Goal: Information Seeking & Learning: Find specific fact

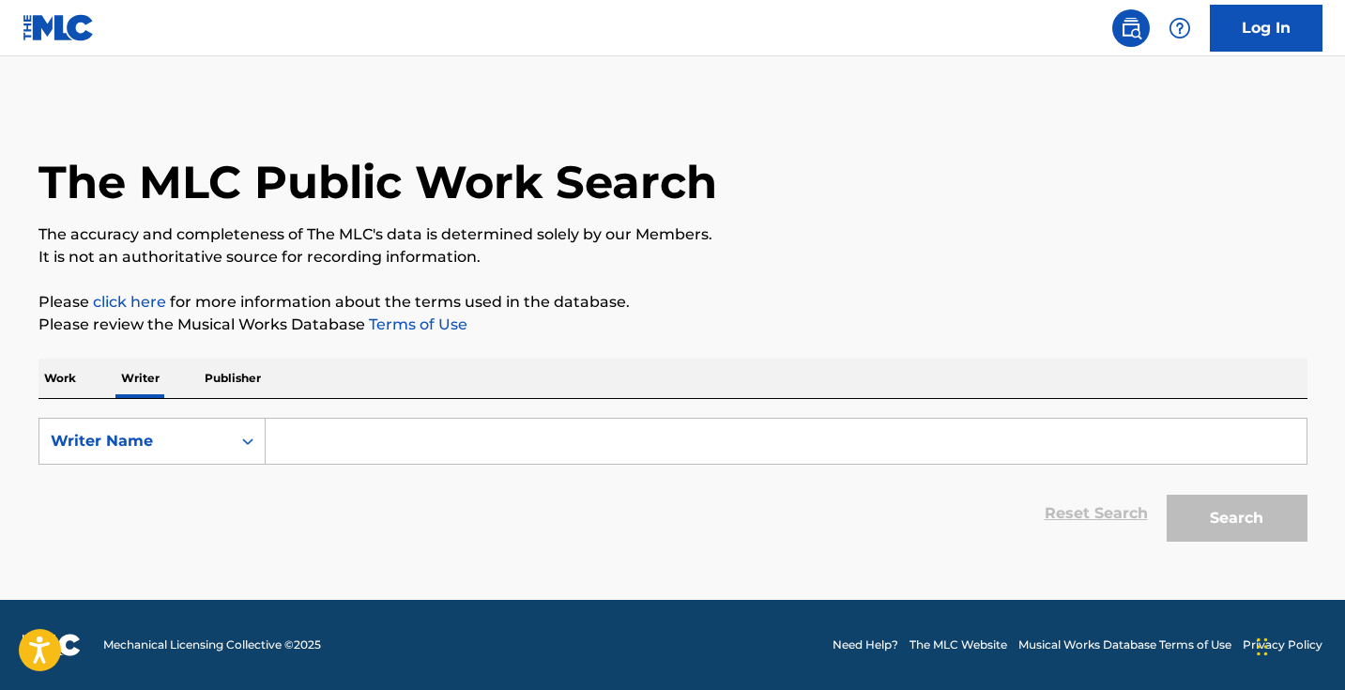
click at [382, 455] on input "Search Form" at bounding box center [786, 441] width 1041 height 45
paste input ""Tsotne Asatiani""
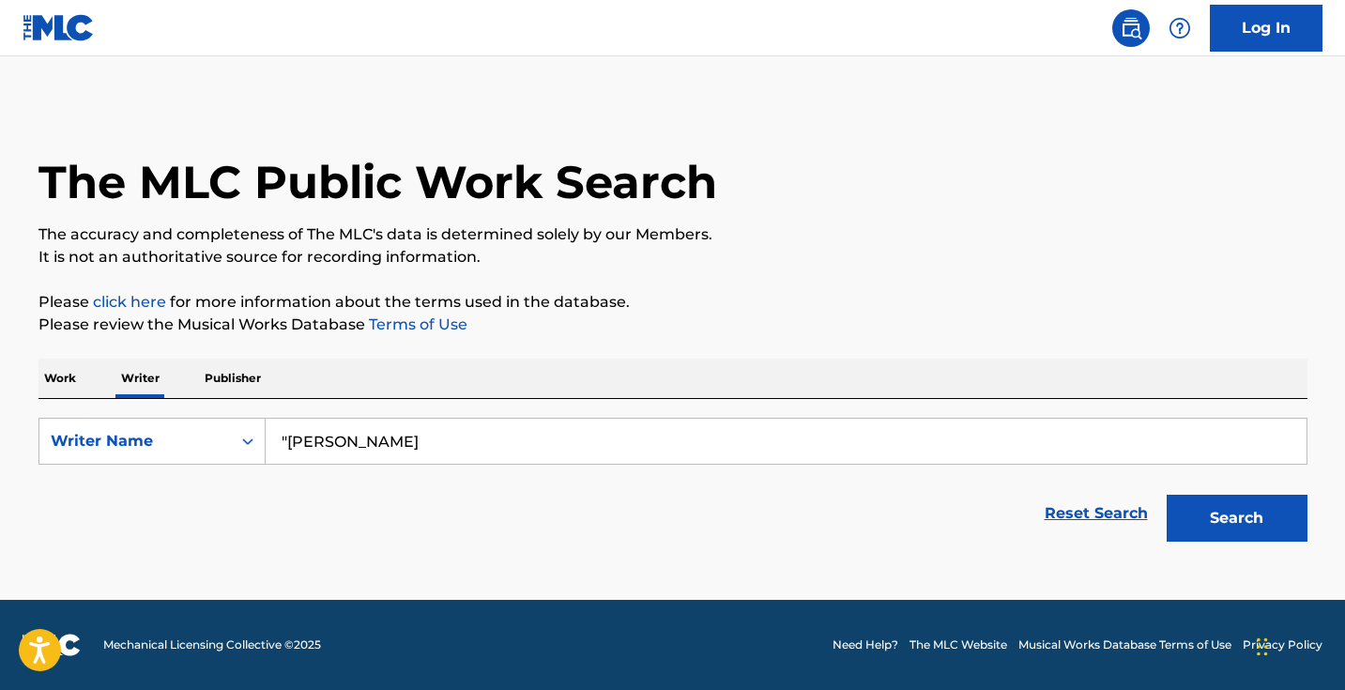
click at [292, 440] on input ""Tsotne Asatiani" at bounding box center [786, 441] width 1041 height 45
click at [288, 439] on input ""Tsotne Asatiani" at bounding box center [786, 441] width 1041 height 45
type input "Tsotne Asatiani"
click at [1236, 518] on button "Search" at bounding box center [1236, 518] width 141 height 47
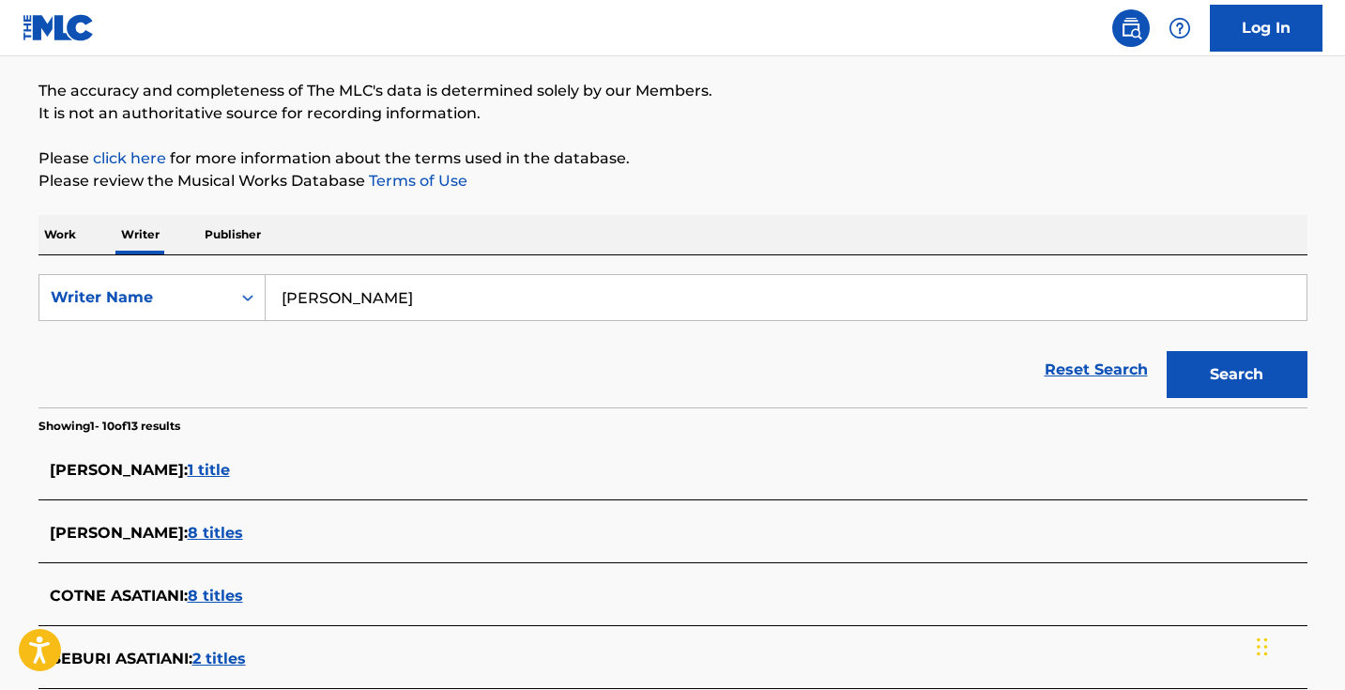
scroll to position [271, 0]
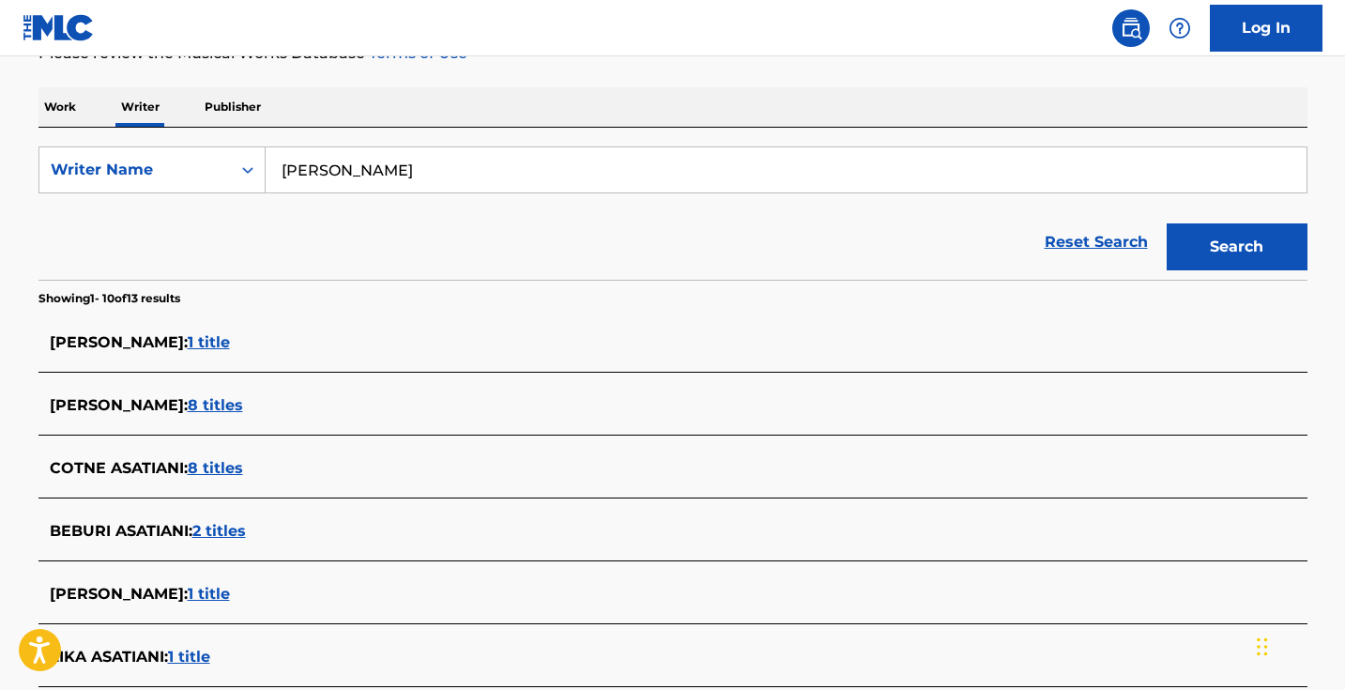
click at [60, 100] on p "Work" at bounding box center [59, 106] width 43 height 39
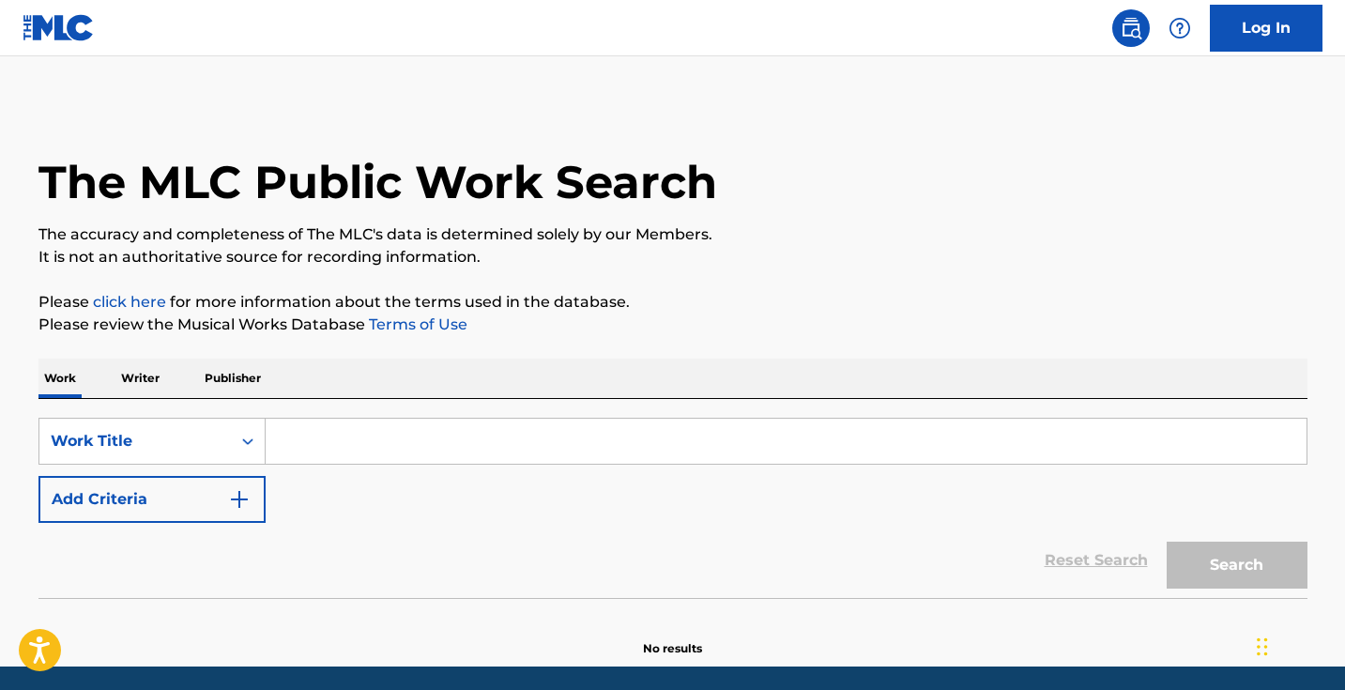
click at [349, 430] on input "Search Form" at bounding box center [786, 441] width 1041 height 45
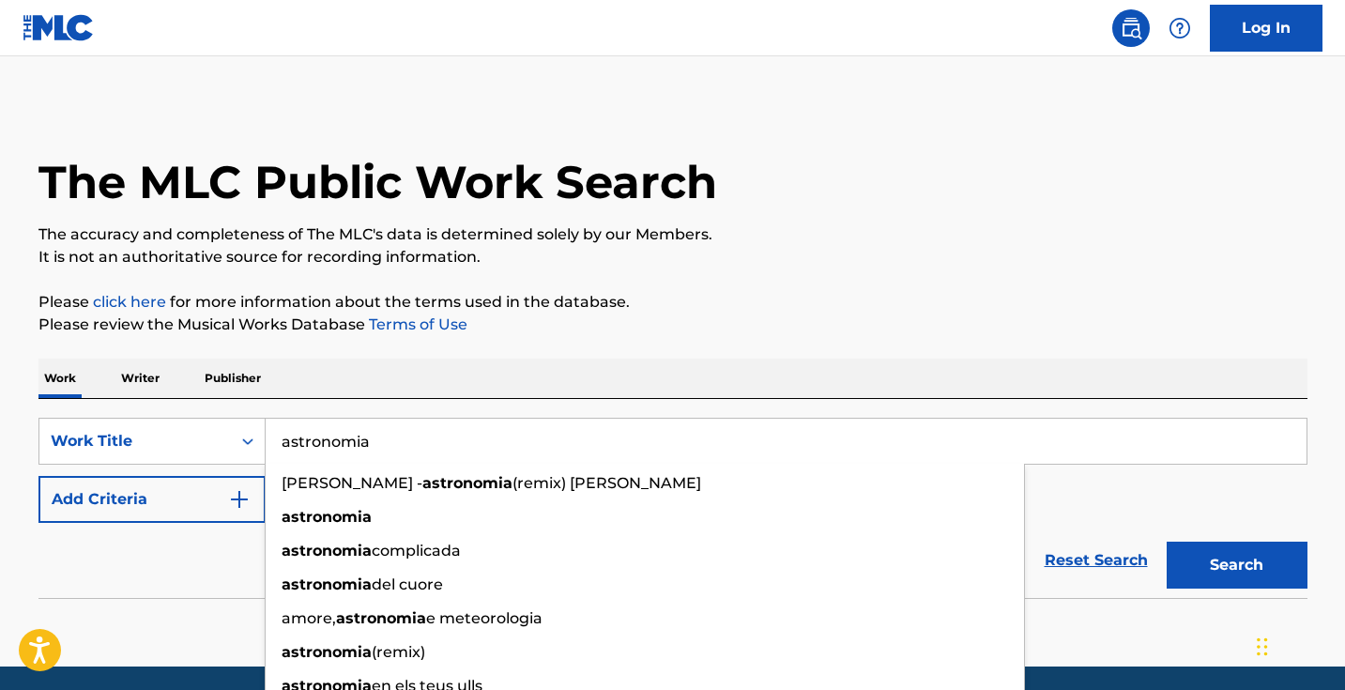
type input "astronomia"
click at [1236, 565] on button "Search" at bounding box center [1236, 564] width 141 height 47
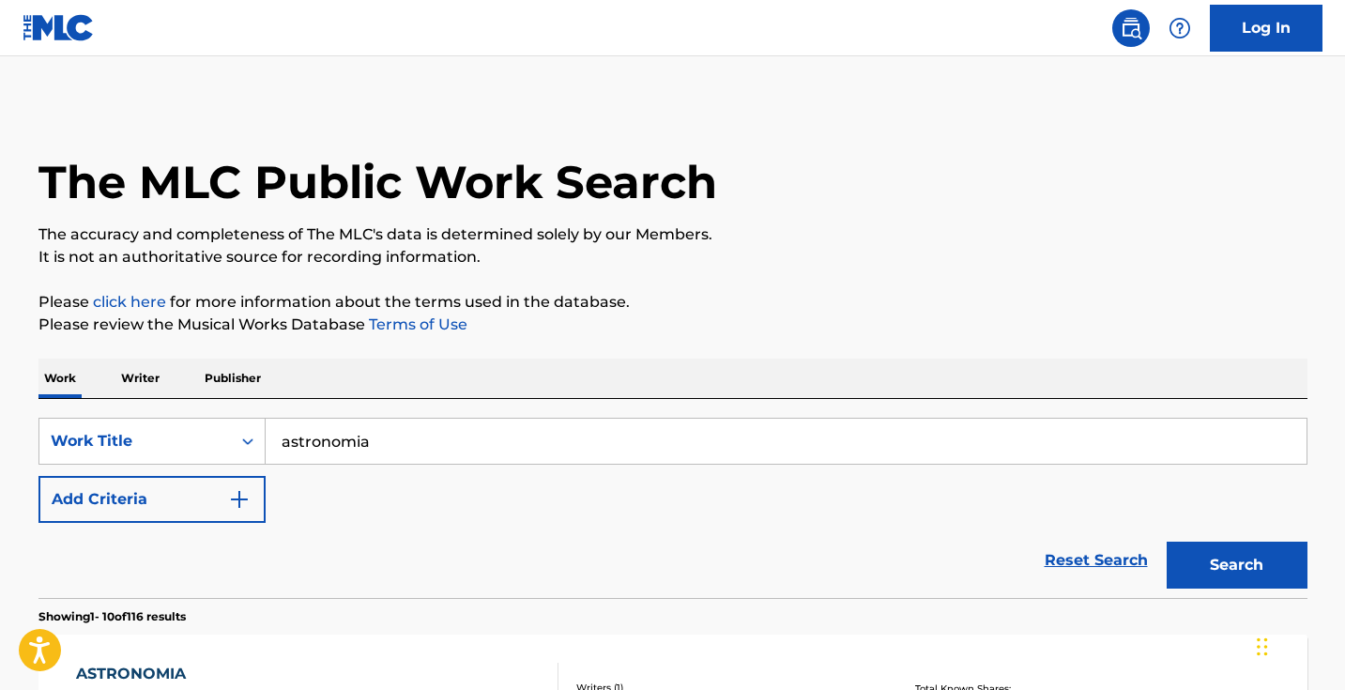
click at [269, 491] on div "SearchWithCriteria2d43630f-df75-4161-8b62-d0fdf11860c1 Work Title astronomia Ad…" at bounding box center [672, 470] width 1269 height 105
click at [238, 495] on img "Search Form" at bounding box center [239, 499] width 23 height 23
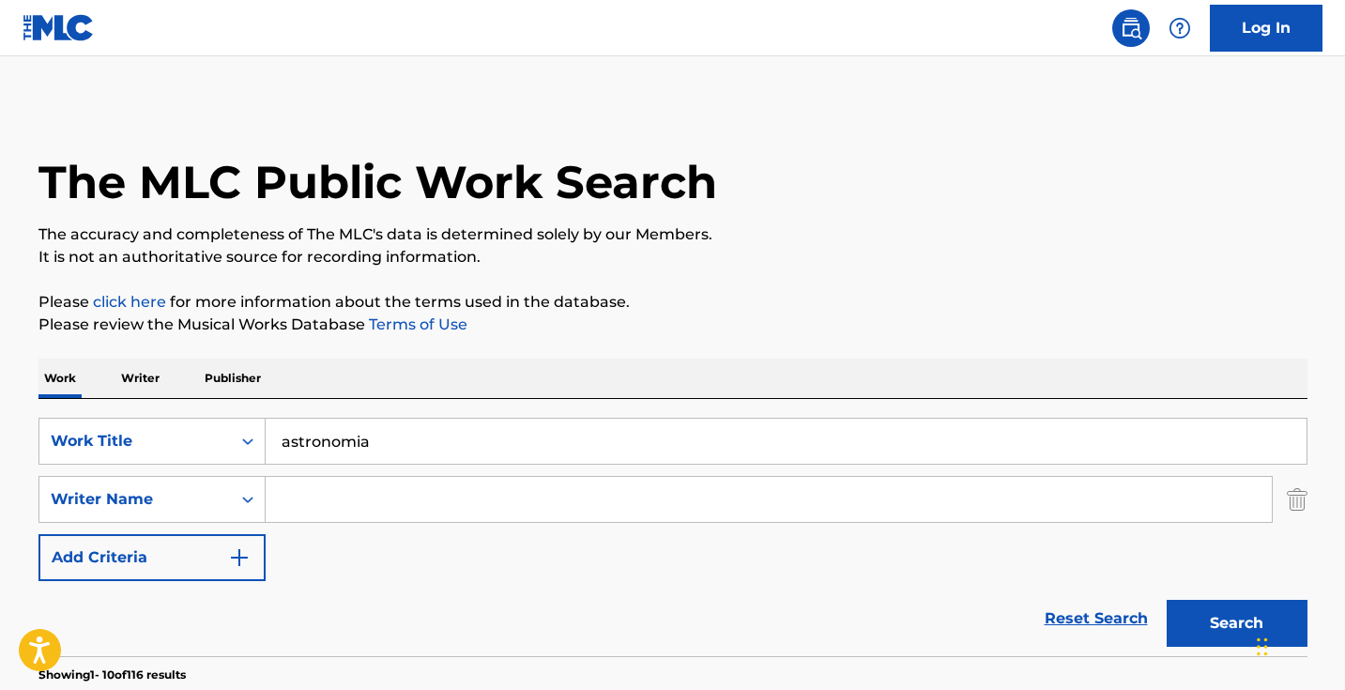
click at [348, 495] on input "Search Form" at bounding box center [769, 499] width 1006 height 45
type input "anton"
click at [1236, 623] on button "Search" at bounding box center [1236, 623] width 141 height 47
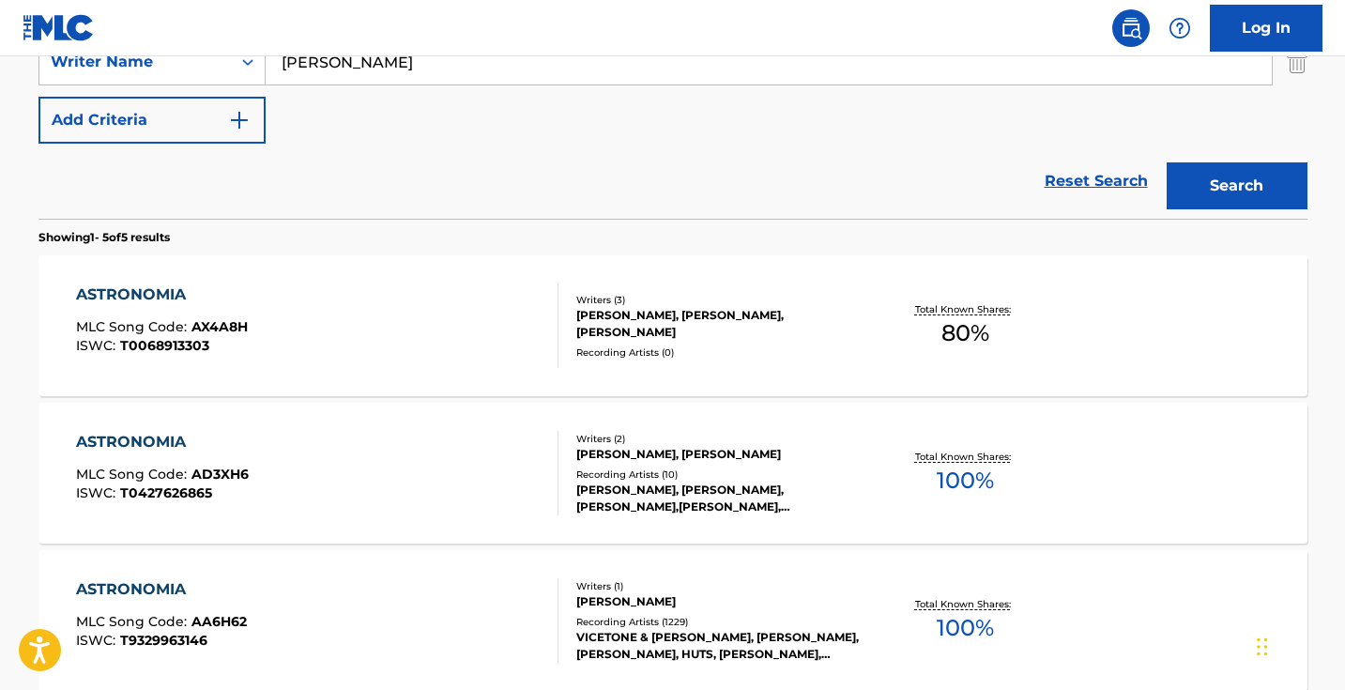
scroll to position [447, 0]
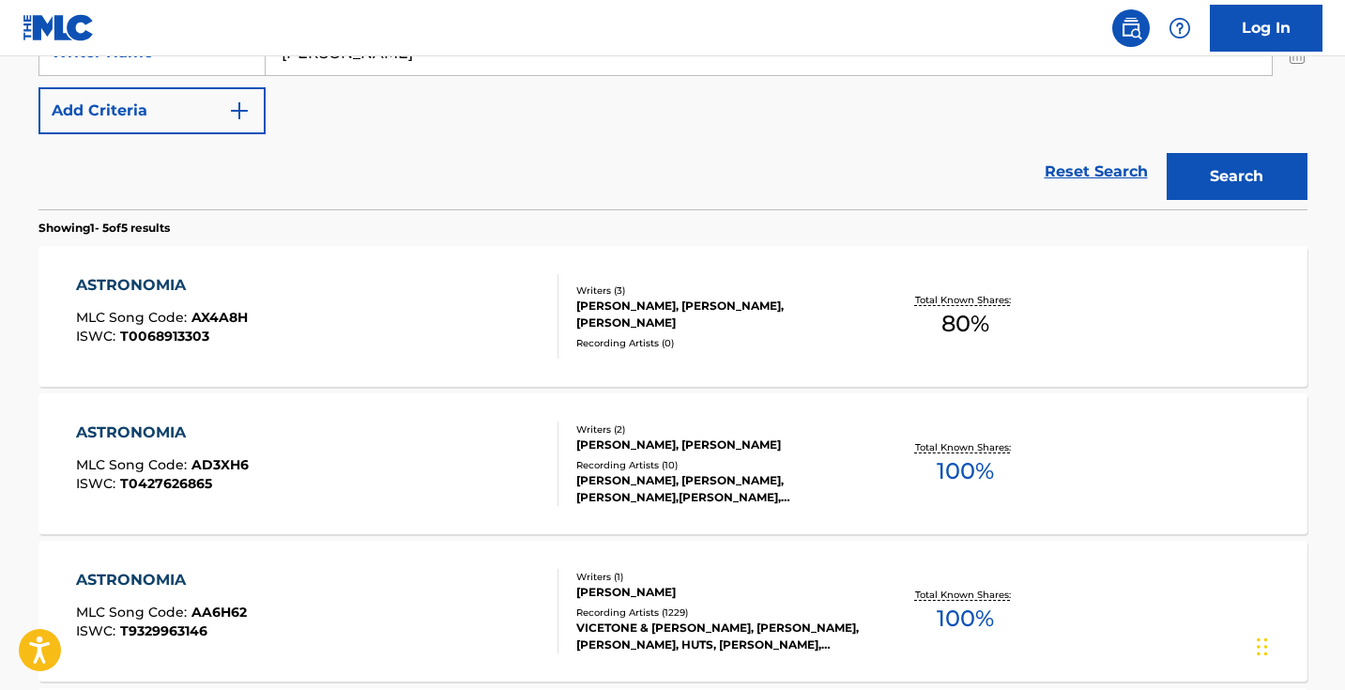
click at [686, 578] on div "Writers ( 1 )" at bounding box center [717, 577] width 283 height 14
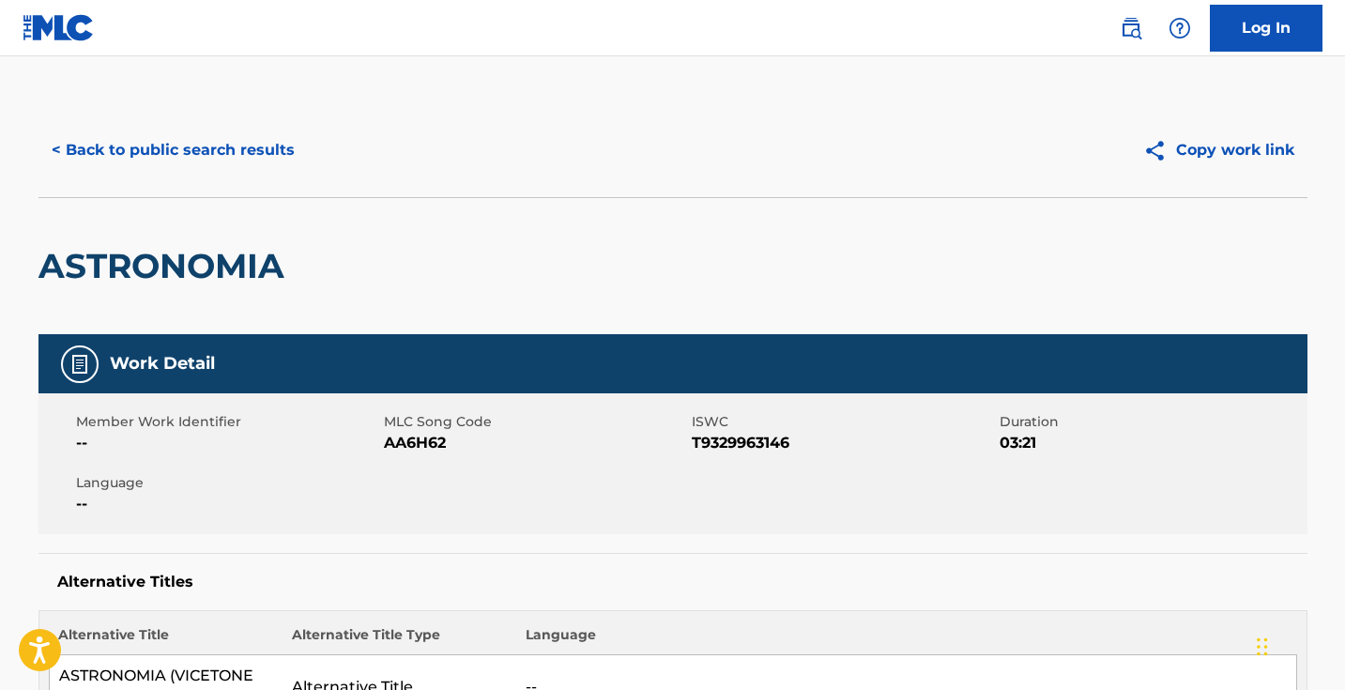
click at [225, 145] on button "< Back to public search results" at bounding box center [172, 150] width 269 height 47
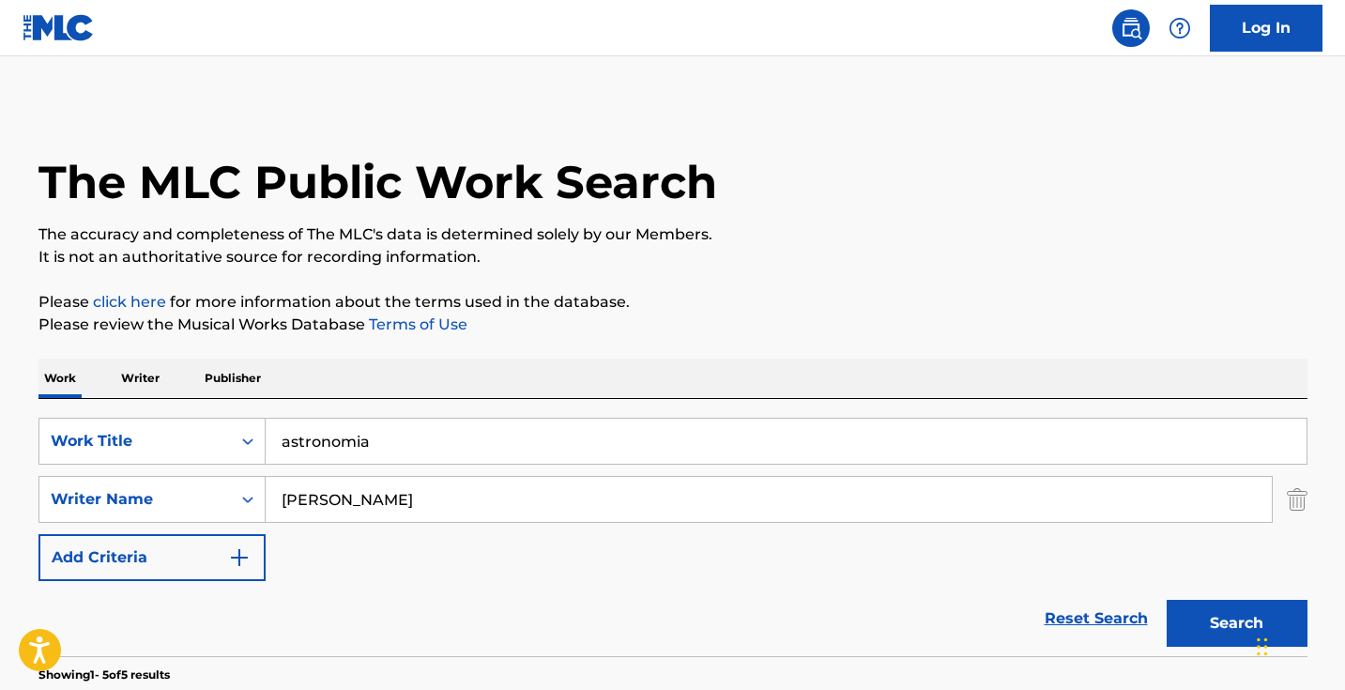
click at [448, 480] on input "anton" at bounding box center [769, 499] width 1006 height 45
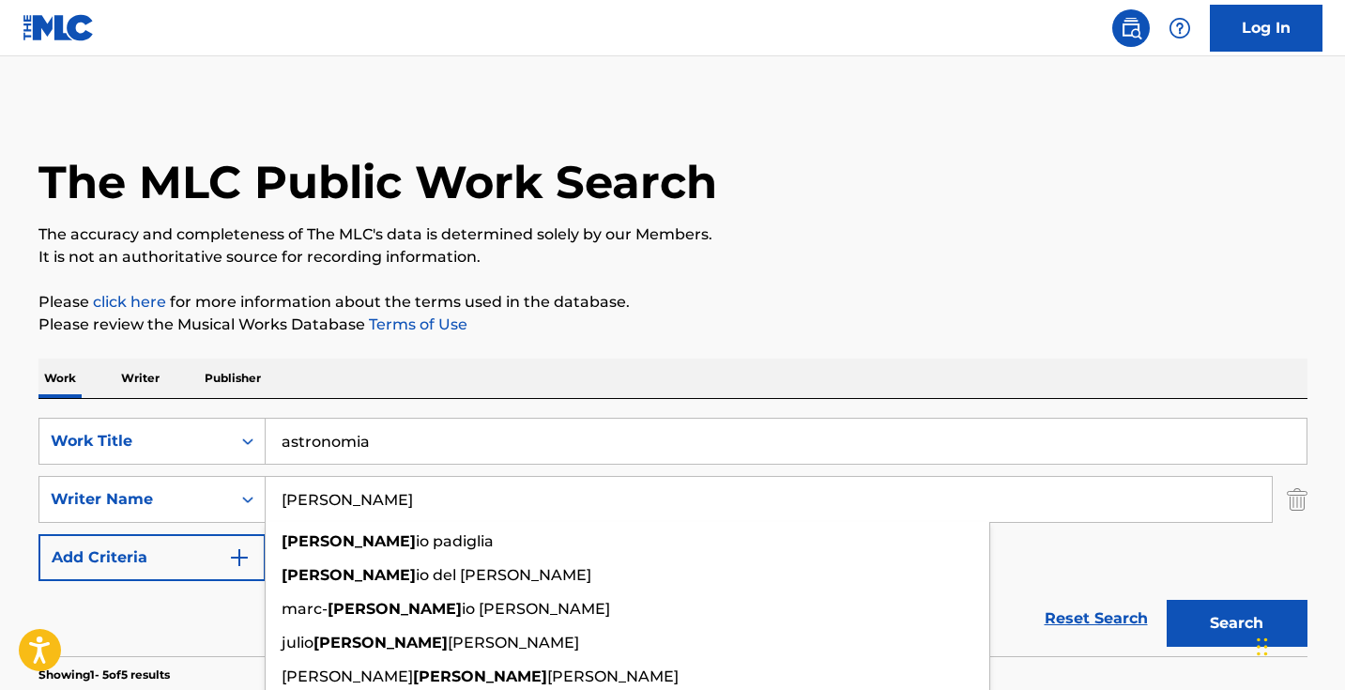
click at [448, 480] on input "anton" at bounding box center [769, 499] width 1006 height 45
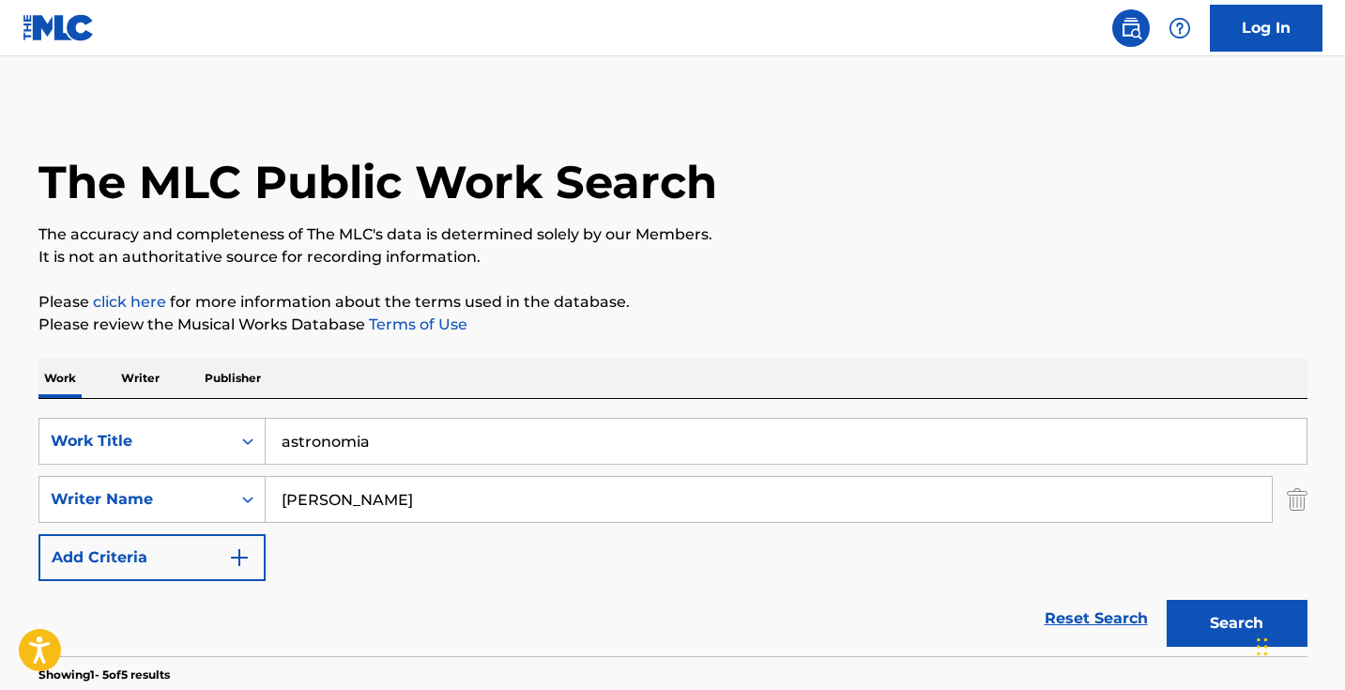
click at [1236, 623] on button "Search" at bounding box center [1236, 623] width 141 height 47
drag, startPoint x: 448, startPoint y: 480, endPoint x: 663, endPoint y: 224, distance: 335.0
click at [663, 224] on p "The accuracy and completeness of The MLC's data is determined solely by our Mem…" at bounding box center [672, 234] width 1269 height 23
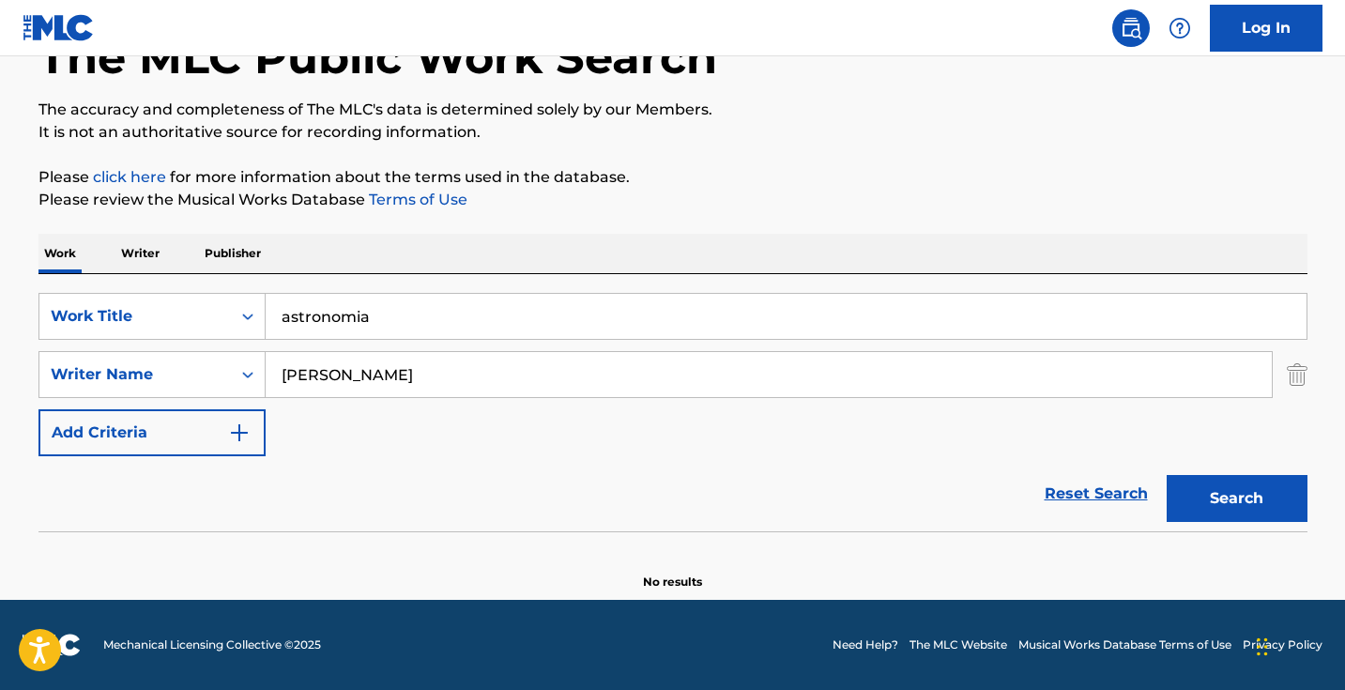
scroll to position [125, 0]
click at [480, 378] on input "Tony" at bounding box center [769, 374] width 1006 height 45
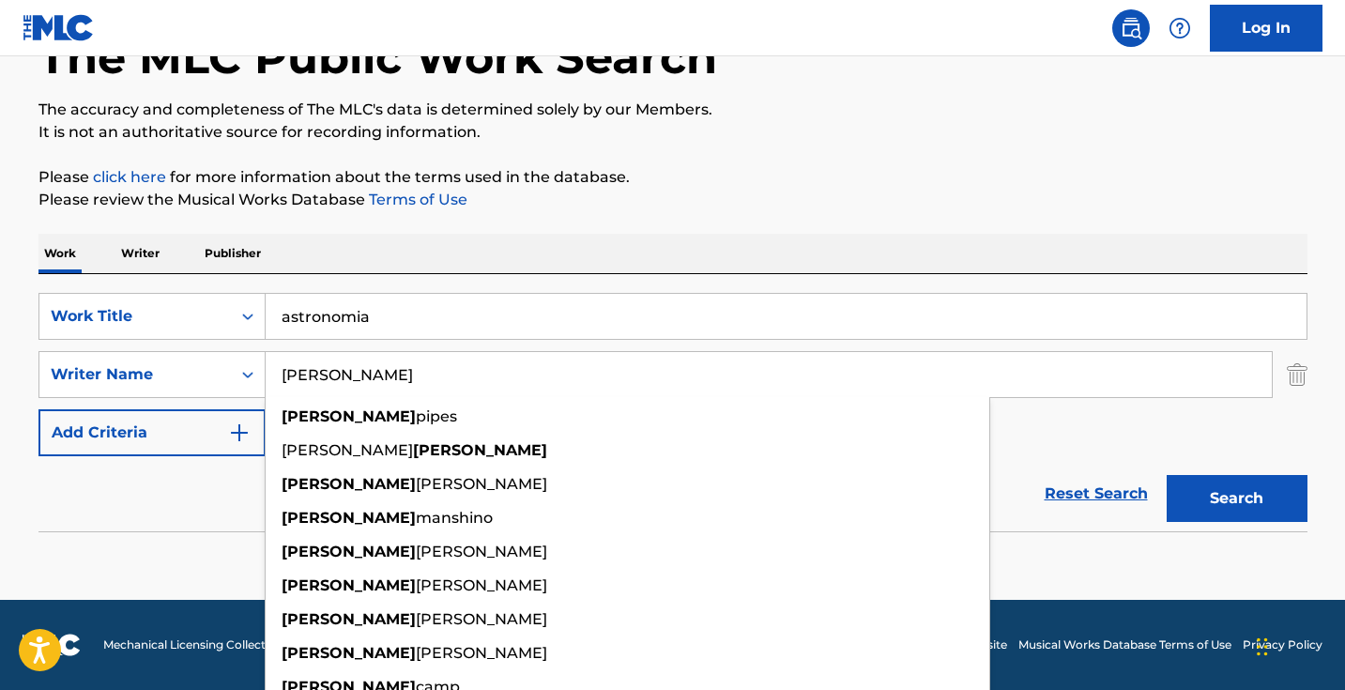
click at [447, 389] on input "Tony" at bounding box center [769, 374] width 1006 height 45
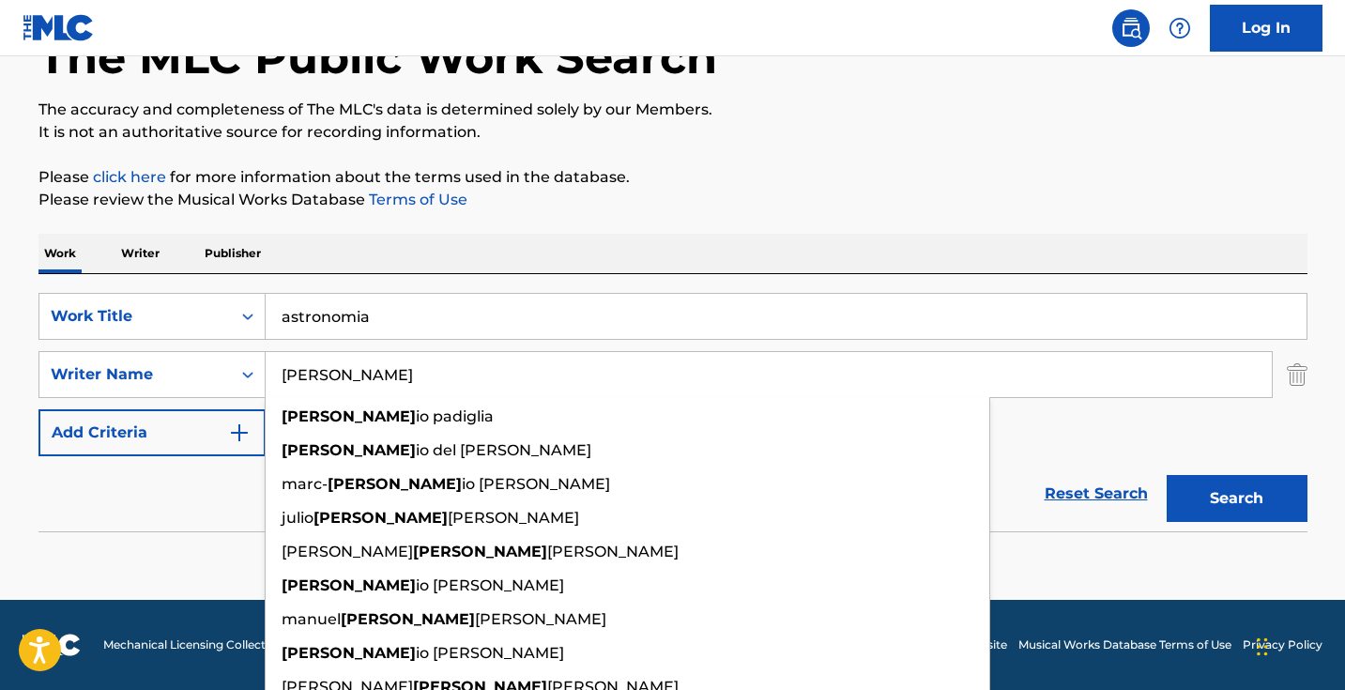
type input "anton"
click at [1236, 498] on button "Search" at bounding box center [1236, 498] width 141 height 47
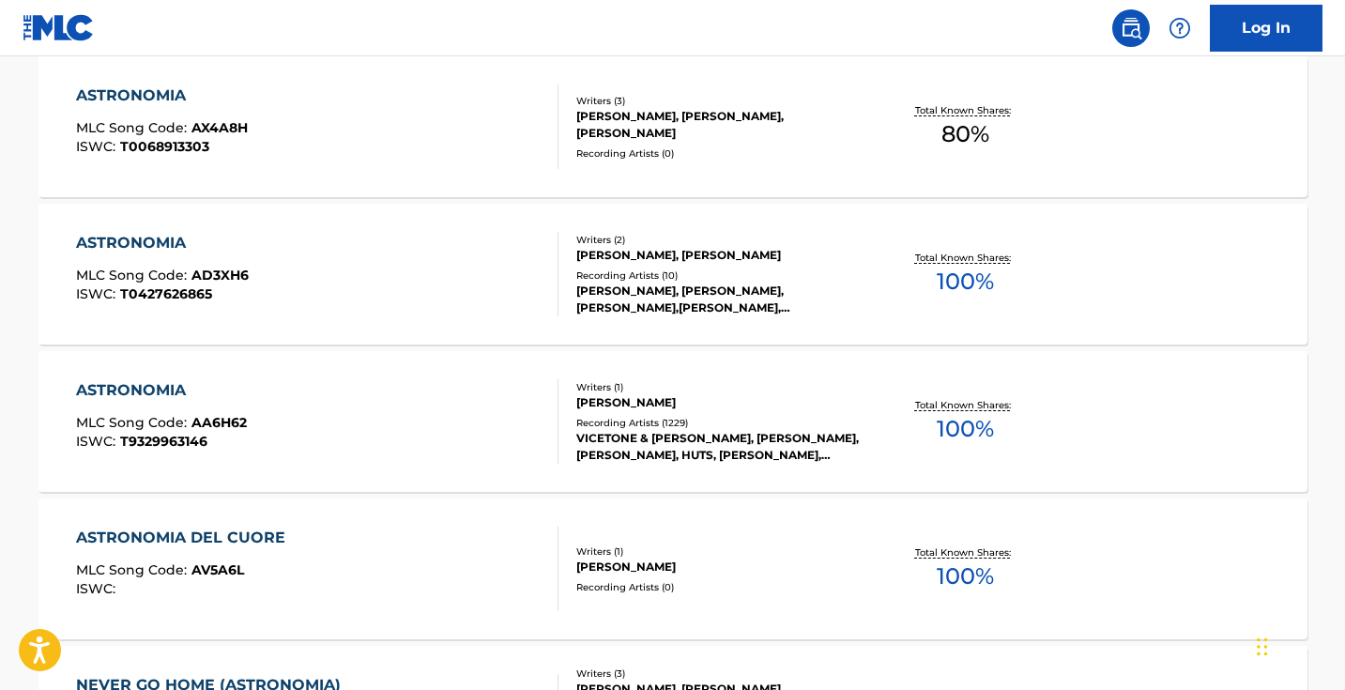
scroll to position [672, 0]
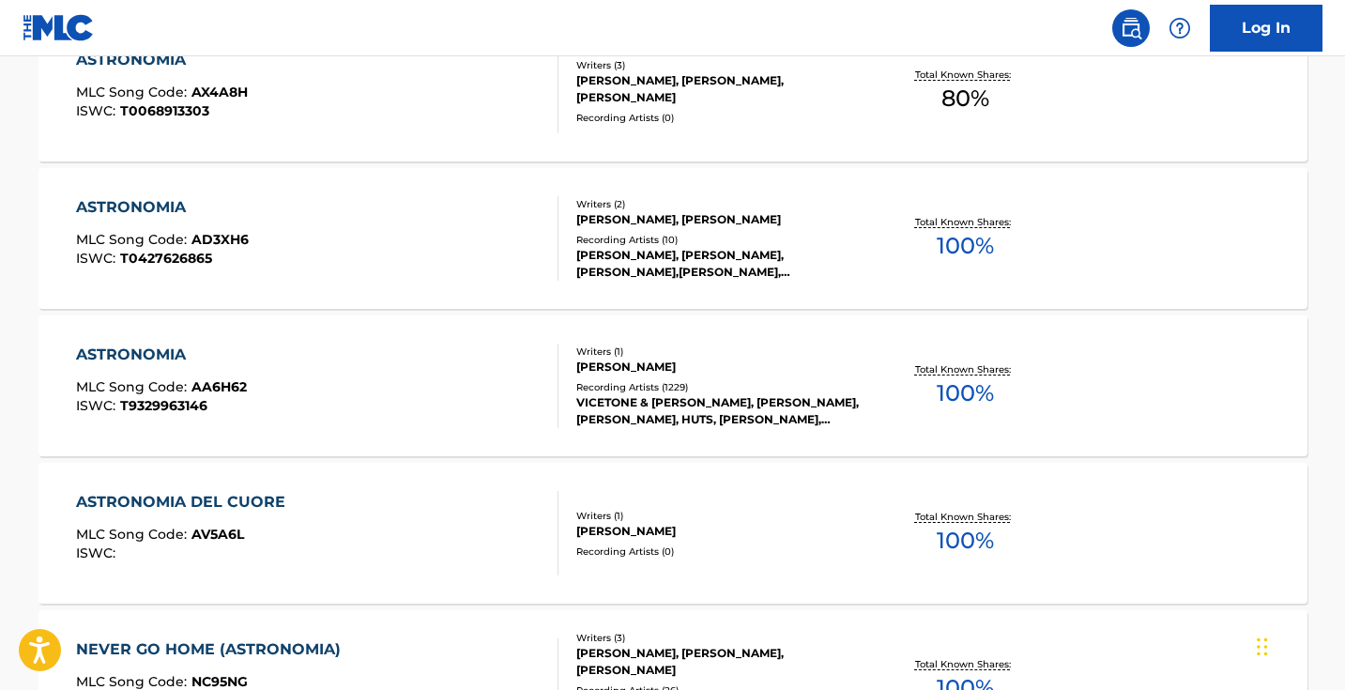
click at [467, 395] on div "ASTRONOMIA MLC Song Code : AA6H62 ISWC : T9329963146" at bounding box center [317, 385] width 482 height 84
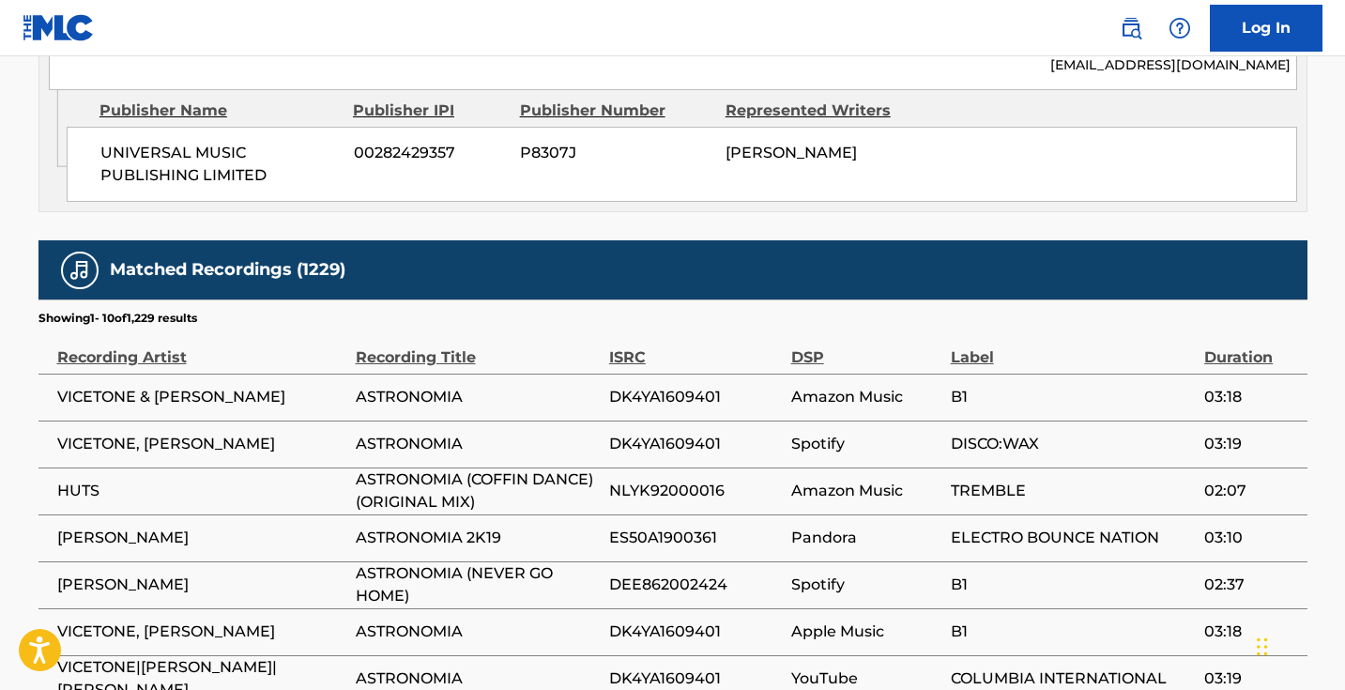
scroll to position [1697, 0]
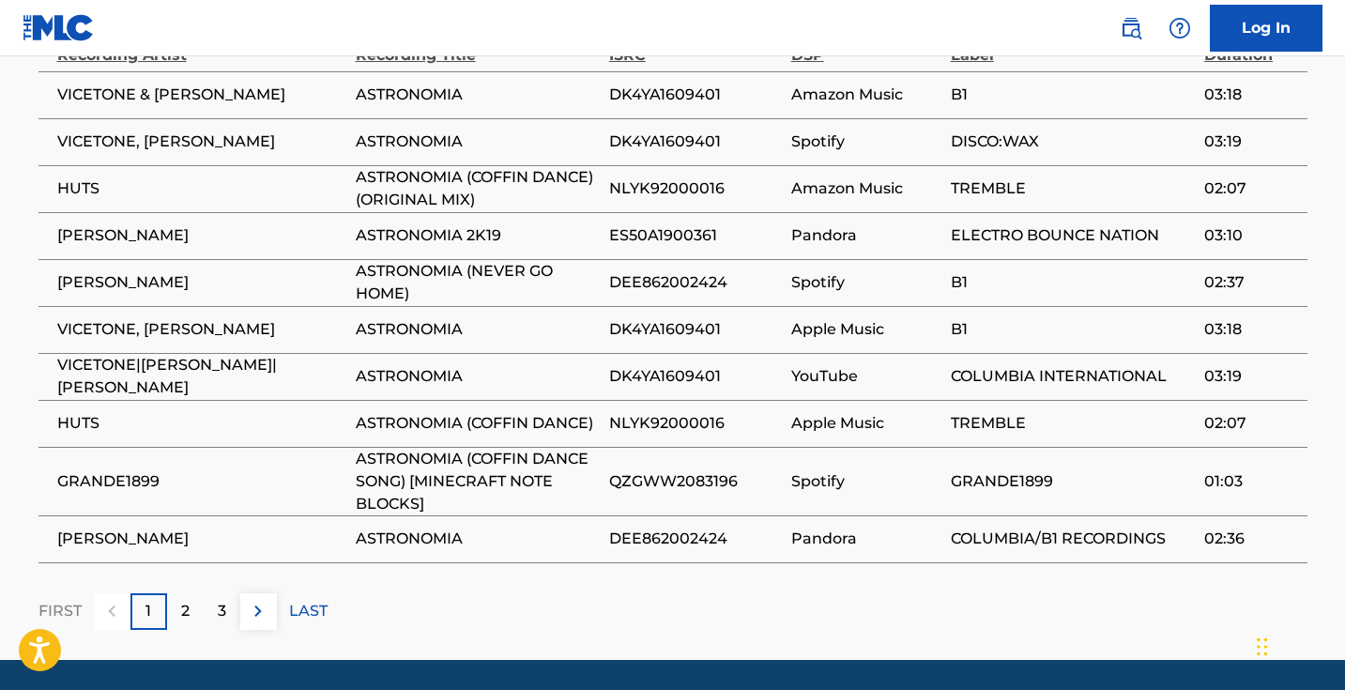
click at [259, 600] on img at bounding box center [258, 611] width 23 height 23
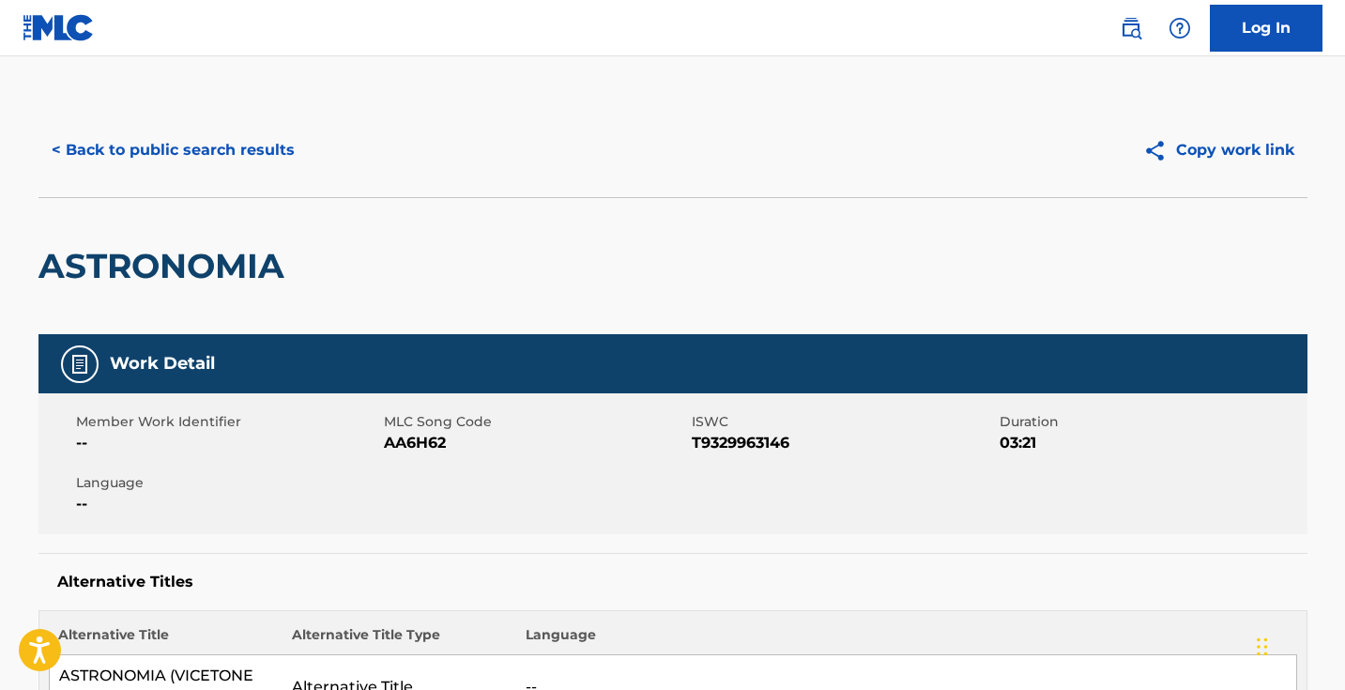
scroll to position [0, 0]
click at [421, 440] on span "AA6H62" at bounding box center [535, 443] width 303 height 23
copy span "AA6H62"
click at [248, 150] on button "< Back to public search results" at bounding box center [172, 150] width 269 height 47
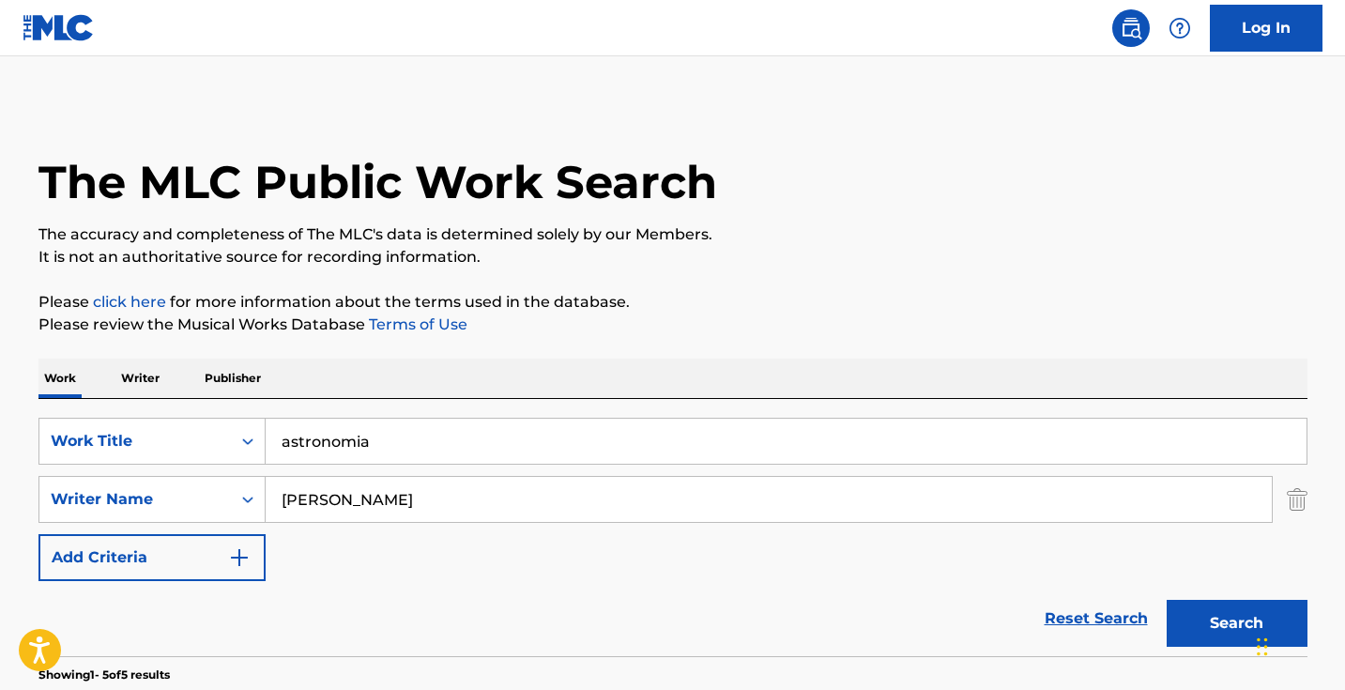
click at [421, 443] on input "astronomia" at bounding box center [786, 441] width 1041 height 45
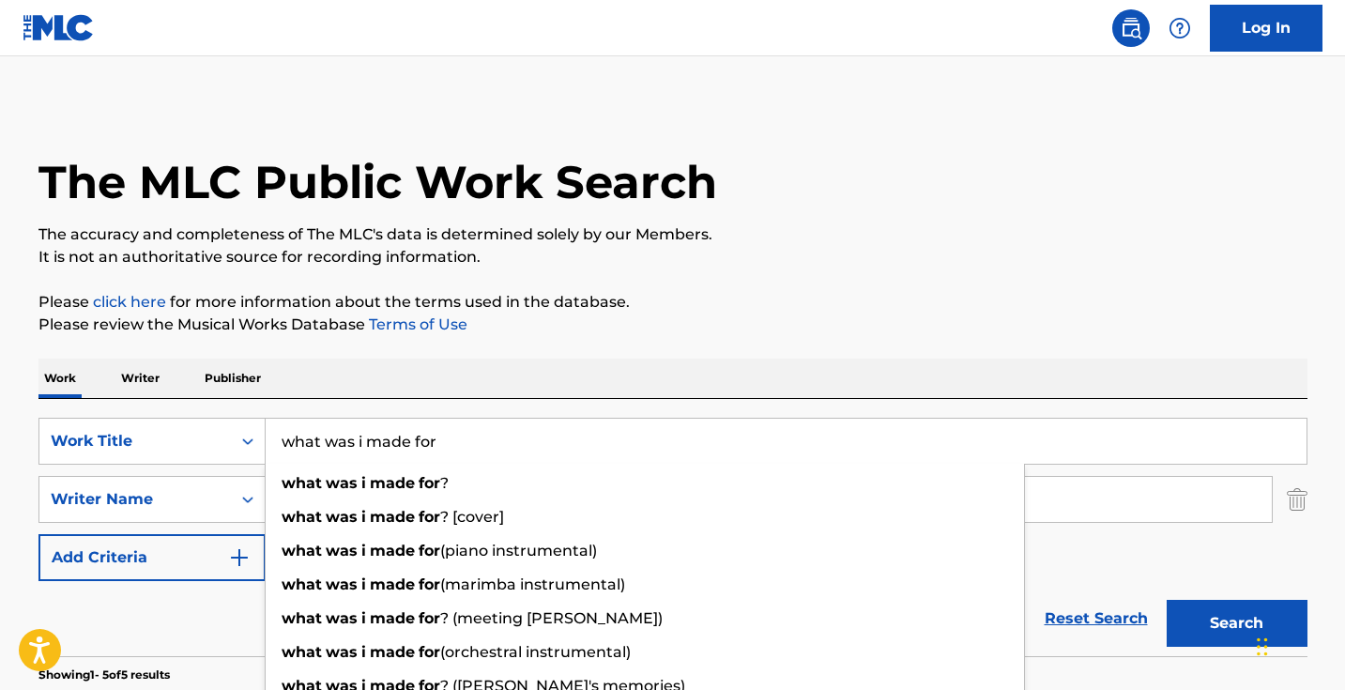
type input "what was i made for"
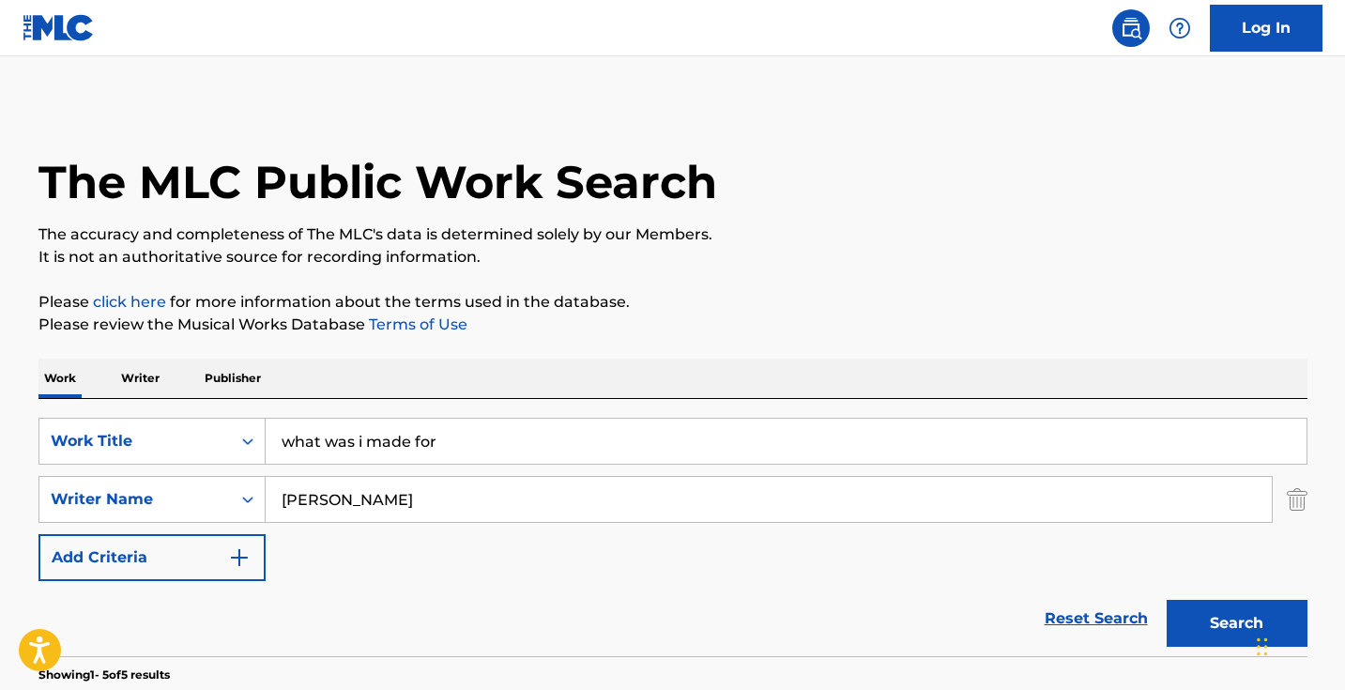
click at [686, 318] on p "Please review the Musical Works Database Terms of Use" at bounding box center [672, 324] width 1269 height 23
click at [626, 504] on input "anton" at bounding box center [769, 499] width 1006 height 45
click at [1236, 623] on button "Search" at bounding box center [1236, 623] width 141 height 47
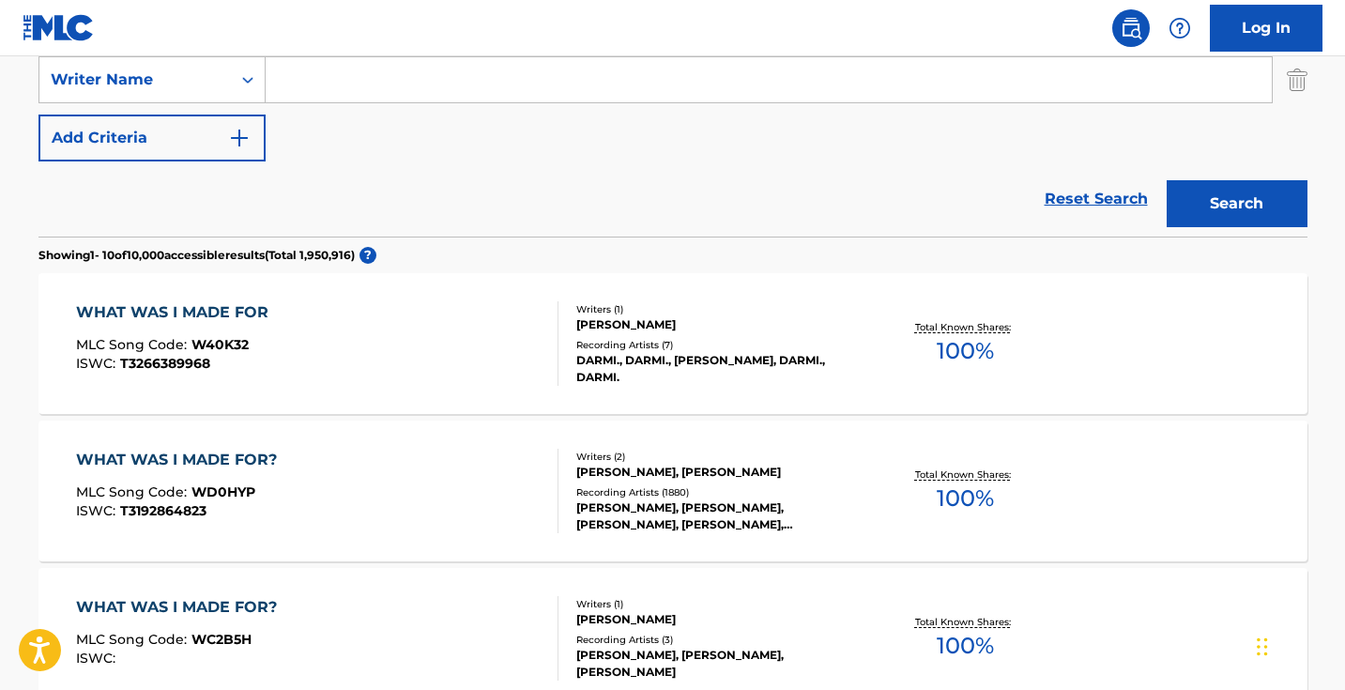
scroll to position [429, 0]
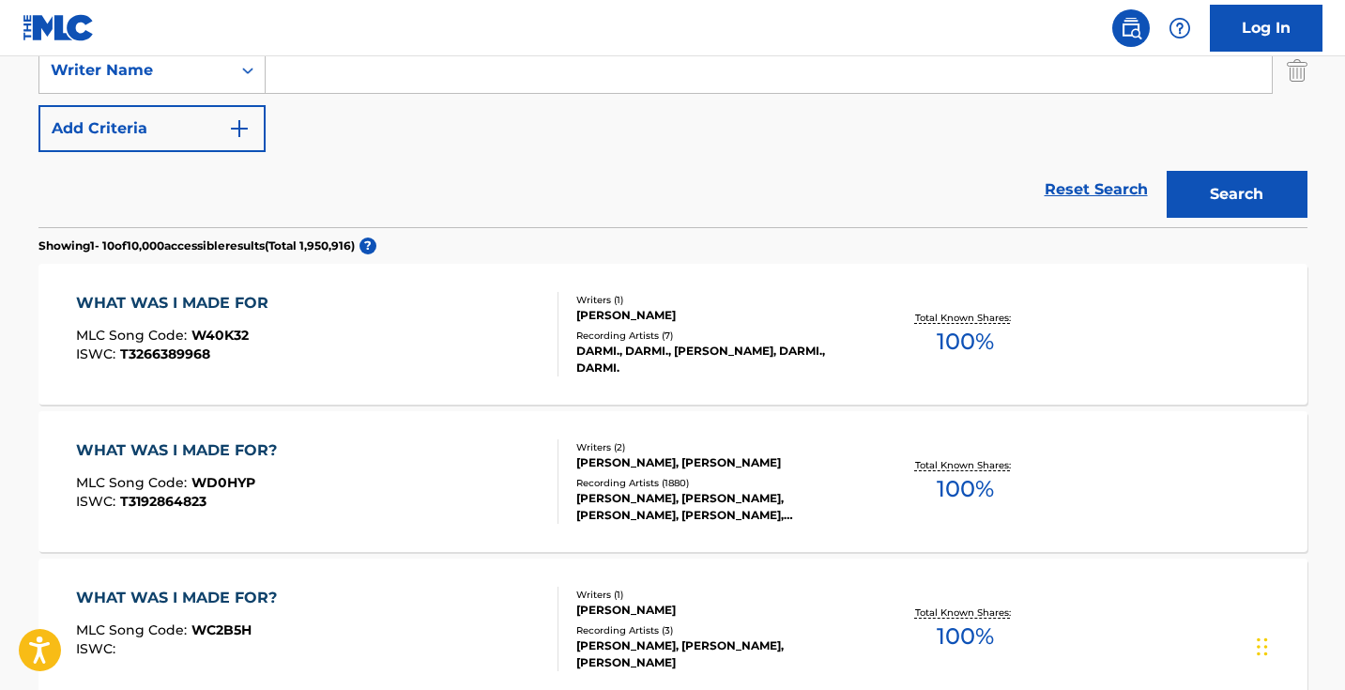
click at [435, 472] on div "WHAT WAS I MADE FOR? MLC Song Code : WD0HYP ISWC : T3192864823" at bounding box center [317, 481] width 482 height 84
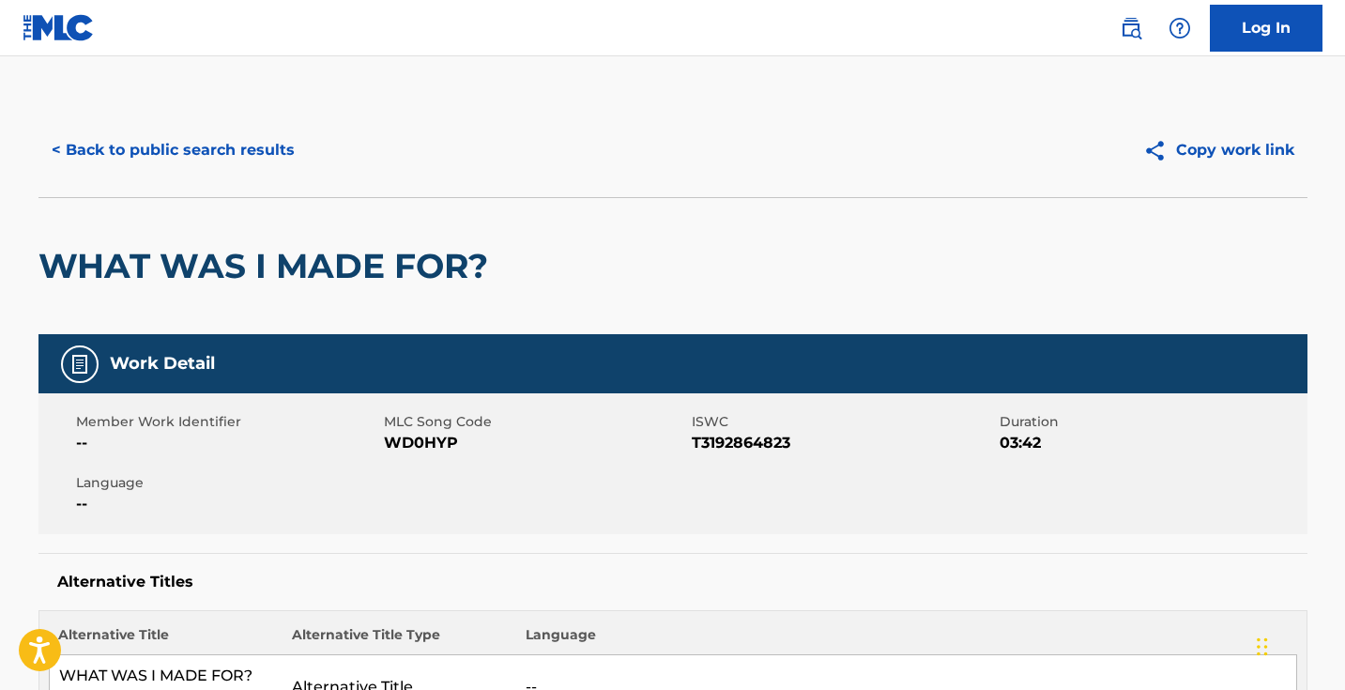
click at [422, 436] on span "WD0HYP" at bounding box center [535, 443] width 303 height 23
copy span "WD0HYP"
click at [288, 156] on button "< Back to public search results" at bounding box center [172, 150] width 269 height 47
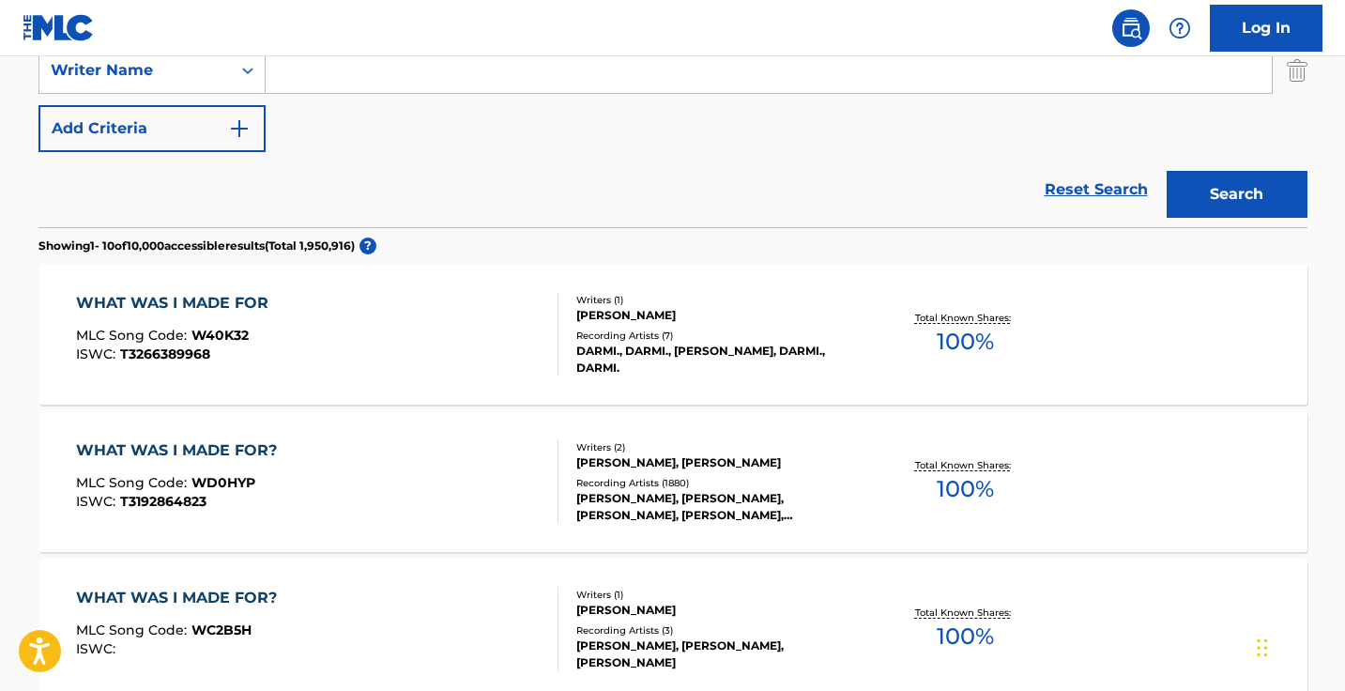
scroll to position [267, 0]
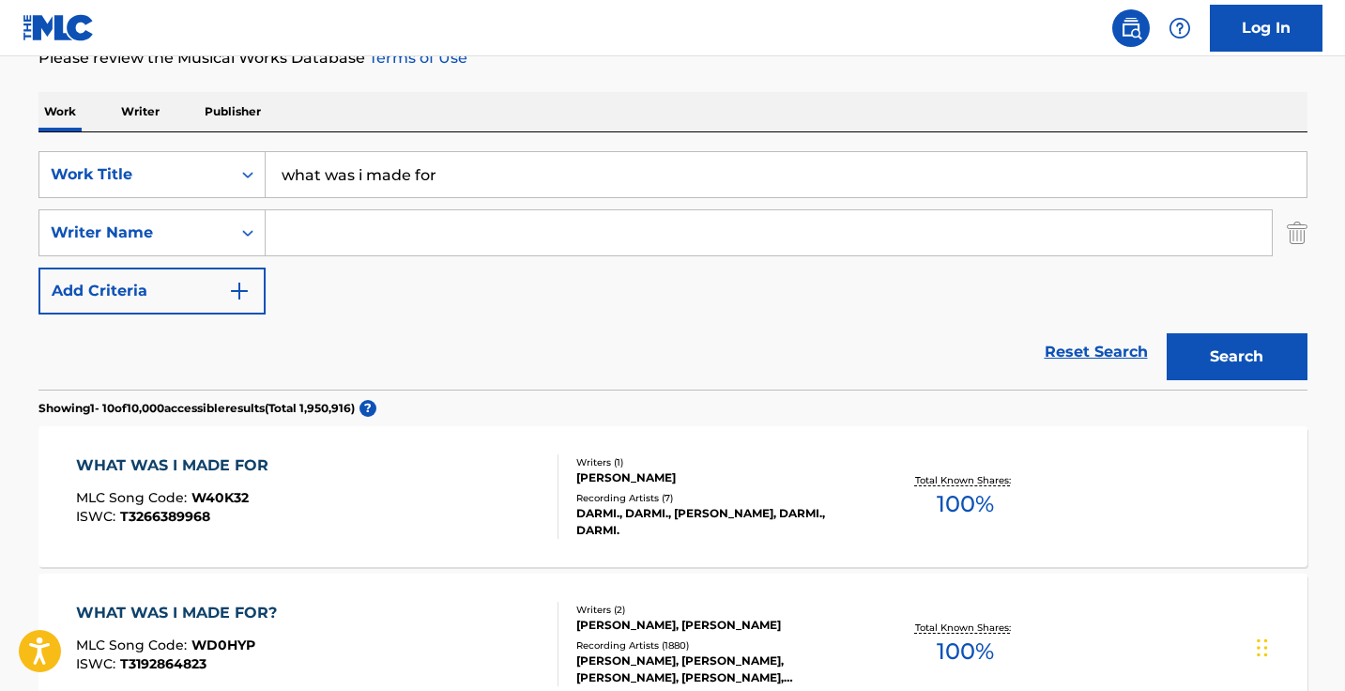
click at [425, 182] on input "what was i made for" at bounding box center [786, 174] width 1041 height 45
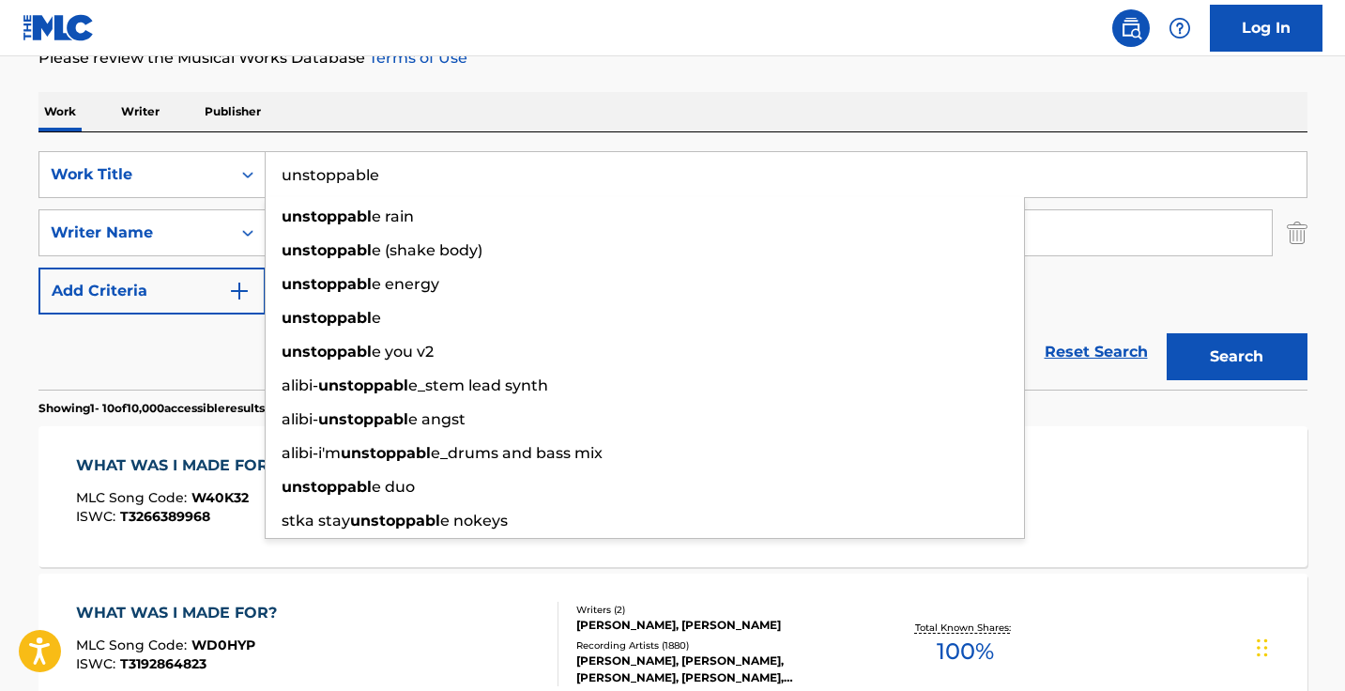
type input "unstoppable"
click at [1236, 357] on button "Search" at bounding box center [1236, 356] width 141 height 47
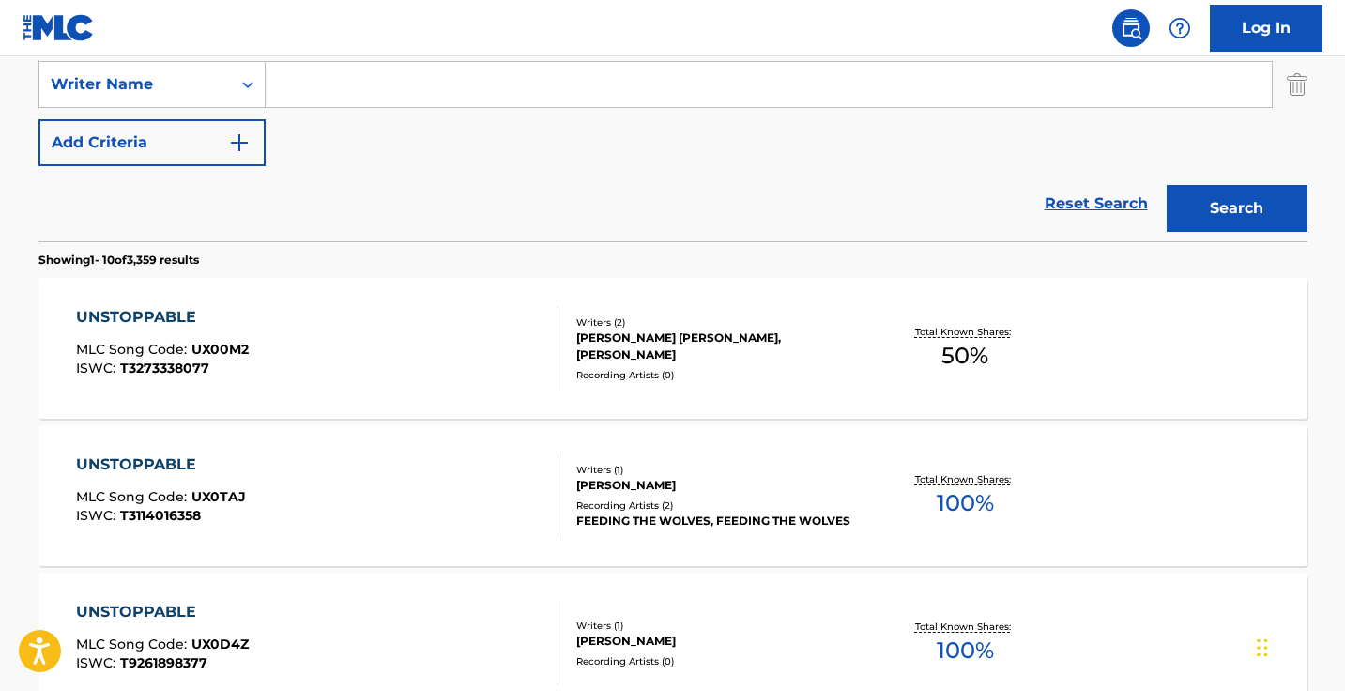
scroll to position [326, 0]
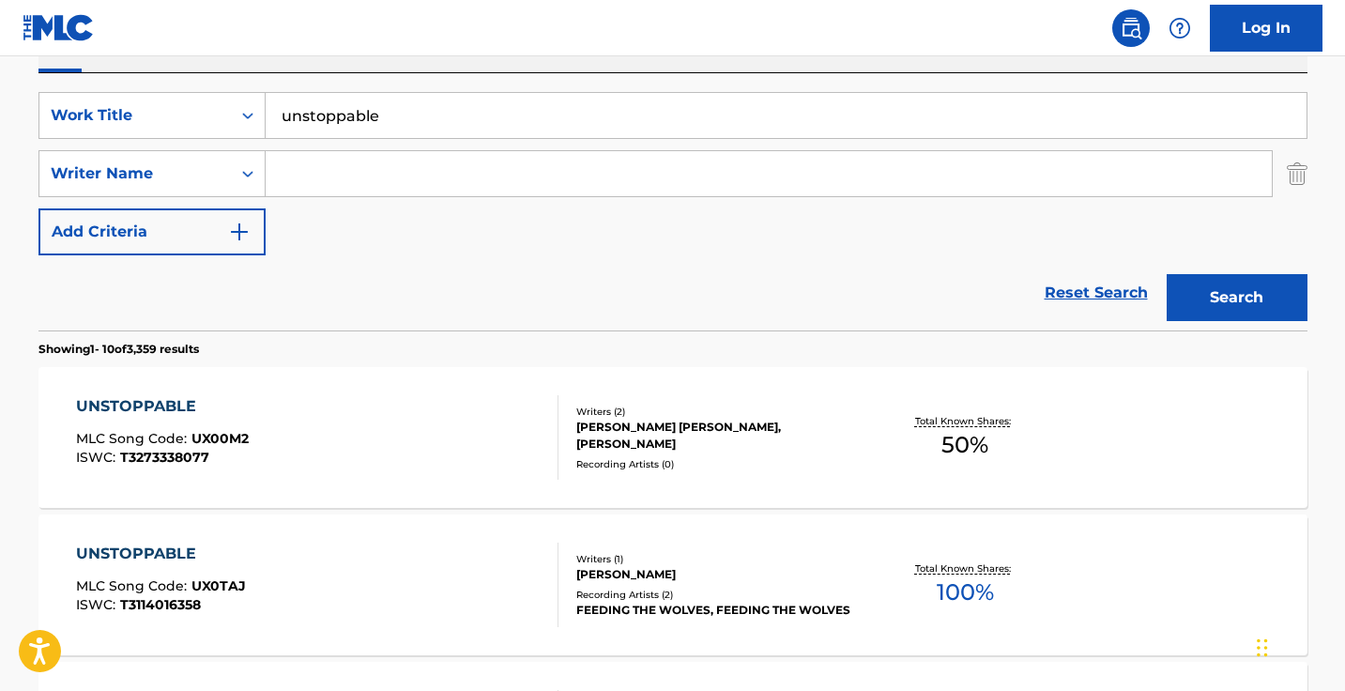
click at [495, 173] on input "Search Form" at bounding box center [769, 173] width 1006 height 45
type input "sia"
click at [1236, 297] on button "Search" at bounding box center [1236, 297] width 141 height 47
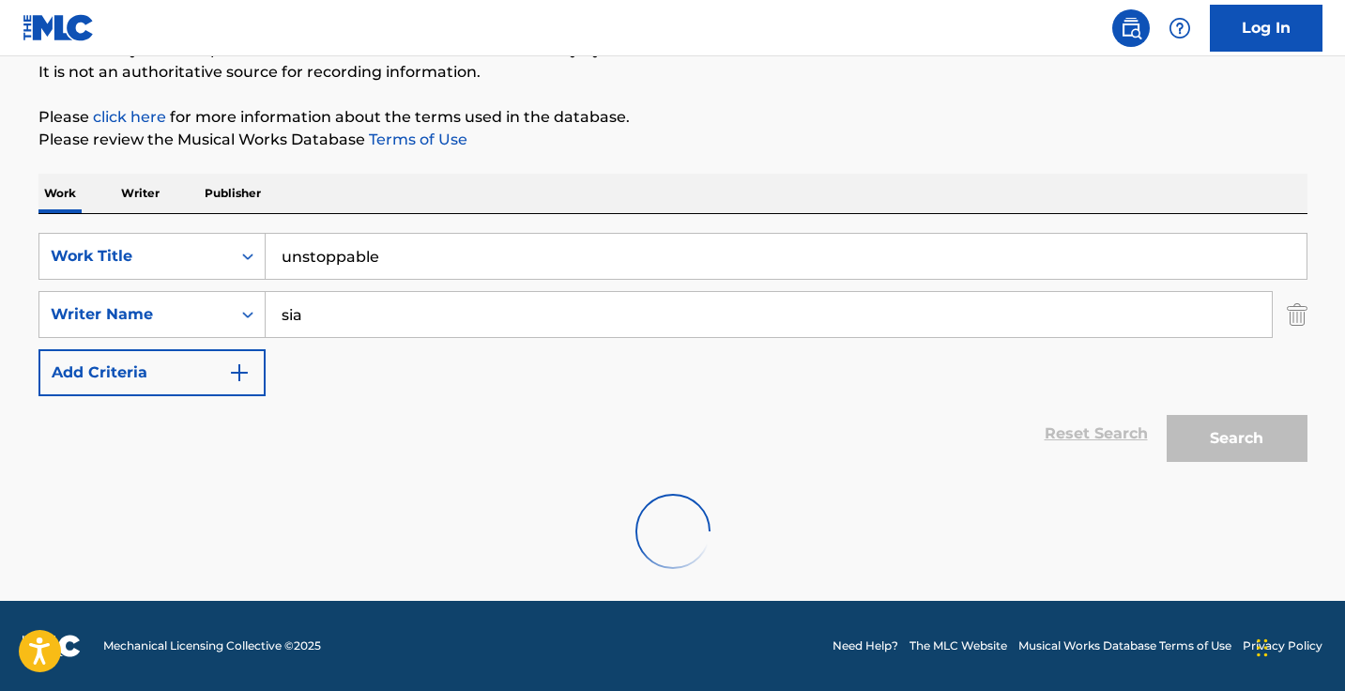
click at [203, 417] on div "Reset Search Search" at bounding box center [672, 433] width 1269 height 75
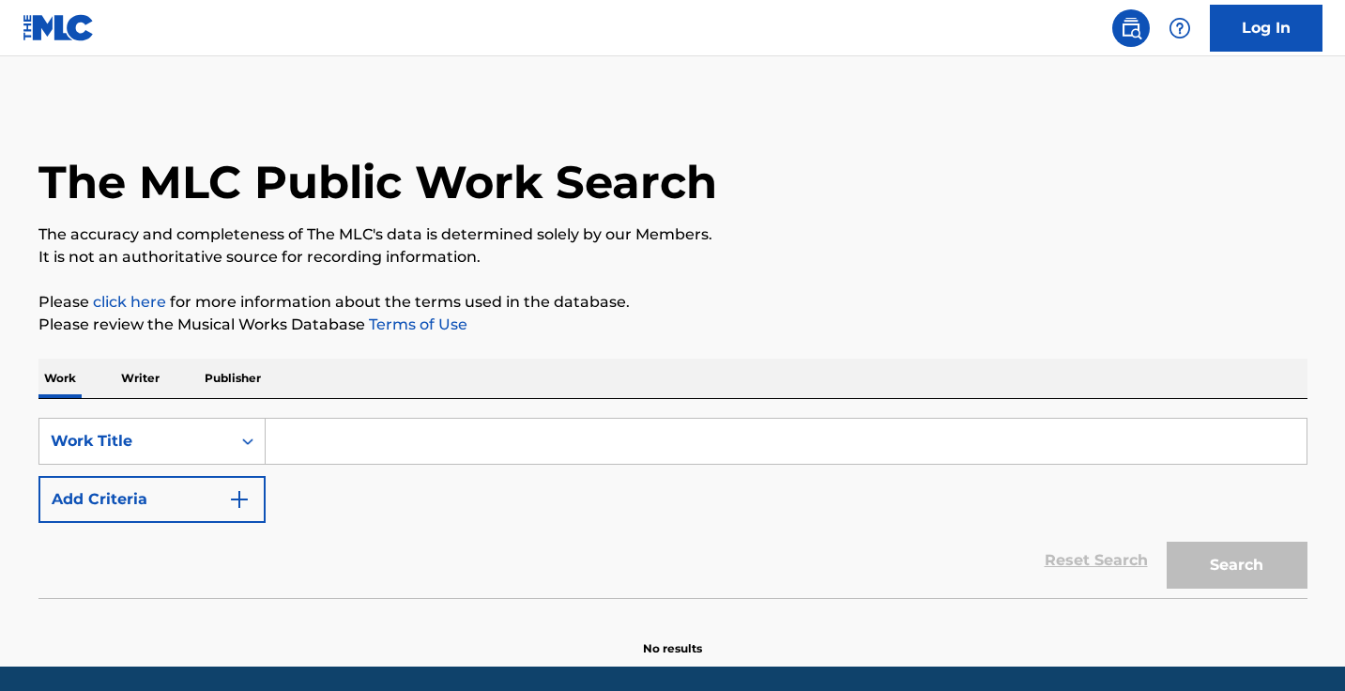
click at [679, 426] on input "Search Form" at bounding box center [786, 441] width 1041 height 45
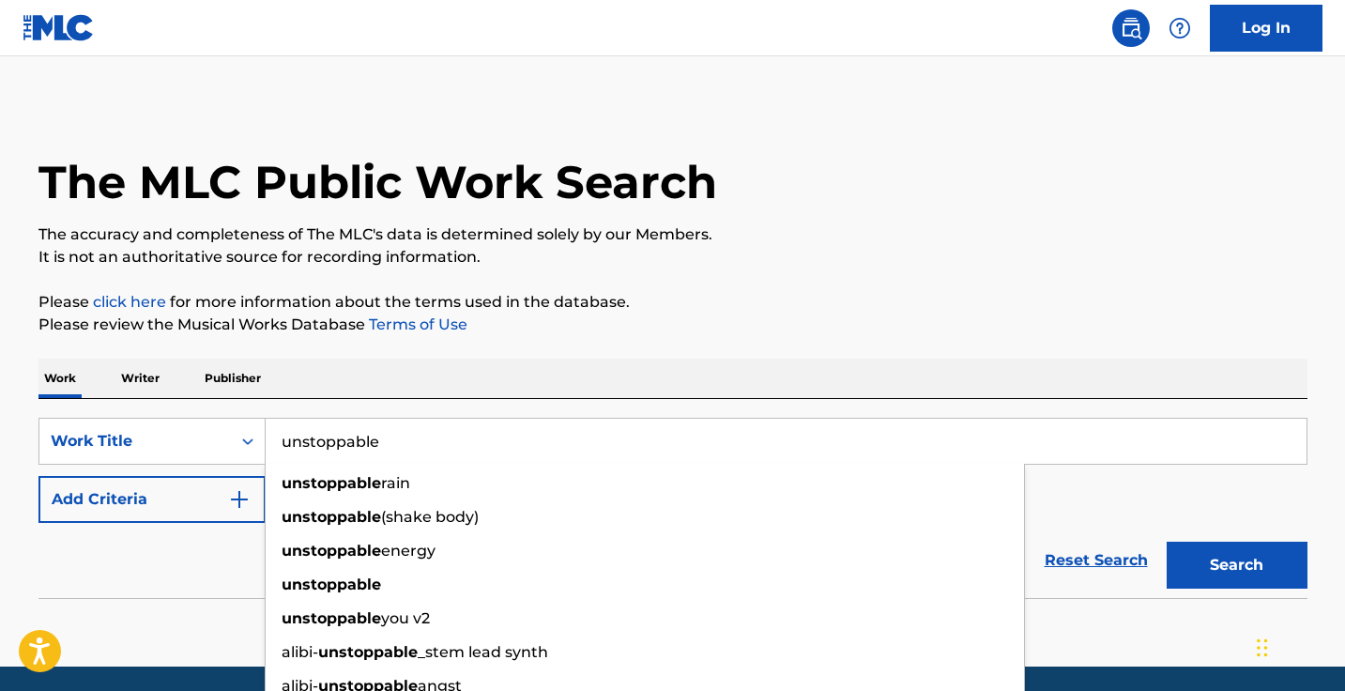
type input "unstoppable"
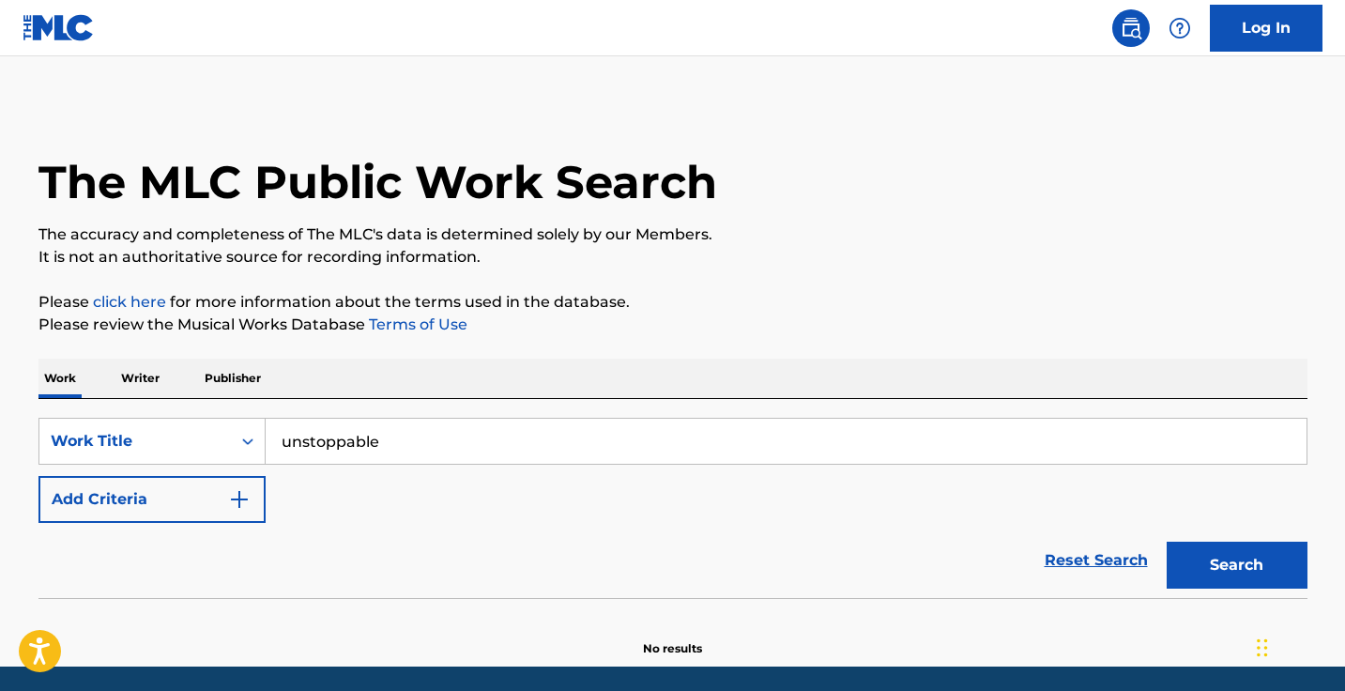
click at [777, 347] on div "The MLC Public Work Search The accuracy and completeness of The MLC's data is d…" at bounding box center [673, 380] width 1314 height 554
click at [135, 521] on button "Add Criteria" at bounding box center [151, 499] width 227 height 47
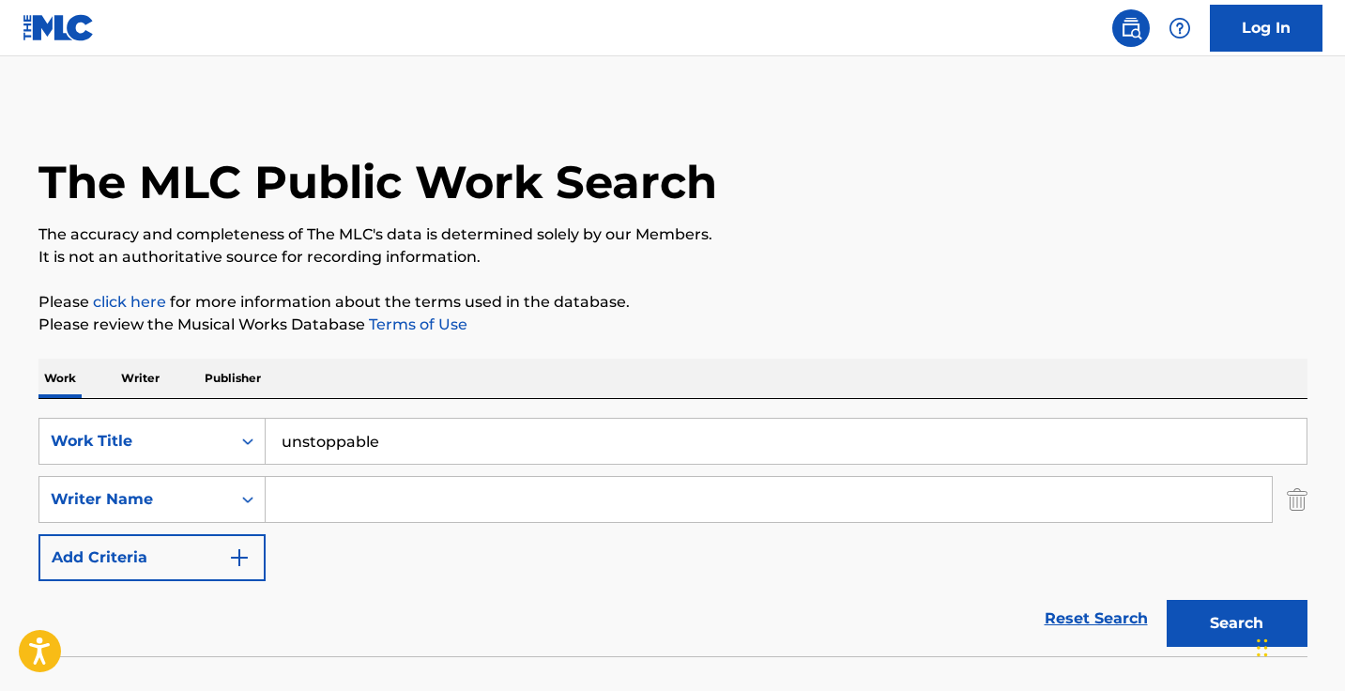
click at [355, 519] on input "Search Form" at bounding box center [769, 499] width 1006 height 45
type input "sia"
click at [1236, 623] on button "Search" at bounding box center [1236, 623] width 141 height 47
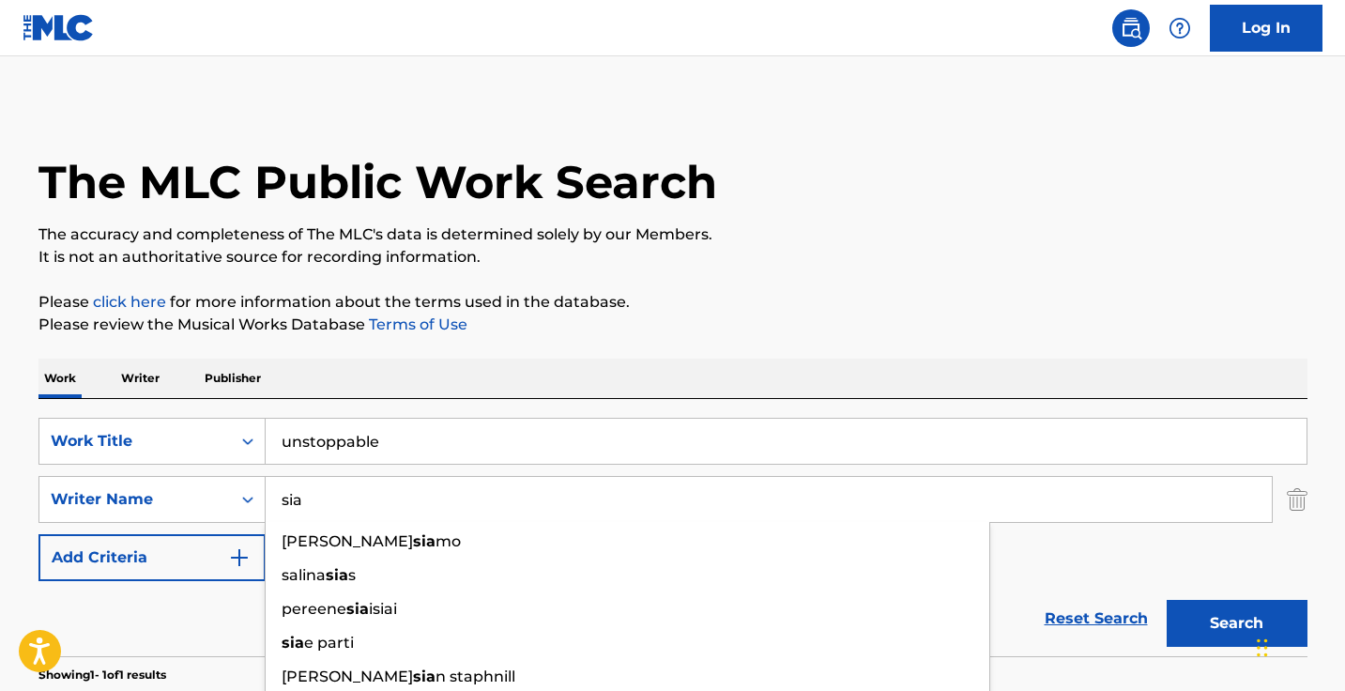
click at [809, 336] on div "The MLC Public Work Search The accuracy and completeness of The MLC's data is d…" at bounding box center [673, 512] width 1314 height 818
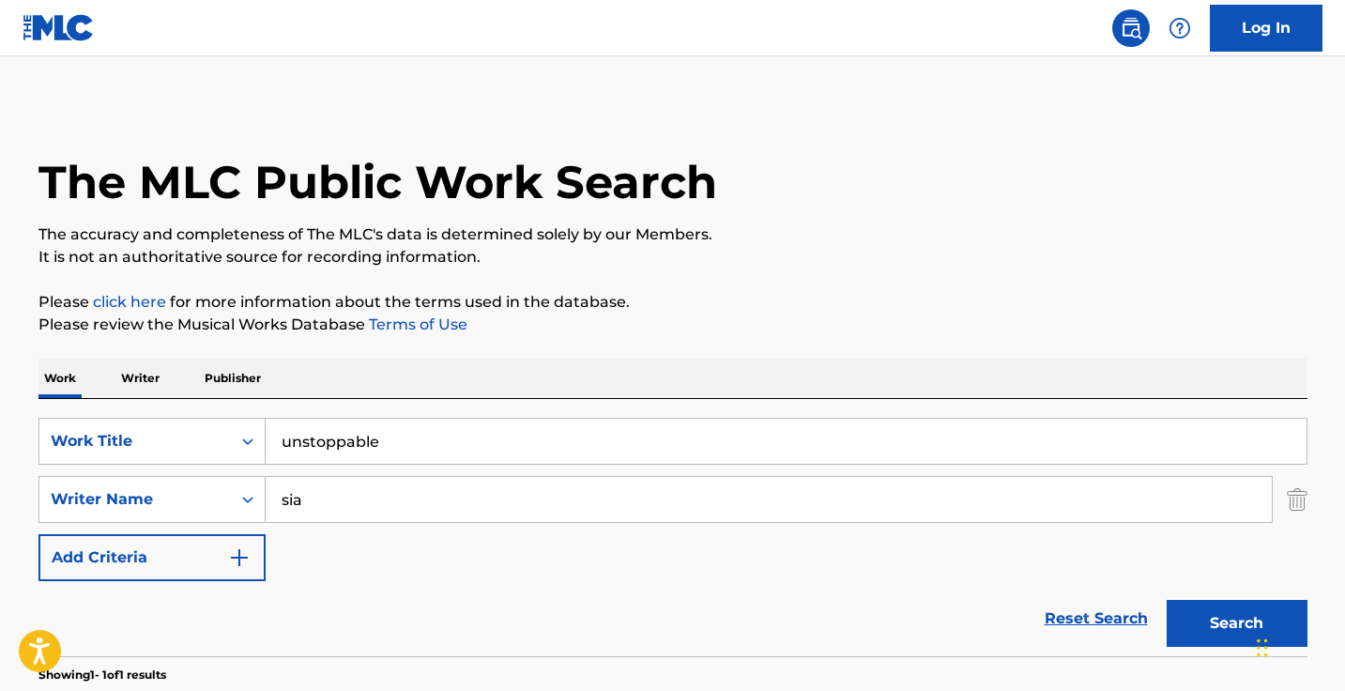
scroll to position [330, 0]
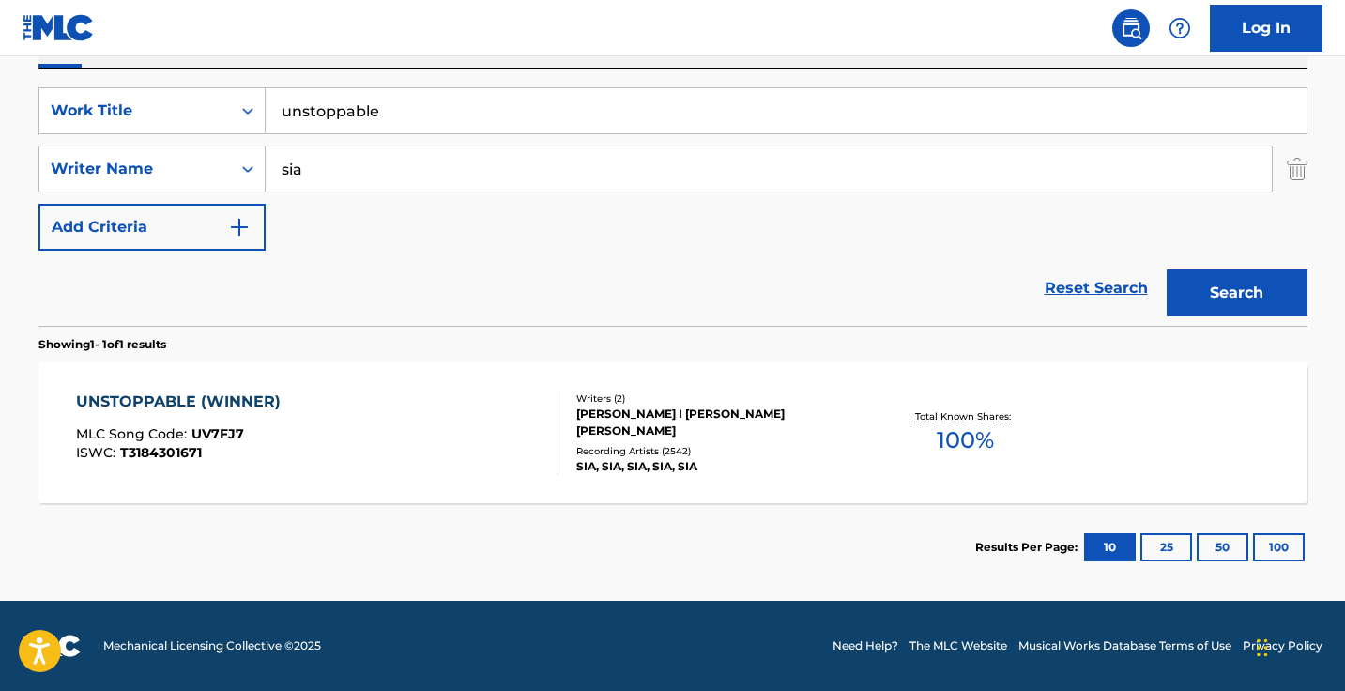
click at [519, 407] on div "UNSTOPPABLE (WINNER) MLC Song Code : UV7FJ7 ISWC : T3184301671" at bounding box center [317, 432] width 482 height 84
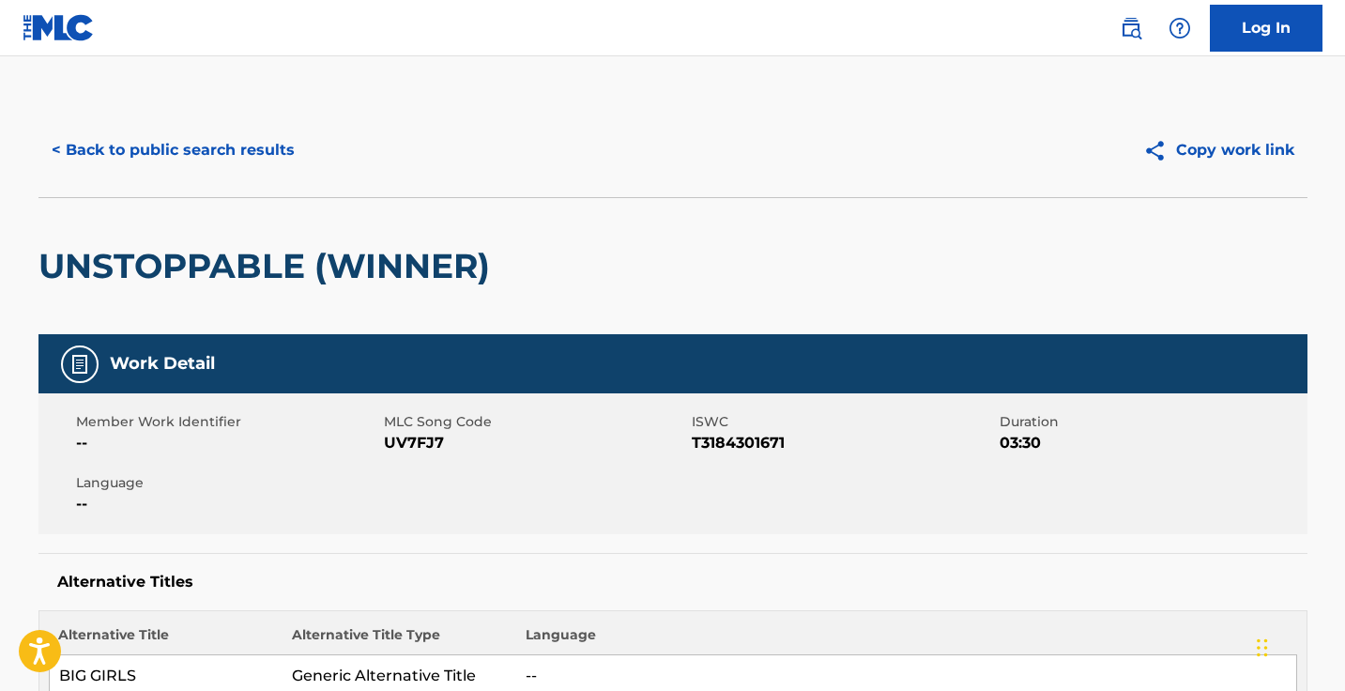
click at [429, 437] on span "UV7FJ7" at bounding box center [535, 443] width 303 height 23
copy span "UV7FJ7"
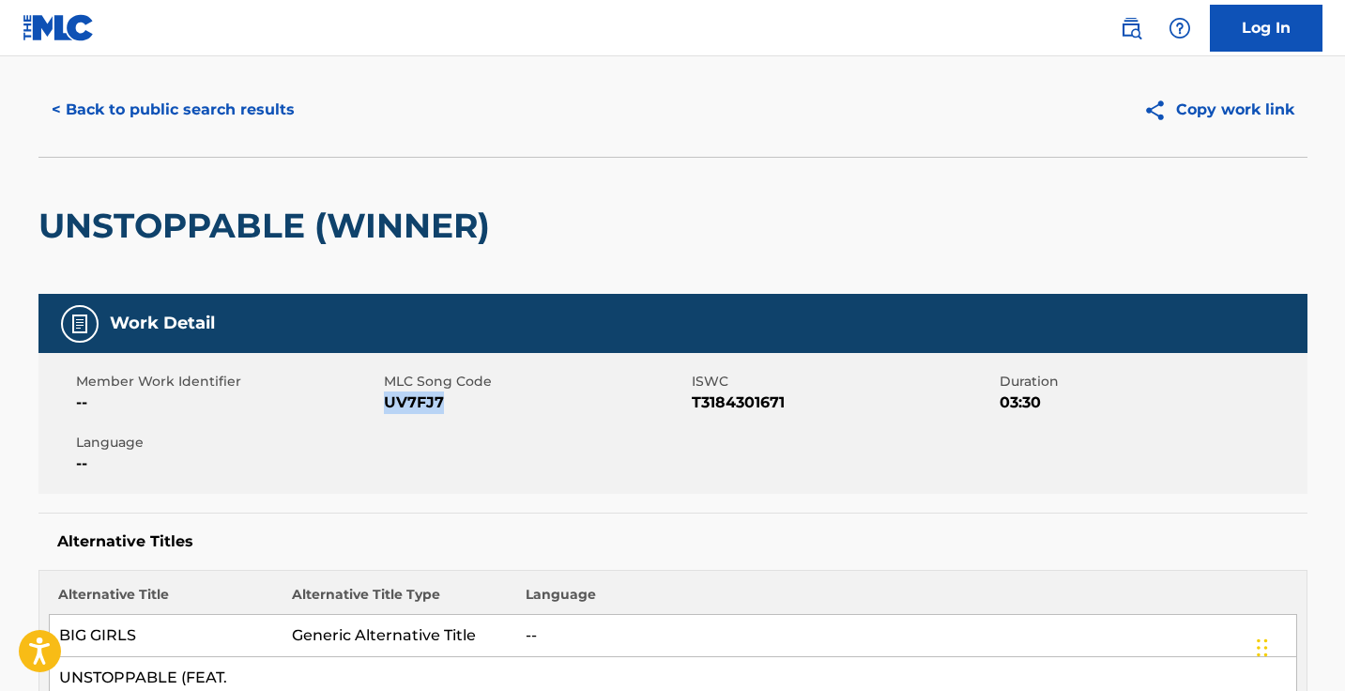
click at [236, 133] on button "< Back to public search results" at bounding box center [172, 109] width 269 height 47
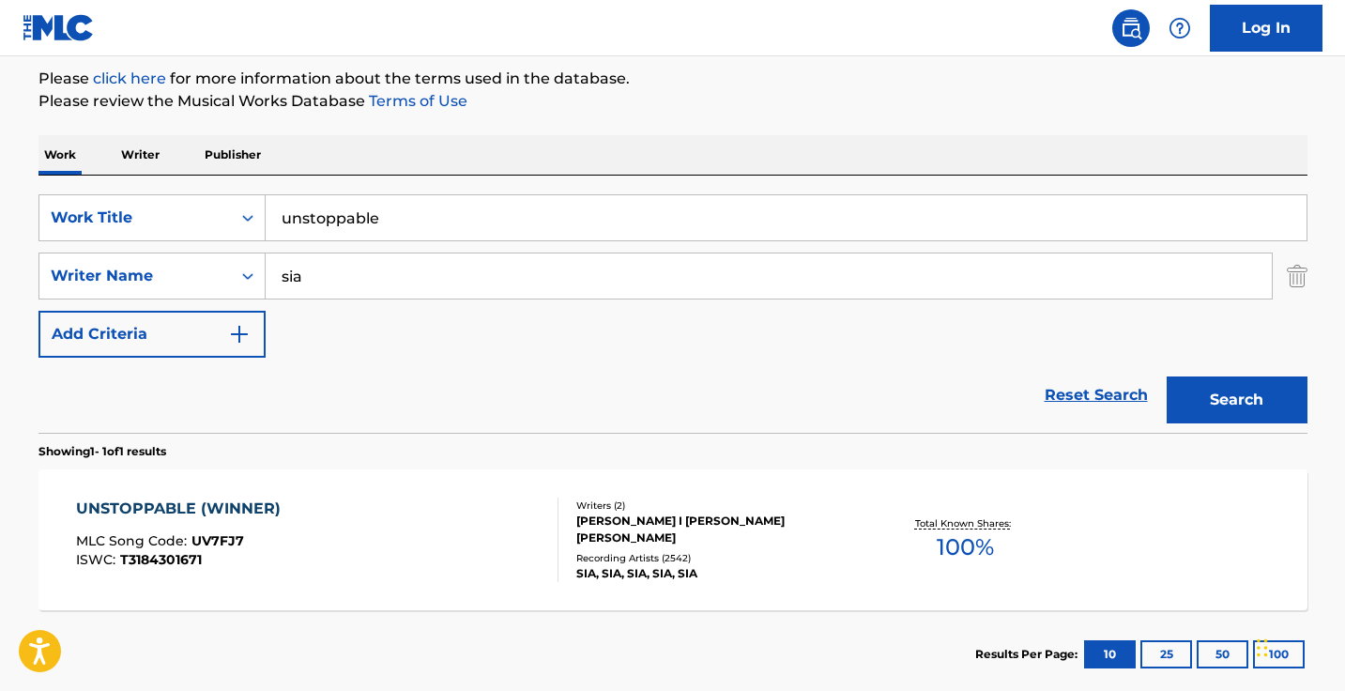
click at [438, 272] on input "sia" at bounding box center [769, 275] width 1006 height 45
click at [480, 221] on input "unstoppable" at bounding box center [786, 217] width 1041 height 45
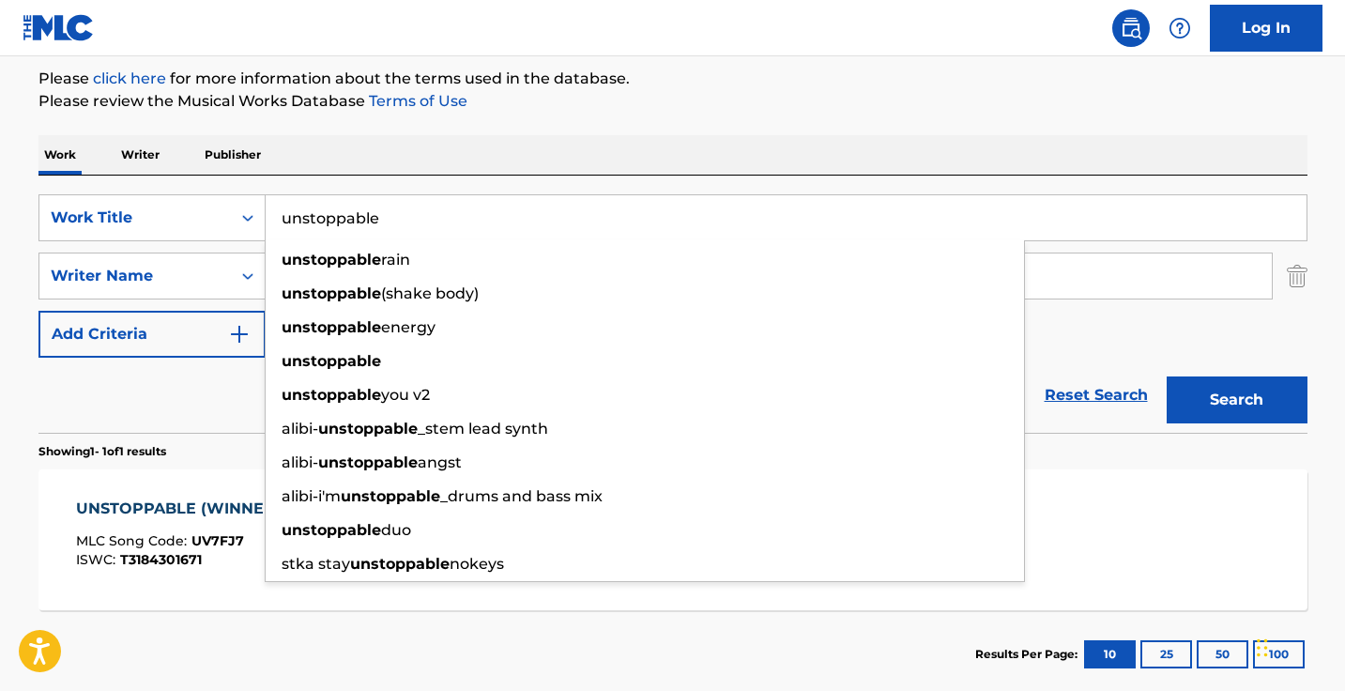
click at [480, 221] on input "unstoppable" at bounding box center [786, 217] width 1041 height 45
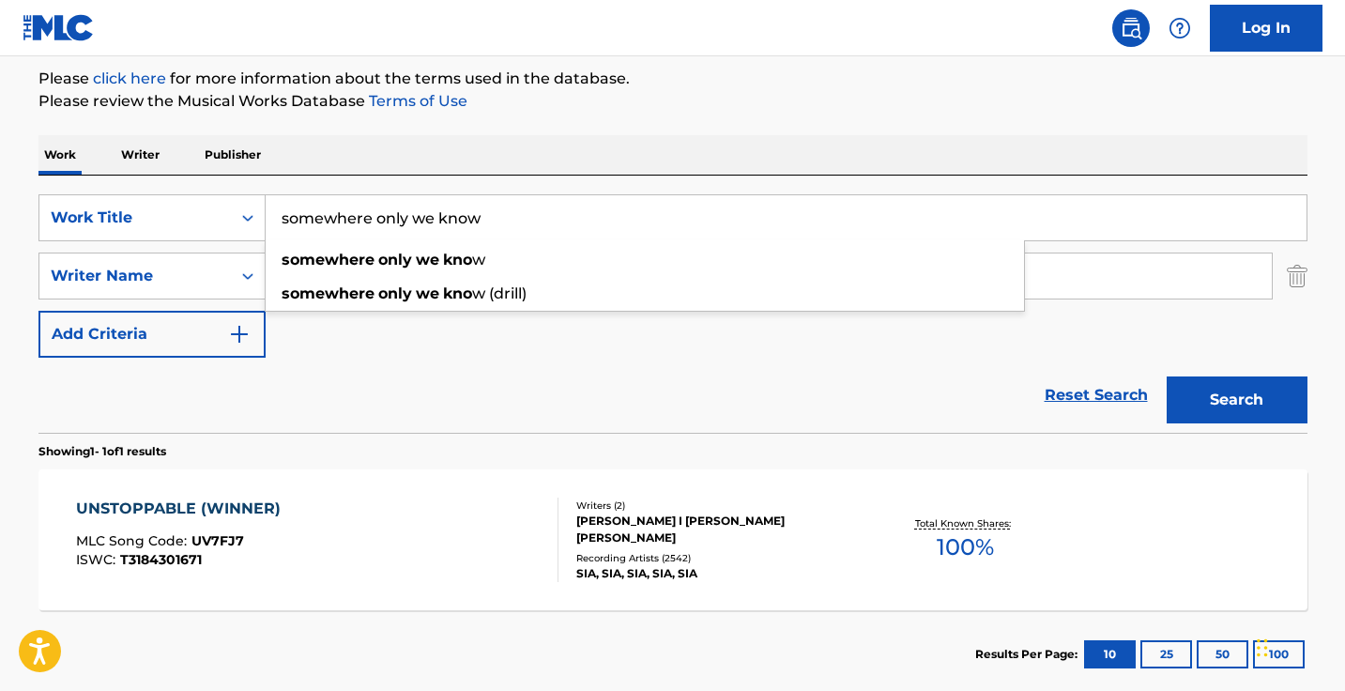
type input "somewhere only we know"
click at [1236, 400] on button "Search" at bounding box center [1236, 399] width 141 height 47
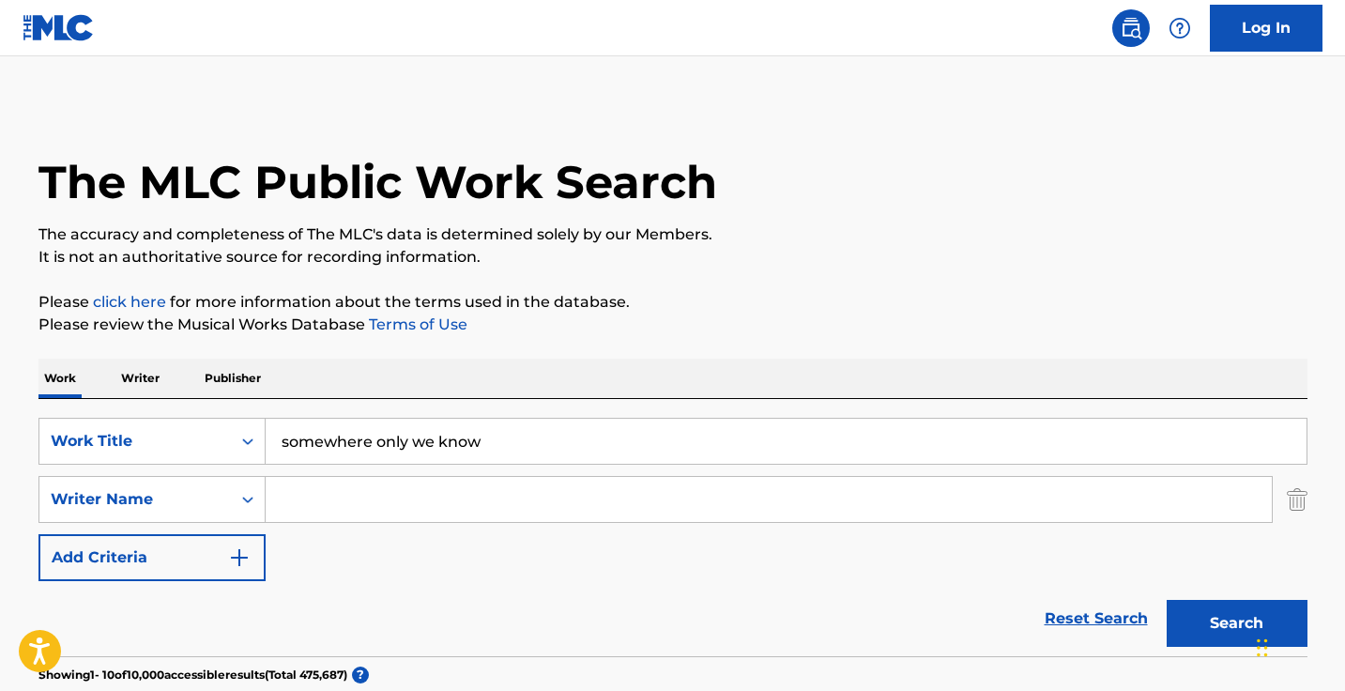
click at [334, 518] on input "Search Form" at bounding box center [769, 499] width 1006 height 45
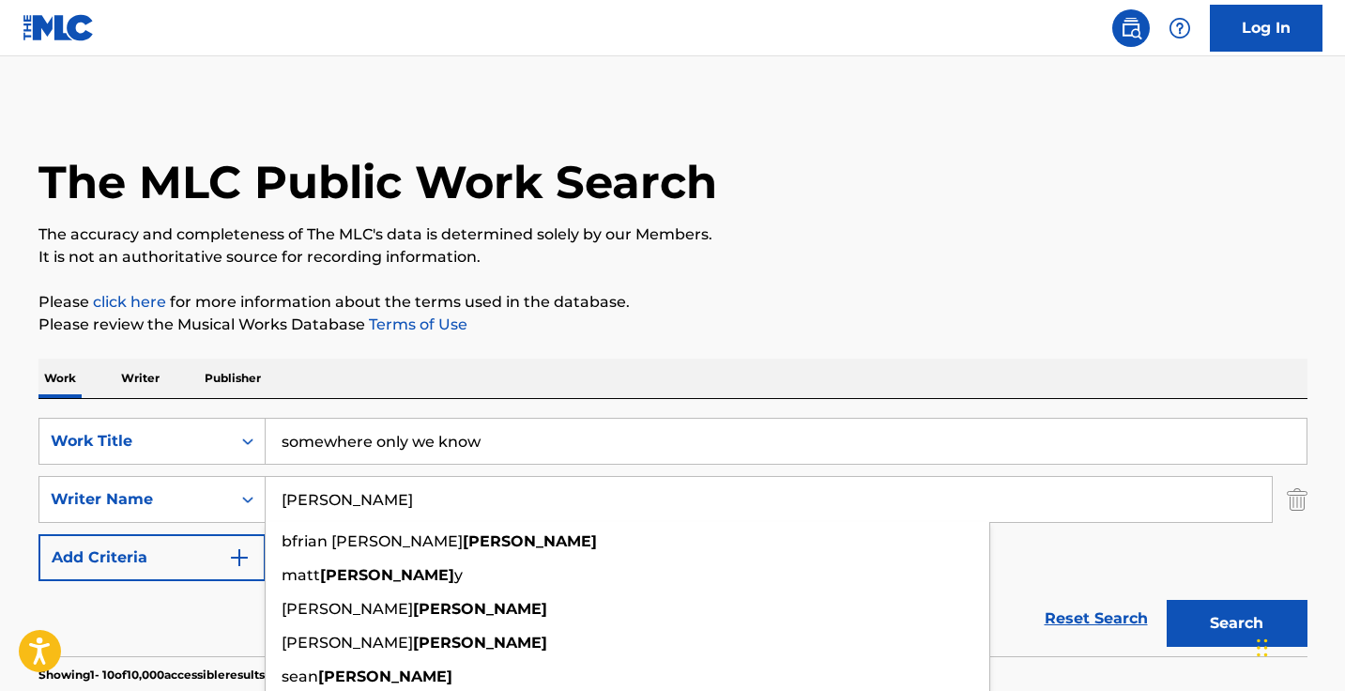
type input "keane"
click at [1236, 623] on button "Search" at bounding box center [1236, 623] width 141 height 47
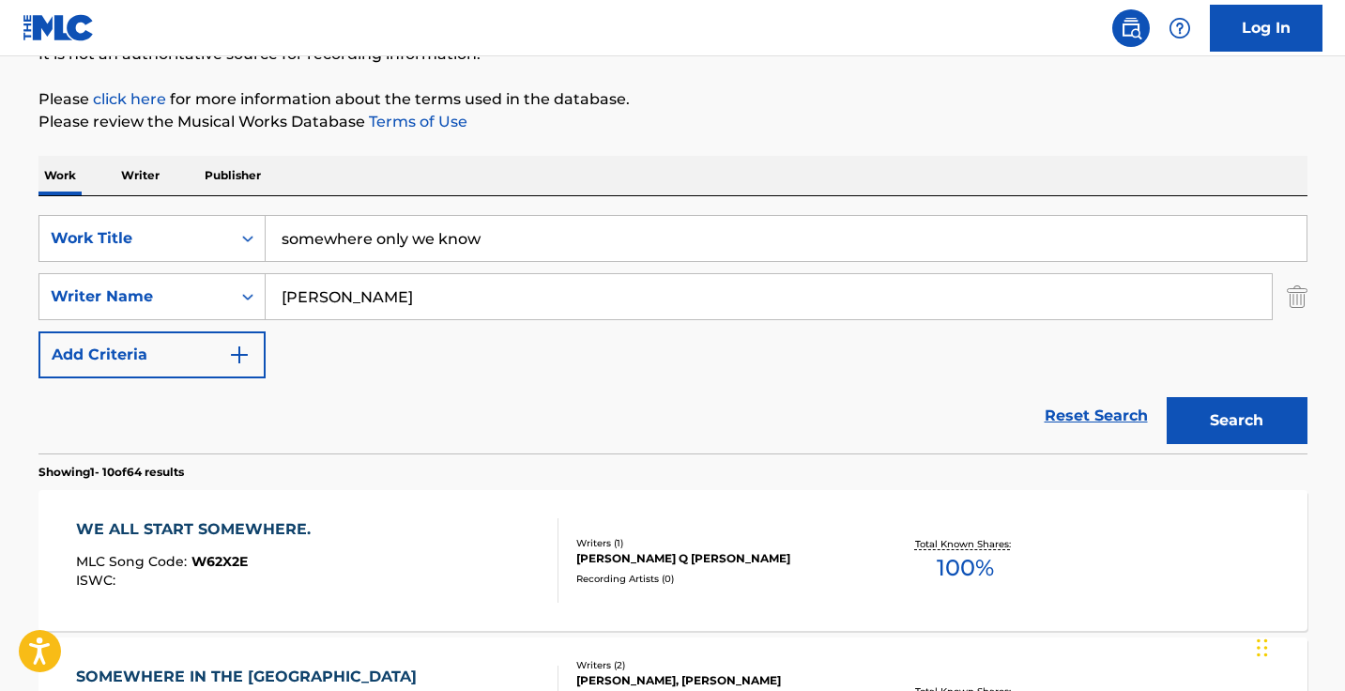
scroll to position [309, 0]
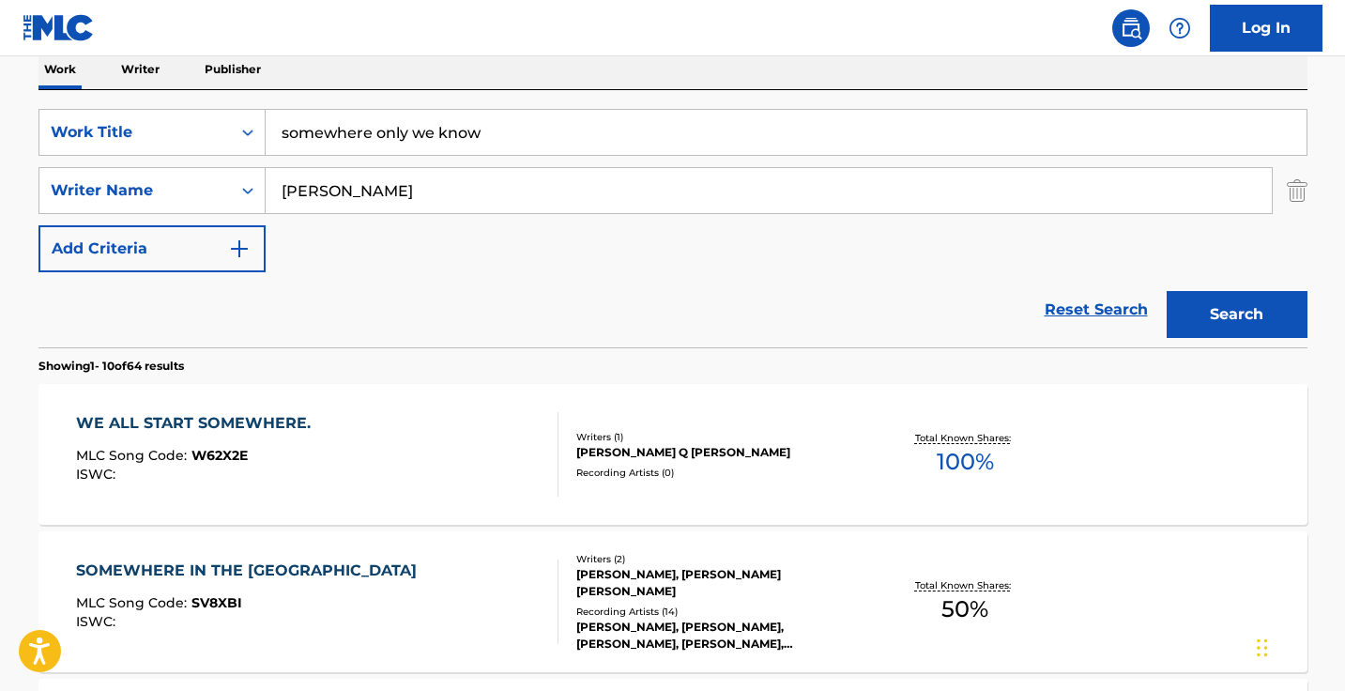
click at [434, 214] on div "SearchWithCriteriaee4ac21b-af56-4fbd-8d79-c712fb990487 Work Title somewhere onl…" at bounding box center [672, 190] width 1269 height 163
click at [434, 207] on input "keane" at bounding box center [769, 190] width 1006 height 45
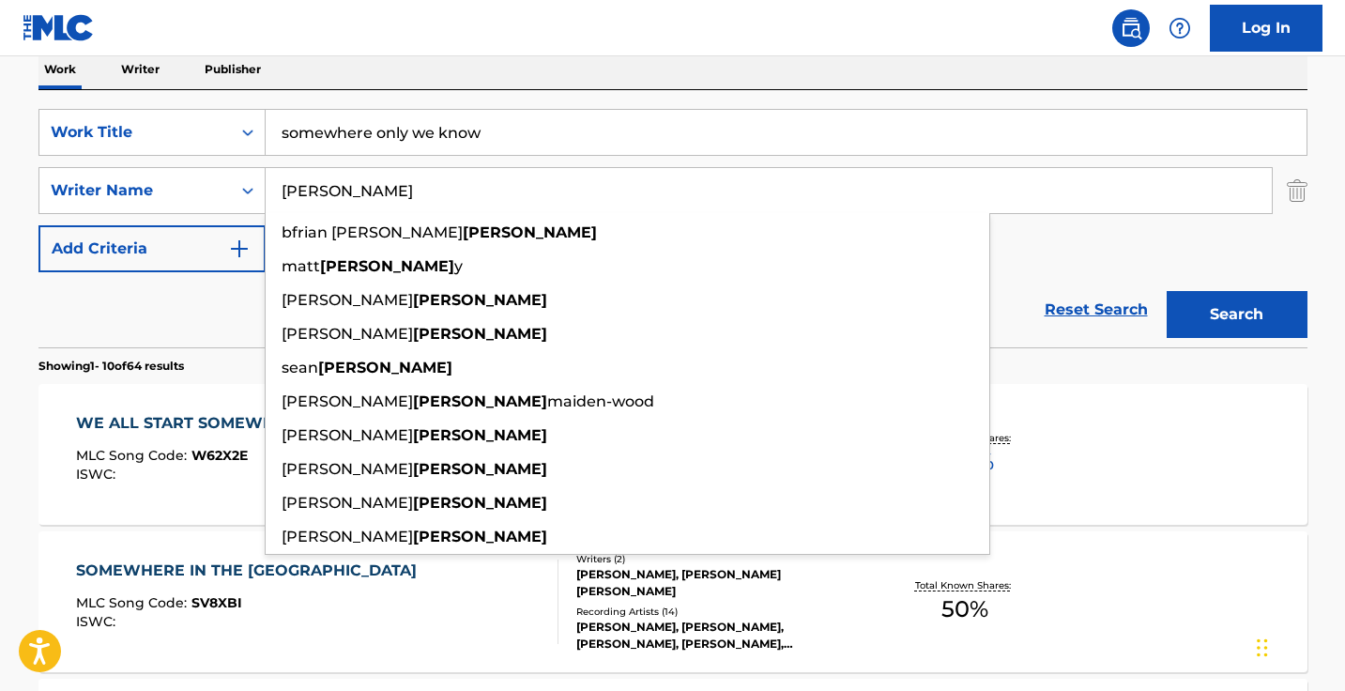
click at [434, 207] on input "keane" at bounding box center [769, 190] width 1006 height 45
click at [1236, 314] on button "Search" at bounding box center [1236, 314] width 141 height 47
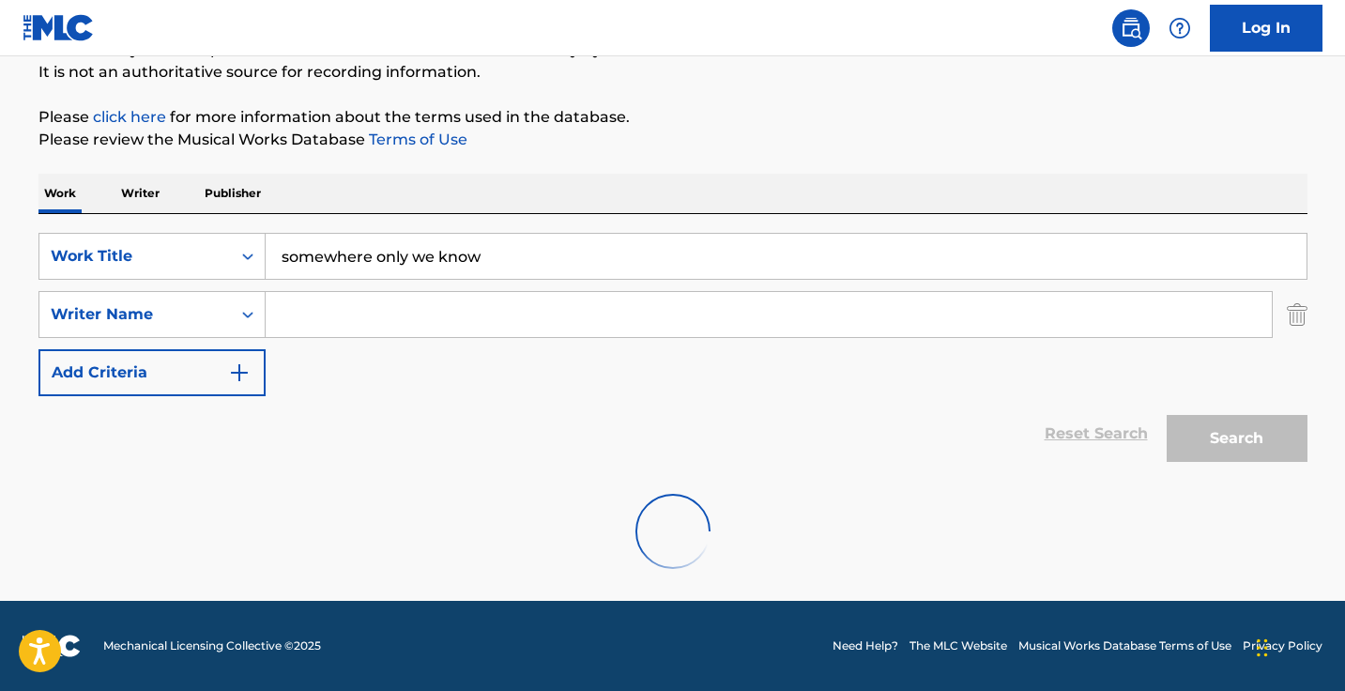
scroll to position [185, 0]
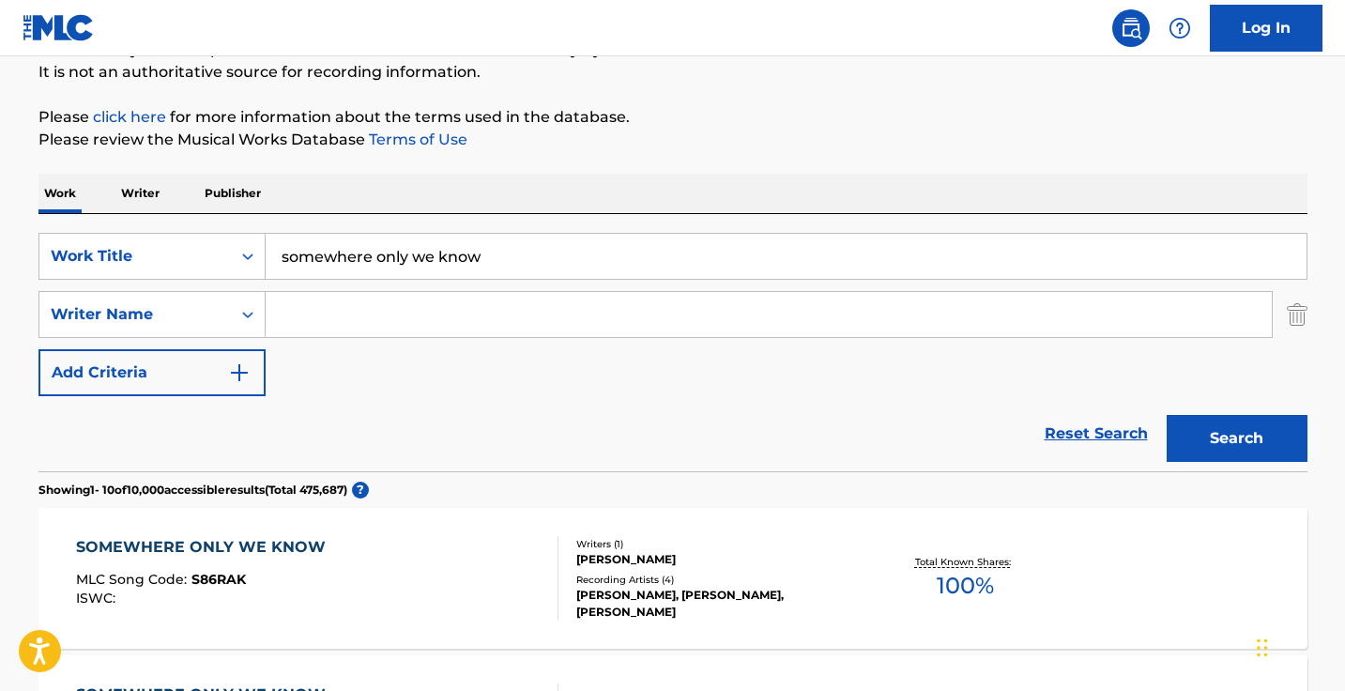
click at [426, 242] on input "somewhere only we know" at bounding box center [786, 256] width 1041 height 45
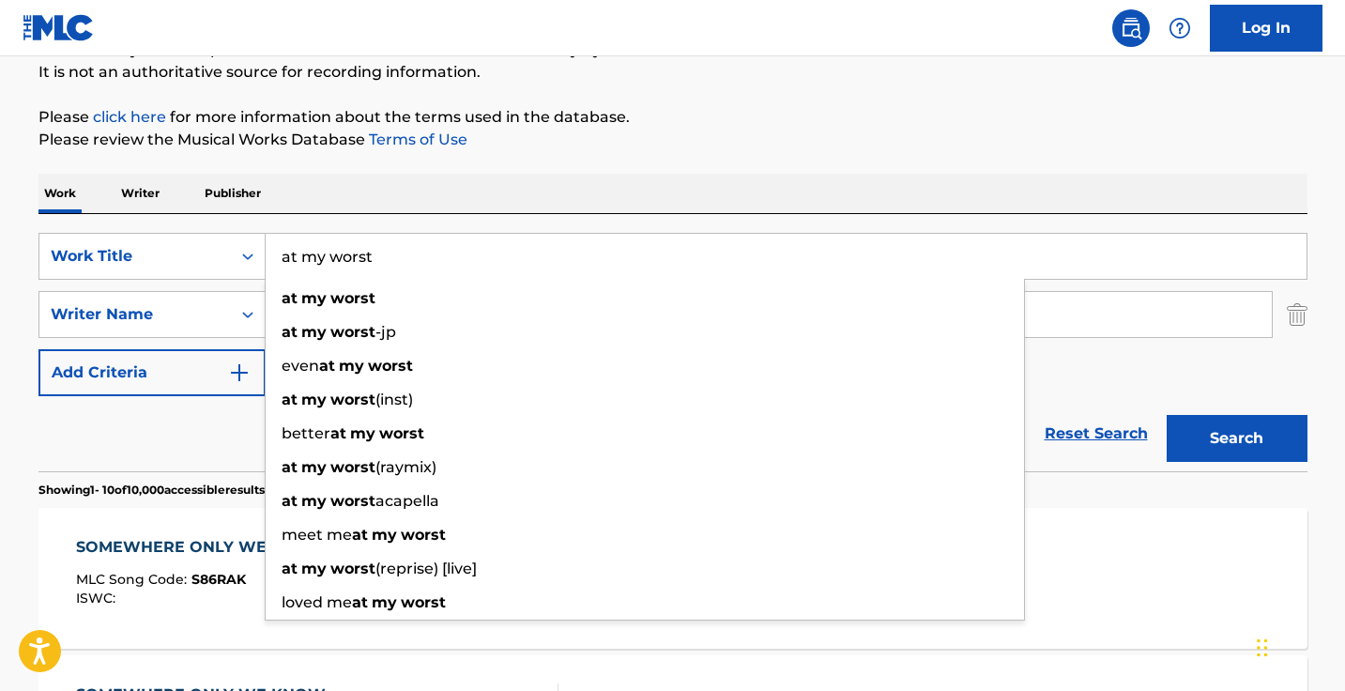
type input "at my worst"
click at [1236, 438] on button "Search" at bounding box center [1236, 438] width 141 height 47
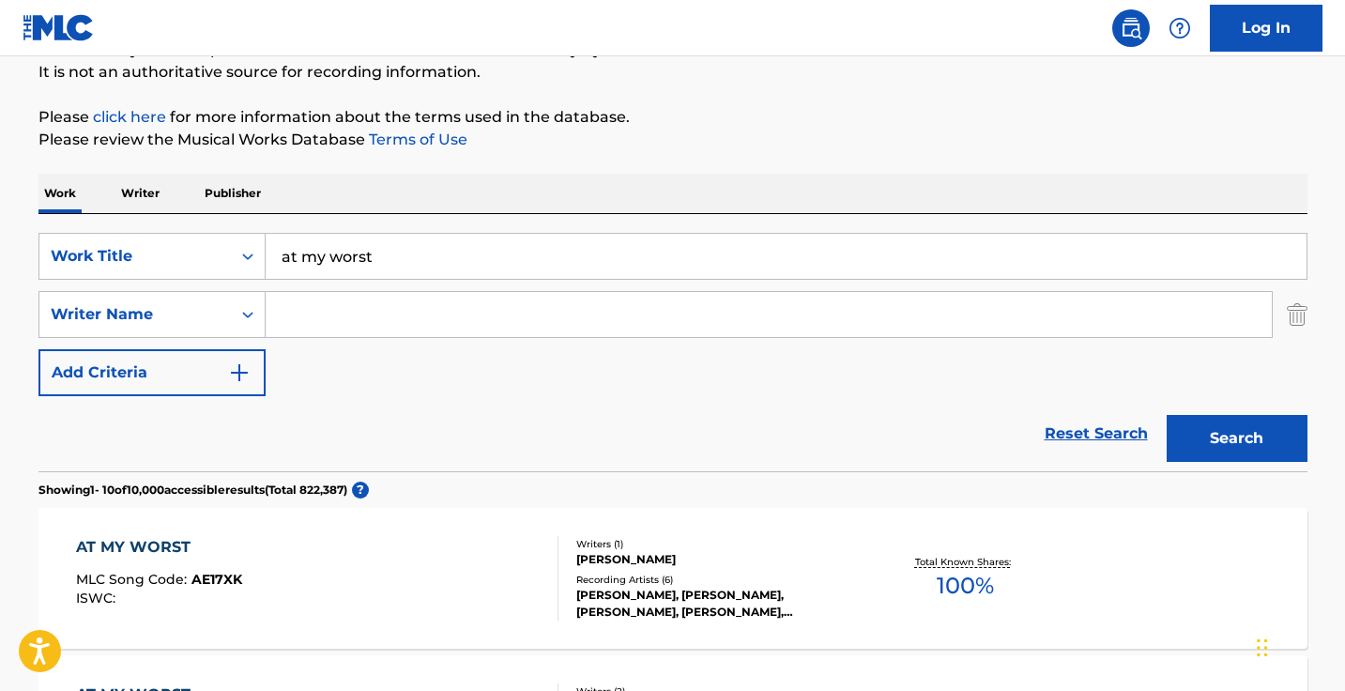
click at [446, 312] on input "Search Form" at bounding box center [769, 314] width 1006 height 45
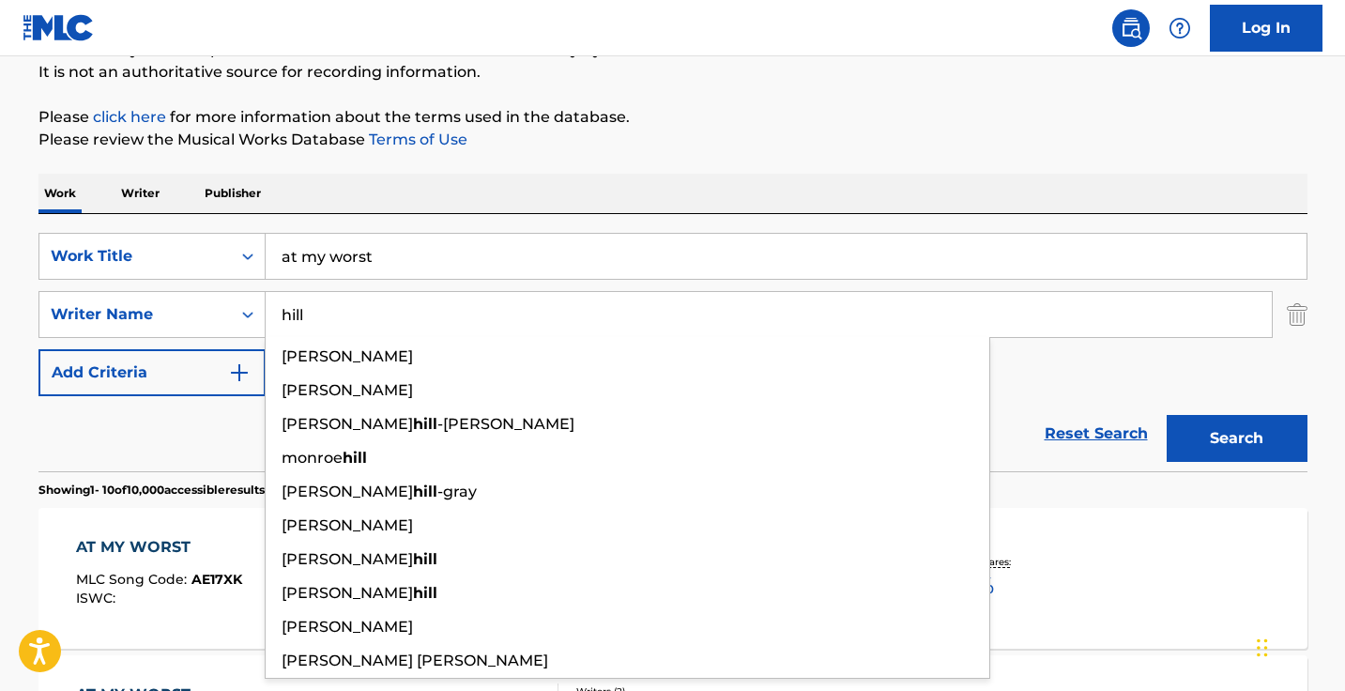
type input "hill"
click at [1236, 438] on button "Search" at bounding box center [1236, 438] width 141 height 47
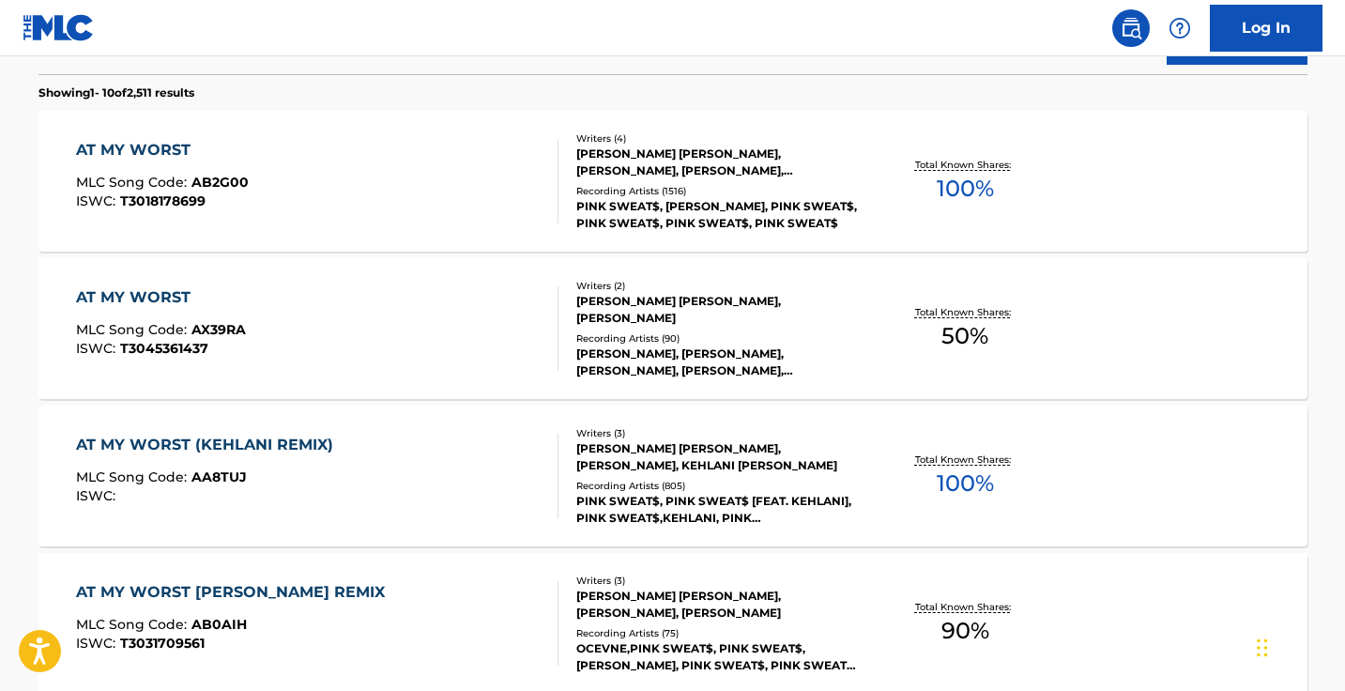
scroll to position [584, 0]
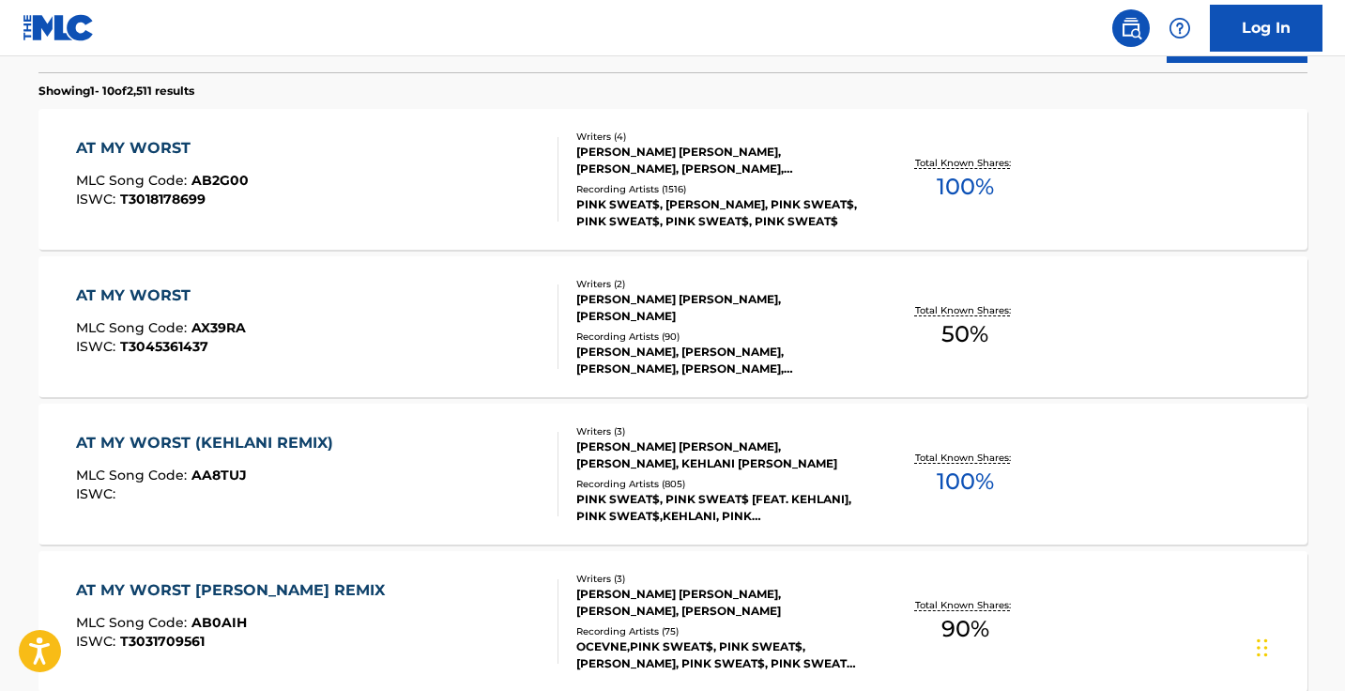
click at [481, 175] on div "AT MY WORST MLC Song Code : AB2G00 ISWC : T3018178699" at bounding box center [317, 179] width 482 height 84
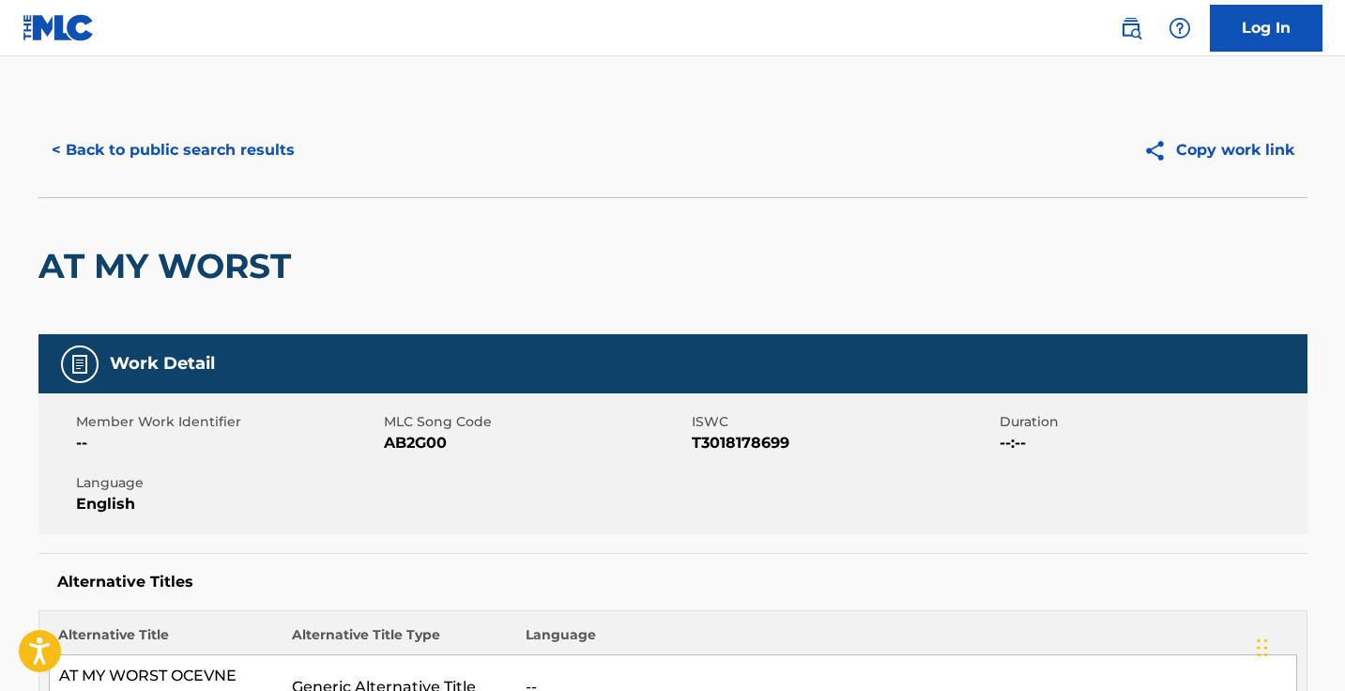
click at [418, 437] on span "AB2G00" at bounding box center [535, 443] width 303 height 23
copy span "AB2G00"
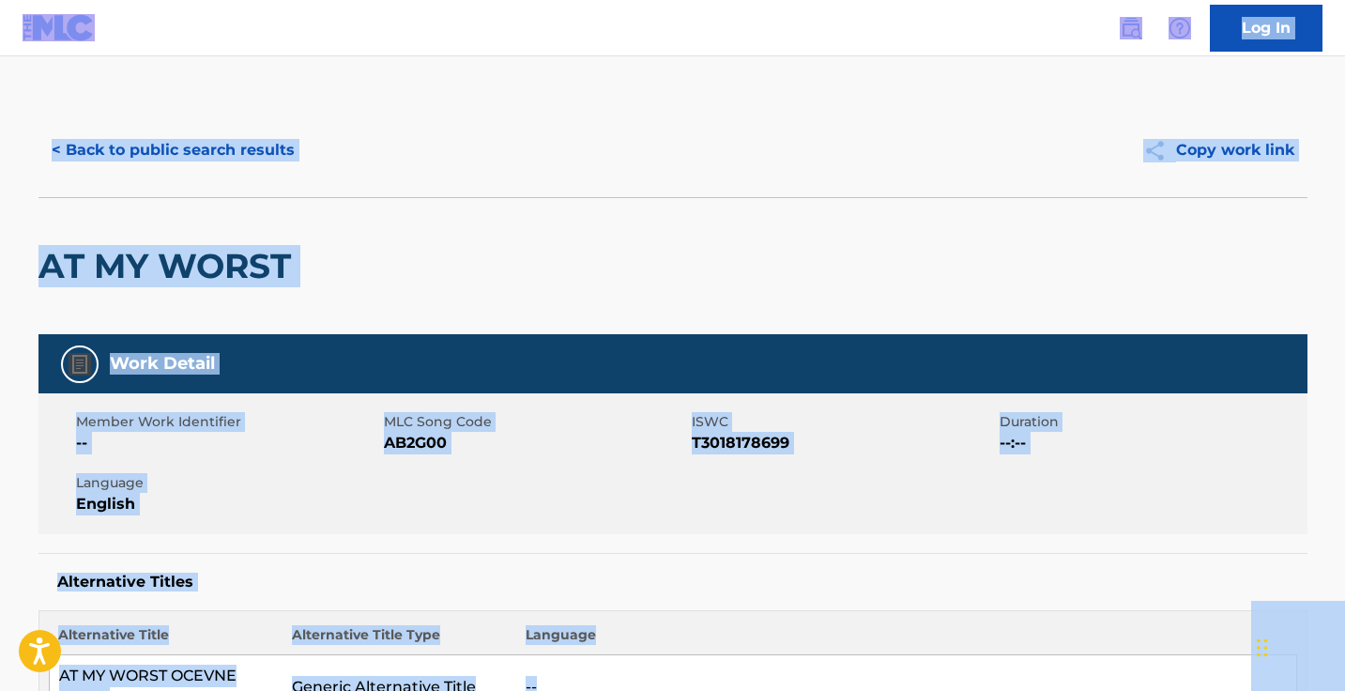
click at [434, 435] on span "AB2G00" at bounding box center [535, 443] width 303 height 23
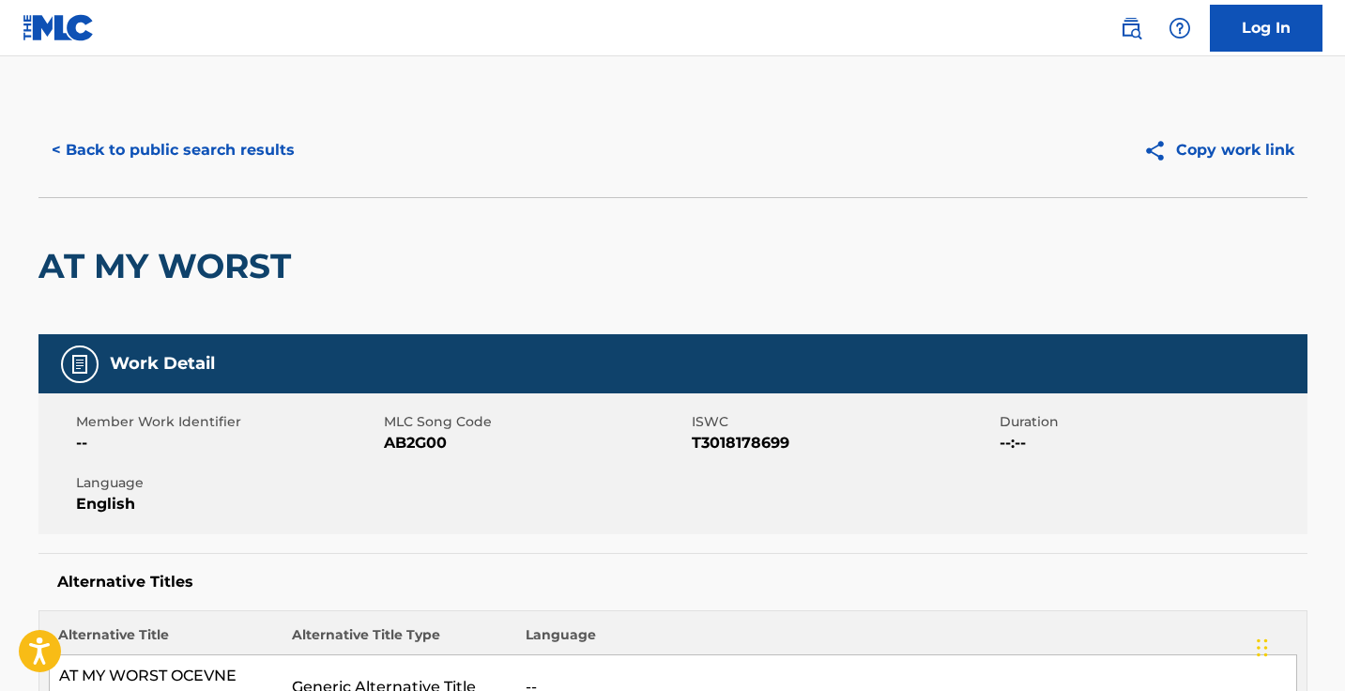
click at [421, 436] on span "AB2G00" at bounding box center [535, 443] width 303 height 23
copy span "AB2G00"
click at [217, 166] on button "< Back to public search results" at bounding box center [172, 150] width 269 height 47
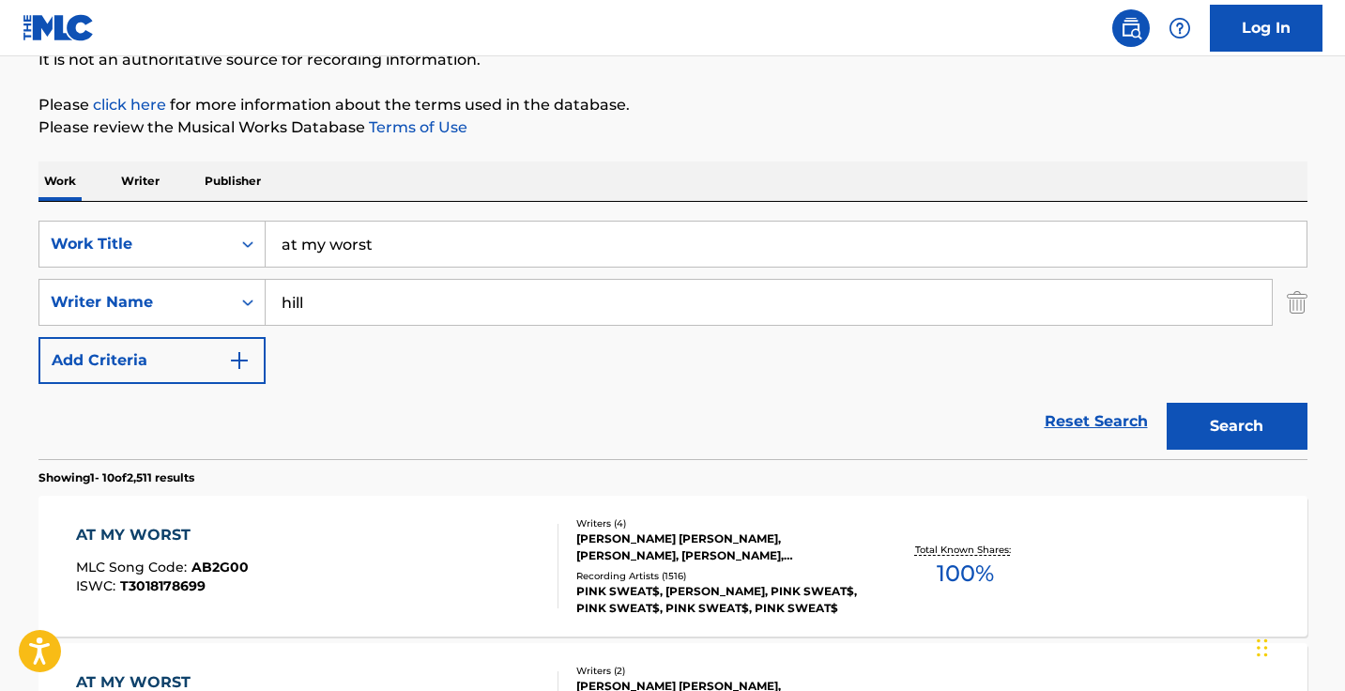
scroll to position [98, 0]
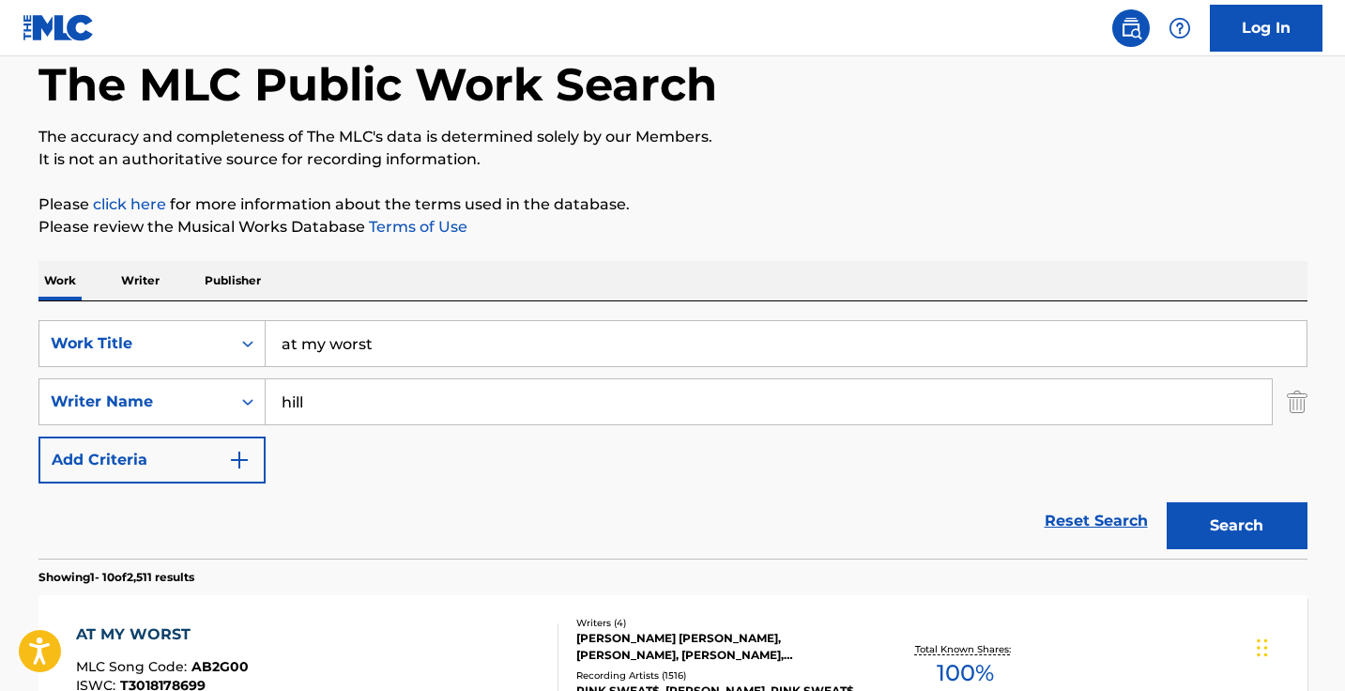
drag, startPoint x: 488, startPoint y: 346, endPoint x: 194, endPoint y: 272, distance: 302.9
type input "somewhere only we know"
click at [506, 232] on p "Please review the Musical Works Database Terms of Use" at bounding box center [672, 227] width 1269 height 23
click at [414, 419] on input "hill" at bounding box center [769, 401] width 1006 height 45
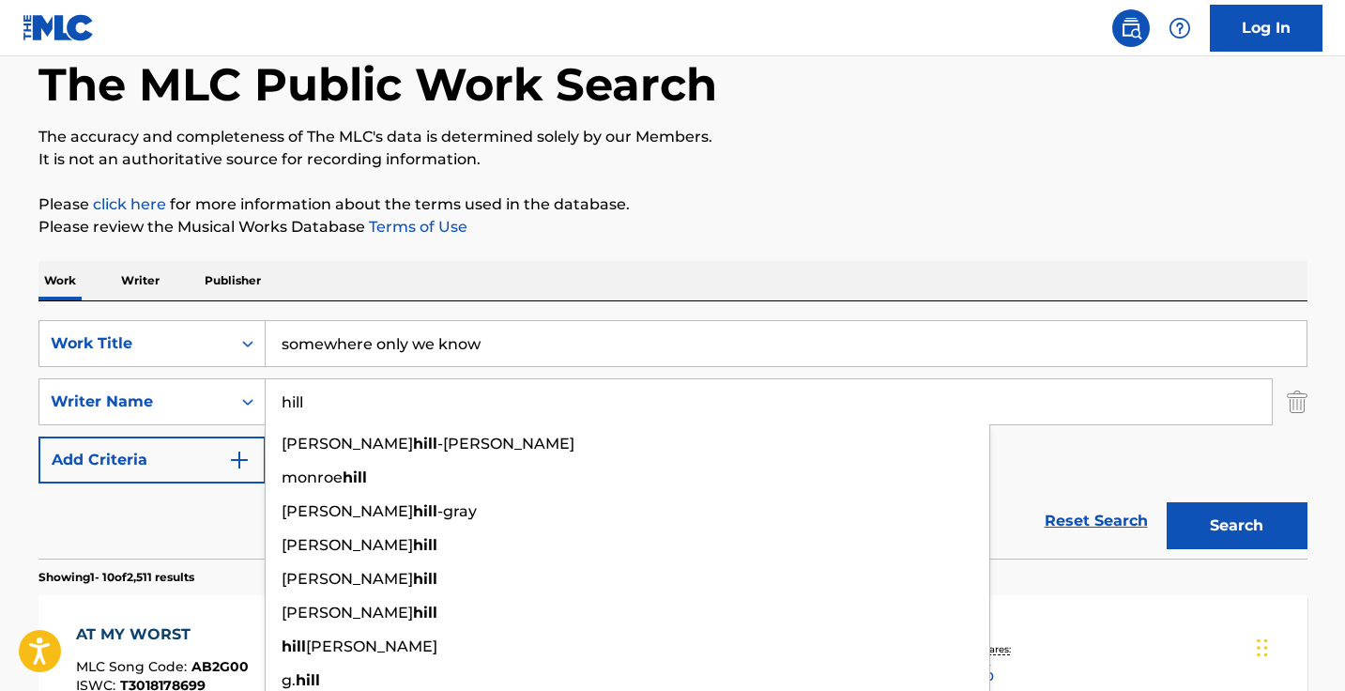
click at [414, 419] on input "hill" at bounding box center [769, 401] width 1006 height 45
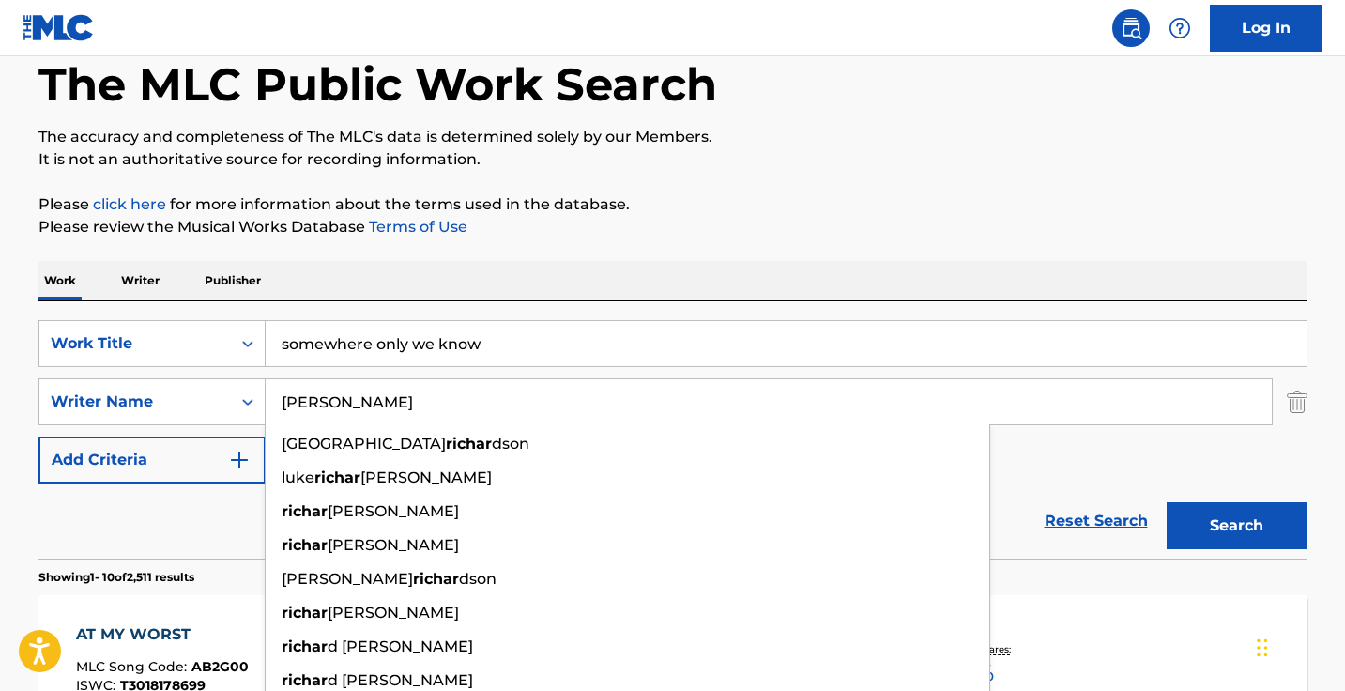
click at [1236, 526] on button "Search" at bounding box center [1236, 525] width 141 height 47
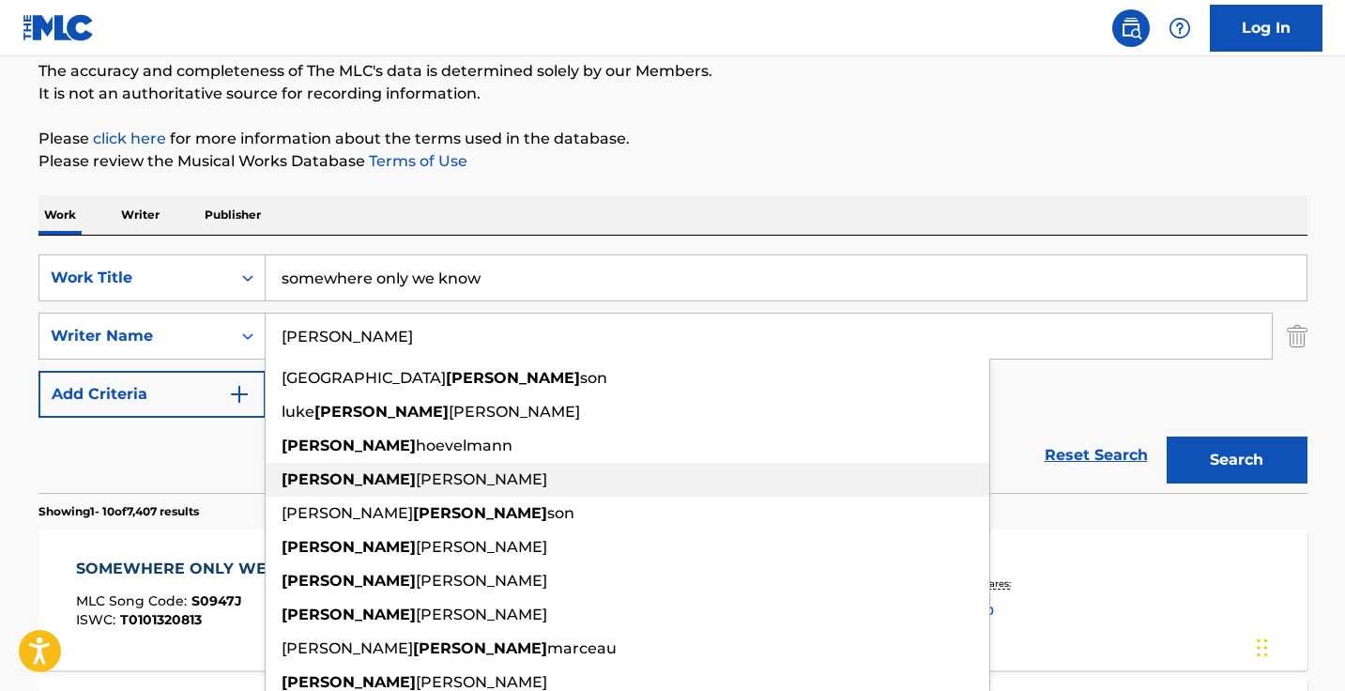
scroll to position [196, 0]
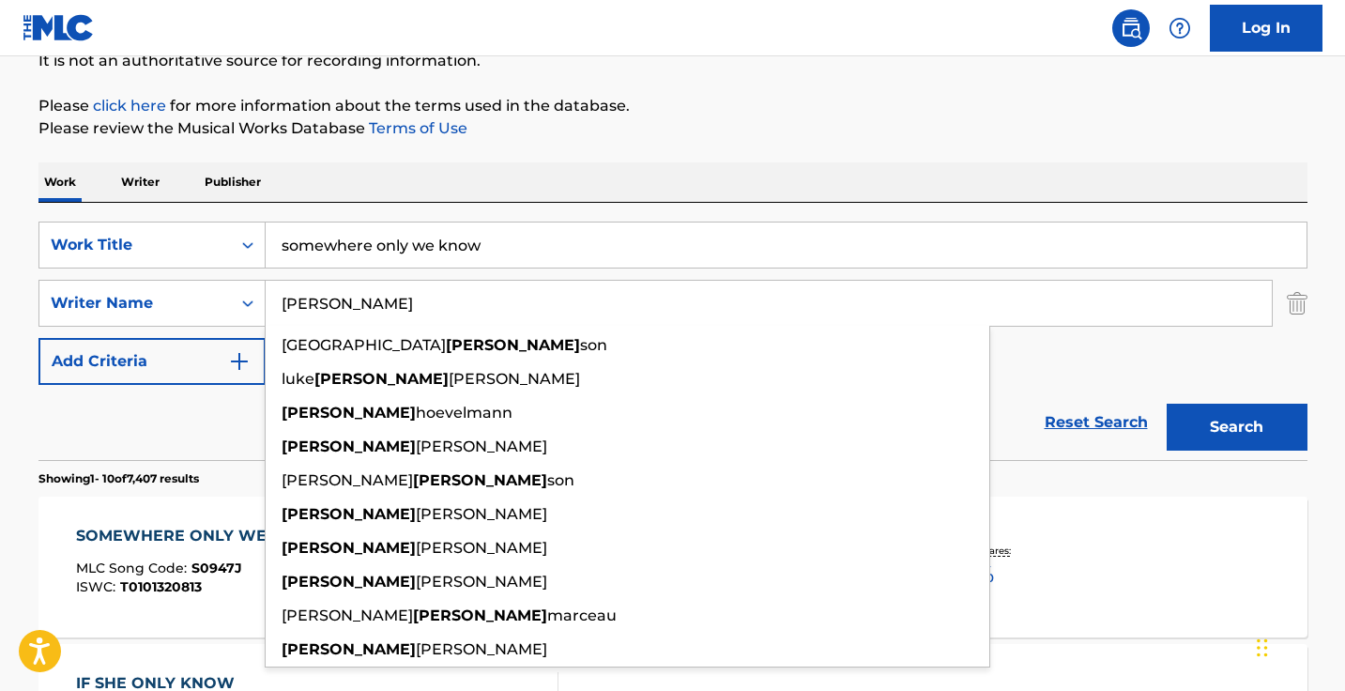
type input "Richard"
click at [207, 378] on button "Add Criteria" at bounding box center [151, 361] width 227 height 47
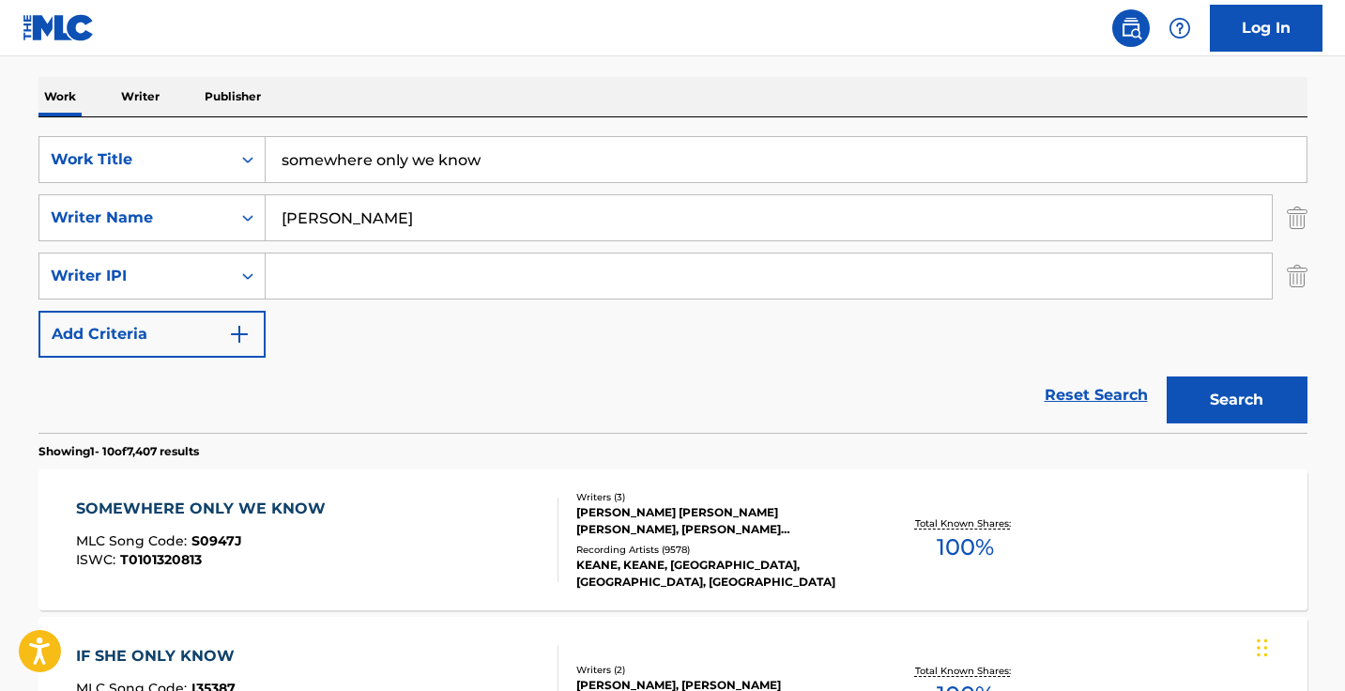
scroll to position [311, 0]
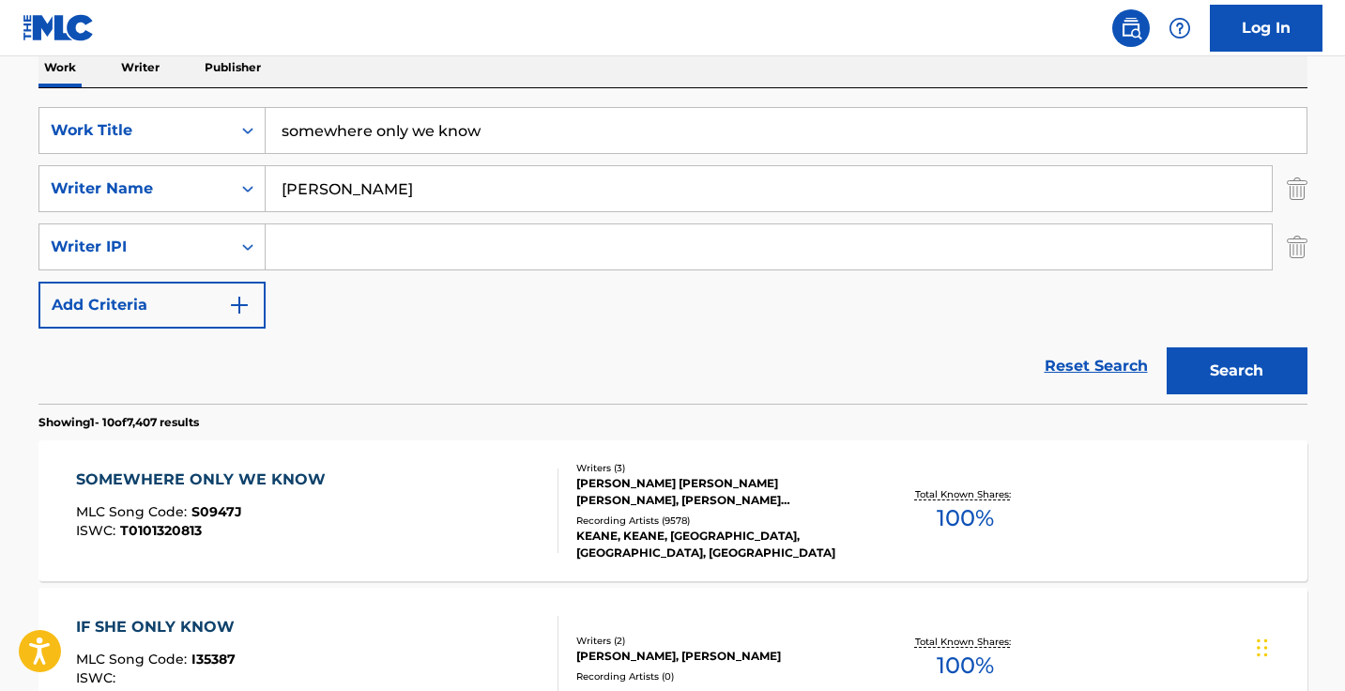
click at [424, 477] on div "SOMEWHERE ONLY WE KNOW MLC Song Code : S0947J ISWC : T0101320813" at bounding box center [317, 510] width 482 height 84
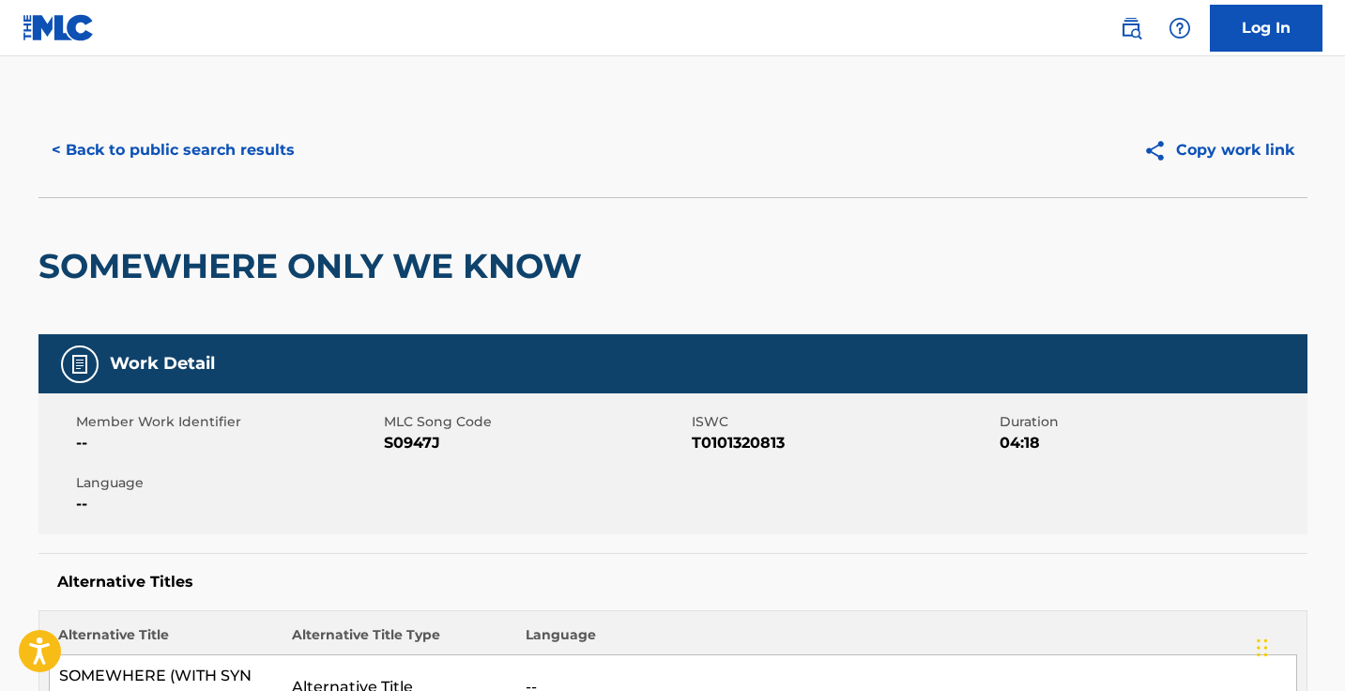
click at [425, 438] on span "S0947J" at bounding box center [535, 443] width 303 height 23
copy span "S0947J"
click at [257, 146] on button "< Back to public search results" at bounding box center [172, 150] width 269 height 47
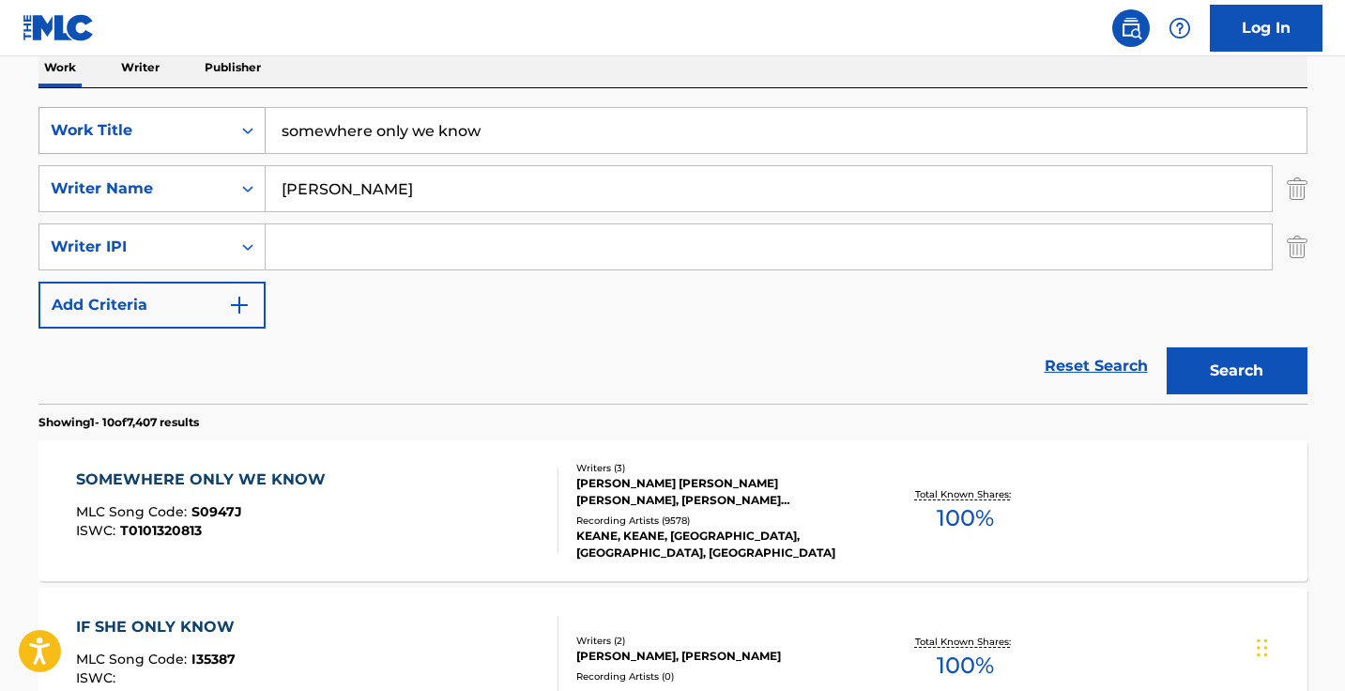
drag, startPoint x: 510, startPoint y: 135, endPoint x: 213, endPoint y: 128, distance: 296.6
click at [213, 128] on div "SearchWithCriteriaee4ac21b-af56-4fbd-8d79-c712fb990487 Work Title somewhere onl…" at bounding box center [672, 130] width 1269 height 47
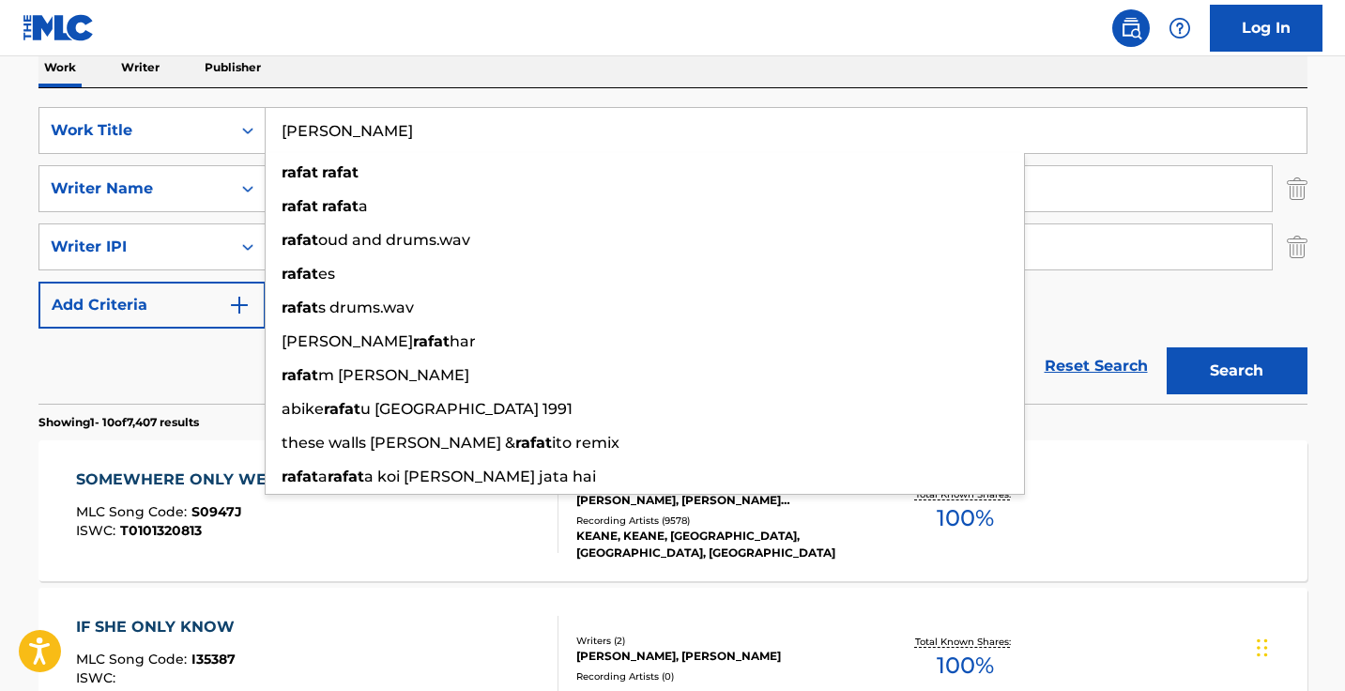
type input "rafat rafat"
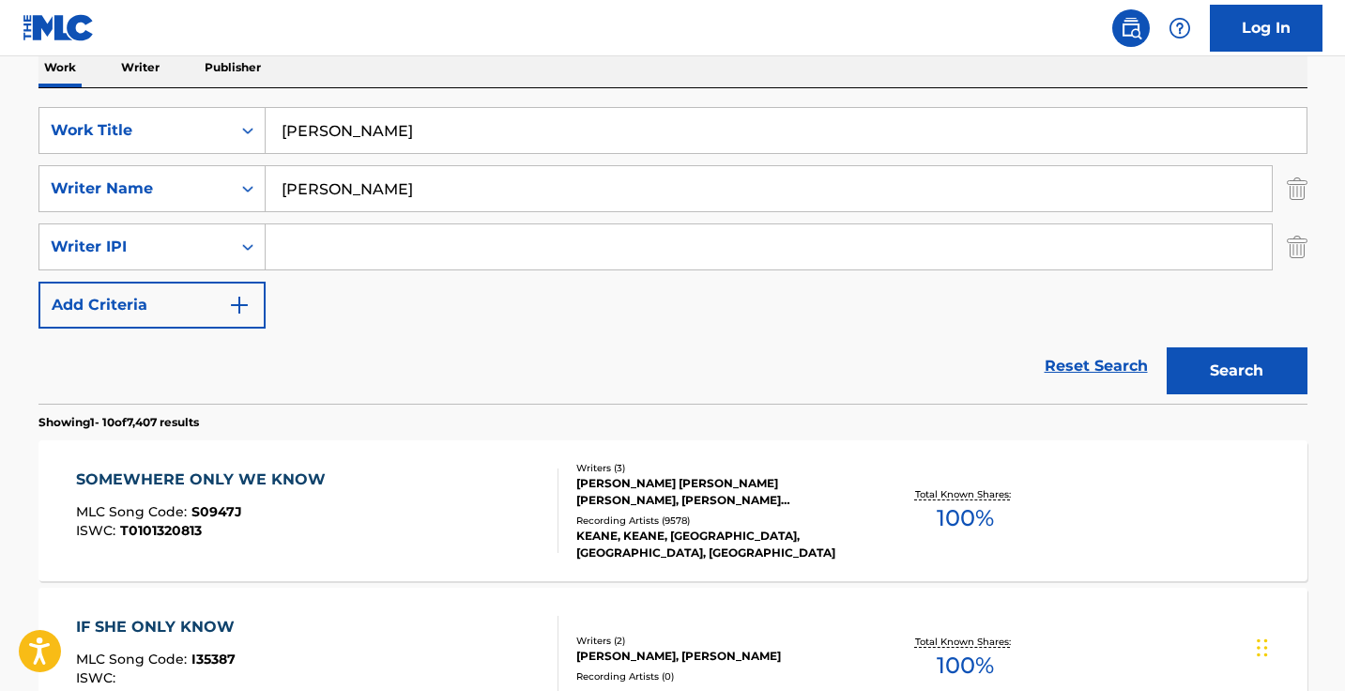
click at [404, 56] on div "Work Writer Publisher" at bounding box center [672, 67] width 1269 height 39
click at [378, 169] on input "Richard" at bounding box center [769, 188] width 1006 height 45
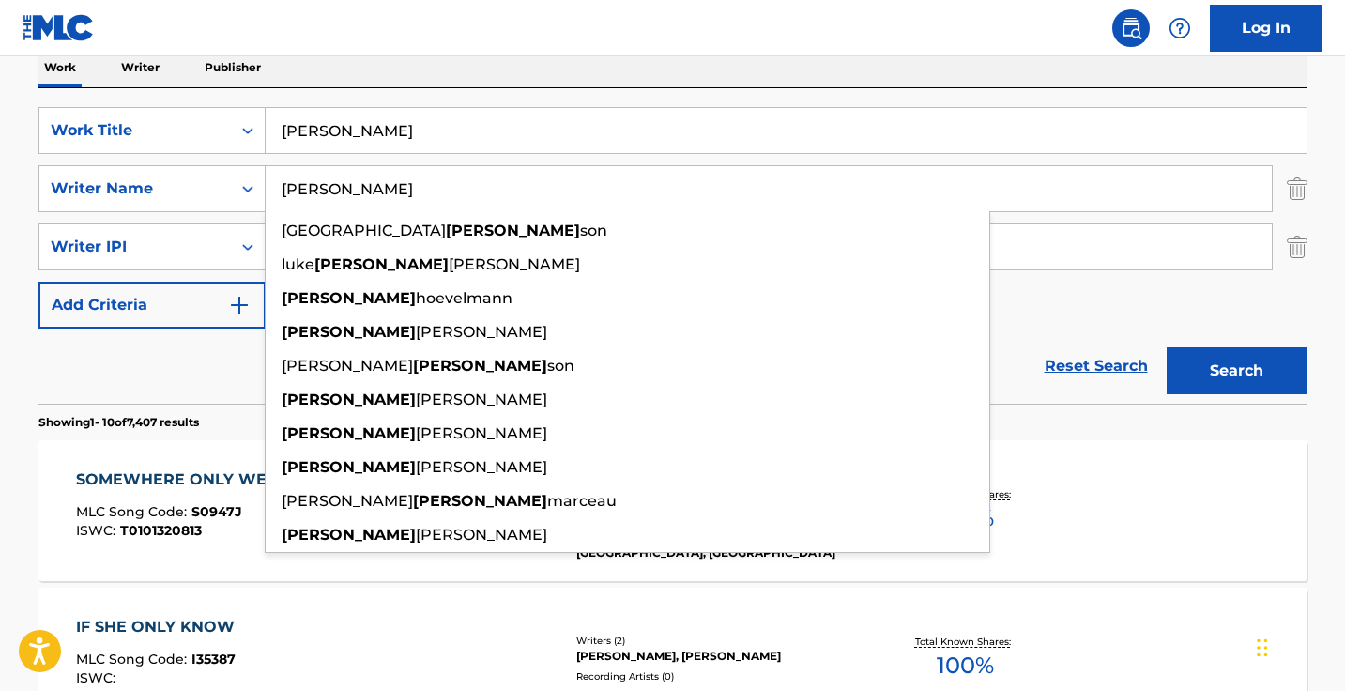
click at [378, 169] on input "Richard" at bounding box center [769, 188] width 1006 height 45
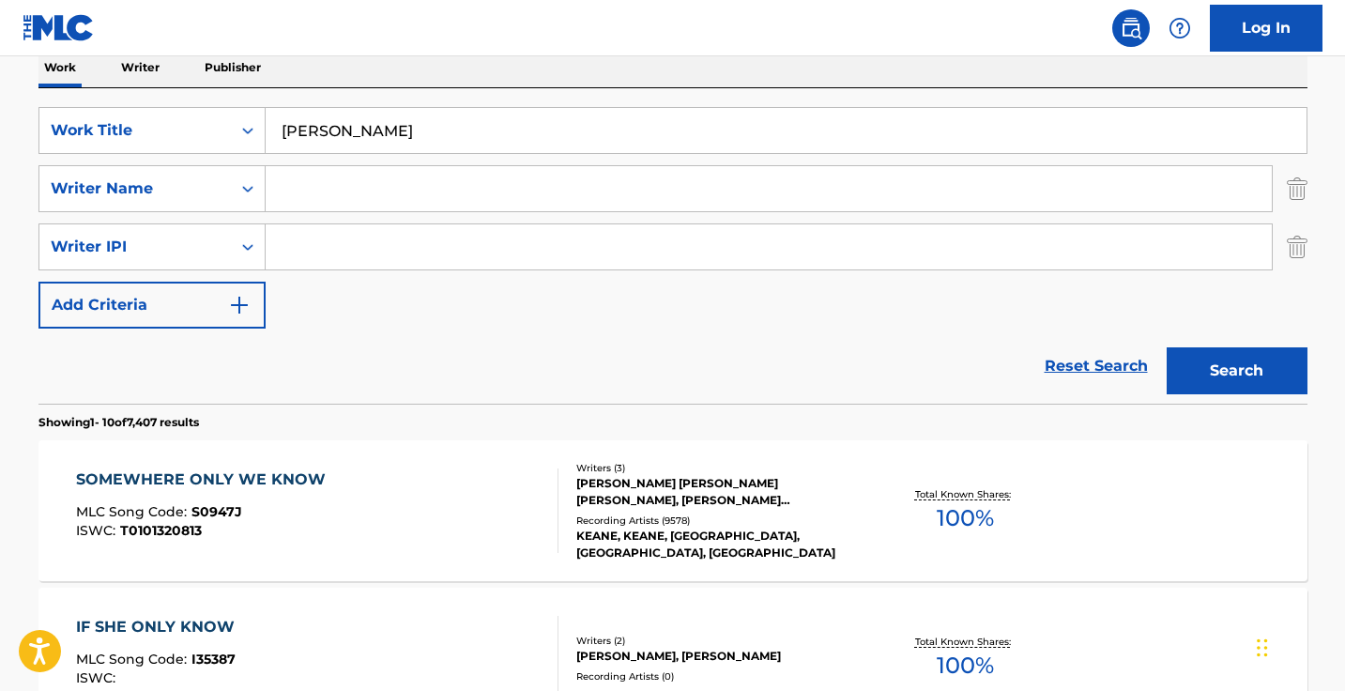
click at [1236, 371] on button "Search" at bounding box center [1236, 370] width 141 height 47
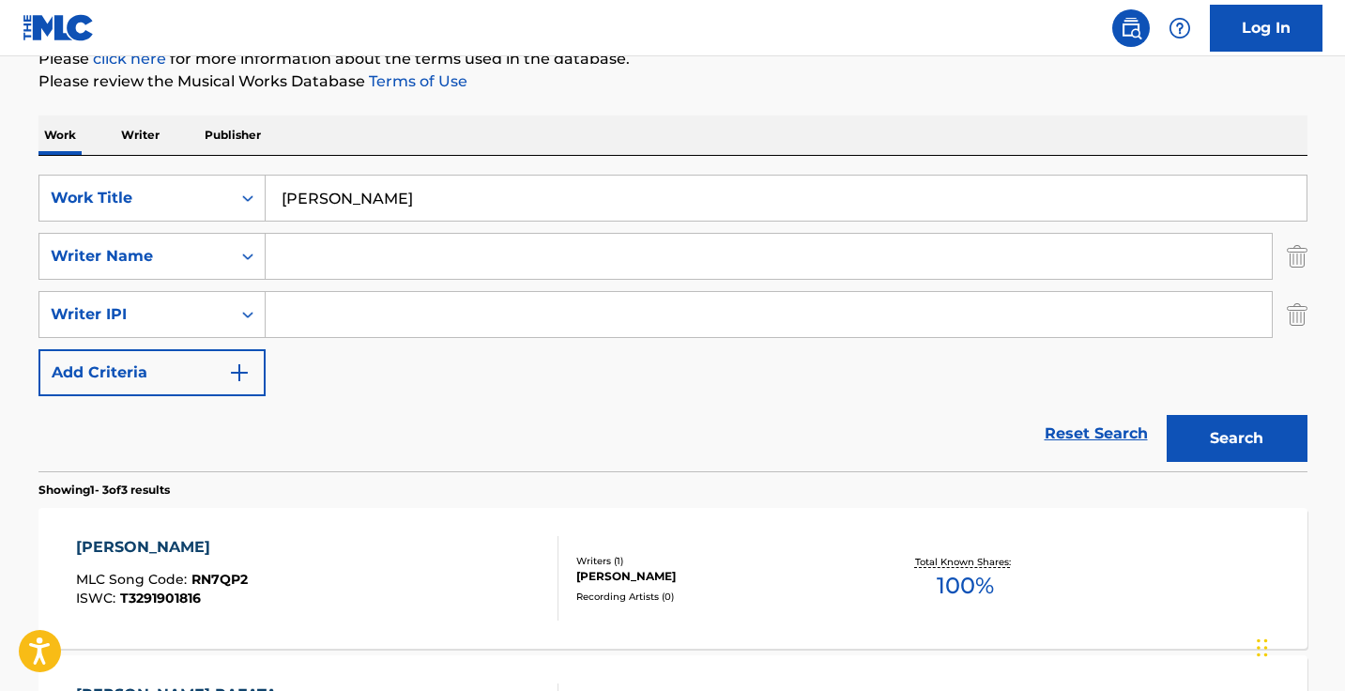
click at [1298, 308] on img "Search Form" at bounding box center [1297, 314] width 21 height 47
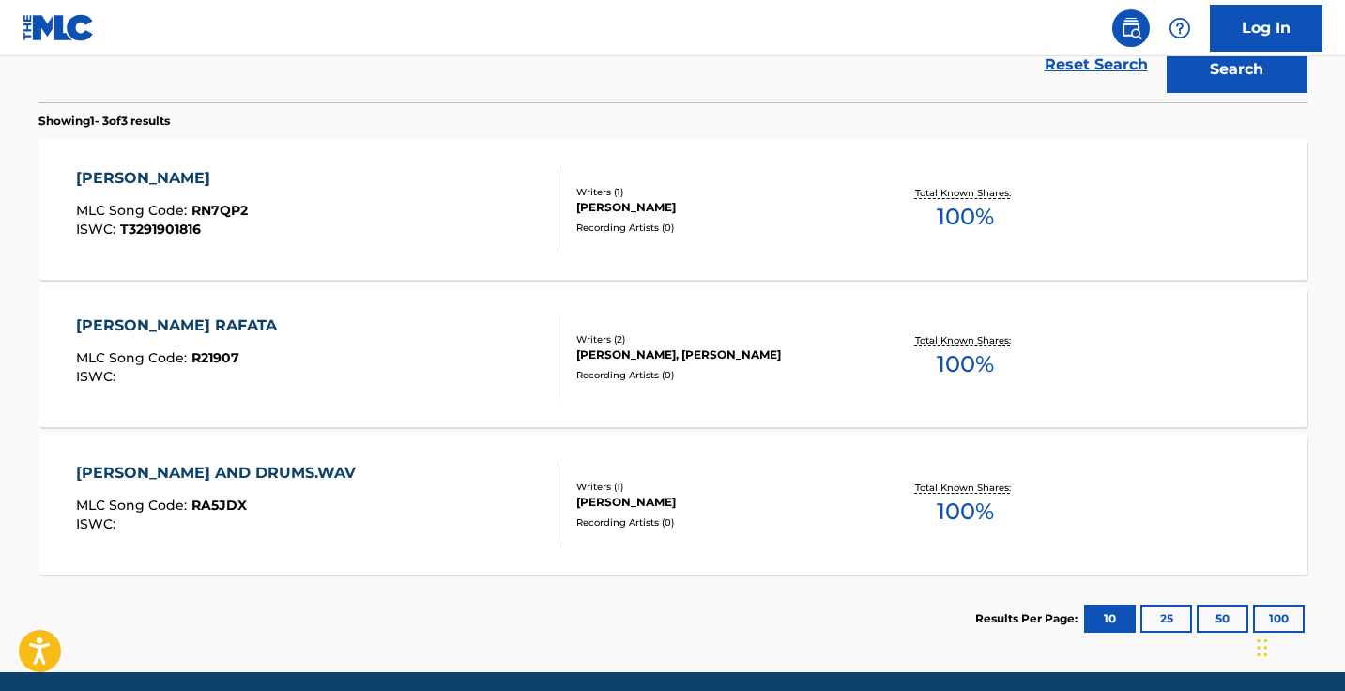
scroll to position [562, 0]
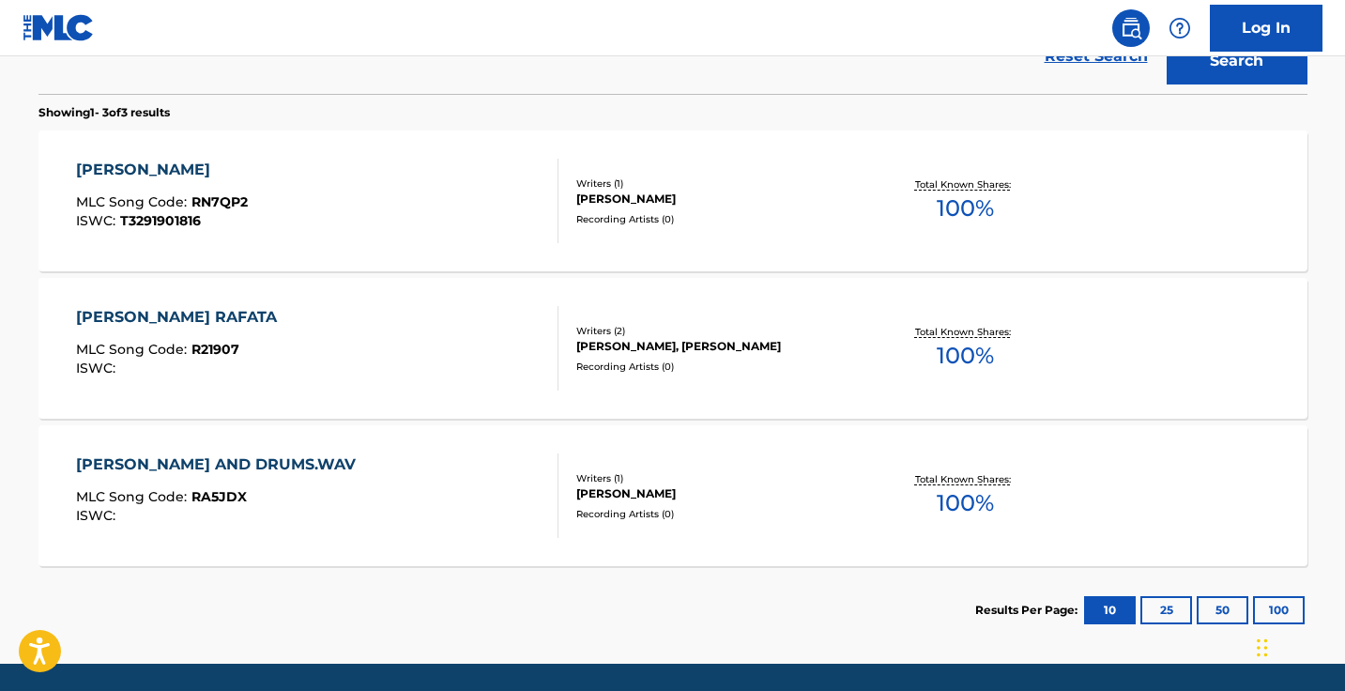
click at [522, 190] on div "RAFAT RAFAT MLC Song Code : RN7QP2 ISWC : T3291901816" at bounding box center [317, 201] width 482 height 84
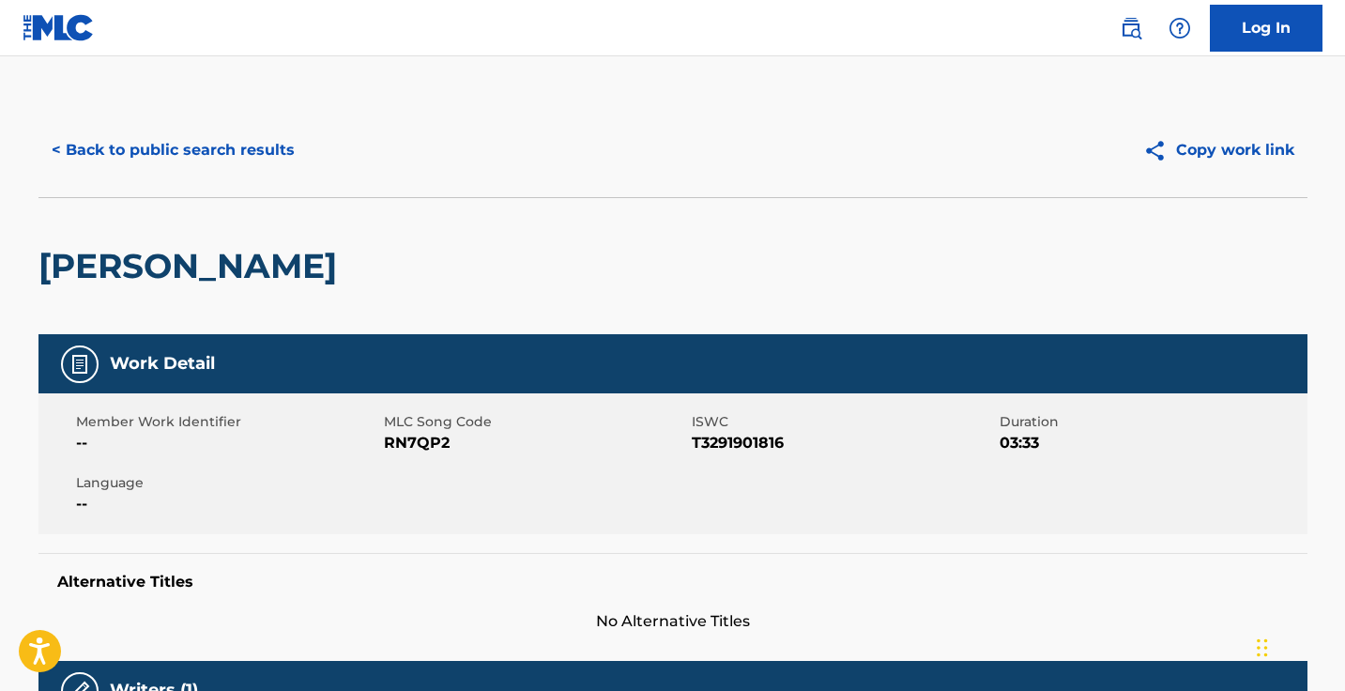
scroll to position [-1, 0]
click at [259, 160] on button "< Back to public search results" at bounding box center [172, 150] width 269 height 47
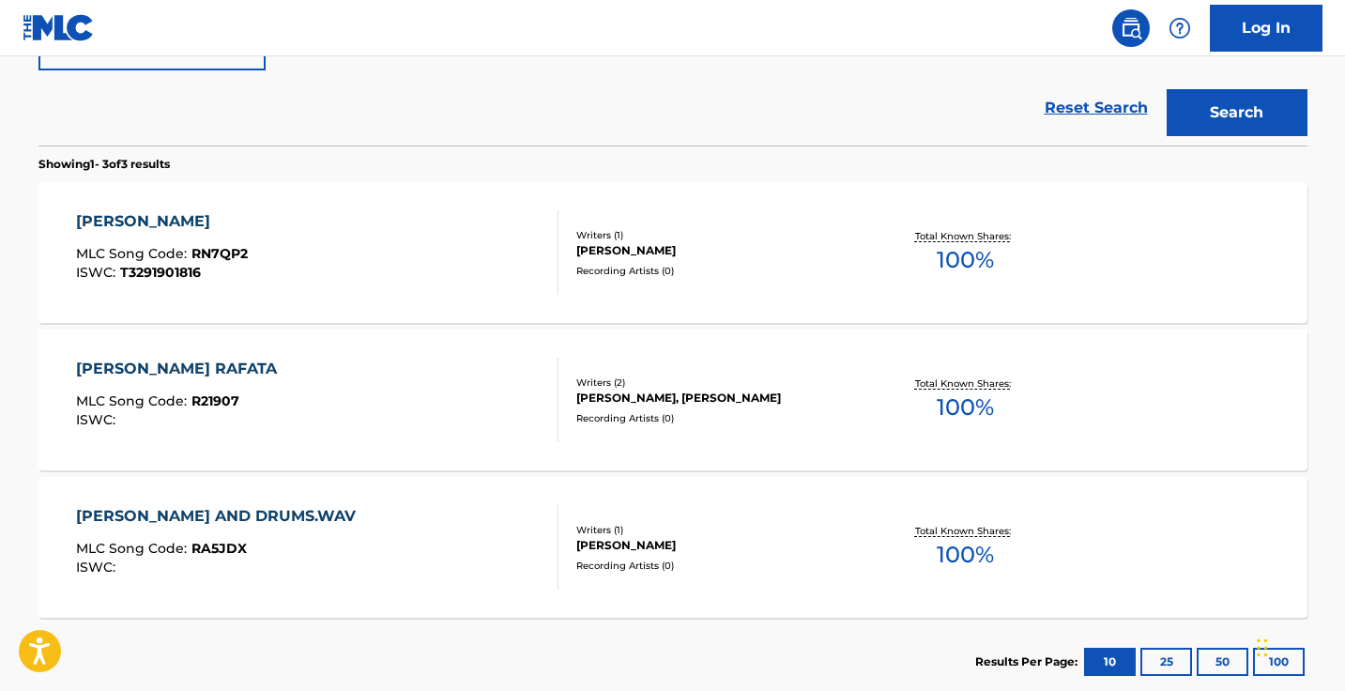
scroll to position [312, 0]
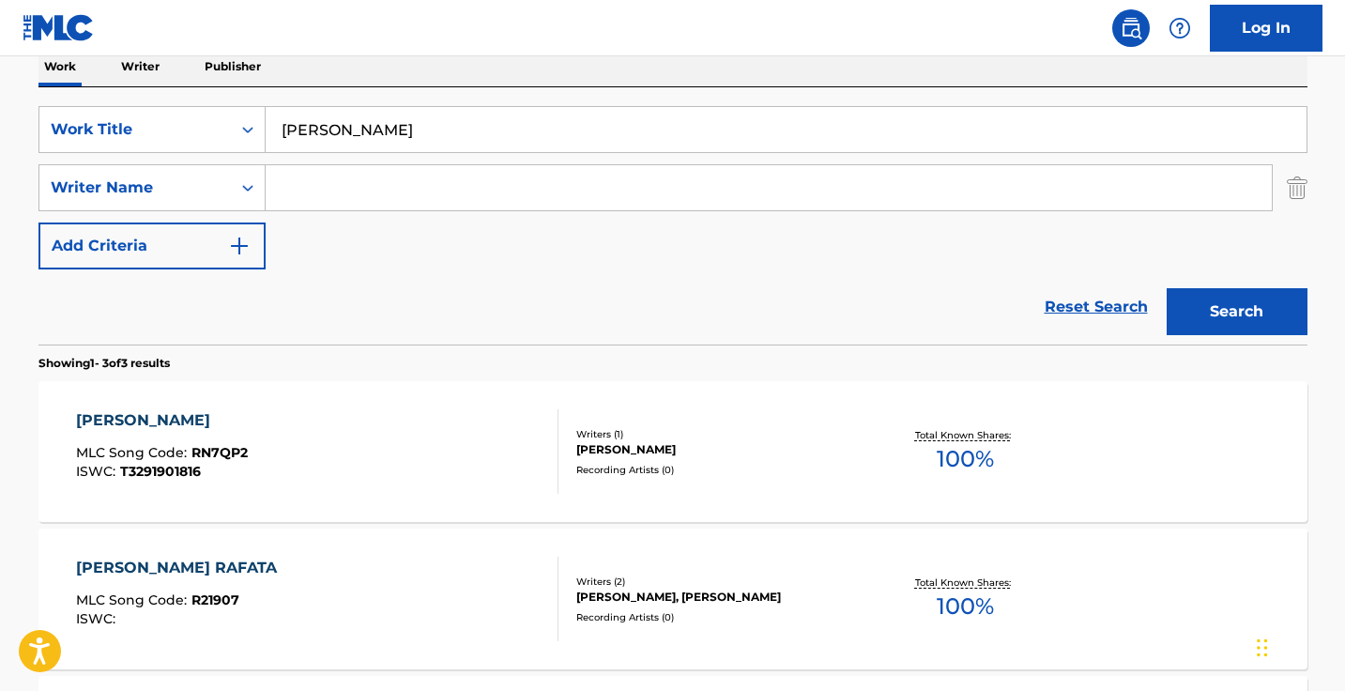
click at [465, 132] on input "rafat rafat" at bounding box center [786, 129] width 1041 height 45
paste input "20"
click at [465, 132] on input "rafat 20" at bounding box center [786, 129] width 1041 height 45
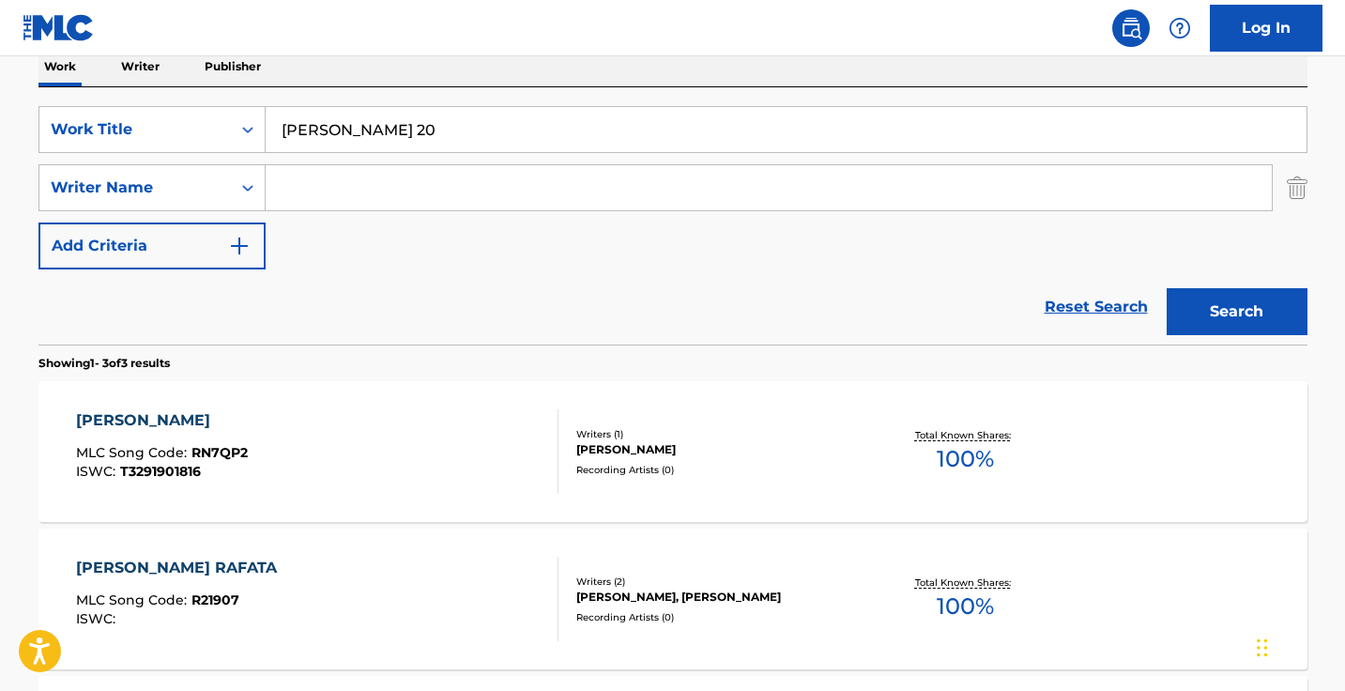
click at [465, 132] on input "rafat 20" at bounding box center [786, 129] width 1041 height 45
paste input "Search Form"
type input "20"
click at [1236, 312] on button "Search" at bounding box center [1236, 311] width 141 height 47
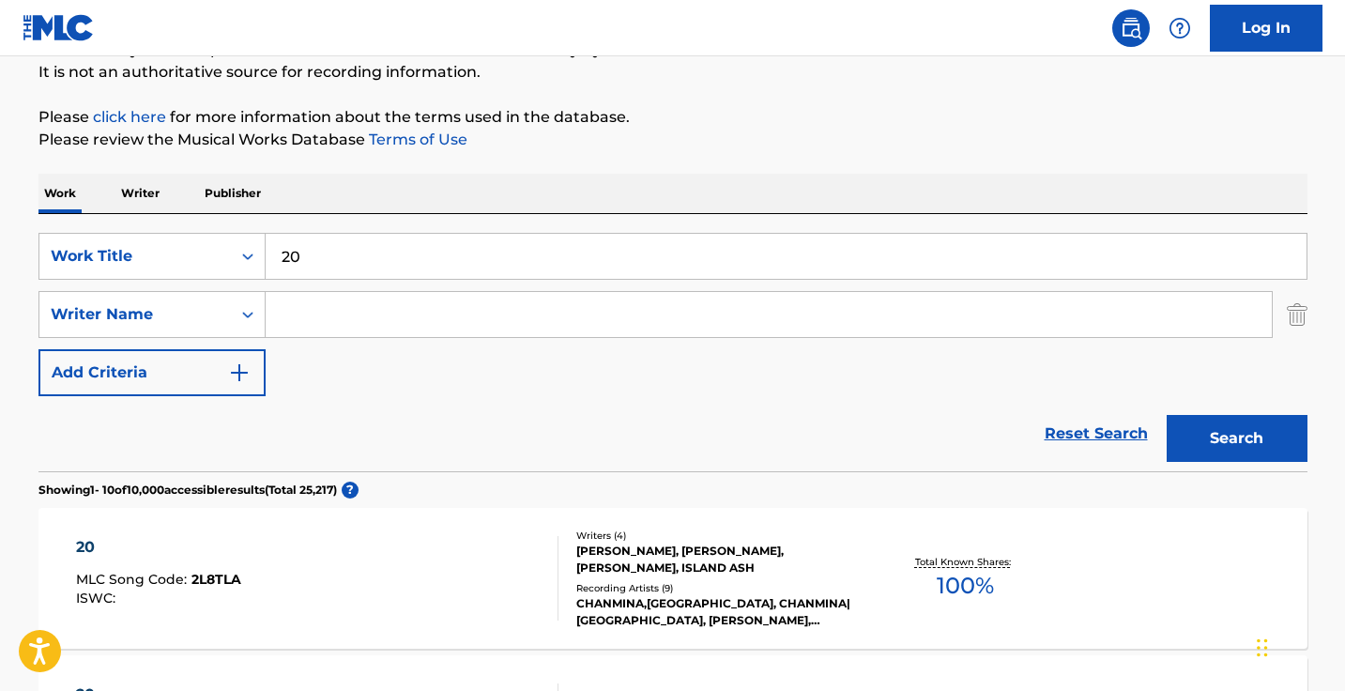
click at [396, 324] on input "Search Form" at bounding box center [769, 314] width 1006 height 45
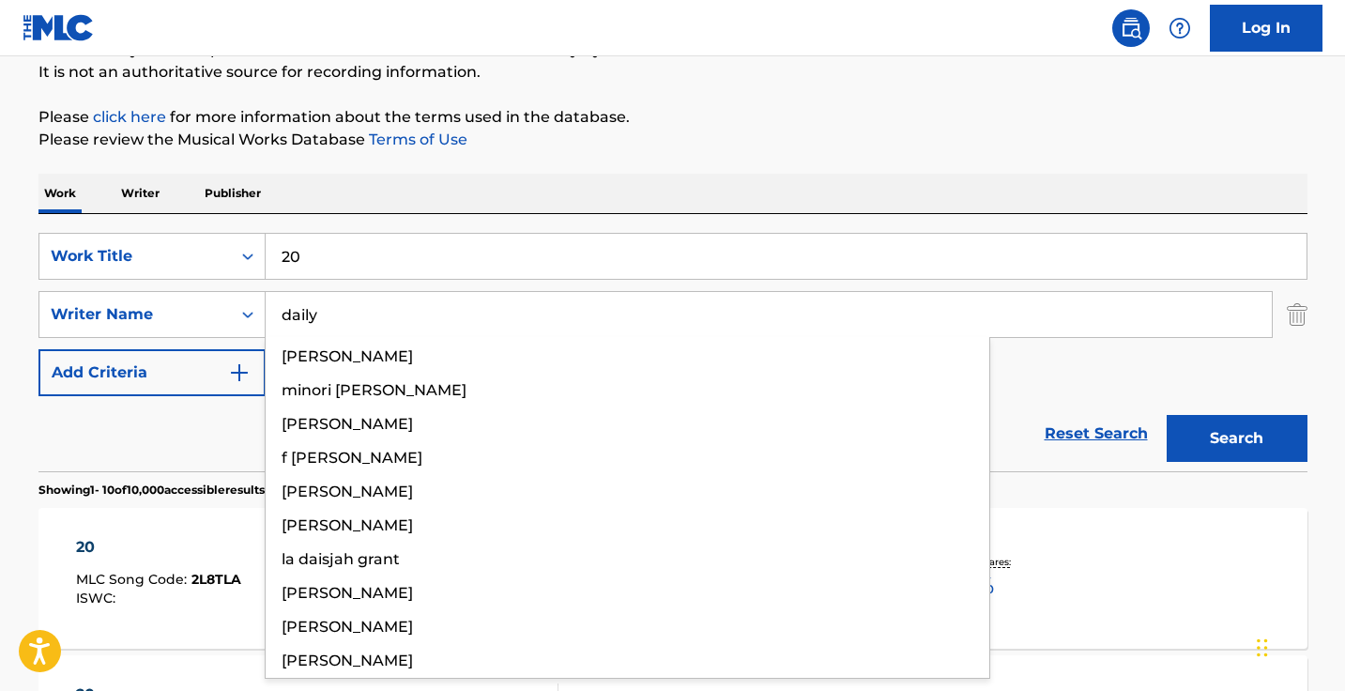
click at [1236, 438] on button "Search" at bounding box center [1236, 438] width 141 height 47
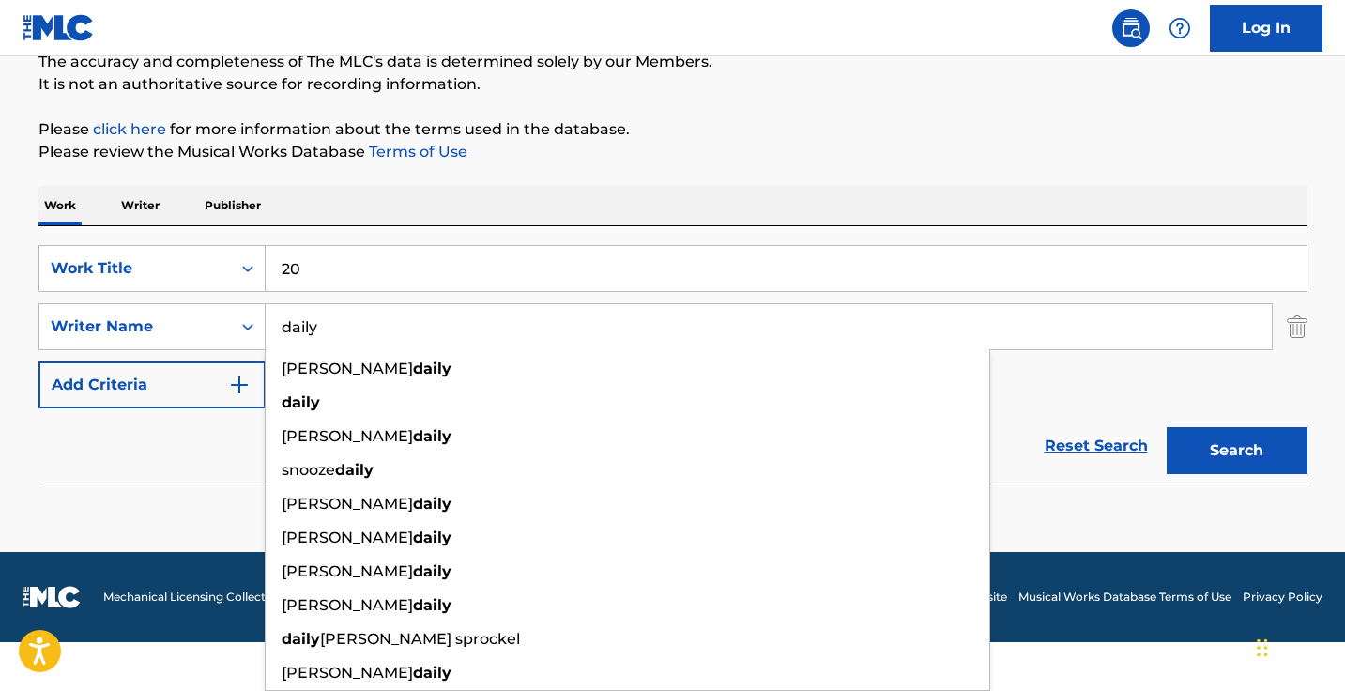
scroll to position [124, 0]
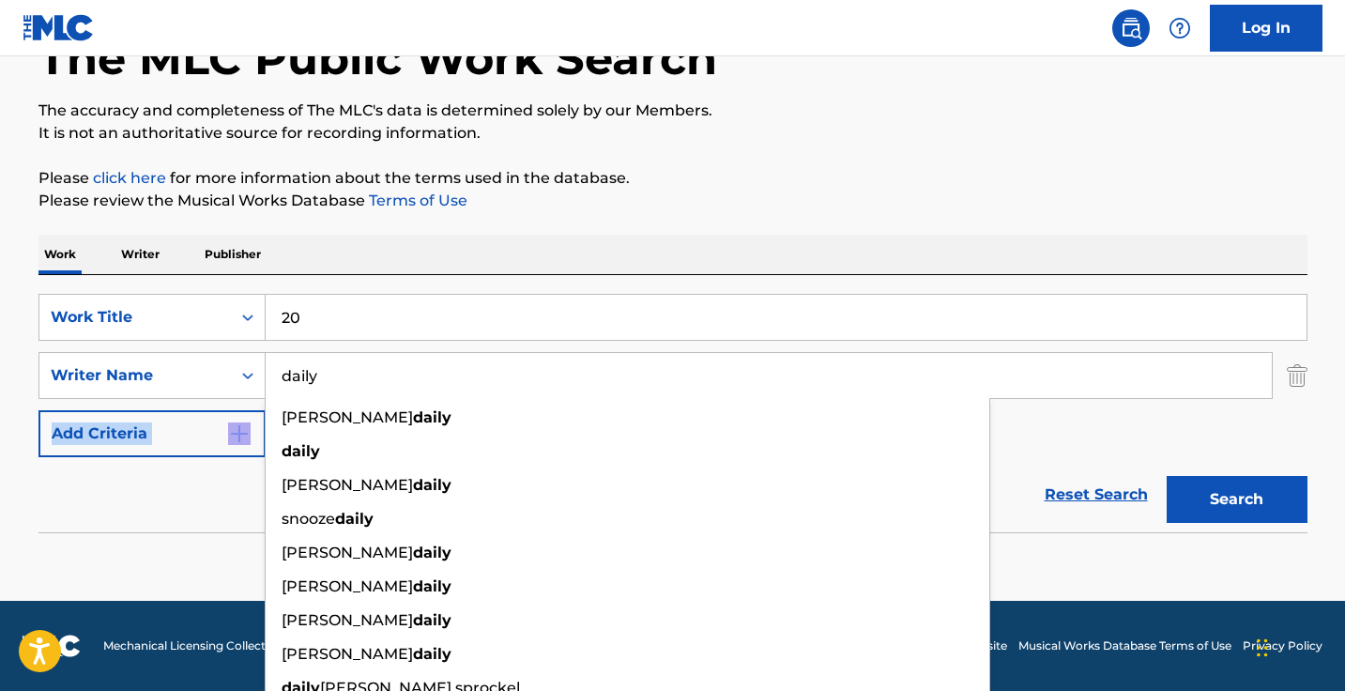
click at [242, 417] on form "SearchWithCriteriaee4ac21b-af56-4fbd-8d79-c712fb990487 Work Title 20 SearchWith…" at bounding box center [672, 413] width 1269 height 238
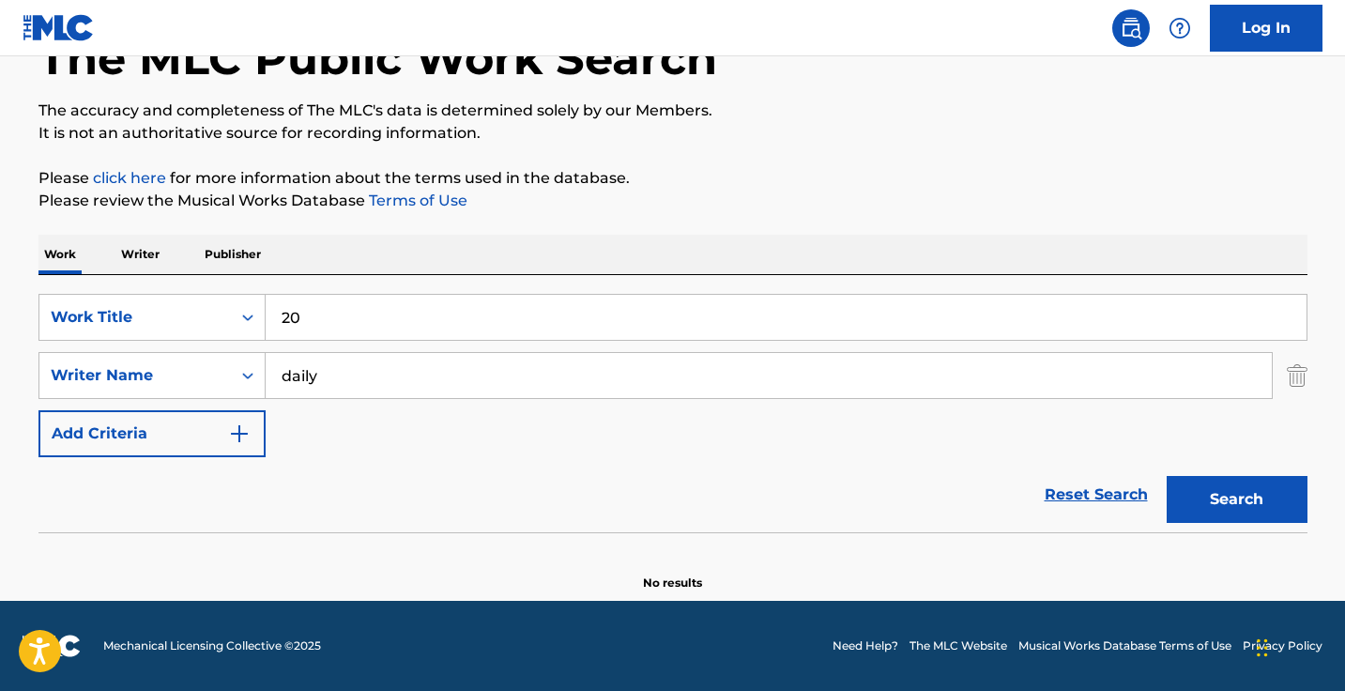
click at [388, 381] on input "daily" at bounding box center [769, 375] width 1006 height 45
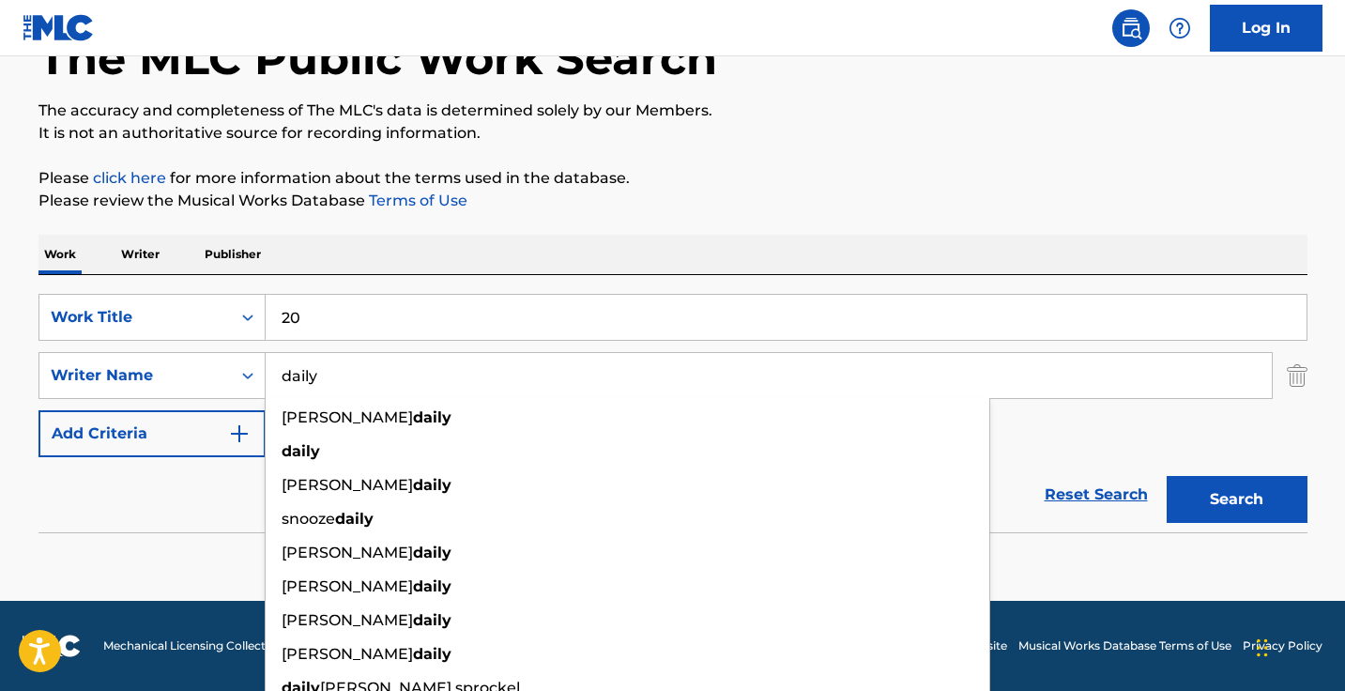
click at [388, 381] on input "daily" at bounding box center [769, 375] width 1006 height 45
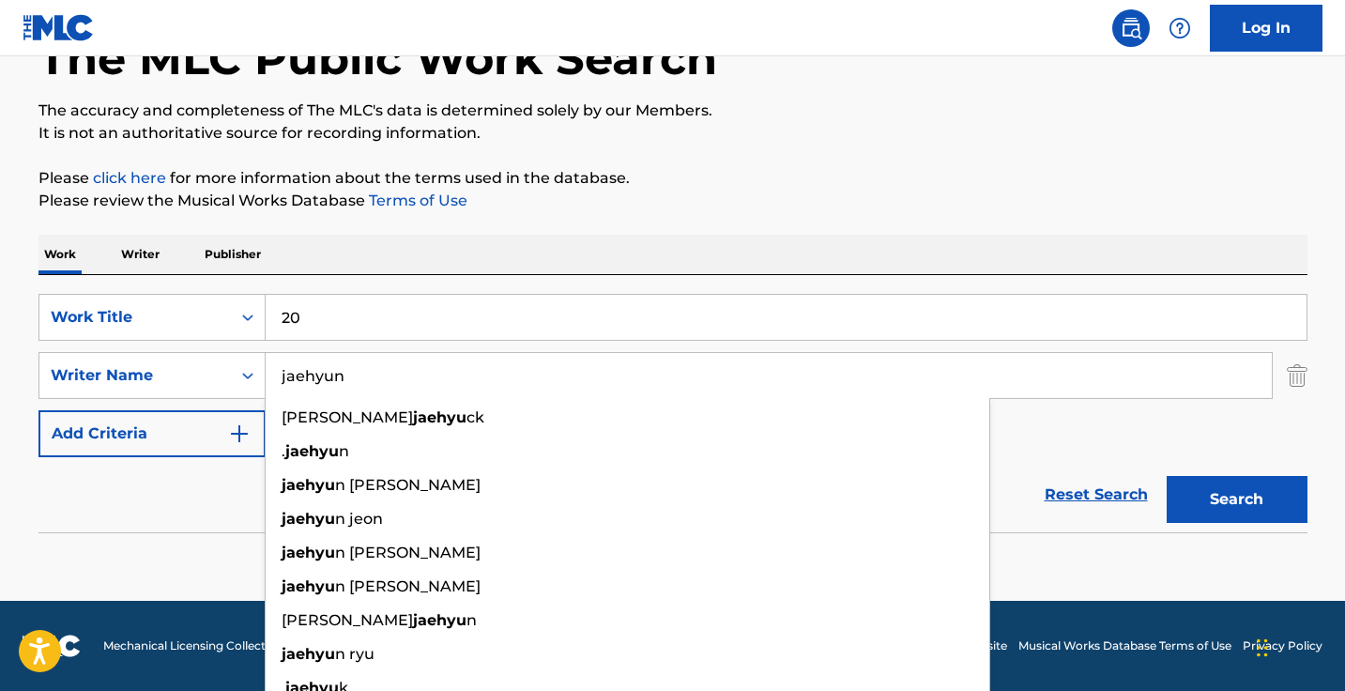
click at [1236, 499] on button "Search" at bounding box center [1236, 499] width 141 height 47
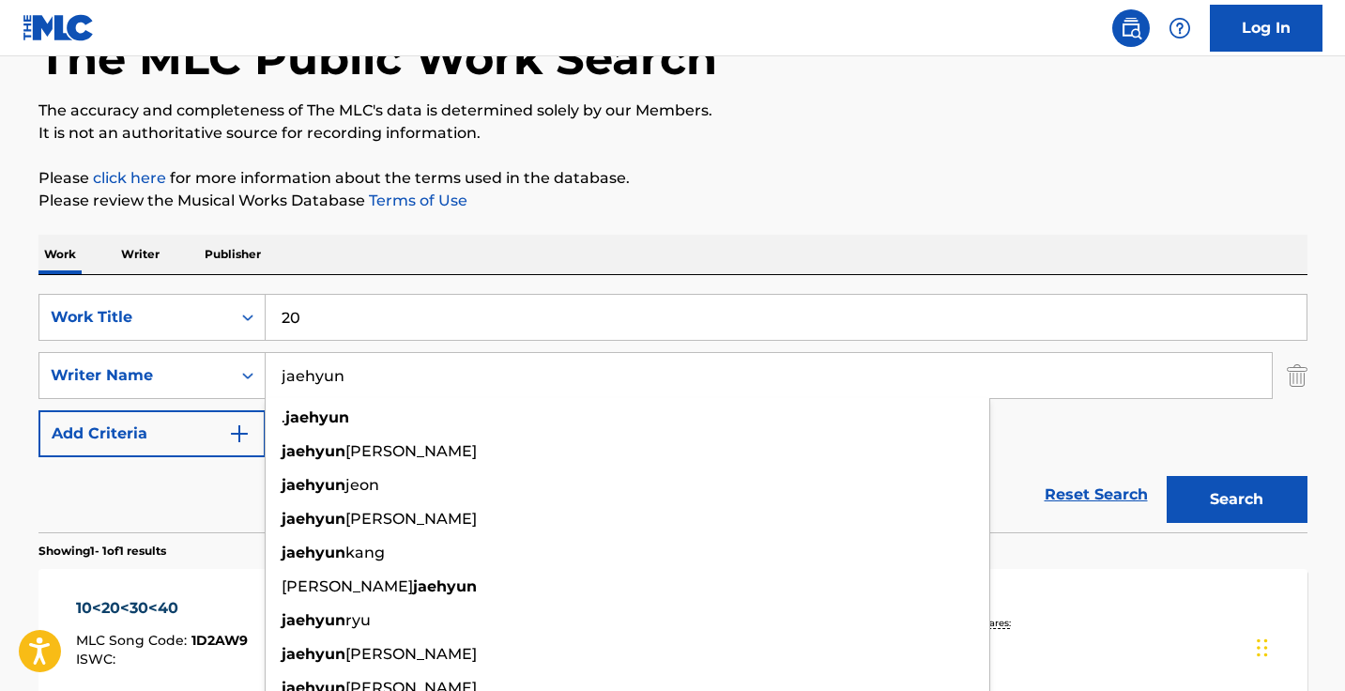
click at [239, 492] on div "Reset Search Search" at bounding box center [672, 494] width 1269 height 75
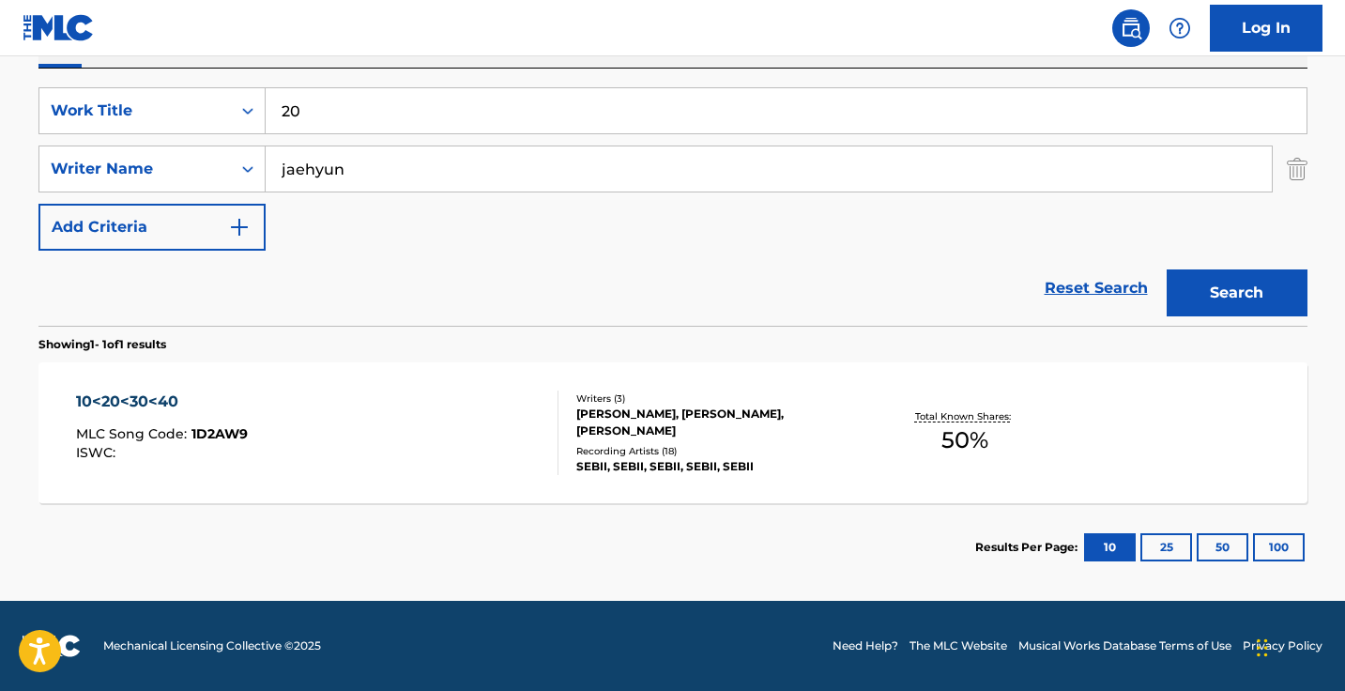
scroll to position [330, 0]
click at [416, 166] on input "jaehyun" at bounding box center [769, 168] width 1006 height 45
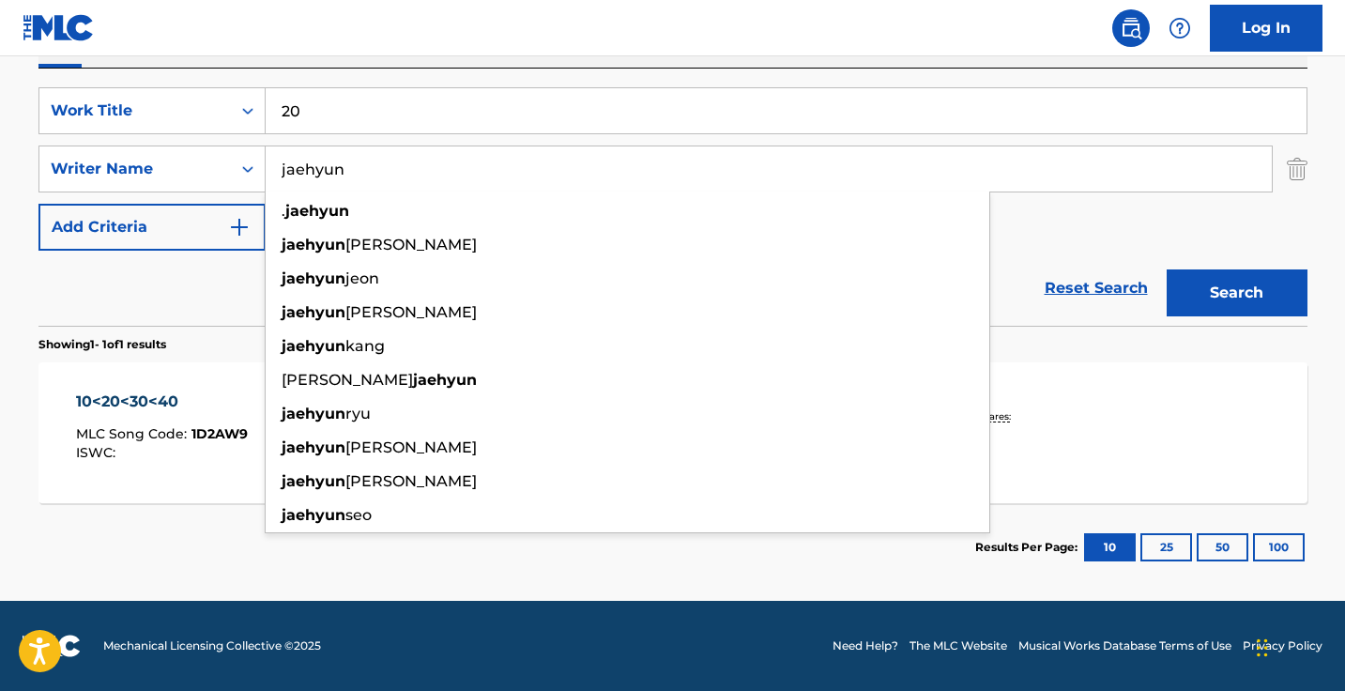
click at [416, 166] on input "jaehyun" at bounding box center [769, 168] width 1006 height 45
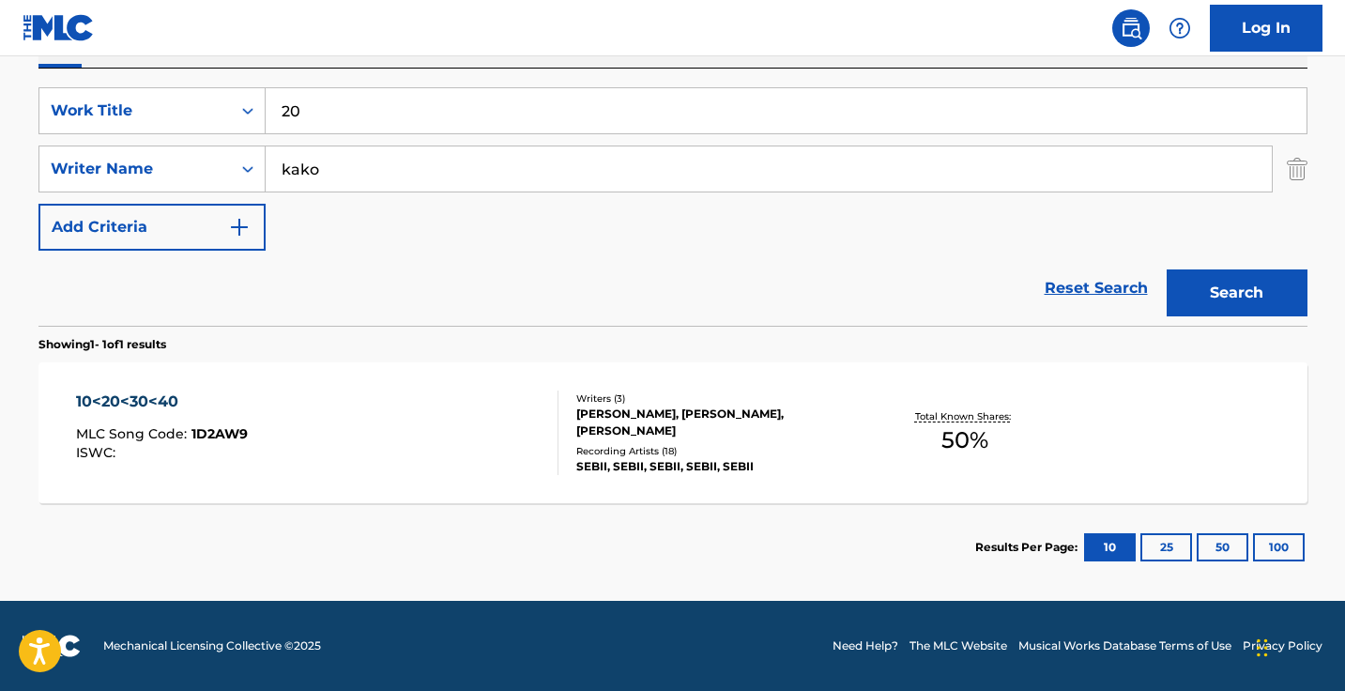
click at [1236, 293] on button "Search" at bounding box center [1236, 292] width 141 height 47
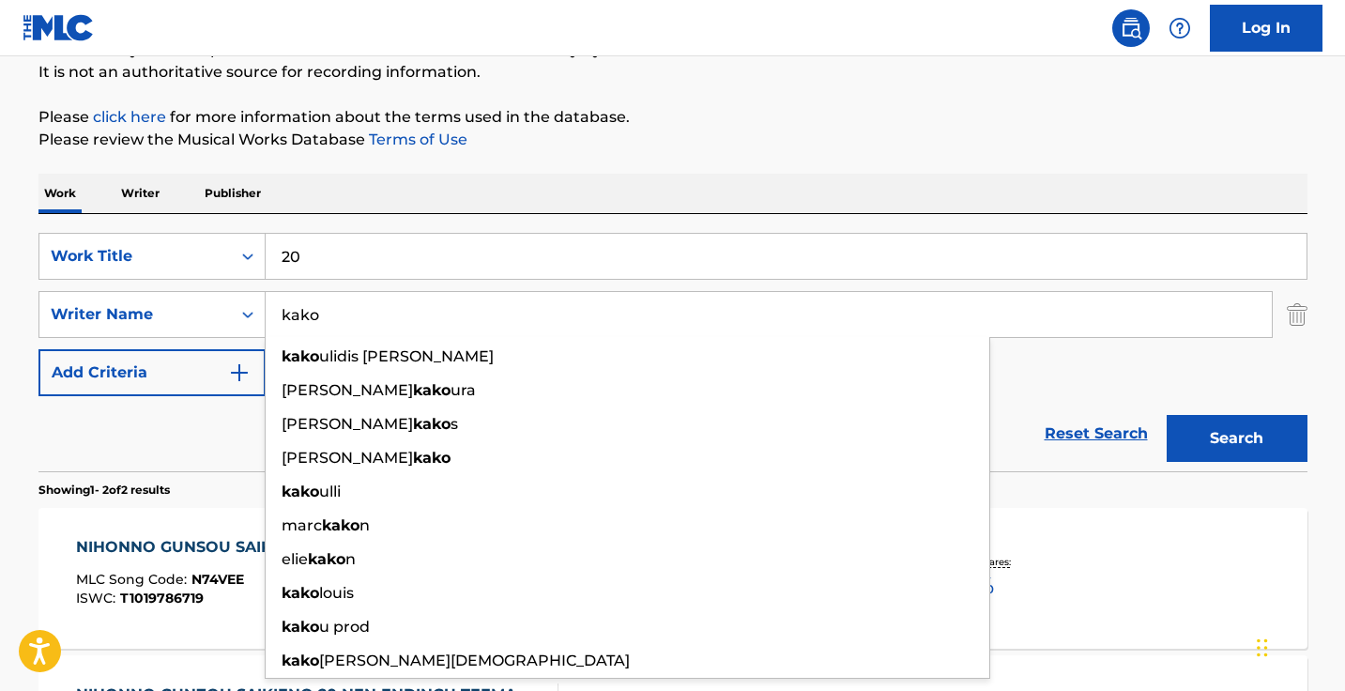
click at [175, 431] on div "Reset Search Search" at bounding box center [672, 433] width 1269 height 75
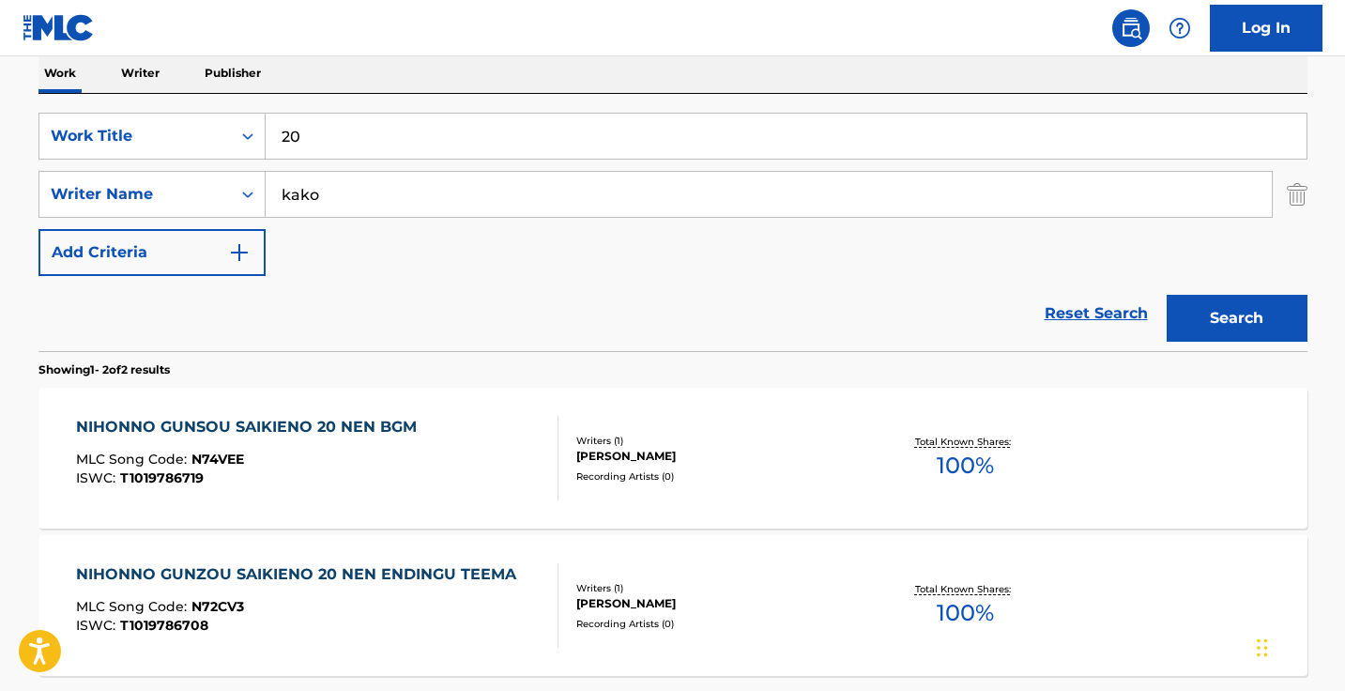
scroll to position [329, 0]
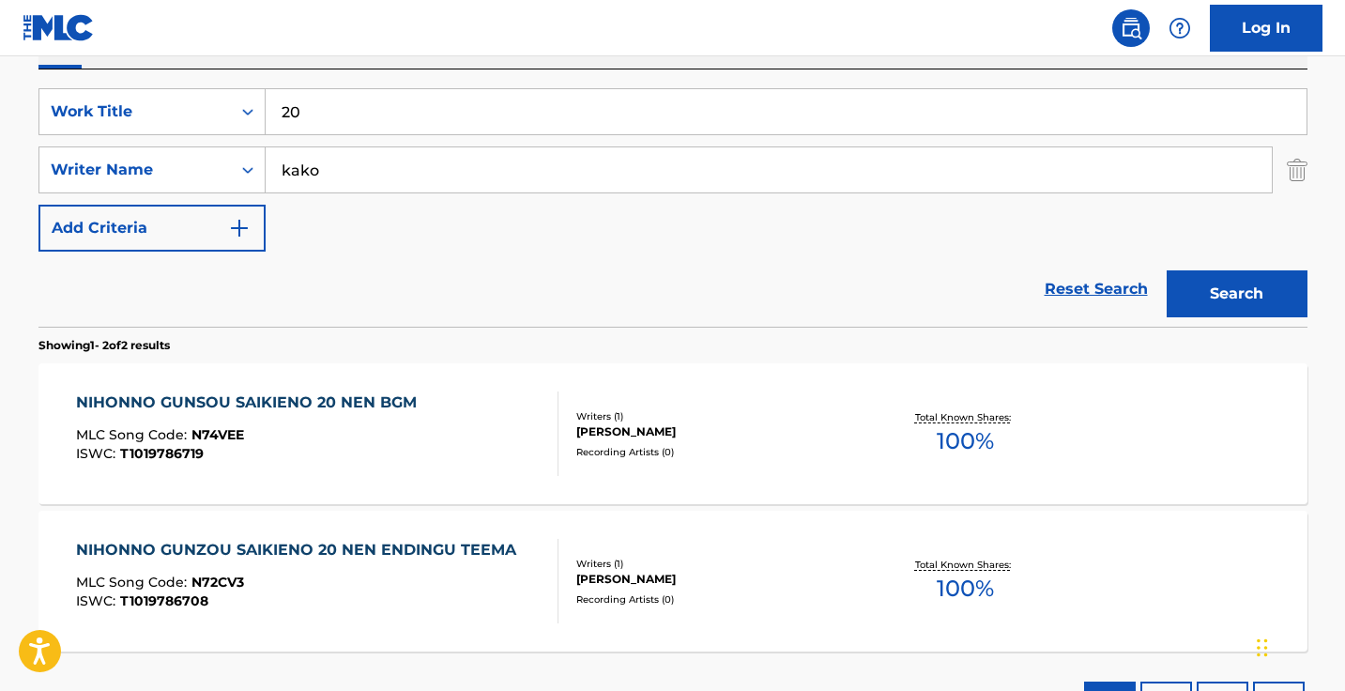
click at [402, 176] on input "kako" at bounding box center [769, 169] width 1006 height 45
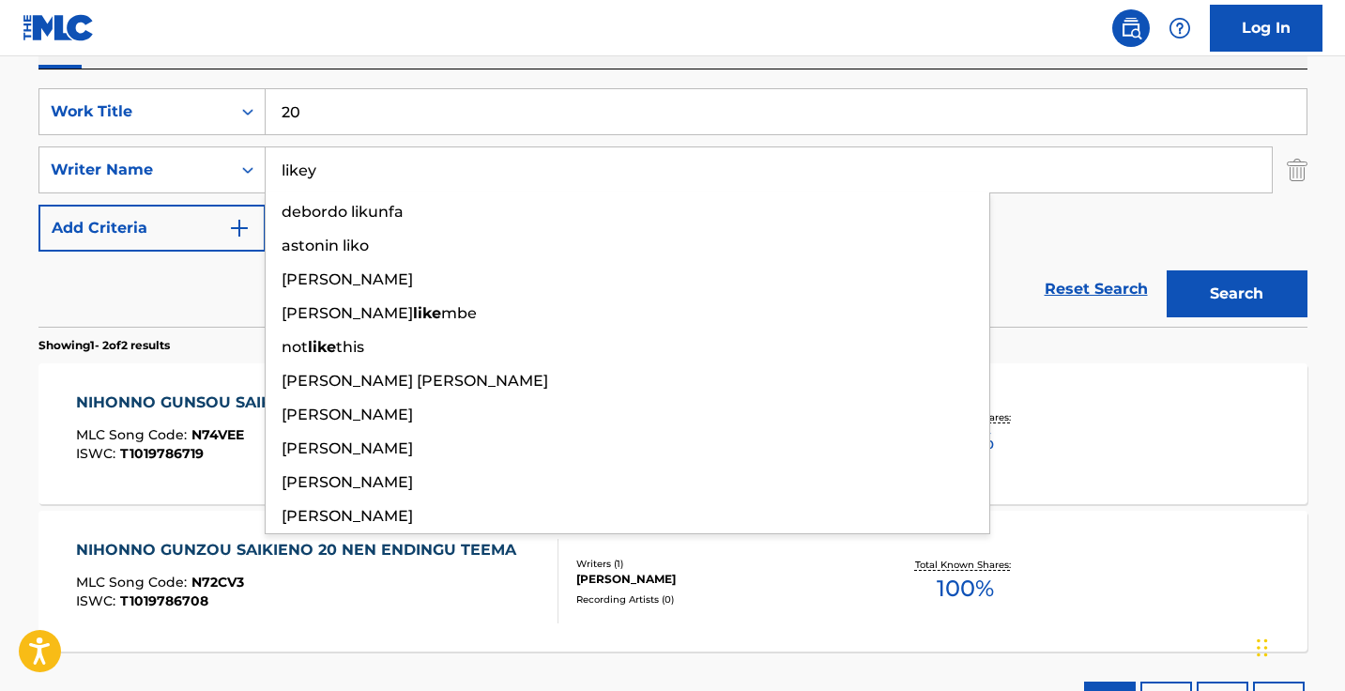
type input "likey"
click at [1236, 294] on button "Search" at bounding box center [1236, 293] width 141 height 47
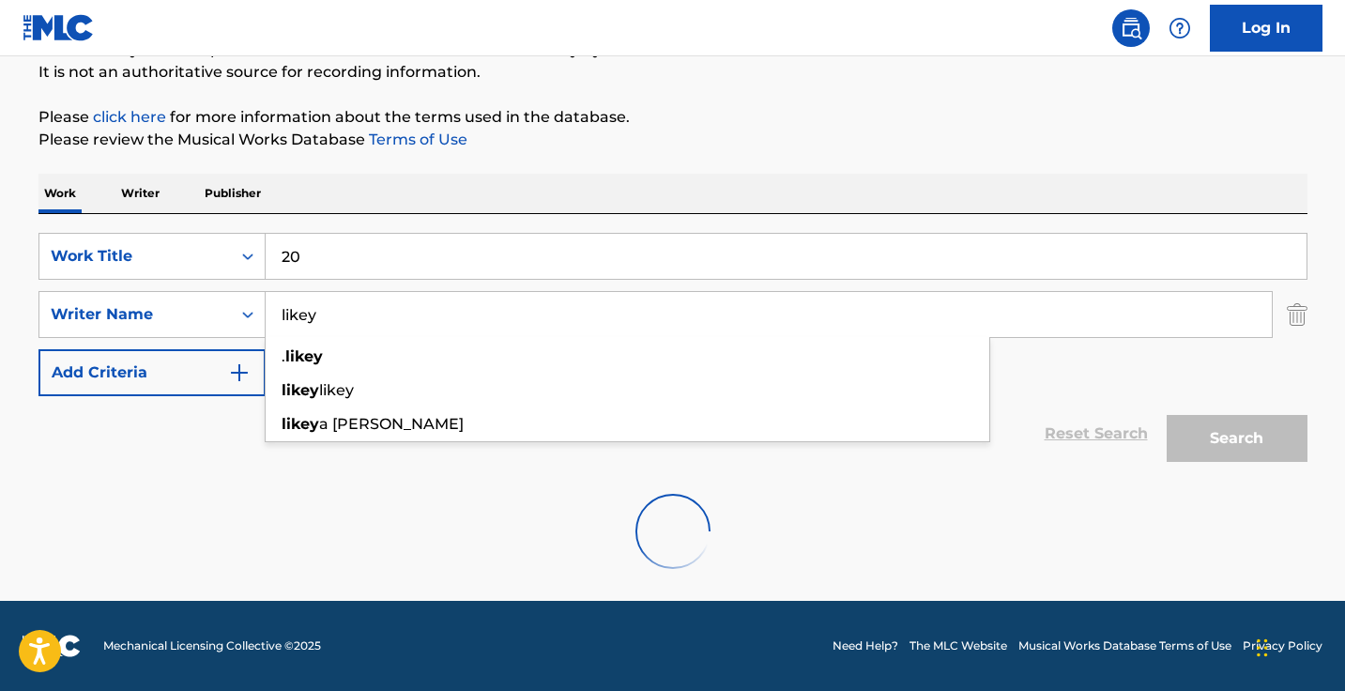
scroll to position [124, 0]
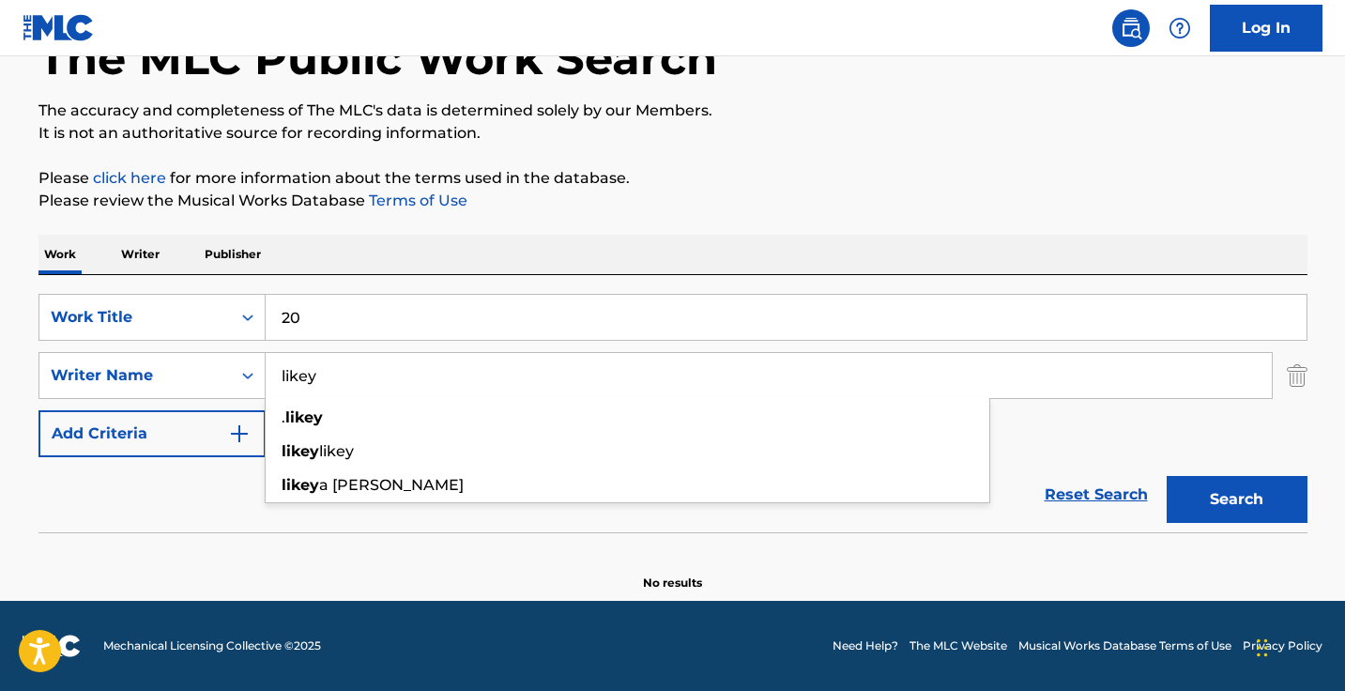
click at [215, 463] on div "Reset Search Search" at bounding box center [672, 494] width 1269 height 75
click at [584, 374] on input "likey" at bounding box center [769, 375] width 1006 height 45
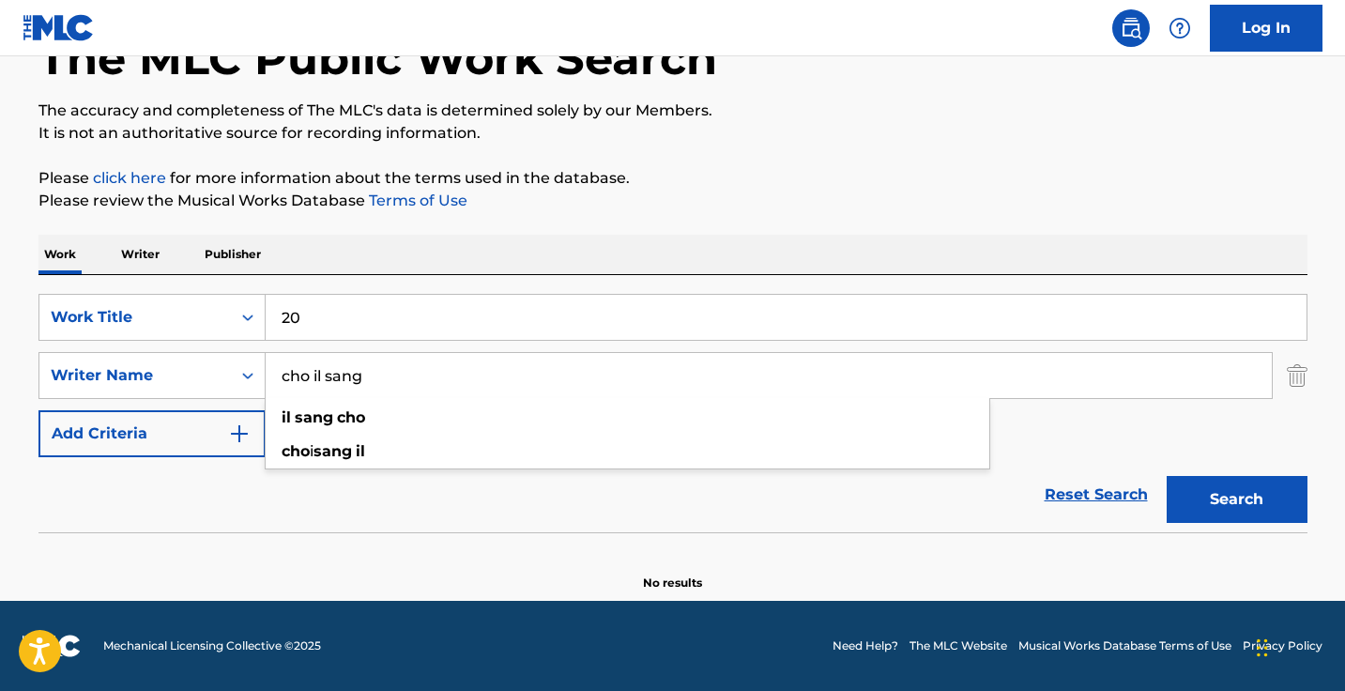
click at [1236, 499] on button "Search" at bounding box center [1236, 499] width 141 height 47
click at [324, 379] on input "cho il sang" at bounding box center [769, 375] width 1006 height 45
click at [1236, 499] on button "Search" at bounding box center [1236, 499] width 141 height 47
click at [326, 374] on input "cho sang" at bounding box center [769, 375] width 1006 height 45
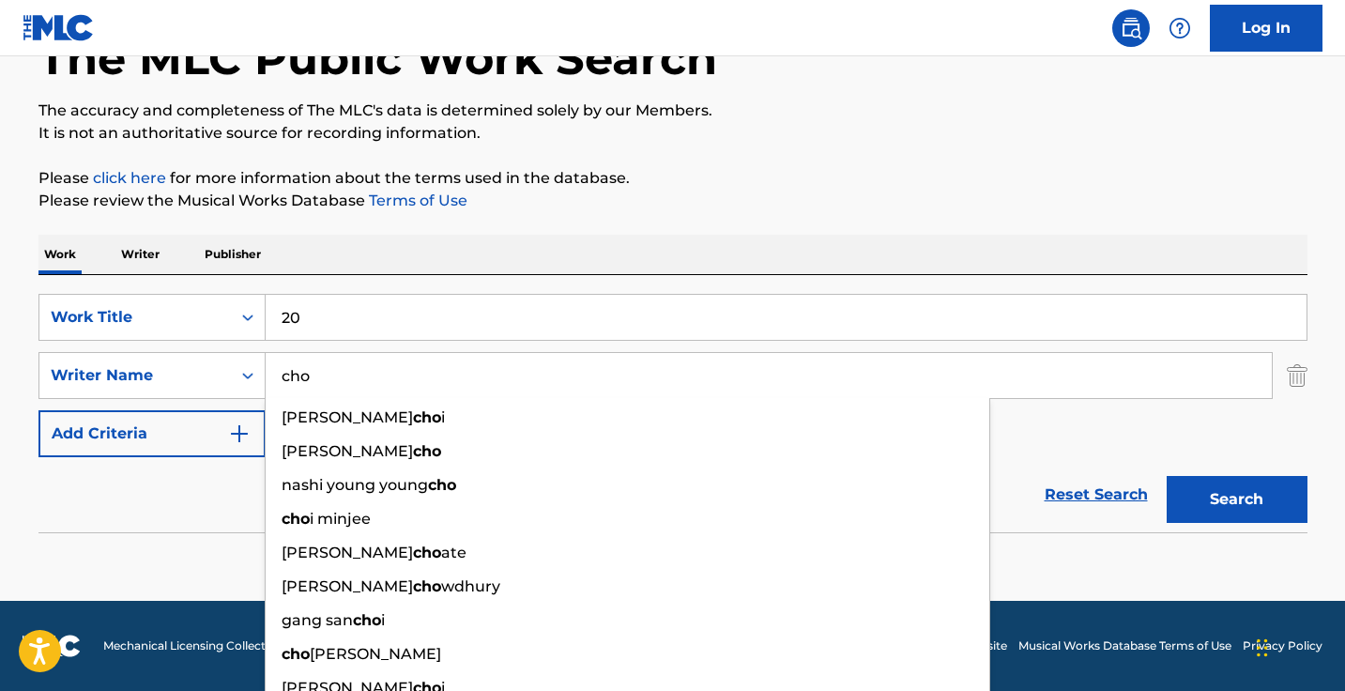
click at [1236, 499] on button "Search" at bounding box center [1236, 499] width 141 height 47
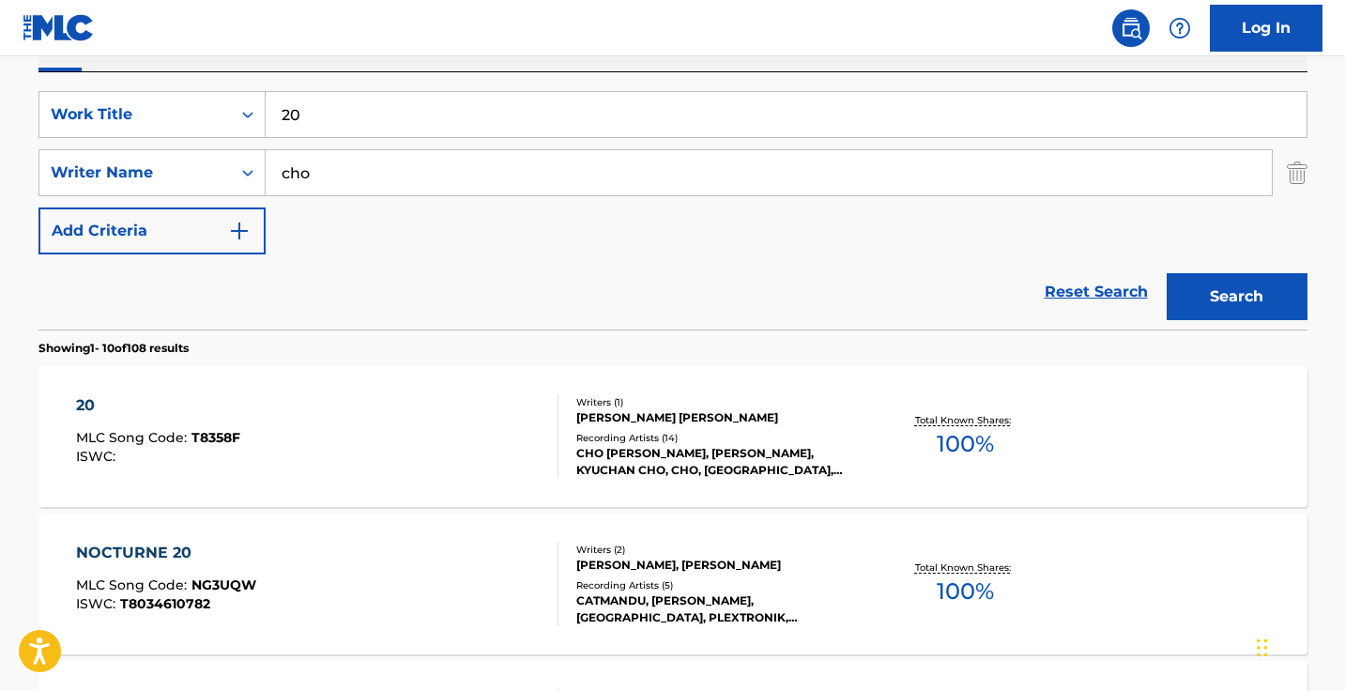
scroll to position [358, 0]
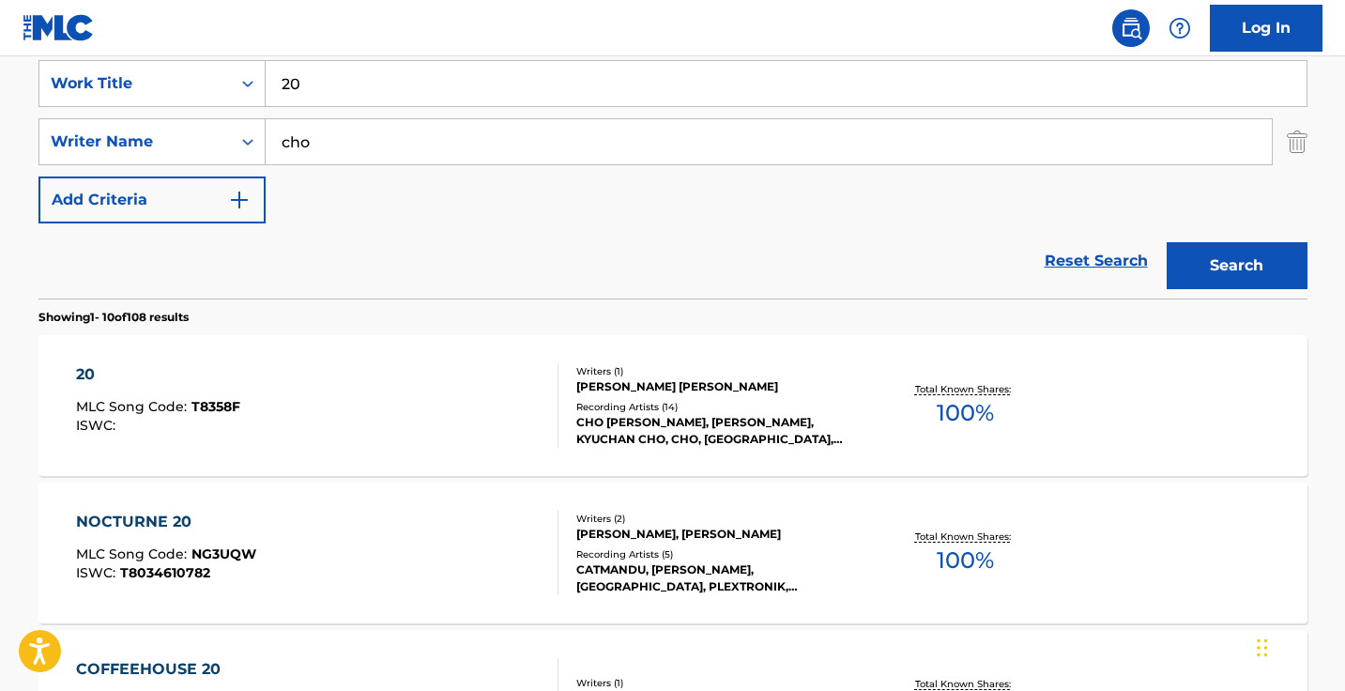
click at [422, 135] on input "cho" at bounding box center [769, 141] width 1006 height 45
click at [422, 136] on input "cho" at bounding box center [769, 141] width 1006 height 45
click at [415, 141] on input "cho" at bounding box center [769, 141] width 1006 height 45
click at [1236, 266] on button "Search" at bounding box center [1236, 265] width 141 height 47
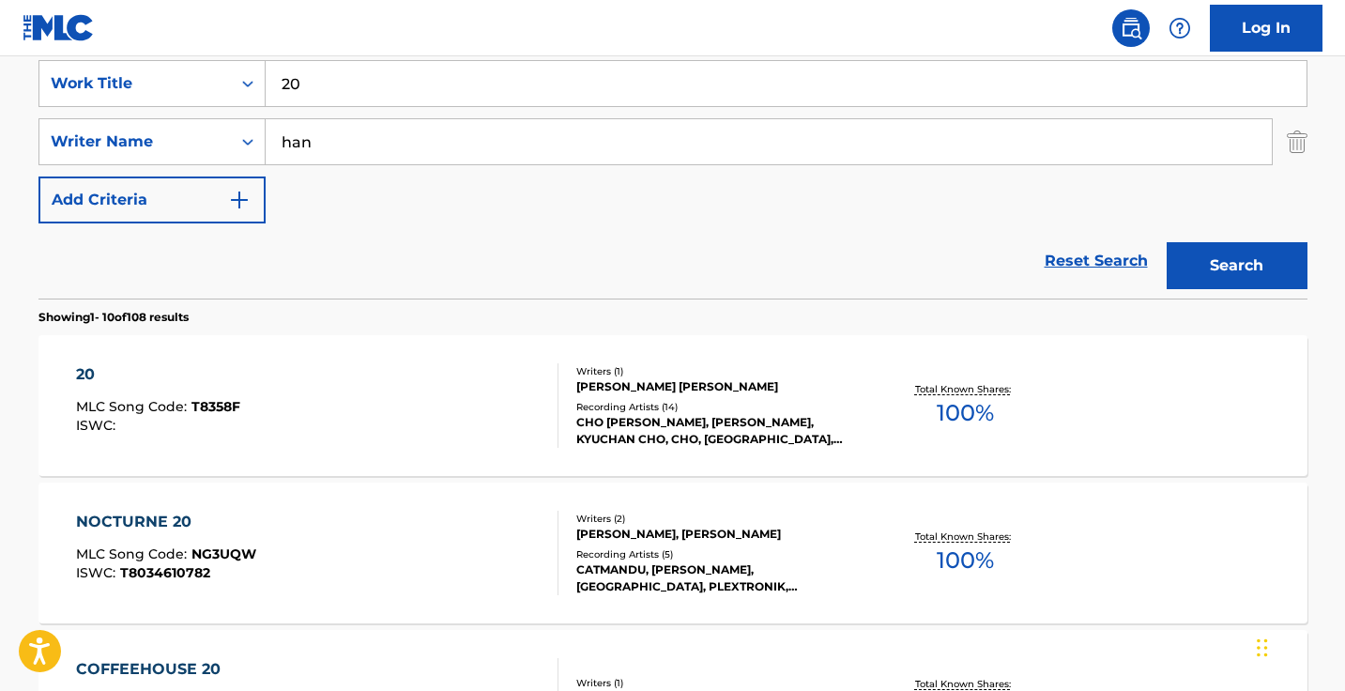
scroll to position [185, 0]
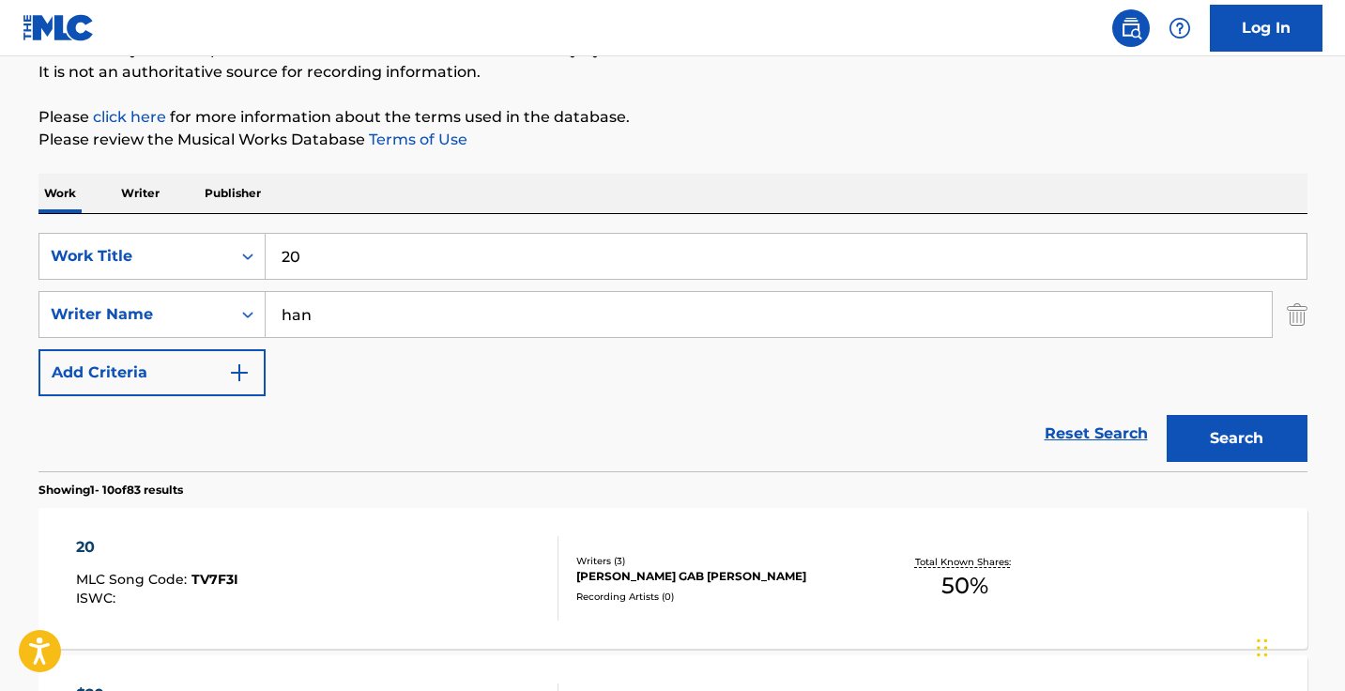
click at [397, 300] on input "han" at bounding box center [769, 314] width 1006 height 45
click at [366, 336] on input "han" at bounding box center [769, 314] width 1006 height 45
click at [1236, 438] on button "Search" at bounding box center [1236, 438] width 141 height 47
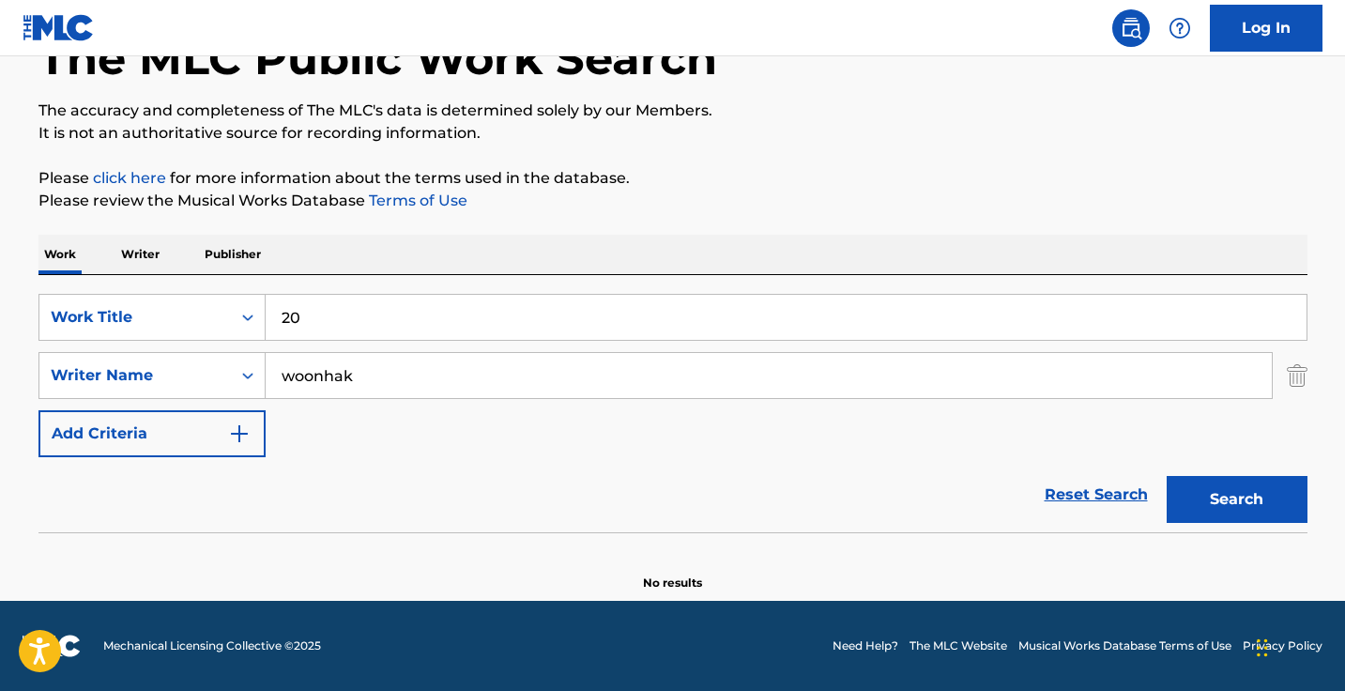
scroll to position [124, 0]
click at [421, 386] on input "woonhak" at bounding box center [769, 375] width 1006 height 45
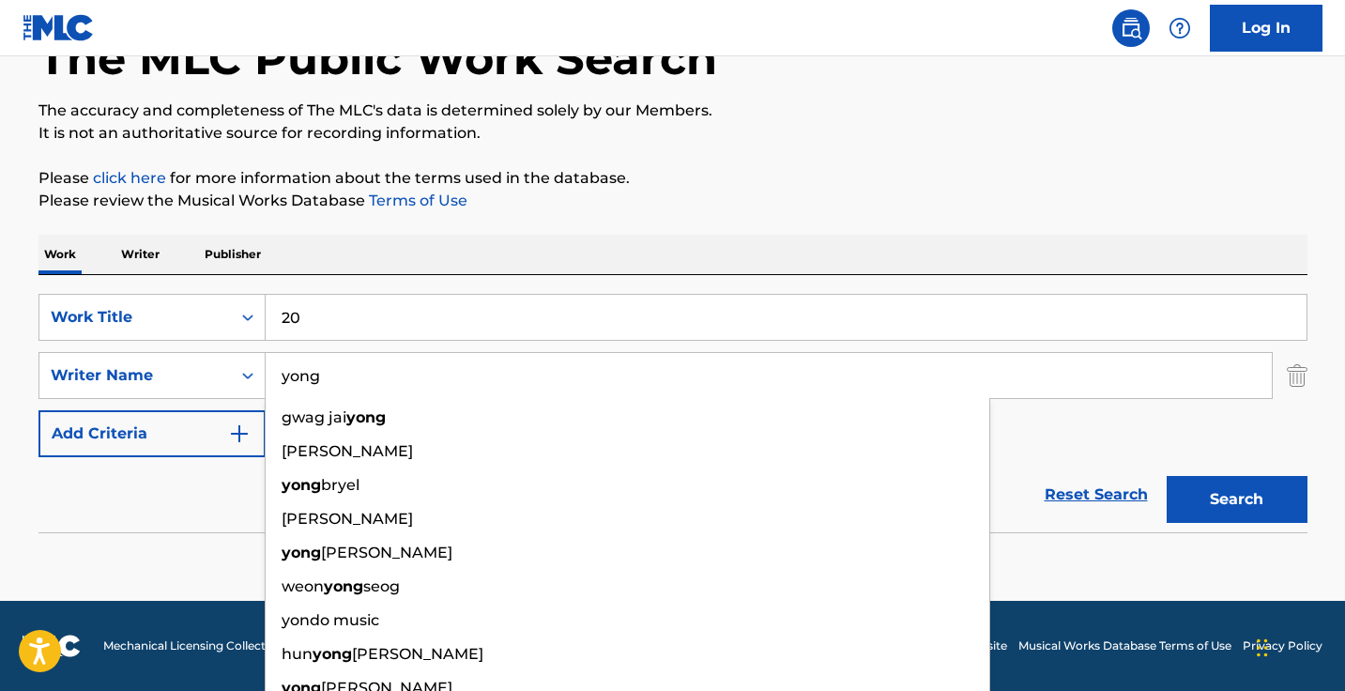
click at [1236, 499] on button "Search" at bounding box center [1236, 499] width 141 height 47
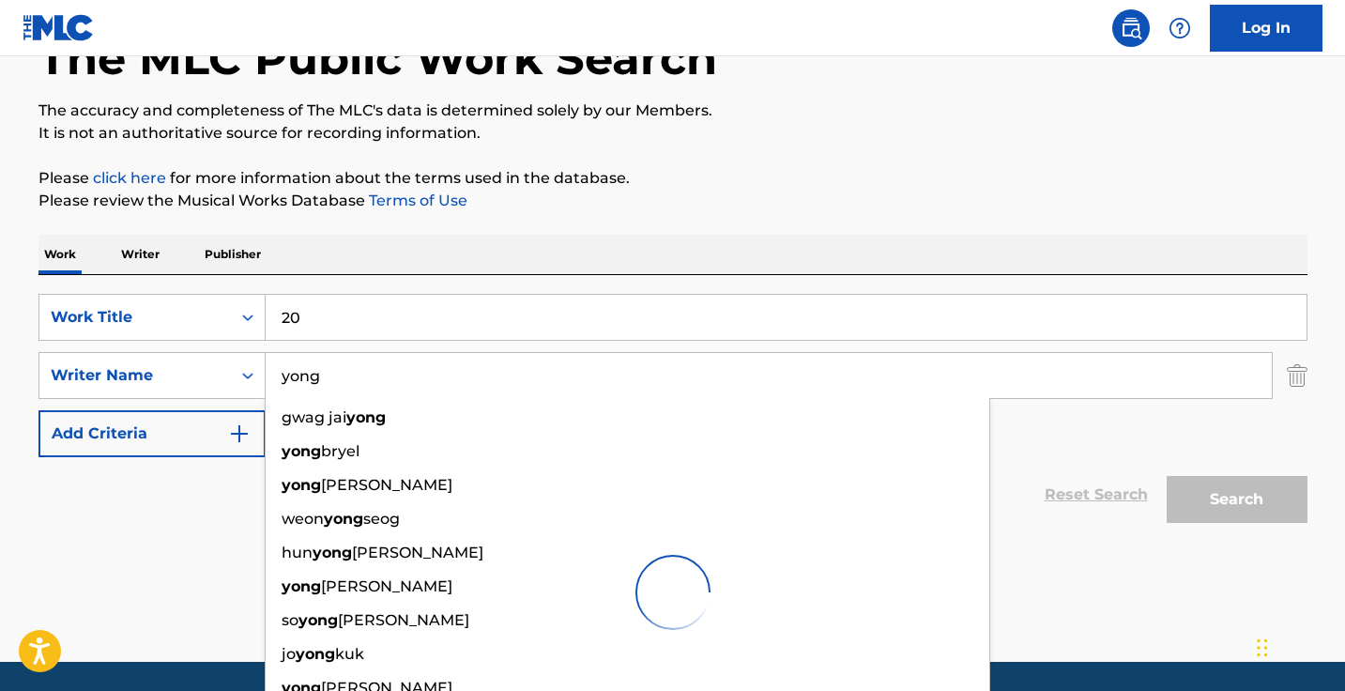
click at [584, 279] on div "SearchWithCriteriaee4ac21b-af56-4fbd-8d79-c712fb990487 Work Title 20 SearchWith…" at bounding box center [672, 403] width 1269 height 257
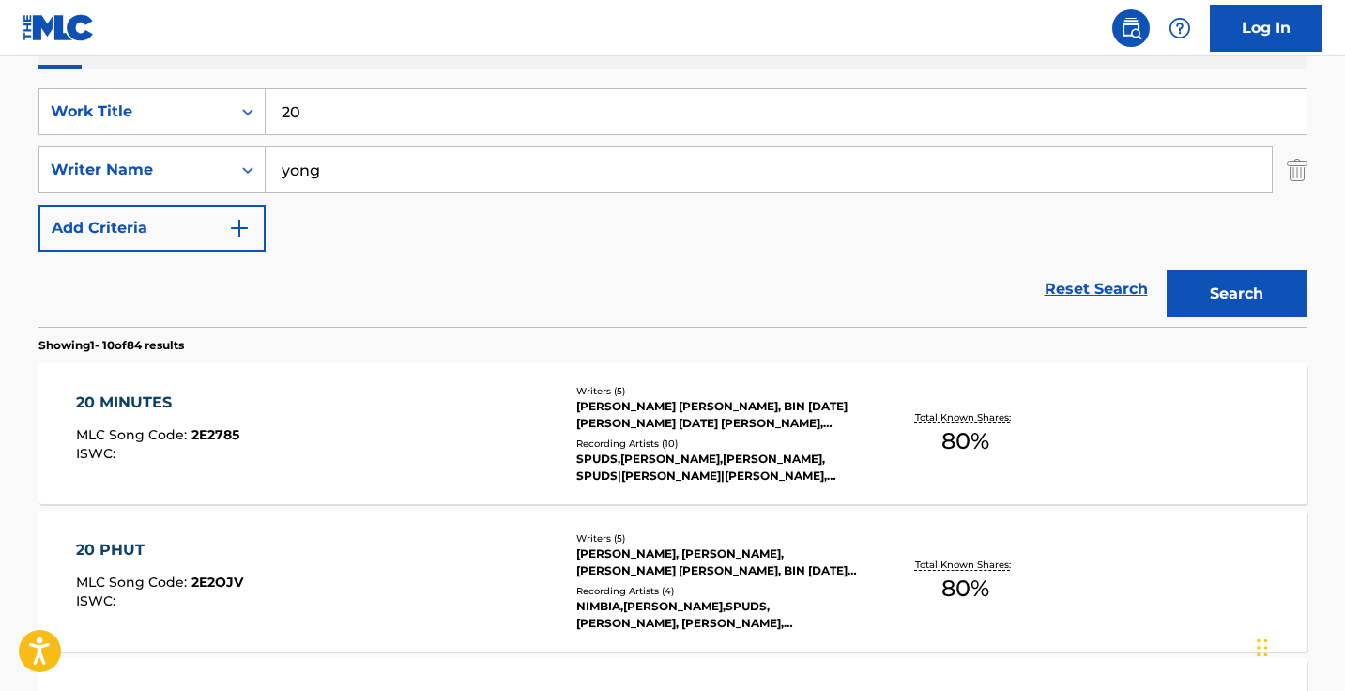
scroll to position [326, 0]
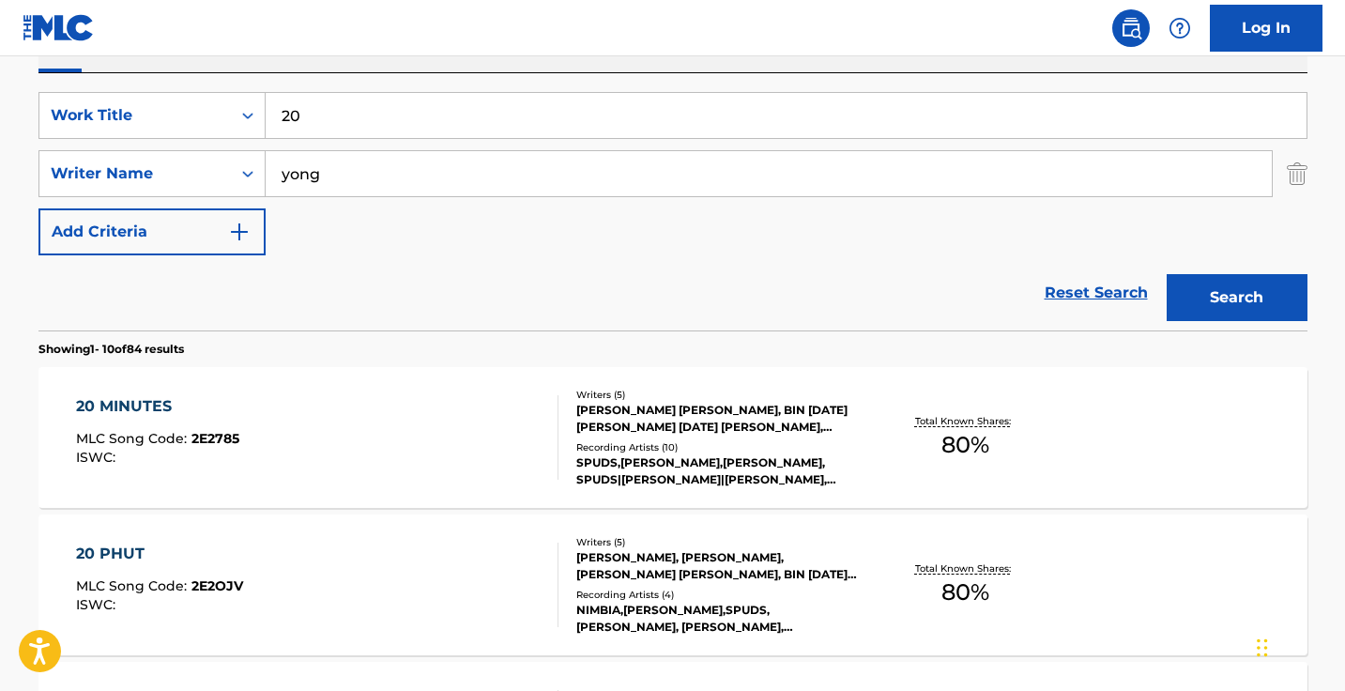
click at [282, 176] on input "yong" at bounding box center [769, 173] width 1006 height 45
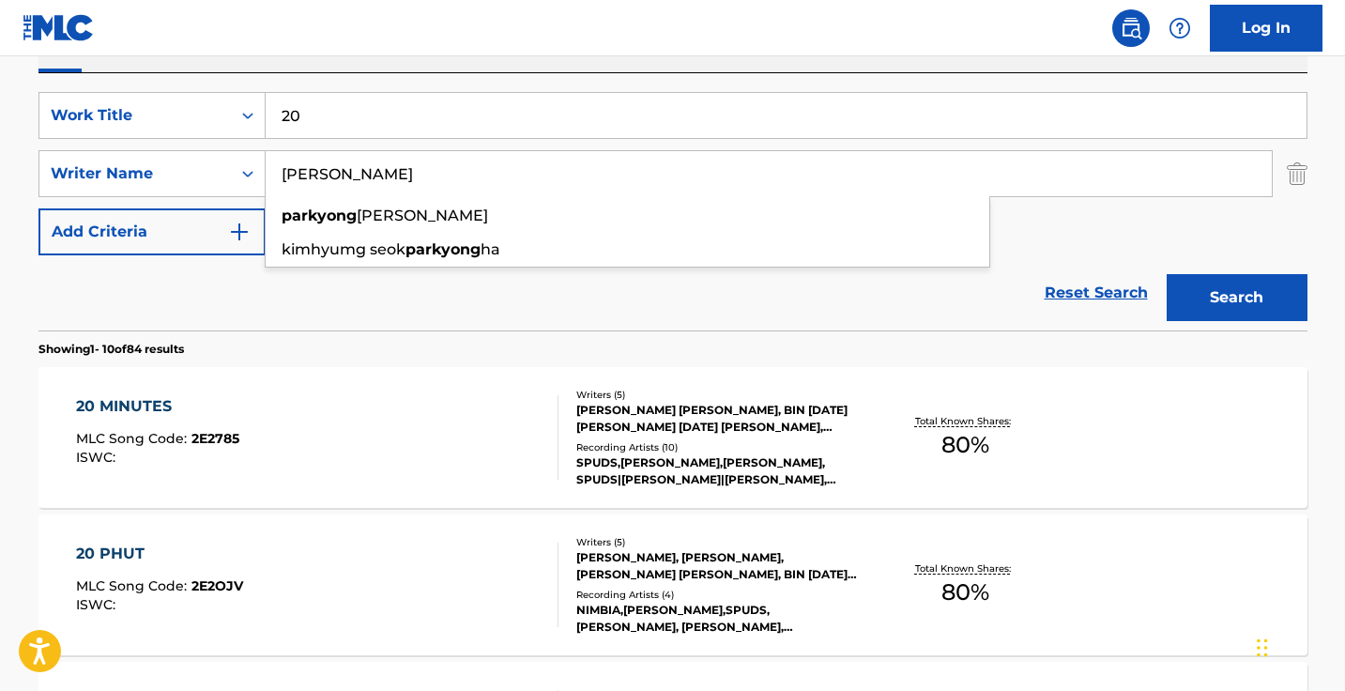
click at [1236, 297] on button "Search" at bounding box center [1236, 297] width 141 height 47
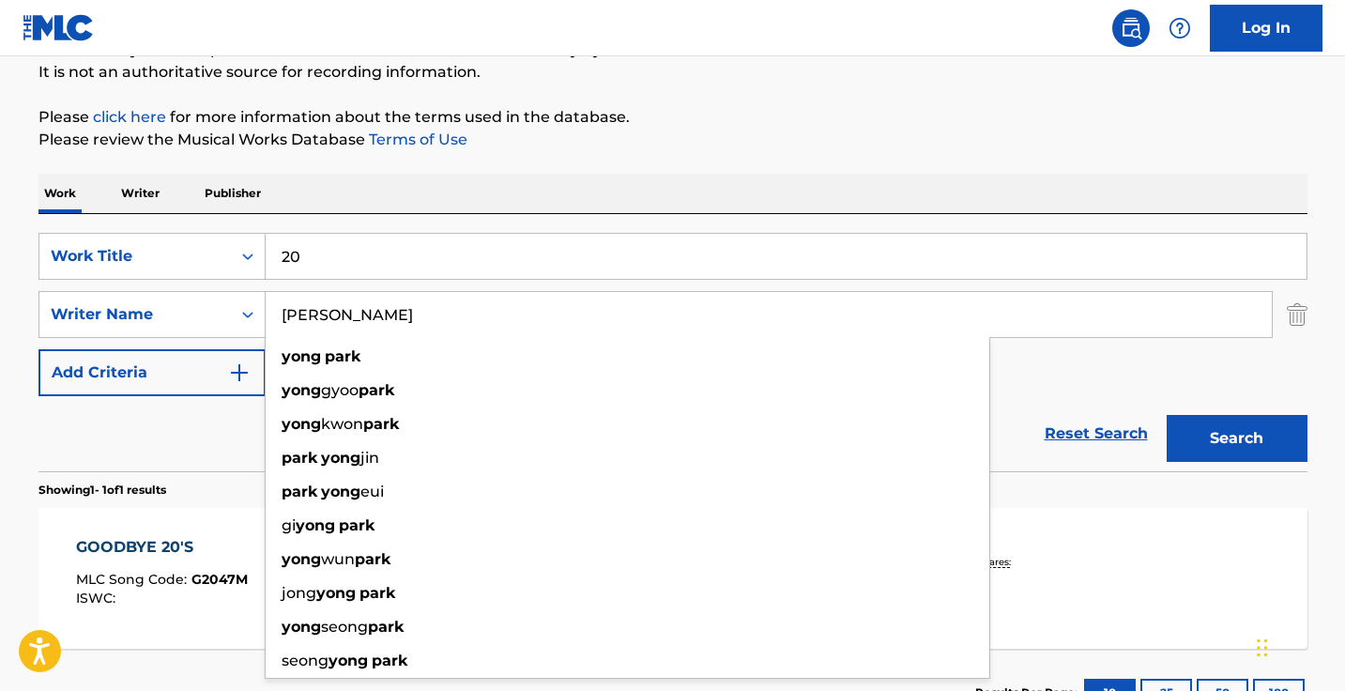
click at [509, 178] on div "Work Writer Publisher" at bounding box center [672, 193] width 1269 height 39
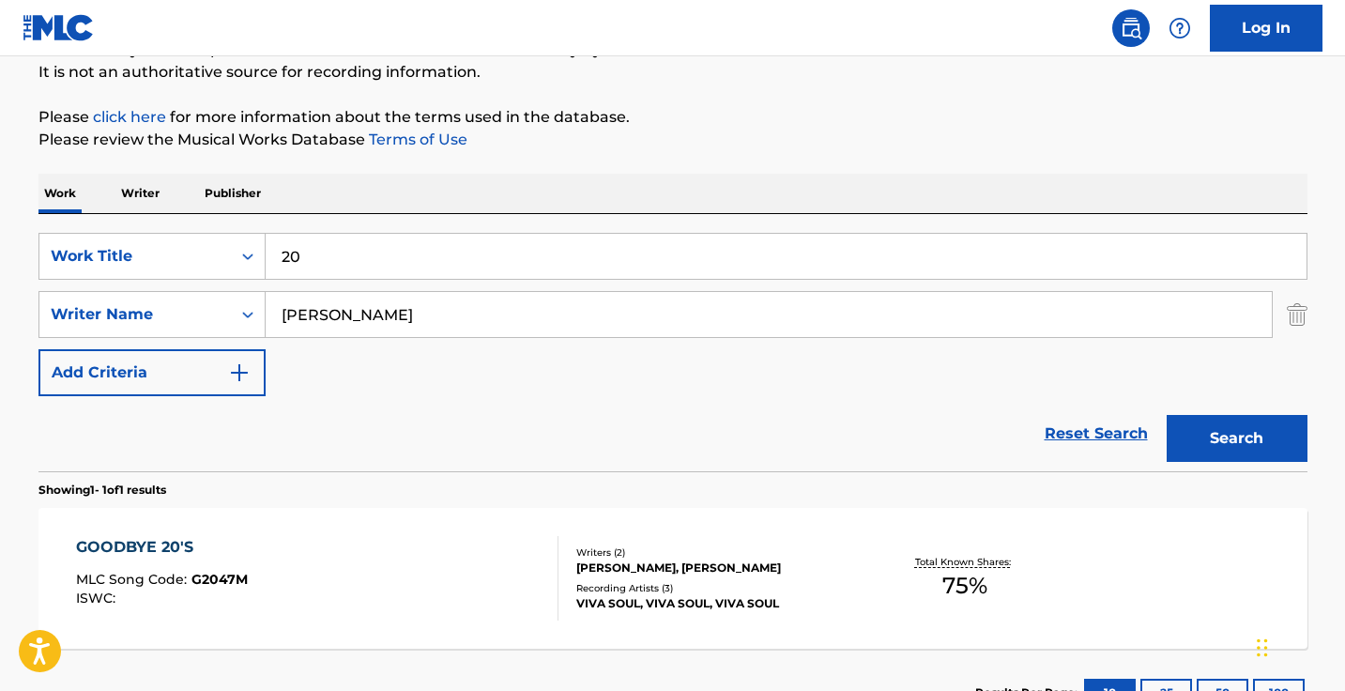
click at [323, 317] on input "park yong" at bounding box center [769, 314] width 1006 height 45
click at [1236, 438] on button "Search" at bounding box center [1236, 438] width 141 height 47
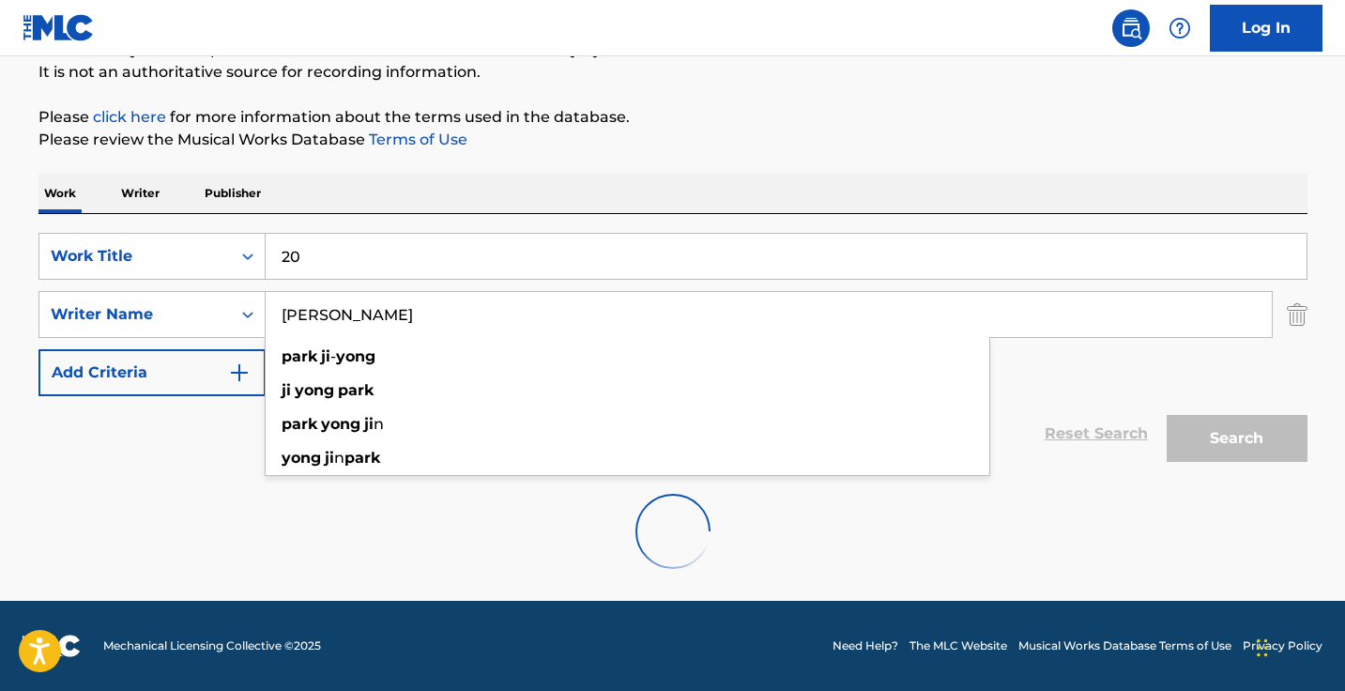
scroll to position [124, 0]
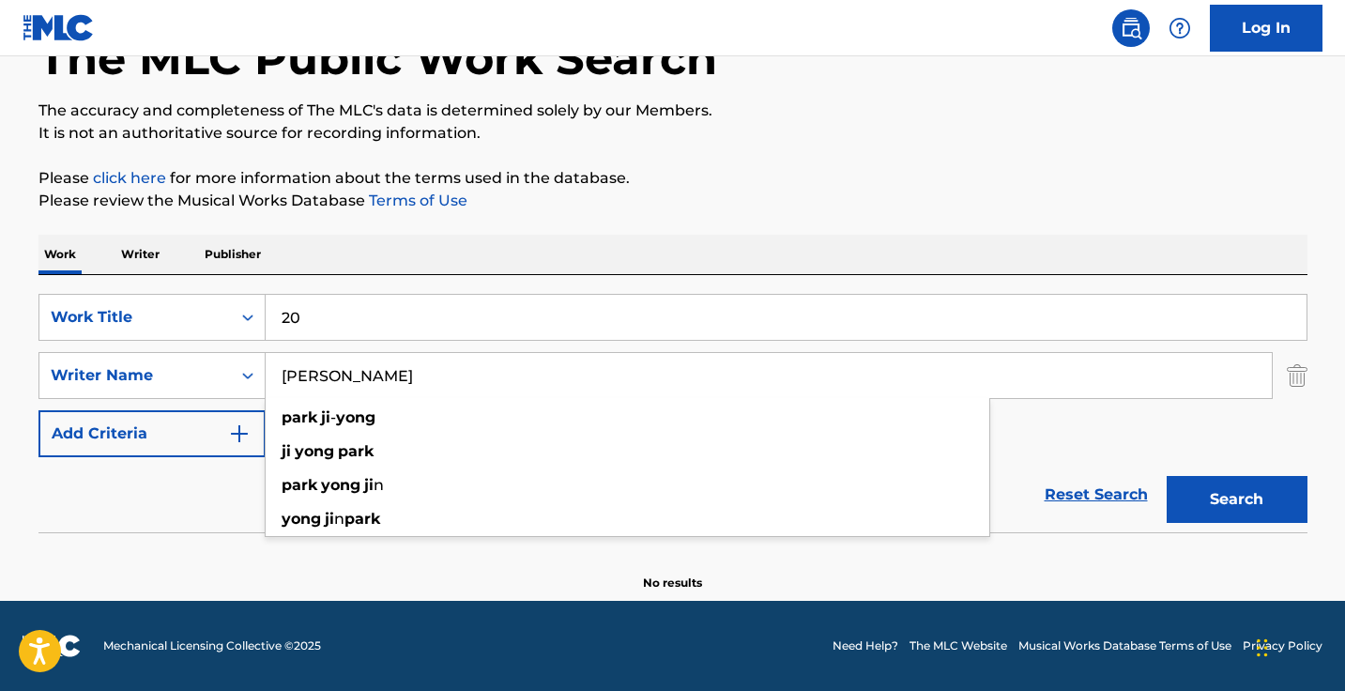
click at [731, 548] on section "No results" at bounding box center [672, 566] width 1269 height 49
click at [435, 377] on input "park ji yong" at bounding box center [769, 375] width 1006 height 45
paste input "OON LA KYUNG"
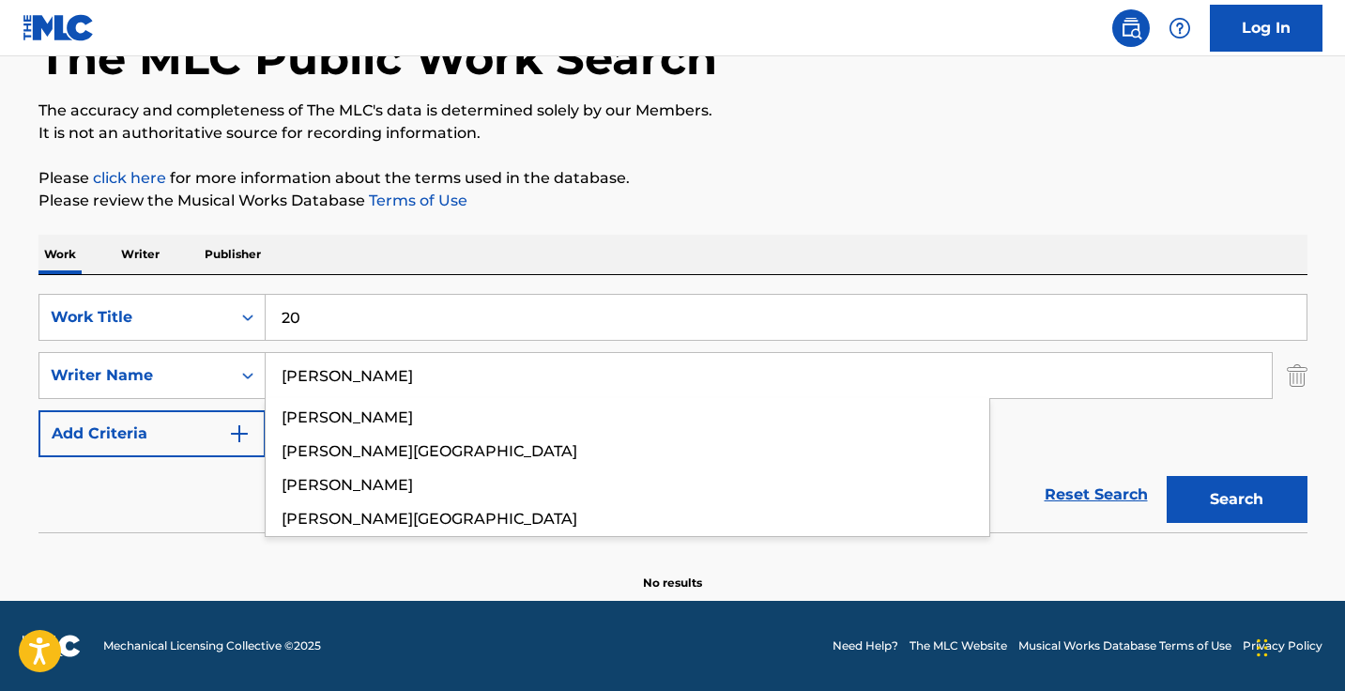
click at [1236, 499] on button "Search" at bounding box center [1236, 499] width 141 height 47
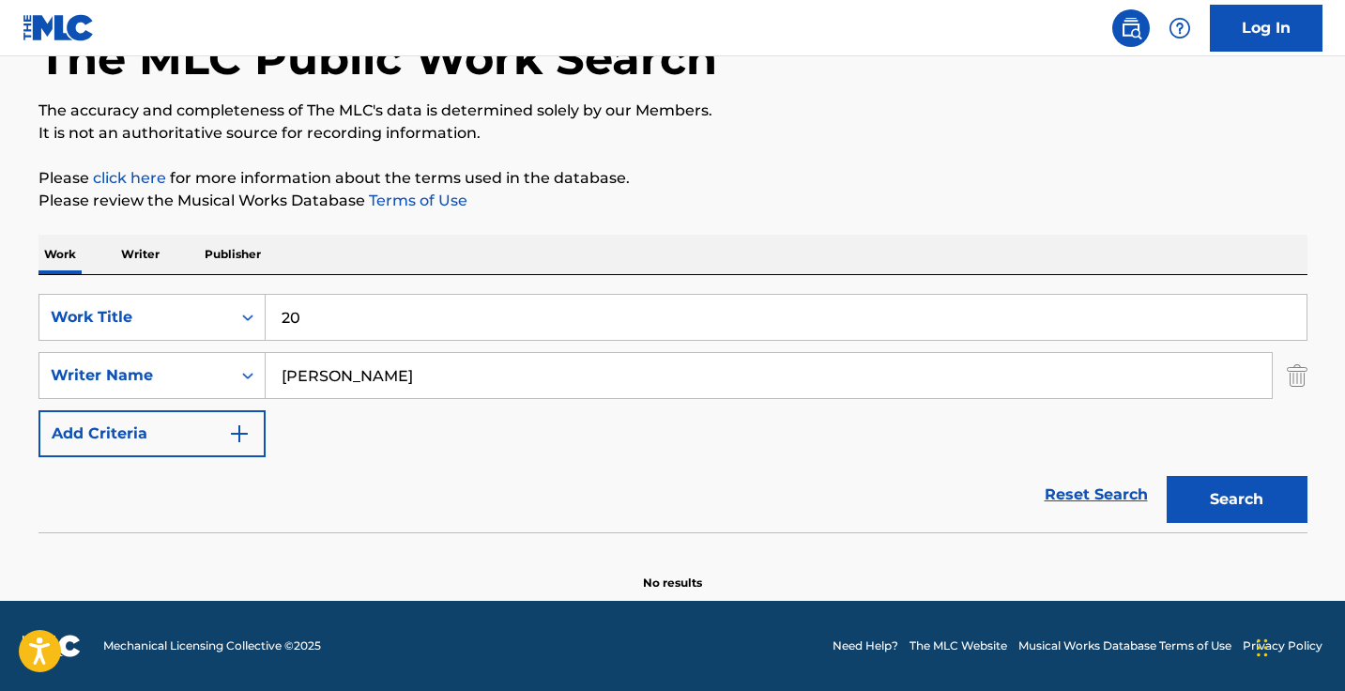
click at [280, 376] on input "OON LA KYUNG" at bounding box center [769, 375] width 1006 height 45
click at [1236, 499] on button "Search" at bounding box center [1236, 499] width 141 height 47
click at [310, 374] on input "yOON LA KYUNG" at bounding box center [769, 375] width 1006 height 45
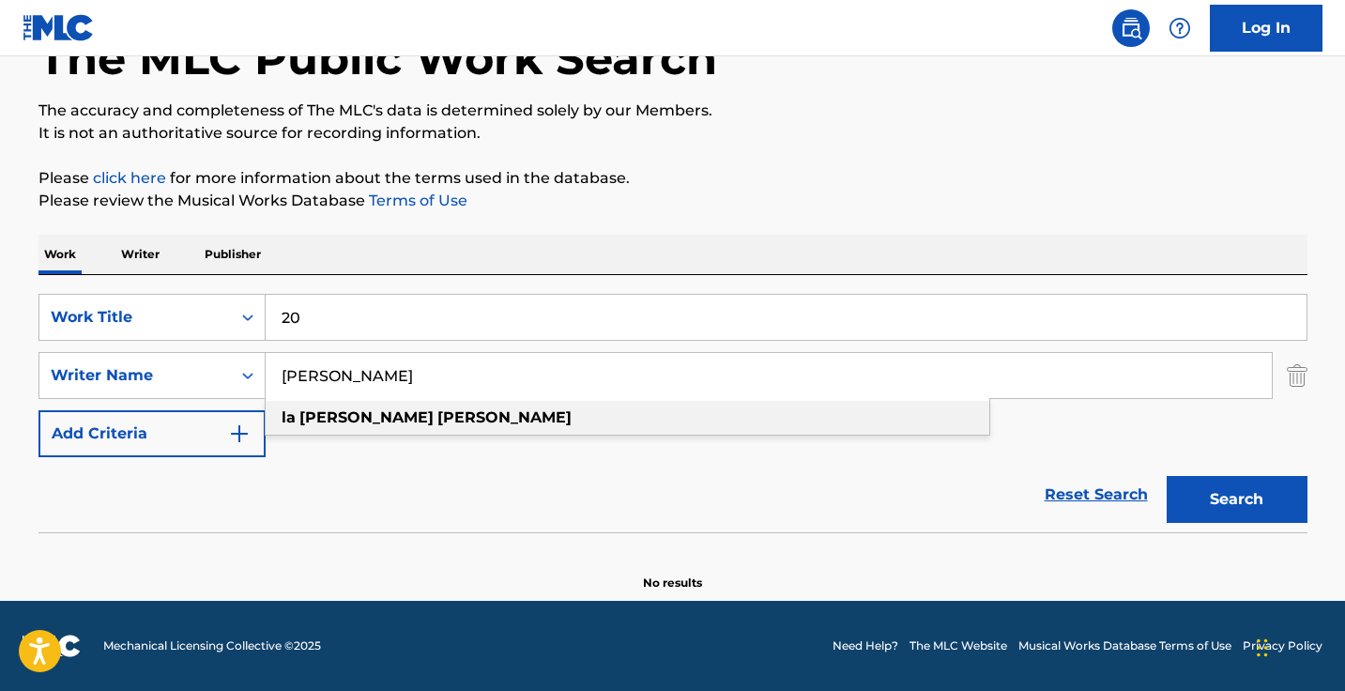
click at [429, 414] on div "la kyung yoon" at bounding box center [628, 418] width 724 height 34
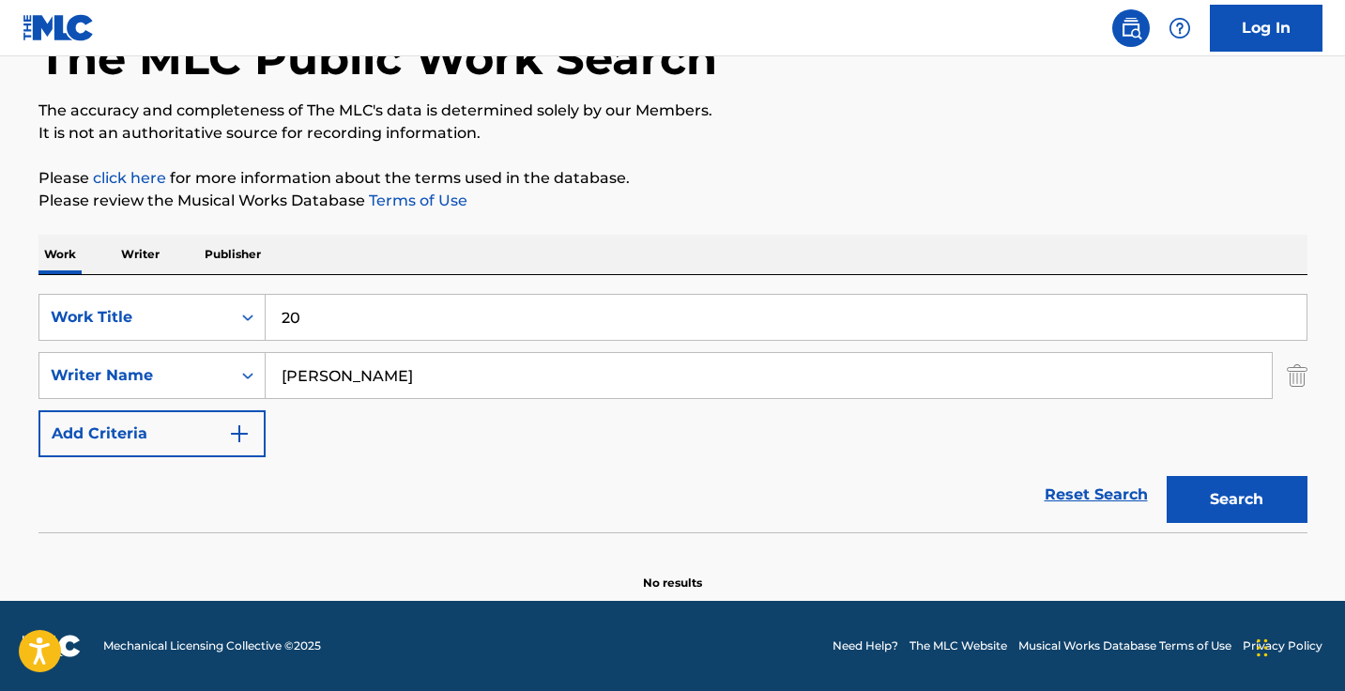
click at [1236, 499] on button "Search" at bounding box center [1236, 499] width 141 height 47
paste input "HAN DONGMIN"
click at [443, 369] on input "la kyung yoonHAN DONGMIN" at bounding box center [769, 375] width 1006 height 45
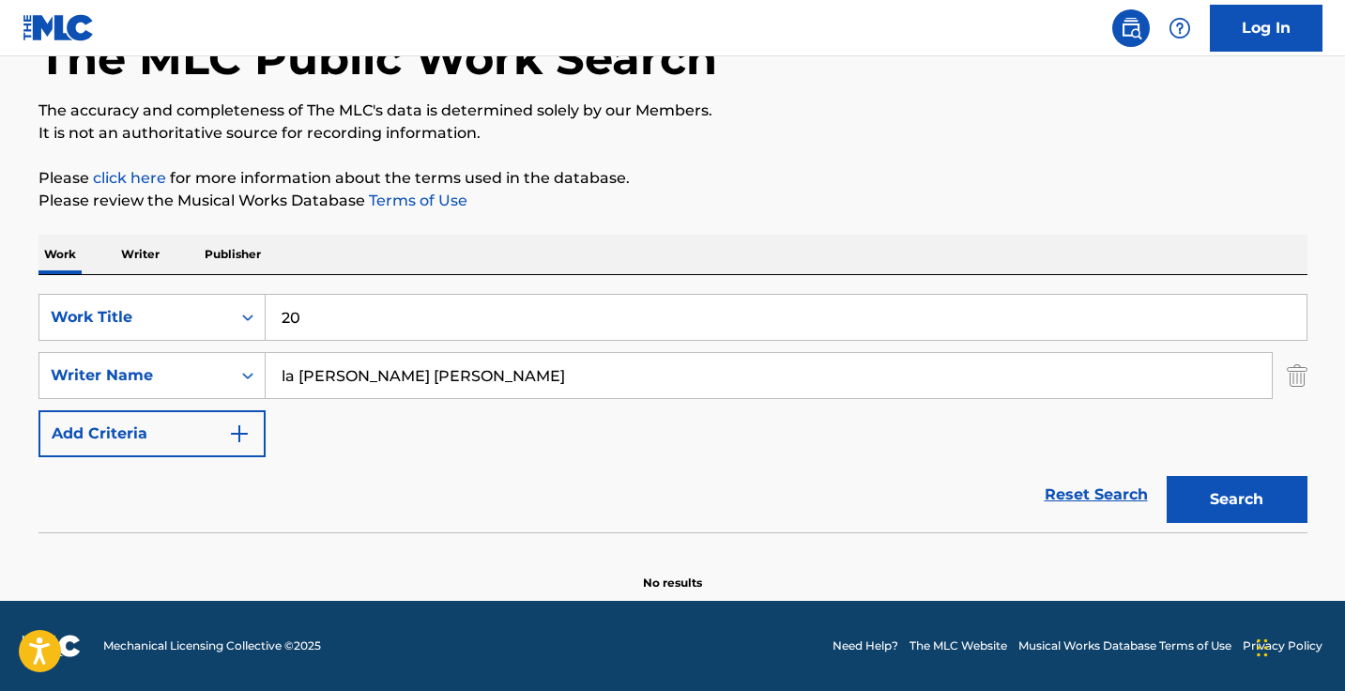
paste input "Search Form"
click at [1236, 499] on button "Search" at bounding box center [1236, 499] width 141 height 47
click at [305, 378] on input "HAN DONGMIN" at bounding box center [769, 375] width 1006 height 45
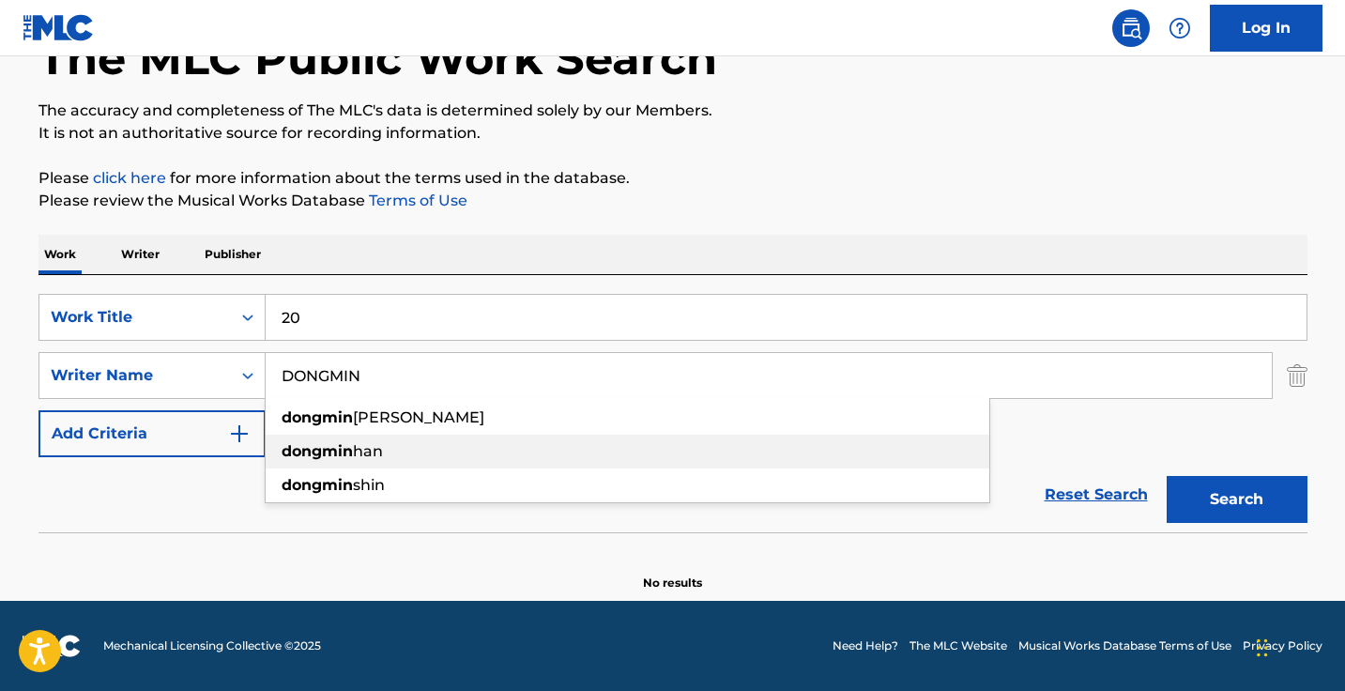
click at [387, 449] on div "dongmin han" at bounding box center [628, 451] width 724 height 34
click at [1236, 499] on button "Search" at bounding box center [1236, 499] width 141 height 47
click at [420, 389] on input "dongmin han" at bounding box center [769, 375] width 1006 height 45
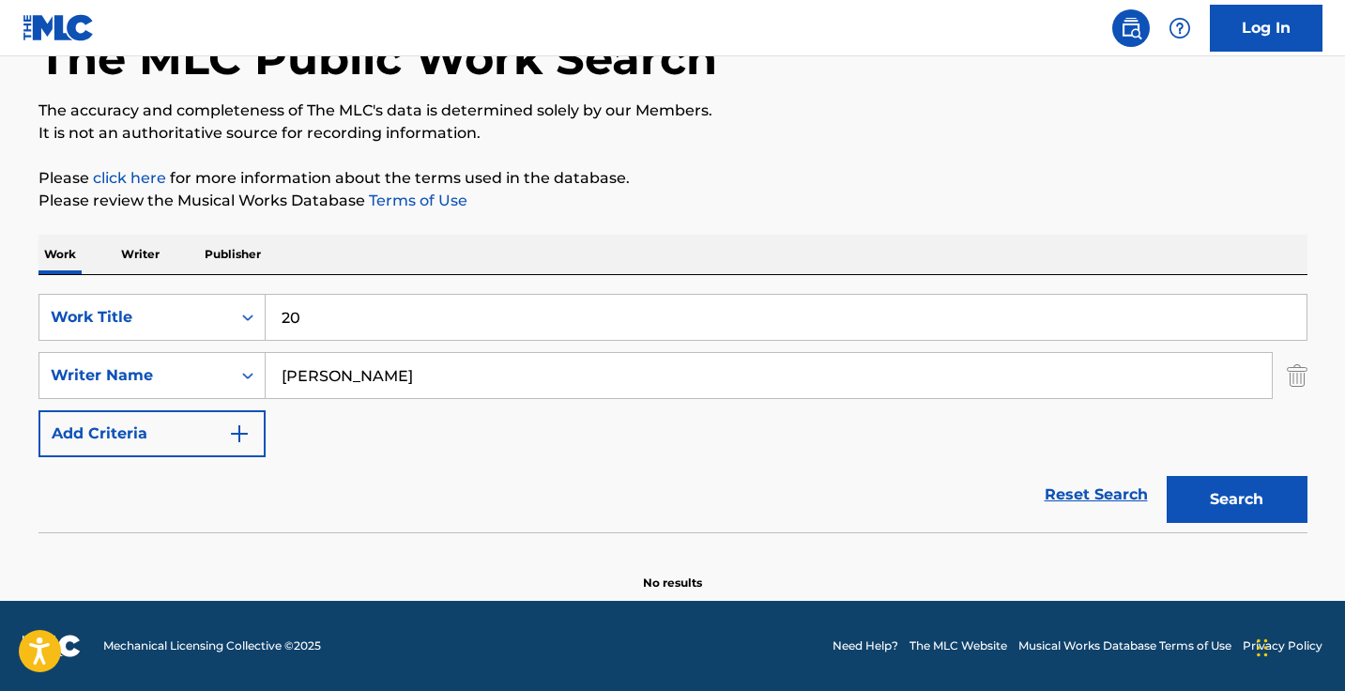
paste input "IEE YOO JIN"
click at [1236, 499] on button "Search" at bounding box center [1236, 499] width 141 height 47
click at [418, 386] on input "IEE YOO JIN" at bounding box center [769, 375] width 1006 height 45
click at [361, 374] on input "IEE YOO JIN" at bounding box center [769, 375] width 1006 height 45
click at [446, 365] on input "IEE YOO JIN" at bounding box center [769, 375] width 1006 height 45
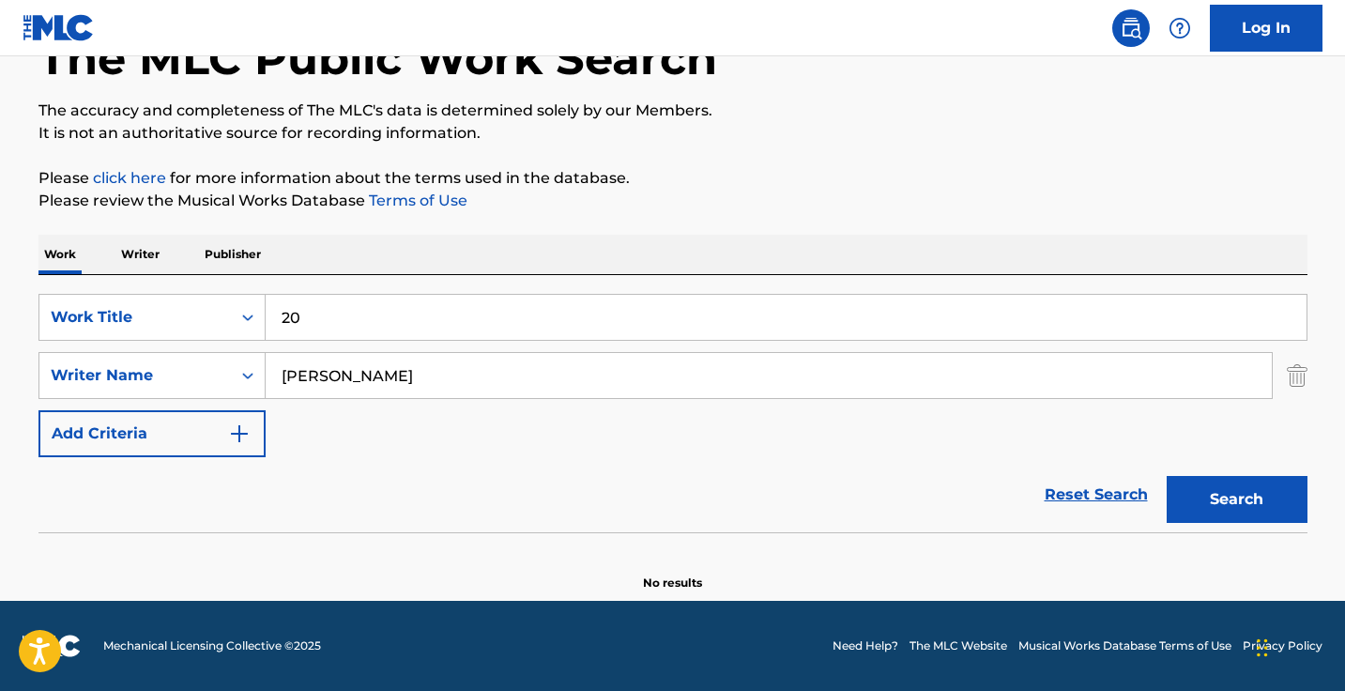
click at [446, 365] on input "IEE YOO JIN" at bounding box center [769, 375] width 1006 height 45
paste input "MYEONG JAEHYU"
type input "MYEONG JAEHYUN"
click at [1236, 499] on button "Search" at bounding box center [1236, 499] width 141 height 47
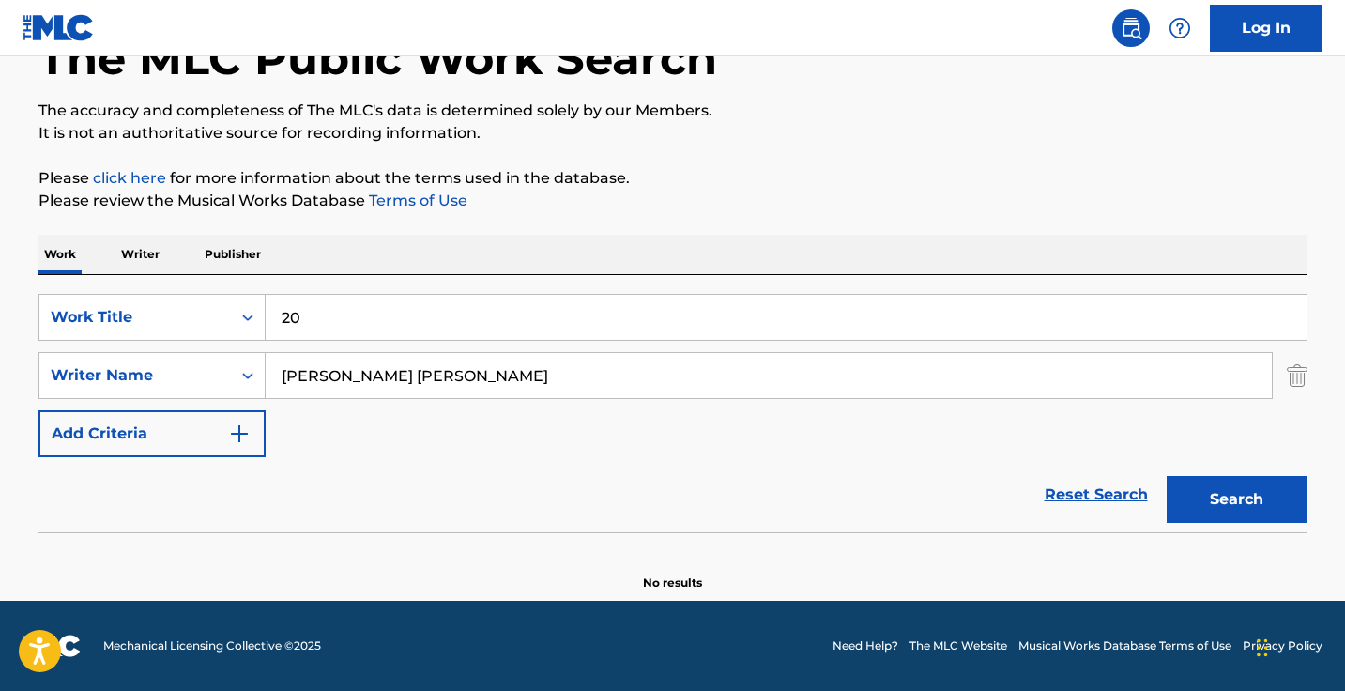
click at [485, 327] on input "20" at bounding box center [786, 317] width 1041 height 45
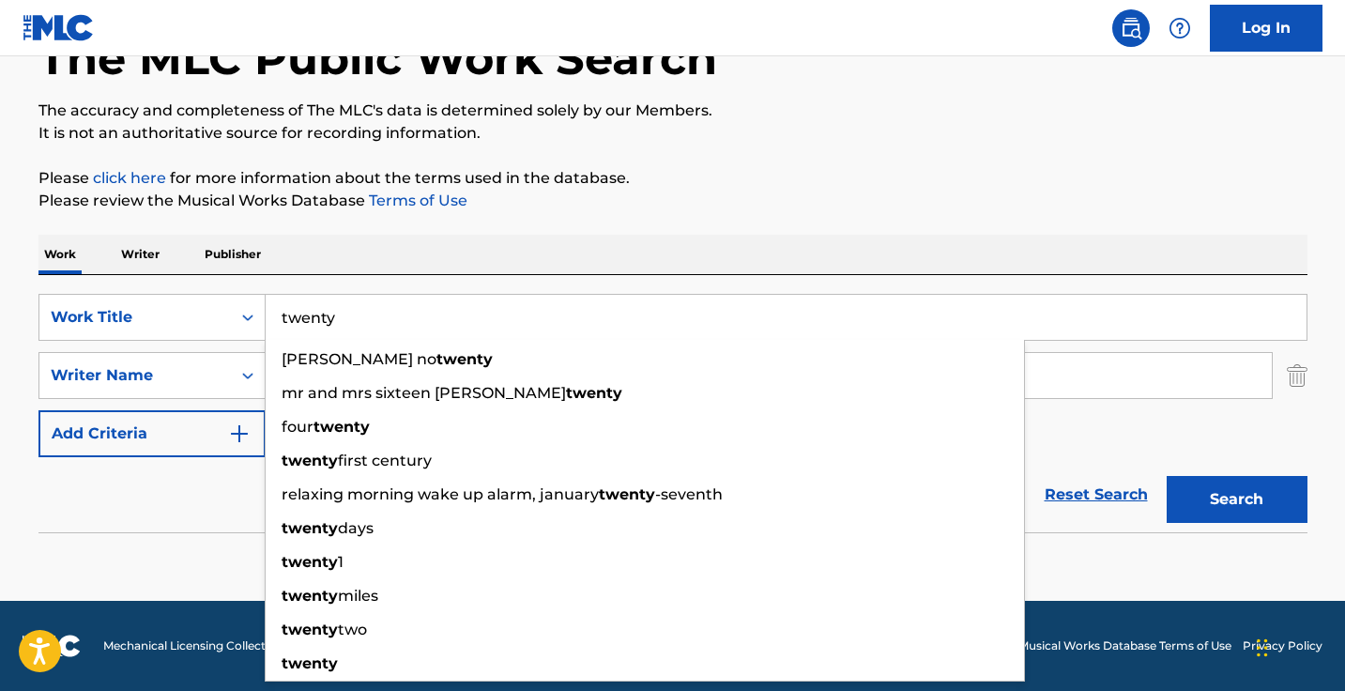
type input "twenty"
click at [1236, 499] on button "Search" at bounding box center [1236, 499] width 141 height 47
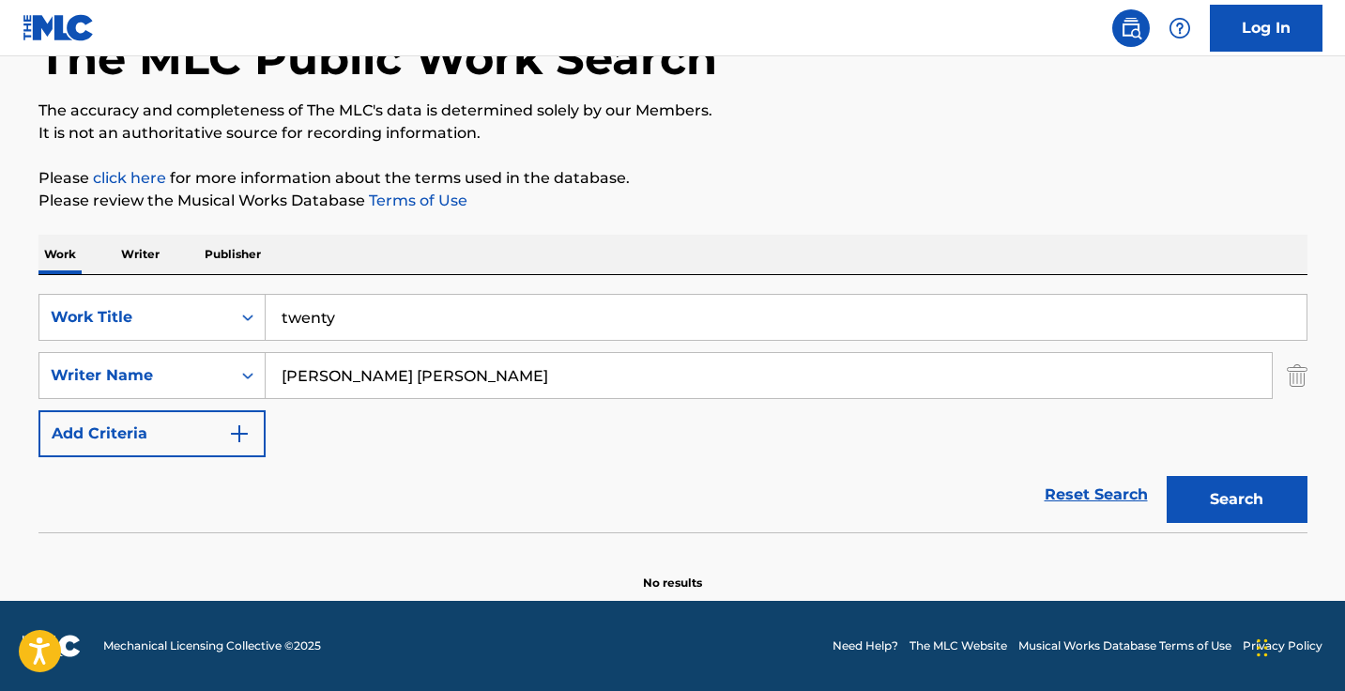
click at [490, 393] on input "MYEONG JAEHYUN" at bounding box center [769, 375] width 1006 height 45
paste input "PARK JI YONG"
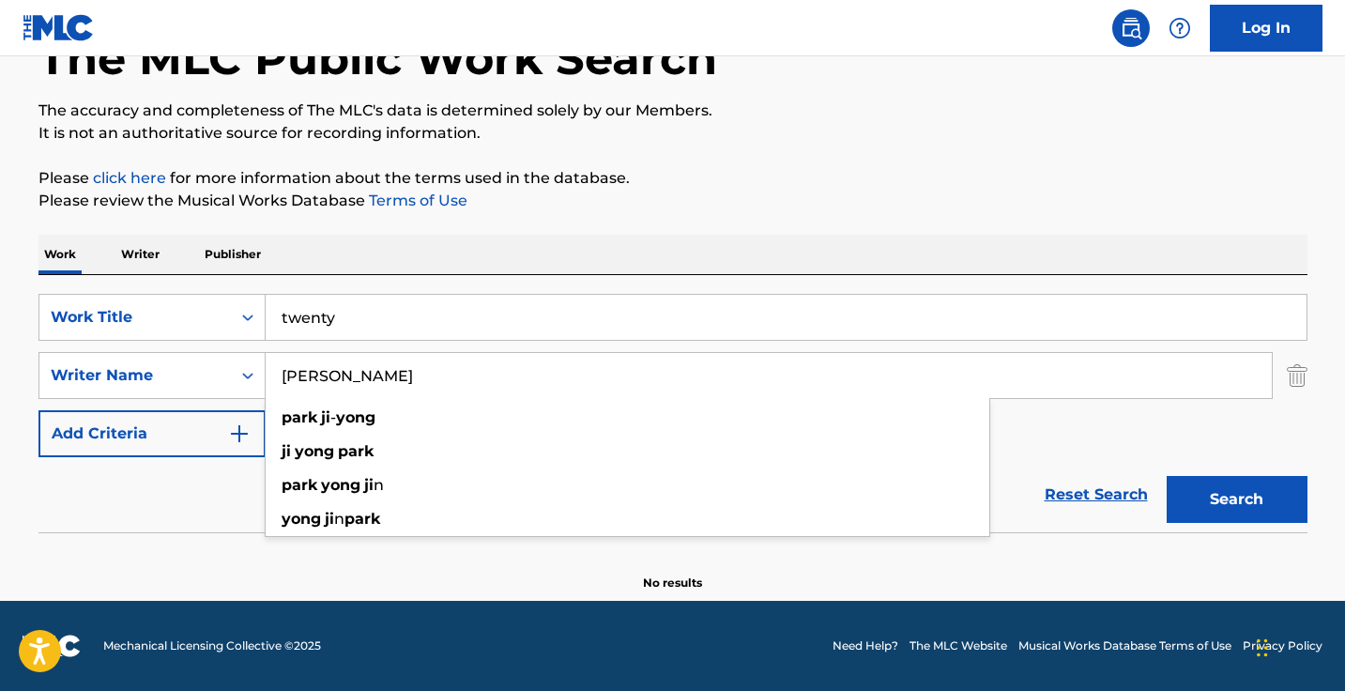
type input "PARK JI YONG"
click at [1236, 499] on button "Search" at bounding box center [1236, 499] width 141 height 47
click at [402, 320] on input "twenty" at bounding box center [786, 317] width 1041 height 45
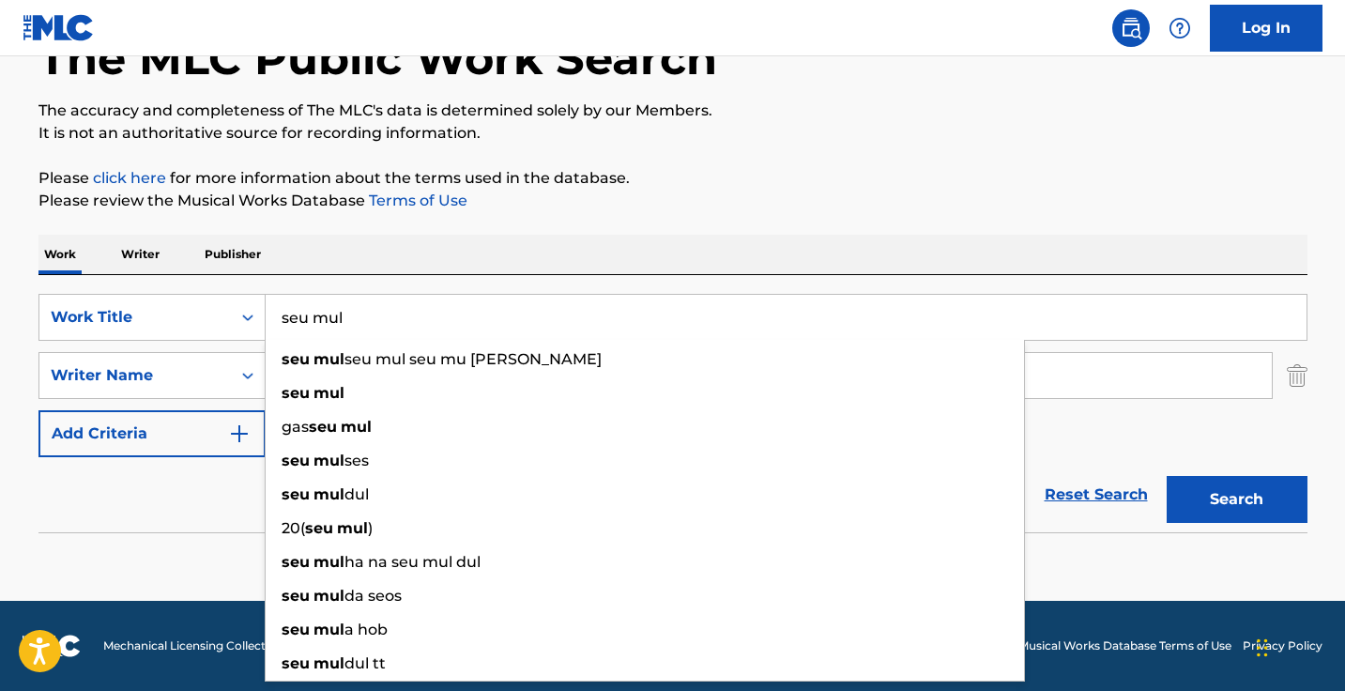
type input "seu mul"
click at [1236, 499] on button "Search" at bounding box center [1236, 499] width 141 height 47
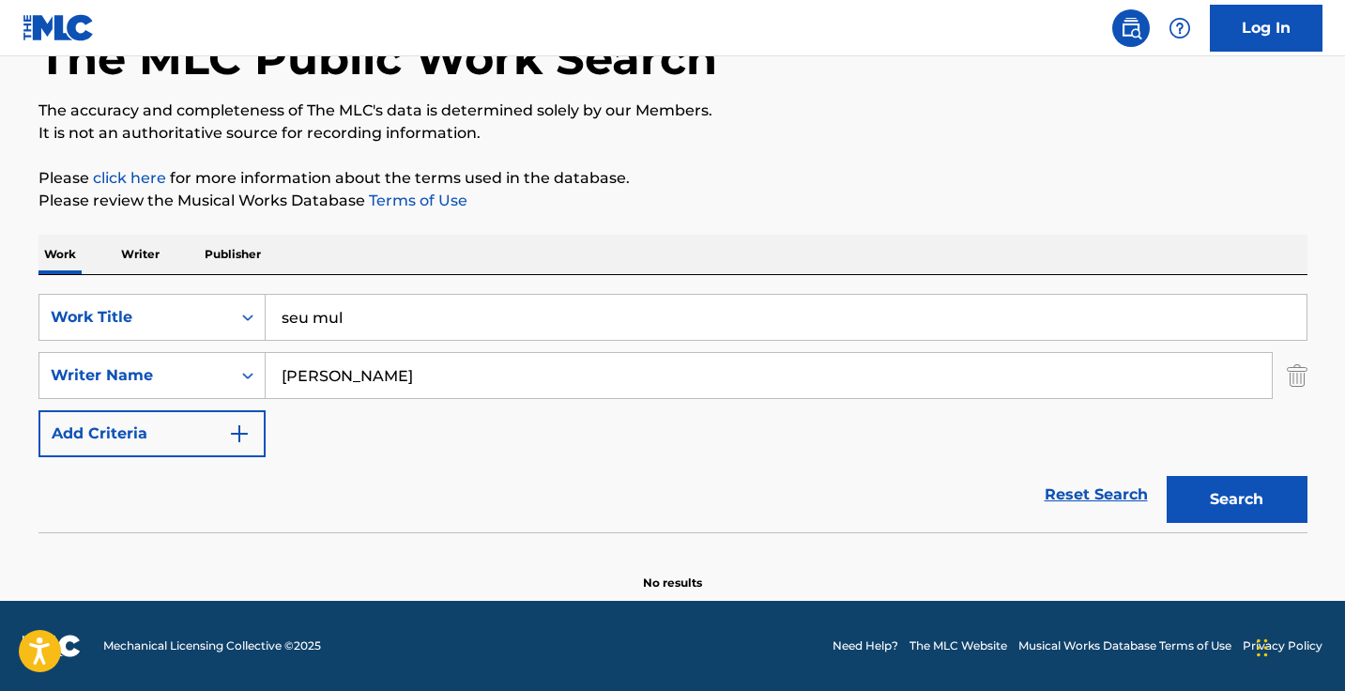
click at [533, 389] on input "PARK JI YONG" at bounding box center [769, 375] width 1006 height 45
click at [1236, 499] on button "Search" at bounding box center [1236, 499] width 141 height 47
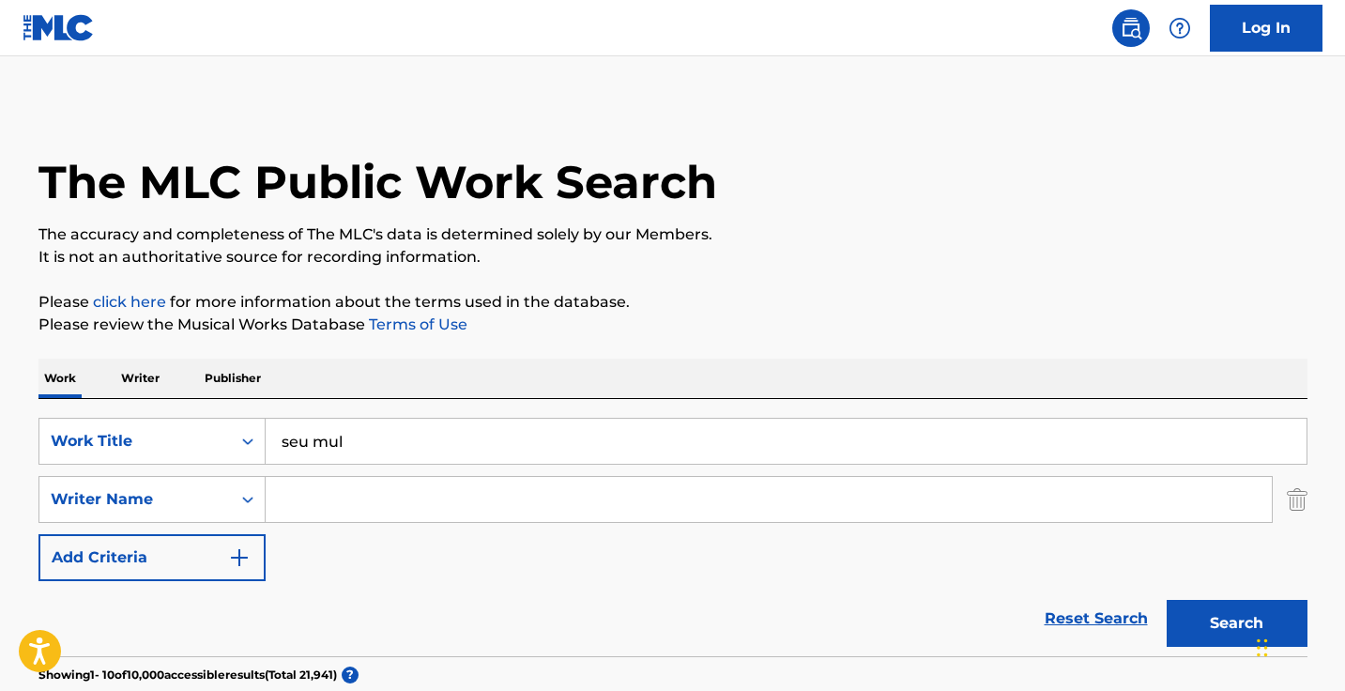
scroll to position [0, 0]
click at [150, 388] on p "Writer" at bounding box center [140, 377] width 50 height 39
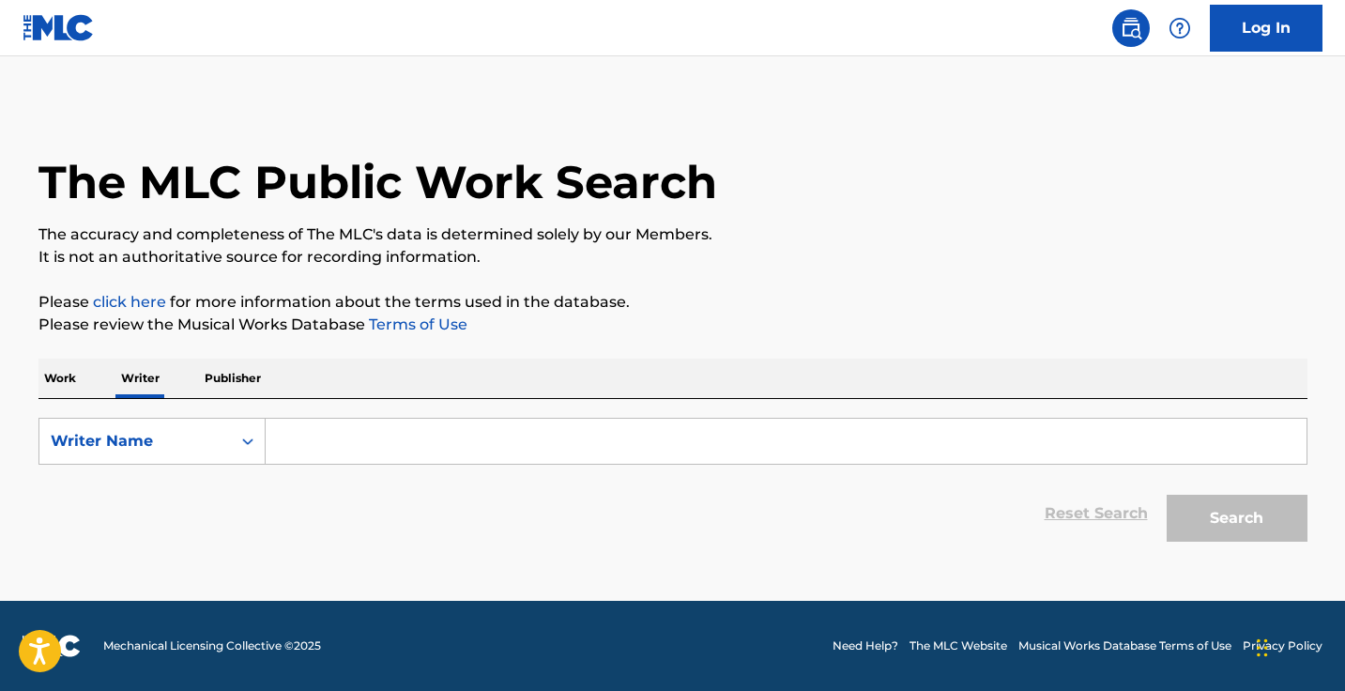
click at [373, 437] on input "Search Form" at bounding box center [786, 441] width 1041 height 45
paste input "MYEONG JAEHYUN"
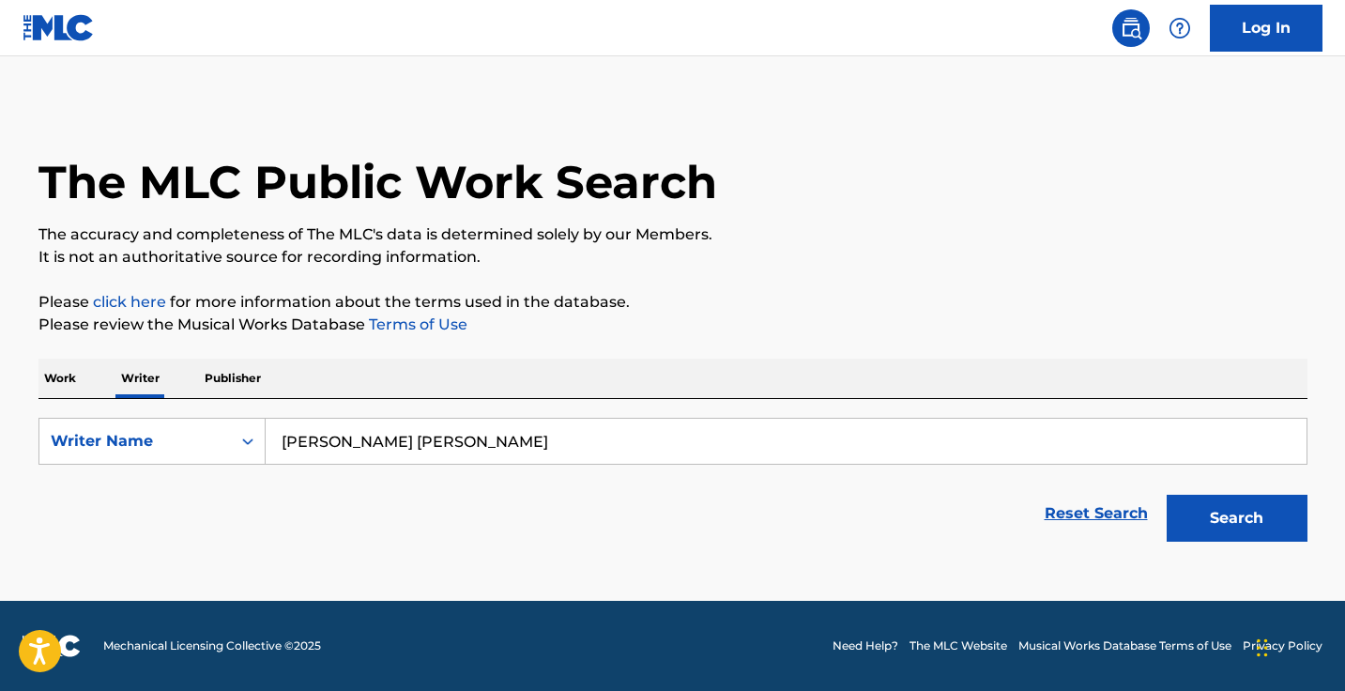
click at [1236, 518] on button "Search" at bounding box center [1236, 518] width 141 height 47
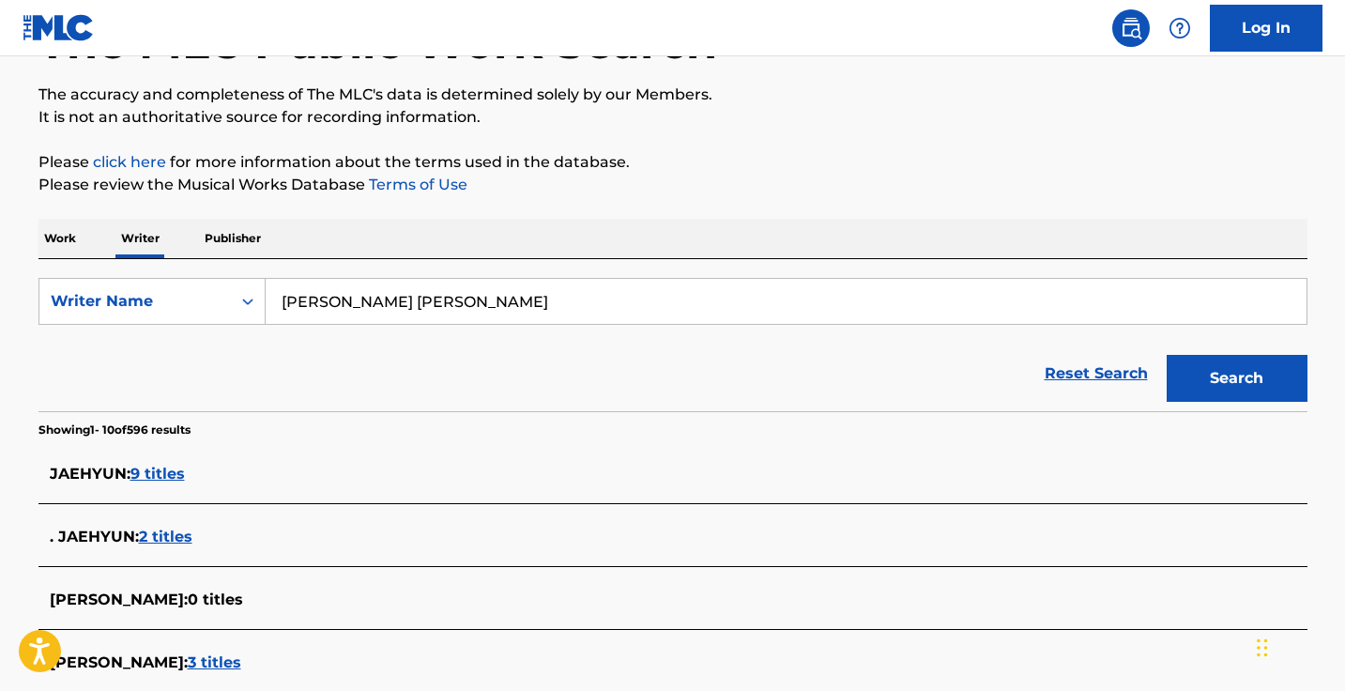
scroll to position [221, 0]
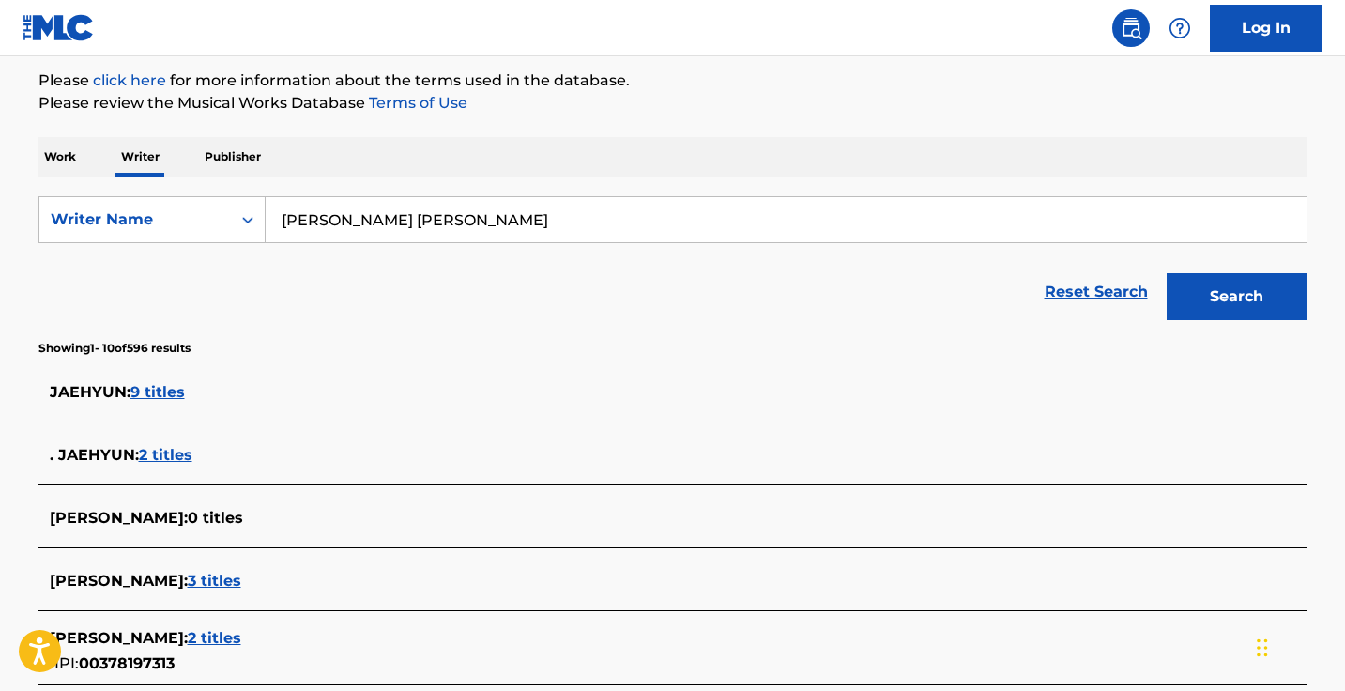
click at [485, 219] on input "MYEONG JAEHYUN" at bounding box center [786, 219] width 1041 height 45
paste input "PARK JI YONG"
type input "PARK JI YONG"
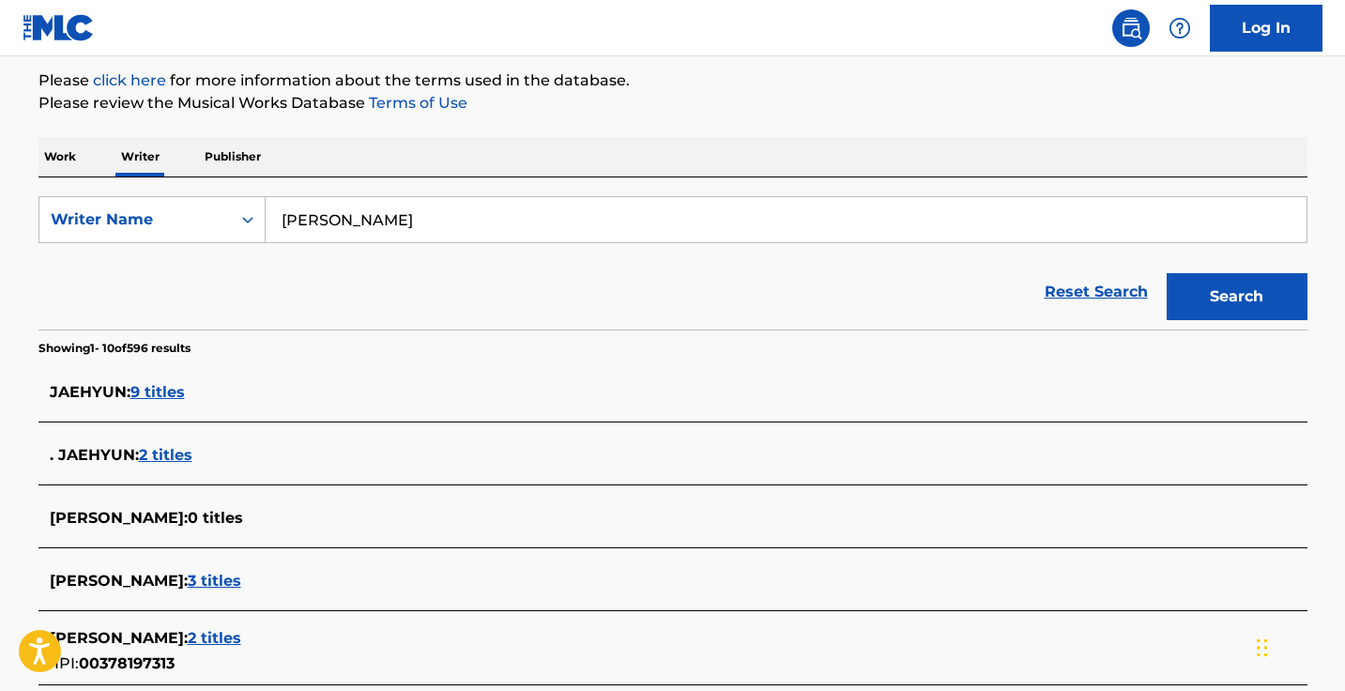
click at [1236, 297] on button "Search" at bounding box center [1236, 296] width 141 height 47
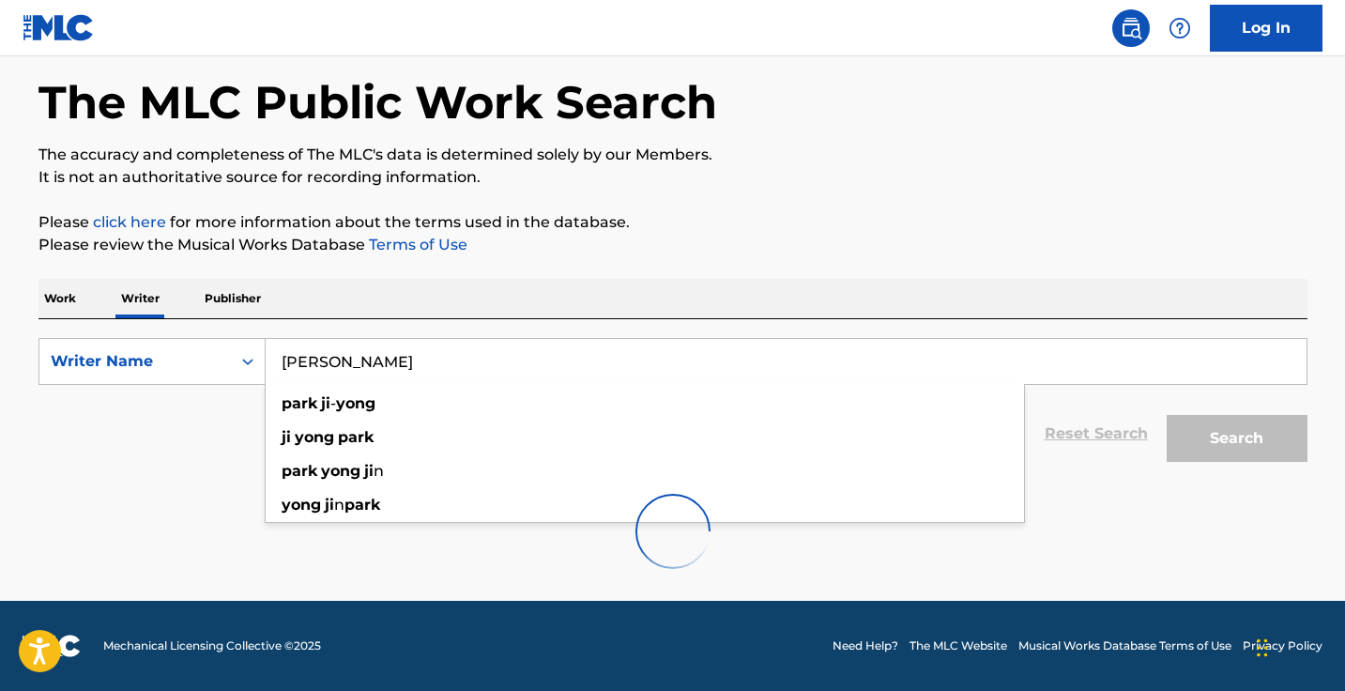
scroll to position [80, 0]
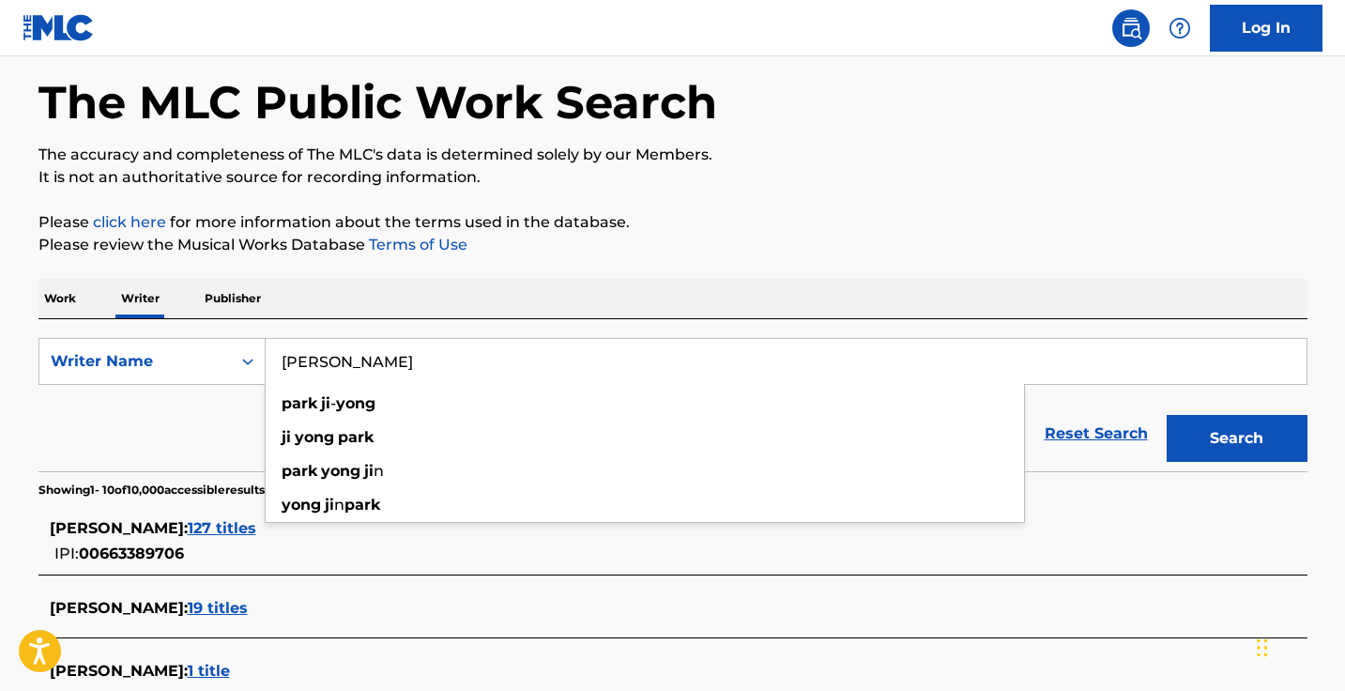
click at [562, 297] on div "Work Writer Publisher" at bounding box center [672, 298] width 1269 height 39
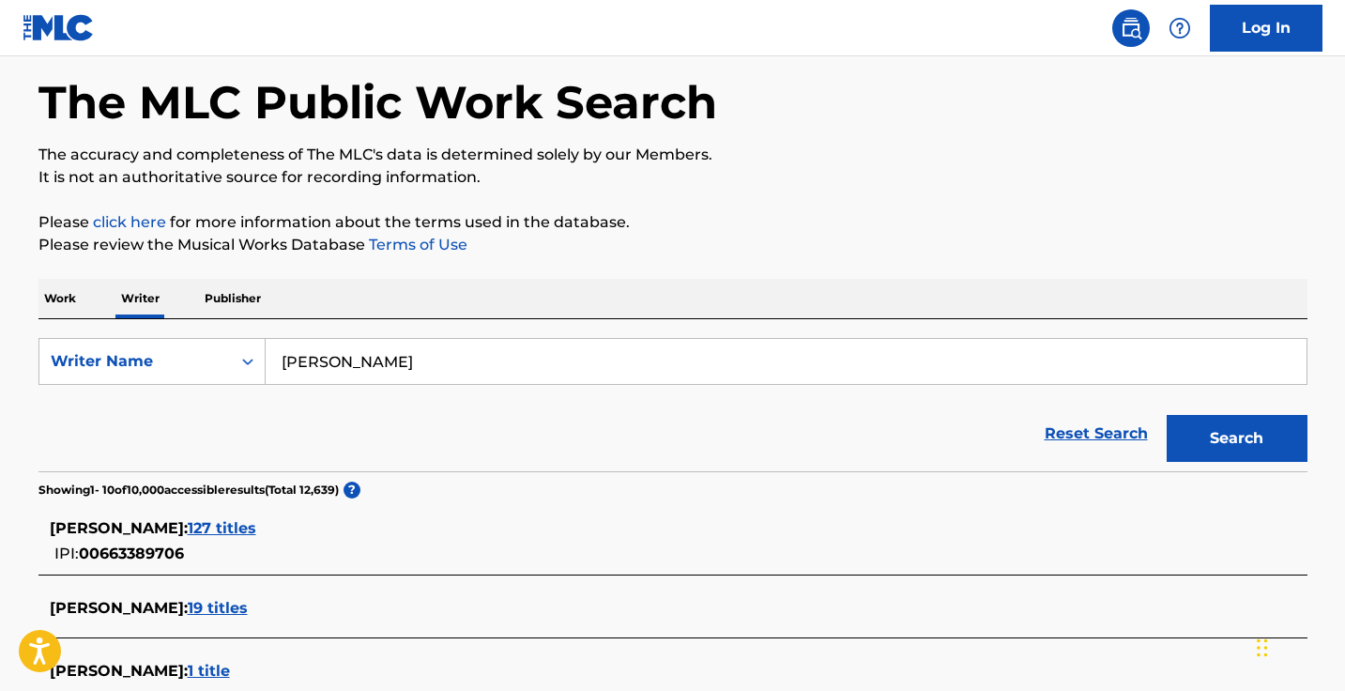
click at [215, 529] on span "127 titles" at bounding box center [222, 528] width 69 height 18
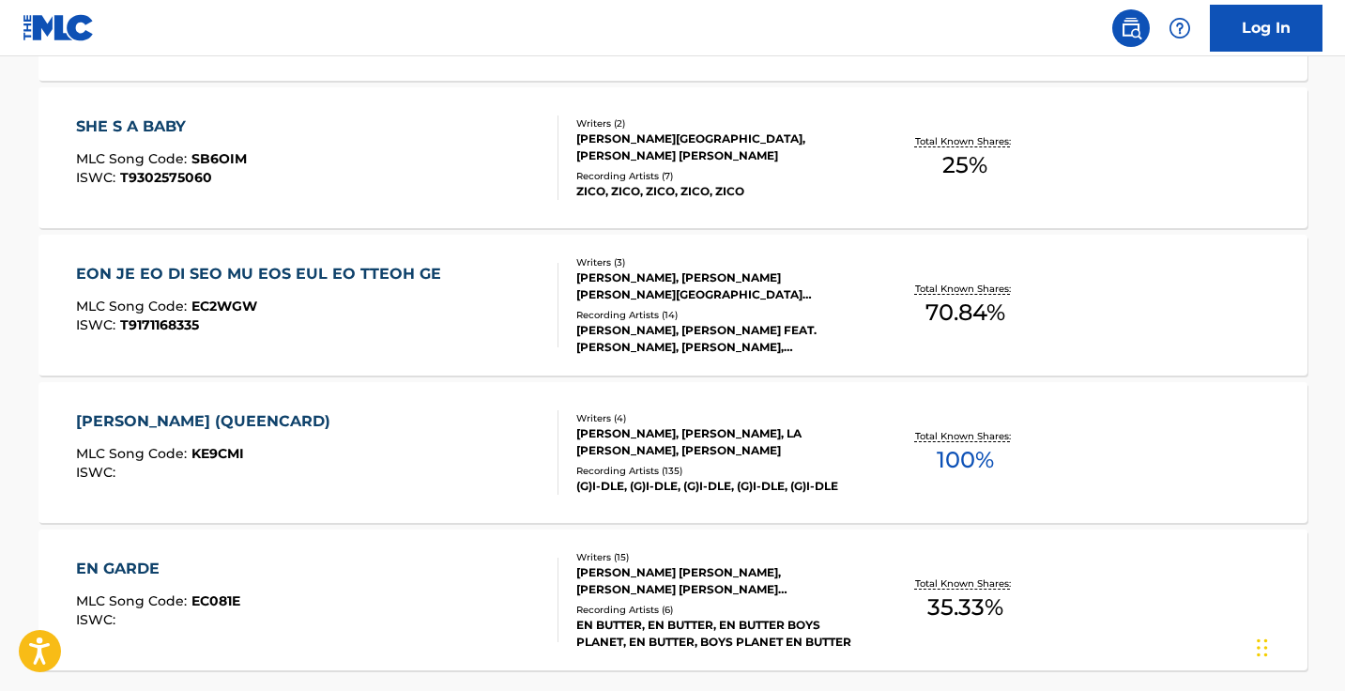
scroll to position [1446, 0]
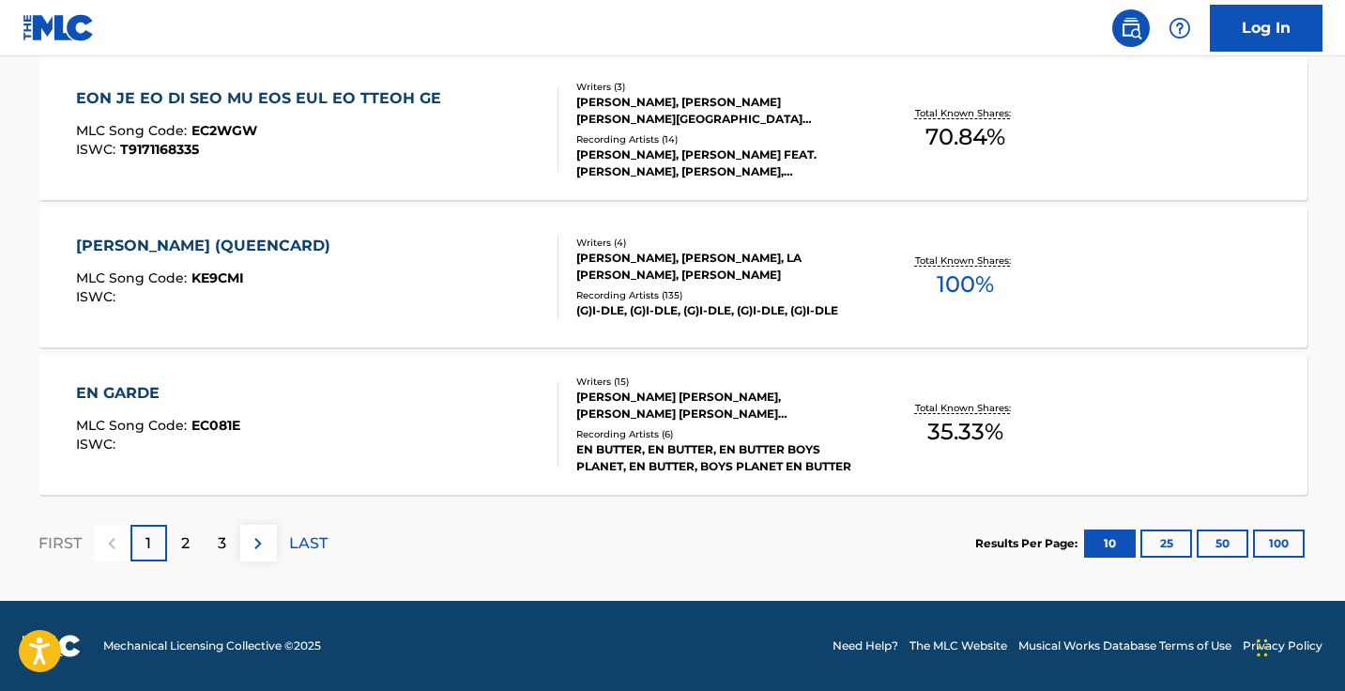
click at [252, 538] on img at bounding box center [258, 543] width 23 height 23
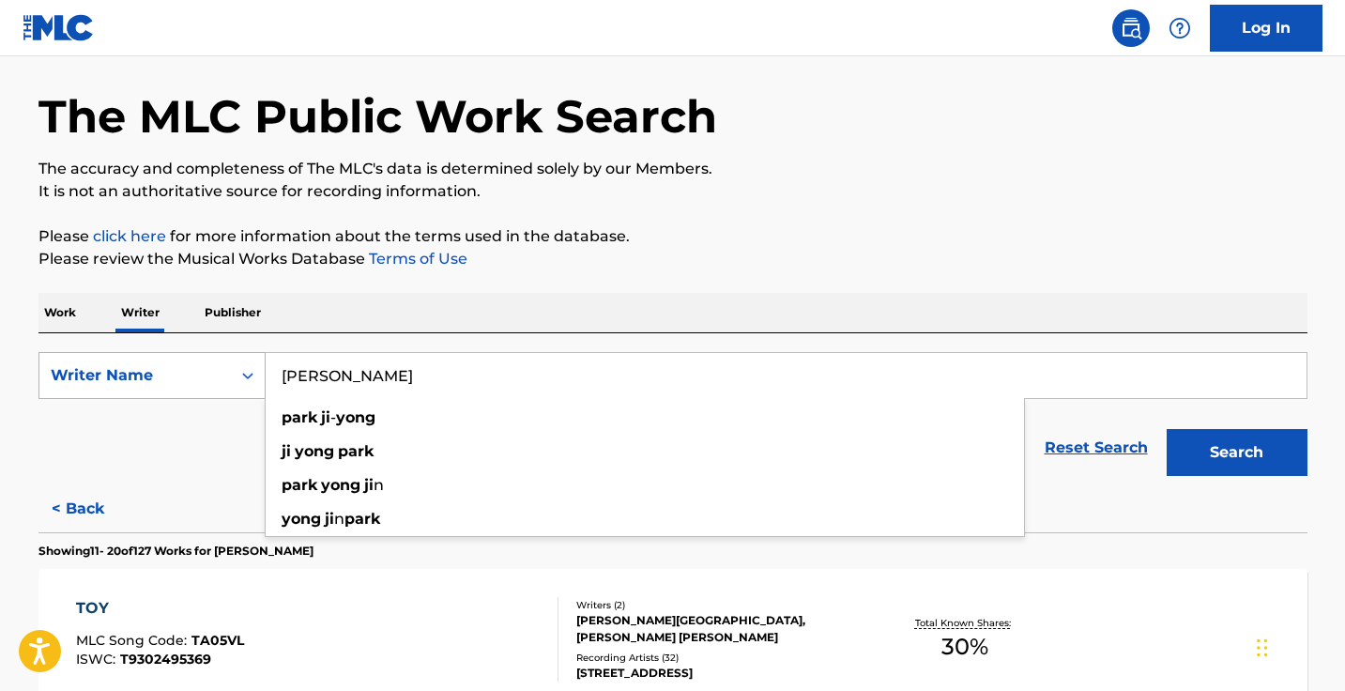
drag, startPoint x: 430, startPoint y: 375, endPoint x: 258, endPoint y: 358, distance: 172.7
click at [258, 358] on div "SearchWithCriteriafe48ad2a-76ec-46d1-b0c8-a4e8eb07bbfd Writer Name PARK JI YONG…" at bounding box center [672, 375] width 1269 height 47
click at [59, 317] on p "Work" at bounding box center [59, 312] width 43 height 39
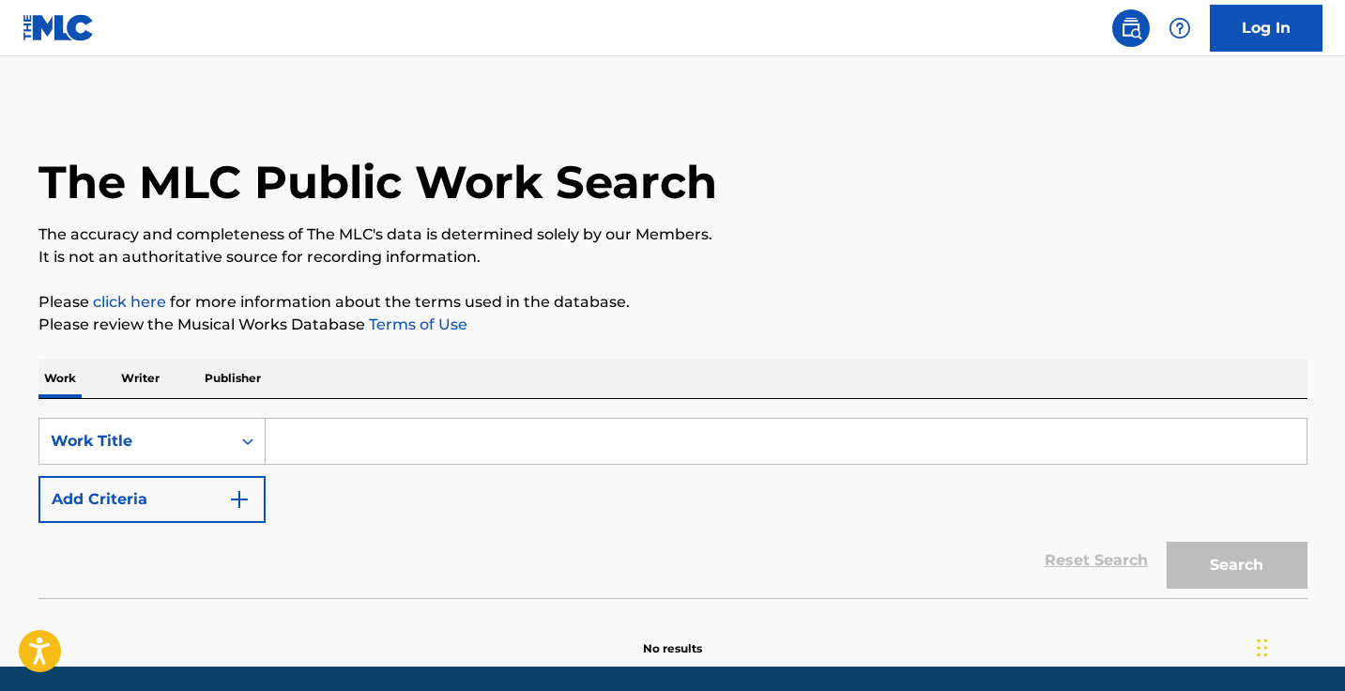
click at [218, 483] on button "Add Criteria" at bounding box center [151, 499] width 227 height 47
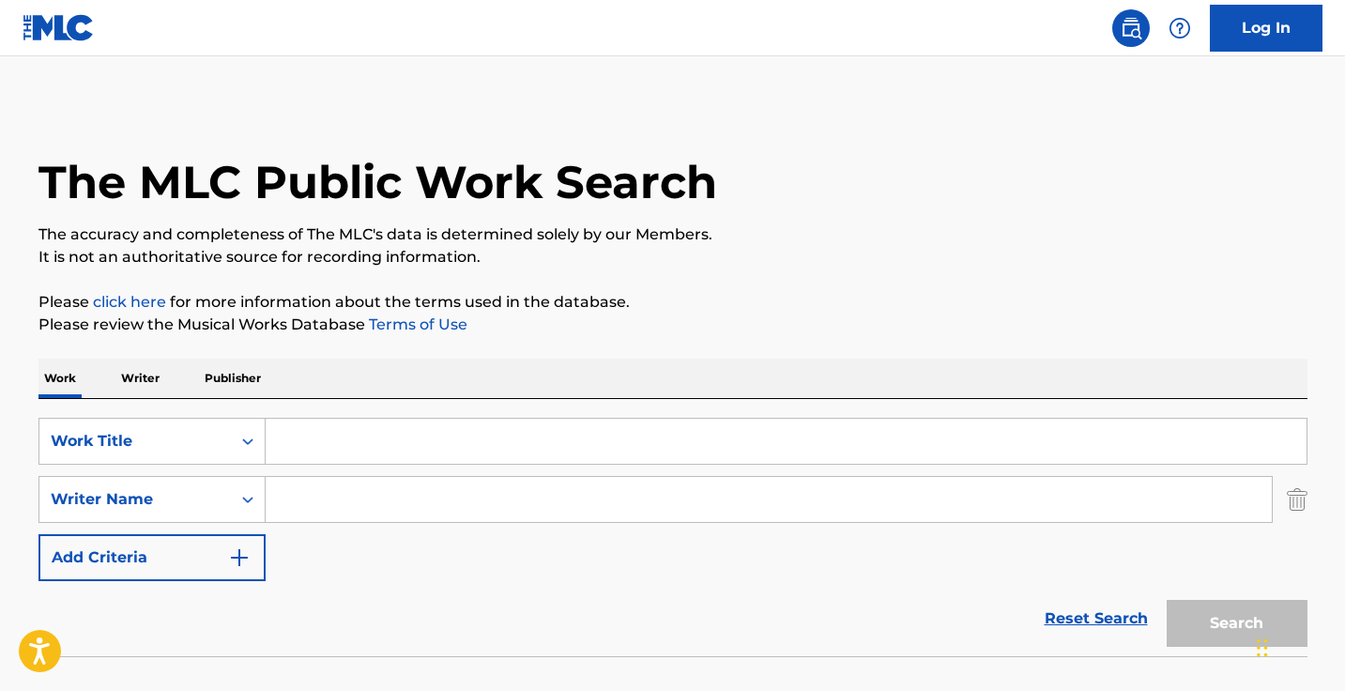
click at [329, 484] on input "Search Form" at bounding box center [769, 499] width 1006 height 45
type input "PARK JI YONG"
click at [379, 444] on input "Search Form" at bounding box center [786, 441] width 1041 height 45
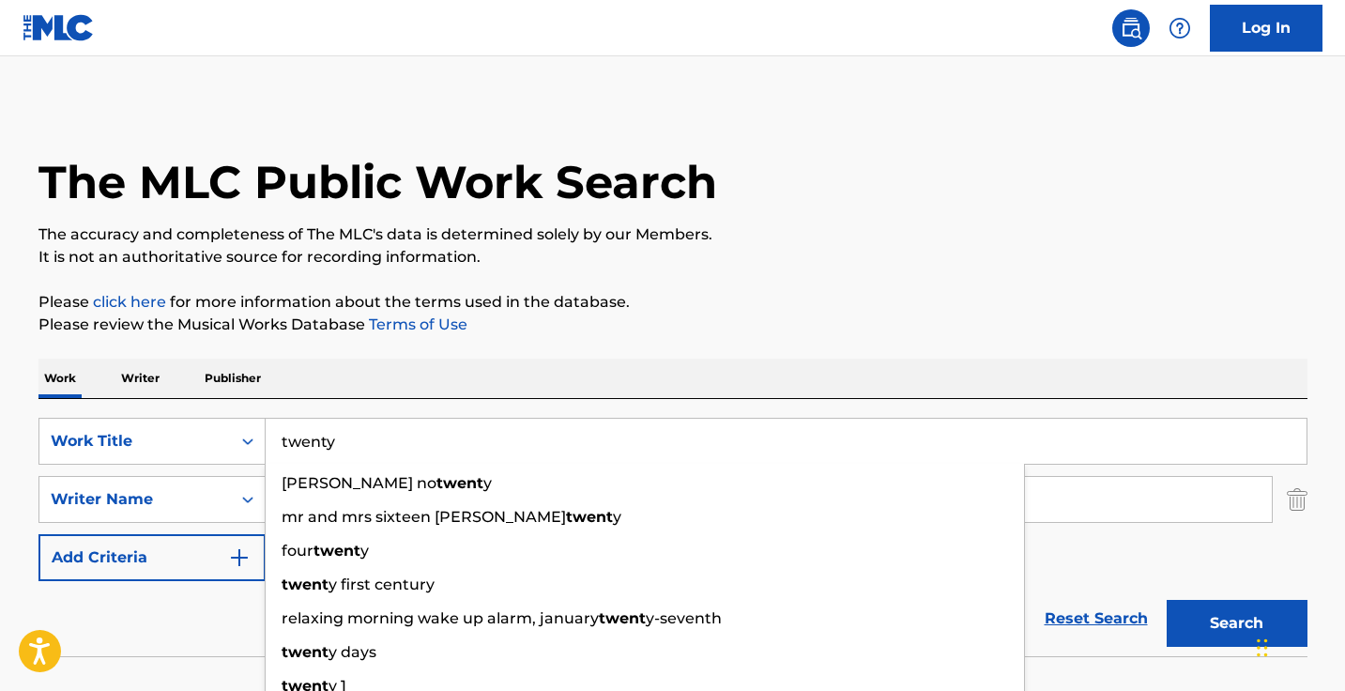
click at [1236, 623] on button "Search" at bounding box center [1236, 623] width 141 height 47
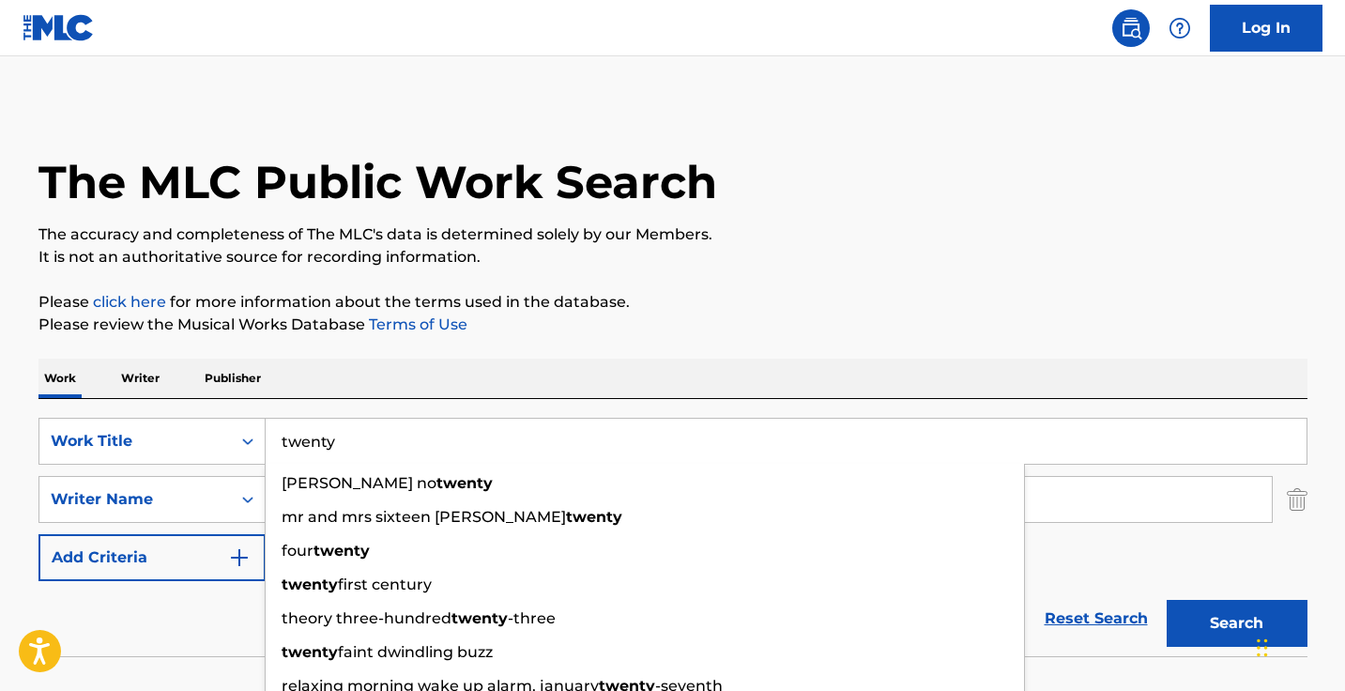
click at [528, 411] on div "SearchWithCriteriaee4ac21b-af56-4fbd-8d79-c712fb990487 Work Title twenty mazur …" at bounding box center [672, 527] width 1269 height 257
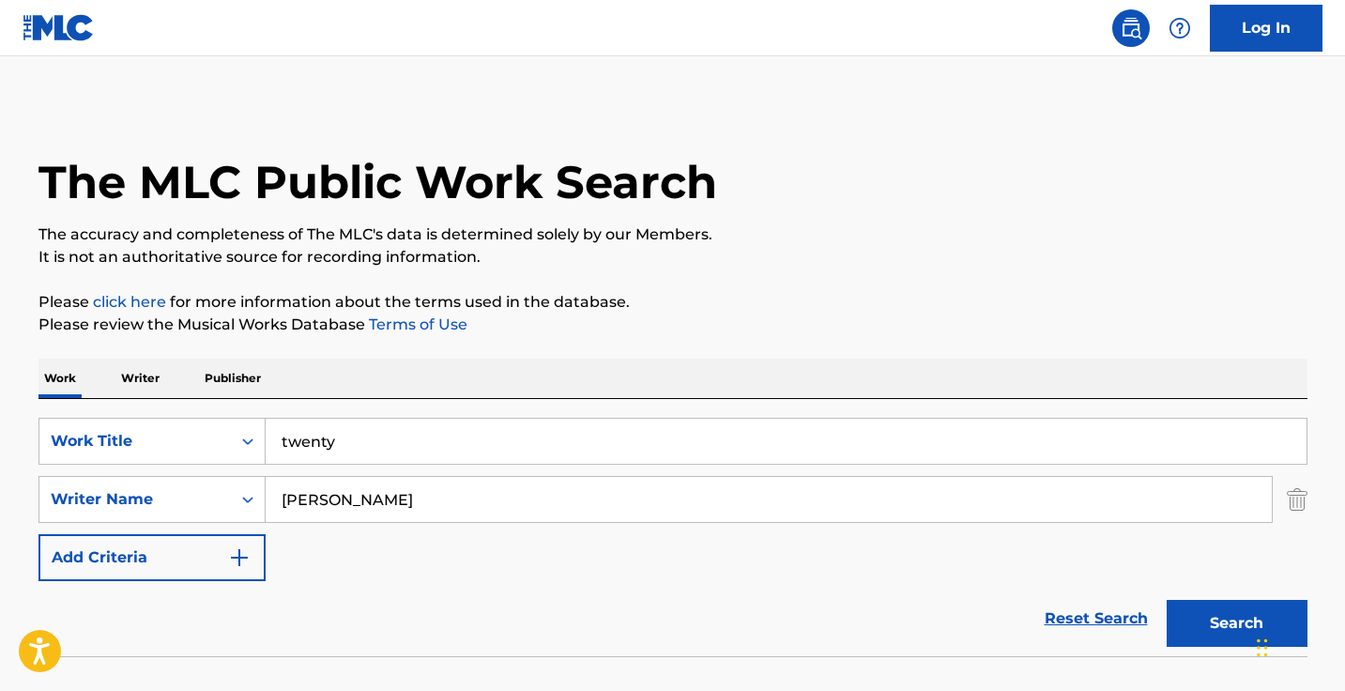
click at [498, 431] on input "twenty" at bounding box center [786, 441] width 1041 height 45
click at [1236, 623] on button "Search" at bounding box center [1236, 623] width 141 height 47
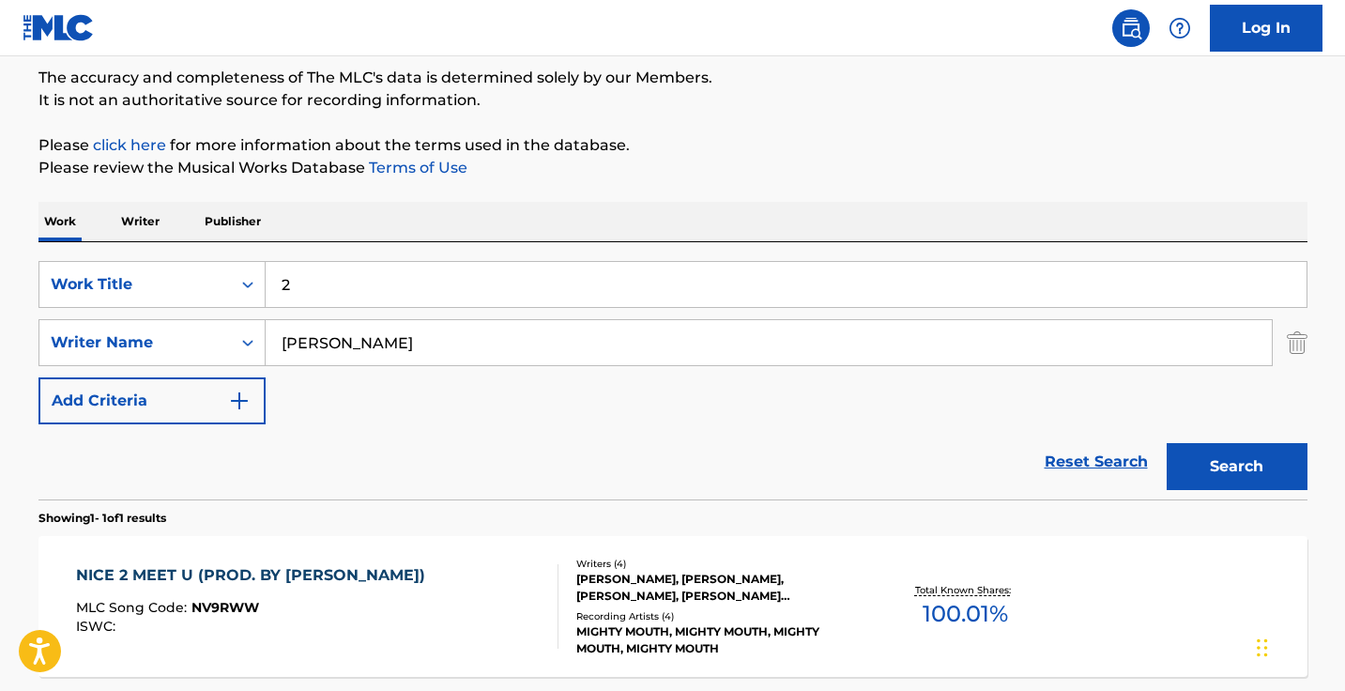
scroll to position [252, 0]
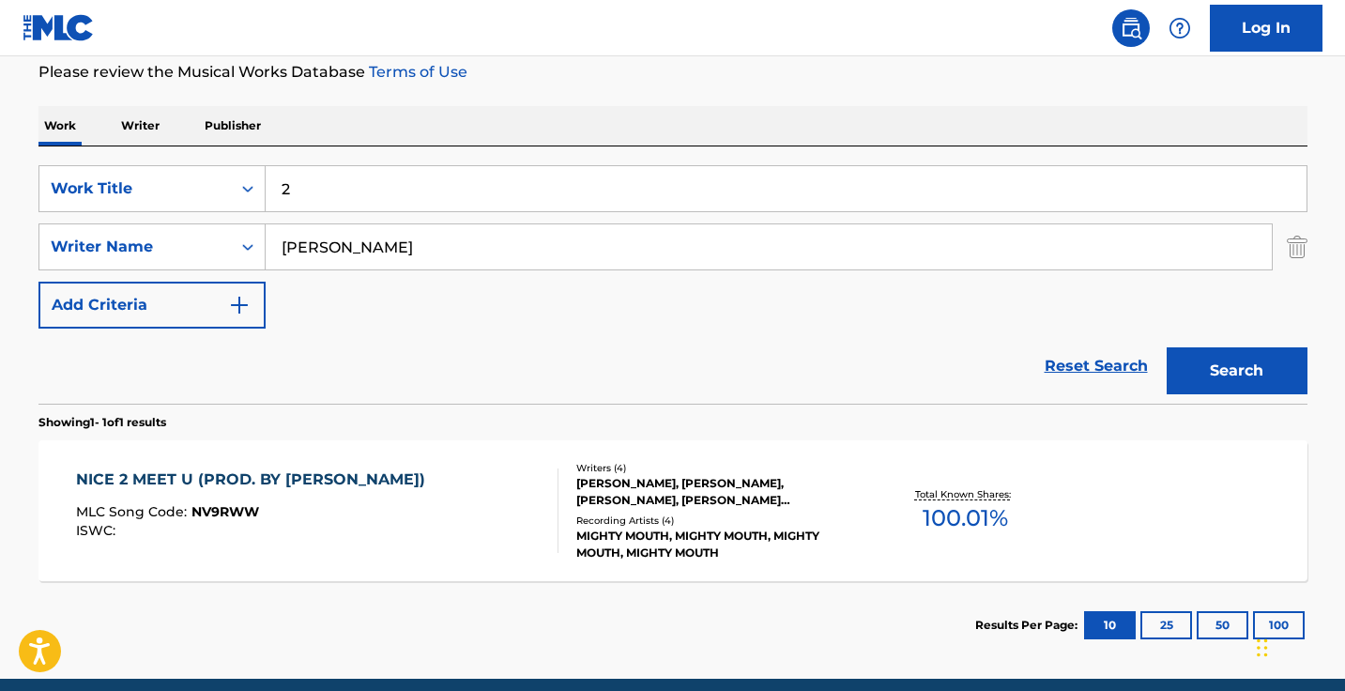
click at [489, 193] on input "2" at bounding box center [786, 188] width 1041 height 45
click at [1236, 371] on button "Search" at bounding box center [1236, 370] width 141 height 47
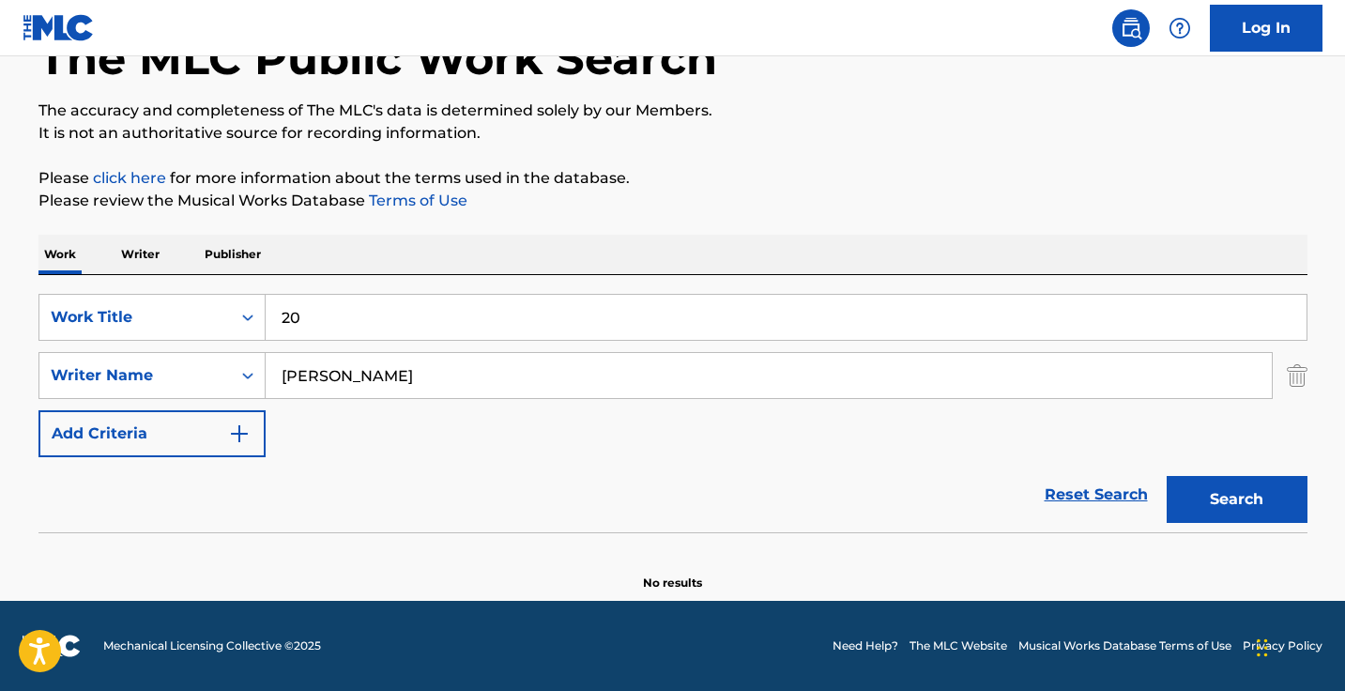
scroll to position [124, 0]
click at [447, 312] on input "20" at bounding box center [786, 317] width 1041 height 45
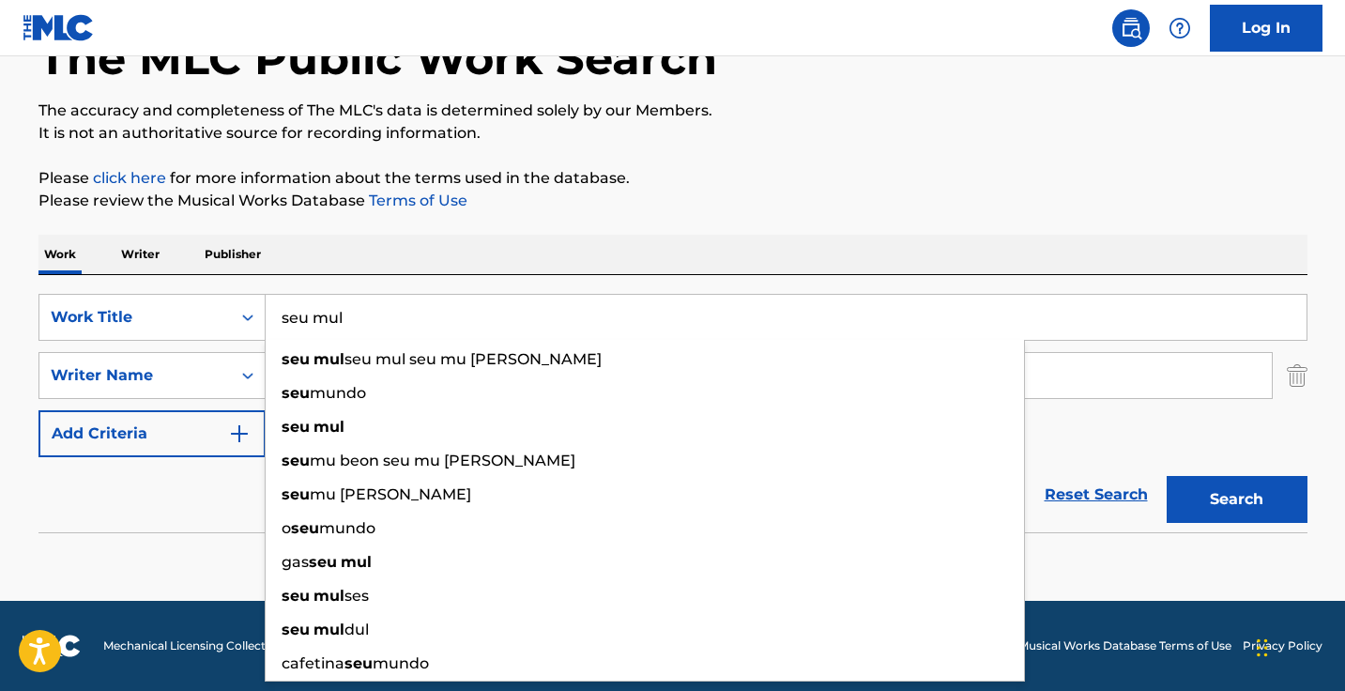
type input "seu mul"
click at [1236, 499] on button "Search" at bounding box center [1236, 499] width 141 height 47
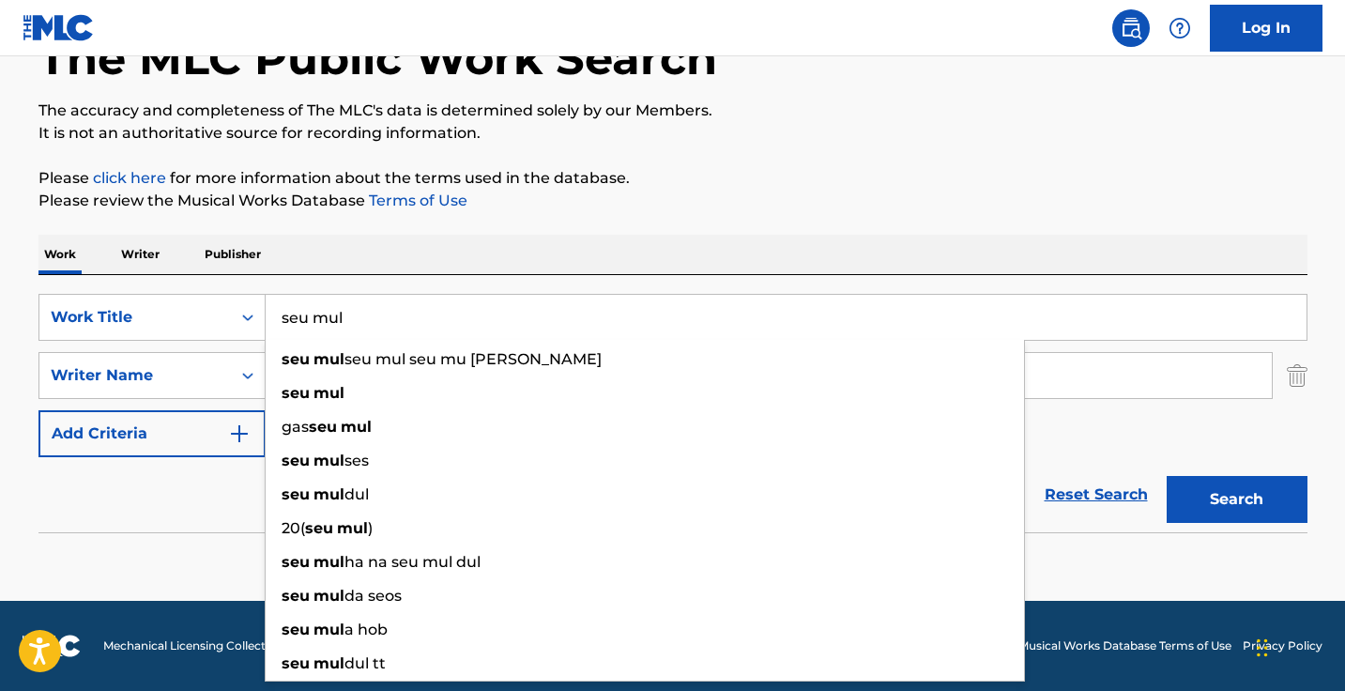
click at [448, 328] on input "seu mul" at bounding box center [786, 317] width 1041 height 45
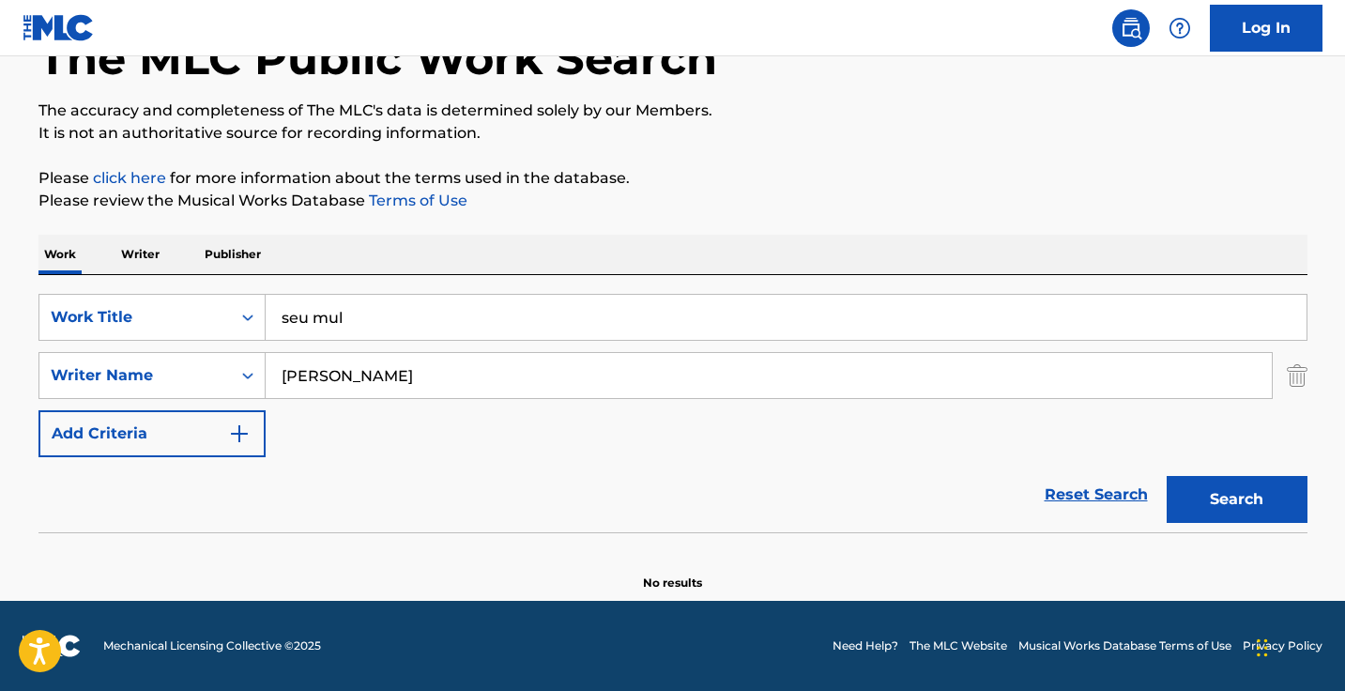
click at [590, 231] on div "The MLC Public Work Search The accuracy and completeness of The MLC's data is d…" at bounding box center [673, 285] width 1314 height 612
drag, startPoint x: 540, startPoint y: 375, endPoint x: 260, endPoint y: 365, distance: 279.8
click at [260, 365] on div "SearchWithCriteriab65943d4-1f5e-46c8-baa5-46cd58fe4dc5 Writer Name PARK JI YONG" at bounding box center [672, 375] width 1269 height 47
click at [1236, 499] on button "Search" at bounding box center [1236, 499] width 141 height 47
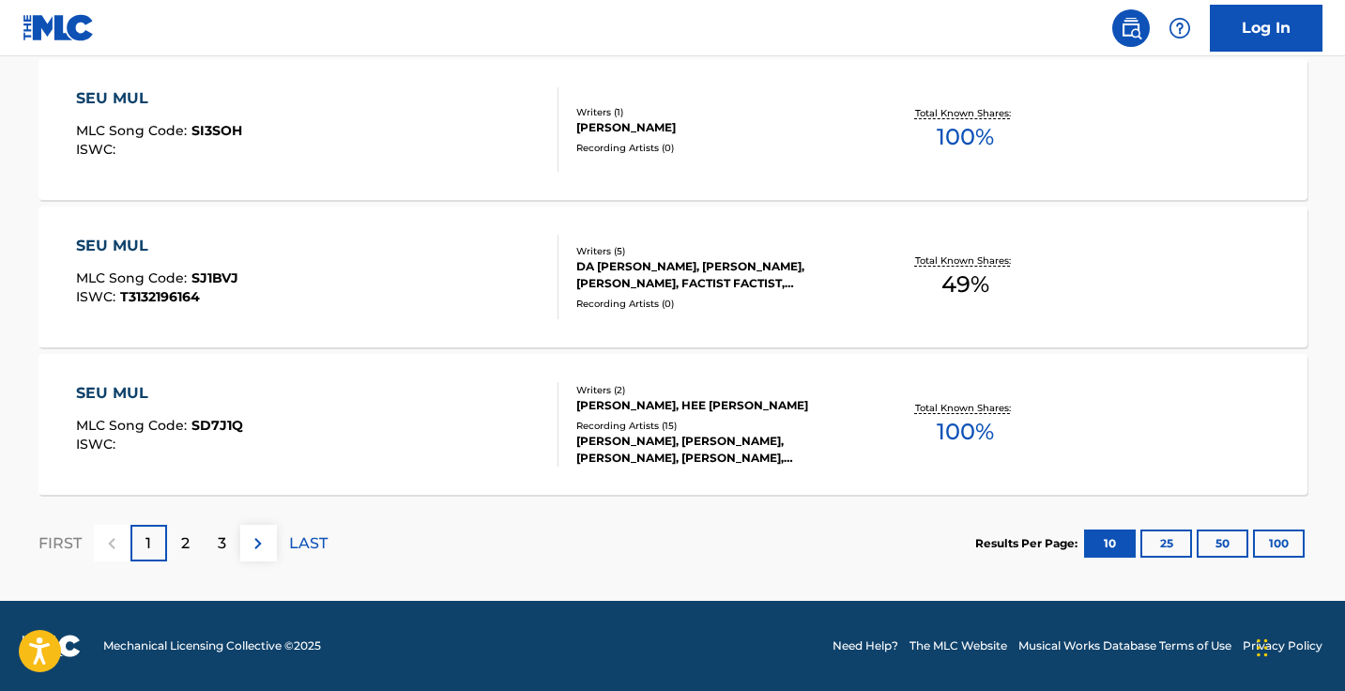
scroll to position [1665, 0]
click at [260, 551] on img at bounding box center [258, 543] width 23 height 23
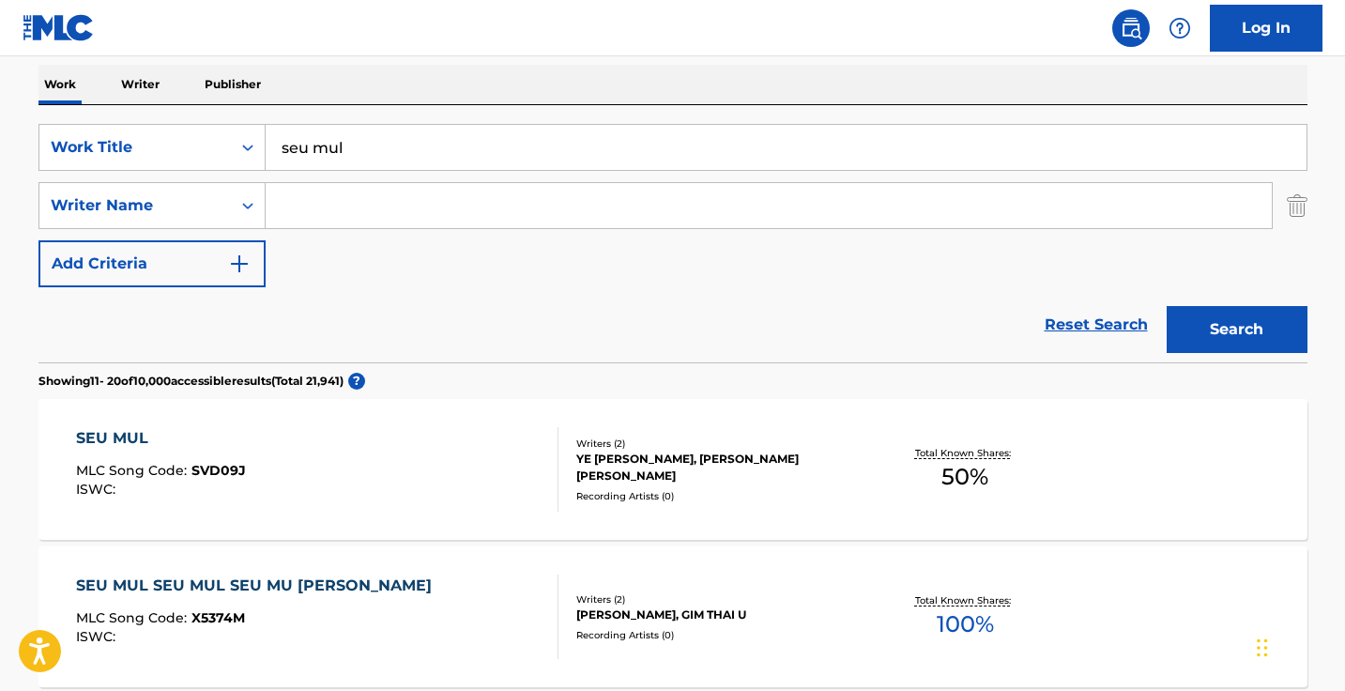
scroll to position [29, 0]
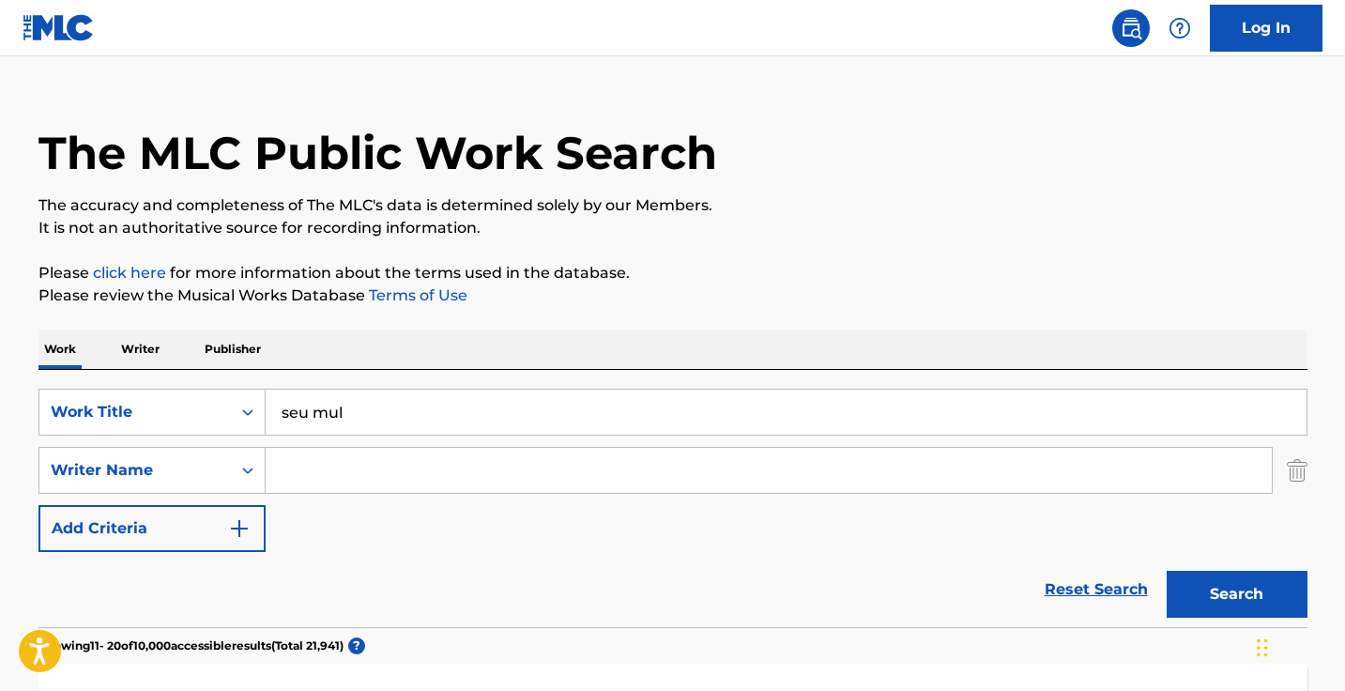
click at [383, 414] on input "seu mul" at bounding box center [786, 411] width 1041 height 45
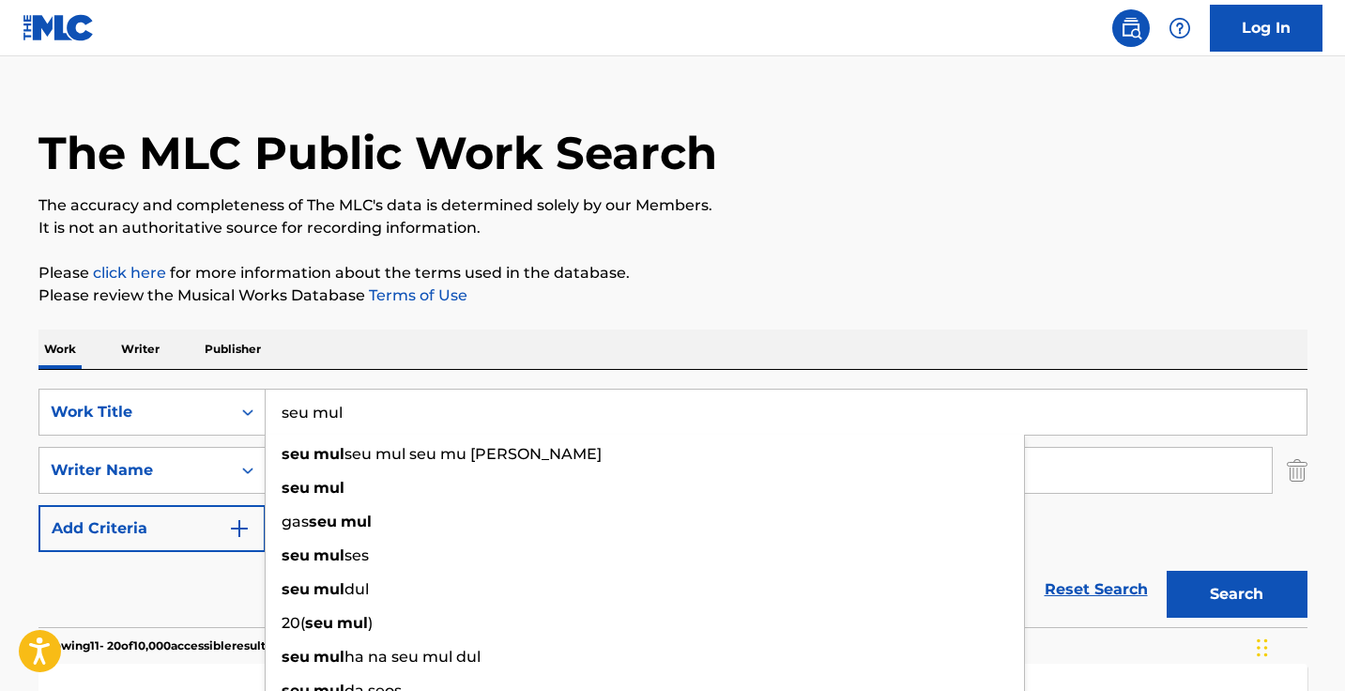
click at [383, 414] on input "seu mul" at bounding box center [786, 411] width 1041 height 45
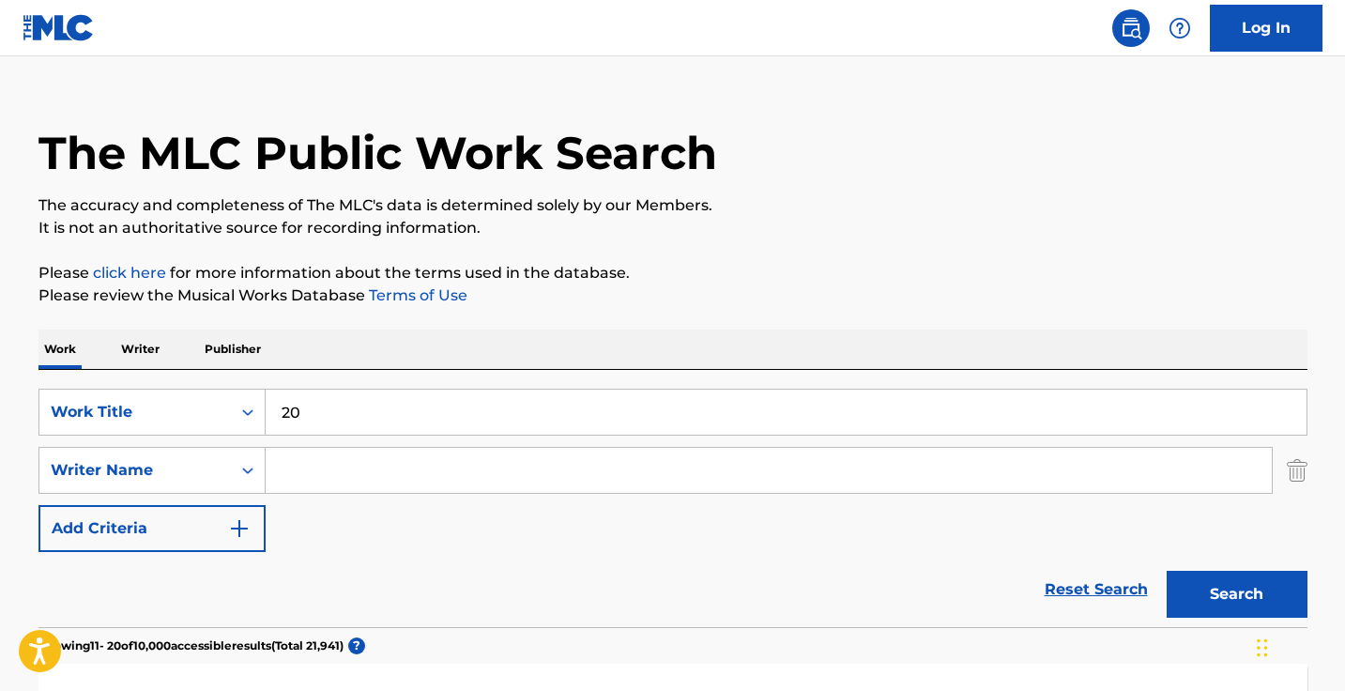
type input "20"
click at [1236, 594] on button "Search" at bounding box center [1236, 594] width 141 height 47
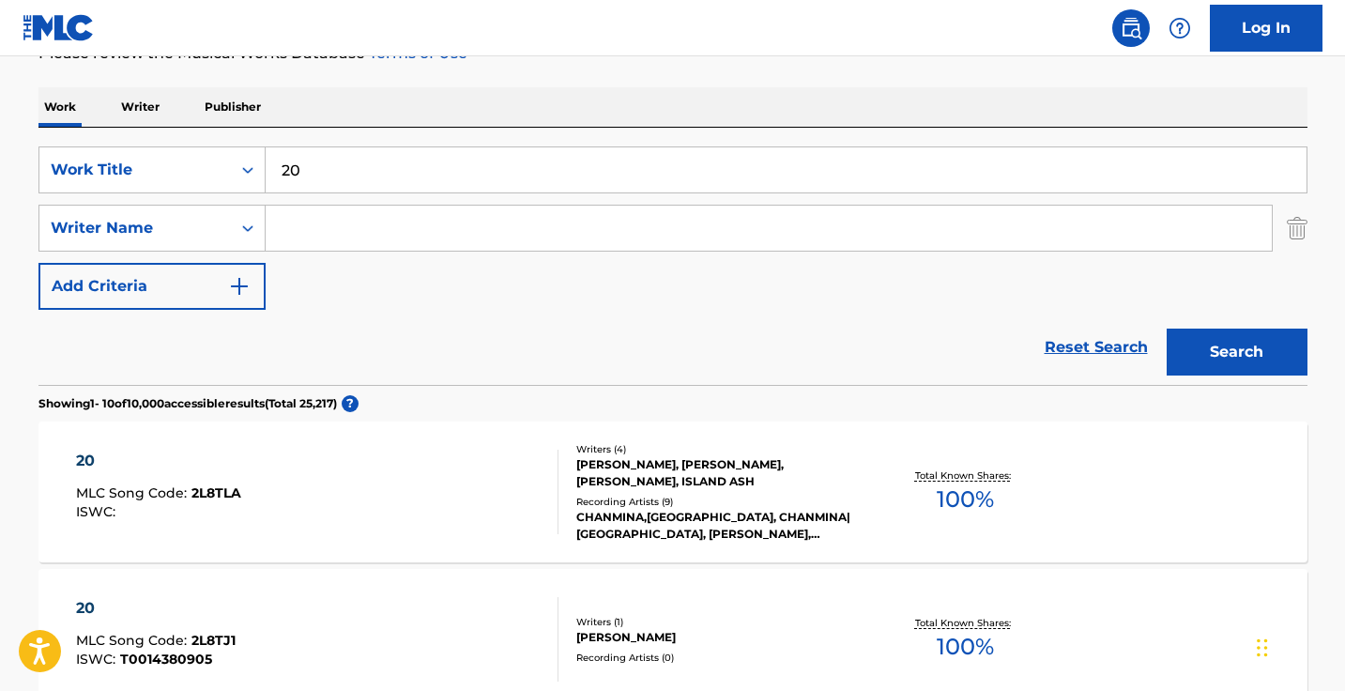
scroll to position [379, 0]
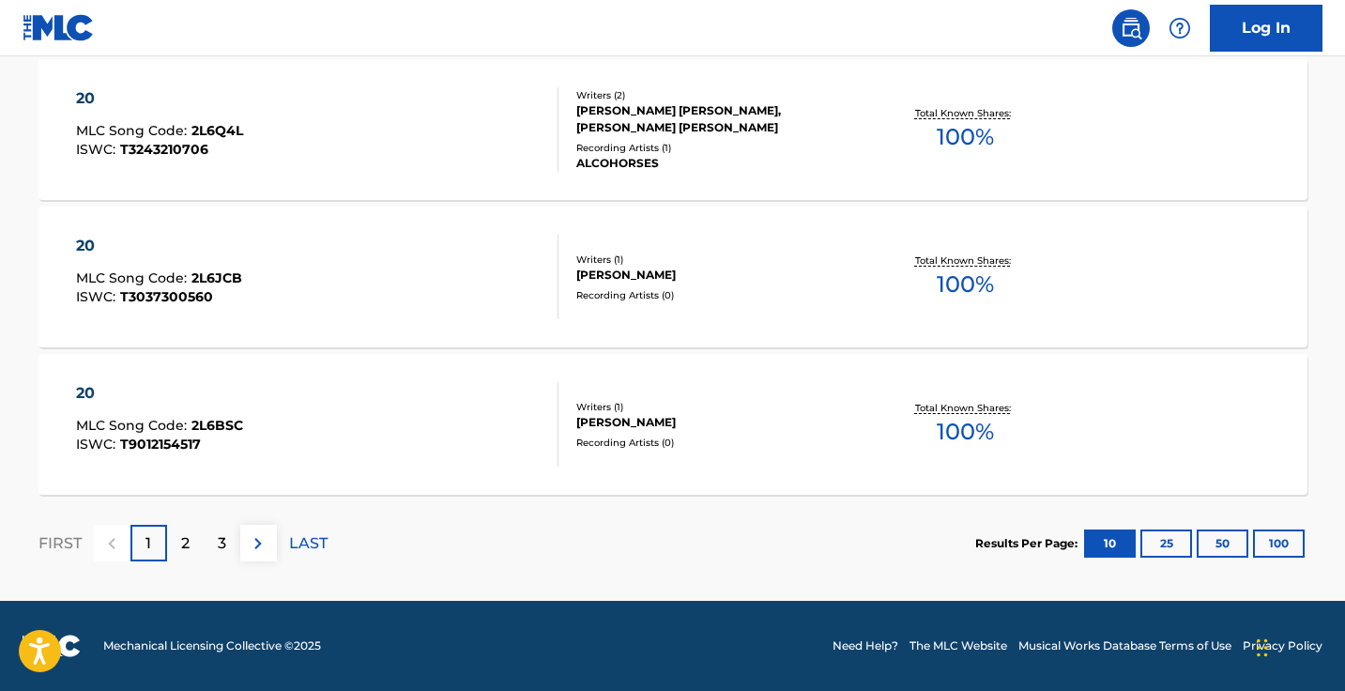
click at [254, 542] on img at bounding box center [258, 543] width 23 height 23
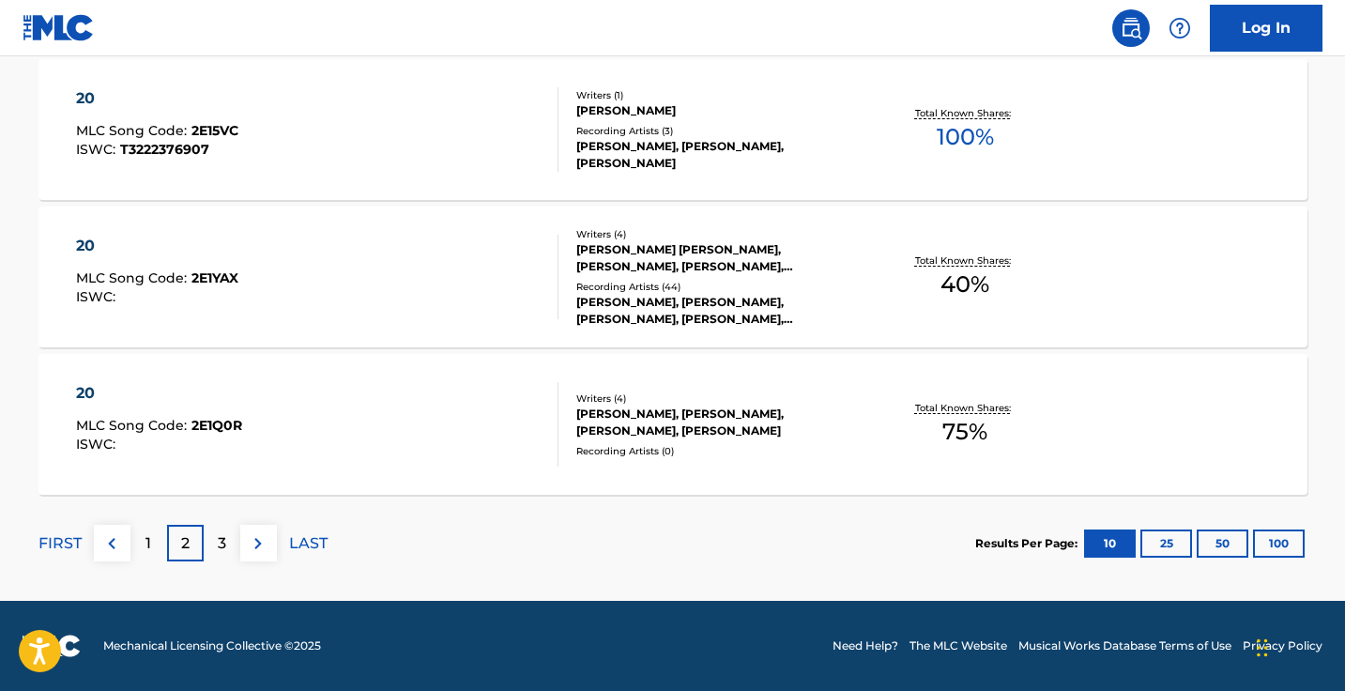
click at [247, 546] on img at bounding box center [258, 543] width 23 height 23
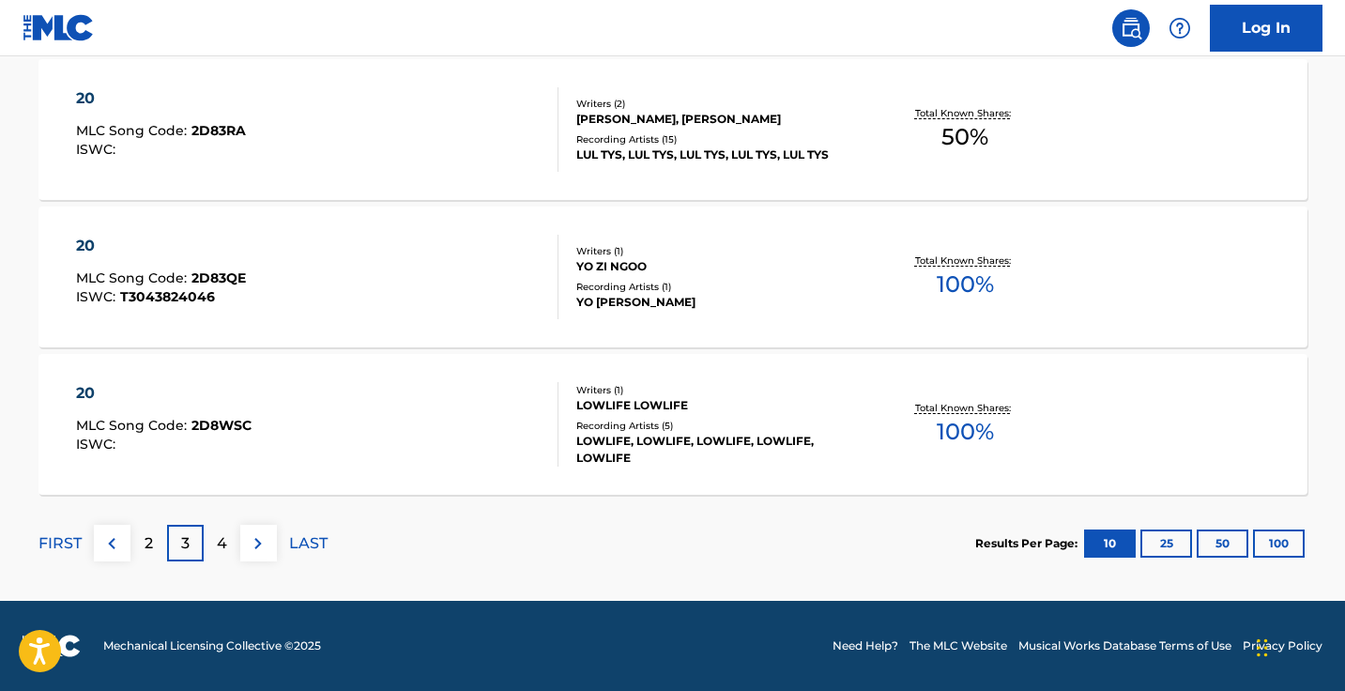
click at [256, 546] on img at bounding box center [258, 543] width 23 height 23
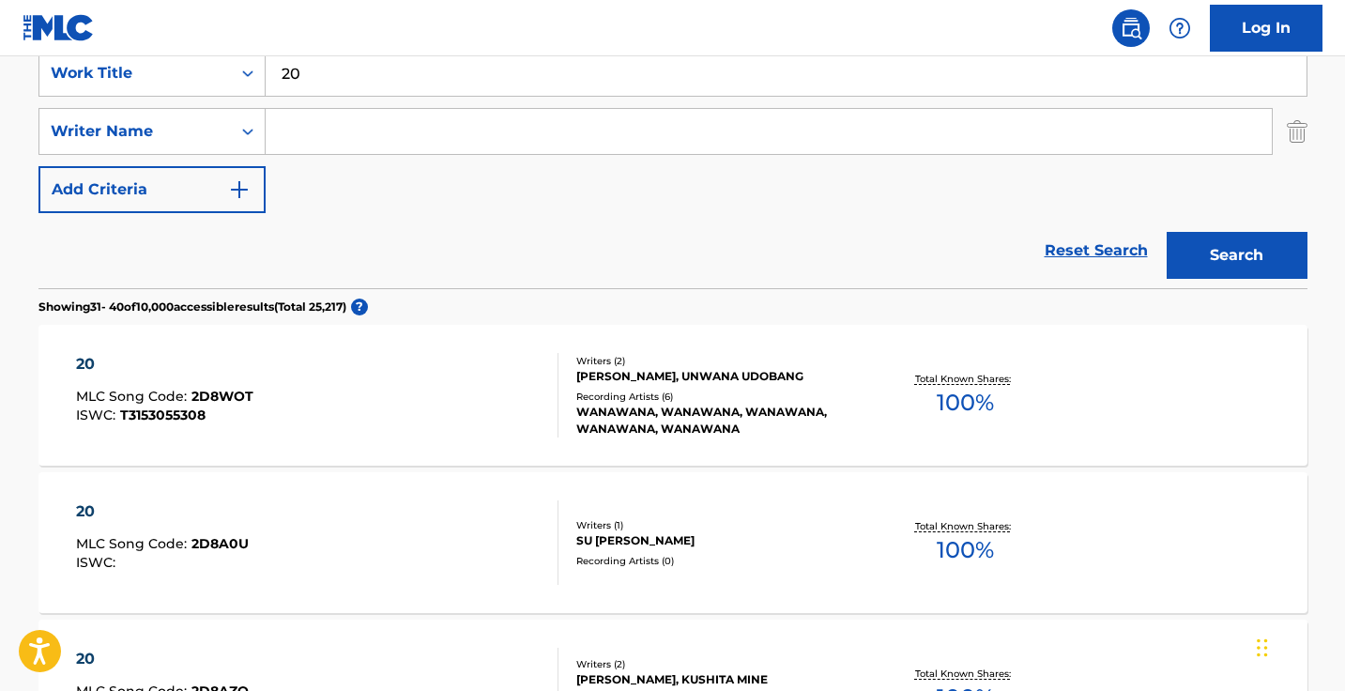
scroll to position [338, 0]
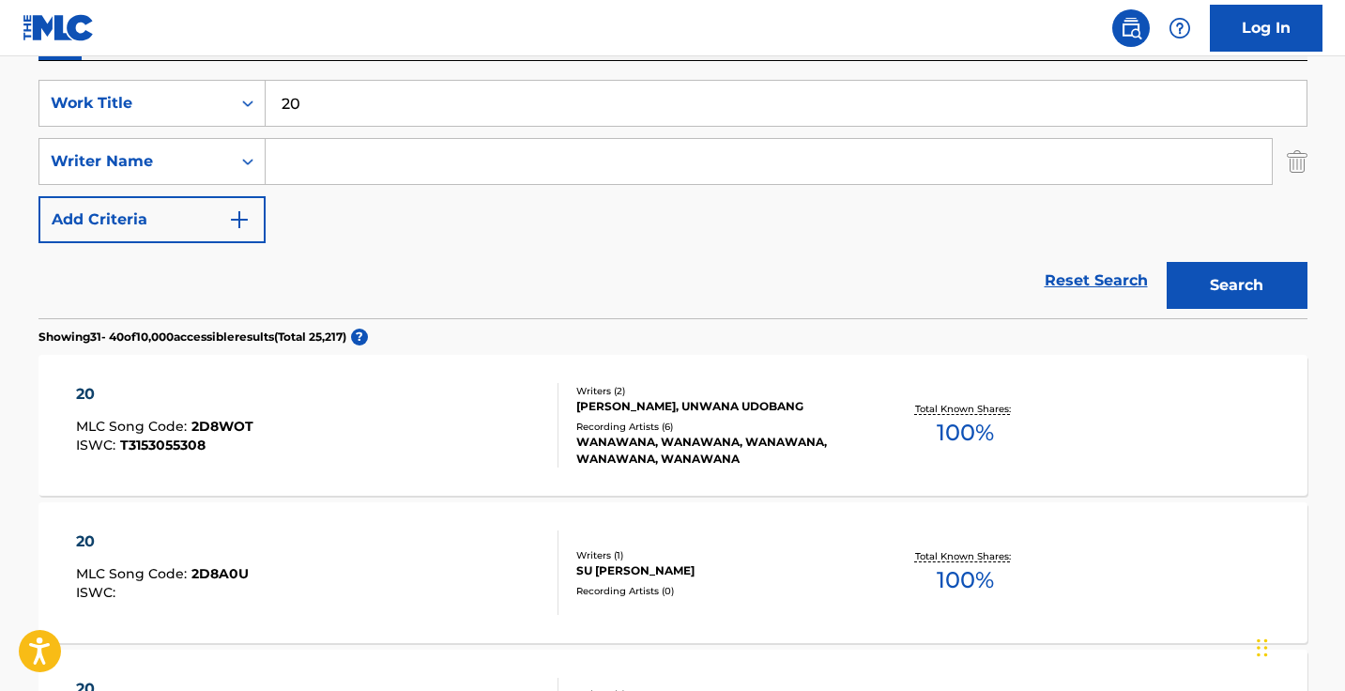
click at [424, 163] on input "Search Form" at bounding box center [769, 161] width 1006 height 45
type input "n"
click at [1236, 285] on button "Search" at bounding box center [1236, 285] width 141 height 47
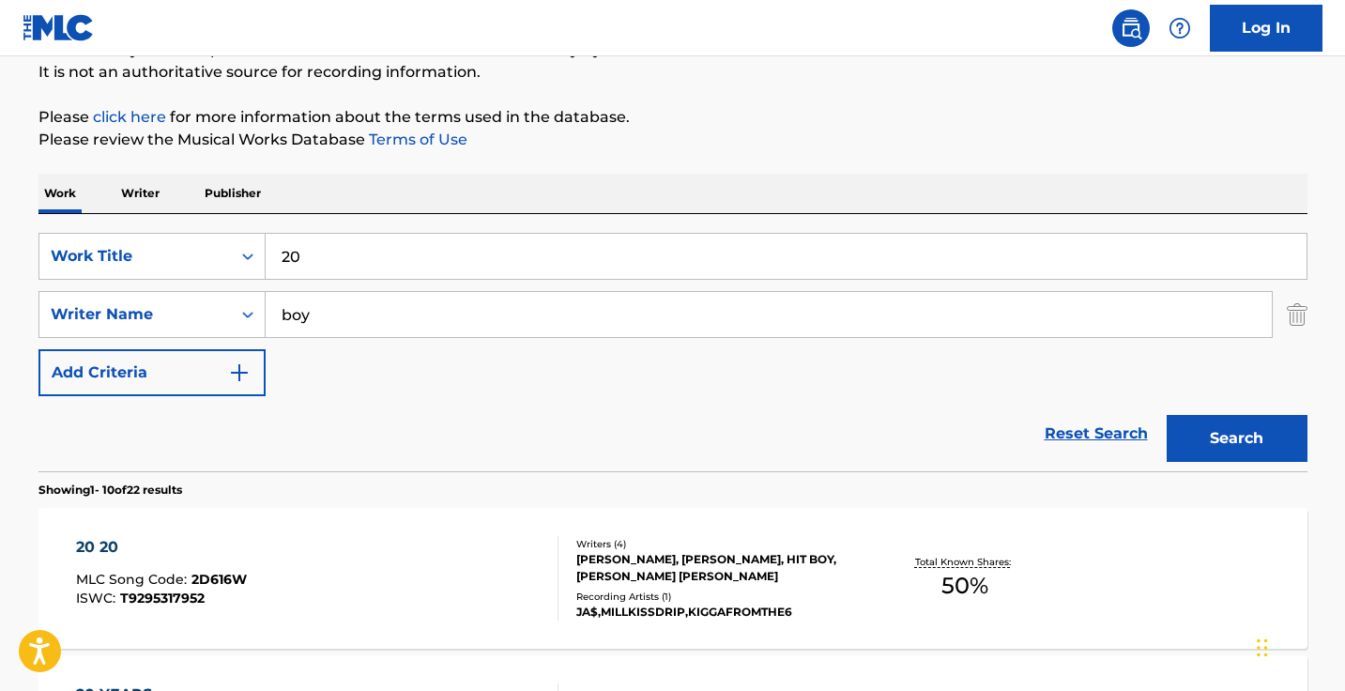
click at [205, 420] on div "Reset Search Search" at bounding box center [672, 433] width 1269 height 75
click at [419, 285] on div "SearchWithCriteriaee4ac21b-af56-4fbd-8d79-c712fb990487 Work Title 20 SearchWith…" at bounding box center [672, 314] width 1269 height 163
click at [419, 308] on input "boy" at bounding box center [769, 314] width 1006 height 45
type input "boynextdoor"
click at [1236, 438] on button "Search" at bounding box center [1236, 438] width 141 height 47
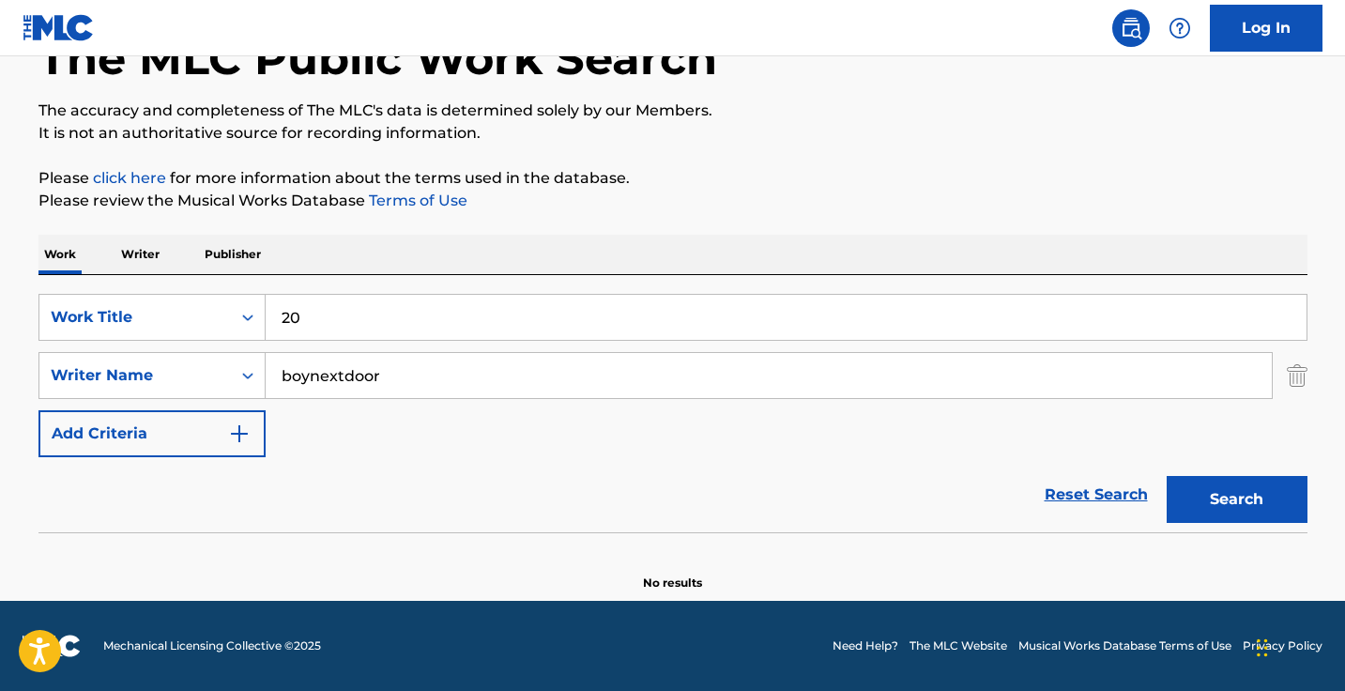
scroll to position [124, 0]
click at [398, 367] on input "boynextdoor" at bounding box center [769, 375] width 1006 height 45
click at [149, 256] on p "Writer" at bounding box center [140, 254] width 50 height 39
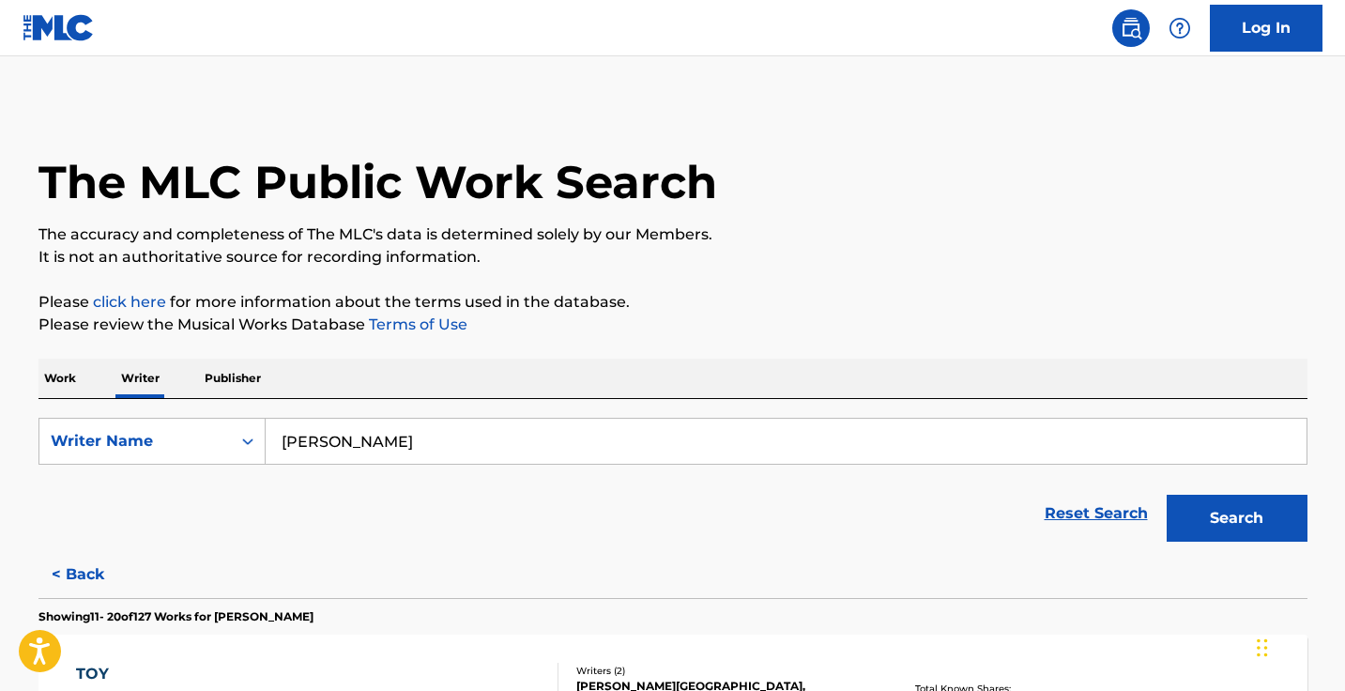
click at [386, 435] on input "PARK JI YONG" at bounding box center [786, 441] width 1041 height 45
paste input "CHO IL SA"
click at [1236, 518] on button "Search" at bounding box center [1236, 518] width 141 height 47
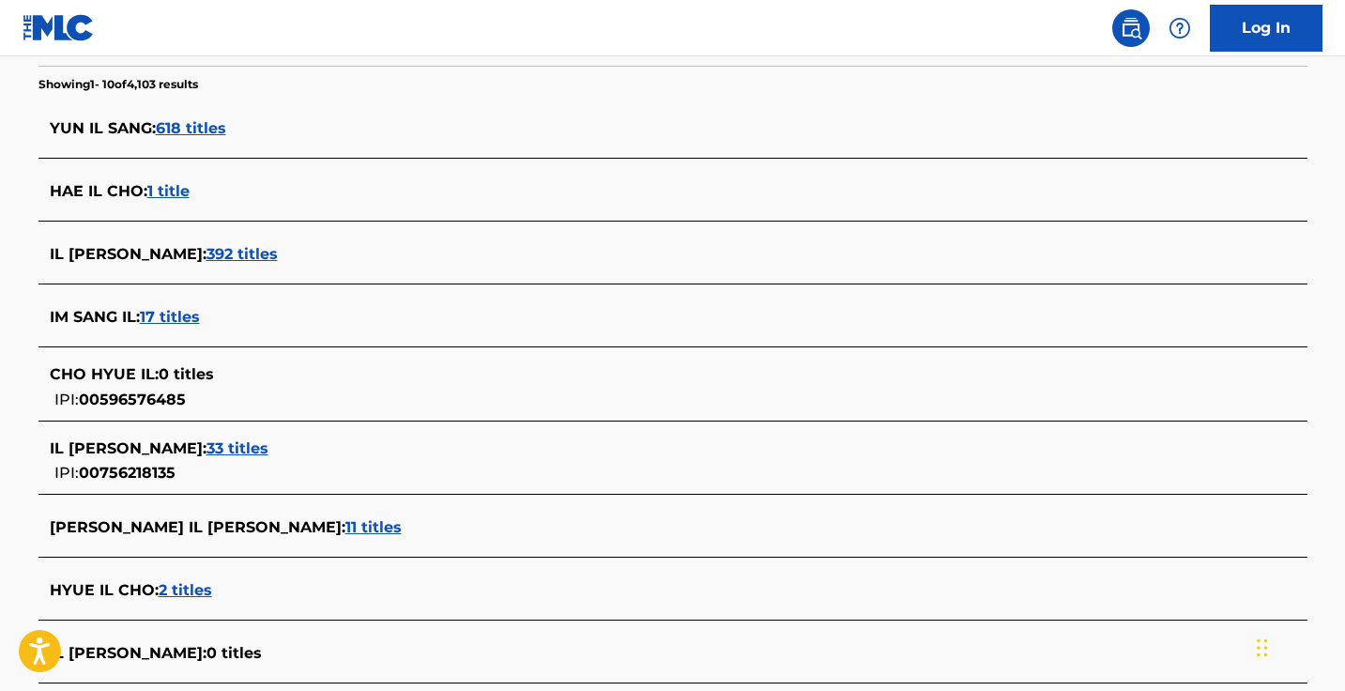
scroll to position [488, 0]
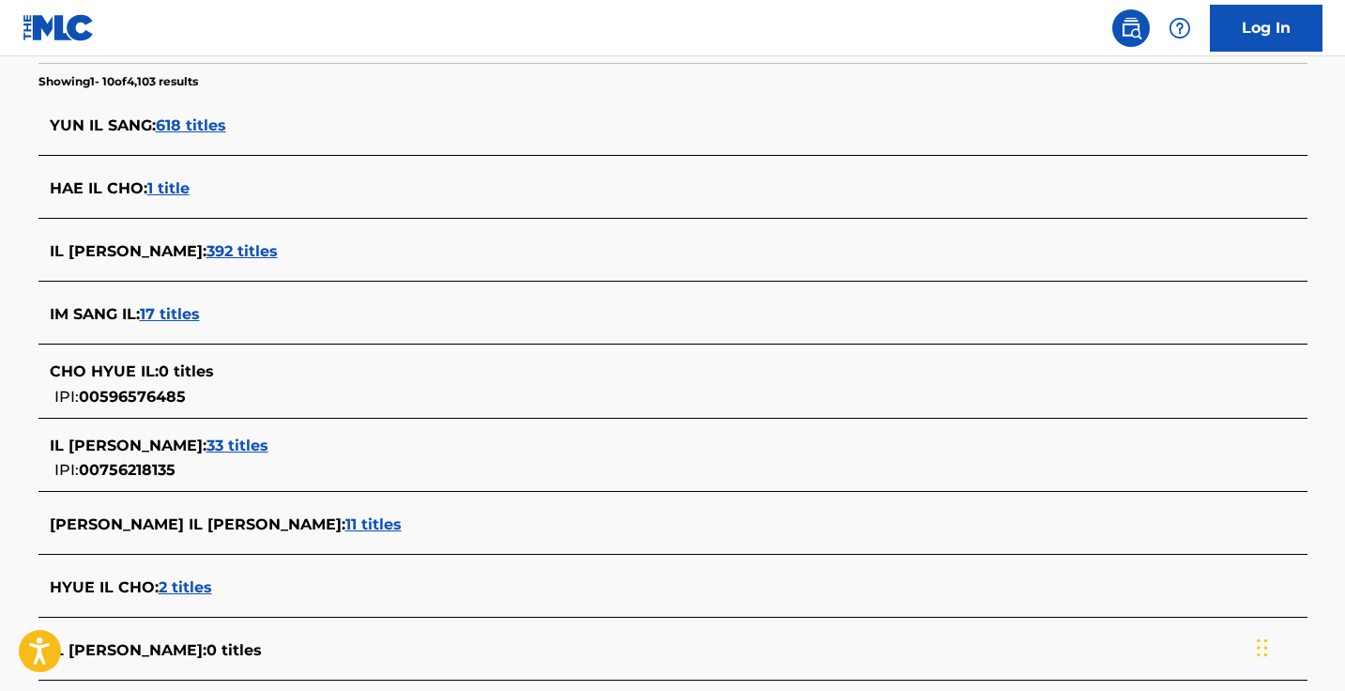
click at [219, 443] on span "33 titles" at bounding box center [237, 445] width 62 height 18
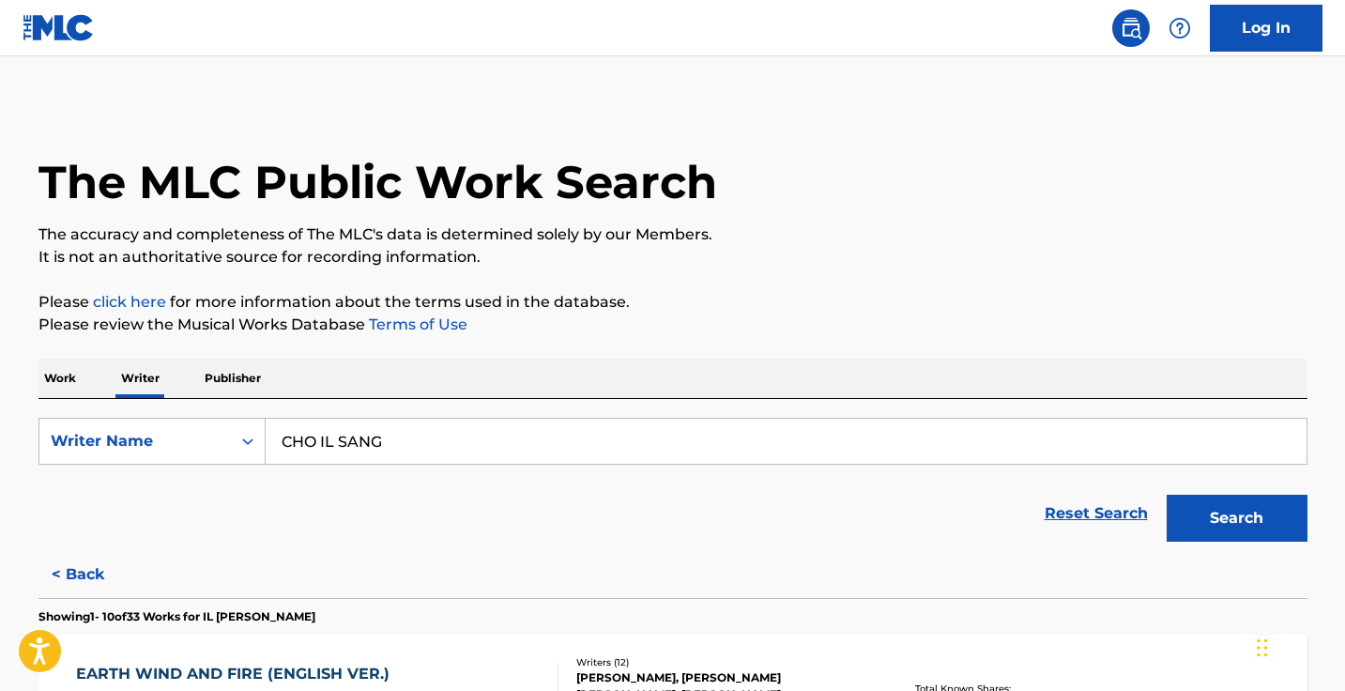
scroll to position [0, 0]
click at [349, 443] on input "CHO IL SANG" at bounding box center [786, 441] width 1041 height 45
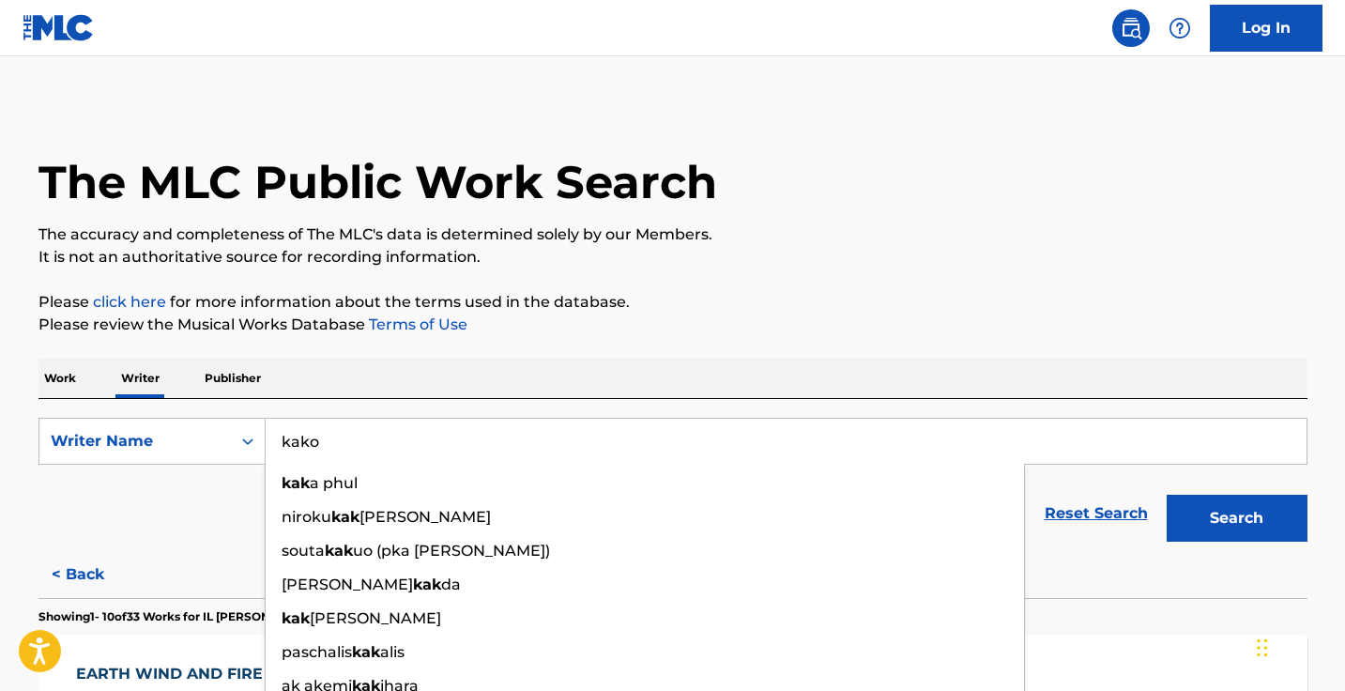
click at [1236, 518] on button "Search" at bounding box center [1236, 518] width 141 height 47
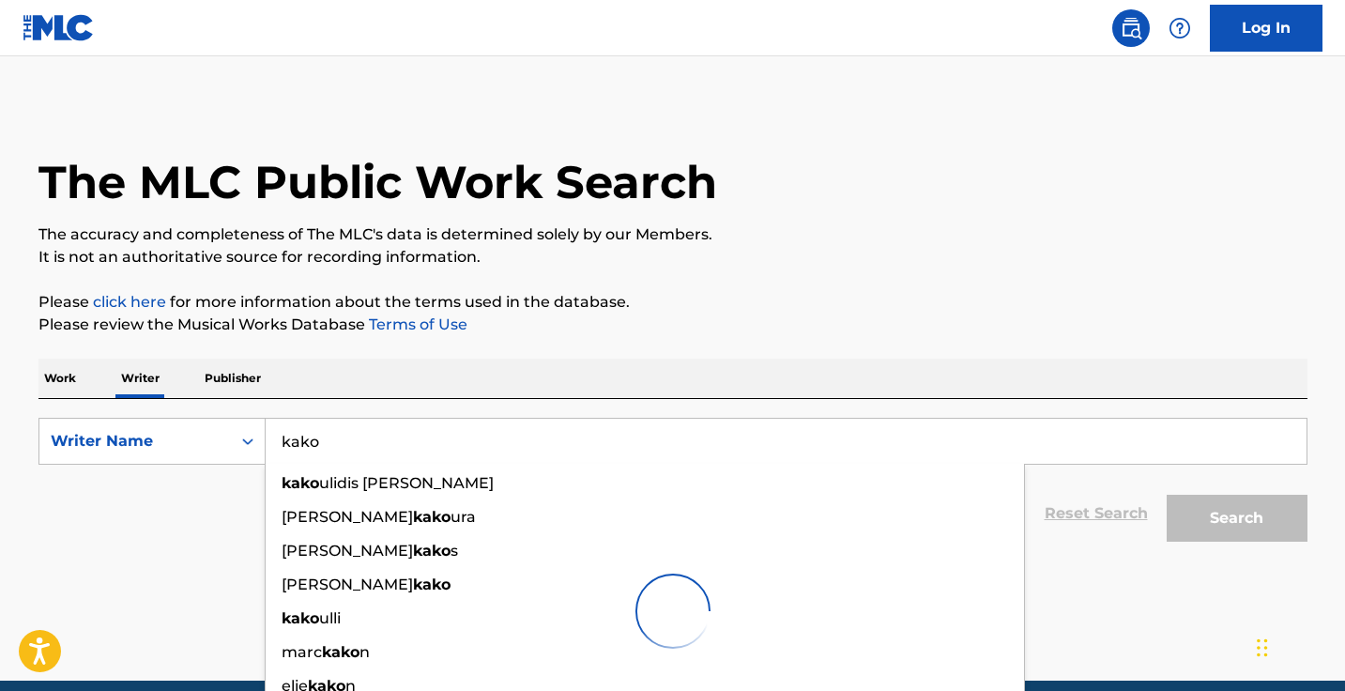
click at [457, 373] on div "Work Writer Publisher" at bounding box center [672, 377] width 1269 height 39
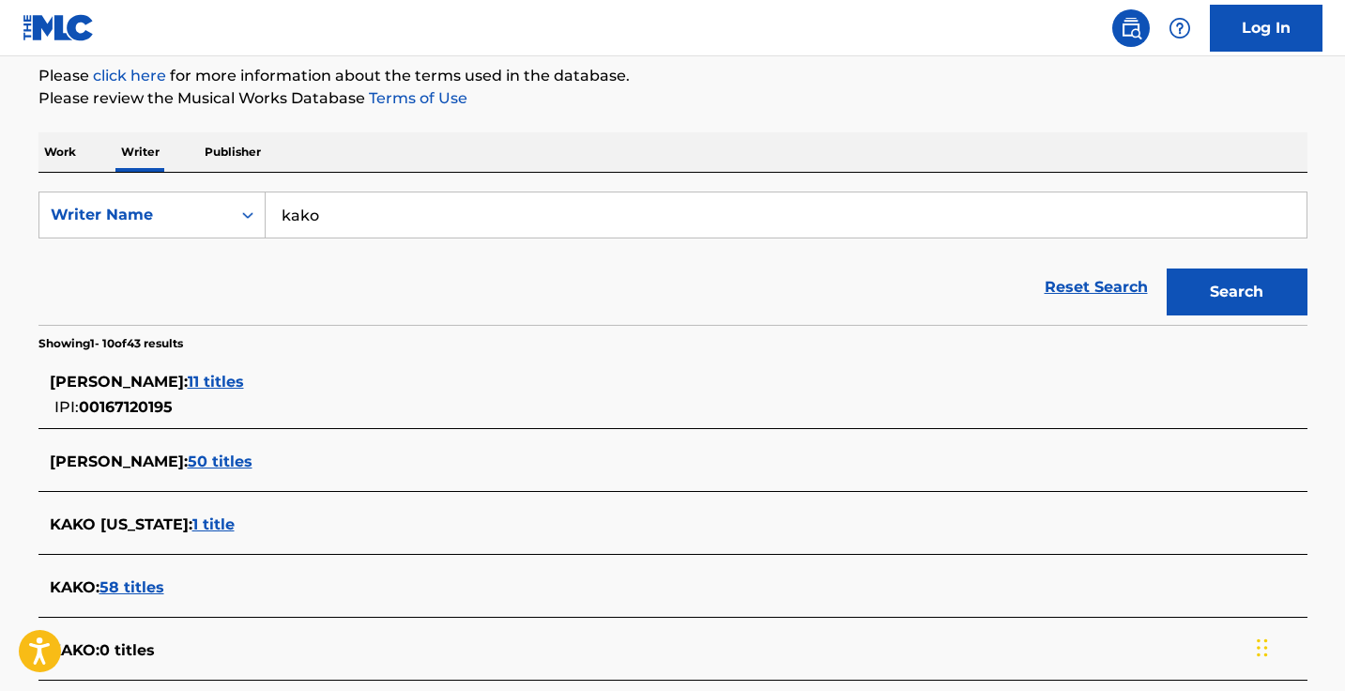
scroll to position [206, 0]
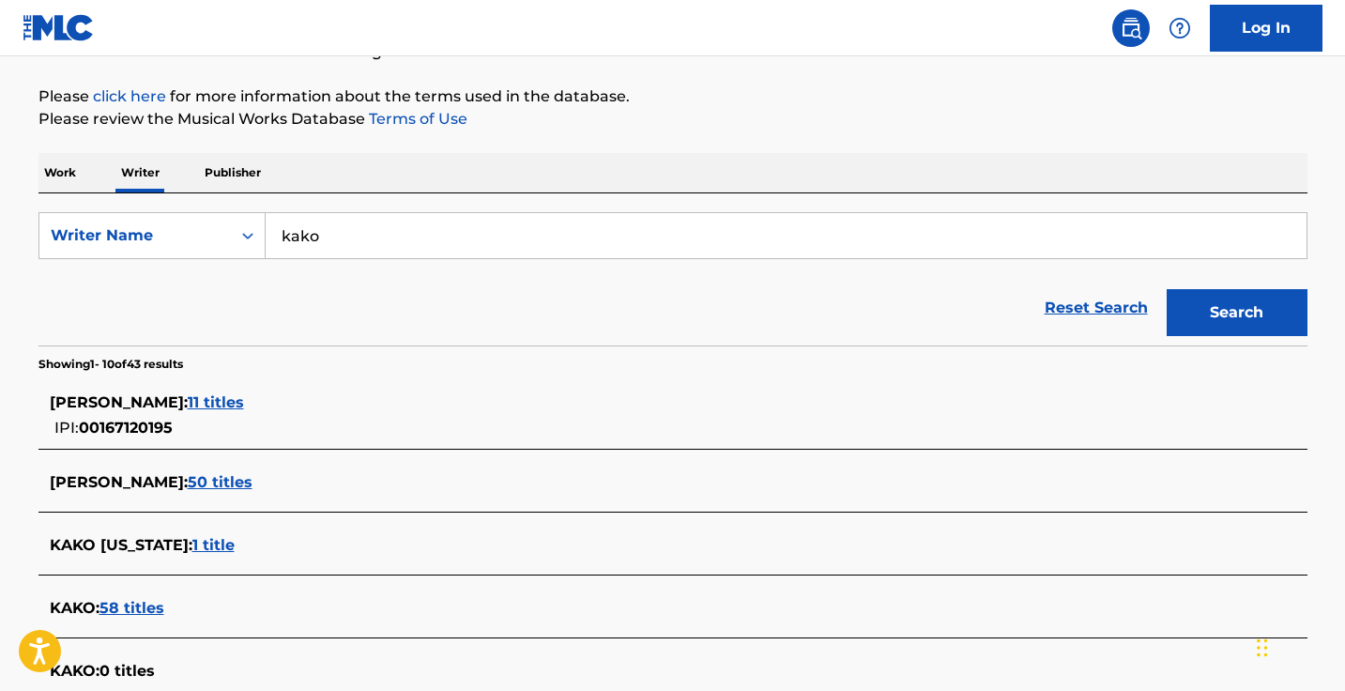
click at [381, 223] on input "kako" at bounding box center [786, 235] width 1041 height 45
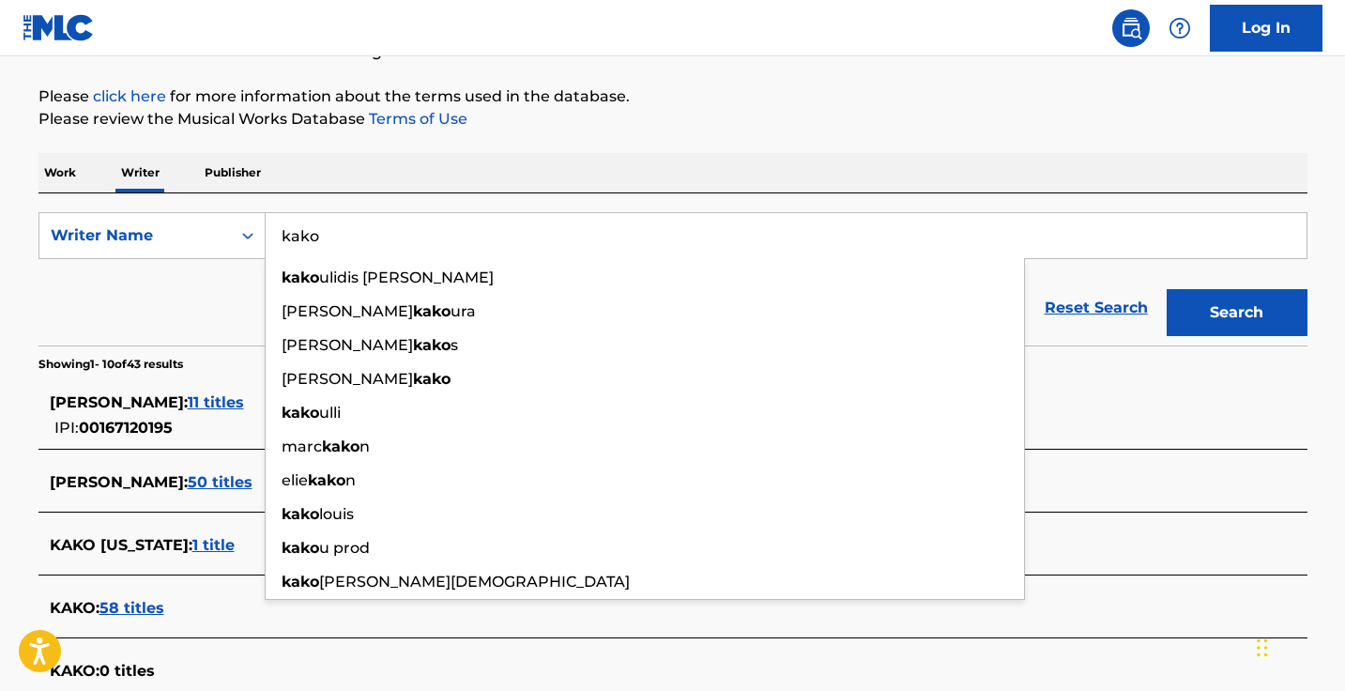
click at [381, 223] on input "kako" at bounding box center [786, 235] width 1041 height 45
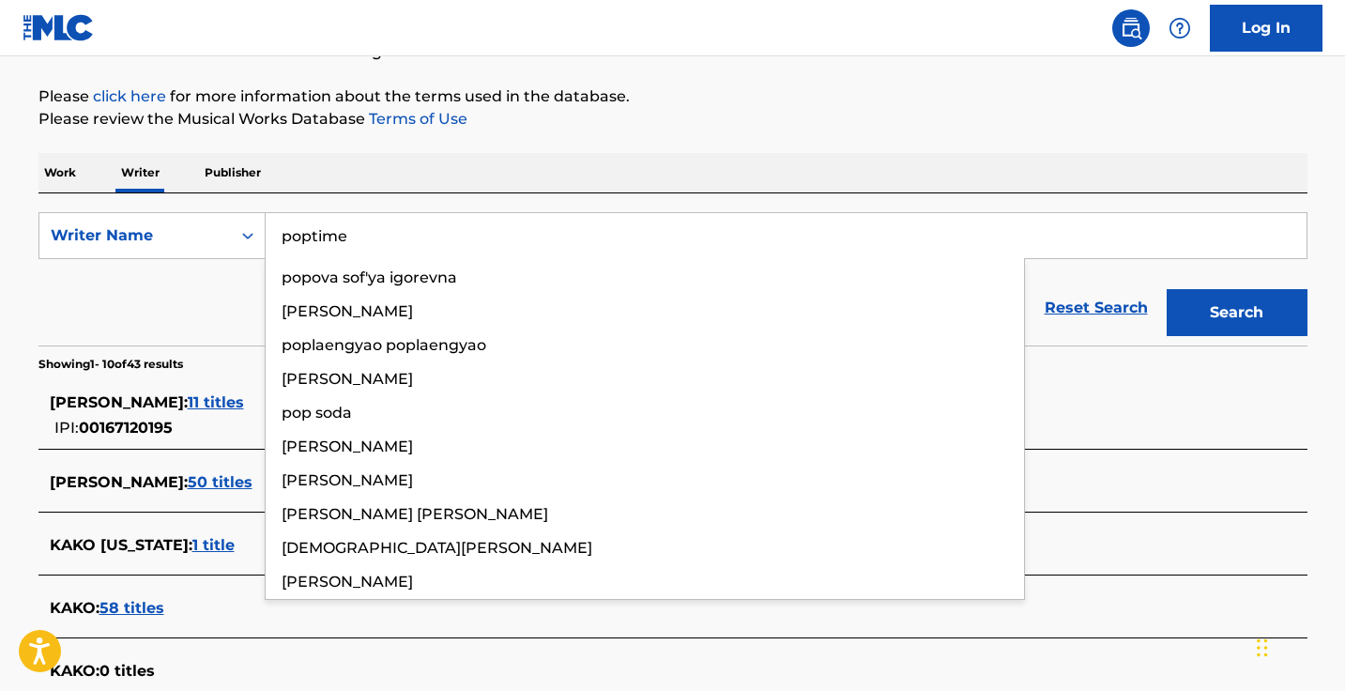
type input "poptime"
click at [1236, 312] on button "Search" at bounding box center [1236, 312] width 141 height 47
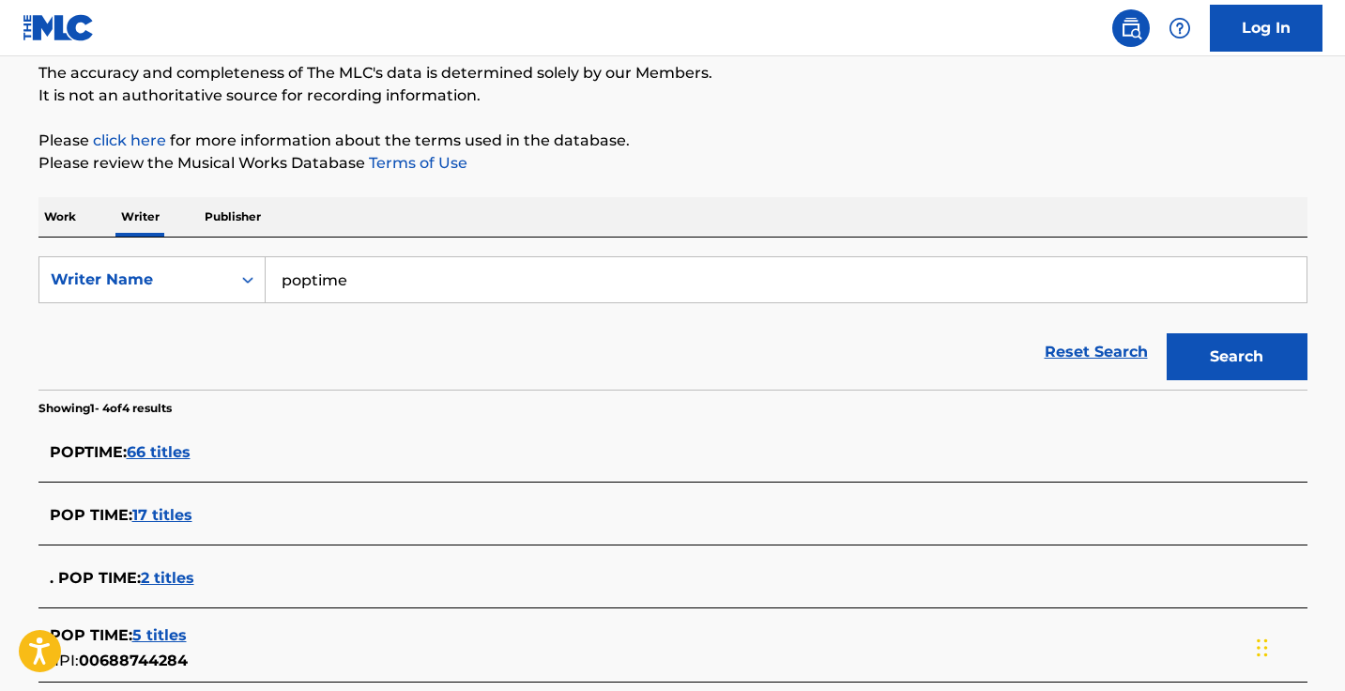
scroll to position [221, 0]
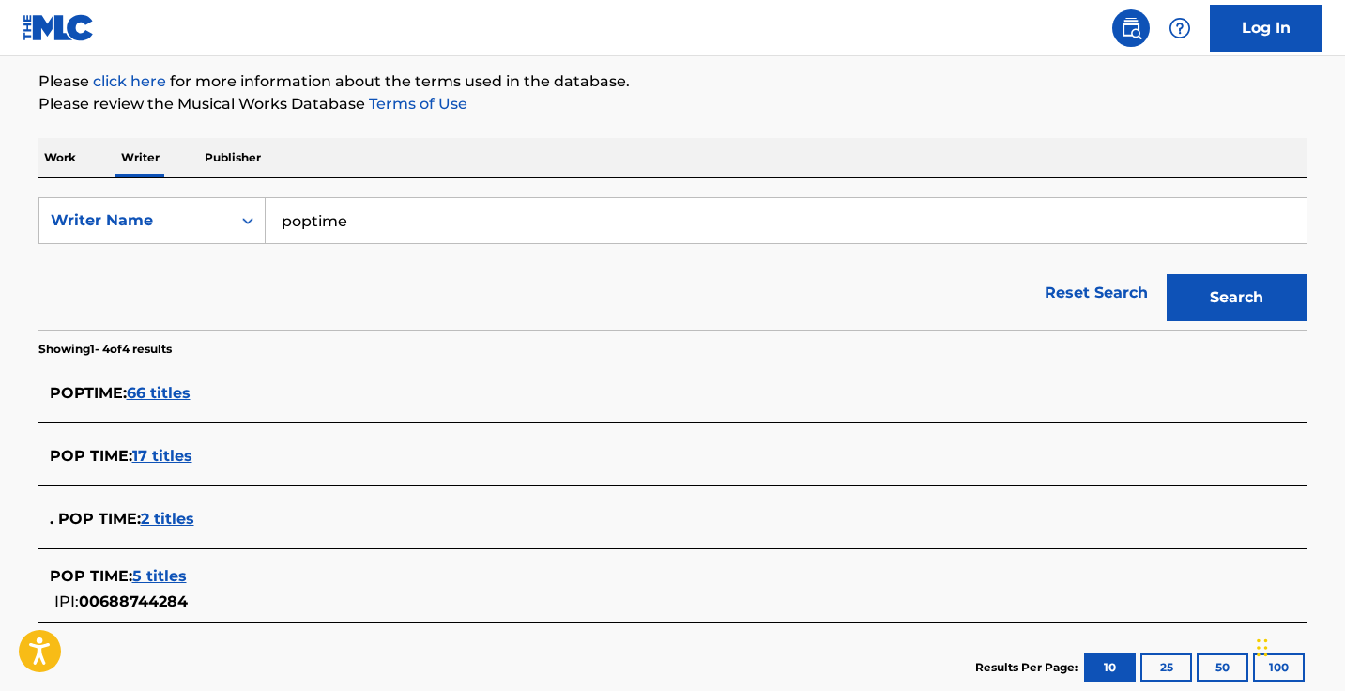
click at [163, 394] on span "66 titles" at bounding box center [159, 393] width 64 height 18
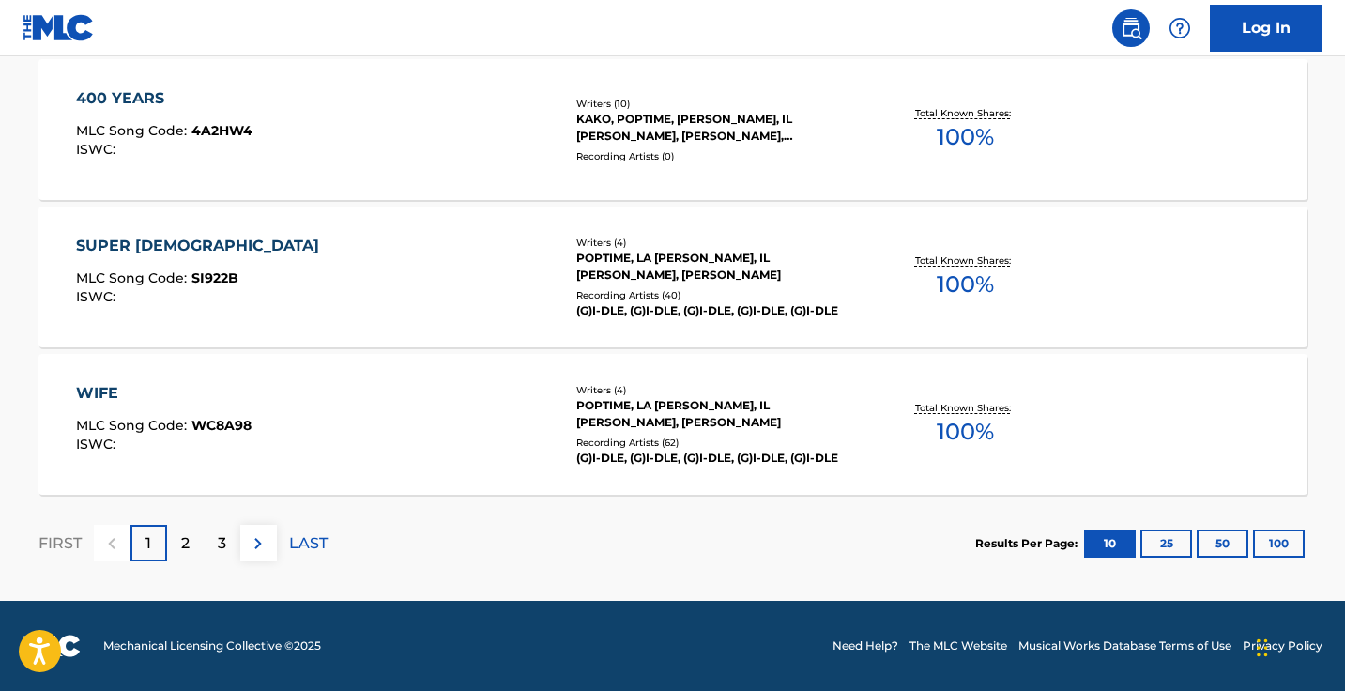
click at [247, 540] on img at bounding box center [258, 543] width 23 height 23
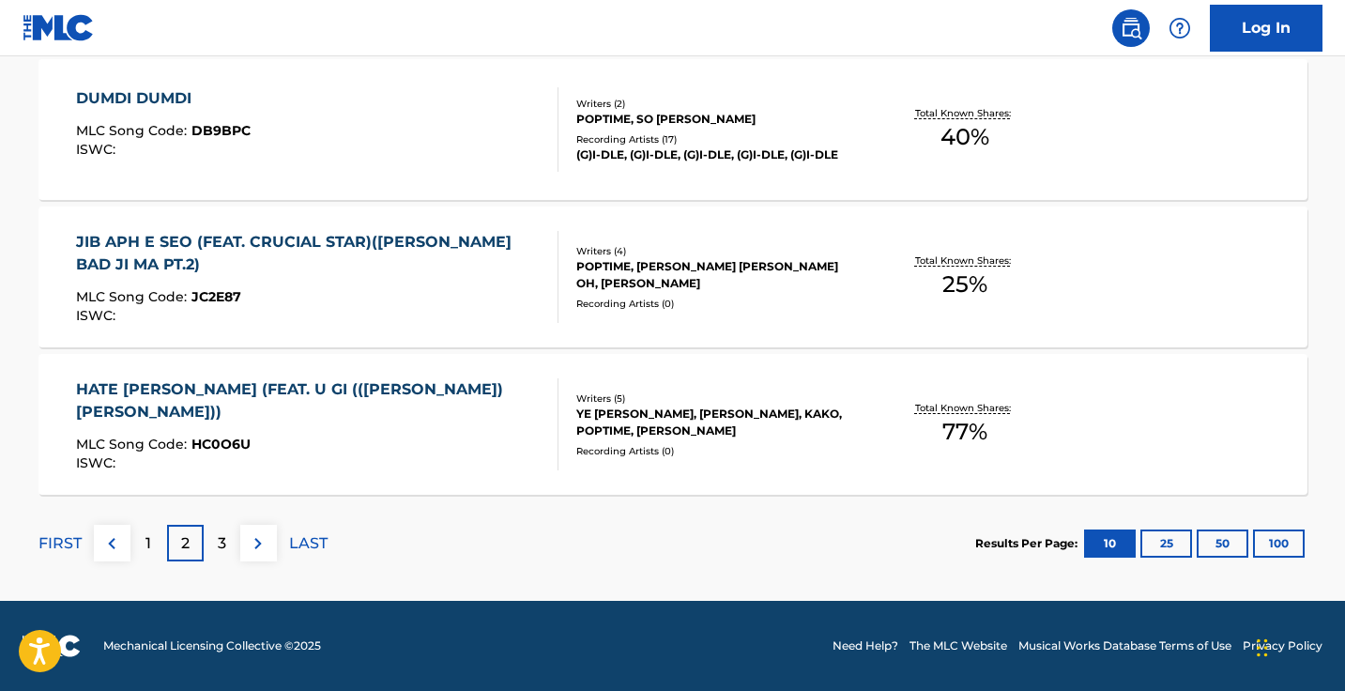
scroll to position [1607, 0]
click at [259, 541] on img at bounding box center [258, 543] width 23 height 23
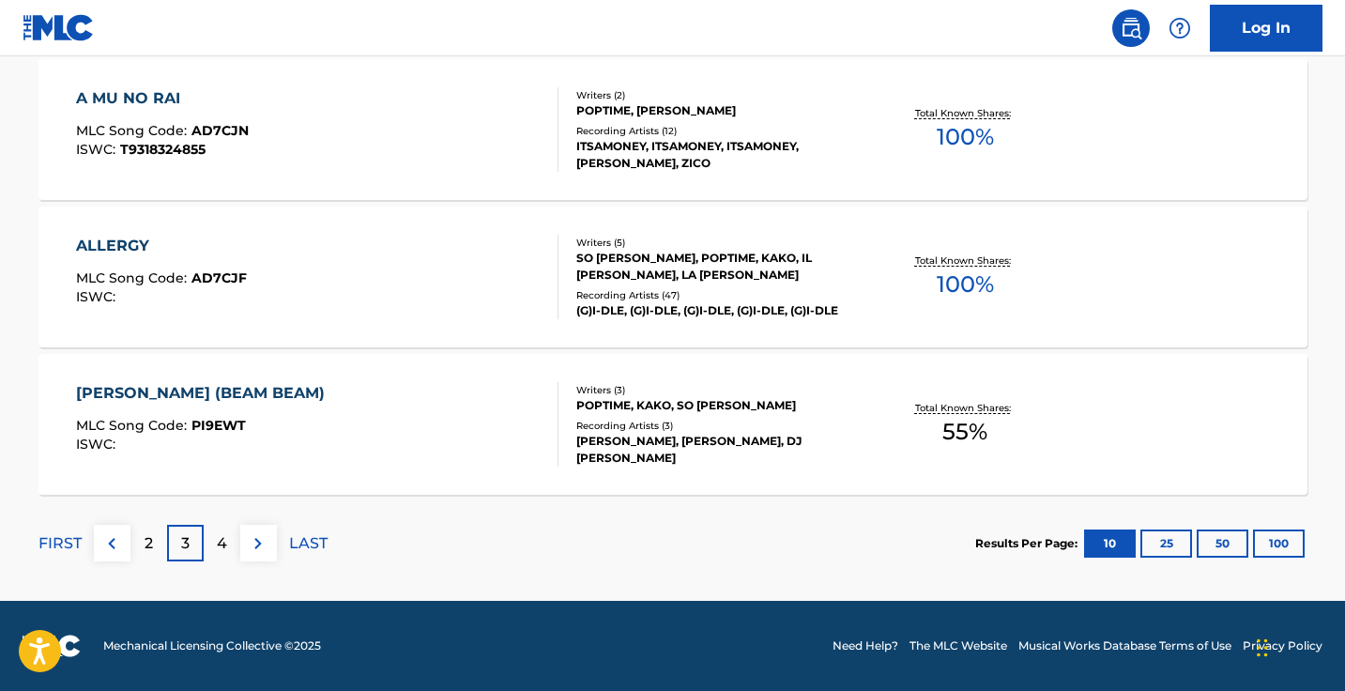
click at [256, 541] on img at bounding box center [258, 543] width 23 height 23
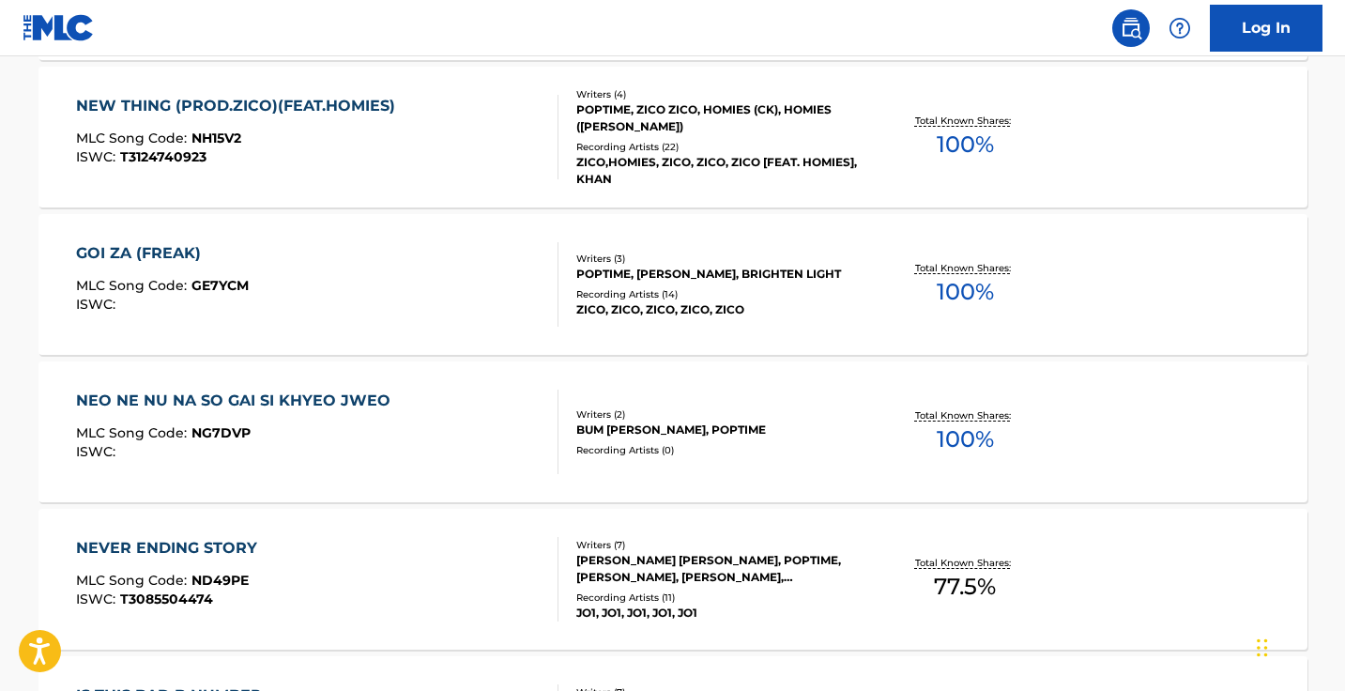
scroll to position [783, 0]
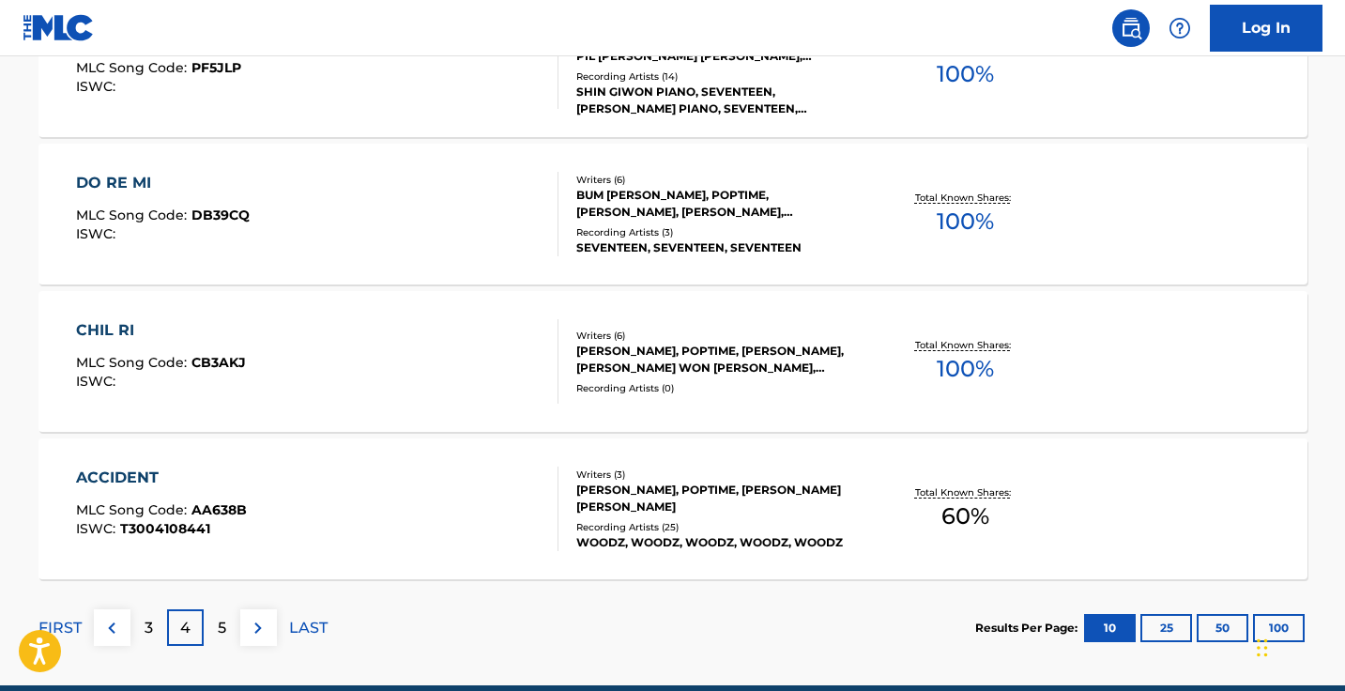
click at [265, 637] on img at bounding box center [258, 628] width 23 height 23
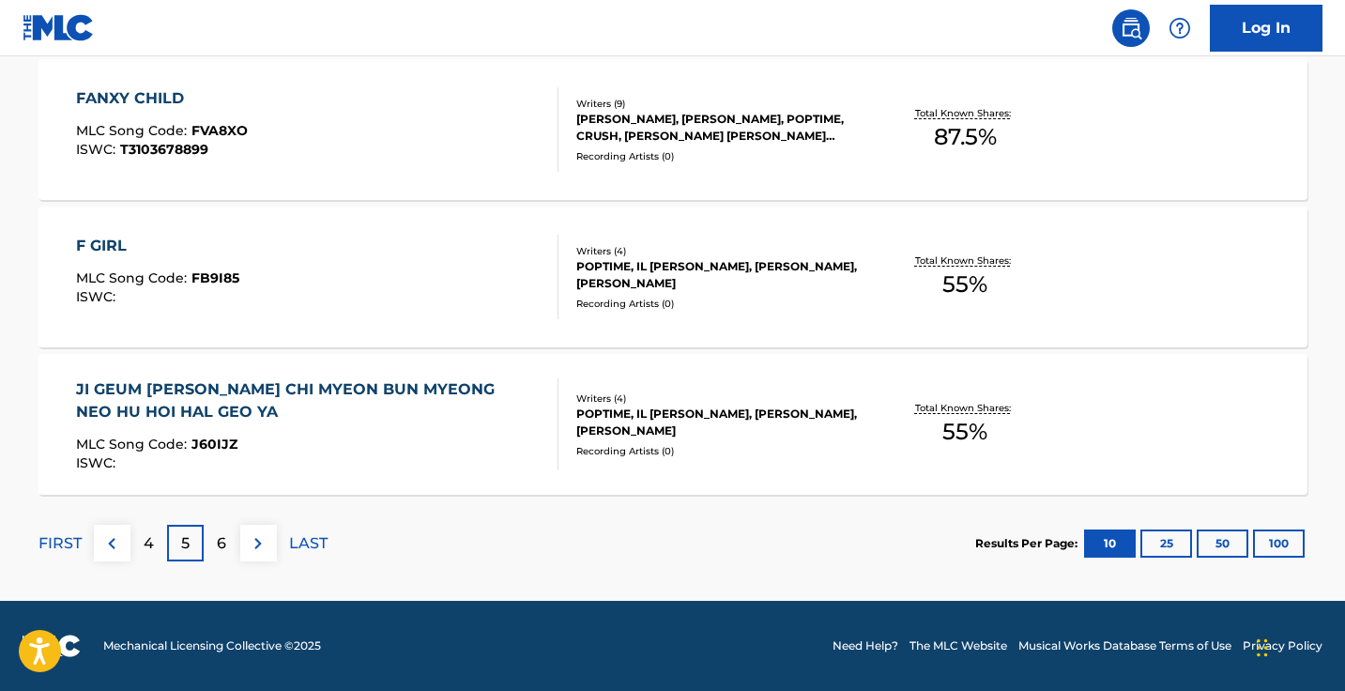
click at [257, 548] on img at bounding box center [258, 543] width 23 height 23
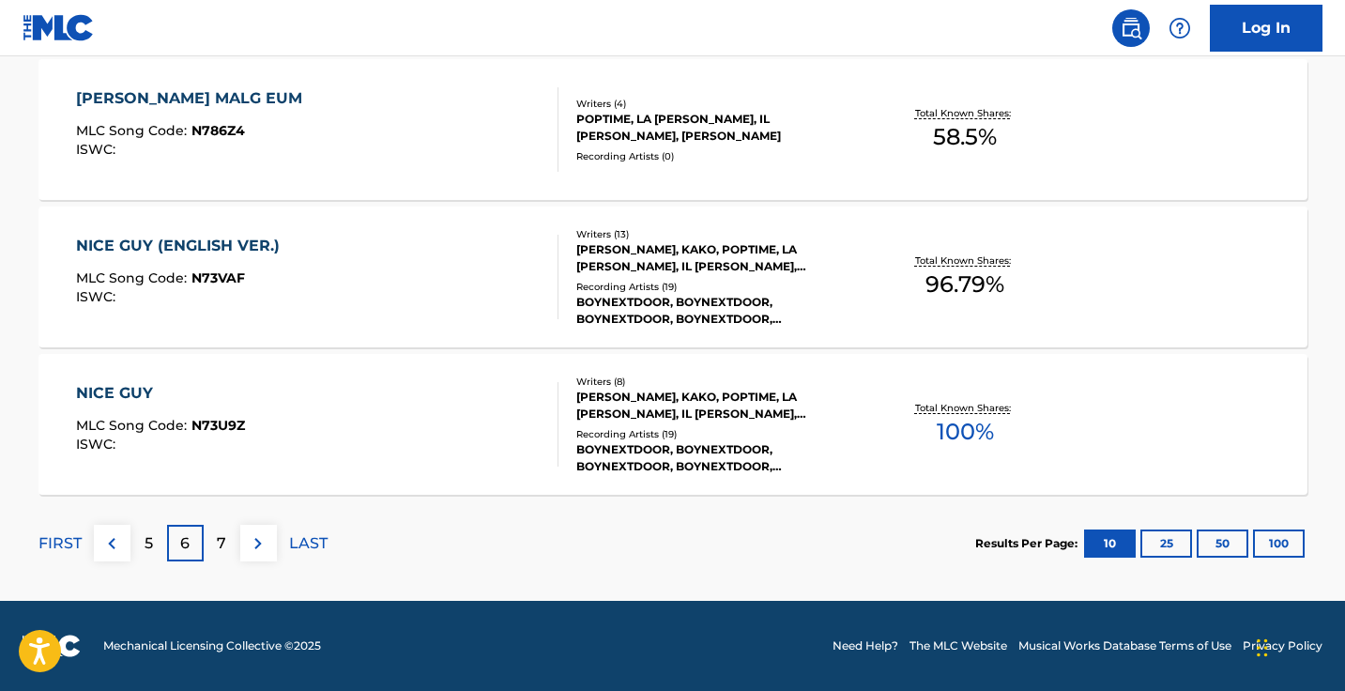
click at [262, 548] on img at bounding box center [258, 543] width 23 height 23
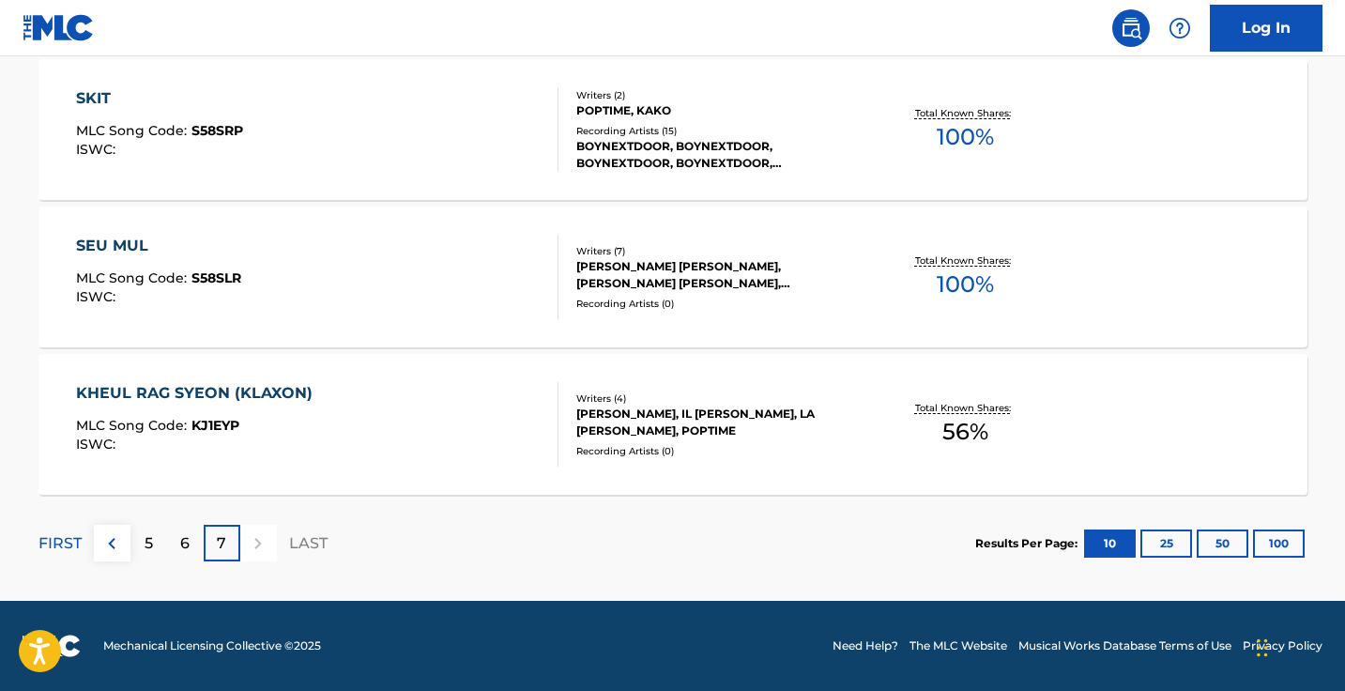
scroll to position [1017, 0]
click at [284, 279] on div "SEU MUL MLC Song Code : S58SLR ISWC :" at bounding box center [317, 277] width 482 height 84
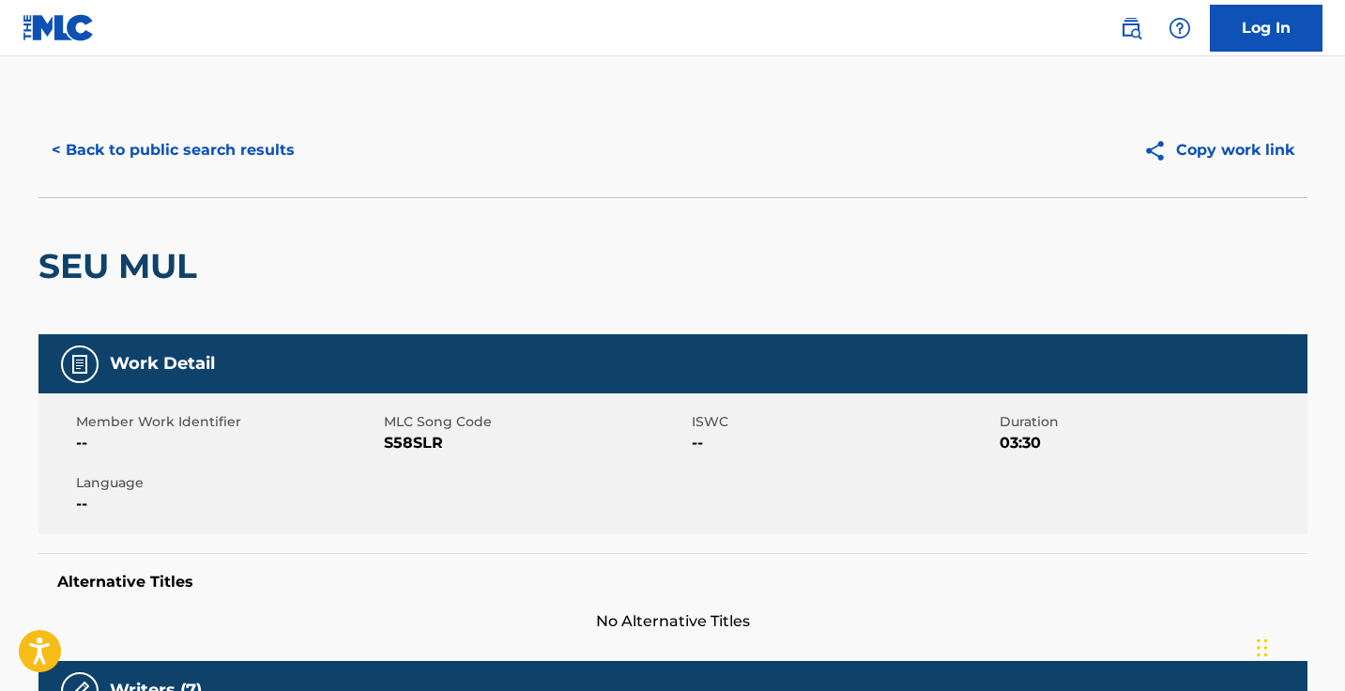
click at [402, 437] on span "S58SLR" at bounding box center [535, 443] width 303 height 23
copy span "S58SLR"
click at [150, 146] on button "< Back to public search results" at bounding box center [172, 150] width 269 height 47
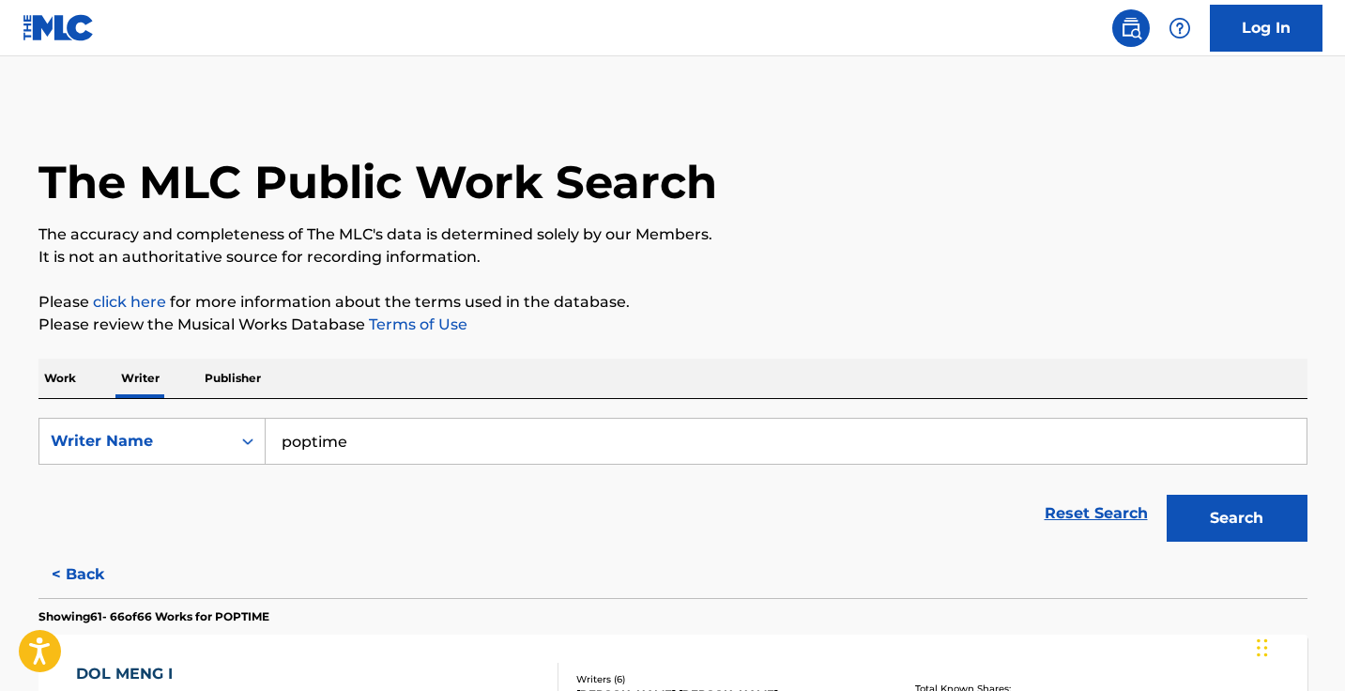
click at [70, 372] on p "Work" at bounding box center [59, 377] width 43 height 39
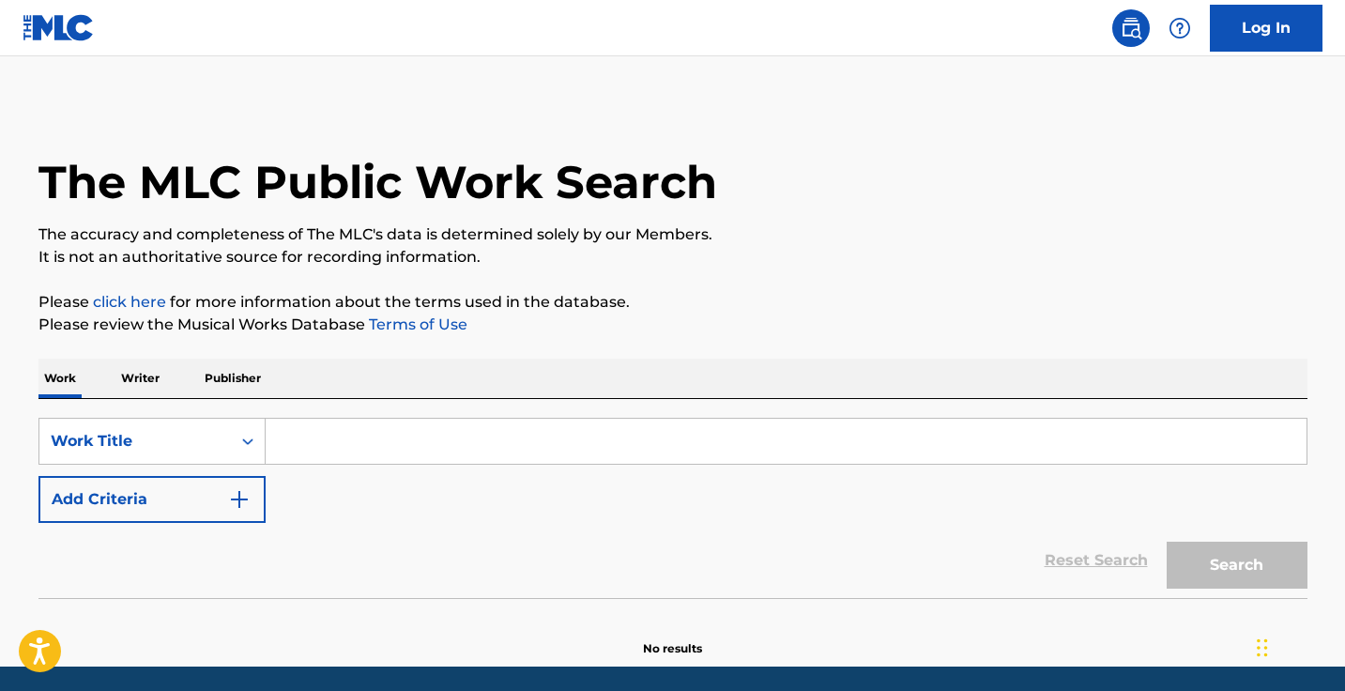
click at [383, 441] on input "Search Form" at bounding box center [786, 441] width 1041 height 45
paste input "My Name is Malguem"
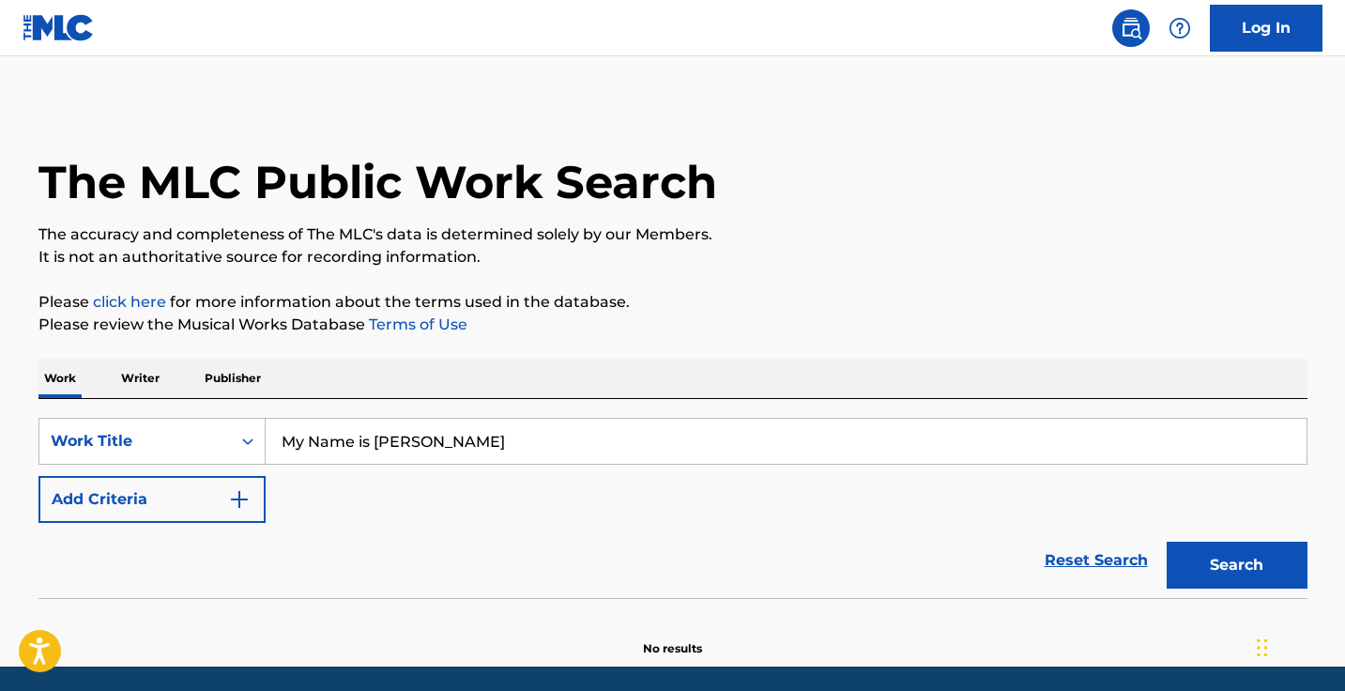
click at [1236, 565] on button "Search" at bounding box center [1236, 564] width 141 height 47
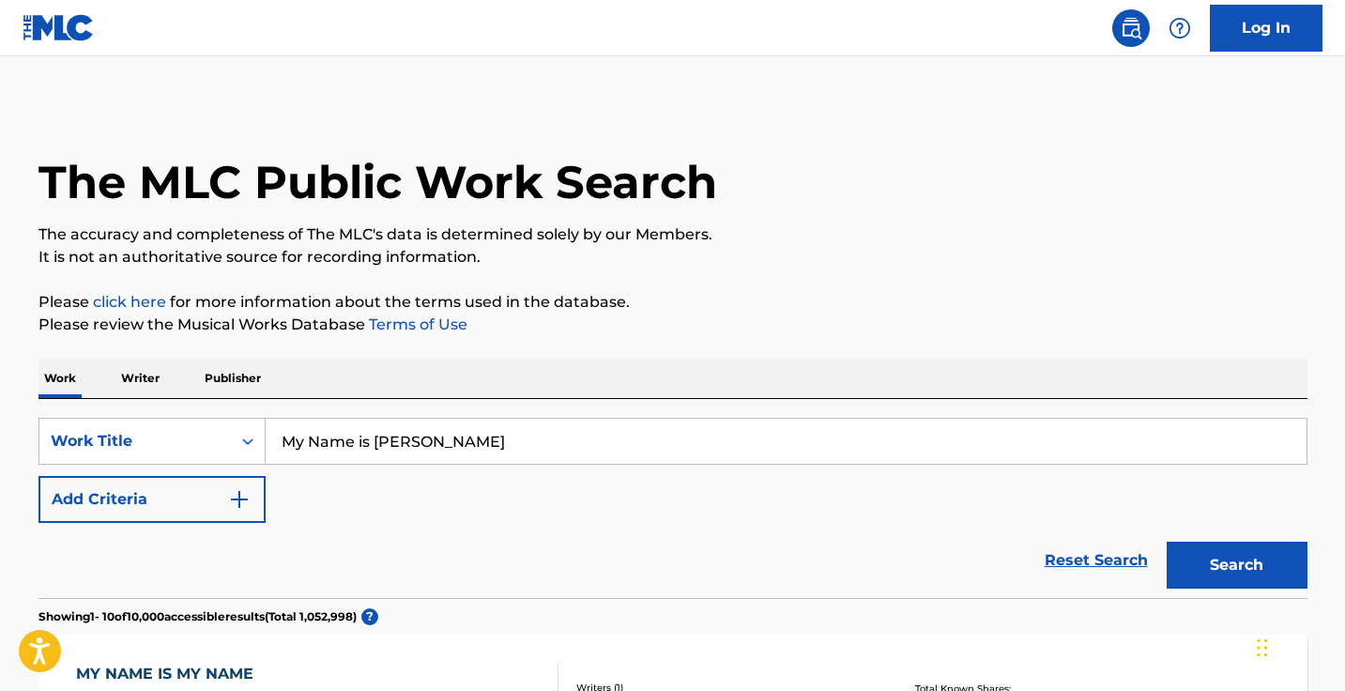
click at [393, 433] on input "My Name is Malguem" at bounding box center [786, 441] width 1041 height 45
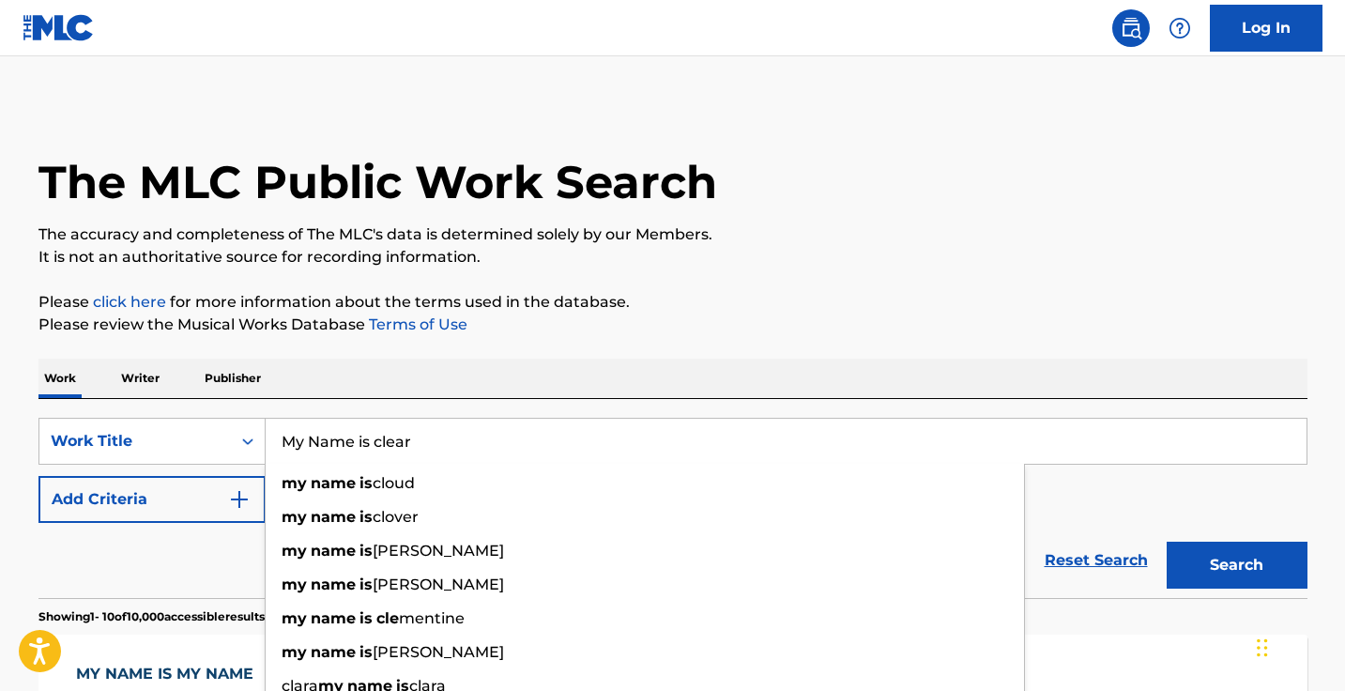
click at [1236, 565] on button "Search" at bounding box center [1236, 564] width 141 height 47
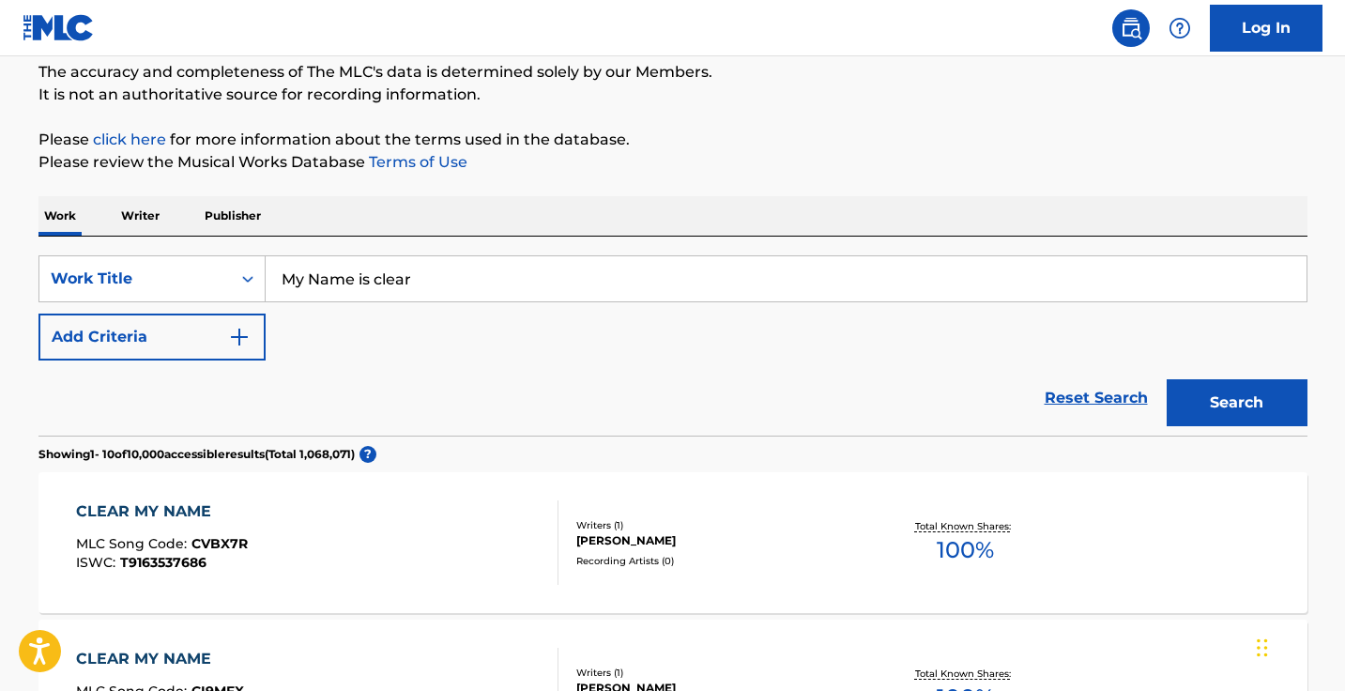
scroll to position [231, 0]
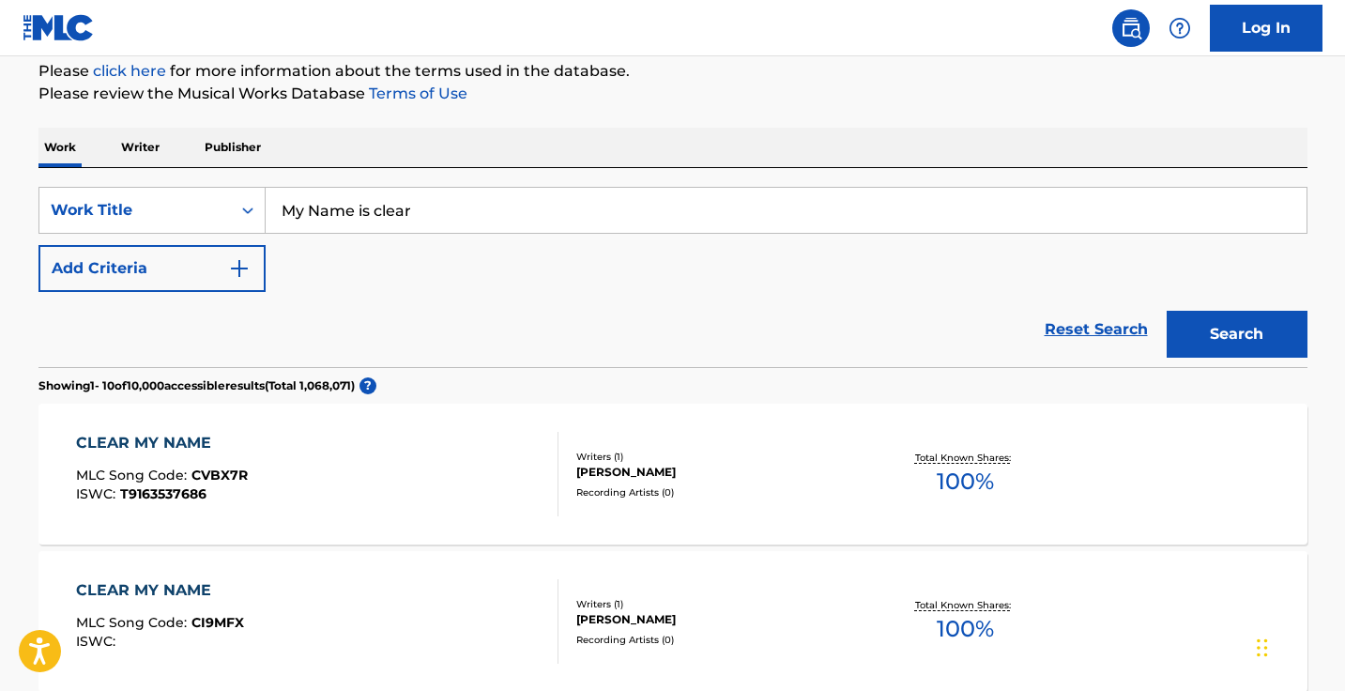
click at [516, 222] on input "My Name is clear" at bounding box center [786, 210] width 1041 height 45
paste input "내 이름 맑음"
type input "내 이름 맑음"
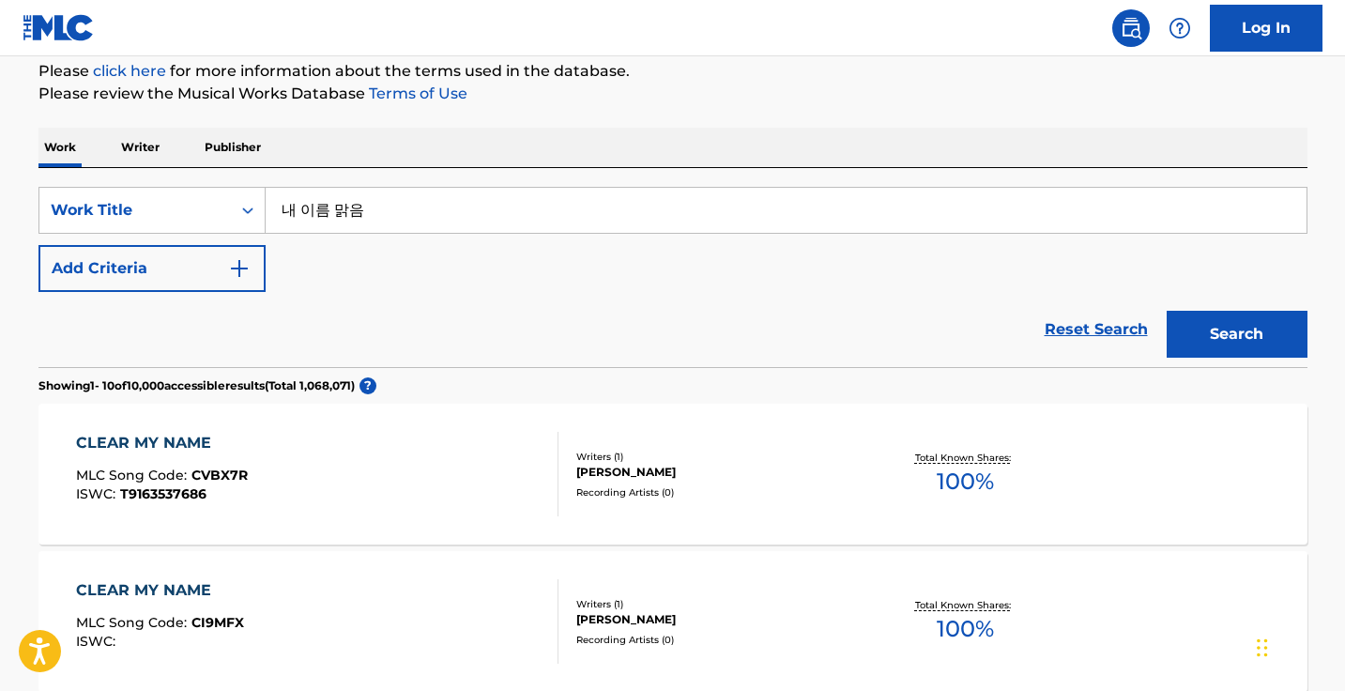
click at [1236, 334] on button "Search" at bounding box center [1236, 334] width 141 height 47
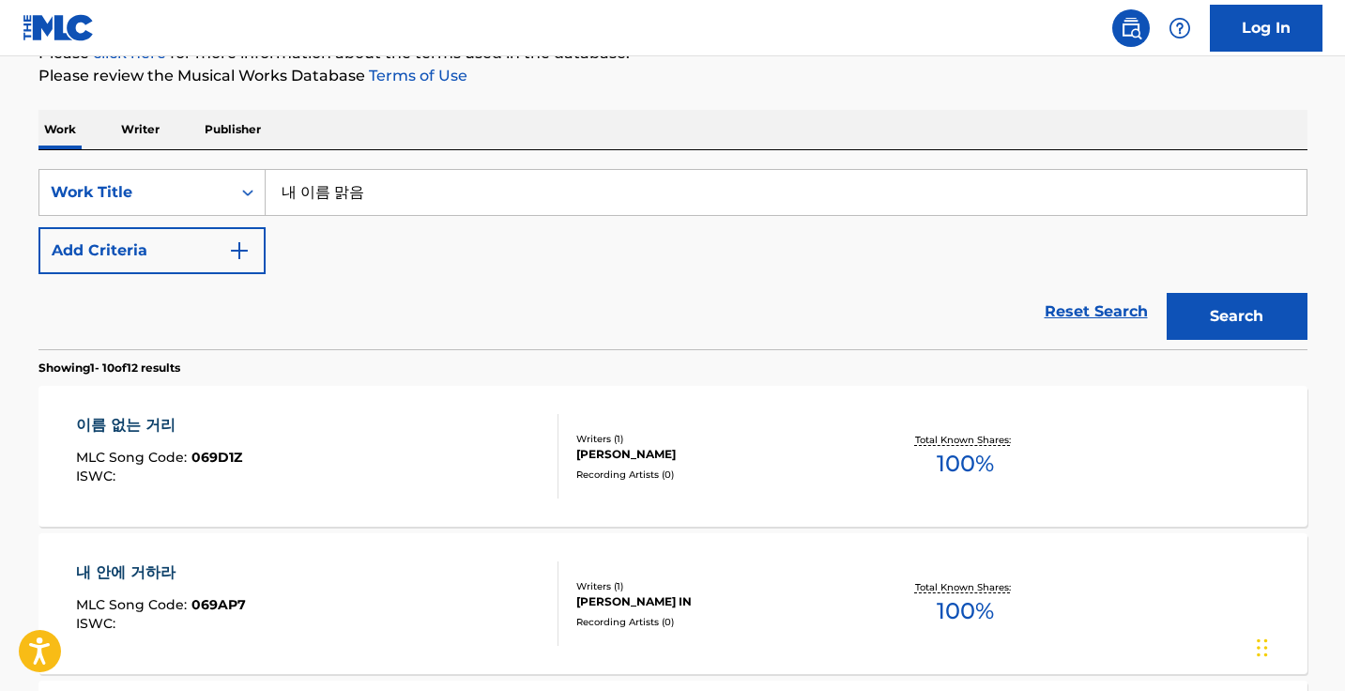
scroll to position [253, 0]
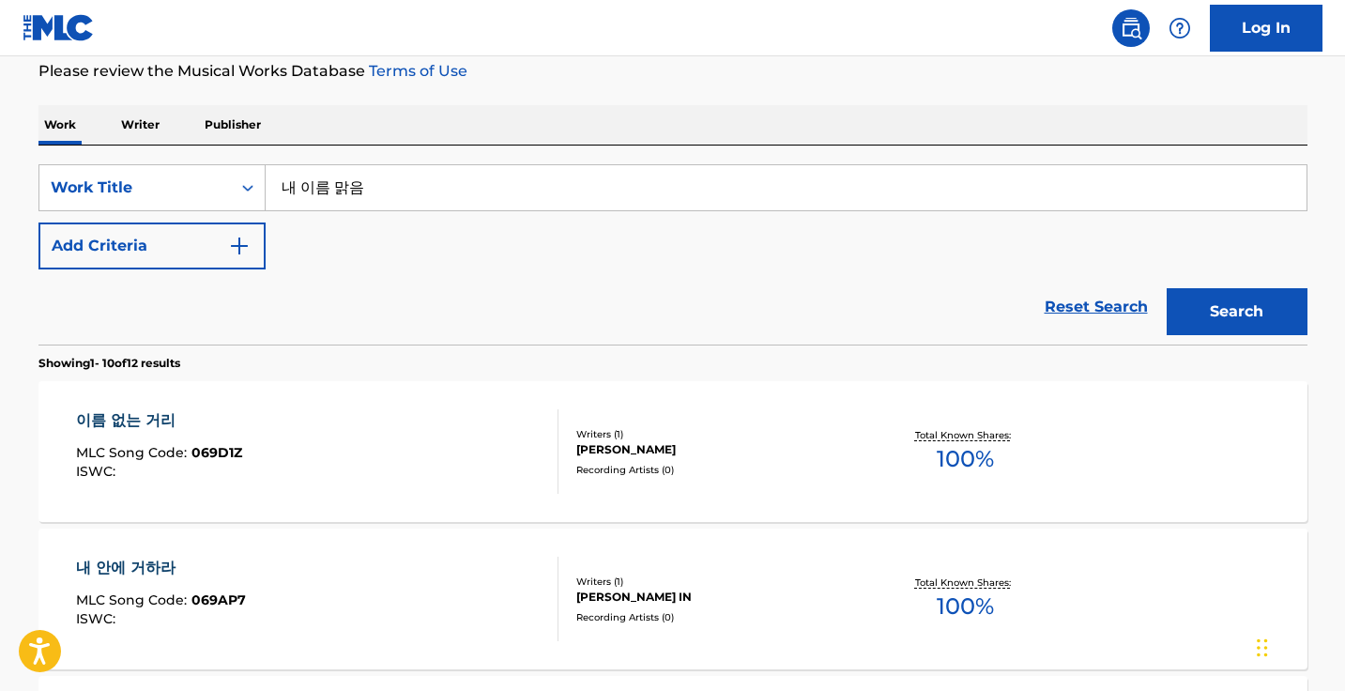
click at [238, 245] on img "Search Form" at bounding box center [239, 246] width 23 height 23
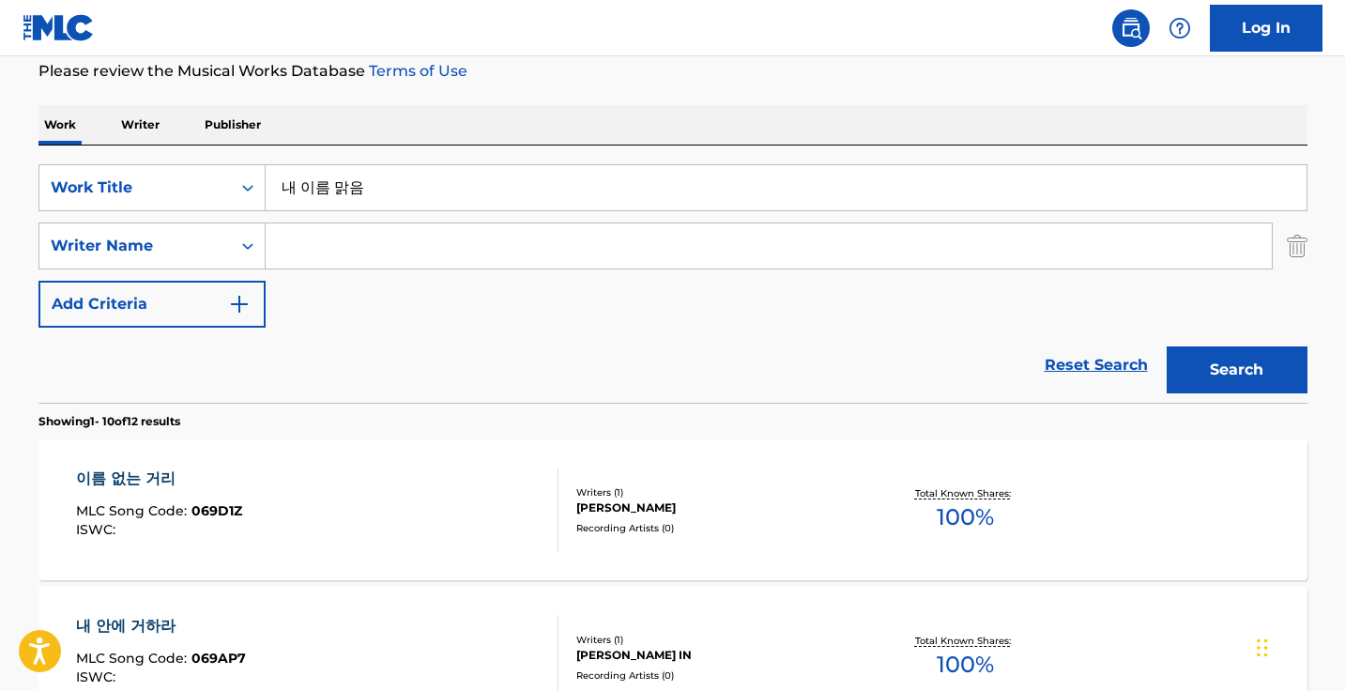
click at [348, 248] on input "Search Form" at bounding box center [769, 245] width 1006 height 45
click at [1236, 370] on button "Search" at bounding box center [1236, 369] width 141 height 47
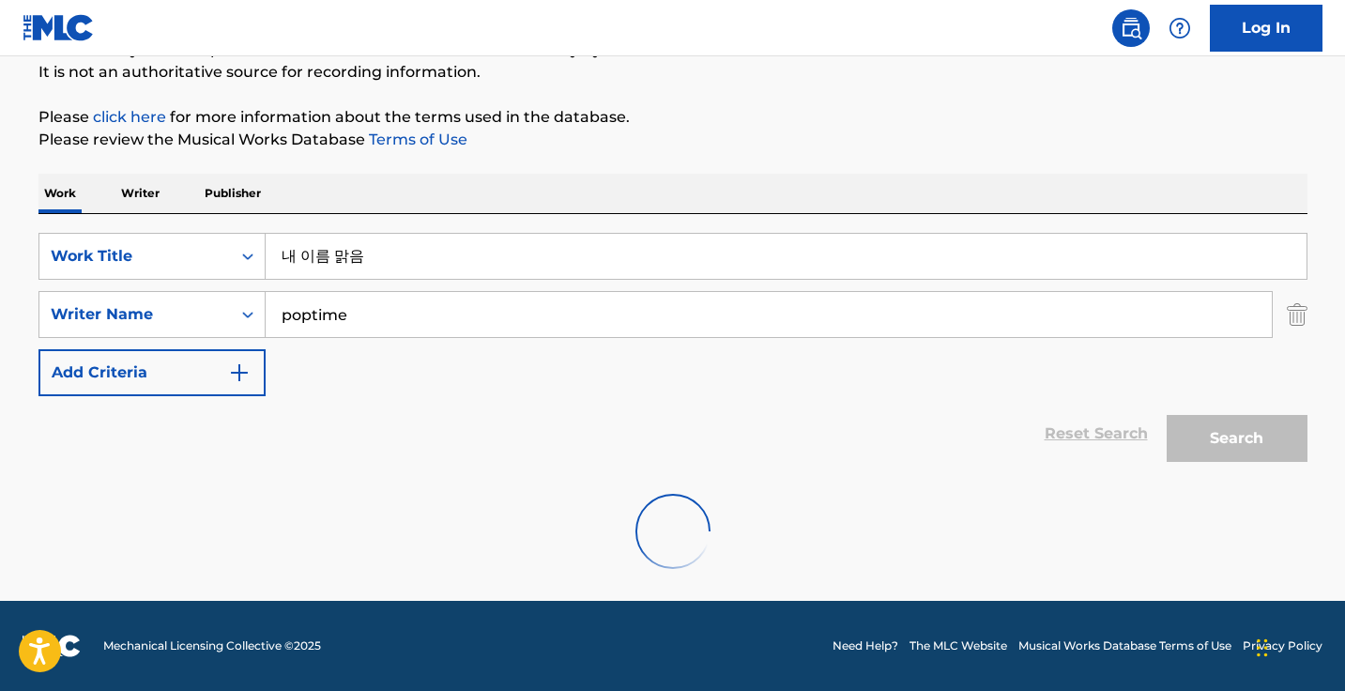
scroll to position [124, 0]
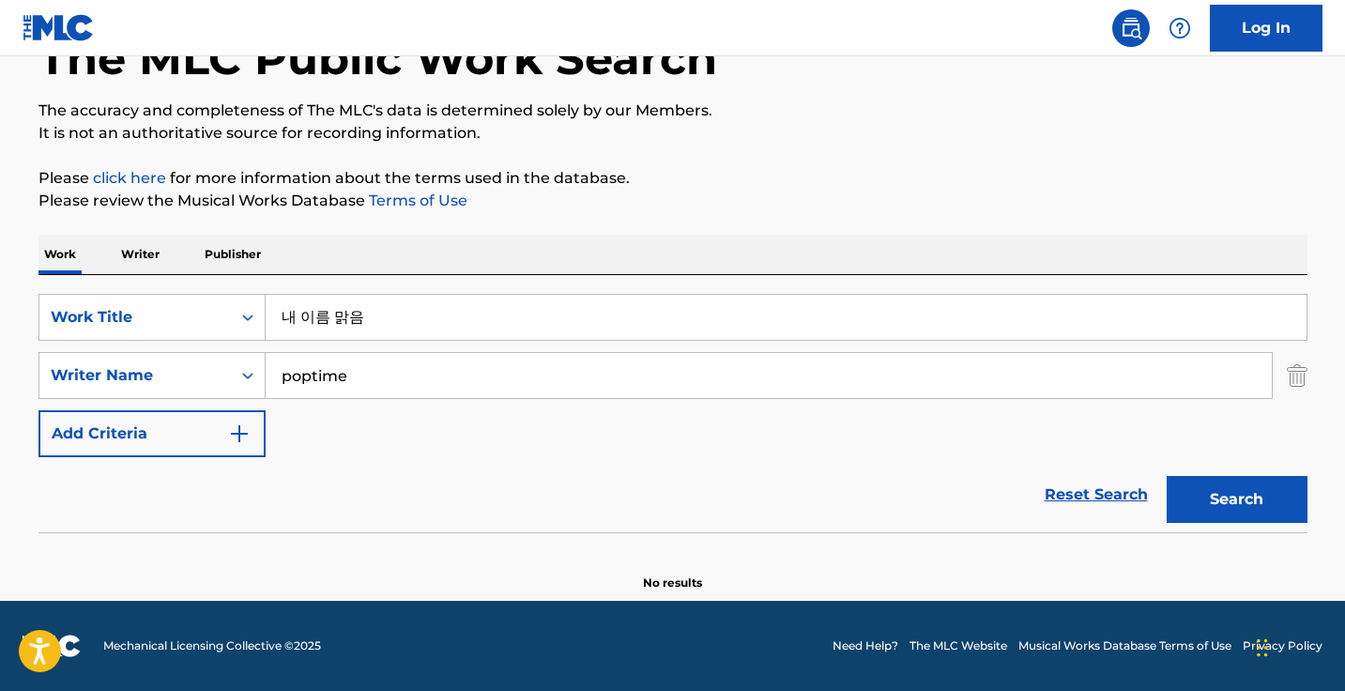
click at [313, 367] on input "poptime" at bounding box center [769, 375] width 1006 height 45
click at [1236, 499] on button "Search" at bounding box center [1236, 499] width 141 height 47
click at [320, 375] on input "pop time" at bounding box center [769, 375] width 1006 height 45
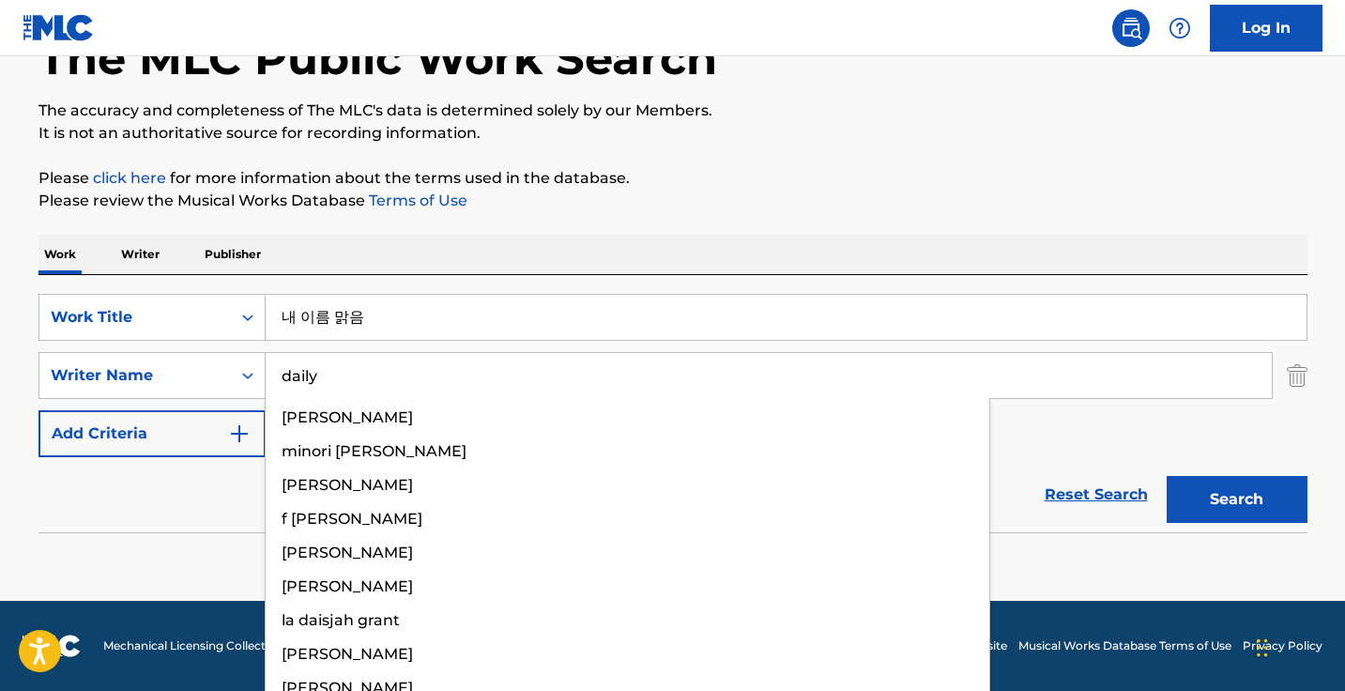
click at [1236, 499] on button "Search" at bounding box center [1236, 499] width 141 height 47
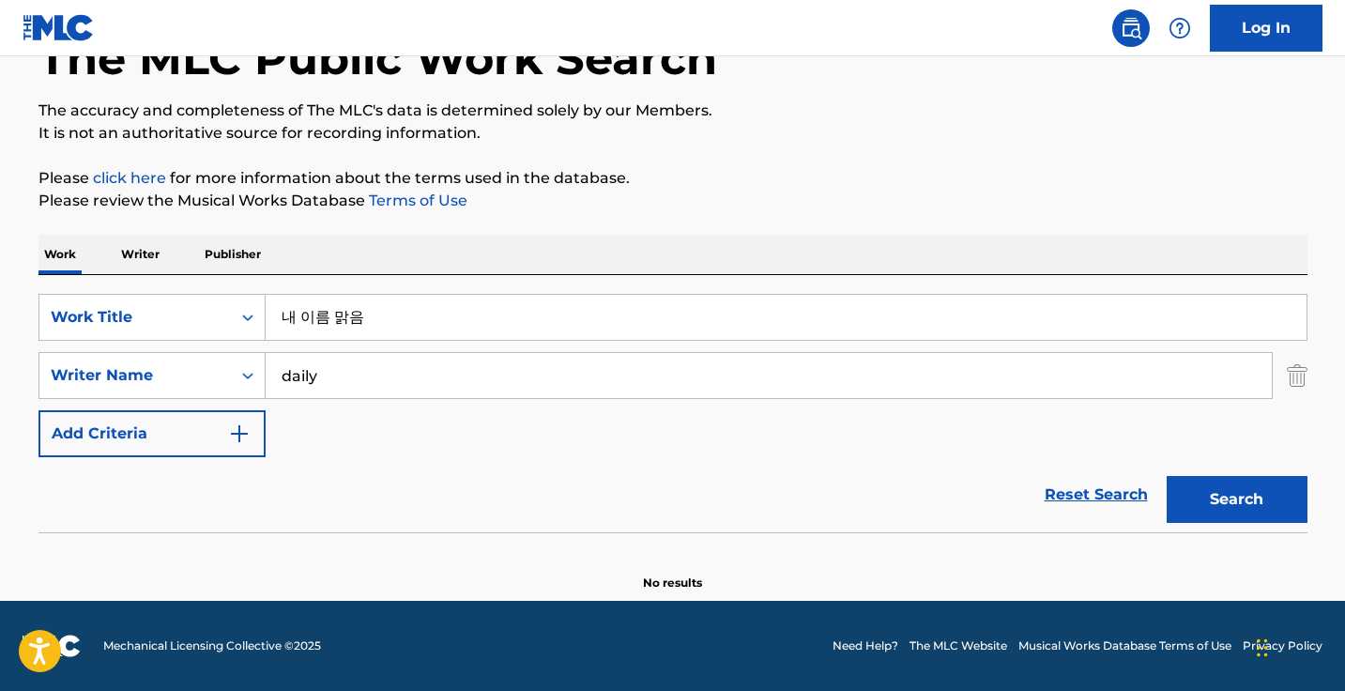
click at [374, 369] on input "daily" at bounding box center [769, 375] width 1006 height 45
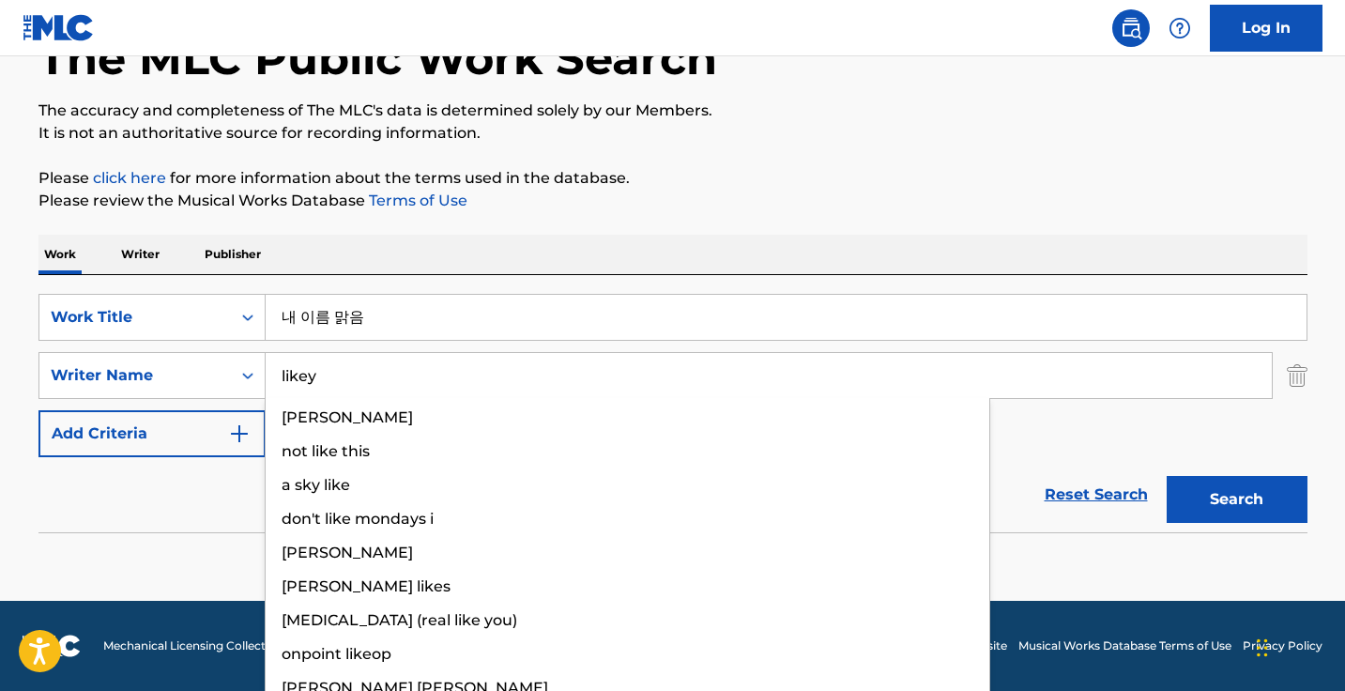
click at [1236, 499] on button "Search" at bounding box center [1236, 499] width 141 height 47
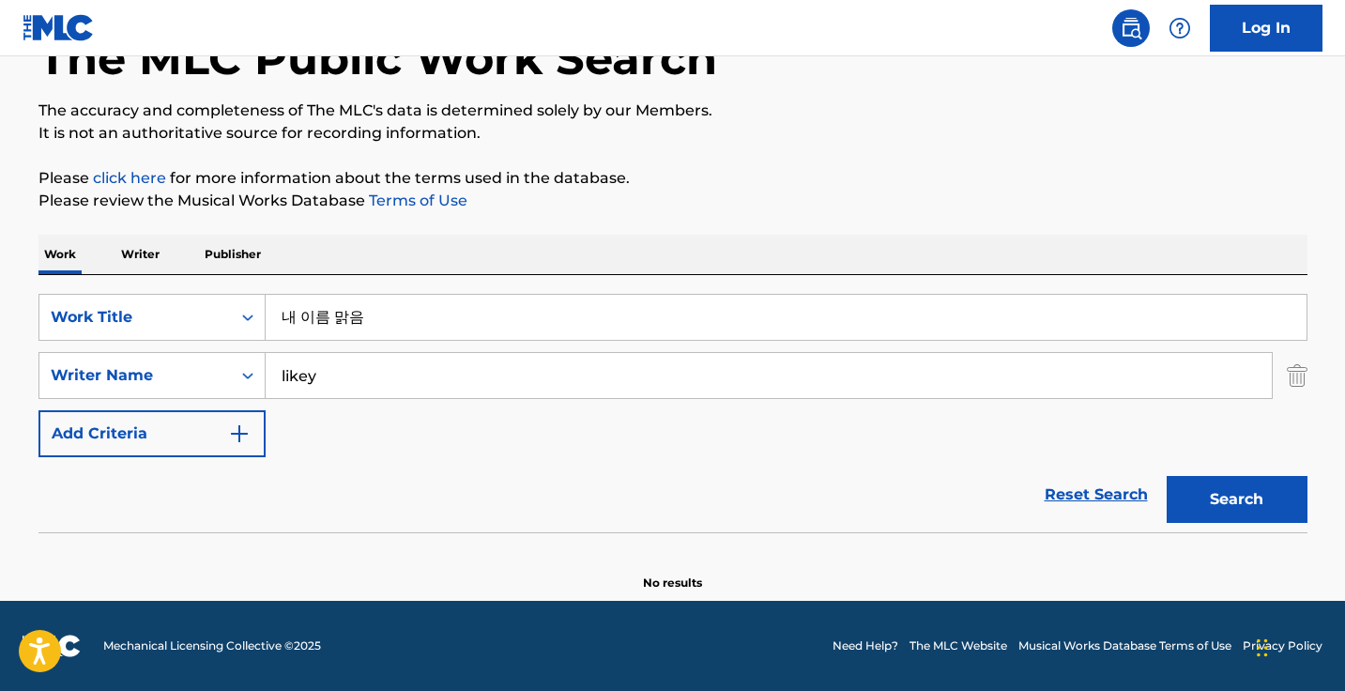
click at [347, 379] on input "likey" at bounding box center [769, 375] width 1006 height 45
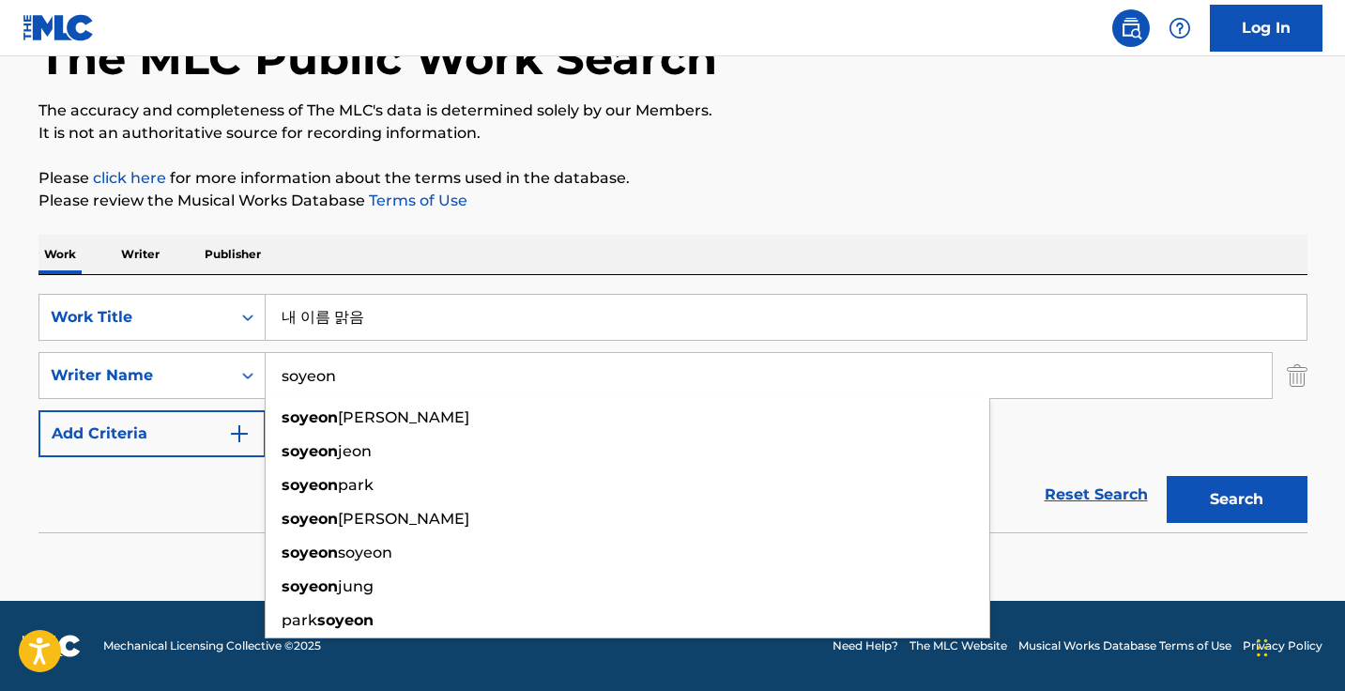
type input "soyeon"
click at [1236, 499] on button "Search" at bounding box center [1236, 499] width 141 height 47
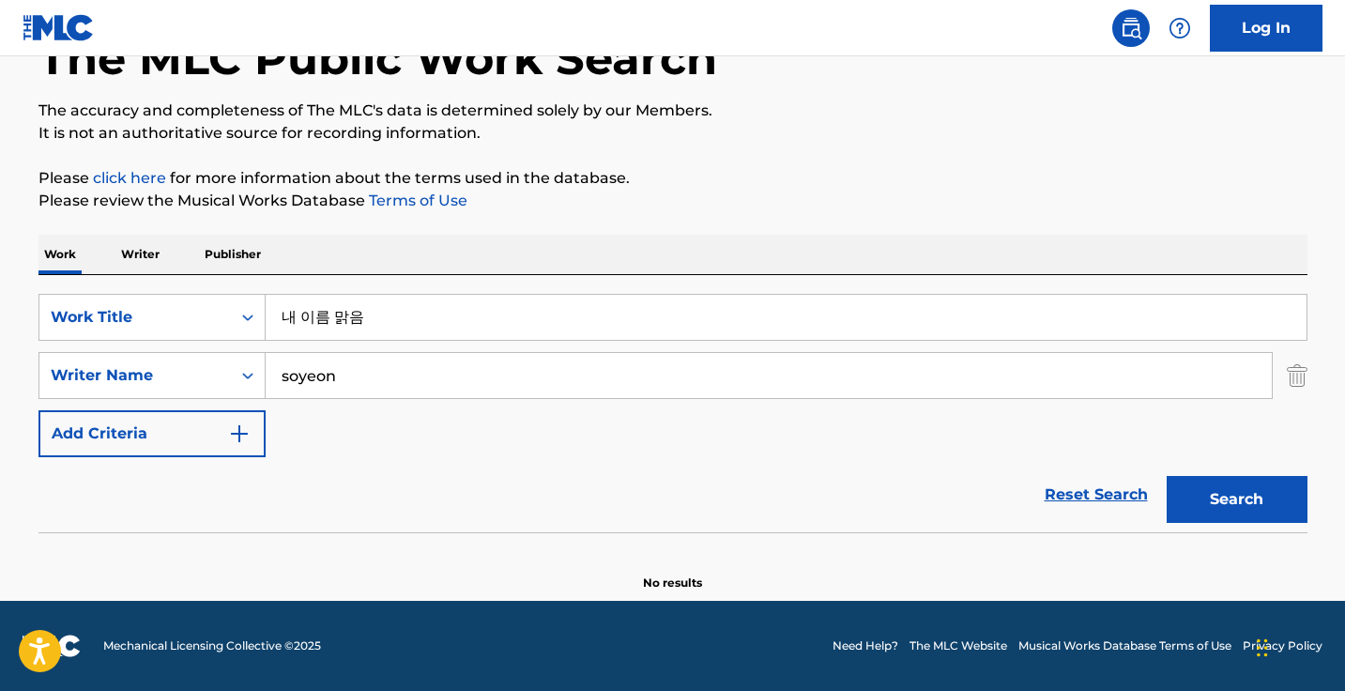
click at [379, 306] on input "내 이름 맑음" at bounding box center [786, 317] width 1041 height 45
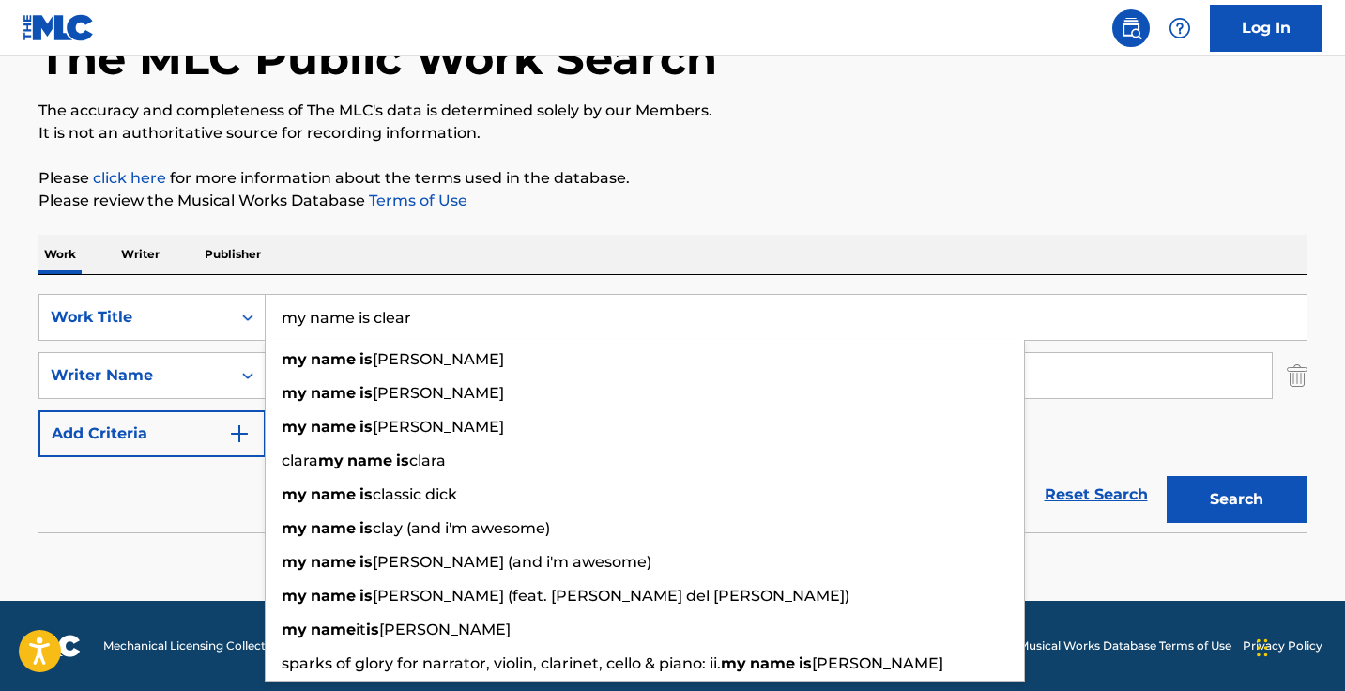
click at [1236, 499] on button "Search" at bounding box center [1236, 499] width 141 height 47
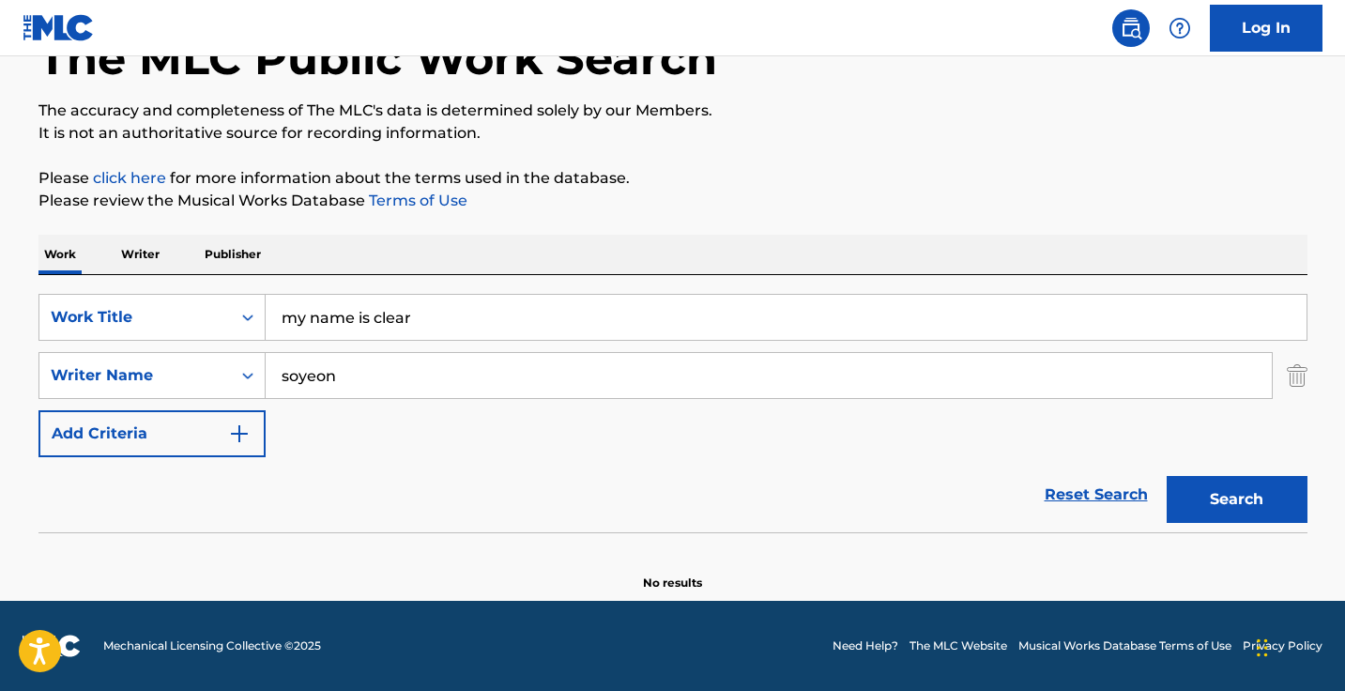
click at [400, 315] on input "my name is clear" at bounding box center [786, 317] width 1041 height 45
type input "my name is malguem"
click at [1236, 499] on button "Search" at bounding box center [1236, 499] width 141 height 47
click at [358, 380] on input "soyeon" at bounding box center [769, 375] width 1006 height 45
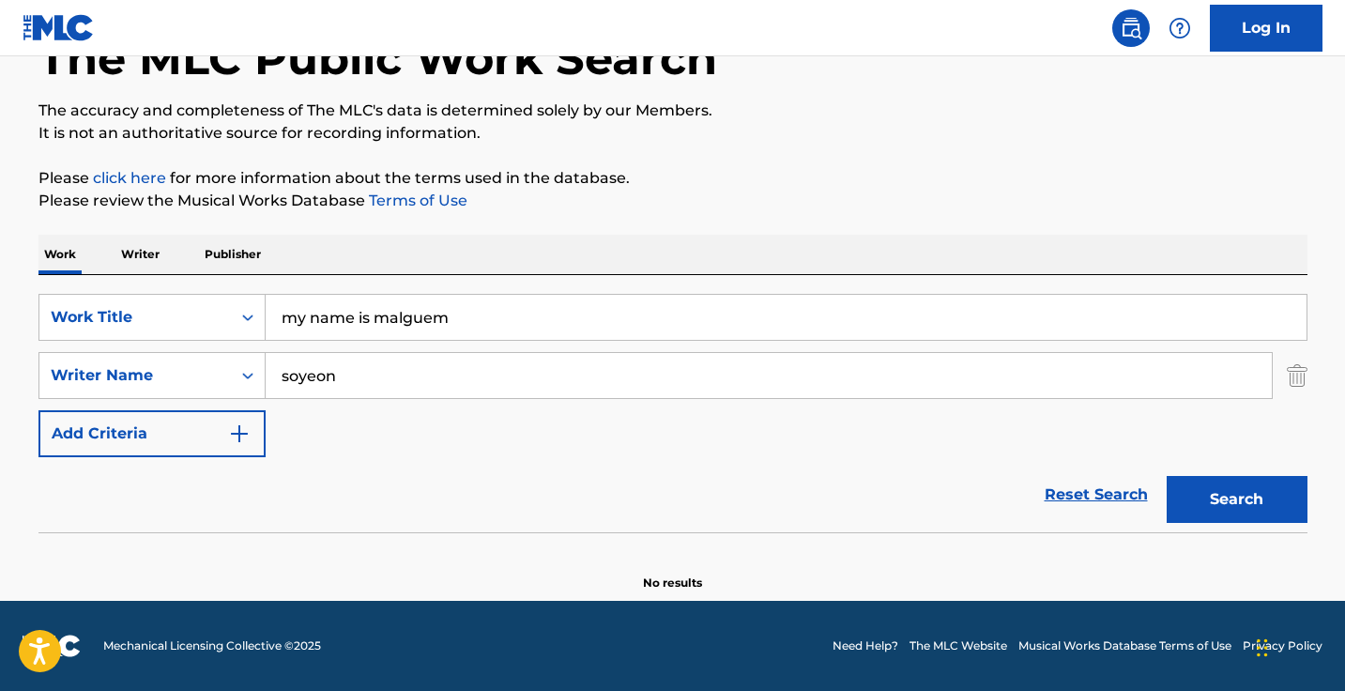
click at [358, 380] on input "soyeon" at bounding box center [769, 375] width 1006 height 45
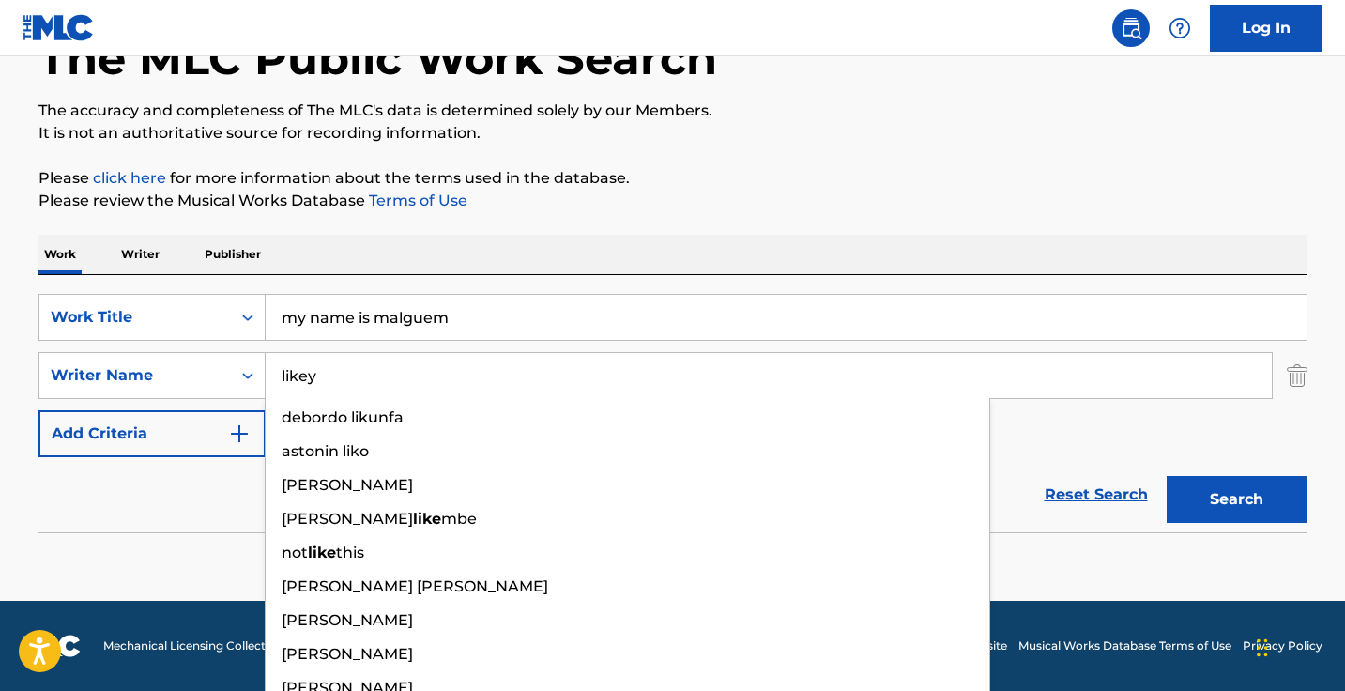
click at [1236, 499] on button "Search" at bounding box center [1236, 499] width 141 height 47
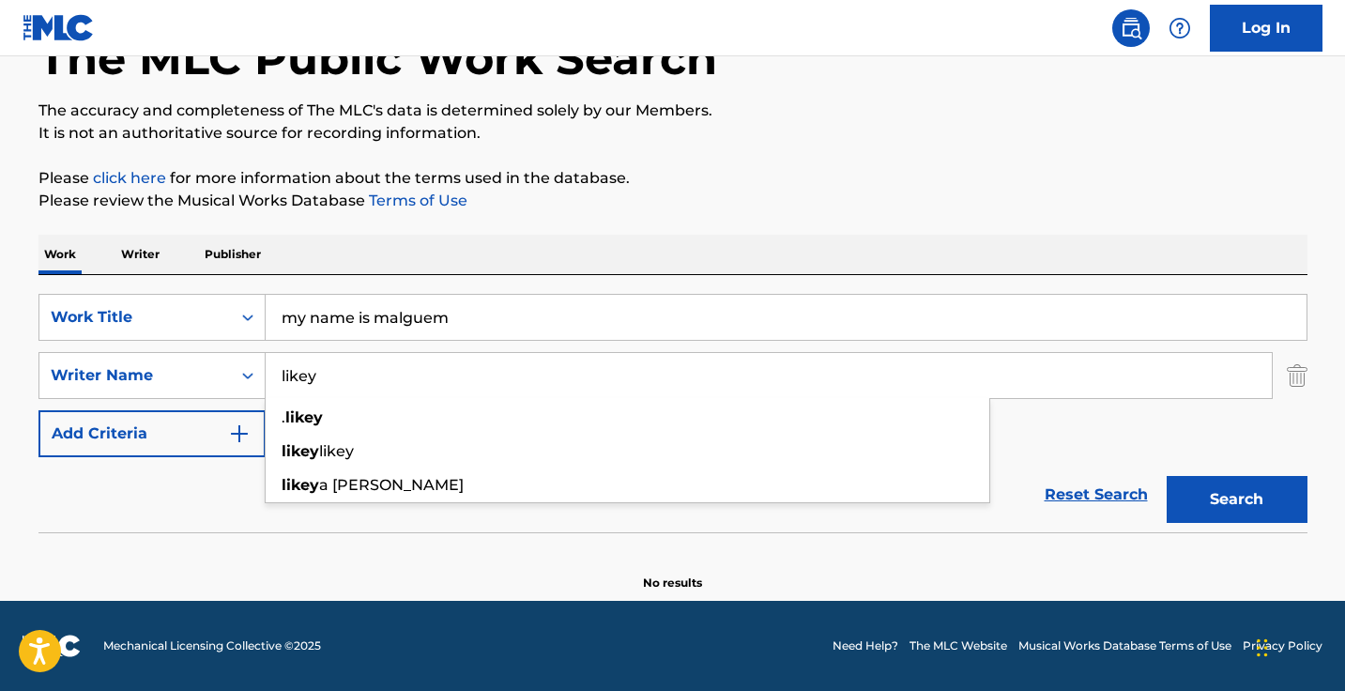
click at [358, 380] on input "likey" at bounding box center [769, 375] width 1006 height 45
click at [1236, 499] on button "Search" at bounding box center [1236, 499] width 141 height 47
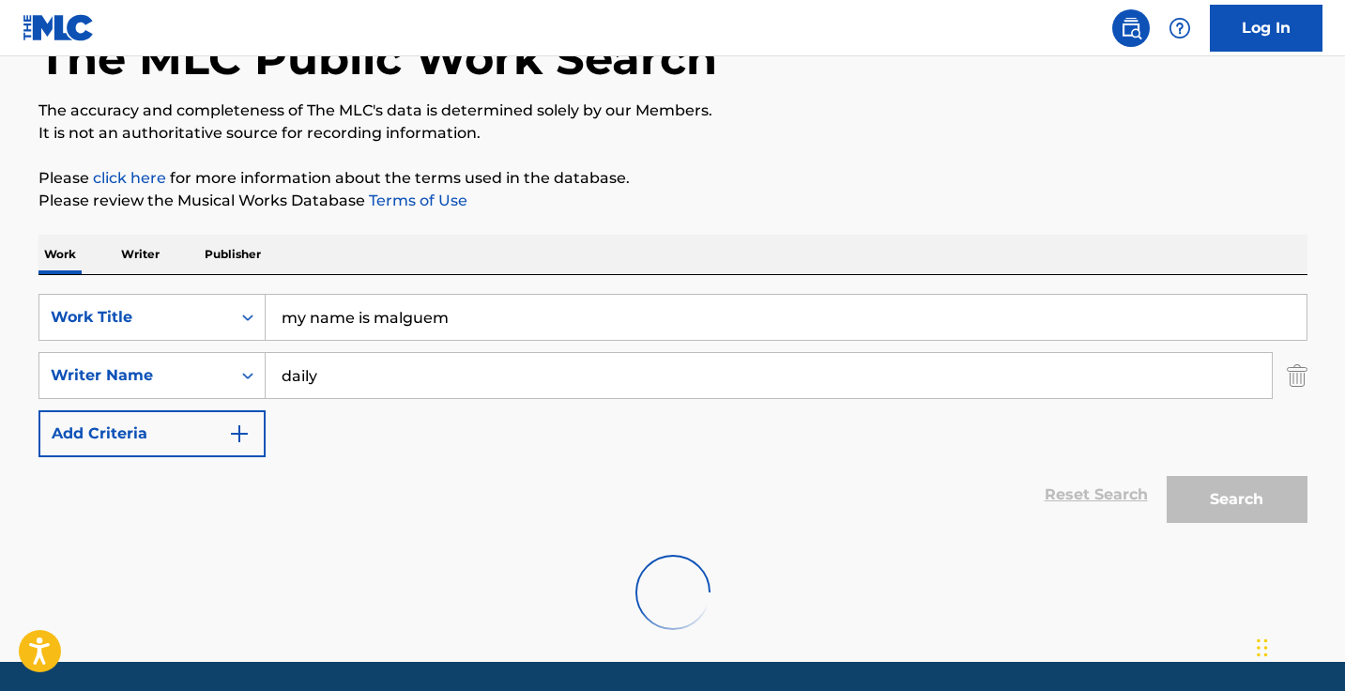
click at [358, 380] on input "daily" at bounding box center [769, 375] width 1006 height 45
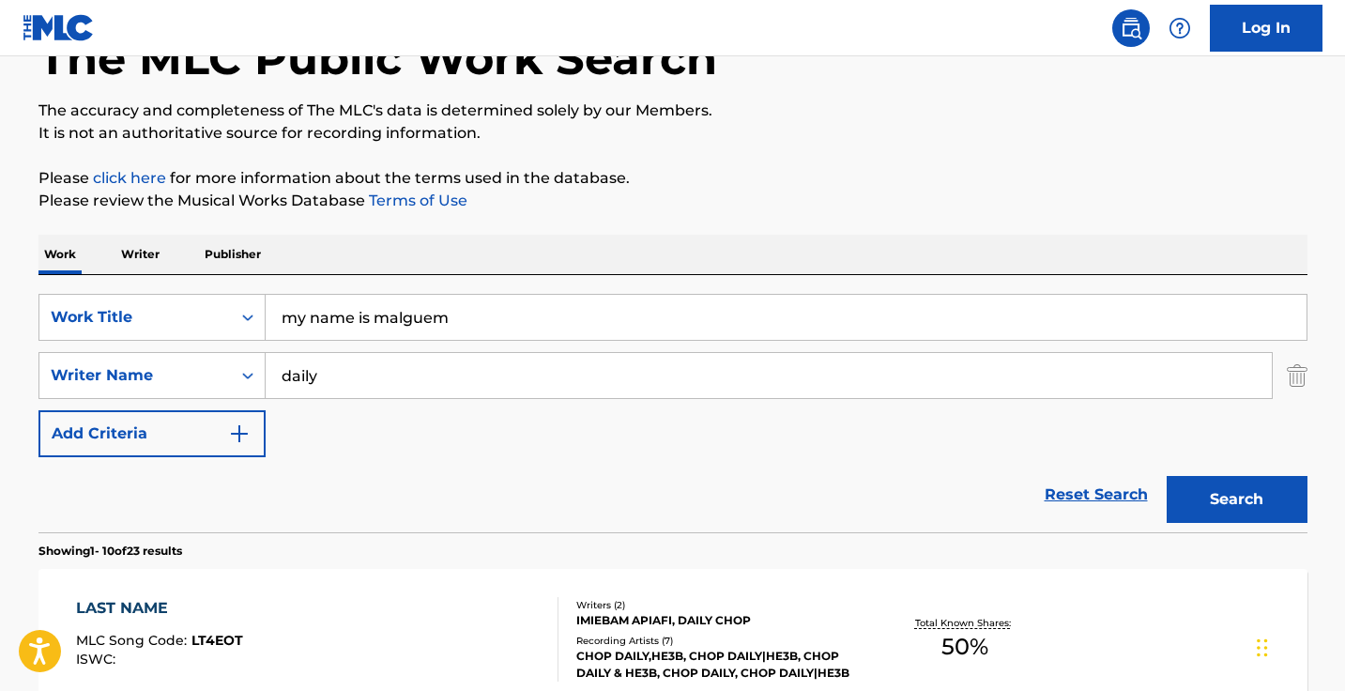
click at [358, 380] on input "daily" at bounding box center [769, 375] width 1006 height 45
type input "poptime"
click at [1236, 499] on button "Search" at bounding box center [1236, 499] width 141 height 47
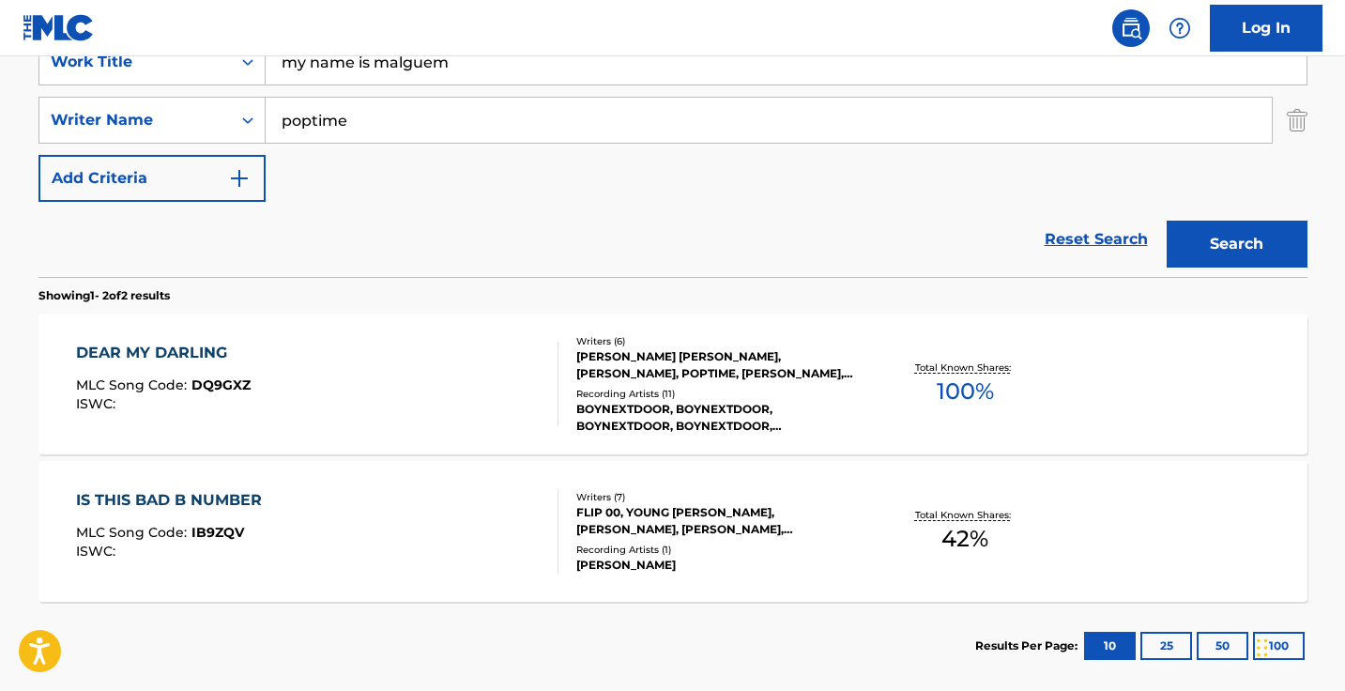
scroll to position [331, 0]
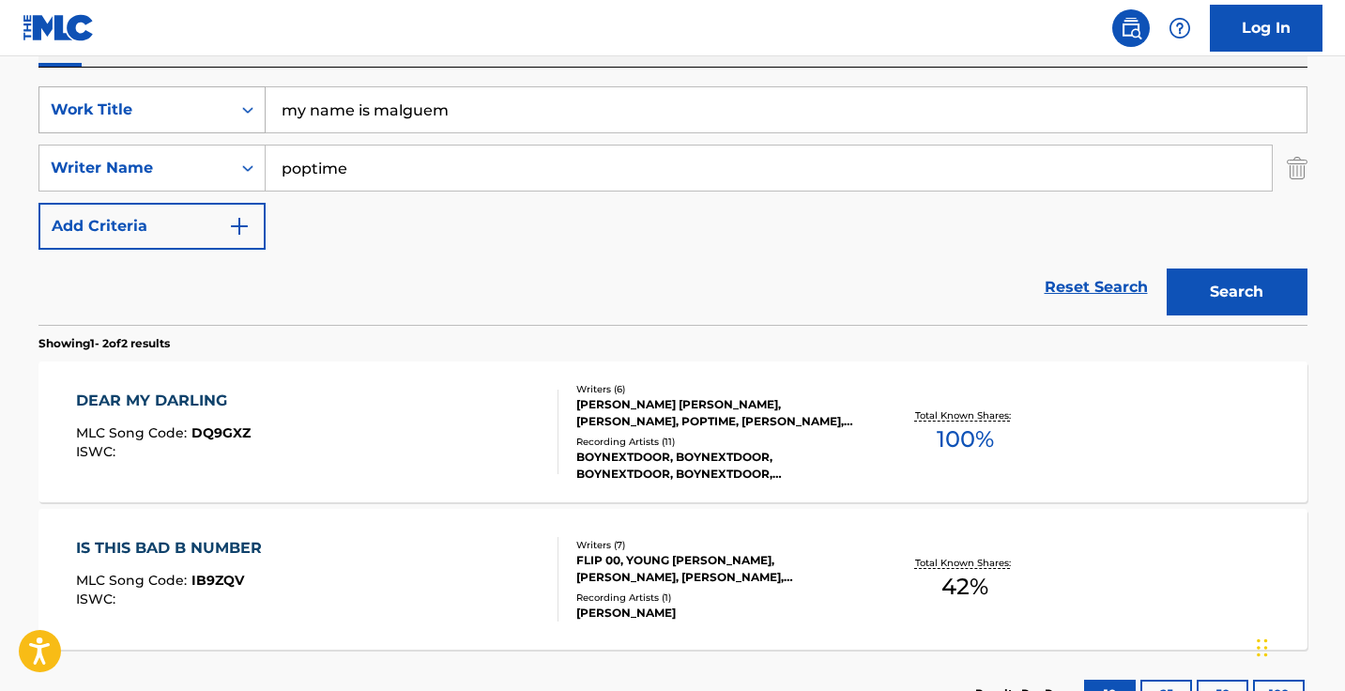
drag, startPoint x: 489, startPoint y: 127, endPoint x: 249, endPoint y: 91, distance: 242.9
click at [249, 91] on div "SearchWithCriteriaee4ac21b-af56-4fbd-8d79-c712fb990487 Work Title my name is ma…" at bounding box center [672, 109] width 1269 height 47
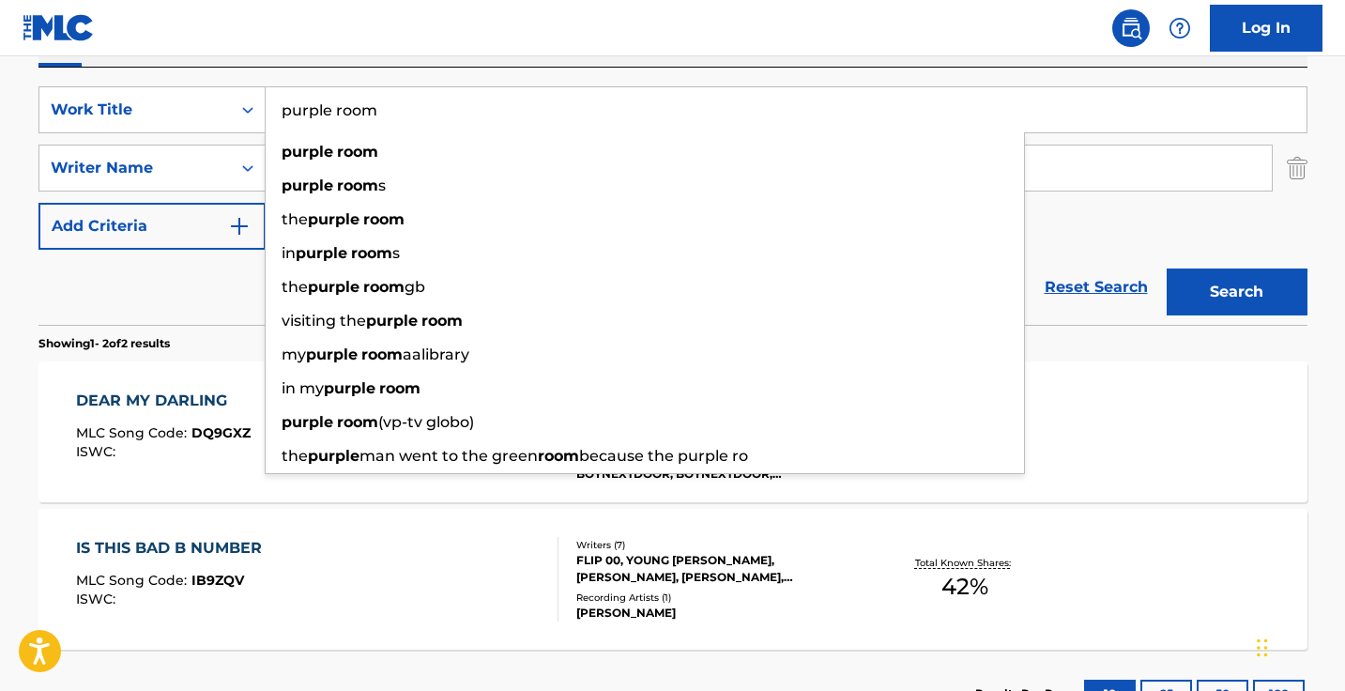
type input "purple room"
click at [550, 30] on nav "Log In" at bounding box center [672, 28] width 1345 height 56
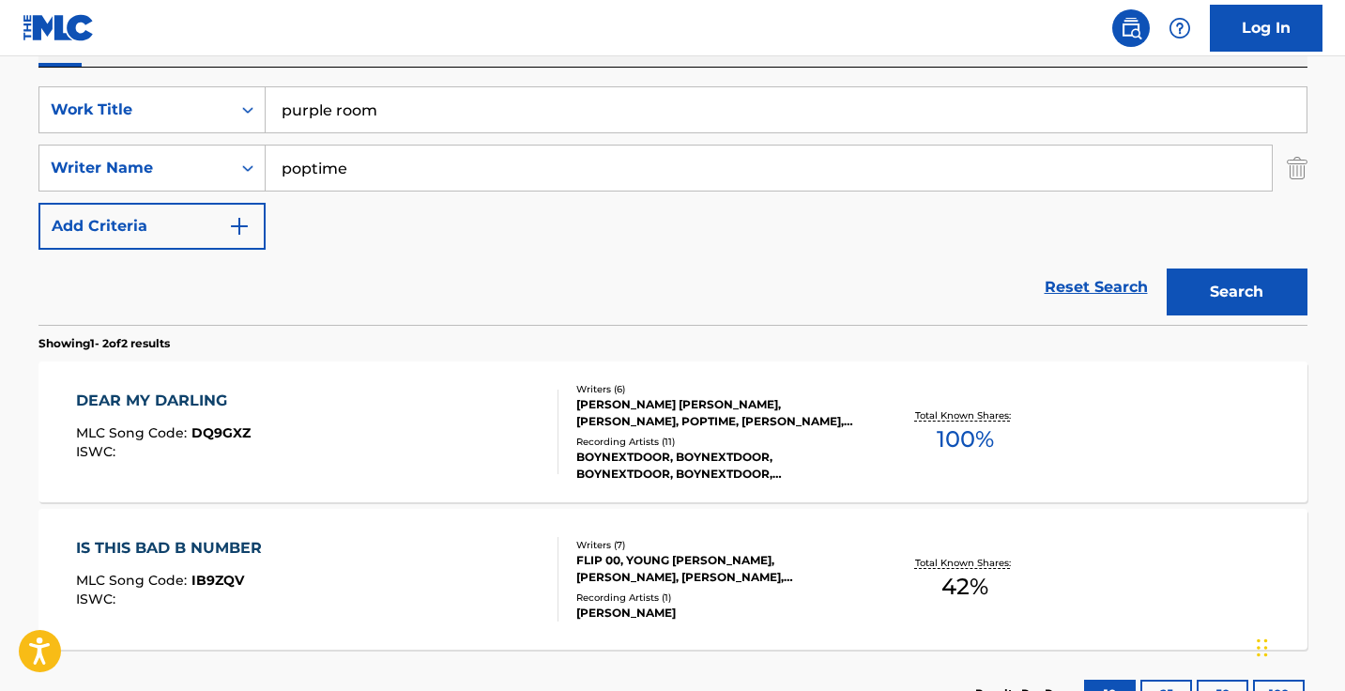
click at [436, 160] on input "poptime" at bounding box center [769, 167] width 1006 height 45
paste input ""Anaïs Cardot""
click at [284, 166] on input ""Anaïs Cardot" at bounding box center [769, 167] width 1006 height 45
click at [1236, 292] on button "Search" at bounding box center [1236, 291] width 141 height 47
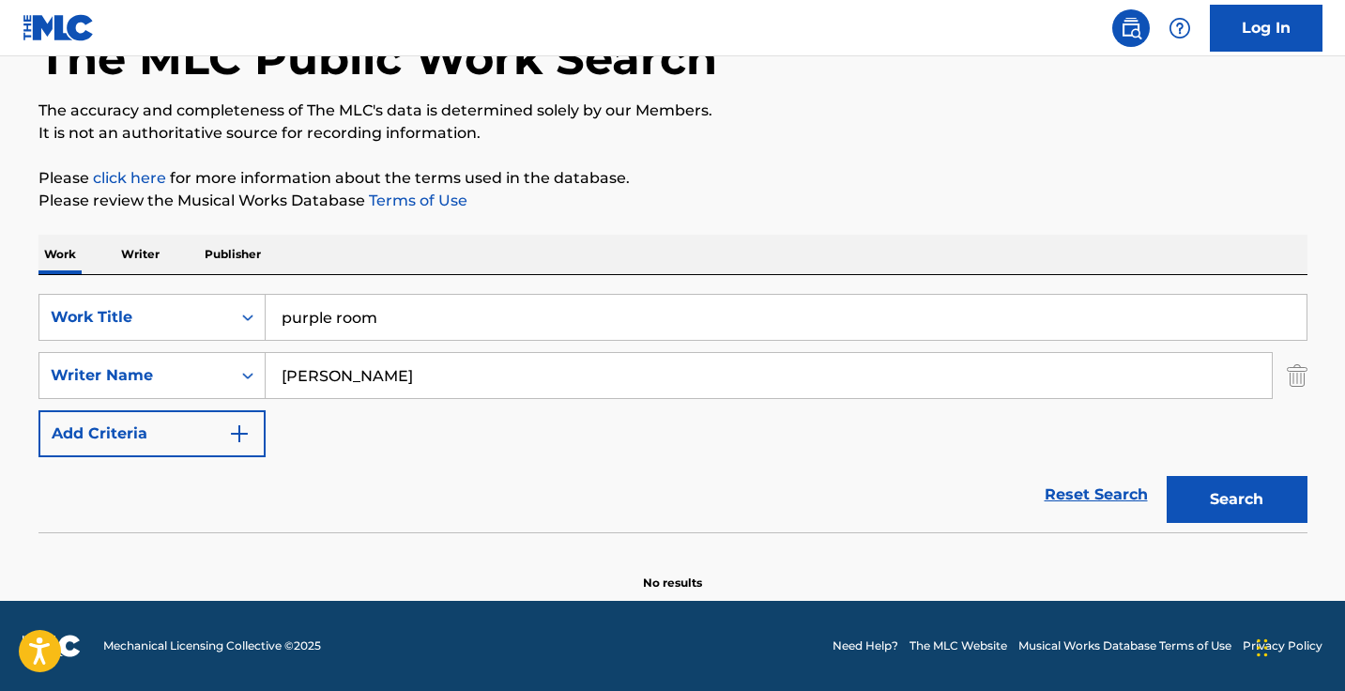
scroll to position [124, 0]
click at [419, 362] on input "Anaïs Cardot" at bounding box center [769, 375] width 1006 height 45
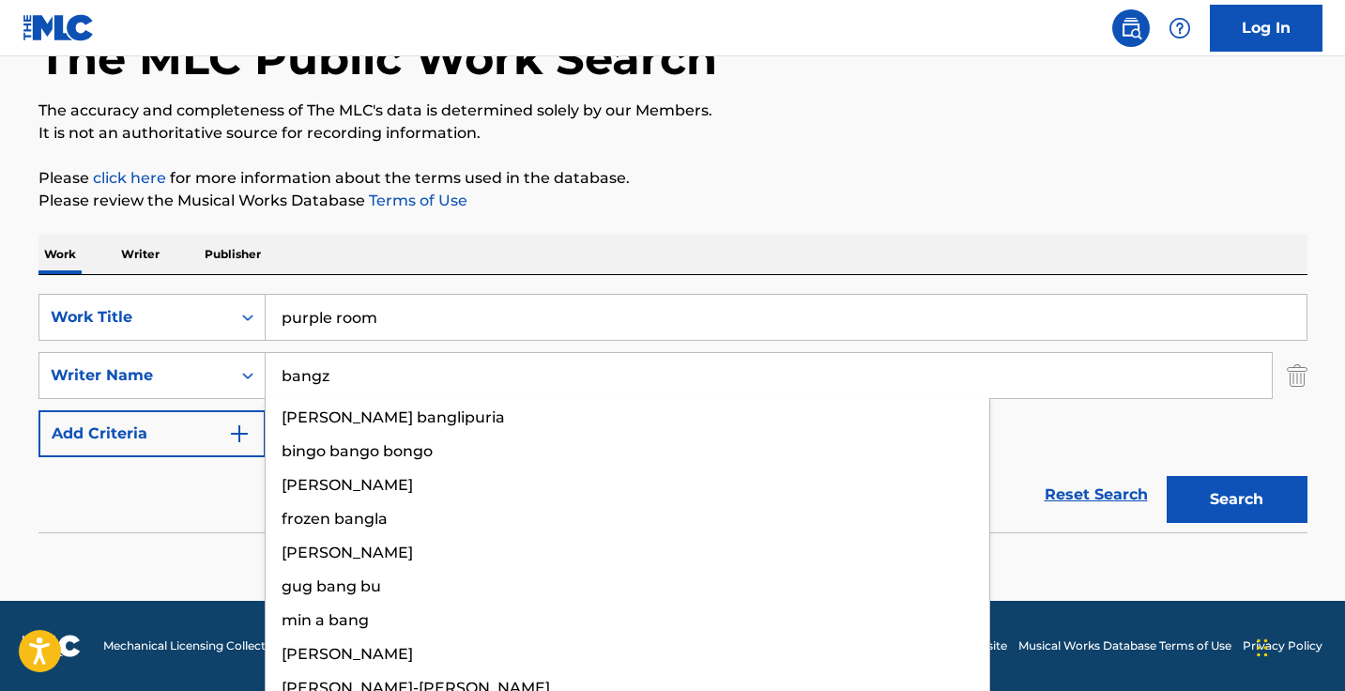
click at [1236, 499] on button "Search" at bounding box center [1236, 499] width 141 height 47
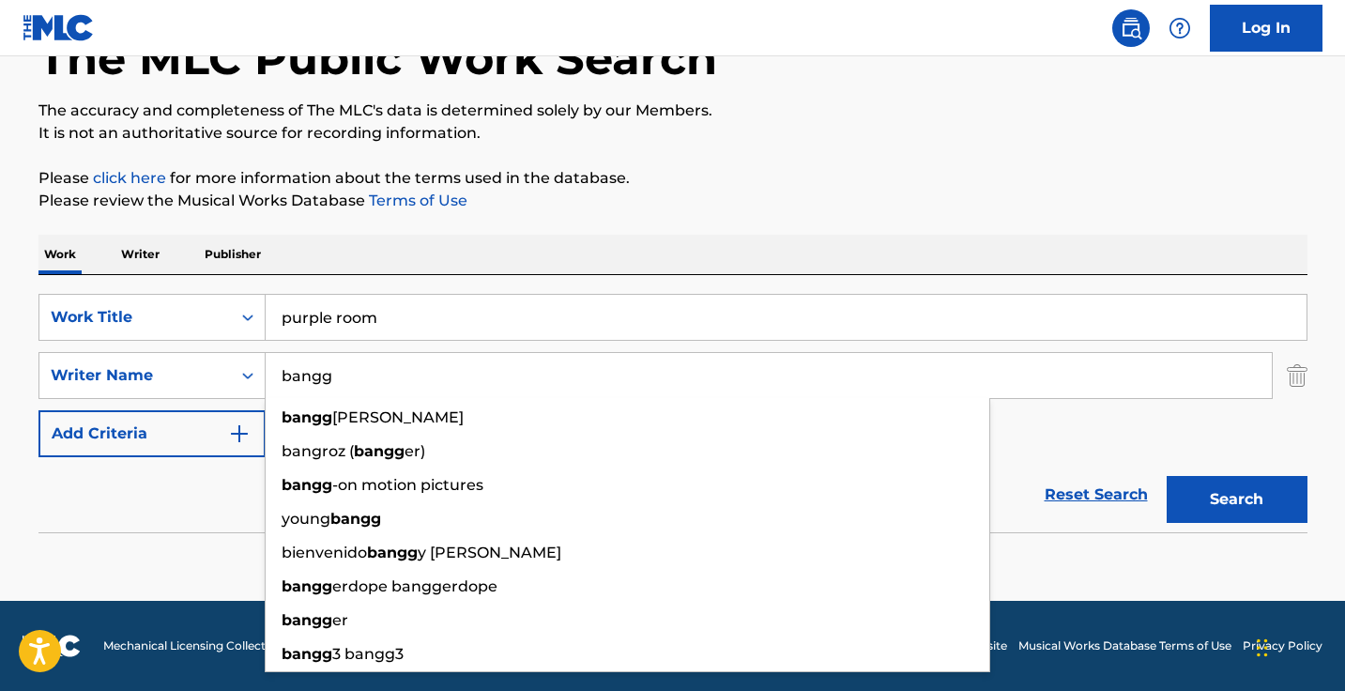
click at [1236, 499] on button "Search" at bounding box center [1236, 499] width 141 height 47
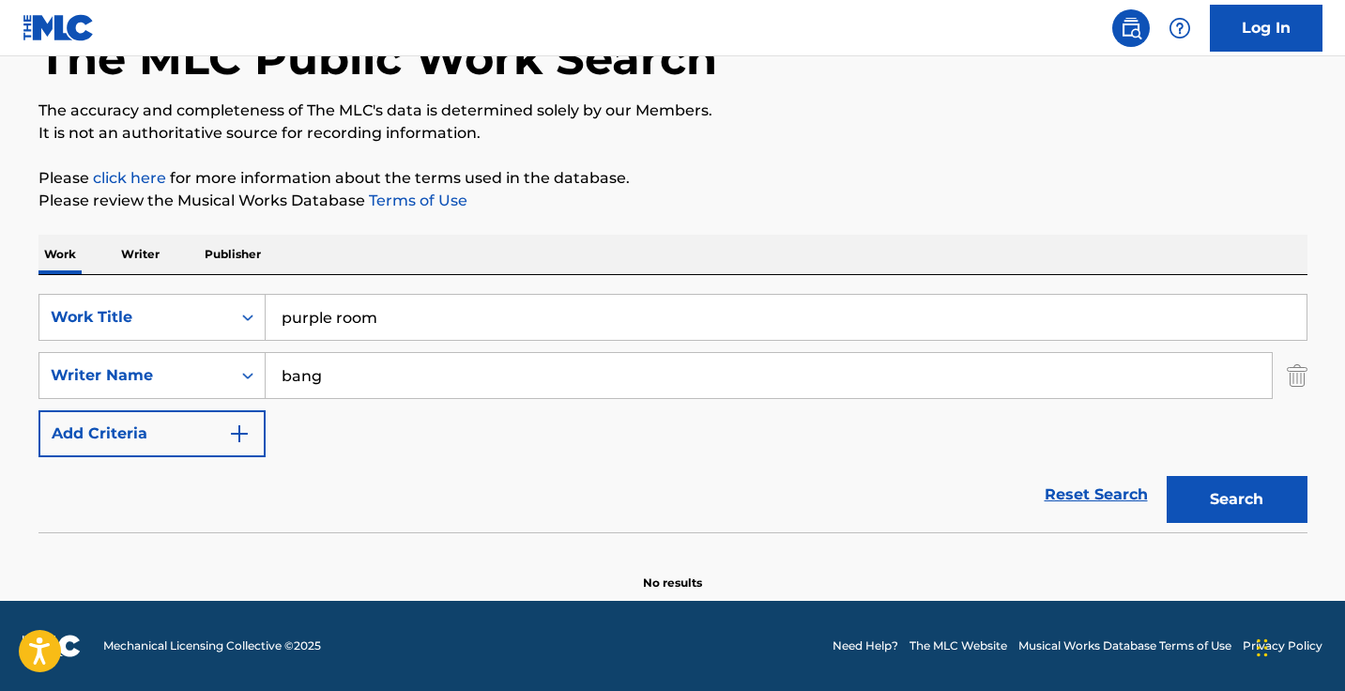
click at [1236, 499] on button "Search" at bounding box center [1236, 499] width 141 height 47
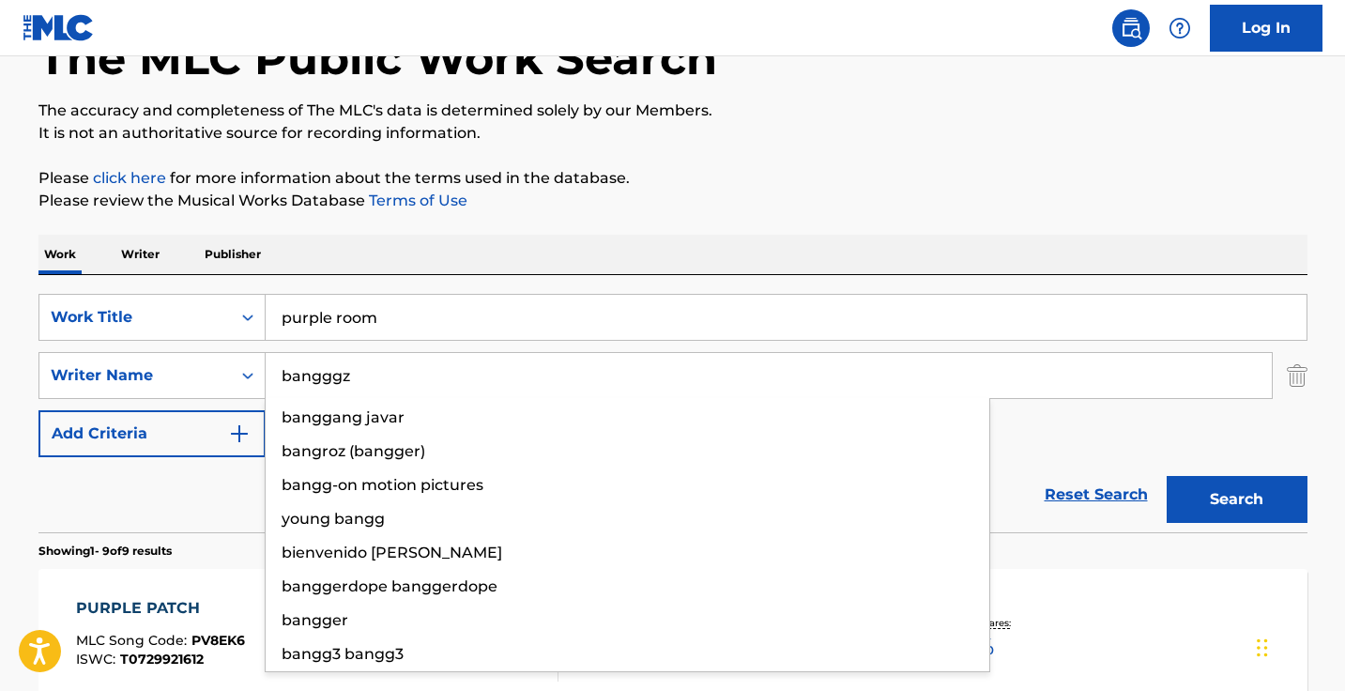
click at [1236, 499] on button "Search" at bounding box center [1236, 499] width 141 height 47
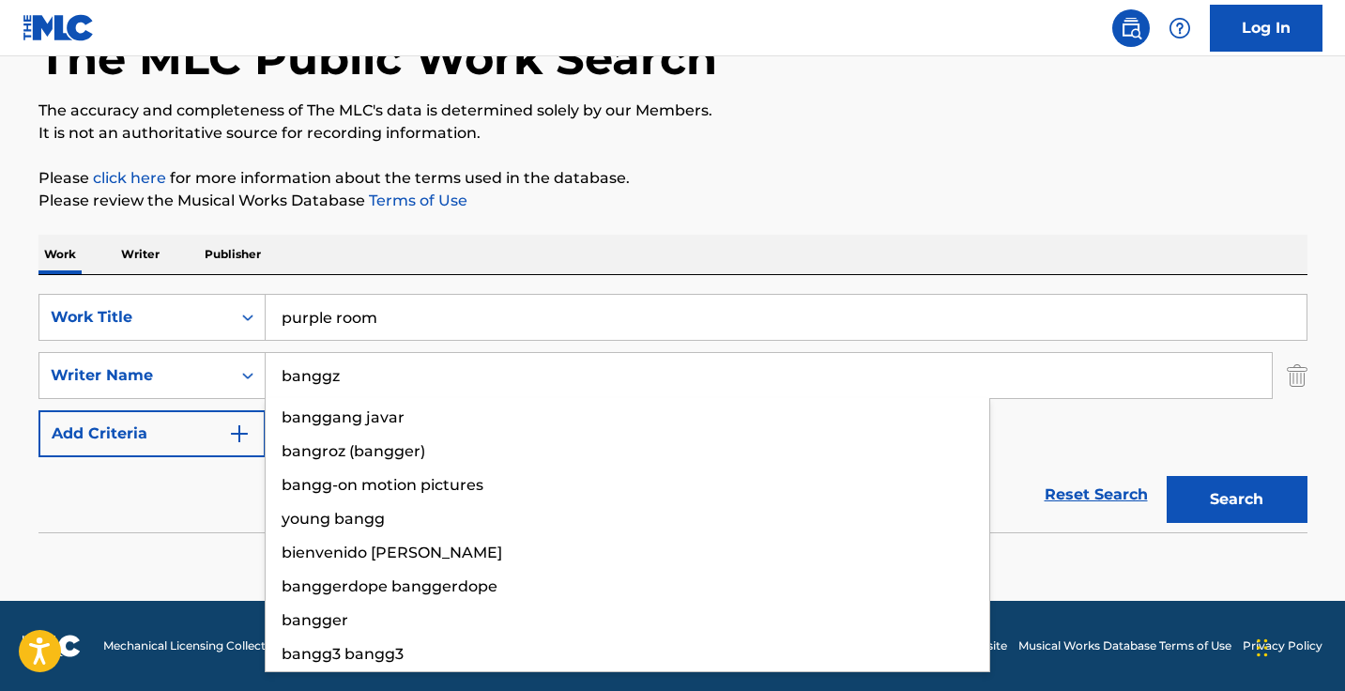
click at [1236, 499] on button "Search" at bounding box center [1236, 499] width 141 height 47
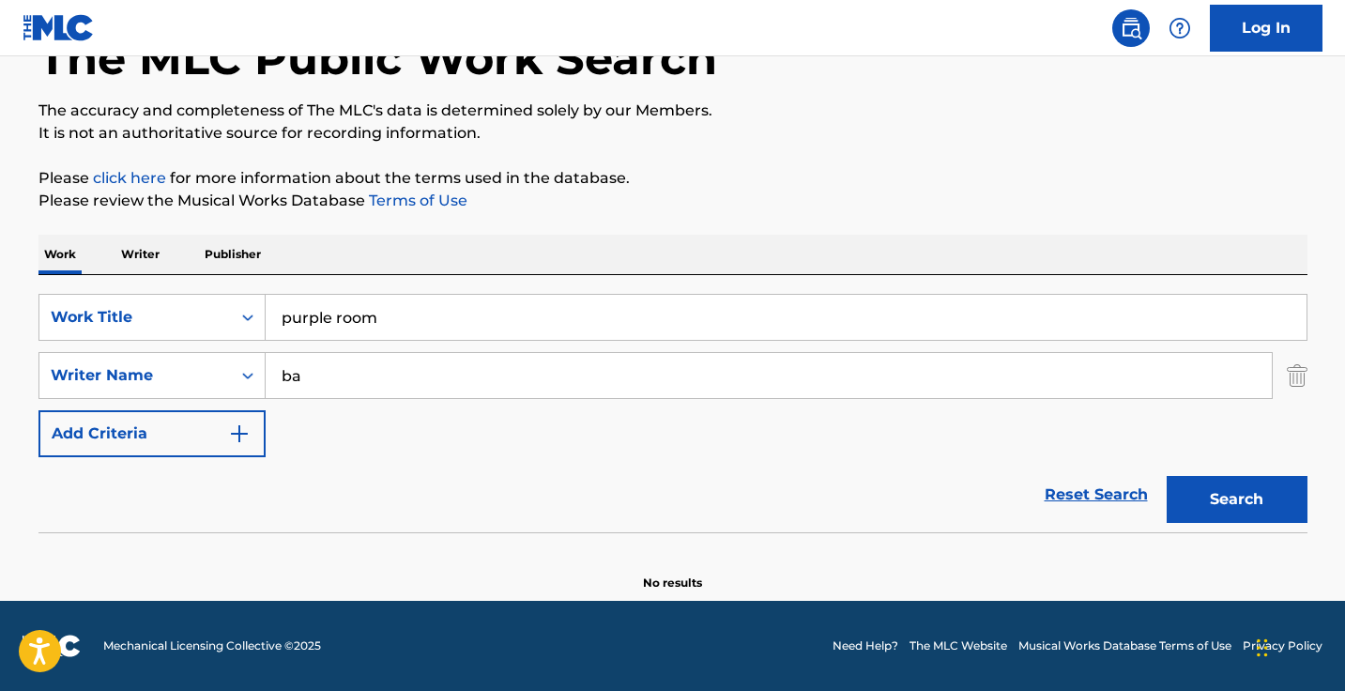
type input "b"
paste input ""Damilila Salaudeen""
click at [290, 373] on input ""Damilila Salaudeen" at bounding box center [769, 375] width 1006 height 45
click at [1236, 499] on button "Search" at bounding box center [1236, 499] width 141 height 47
click at [510, 370] on input "Damilila Salaudeen" at bounding box center [769, 375] width 1006 height 45
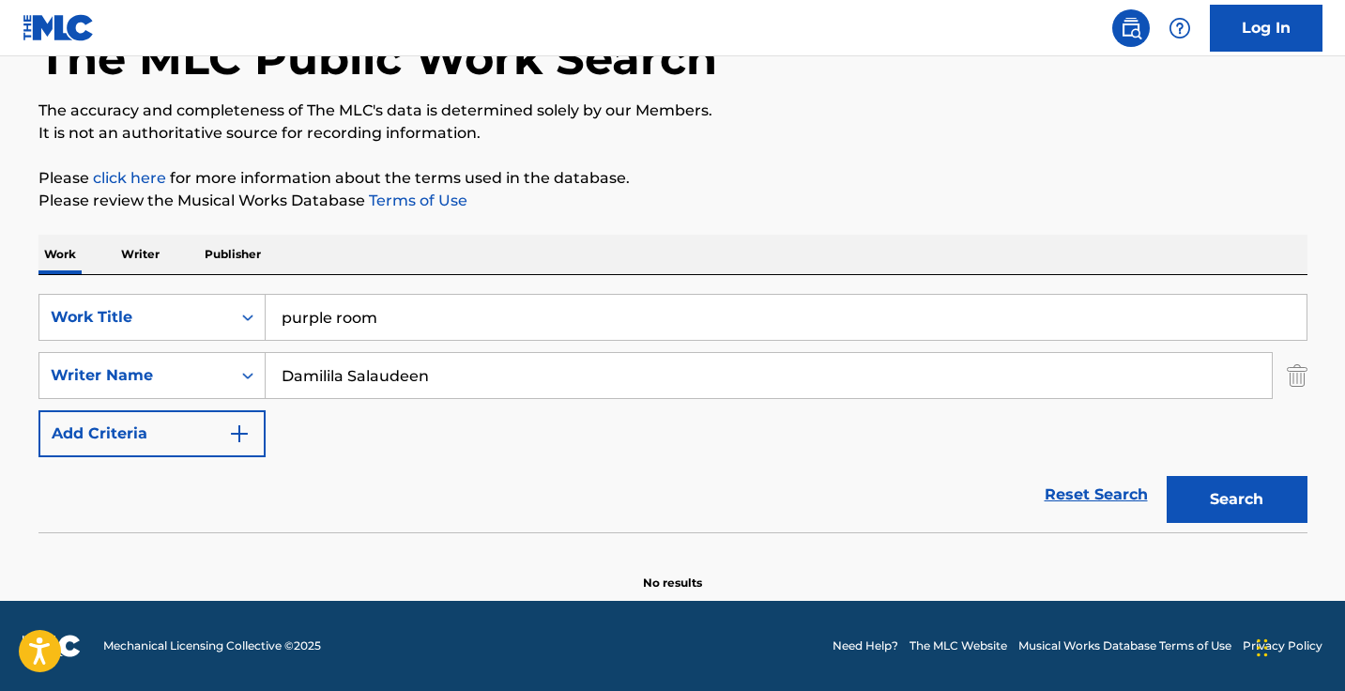
click at [510, 370] on input "Damilila Salaudeen" at bounding box center [769, 375] width 1006 height 45
paste input ""Malachi Vereen""
click at [284, 372] on input ""Malachi Vereen" at bounding box center [769, 375] width 1006 height 45
click at [1236, 499] on button "Search" at bounding box center [1236, 499] width 141 height 47
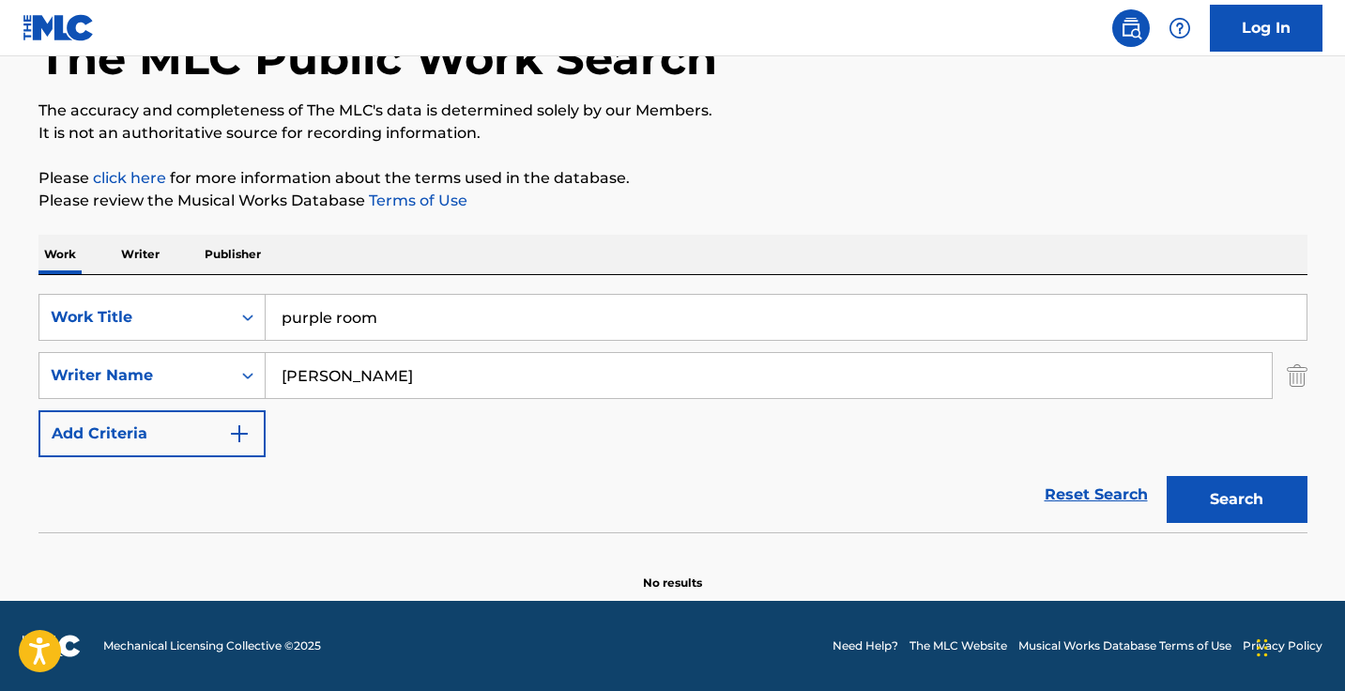
click at [390, 386] on input "Malachi Vereen" at bounding box center [769, 375] width 1006 height 45
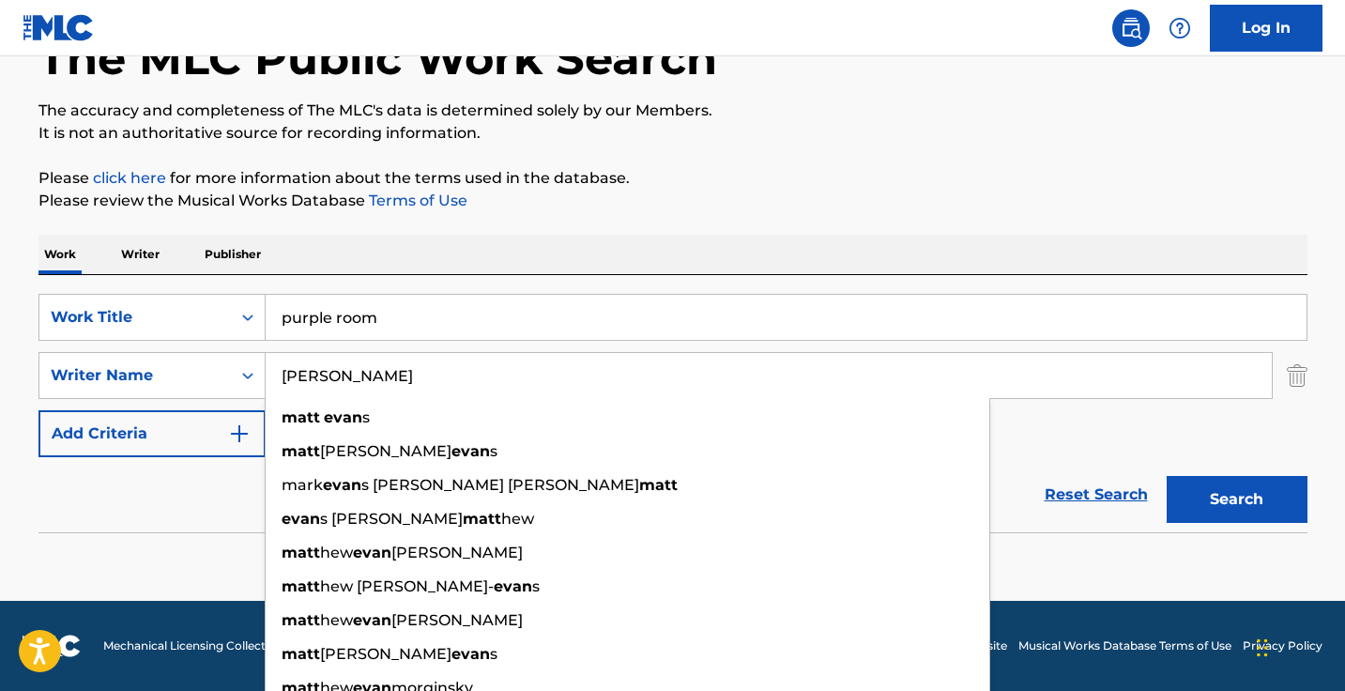
click at [1236, 499] on button "Search" at bounding box center [1236, 499] width 141 height 47
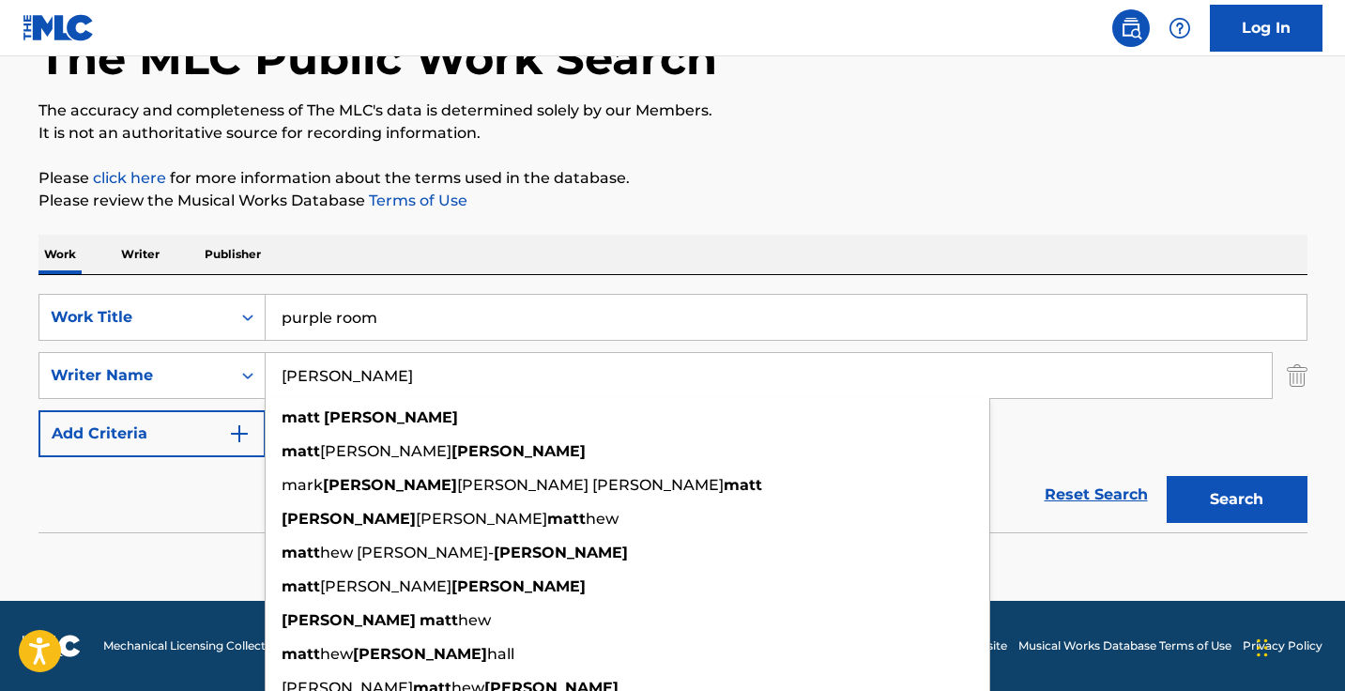
click at [411, 361] on input "matt evans" at bounding box center [769, 375] width 1006 height 45
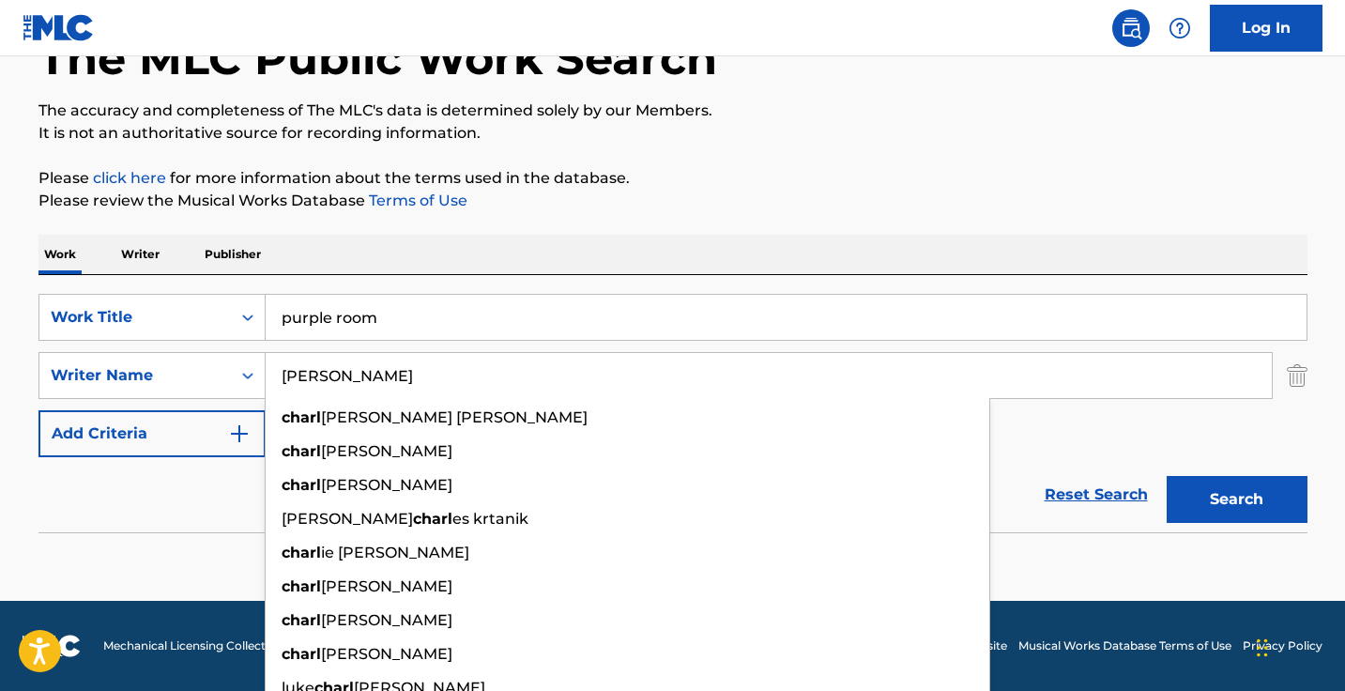
click at [1236, 499] on button "Search" at bounding box center [1236, 499] width 141 height 47
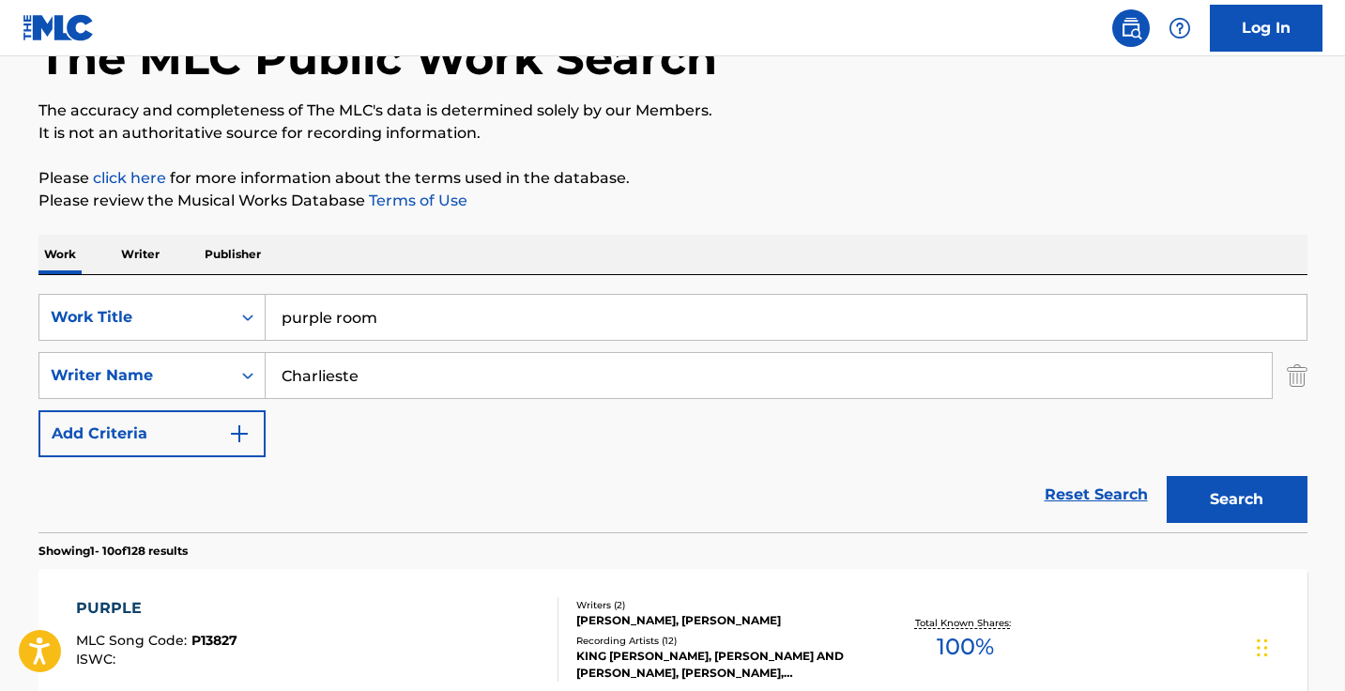
click at [446, 371] on input "Charlieste" at bounding box center [769, 375] width 1006 height 45
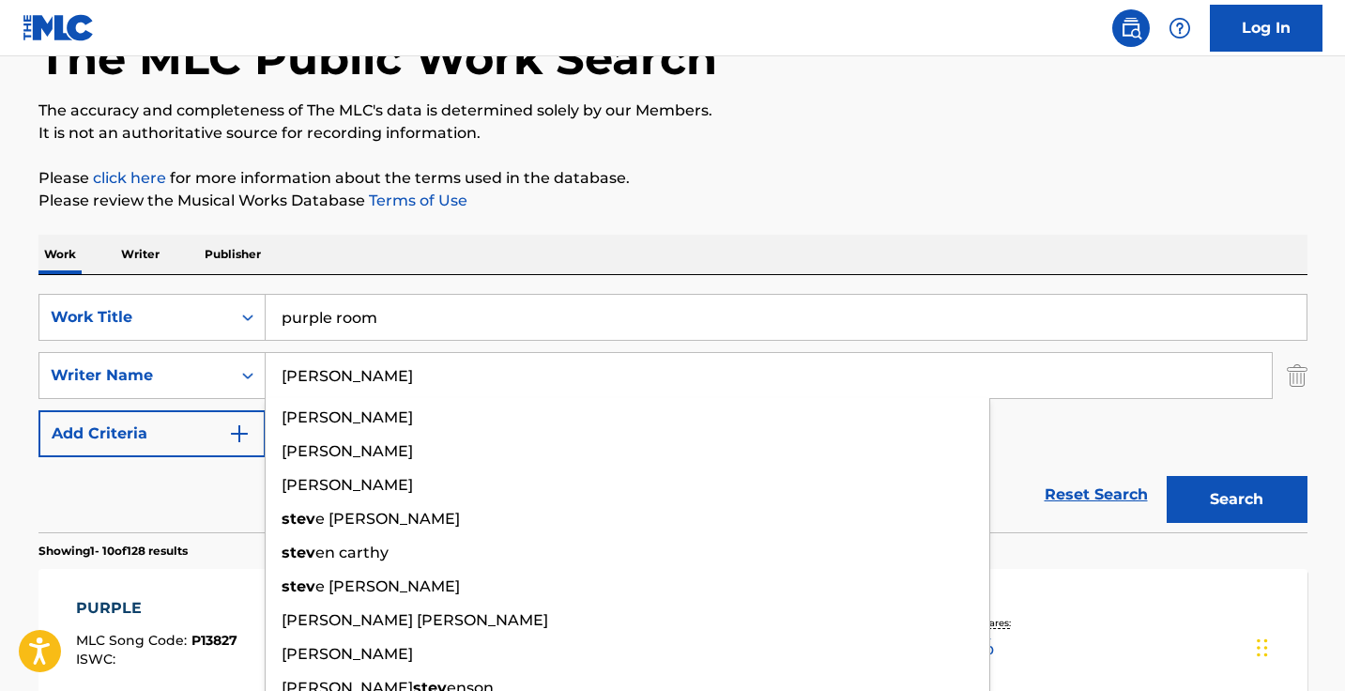
click at [1236, 499] on button "Search" at bounding box center [1236, 499] width 141 height 47
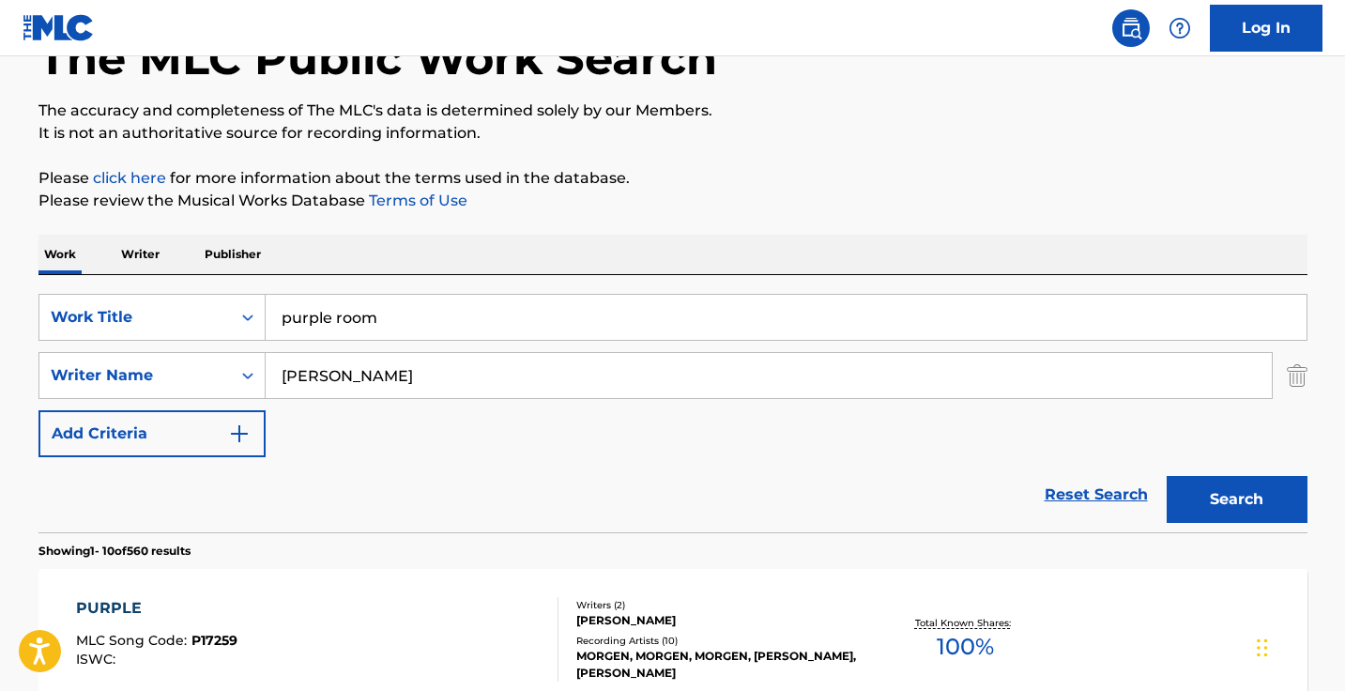
click at [452, 364] on input "steve" at bounding box center [769, 375] width 1006 height 45
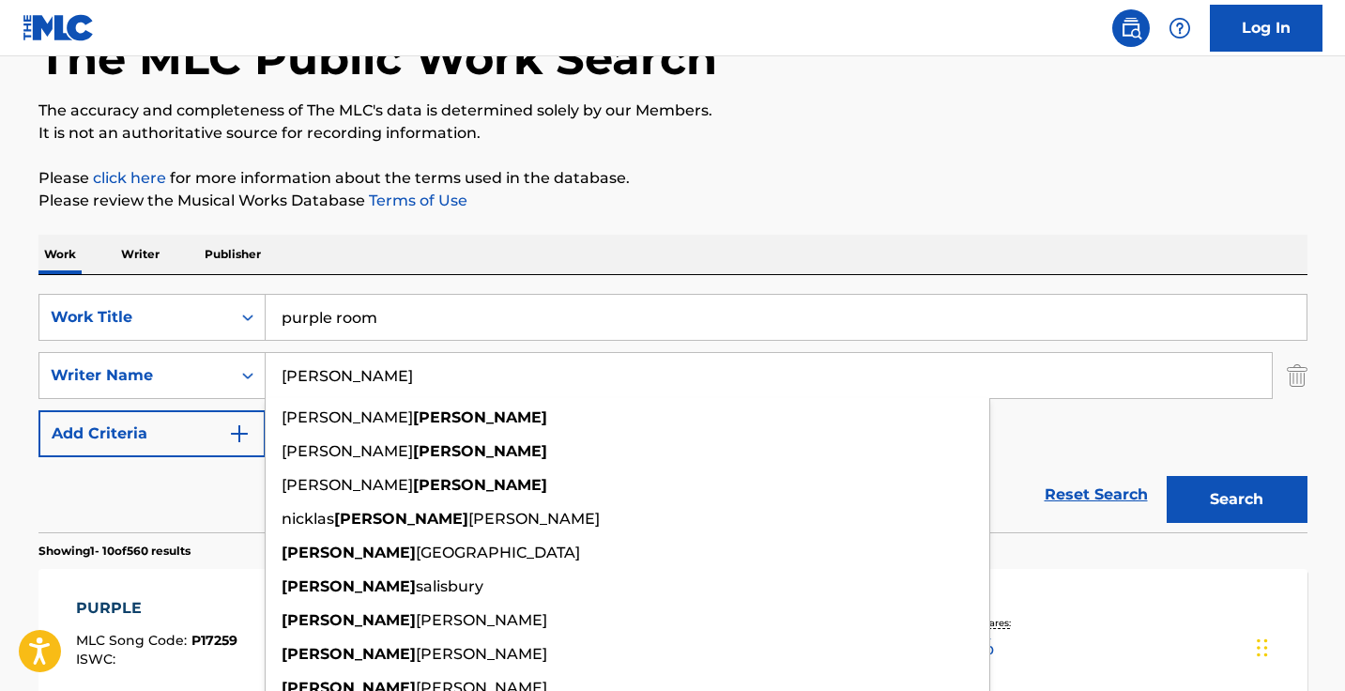
click at [1236, 499] on button "Search" at bounding box center [1236, 499] width 141 height 47
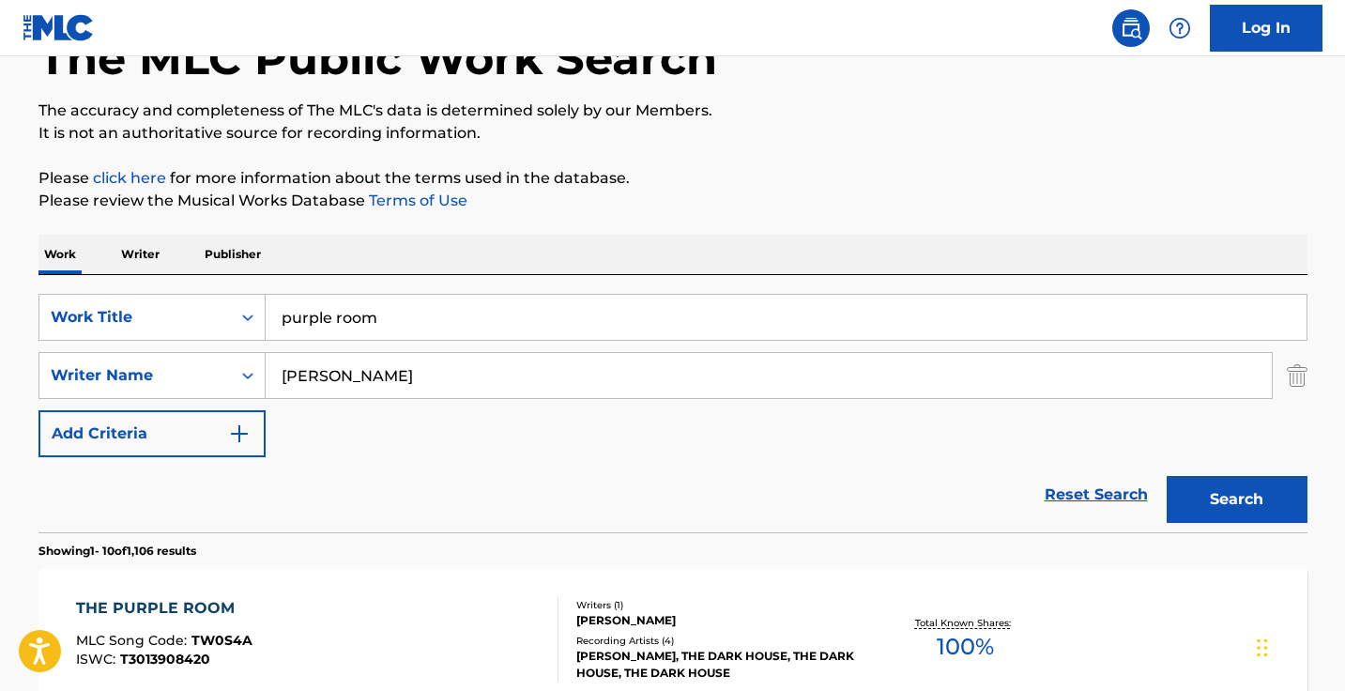
click at [395, 389] on input "thomas" at bounding box center [769, 375] width 1006 height 45
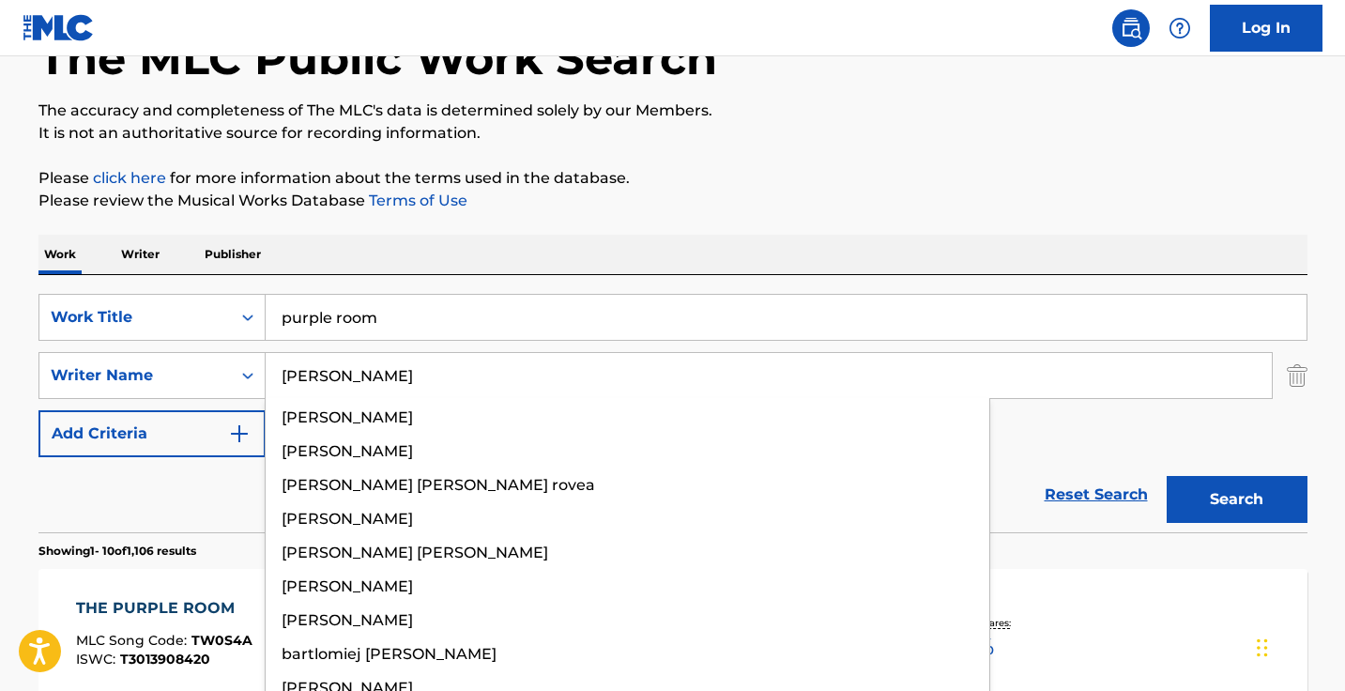
click at [1236, 499] on button "Search" at bounding box center [1236, 499] width 141 height 47
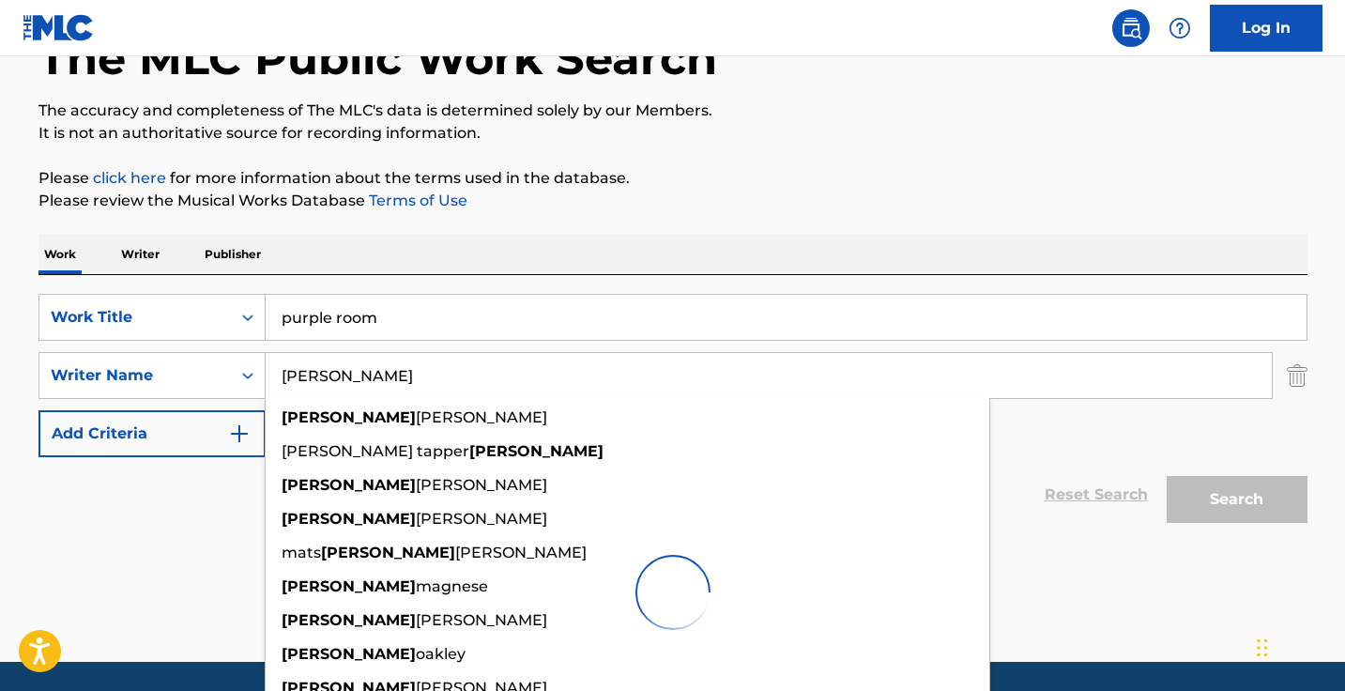
type input "Tommy"
drag, startPoint x: 395, startPoint y: 389, endPoint x: 394, endPoint y: 379, distance: 9.4
click at [394, 379] on input "Tommy" at bounding box center [769, 375] width 1006 height 45
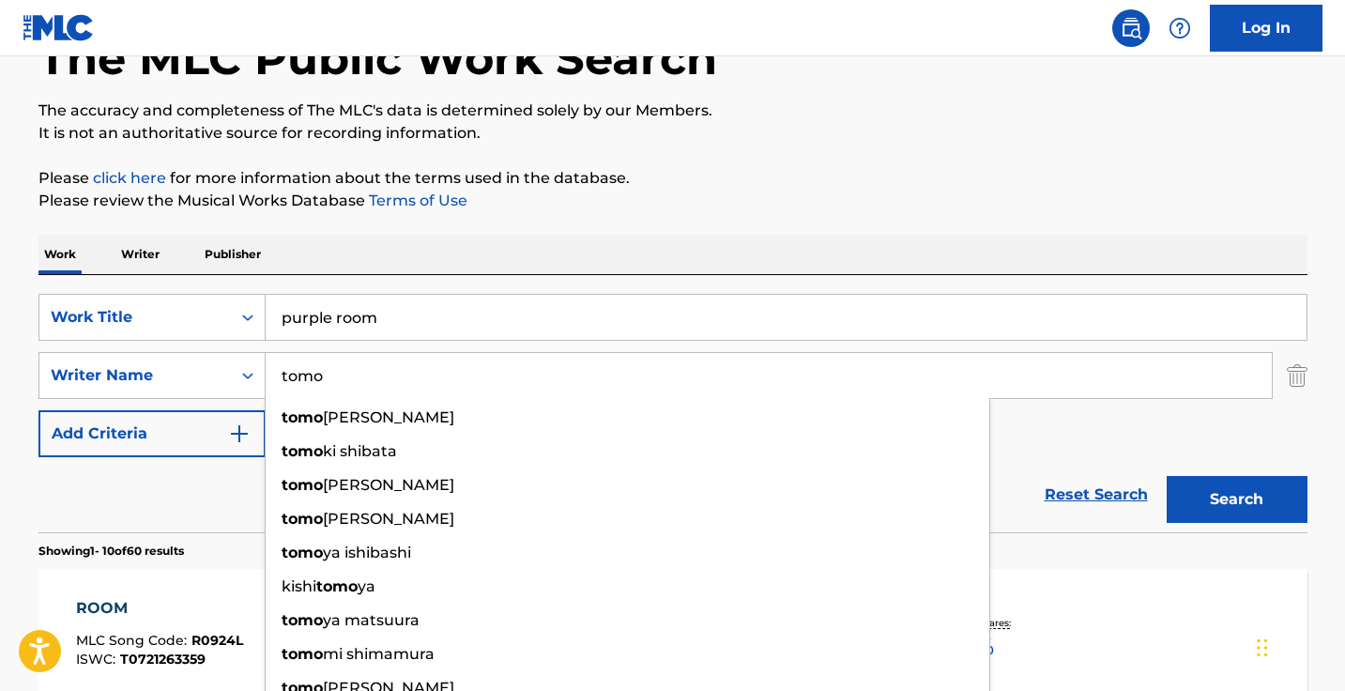
type input "tomo"
click at [1236, 499] on button "Search" at bounding box center [1236, 499] width 141 height 47
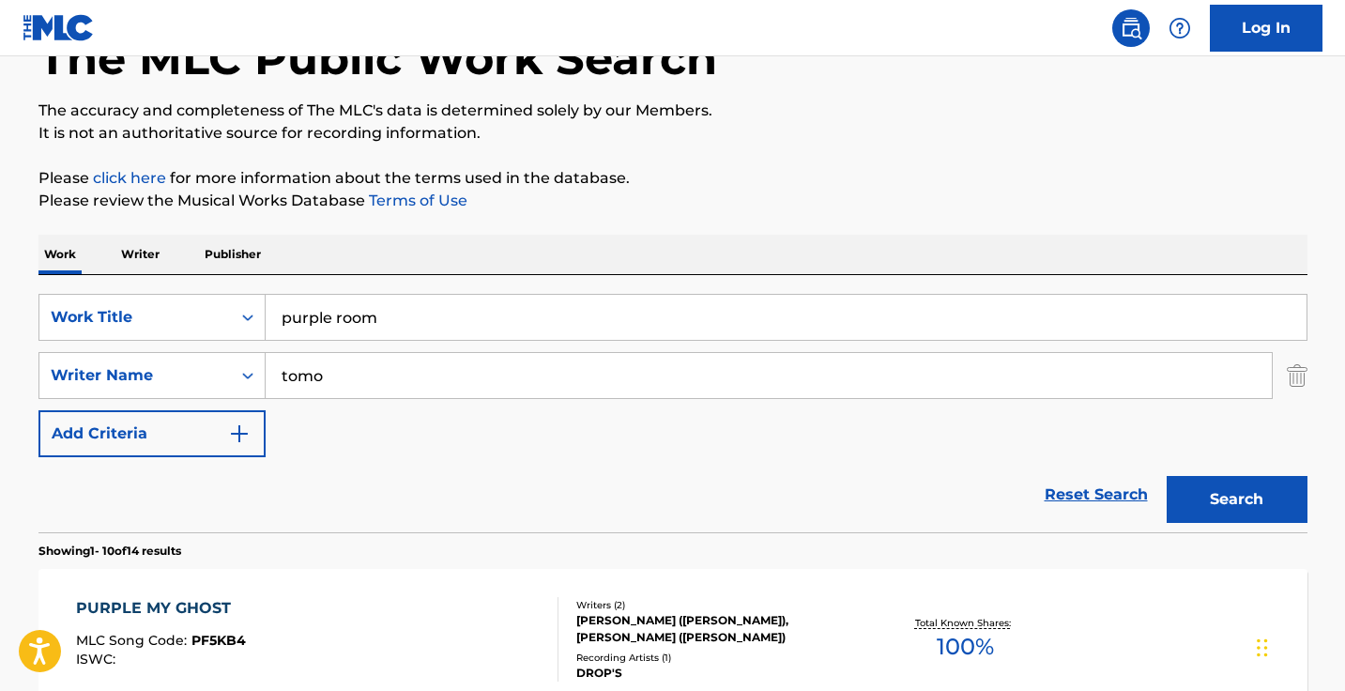
click at [450, 374] on input "tomo" at bounding box center [769, 375] width 1006 height 45
click at [1236, 499] on button "Search" at bounding box center [1236, 499] width 141 height 47
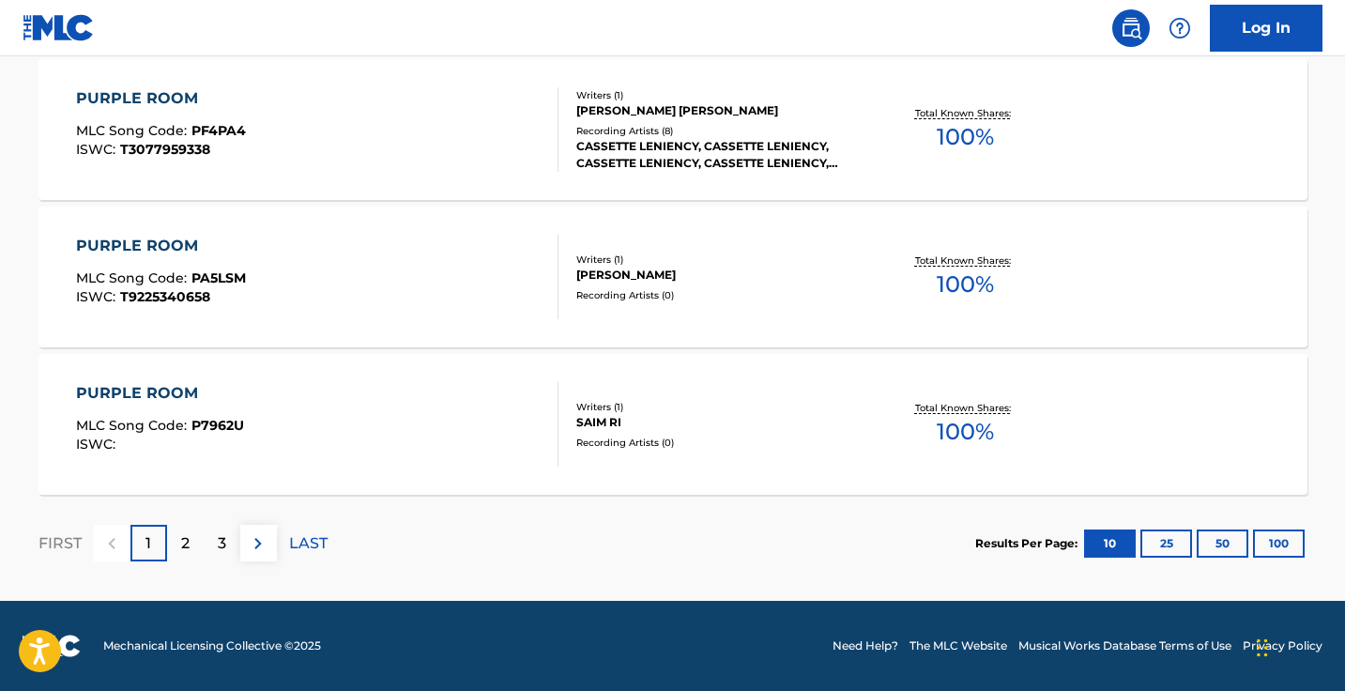
scroll to position [1665, 0]
click at [251, 541] on img at bounding box center [258, 543] width 23 height 23
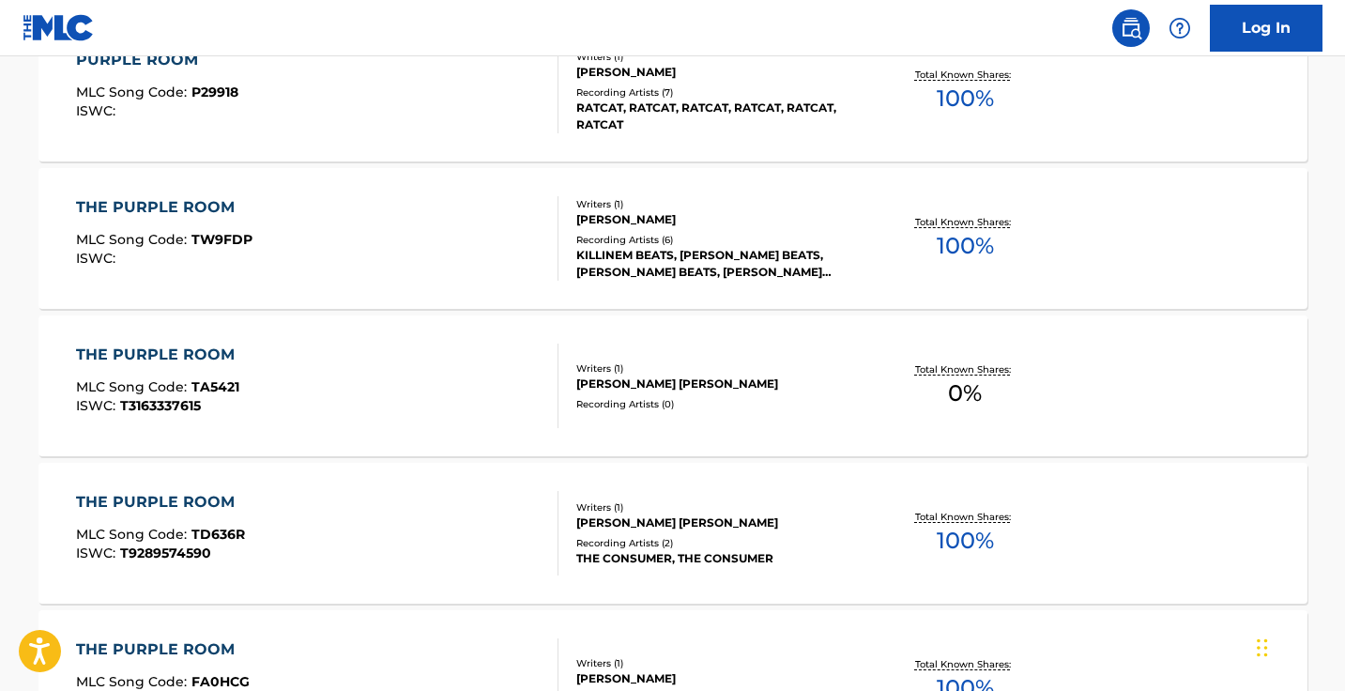
scroll to position [579, 0]
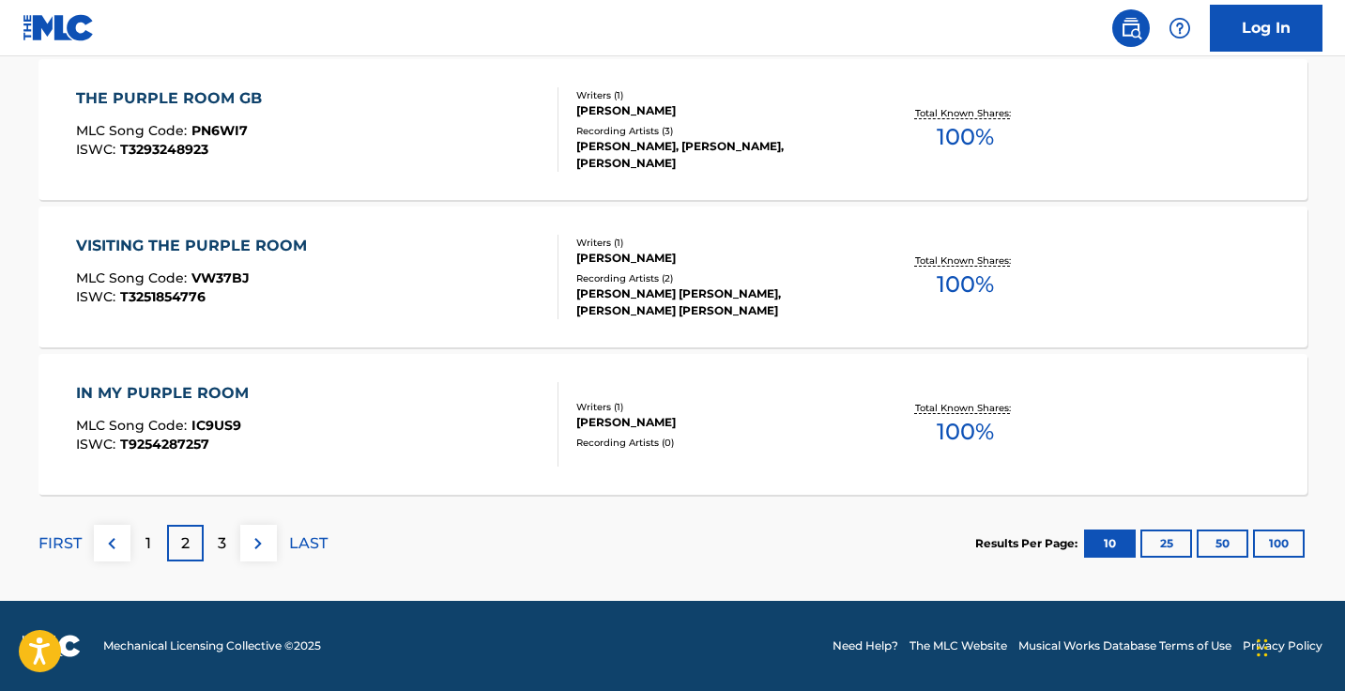
click at [251, 541] on img at bounding box center [258, 543] width 23 height 23
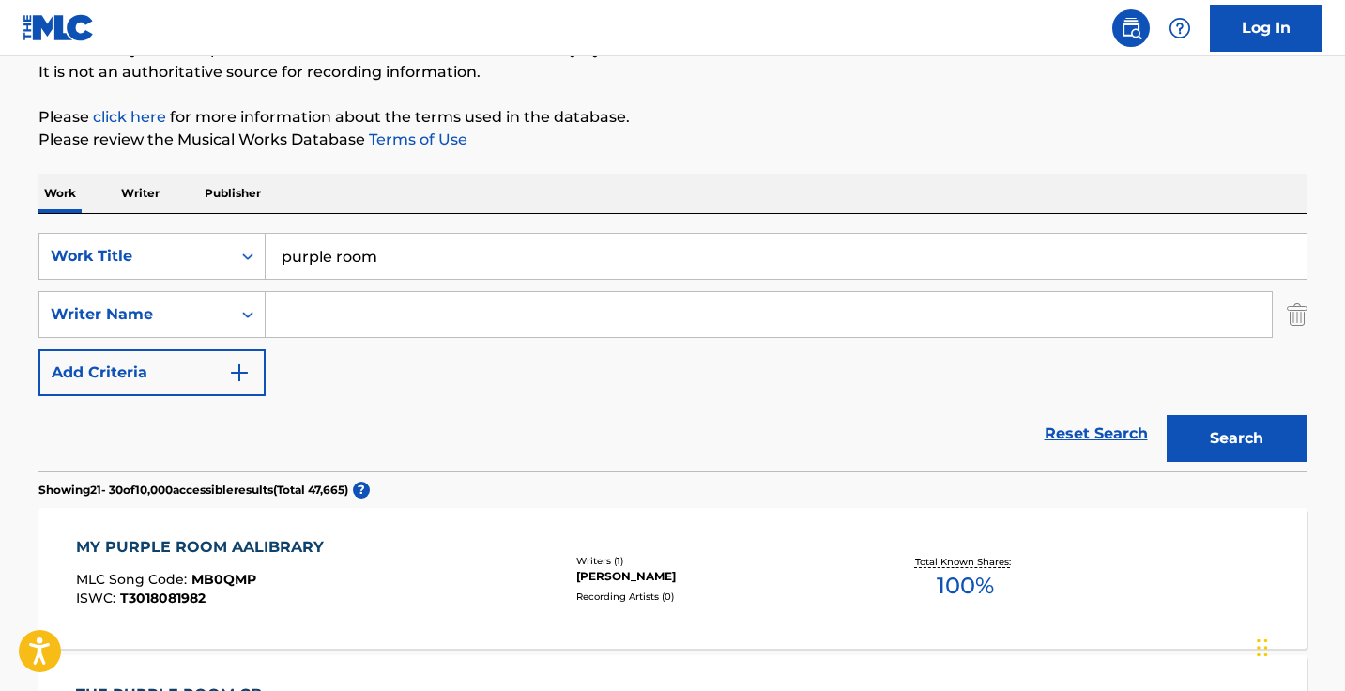
click at [328, 246] on input "purple room" at bounding box center [786, 256] width 1041 height 45
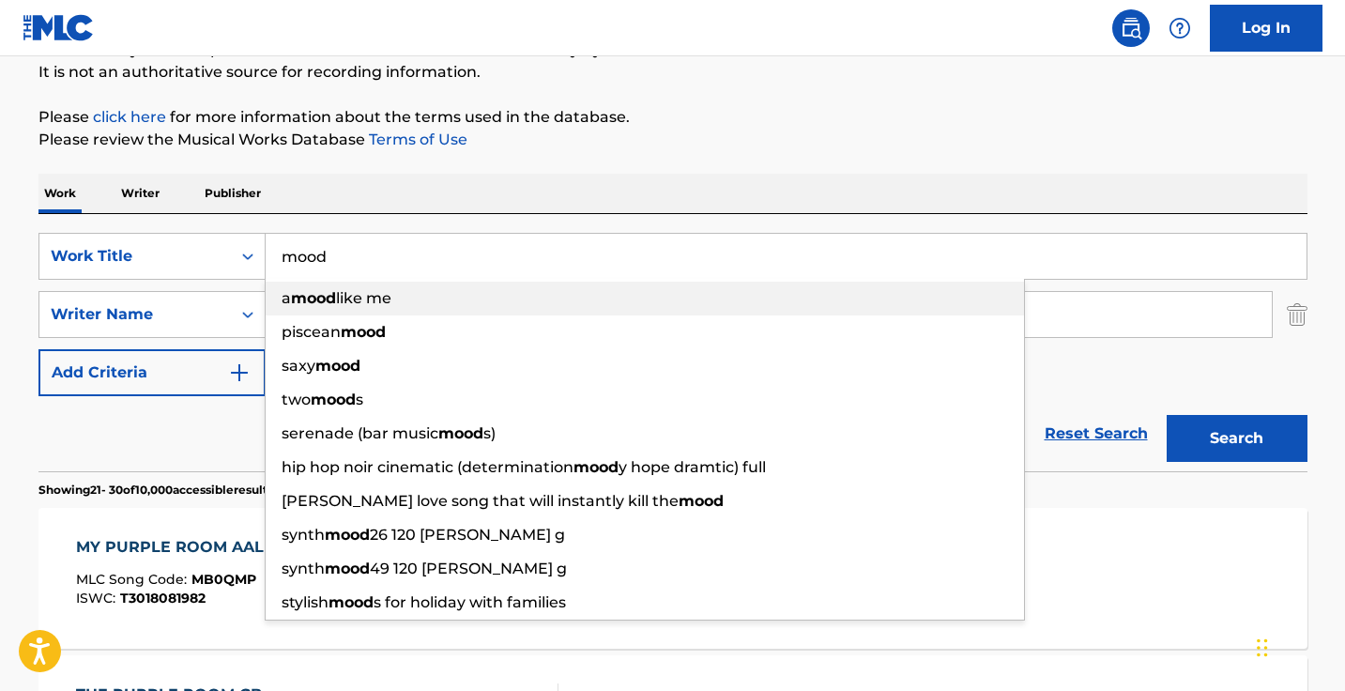
type input "mood"
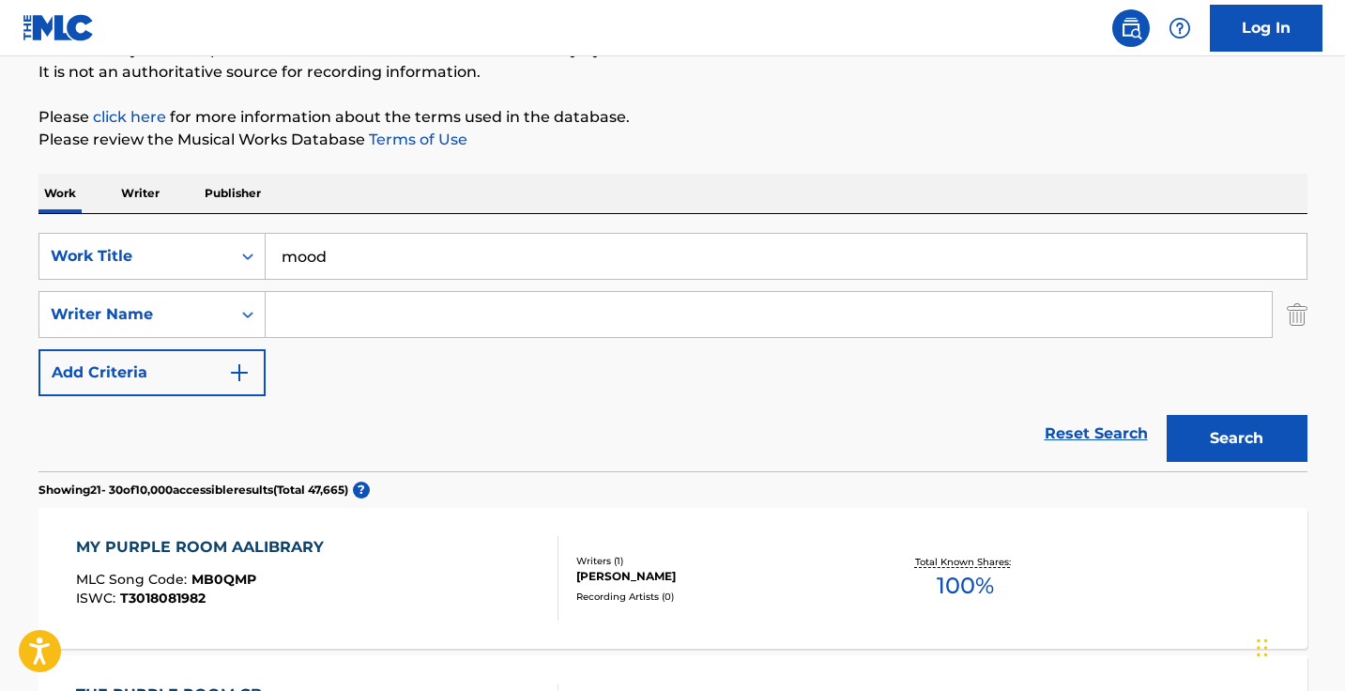
click at [584, 123] on p "Please click here for more information about the terms used in the database." at bounding box center [672, 117] width 1269 height 23
click at [503, 300] on input "Search Form" at bounding box center [769, 314] width 1006 height 45
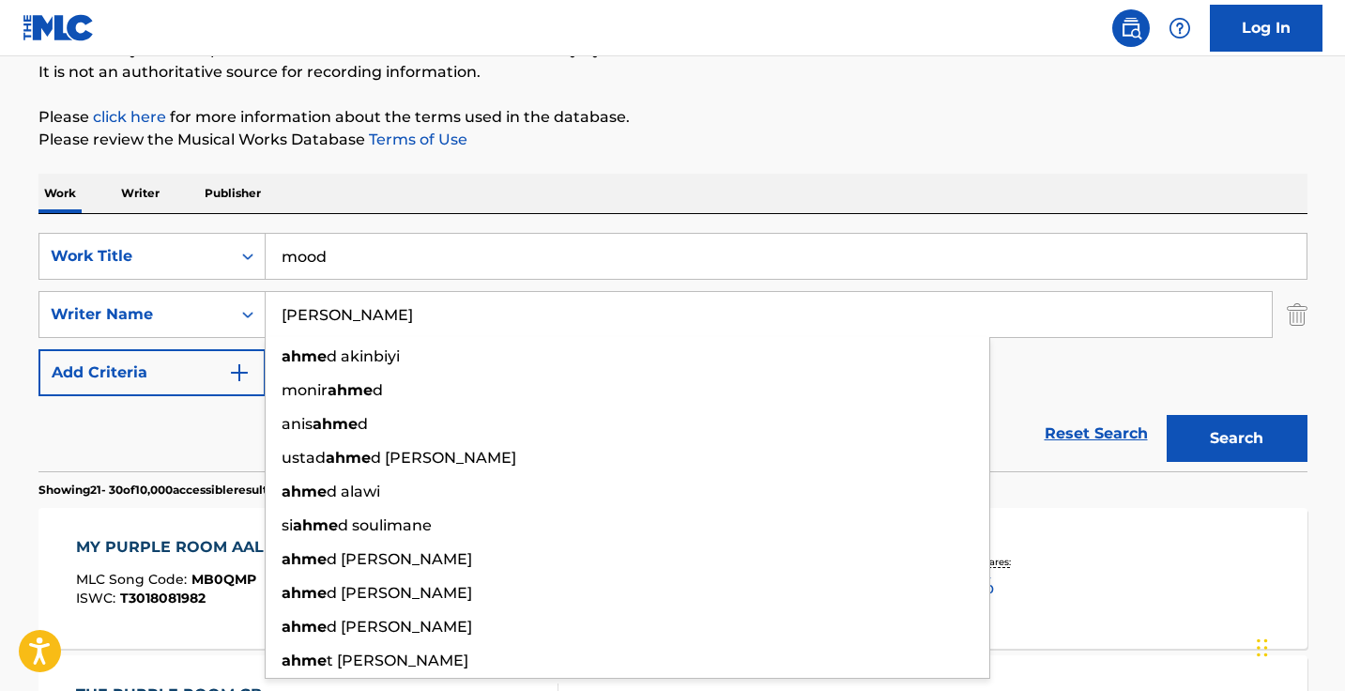
type input "ahmed"
click at [1236, 438] on button "Search" at bounding box center [1236, 438] width 141 height 47
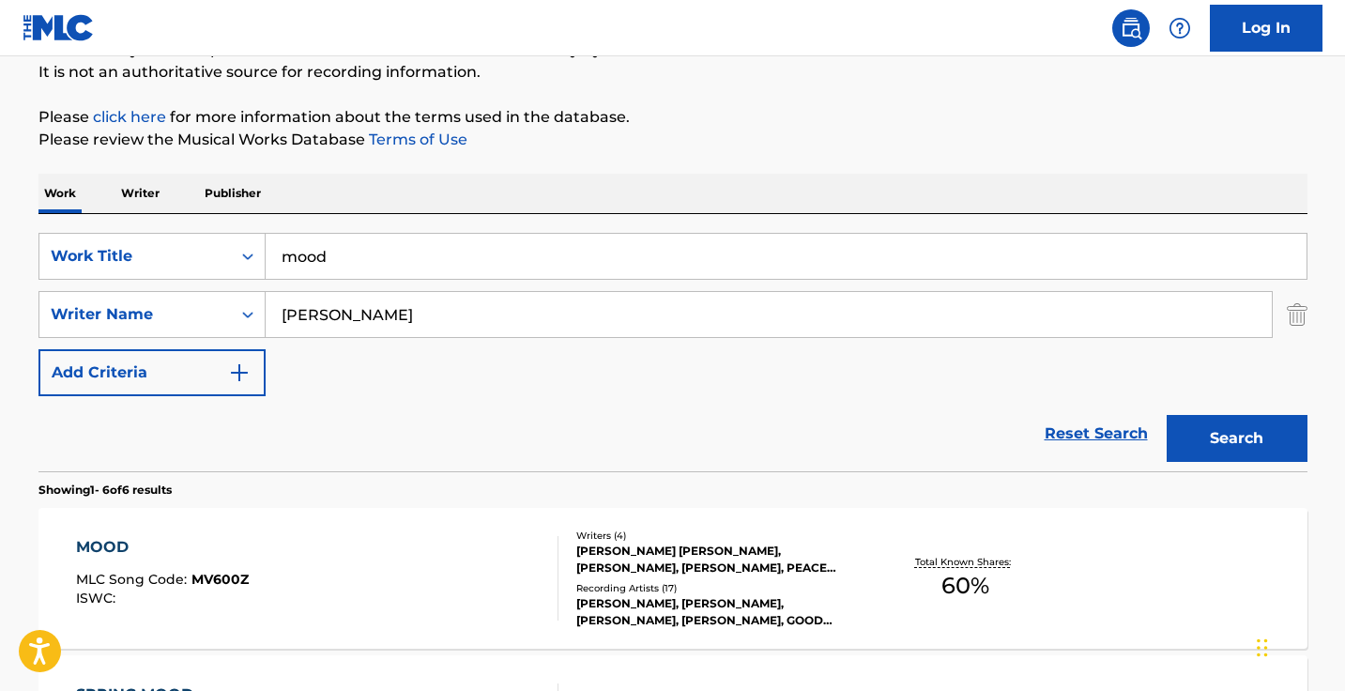
click at [800, 148] on p "Please review the Musical Works Database Terms of Use" at bounding box center [672, 140] width 1269 height 23
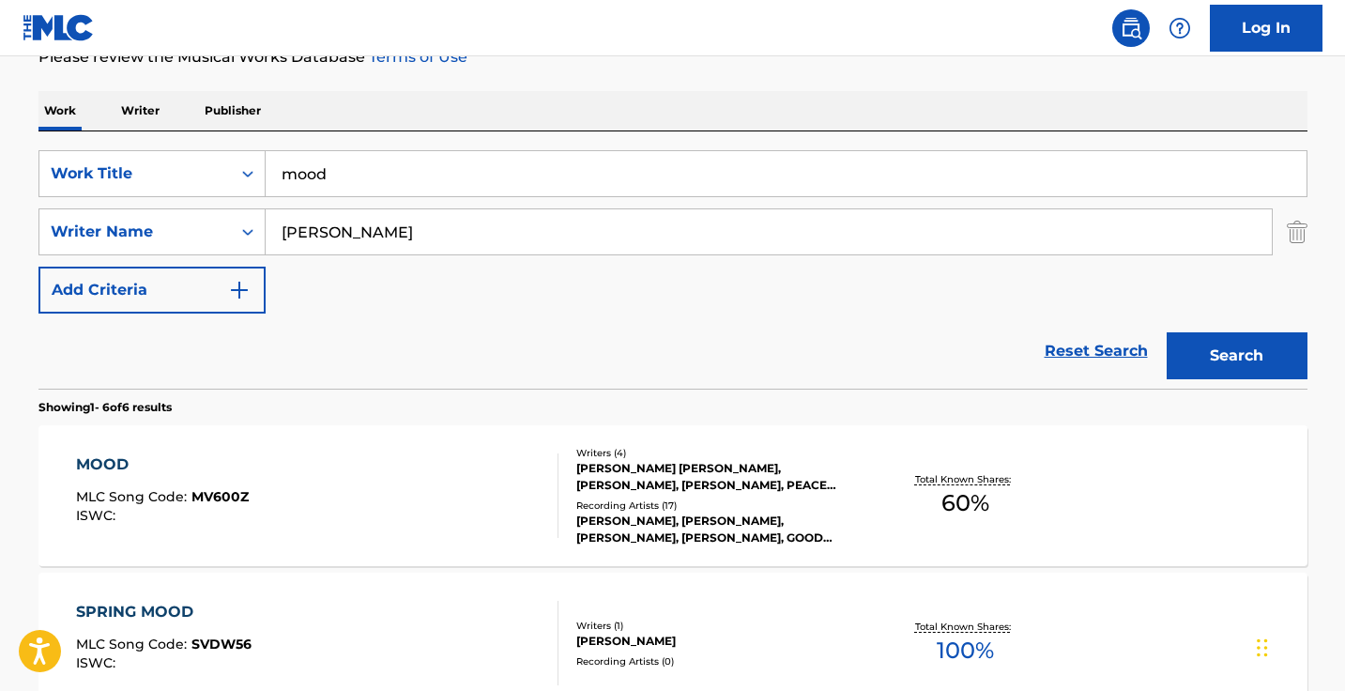
scroll to position [343, 0]
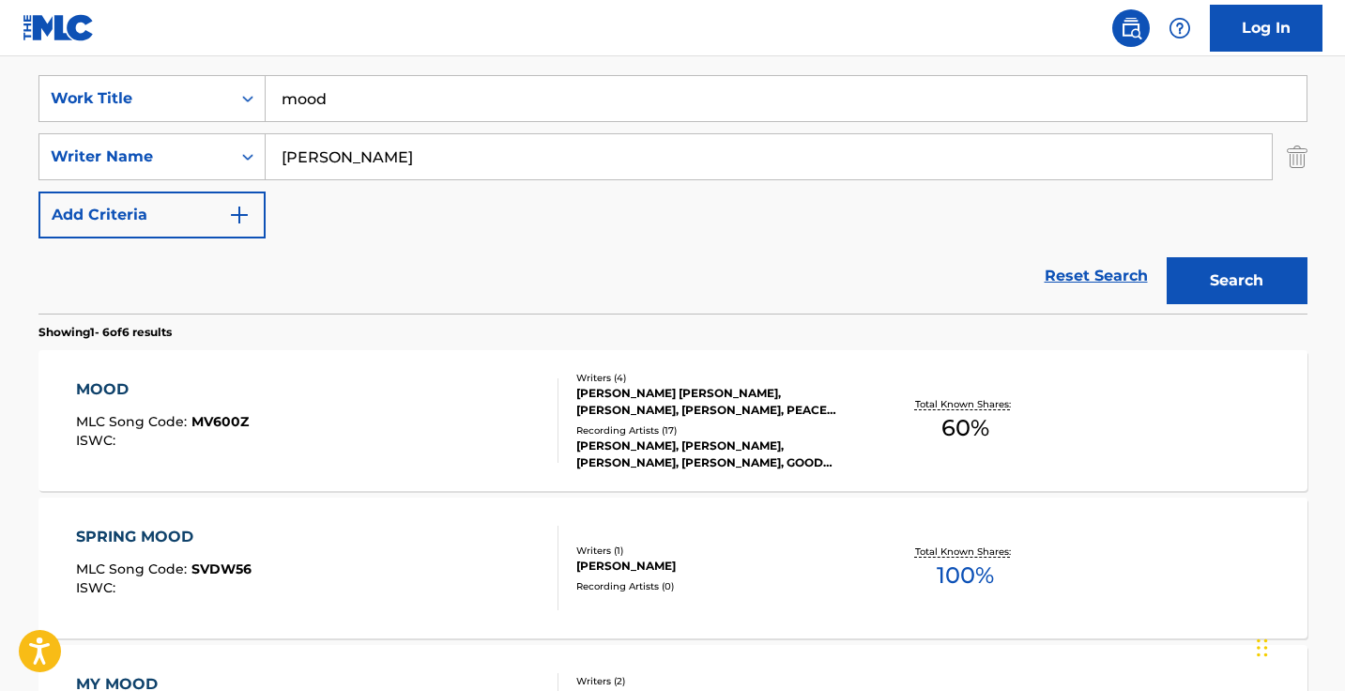
click at [442, 408] on div "MOOD MLC Song Code : MV600Z ISWC :" at bounding box center [317, 420] width 482 height 84
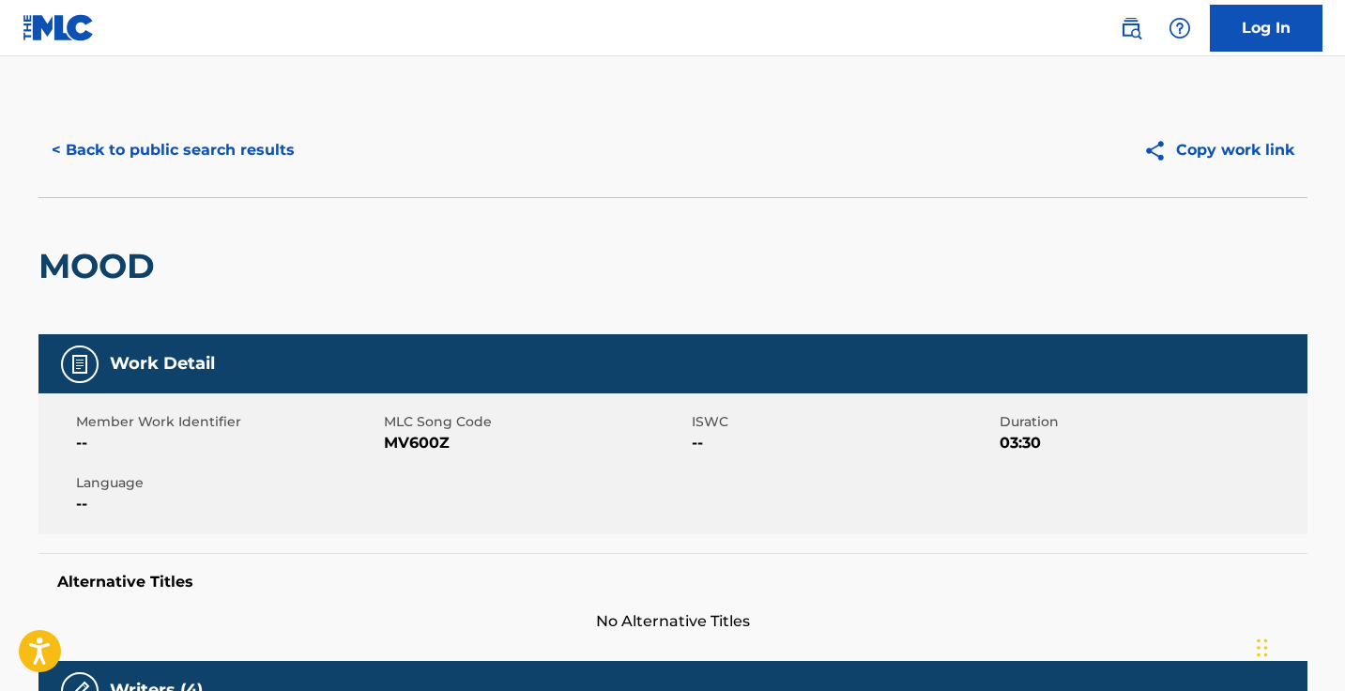
click at [413, 444] on span "MV600Z" at bounding box center [535, 443] width 303 height 23
copy span "MV600Z"
click at [253, 160] on button "< Back to public search results" at bounding box center [172, 150] width 269 height 47
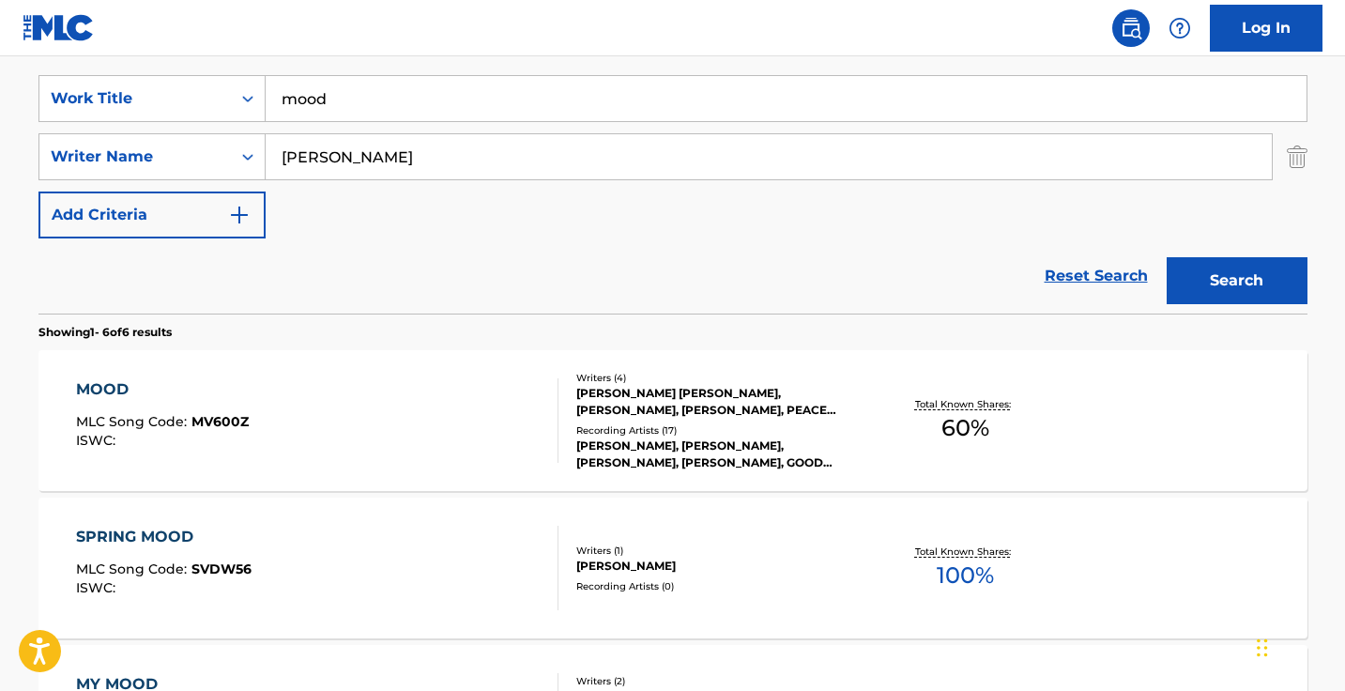
click at [494, 102] on input "mood" at bounding box center [786, 98] width 1041 height 45
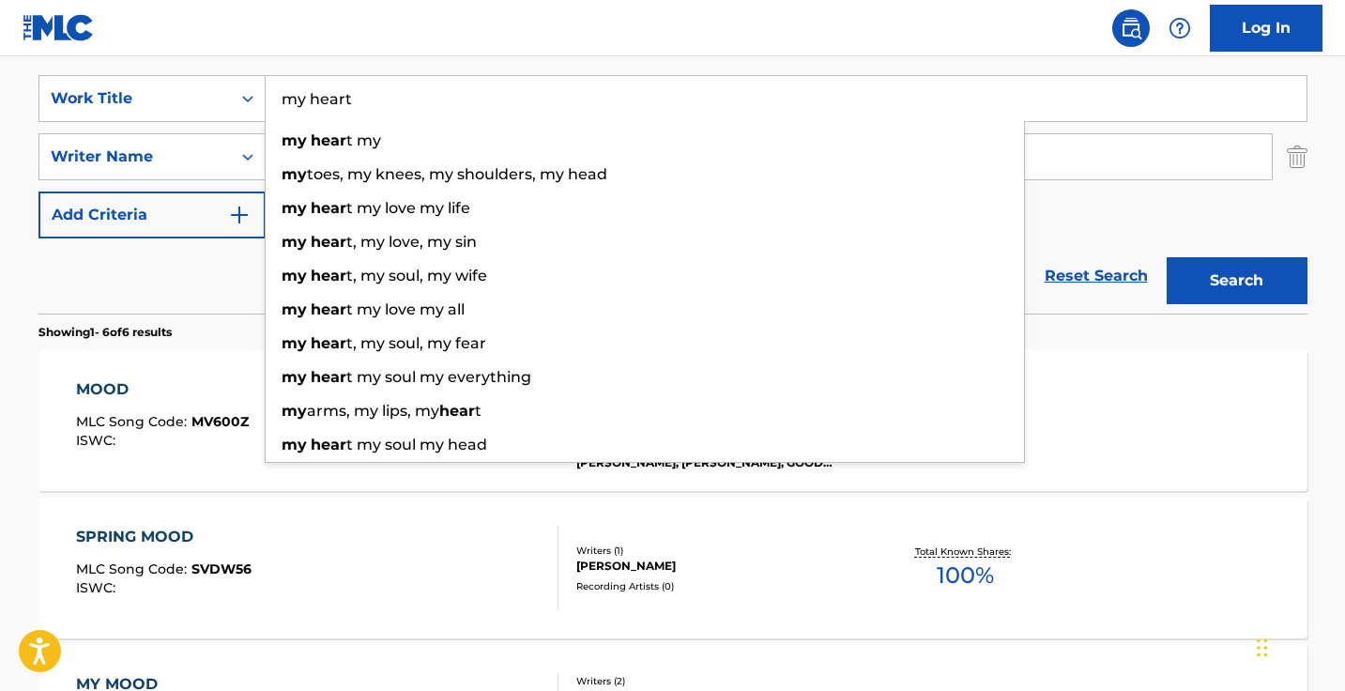
type input "my heart"
click at [1236, 281] on button "Search" at bounding box center [1236, 280] width 141 height 47
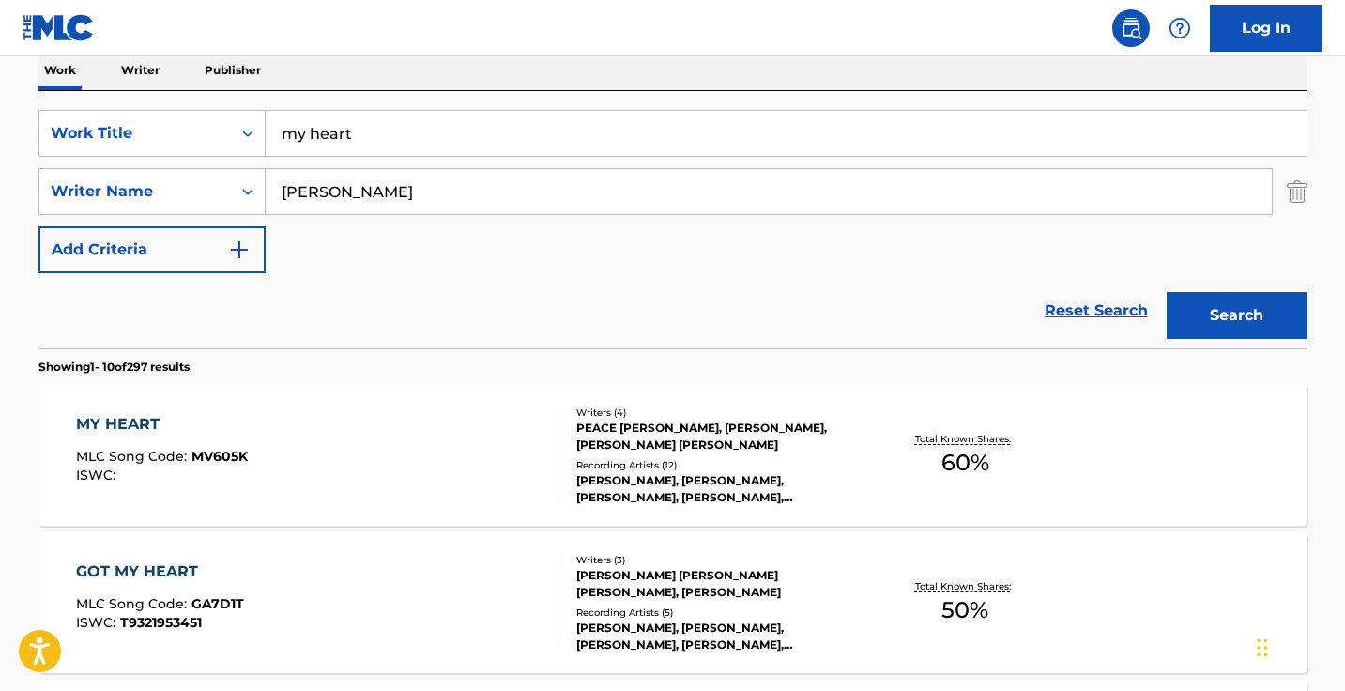
scroll to position [335, 0]
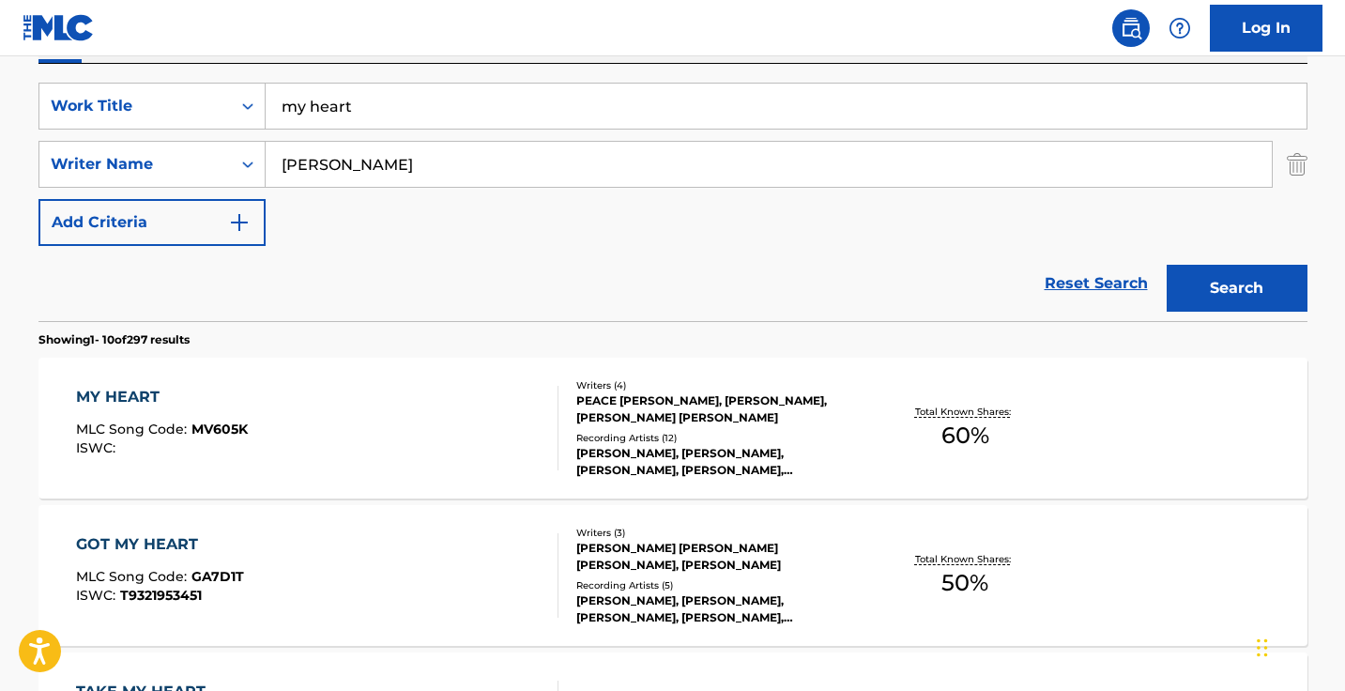
click at [485, 434] on div "MY HEART MLC Song Code : MV605K ISWC :" at bounding box center [317, 428] width 482 height 84
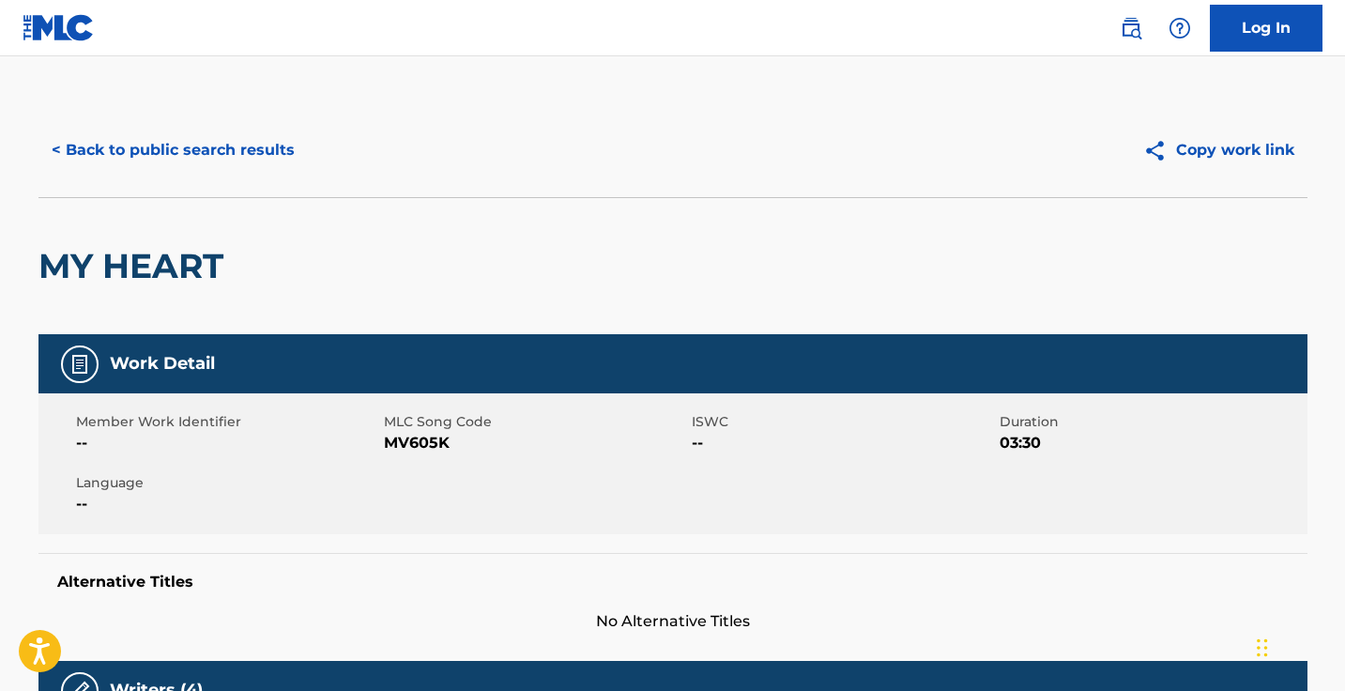
click at [413, 449] on span "MV605K" at bounding box center [535, 443] width 303 height 23
copy span "MV605K"
click at [276, 158] on button "< Back to public search results" at bounding box center [172, 150] width 269 height 47
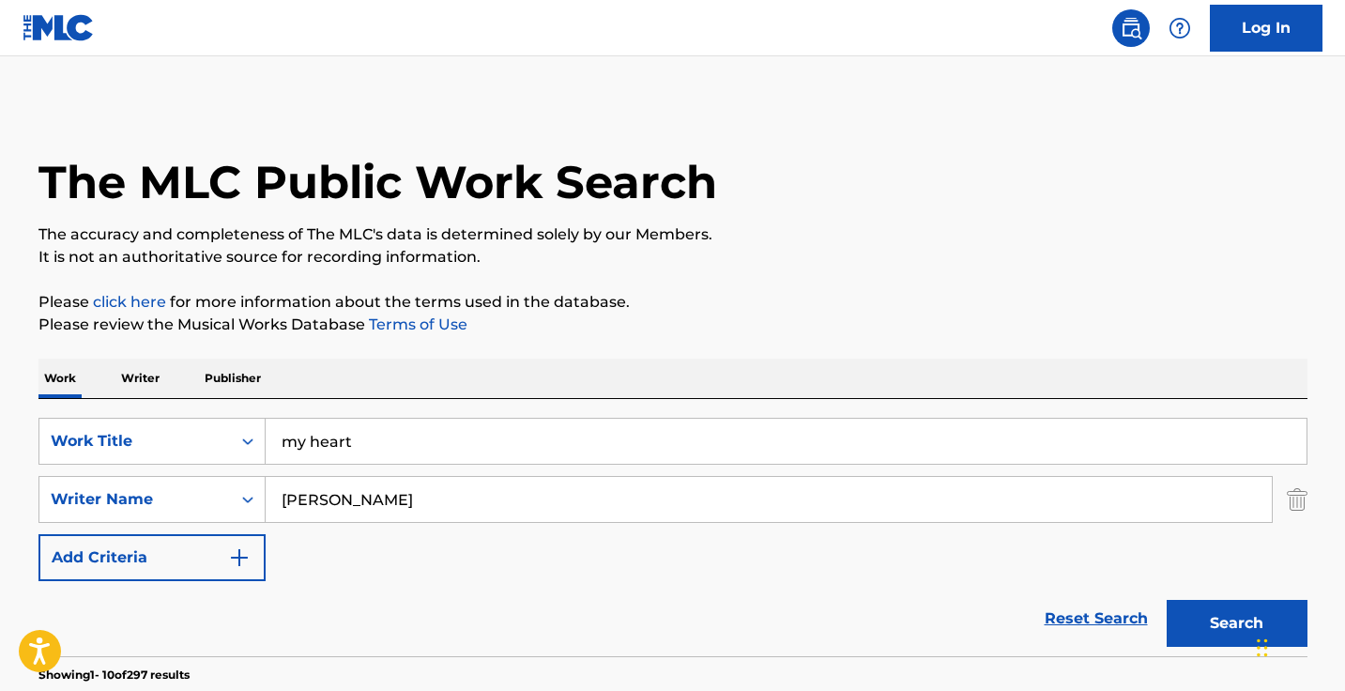
scroll to position [335, 0]
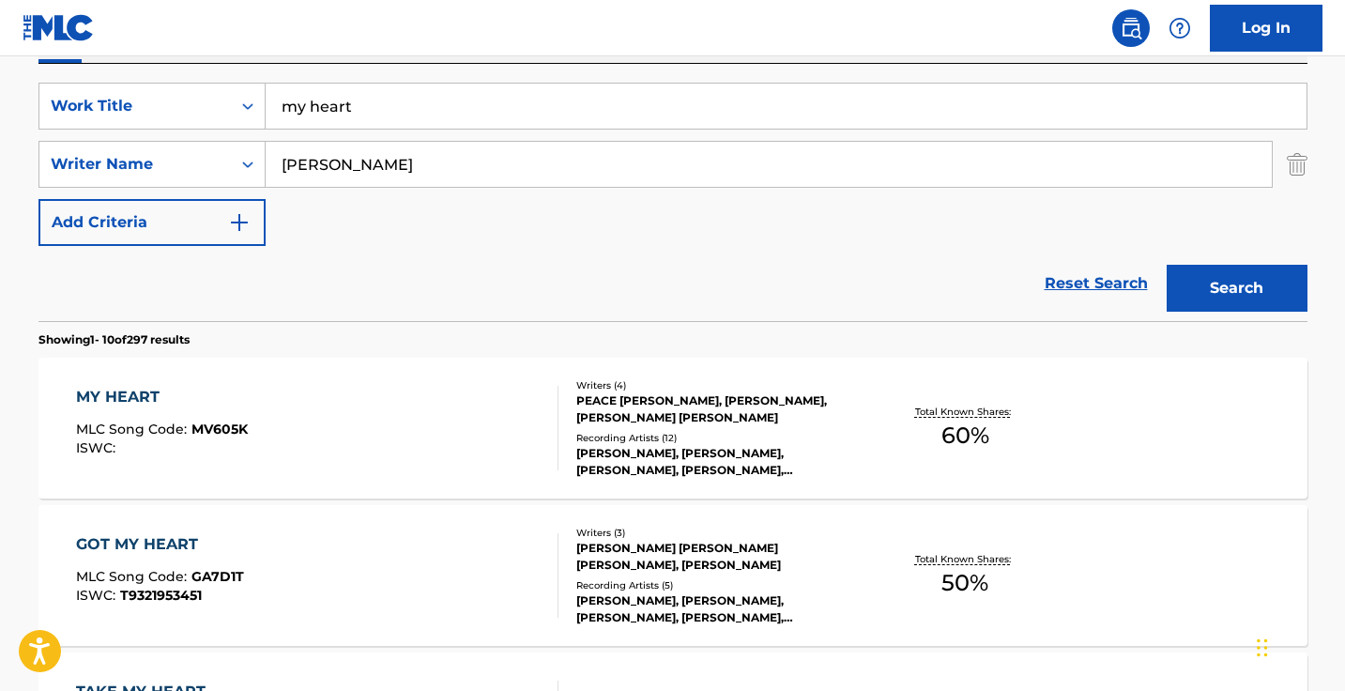
click at [491, 111] on input "my heart" at bounding box center [786, 106] width 1041 height 45
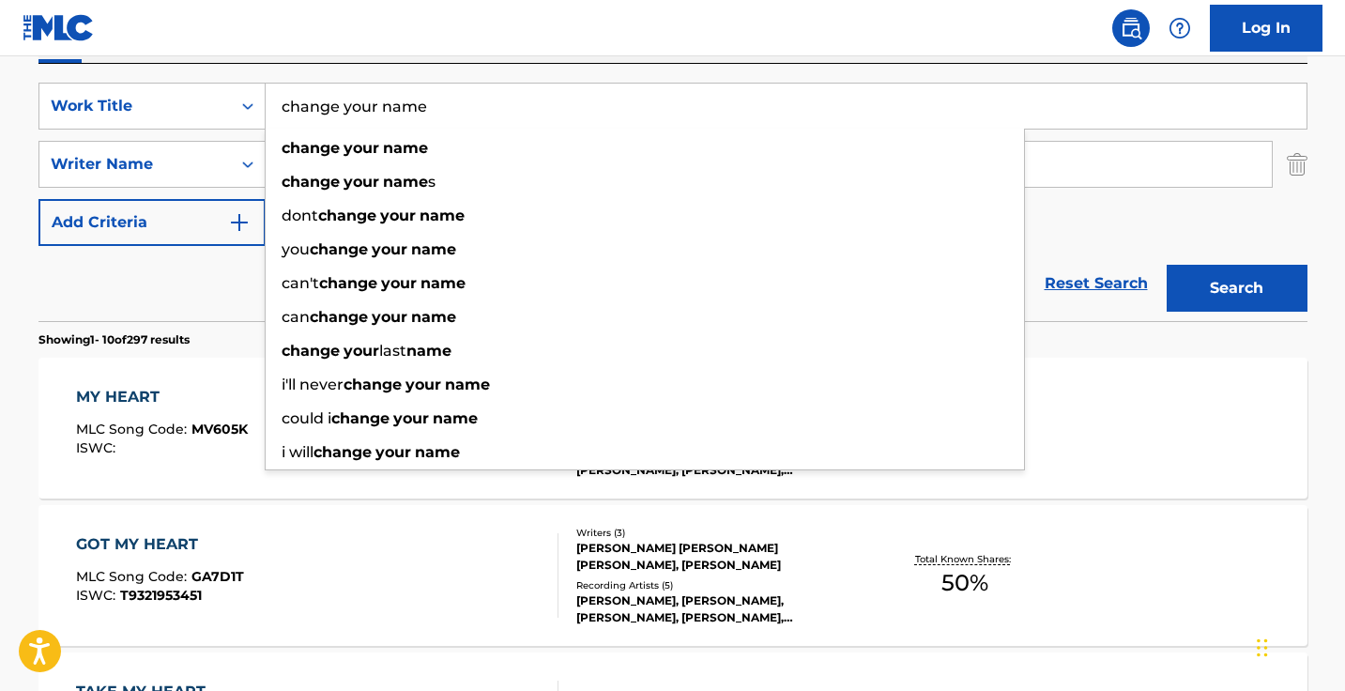
type input "change your name"
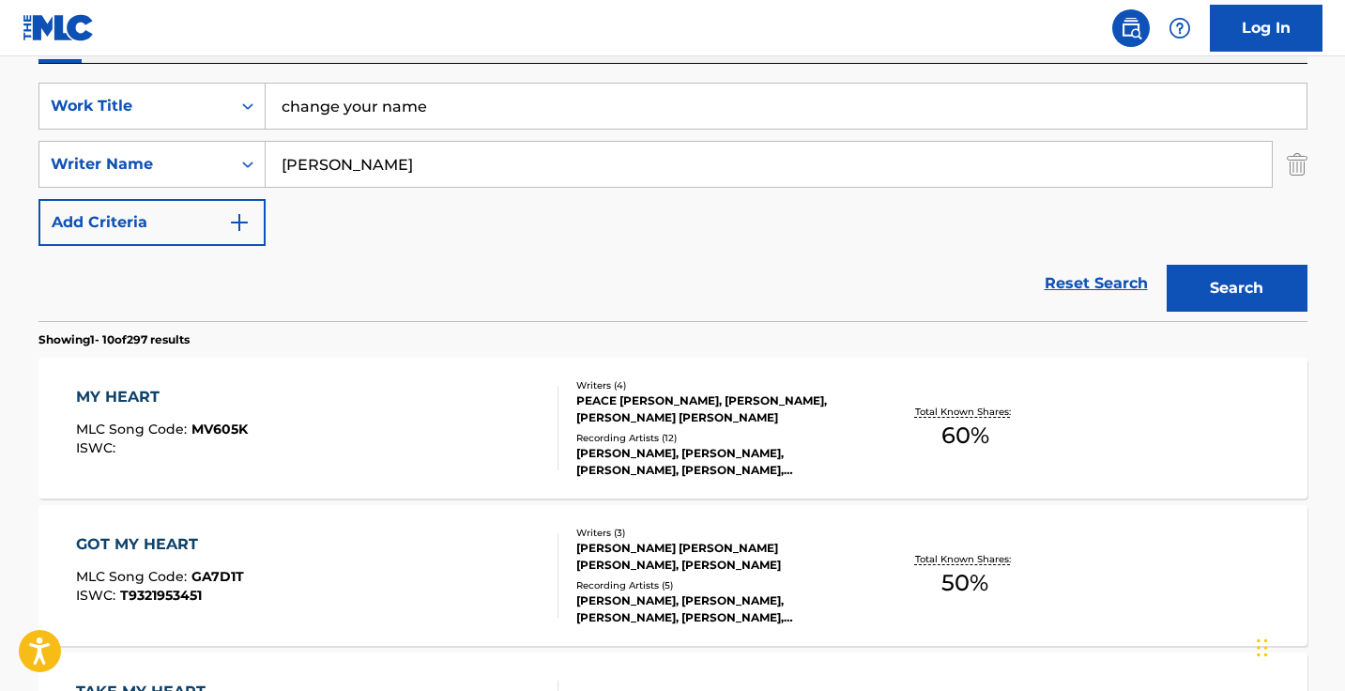
click at [175, 297] on div "Reset Search Search" at bounding box center [672, 283] width 1269 height 75
click at [399, 163] on input "ahmed" at bounding box center [769, 164] width 1006 height 45
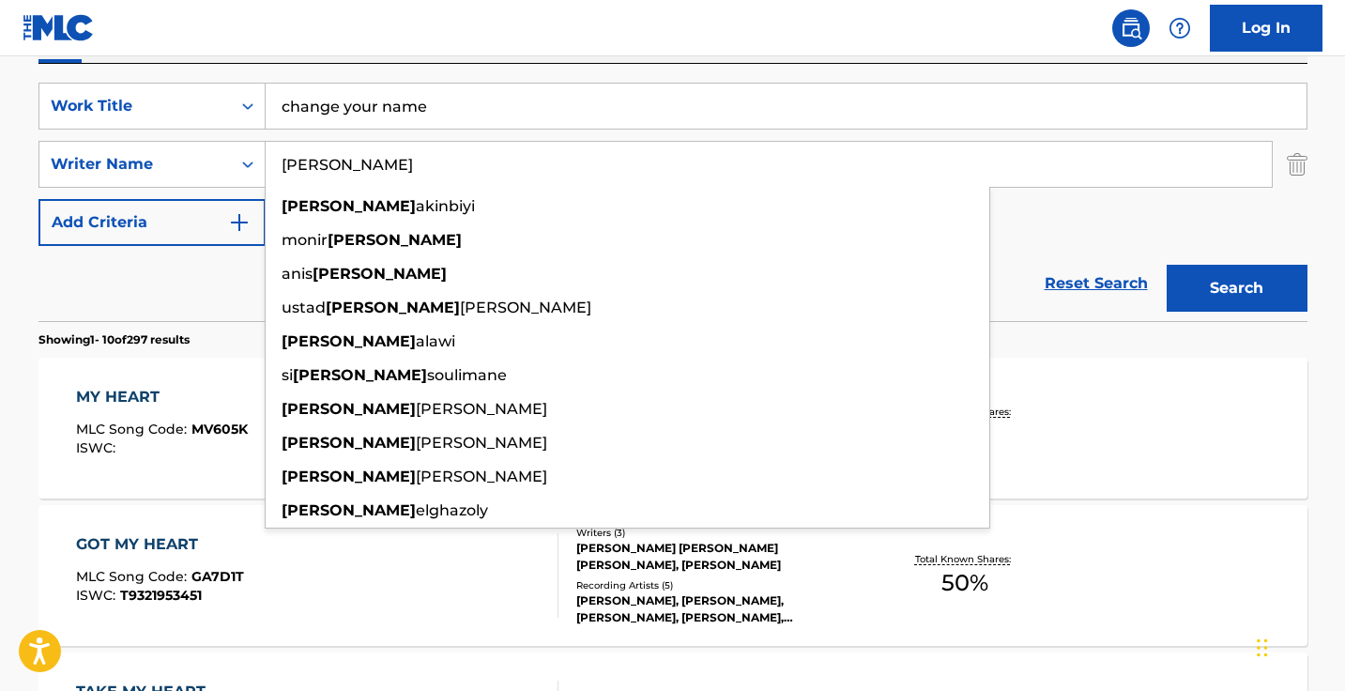
click at [399, 163] on input "ahmed" at bounding box center [769, 164] width 1006 height 45
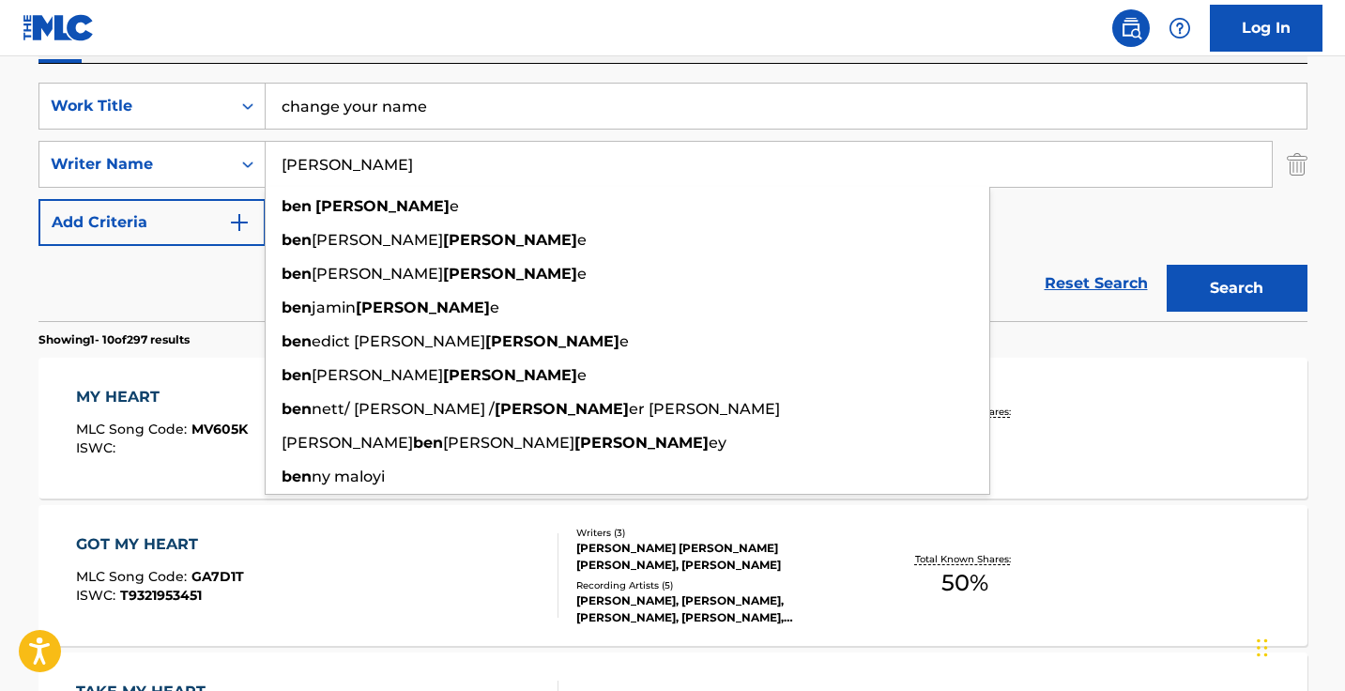
click at [1236, 288] on button "Search" at bounding box center [1236, 288] width 141 height 47
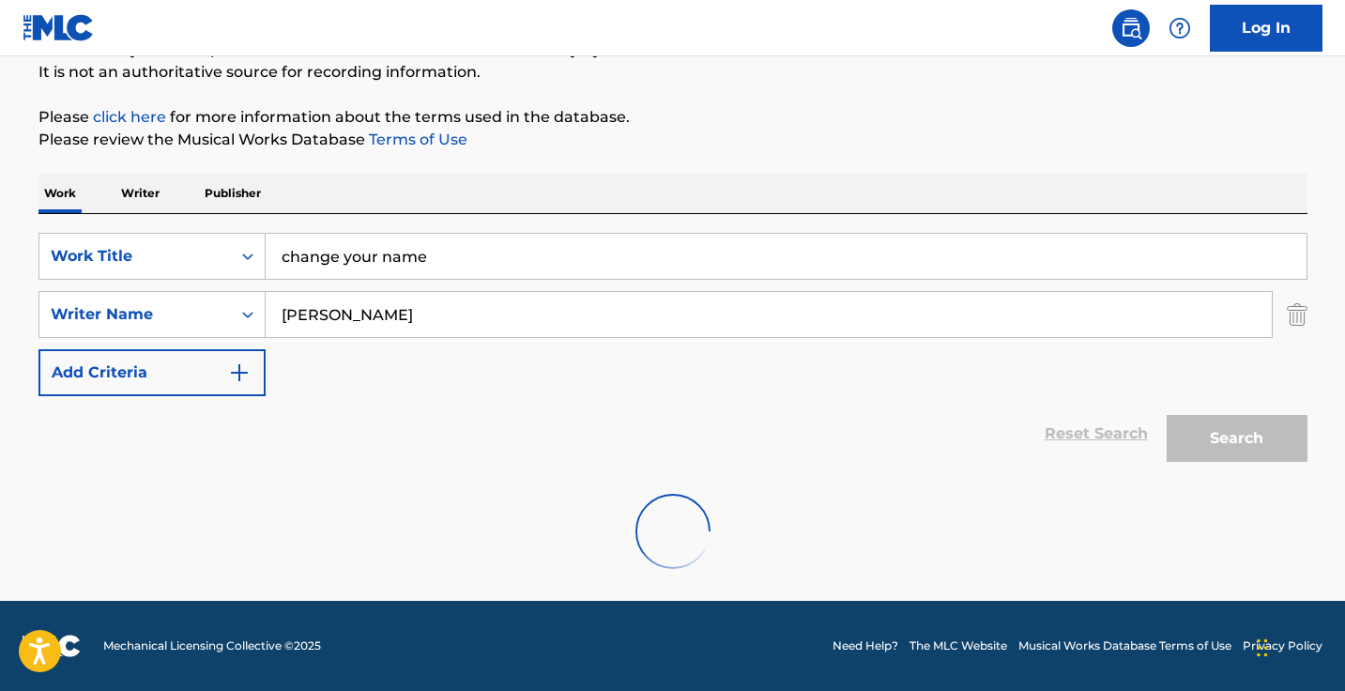
scroll to position [124, 0]
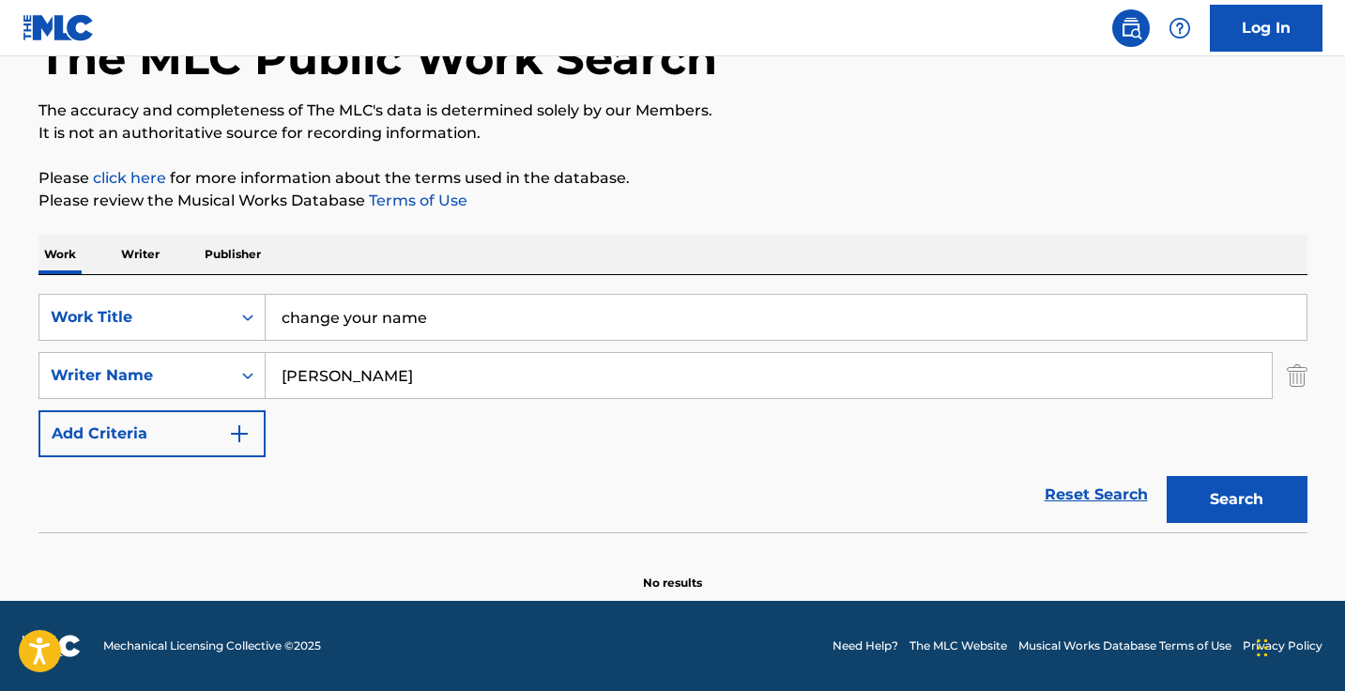
click at [433, 359] on input "ben malone" at bounding box center [769, 375] width 1006 height 45
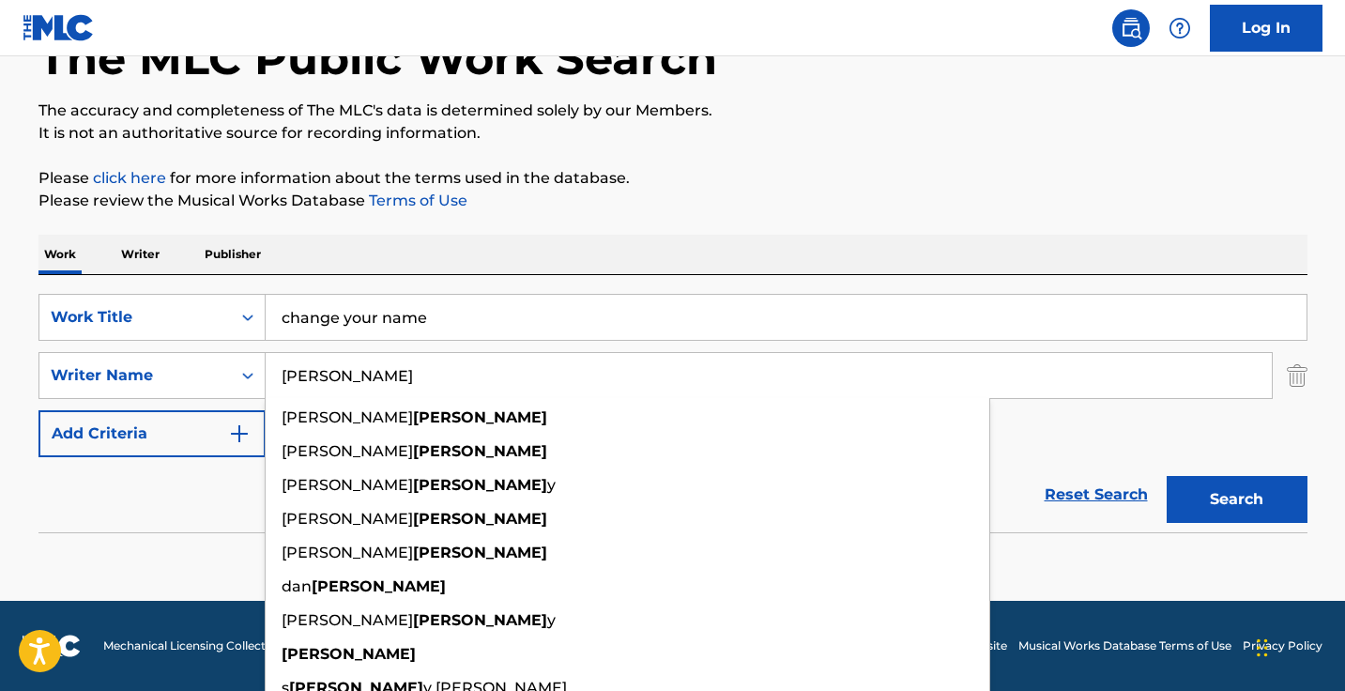
click at [1236, 499] on button "Search" at bounding box center [1236, 499] width 141 height 47
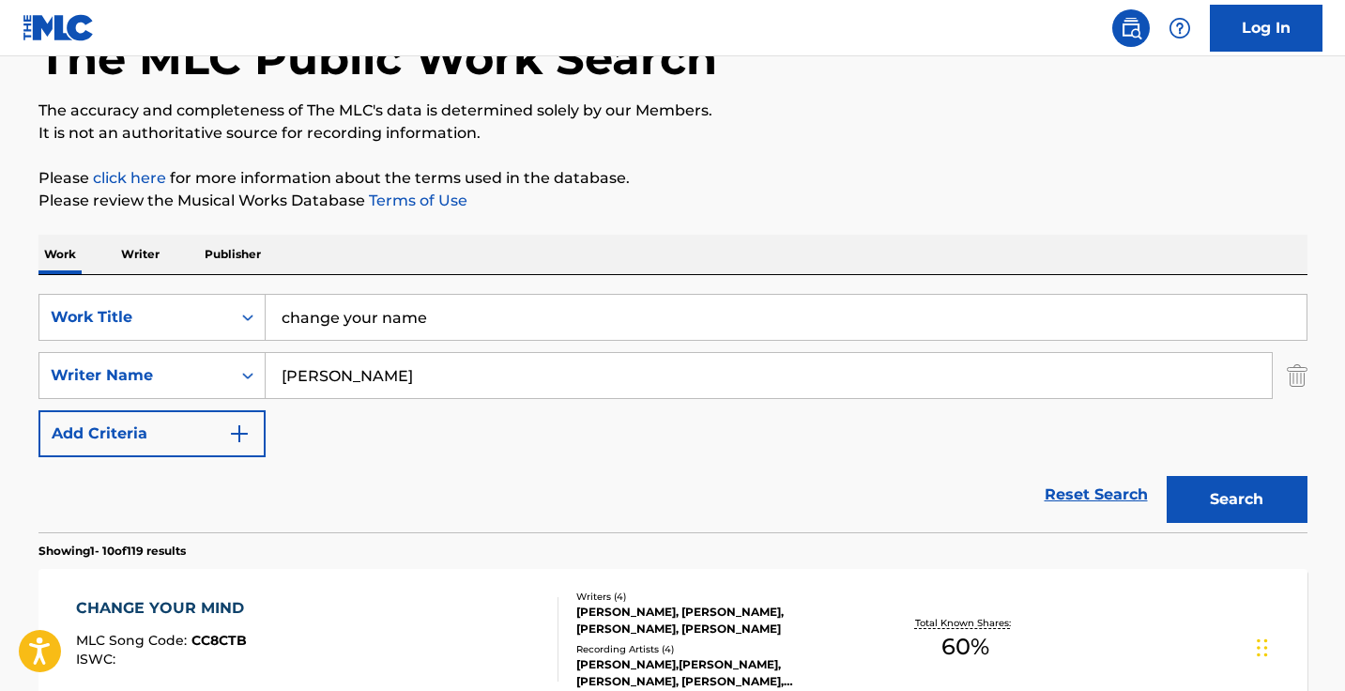
click at [395, 388] on input "malone" at bounding box center [769, 375] width 1006 height 45
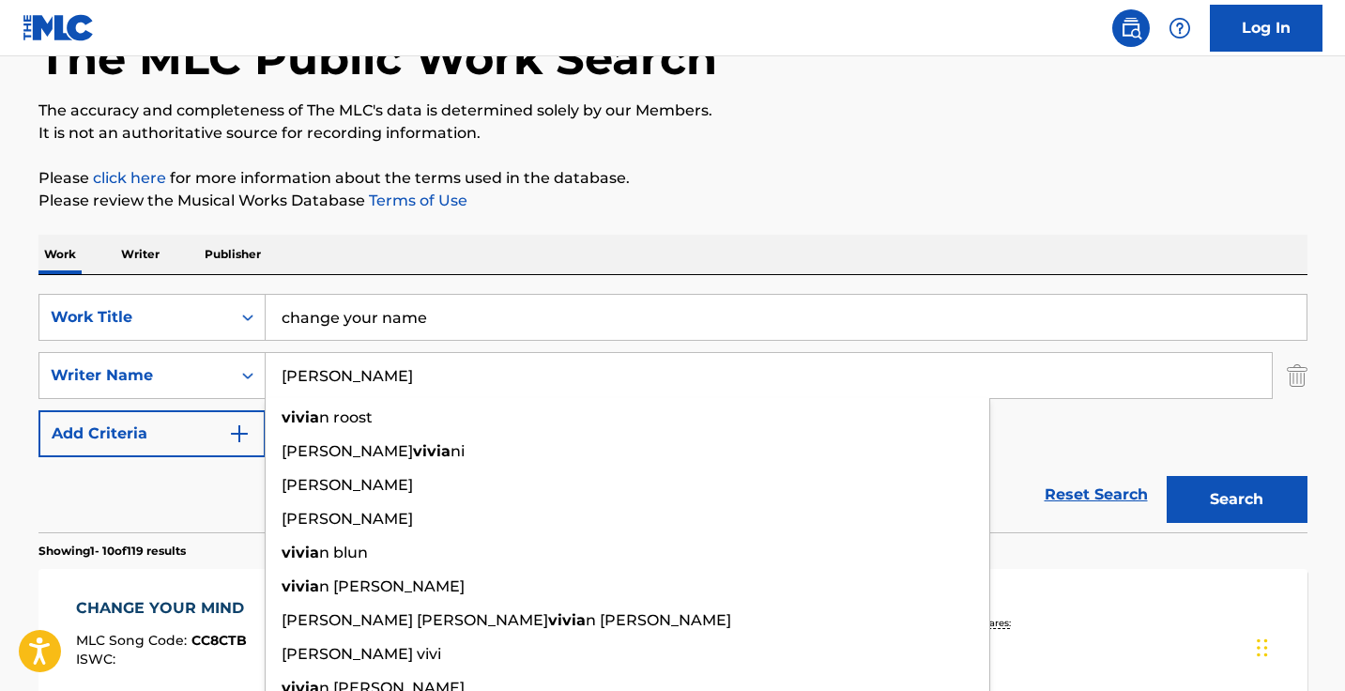
type input "vivian"
click at [1236, 499] on button "Search" at bounding box center [1236, 499] width 141 height 47
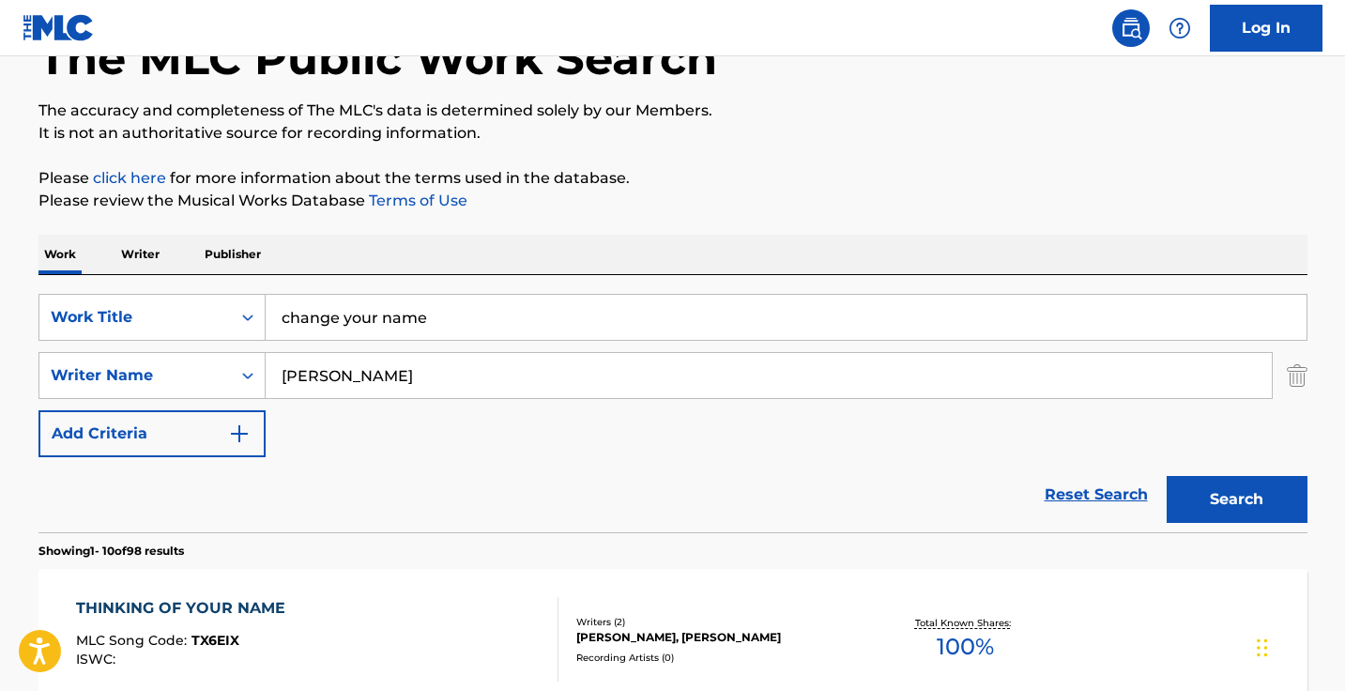
click at [352, 387] on input "vivian" at bounding box center [769, 375] width 1006 height 45
click at [1236, 499] on button "Search" at bounding box center [1236, 499] width 141 height 47
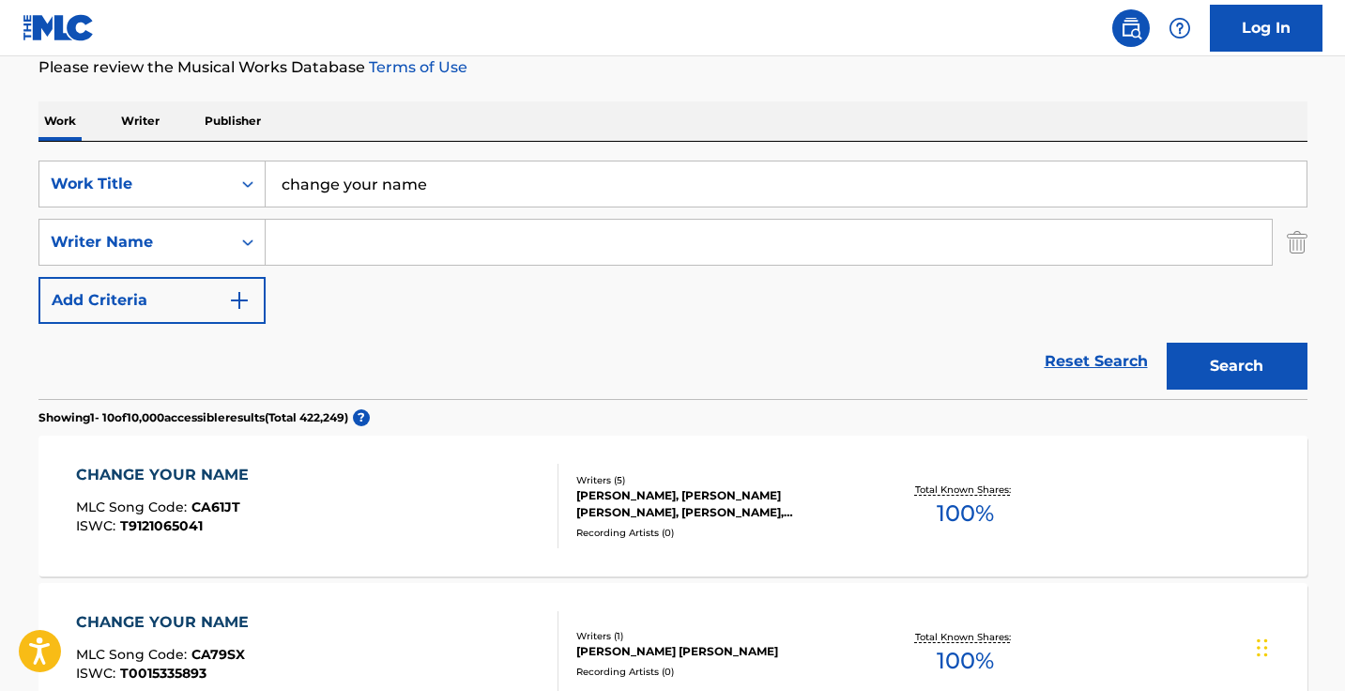
scroll to position [184, 0]
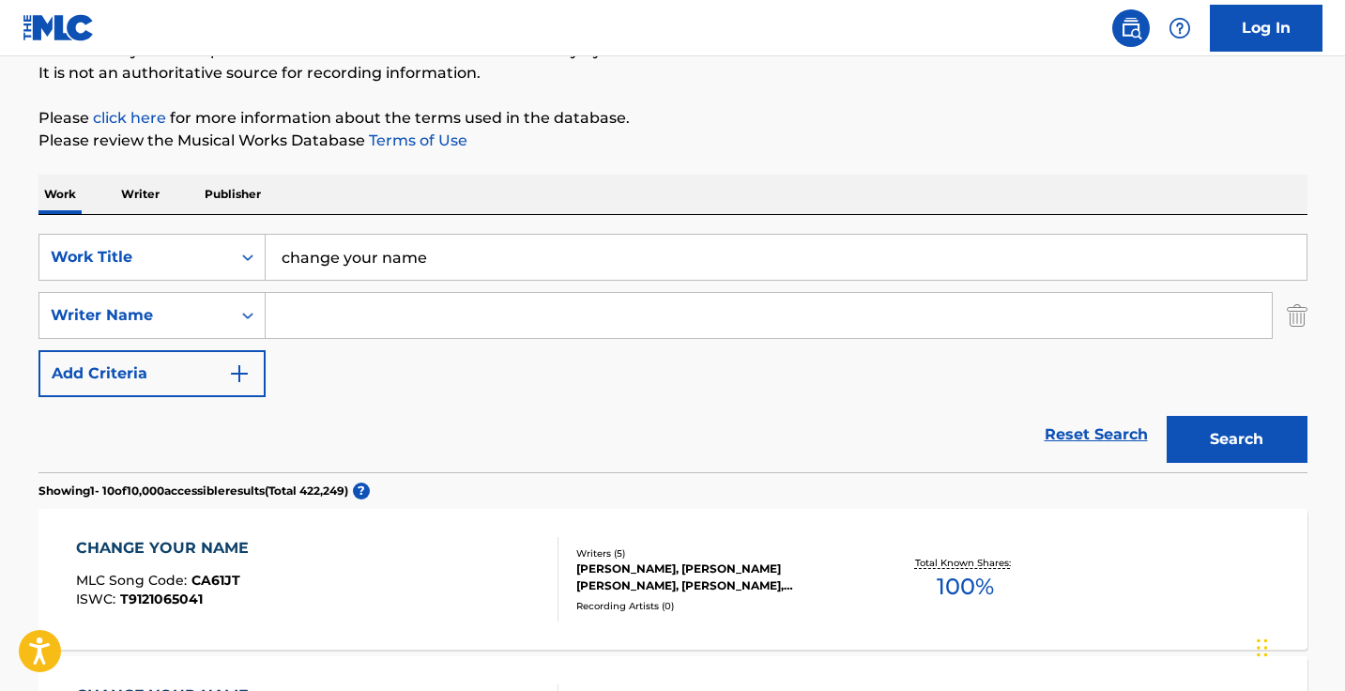
click at [467, 303] on input "Search Form" at bounding box center [769, 315] width 1006 height 45
paste input ""Vivian Nouri""
click at [289, 314] on input ""Vivian Nouri" at bounding box center [769, 315] width 1006 height 45
type input "Vivian Nouri"
click at [1236, 439] on button "Search" at bounding box center [1236, 439] width 141 height 47
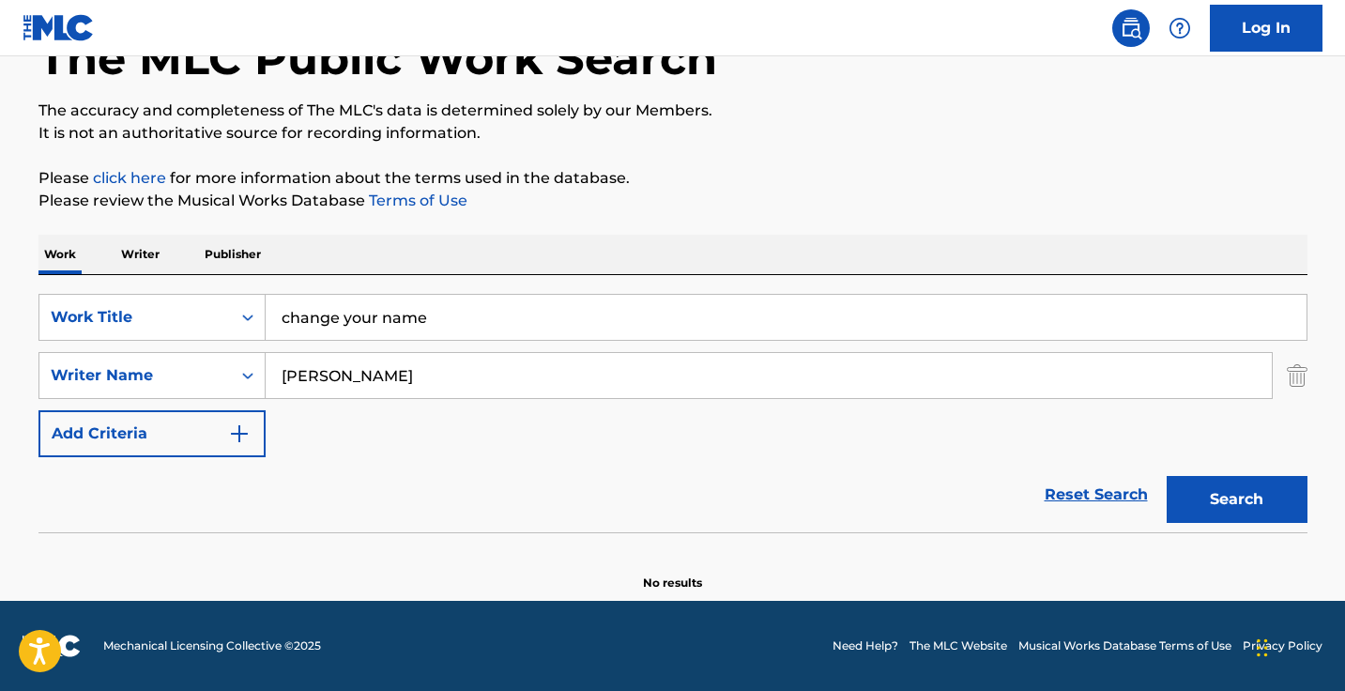
scroll to position [124, 0]
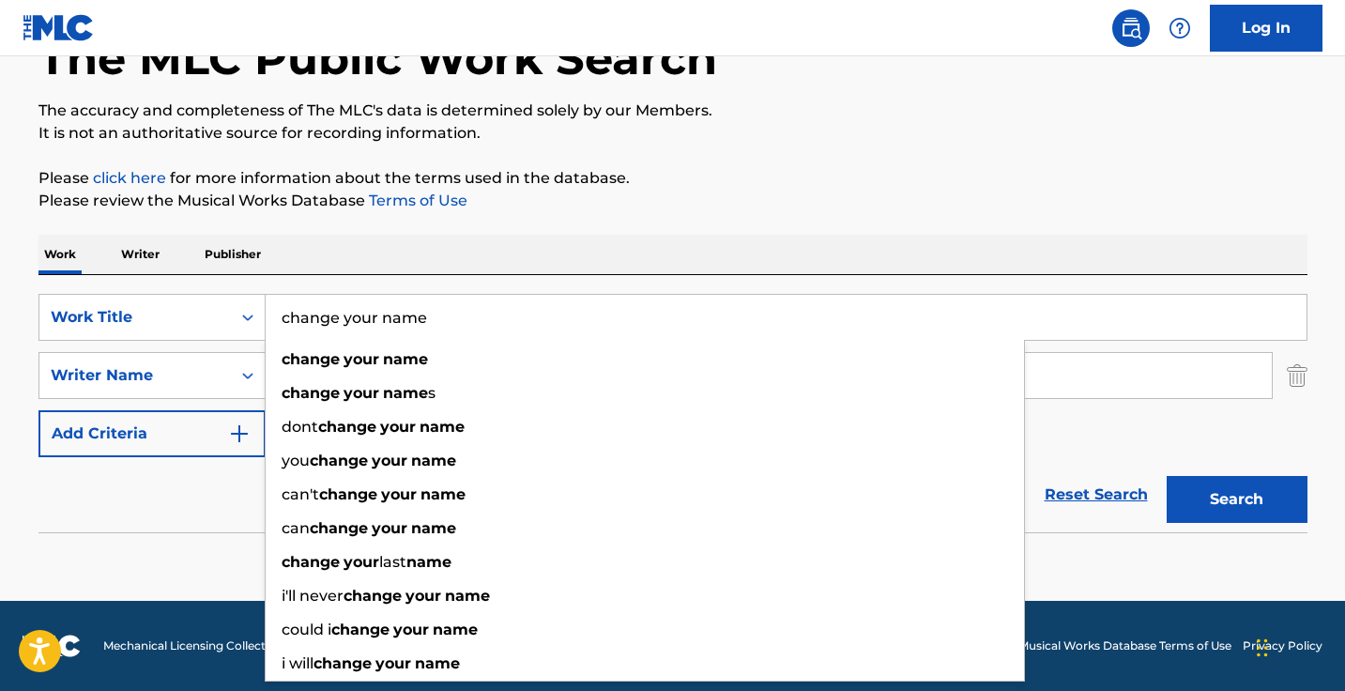
drag, startPoint x: 468, startPoint y: 320, endPoint x: 342, endPoint y: 316, distance: 126.7
click at [348, 318] on input "change your name" at bounding box center [786, 317] width 1041 height 45
click at [359, 319] on input "change your name" at bounding box center [786, 317] width 1041 height 45
click at [341, 316] on input "change your name" at bounding box center [786, 317] width 1041 height 45
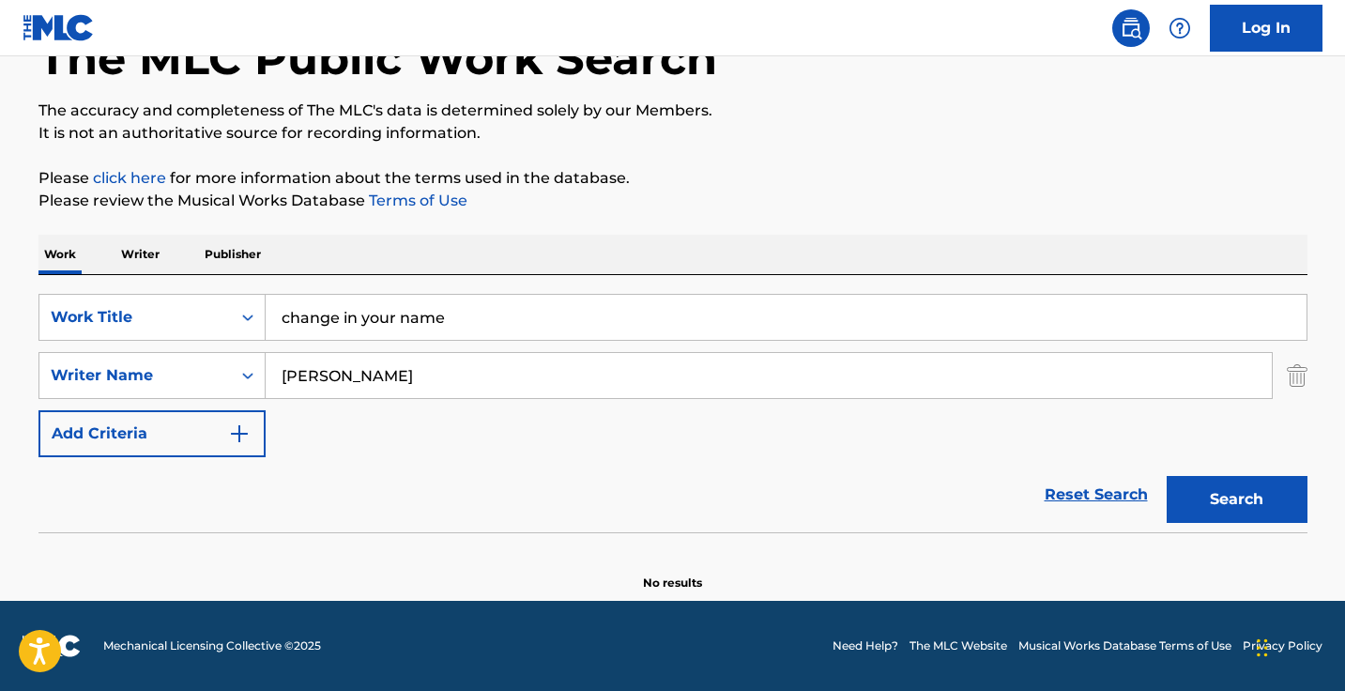
type input "change in your name"
click at [1236, 499] on button "Search" at bounding box center [1236, 499] width 141 height 47
click at [421, 365] on input "Vivian Nouri" at bounding box center [769, 375] width 1006 height 45
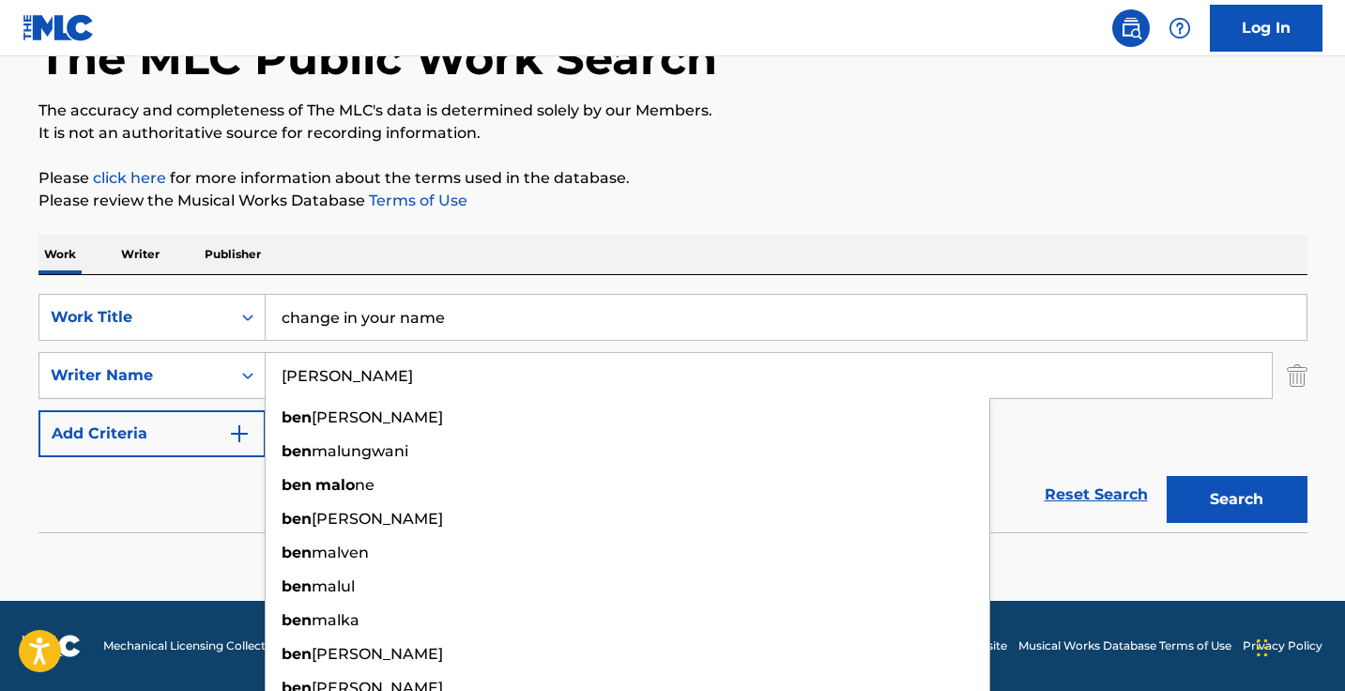
type input "ben malone"
click at [1236, 499] on button "Search" at bounding box center [1236, 499] width 141 height 47
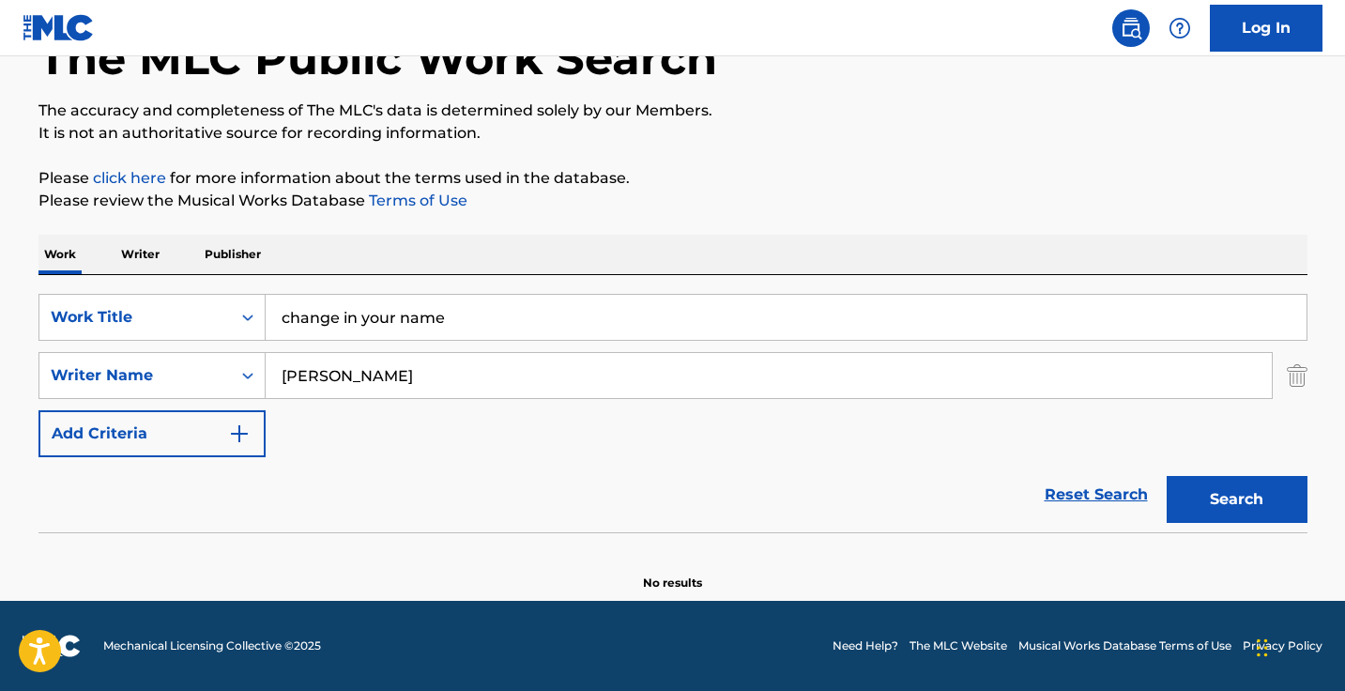
click at [424, 376] on input "ben malone" at bounding box center [769, 375] width 1006 height 45
click at [1236, 499] on button "Search" at bounding box center [1236, 499] width 141 height 47
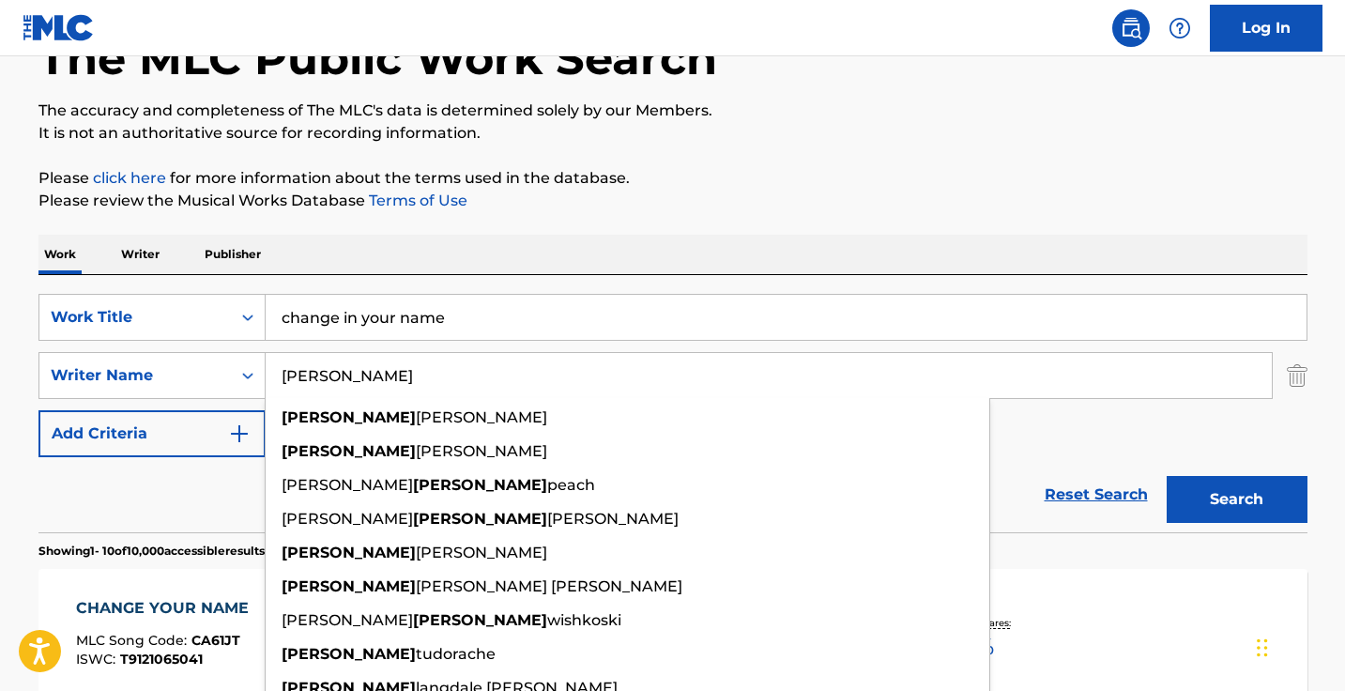
click at [1236, 499] on button "Search" at bounding box center [1236, 499] width 141 height 47
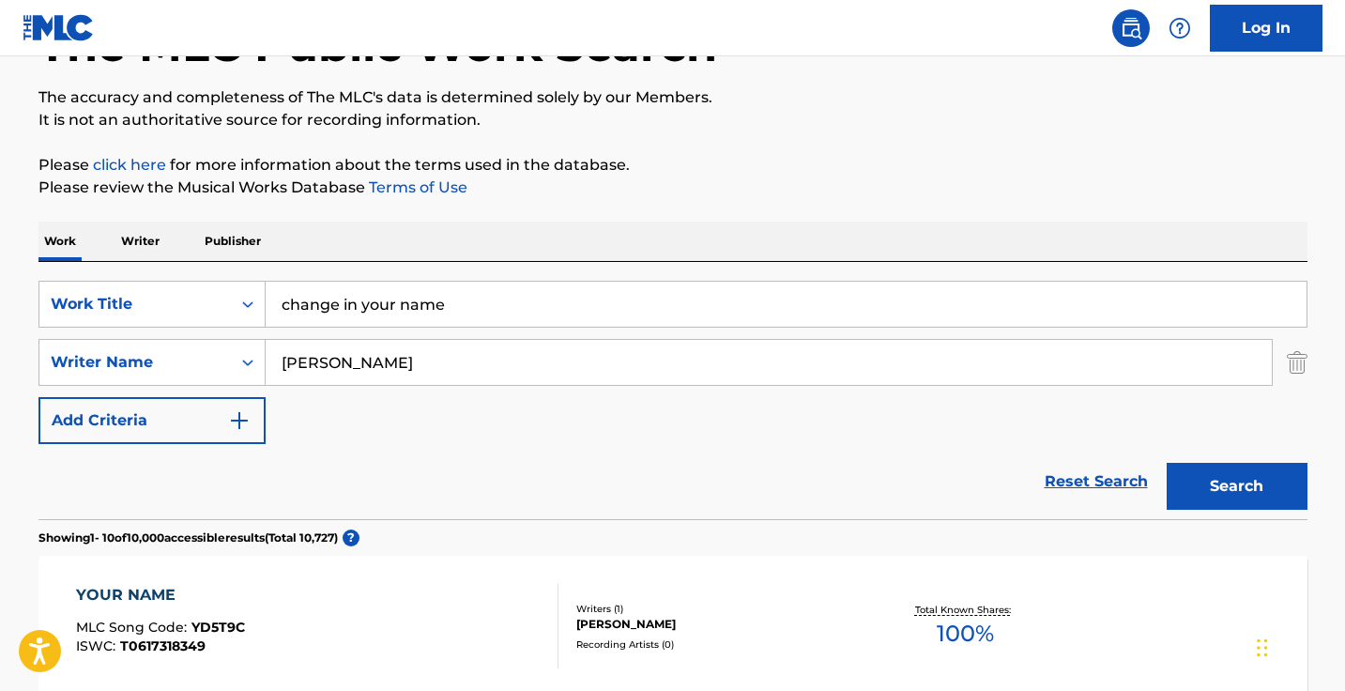
scroll to position [139, 0]
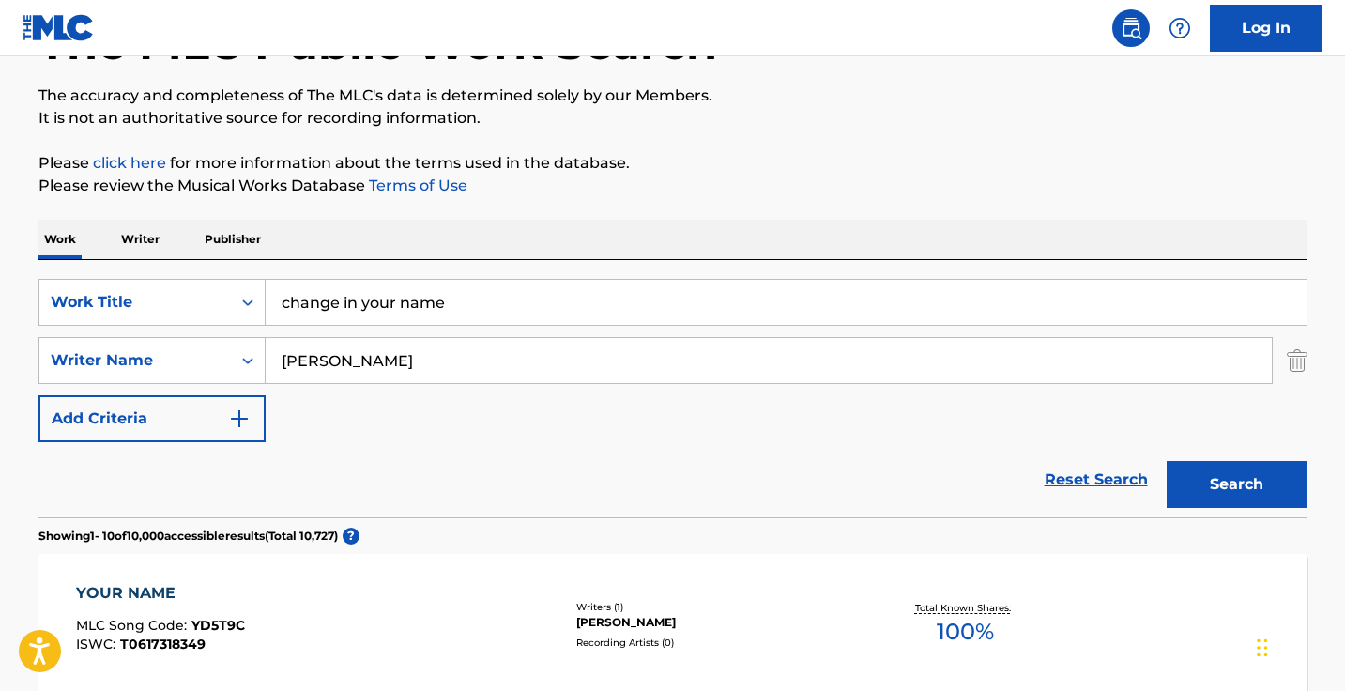
click at [406, 367] on input "benjamin" at bounding box center [769, 360] width 1006 height 45
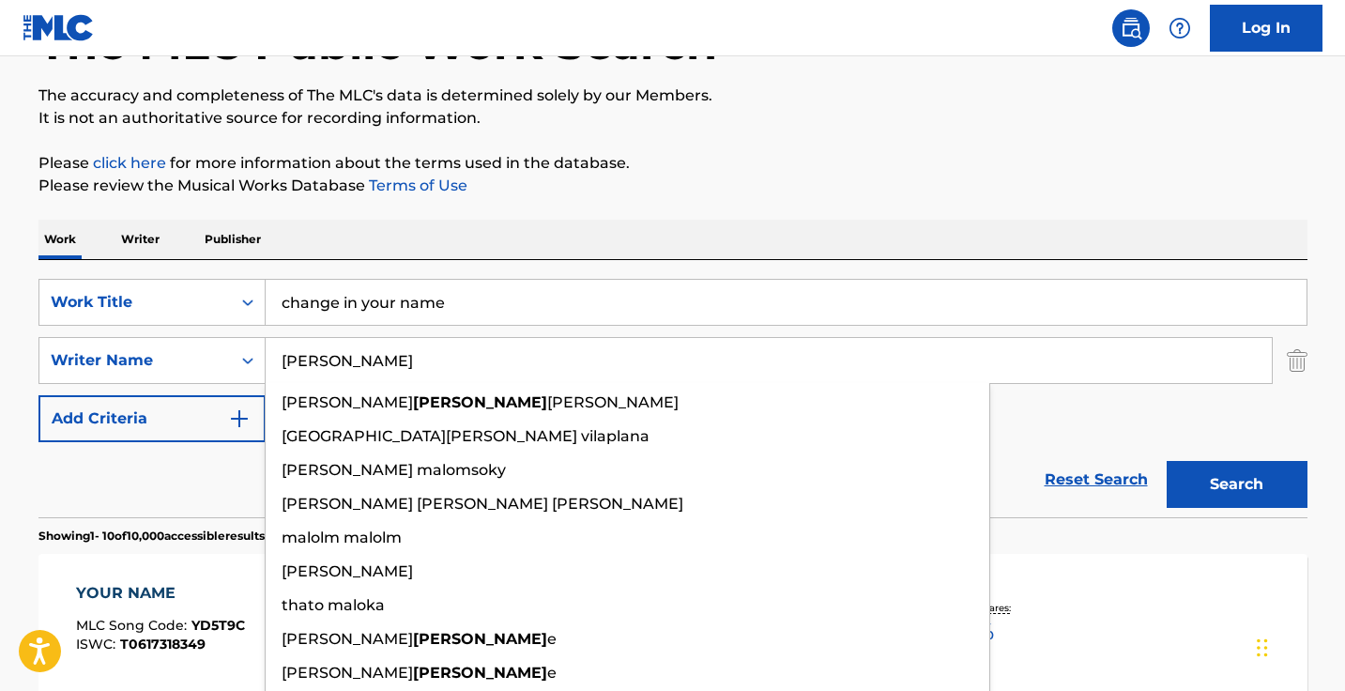
click at [1236, 484] on button "Search" at bounding box center [1236, 484] width 141 height 47
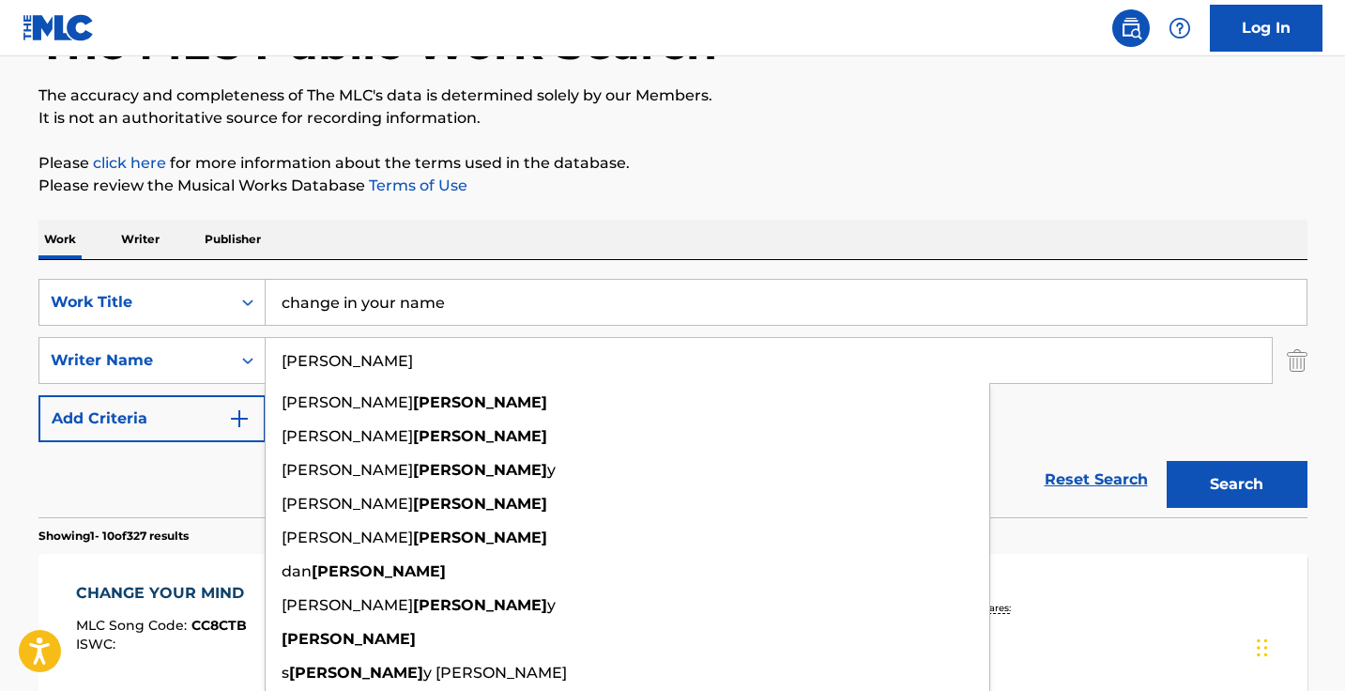
click at [402, 362] on input "malone" at bounding box center [769, 360] width 1006 height 45
click at [158, 442] on div "Reset Search Search" at bounding box center [672, 479] width 1269 height 75
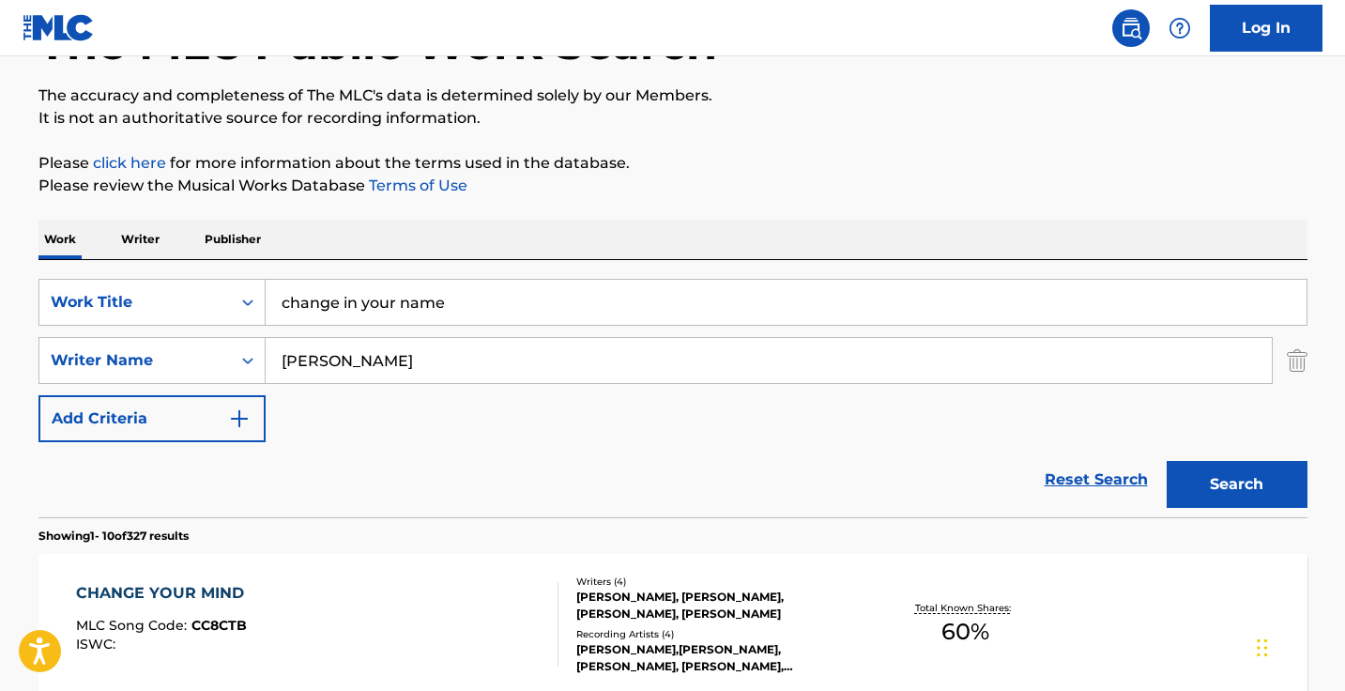
click at [404, 363] on input "malone" at bounding box center [769, 360] width 1006 height 45
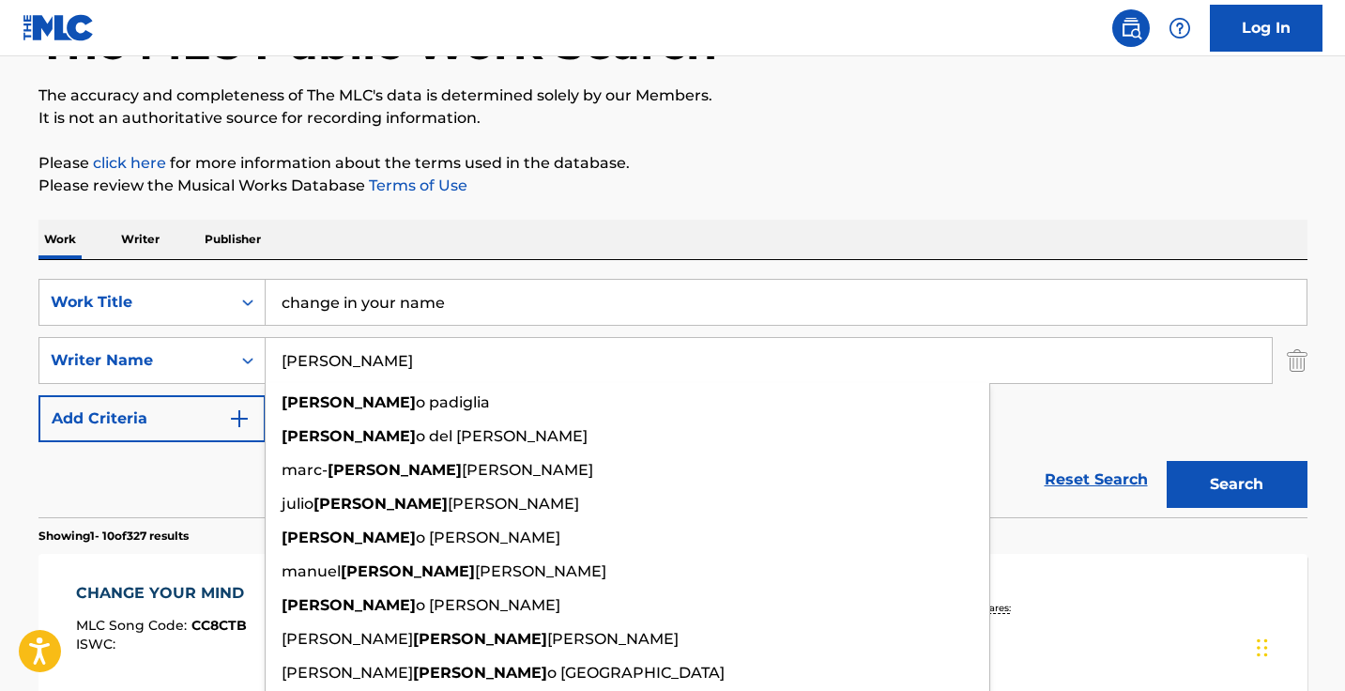
type input "antoni"
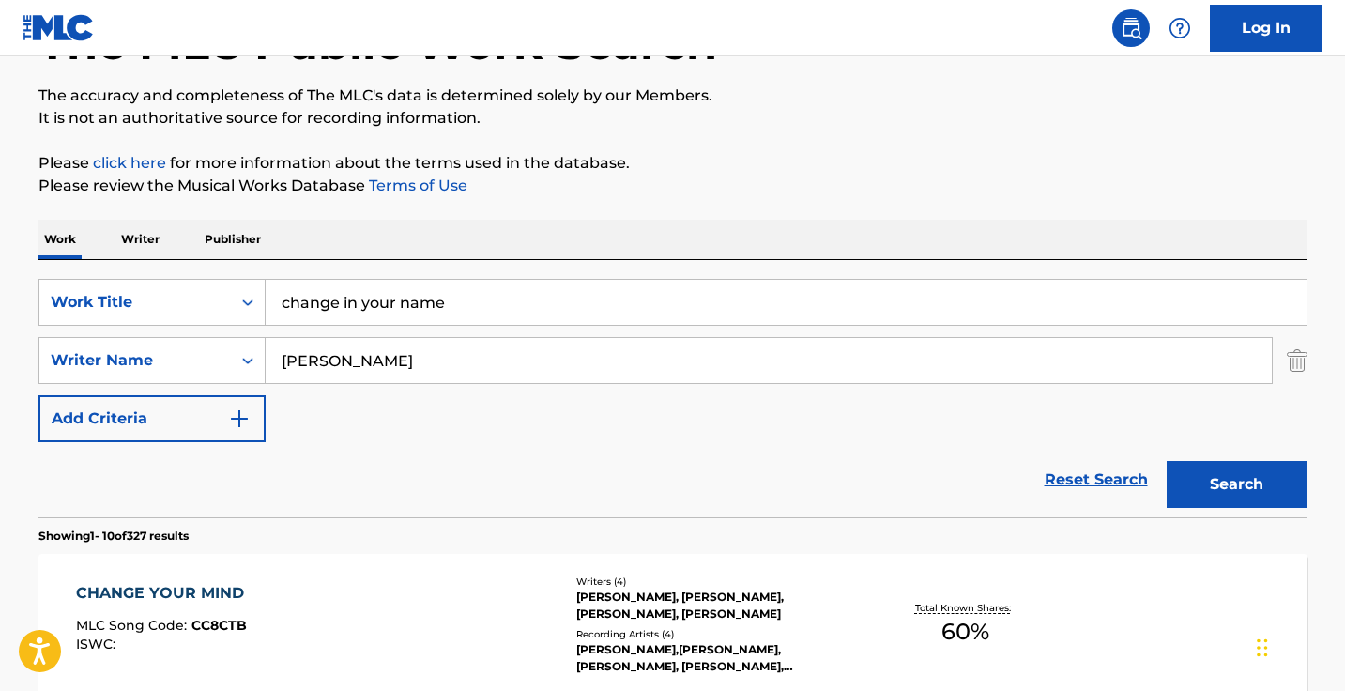
click at [505, 292] on input "change in your name" at bounding box center [786, 302] width 1041 height 45
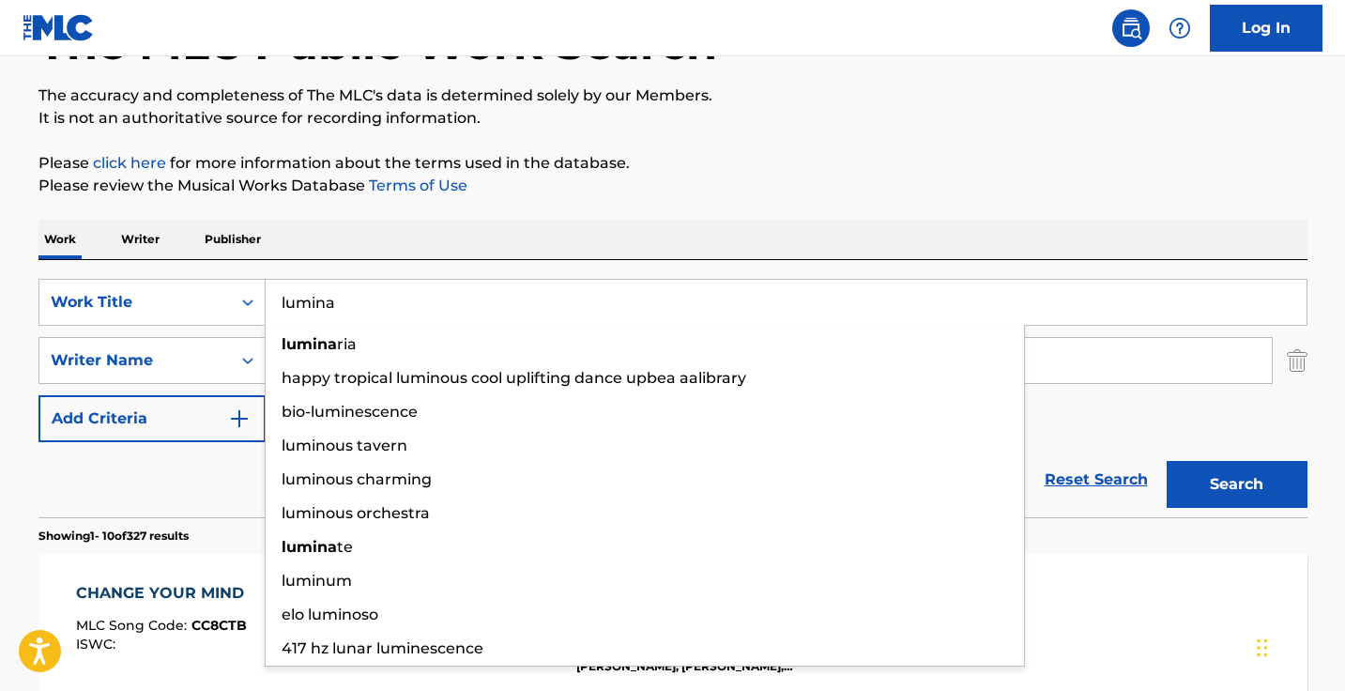
type input "lumina"
click at [1236, 484] on button "Search" at bounding box center [1236, 484] width 141 height 47
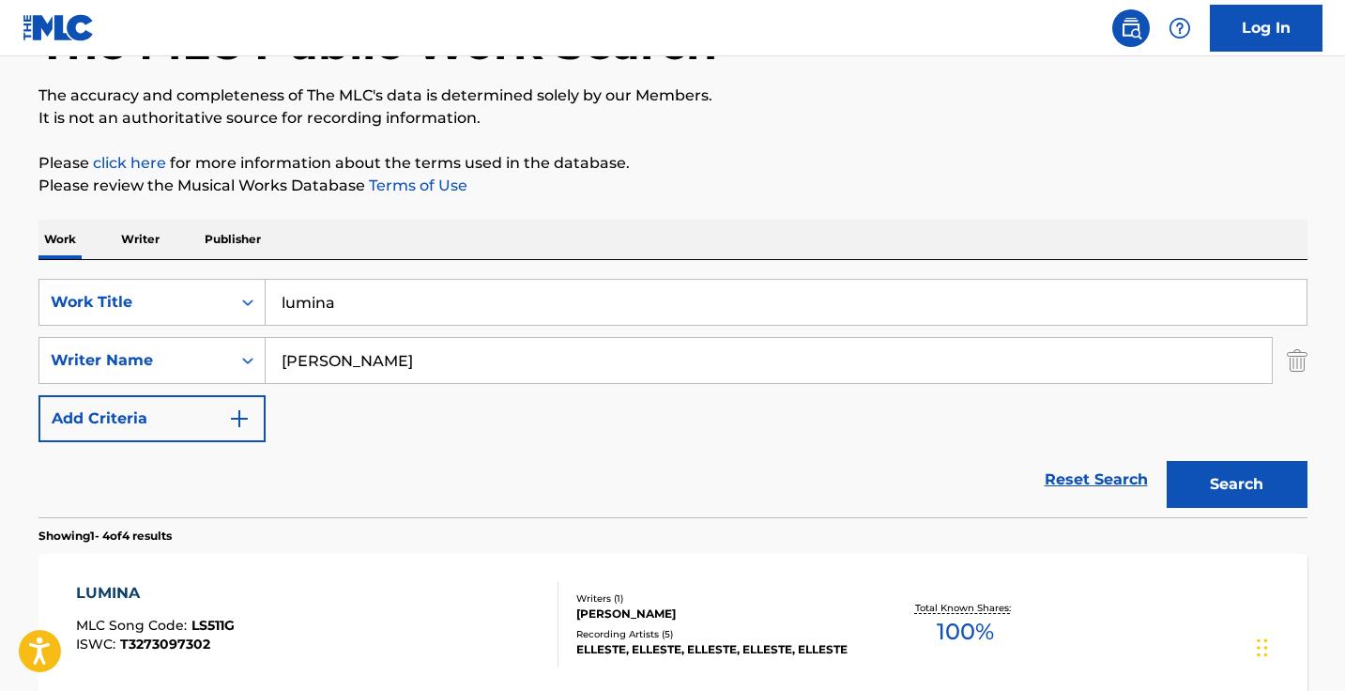
click at [633, 218] on div "The MLC Public Work Search The accuracy and completeness of The MLC's data is d…" at bounding box center [673, 594] width 1314 height 1260
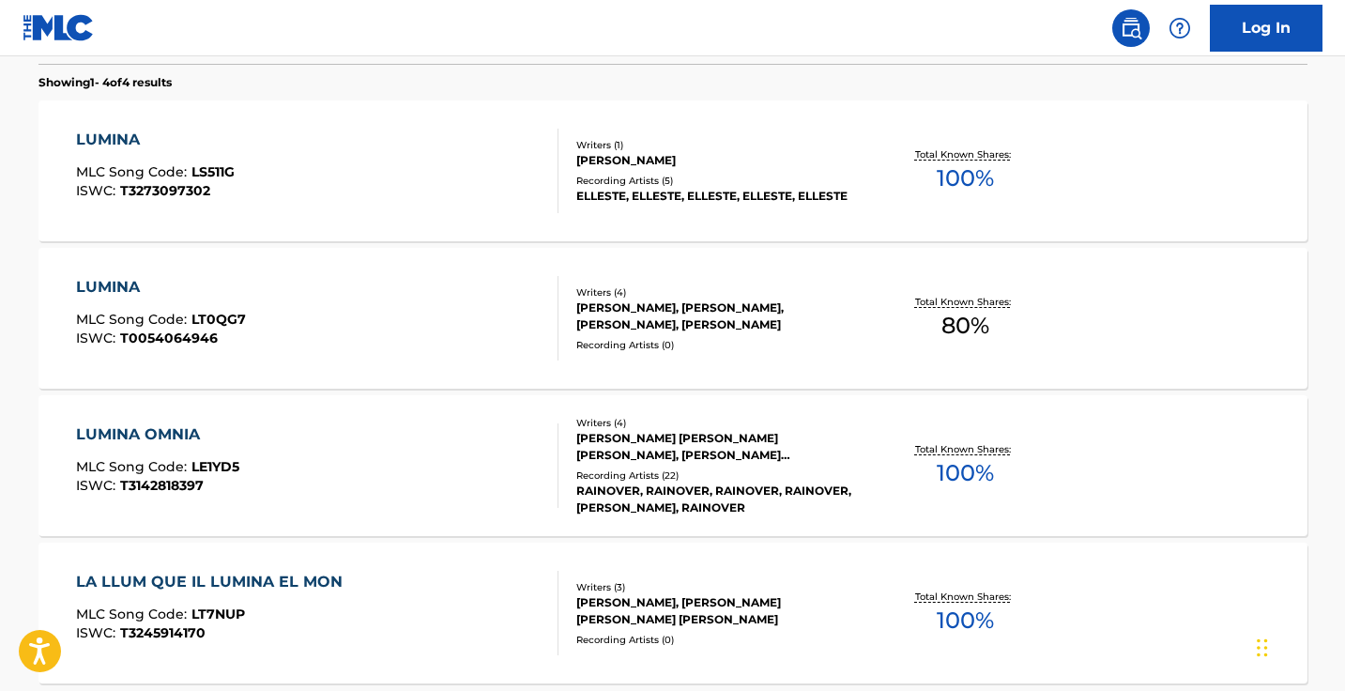
scroll to position [593, 0]
click at [382, 159] on div "LUMINA MLC Song Code : LS511G ISWC : T3273097302" at bounding box center [317, 170] width 482 height 84
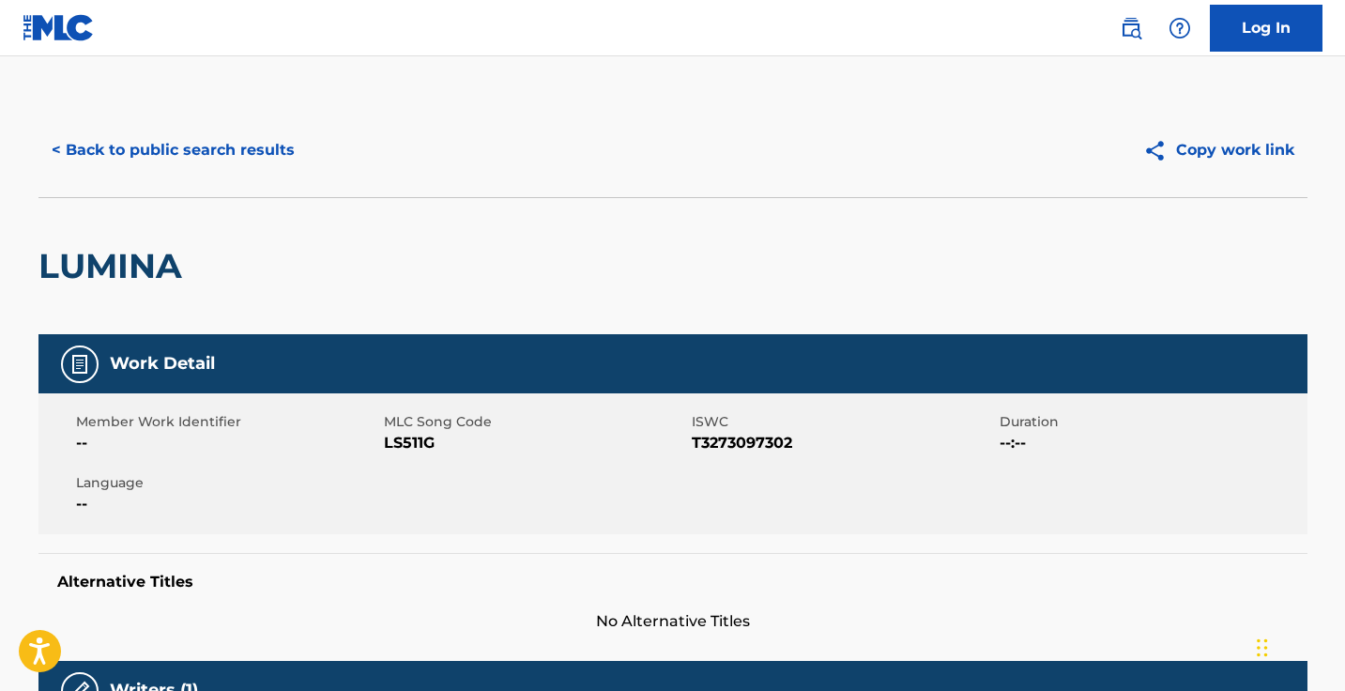
click at [414, 438] on span "LS511G" at bounding box center [535, 443] width 303 height 23
copy span "LS511G"
click at [250, 143] on button "< Back to public search results" at bounding box center [172, 150] width 269 height 47
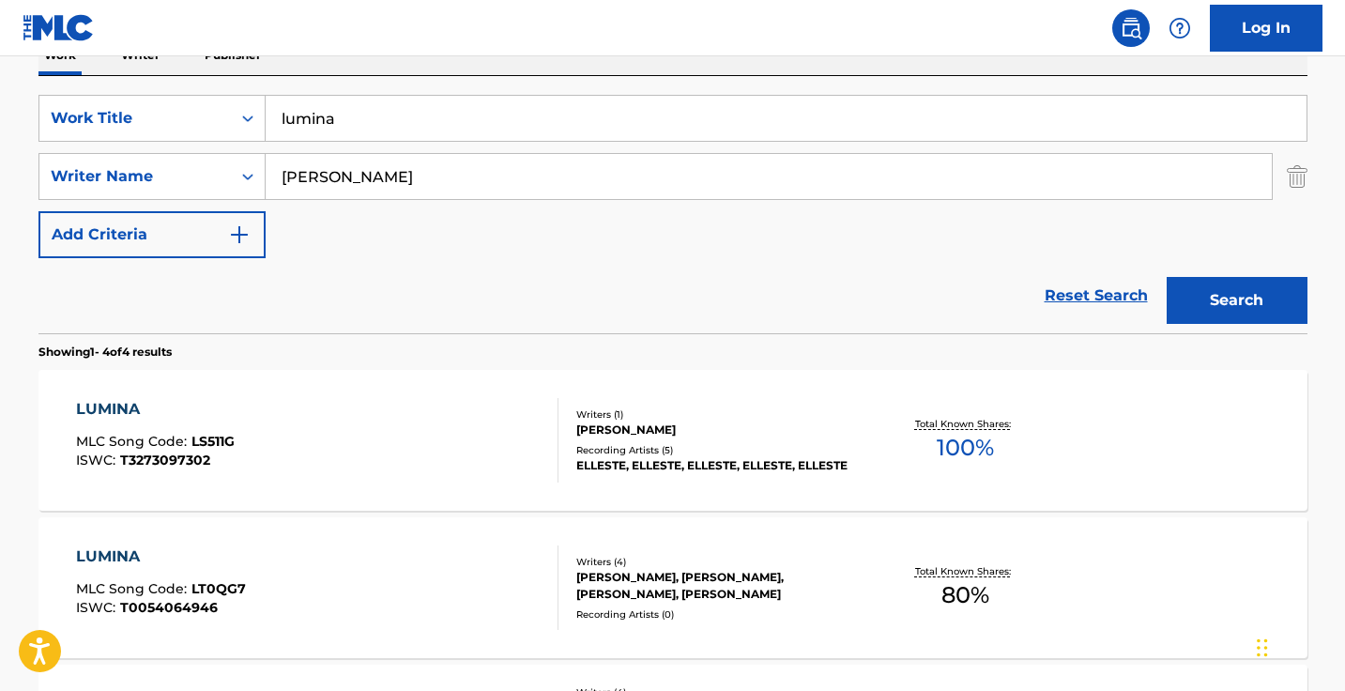
scroll to position [213, 0]
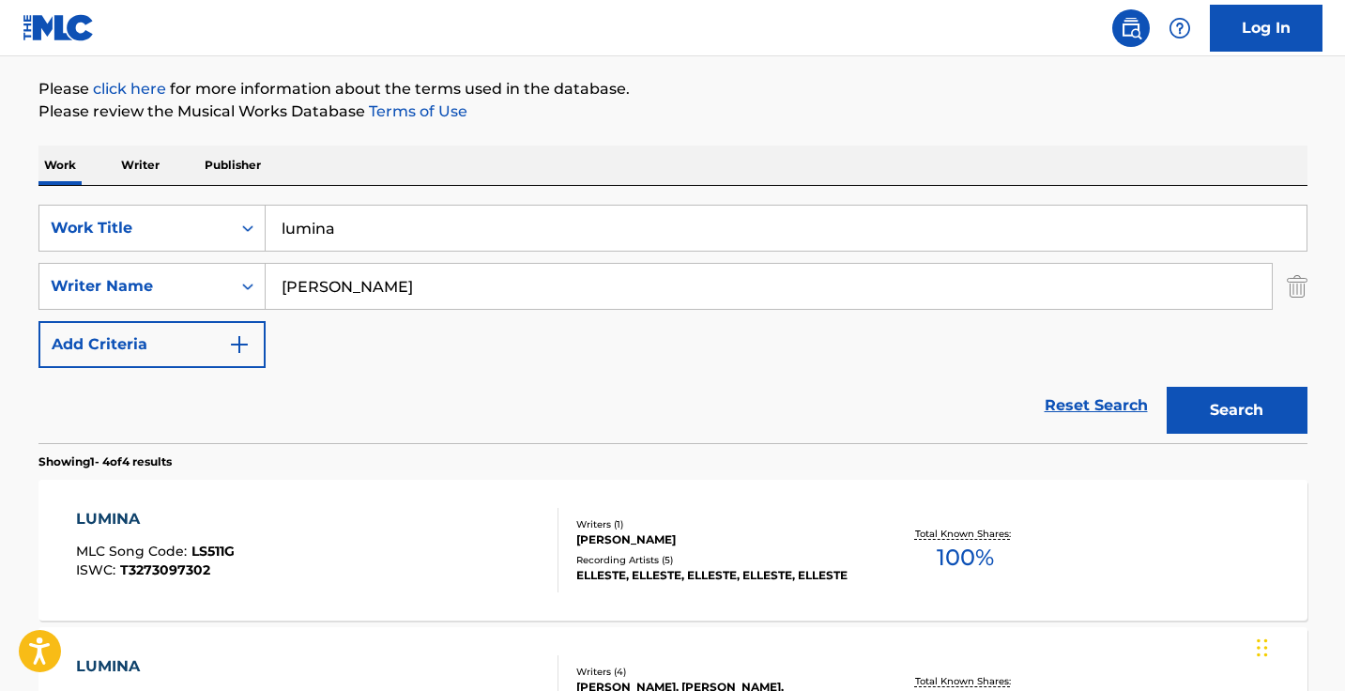
click at [485, 226] on input "lumina" at bounding box center [786, 228] width 1041 height 45
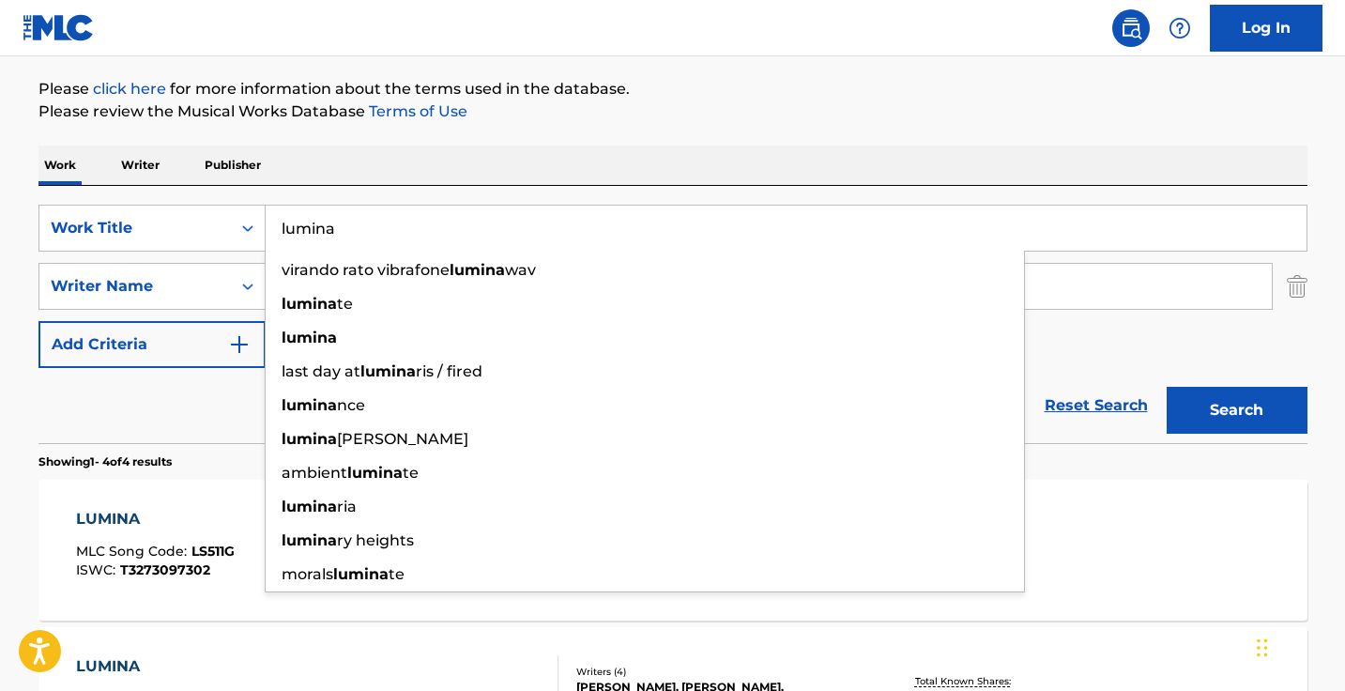
click at [485, 226] on input "lumina" at bounding box center [786, 228] width 1041 height 45
paste input "Out Of Orbit"
type input "Out Of Orbit"
click at [1236, 410] on button "Search" at bounding box center [1236, 410] width 141 height 47
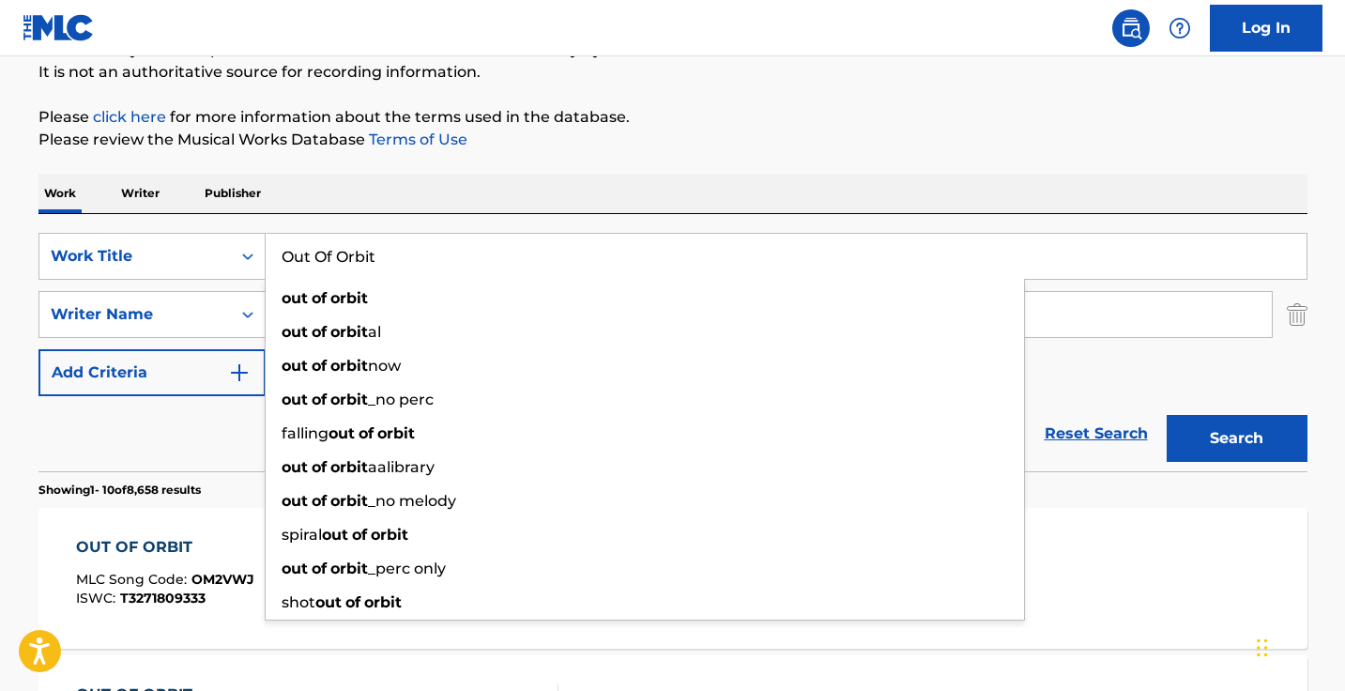
click at [595, 145] on p "Please review the Musical Works Database Terms of Use" at bounding box center [672, 140] width 1269 height 23
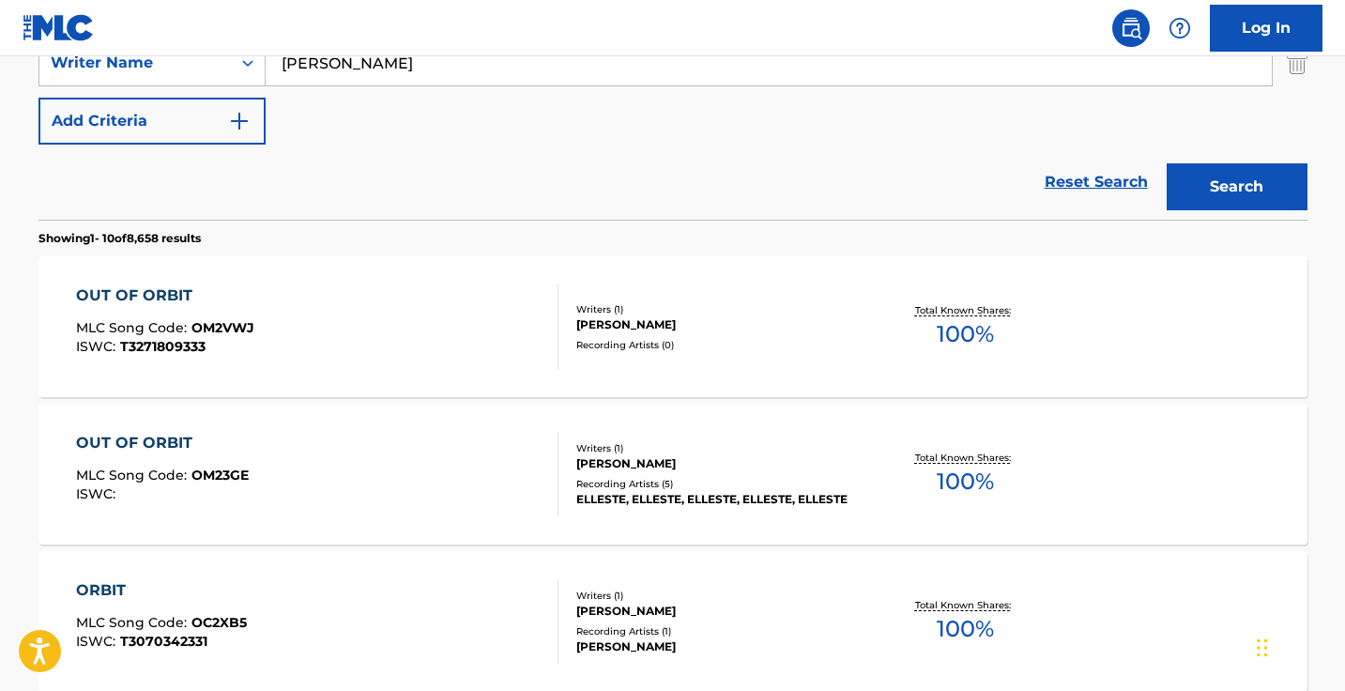
scroll to position [456, 0]
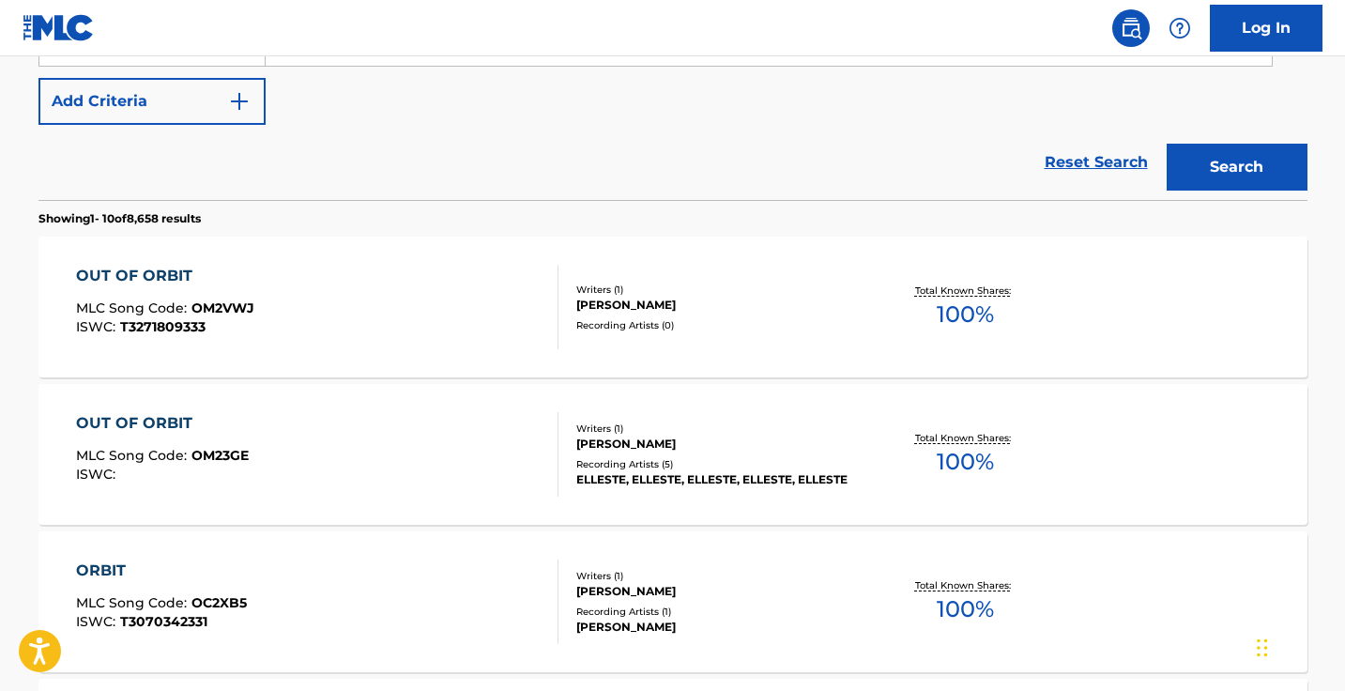
click at [450, 294] on div "OUT OF ORBIT MLC Song Code : OM2VWJ ISWC : T3271809333" at bounding box center [317, 307] width 482 height 84
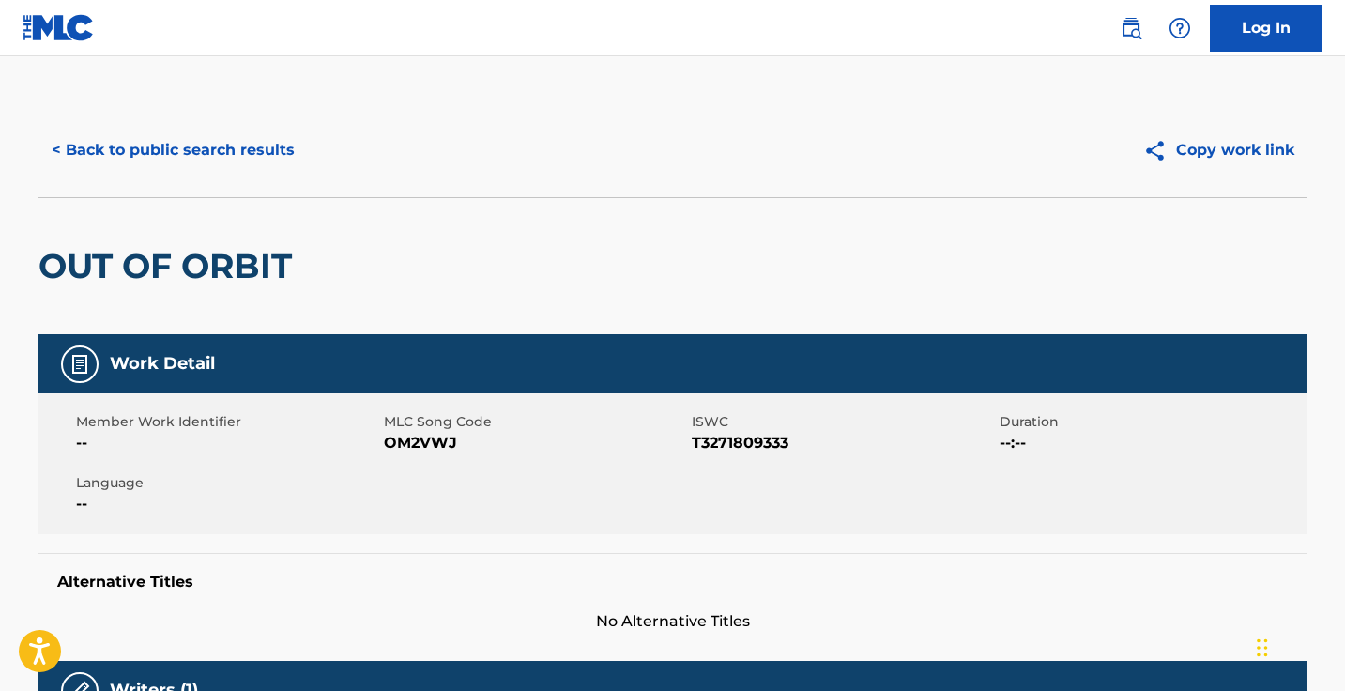
click at [426, 448] on span "OM2VWJ" at bounding box center [535, 443] width 303 height 23
click at [231, 164] on button "< Back to public search results" at bounding box center [172, 150] width 269 height 47
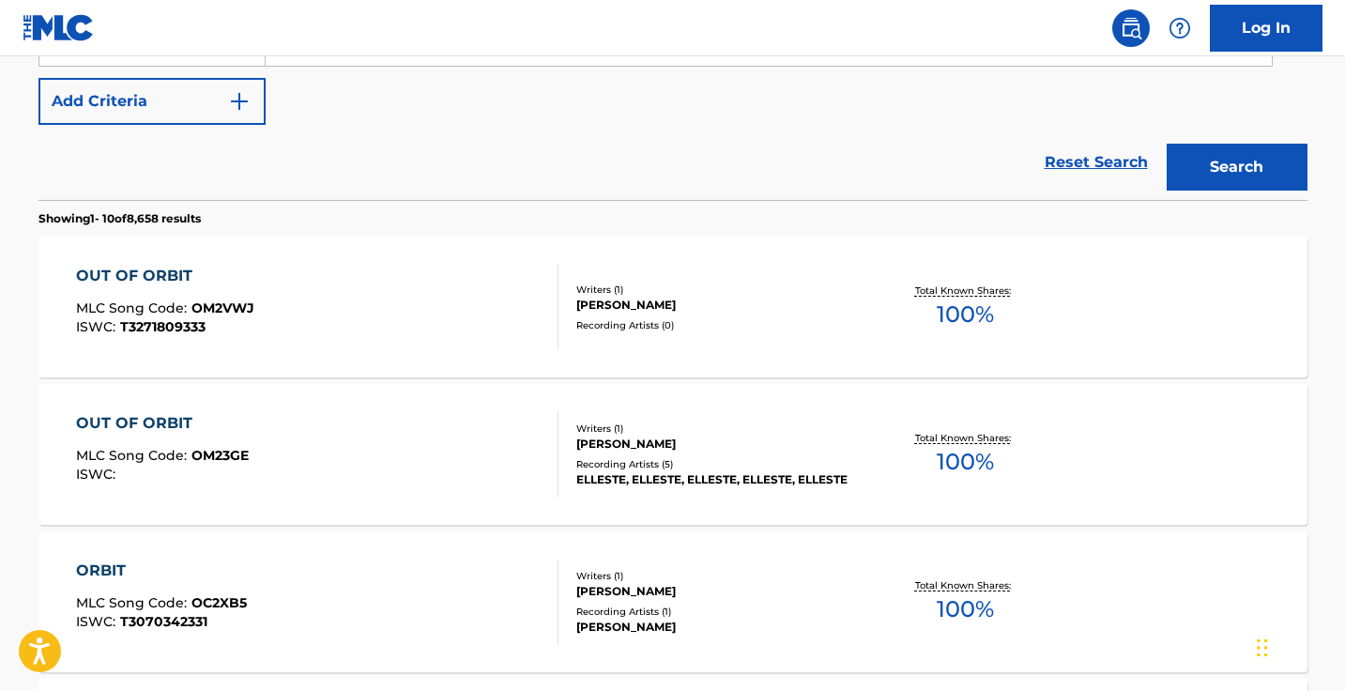
click at [316, 421] on div "OUT OF ORBIT MLC Song Code : OM23GE ISWC :" at bounding box center [317, 454] width 482 height 84
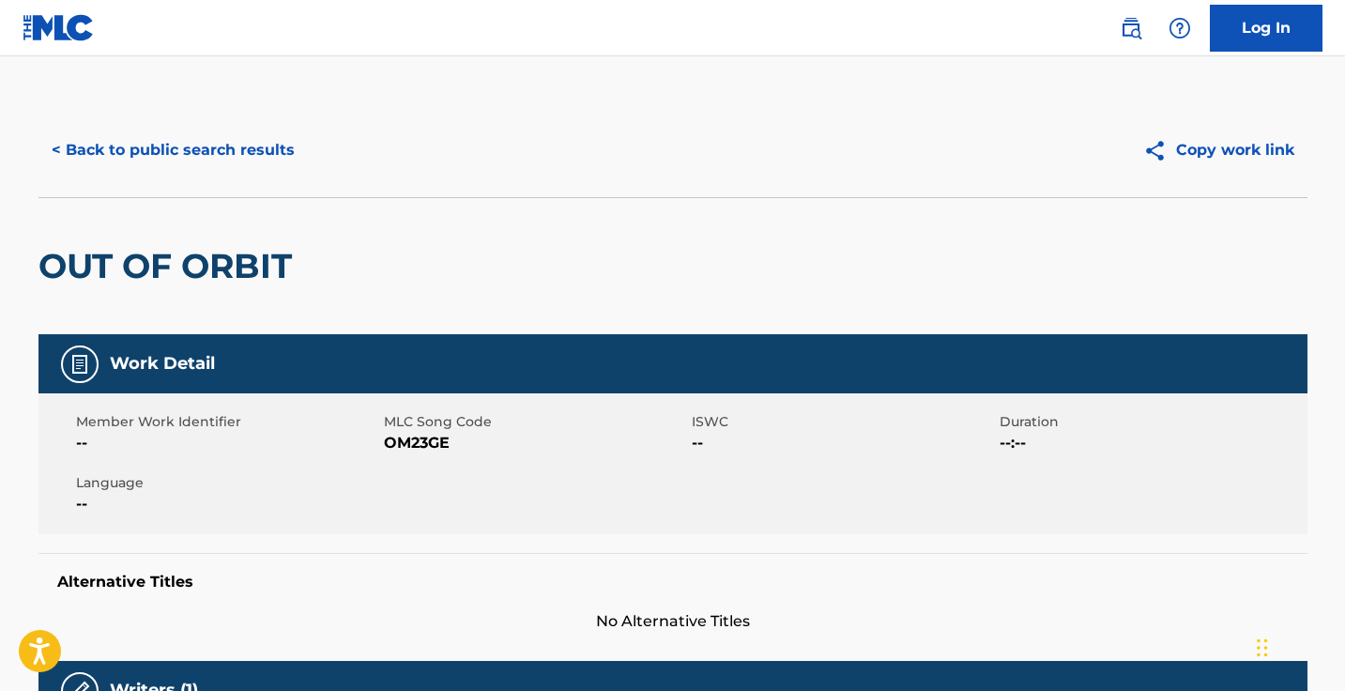
click at [414, 439] on span "OM23GE" at bounding box center [535, 443] width 303 height 23
click at [288, 153] on button "< Back to public search results" at bounding box center [172, 150] width 269 height 47
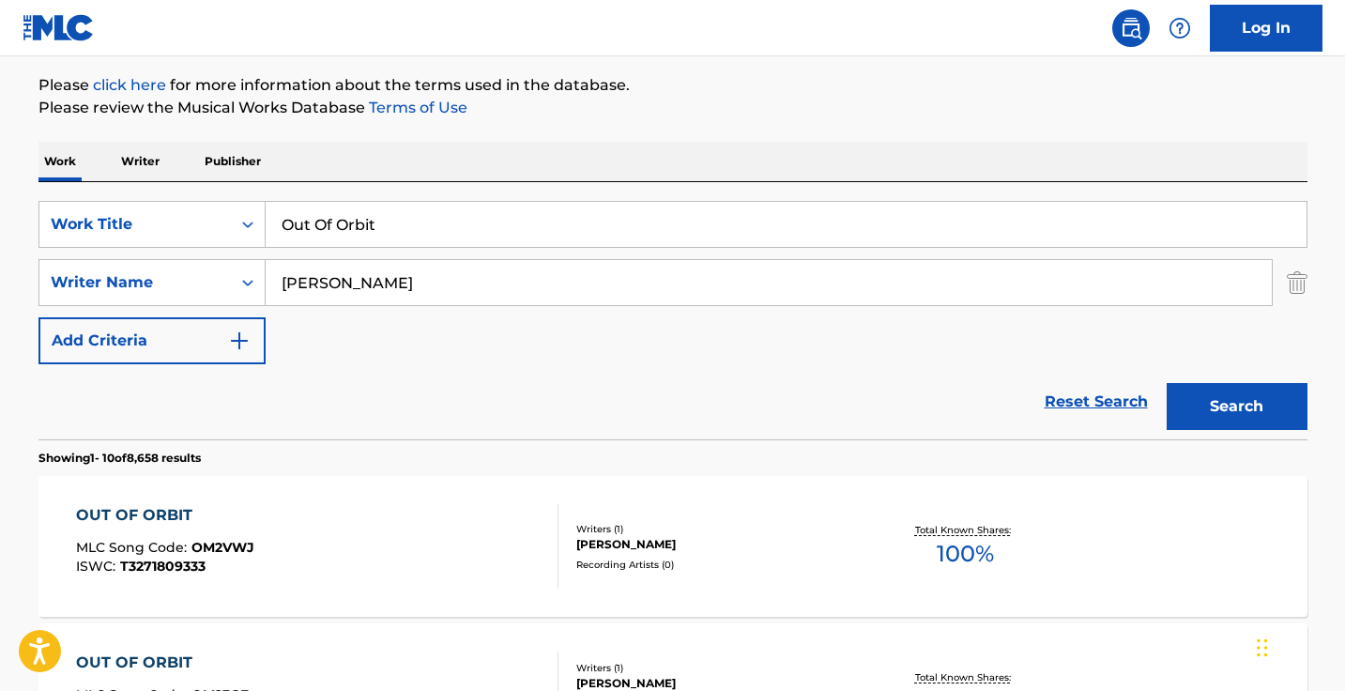
scroll to position [188, 0]
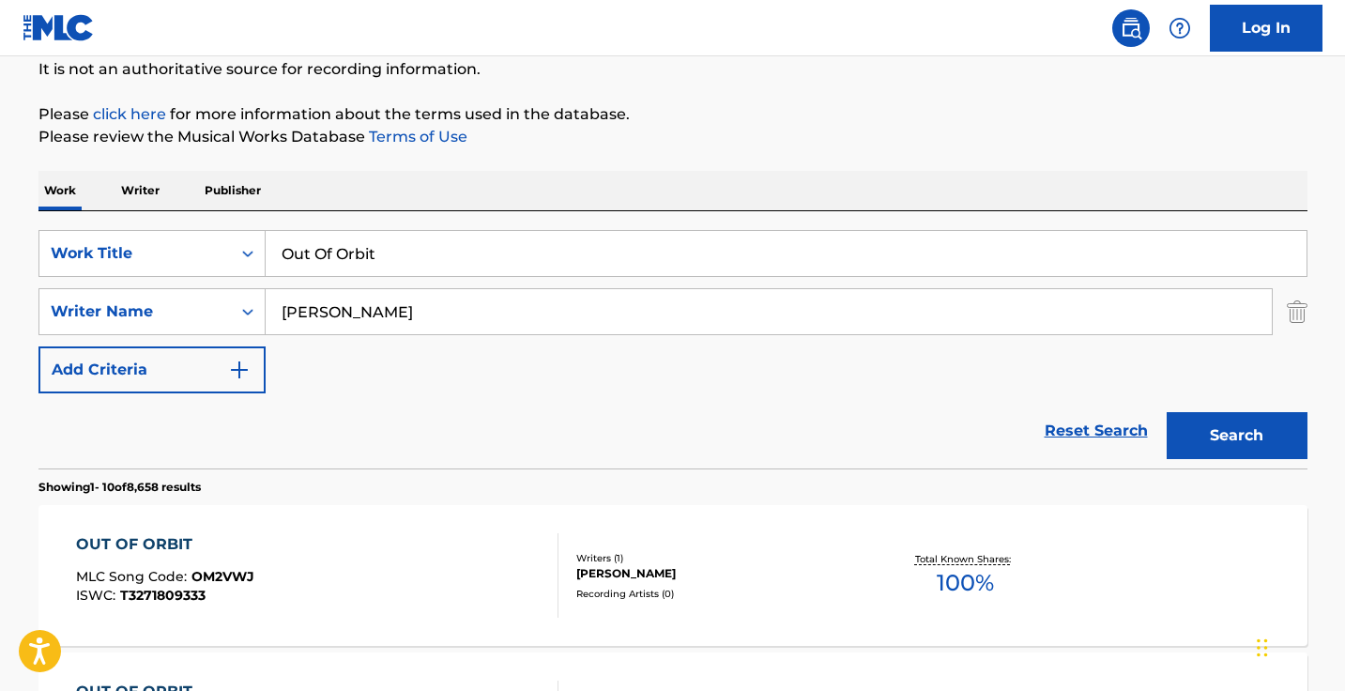
click at [448, 267] on input "Out Of Orbit" at bounding box center [786, 253] width 1041 height 45
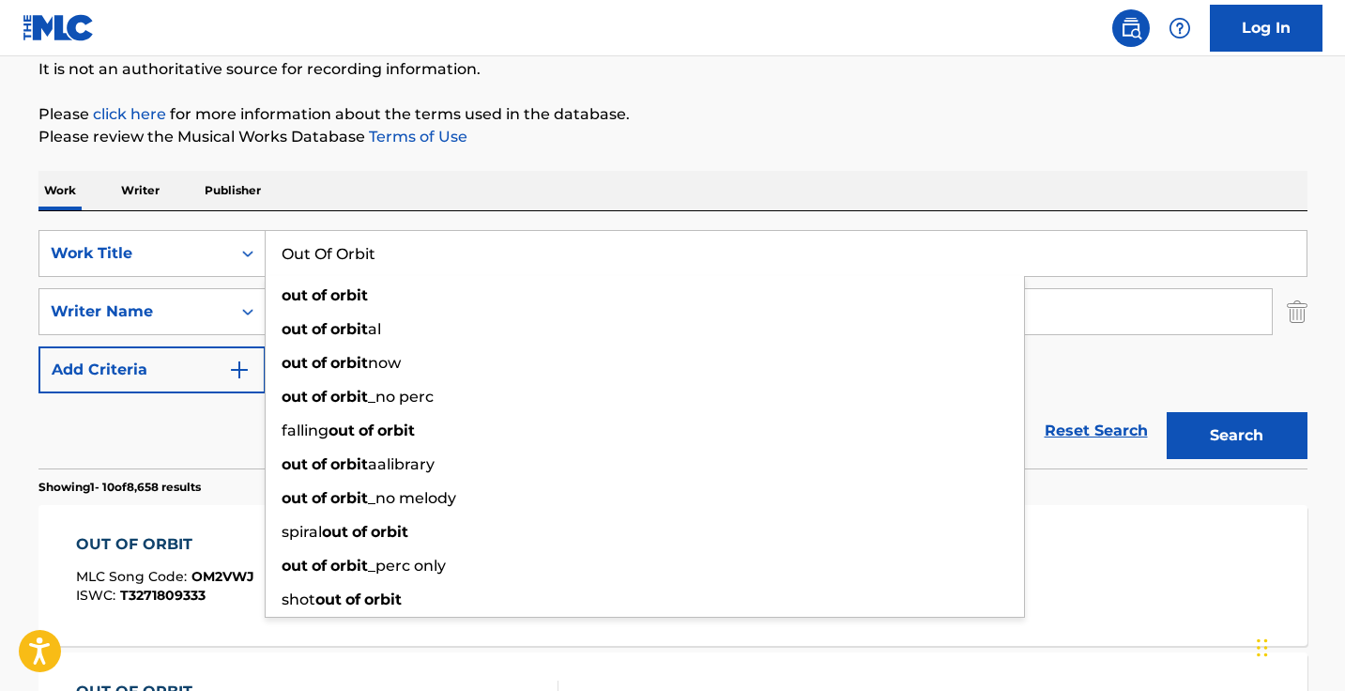
paste input "Green Up"
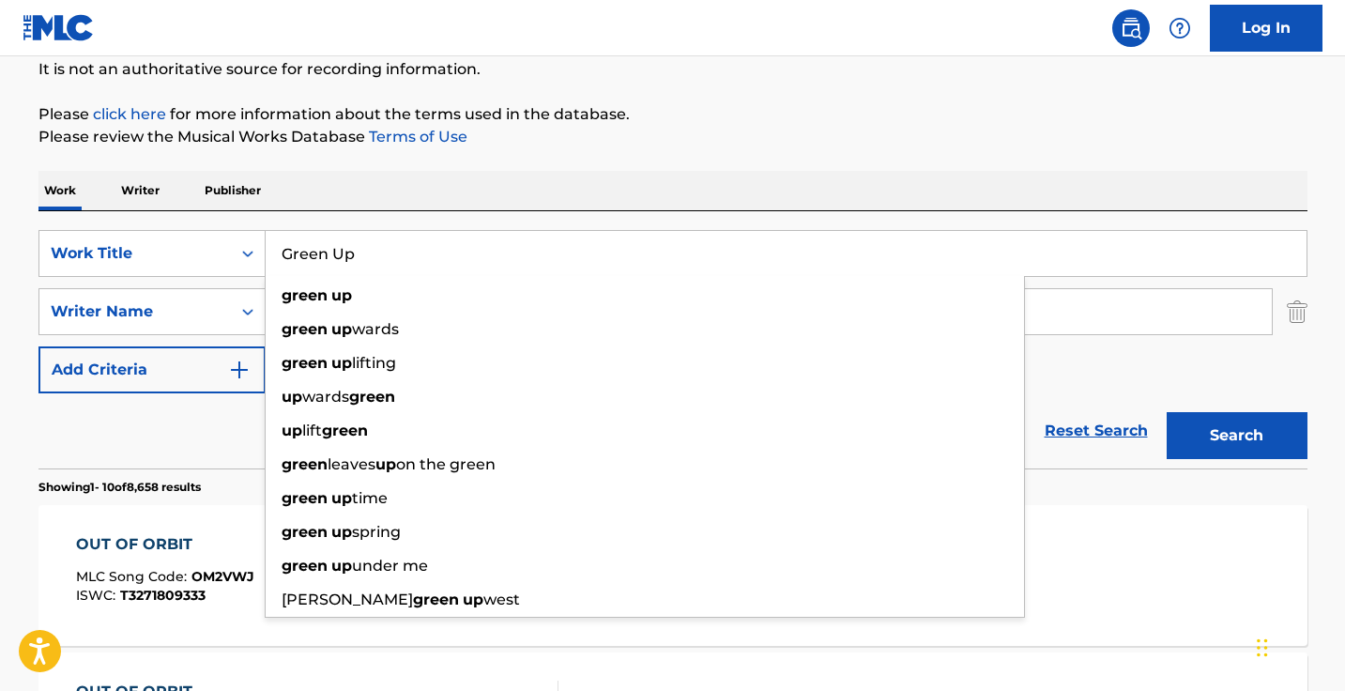
type input "Green Up"
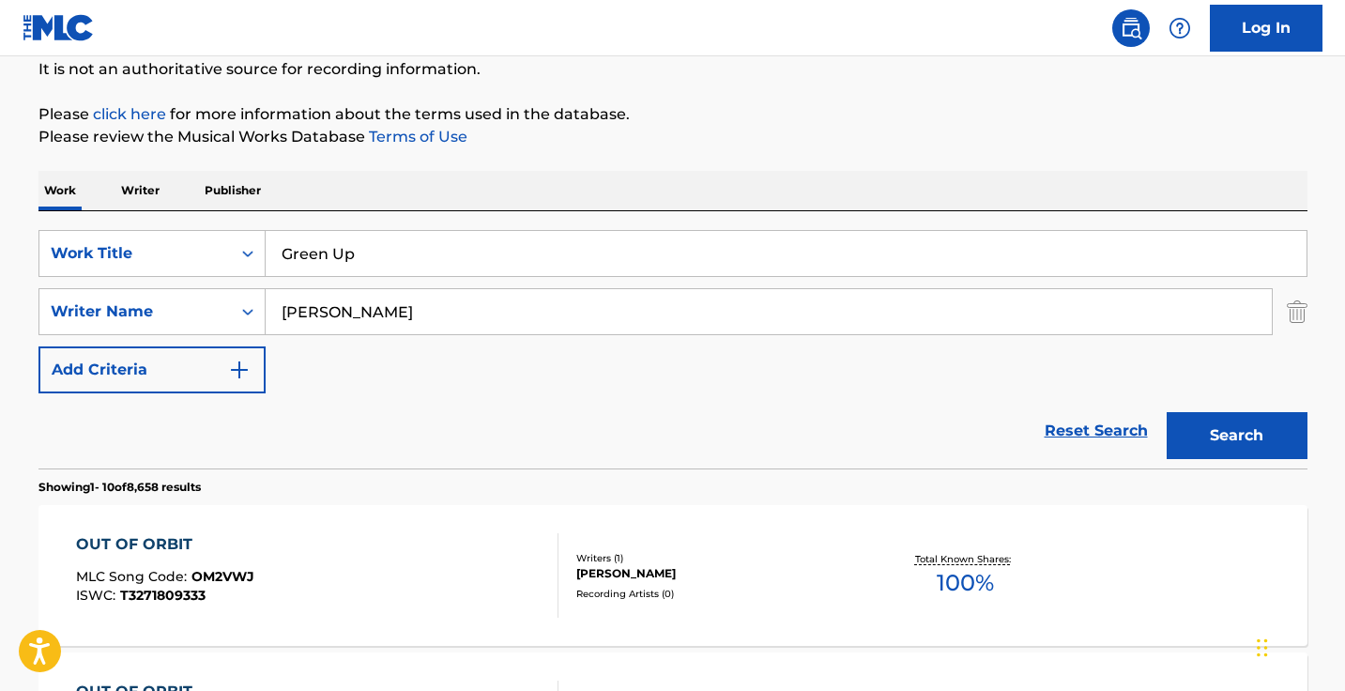
click at [474, 299] on input "antoni" at bounding box center [769, 311] width 1006 height 45
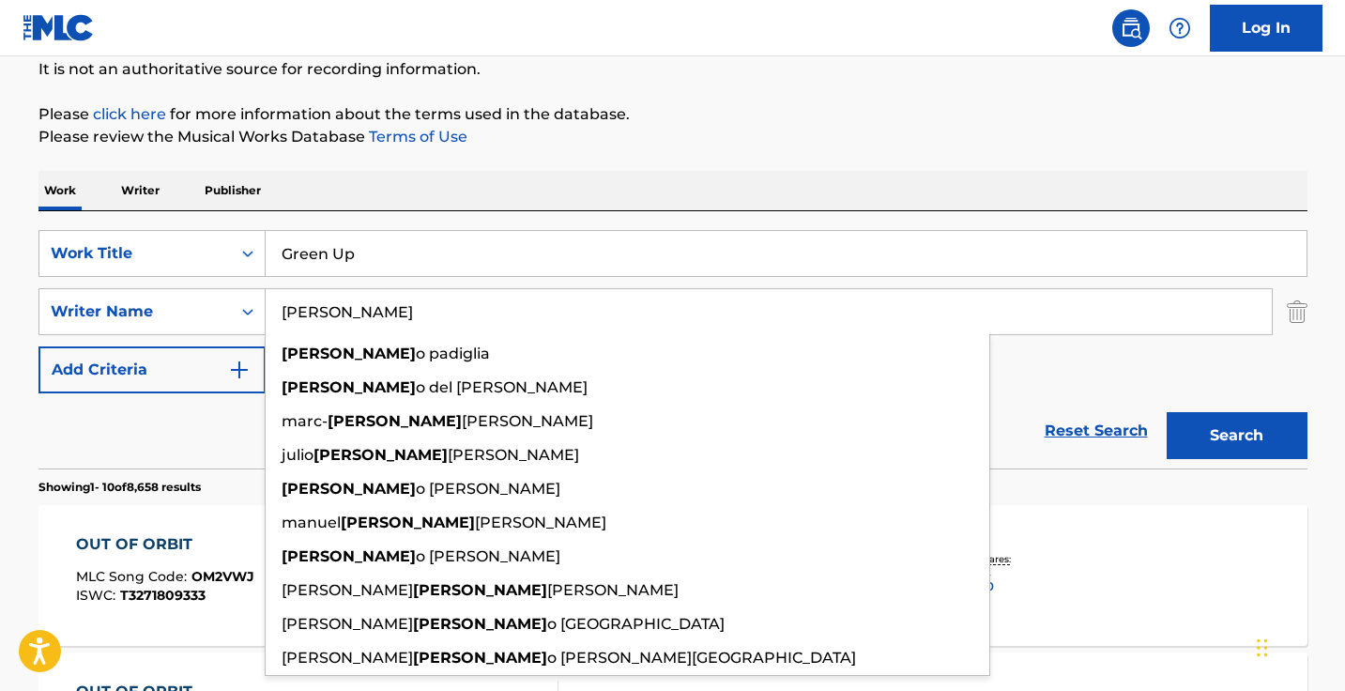
click at [474, 299] on input "antoni" at bounding box center [769, 311] width 1006 height 45
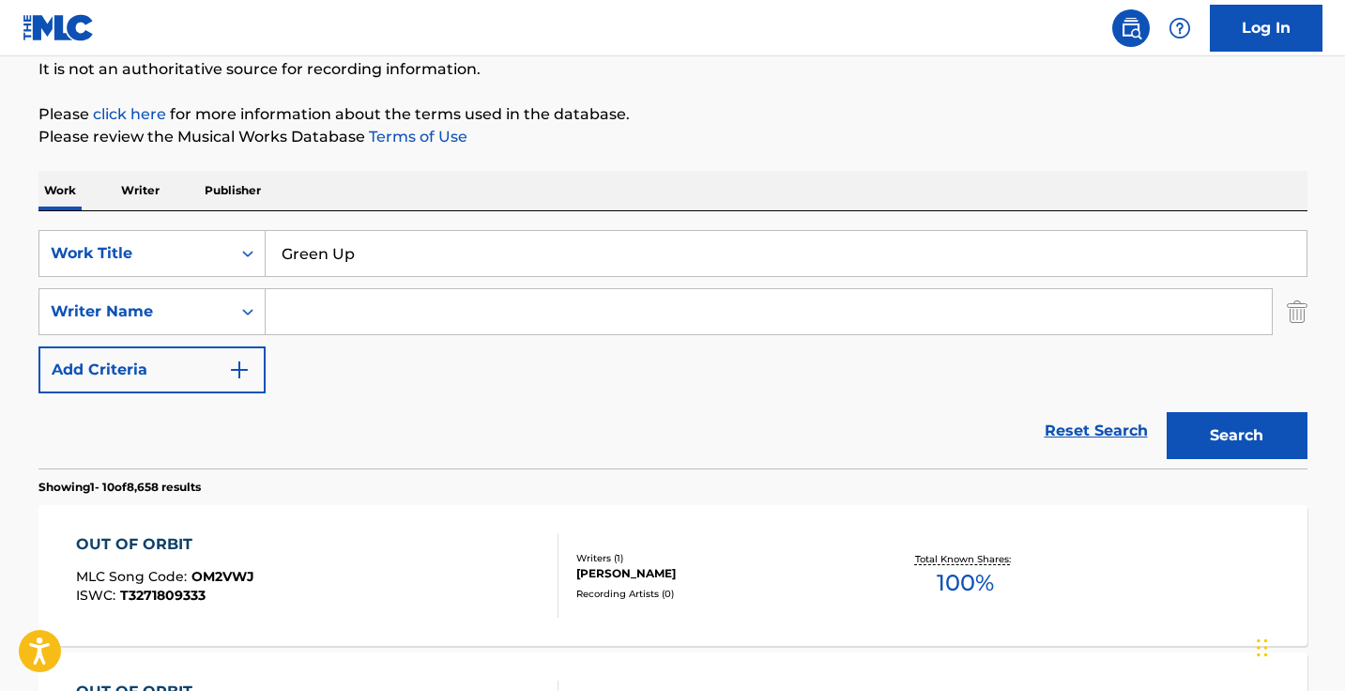
click at [1236, 435] on button "Search" at bounding box center [1236, 435] width 141 height 47
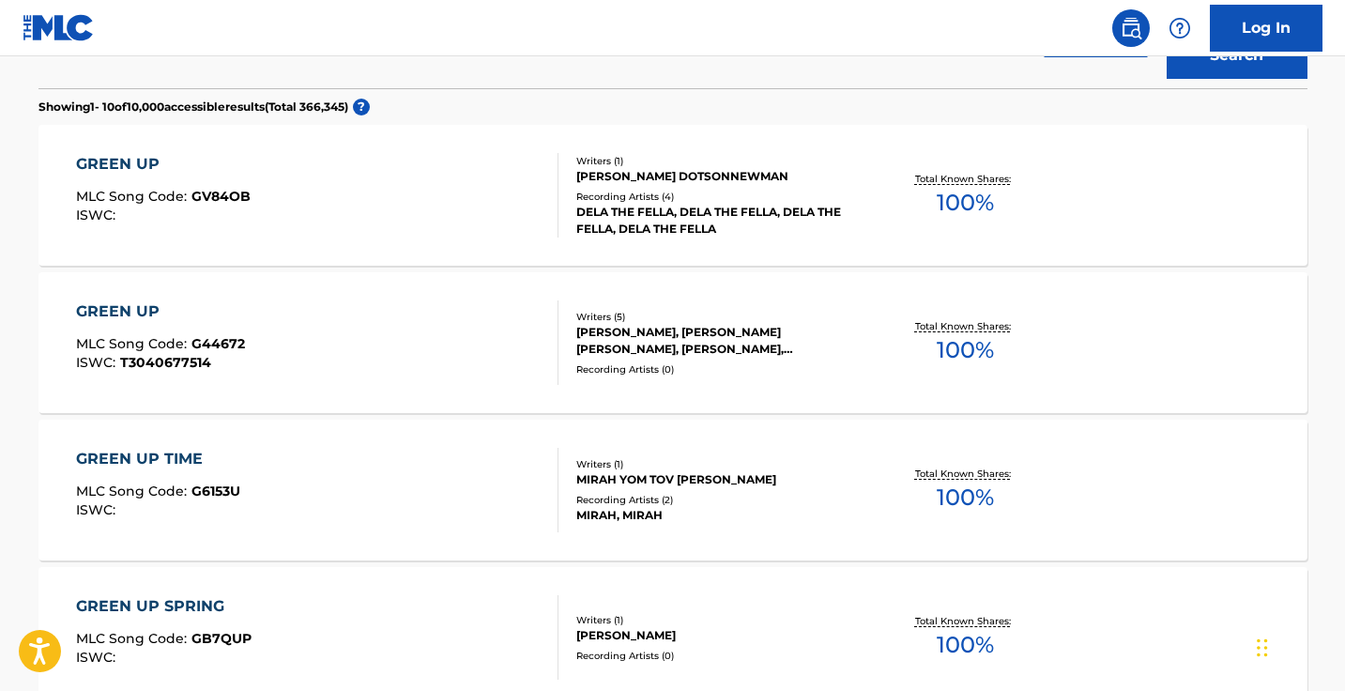
scroll to position [567, 0]
click at [506, 342] on div "GREEN UP MLC Song Code : G44672 ISWC : T3040677514" at bounding box center [317, 343] width 482 height 84
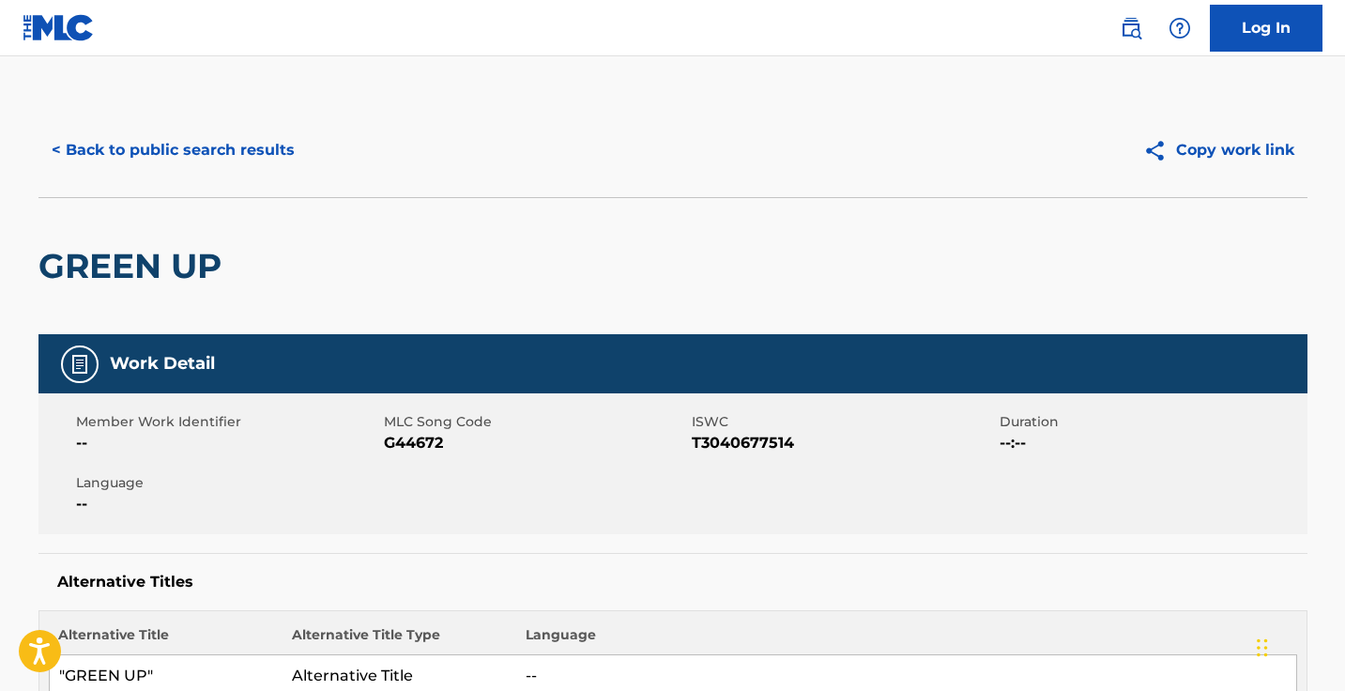
click at [293, 143] on button "< Back to public search results" at bounding box center [172, 150] width 269 height 47
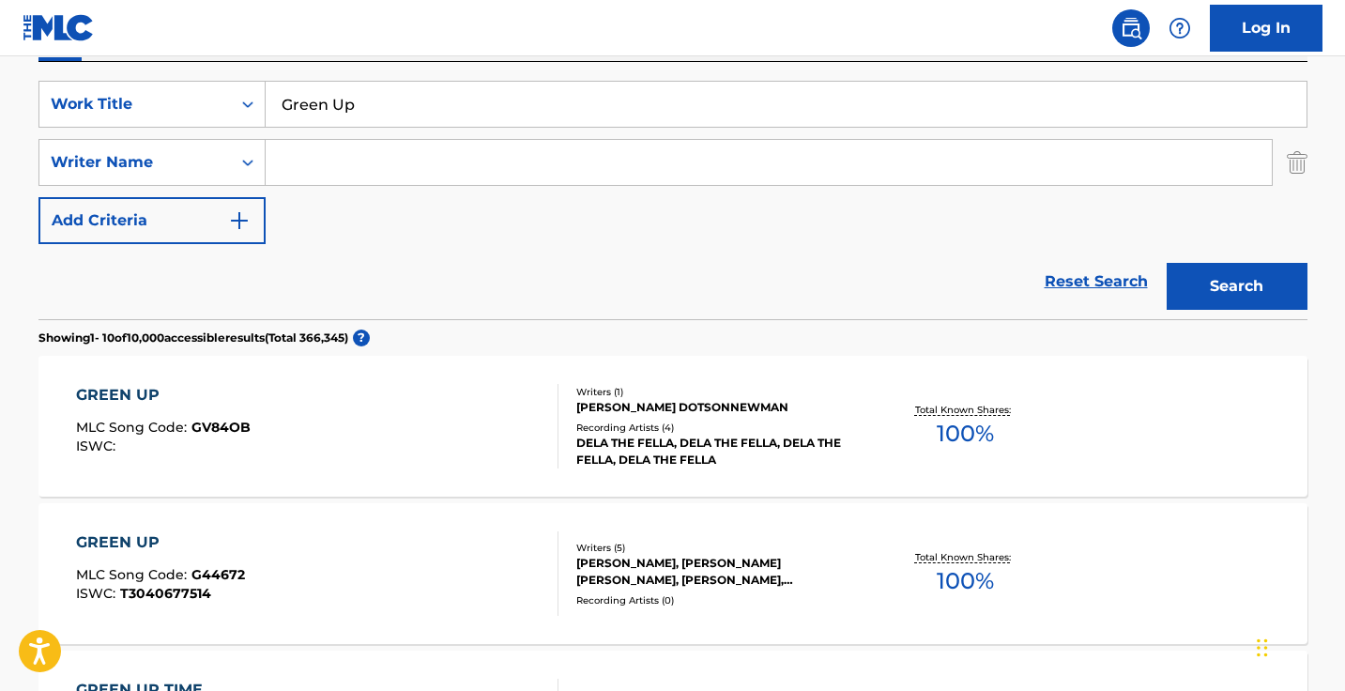
scroll to position [307, 0]
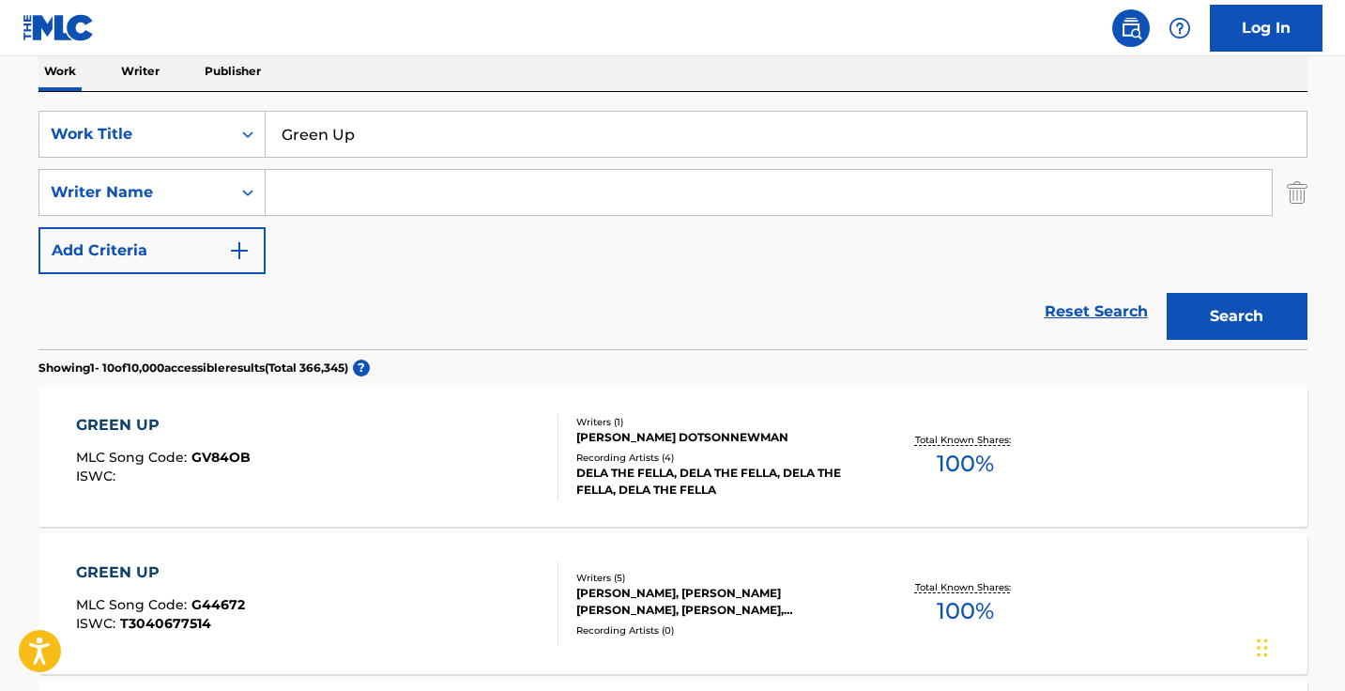
click at [358, 150] on input "Green Up" at bounding box center [786, 134] width 1041 height 45
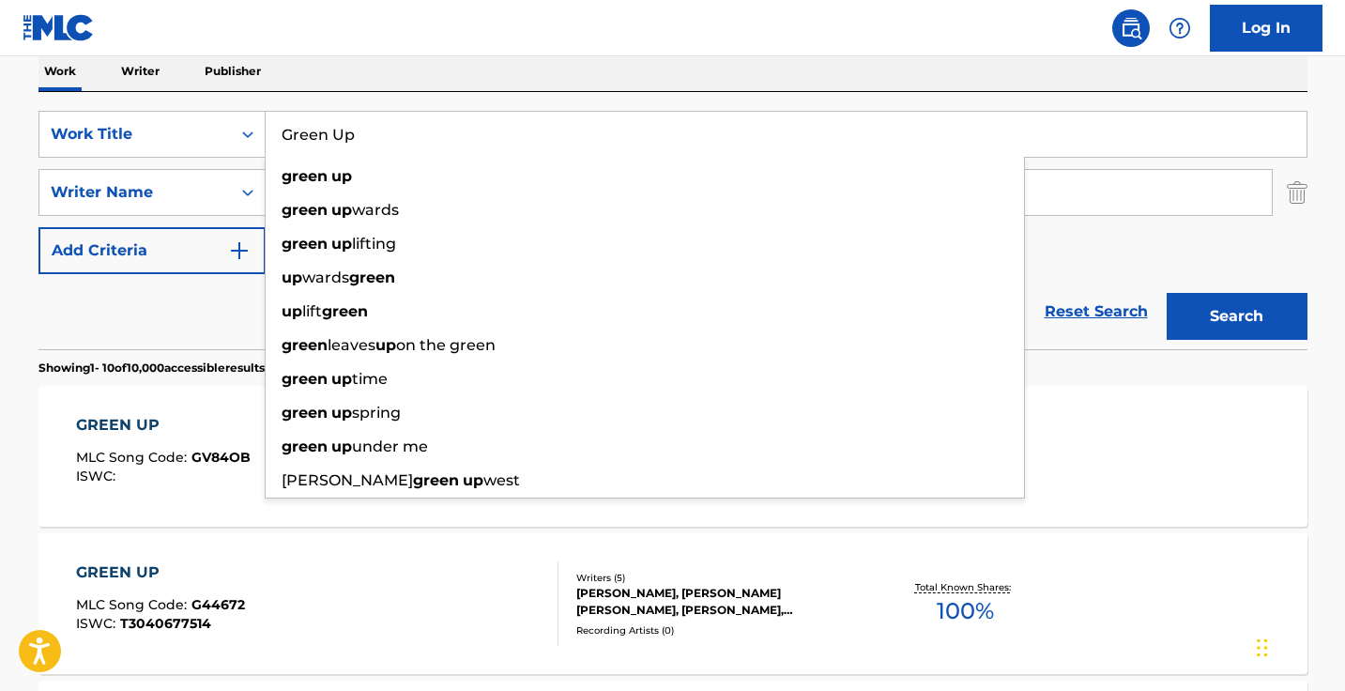
paste input "You in Every Memory"
type input "You in Every Memory"
click at [1236, 316] on button "Search" at bounding box center [1236, 316] width 141 height 47
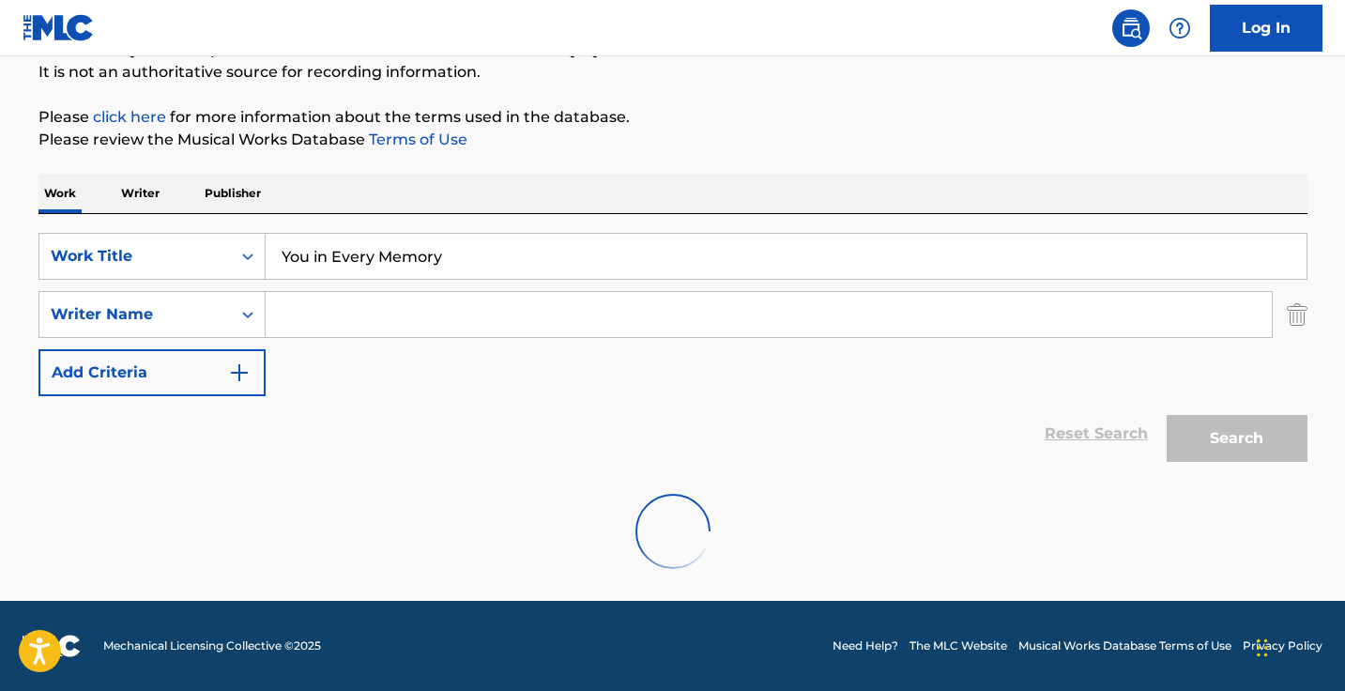
scroll to position [185, 0]
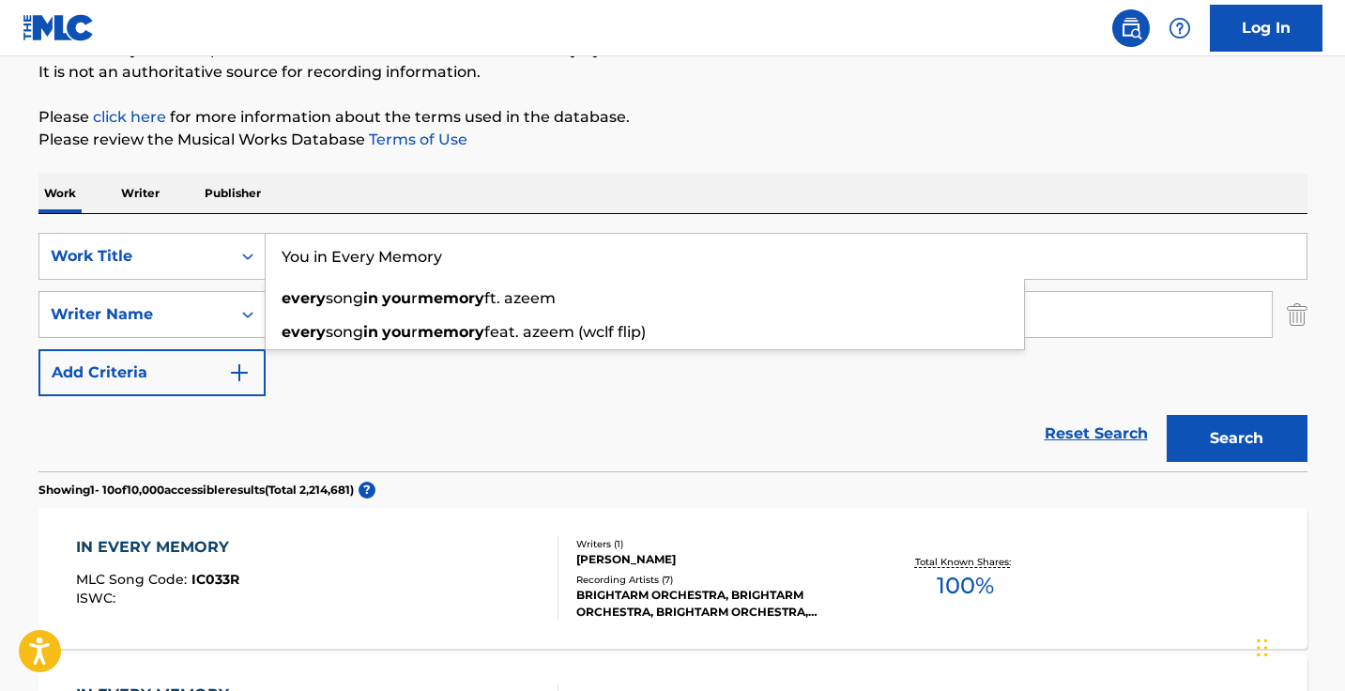
click at [433, 404] on div "Reset Search Search" at bounding box center [672, 433] width 1269 height 75
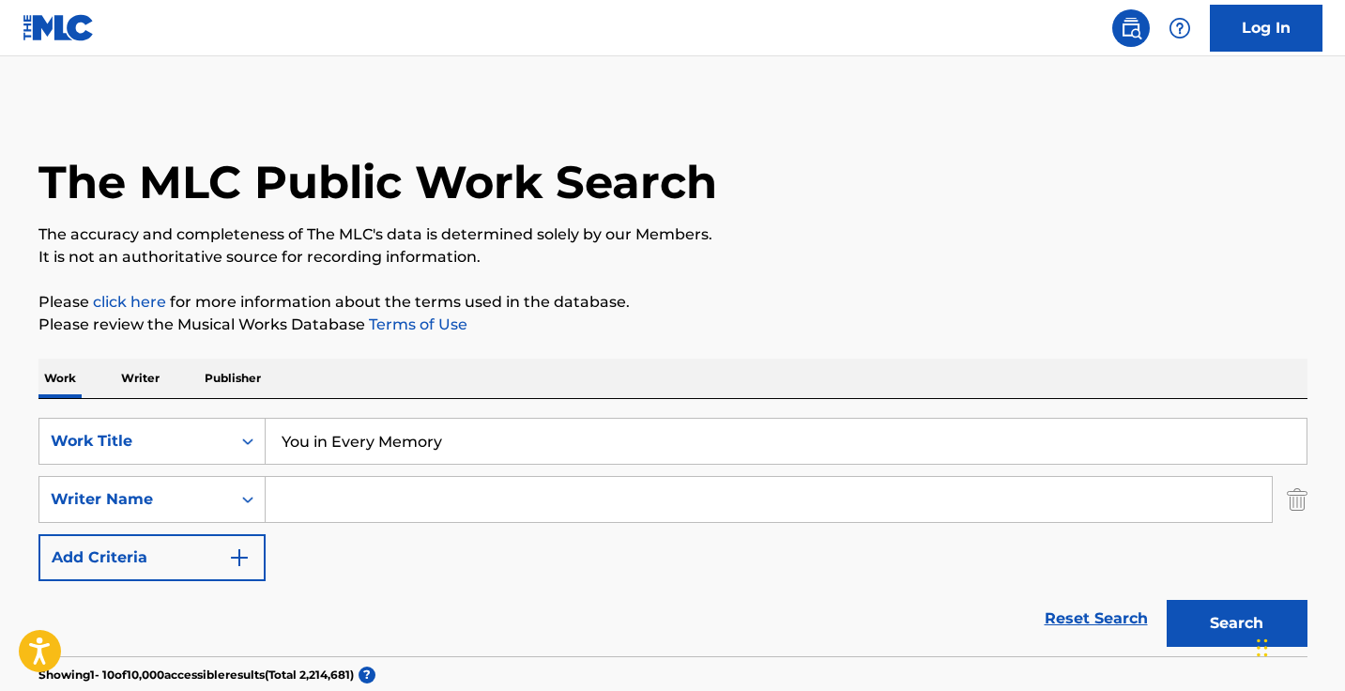
scroll to position [0, 0]
click at [158, 390] on p "Writer" at bounding box center [140, 377] width 50 height 39
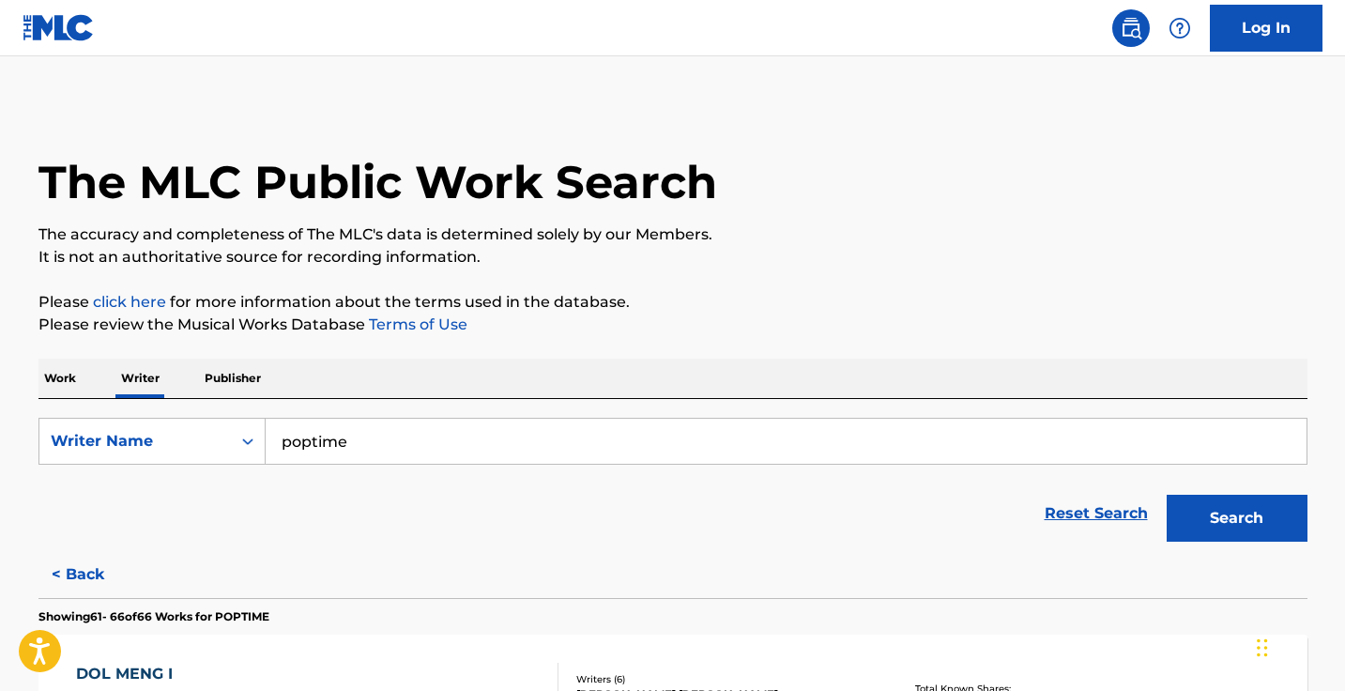
click at [388, 453] on input "poptime" at bounding box center [786, 441] width 1041 height 45
paste input ""Dylan Tirapelli-Jamail""
click at [293, 434] on input ""Dylan Tirapelli-Jamail" at bounding box center [786, 441] width 1041 height 45
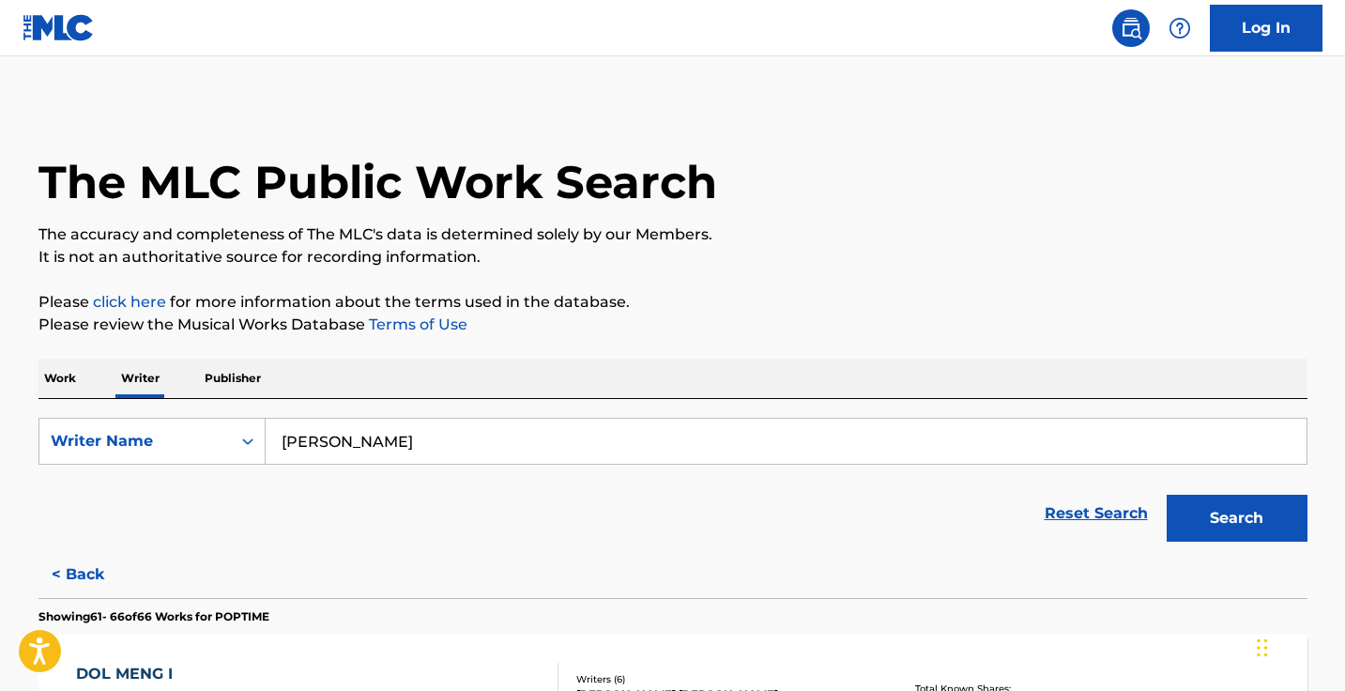
type input "Dylan Tirapelli-Jamail"
click at [1236, 518] on button "Search" at bounding box center [1236, 518] width 141 height 47
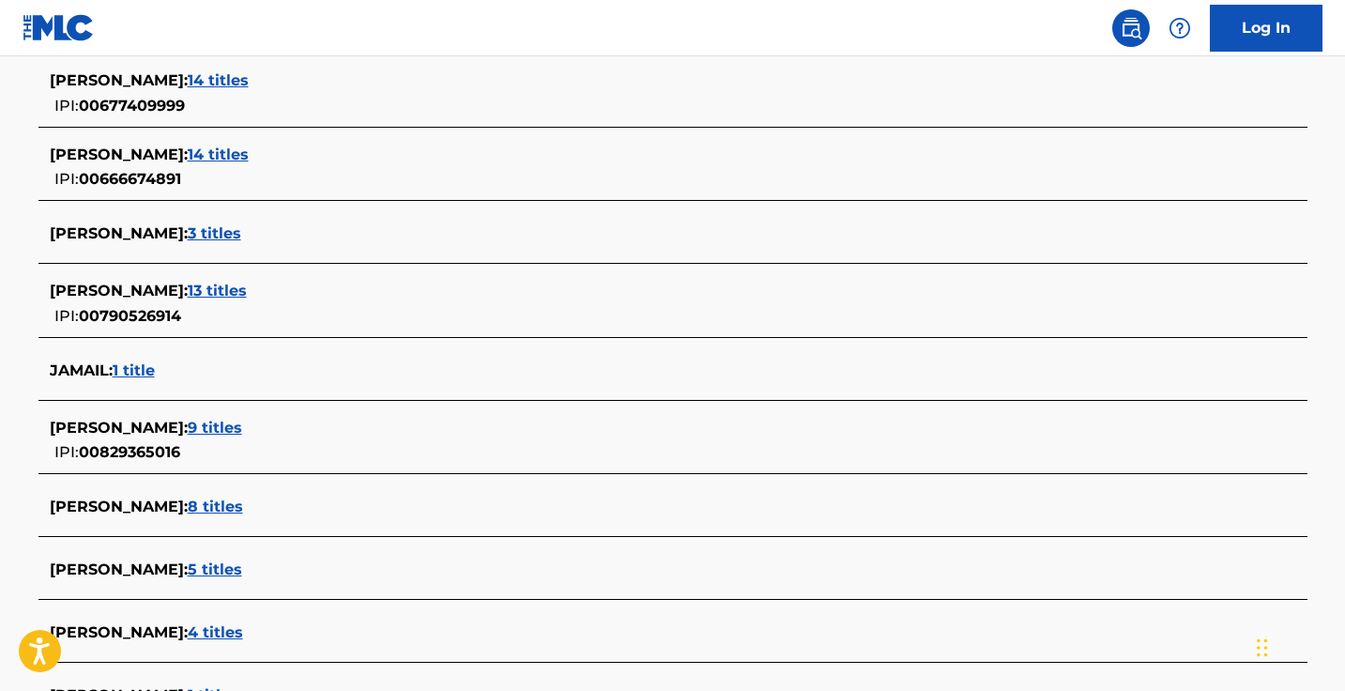
scroll to position [528, 0]
click at [242, 427] on span "9 titles" at bounding box center [215, 427] width 54 height 18
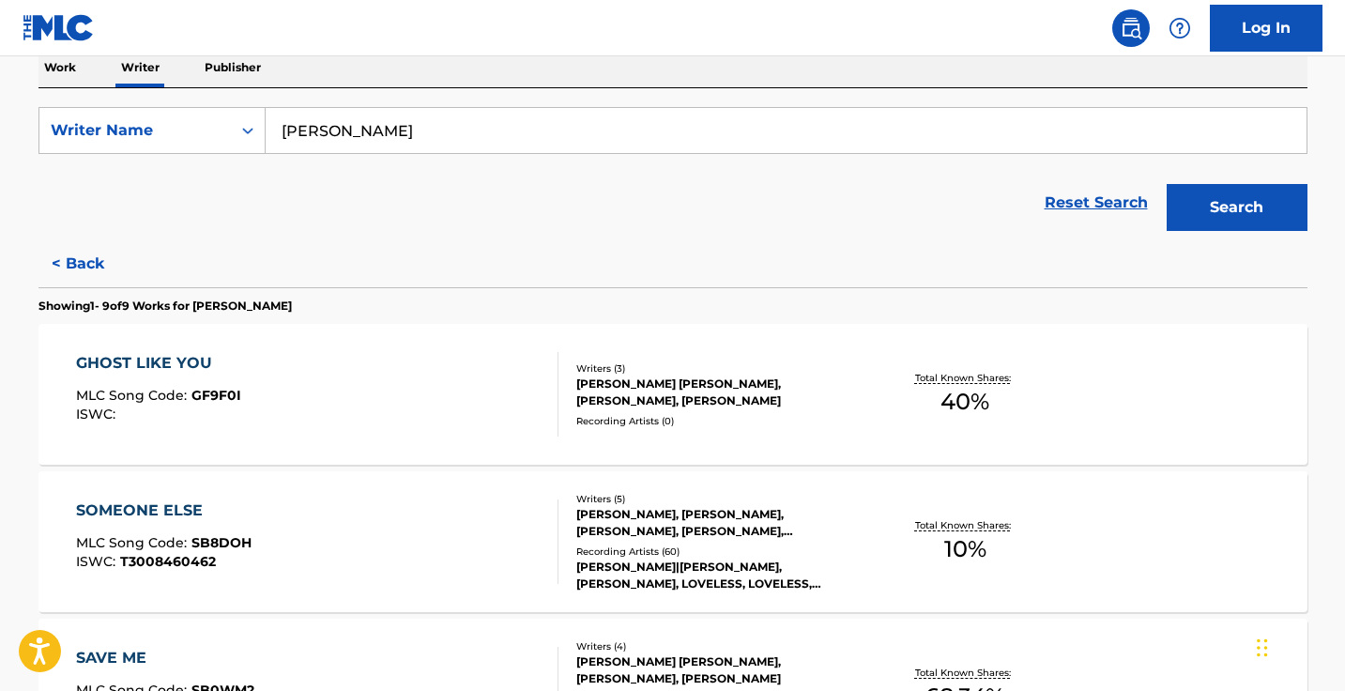
scroll to position [265, 0]
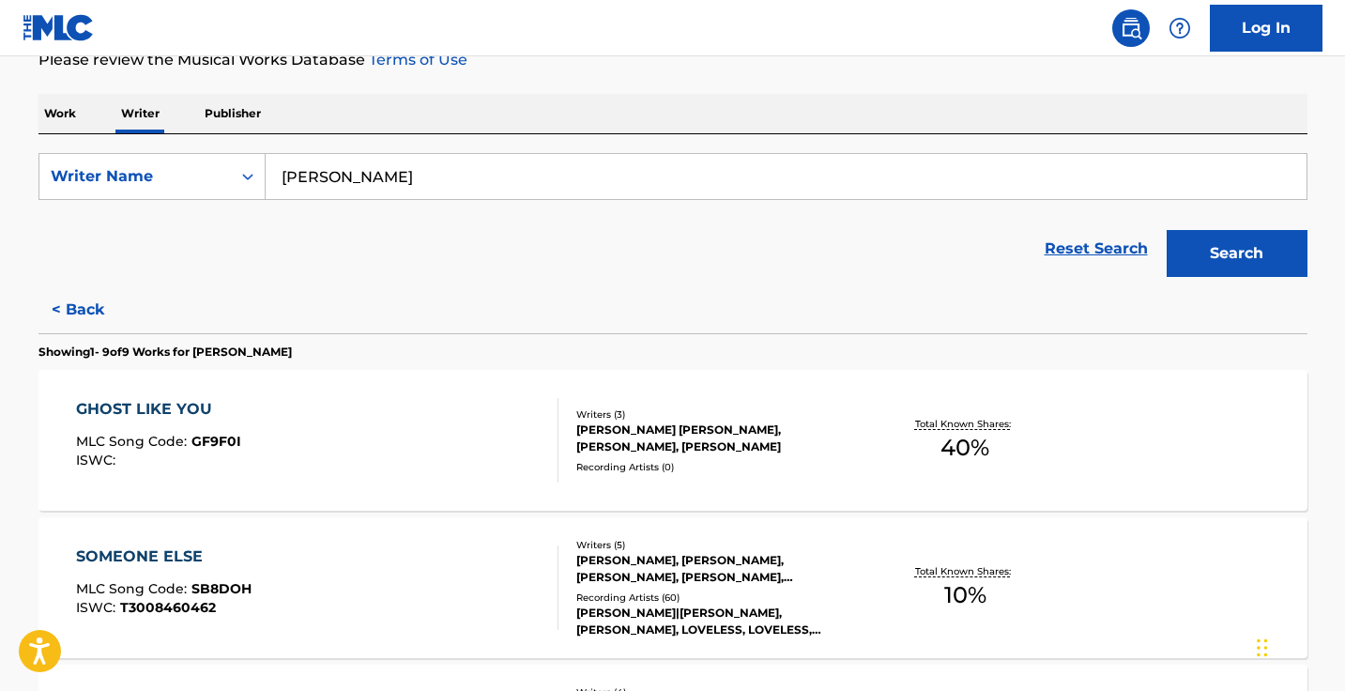
click at [99, 311] on button "< Back" at bounding box center [94, 309] width 113 height 47
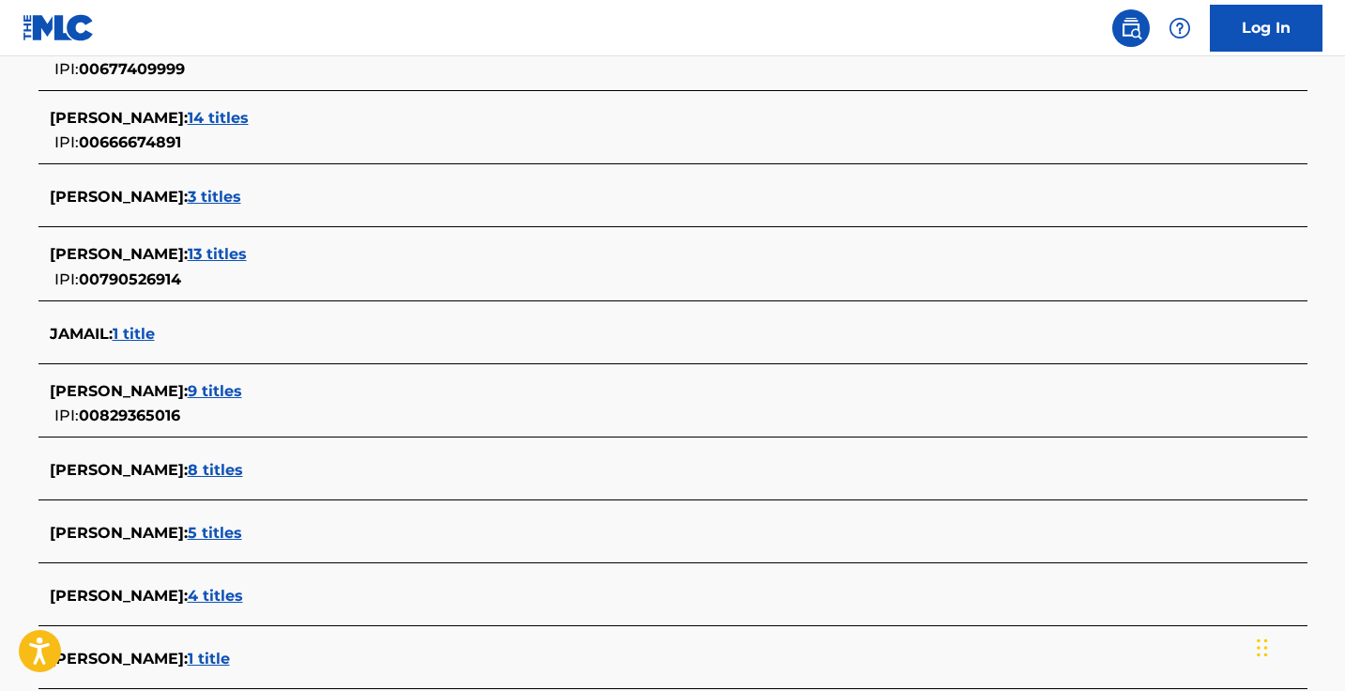
scroll to position [565, 0]
click at [243, 470] on span "8 titles" at bounding box center [215, 469] width 55 height 18
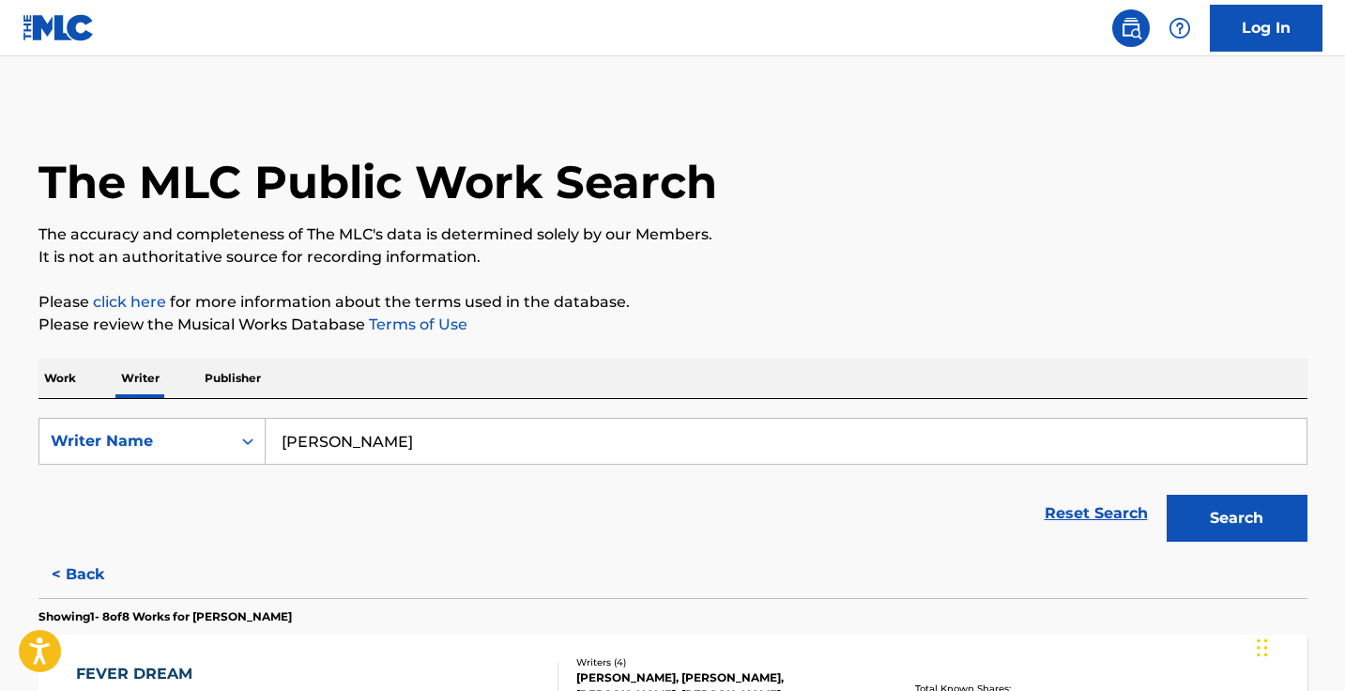
scroll to position [0, 0]
click at [91, 565] on button "< Back" at bounding box center [94, 574] width 113 height 47
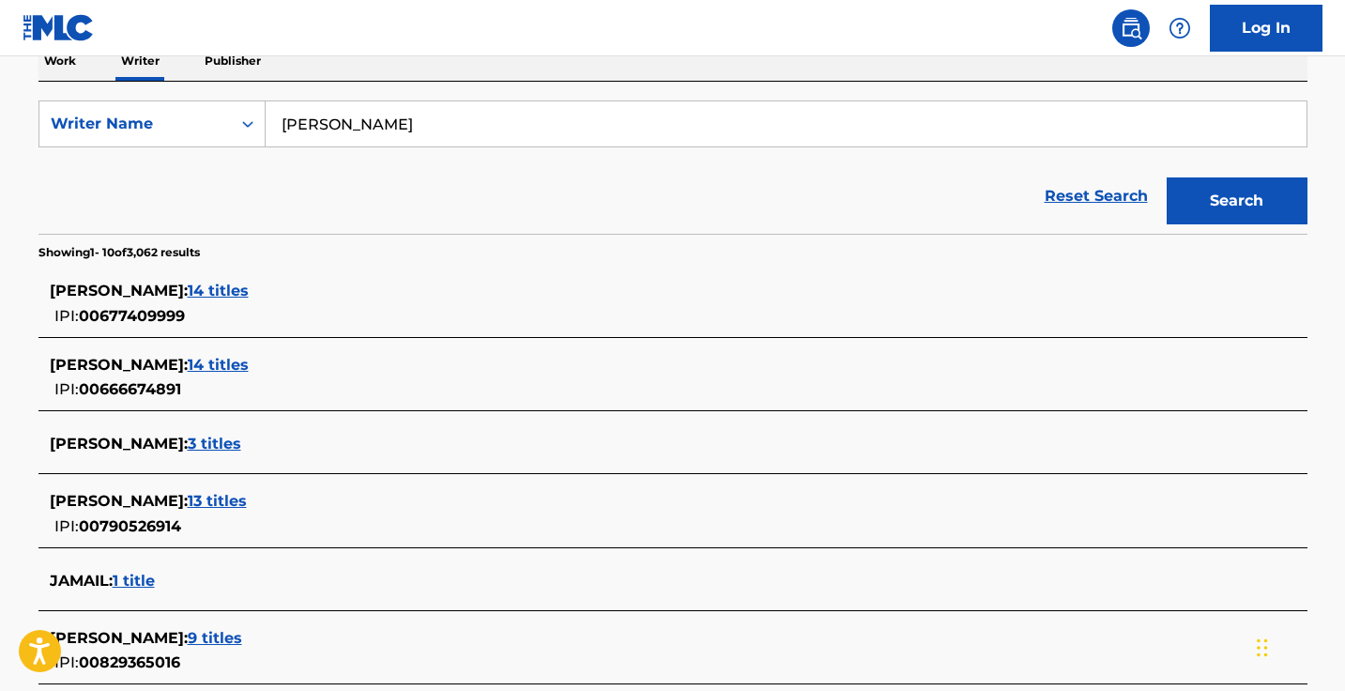
scroll to position [743, 0]
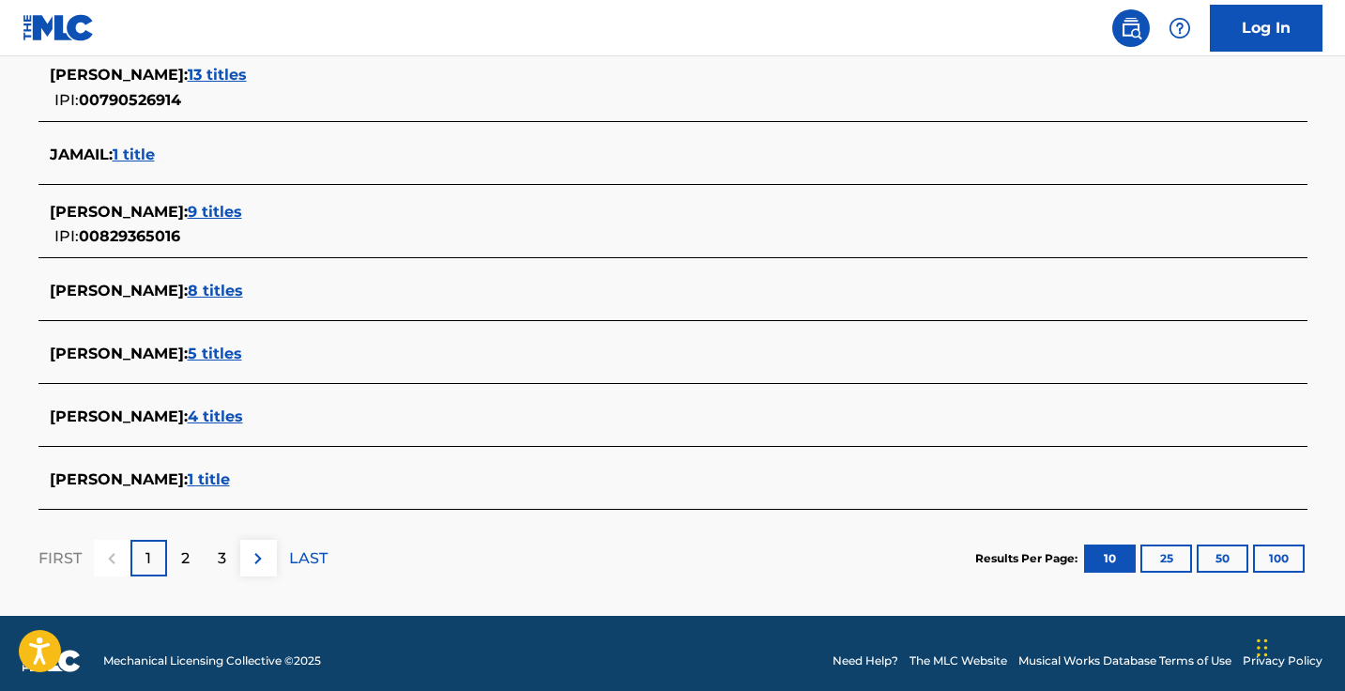
click at [243, 414] on span "4 titles" at bounding box center [215, 416] width 55 height 18
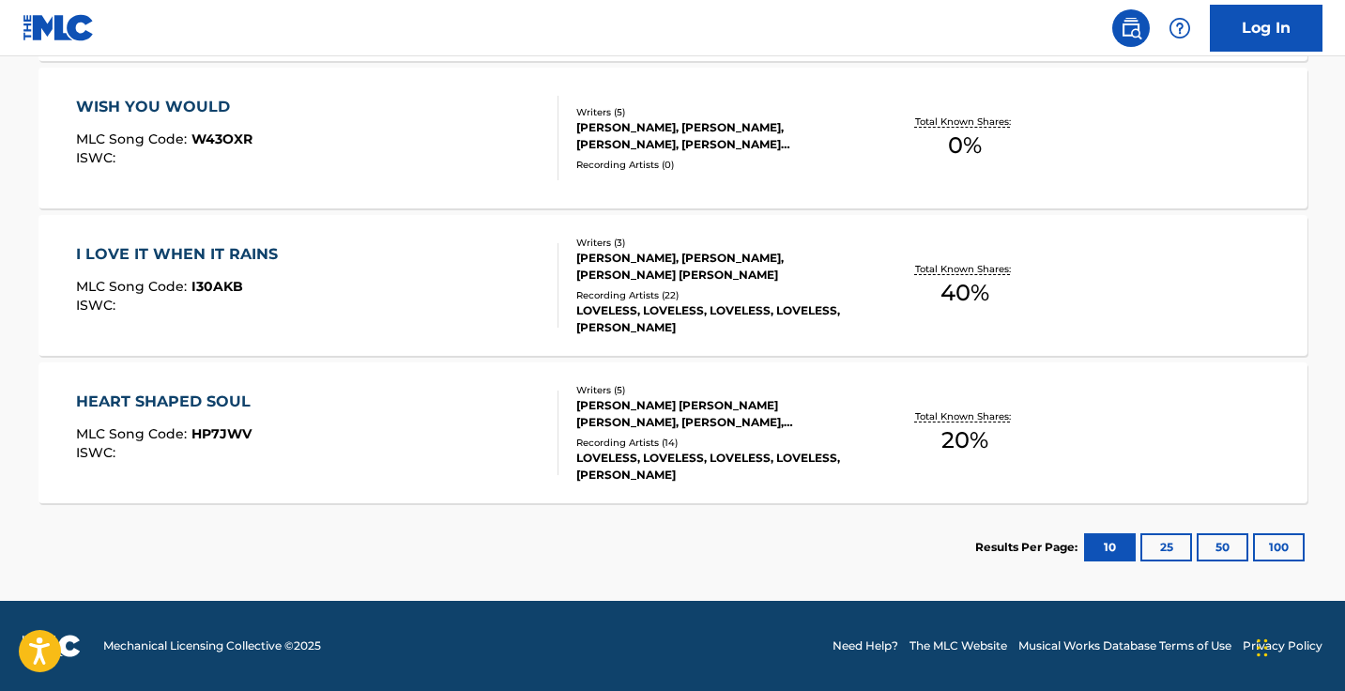
scroll to position [714, 0]
click at [461, 453] on div "HEART SHAPED SOUL MLC Song Code : HP7JWV ISWC :" at bounding box center [317, 432] width 482 height 84
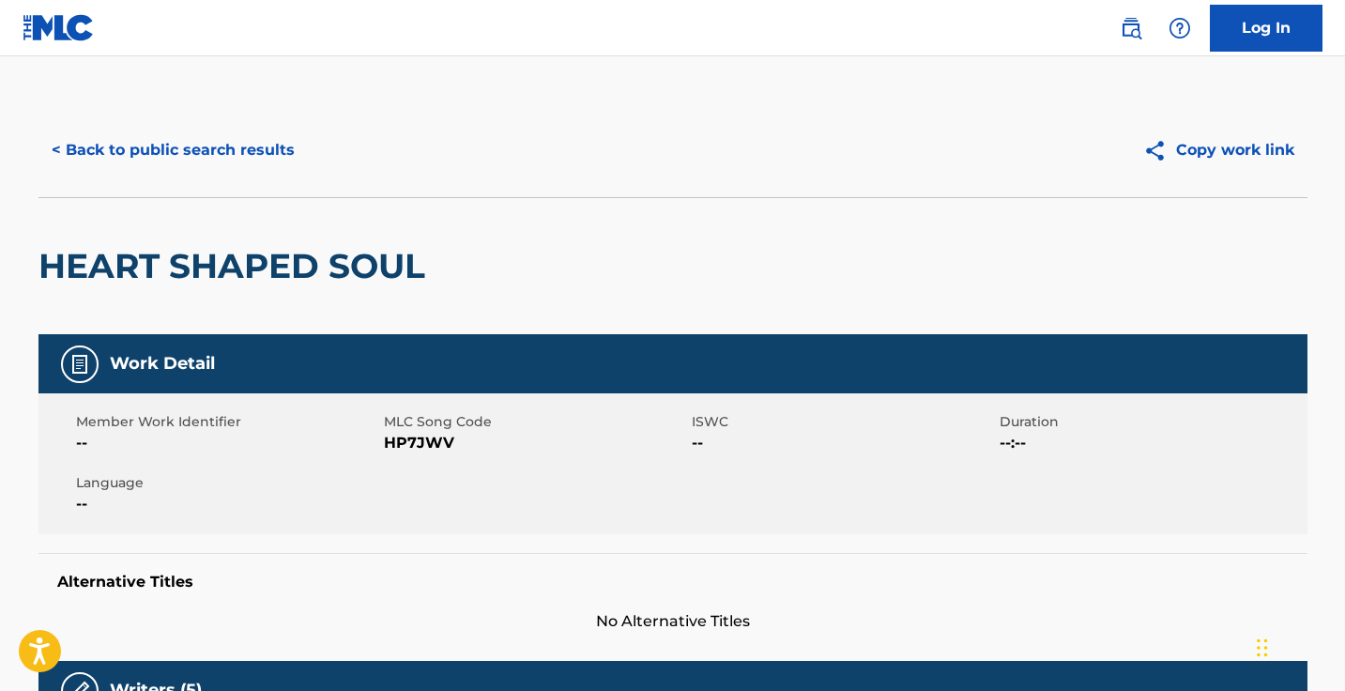
click at [422, 437] on span "HP7JWV" at bounding box center [535, 443] width 303 height 23
click at [114, 140] on button "< Back to public search results" at bounding box center [172, 150] width 269 height 47
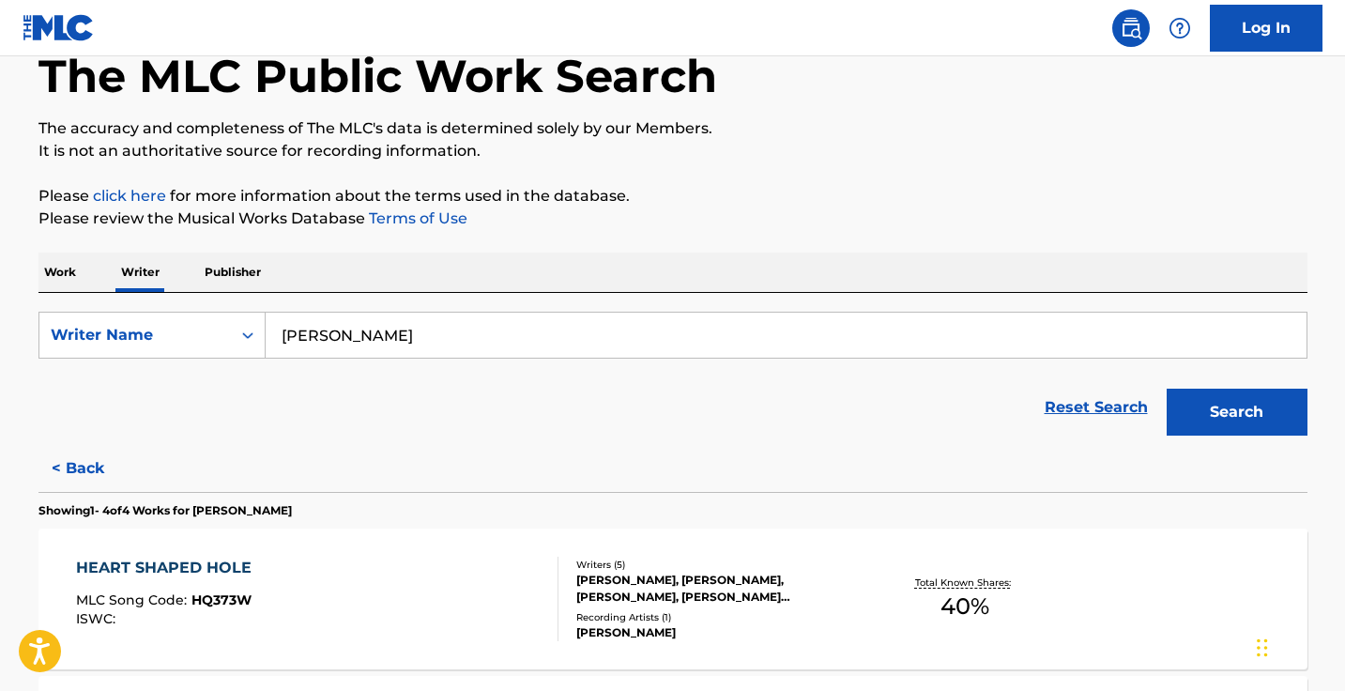
scroll to position [23, 0]
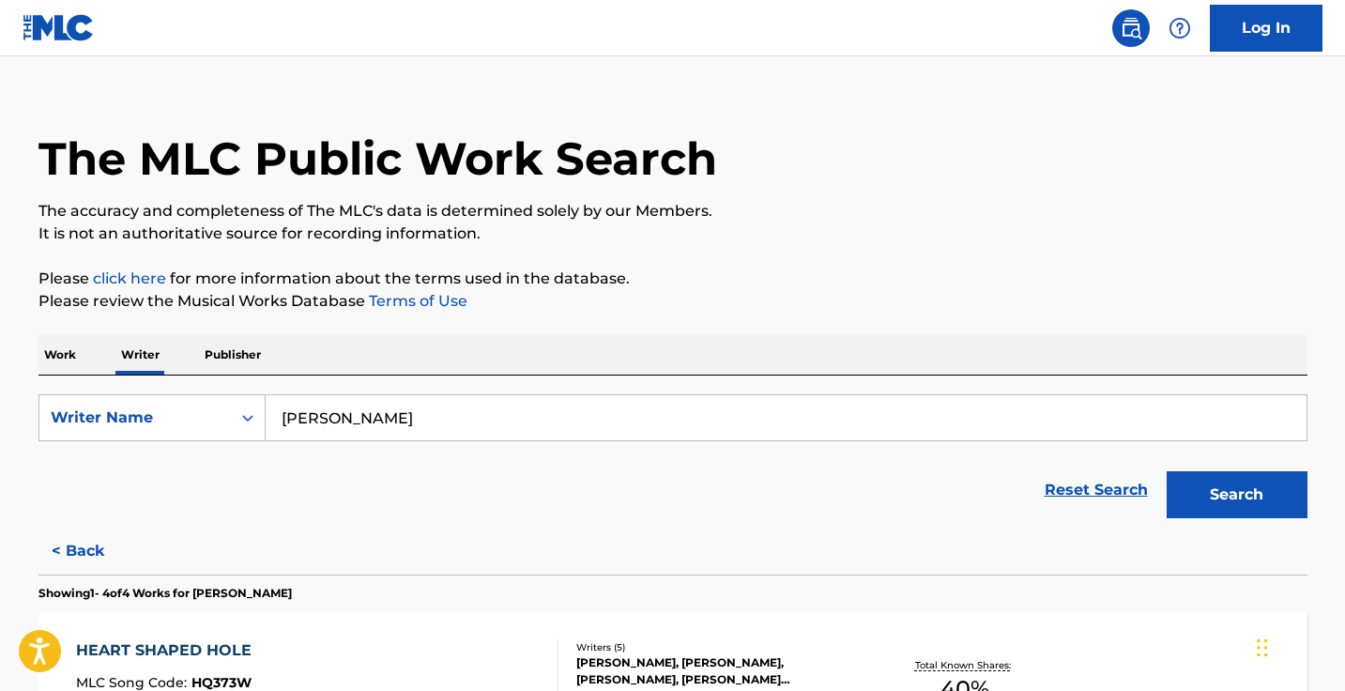
click at [93, 552] on button "< Back" at bounding box center [94, 550] width 113 height 47
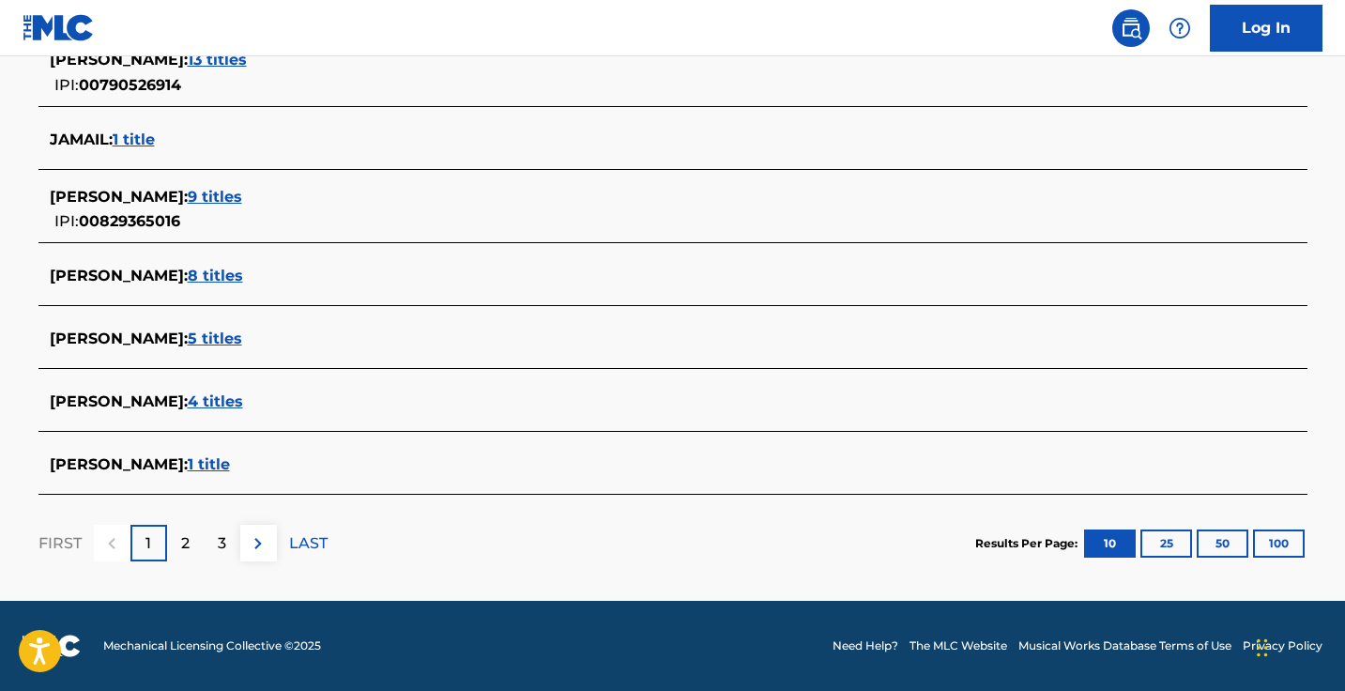
scroll to position [758, 0]
click at [267, 541] on img at bounding box center [258, 543] width 23 height 23
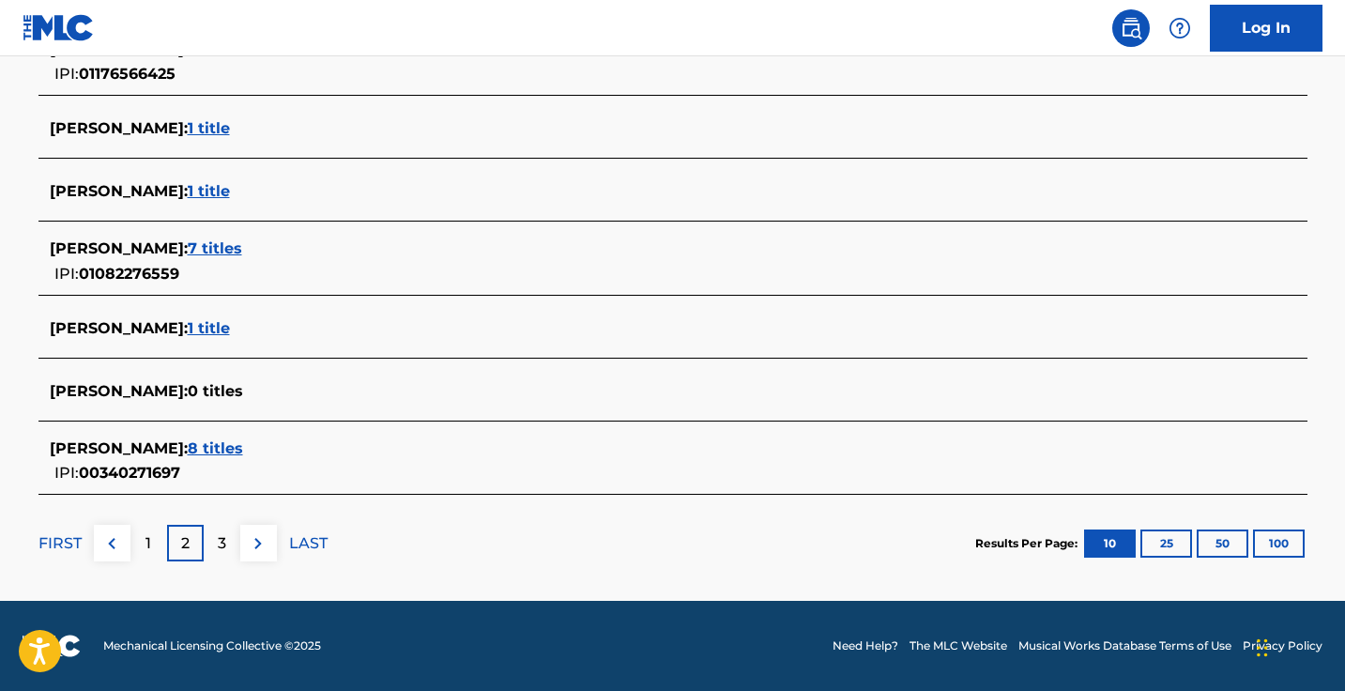
click at [122, 544] on img at bounding box center [111, 543] width 23 height 23
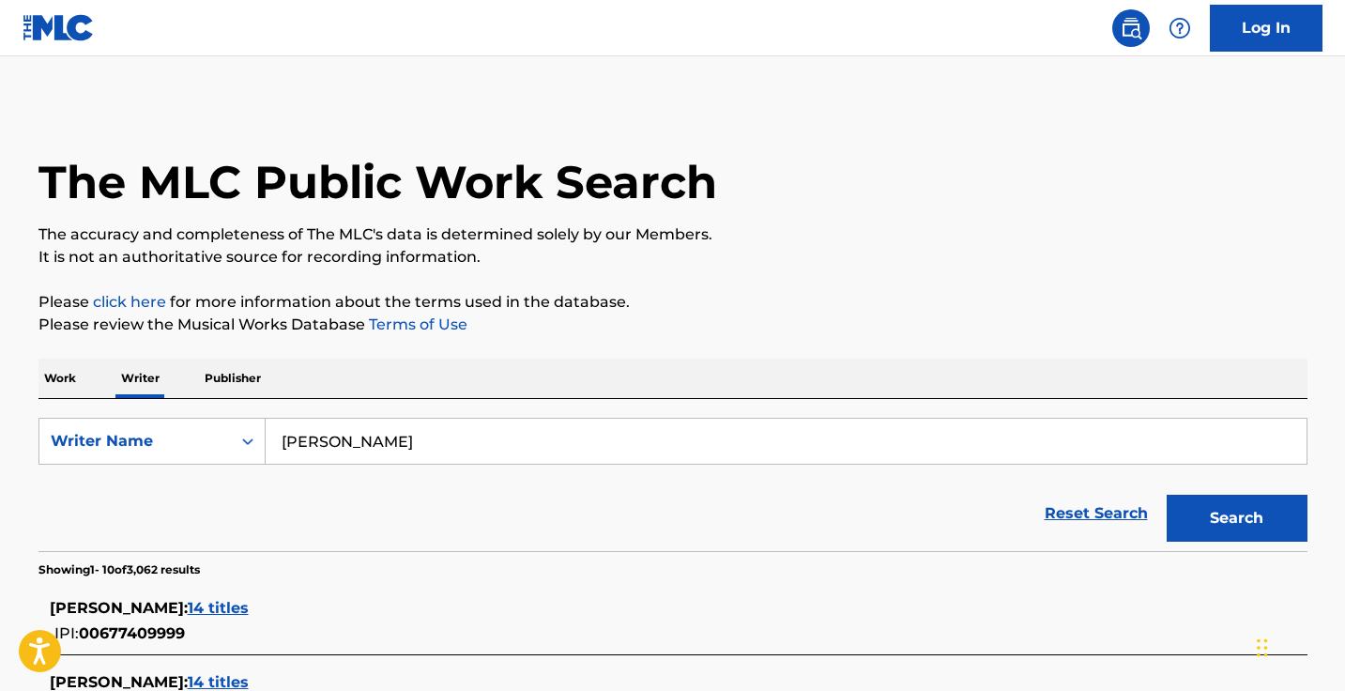
scroll to position [0, 0]
click at [468, 441] on input "Dylan Tirapelli-Jamail" at bounding box center [786, 441] width 1041 height 45
type input "Dylan Tirapelli"
click at [468, 441] on input "Dylan Tirapelli" at bounding box center [786, 441] width 1041 height 45
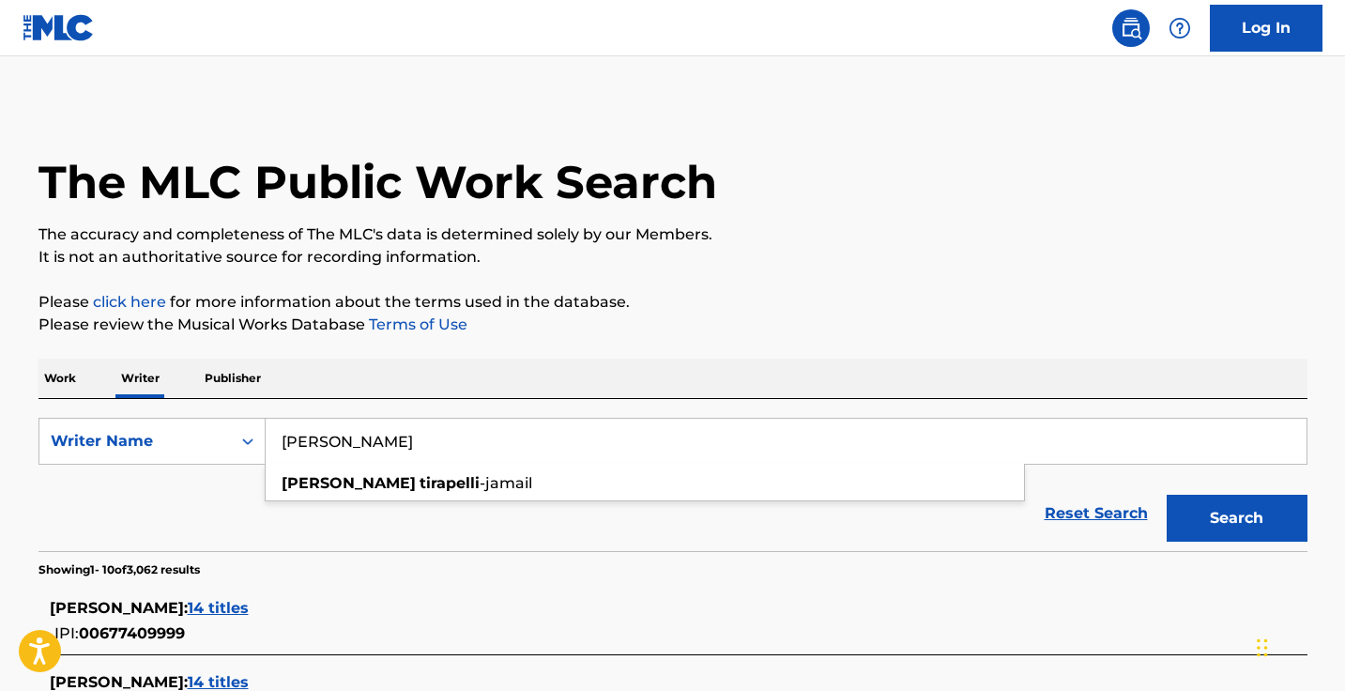
click at [468, 441] on input "Dylan Tirapelli" at bounding box center [786, 441] width 1041 height 45
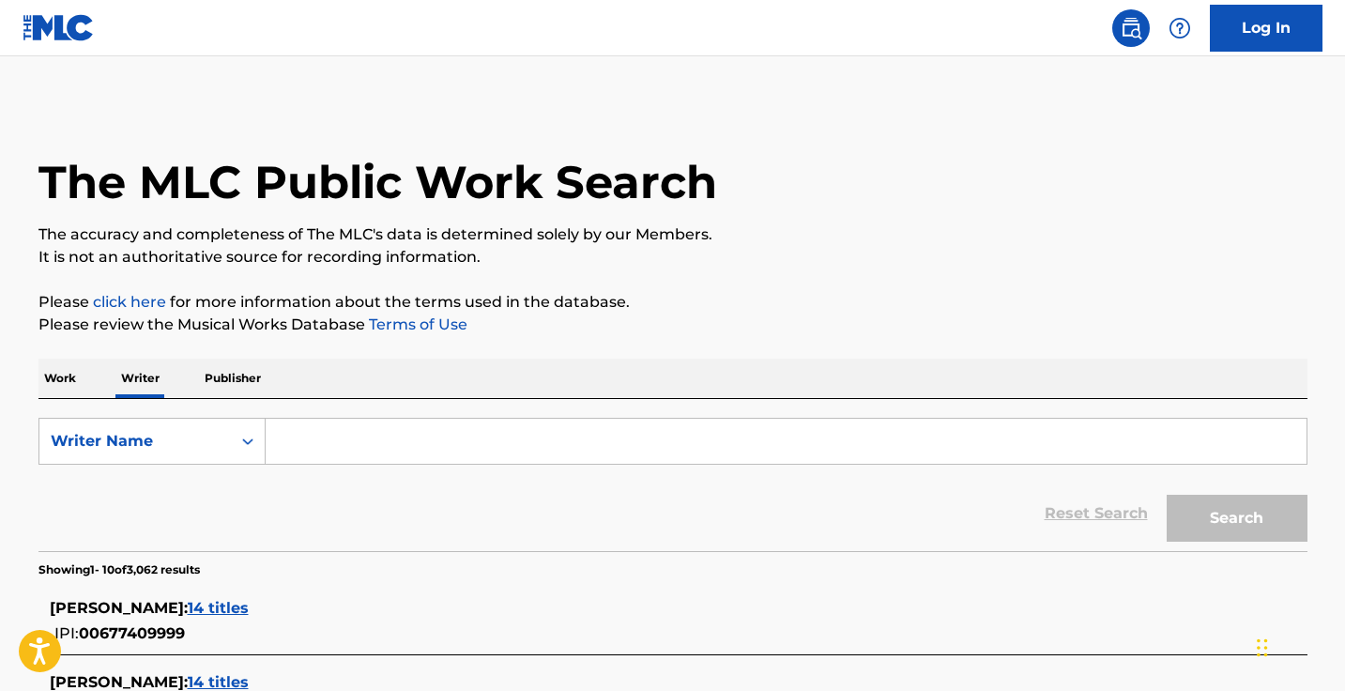
paste input ""Julian Comeau""
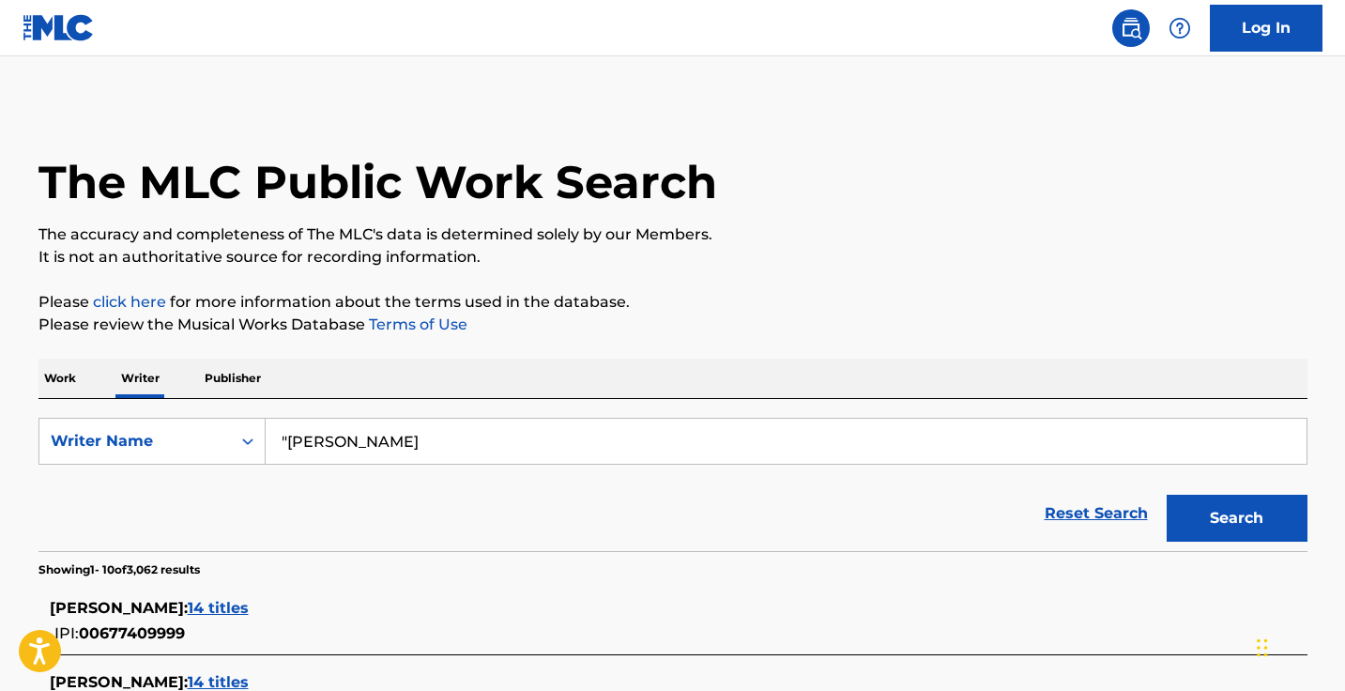
click at [288, 436] on input ""Julian Comeau" at bounding box center [786, 441] width 1041 height 45
click at [1236, 518] on button "Search" at bounding box center [1236, 518] width 141 height 47
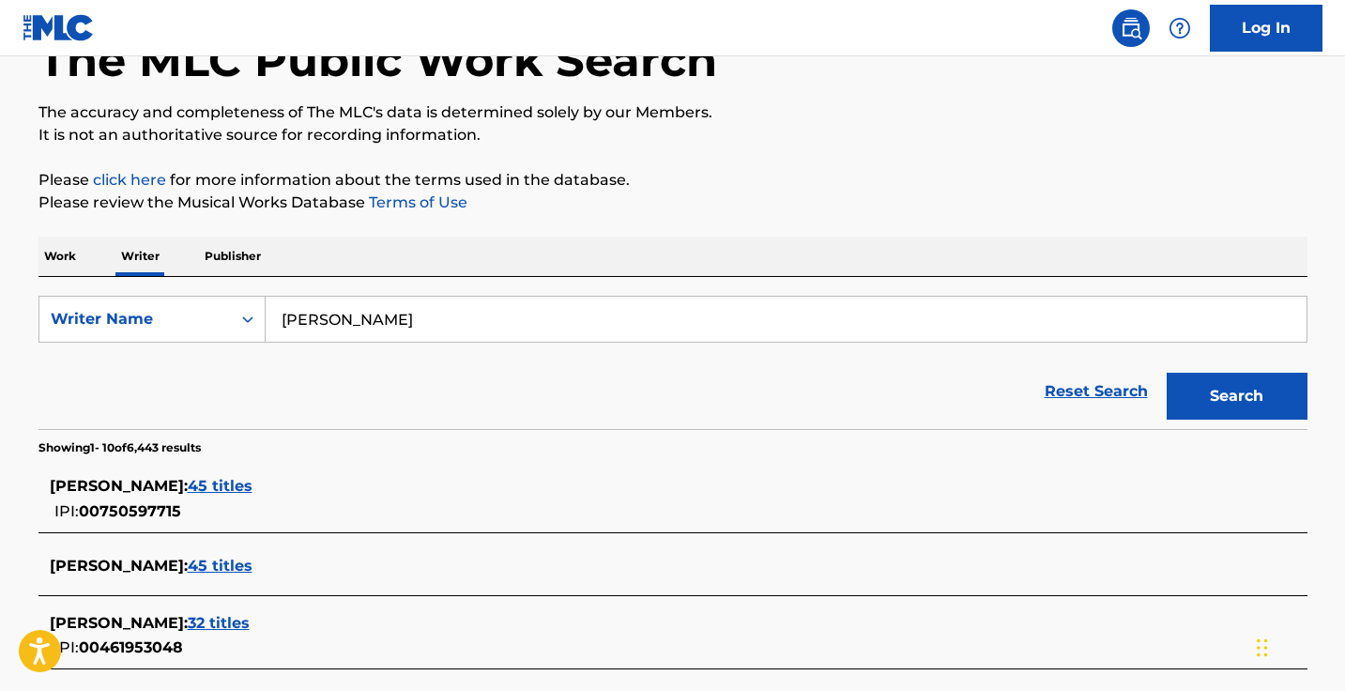
scroll to position [142, 0]
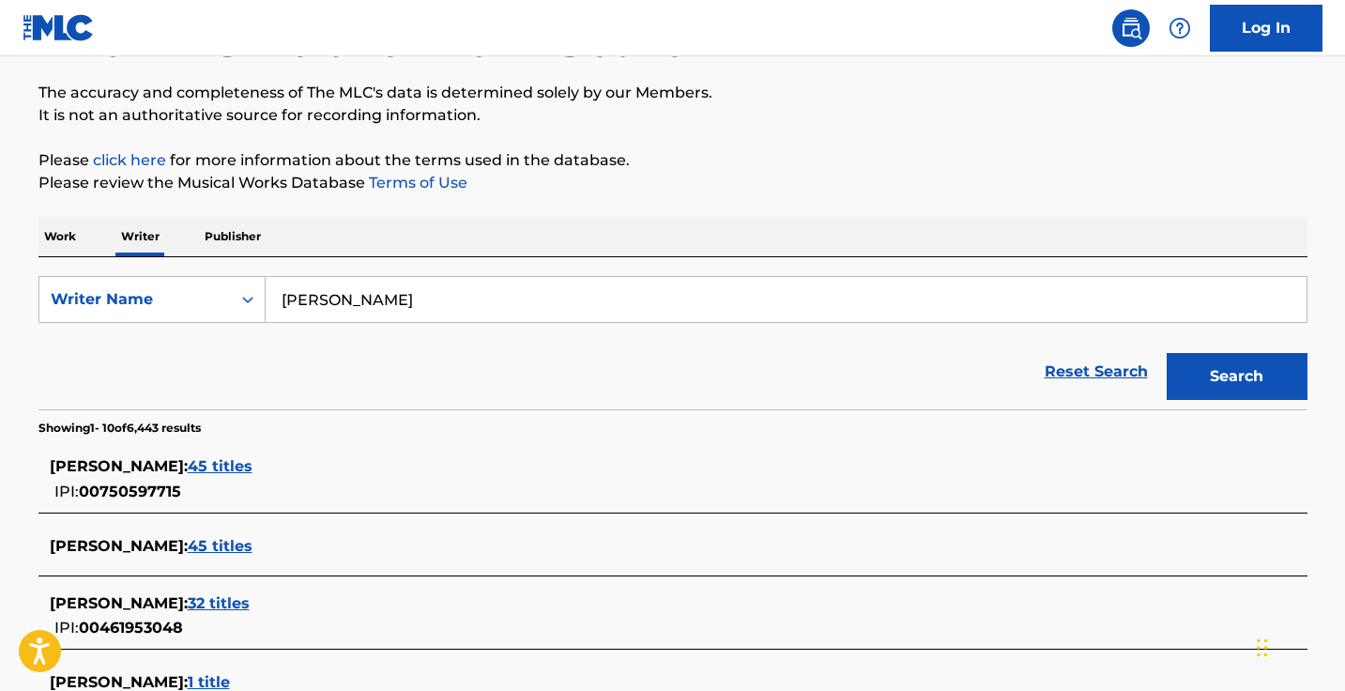
click at [235, 480] on div "JULIAN COMEAU : 45 titles IPI: 00750597715" at bounding box center [648, 479] width 1197 height 48
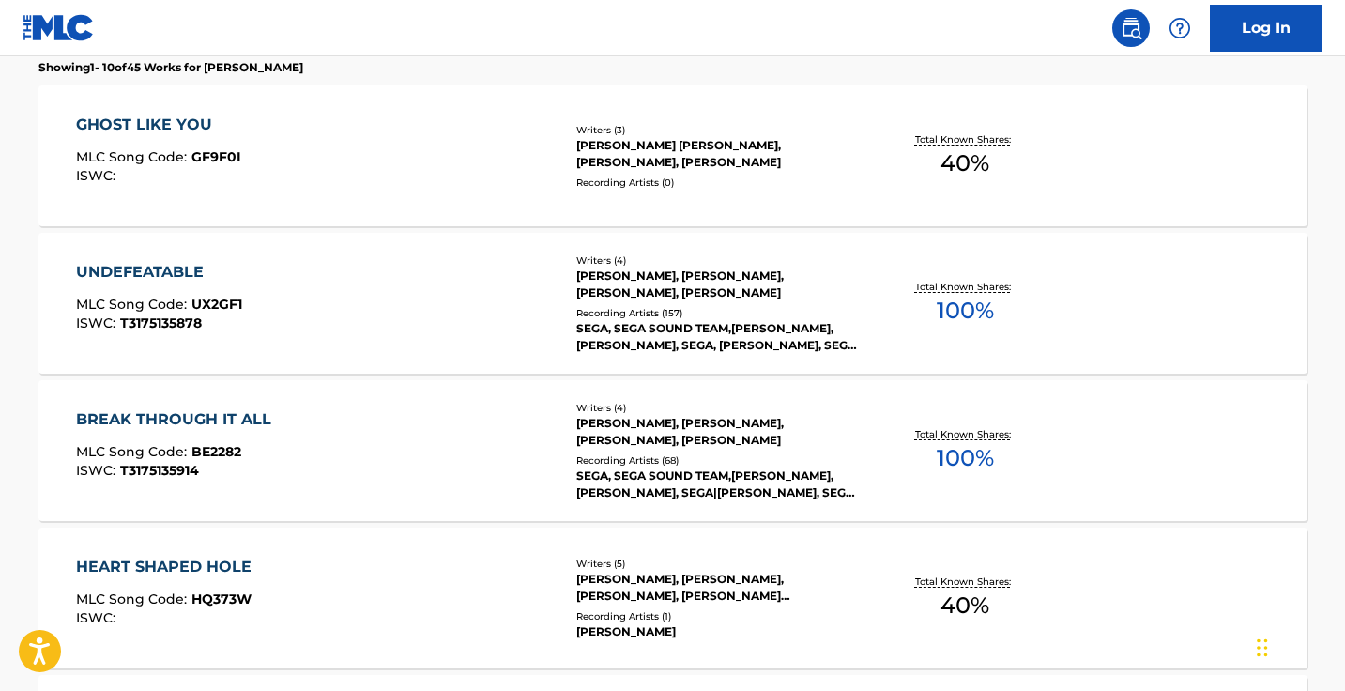
scroll to position [558, 0]
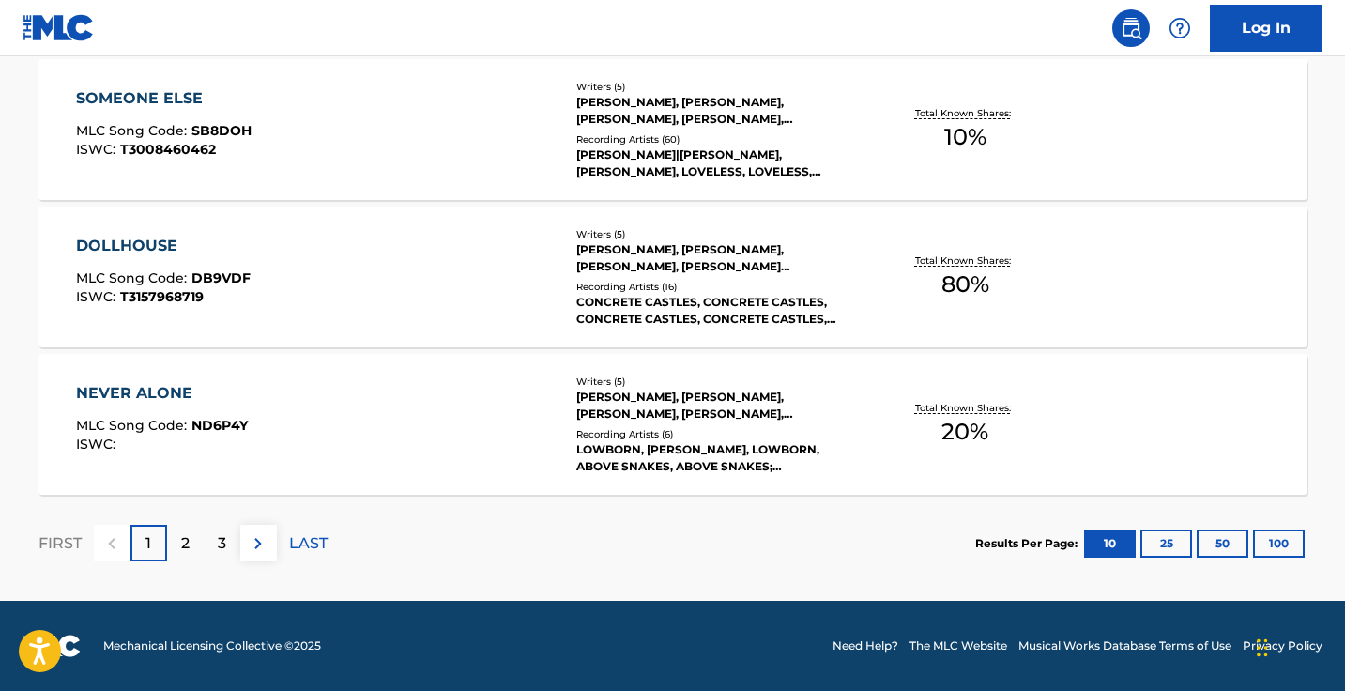
click at [257, 547] on img at bounding box center [258, 543] width 23 height 23
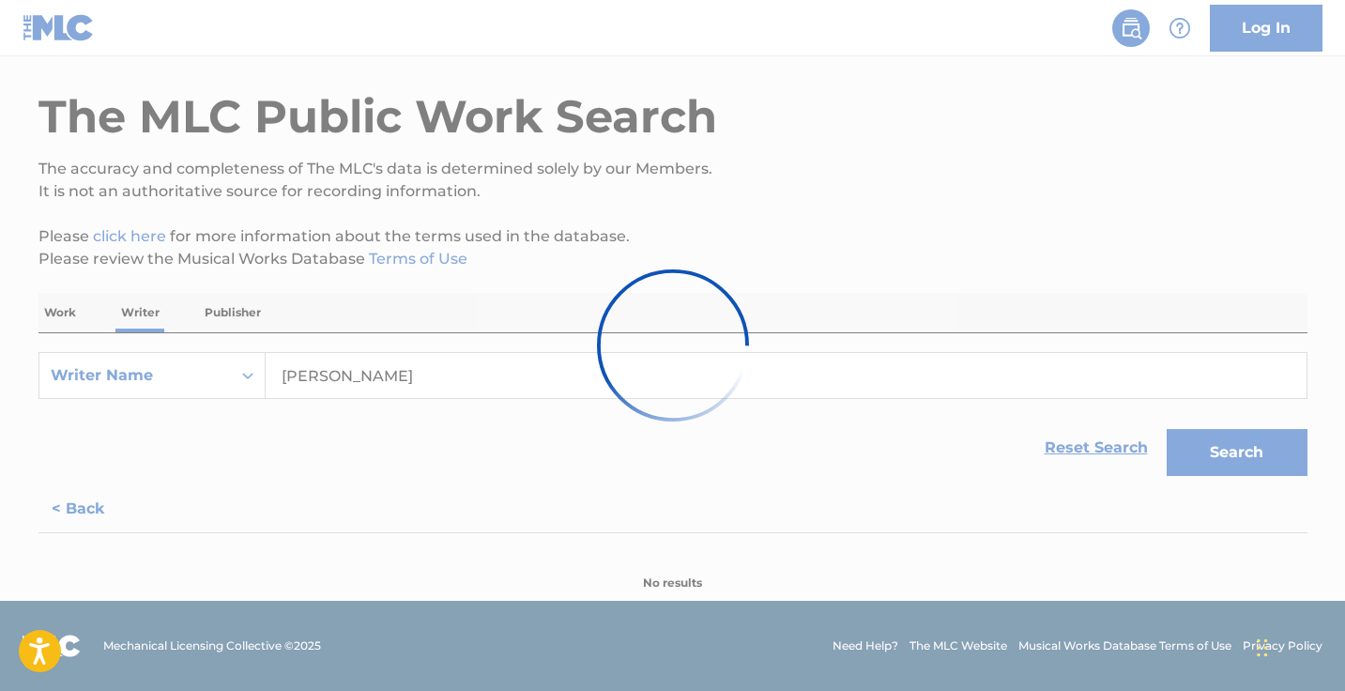
scroll to position [66, 0]
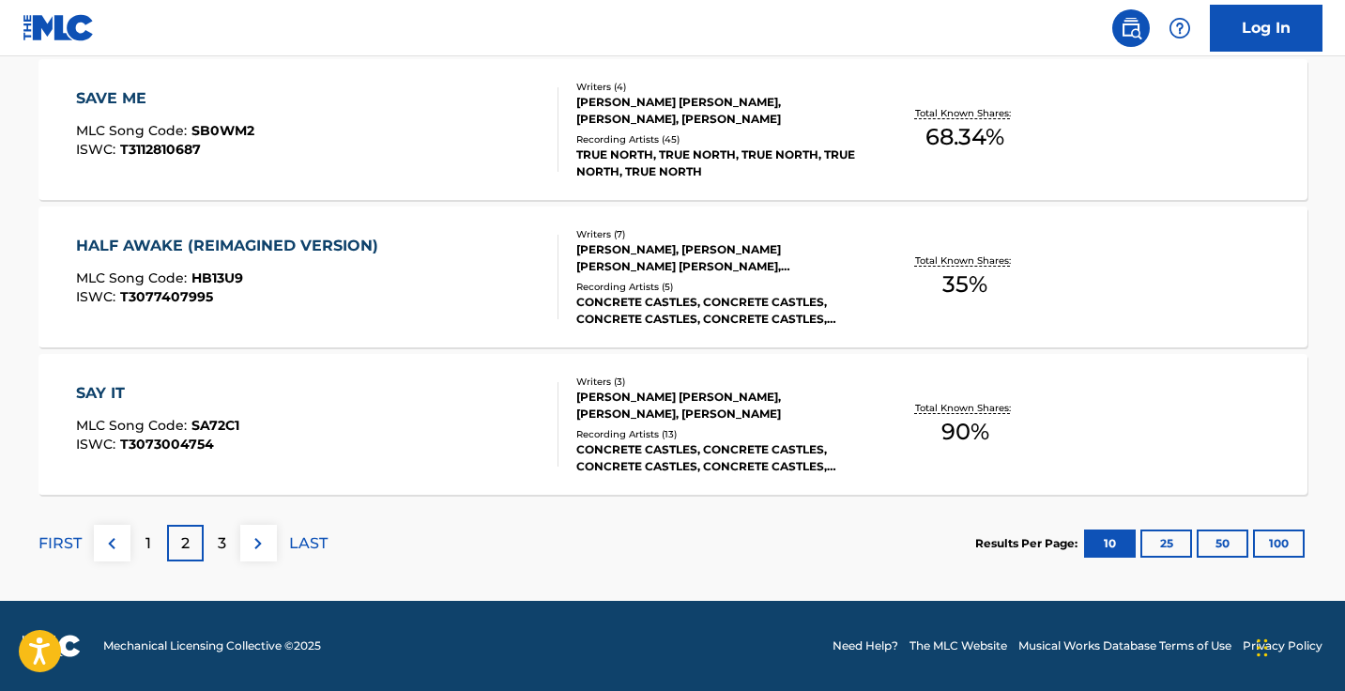
click at [252, 547] on img at bounding box center [258, 543] width 23 height 23
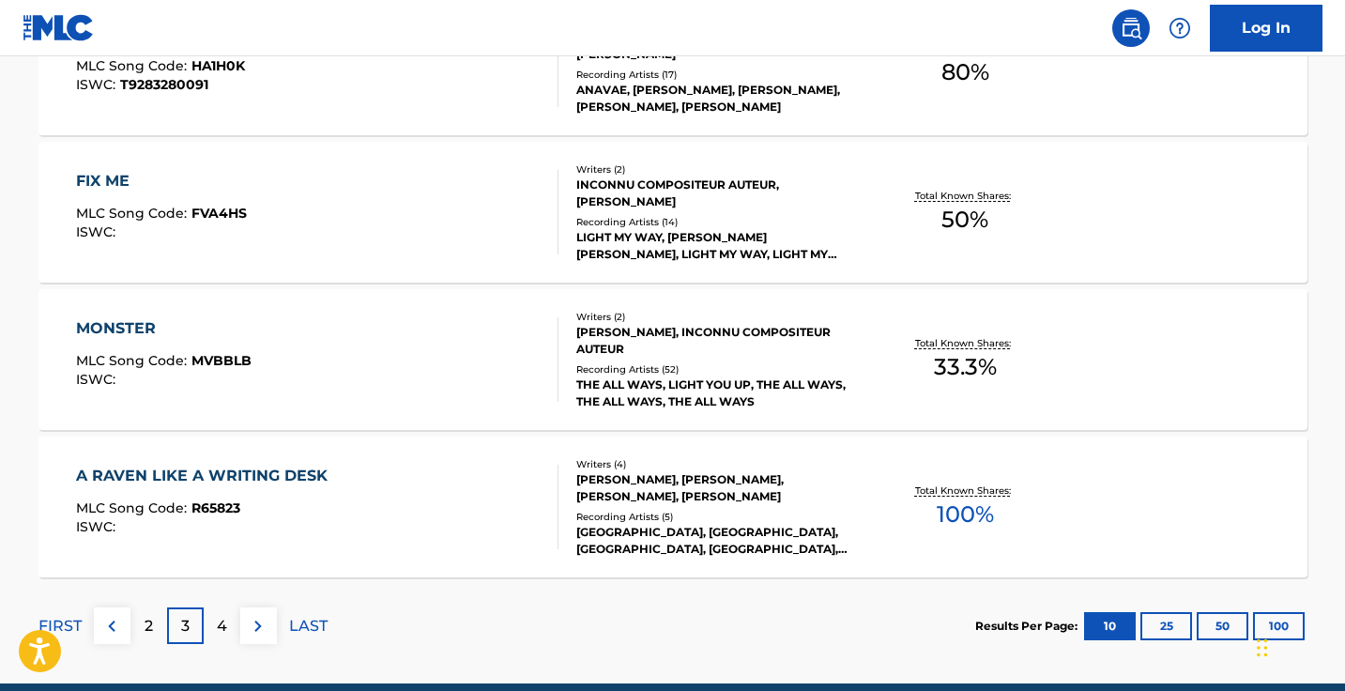
scroll to position [1569, 0]
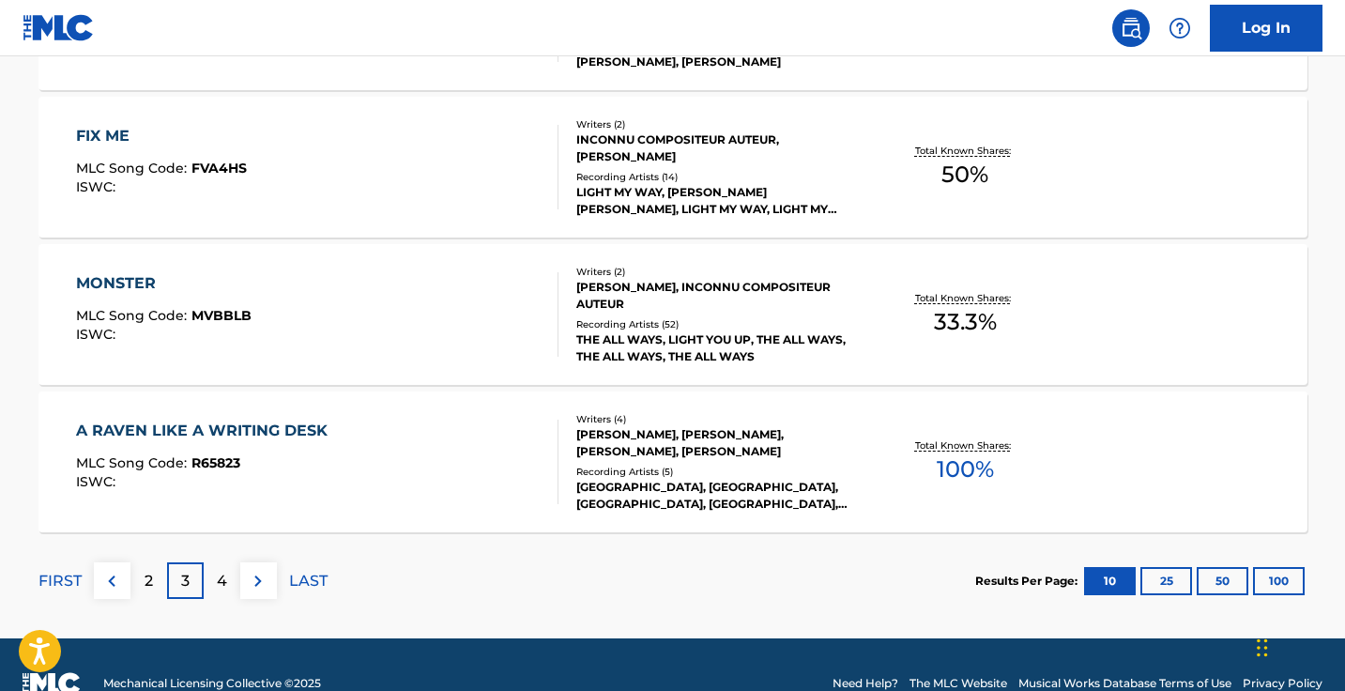
click at [255, 600] on div "FIRST 2 3 4 LAST" at bounding box center [182, 580] width 289 height 97
click at [259, 596] on button at bounding box center [258, 580] width 37 height 37
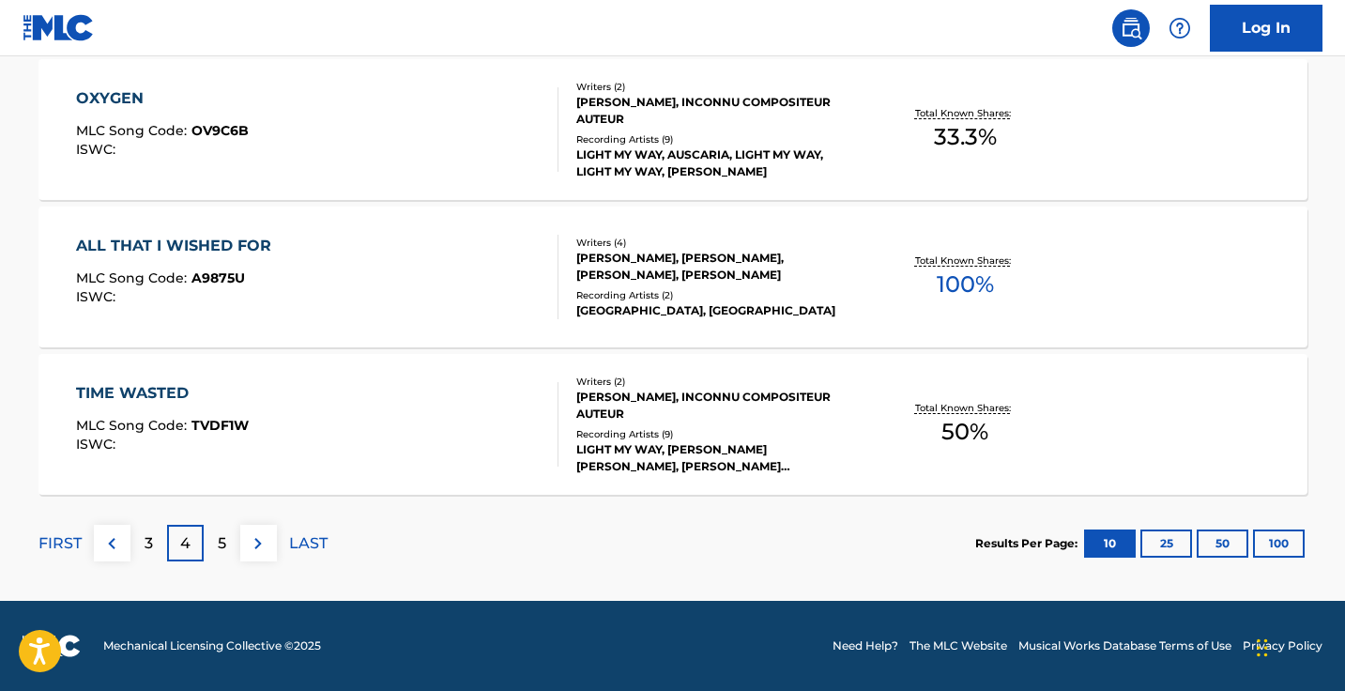
scroll to position [1607, 0]
click at [258, 532] on img at bounding box center [258, 543] width 23 height 23
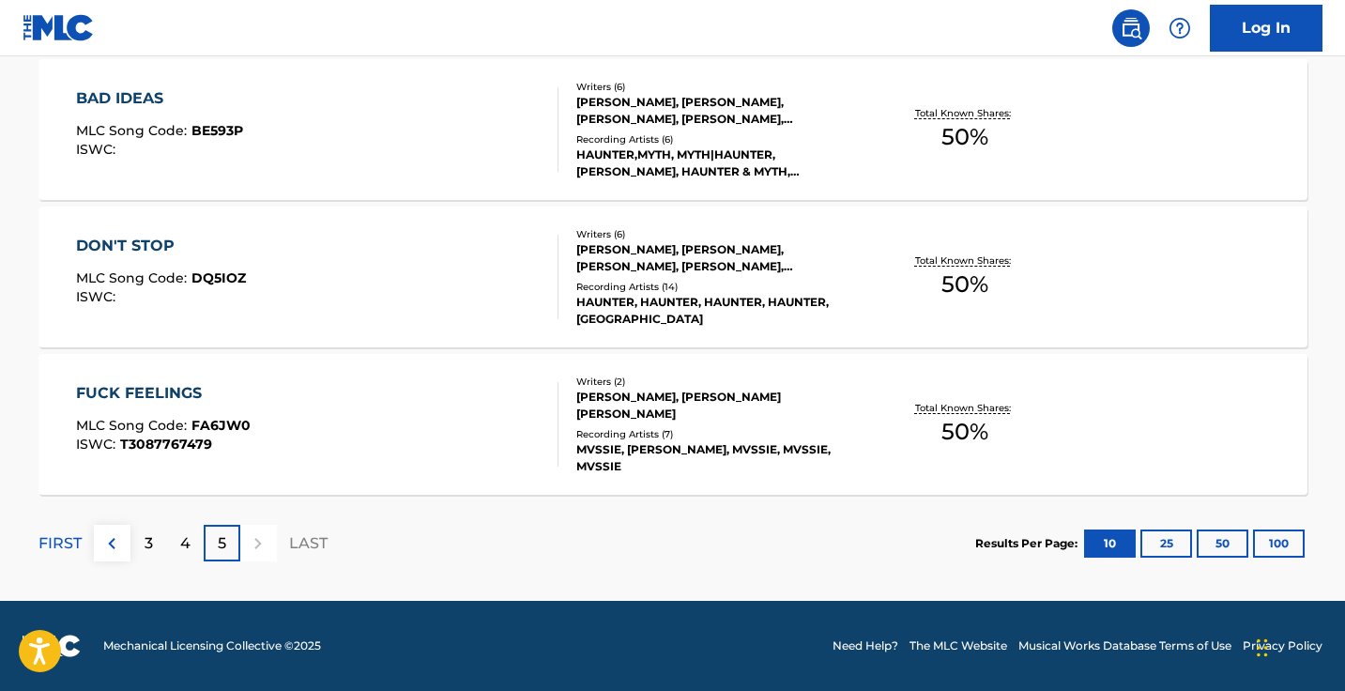
scroll to position [870, 0]
click at [74, 550] on p "FIRST" at bounding box center [59, 543] width 43 height 23
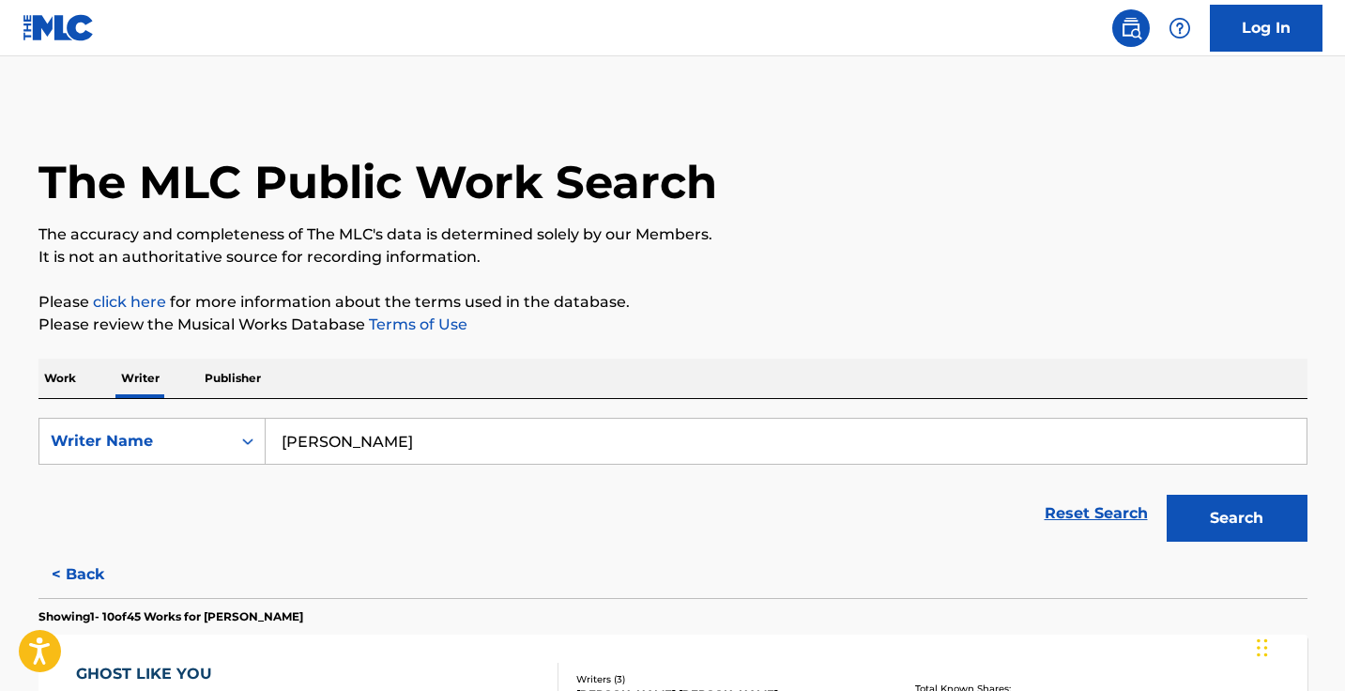
scroll to position [0, 0]
click at [398, 431] on input "Julian Comeau" at bounding box center [786, 441] width 1041 height 45
paste input "I Hope I'm Not Sick"
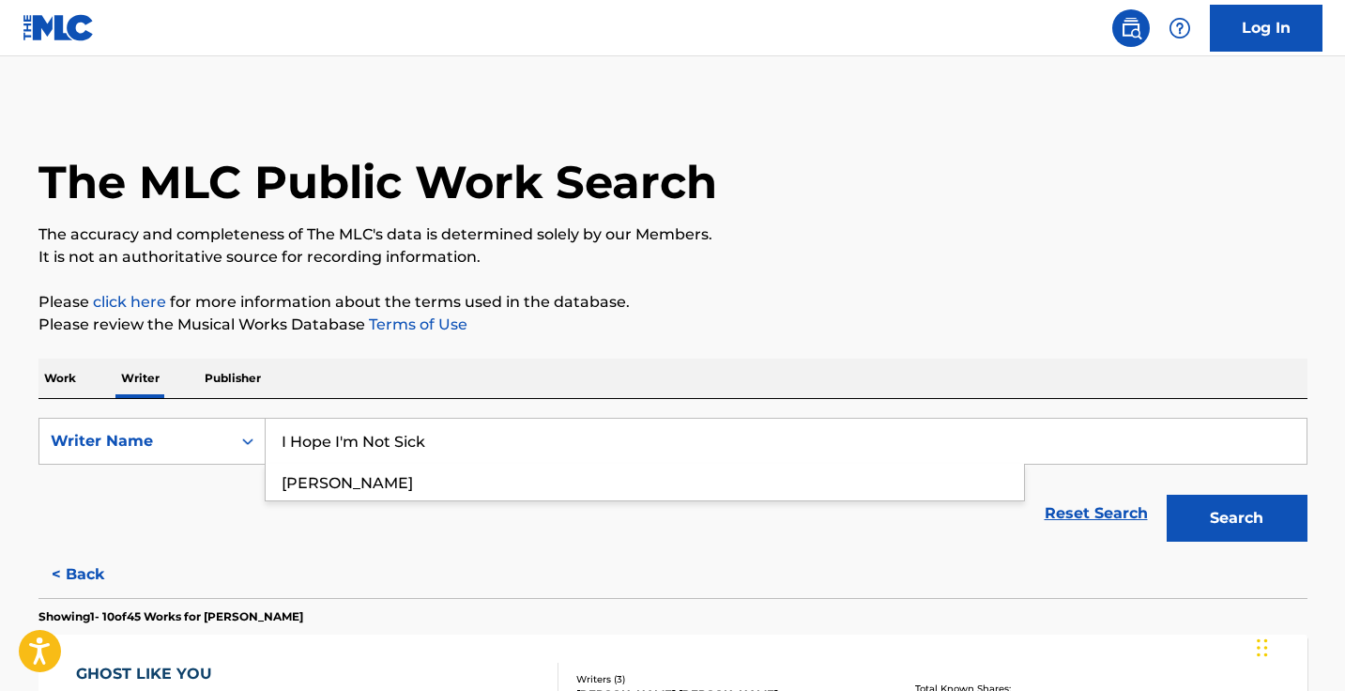
type input "I Hope I'm Not Sick"
click at [1236, 518] on button "Search" at bounding box center [1236, 518] width 141 height 47
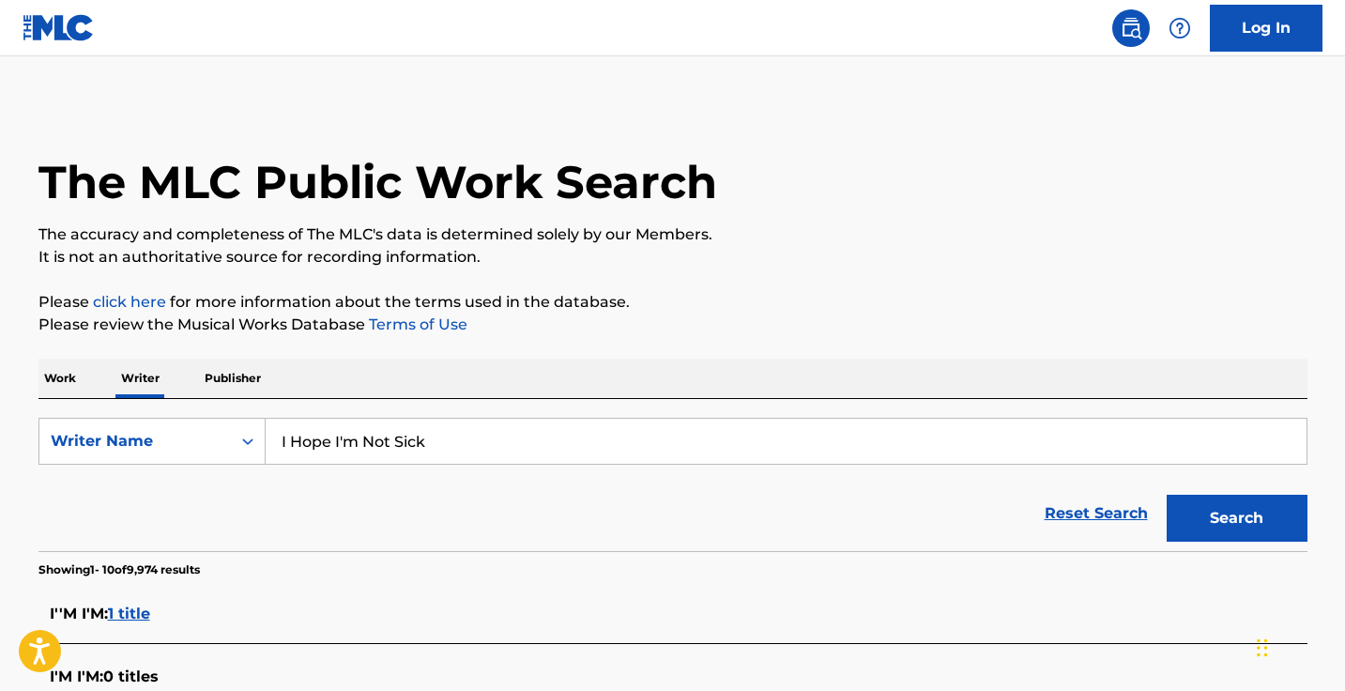
click at [398, 431] on input "I Hope I'm Not Sick" at bounding box center [786, 441] width 1041 height 45
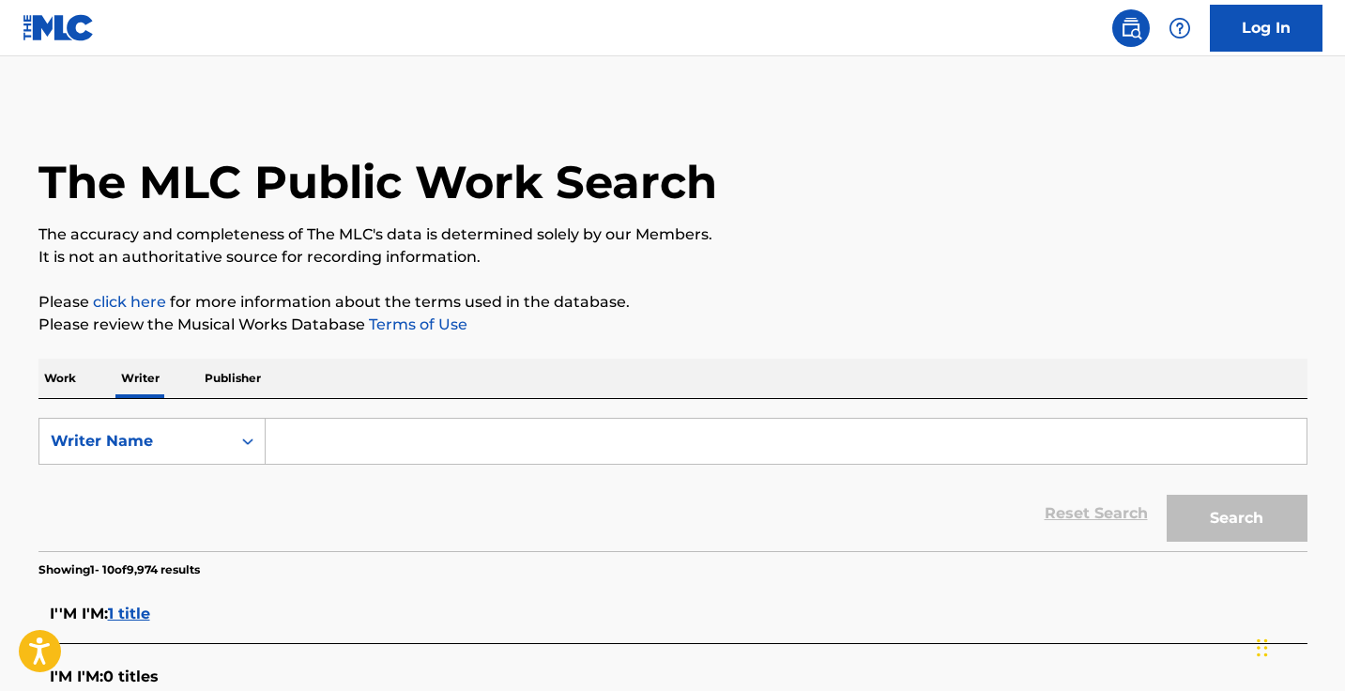
click at [69, 374] on p "Work" at bounding box center [59, 377] width 43 height 39
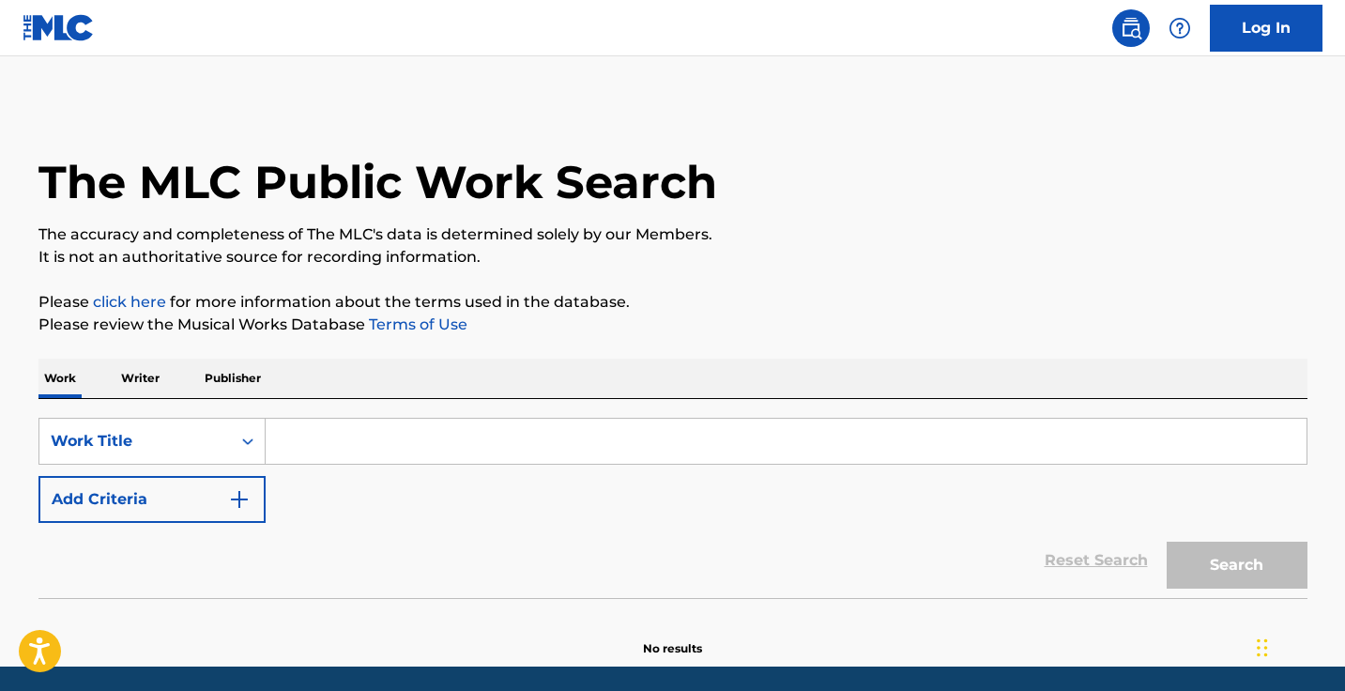
click at [428, 438] on input "Search Form" at bounding box center [786, 441] width 1041 height 45
paste input "I Hope I'm Not Sick"
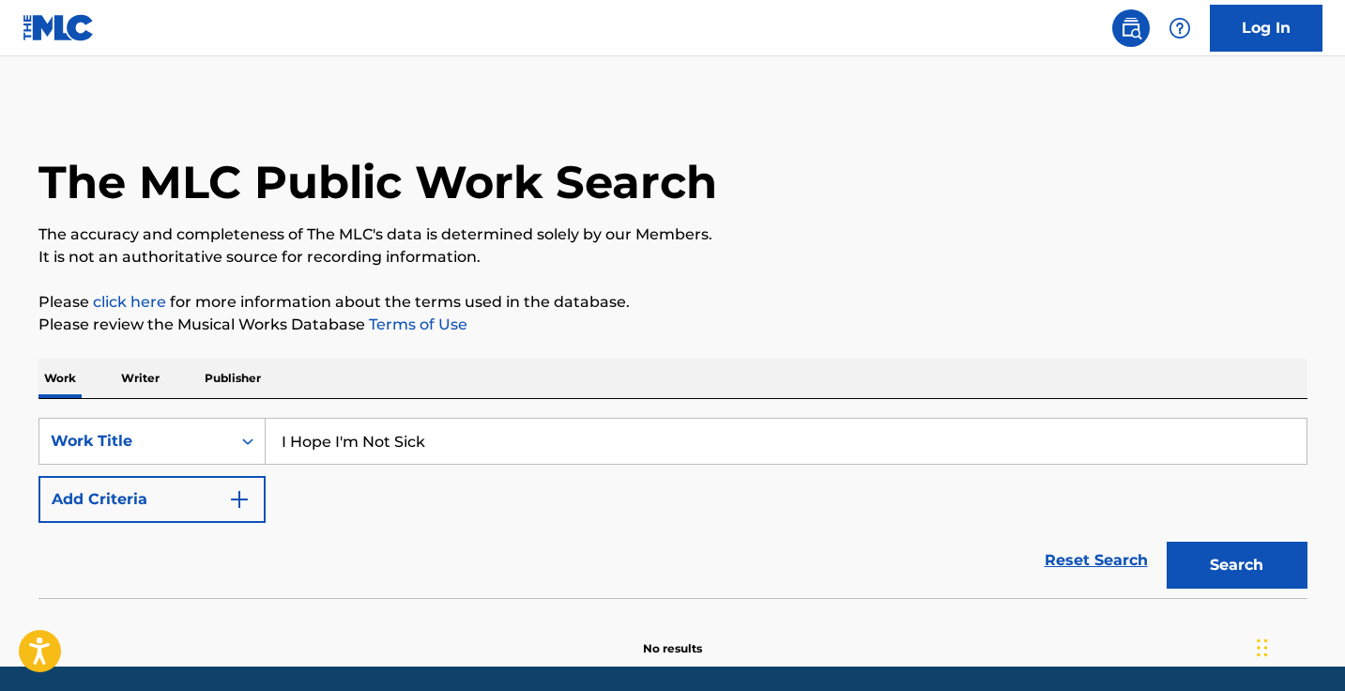
type input "I Hope I'm Not Sick"
click at [1236, 565] on button "Search" at bounding box center [1236, 564] width 141 height 47
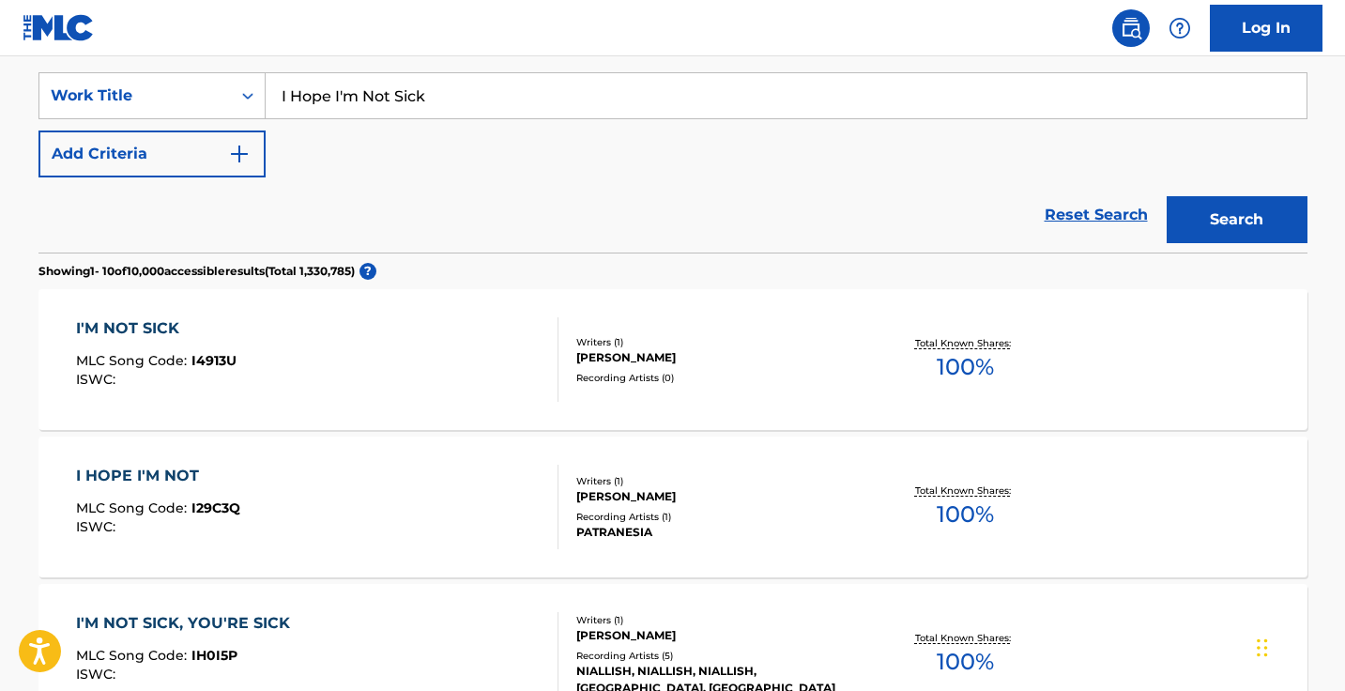
scroll to position [291, 0]
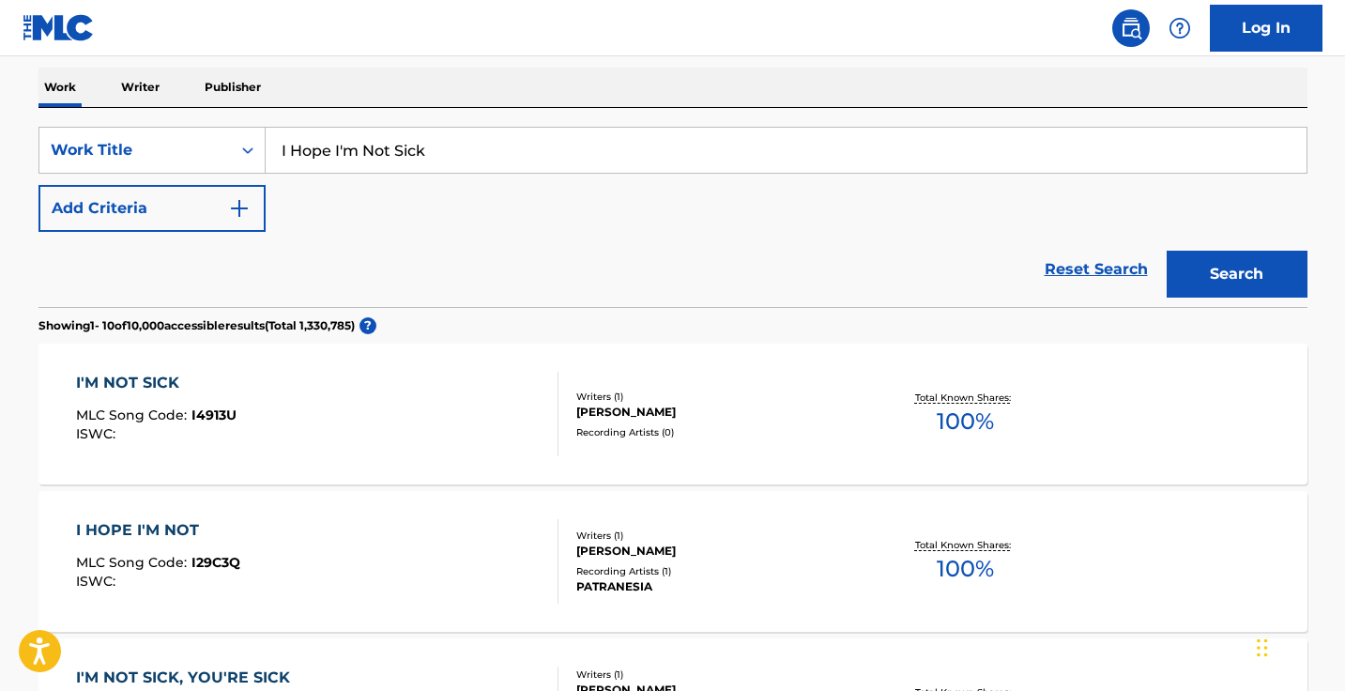
click at [231, 229] on button "Add Criteria" at bounding box center [151, 208] width 227 height 47
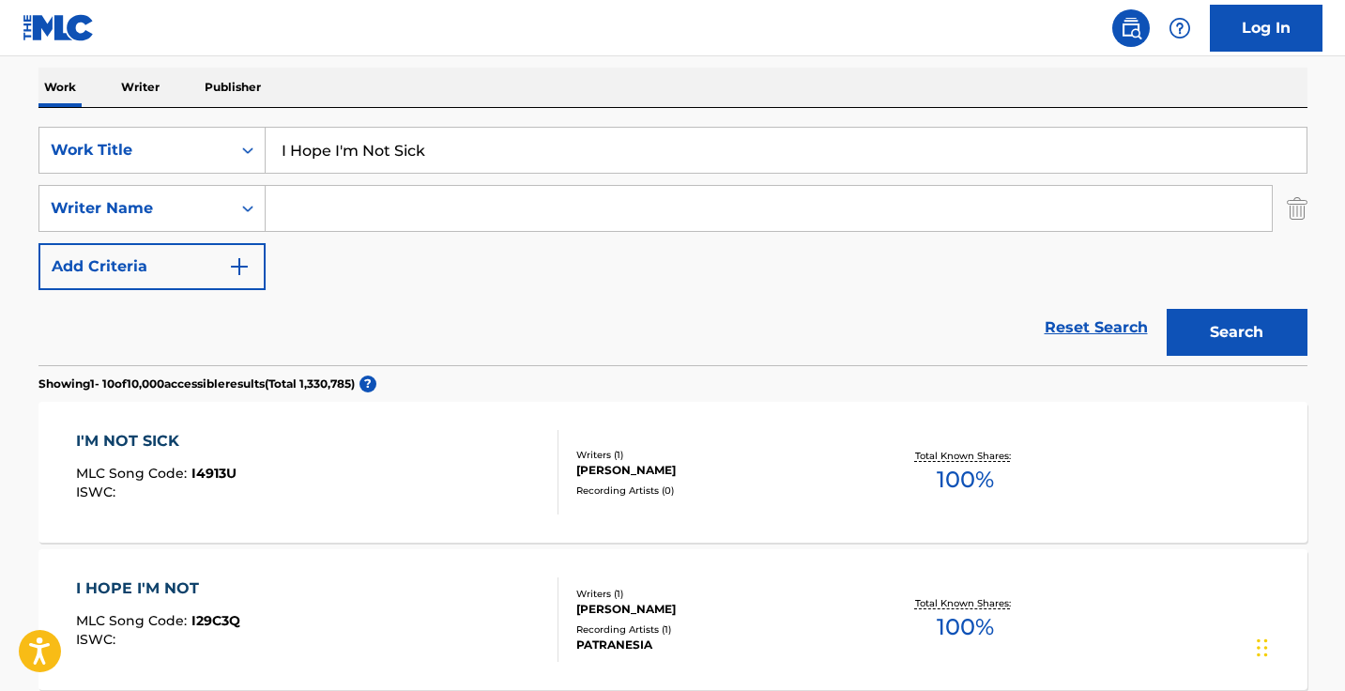
click at [315, 229] on input "Search Form" at bounding box center [769, 208] width 1006 height 45
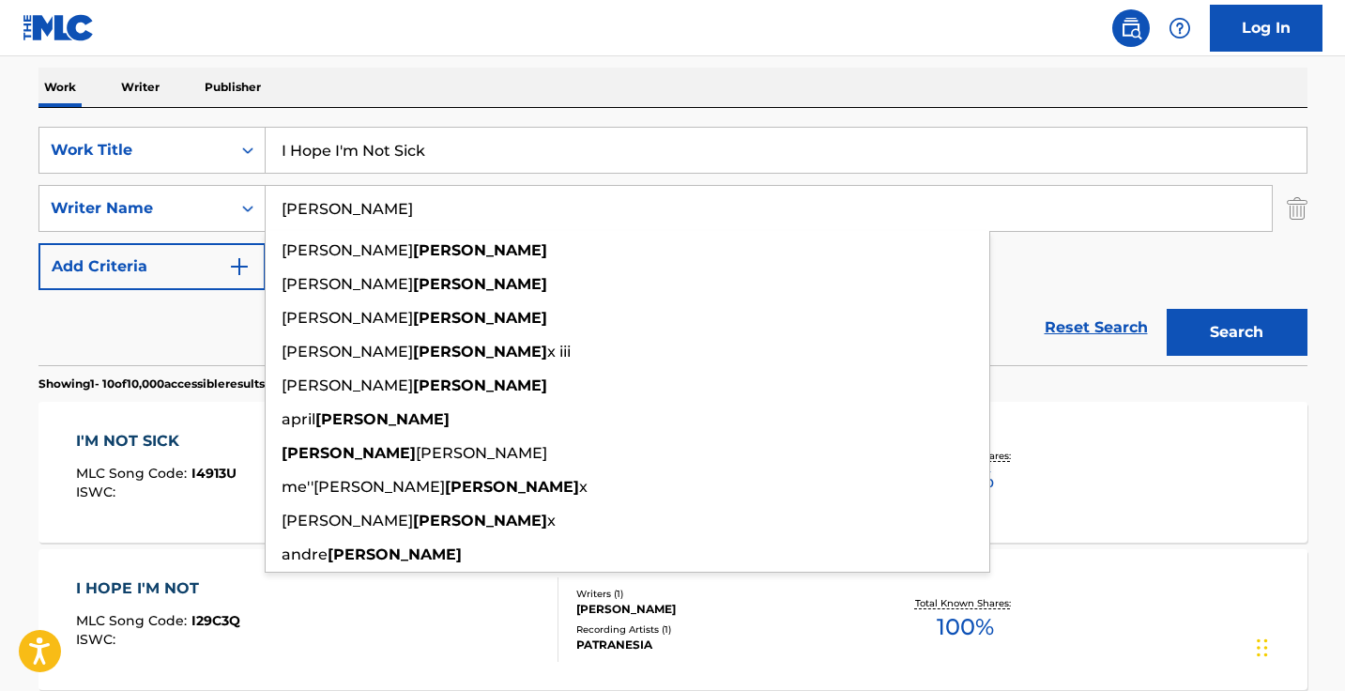
click at [1236, 332] on button "Search" at bounding box center [1236, 332] width 141 height 47
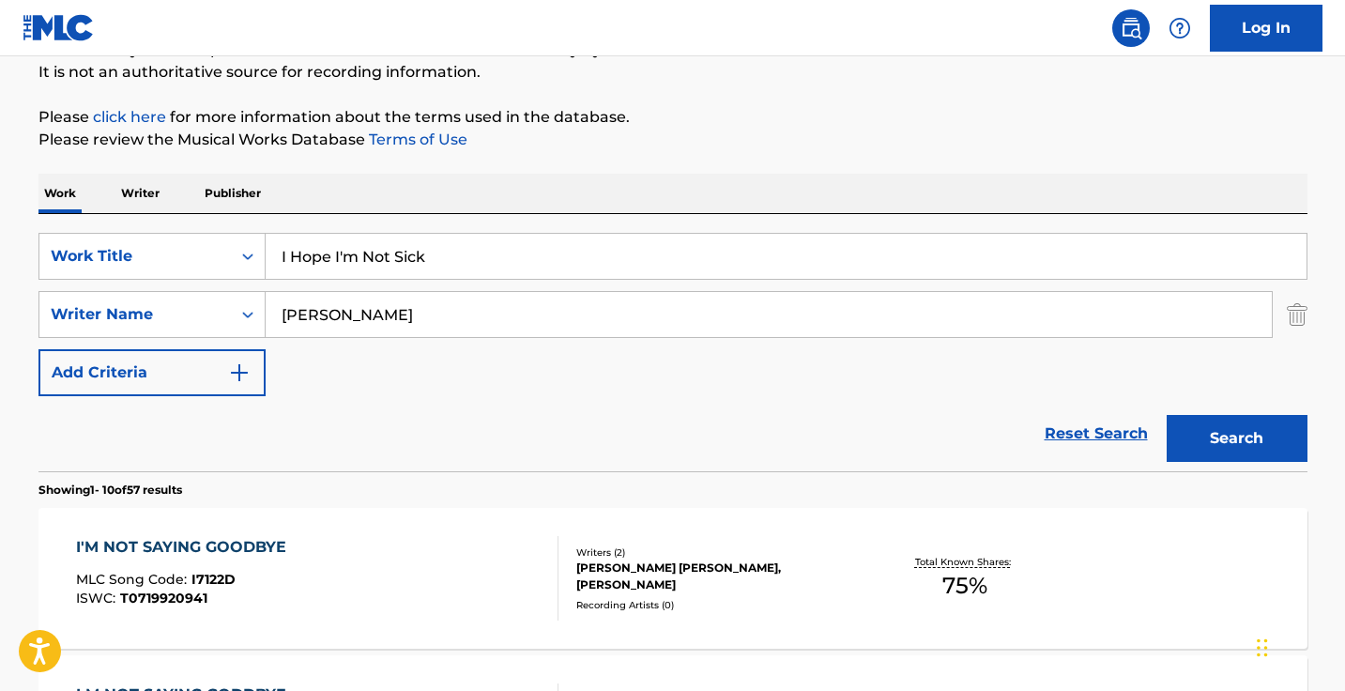
click at [360, 328] on input "comeau" at bounding box center [769, 314] width 1006 height 45
click at [297, 320] on input "comeau" at bounding box center [769, 314] width 1006 height 45
click at [295, 320] on input "comeau" at bounding box center [769, 314] width 1006 height 45
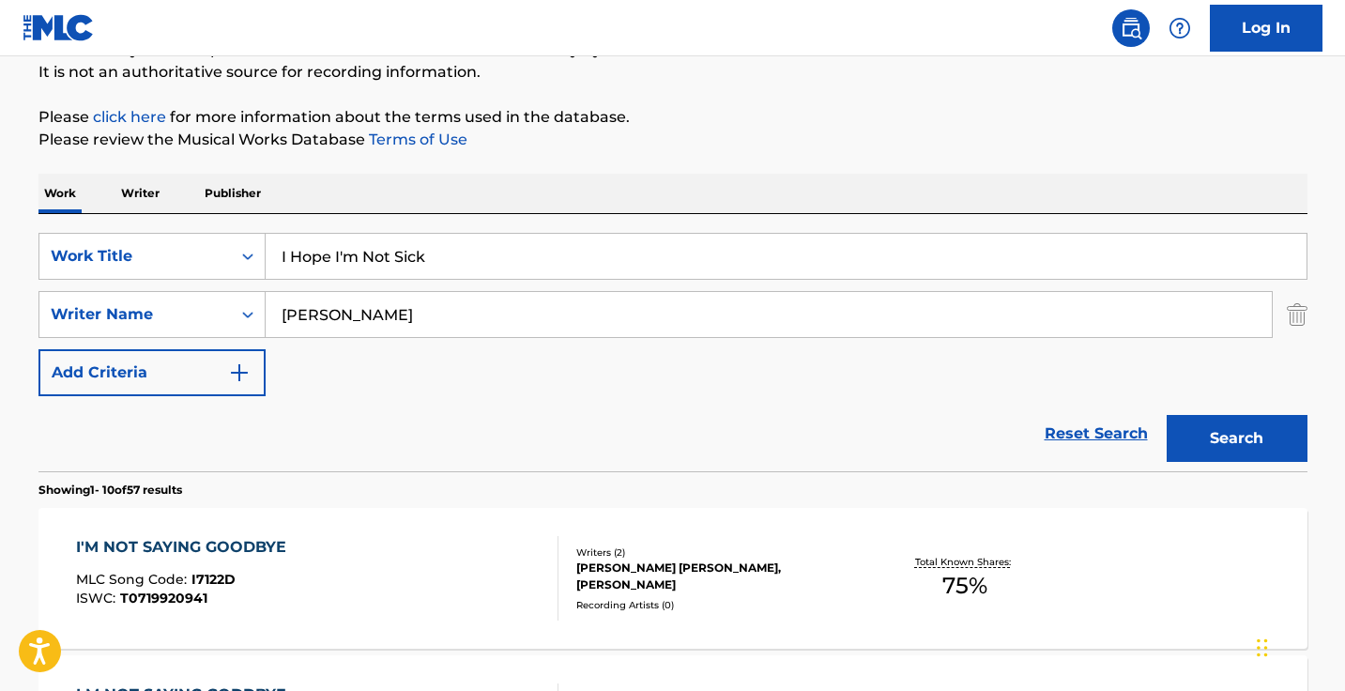
click at [295, 320] on input "comeau" at bounding box center [769, 314] width 1006 height 45
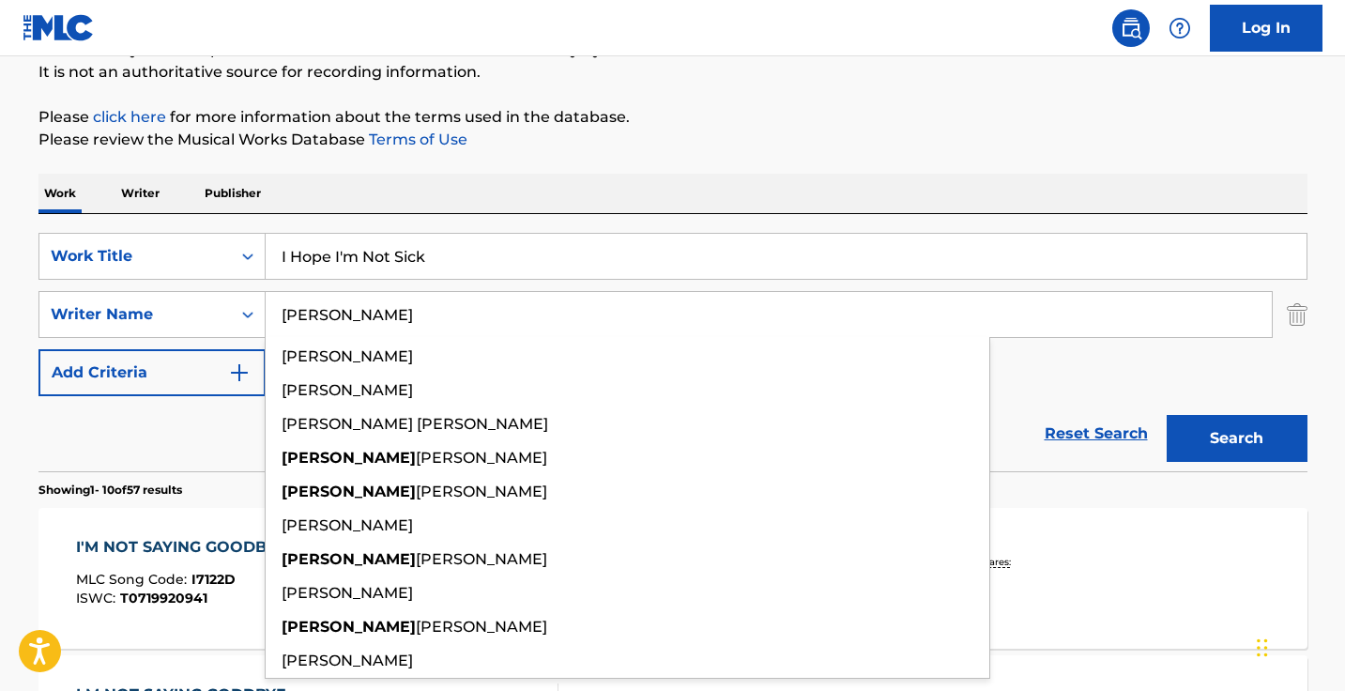
click at [1236, 438] on button "Search" at bounding box center [1236, 438] width 141 height 47
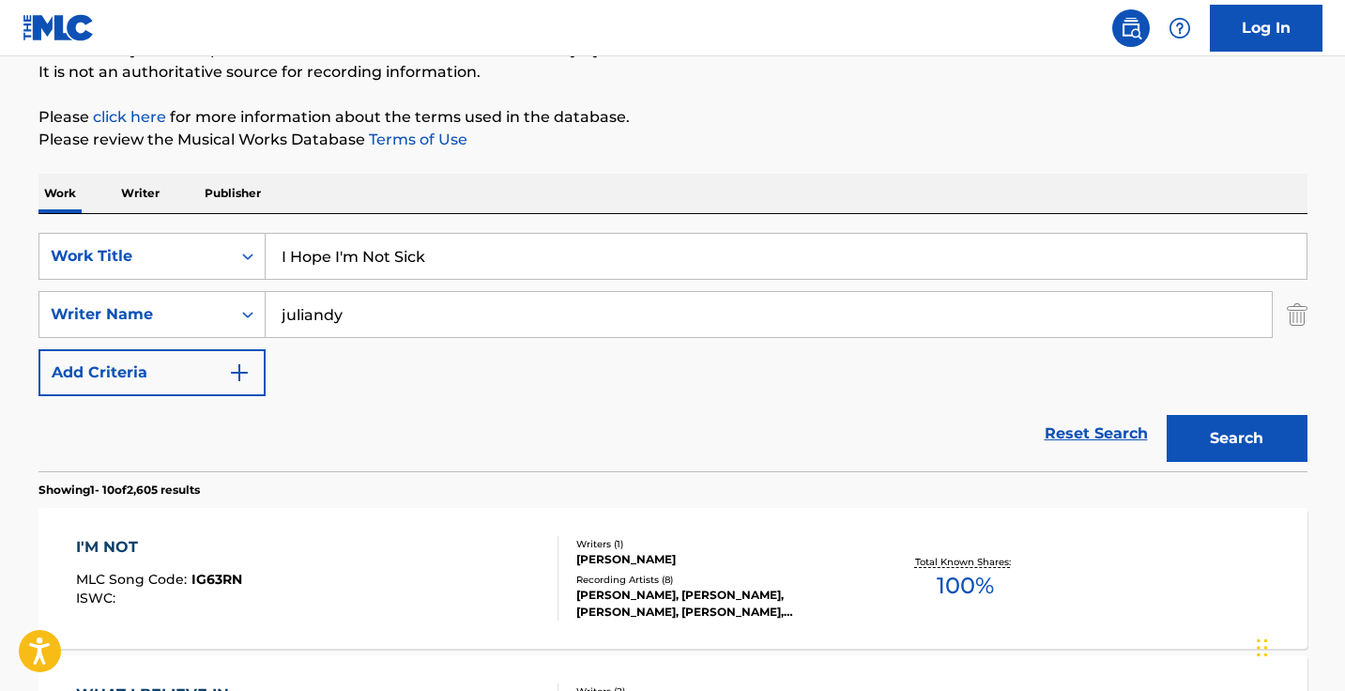
click at [335, 340] on div "SearchWithCriteriaee4ac21b-af56-4fbd-8d79-c712fb990487 Work Title I Hope I'm No…" at bounding box center [672, 314] width 1269 height 163
click at [342, 312] on input "juliandy" at bounding box center [769, 314] width 1006 height 45
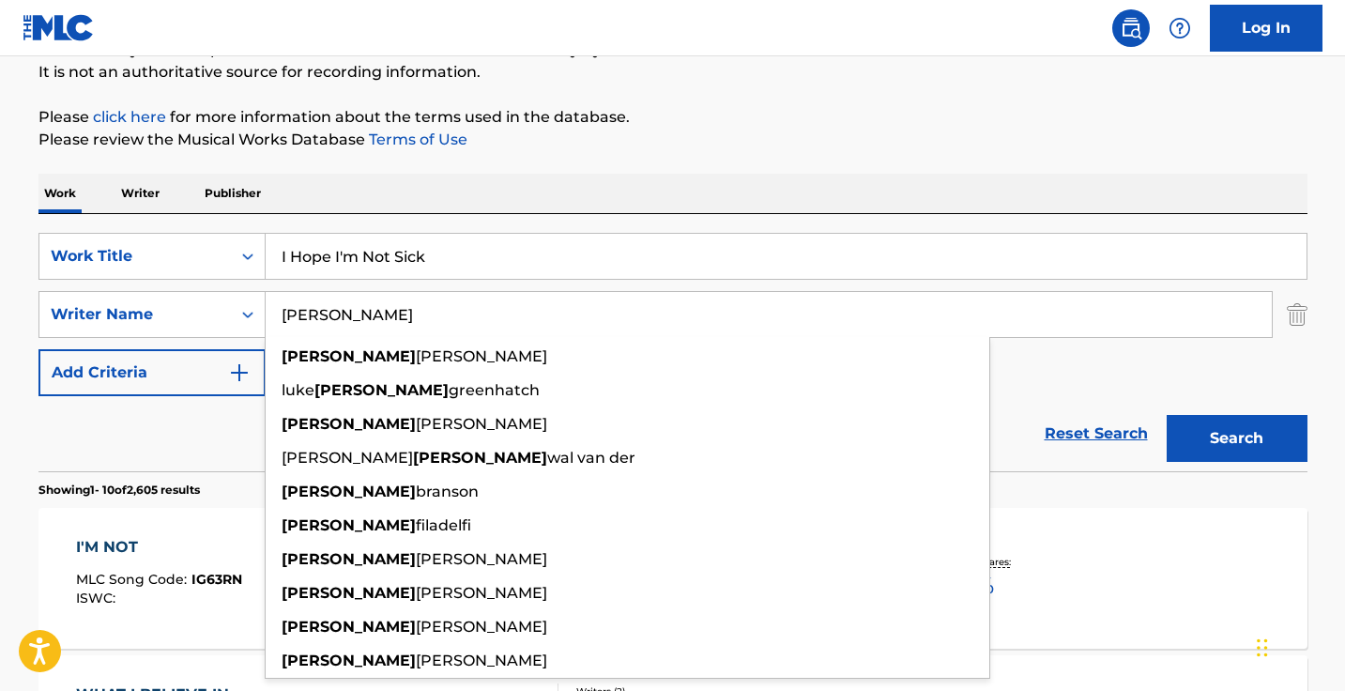
click at [1236, 438] on button "Search" at bounding box center [1236, 438] width 141 height 47
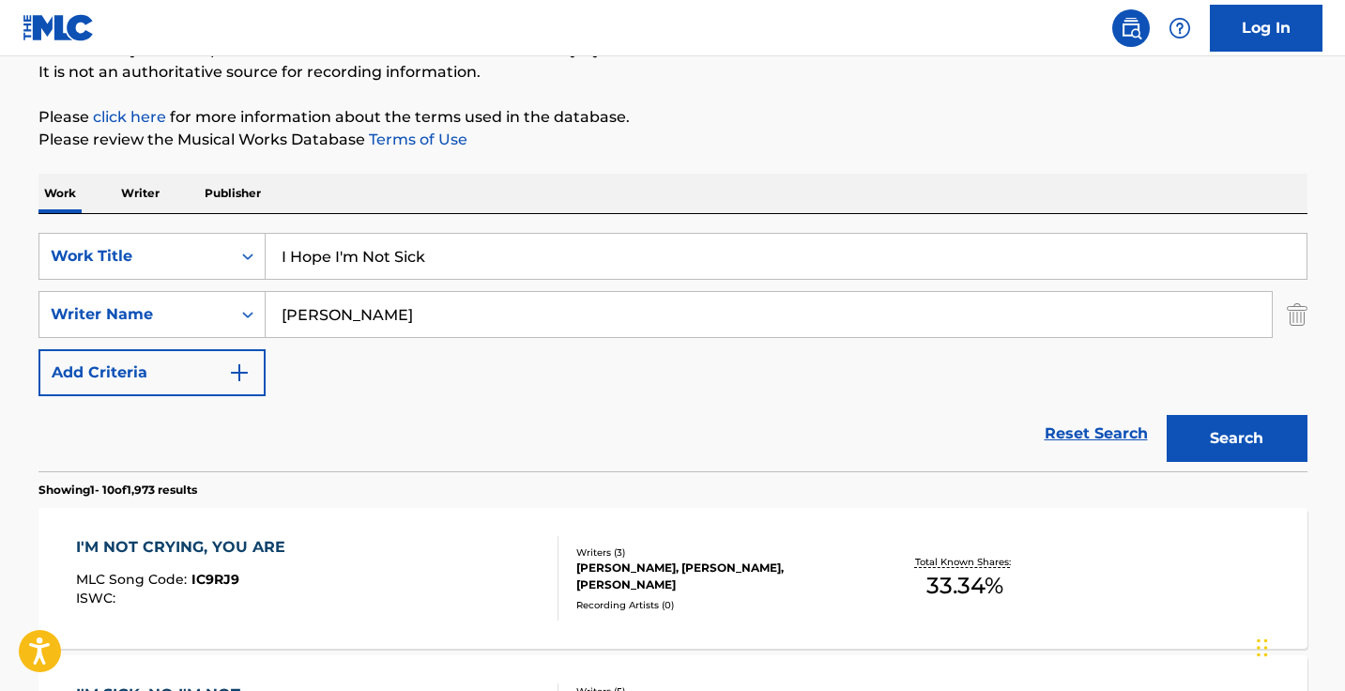
type input "maximilian dylan wal van der"
click at [164, 198] on div "Work Writer Publisher" at bounding box center [672, 193] width 1269 height 39
click at [382, 248] on input "I Hope I'm Not Sick" at bounding box center [786, 256] width 1041 height 45
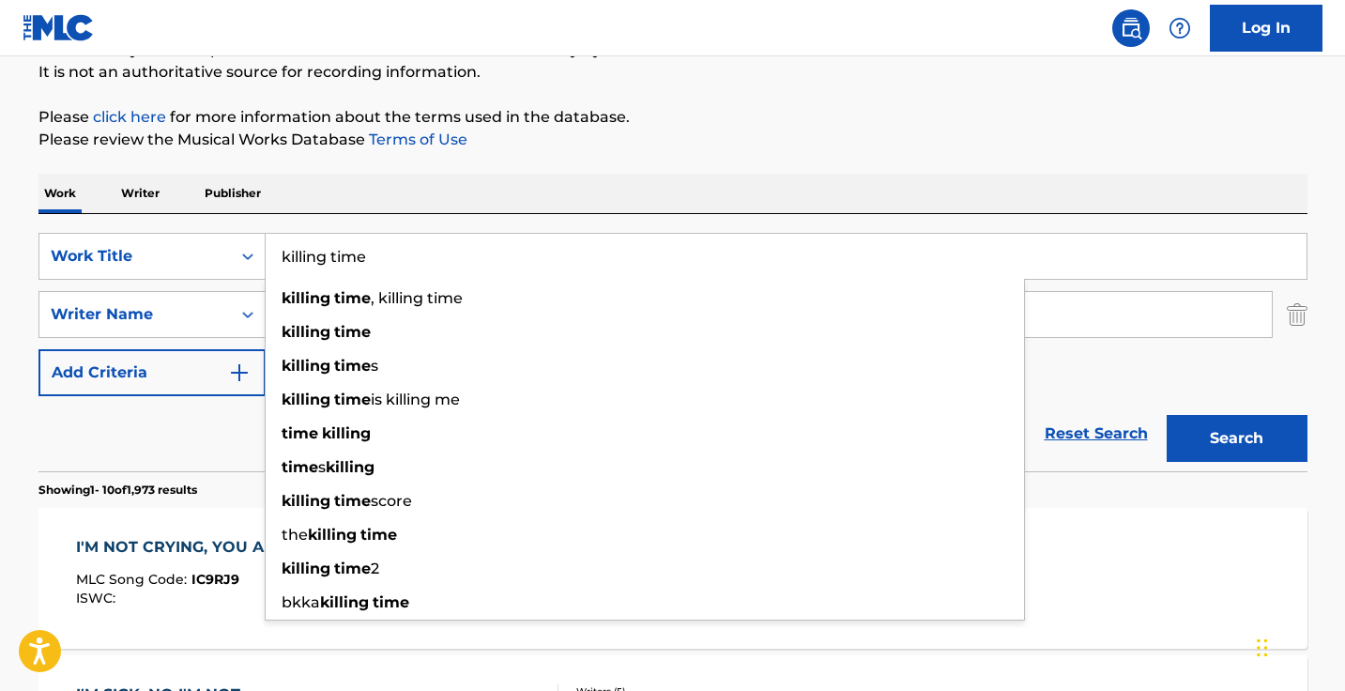
type input "killing time"
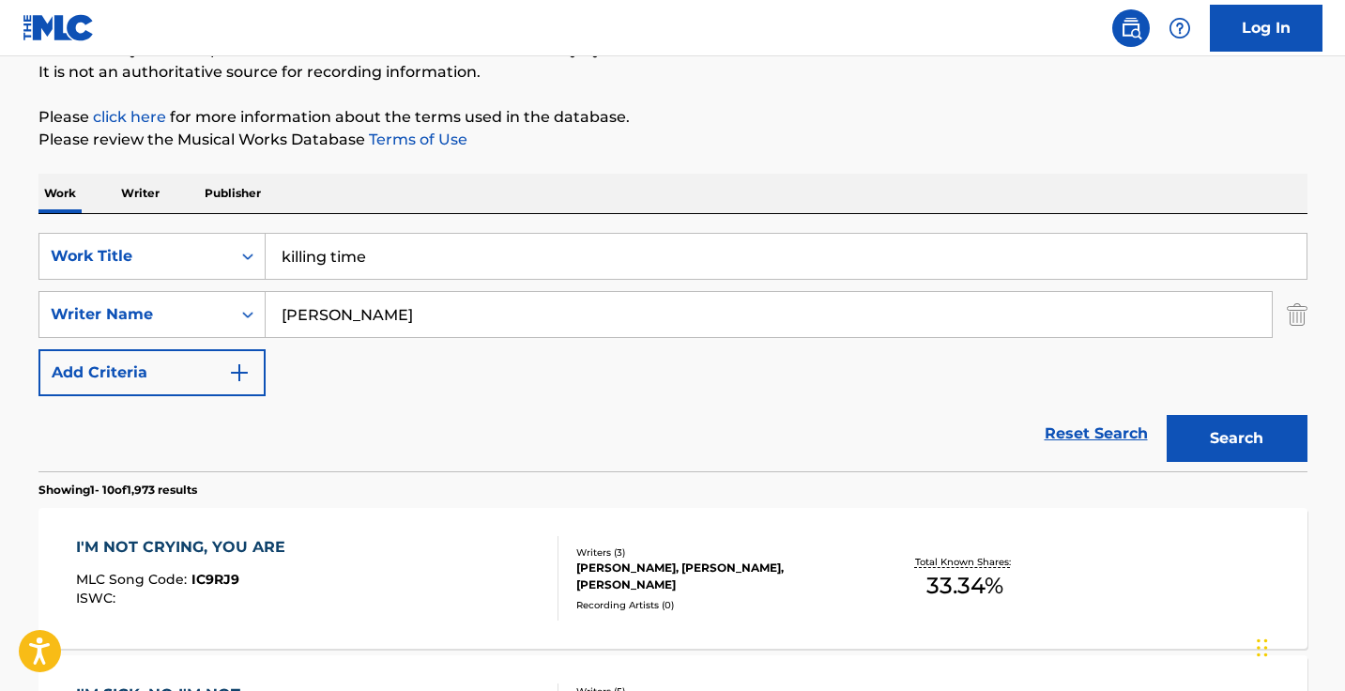
click at [497, 304] on input "maximilian dylan wal van der" at bounding box center [769, 314] width 1006 height 45
click at [1236, 438] on button "Search" at bounding box center [1236, 438] width 141 height 47
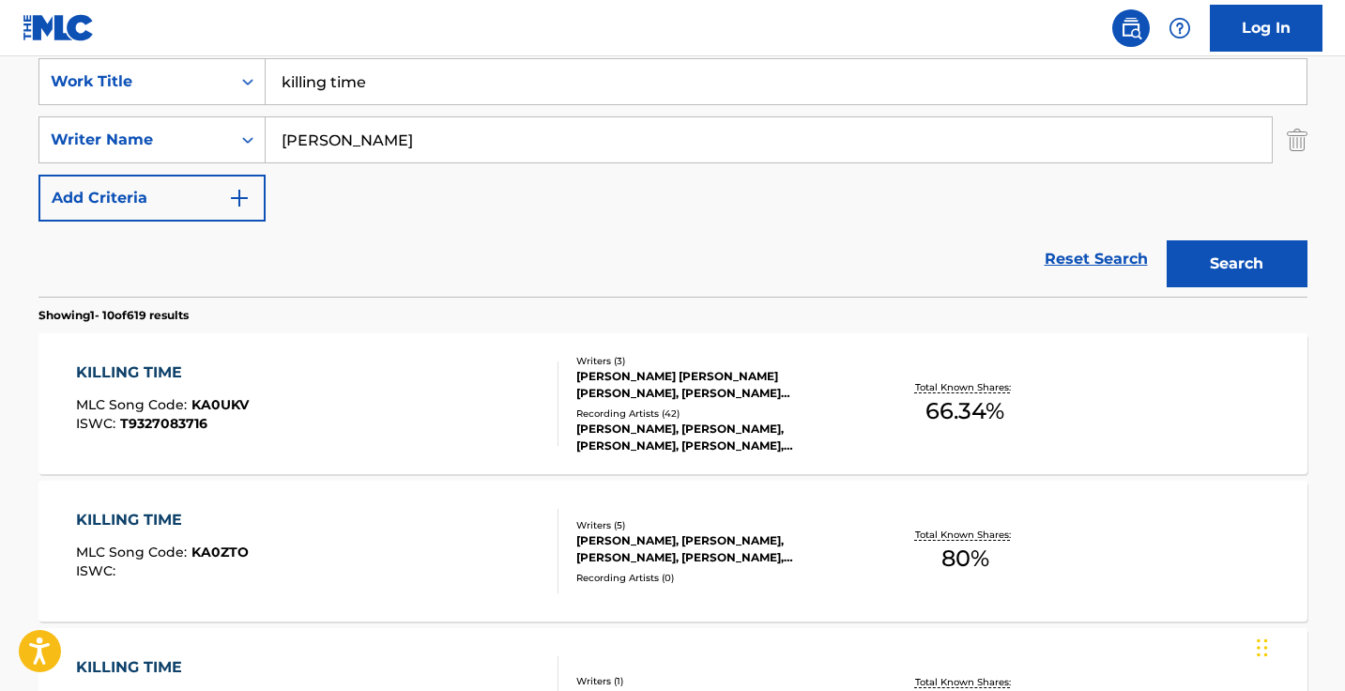
scroll to position [345, 0]
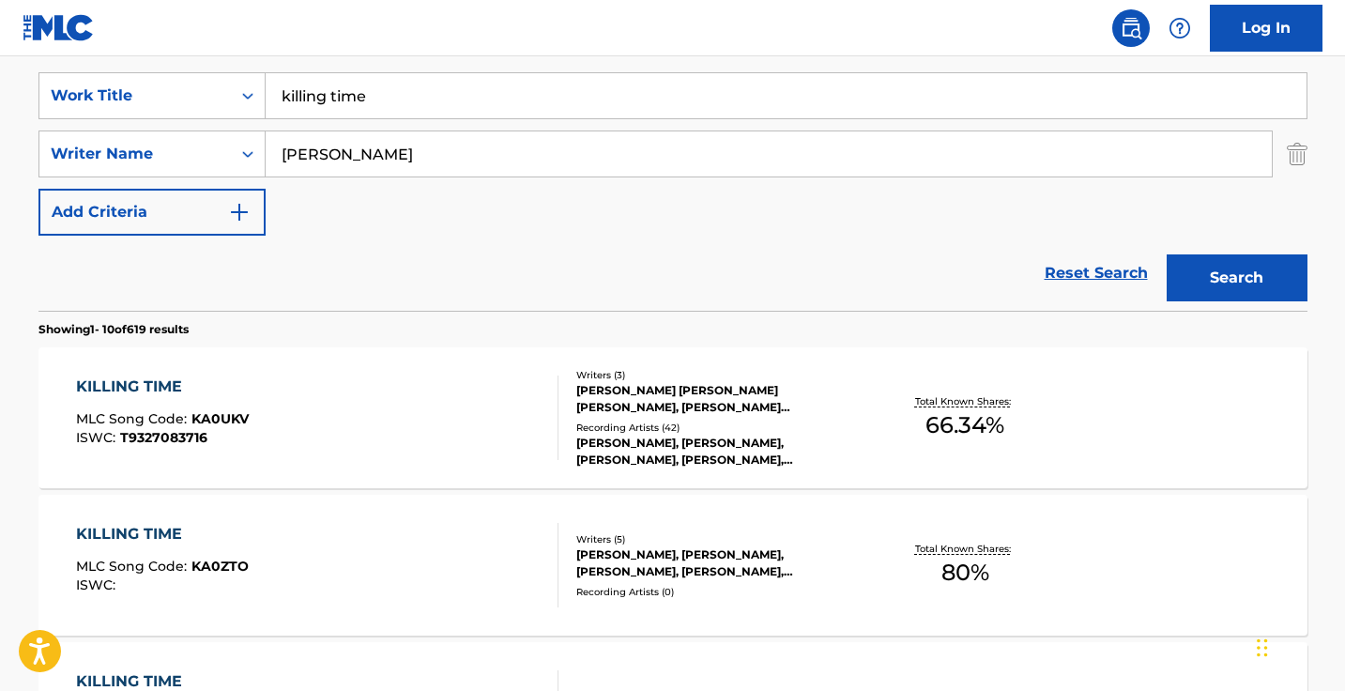
click at [396, 171] on input "dylan" at bounding box center [769, 153] width 1006 height 45
paste input ""Randy Slaugh""
click at [286, 147] on input ""Randy Slaugh" at bounding box center [769, 153] width 1006 height 45
click at [1236, 278] on button "Search" at bounding box center [1236, 277] width 141 height 47
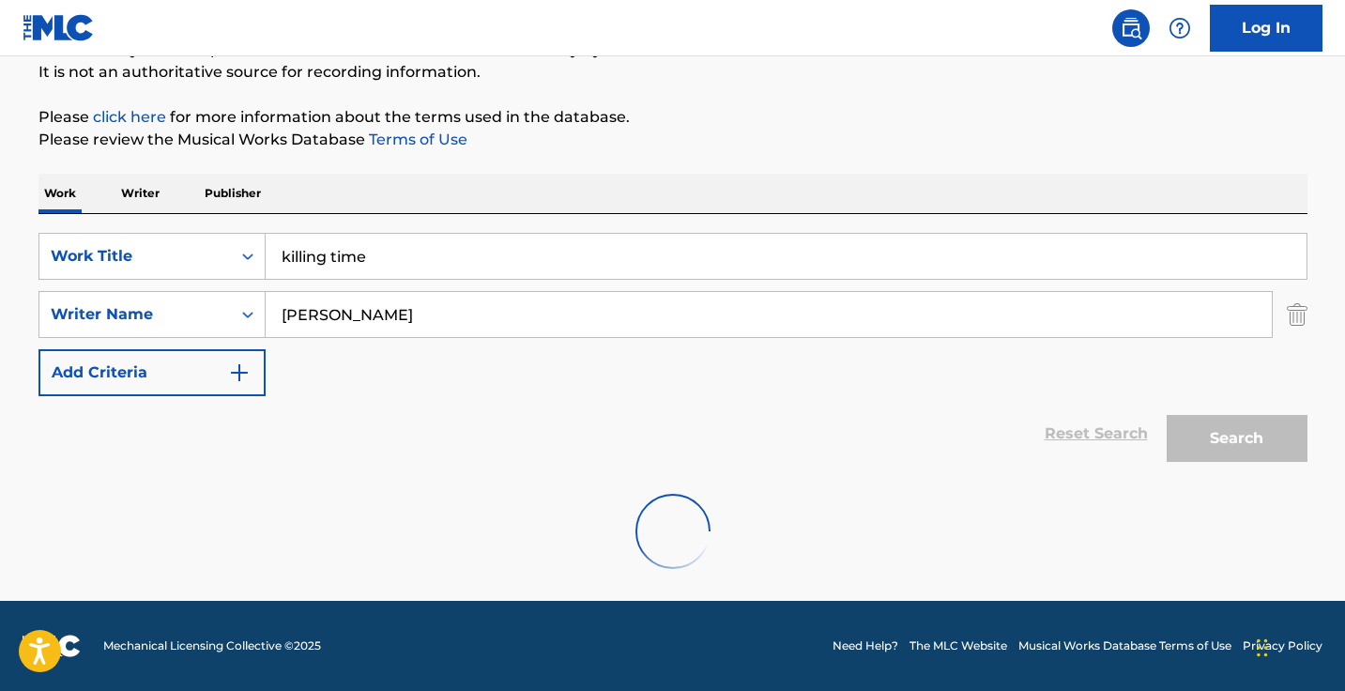
scroll to position [185, 0]
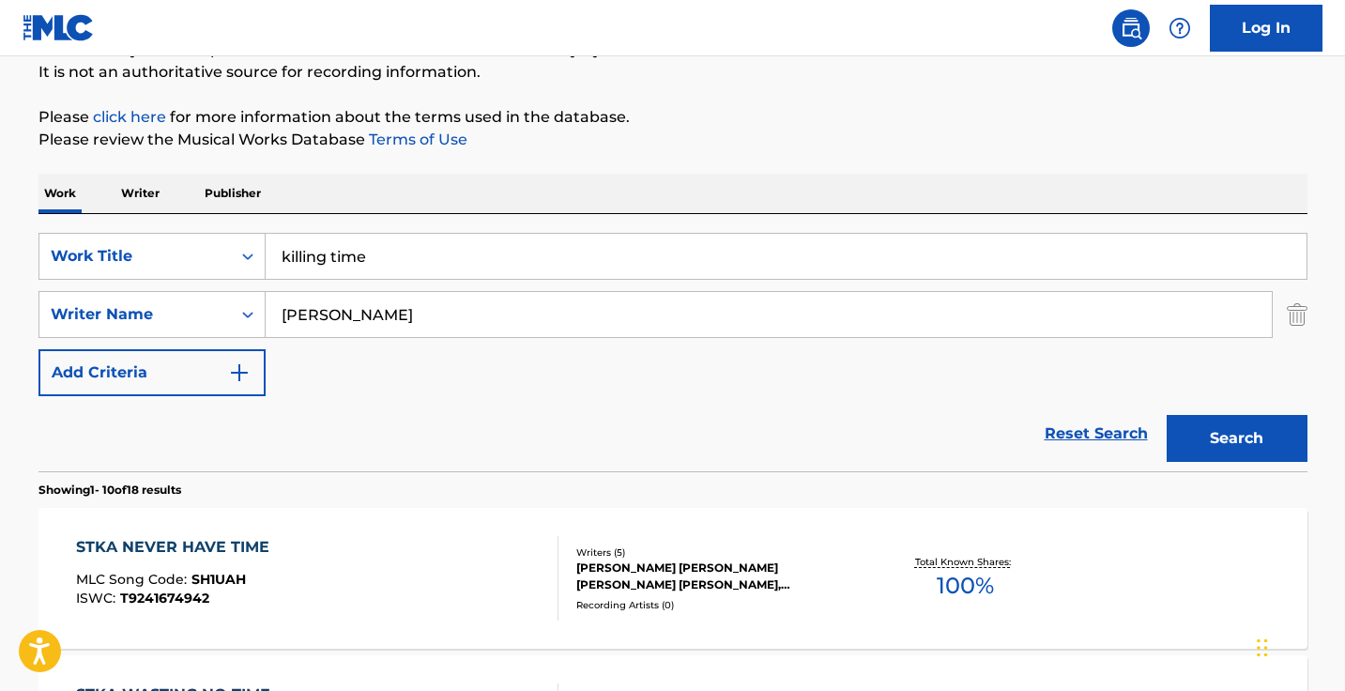
click at [470, 305] on input "Randy Slaugh" at bounding box center [769, 314] width 1006 height 45
click at [470, 304] on input "Randy Slaugh" at bounding box center [769, 314] width 1006 height 45
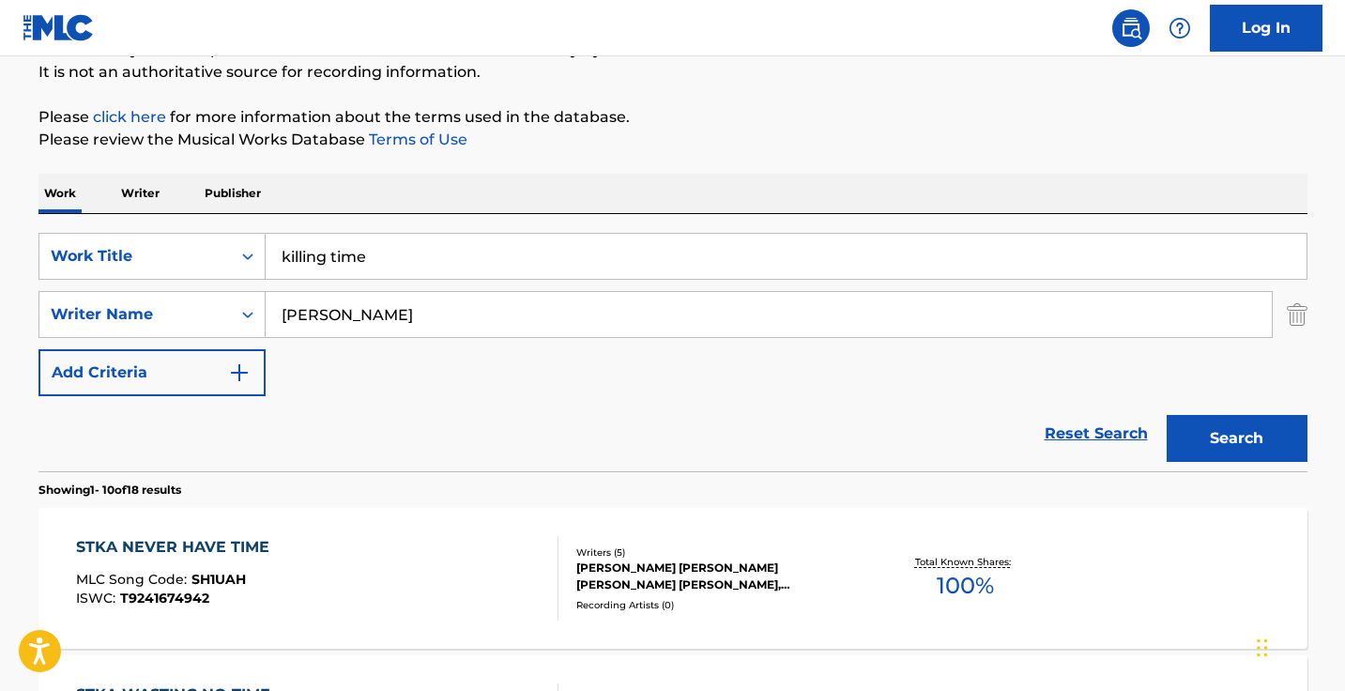
paste input ""Kyle Black""
click at [290, 311] on input ""Kyle Black" at bounding box center [769, 314] width 1006 height 45
click at [1236, 438] on button "Search" at bounding box center [1236, 438] width 141 height 47
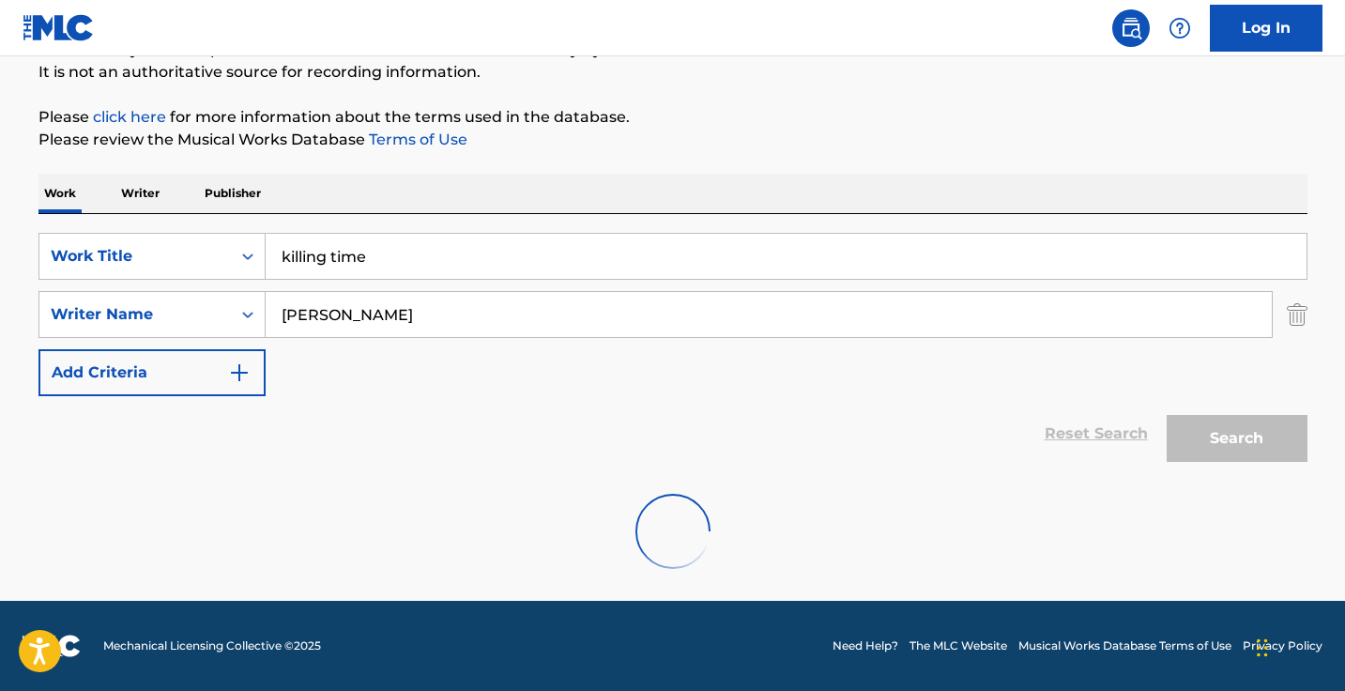
scroll to position [124, 0]
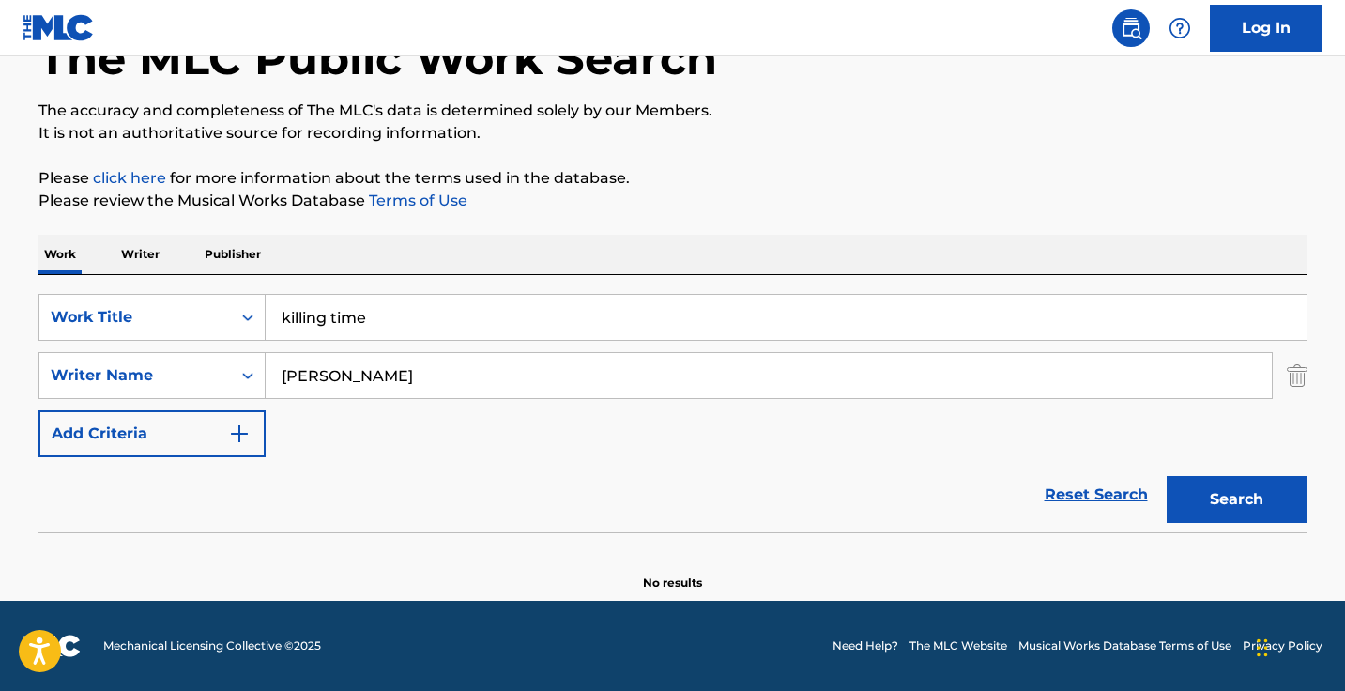
click at [434, 364] on input "Kyle Black" at bounding box center [769, 375] width 1006 height 45
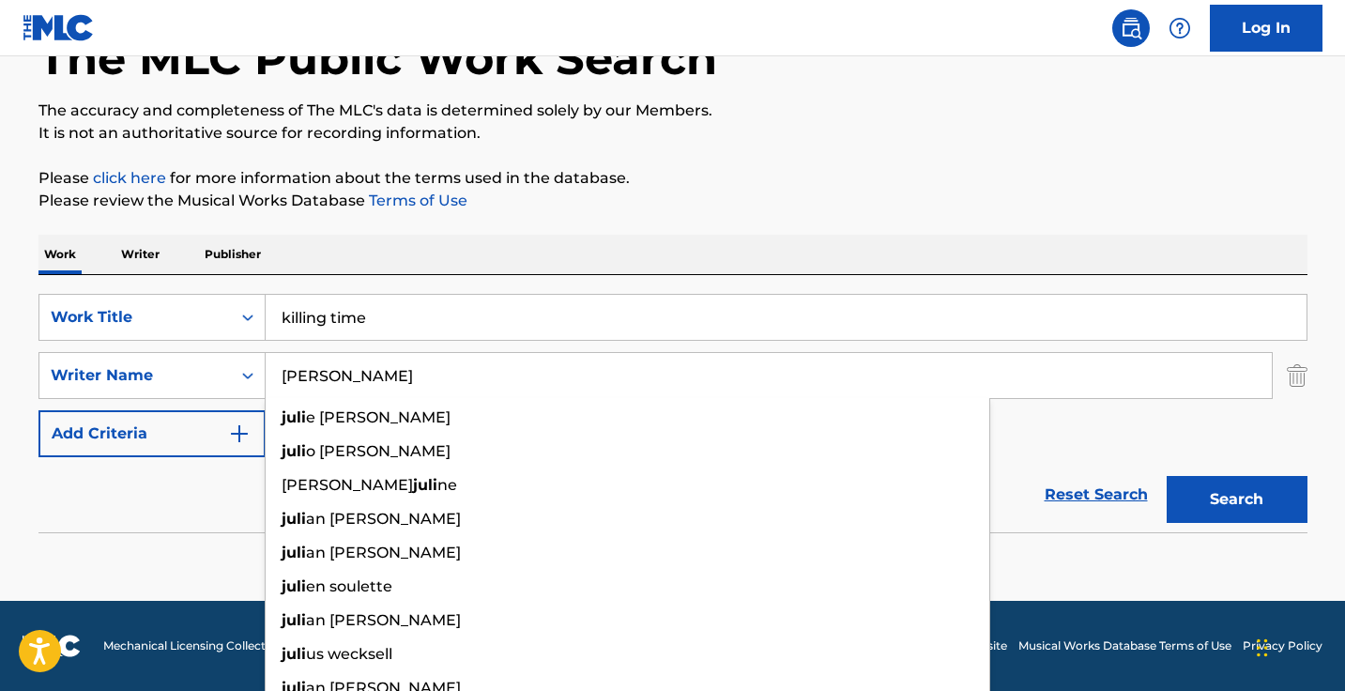
click at [1236, 499] on button "Search" at bounding box center [1236, 499] width 141 height 47
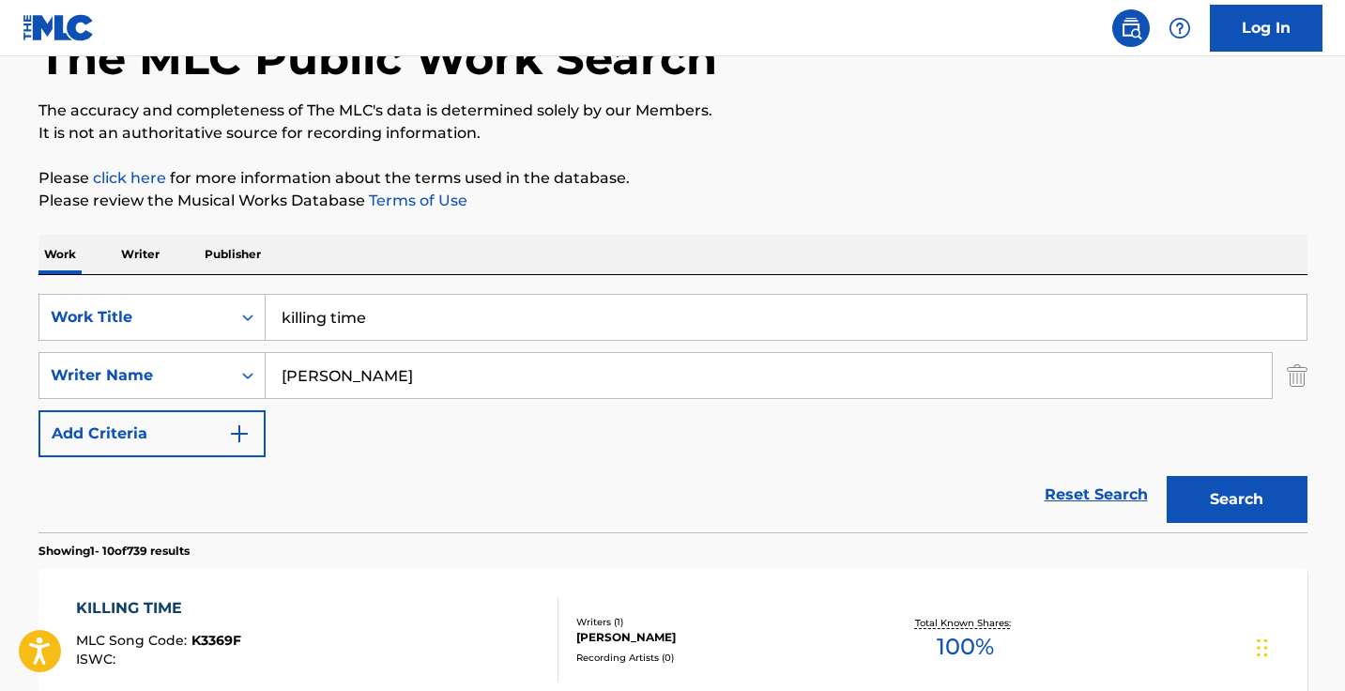
click at [384, 390] on input "julian" at bounding box center [769, 375] width 1006 height 45
click at [392, 376] on input "julian" at bounding box center [769, 375] width 1006 height 45
type input "julian comeau"
click at [1236, 499] on button "Search" at bounding box center [1236, 499] width 141 height 47
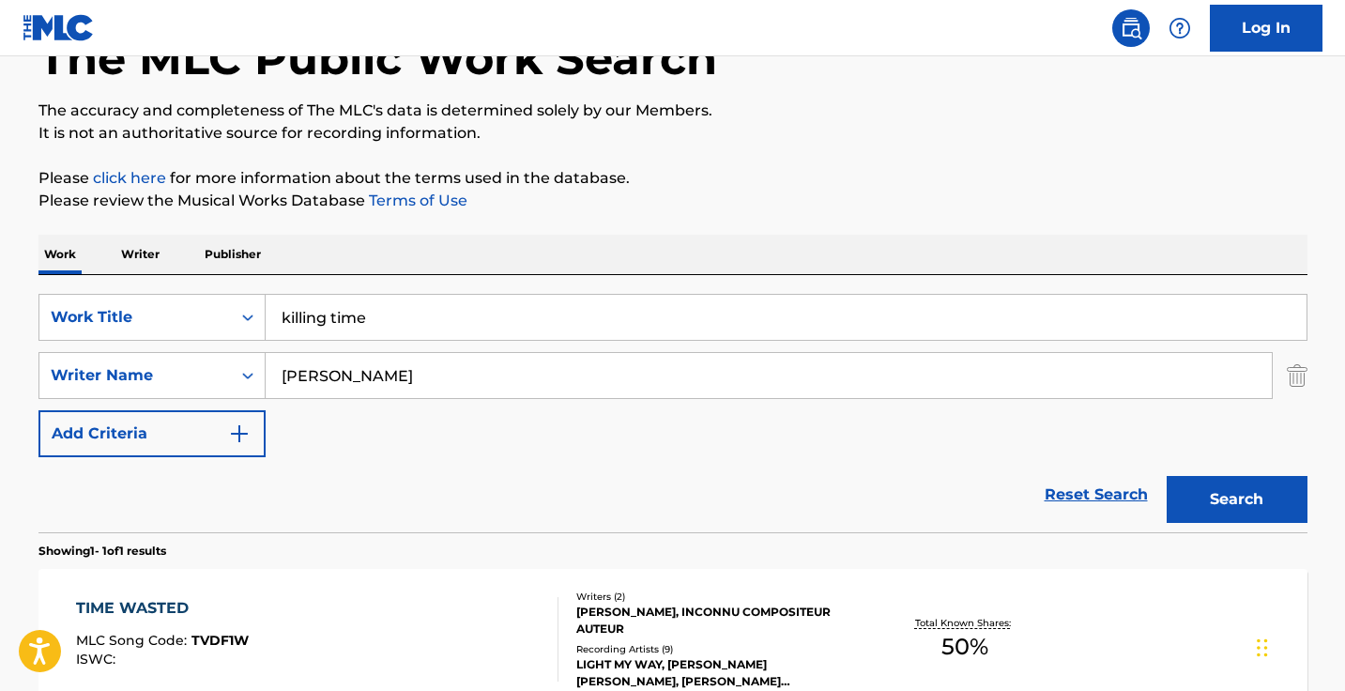
click at [421, 320] on input "killing time" at bounding box center [786, 317] width 1041 height 45
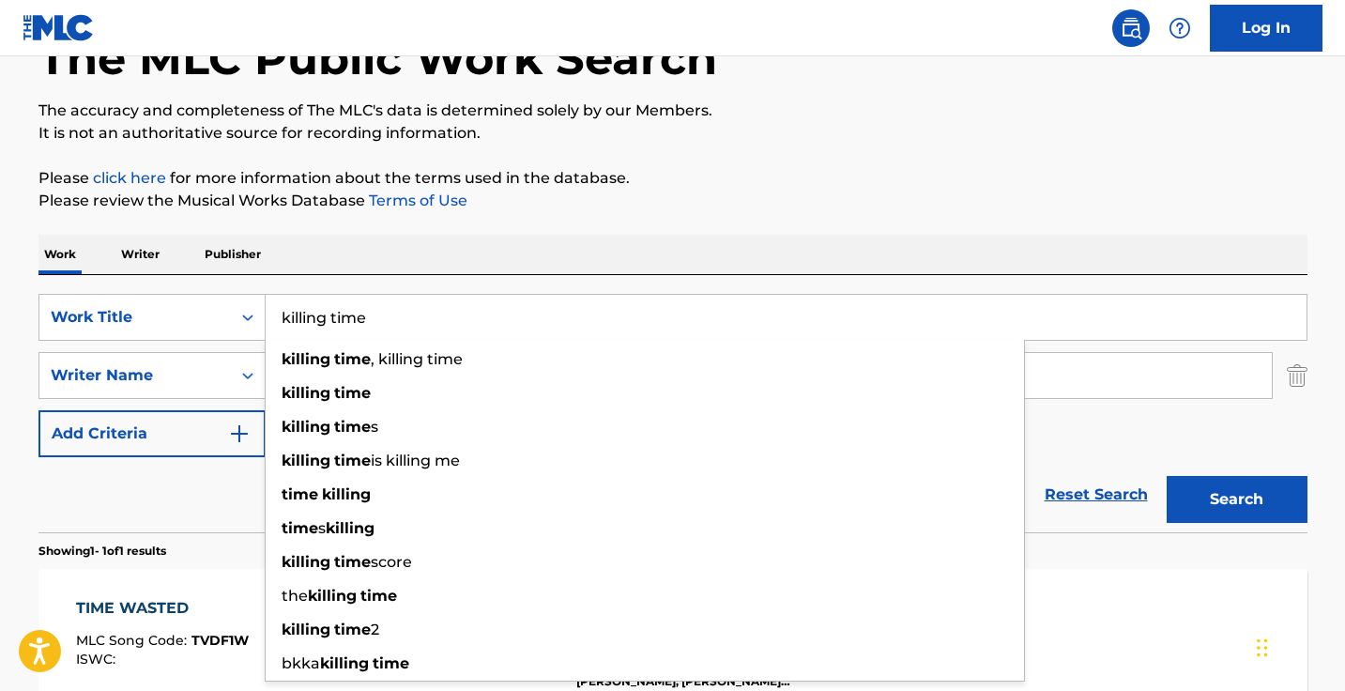
paste input "Airports"
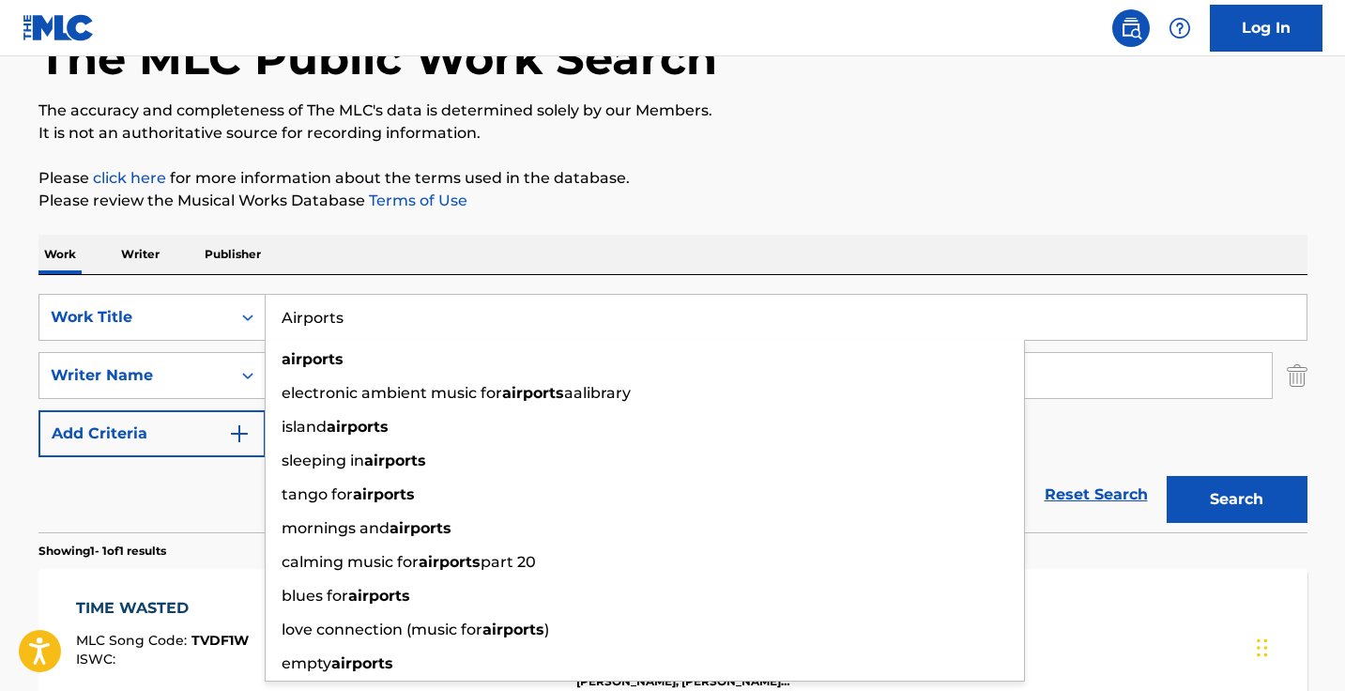
type input "Airports"
click at [542, 246] on div "Work Writer Publisher" at bounding box center [672, 254] width 1269 height 39
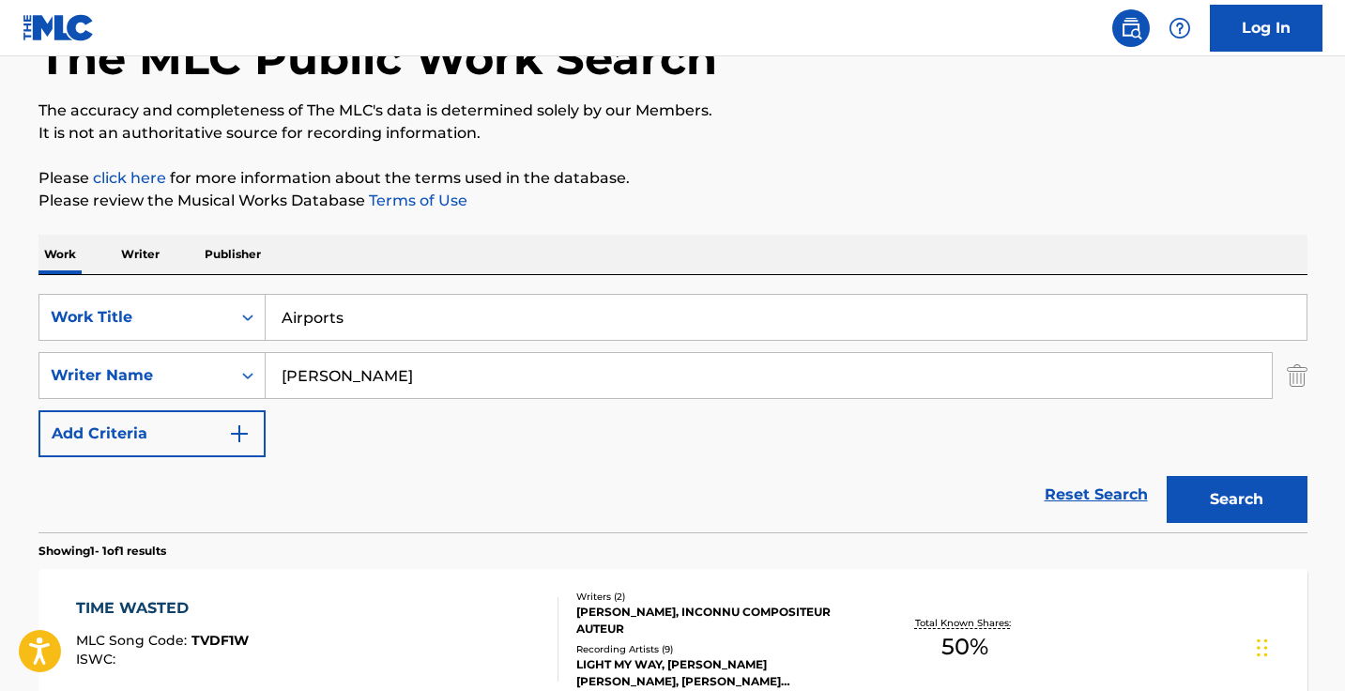
click at [462, 373] on input "julian comeau" at bounding box center [769, 375] width 1006 height 45
type input "bryce bishop"
click at [1236, 499] on button "Search" at bounding box center [1236, 499] width 141 height 47
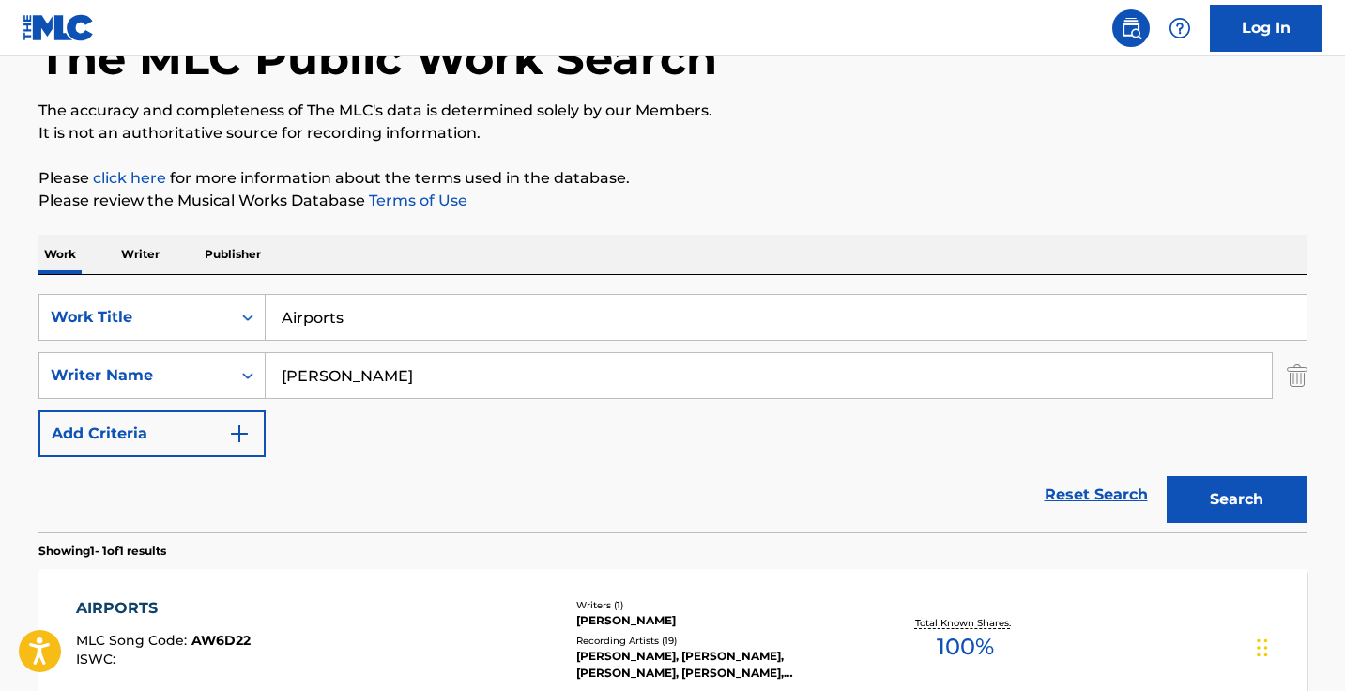
scroll to position [294, 0]
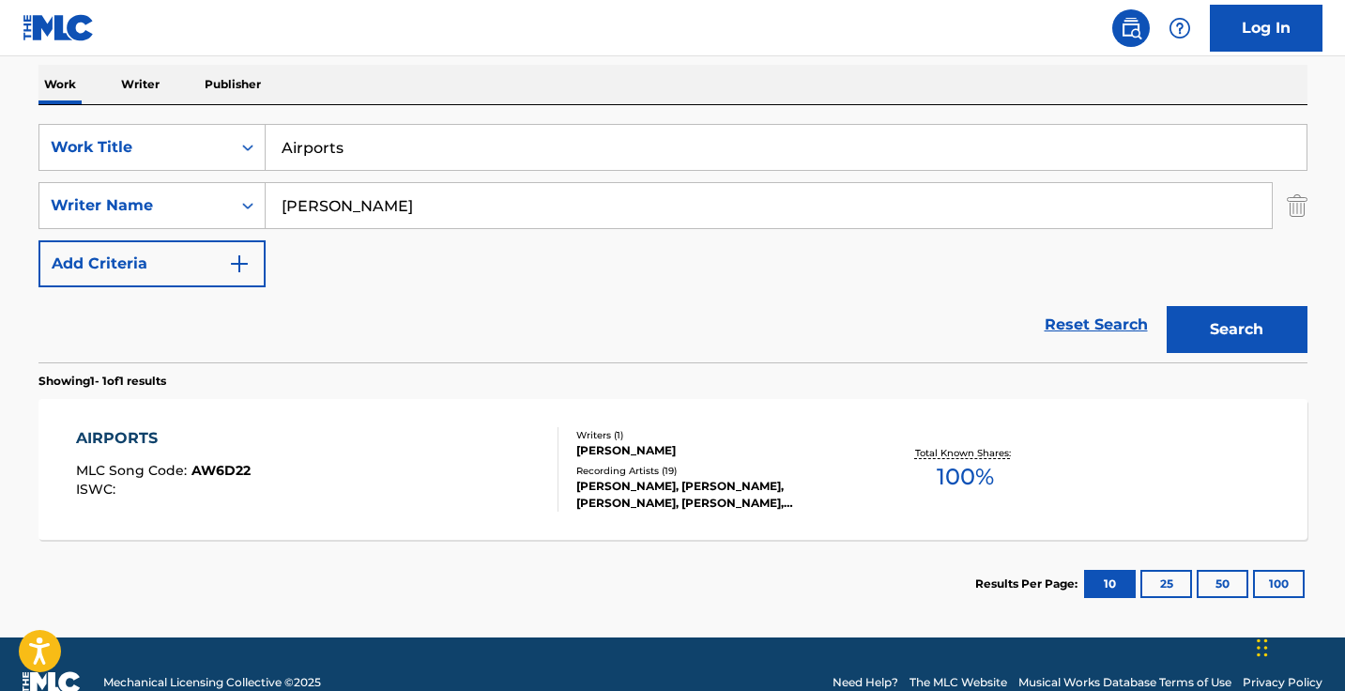
click at [480, 451] on div "AIRPORTS MLC Song Code : AW6D22 ISWC :" at bounding box center [317, 469] width 482 height 84
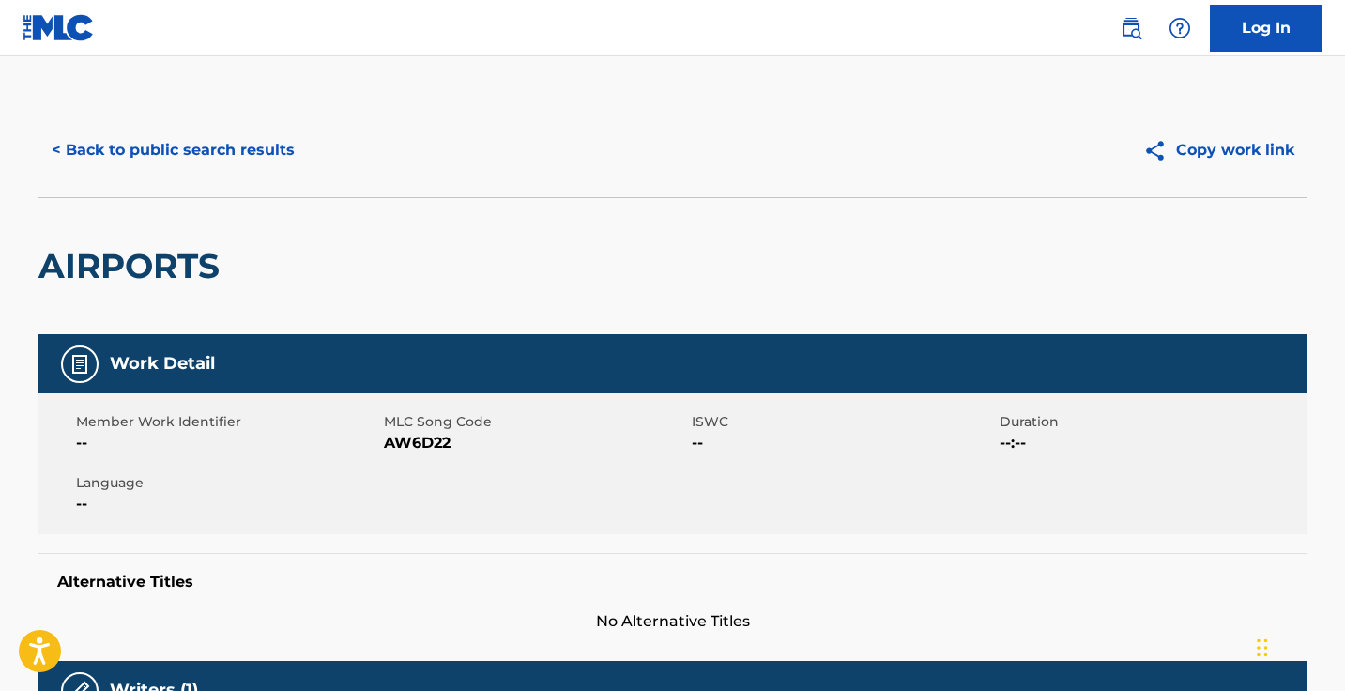
click at [415, 443] on span "AW6D22" at bounding box center [535, 443] width 303 height 23
click at [244, 142] on button "< Back to public search results" at bounding box center [172, 150] width 269 height 47
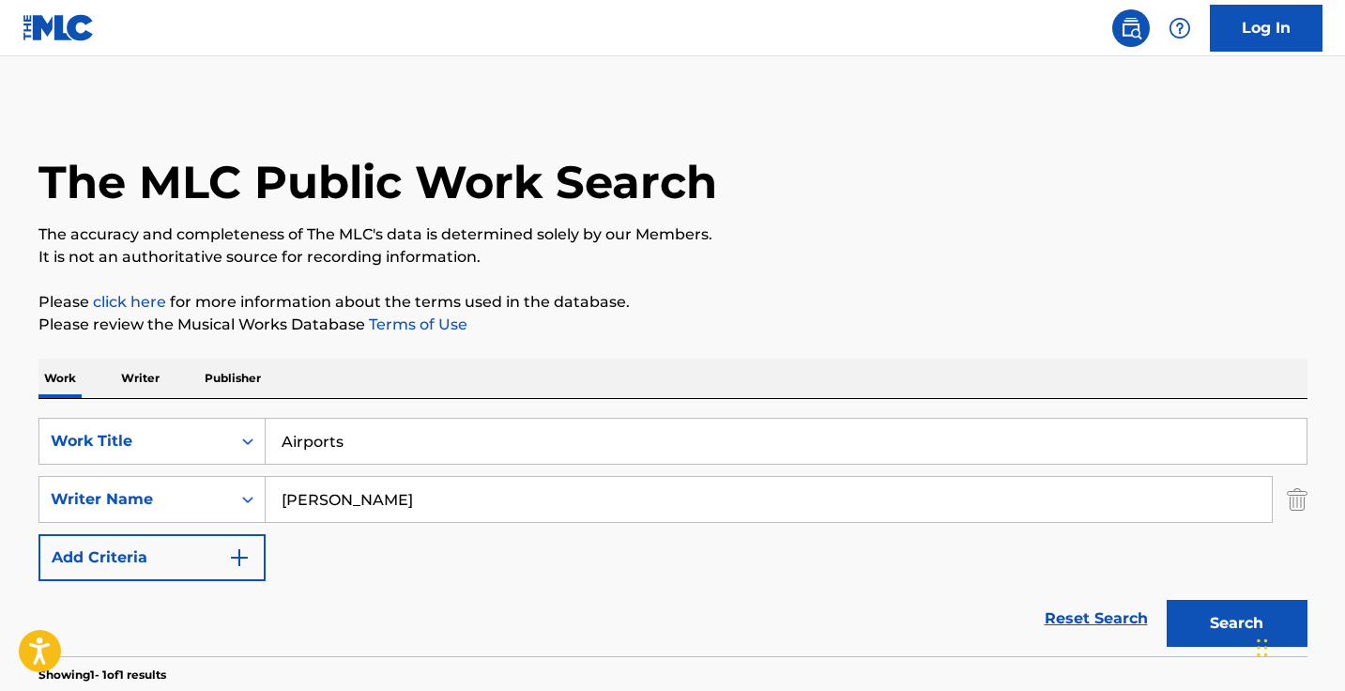
scroll to position [223, 0]
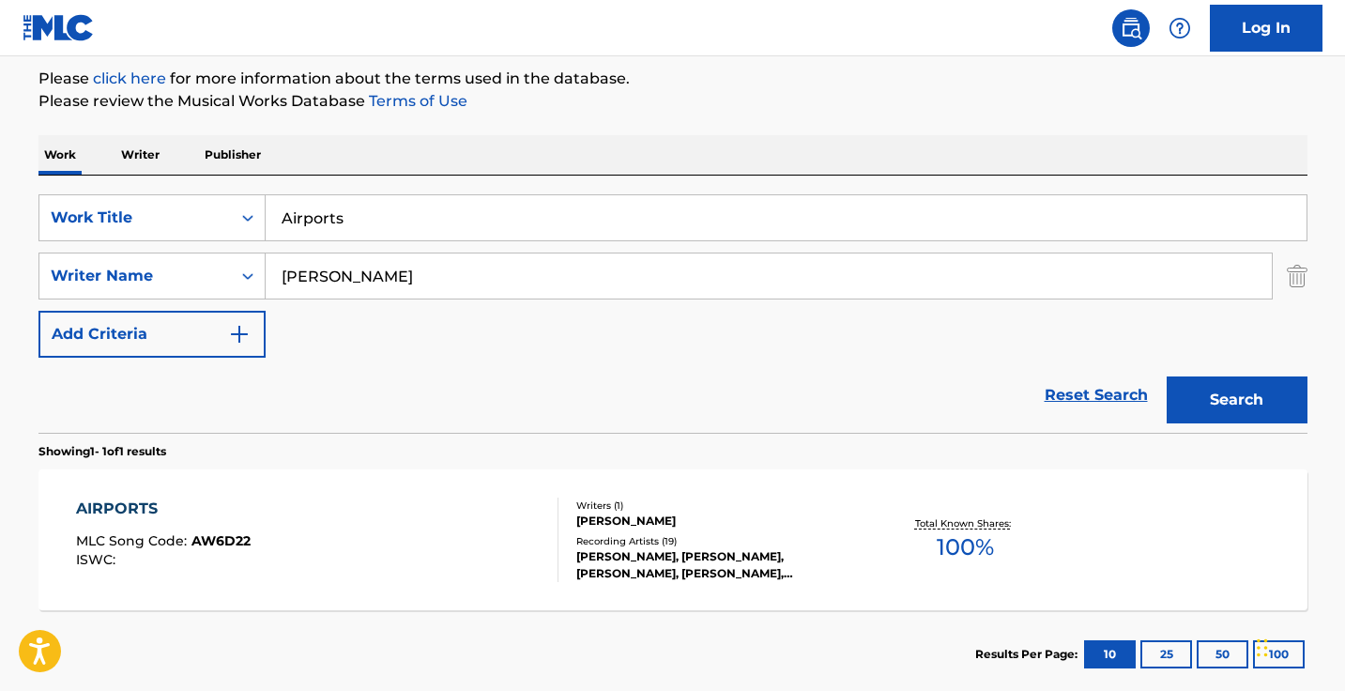
click at [441, 210] on input "Airports" at bounding box center [786, 217] width 1041 height 45
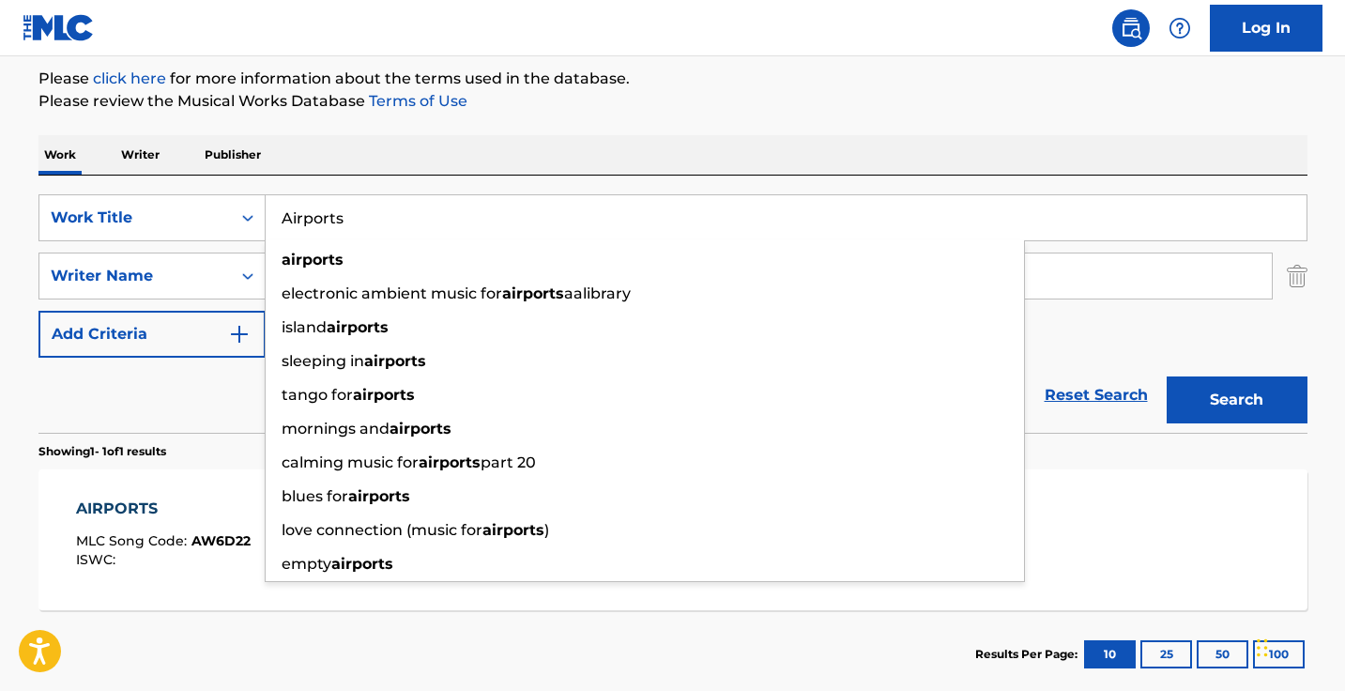
click at [441, 210] on input "Airports" at bounding box center [786, 217] width 1041 height 45
paste input "all in good time"
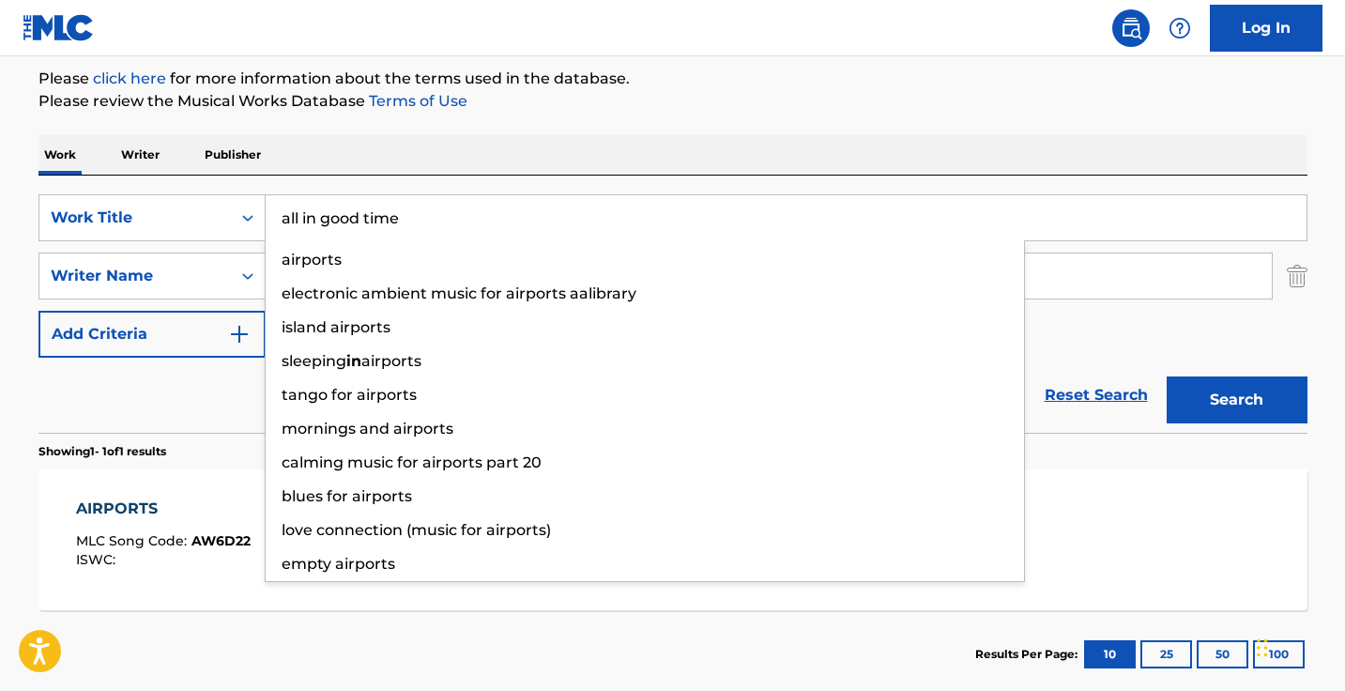
type input "all in good time"
click at [1236, 400] on button "Search" at bounding box center [1236, 399] width 141 height 47
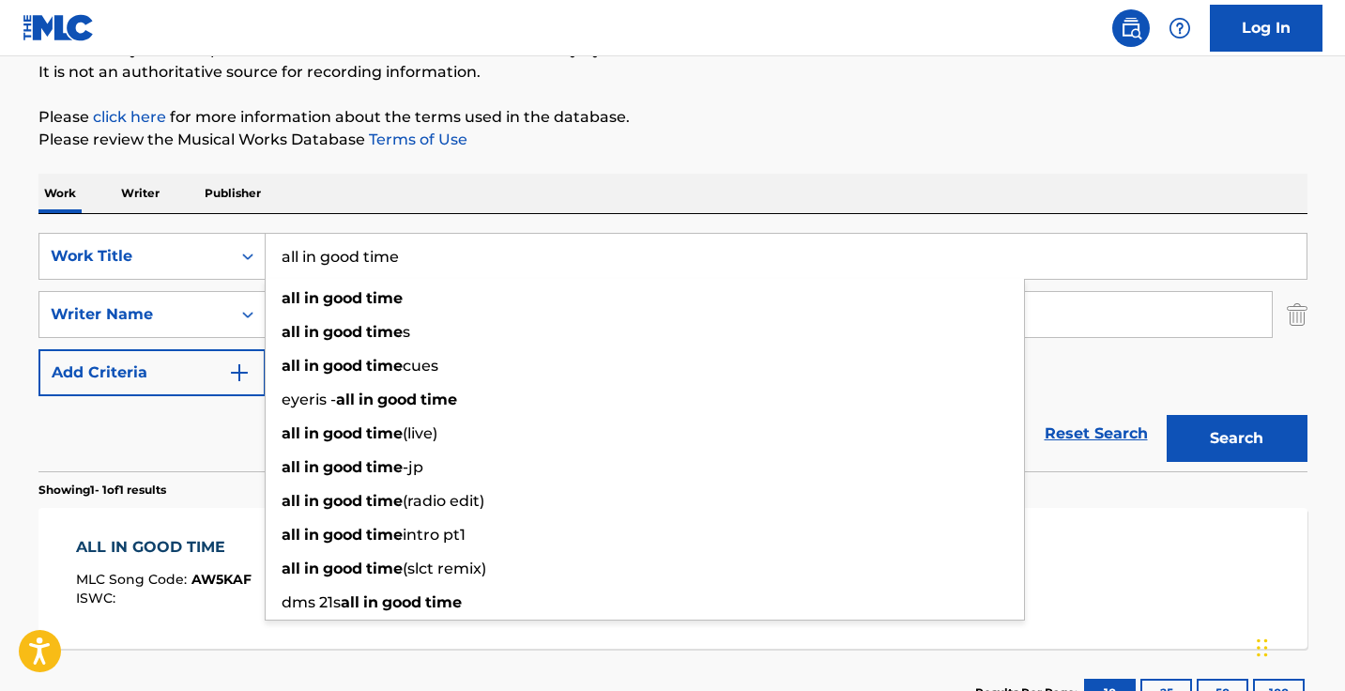
click at [510, 185] on div "Work Writer Publisher" at bounding box center [672, 193] width 1269 height 39
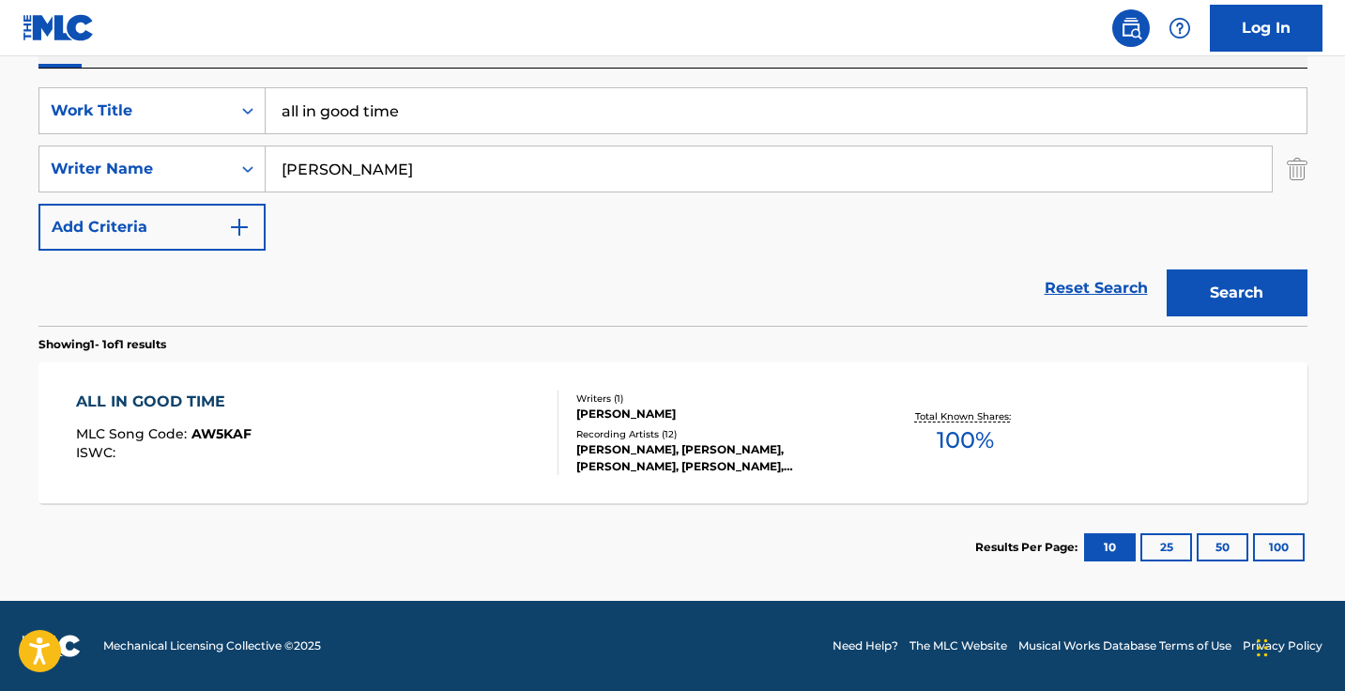
scroll to position [330, 0]
click at [481, 383] on div "ALL IN GOOD TIME MLC Song Code : AW5KAF ISWC : Writers ( 1 ) BRYCE BISHOP Recor…" at bounding box center [672, 432] width 1269 height 141
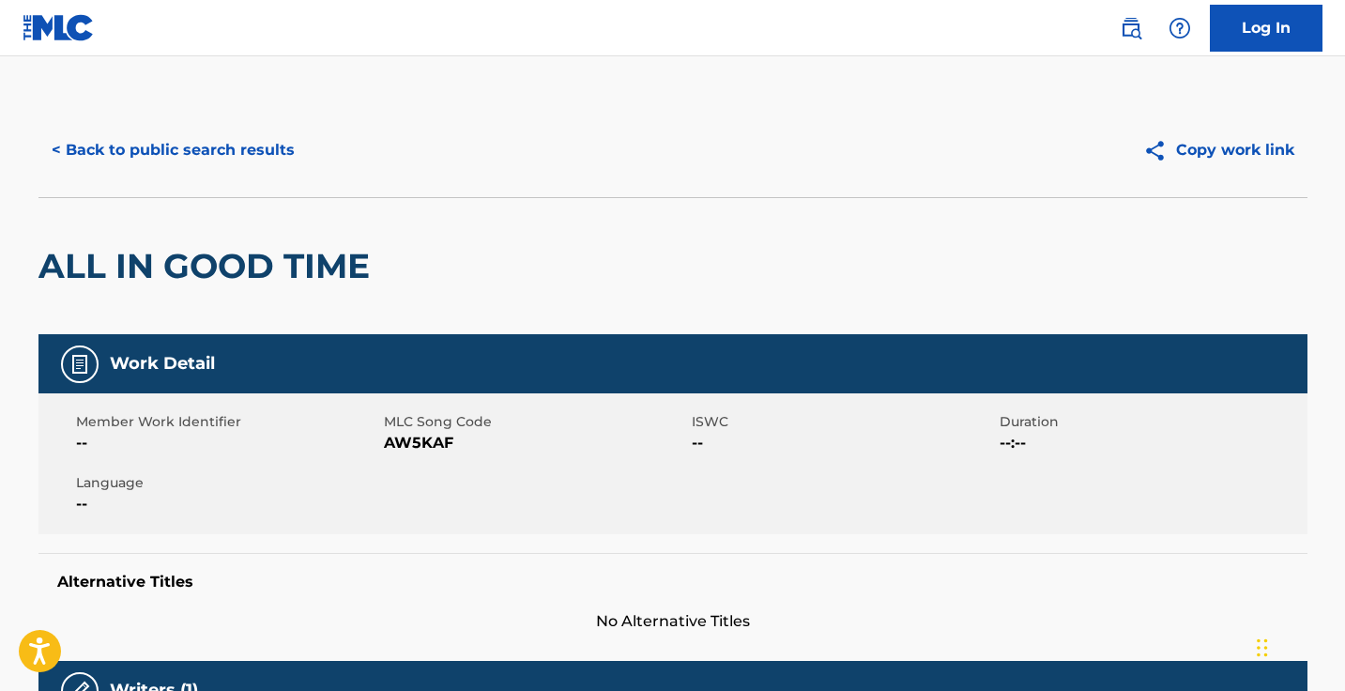
click at [432, 444] on span "AW5KAF" at bounding box center [535, 443] width 303 height 23
click at [258, 145] on button "< Back to public search results" at bounding box center [172, 150] width 269 height 47
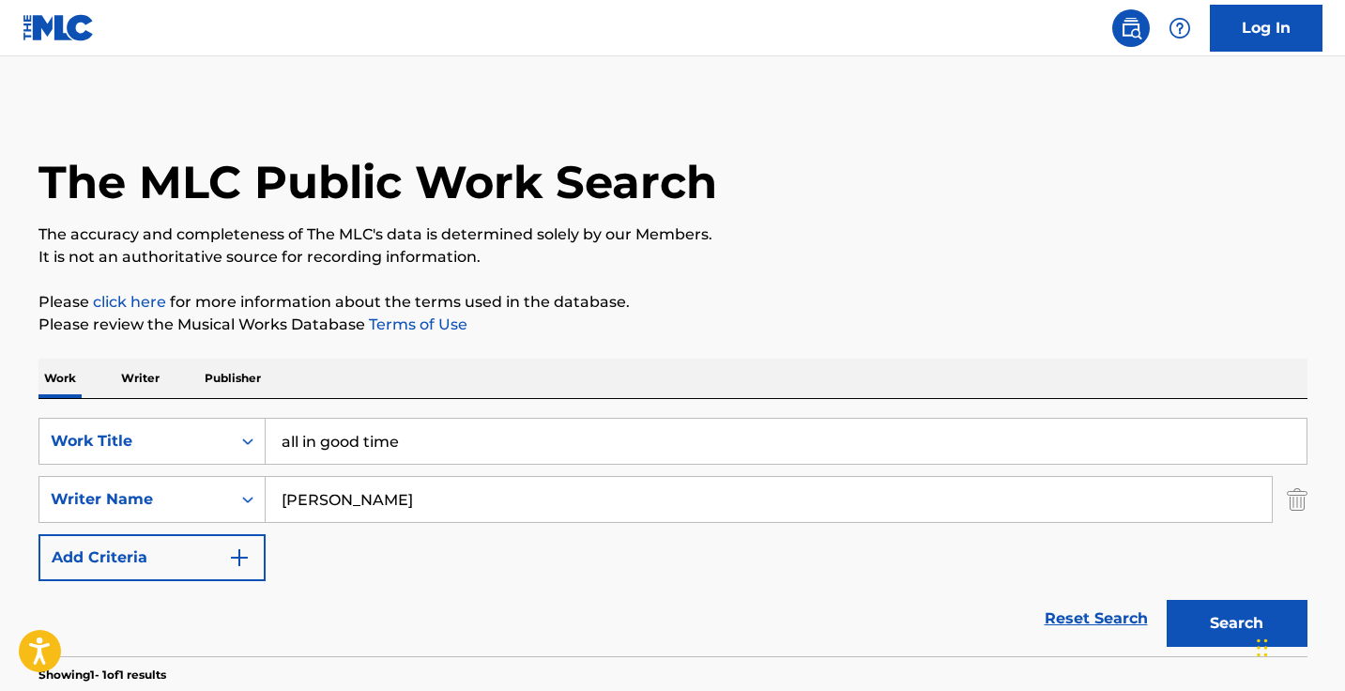
scroll to position [223, 0]
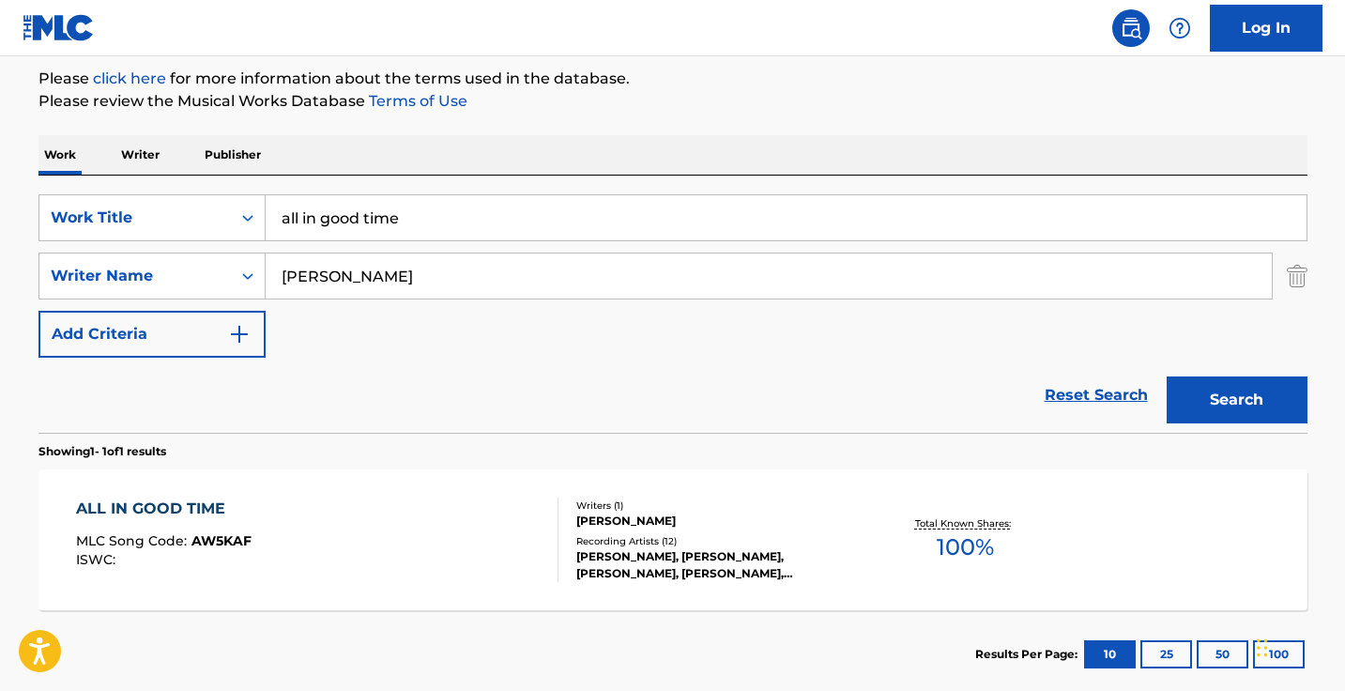
click at [414, 221] on input "all in good time" at bounding box center [786, 217] width 1041 height 45
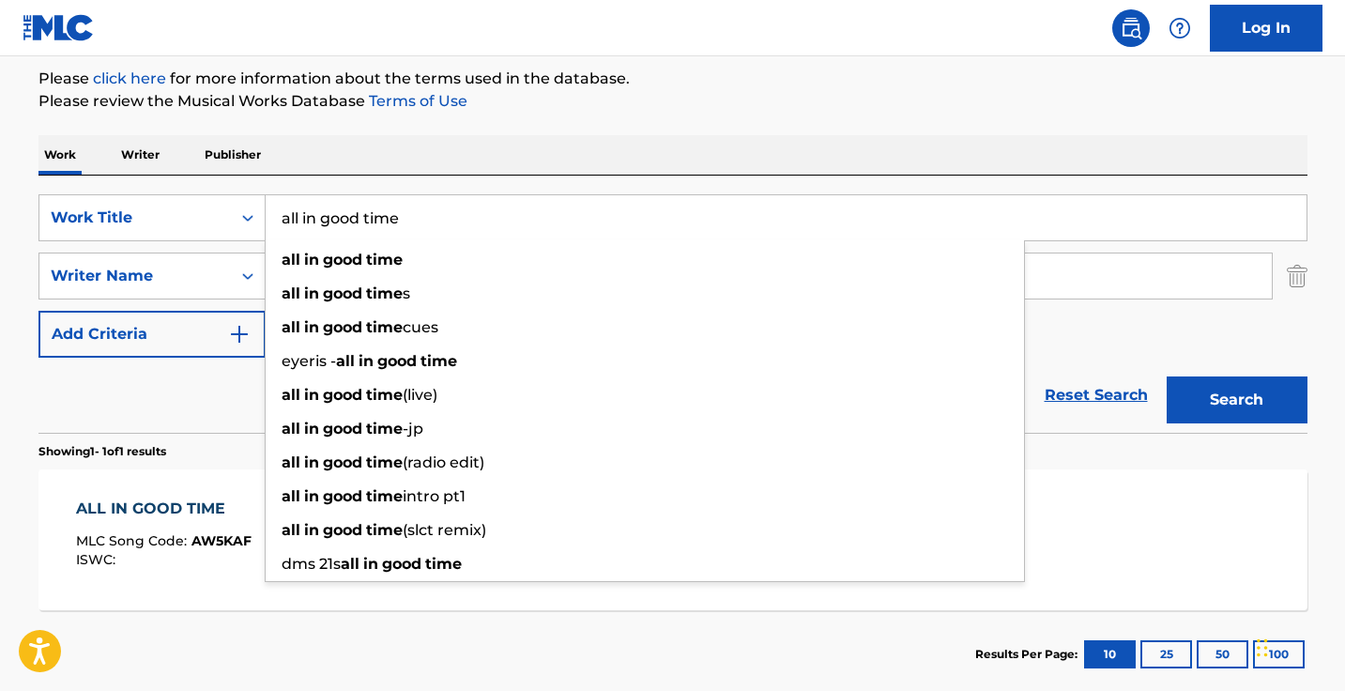
click at [414, 221] on input "all in good time" at bounding box center [786, 217] width 1041 height 45
paste input "Am I Unemotional"
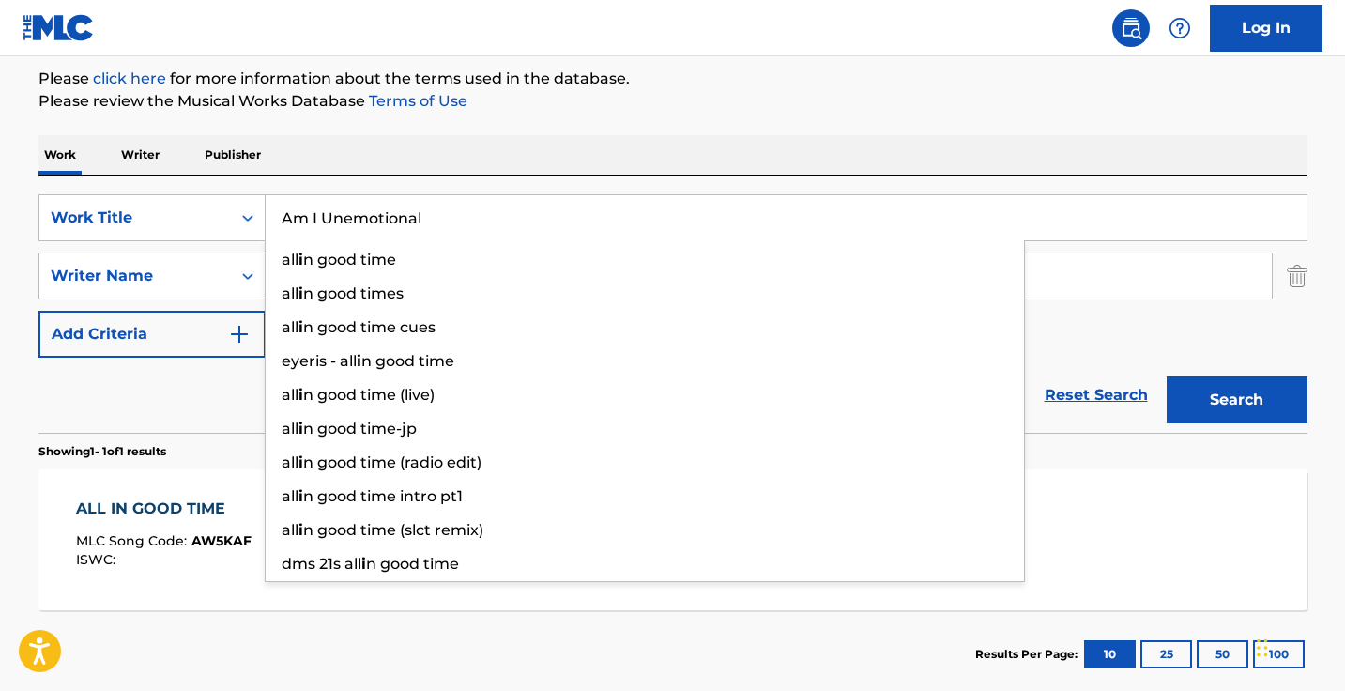
type input "Am I Unemotional"
click at [1236, 400] on button "Search" at bounding box center [1236, 399] width 141 height 47
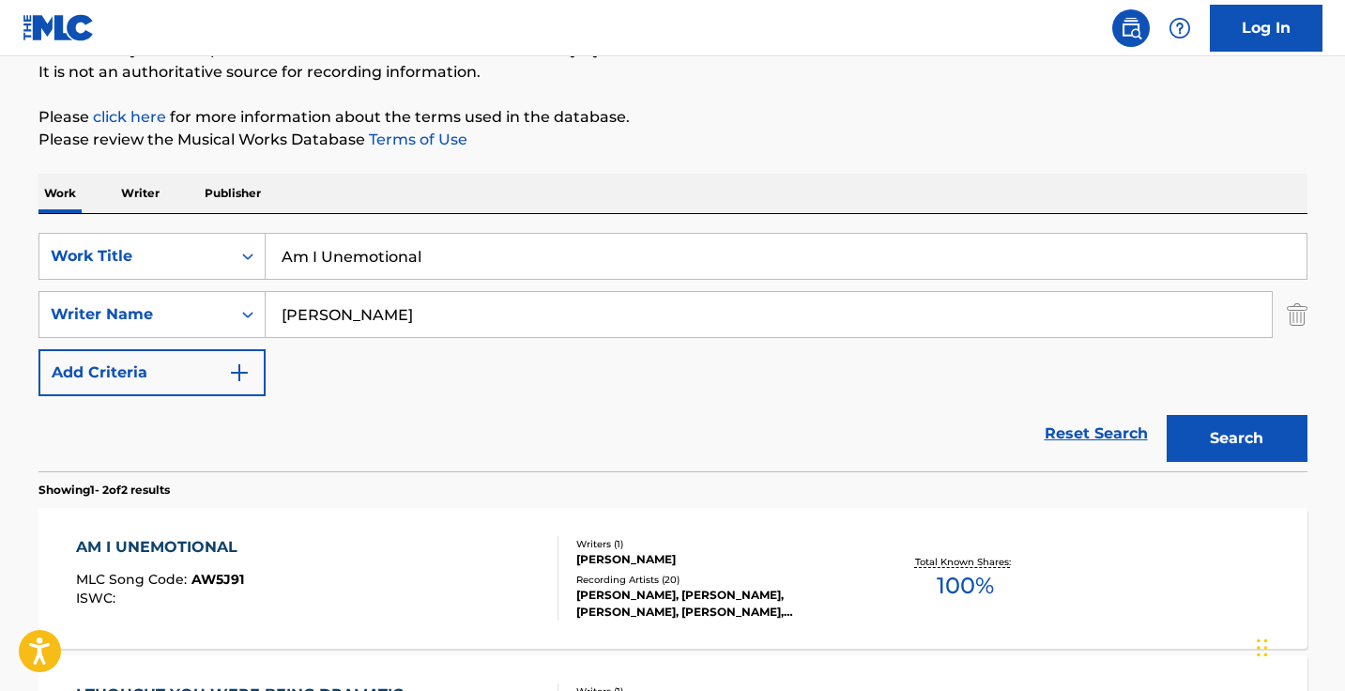
click at [377, 532] on div "AM I UNEMOTIONAL MLC Song Code : AW5J91 ISWC : Writers ( 1 ) BRYCE BISHOP Recor…" at bounding box center [672, 578] width 1269 height 141
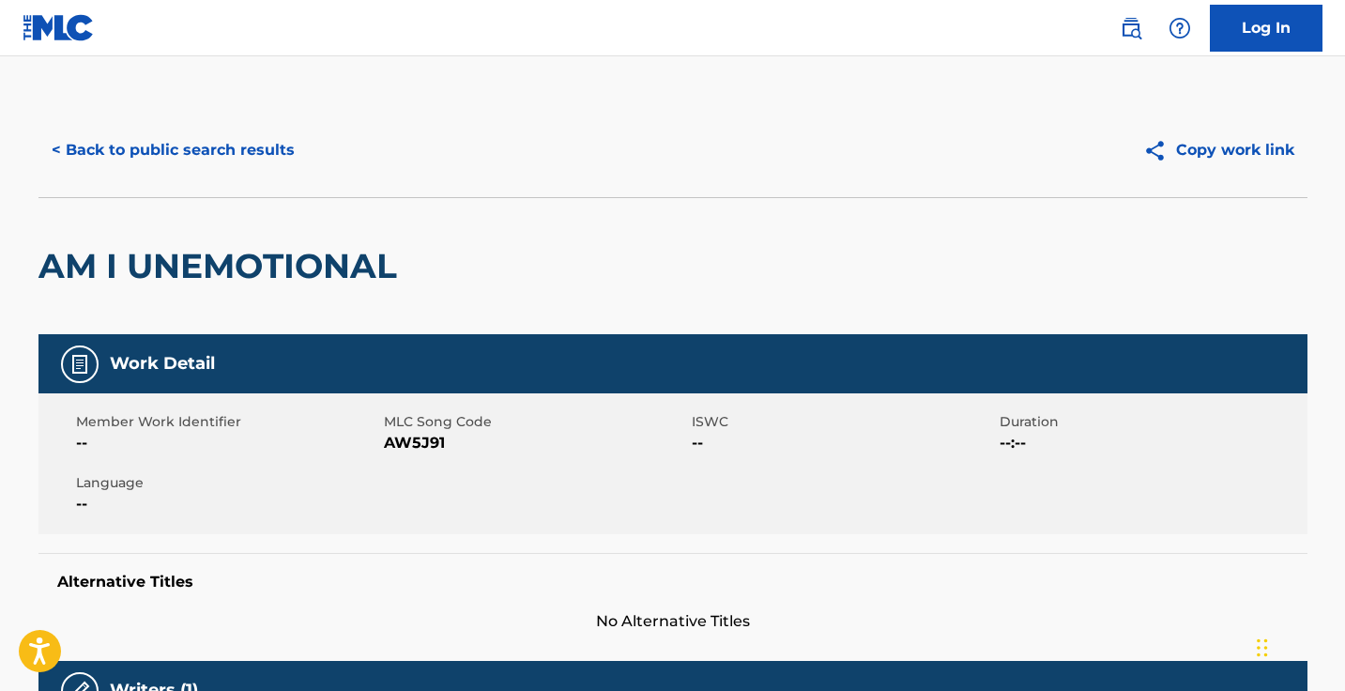
click at [410, 434] on span "AW5J91" at bounding box center [535, 443] width 303 height 23
click at [287, 138] on button "< Back to public search results" at bounding box center [172, 150] width 269 height 47
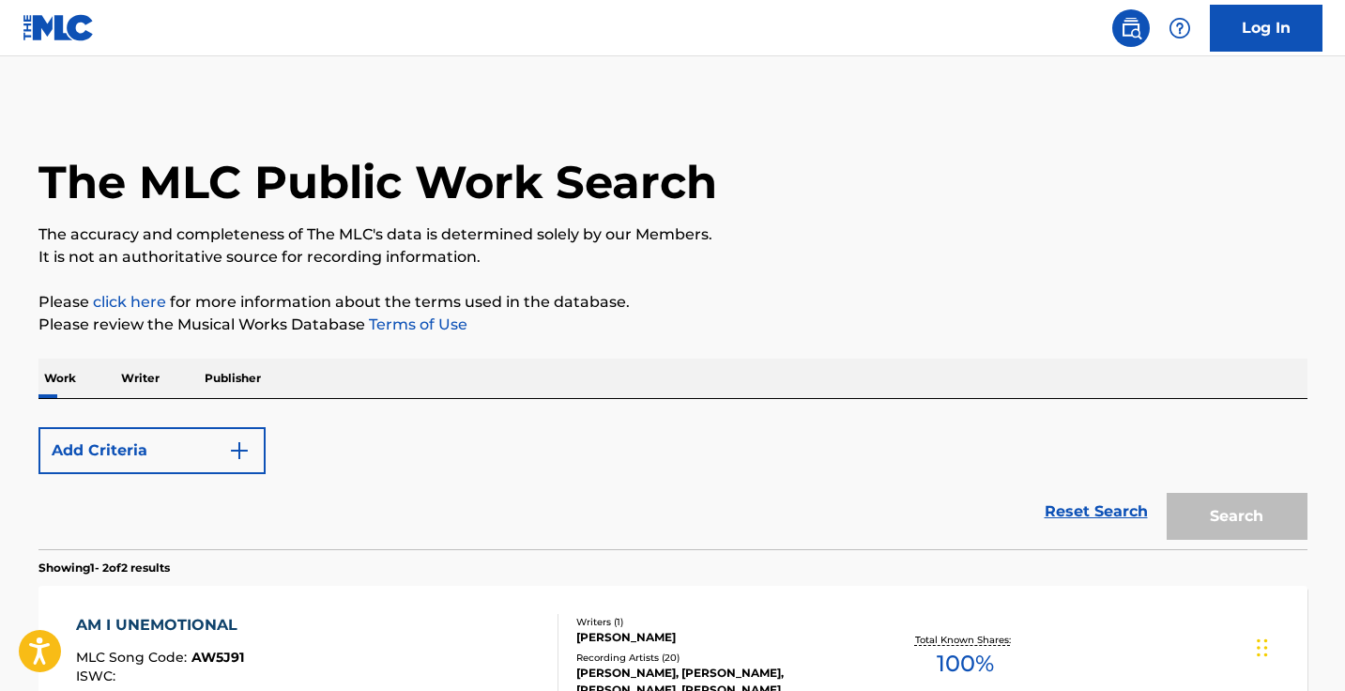
scroll to position [185, 0]
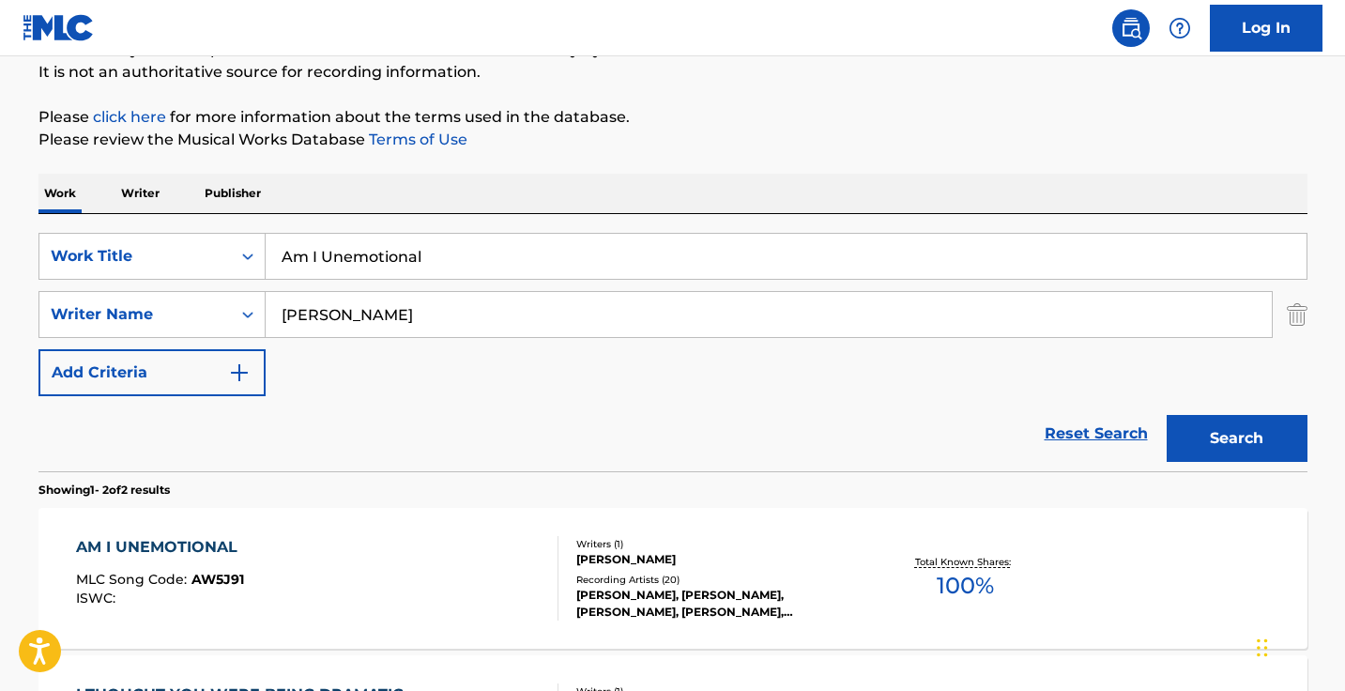
click at [463, 257] on input "Am I Unemotional" at bounding box center [786, 256] width 1041 height 45
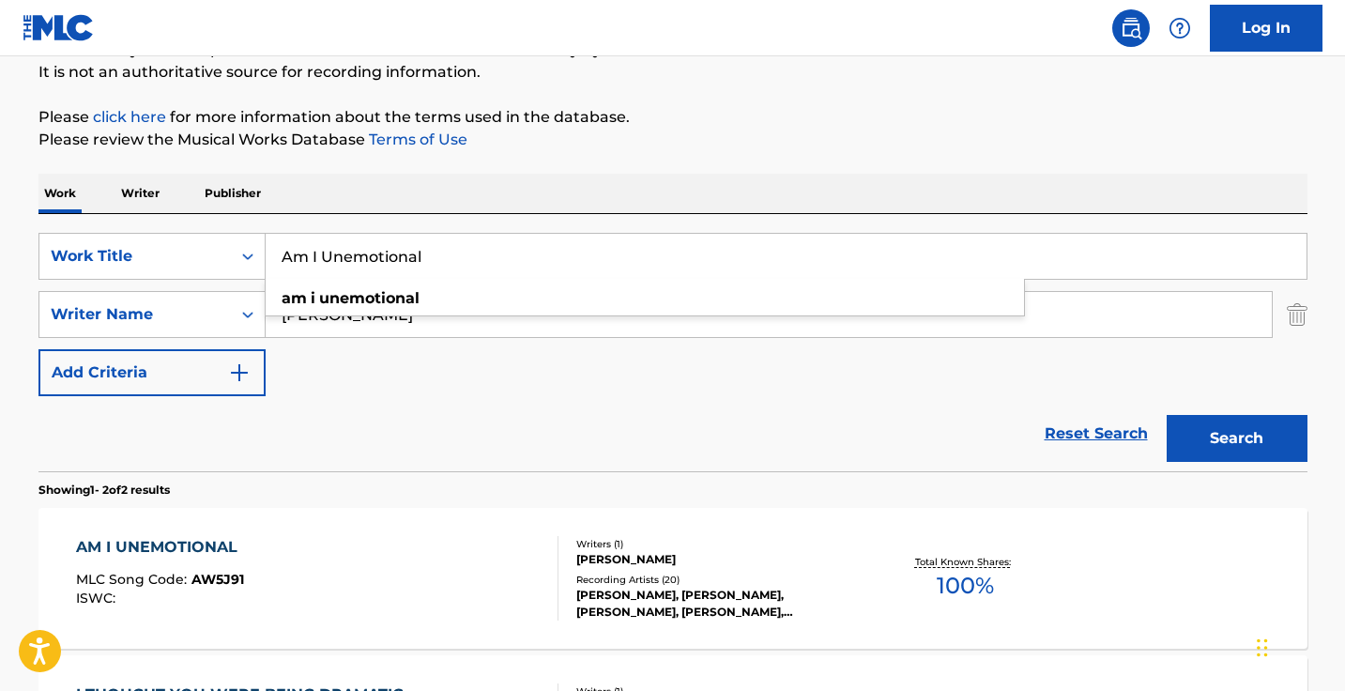
click at [463, 257] on input "Am I Unemotional" at bounding box center [786, 256] width 1041 height 45
paste input "QZNWQ2294448"
click at [1236, 438] on button "Search" at bounding box center [1236, 438] width 141 height 47
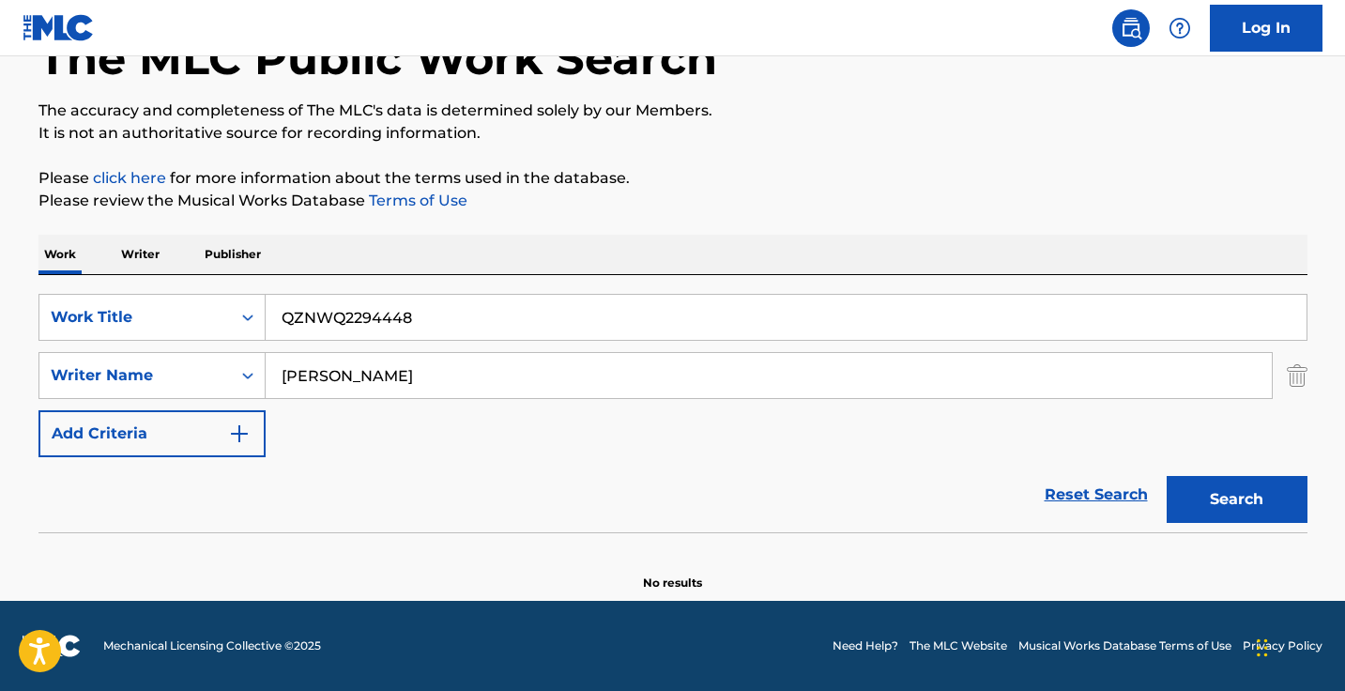
scroll to position [124, 0]
click at [517, 296] on input "QZNWQ2294448" at bounding box center [786, 317] width 1041 height 45
click at [517, 299] on input "QZNWQ2294448" at bounding box center [786, 317] width 1041 height 45
paste input "communication is the basis of every strong relationship'"
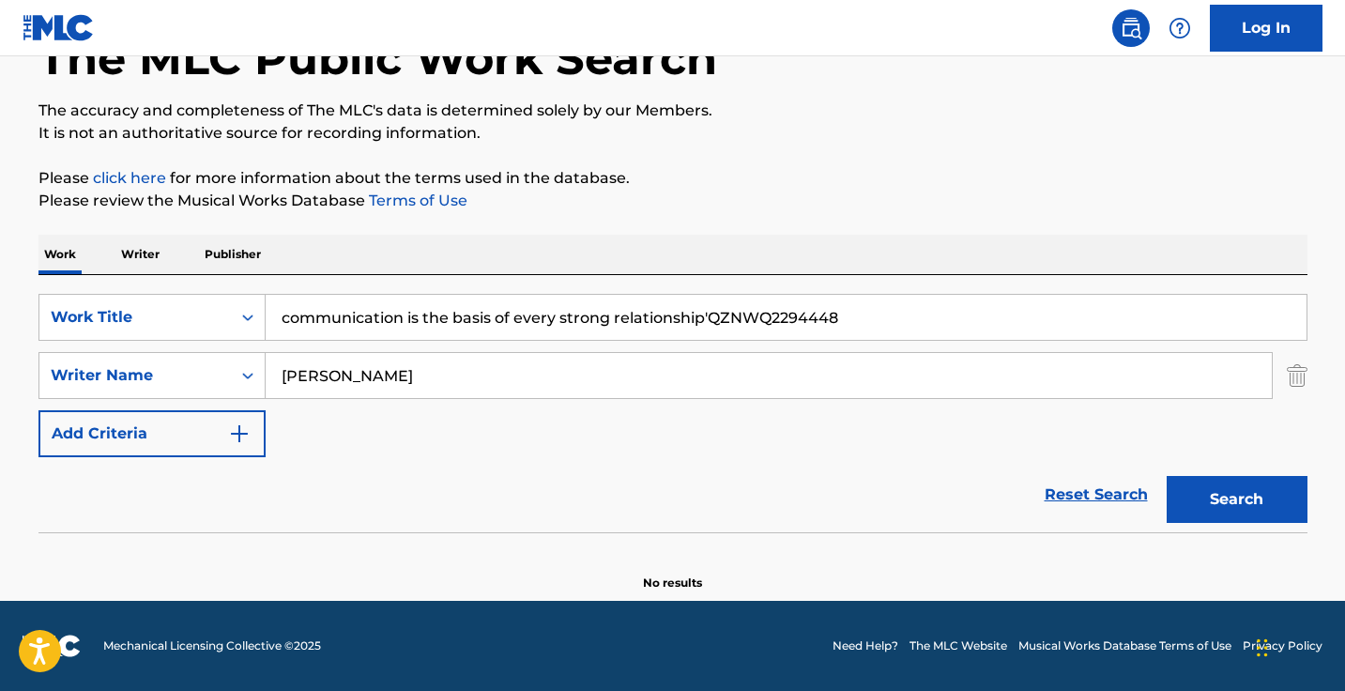
click at [786, 328] on input "communication is the basis of every strong relationship'QZNWQ2294448" at bounding box center [786, 317] width 1041 height 45
paste input "Search Form"
click at [1236, 499] on button "Search" at bounding box center [1236, 499] width 141 height 47
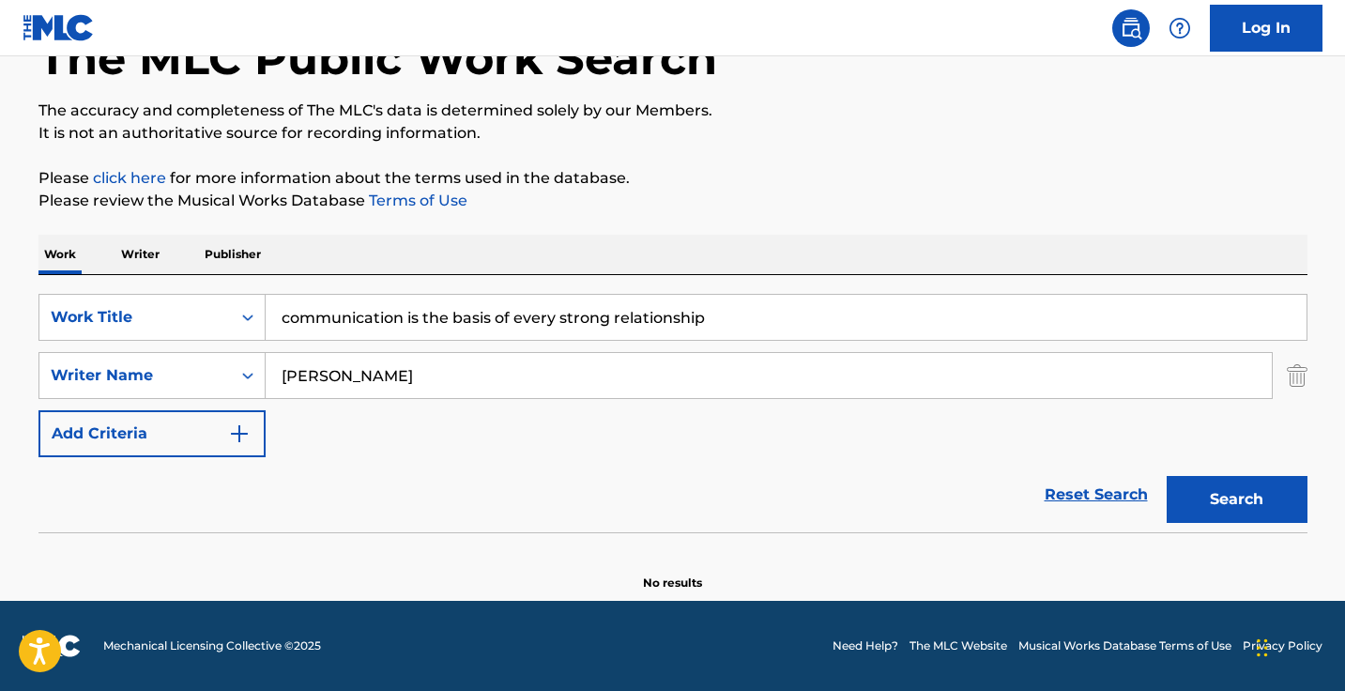
click at [1236, 499] on button "Search" at bounding box center [1236, 499] width 141 height 47
drag, startPoint x: 757, startPoint y: 321, endPoint x: 497, endPoint y: 321, distance: 259.9
click at [498, 321] on input "communication is the basis of every strong relationship" at bounding box center [786, 317] width 1041 height 45
click at [1236, 499] on button "Search" at bounding box center [1236, 499] width 141 height 47
click at [497, 321] on input "communication is the basis" at bounding box center [786, 317] width 1041 height 45
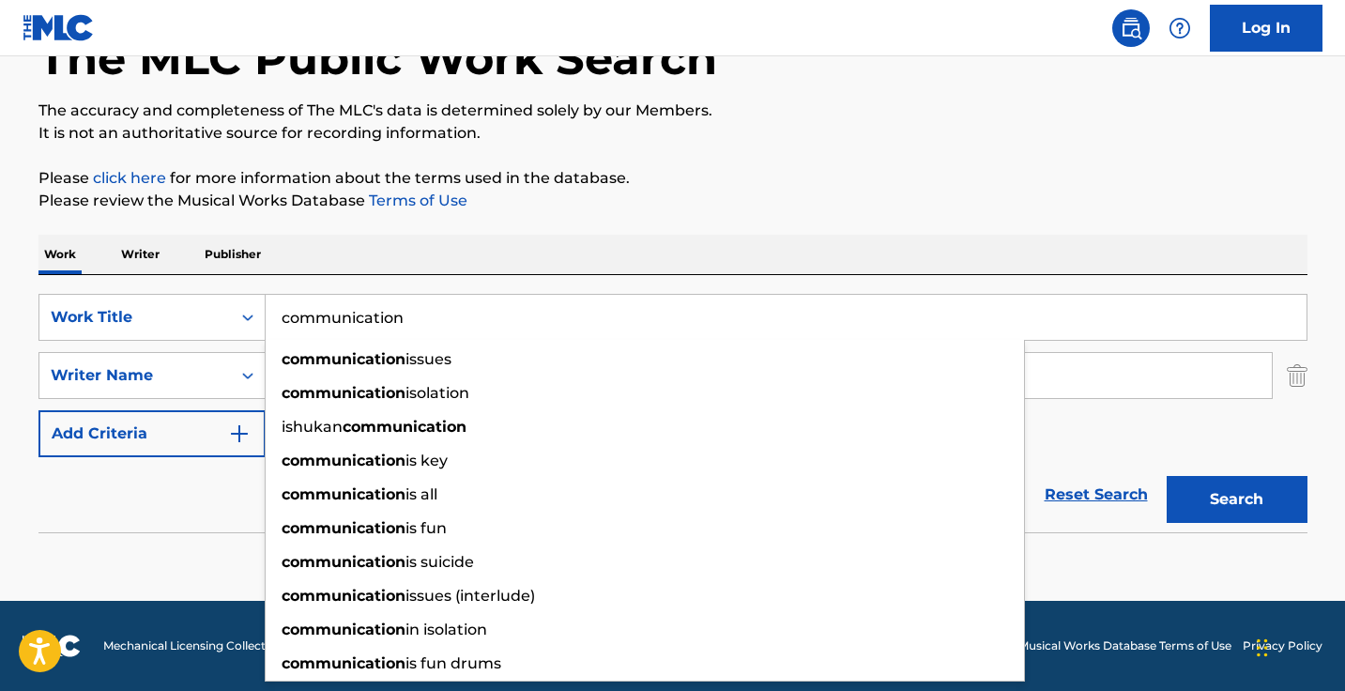
click at [1236, 499] on button "Search" at bounding box center [1236, 499] width 141 height 47
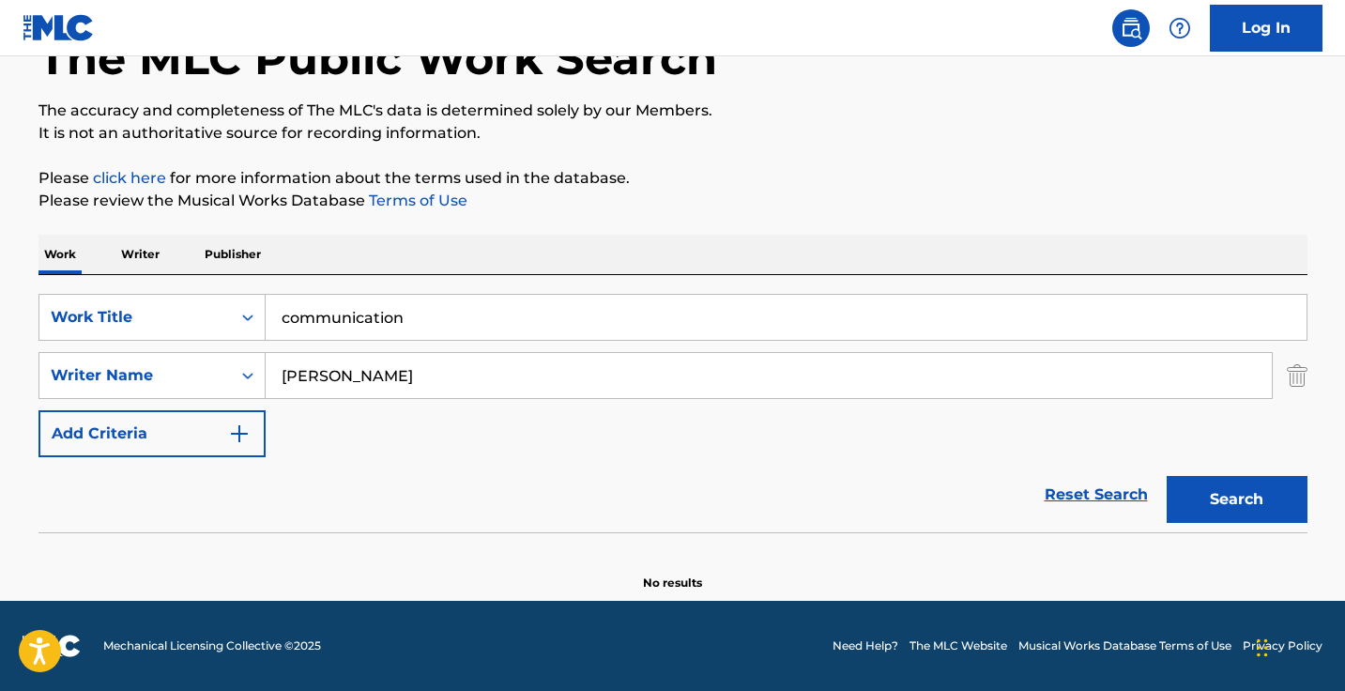
click at [493, 324] on input "communication" at bounding box center [786, 317] width 1041 height 45
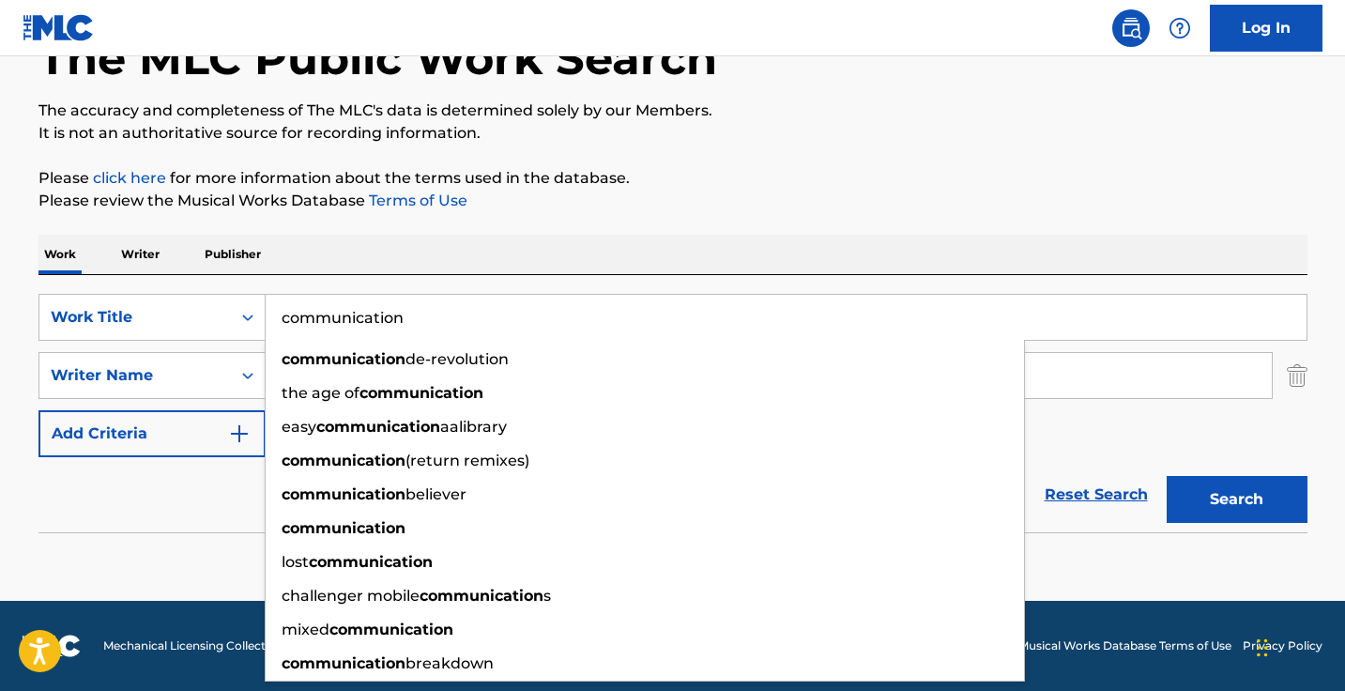
click at [1236, 499] on button "Search" at bounding box center [1236, 499] width 141 height 47
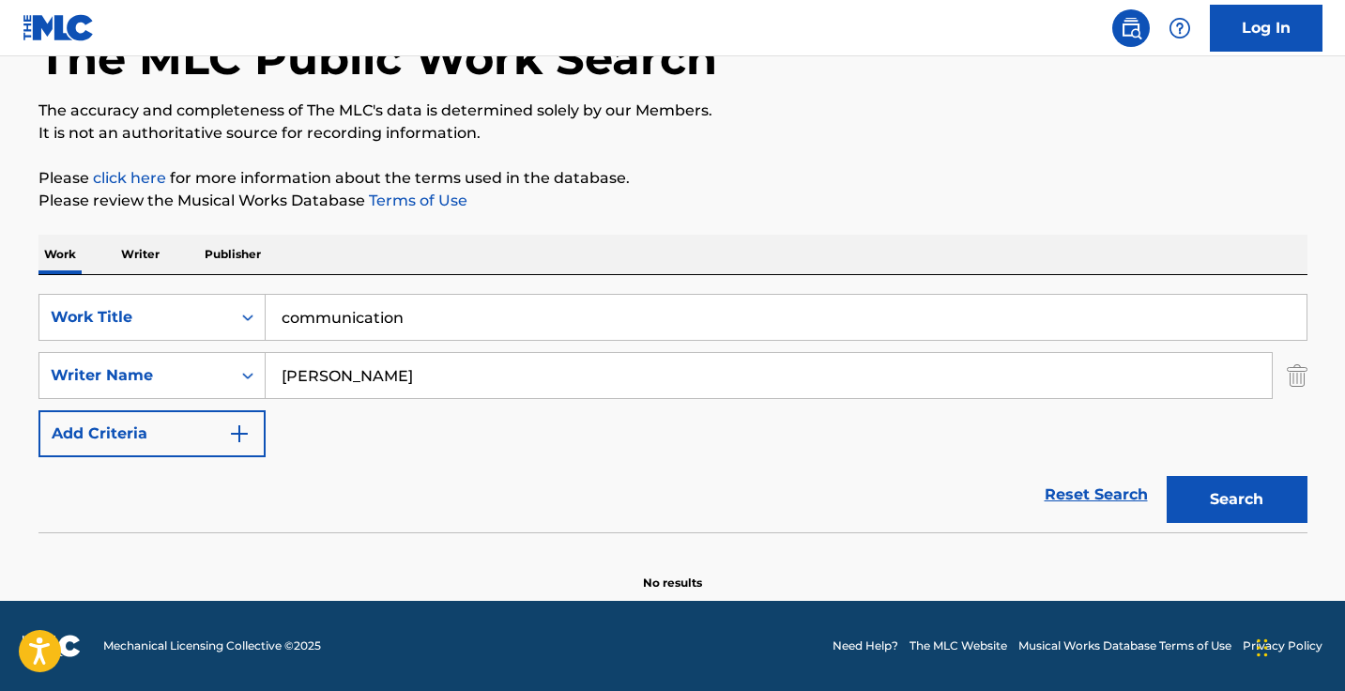
click at [478, 327] on input "communication" at bounding box center [786, 317] width 1041 height 45
paste input "QZNWQ2294448"
click at [510, 309] on input "QZNWQ2294448" at bounding box center [786, 317] width 1041 height 45
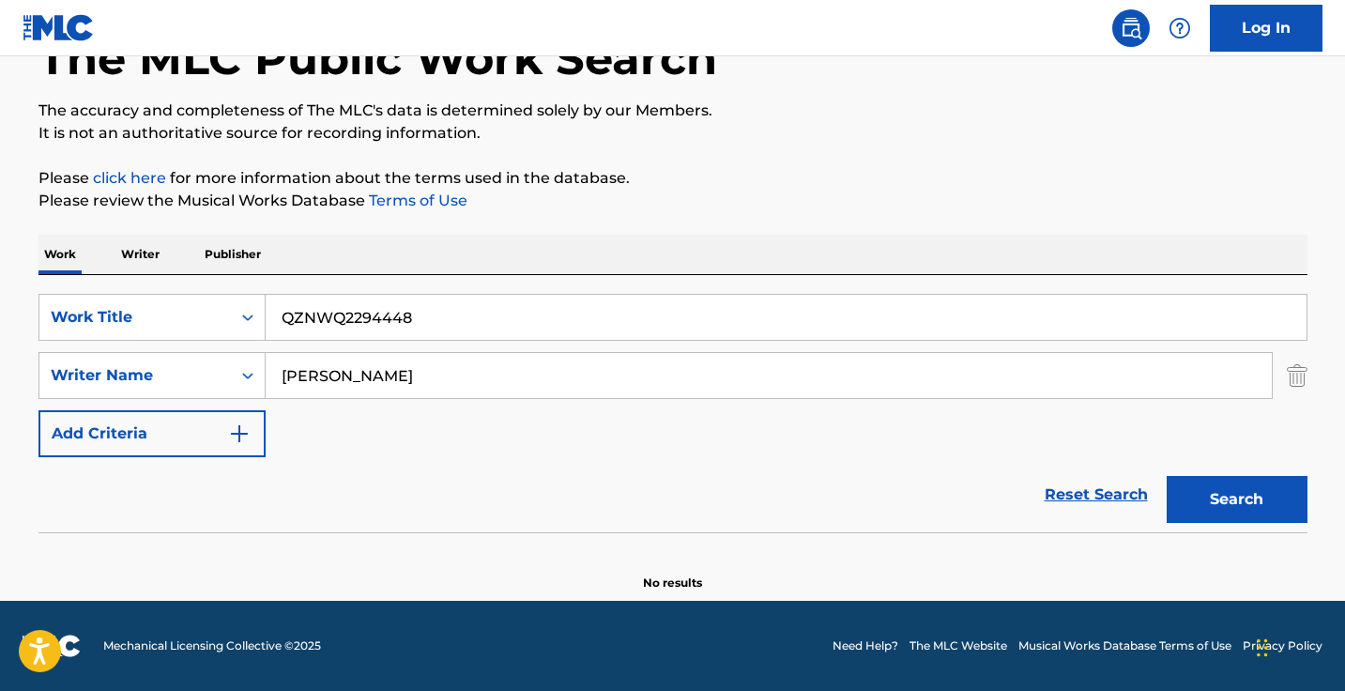
paste input "communication is the basis of every strong relationship'"
click at [275, 326] on input "communication is the basis of every strong relationship'" at bounding box center [786, 317] width 1041 height 45
click at [1236, 499] on button "Search" at bounding box center [1236, 499] width 141 height 47
drag, startPoint x: 758, startPoint y: 322, endPoint x: 237, endPoint y: 316, distance: 520.9
click at [237, 316] on div "SearchWithCriteriaee4ac21b-af56-4fbd-8d79-c712fb990487 Work Title 'communicatio…" at bounding box center [672, 317] width 1269 height 47
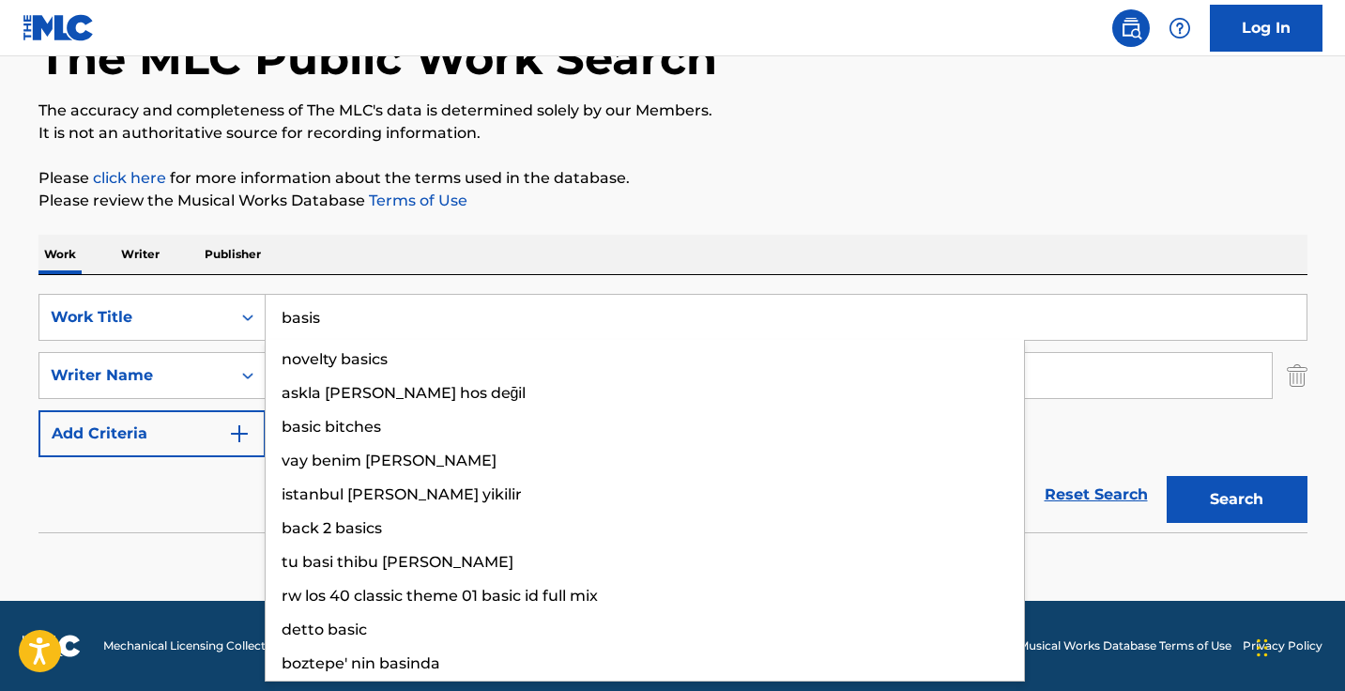
click at [1236, 499] on button "Search" at bounding box center [1236, 499] width 141 height 47
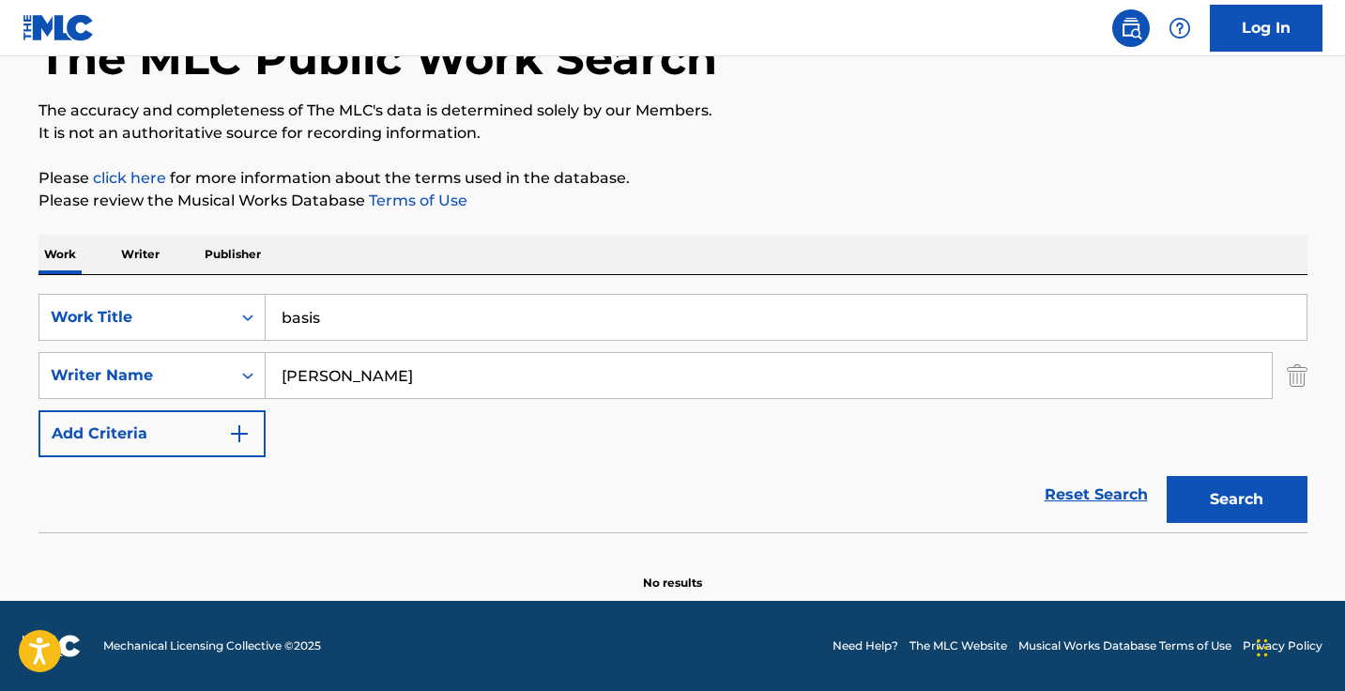
click at [448, 296] on input "basis" at bounding box center [786, 317] width 1041 height 45
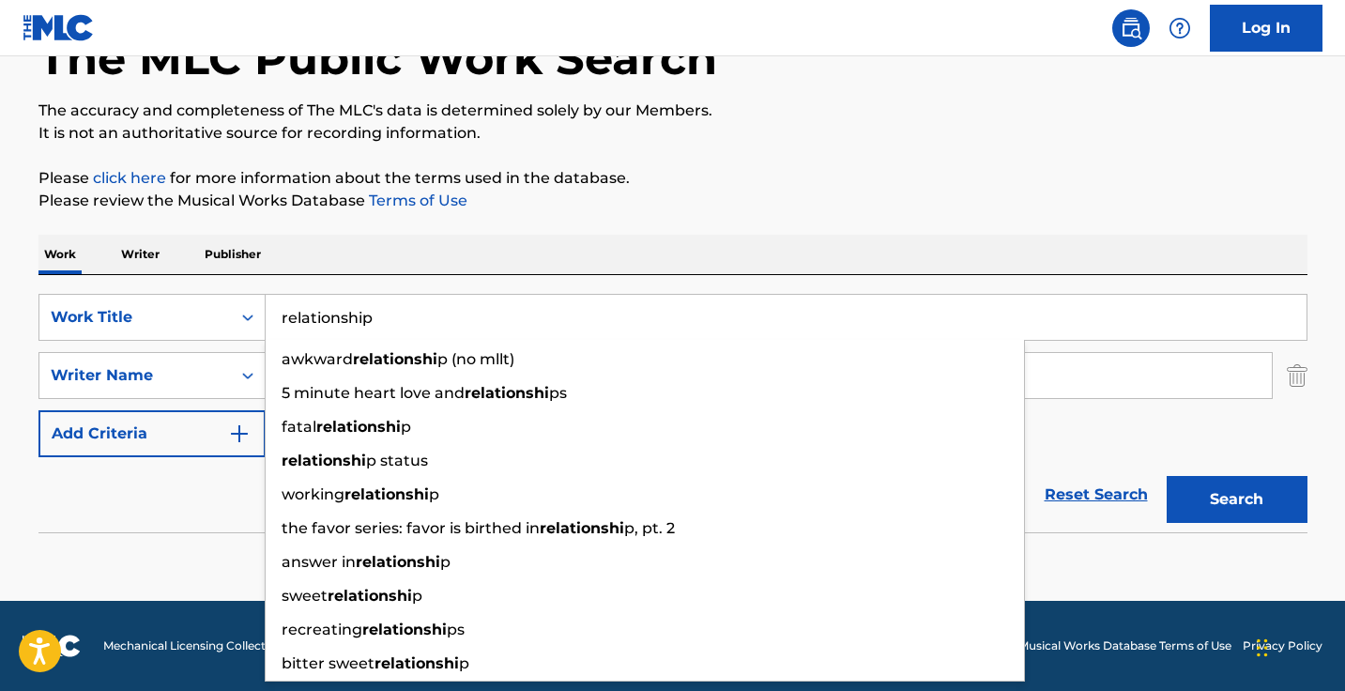
click at [1236, 499] on button "Search" at bounding box center [1236, 499] width 141 height 47
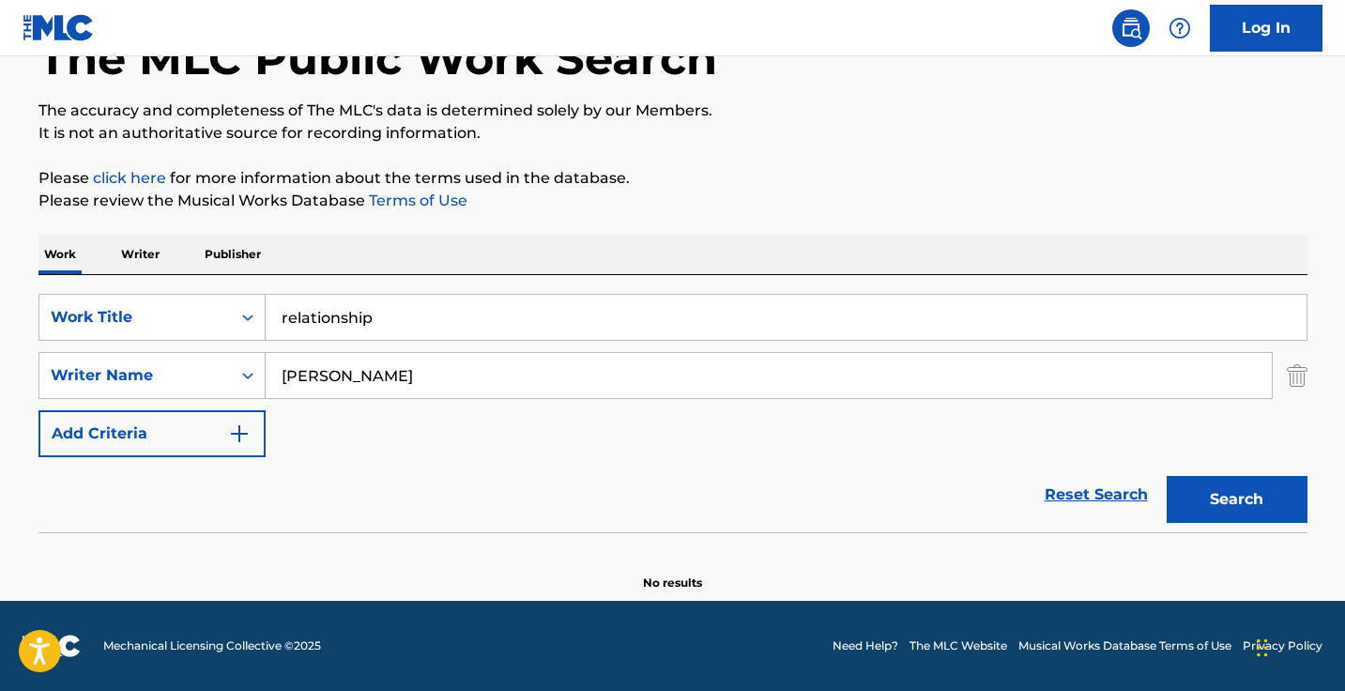
click at [448, 296] on input "relationship" at bounding box center [786, 317] width 1041 height 45
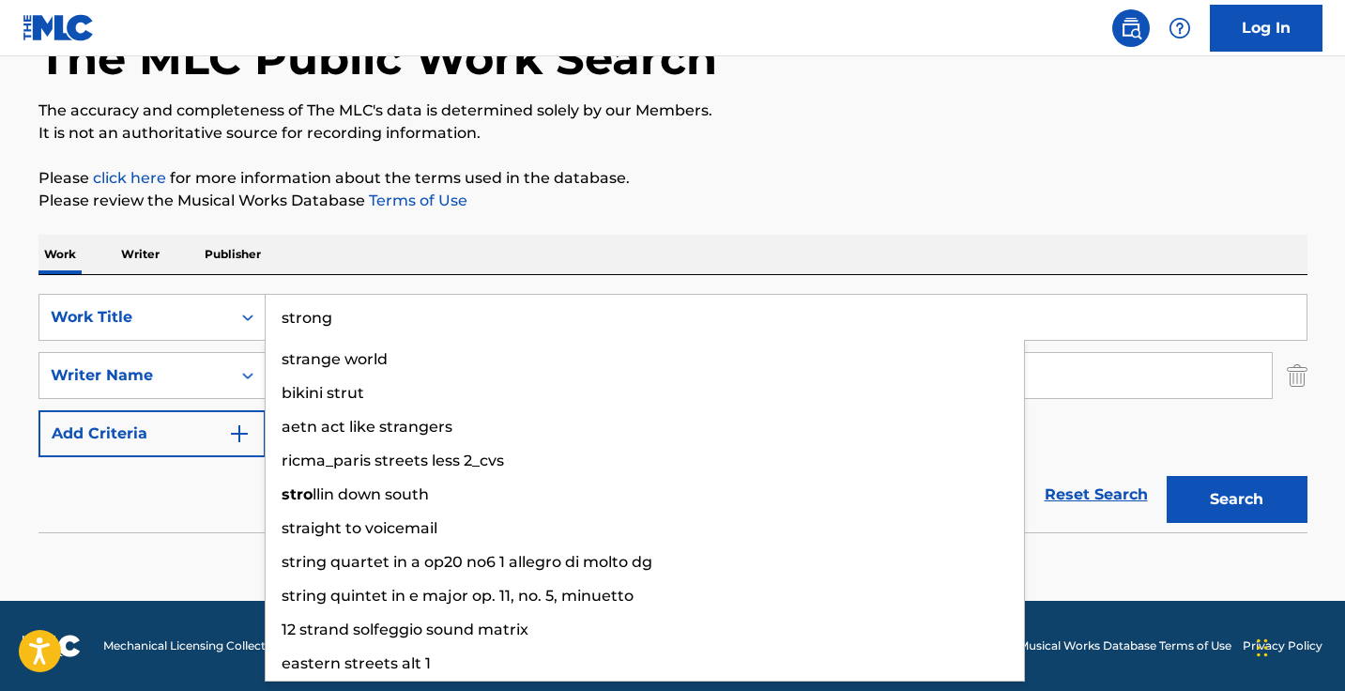
click at [1236, 499] on button "Search" at bounding box center [1236, 499] width 141 height 47
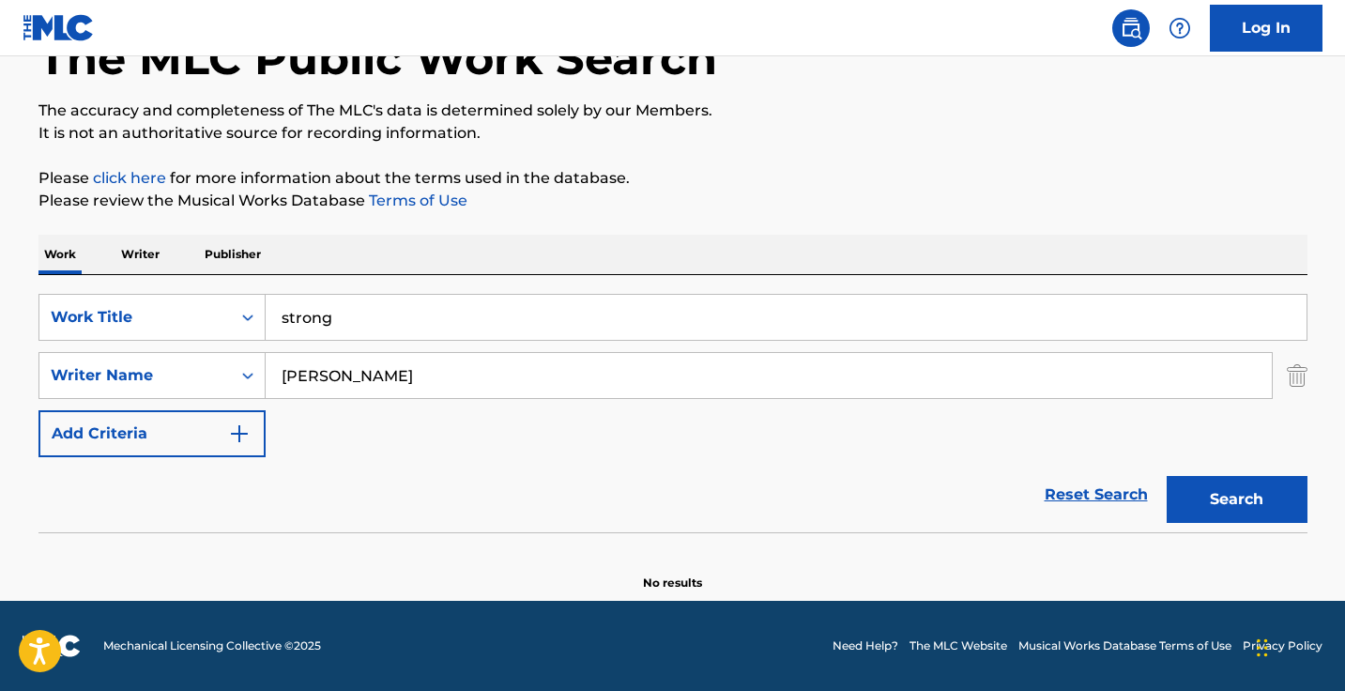
click at [448, 296] on input "strong" at bounding box center [786, 317] width 1041 height 45
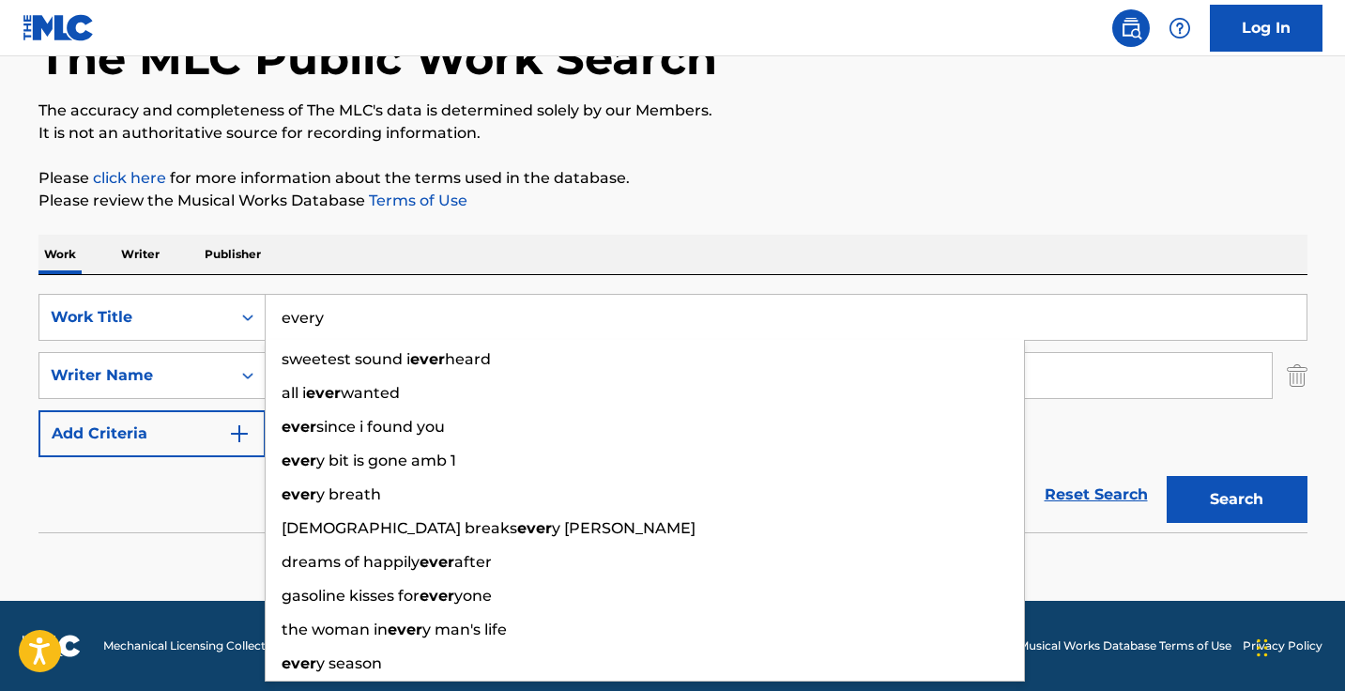
type input "every"
click at [1236, 499] on button "Search" at bounding box center [1236, 499] width 141 height 47
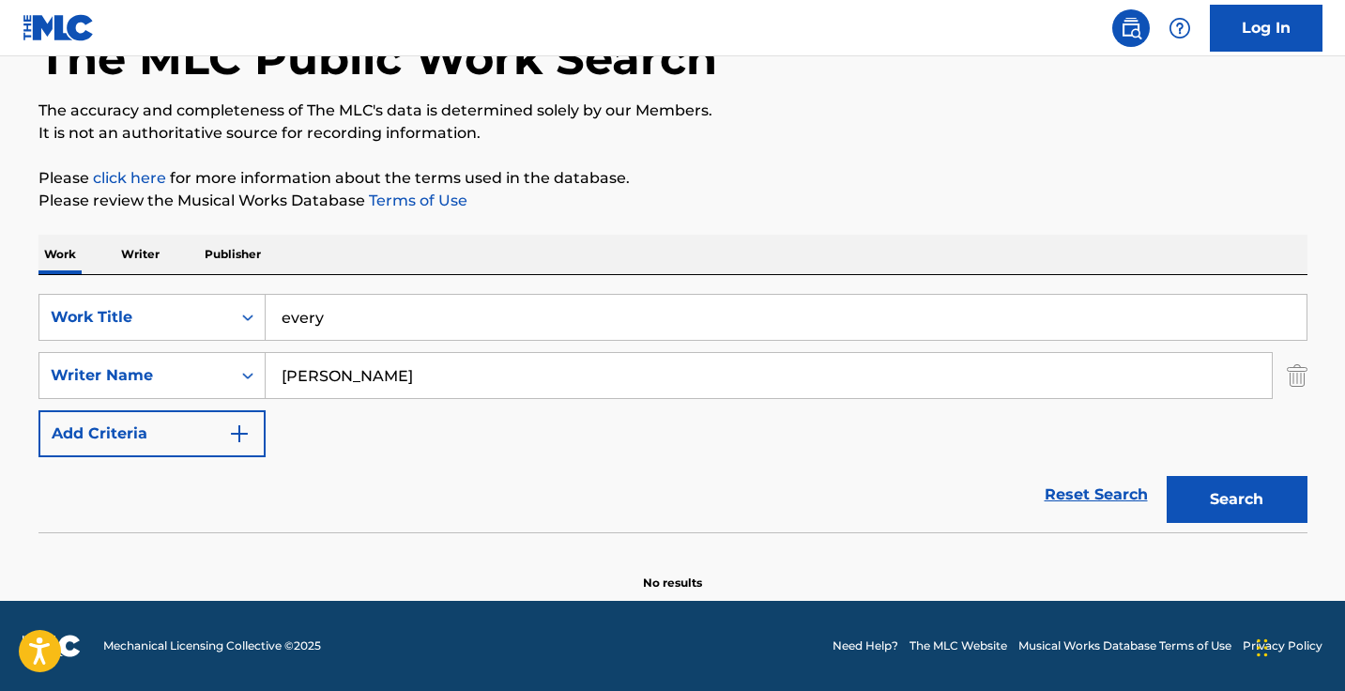
click at [448, 296] on input "every" at bounding box center [786, 317] width 1041 height 45
paste input "Shocker"
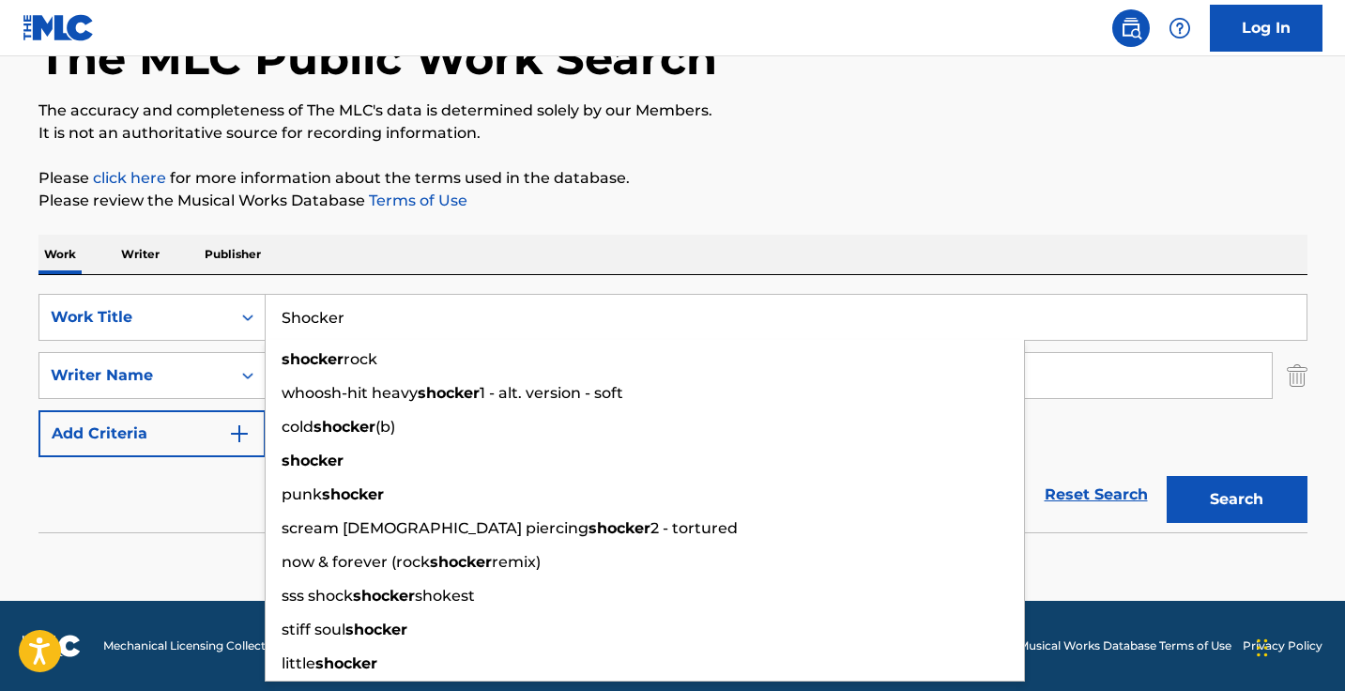
type input "Shocker"
click at [1236, 499] on button "Search" at bounding box center [1236, 499] width 141 height 47
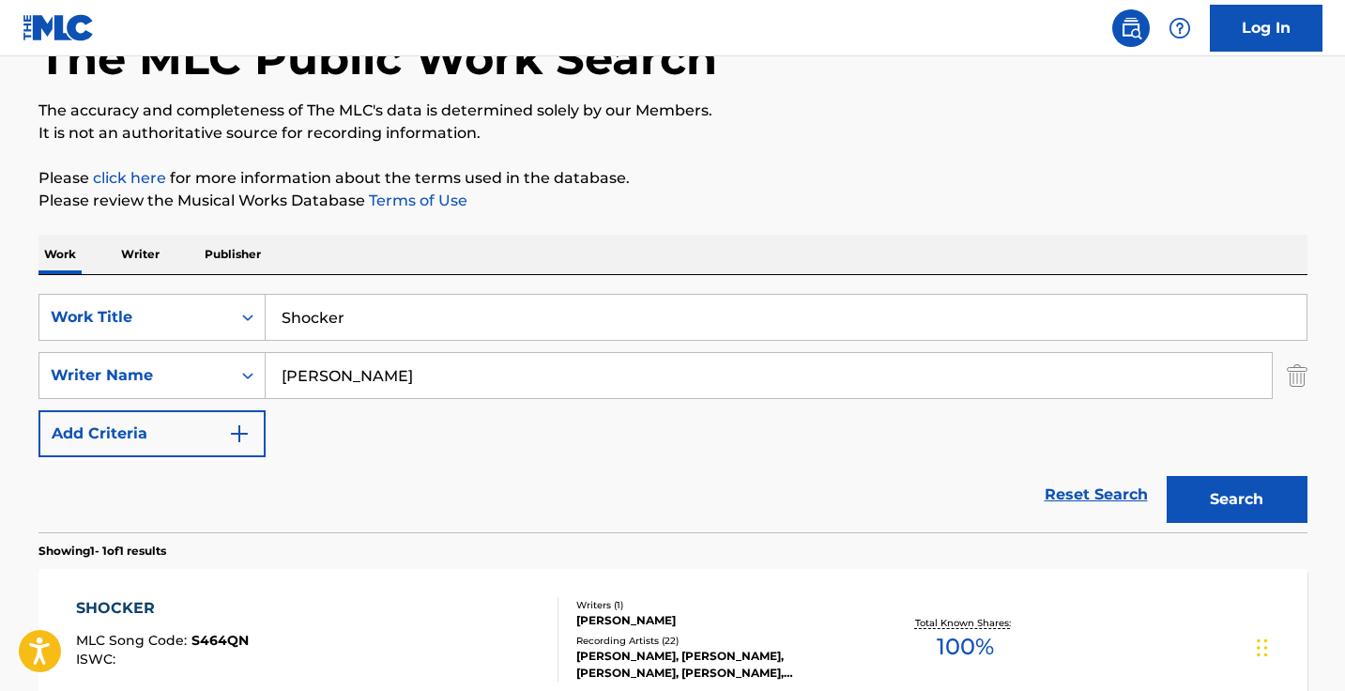
click at [376, 646] on div "SHOCKER MLC Song Code : S464QN ISWC :" at bounding box center [317, 639] width 482 height 84
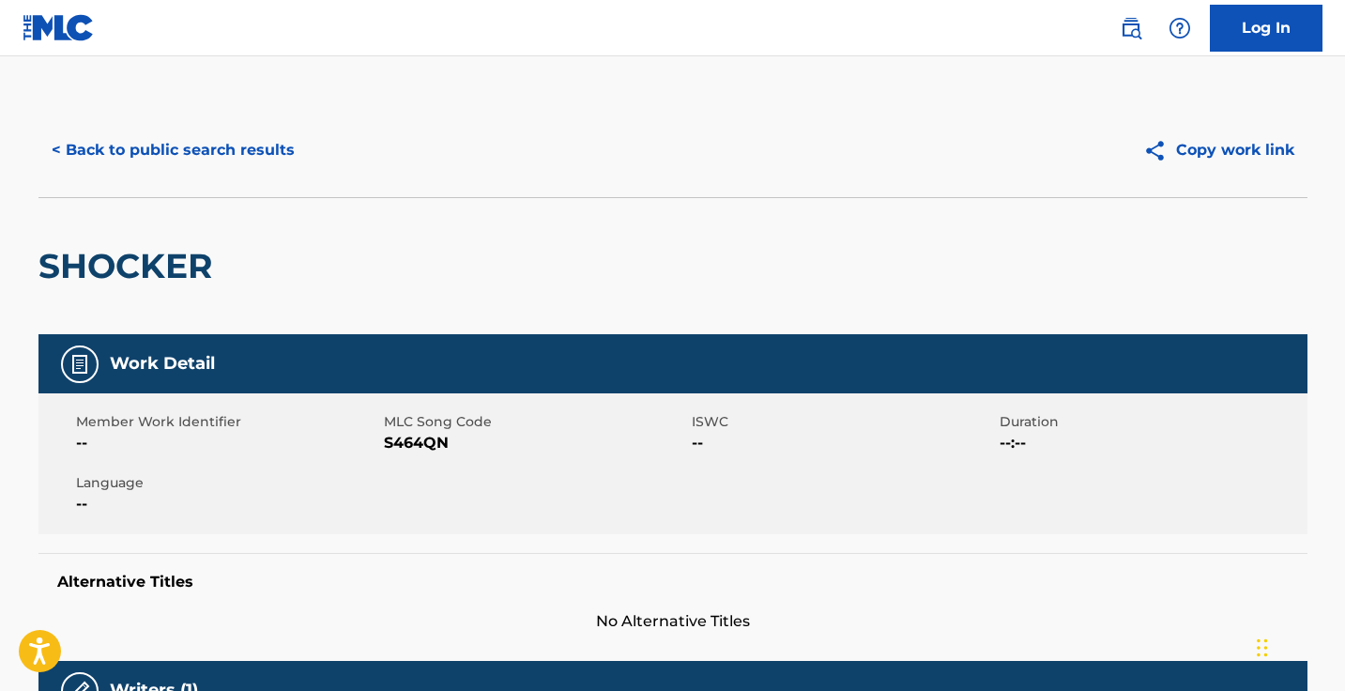
click at [433, 441] on span "S464QN" at bounding box center [535, 443] width 303 height 23
click at [258, 171] on button "< Back to public search results" at bounding box center [172, 150] width 269 height 47
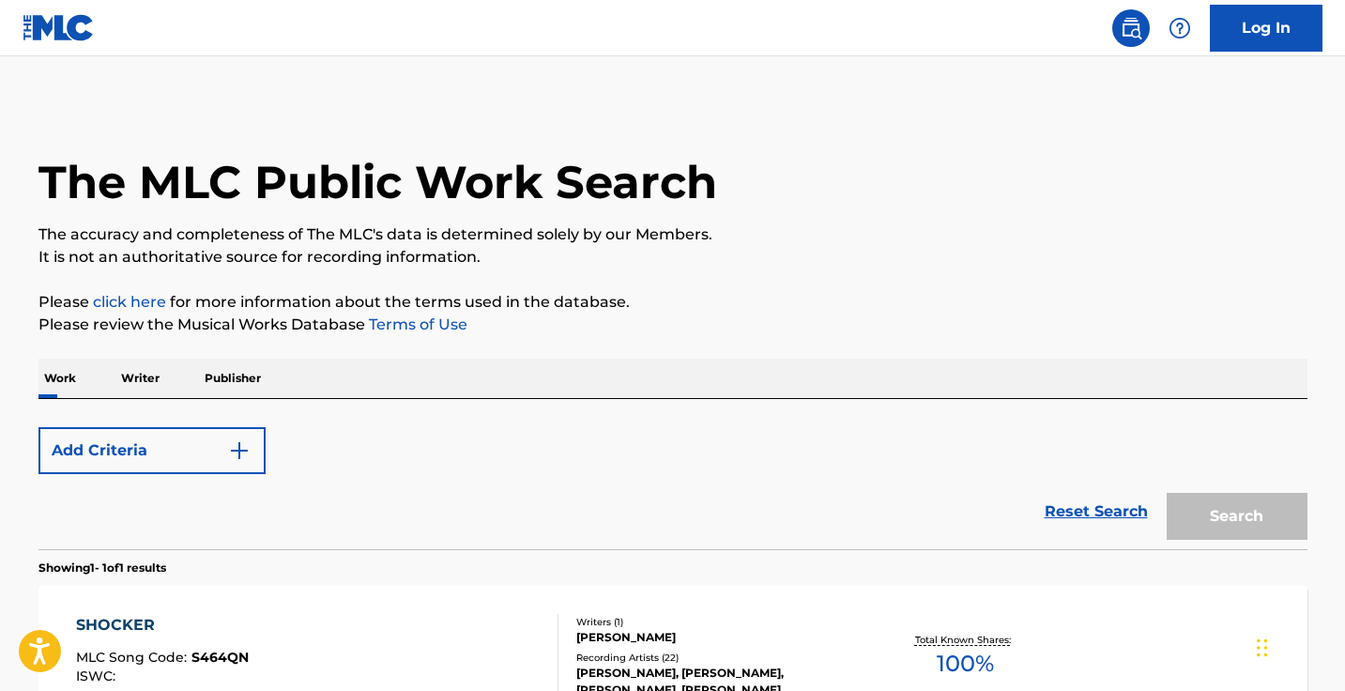
scroll to position [124, 0]
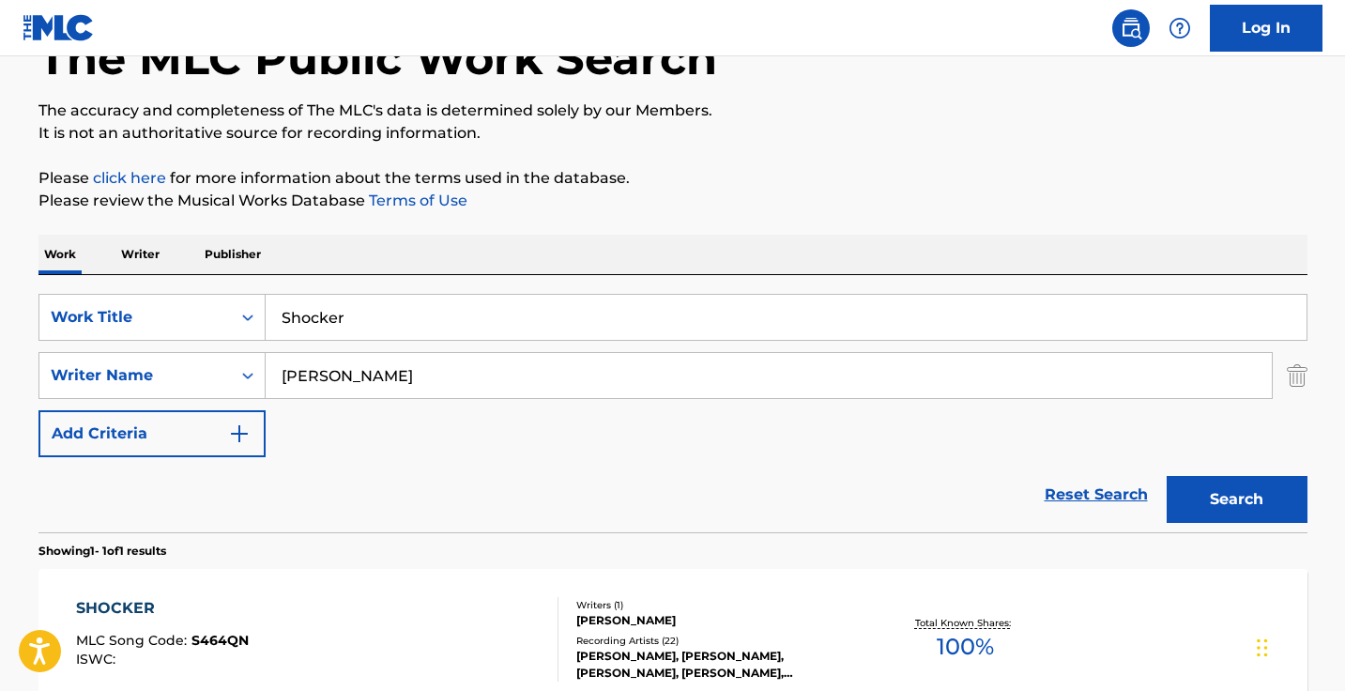
click at [421, 335] on input "Shocker" at bounding box center [786, 317] width 1041 height 45
paste input "pite"
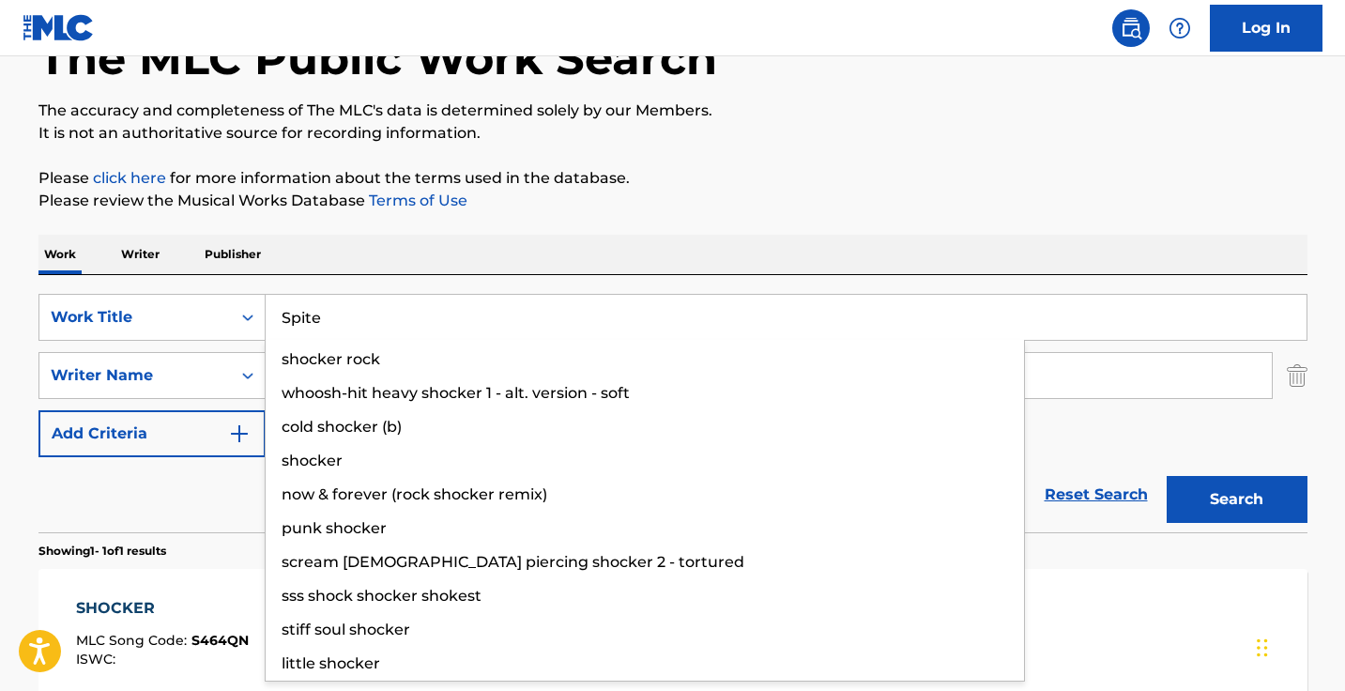
type input "Spite"
click at [1236, 499] on button "Search" at bounding box center [1236, 499] width 141 height 47
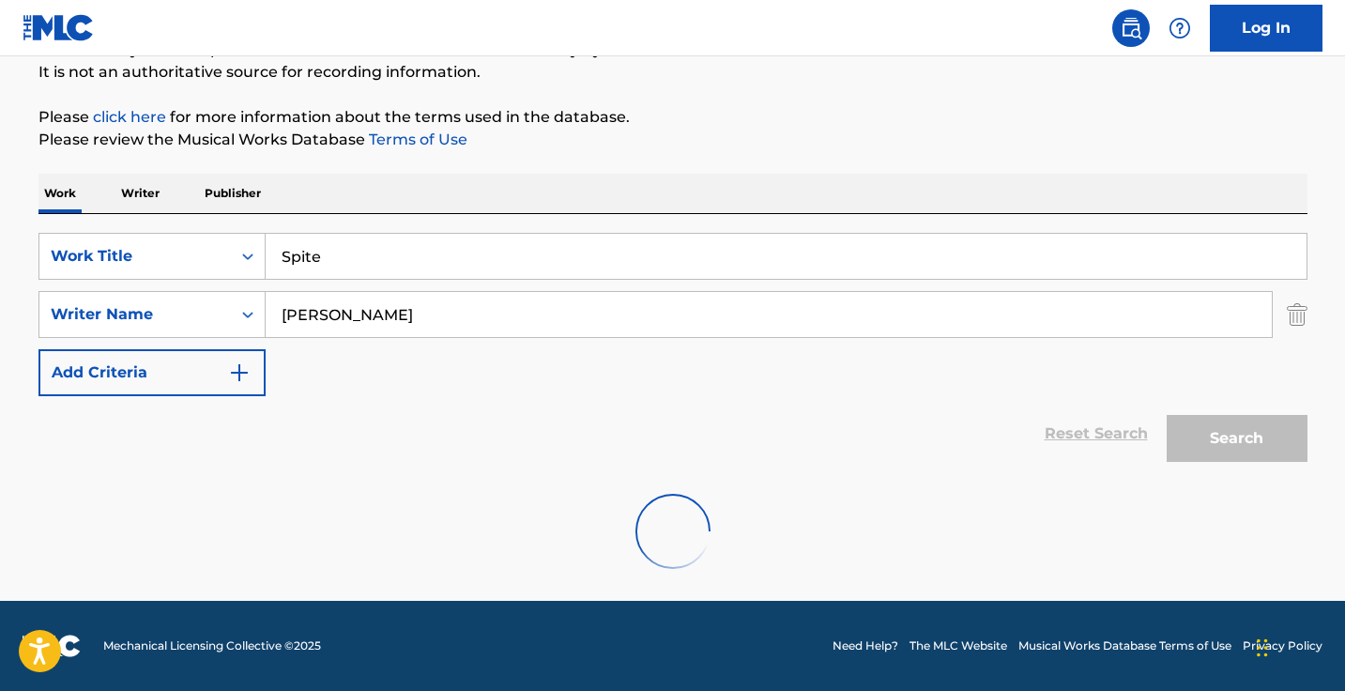
scroll to position [185, 0]
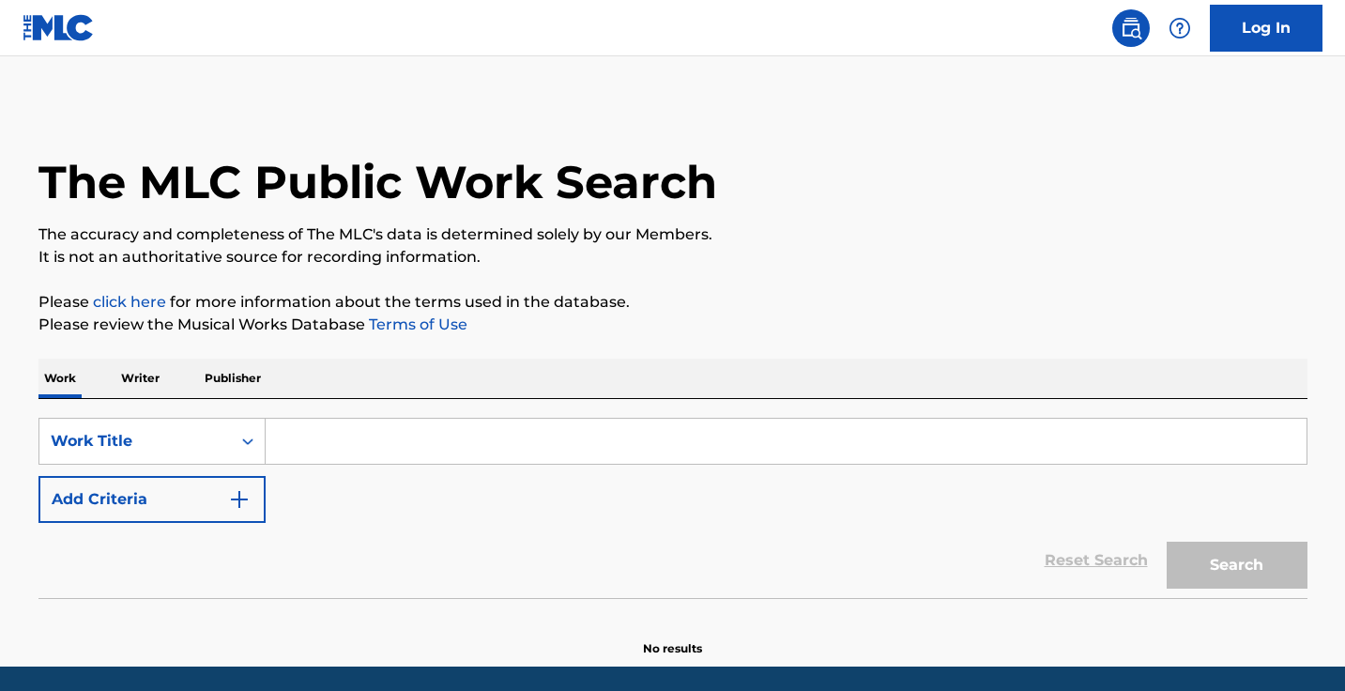
click at [370, 434] on input "Search Form" at bounding box center [786, 441] width 1041 height 45
paste input "Spite"
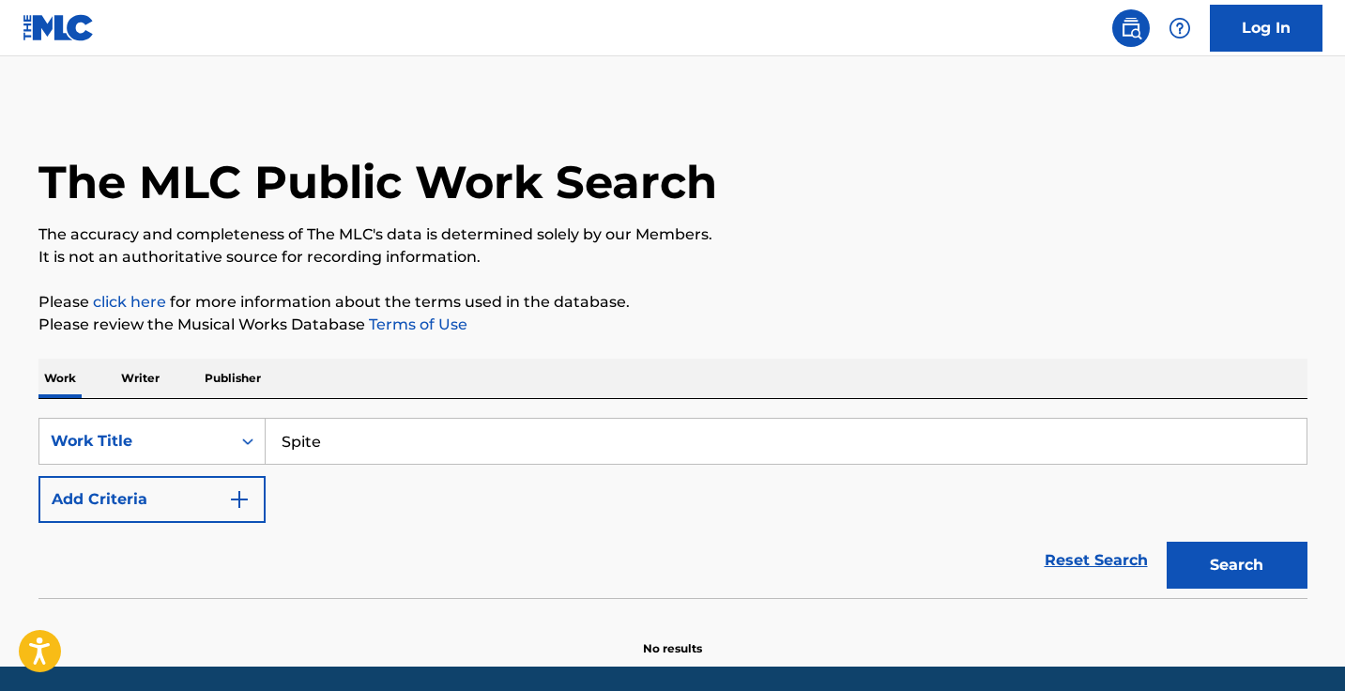
type input "Spite"
click at [230, 506] on img "Search Form" at bounding box center [239, 499] width 23 height 23
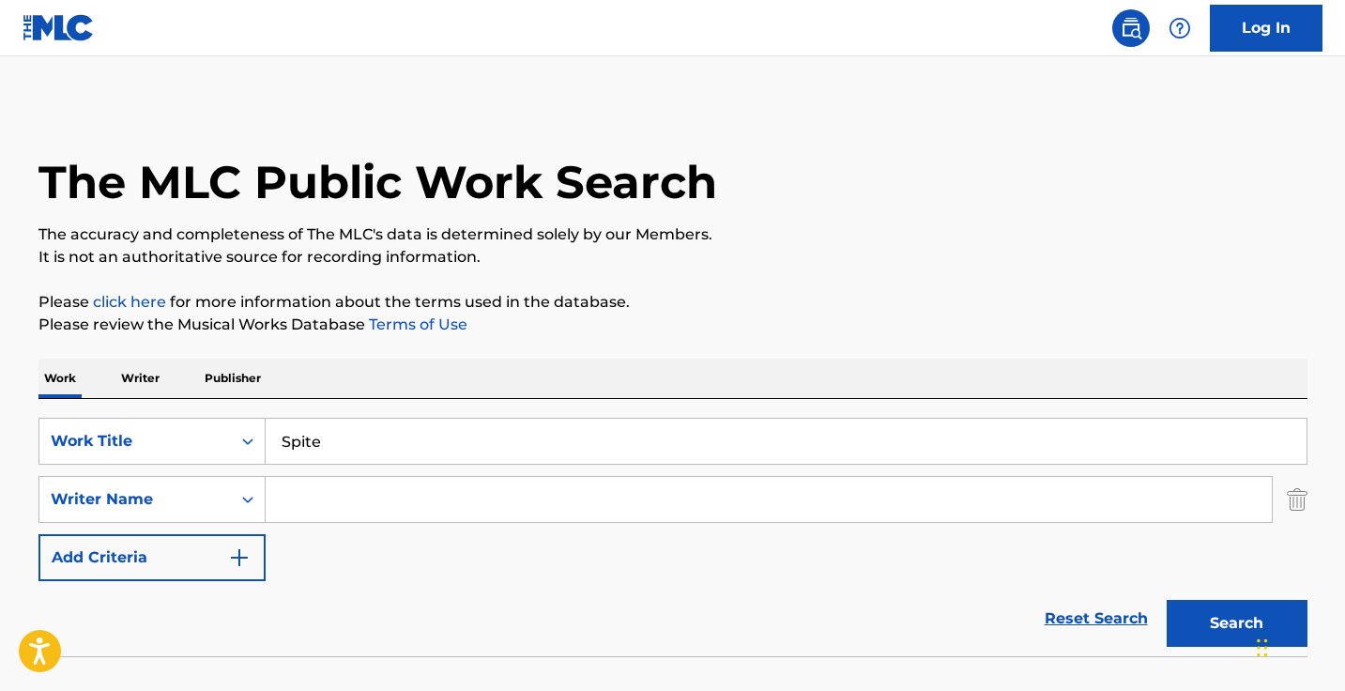
click at [335, 501] on input "Search Form" at bounding box center [769, 499] width 1006 height 45
type input "bryce bishop"
click at [1236, 623] on button "Search" at bounding box center [1236, 623] width 141 height 47
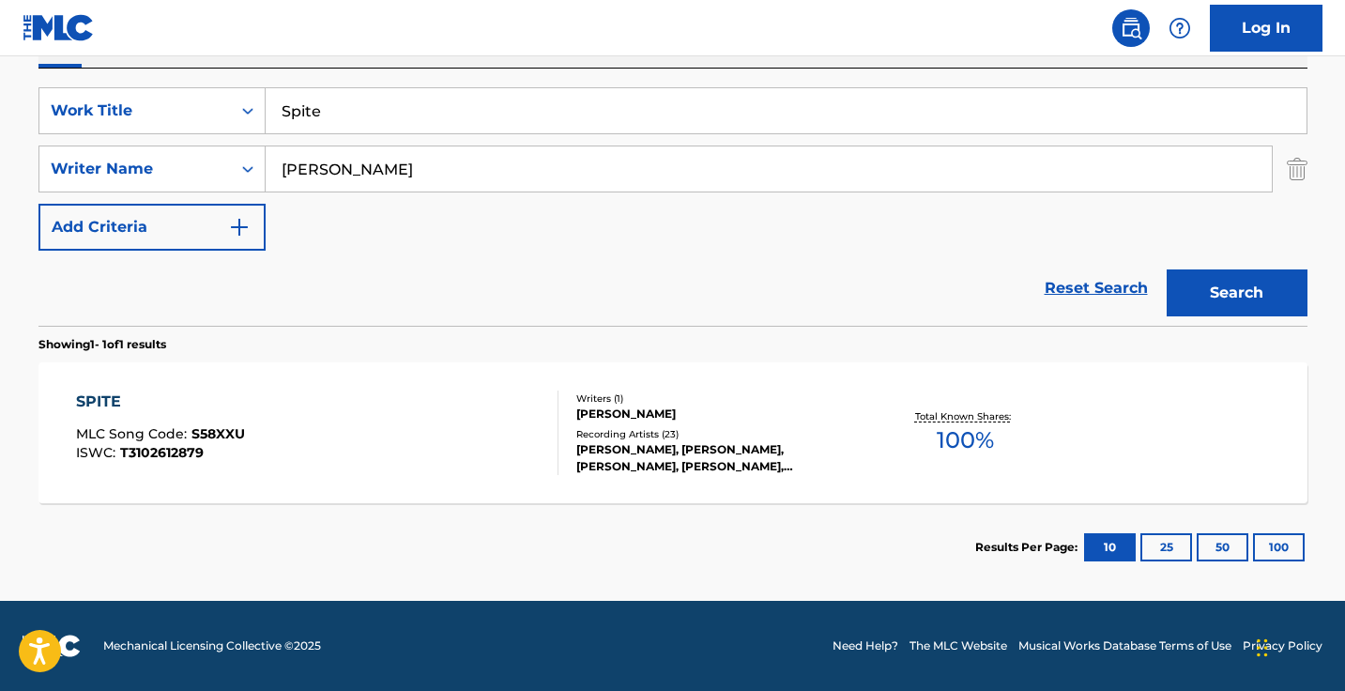
scroll to position [330, 0]
click at [444, 450] on div "SPITE MLC Song Code : S58XXU ISWC : T3102612879" at bounding box center [317, 432] width 482 height 84
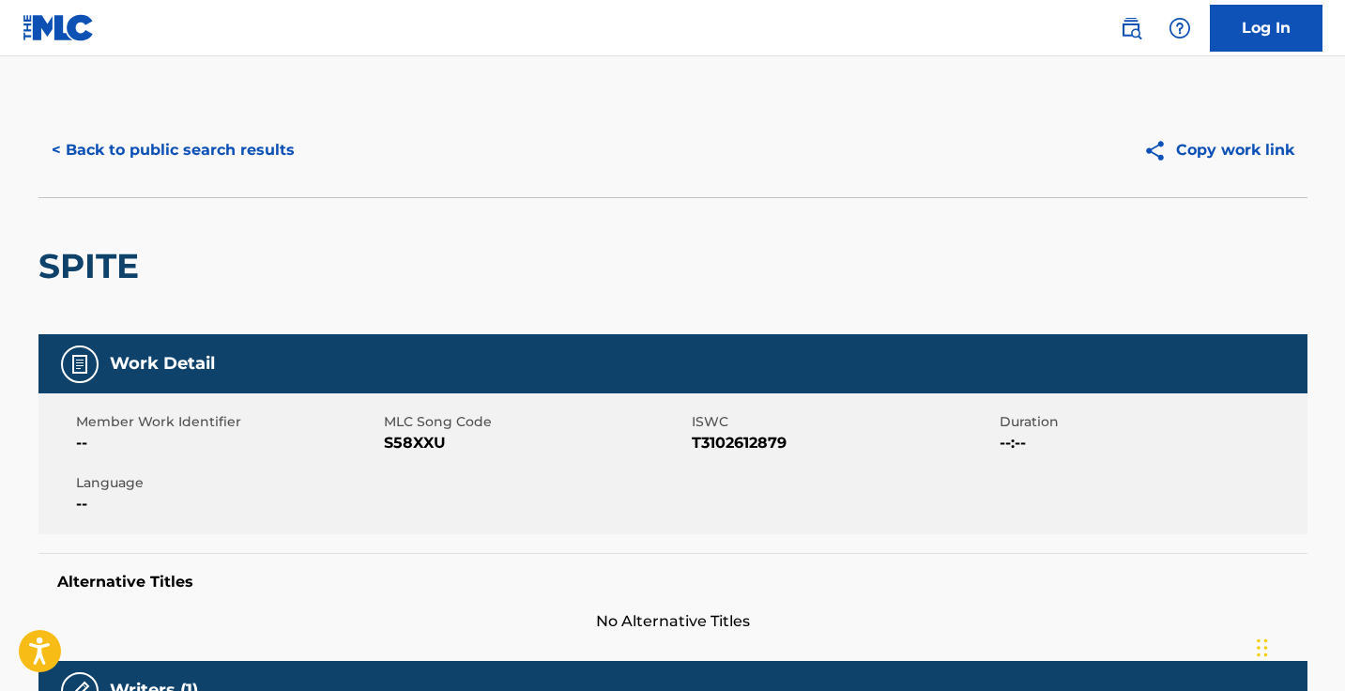
click at [424, 449] on span "S58XXU" at bounding box center [535, 443] width 303 height 23
copy span "S58XXU"
click at [233, 142] on button "< Back to public search results" at bounding box center [172, 150] width 269 height 47
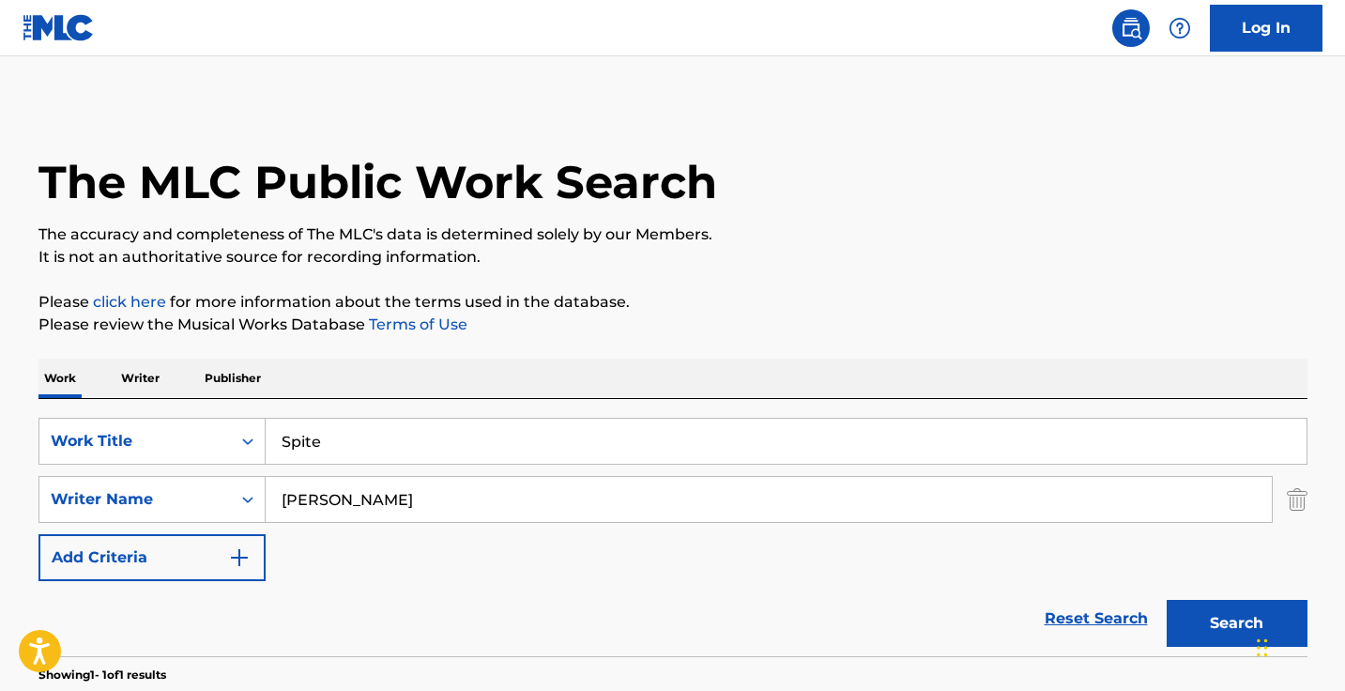
scroll to position [223, 0]
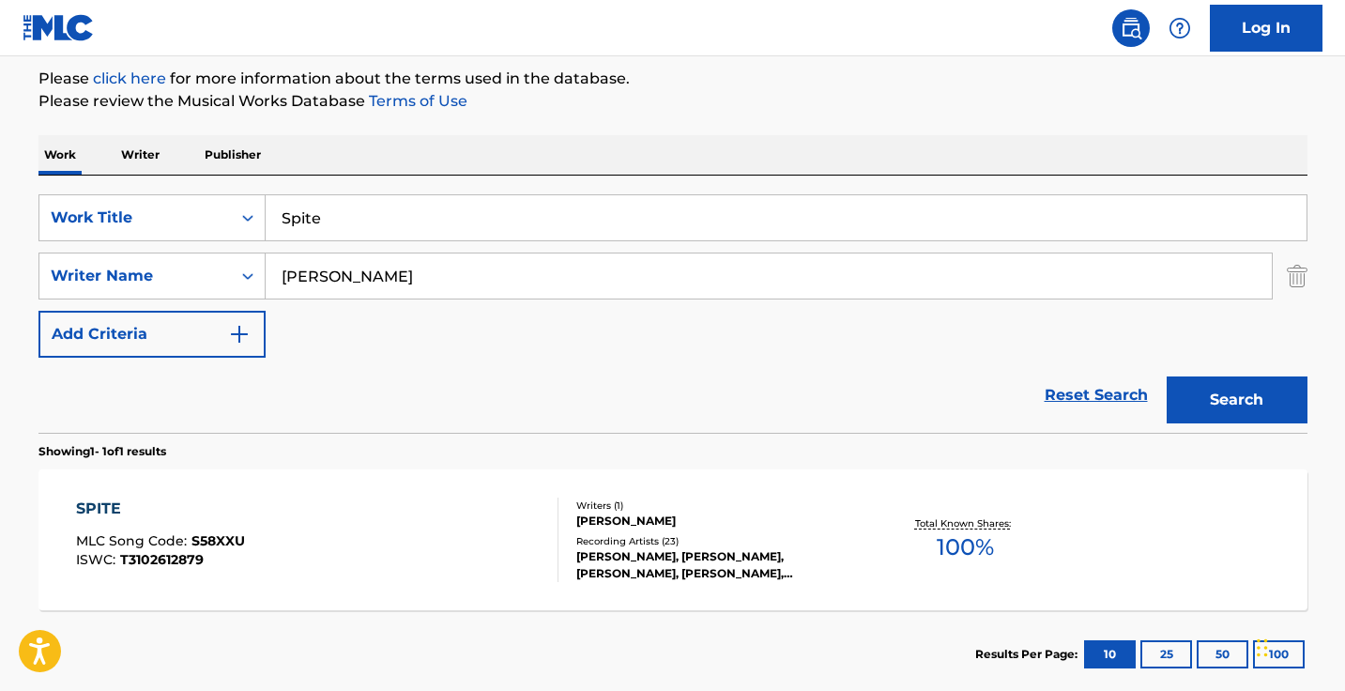
click at [474, 219] on input "Spite" at bounding box center [786, 217] width 1041 height 45
paste input "Winter"
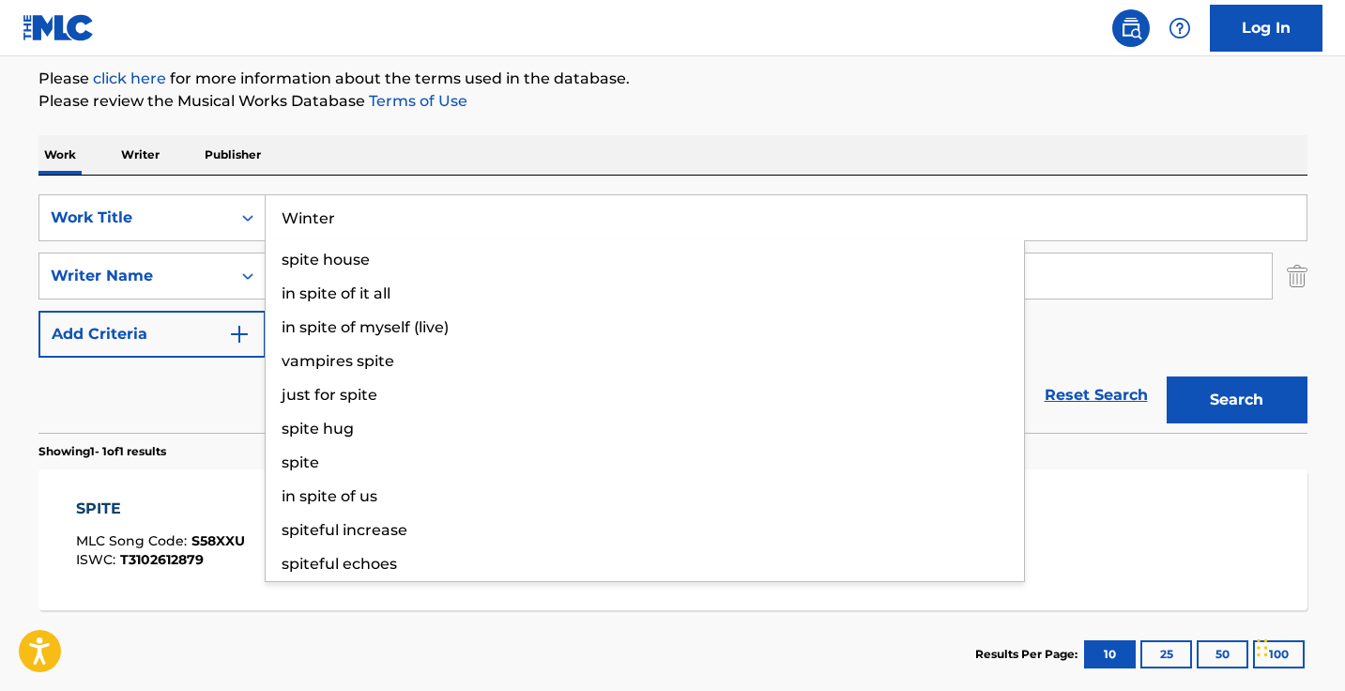
type input "Winter"
click at [1236, 400] on button "Search" at bounding box center [1236, 399] width 141 height 47
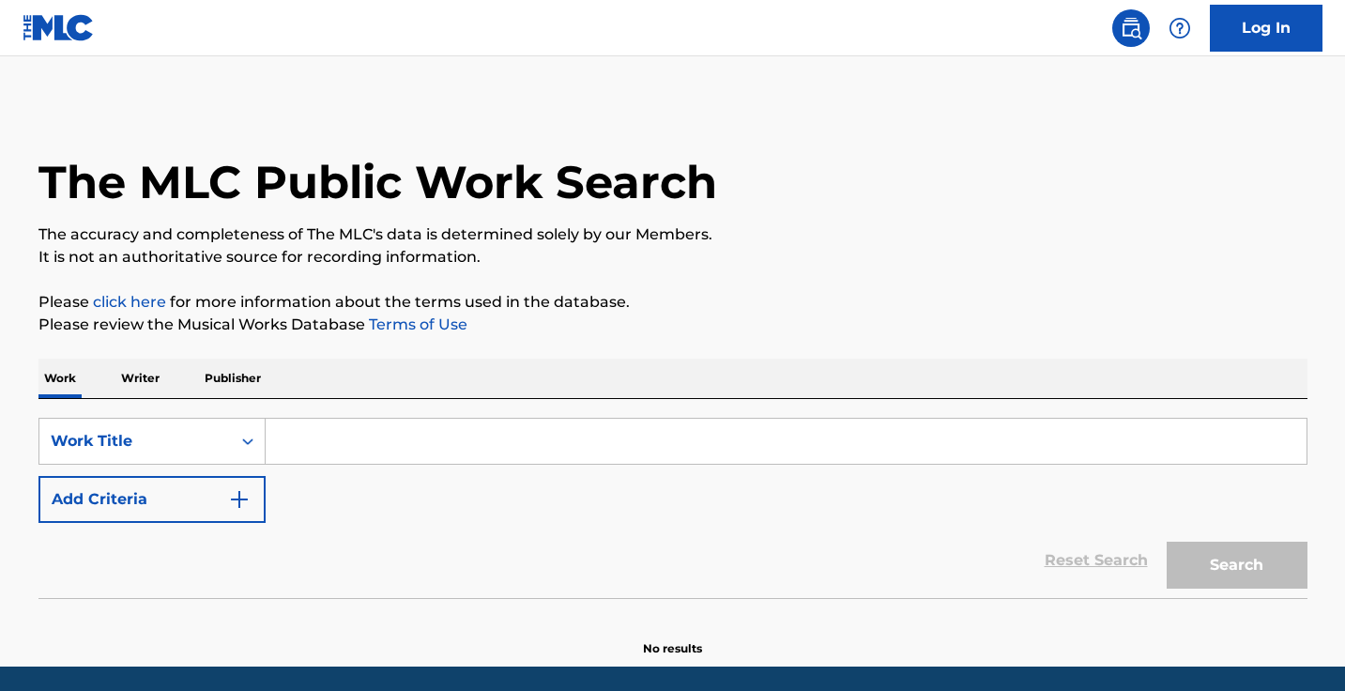
click at [403, 423] on input "Search Form" at bounding box center [786, 441] width 1041 height 45
paste input "Winter"
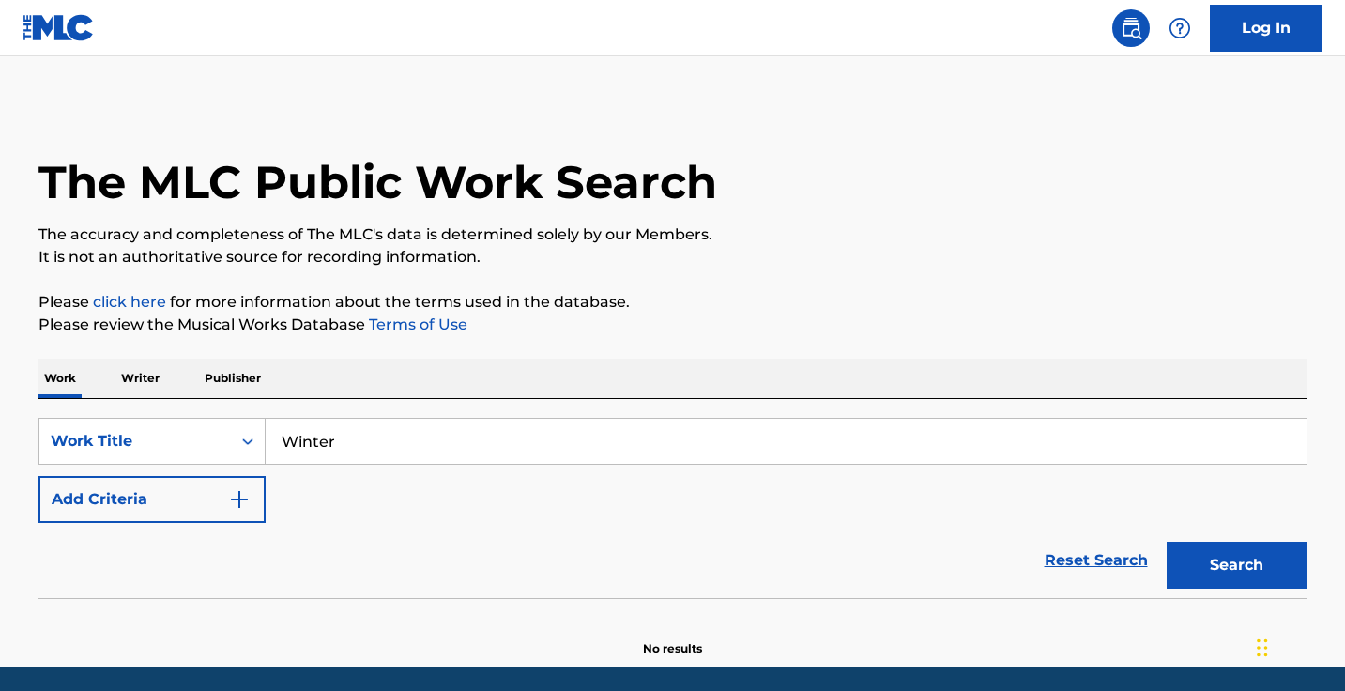
type input "Winter"
click at [227, 541] on div "Reset Search Search" at bounding box center [672, 560] width 1269 height 75
click at [236, 510] on button "Add Criteria" at bounding box center [151, 499] width 227 height 47
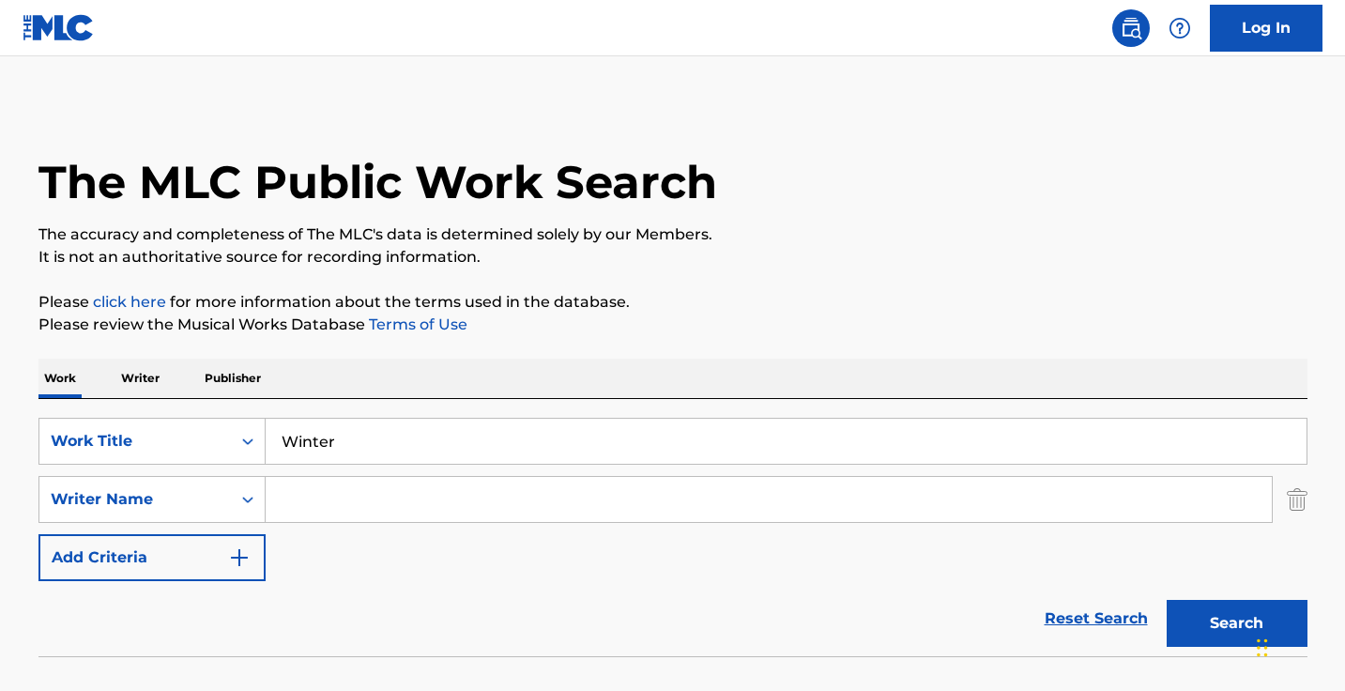
click at [315, 505] on input "Search Form" at bounding box center [769, 499] width 1006 height 45
click at [1236, 623] on button "Search" at bounding box center [1236, 623] width 141 height 47
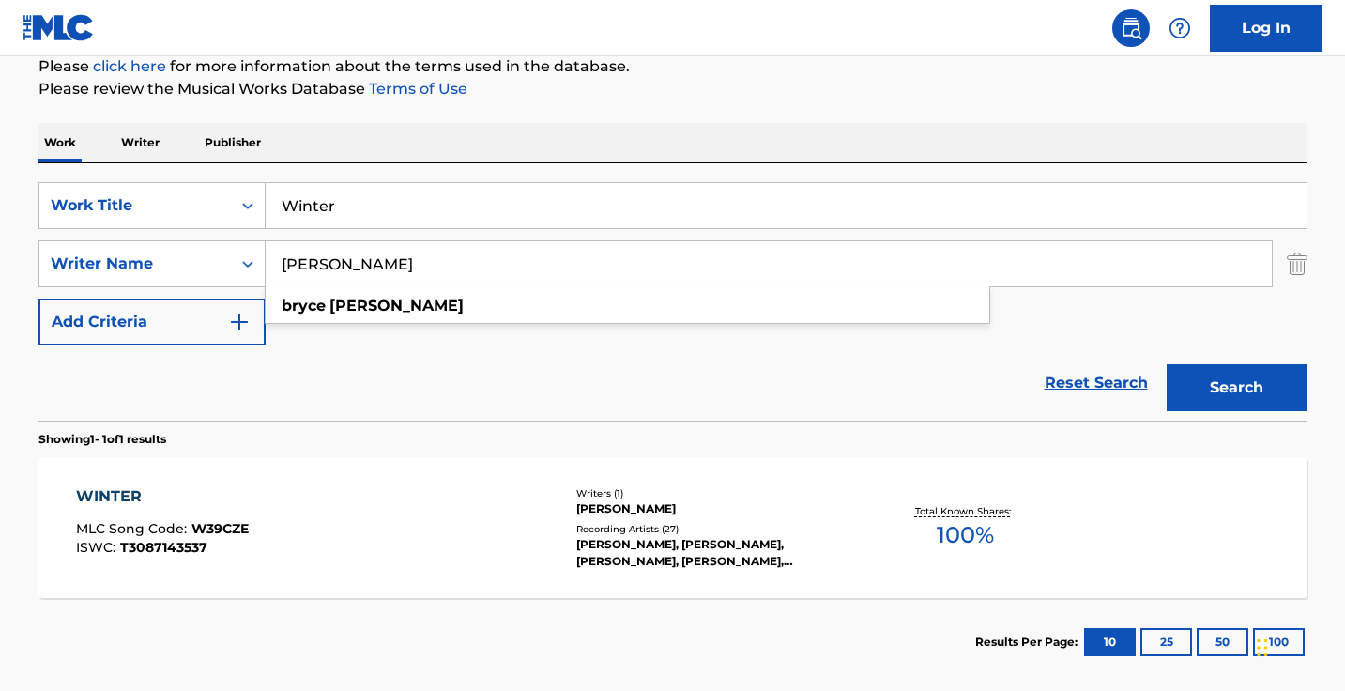
type input "bryce bishop"
click at [1236, 388] on button "Search" at bounding box center [1236, 387] width 141 height 47
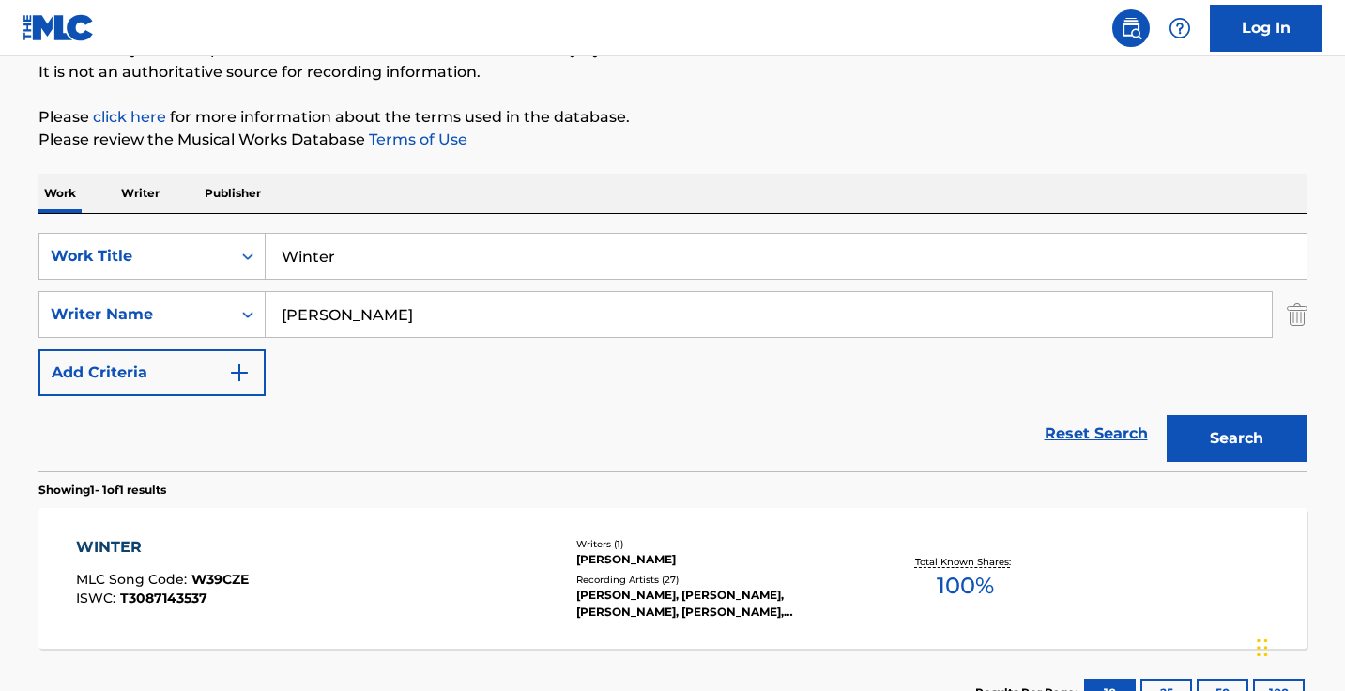
click at [450, 559] on div "WINTER MLC Song Code : W39CZE ISWC : T3087143537" at bounding box center [317, 578] width 482 height 84
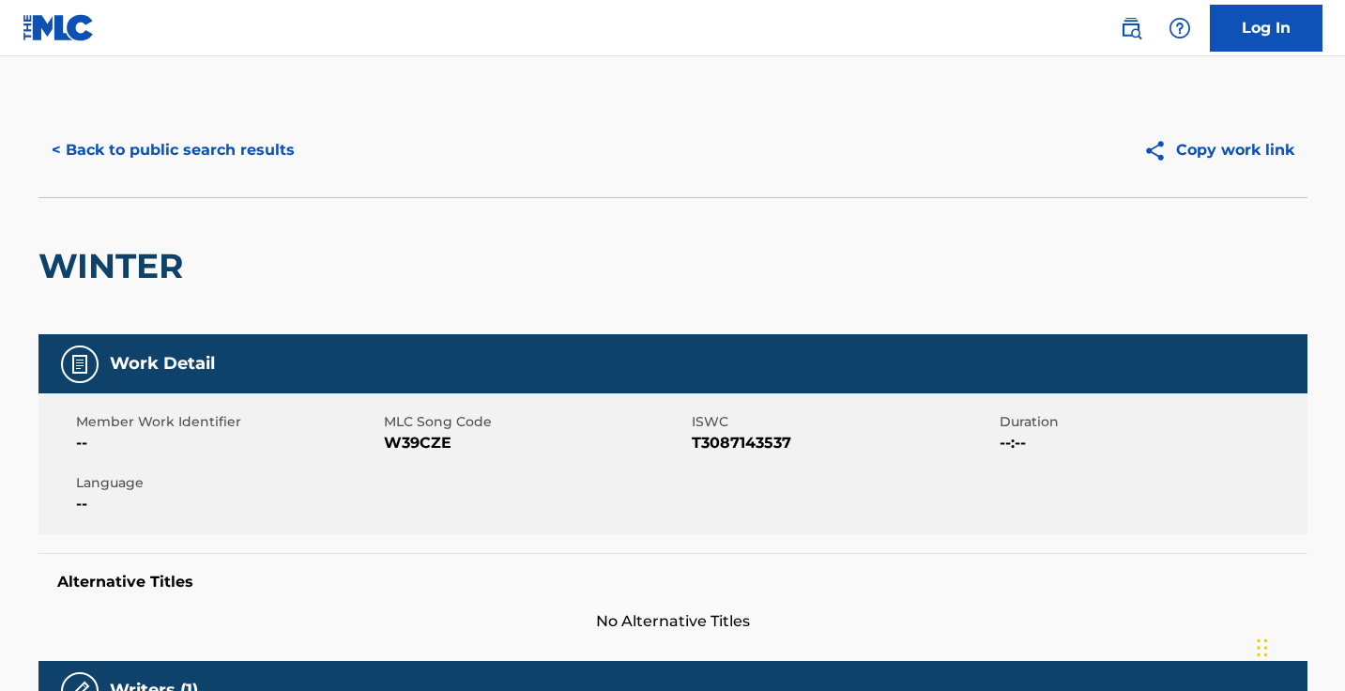
click at [428, 441] on span "W39CZE" at bounding box center [535, 443] width 303 height 23
copy span "W39CZE"
click at [233, 109] on div "< Back to public search results Copy work link" at bounding box center [672, 150] width 1269 height 94
click at [233, 127] on button "< Back to public search results" at bounding box center [172, 150] width 269 height 47
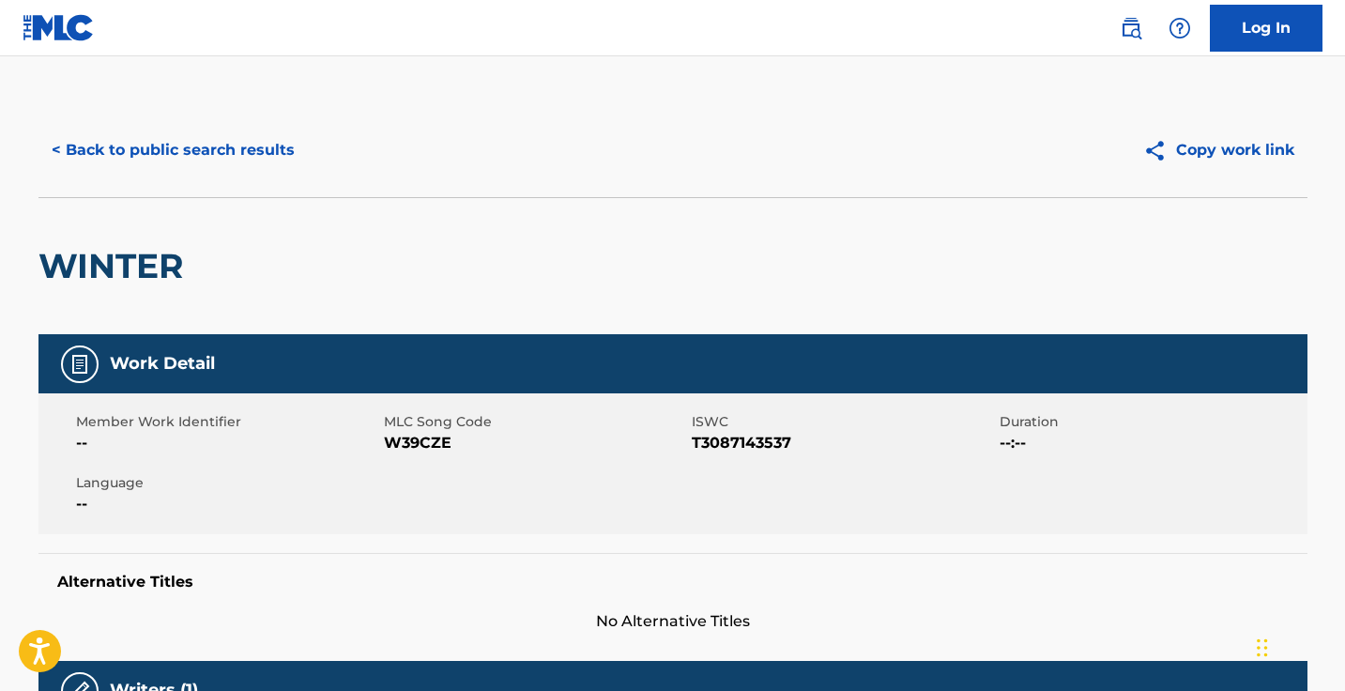
scroll to position [185, 0]
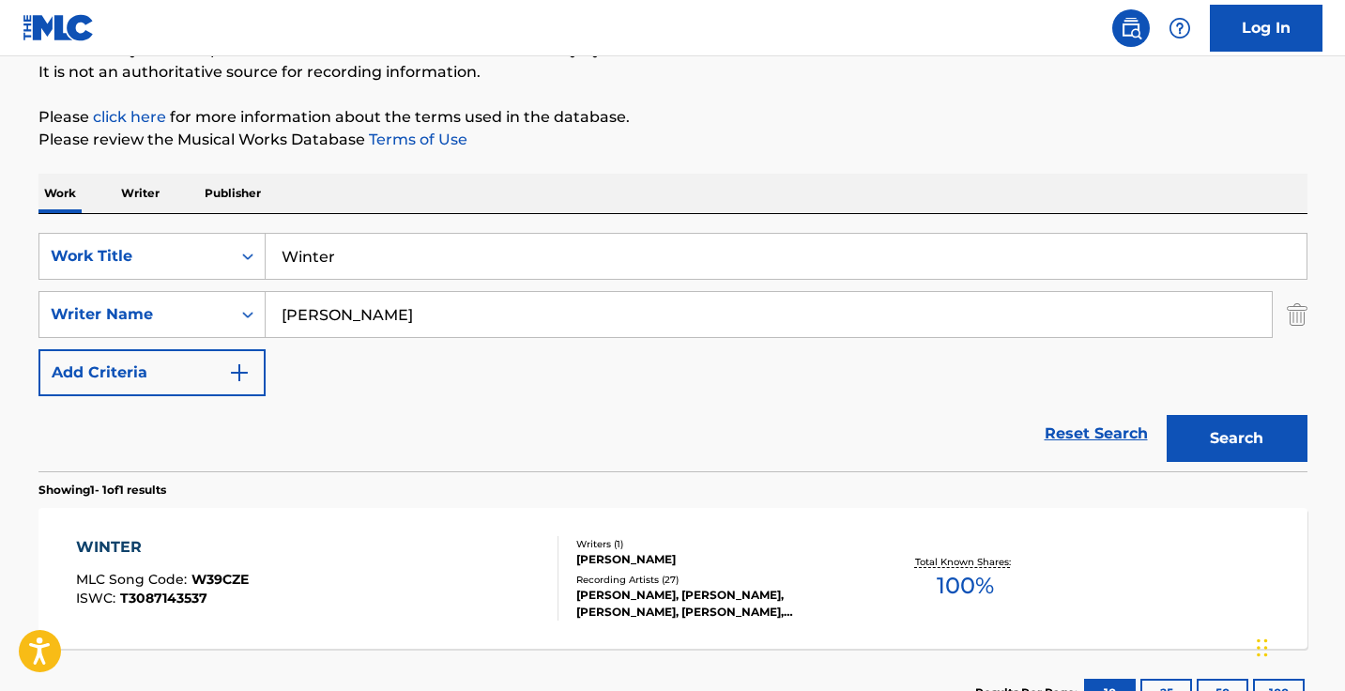
click at [600, 255] on input "Winter" at bounding box center [786, 256] width 1041 height 45
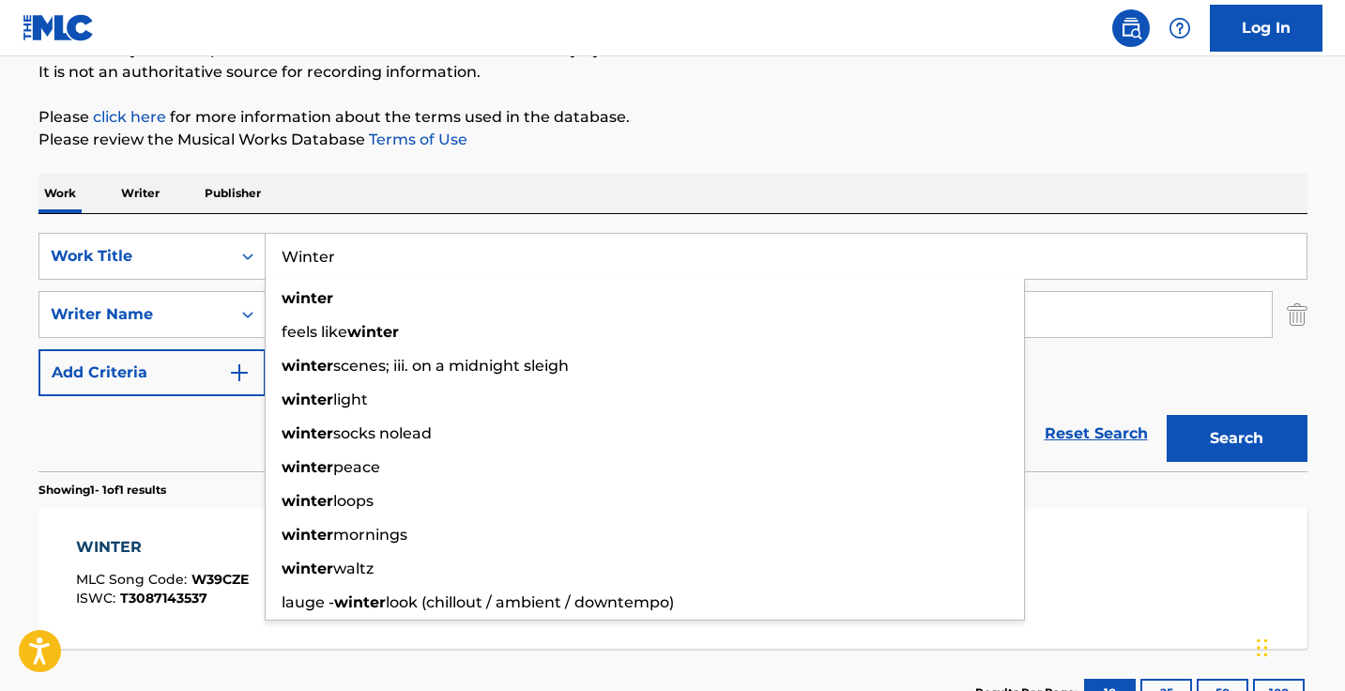
paste input "You"
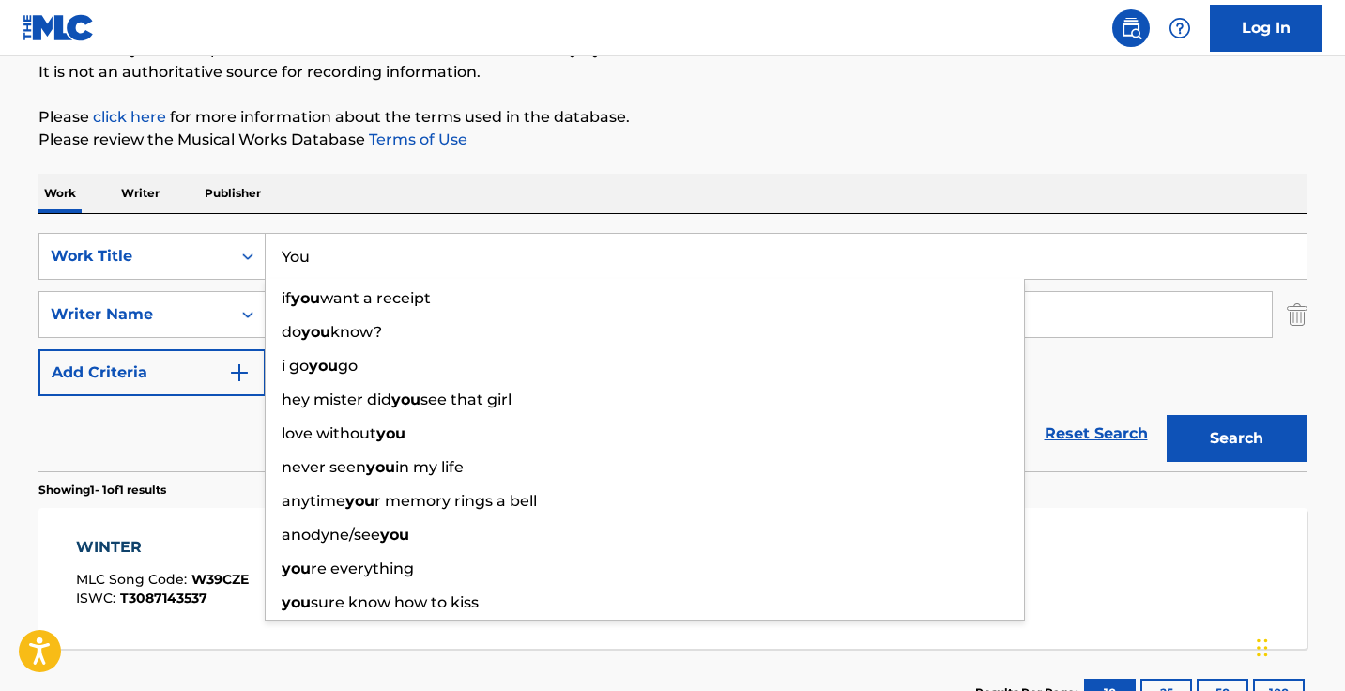
type input "You"
click at [1236, 438] on button "Search" at bounding box center [1236, 438] width 141 height 47
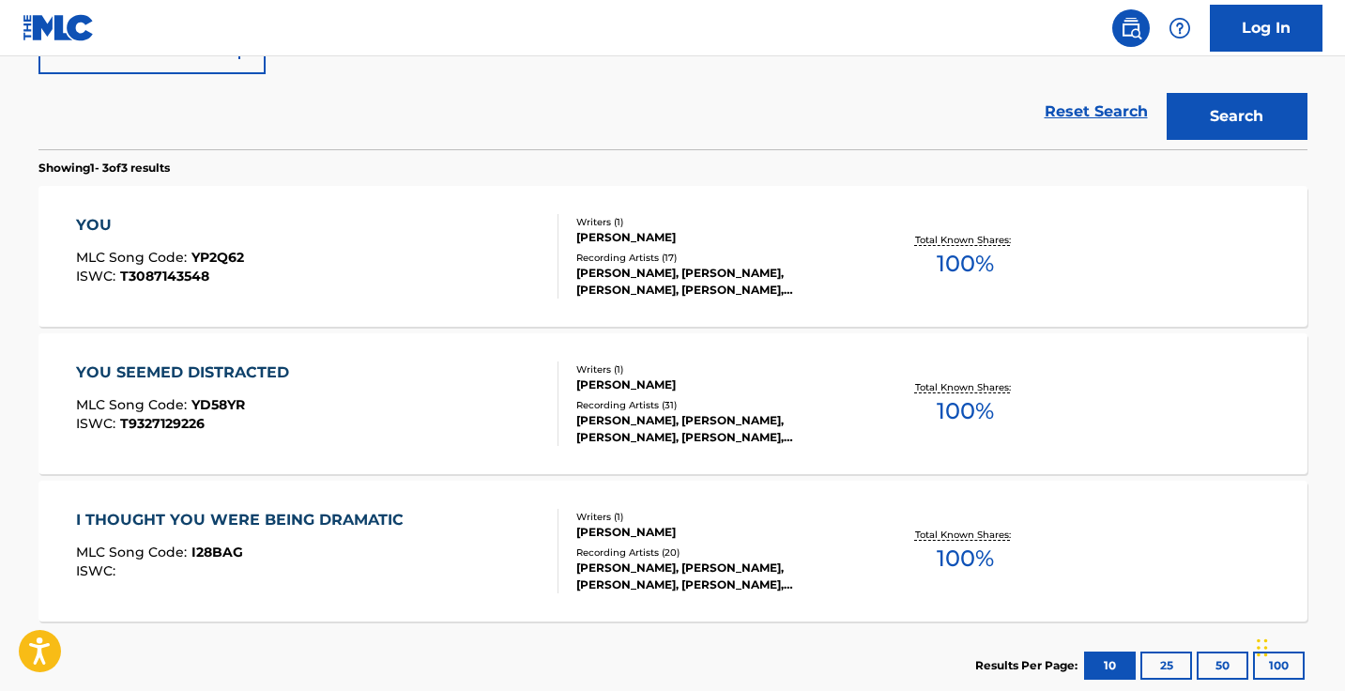
scroll to position [525, 0]
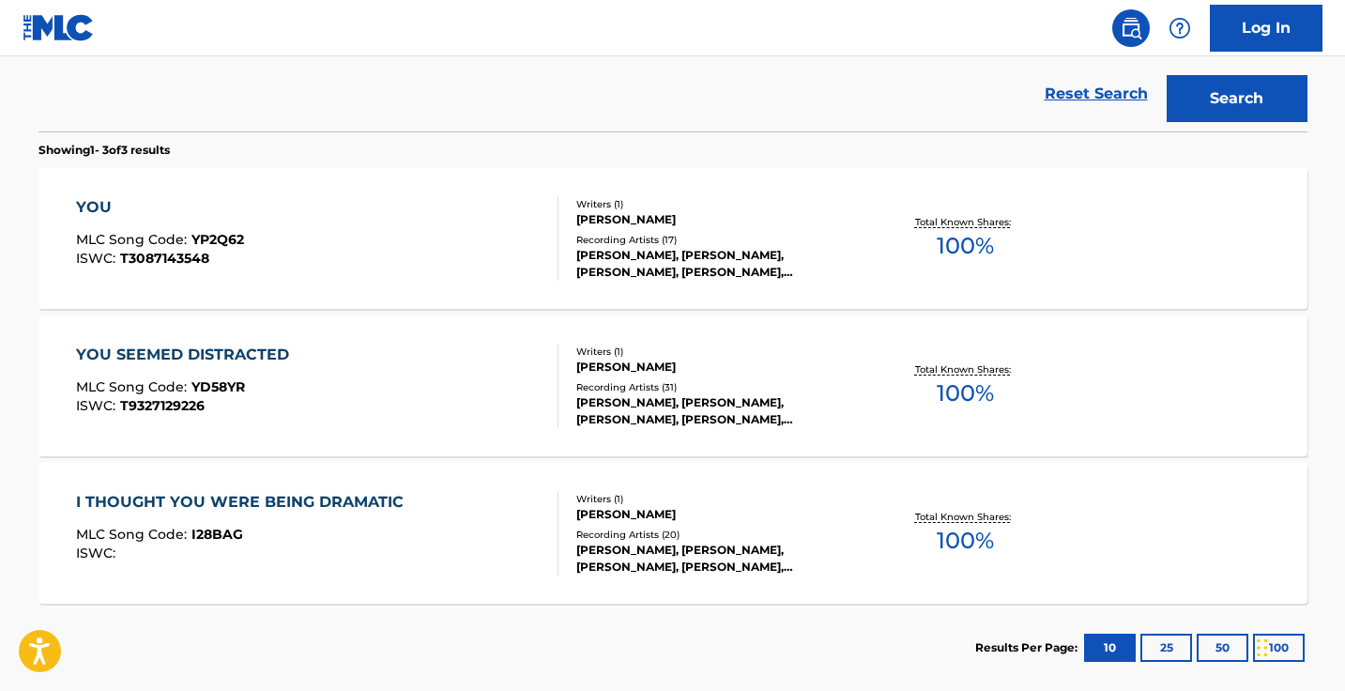
click at [482, 205] on div "YOU MLC Song Code : YP2Q62 ISWC : T3087143548" at bounding box center [317, 238] width 482 height 84
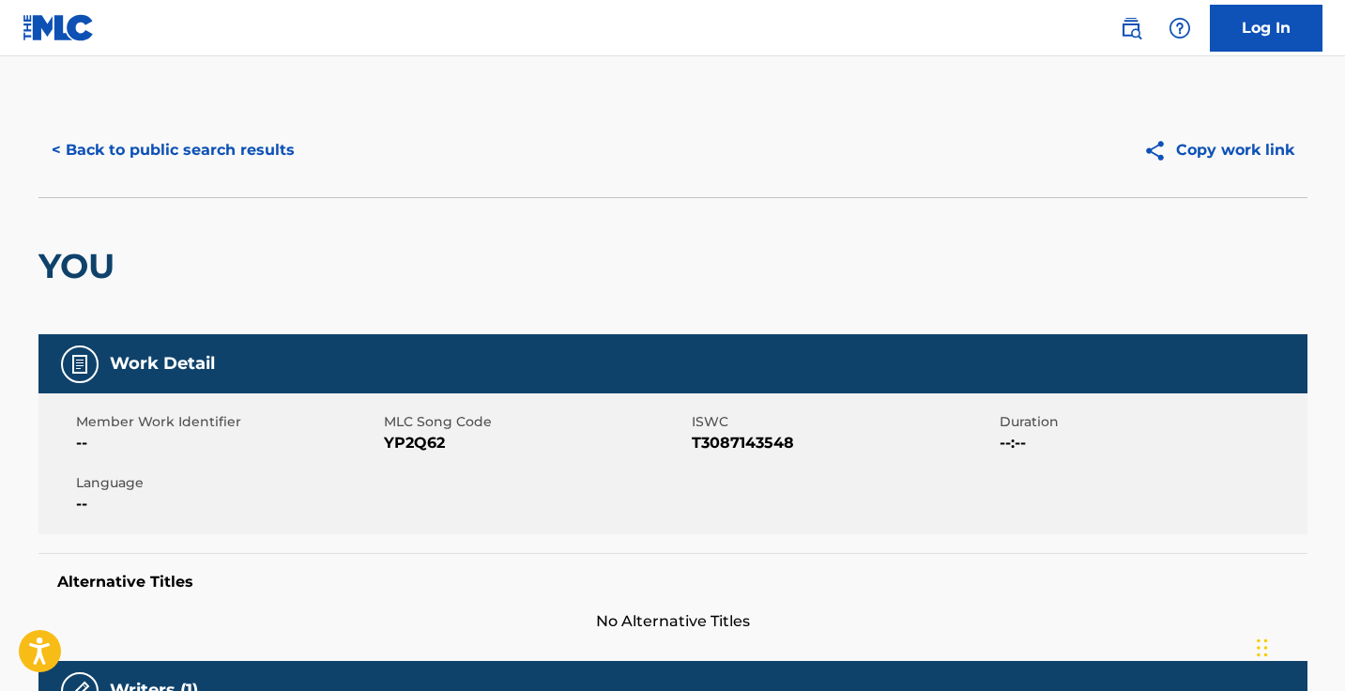
click at [425, 444] on span "YP2Q62" at bounding box center [535, 443] width 303 height 23
copy span "YP2Q62"
click at [261, 145] on button "< Back to public search results" at bounding box center [172, 150] width 269 height 47
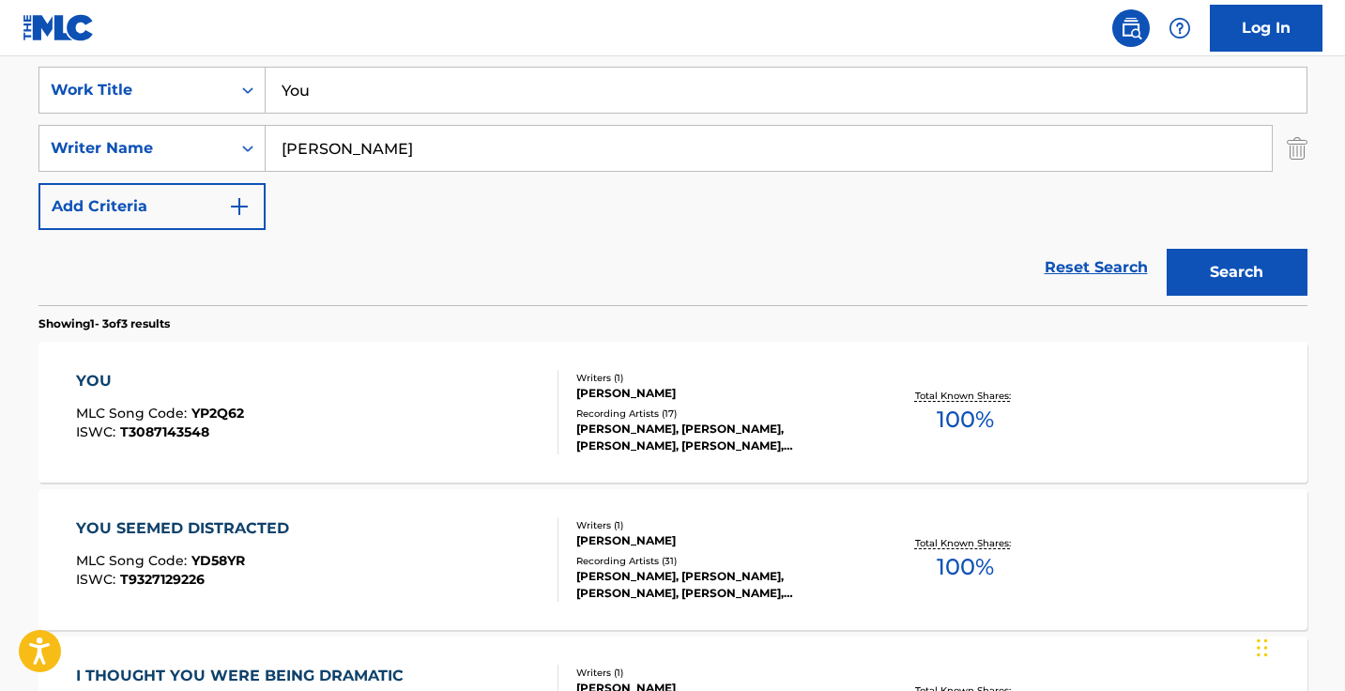
click at [494, 96] on input "You" at bounding box center [786, 90] width 1041 height 45
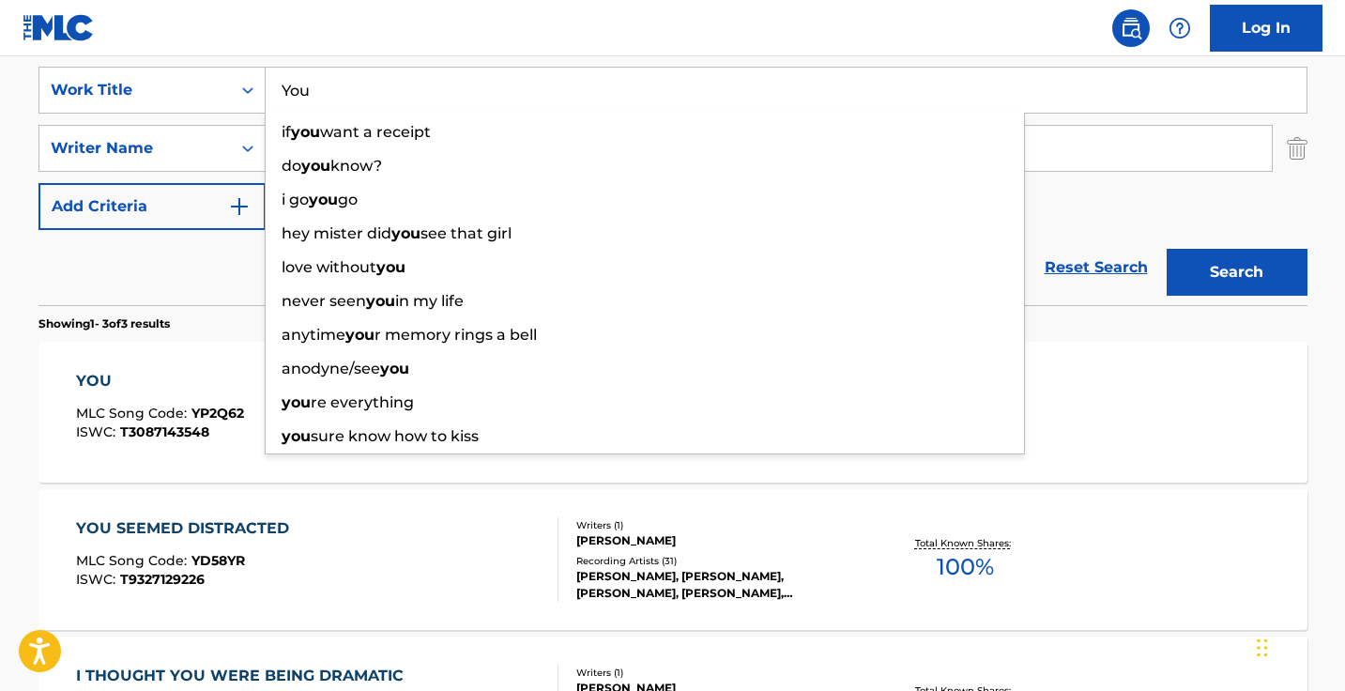
click at [494, 96] on input "You" at bounding box center [786, 90] width 1041 height 45
paste input "'ve Been Getting Better"
type input "You've Been Getting Better"
click at [1236, 272] on button "Search" at bounding box center [1236, 272] width 141 height 47
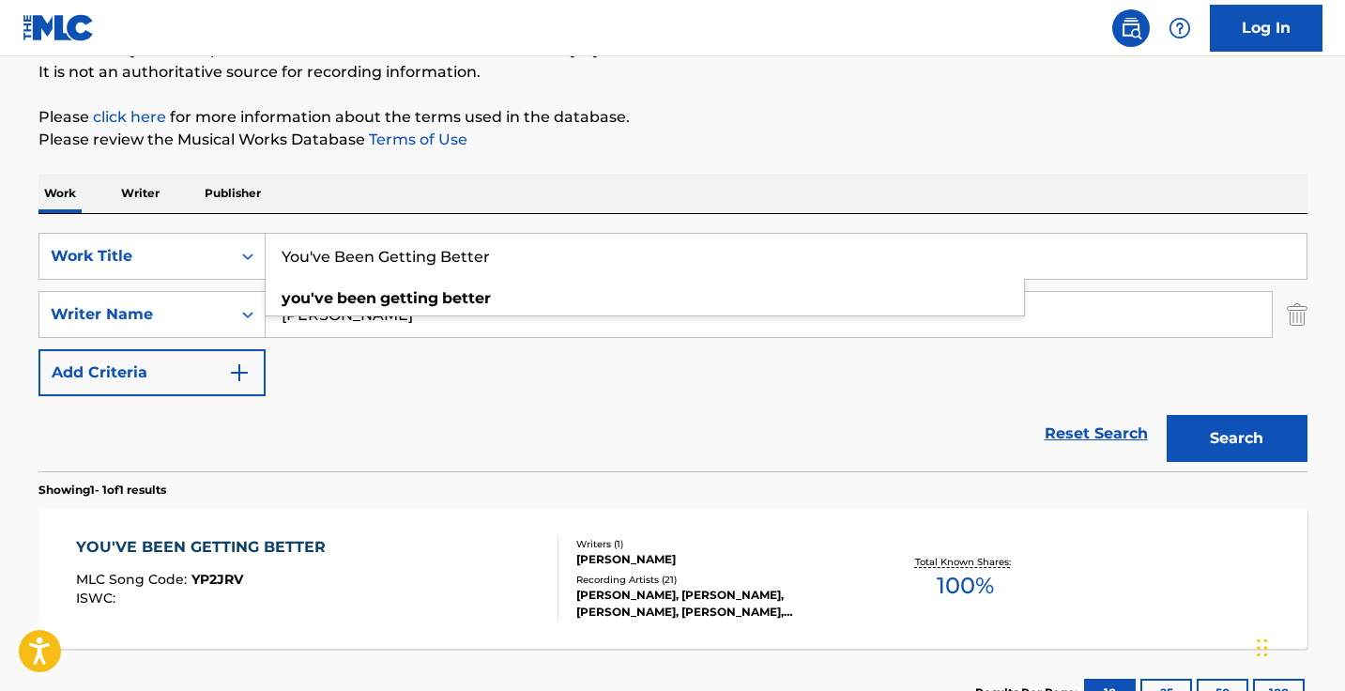
click at [467, 412] on div "Reset Search Search" at bounding box center [672, 433] width 1269 height 75
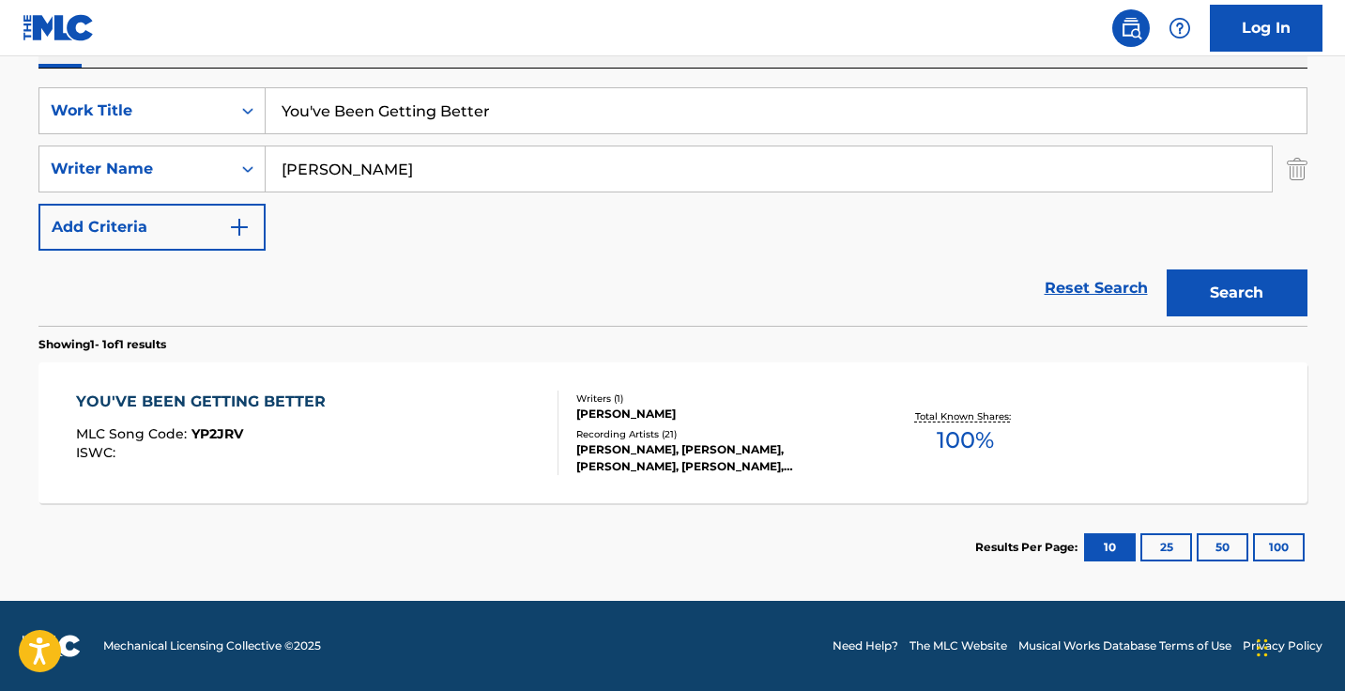
click at [467, 412] on div "YOU'VE BEEN GETTING BETTER MLC Song Code : YP2JRV ISWC :" at bounding box center [317, 432] width 482 height 84
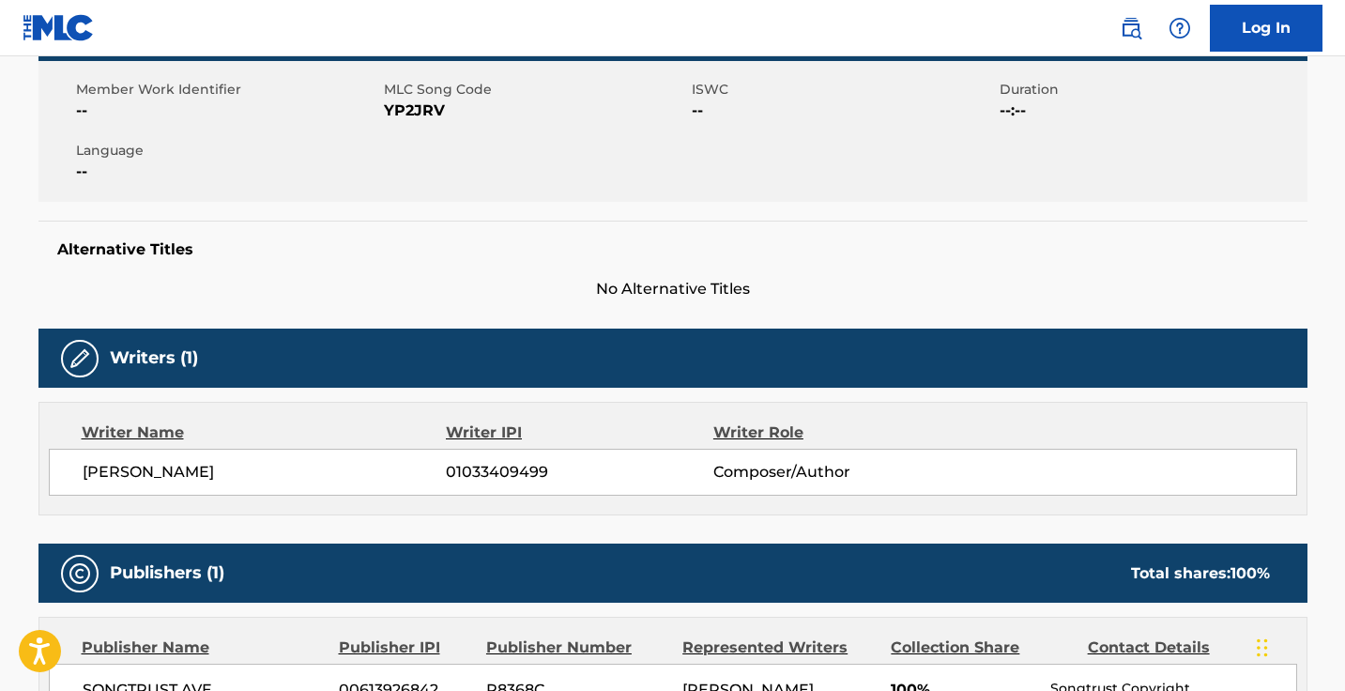
click at [427, 446] on div "Writer Name Writer IPI Writer Role BRYCE BISHOP 01033409499 Composer/Author" at bounding box center [672, 459] width 1269 height 114
click at [413, 441] on div "Writer Name" at bounding box center [264, 432] width 365 height 23
click at [438, 397] on div "Writers (1) Writer Name Writer IPI Writer Role BRYCE BISHOP 01033409499 Compose…" at bounding box center [672, 421] width 1269 height 187
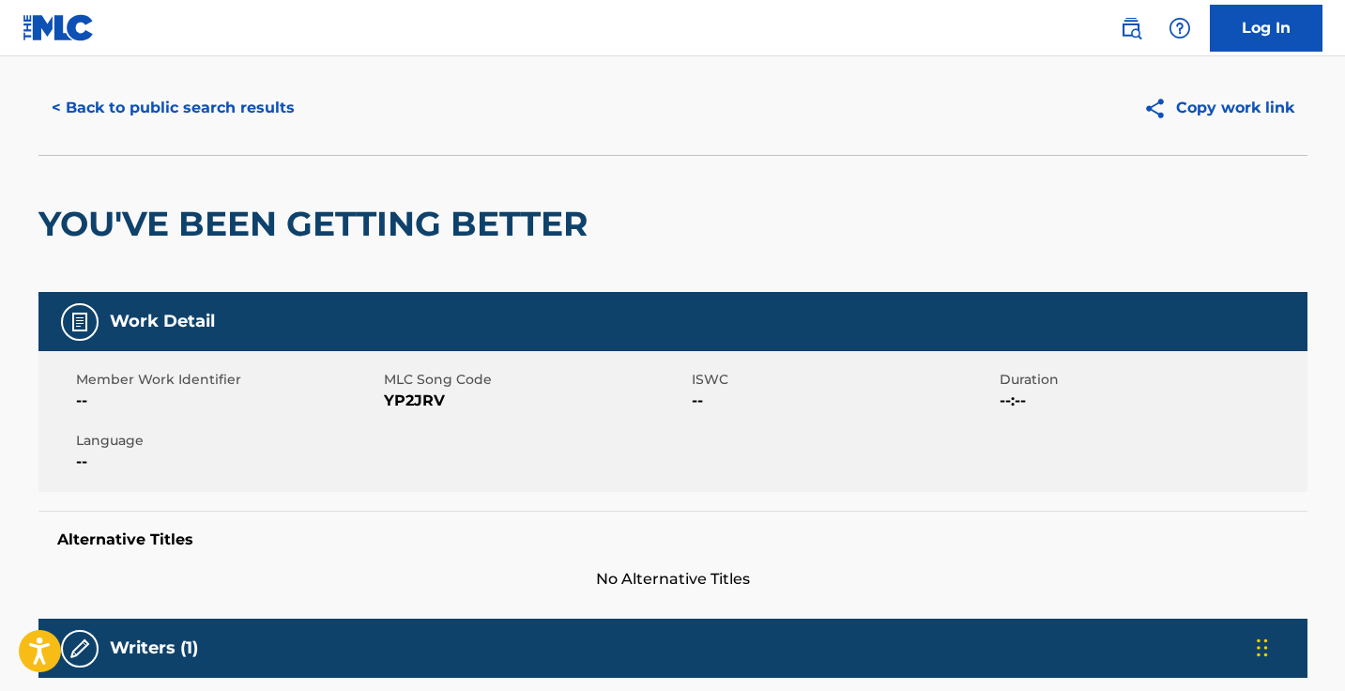
scroll to position [49, 0]
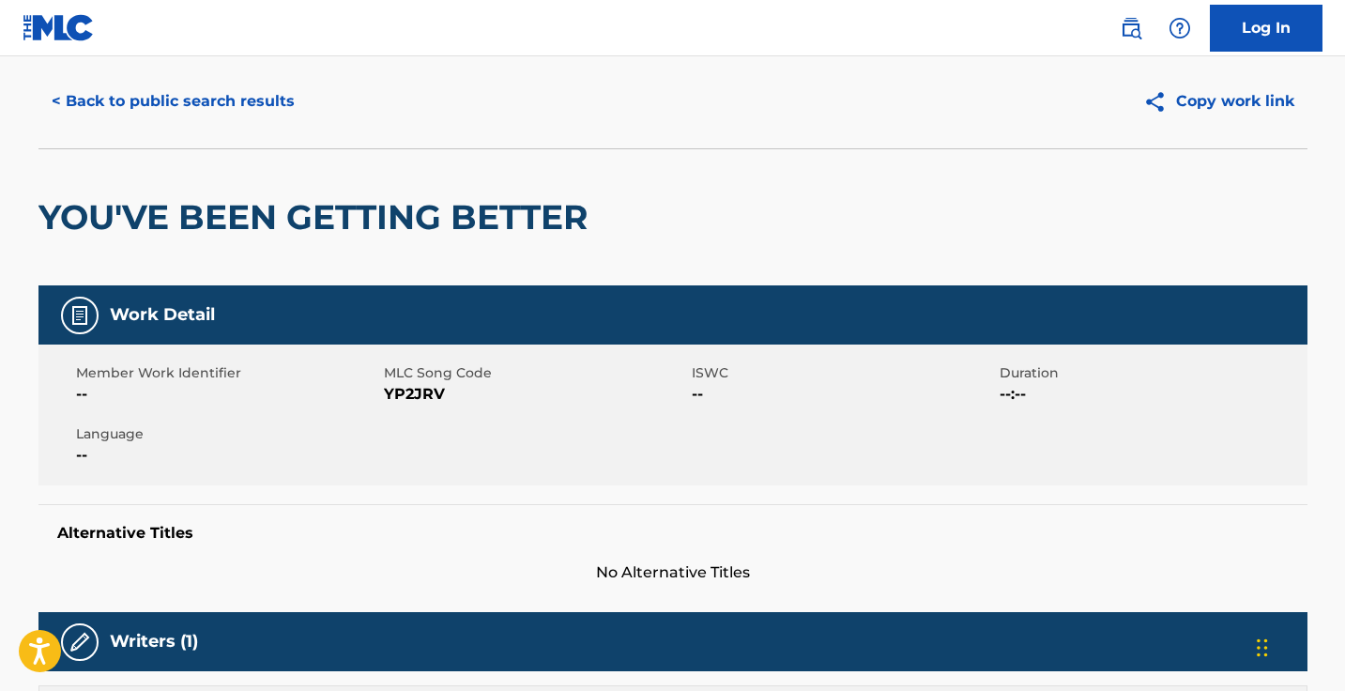
click at [413, 389] on span "YP2JRV" at bounding box center [535, 394] width 303 height 23
copy span "YP2JRV"
click at [268, 96] on button "< Back to public search results" at bounding box center [172, 101] width 269 height 47
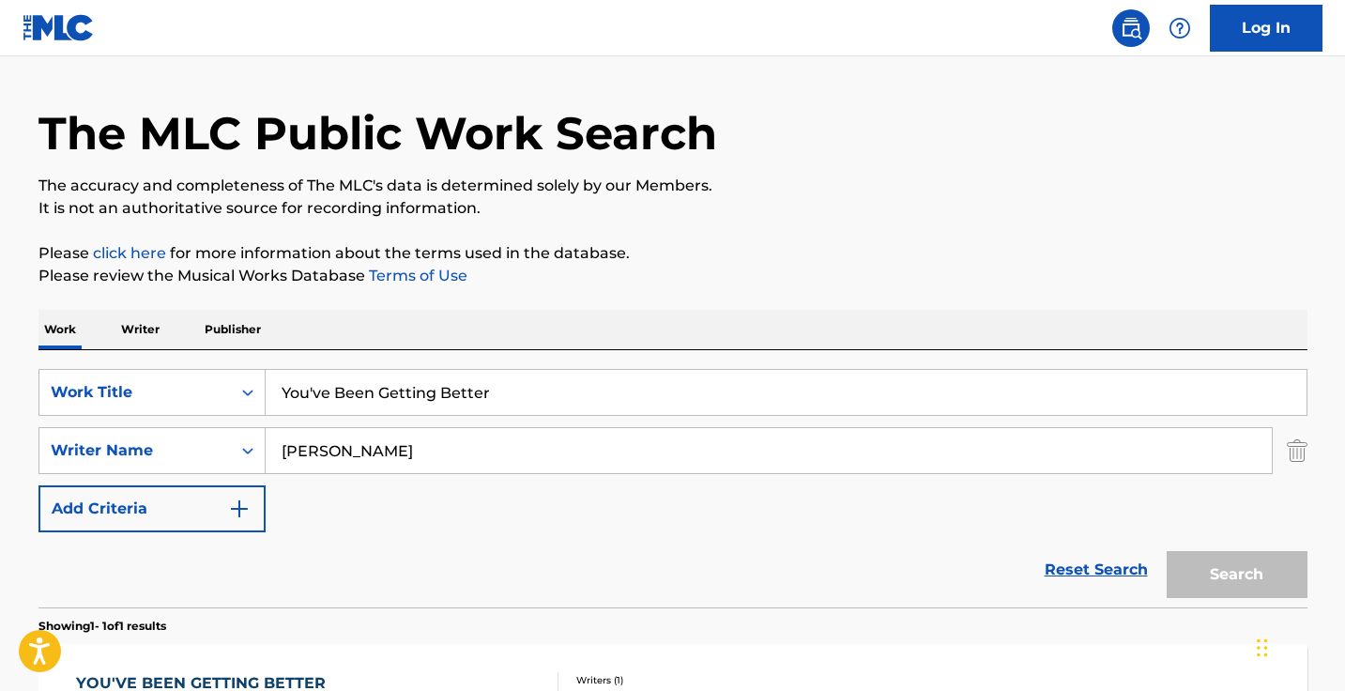
scroll to position [223, 0]
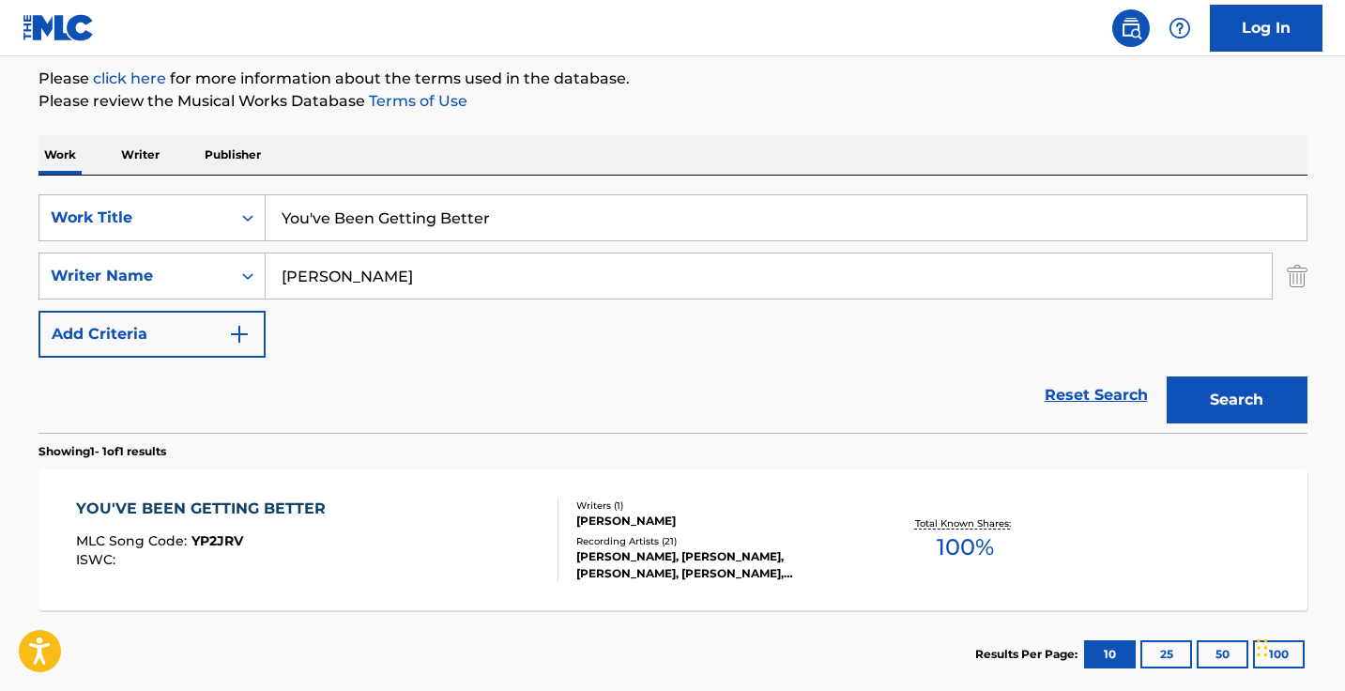
click at [556, 223] on input "You've Been Getting Better" at bounding box center [786, 217] width 1041 height 45
paste input "Como"
type input "Como"
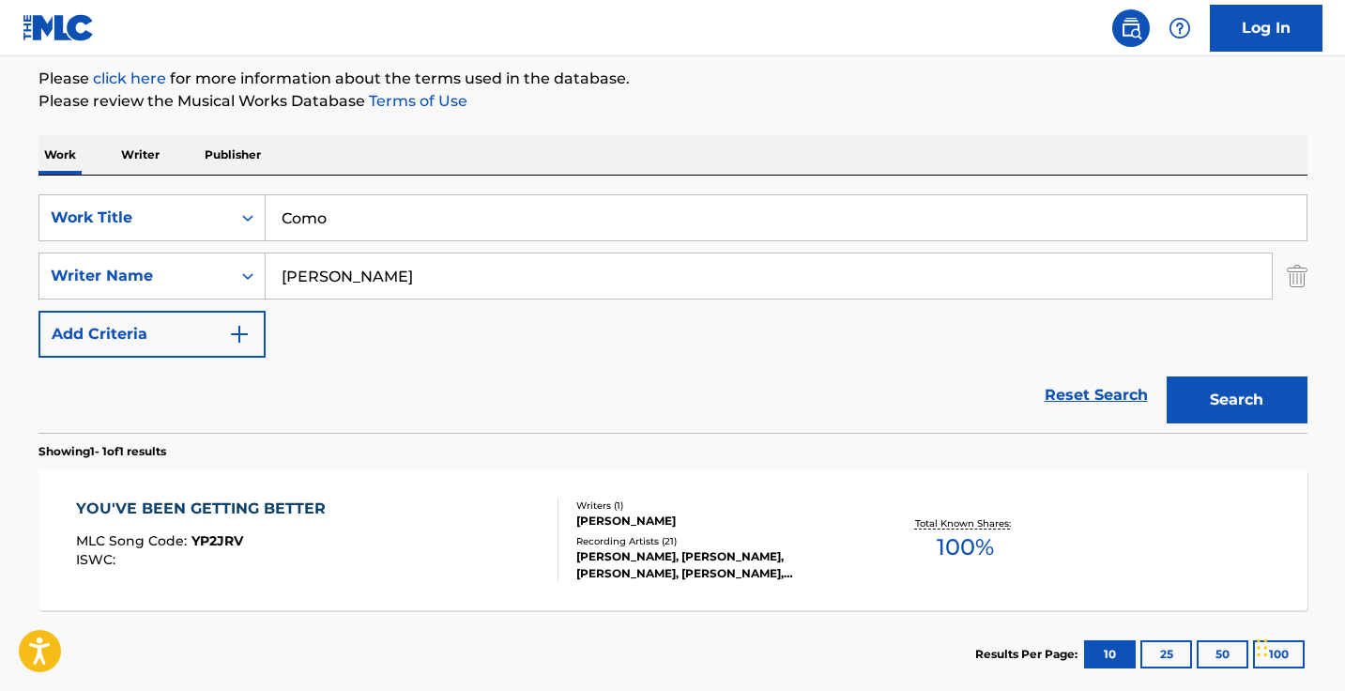
click at [1236, 400] on button "Search" at bounding box center [1236, 399] width 141 height 47
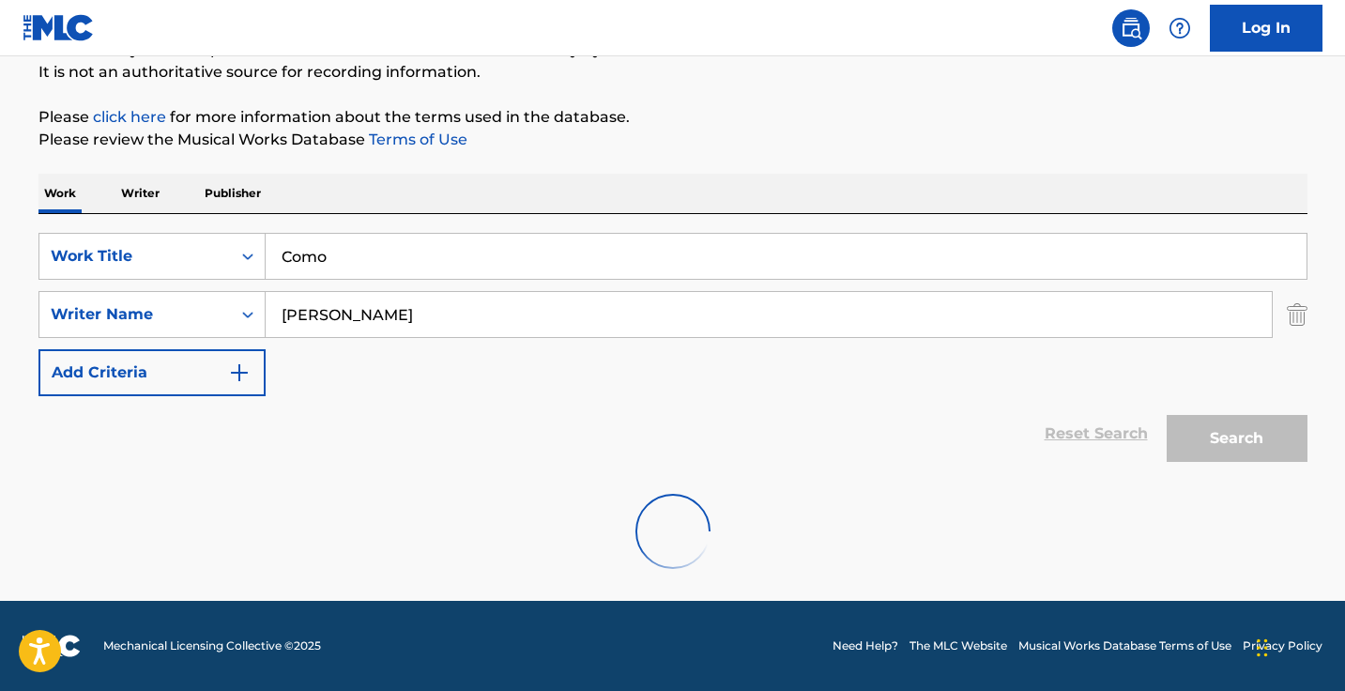
scroll to position [124, 0]
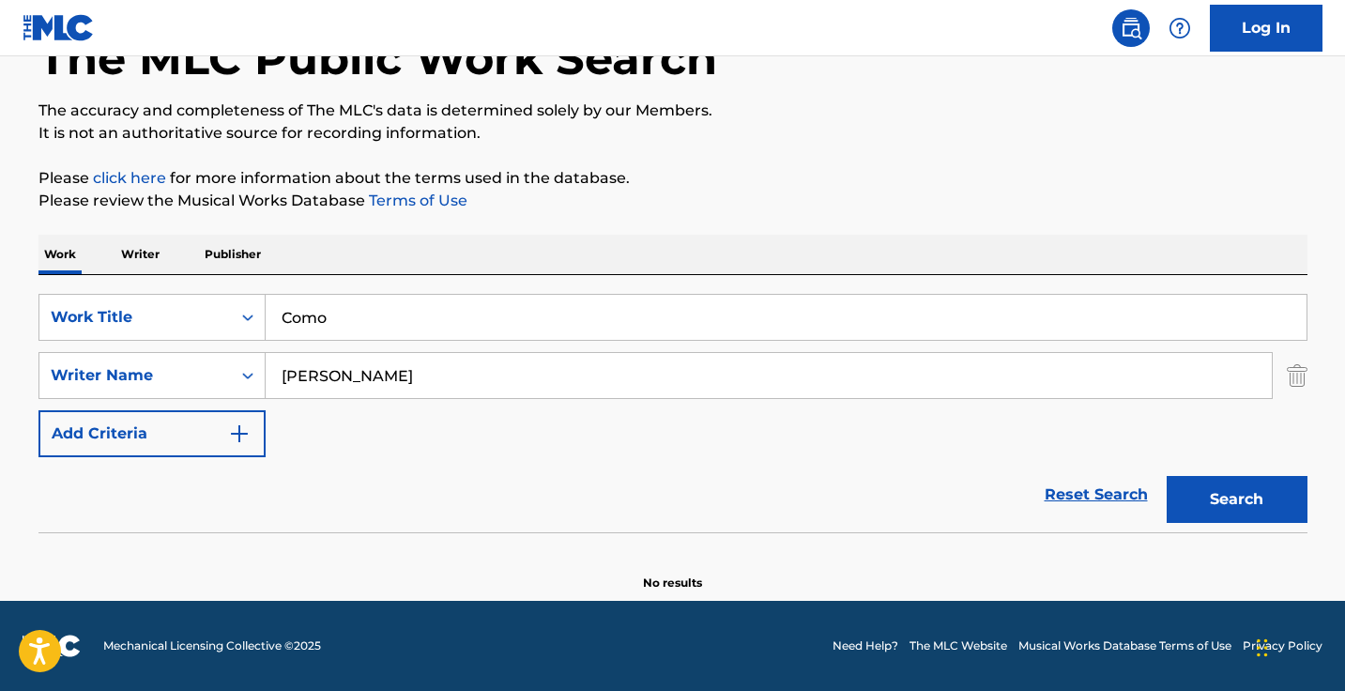
click at [434, 360] on input "bryce bishop" at bounding box center [769, 375] width 1006 height 45
type input "caleb hooks"
click at [1236, 499] on button "Search" at bounding box center [1236, 499] width 141 height 47
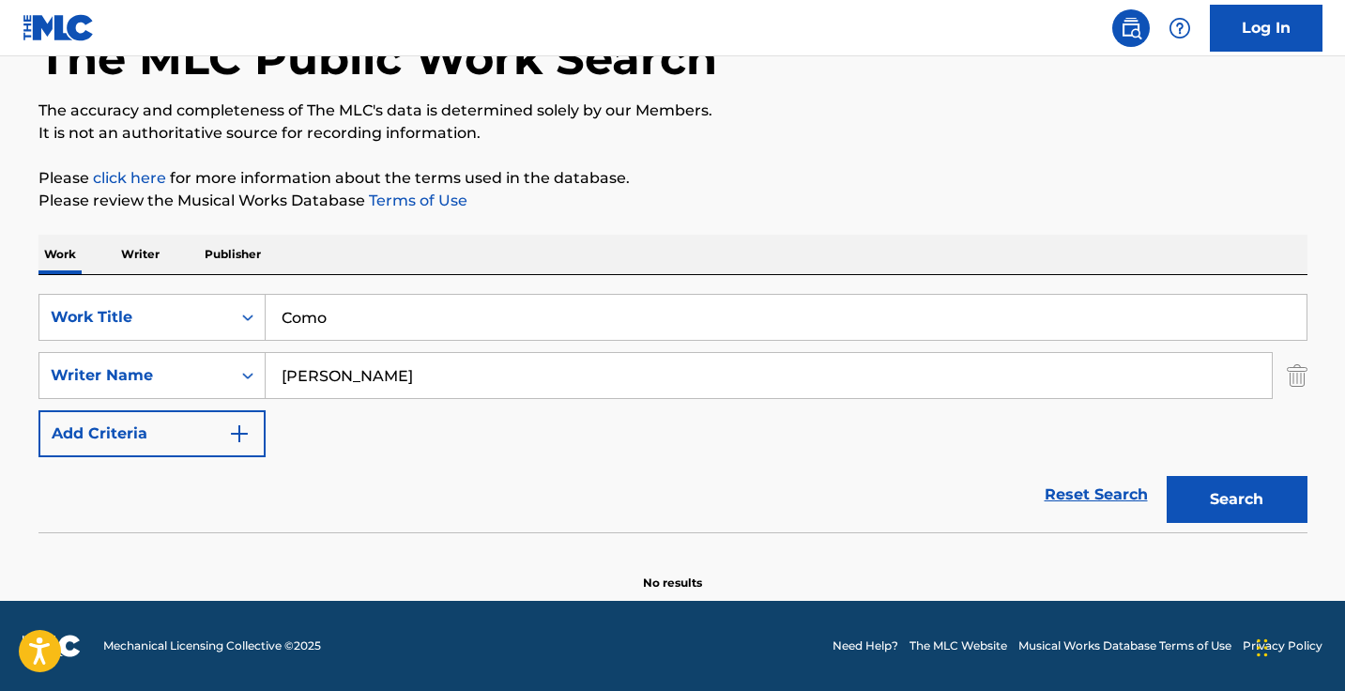
click at [365, 297] on input "Como" at bounding box center [786, 317] width 1041 height 45
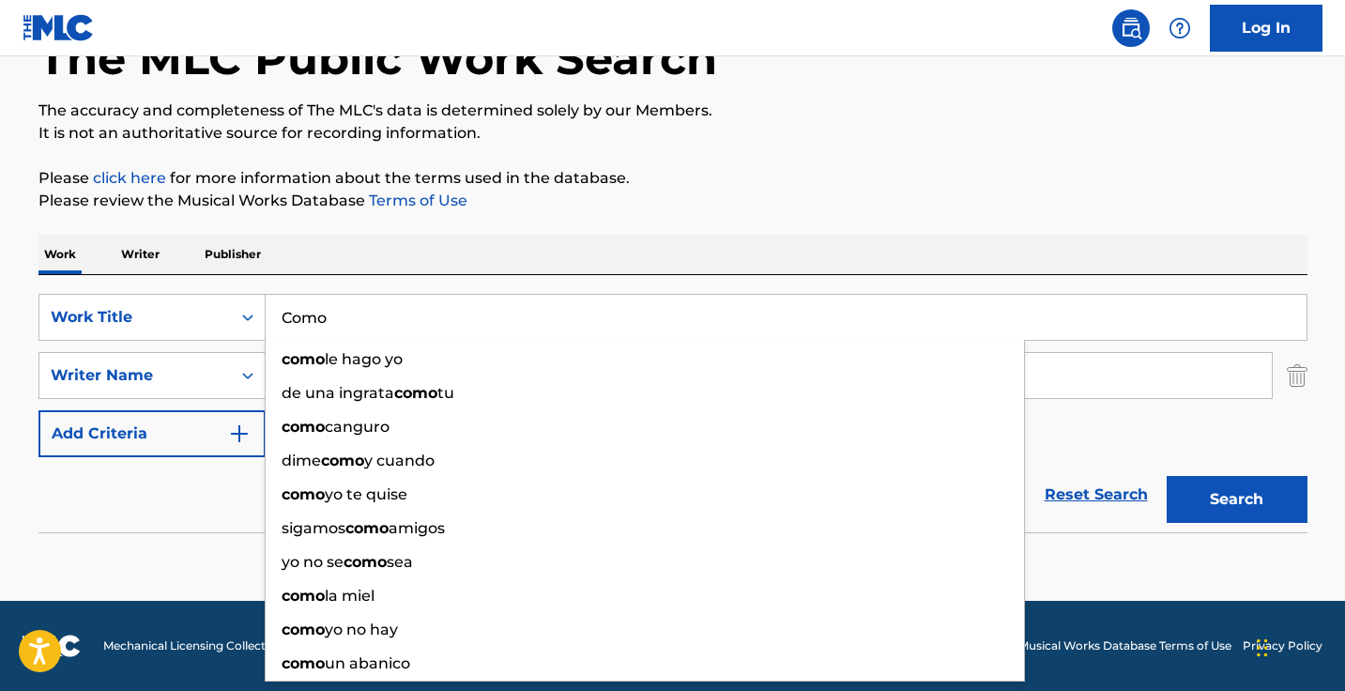
click at [365, 300] on input "Como" at bounding box center [786, 317] width 1041 height 45
paste input "GOODMORNING!"
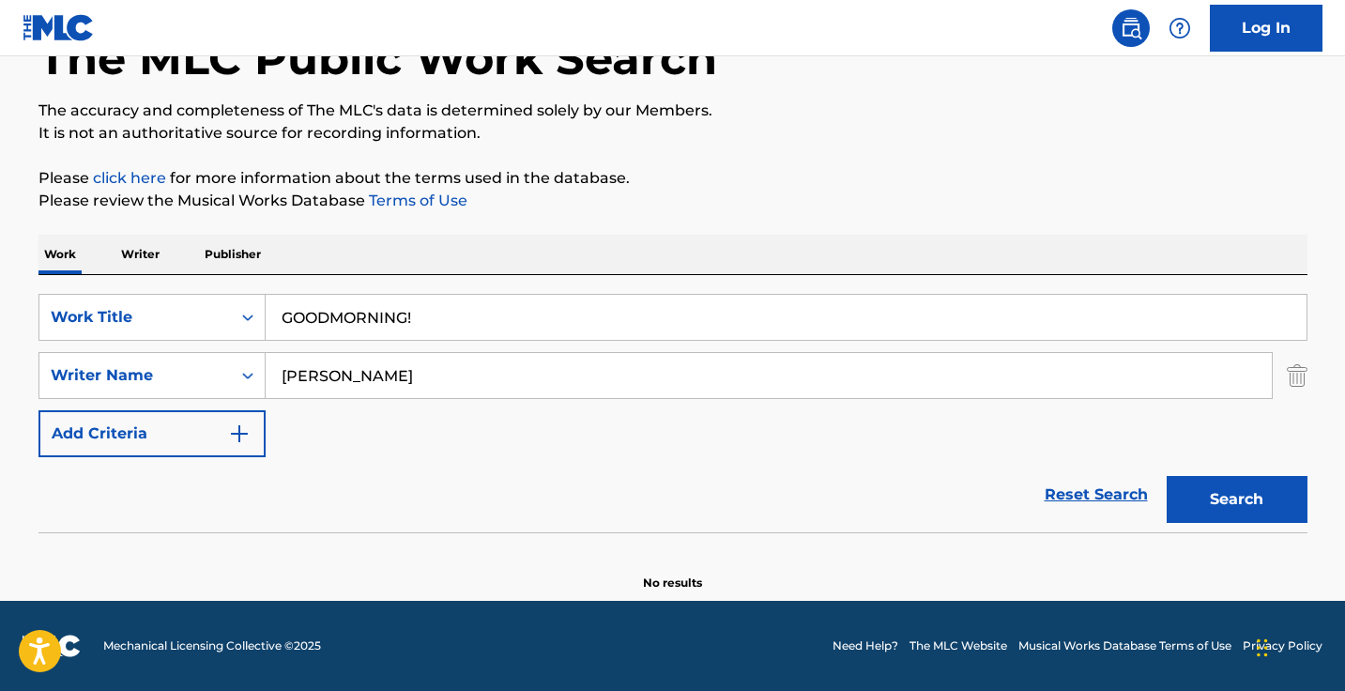
type input "GOODMORNING!"
click at [497, 225] on div "The MLC Public Work Search The accuracy and completeness of The MLC's data is d…" at bounding box center [673, 285] width 1314 height 612
click at [494, 354] on input "caleb hooks" at bounding box center [769, 375] width 1006 height 45
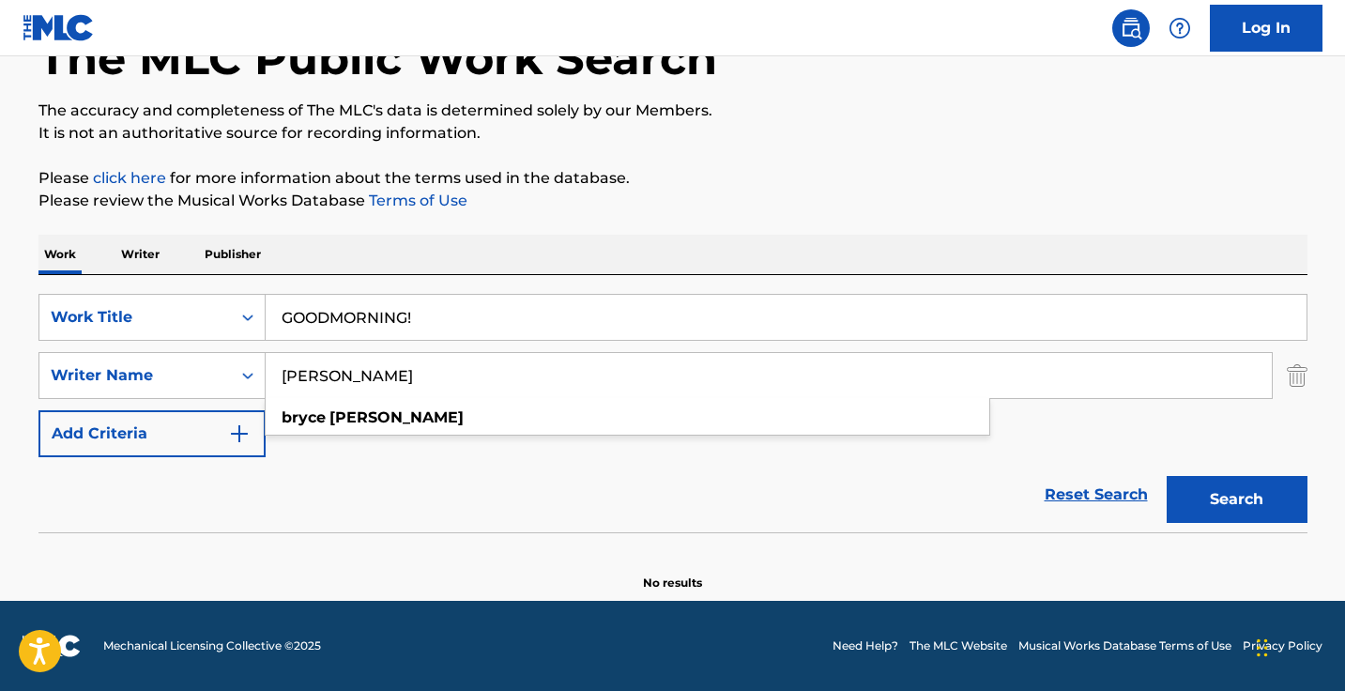
type input "bryce bishop"
click at [1236, 499] on button "Search" at bounding box center [1236, 499] width 141 height 47
click at [467, 324] on input "GOODMORNING!" at bounding box center [786, 317] width 1041 height 45
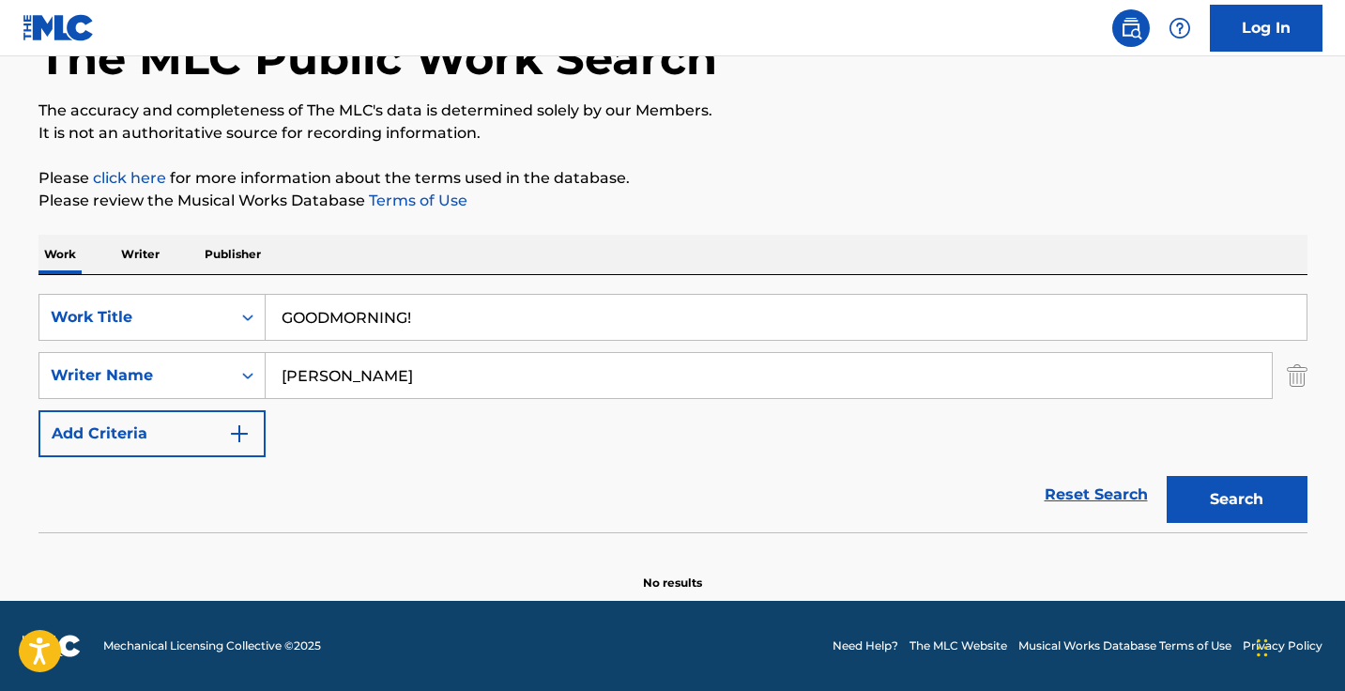
paste input "Shocker"
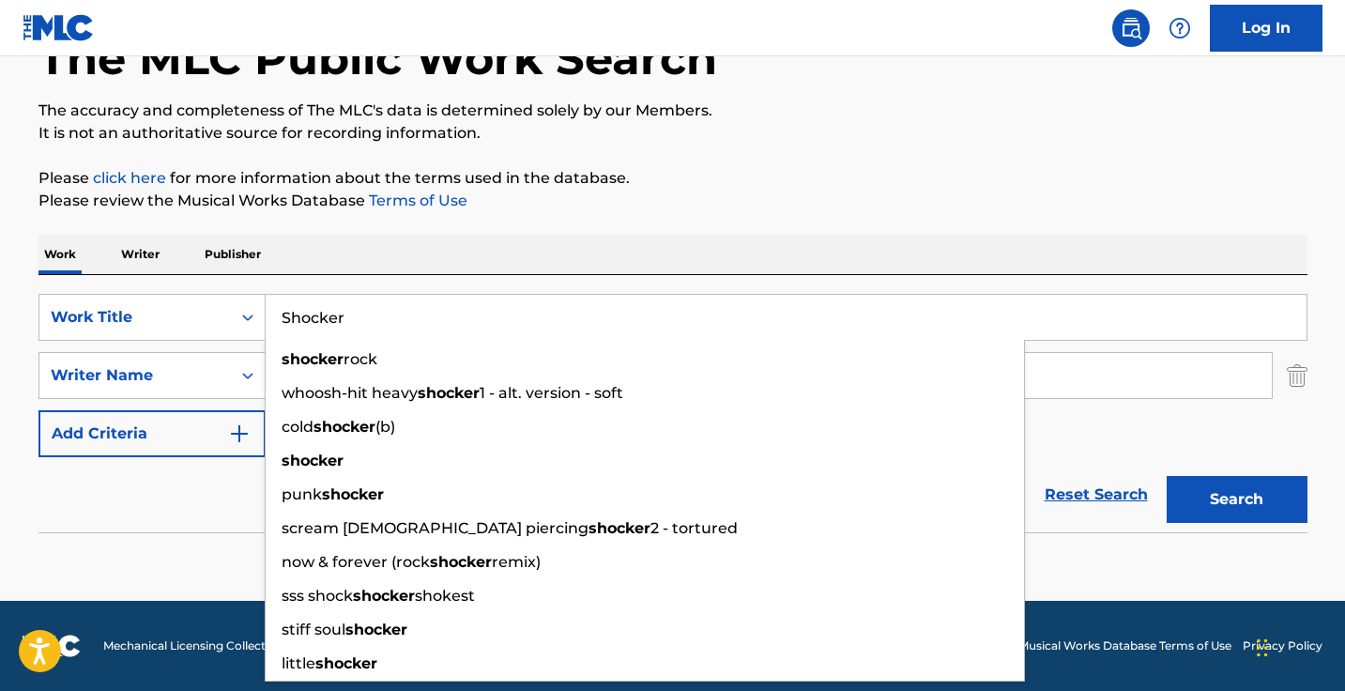
type input "Shocker"
click at [1236, 499] on button "Search" at bounding box center [1236, 499] width 141 height 47
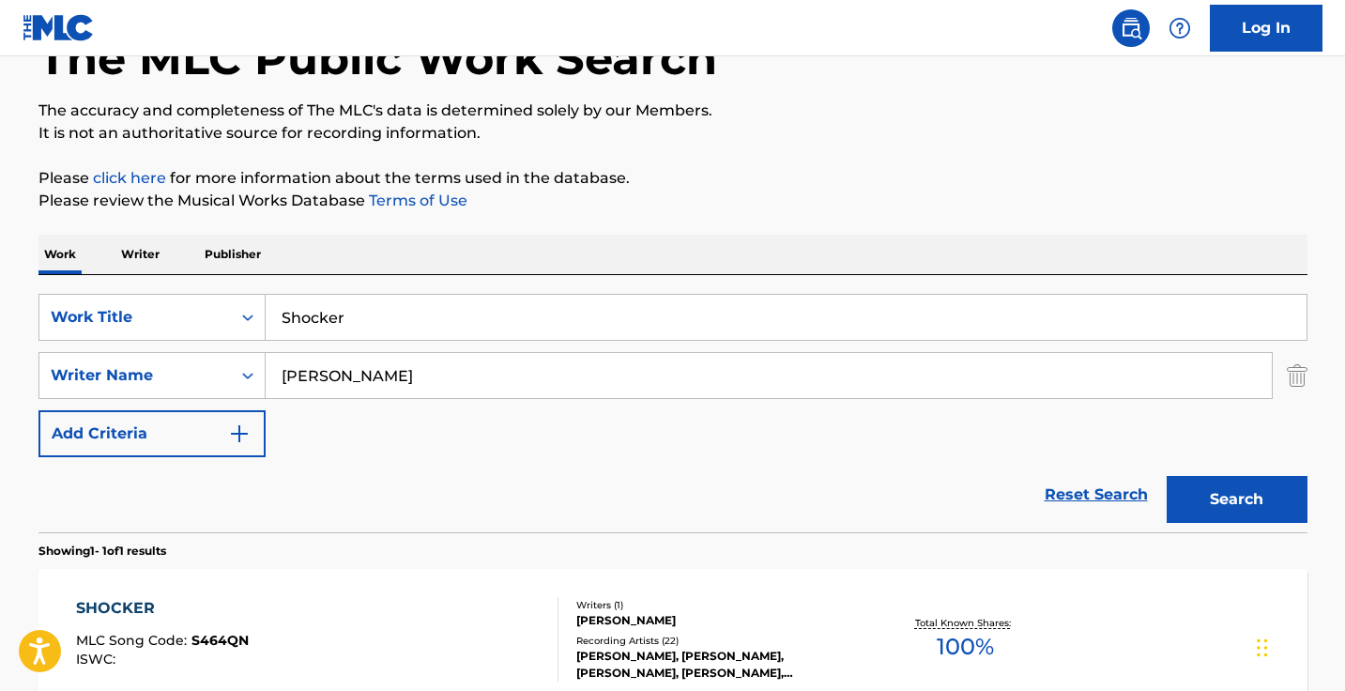
scroll to position [234, 0]
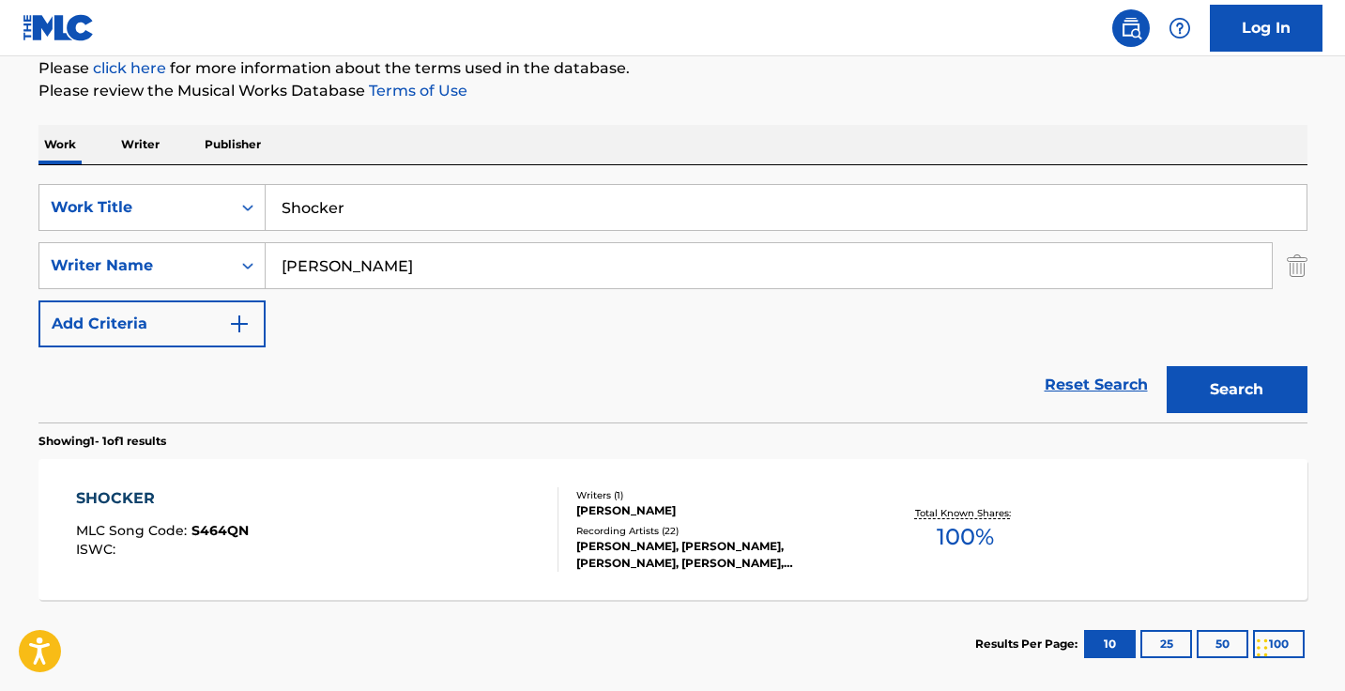
click at [460, 495] on div "SHOCKER MLC Song Code : S464QN ISWC :" at bounding box center [317, 529] width 482 height 84
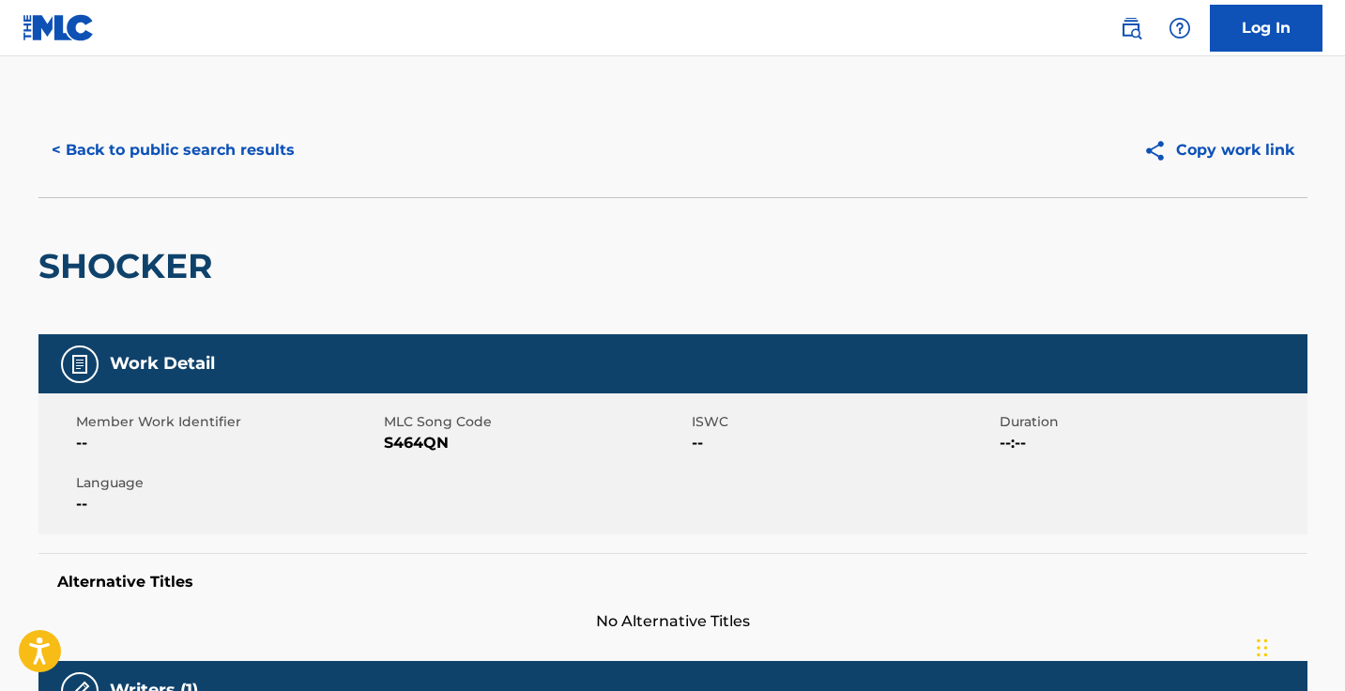
click at [419, 447] on span "S464QN" at bounding box center [535, 443] width 303 height 23
copy span "S464QN"
click at [250, 125] on div "< Back to public search results Copy work link" at bounding box center [672, 150] width 1269 height 94
click at [250, 150] on button "< Back to public search results" at bounding box center [172, 150] width 269 height 47
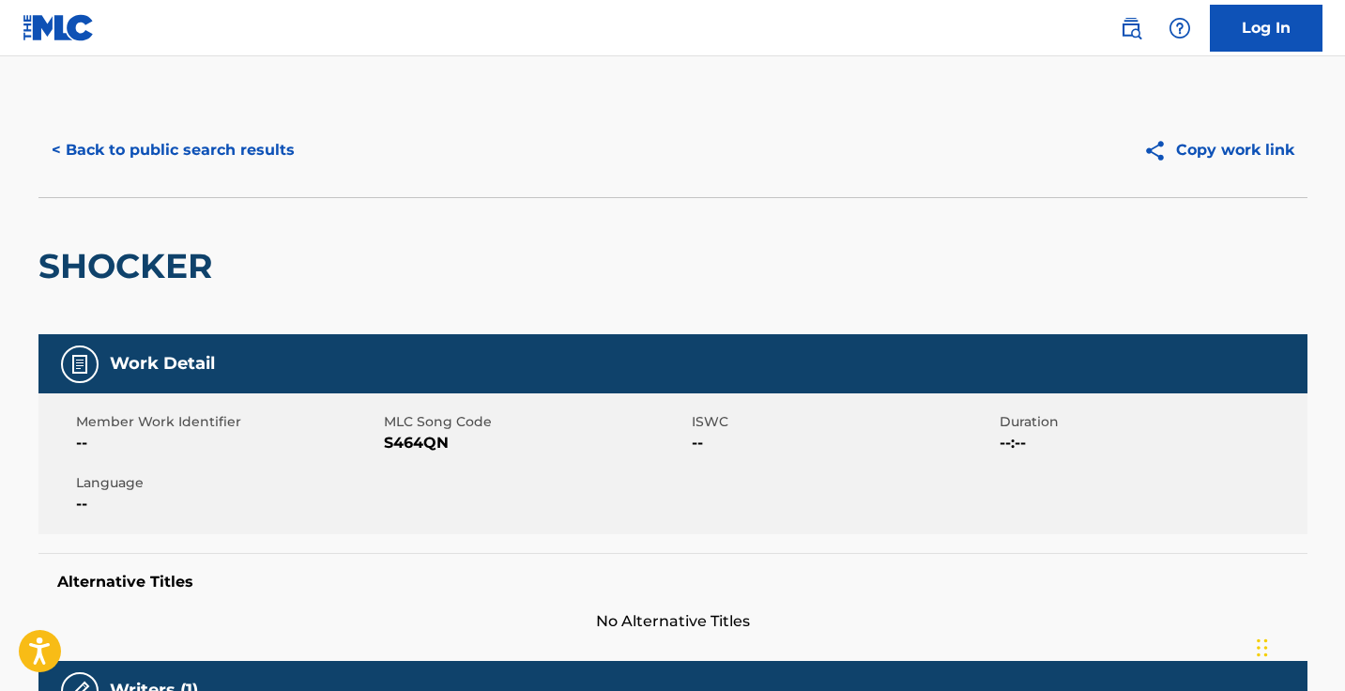
scroll to position [223, 0]
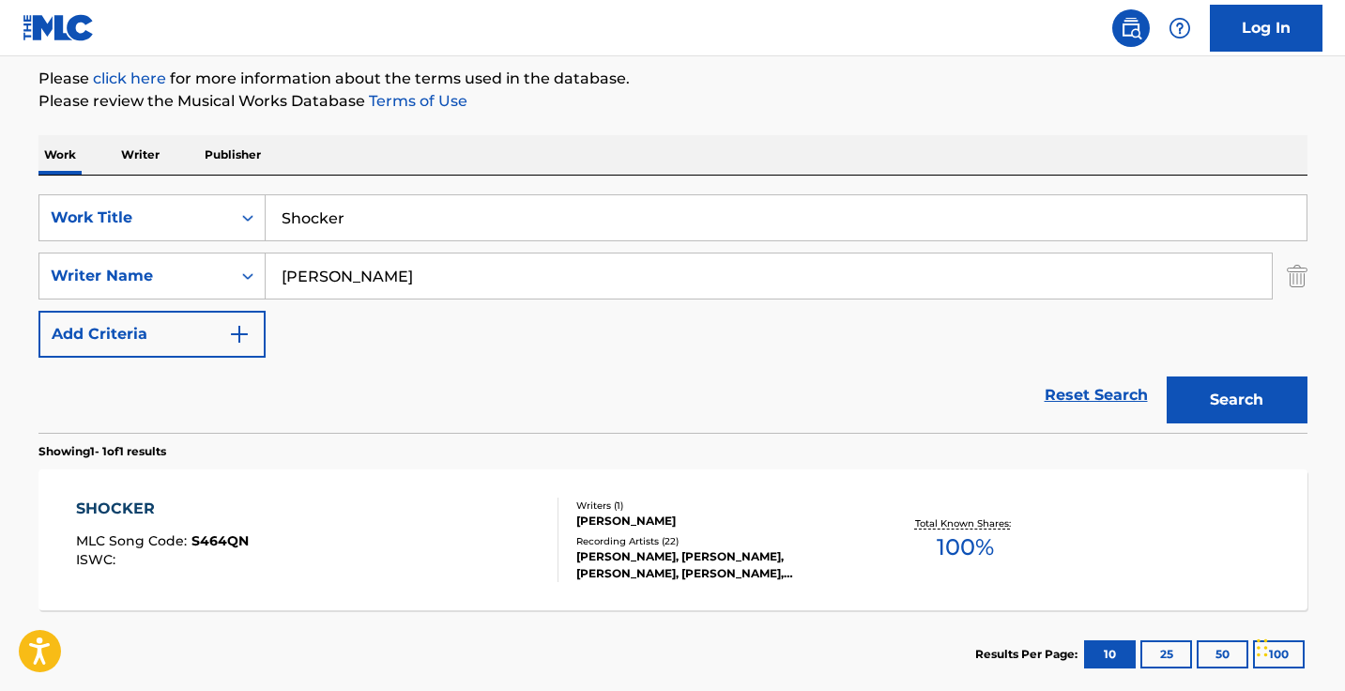
click at [417, 280] on input "bryce bishop" at bounding box center [769, 275] width 1006 height 45
type input "bryce"
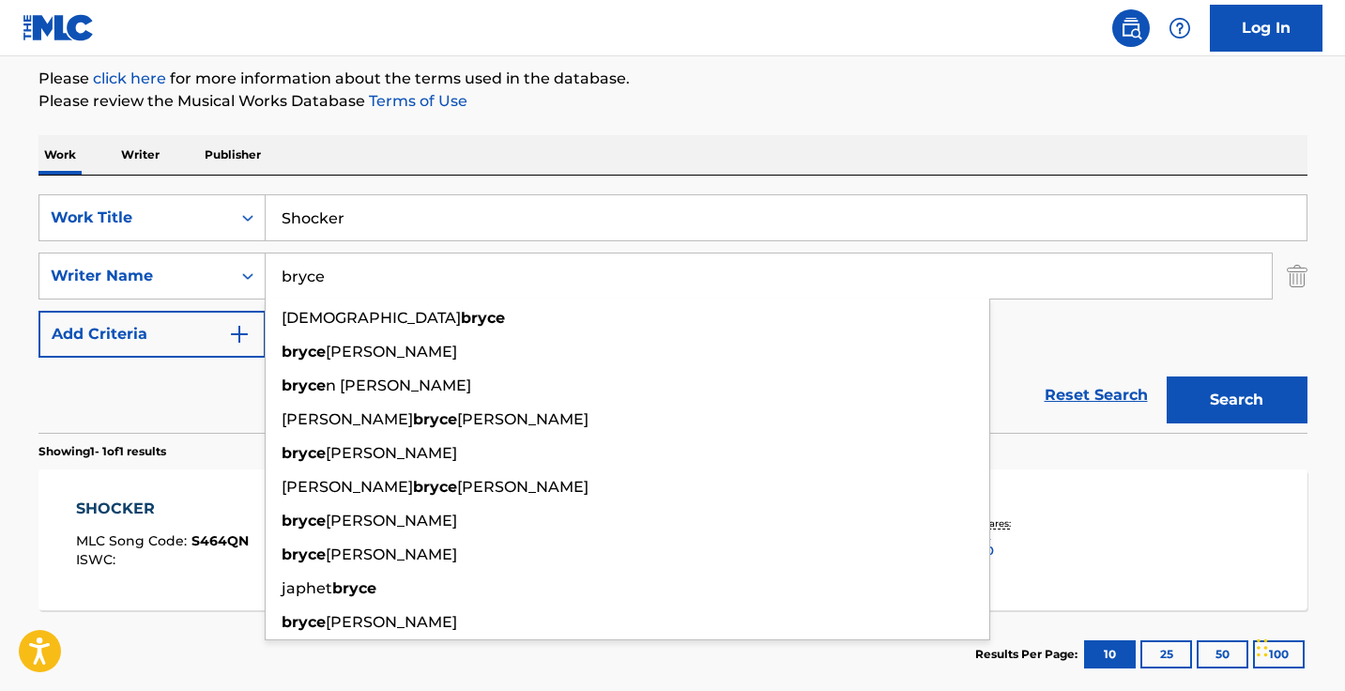
click at [417, 280] on input "bryce" at bounding box center [769, 275] width 1006 height 45
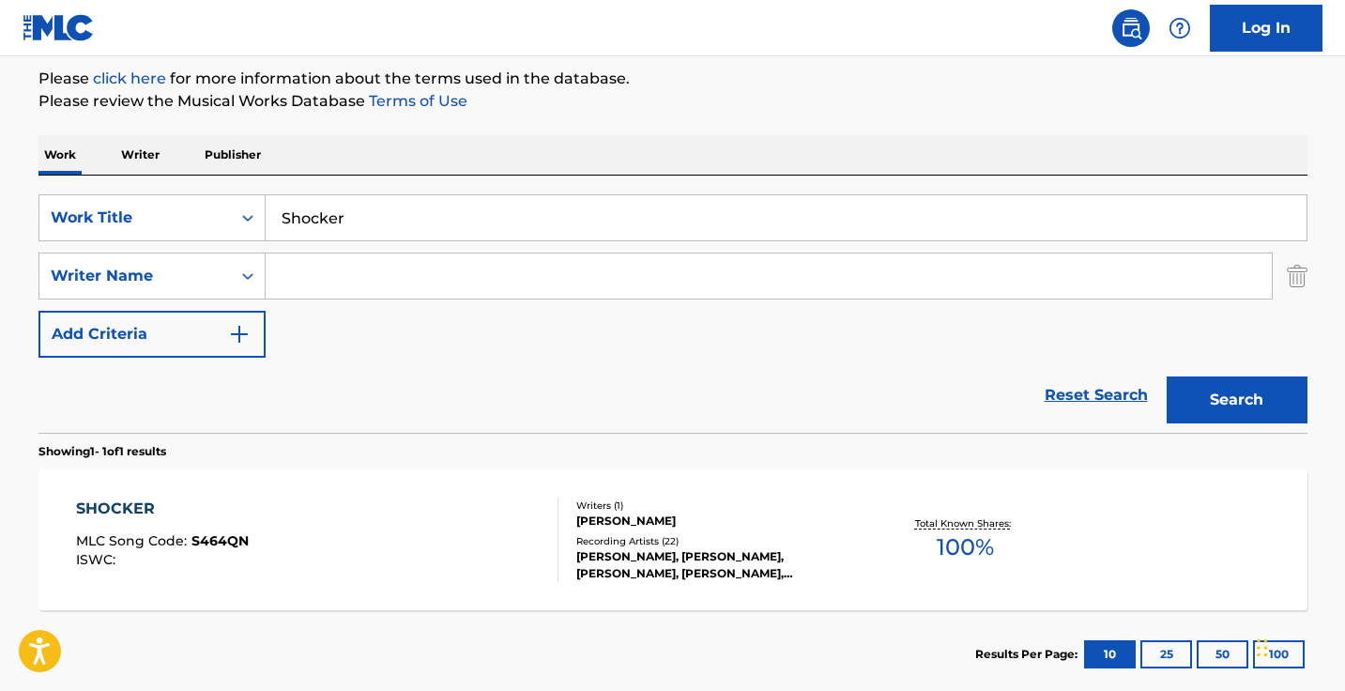
click at [428, 236] on input "Shocker" at bounding box center [786, 217] width 1041 height 45
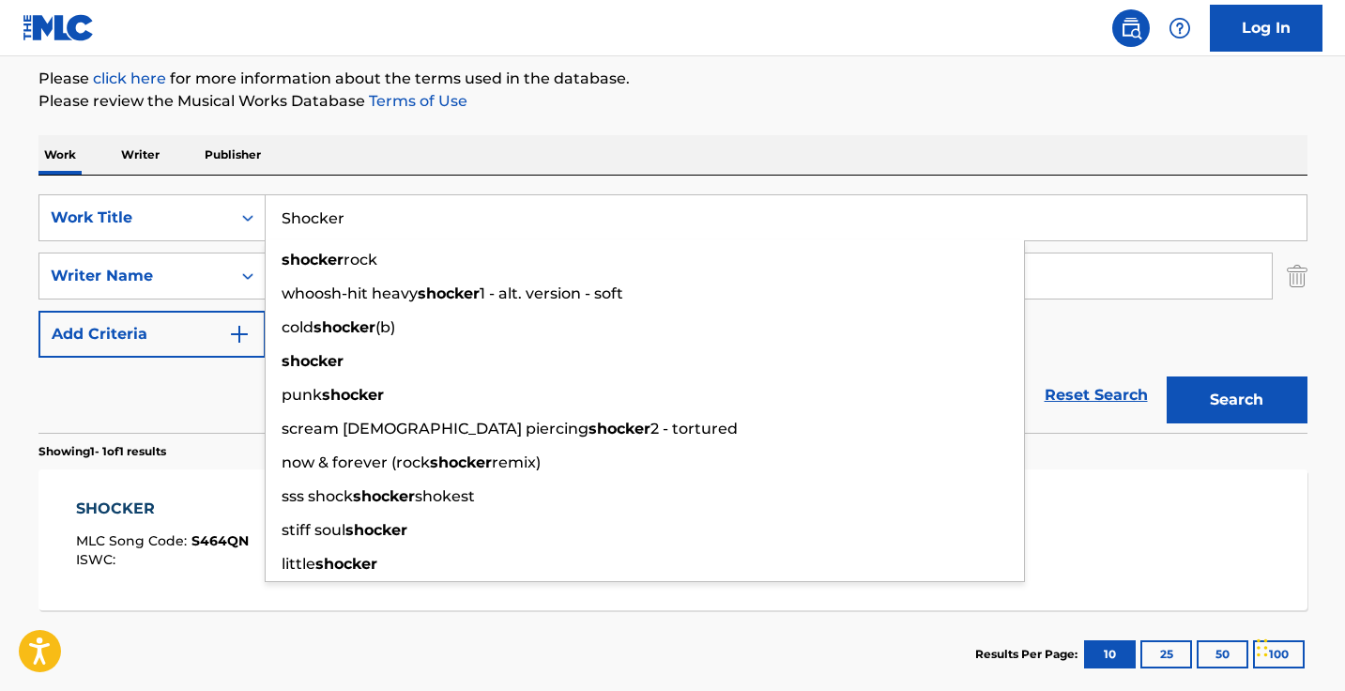
paste input "GOODMORNING!"
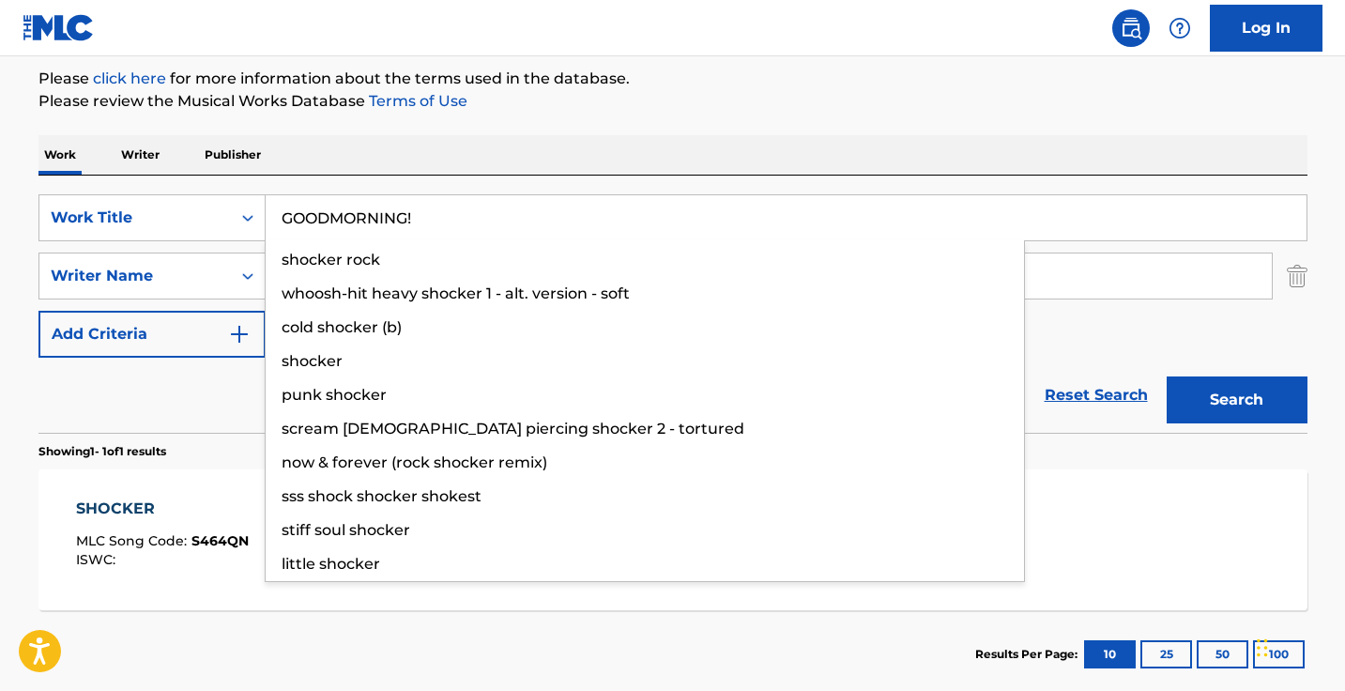
type input "GOODMORNING!"
click at [1236, 400] on button "Search" at bounding box center [1236, 399] width 141 height 47
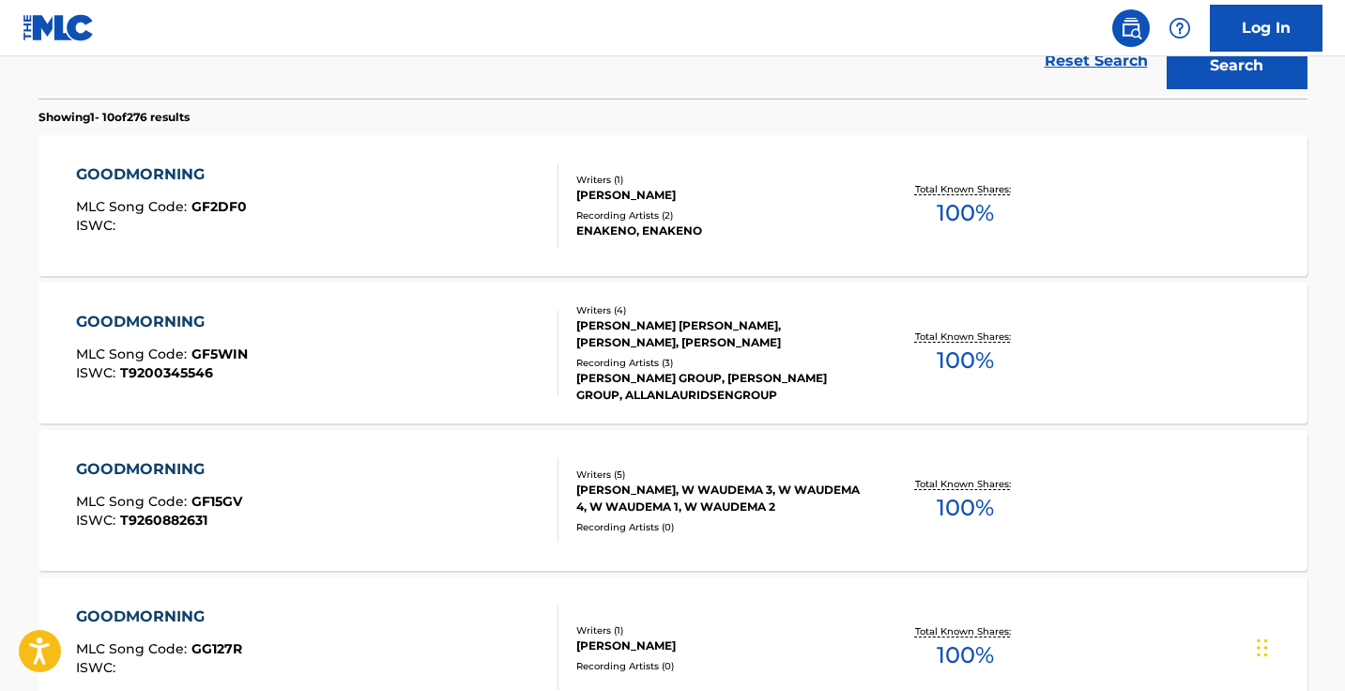
scroll to position [170, 0]
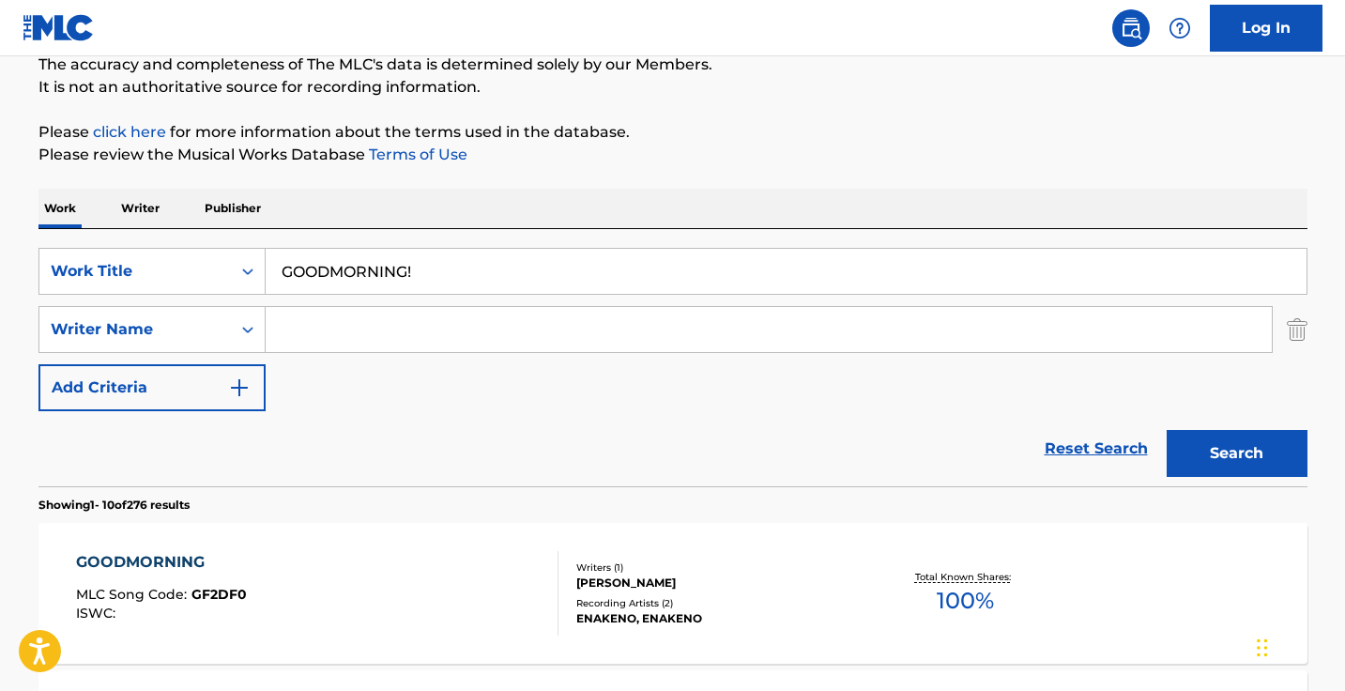
click at [844, 326] on input "Search Form" at bounding box center [769, 329] width 1006 height 45
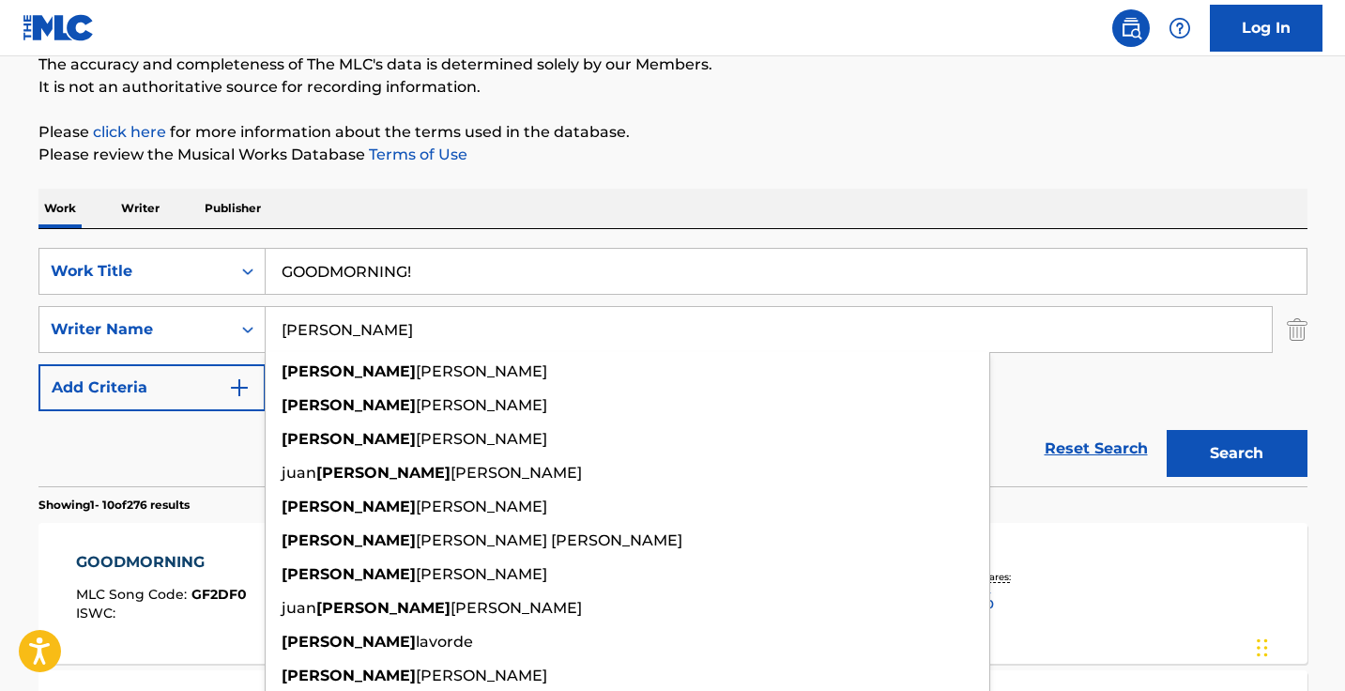
click at [1236, 453] on button "Search" at bounding box center [1236, 453] width 141 height 47
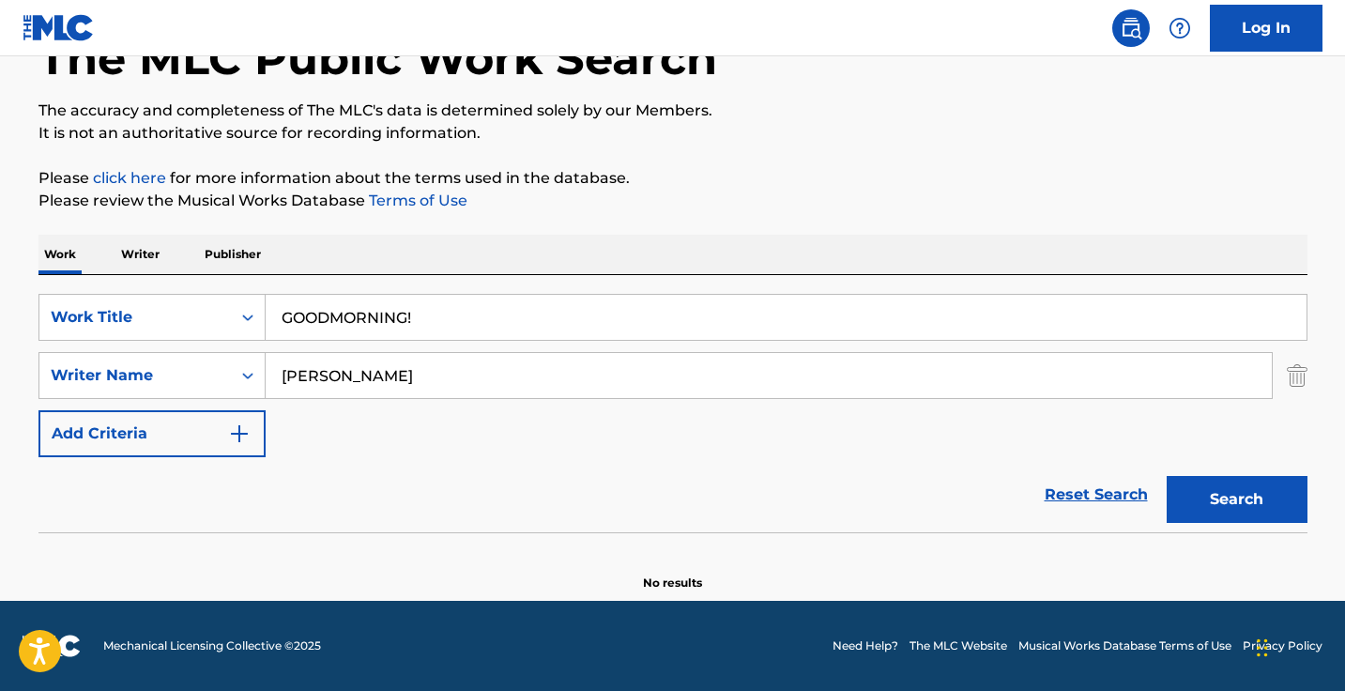
scroll to position [124, 0]
click at [390, 373] on input "camilo" at bounding box center [769, 375] width 1006 height 45
click at [1236, 499] on button "Search" at bounding box center [1236, 499] width 141 height 47
click at [429, 364] on input "ethan jupe" at bounding box center [769, 375] width 1006 height 45
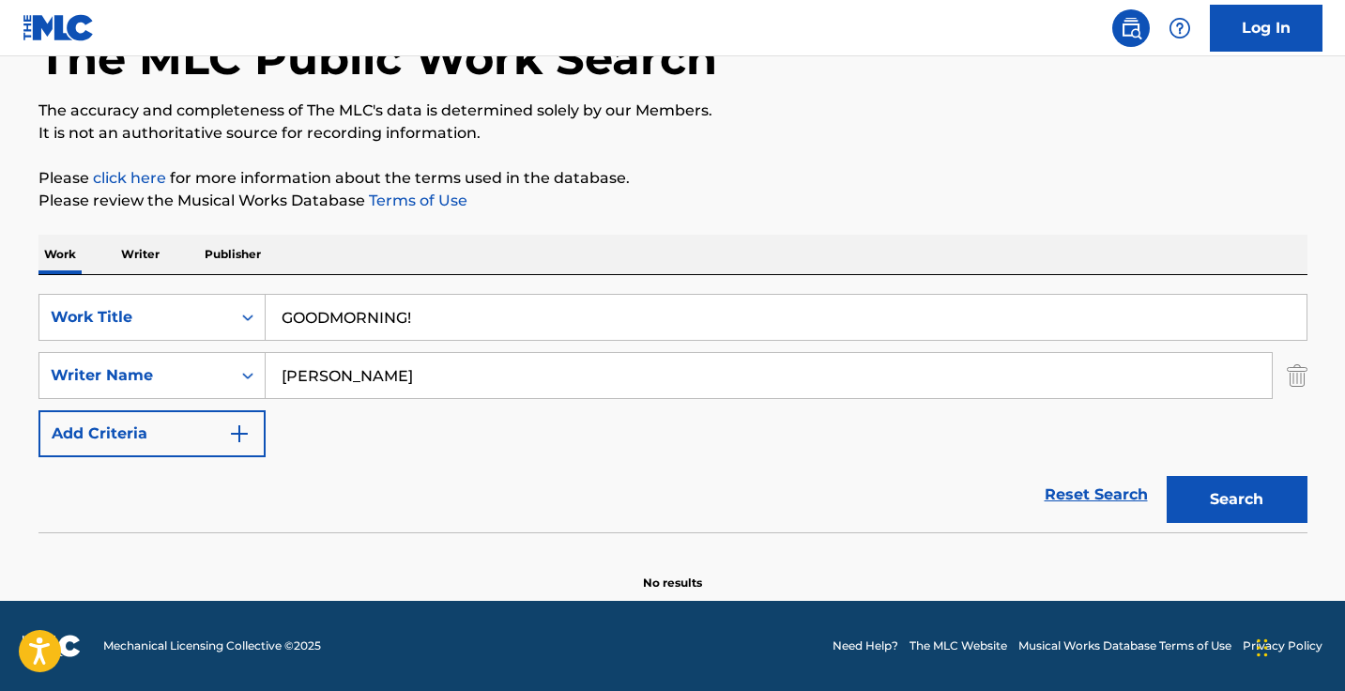
click at [429, 364] on input "ethan jupe" at bounding box center [769, 375] width 1006 height 45
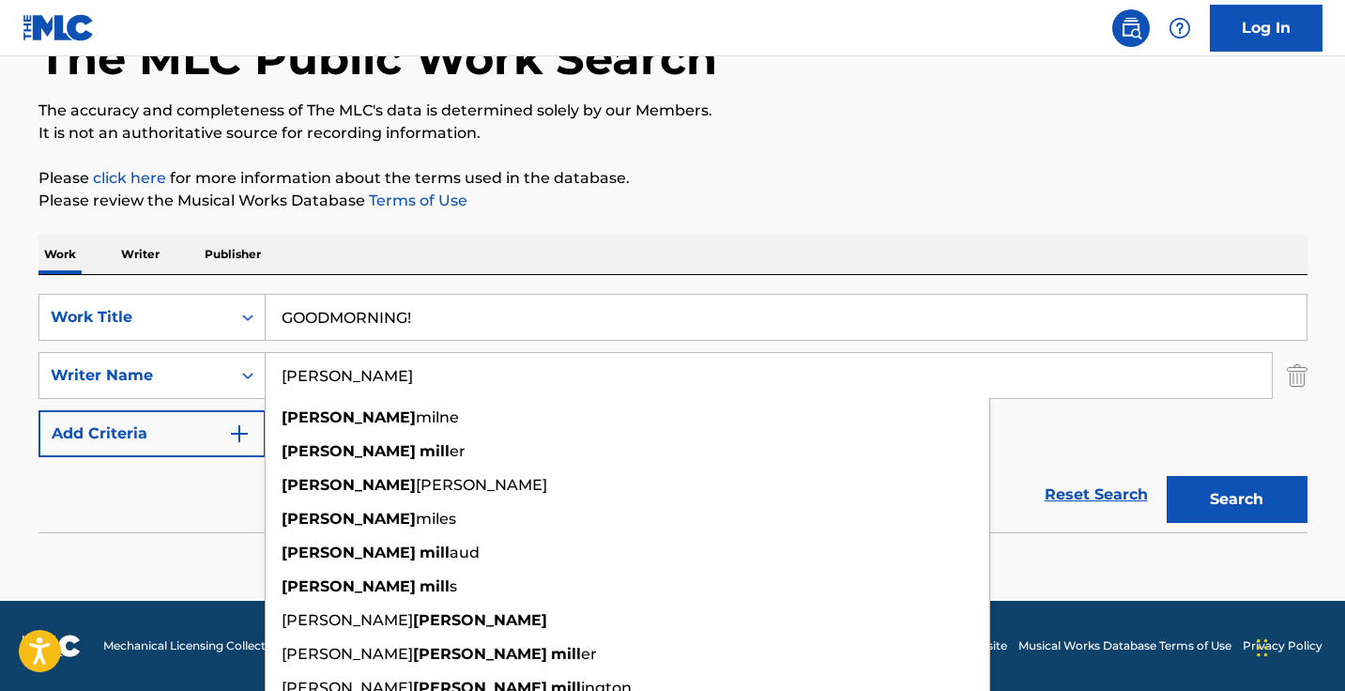
click at [1236, 499] on button "Search" at bounding box center [1236, 499] width 141 height 47
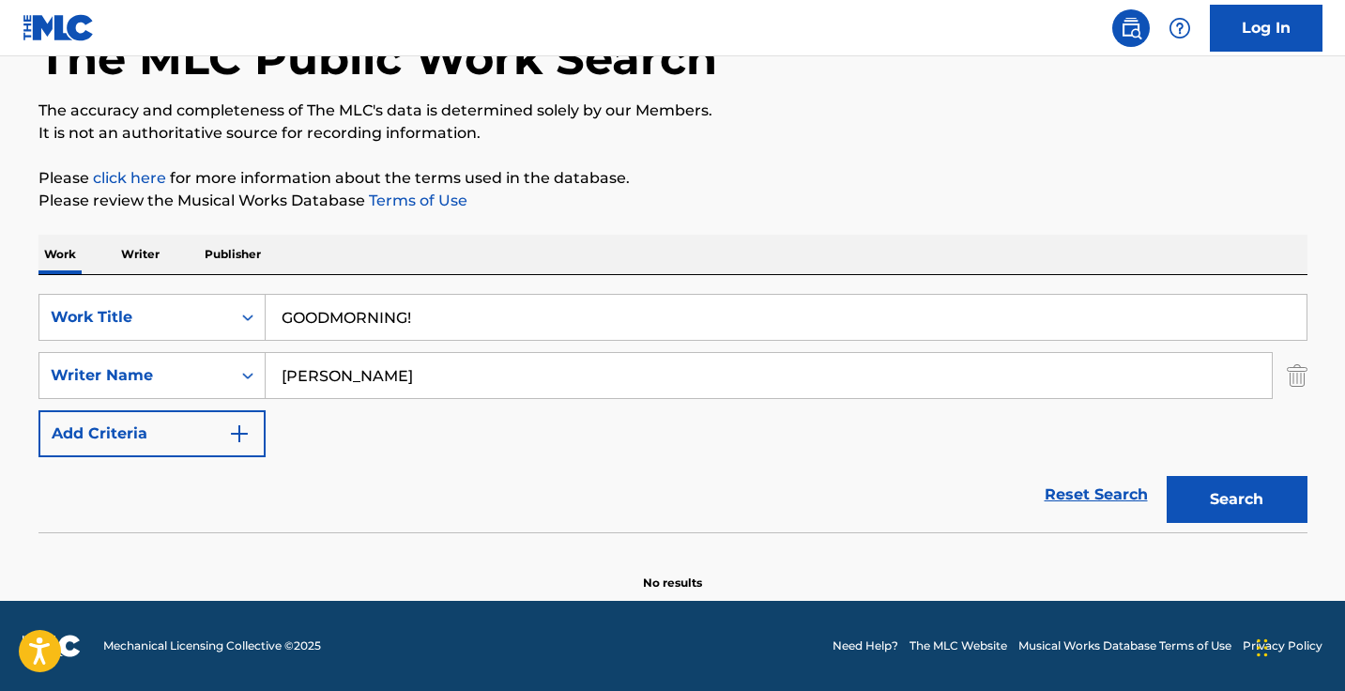
click at [558, 377] on input "Henry mills" at bounding box center [769, 375] width 1006 height 45
click at [1236, 499] on button "Search" at bounding box center [1236, 499] width 141 height 47
click at [392, 404] on div "SearchWithCriteria37014038-111d-4cf6-896e-e08acc6cbd0a Work Title GOODMORNING! …" at bounding box center [672, 375] width 1269 height 163
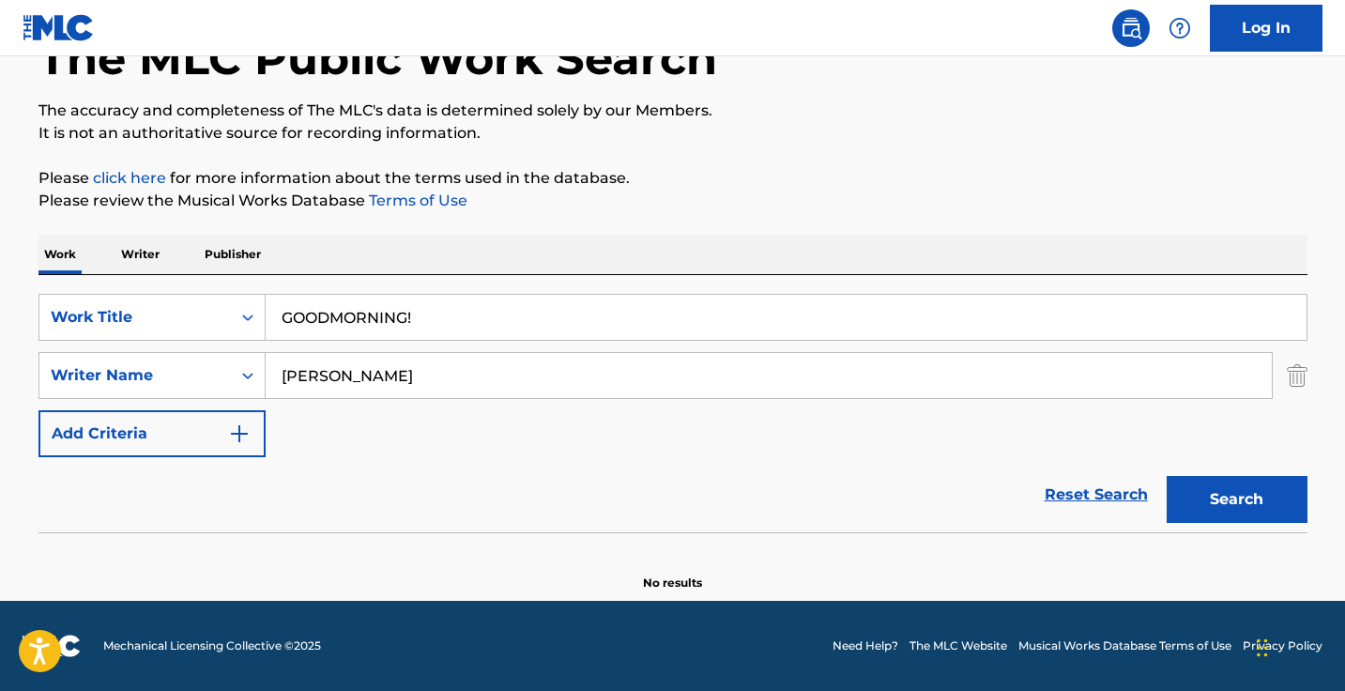
click at [392, 404] on div "SearchWithCriteria37014038-111d-4cf6-896e-e08acc6cbd0a Work Title GOODMORNING! …" at bounding box center [672, 375] width 1269 height 163
click at [401, 379] on input "jayden welsh" at bounding box center [769, 375] width 1006 height 45
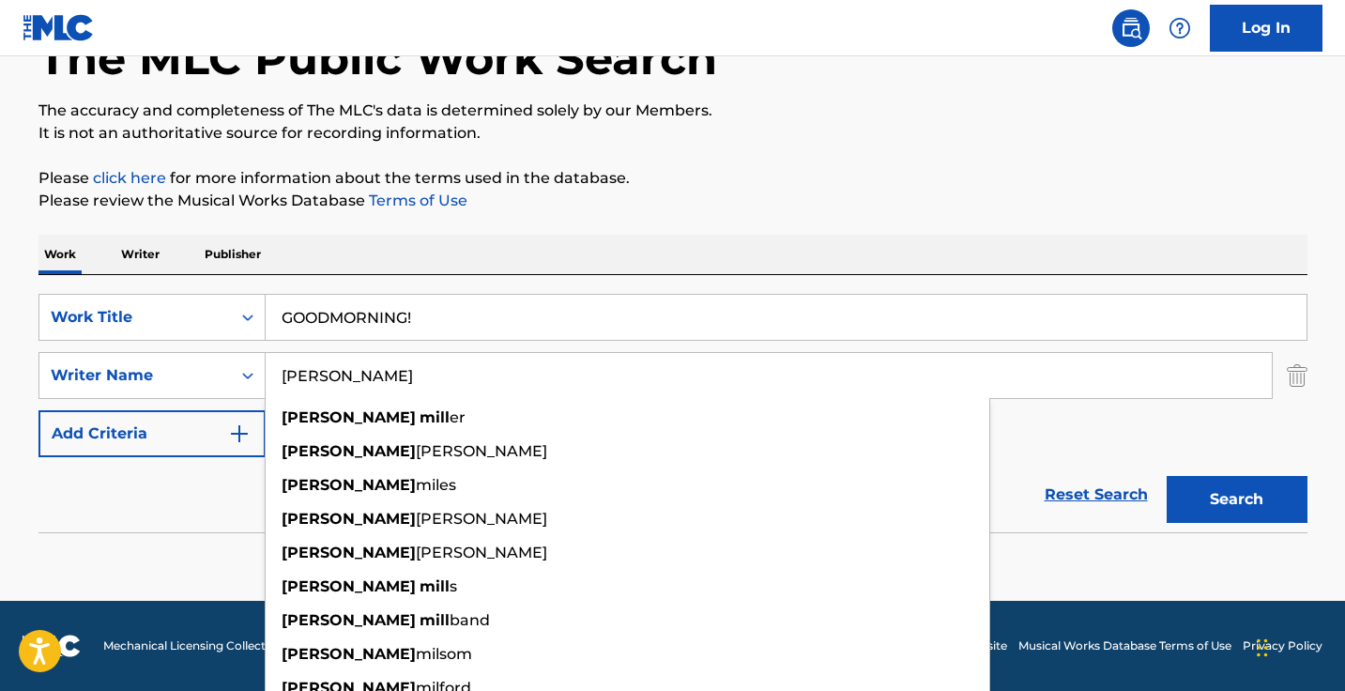
click at [1236, 499] on button "Search" at bounding box center [1236, 499] width 141 height 47
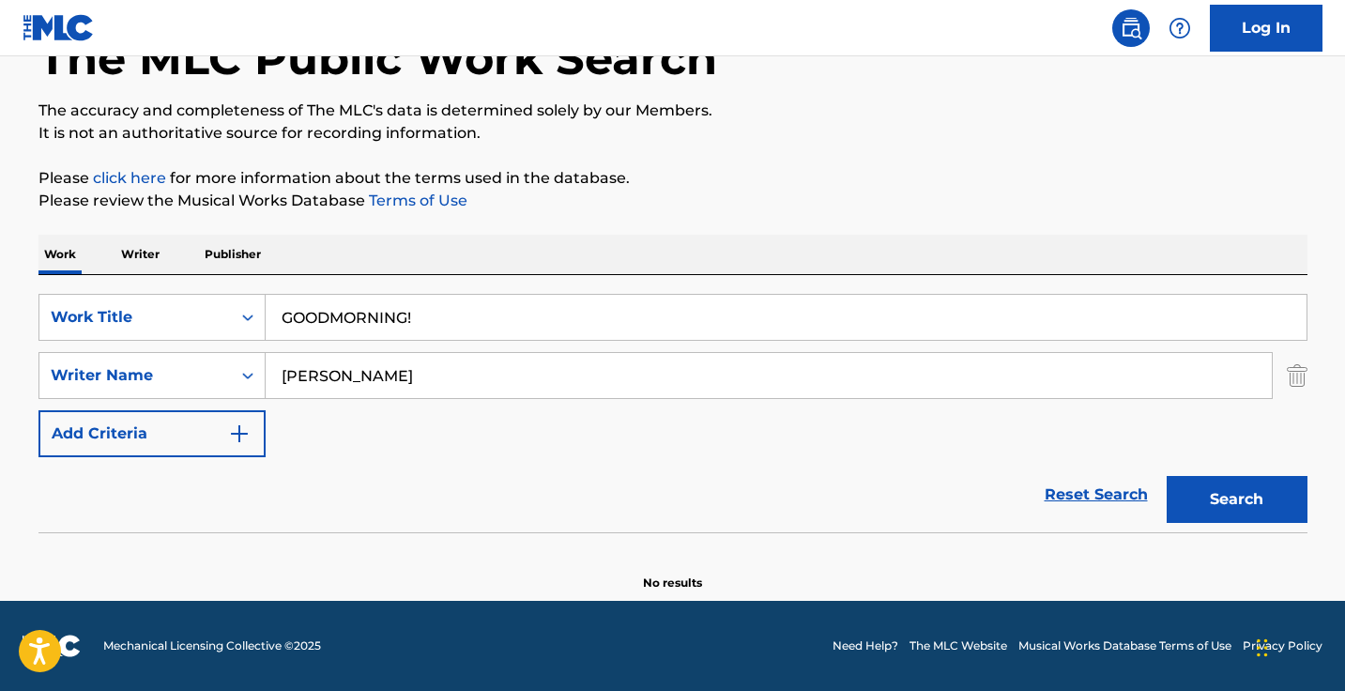
click at [661, 389] on input "thomas mills" at bounding box center [769, 375] width 1006 height 45
click at [661, 385] on input "thomas mills" at bounding box center [769, 375] width 1006 height 45
type input "thomas"
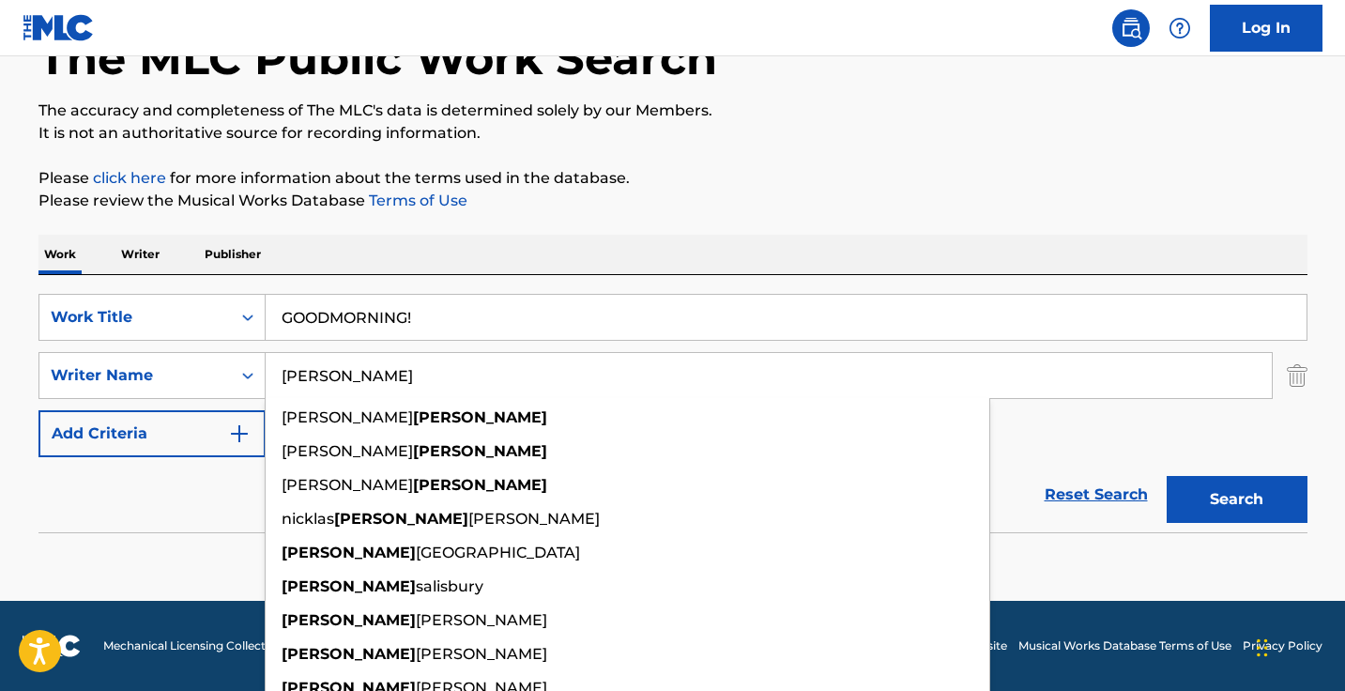
click at [660, 389] on input "thomas" at bounding box center [769, 375] width 1006 height 45
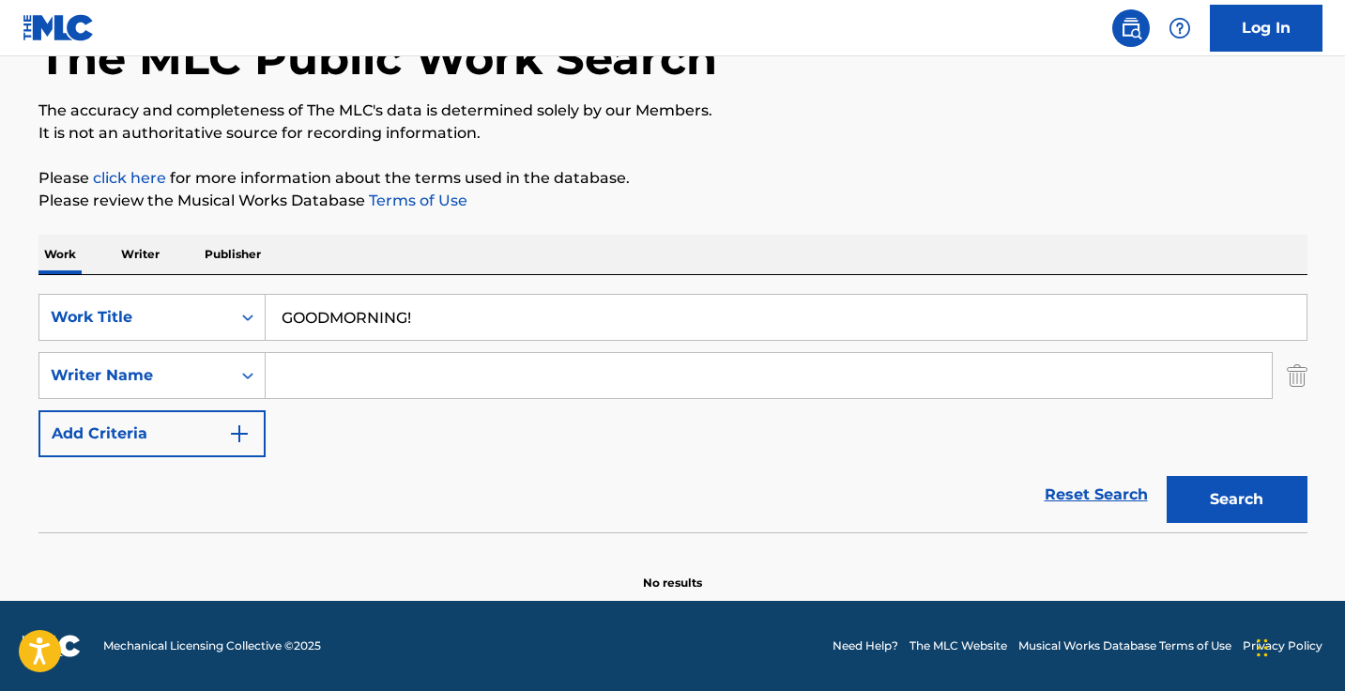
click at [399, 331] on input "GOODMORNING!" at bounding box center [786, 317] width 1041 height 45
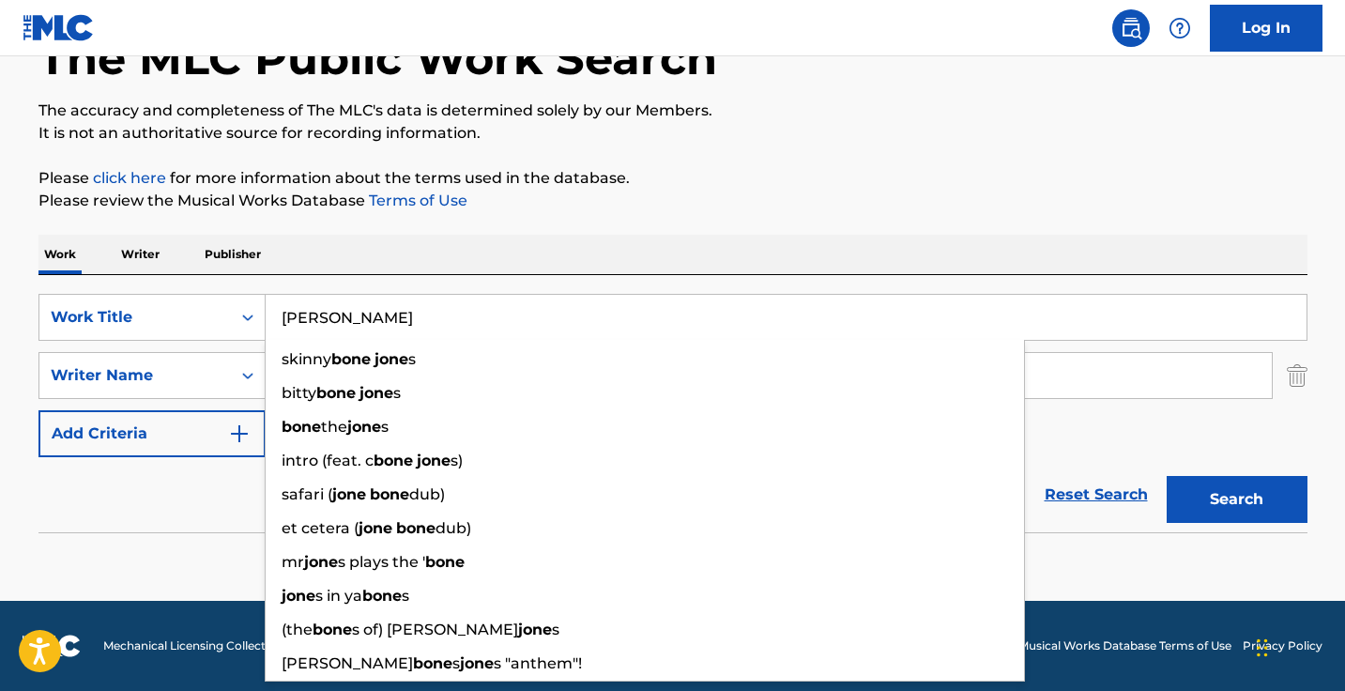
type input "bone jones"
click at [1236, 499] on button "Search" at bounding box center [1236, 499] width 141 height 47
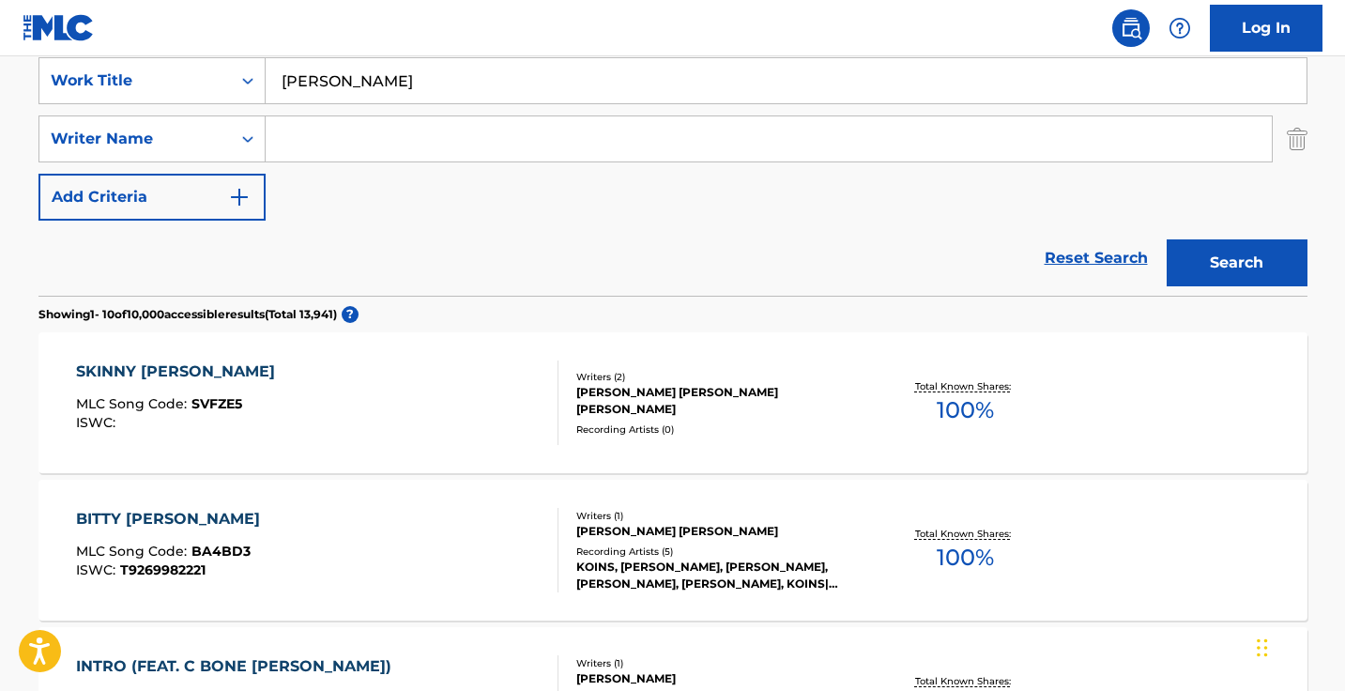
scroll to position [372, 0]
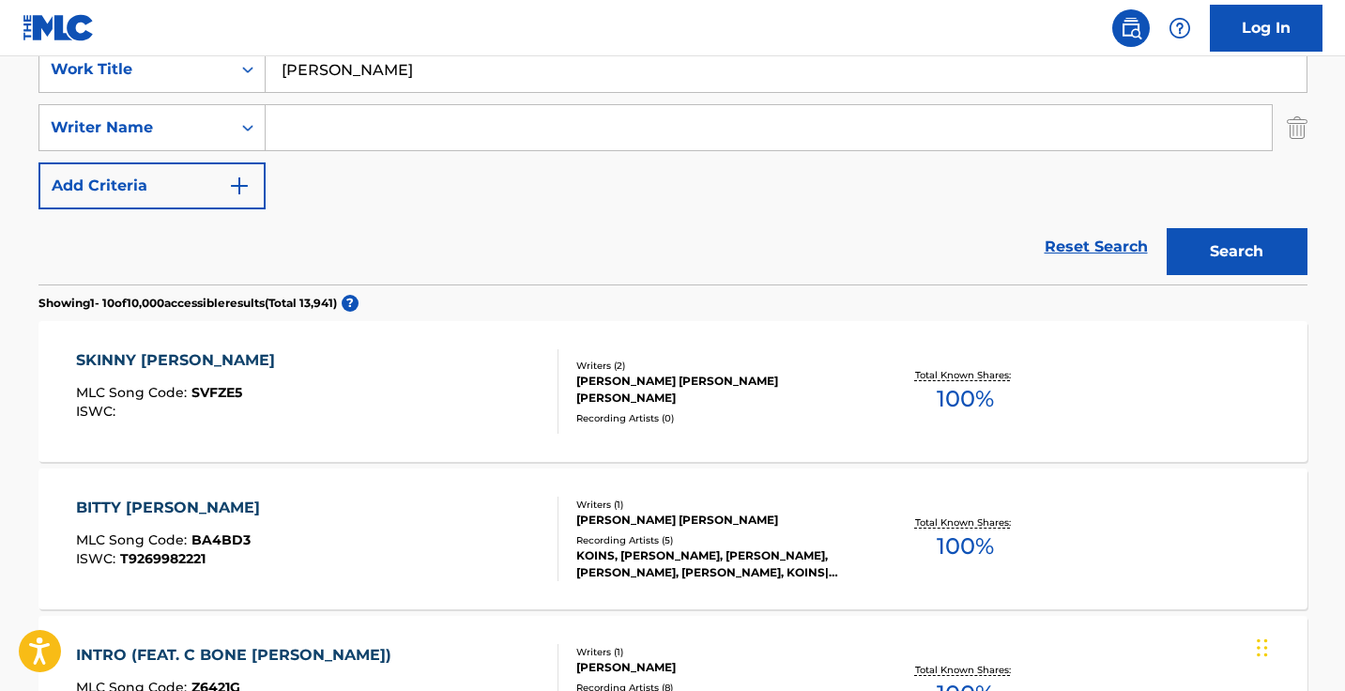
click at [372, 132] on input "Search Form" at bounding box center [769, 127] width 1006 height 45
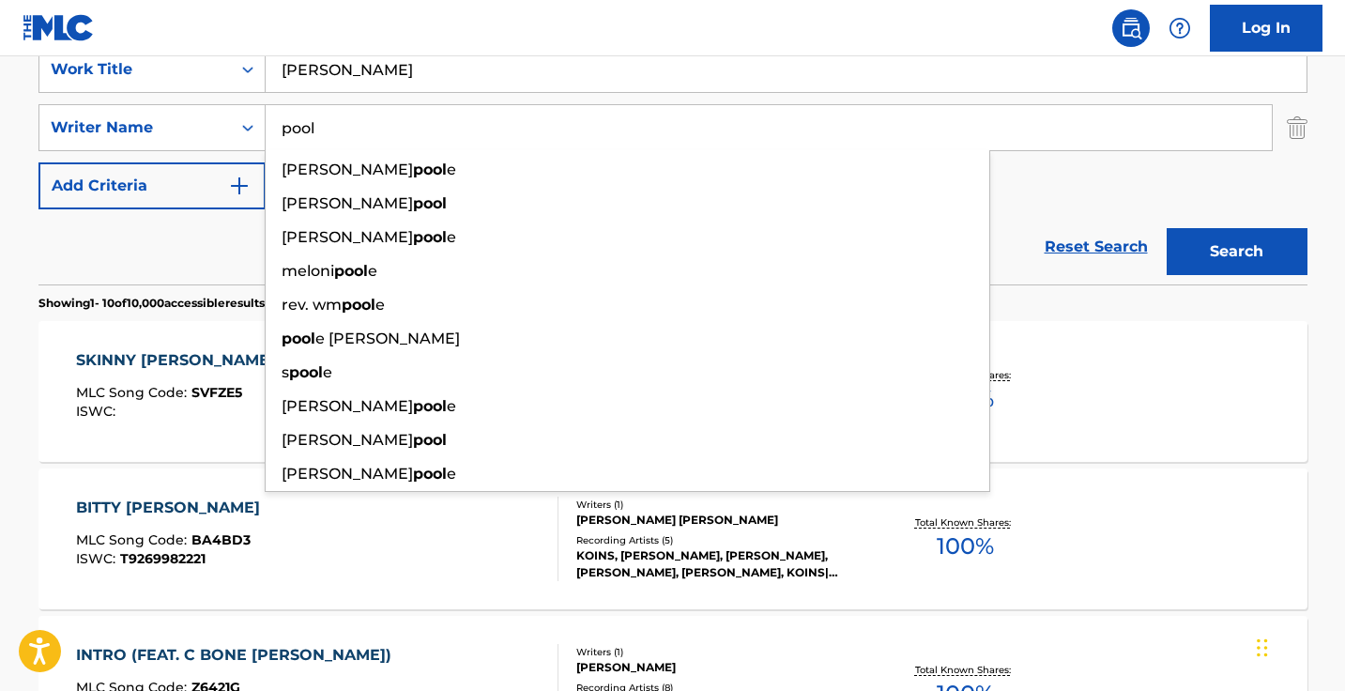
type input "pool"
click at [1236, 251] on button "Search" at bounding box center [1236, 251] width 141 height 47
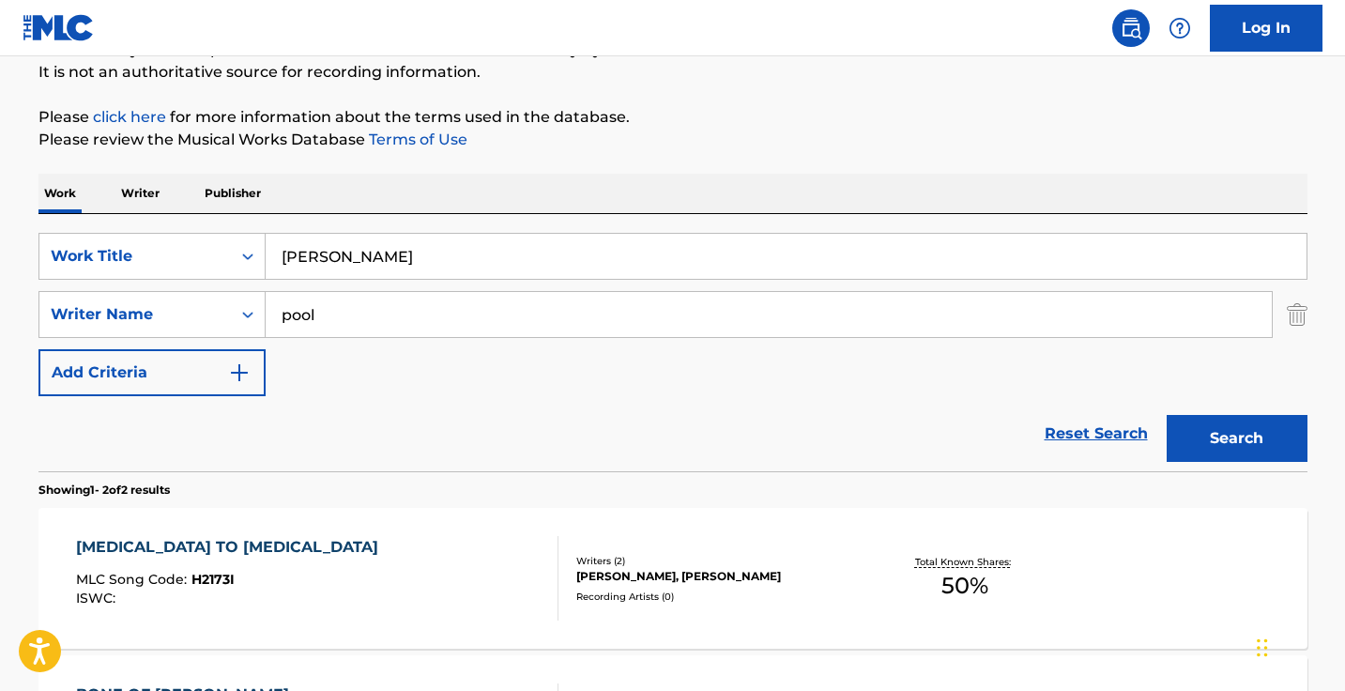
click at [420, 319] on input "pool" at bounding box center [769, 314] width 1006 height 45
type input "ritch anderson"
click at [1236, 438] on button "Search" at bounding box center [1236, 438] width 141 height 47
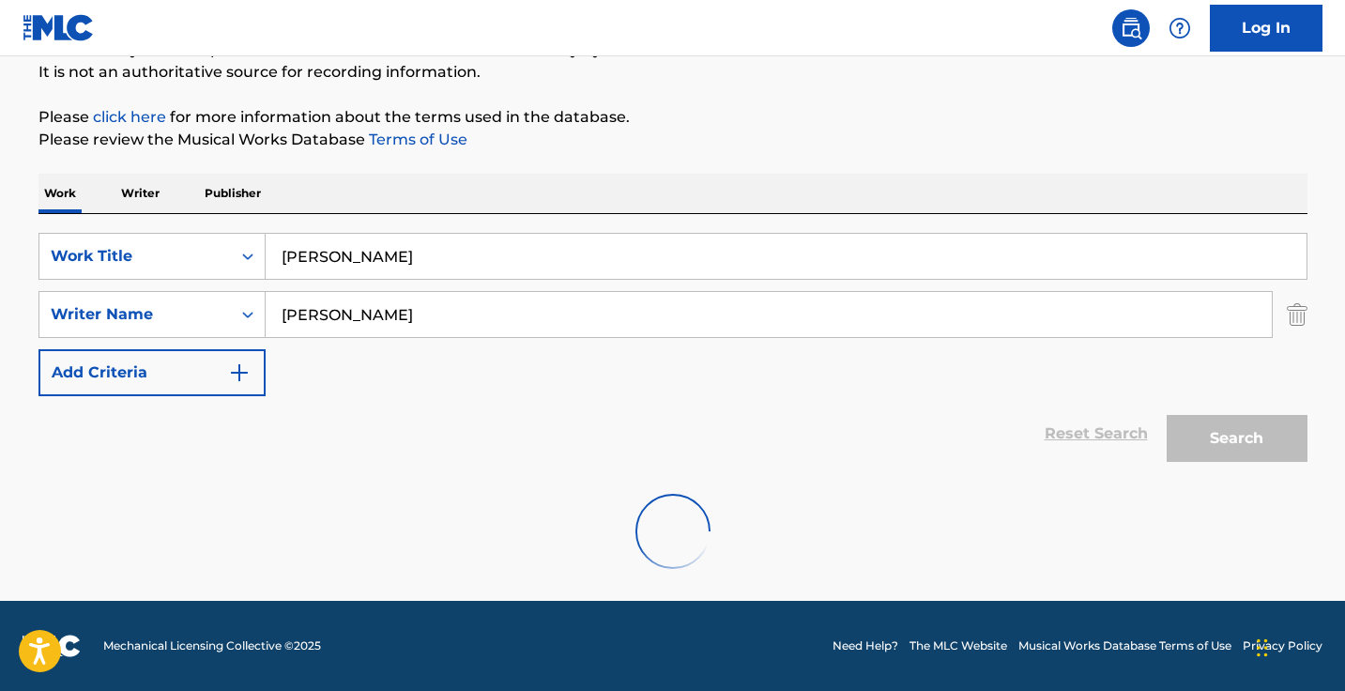
scroll to position [124, 0]
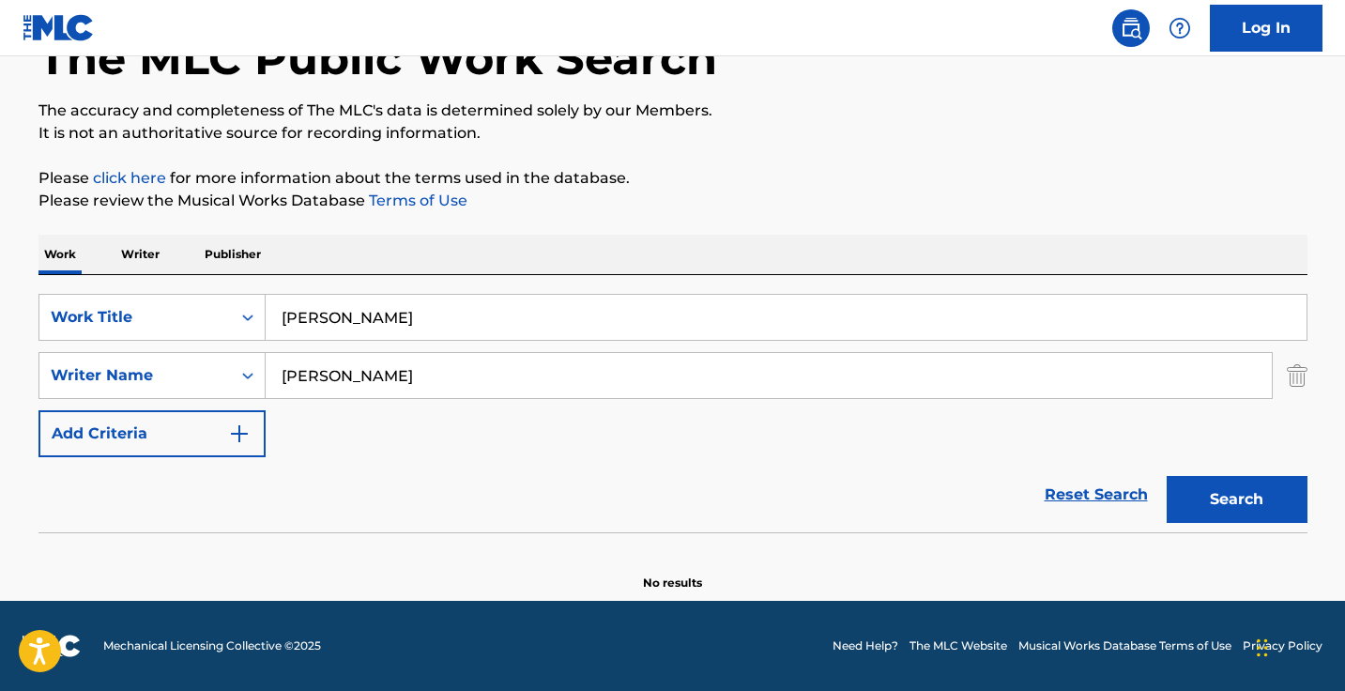
click at [417, 330] on input "bone jones" at bounding box center [786, 317] width 1041 height 45
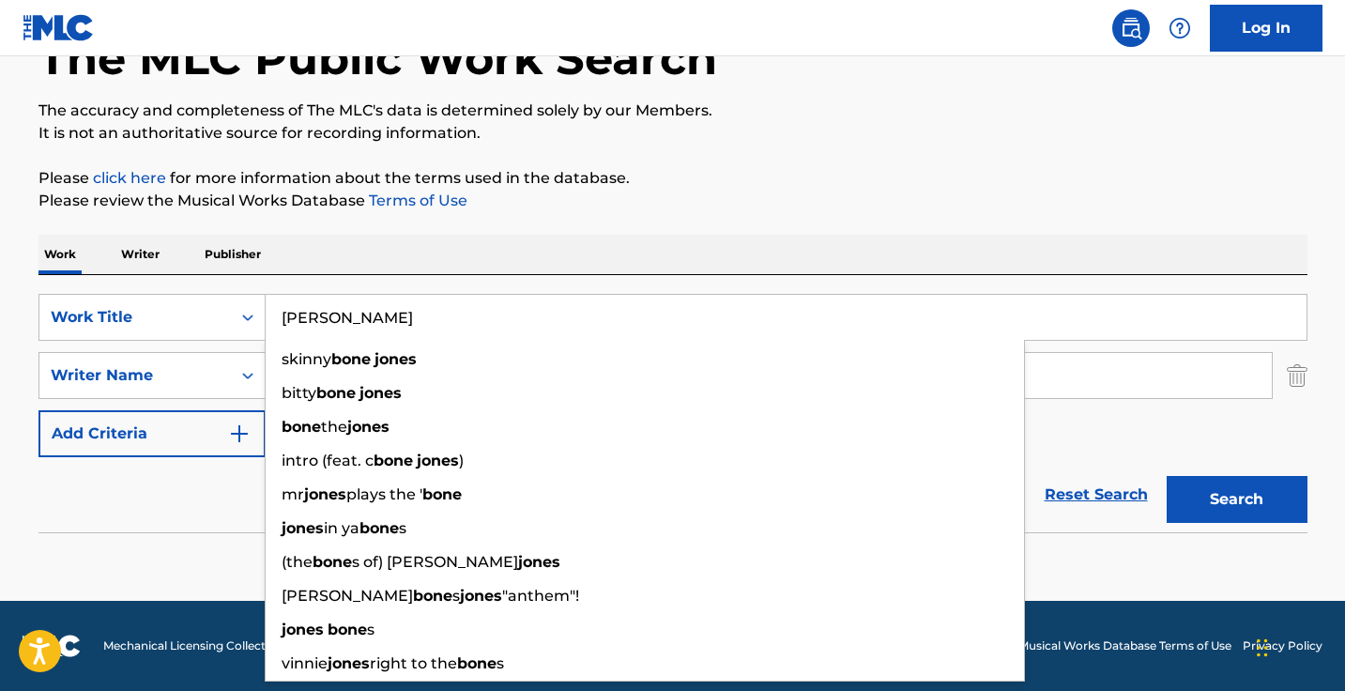
click at [417, 330] on input "bone jones" at bounding box center [786, 317] width 1041 height 45
paste input "Bottom Of The Bottle"
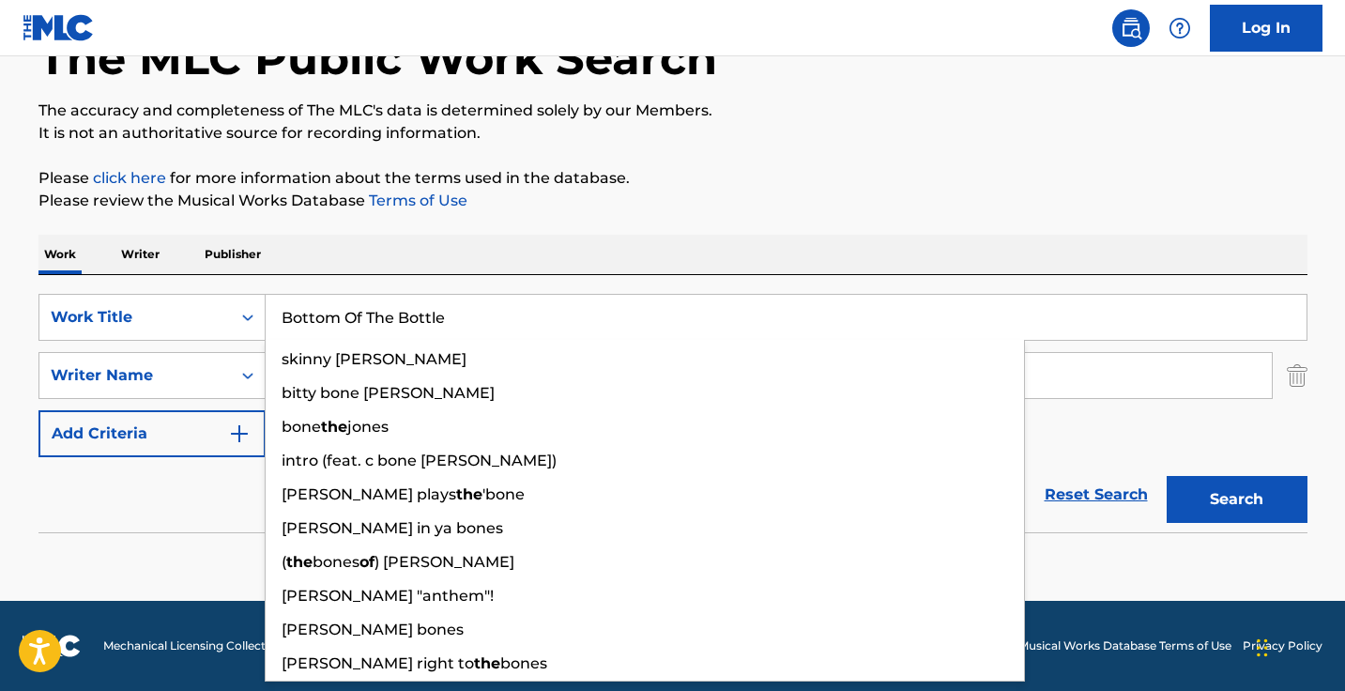
type input "Bottom Of The Bottle"
click at [1236, 499] on button "Search" at bounding box center [1236, 499] width 141 height 47
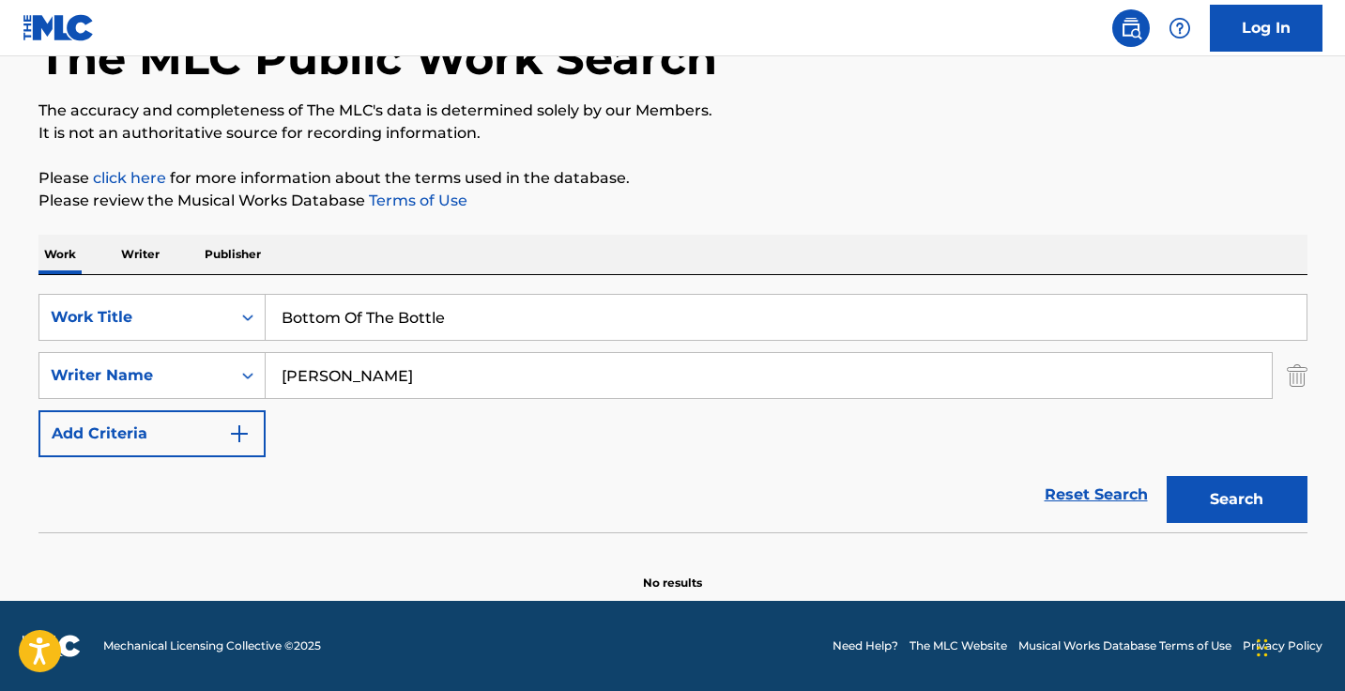
click at [495, 172] on p "Please click here for more information about the terms used in the database." at bounding box center [672, 178] width 1269 height 23
click at [453, 380] on input "ritch anderson" at bounding box center [769, 375] width 1006 height 45
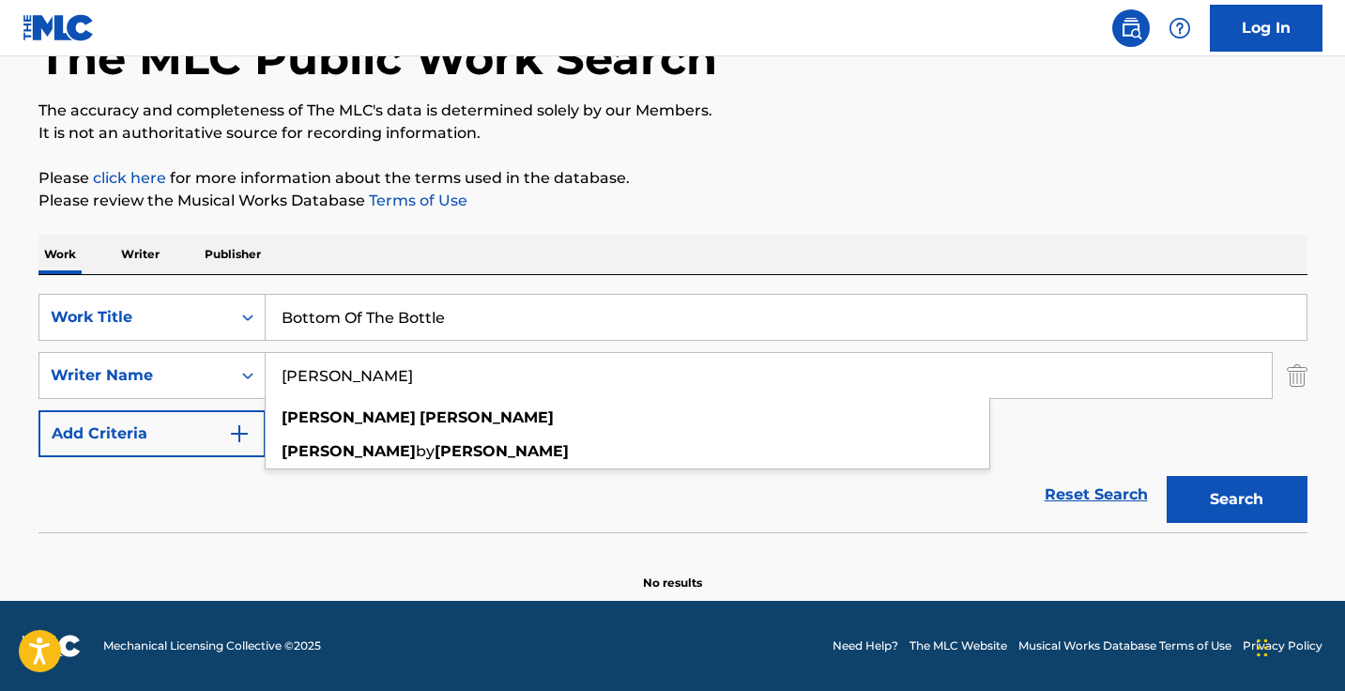
type input "bob marlette"
click at [1236, 499] on button "Search" at bounding box center [1236, 499] width 141 height 47
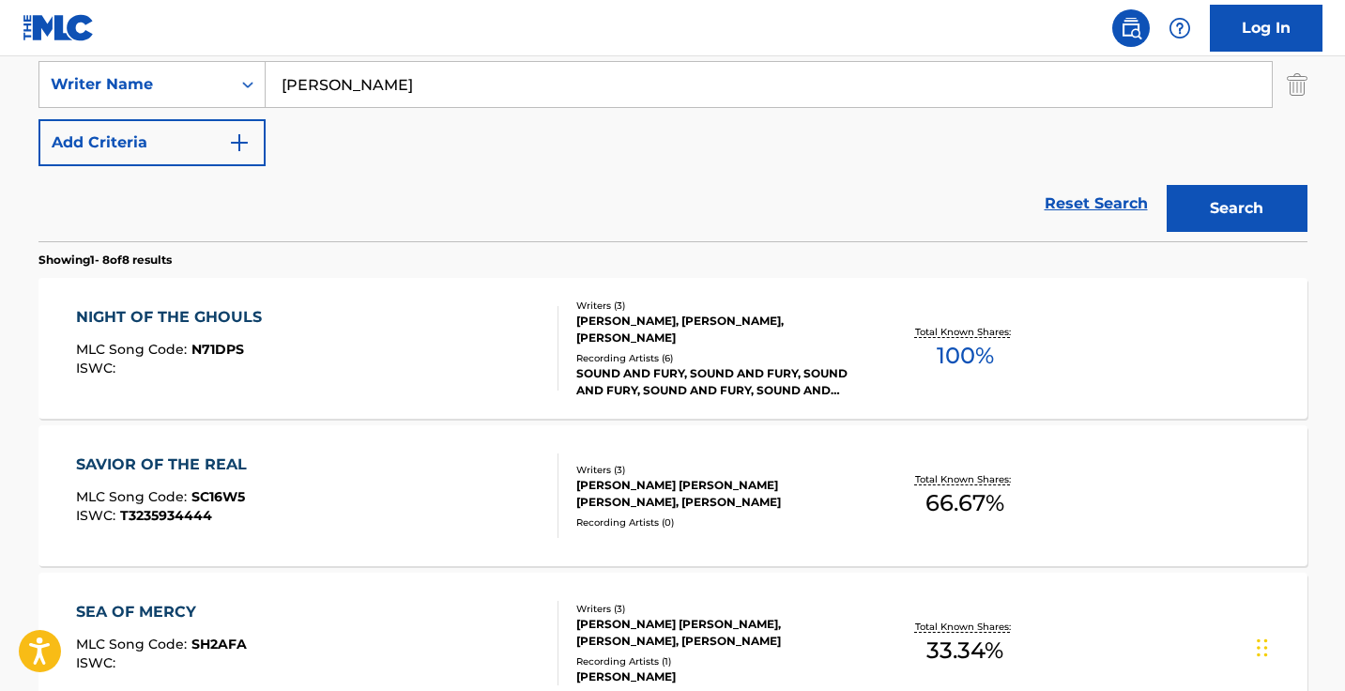
scroll to position [195, 0]
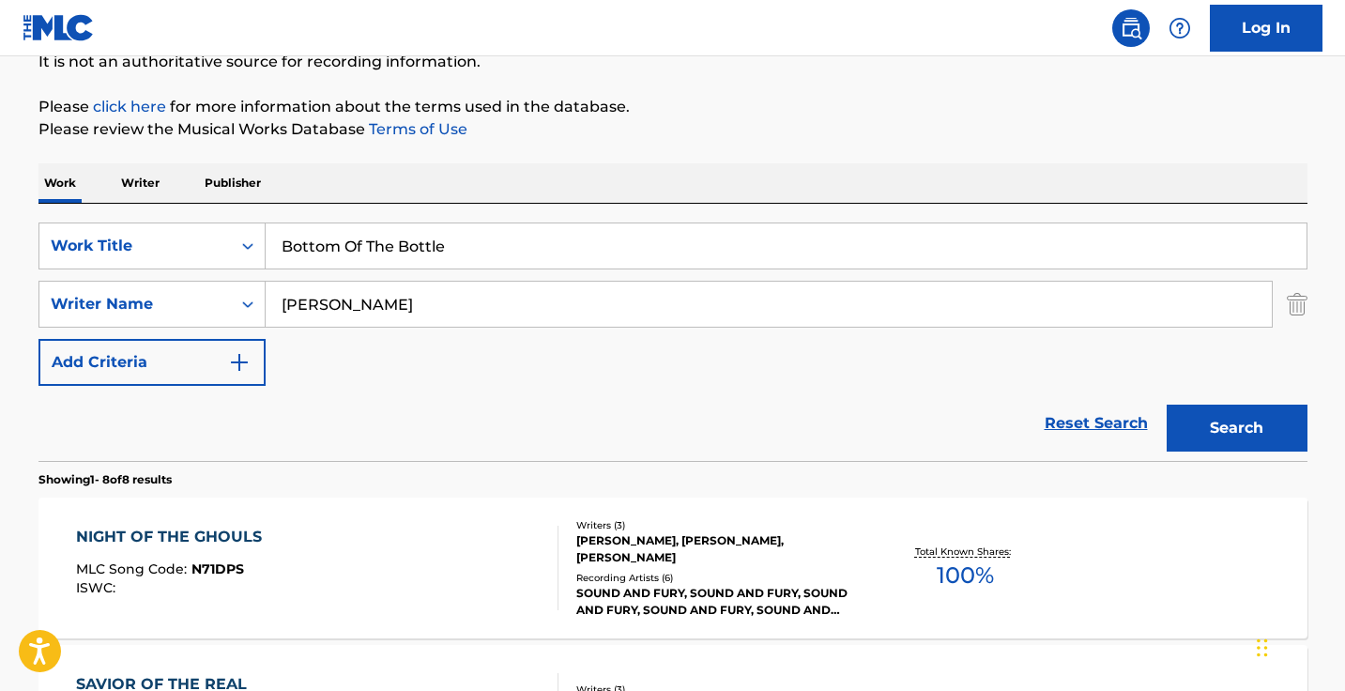
click at [475, 311] on input "bob marlette" at bounding box center [769, 304] width 1006 height 45
click at [1236, 428] on button "Search" at bounding box center [1236, 427] width 141 height 47
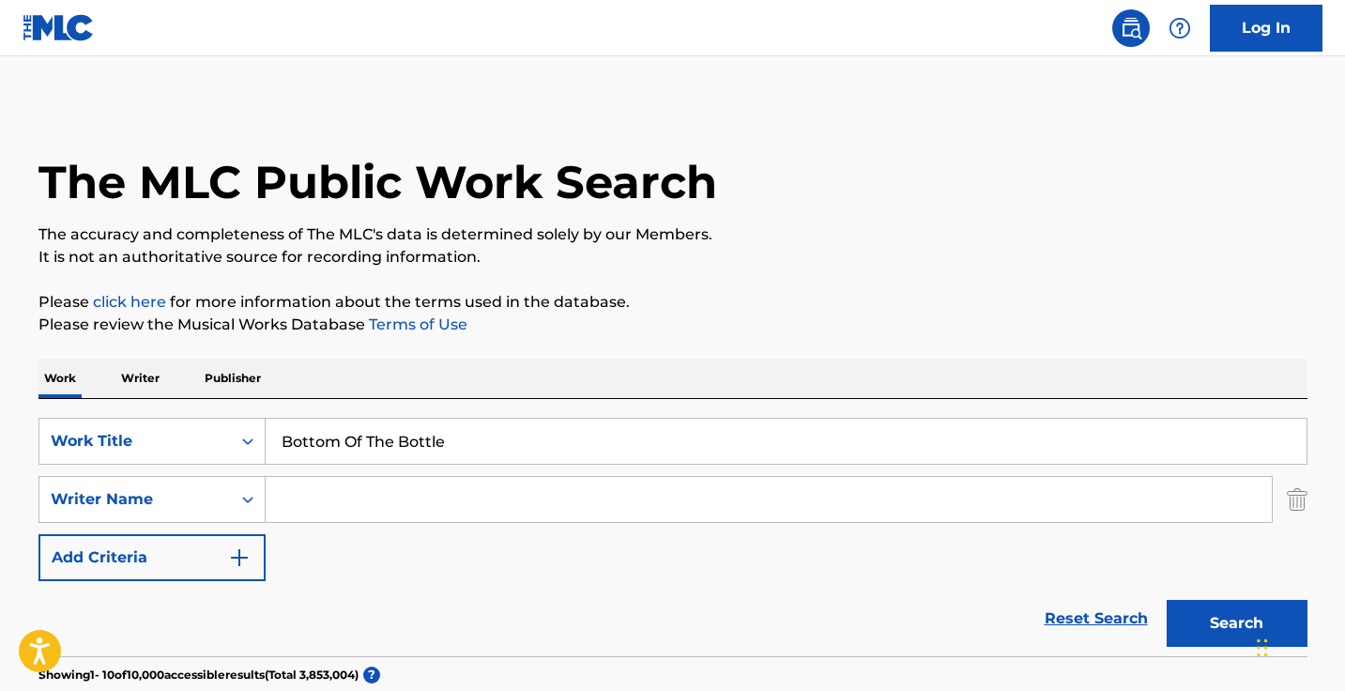
scroll to position [-1, 0]
click at [384, 528] on div "SearchWithCriteria37014038-111d-4cf6-896e-e08acc6cbd0a Work Title Bottom Of The…" at bounding box center [672, 499] width 1269 height 163
click at [384, 515] on input "Search Form" at bounding box center [769, 499] width 1006 height 45
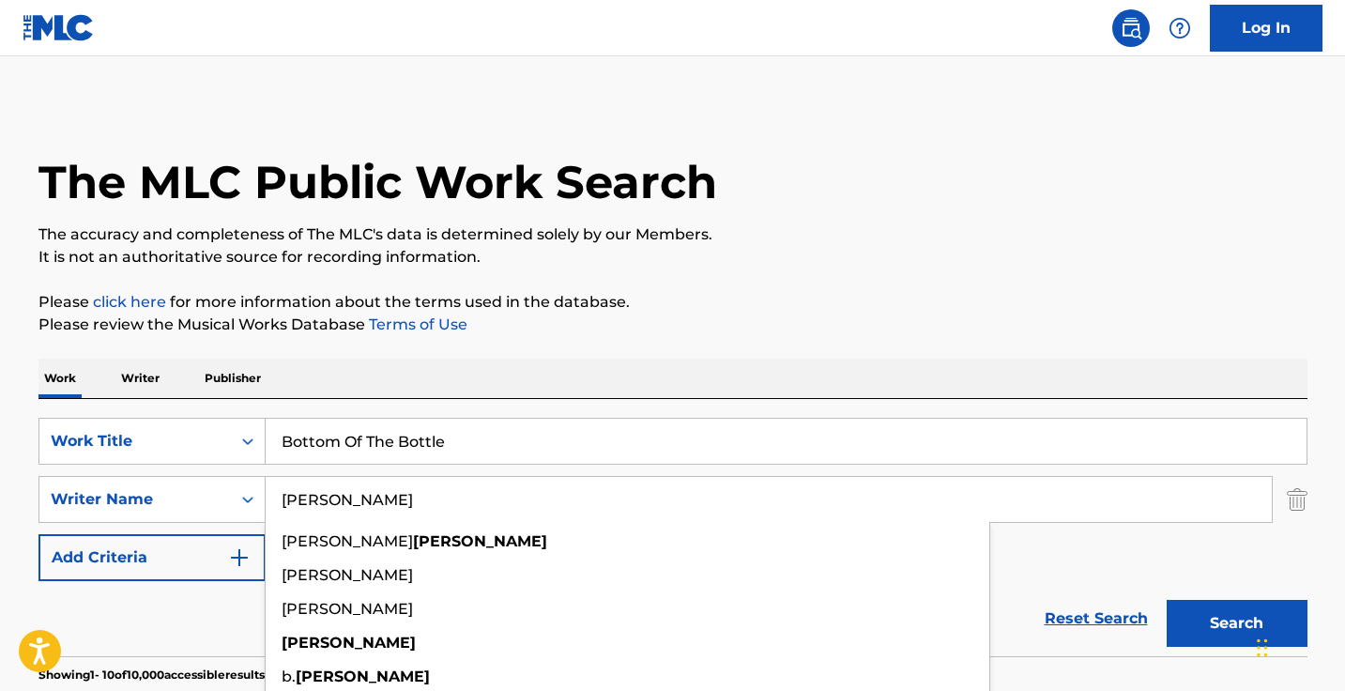
type input "marlette"
click at [1236, 623] on button "Search" at bounding box center [1236, 623] width 141 height 47
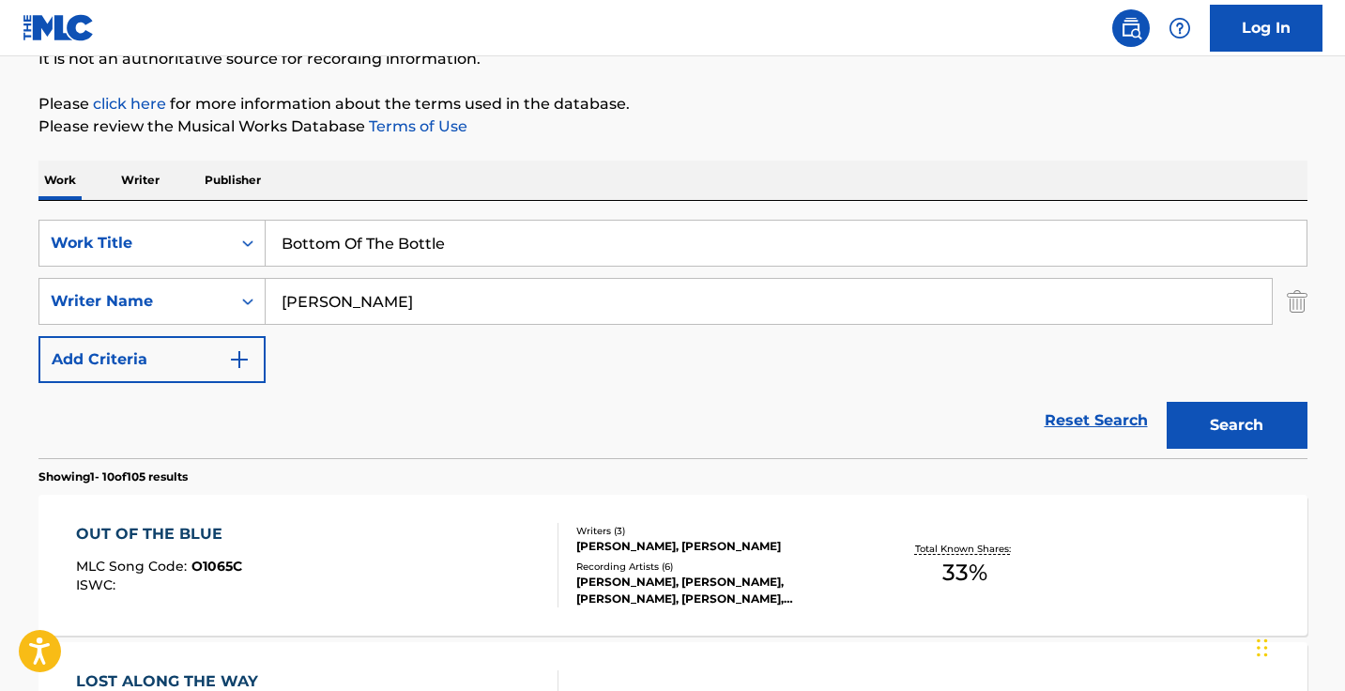
scroll to position [267, 0]
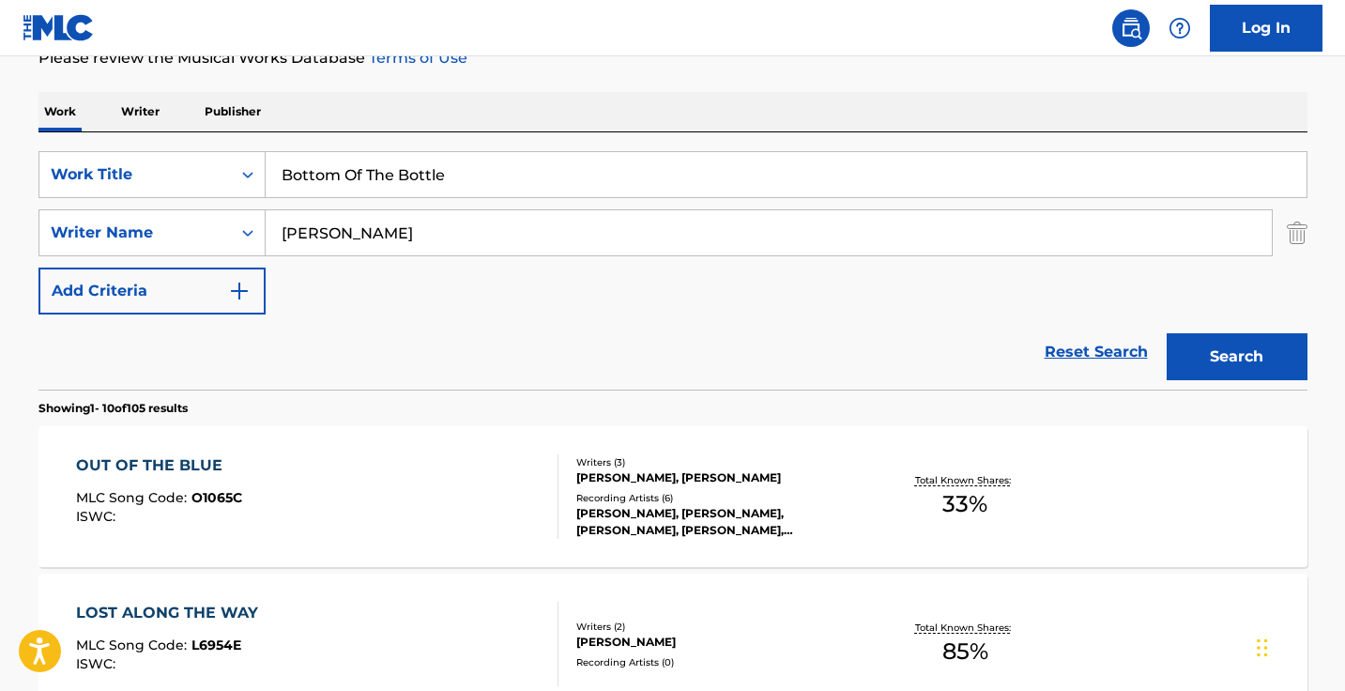
click at [465, 189] on input "Bottom Of The Bottle" at bounding box center [786, 174] width 1041 height 45
paste input "uilt For The Road"
type input "Built For The Road"
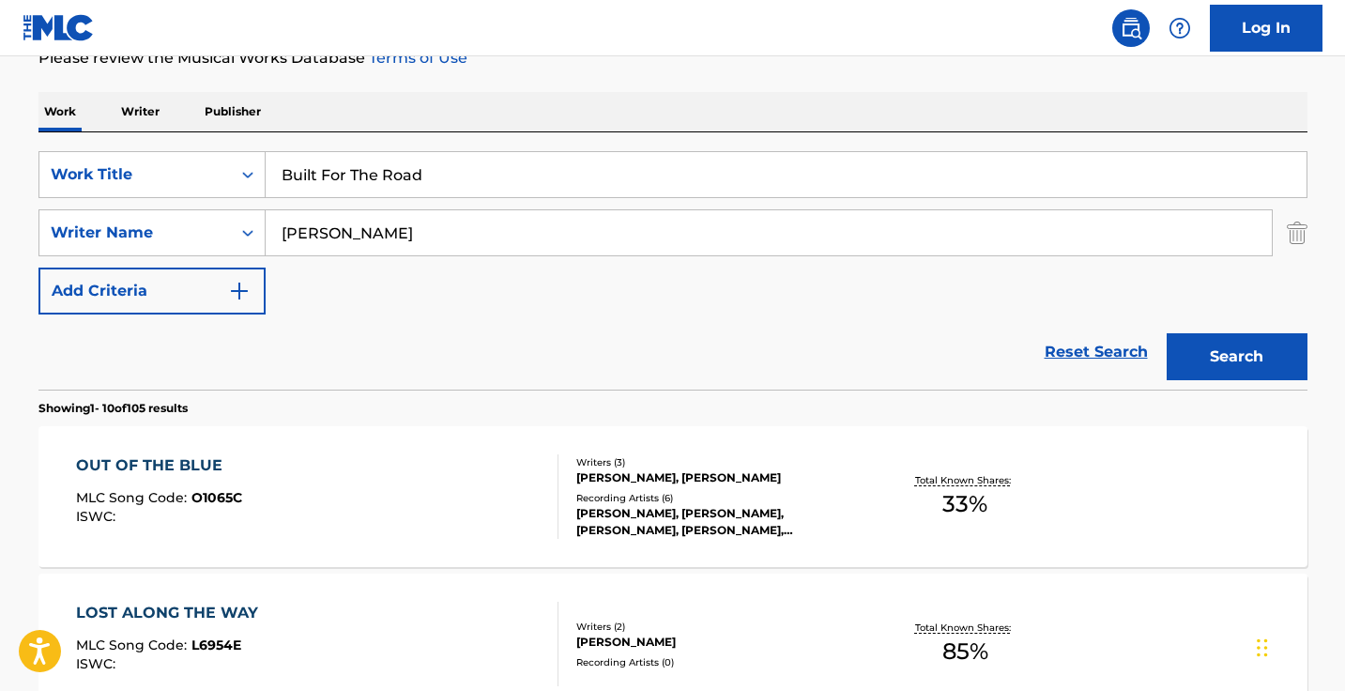
click at [1236, 357] on button "Search" at bounding box center [1236, 356] width 141 height 47
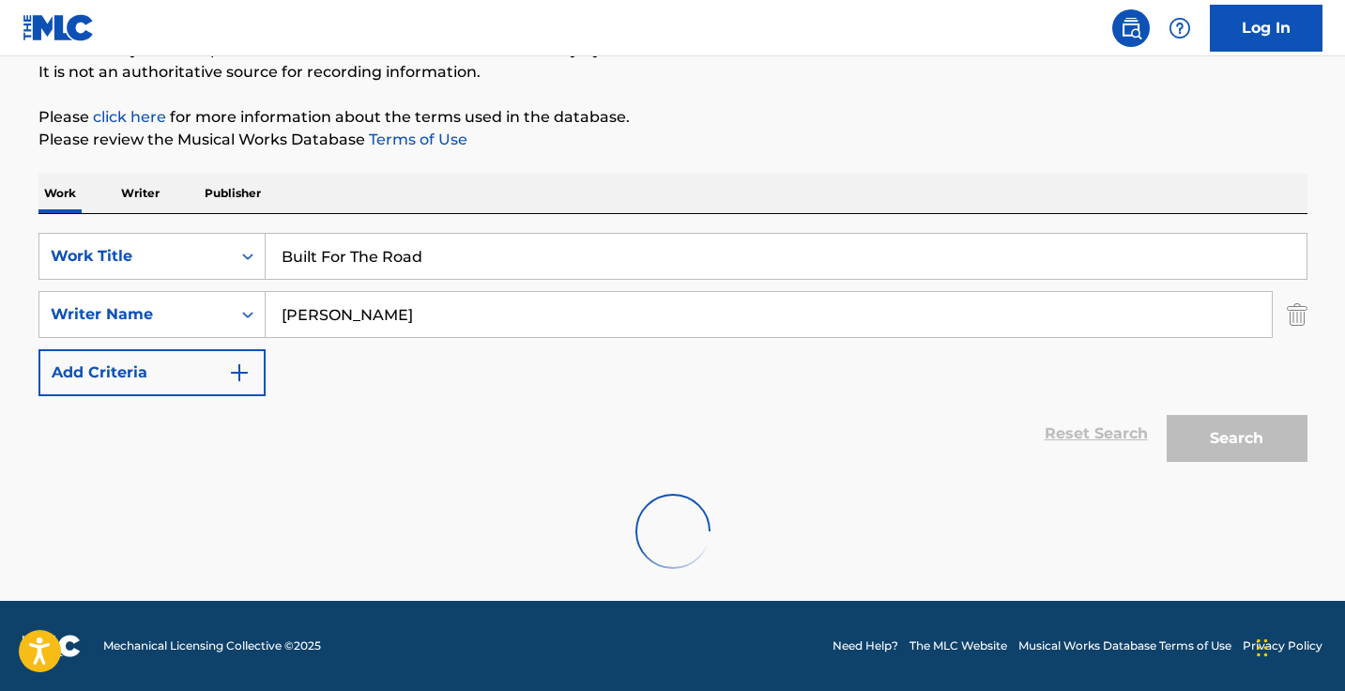
scroll to position [185, 0]
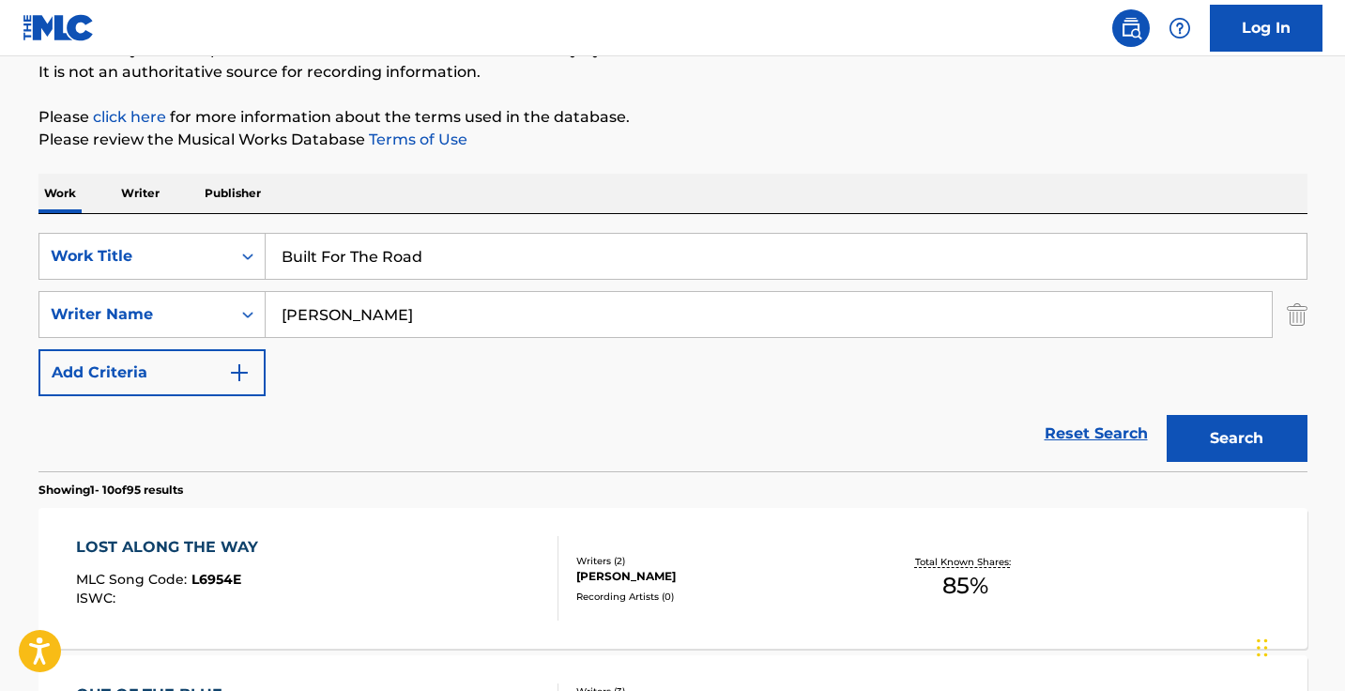
click at [373, 310] on input "marlette" at bounding box center [769, 314] width 1006 height 45
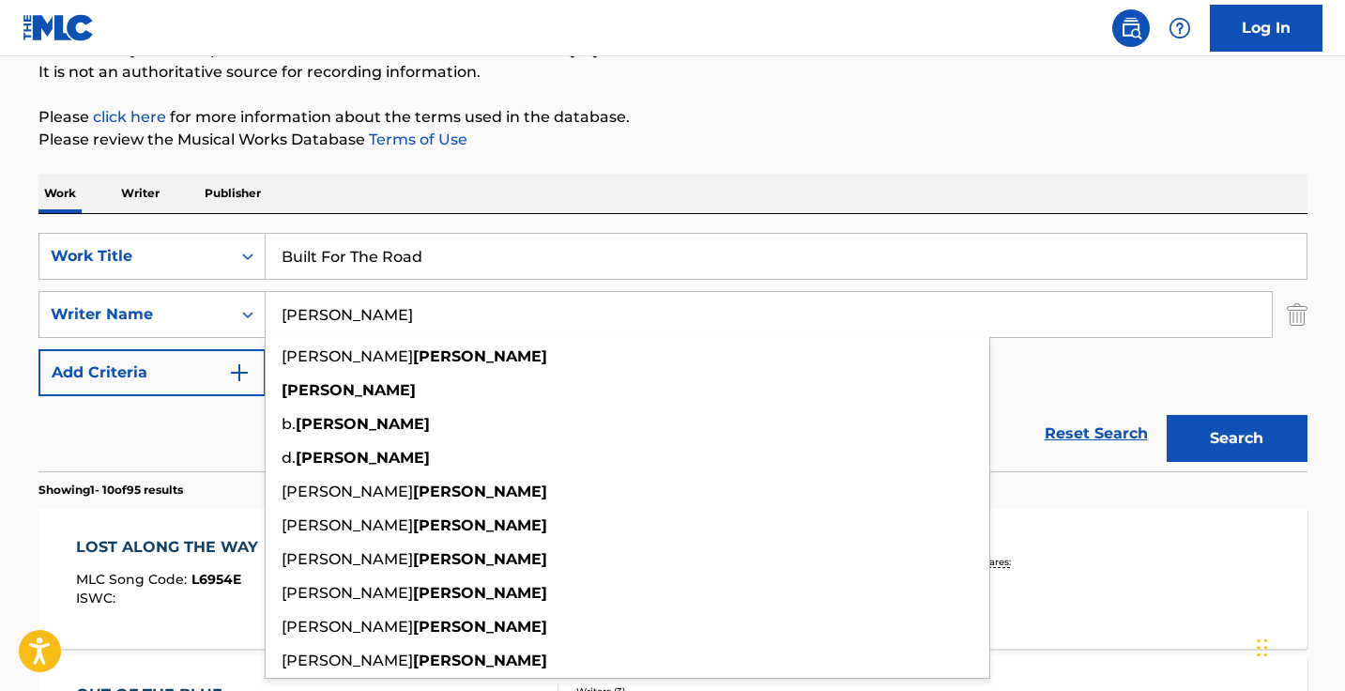
click at [373, 310] on input "marlette" at bounding box center [769, 314] width 1006 height 45
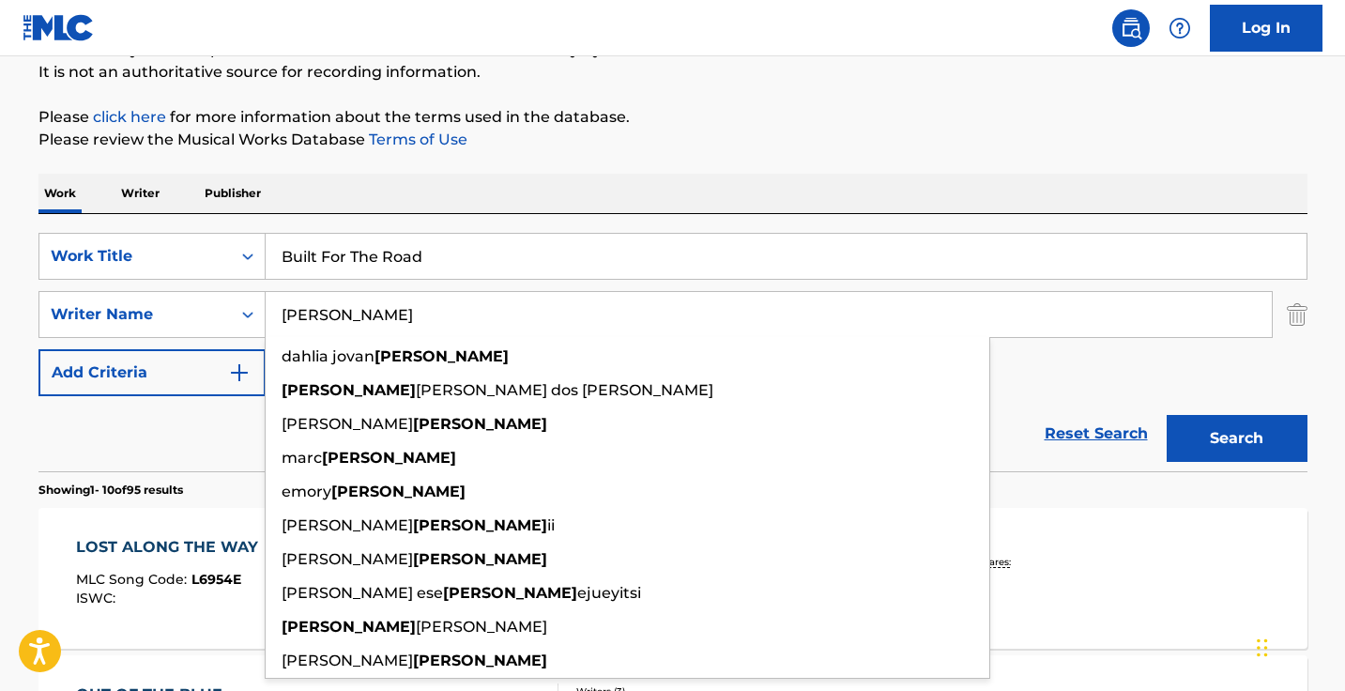
click at [1236, 438] on button "Search" at bounding box center [1236, 438] width 141 height 47
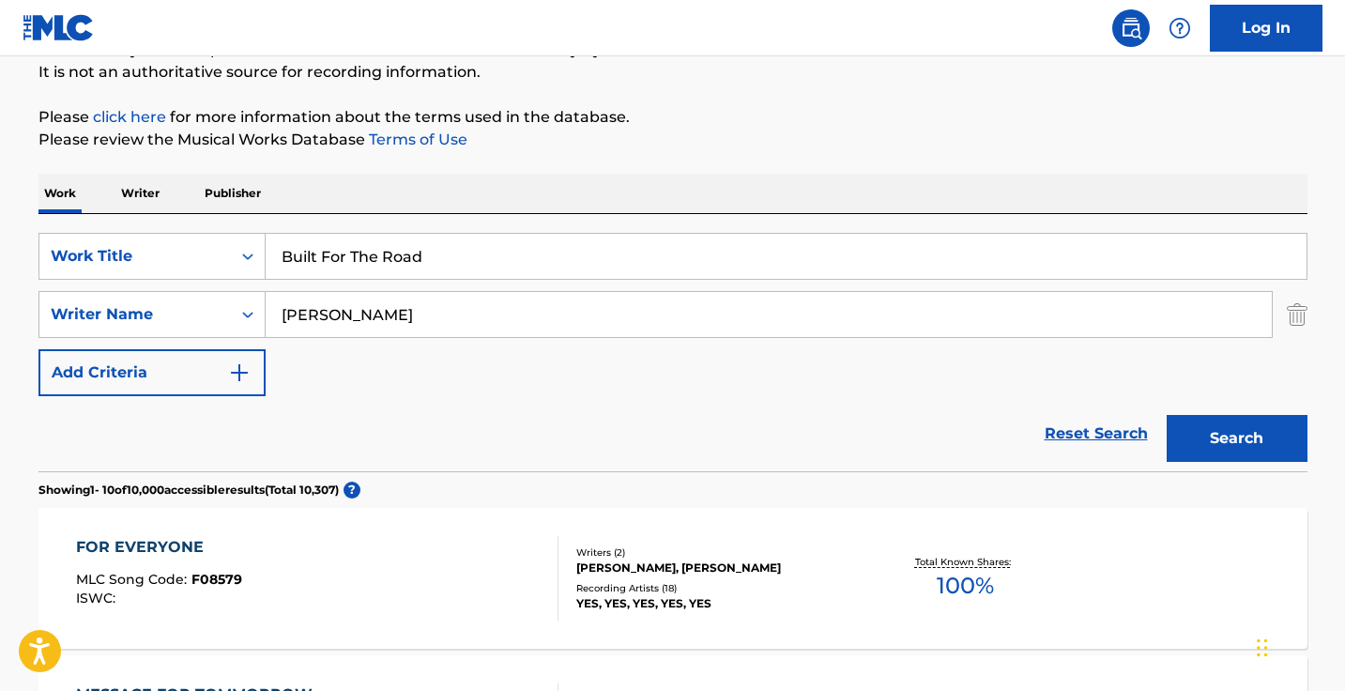
type input "dominique anderson"
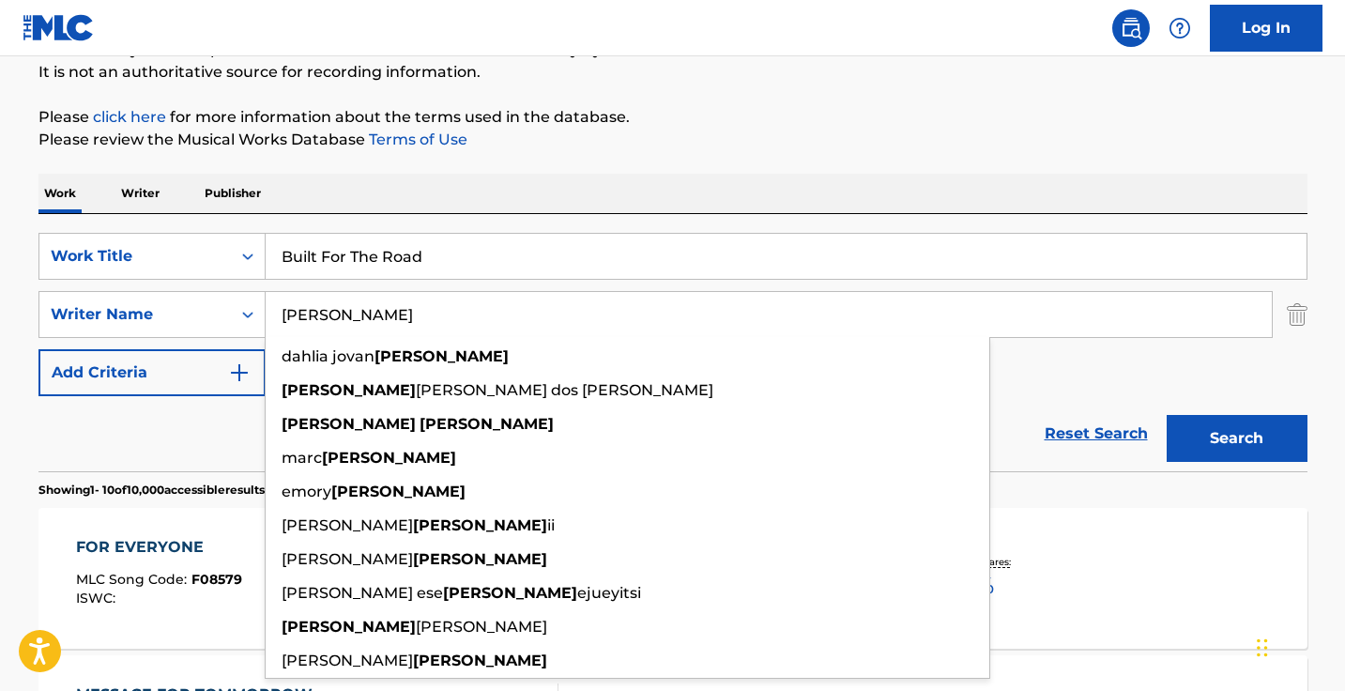
click at [474, 317] on input "dominique anderson" at bounding box center [769, 314] width 1006 height 45
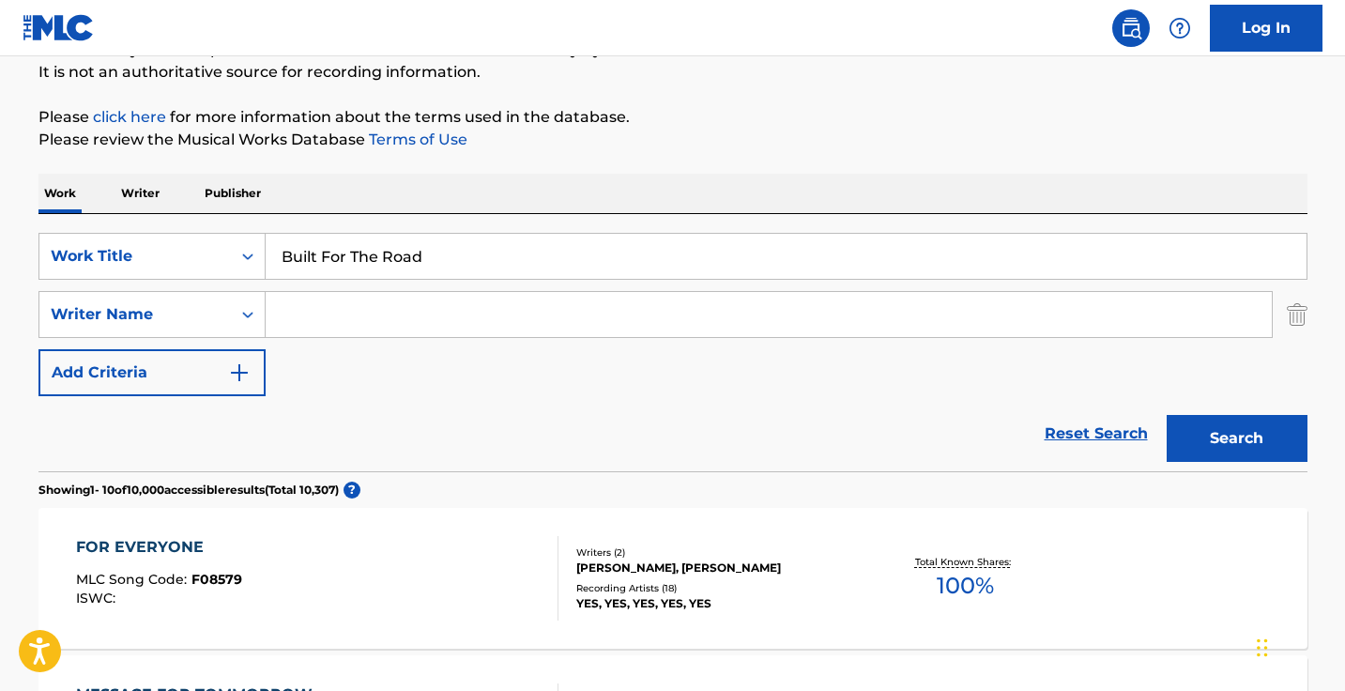
click at [1236, 438] on button "Search" at bounding box center [1236, 438] width 141 height 47
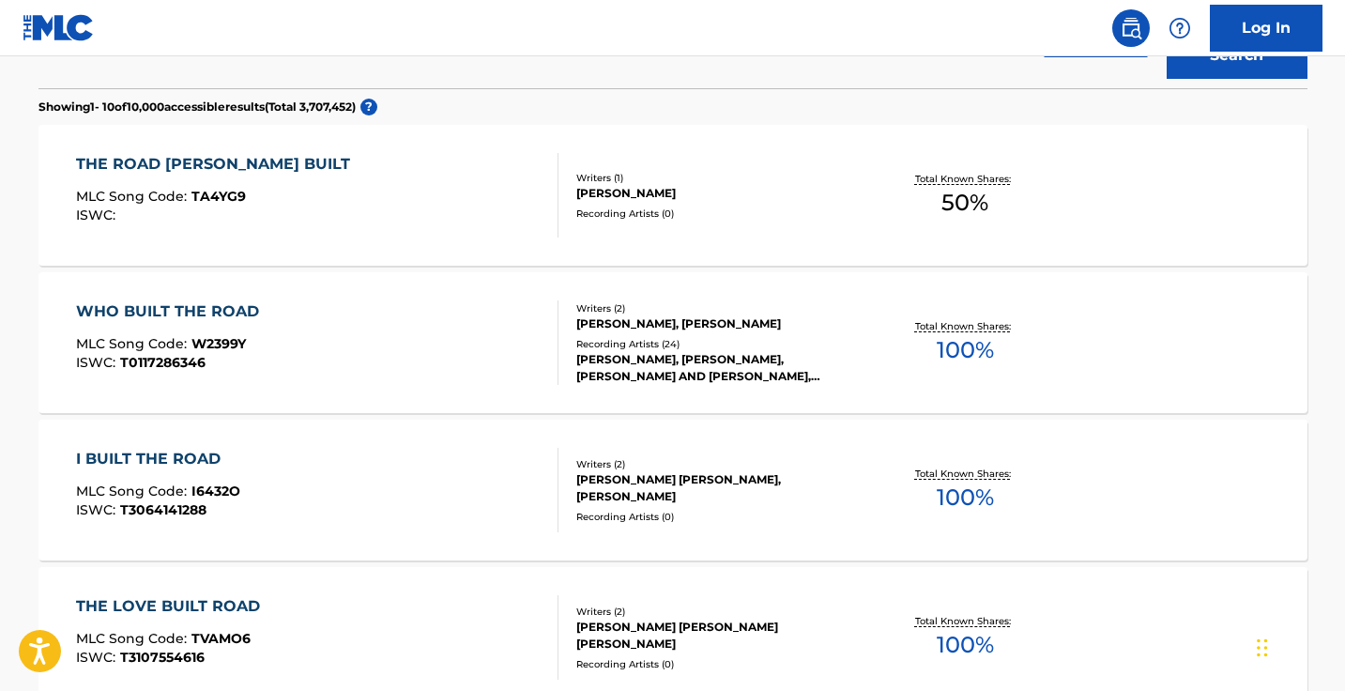
scroll to position [330, 0]
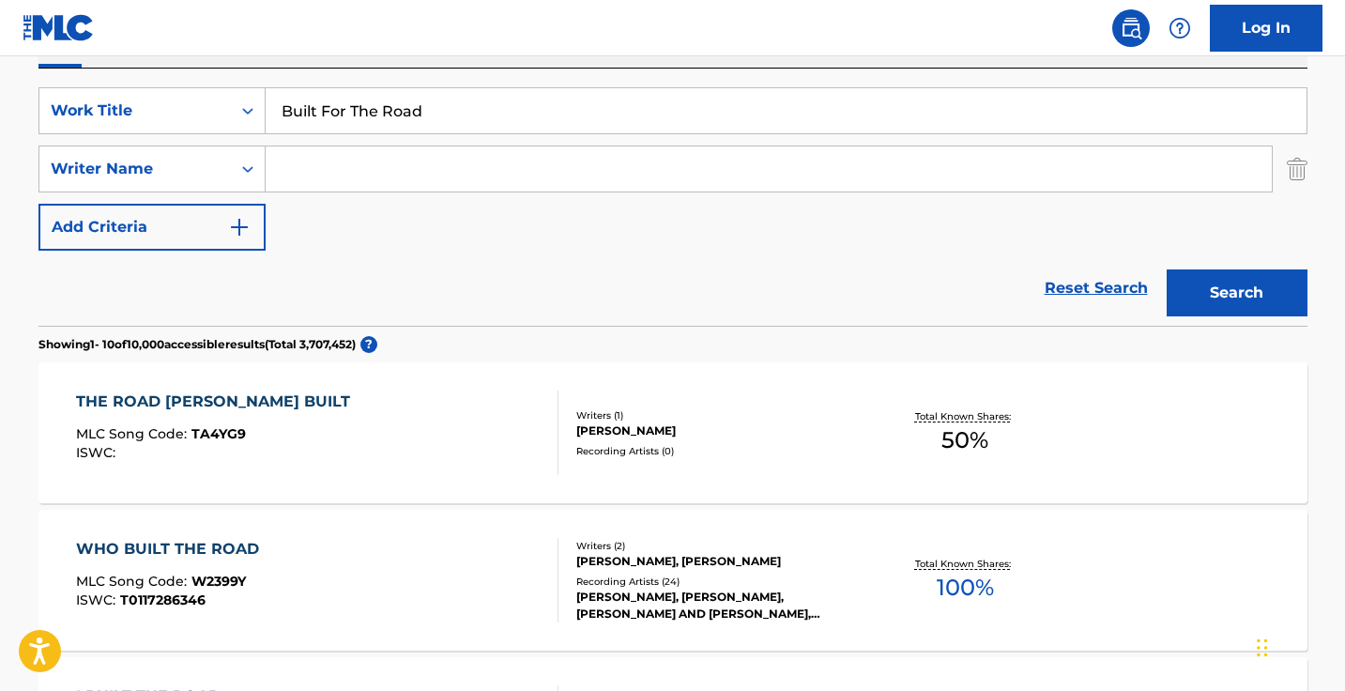
click at [480, 100] on input "Built For The Road" at bounding box center [786, 110] width 1041 height 45
paste input "llsEye"
type input "BullsEye"
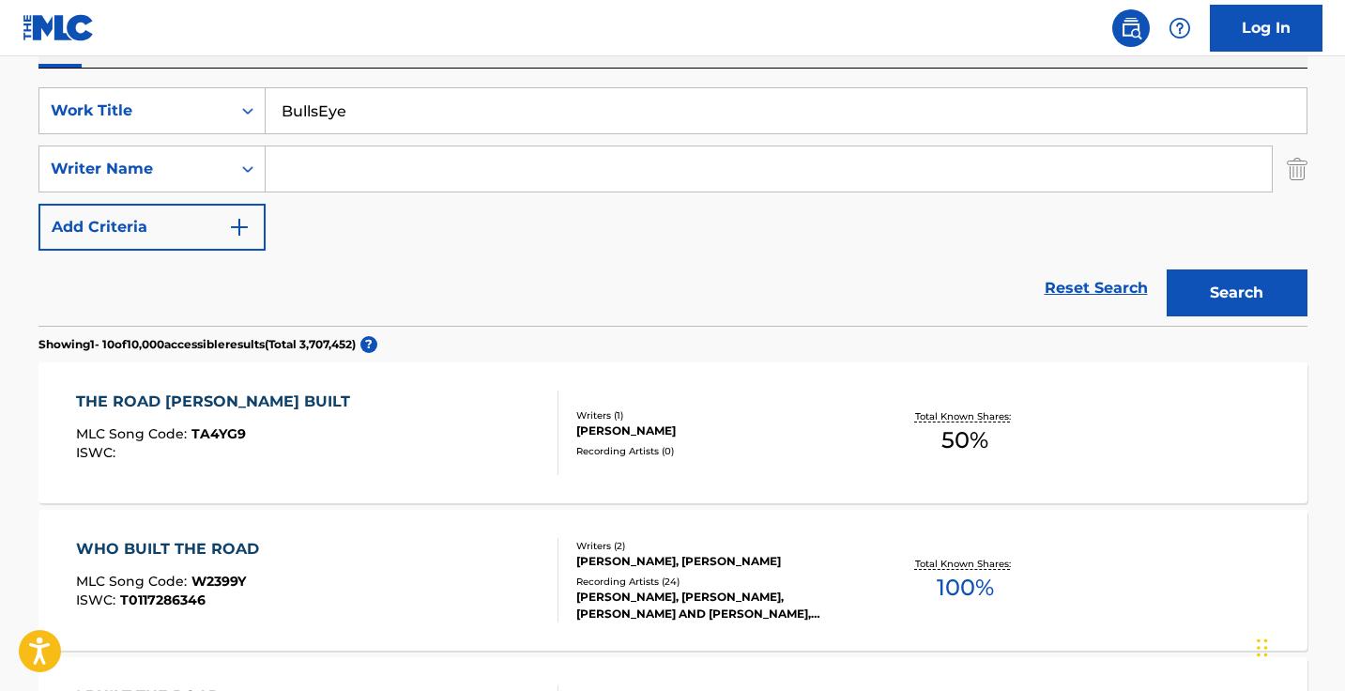
click at [1236, 293] on button "Search" at bounding box center [1236, 292] width 141 height 47
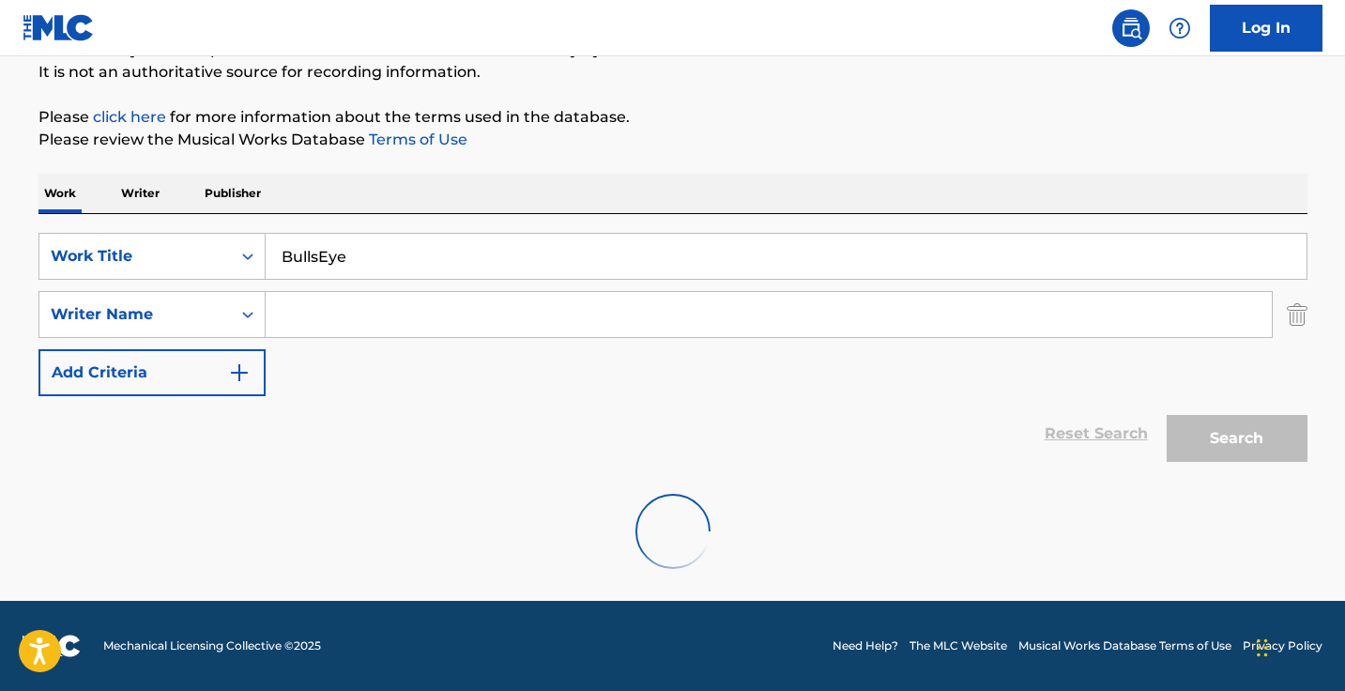
scroll to position [185, 0]
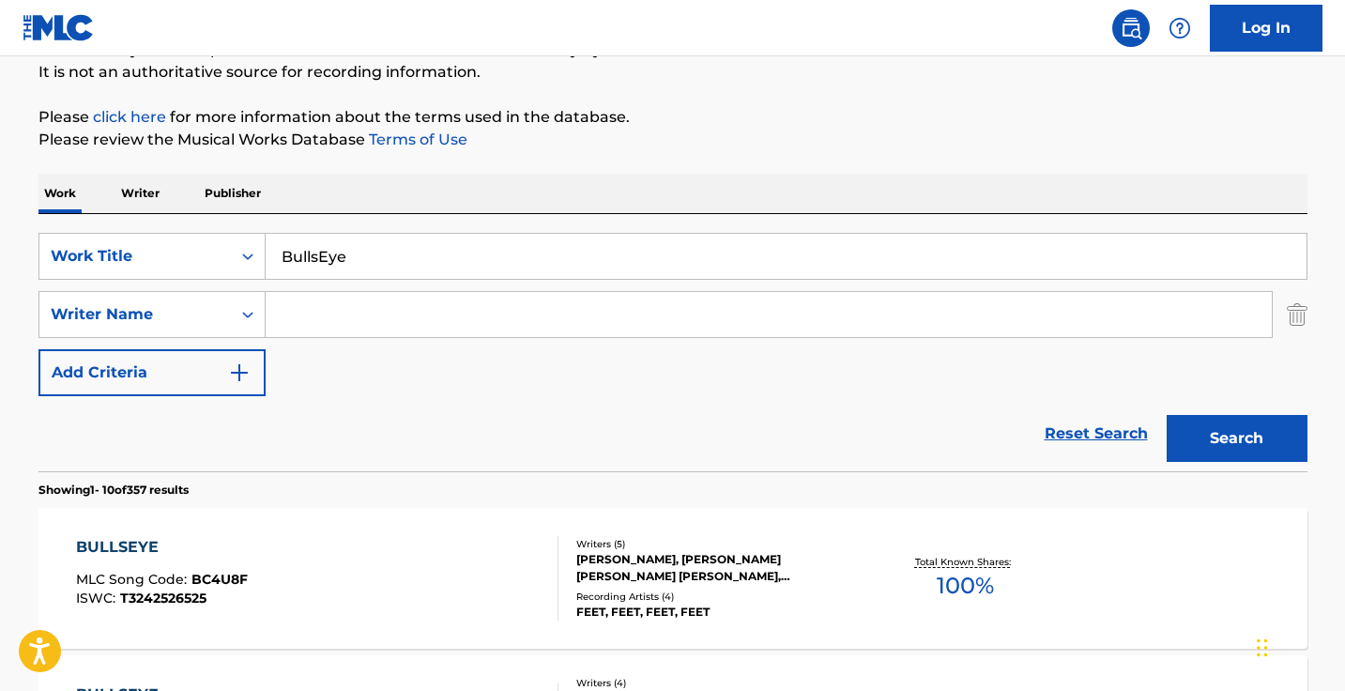
click at [419, 336] on input "Search Form" at bounding box center [769, 314] width 1006 height 45
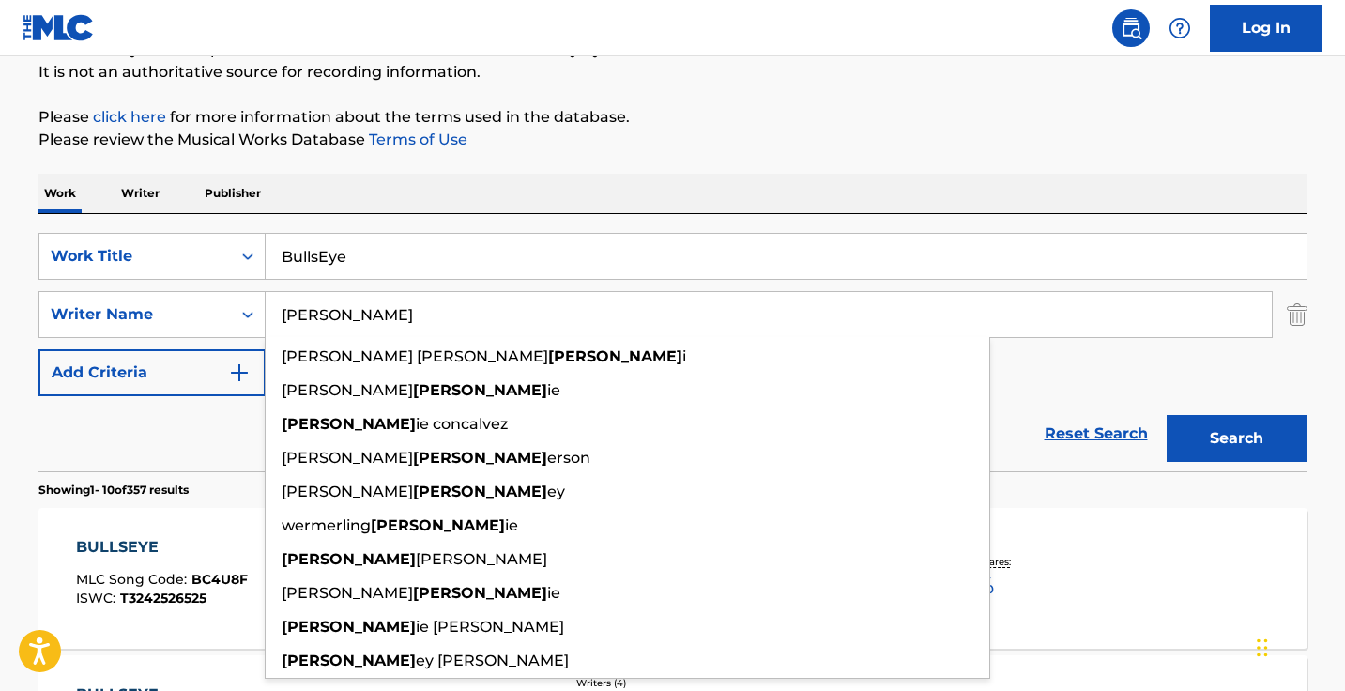
click at [1236, 438] on button "Search" at bounding box center [1236, 438] width 141 height 47
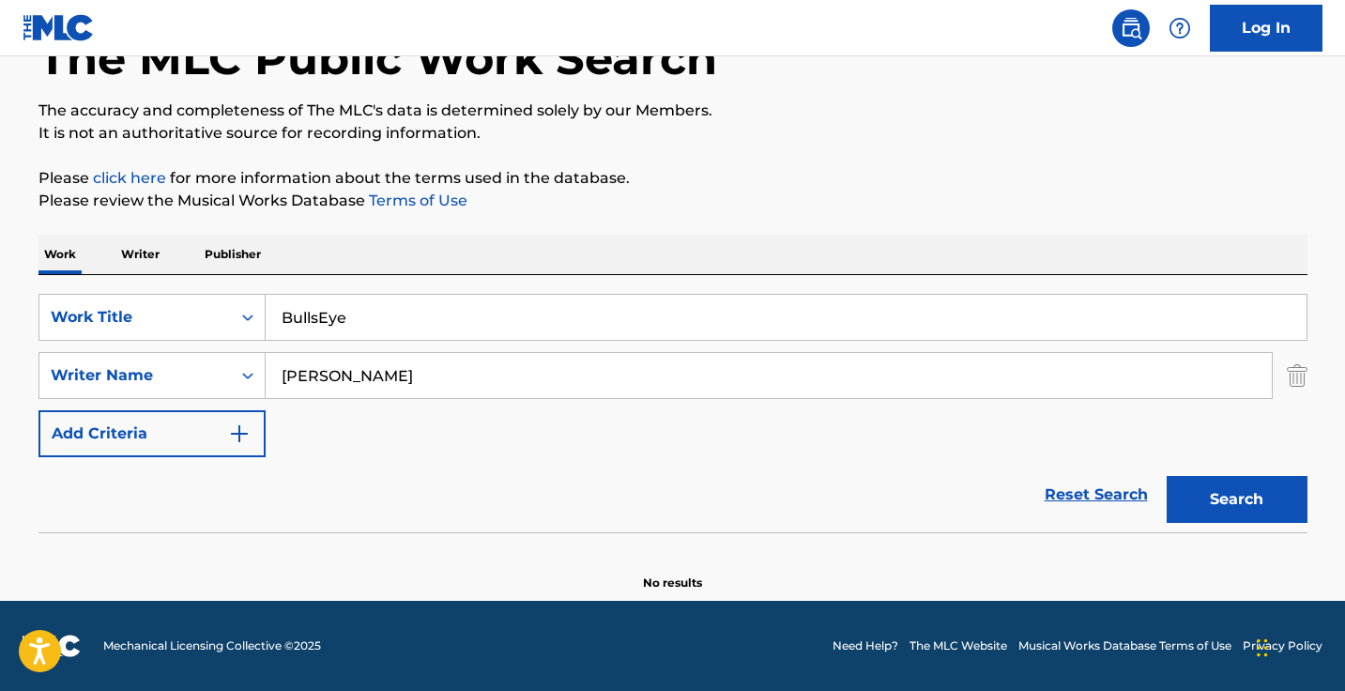
scroll to position [124, 0]
click at [355, 367] on input "ritch" at bounding box center [769, 375] width 1006 height 45
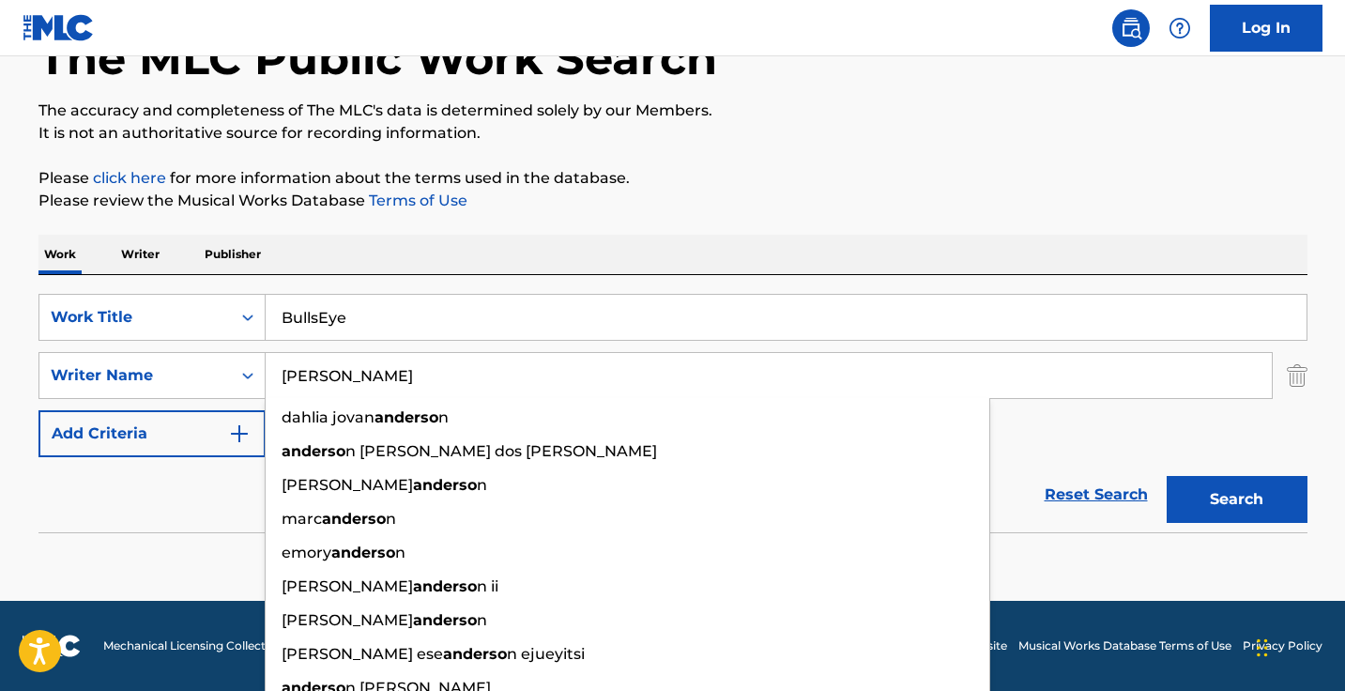
click at [1236, 499] on button "Search" at bounding box center [1236, 499] width 141 height 47
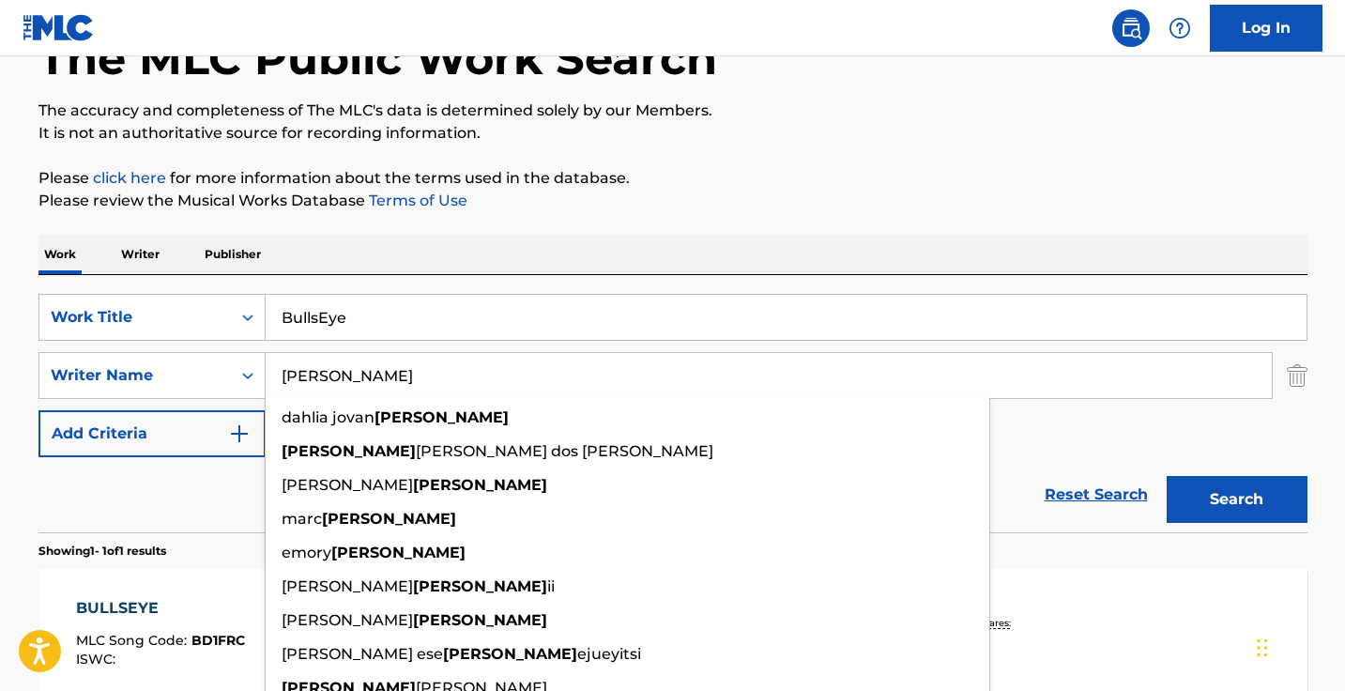
click at [428, 448] on span "davila dos santos rocha" at bounding box center [564, 451] width 297 height 18
drag, startPoint x: 359, startPoint y: 378, endPoint x: 692, endPoint y: 377, distance: 332.2
click at [692, 377] on input "anderson davila dos santos rocha" at bounding box center [769, 375] width 1006 height 45
type input "anderson"
click at [1236, 499] on button "Search" at bounding box center [1236, 499] width 141 height 47
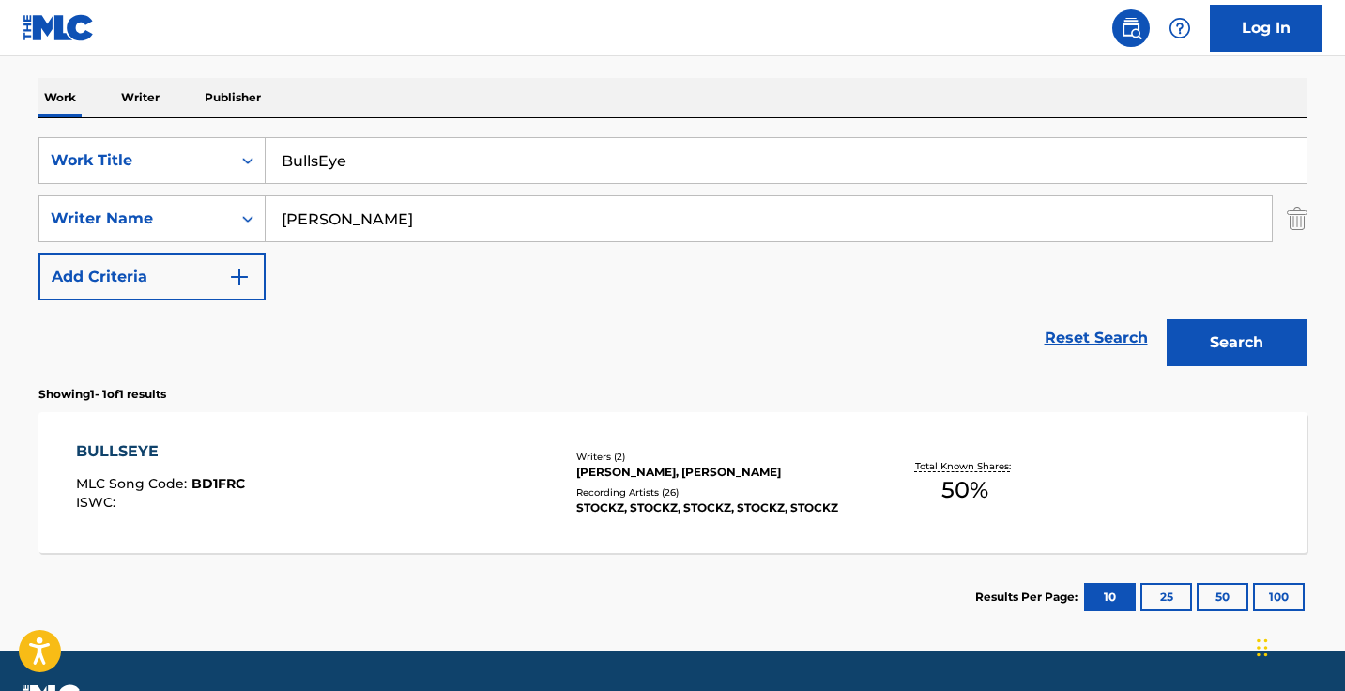
scroll to position [306, 0]
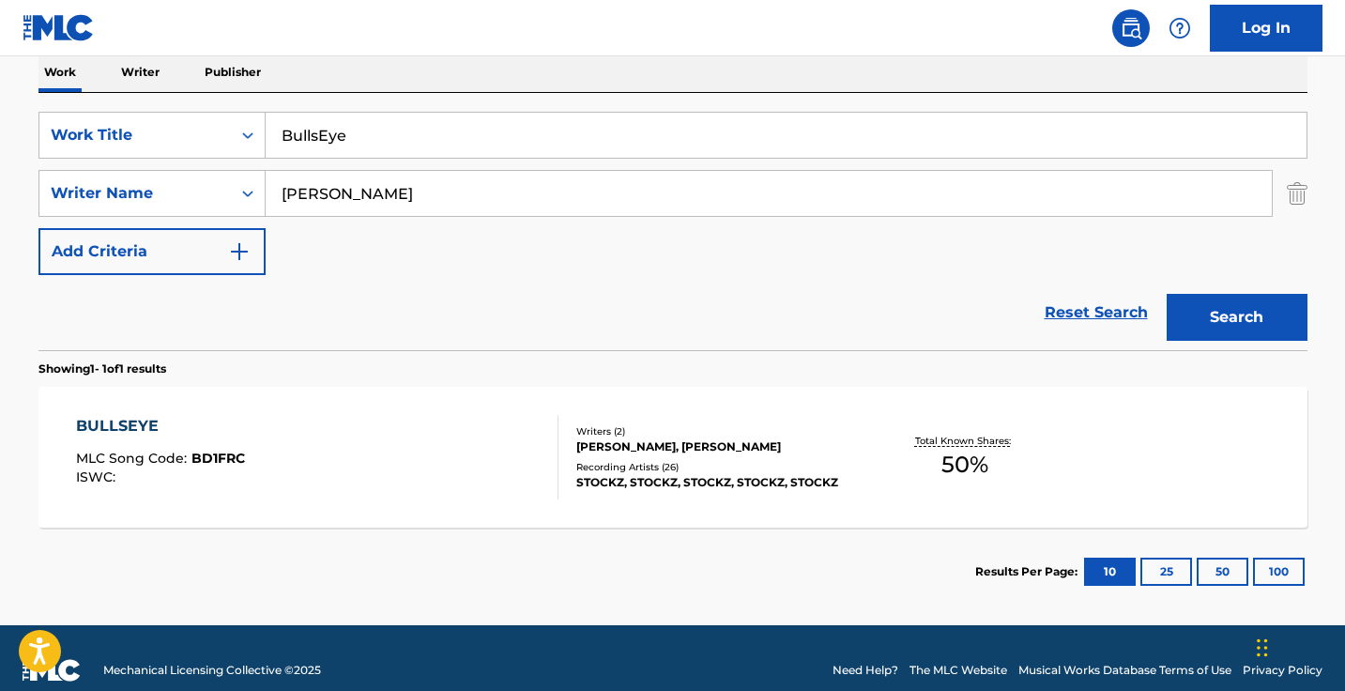
click at [565, 126] on input "BullsEye" at bounding box center [786, 135] width 1041 height 45
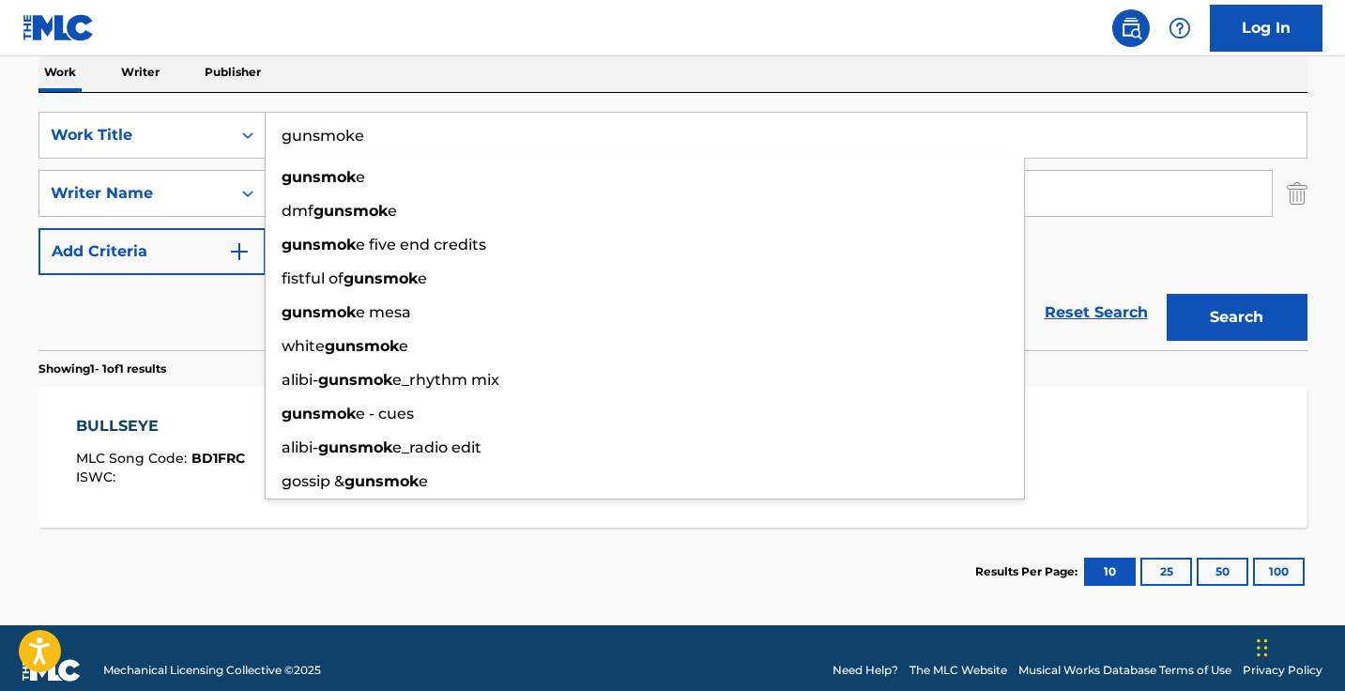
type input "gunsmoke"
click at [1236, 317] on button "Search" at bounding box center [1236, 317] width 141 height 47
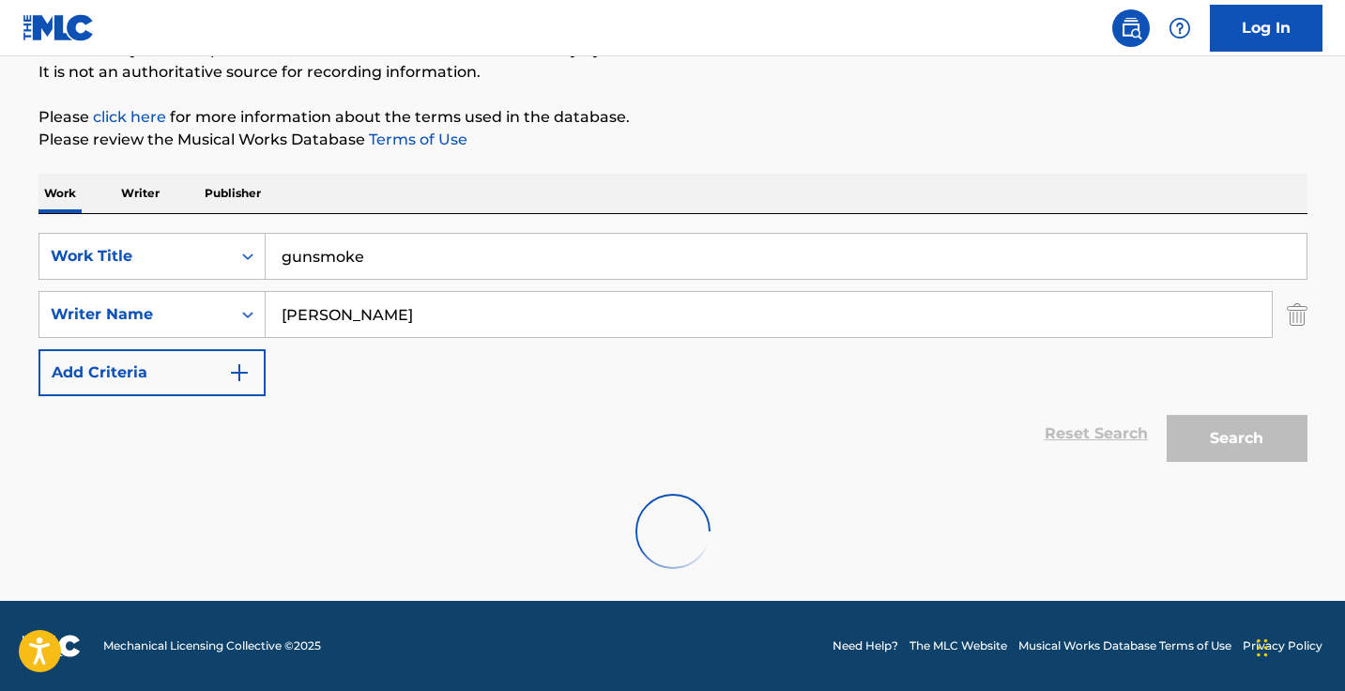
scroll to position [124, 0]
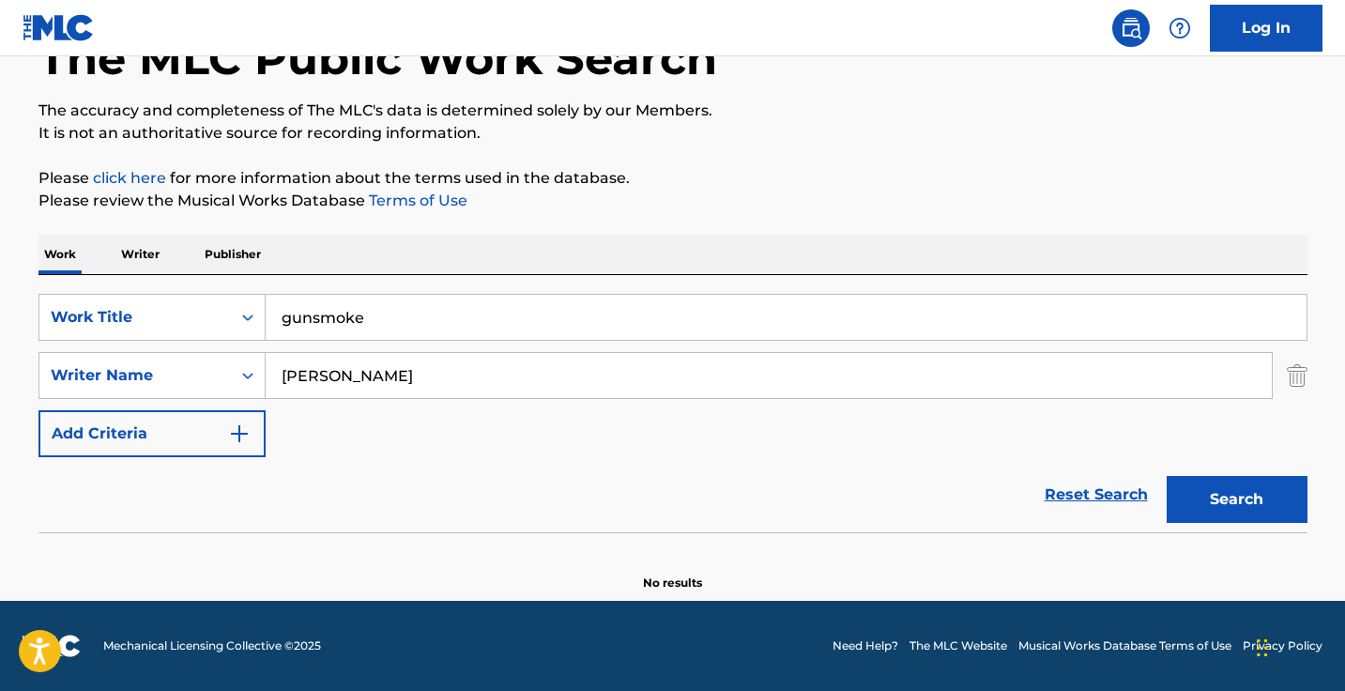
click at [452, 402] on div "SearchWithCriteria37014038-111d-4cf6-896e-e08acc6cbd0a Work Title gunsmoke Sear…" at bounding box center [672, 375] width 1269 height 163
click at [452, 383] on input "anderson" at bounding box center [769, 375] width 1006 height 45
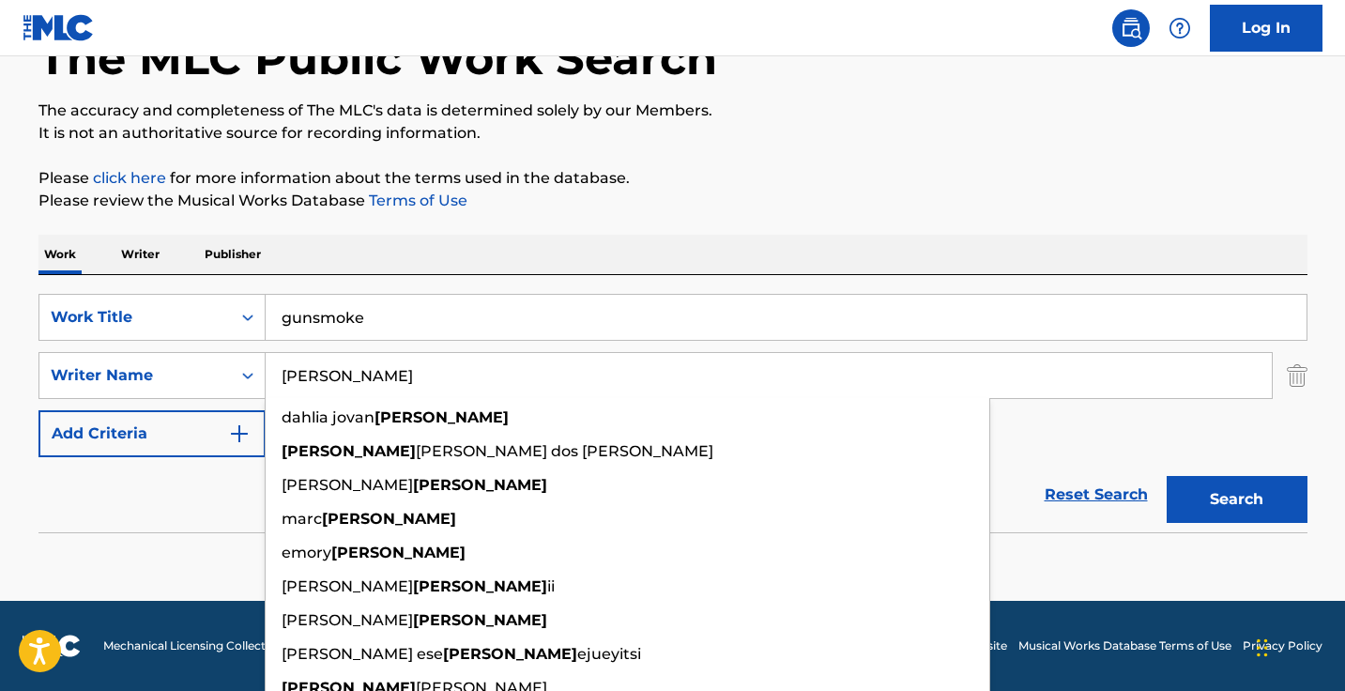
click at [452, 383] on input "anderson" at bounding box center [769, 375] width 1006 height 45
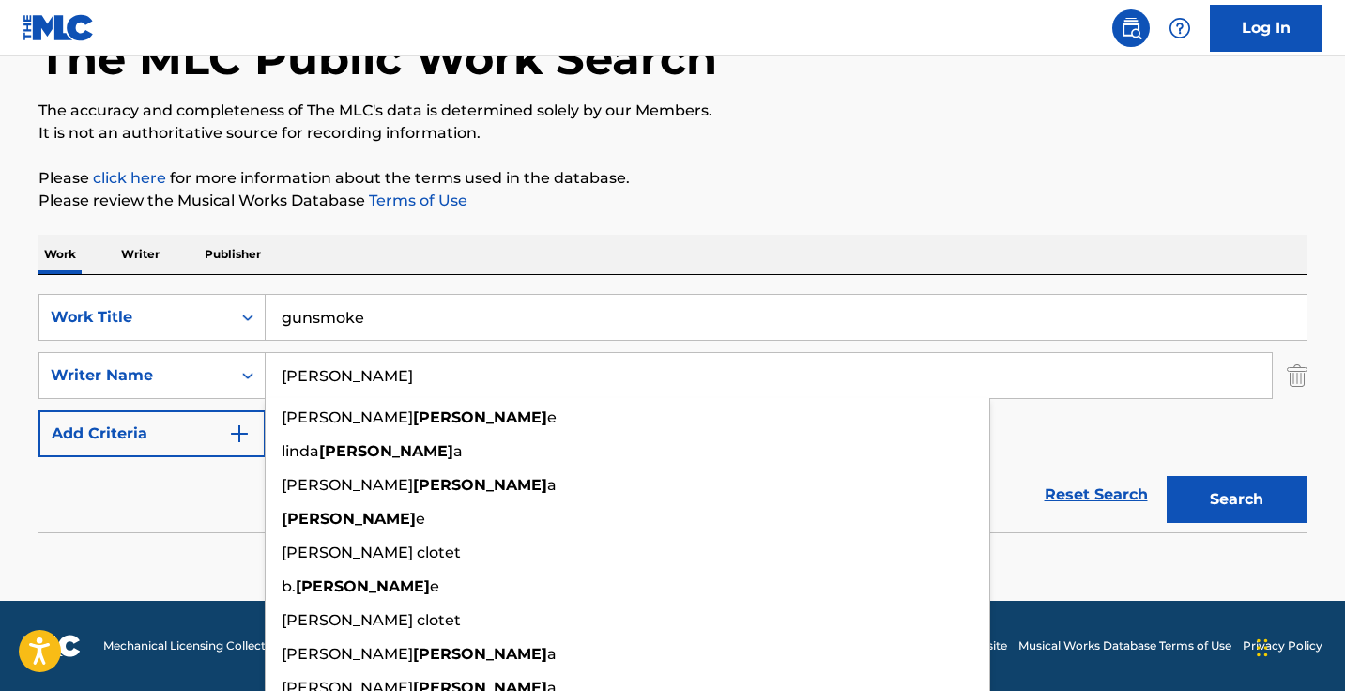
type input "marlette"
click at [1236, 499] on button "Search" at bounding box center [1236, 499] width 141 height 47
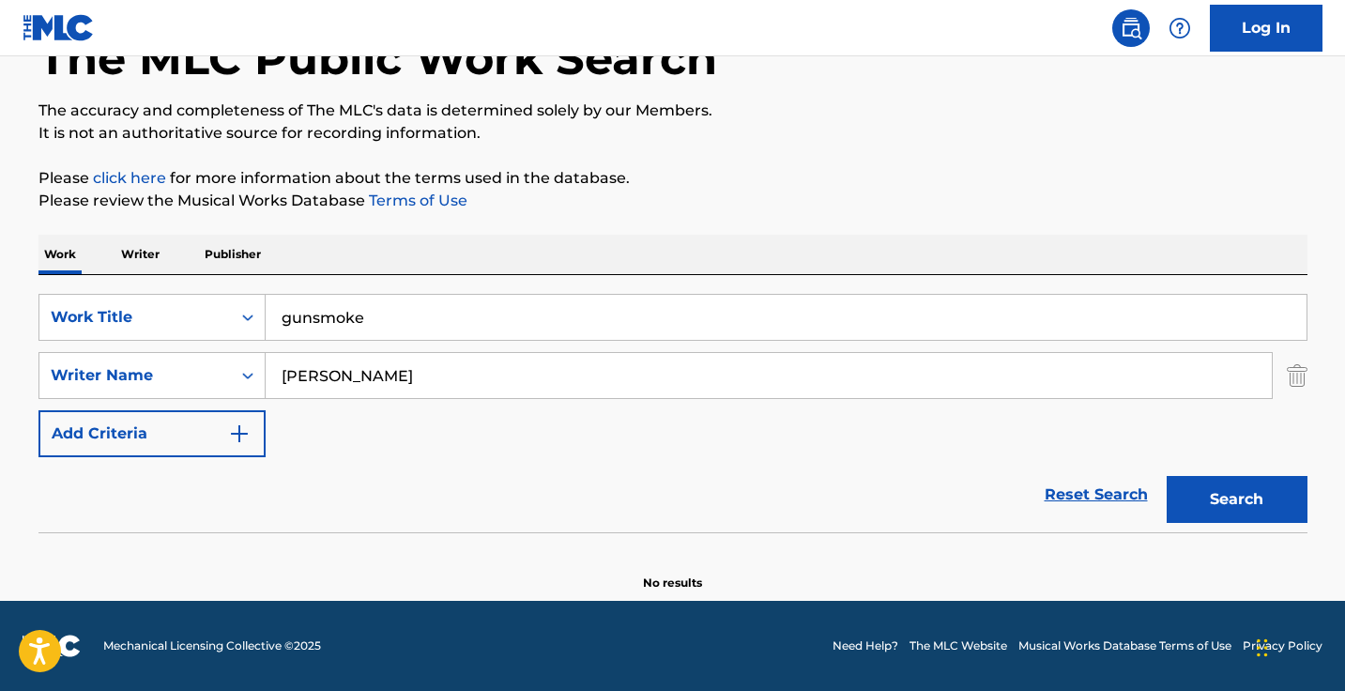
click at [489, 364] on input "marlette" at bounding box center [769, 375] width 1006 height 45
click at [1236, 499] on button "Search" at bounding box center [1236, 499] width 141 height 47
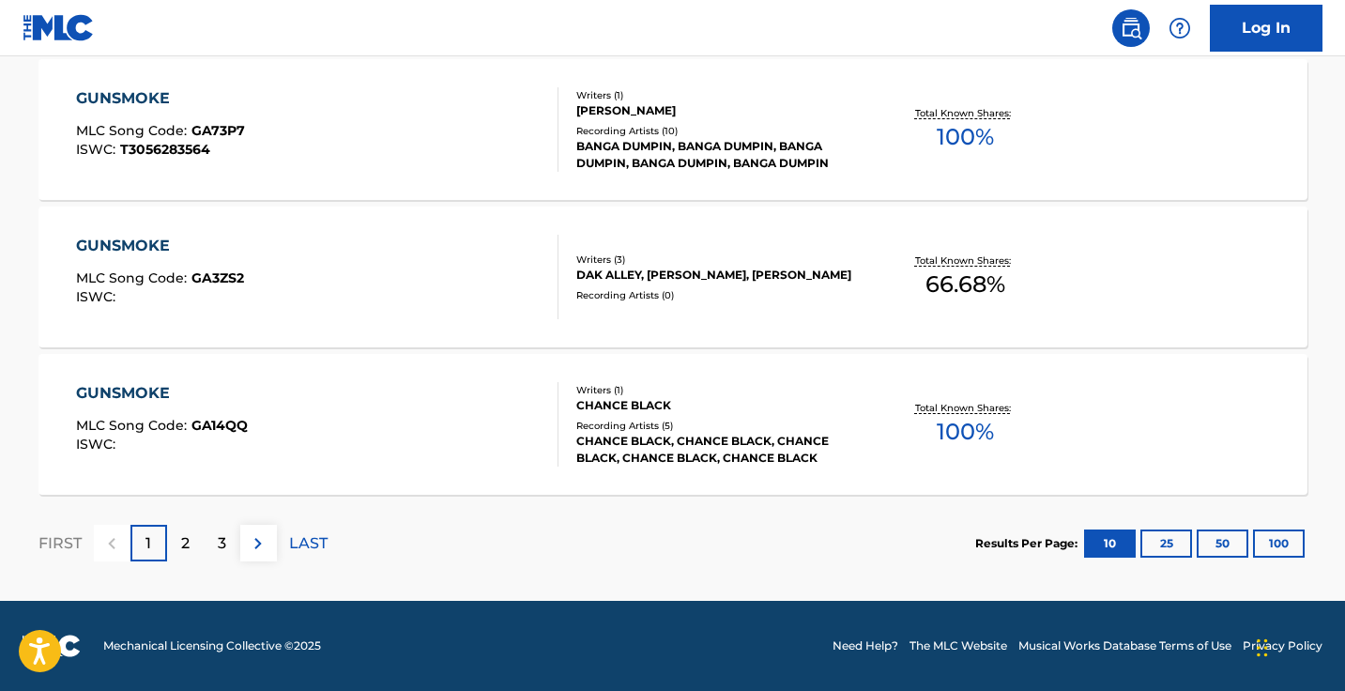
click at [261, 543] on img at bounding box center [258, 543] width 23 height 23
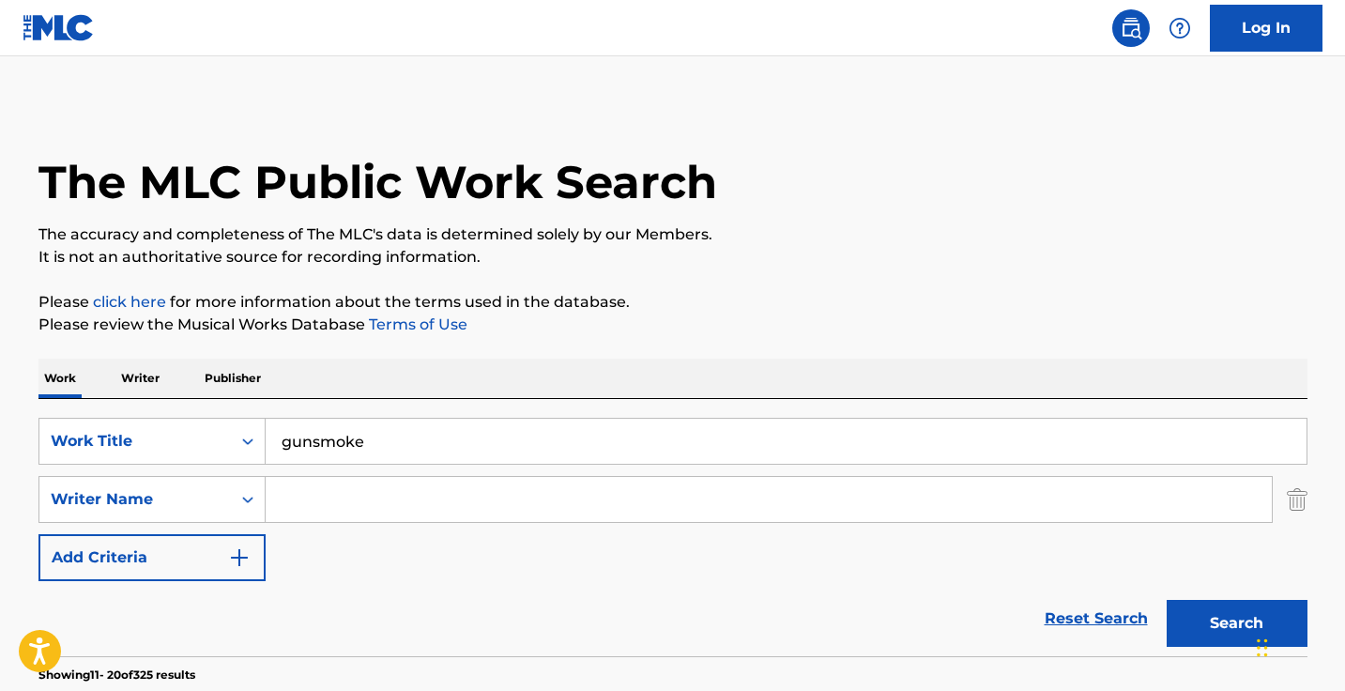
scroll to position [-1, 0]
click at [410, 449] on input "gunsmoke" at bounding box center [786, 441] width 1041 height 45
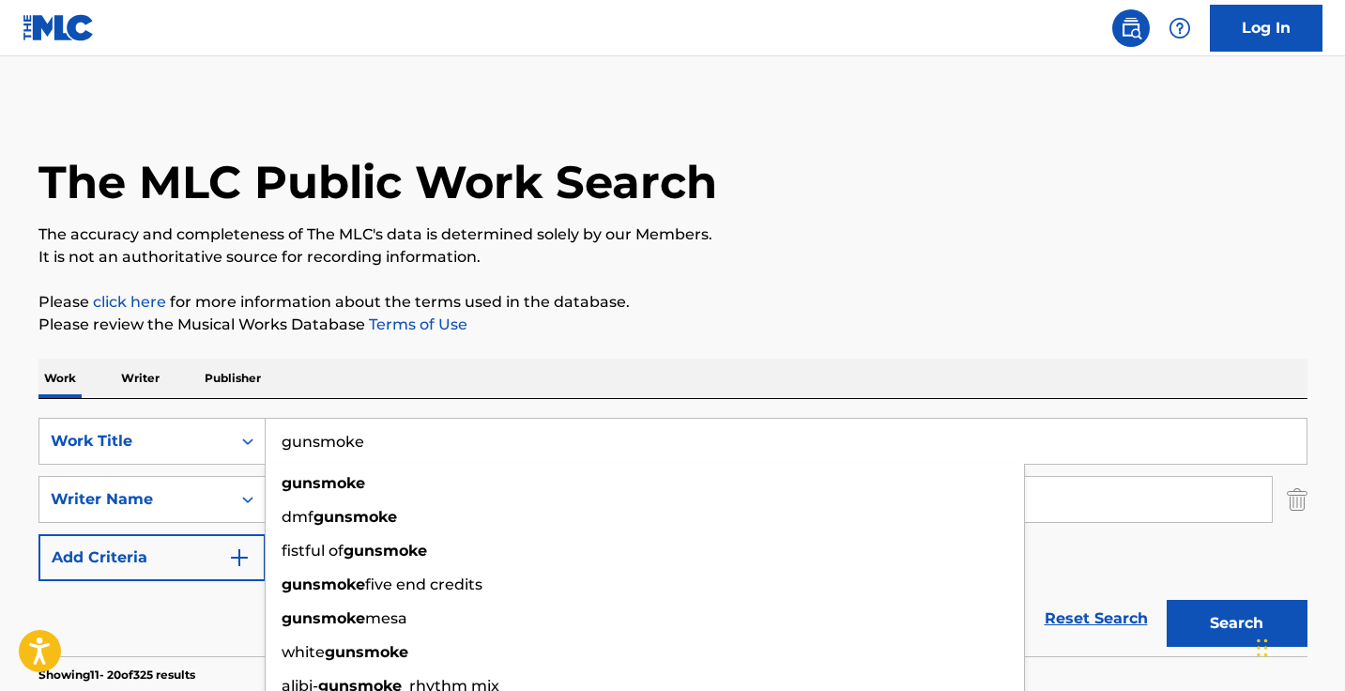
paste input "Hit It Again"
type input "Hit It Again"
click at [1236, 623] on button "Search" at bounding box center [1236, 623] width 141 height 47
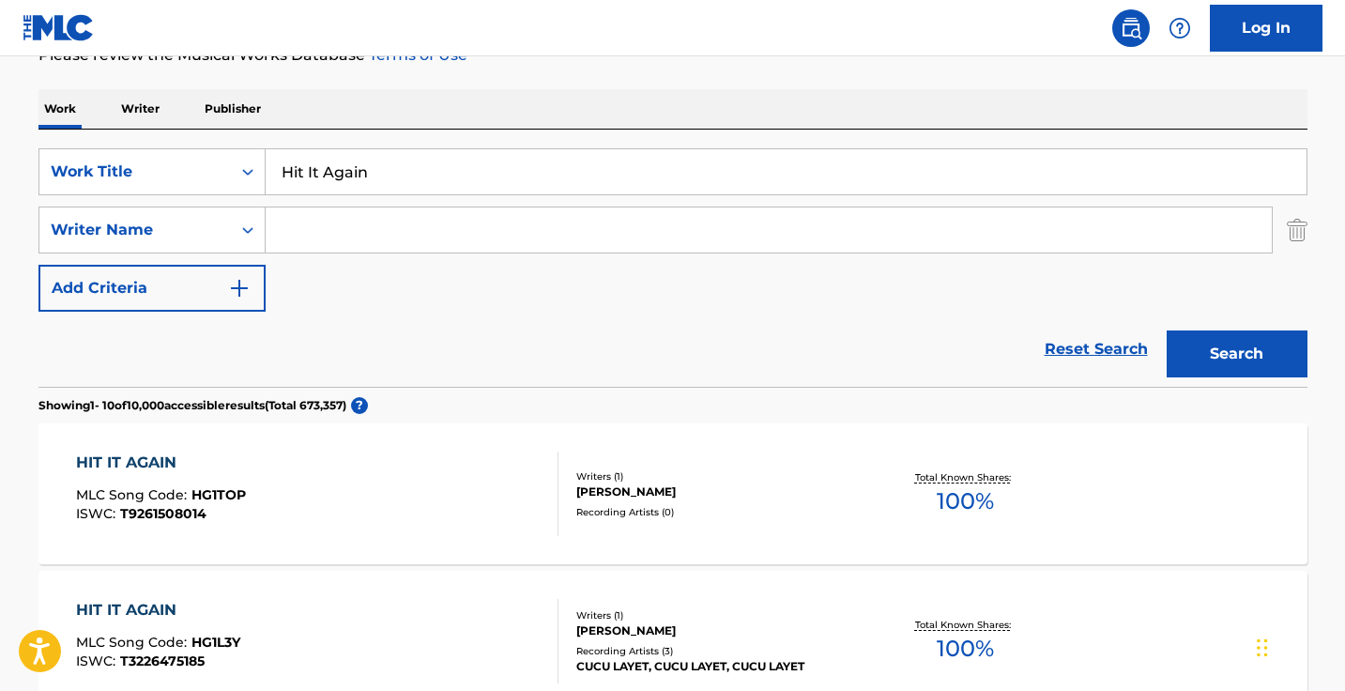
scroll to position [308, 0]
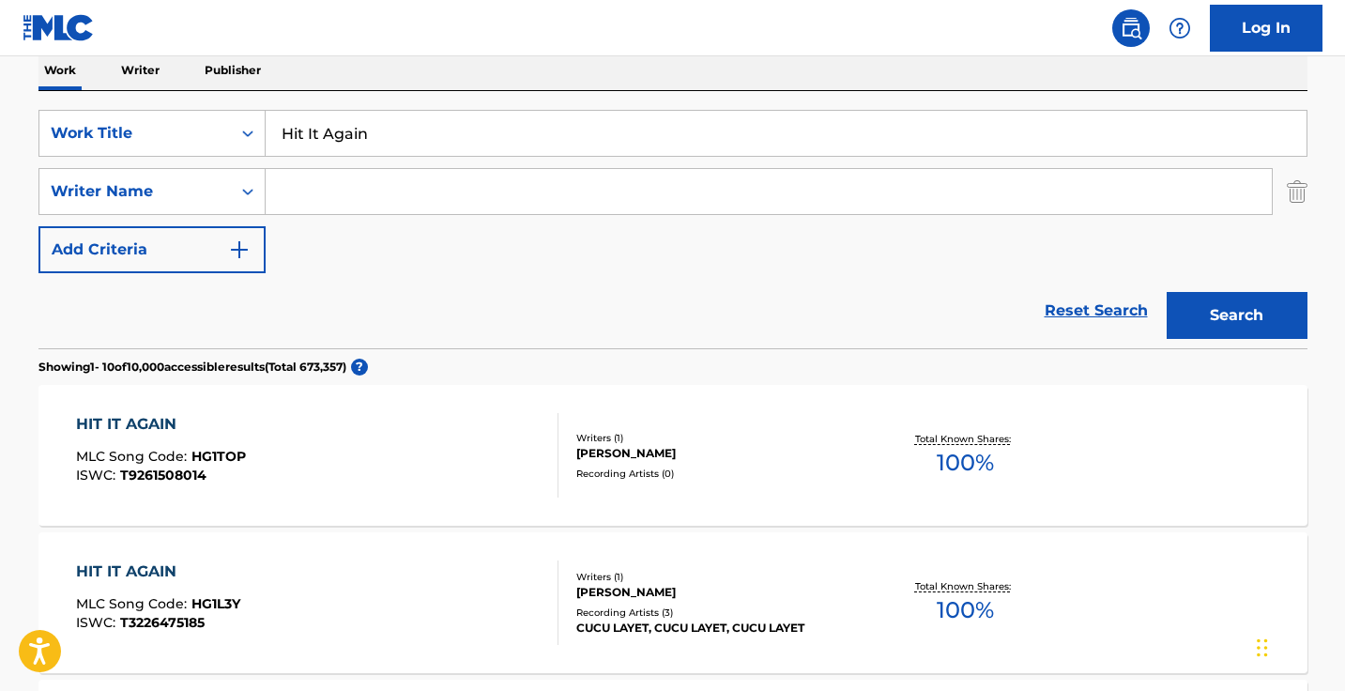
click at [451, 199] on input "Search Form" at bounding box center [769, 191] width 1006 height 45
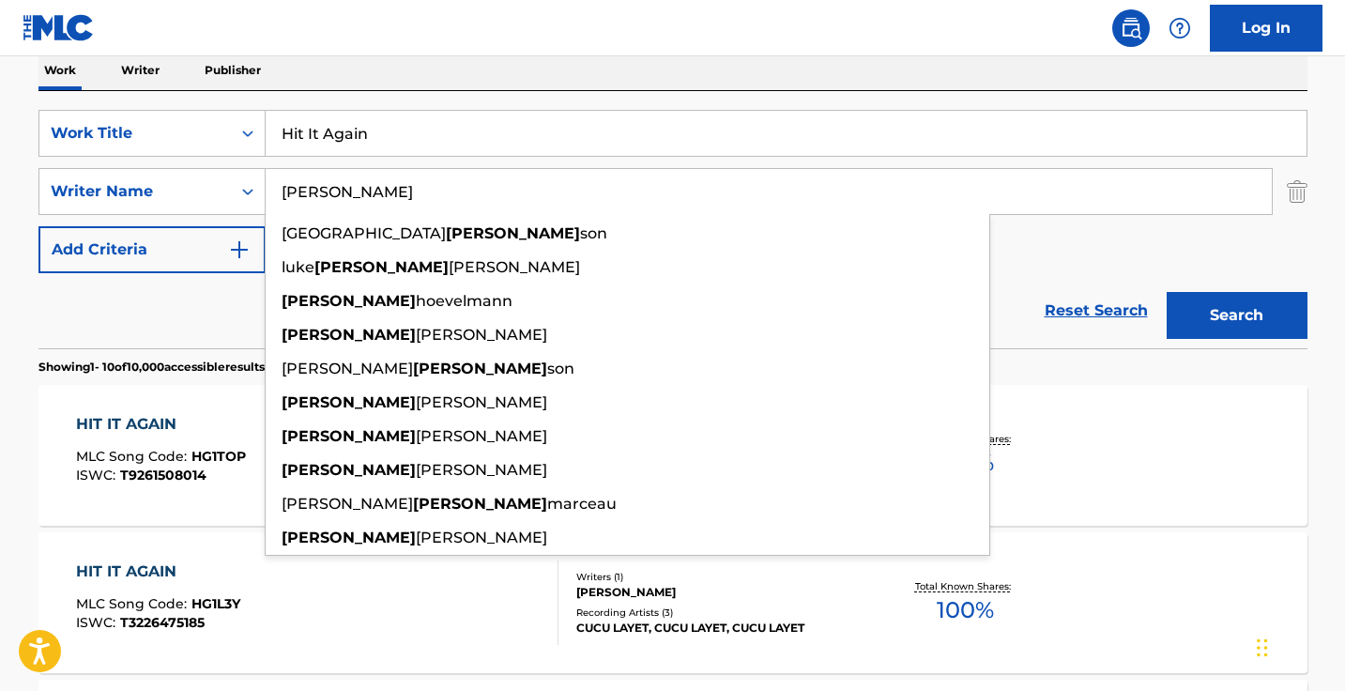
click at [1236, 315] on button "Search" at bounding box center [1236, 315] width 141 height 47
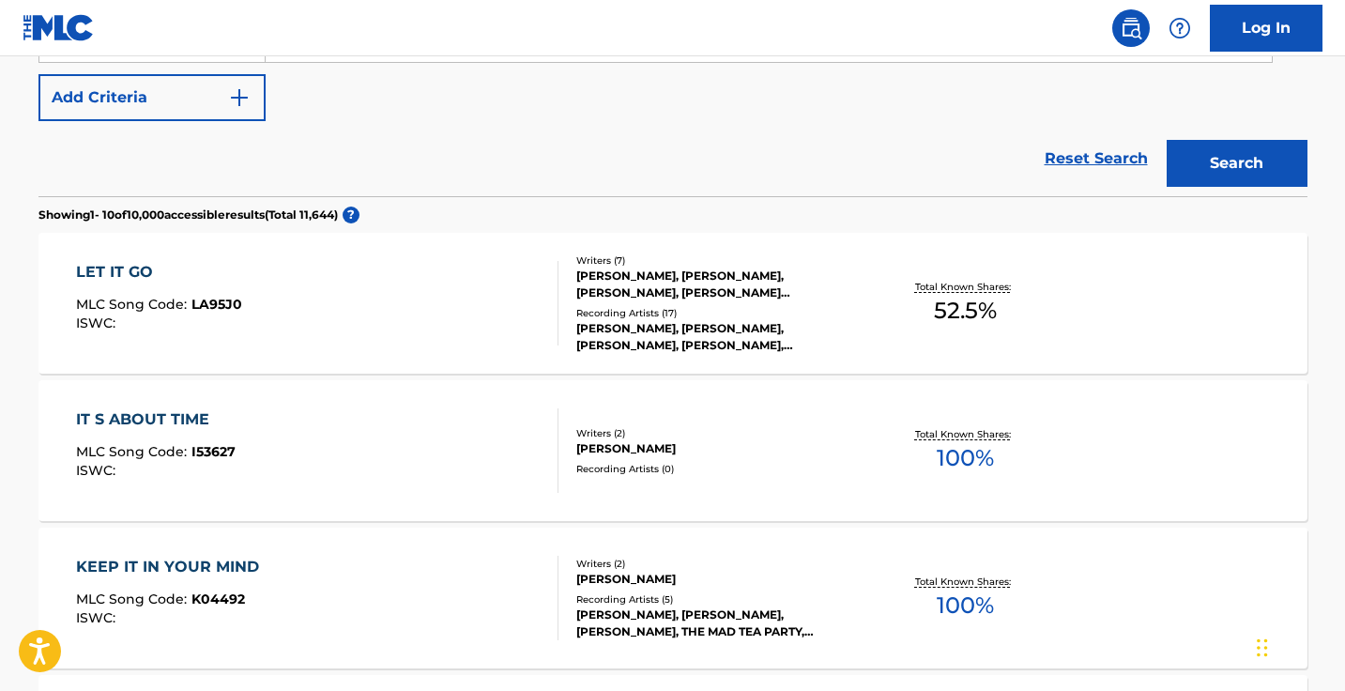
scroll to position [314, 0]
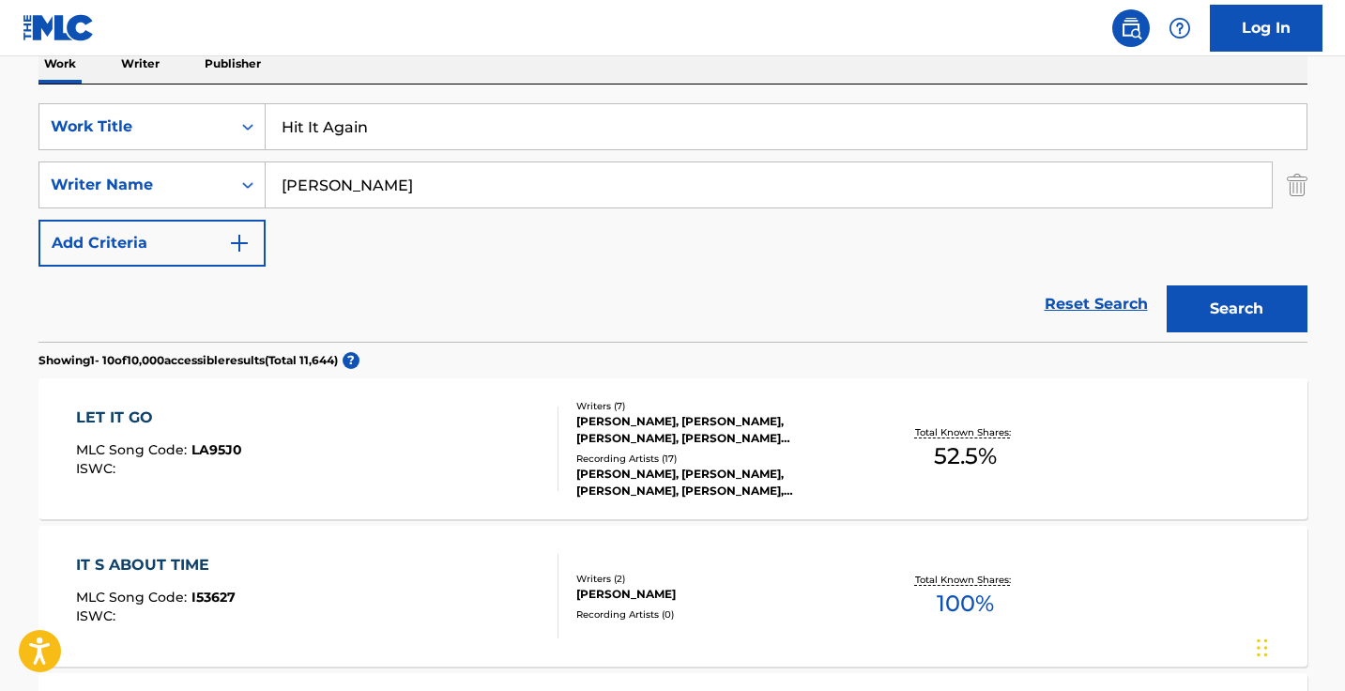
click at [381, 168] on input "richard" at bounding box center [769, 184] width 1006 height 45
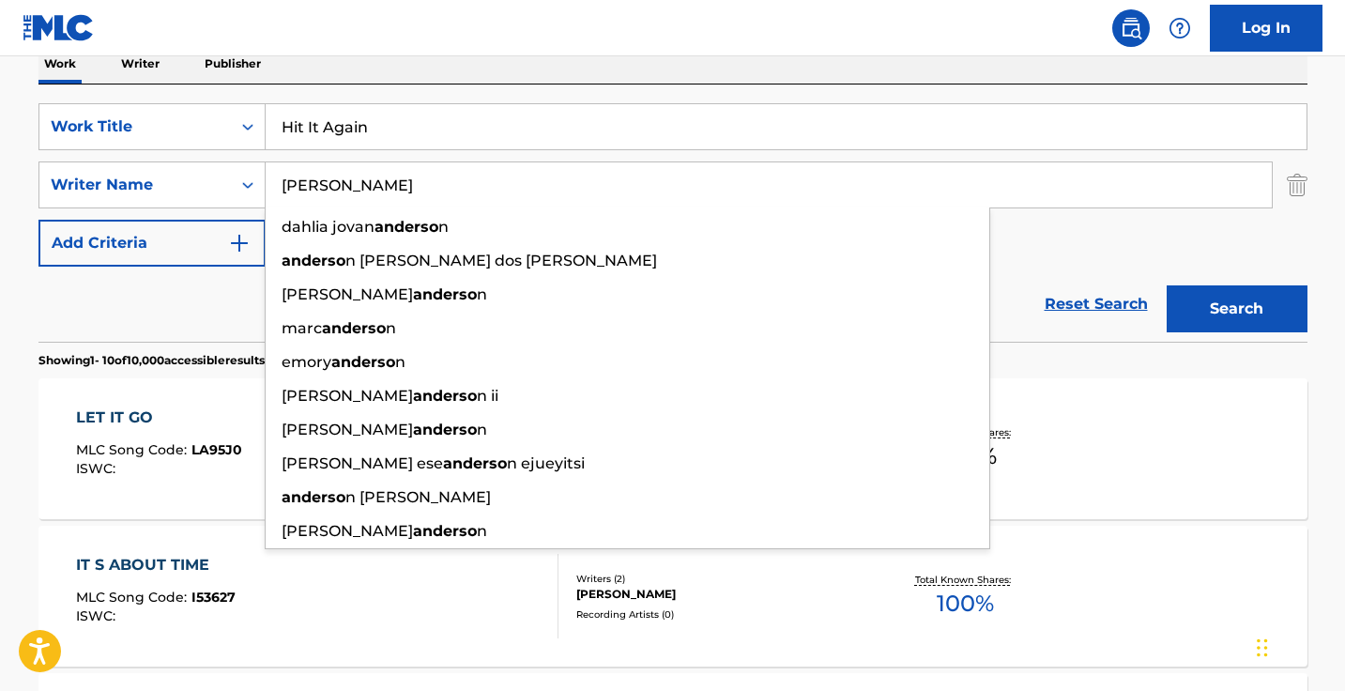
click at [1236, 309] on button "Search" at bounding box center [1236, 308] width 141 height 47
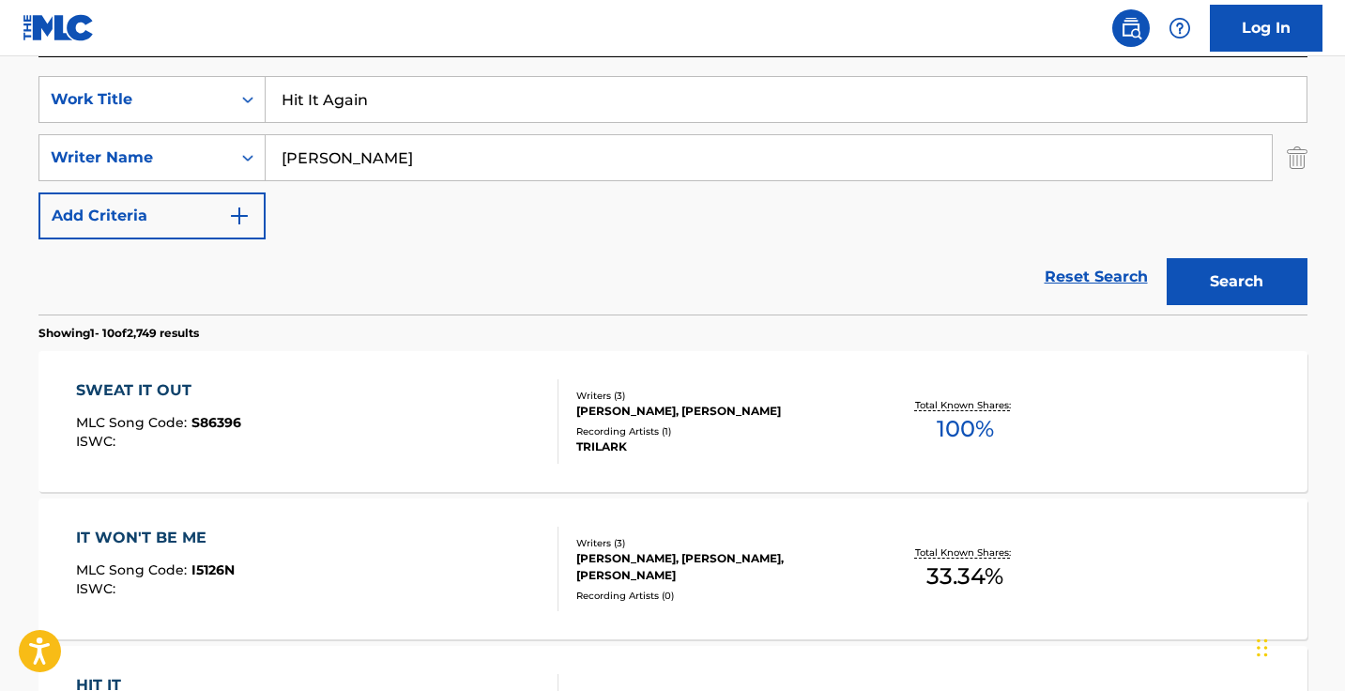
scroll to position [369, 0]
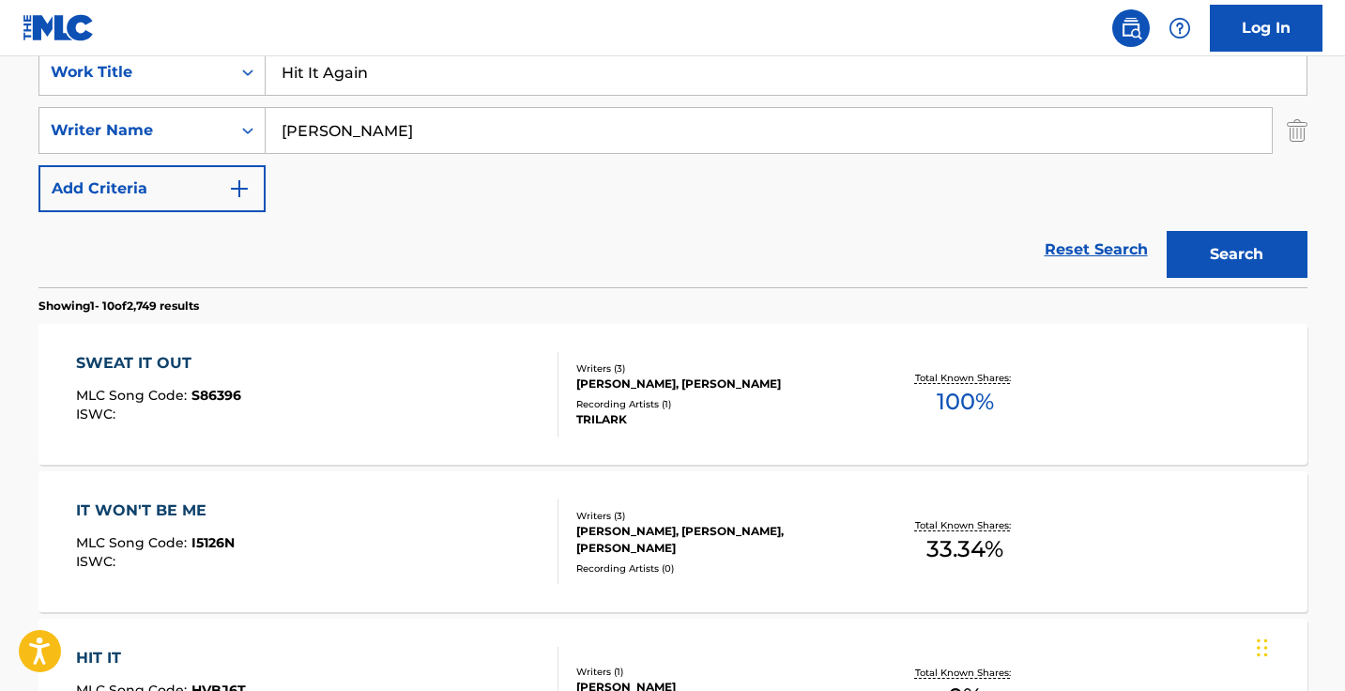
click at [423, 123] on input "anderson" at bounding box center [769, 130] width 1006 height 45
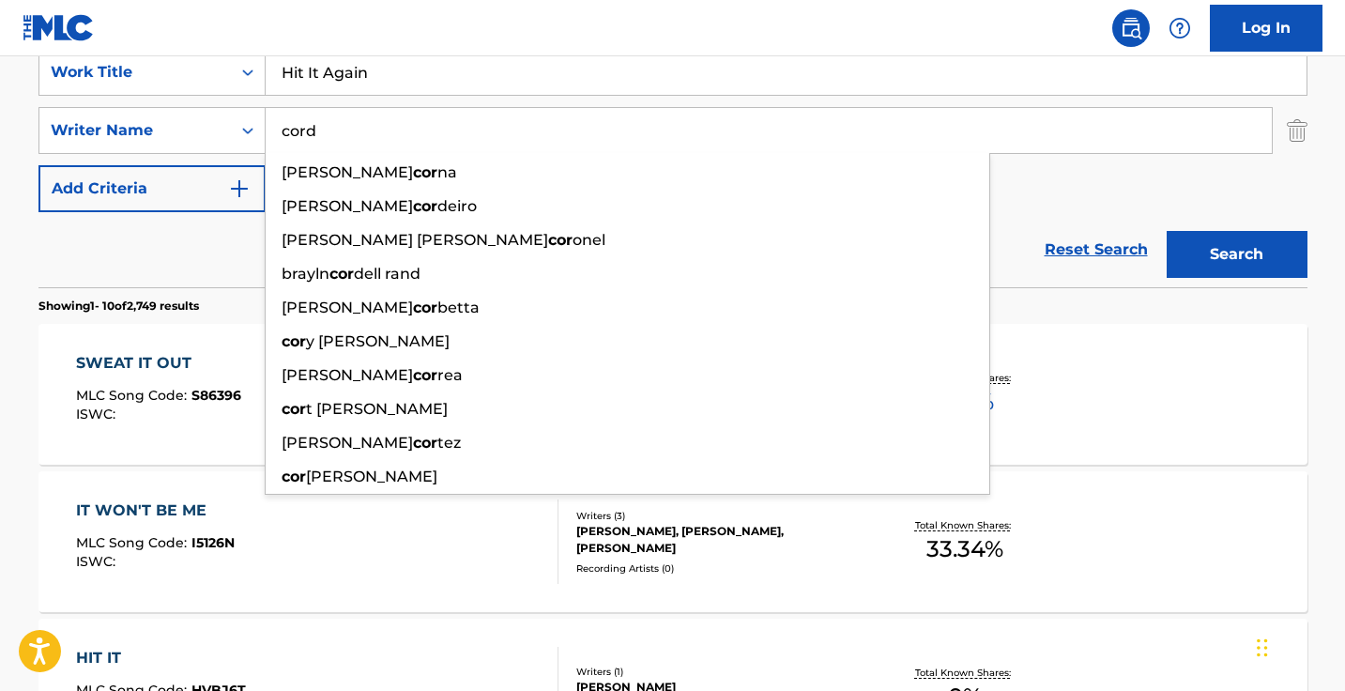
type input "cord"
click at [1236, 254] on button "Search" at bounding box center [1236, 254] width 141 height 47
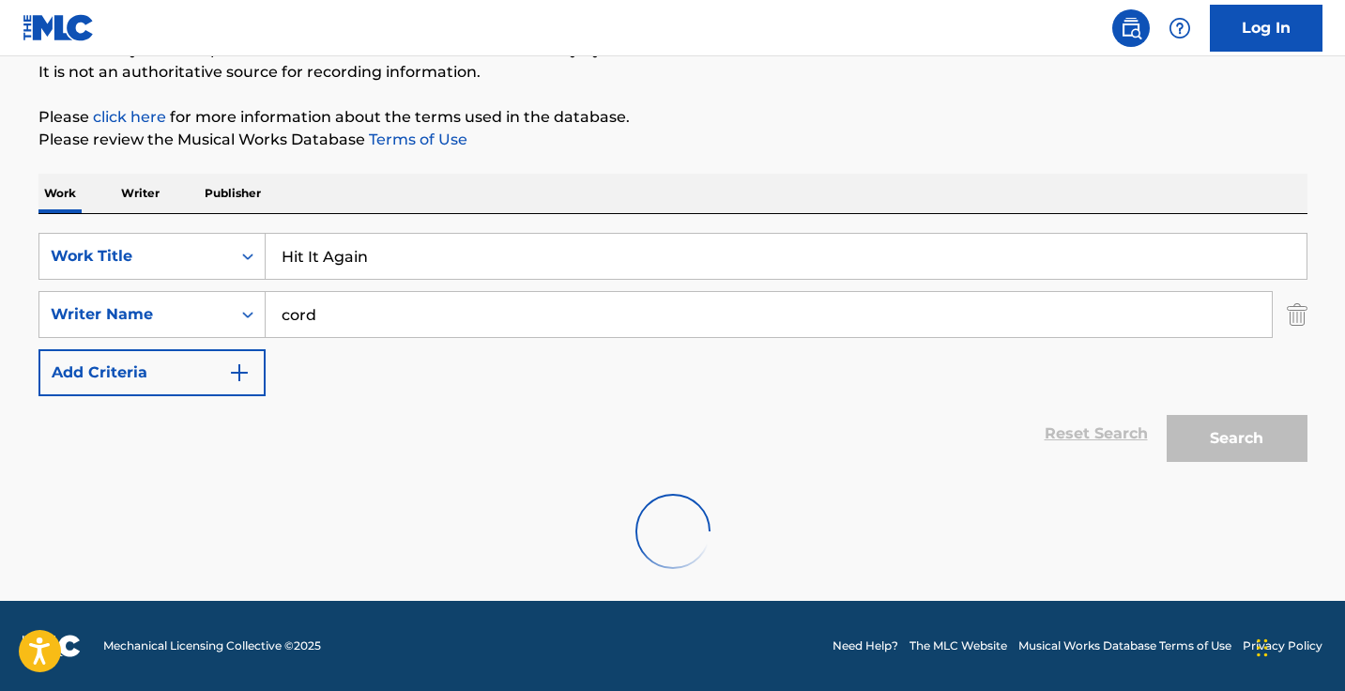
scroll to position [185, 0]
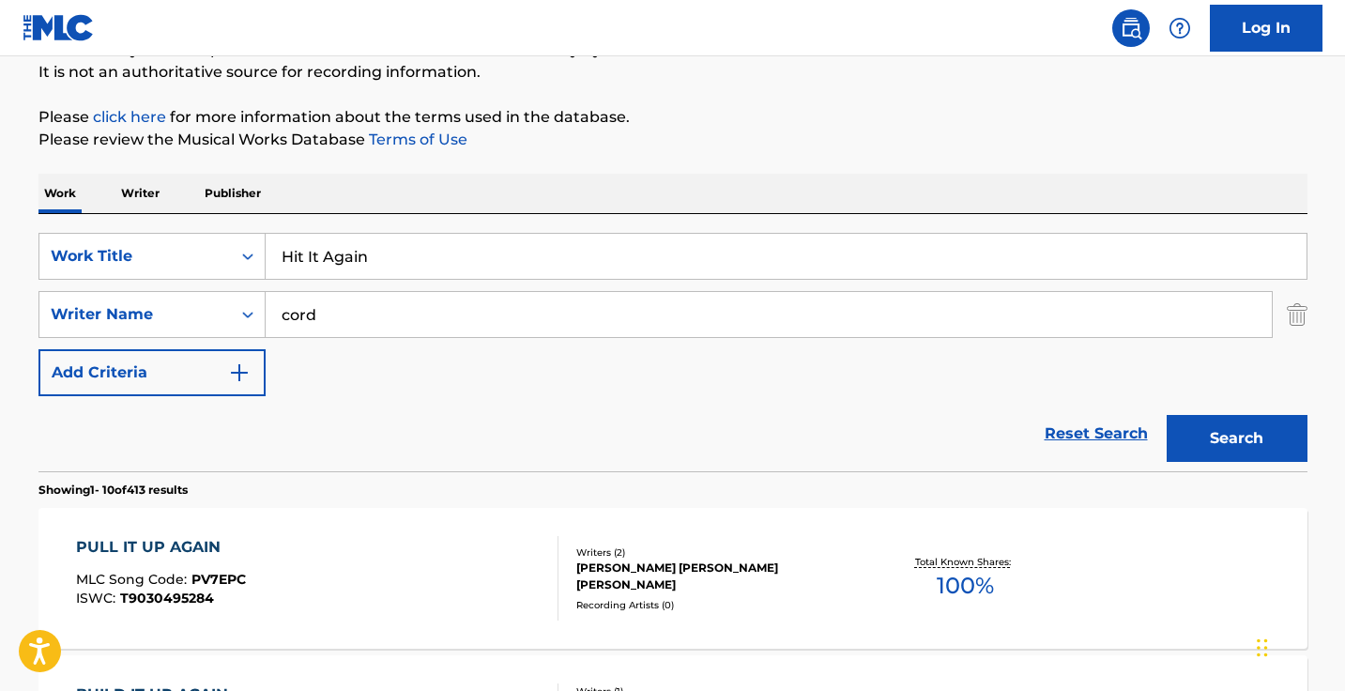
click at [594, 254] on input "Hit It Again" at bounding box center [786, 256] width 1041 height 45
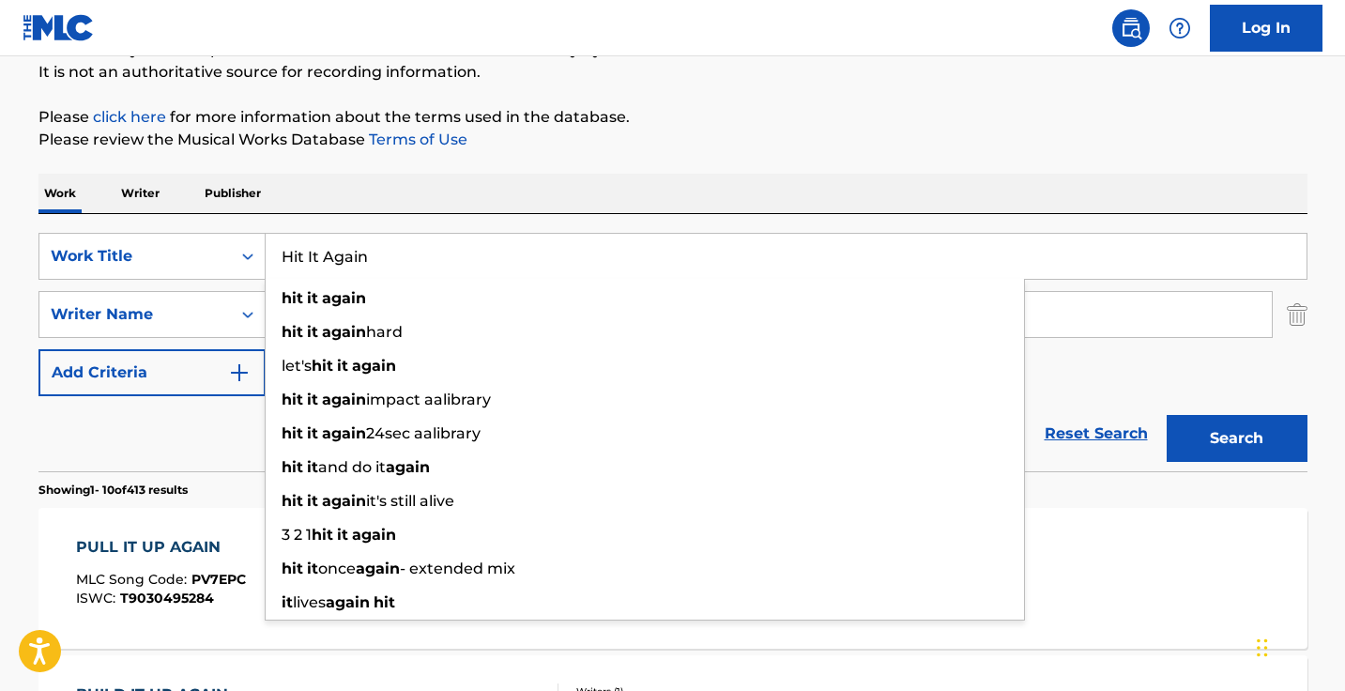
click at [594, 254] on input "Hit It Again" at bounding box center [786, 256] width 1041 height 45
click at [598, 251] on input "Hit It Again" at bounding box center [786, 256] width 1041 height 45
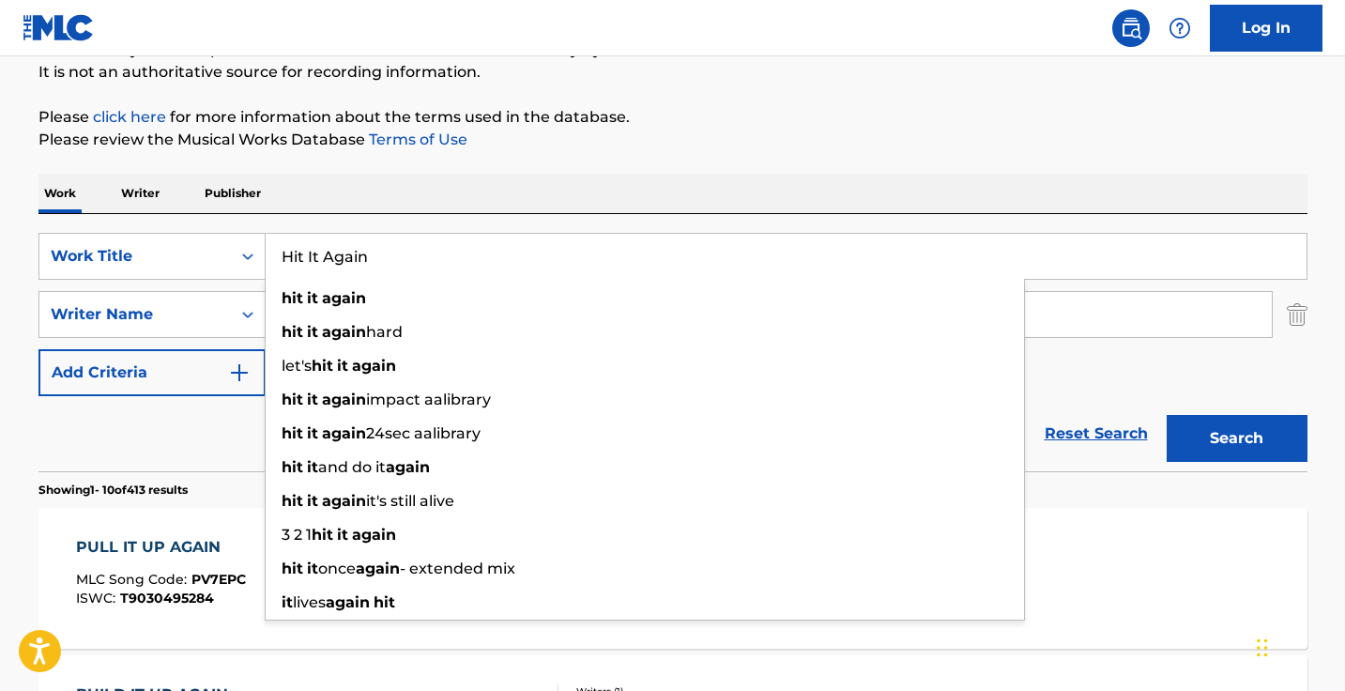
paste input "License To Kill"
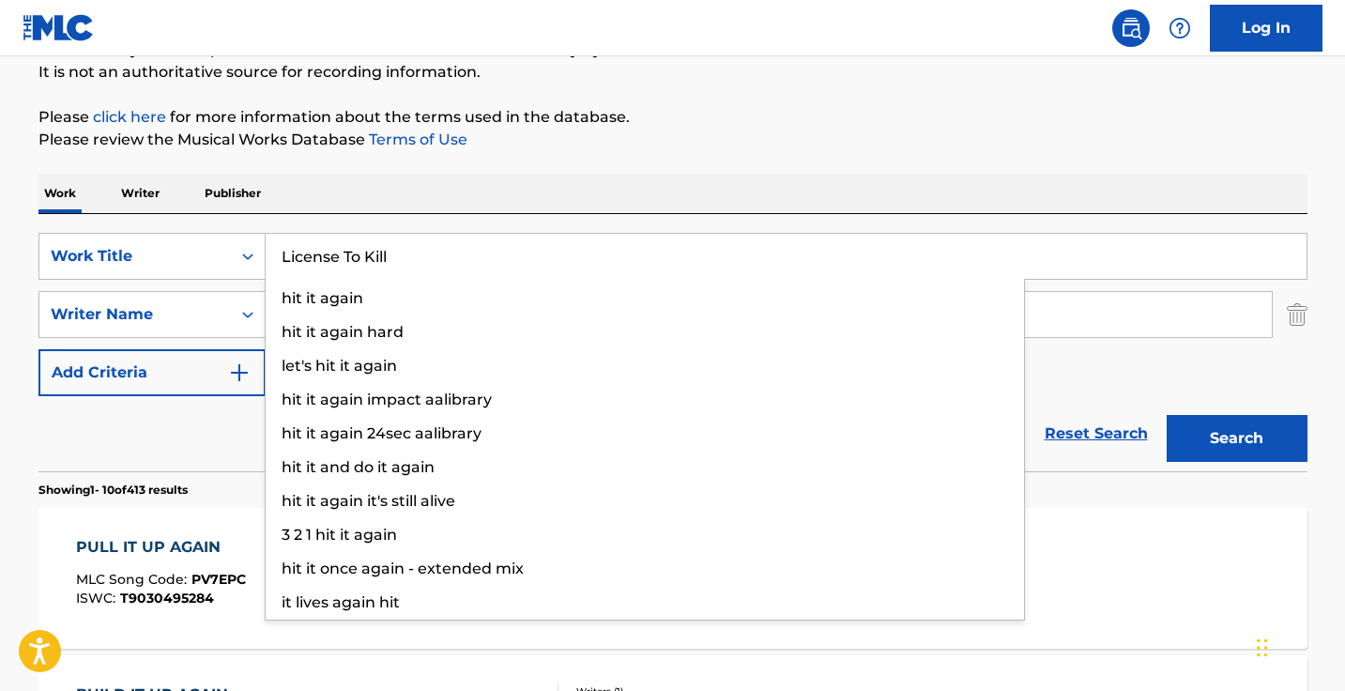
type input "License To Kill"
click at [689, 144] on p "Please review the Musical Works Database Terms of Use" at bounding box center [672, 140] width 1269 height 23
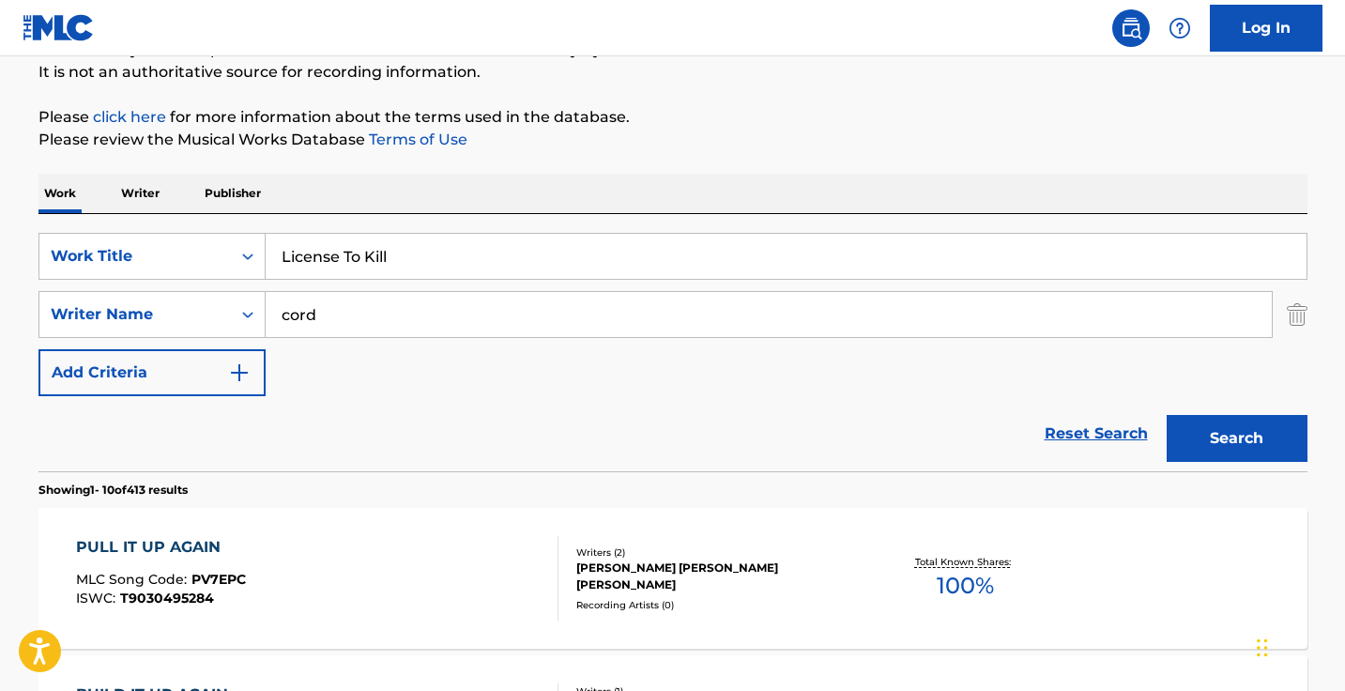
click at [615, 282] on div "SearchWithCriteria37014038-111d-4cf6-896e-e08acc6cbd0a Work Title License To Ki…" at bounding box center [672, 314] width 1269 height 163
click at [615, 316] on input "cord" at bounding box center [769, 314] width 1006 height 45
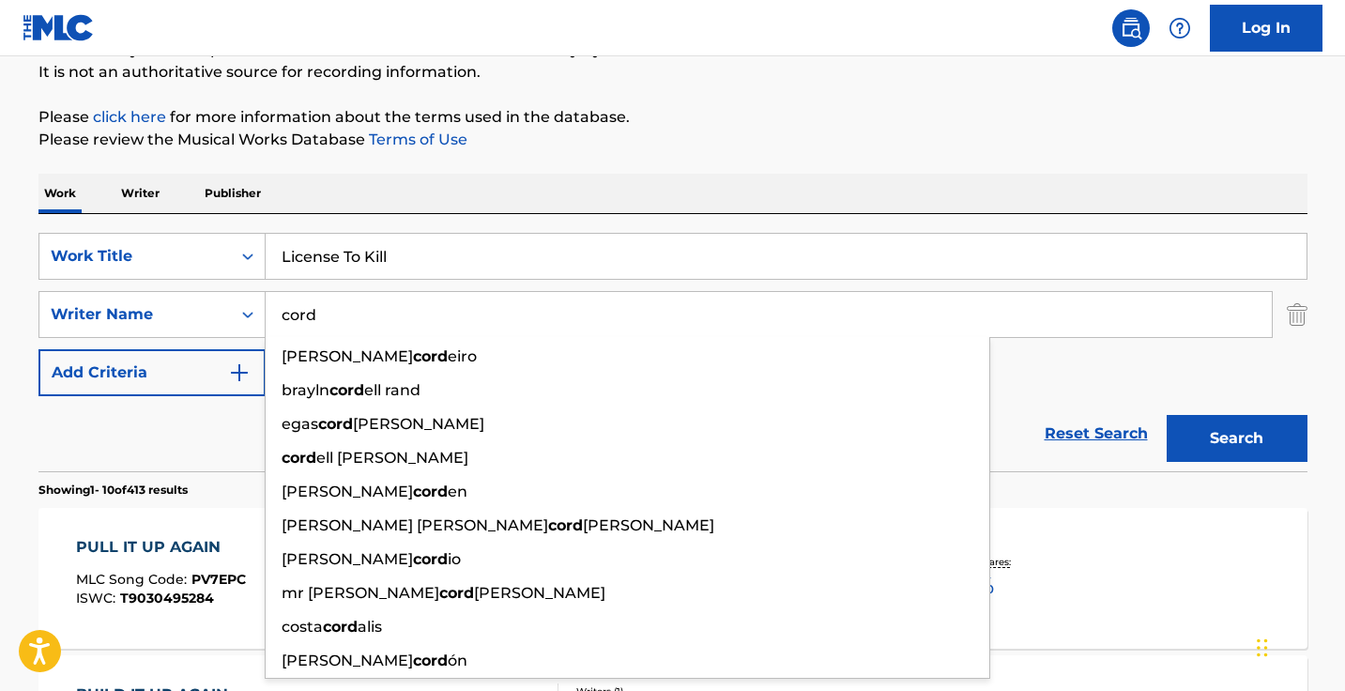
click at [615, 316] on input "cord" at bounding box center [769, 314] width 1006 height 45
type input "\"
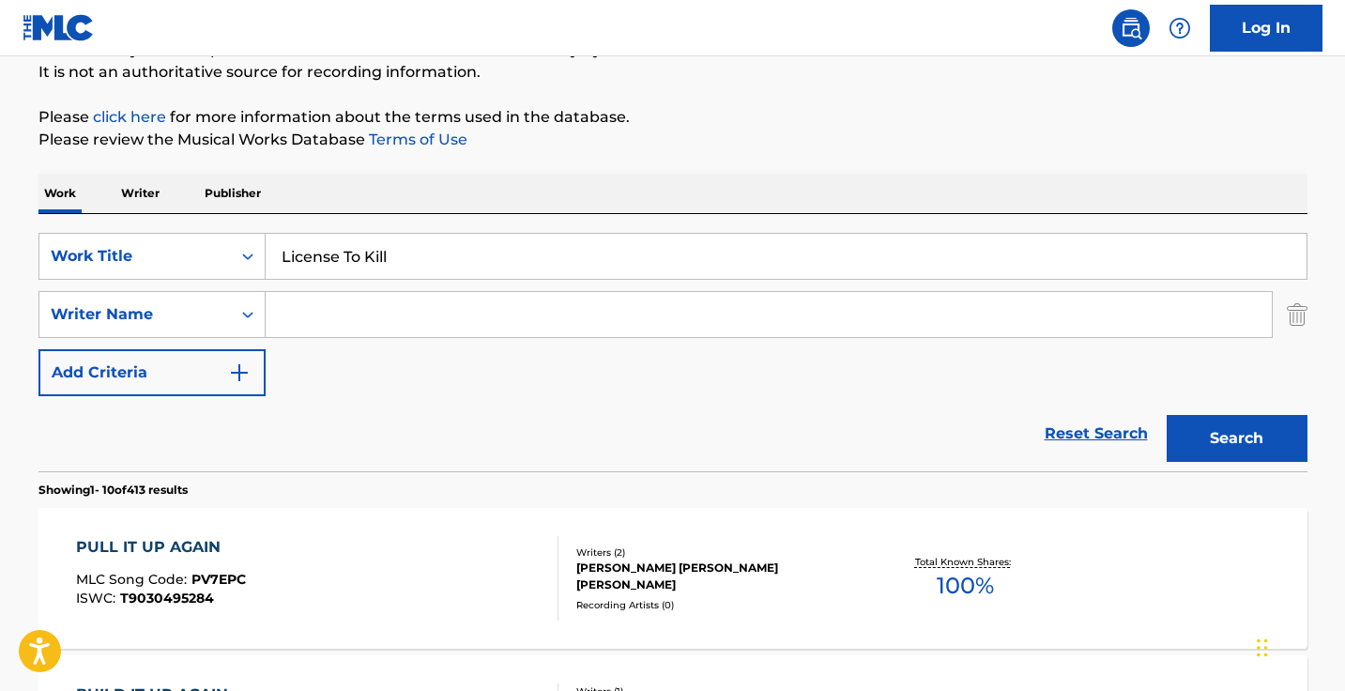
click at [1236, 438] on button "Search" at bounding box center [1236, 438] width 141 height 47
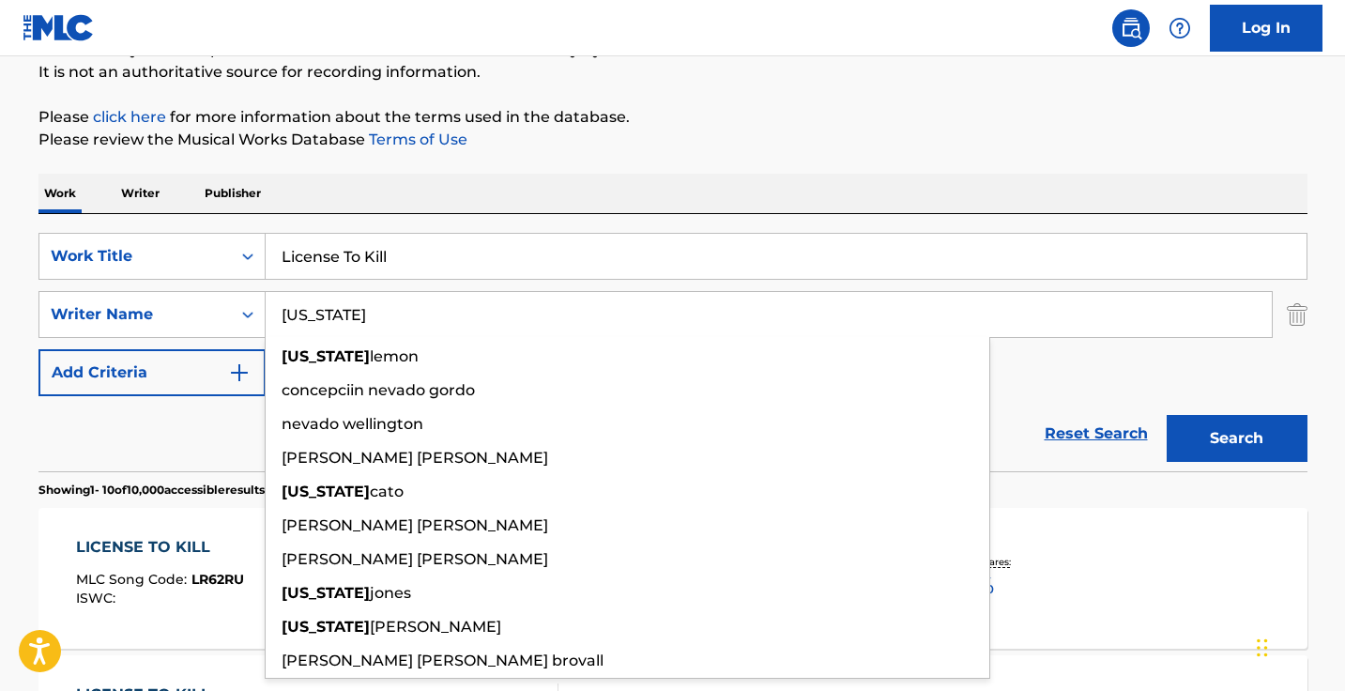
click at [1236, 438] on button "Search" at bounding box center [1236, 438] width 141 height 47
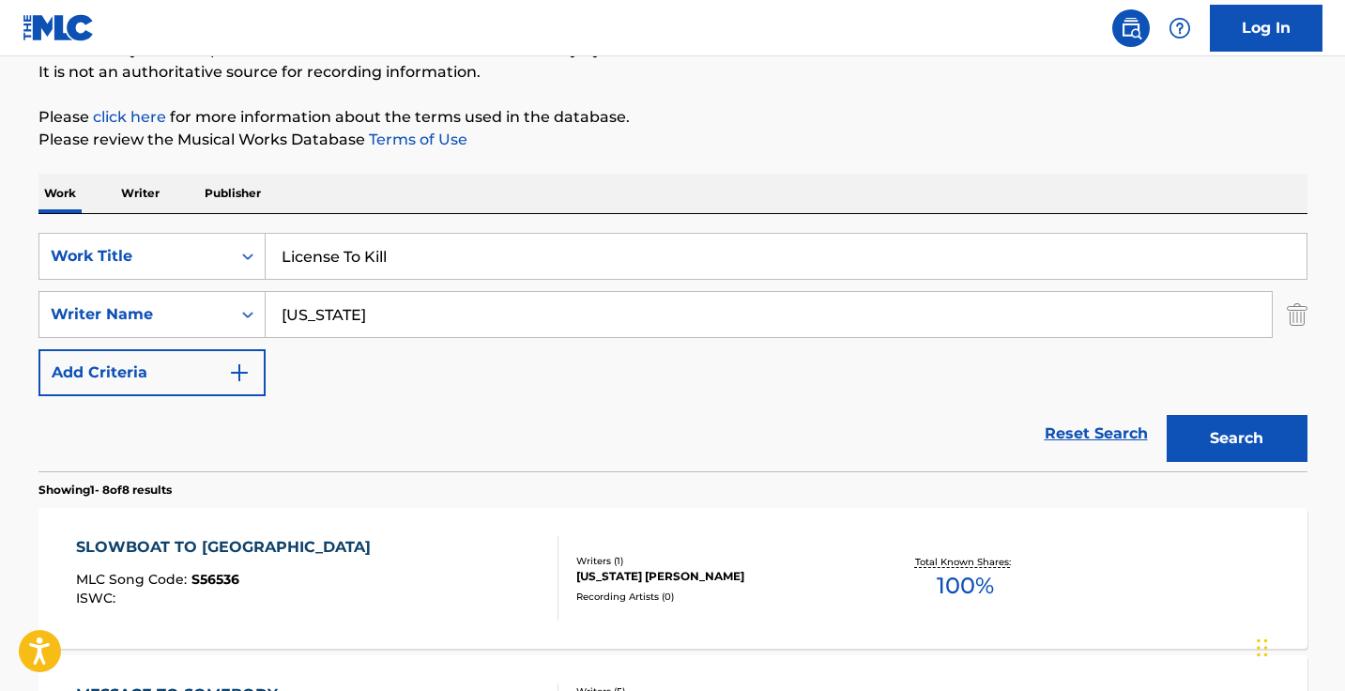
click at [502, 311] on input "nevada" at bounding box center [769, 314] width 1006 height 45
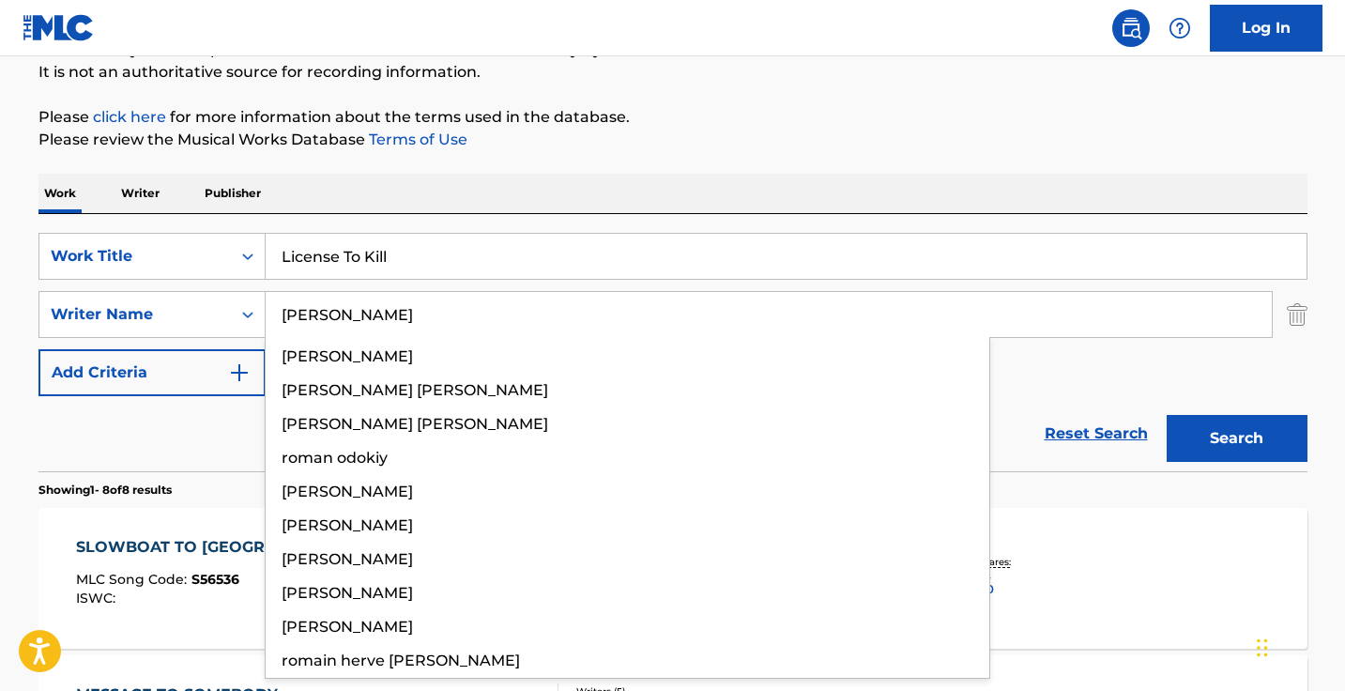
click at [1236, 438] on button "Search" at bounding box center [1236, 438] width 141 height 47
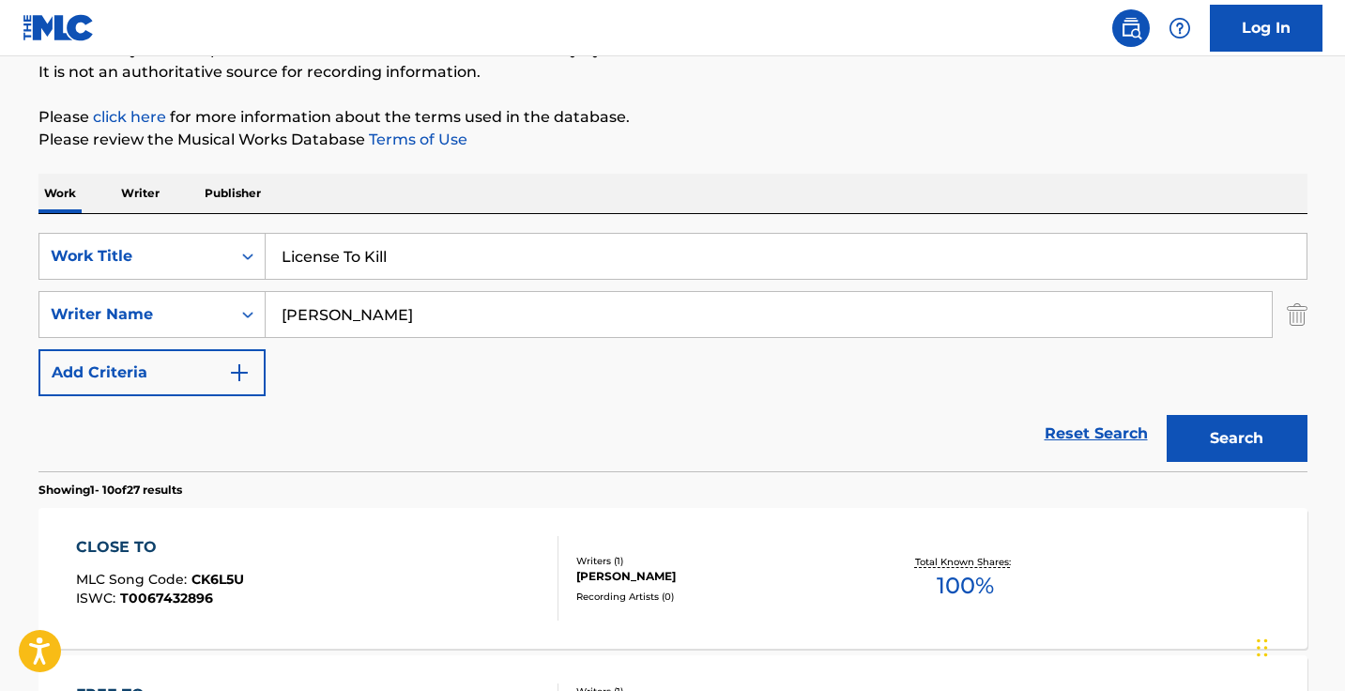
click at [503, 311] on input "romo" at bounding box center [769, 314] width 1006 height 45
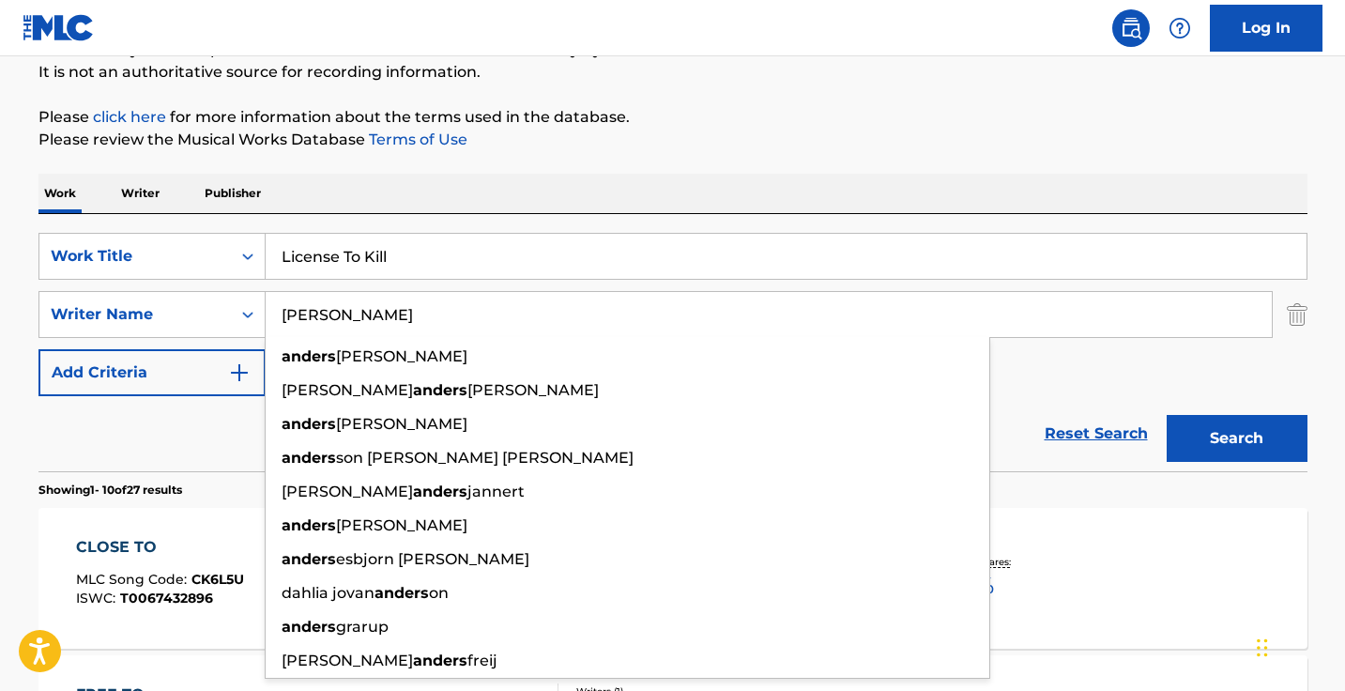
type input "anderson"
click at [1236, 438] on button "Search" at bounding box center [1236, 438] width 141 height 47
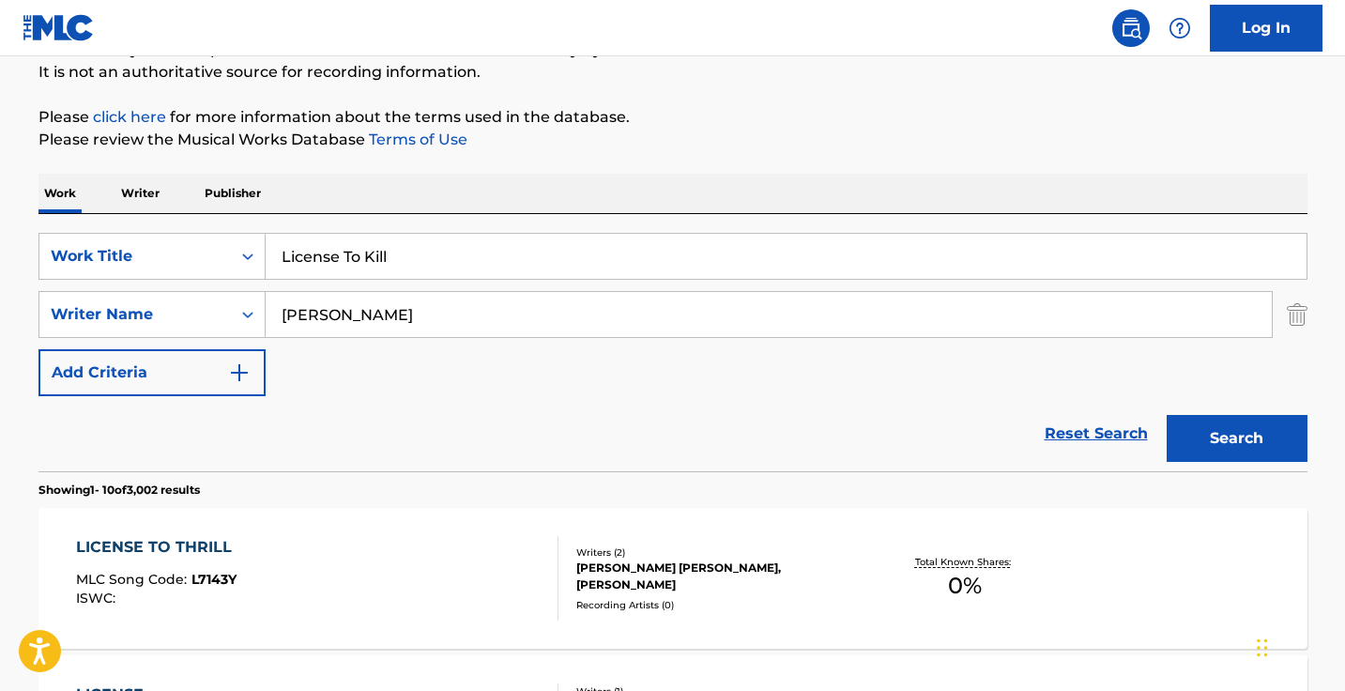
click at [447, 242] on input "License To Kill" at bounding box center [786, 256] width 1041 height 45
paste input "Scream"
type input "Scream"
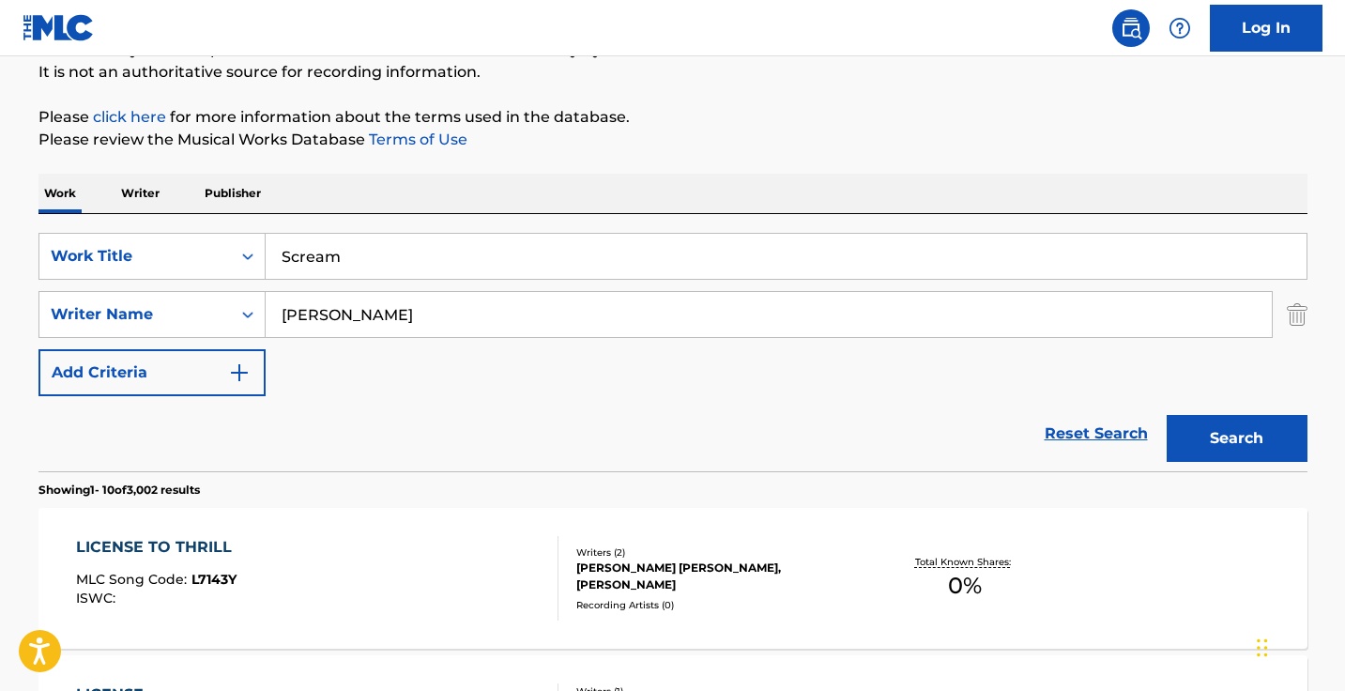
click at [1236, 438] on button "Search" at bounding box center [1236, 438] width 141 height 47
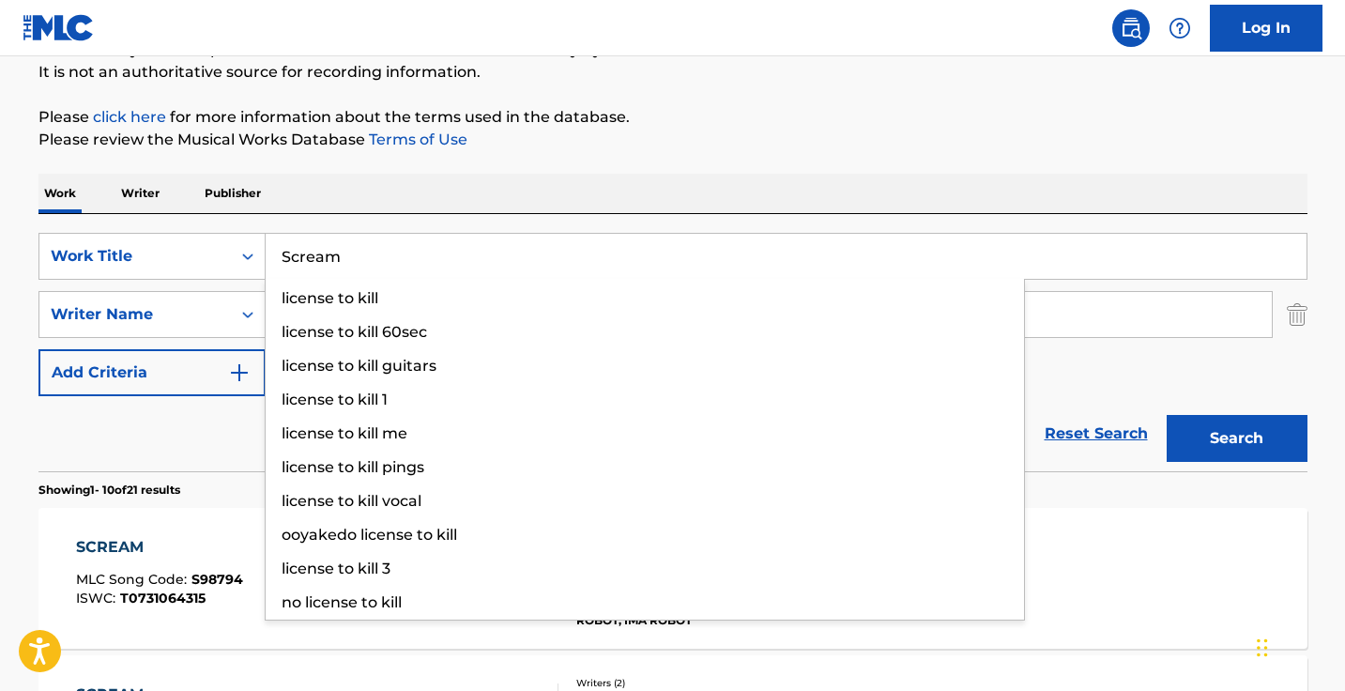
click at [511, 190] on div "Work Writer Publisher" at bounding box center [672, 193] width 1269 height 39
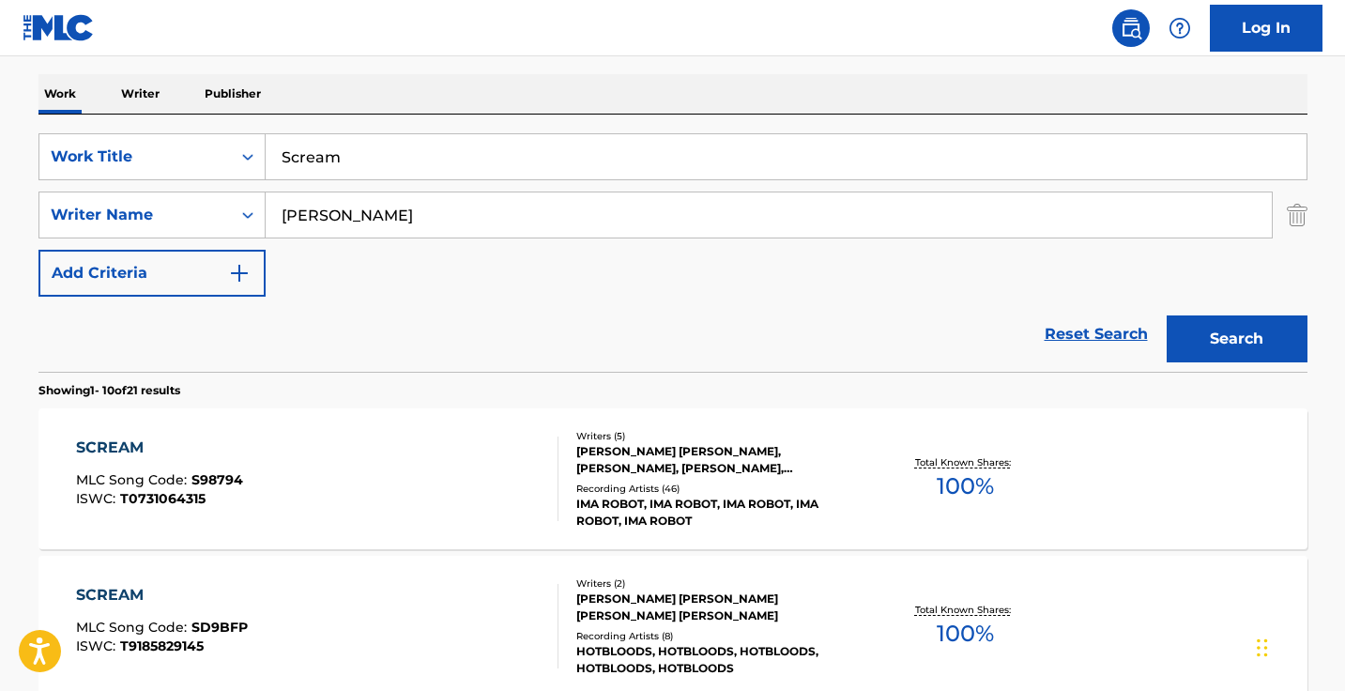
scroll to position [383, 0]
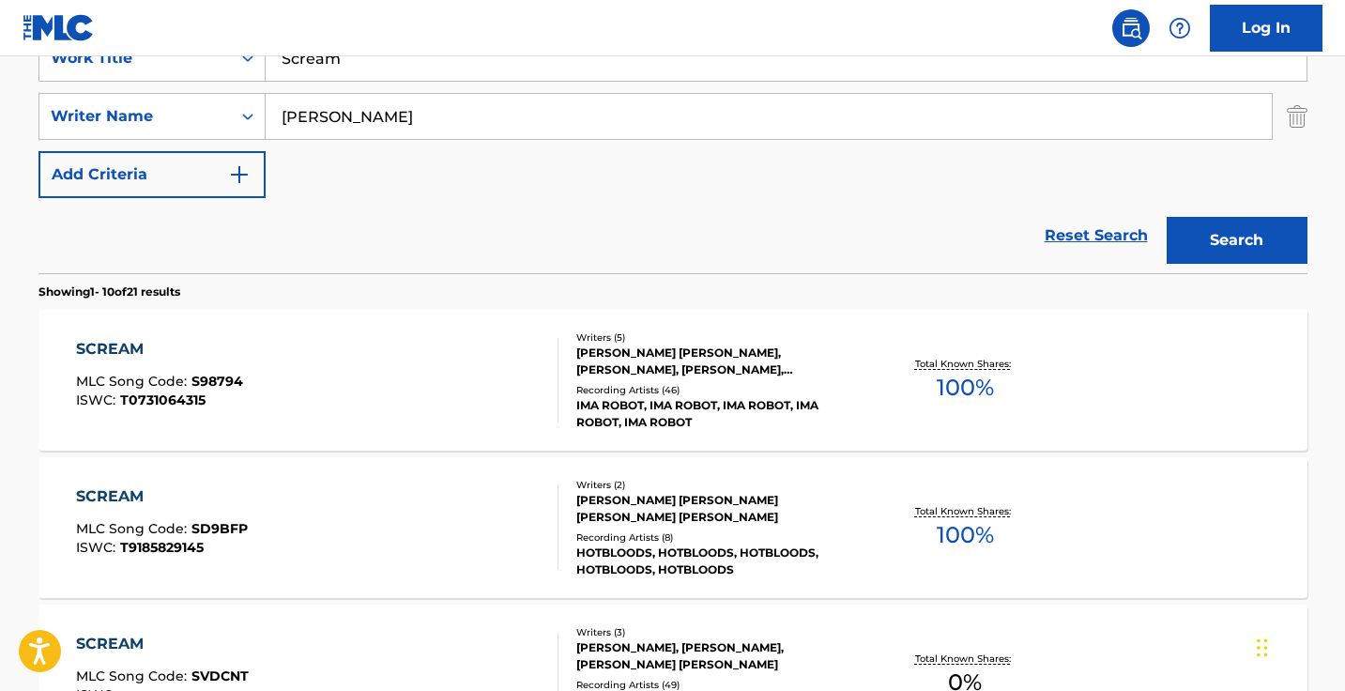
click at [278, 116] on input "anderson" at bounding box center [769, 116] width 1006 height 45
click at [1236, 240] on button "Search" at bounding box center [1236, 240] width 141 height 47
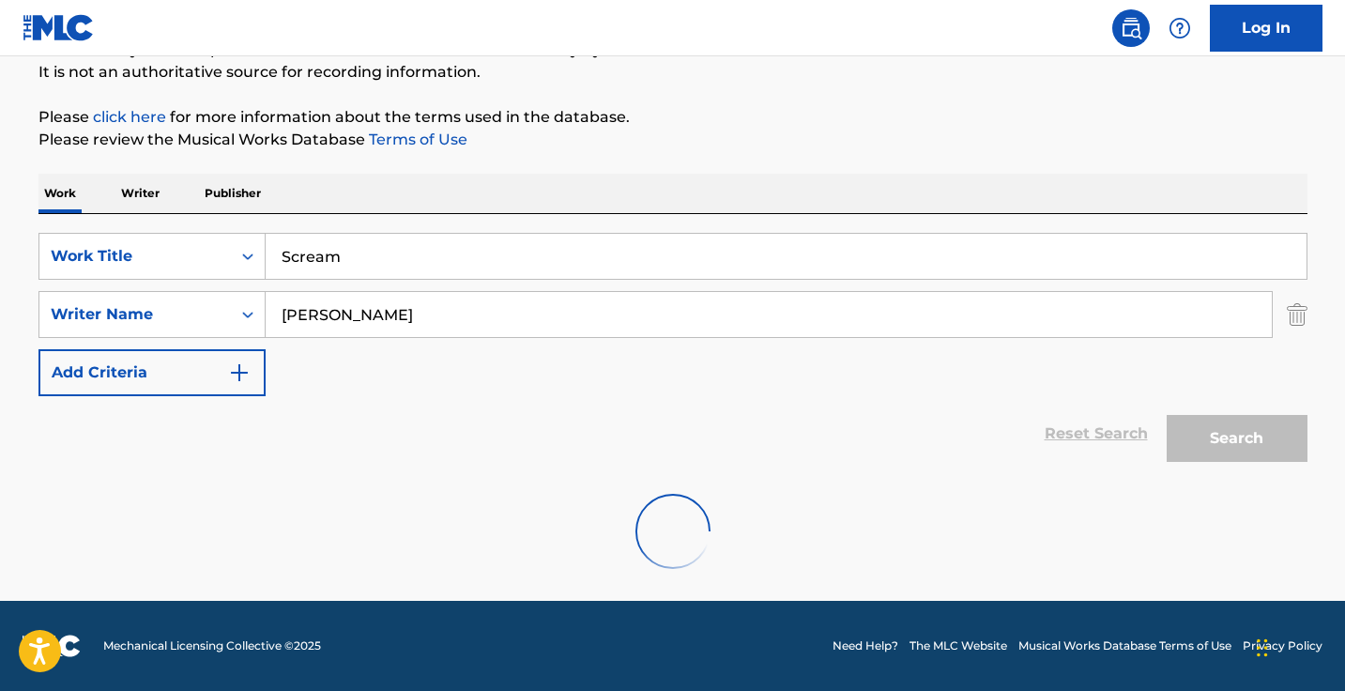
scroll to position [124, 0]
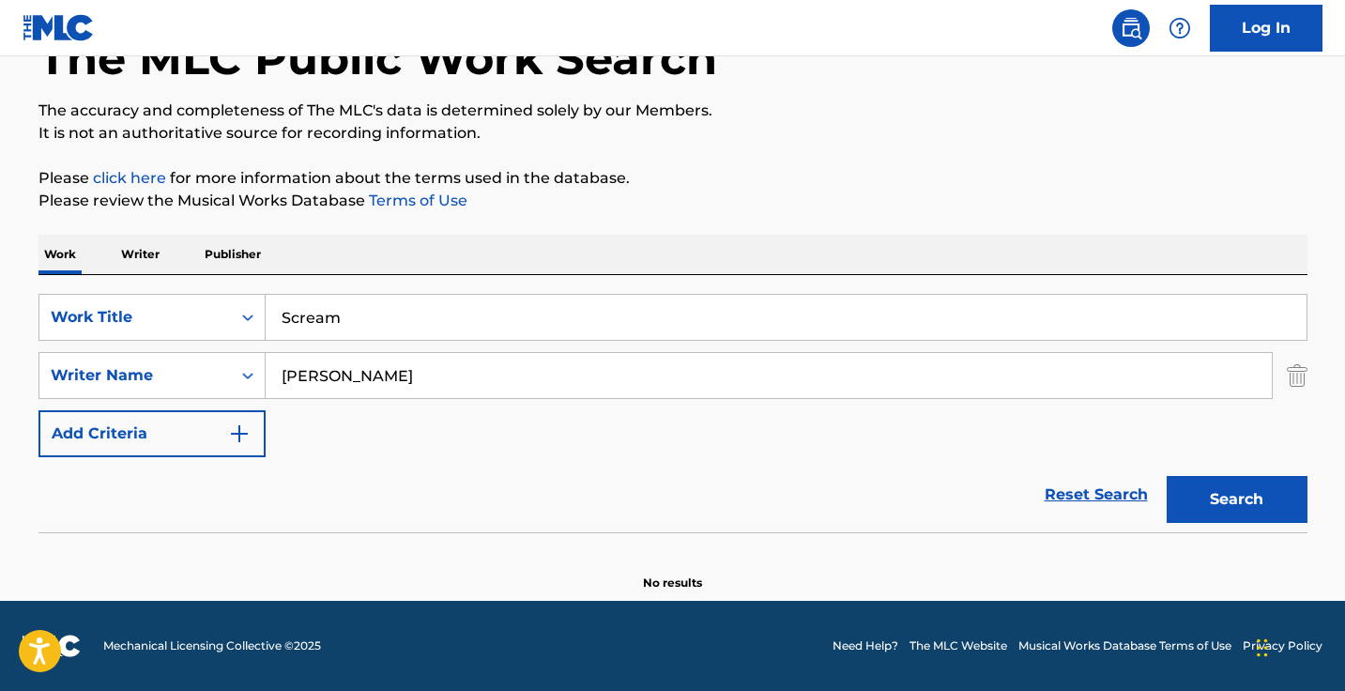
click at [294, 384] on input "ritch anderson" at bounding box center [769, 375] width 1006 height 45
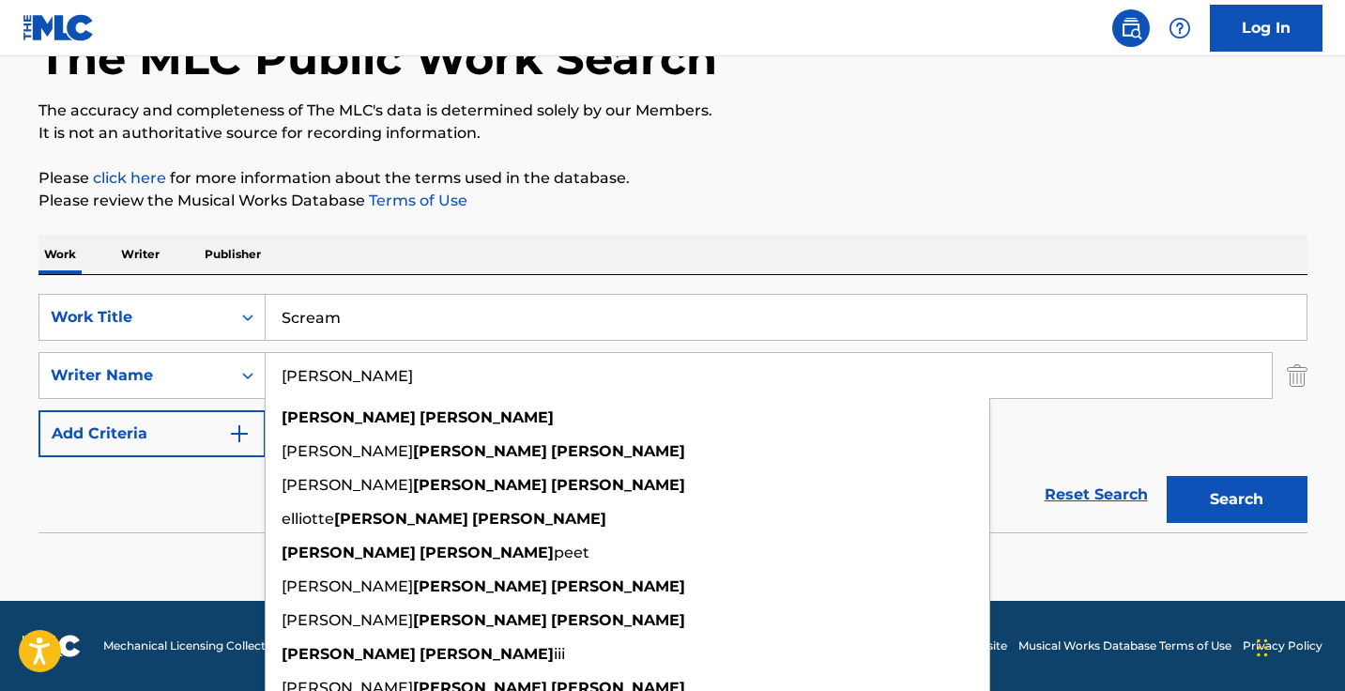
click at [1236, 499] on button "Search" at bounding box center [1236, 499] width 141 height 47
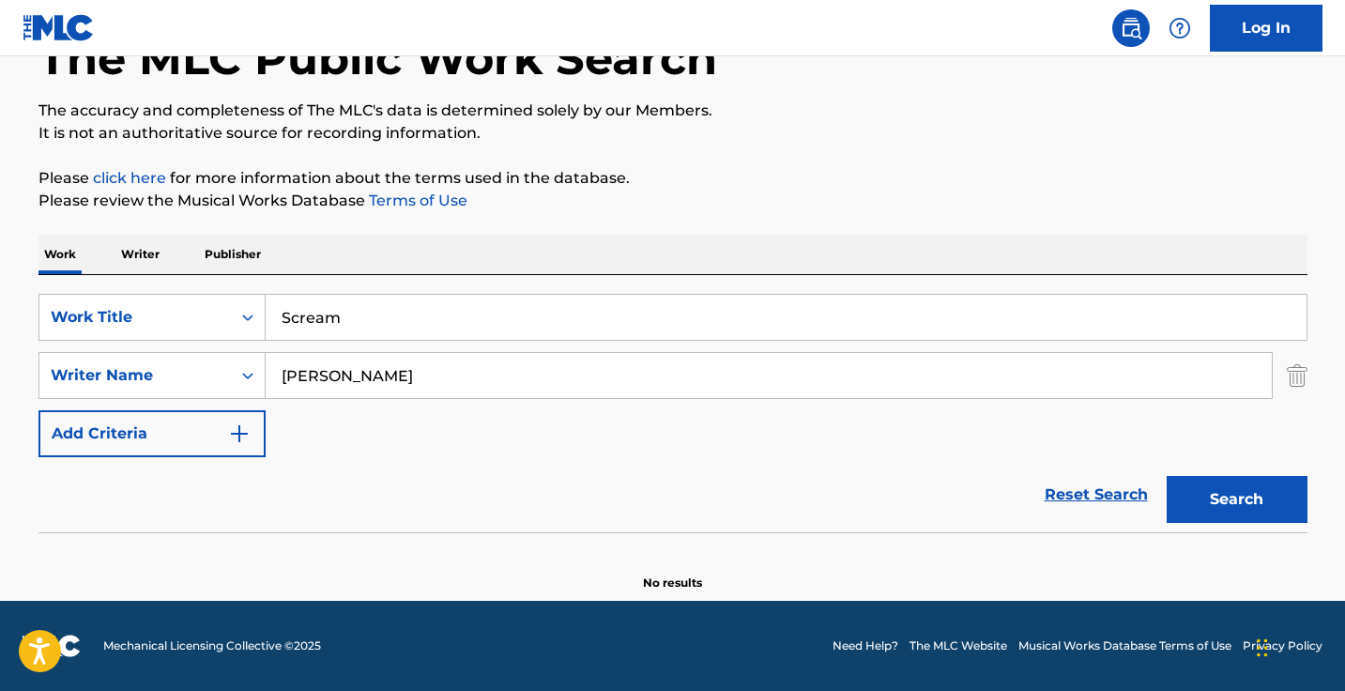
click at [885, 419] on div "SearchWithCriteria37014038-111d-4cf6-896e-e08acc6cbd0a Work Title Scream Search…" at bounding box center [672, 375] width 1269 height 163
click at [885, 396] on input "richard anderson" at bounding box center [769, 375] width 1006 height 45
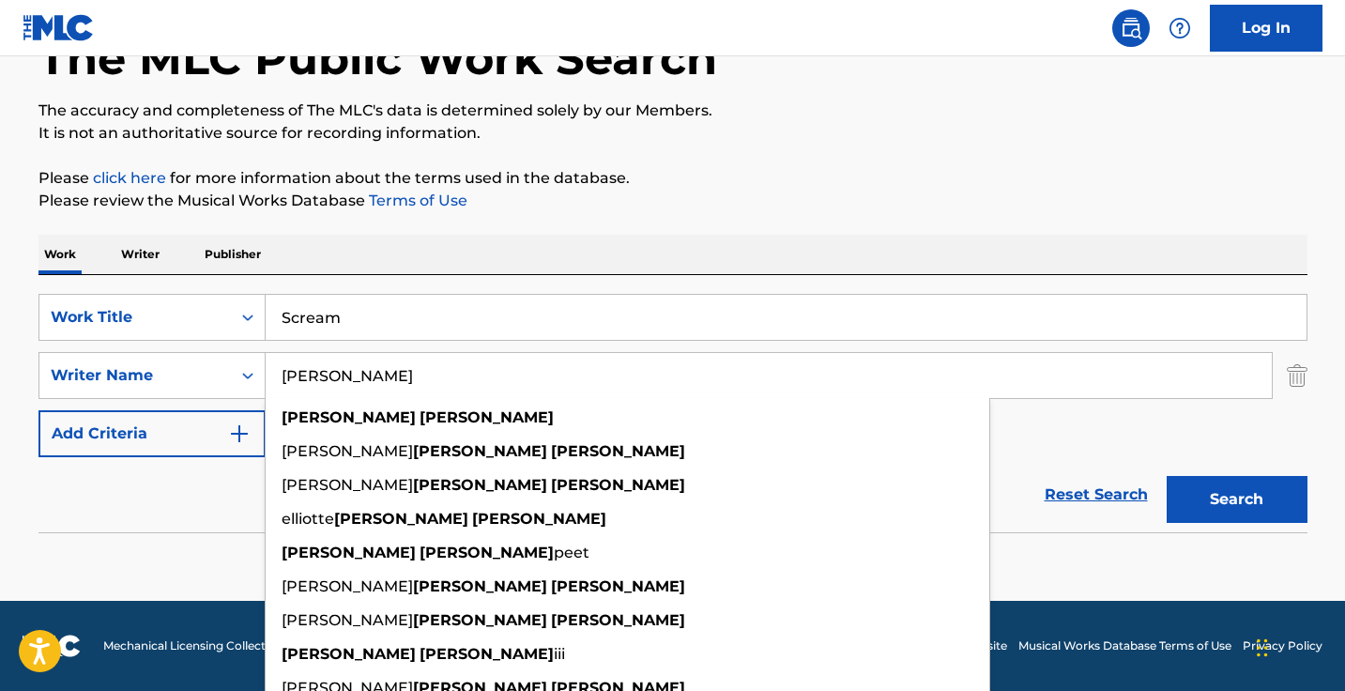
click at [885, 396] on input "richard anderson" at bounding box center [769, 375] width 1006 height 45
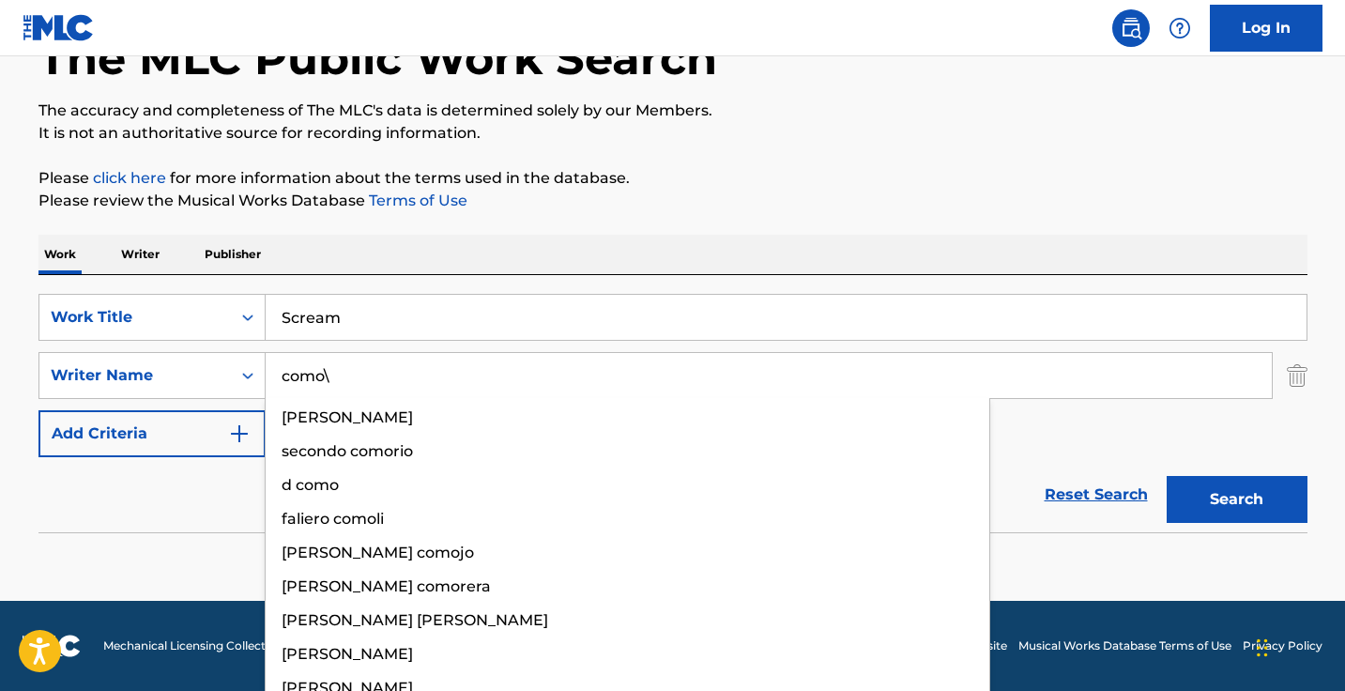
click at [1236, 499] on button "Search" at bounding box center [1236, 499] width 141 height 47
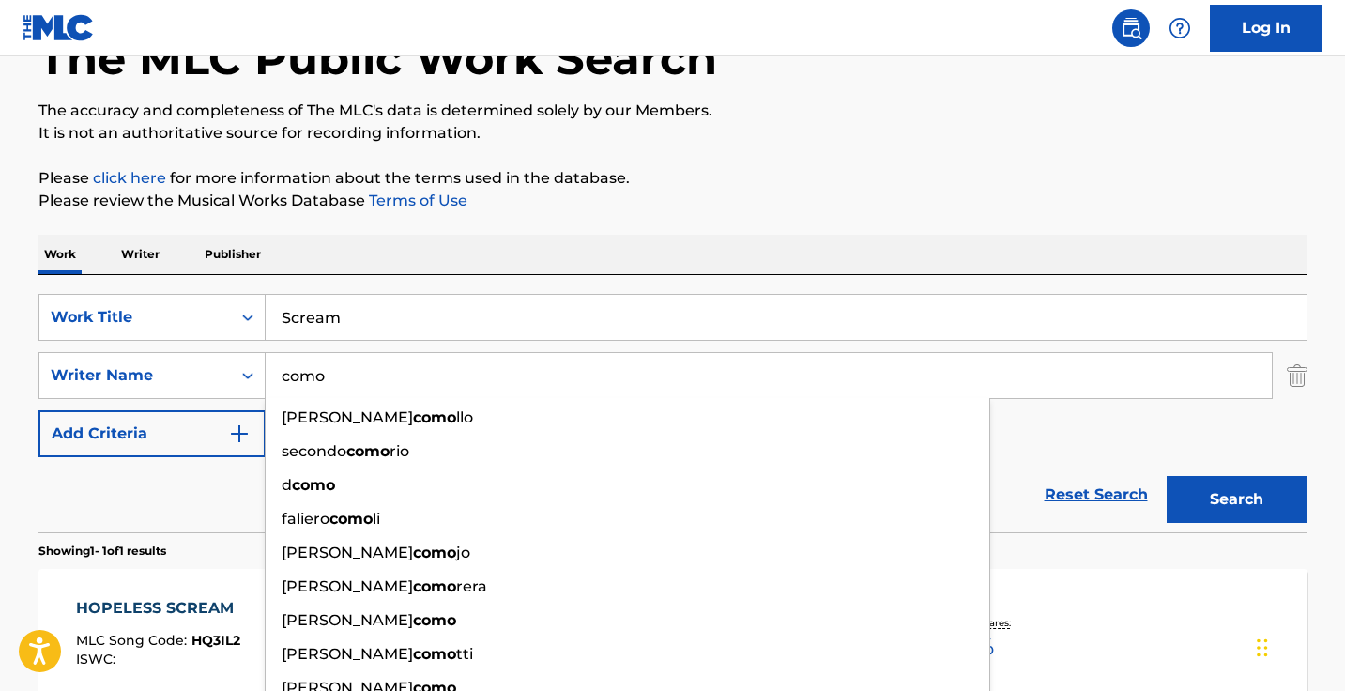
click at [1236, 499] on button "Search" at bounding box center [1236, 499] width 141 height 47
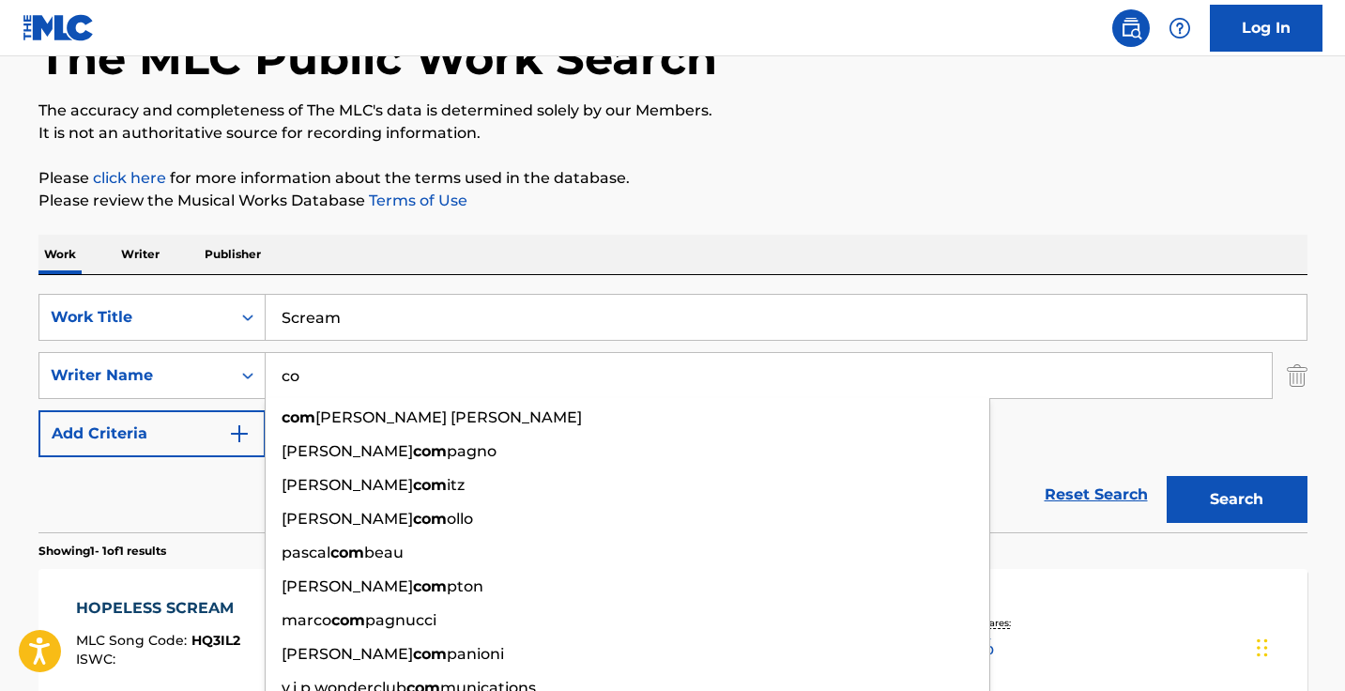
type input "c"
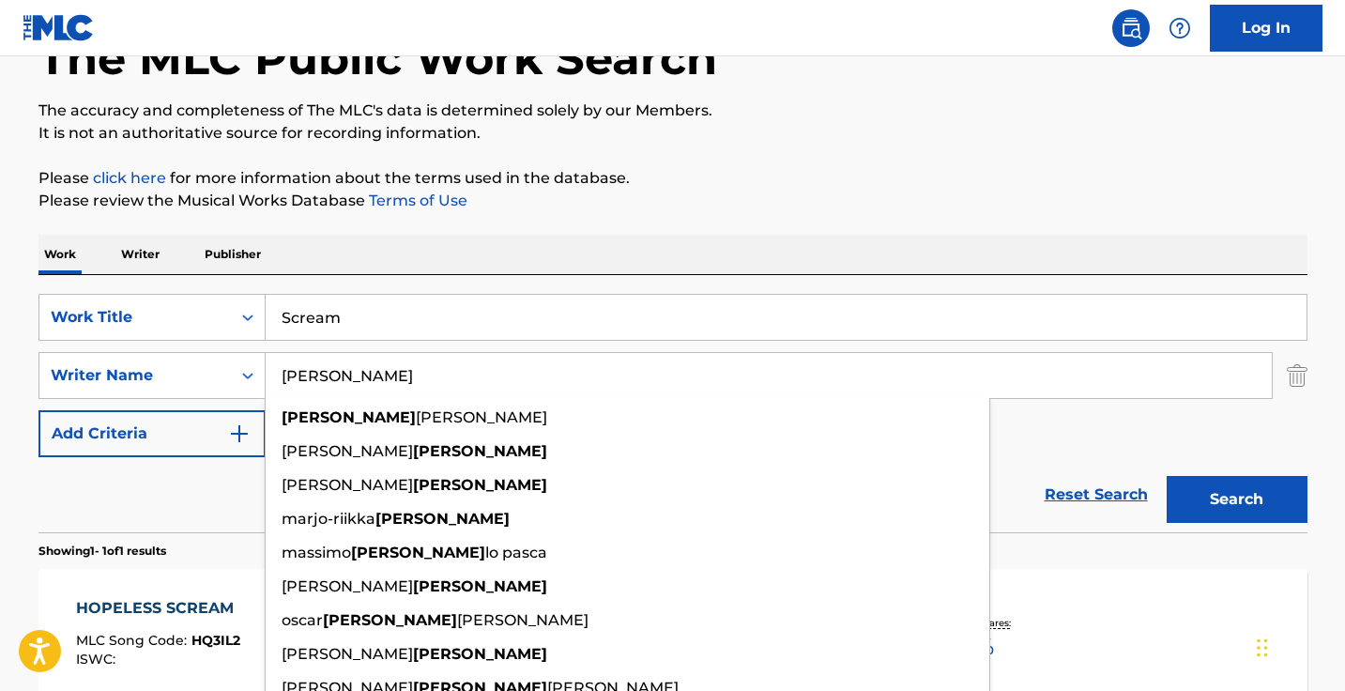
type input "romo"
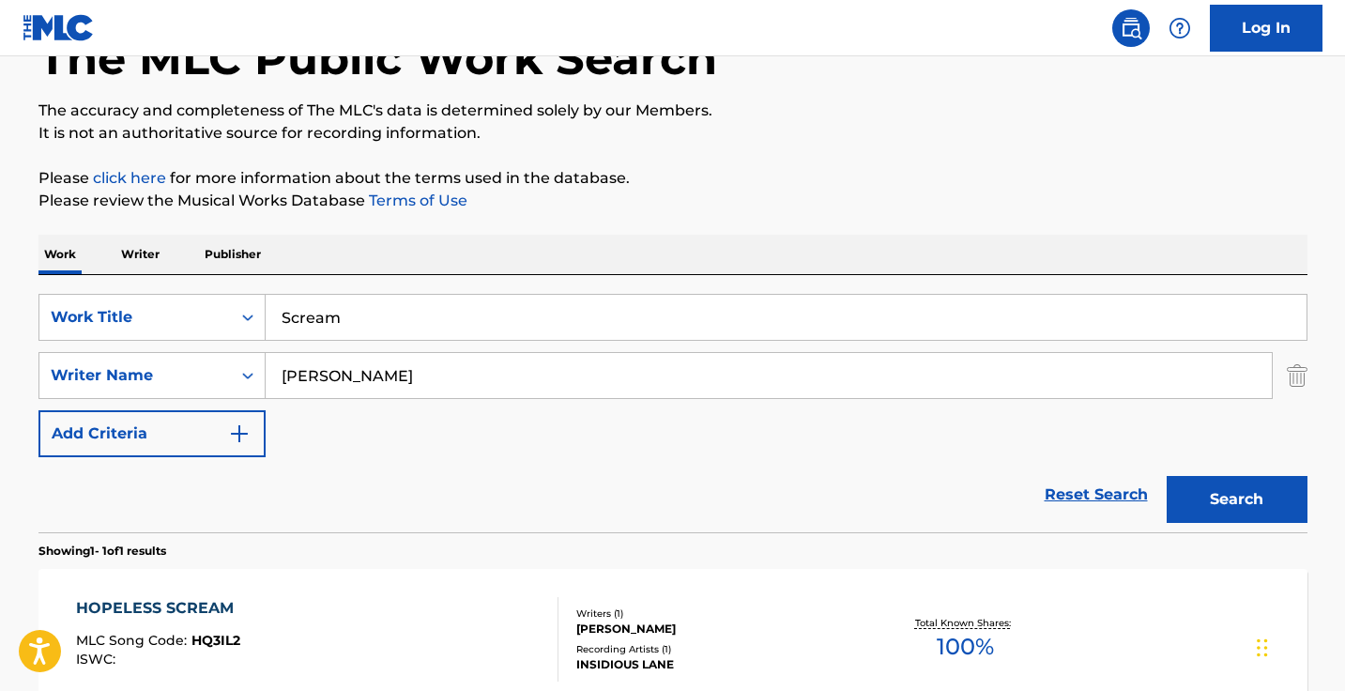
click at [624, 228] on div "The MLC Public Work Search The accuracy and completeness of The MLC's data is d…" at bounding box center [673, 388] width 1314 height 818
click at [1190, 487] on button "Search" at bounding box center [1236, 499] width 141 height 47
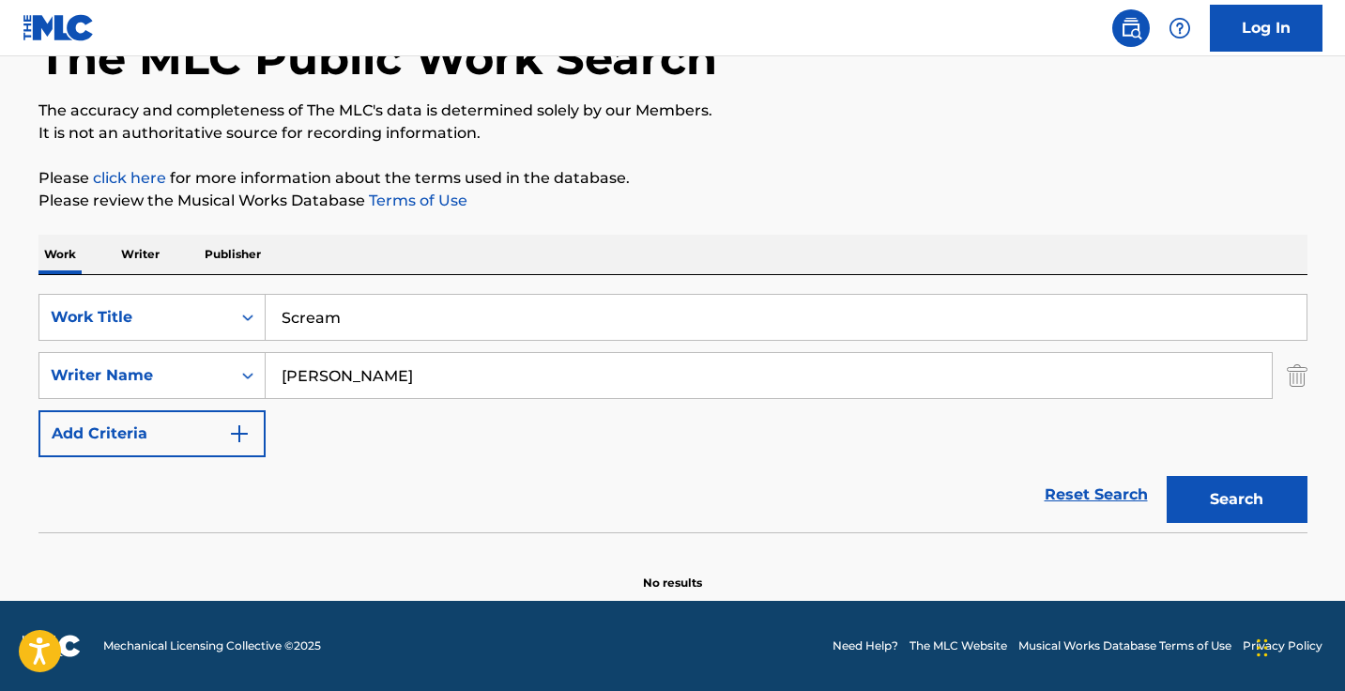
click at [499, 318] on input "Scream" at bounding box center [786, 317] width 1041 height 45
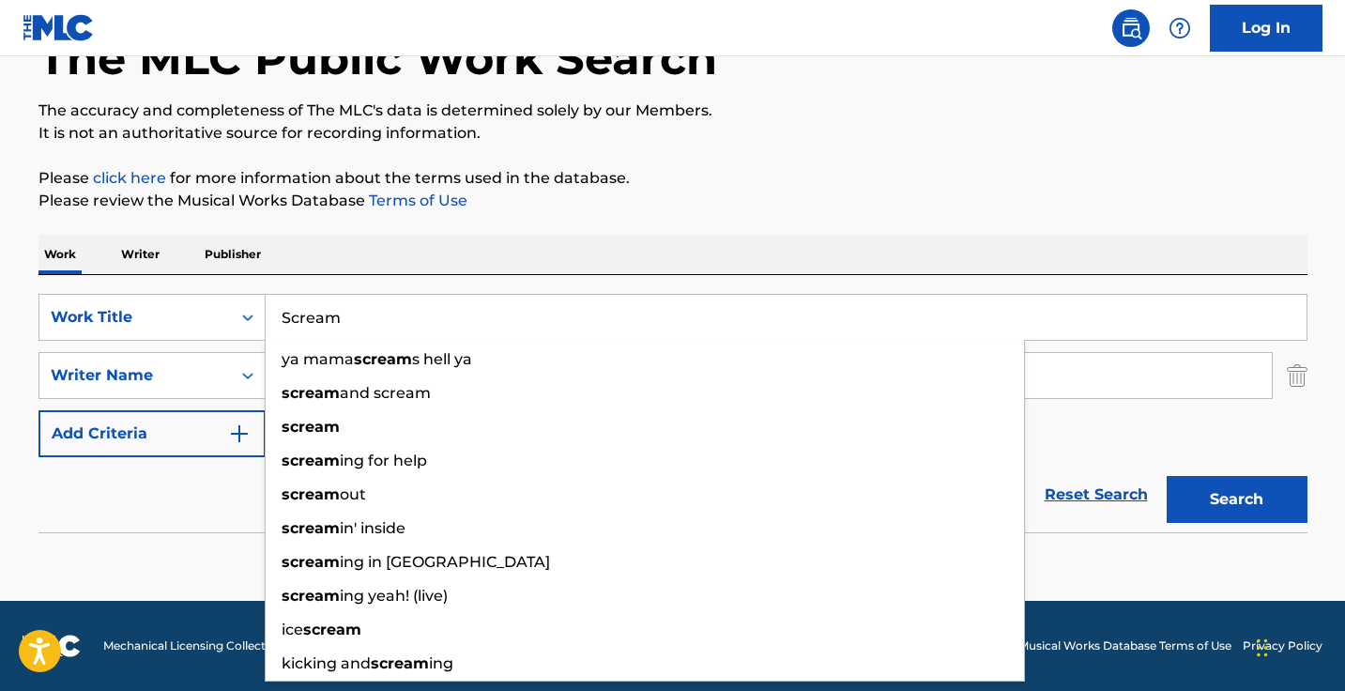
paste input "Flaca"
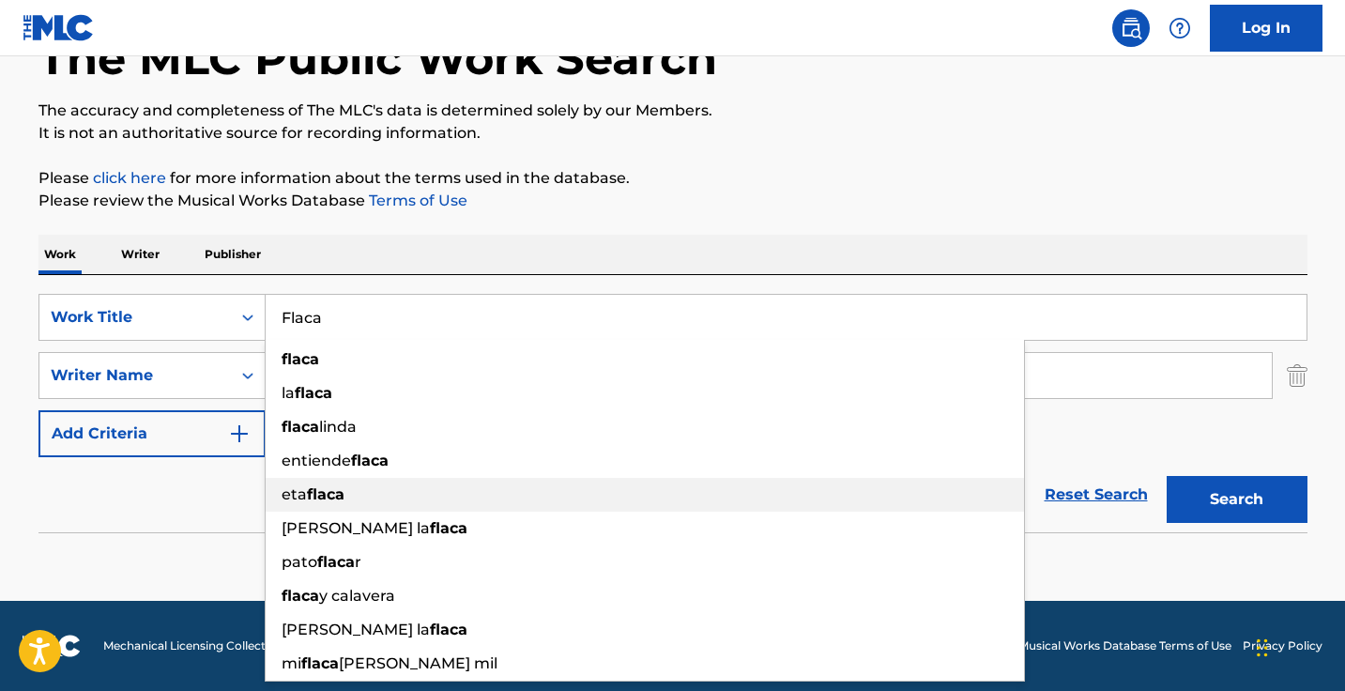
type input "Flaca"
click at [219, 510] on div "Reset Search Search" at bounding box center [672, 494] width 1269 height 75
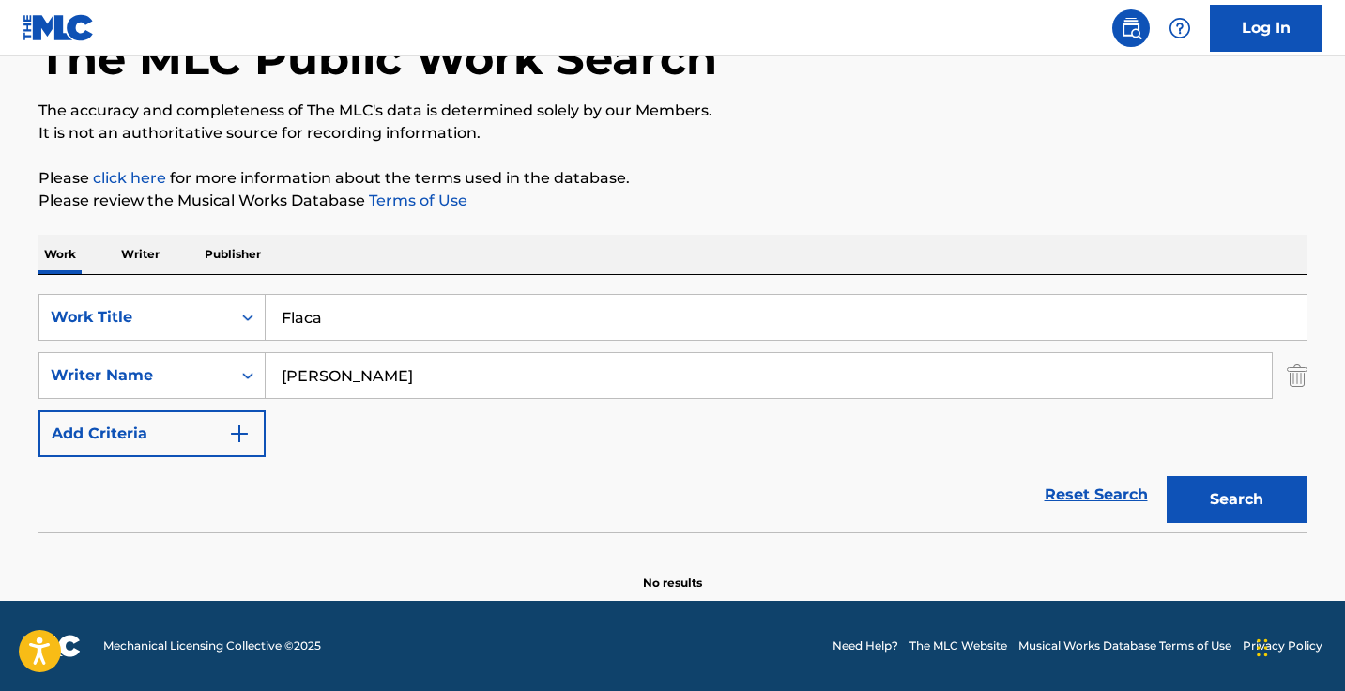
click at [518, 383] on input "romo" at bounding box center [769, 375] width 1006 height 45
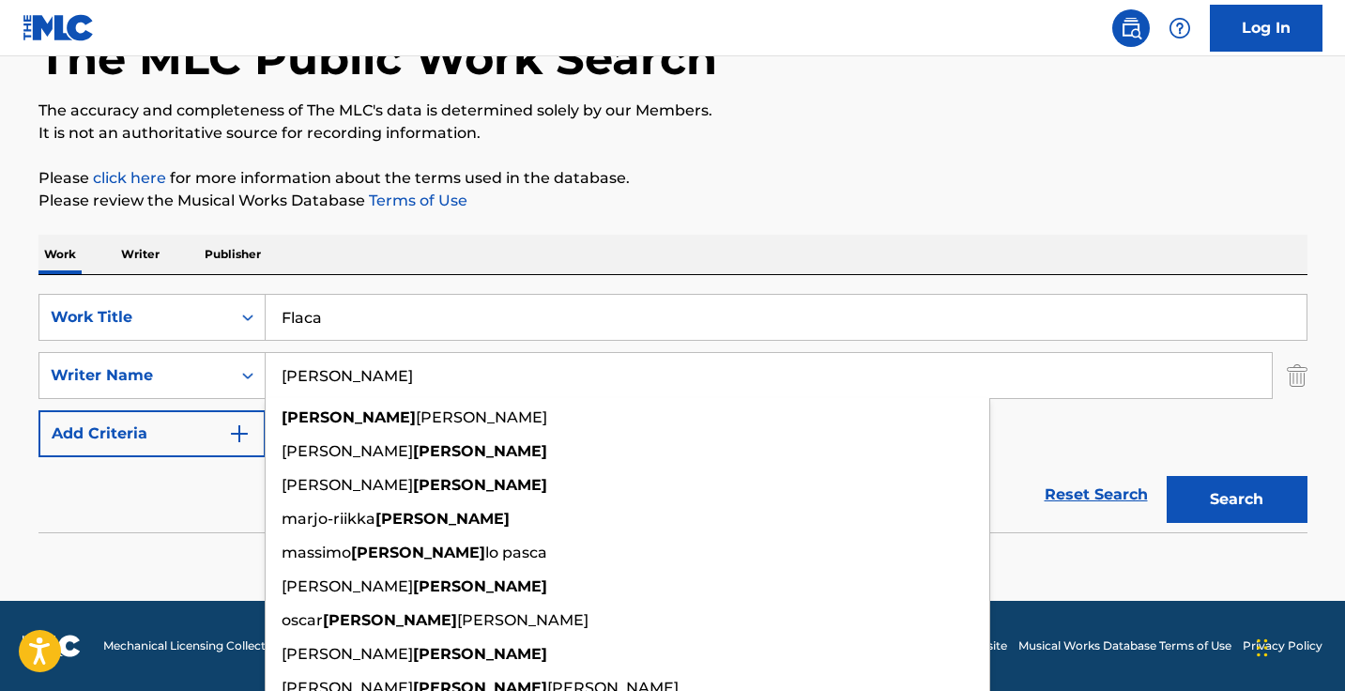
click at [518, 383] on input "romo" at bounding box center [769, 375] width 1006 height 45
paste input "Richard Ahumada"
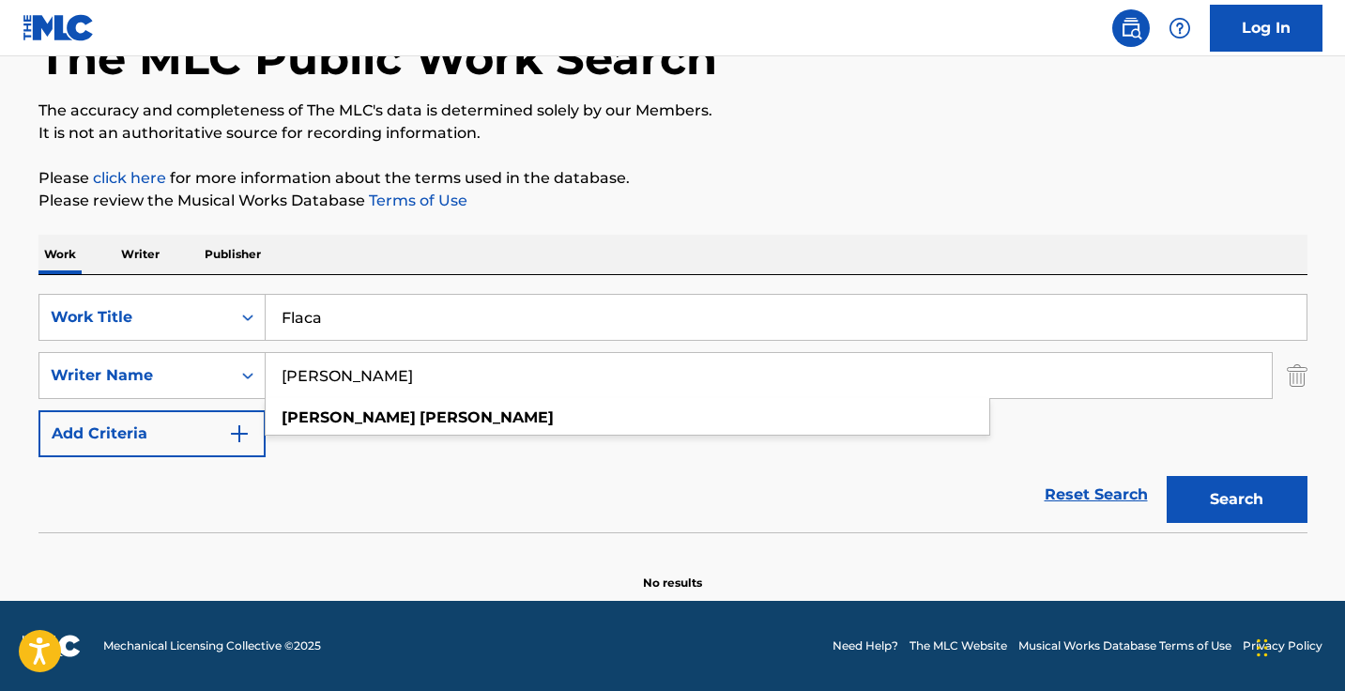
type input "Richard Ahumada"
click at [1236, 499] on button "Search" at bounding box center [1236, 499] width 141 height 47
click at [480, 359] on input "Richard Ahumada" at bounding box center [769, 375] width 1006 height 45
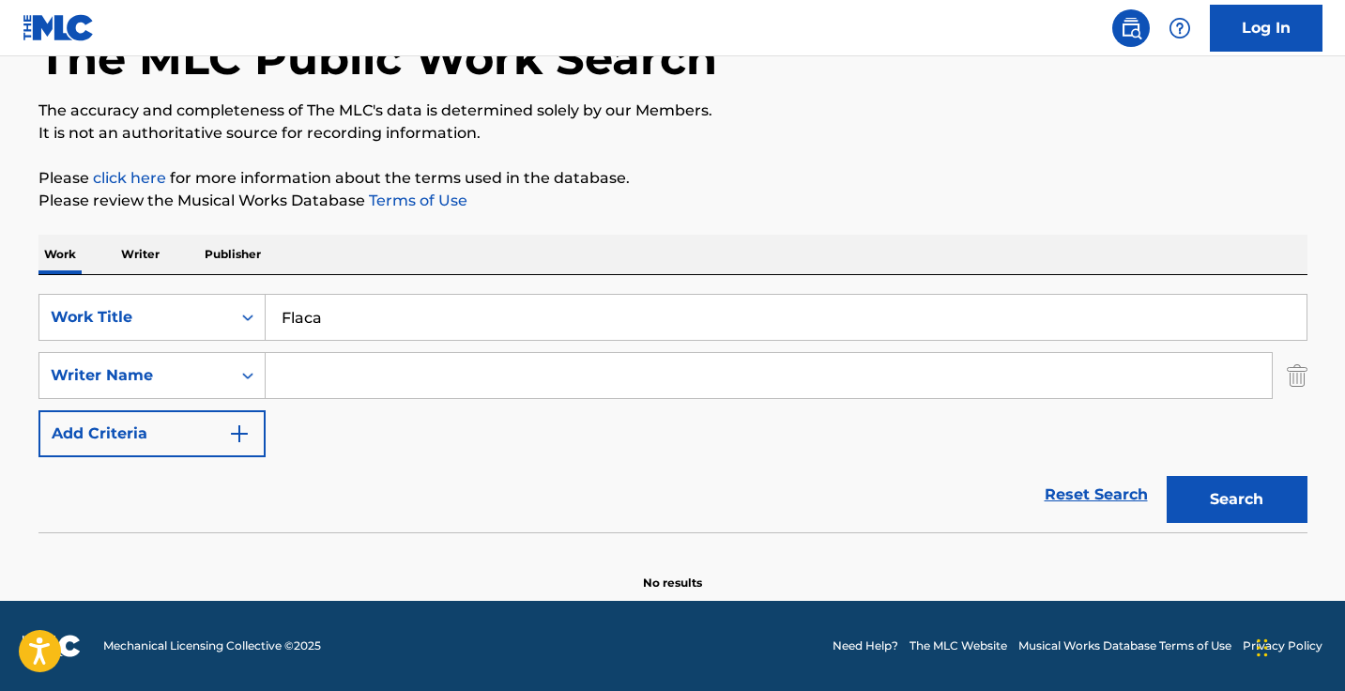
click at [1236, 499] on button "Search" at bounding box center [1236, 499] width 141 height 47
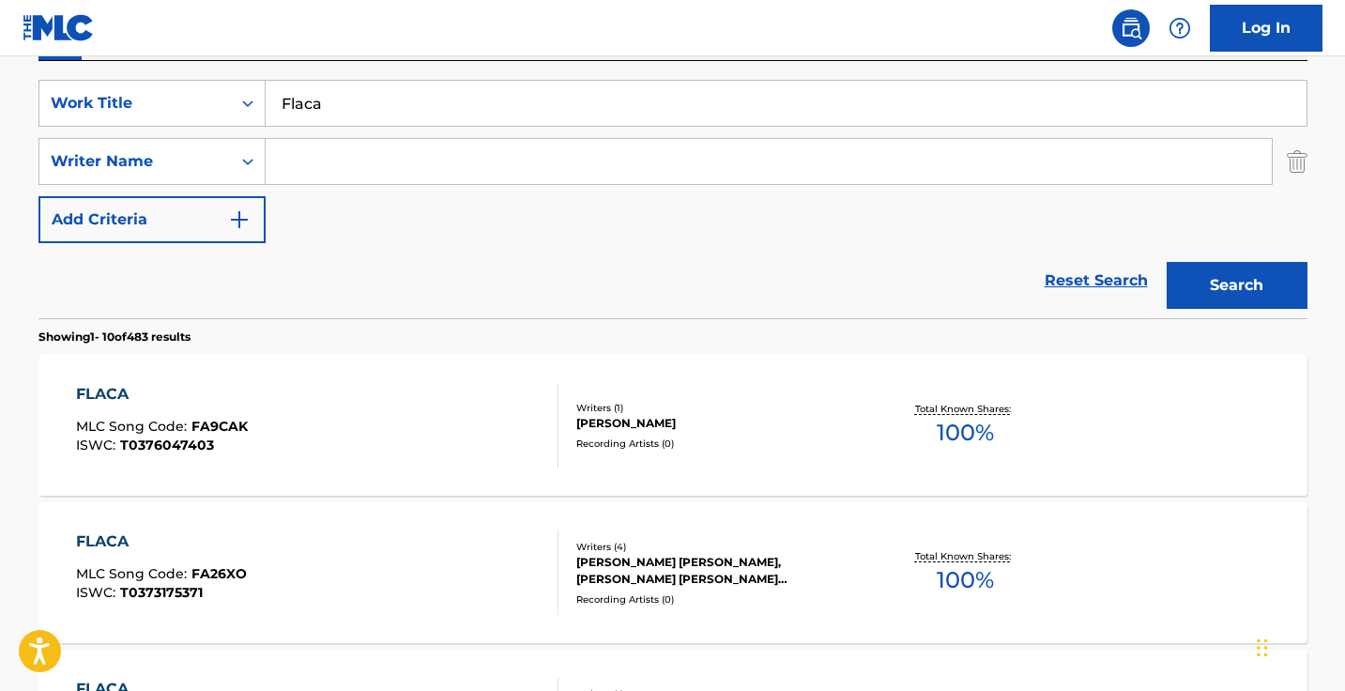
scroll to position [308, 0]
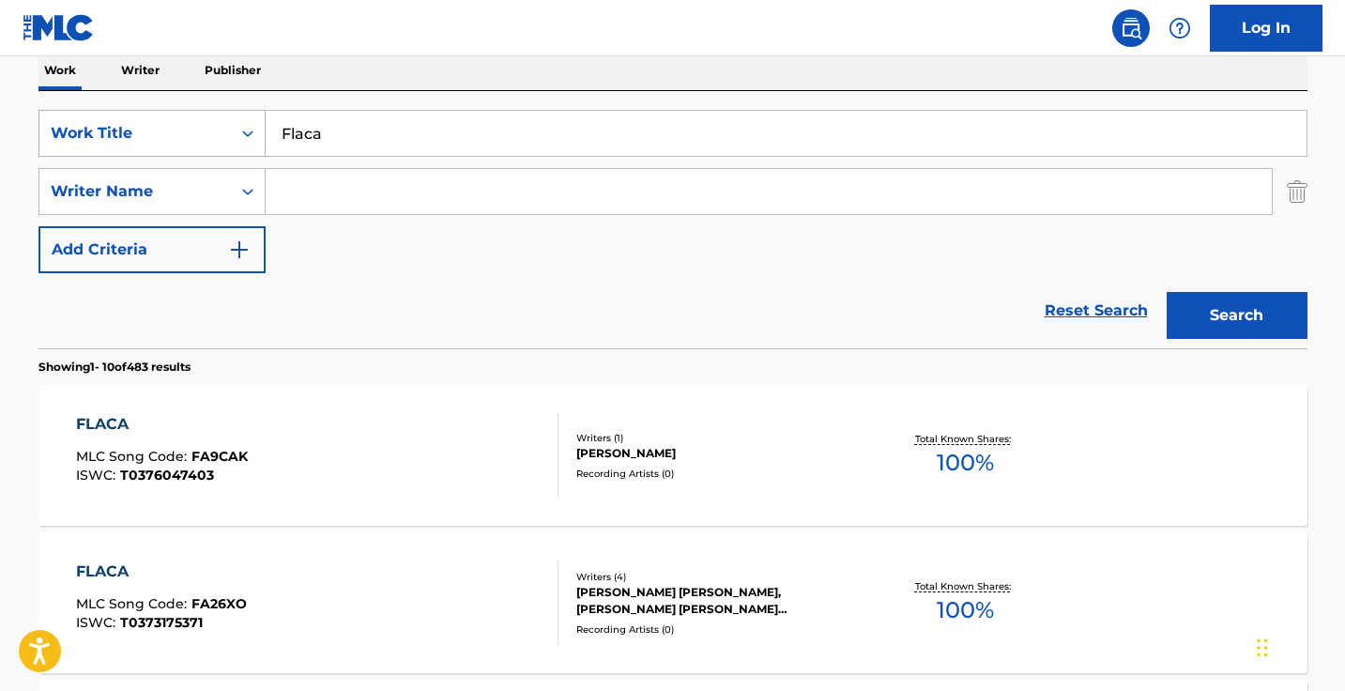
drag, startPoint x: 479, startPoint y: 137, endPoint x: 137, endPoint y: 119, distance: 342.0
click at [137, 119] on div "SearchWithCriteria37014038-111d-4cf6-896e-e08acc6cbd0a Work Title Flaca" at bounding box center [672, 133] width 1269 height 47
type input "how long have you been away"
click at [1236, 315] on button "Search" at bounding box center [1236, 315] width 141 height 47
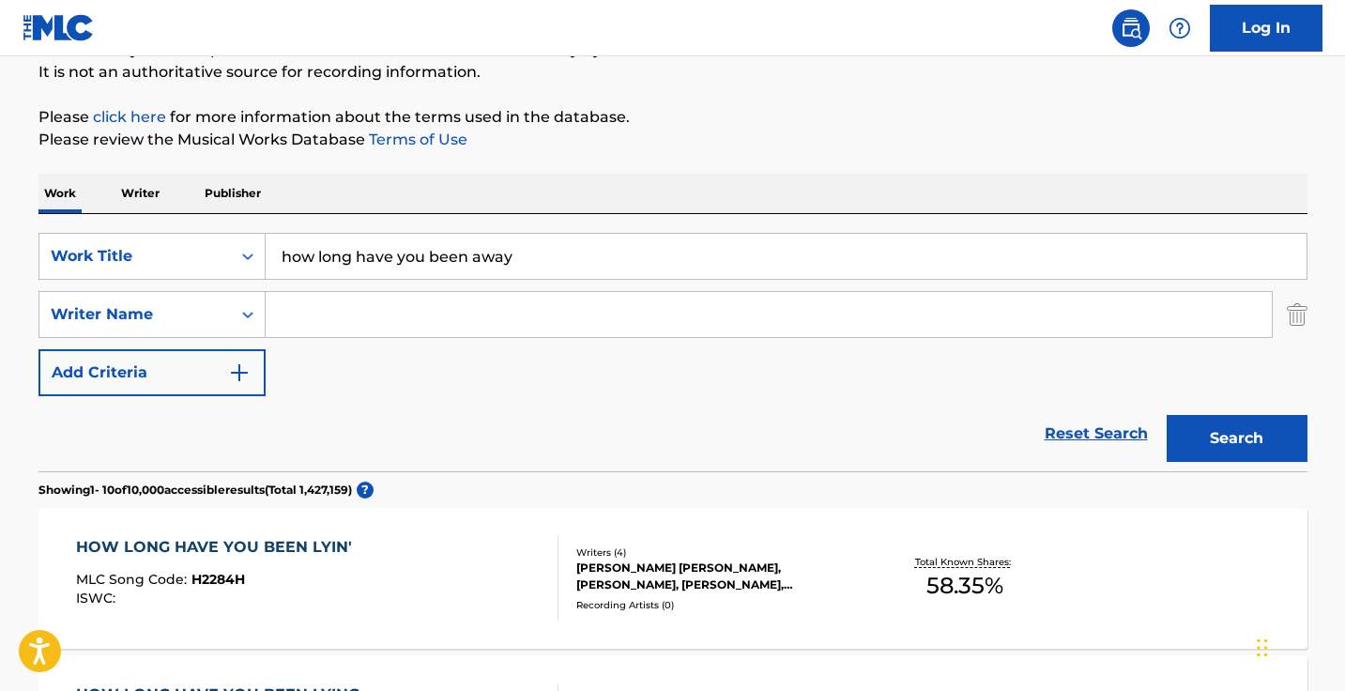
click at [339, 312] on input "Search Form" at bounding box center [769, 314] width 1006 height 45
click at [1236, 438] on button "Search" at bounding box center [1236, 438] width 141 height 47
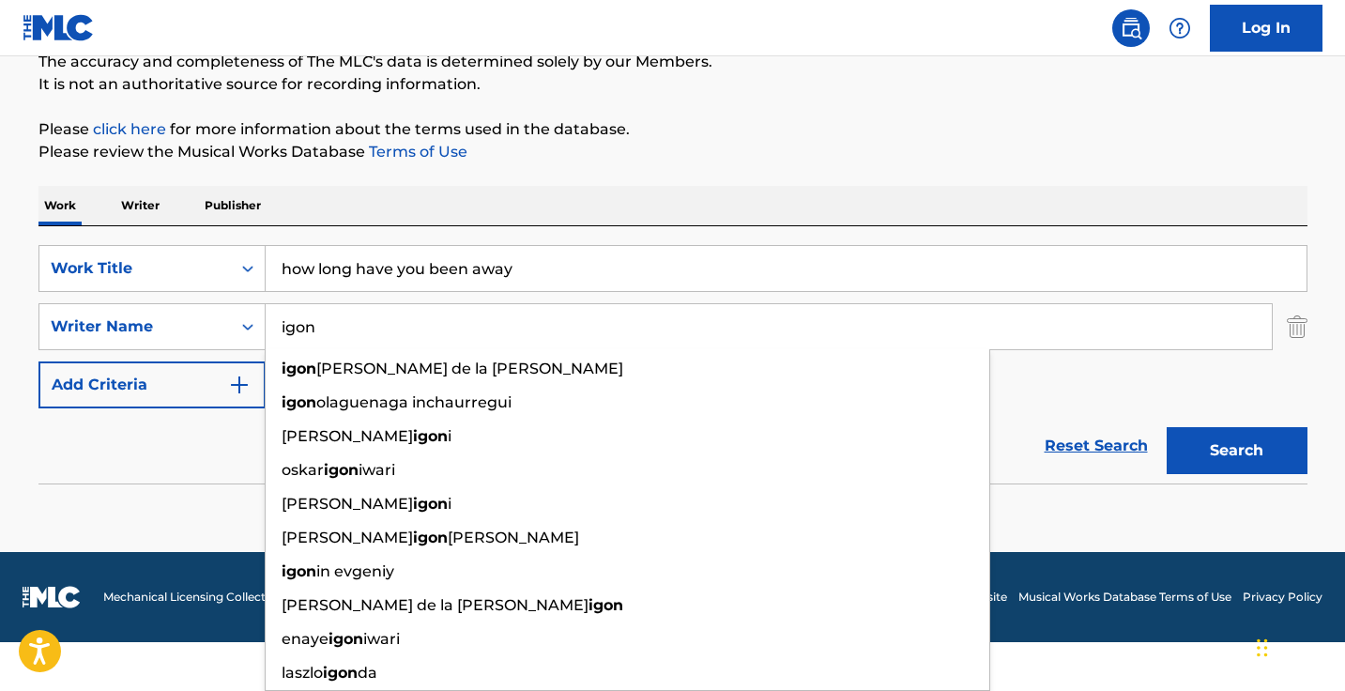
scroll to position [173, 0]
click at [444, 308] on input "igon" at bounding box center [769, 326] width 1006 height 45
paste input ""Igor Loncar""
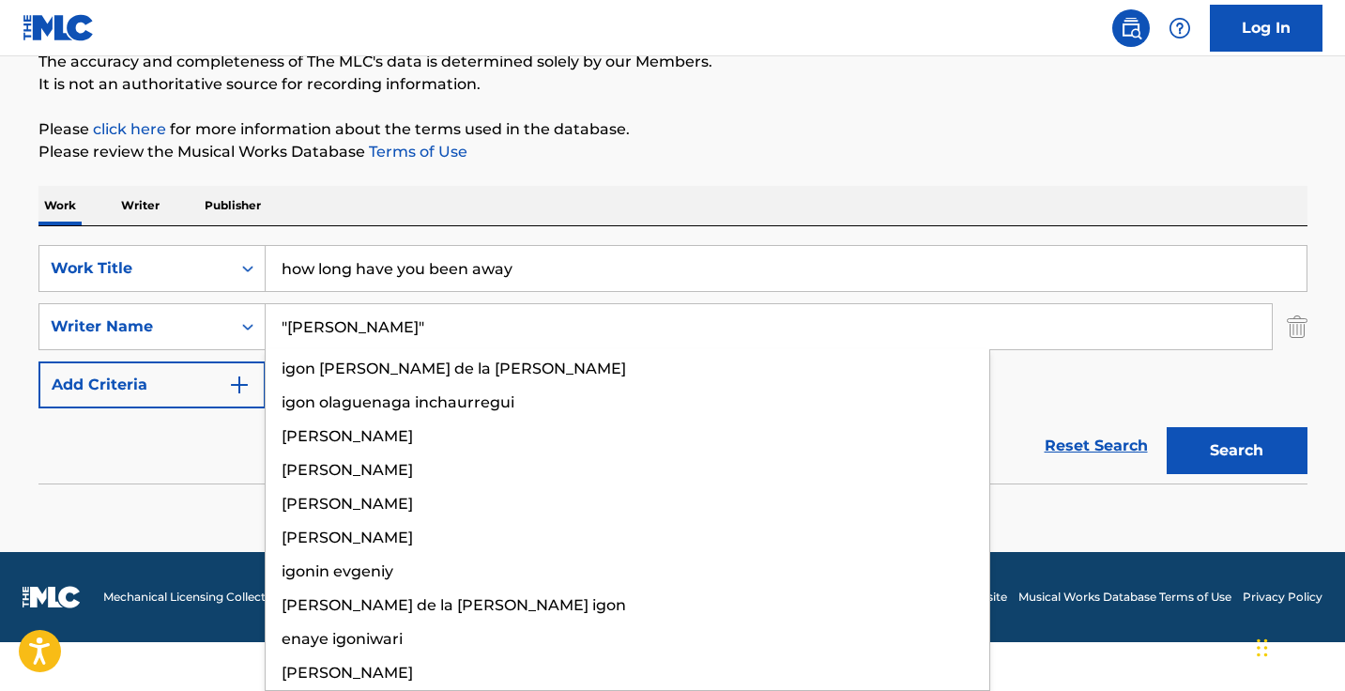
scroll to position [124, 0]
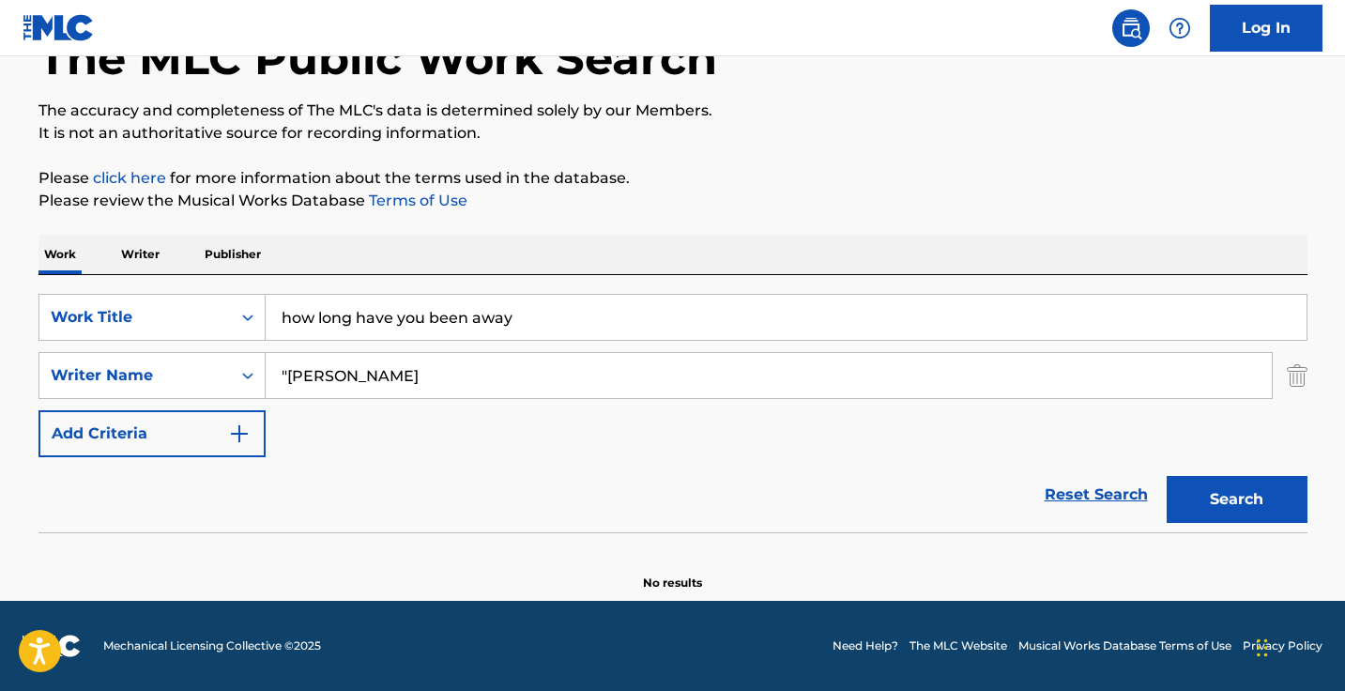
click at [287, 373] on input ""Igor Loncar" at bounding box center [769, 375] width 1006 height 45
click at [1236, 499] on button "Search" at bounding box center [1236, 499] width 141 height 47
type input "Igor Loncar"
click at [1236, 499] on button "Search" at bounding box center [1236, 499] width 141 height 47
drag, startPoint x: 533, startPoint y: 322, endPoint x: 104, endPoint y: 265, distance: 432.7
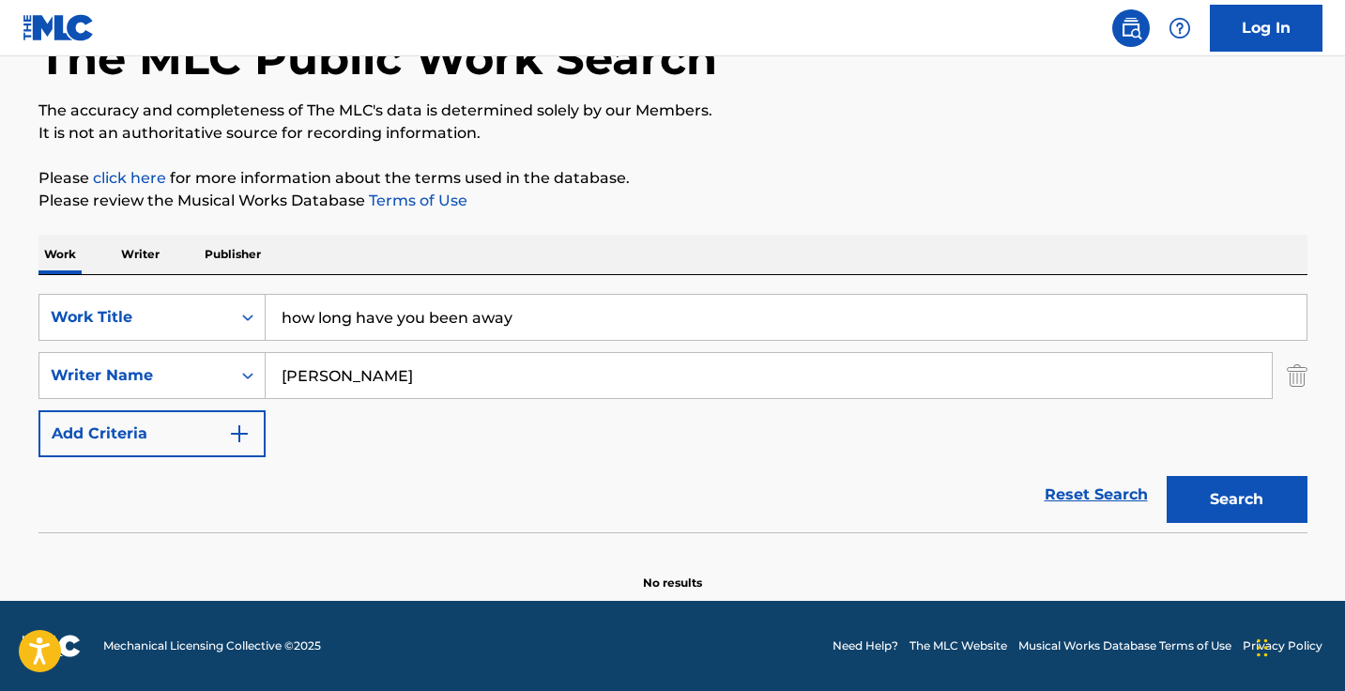
click at [110, 268] on div "Work Writer Publisher SearchWithCriteria37014038-111d-4cf6-896e-e08acc6cbd0a Wo…" at bounding box center [672, 413] width 1269 height 357
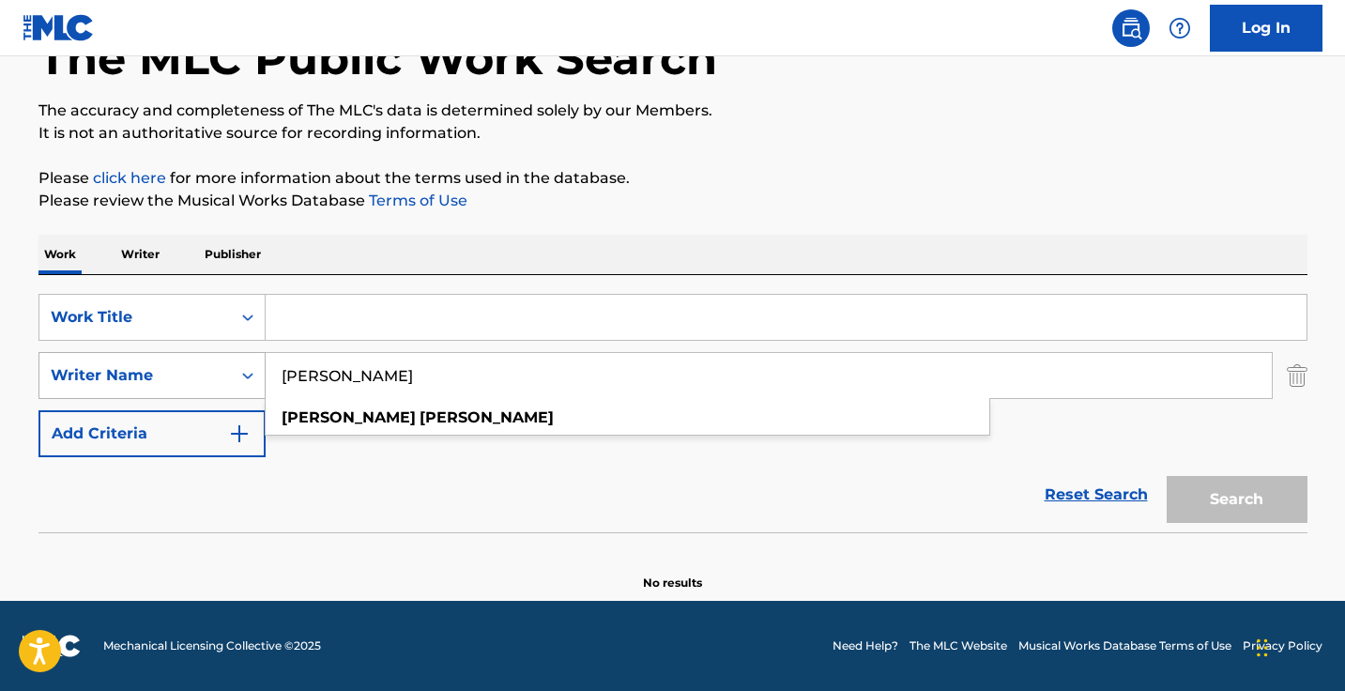
drag, startPoint x: 416, startPoint y: 387, endPoint x: 227, endPoint y: 379, distance: 188.8
click at [227, 379] on div "SearchWithCriteriab617b9cd-3b0a-4f50-a0ae-e136736e7c1b Writer Name Igor Loncar …" at bounding box center [672, 375] width 1269 height 47
click at [143, 244] on p "Writer" at bounding box center [140, 254] width 50 height 39
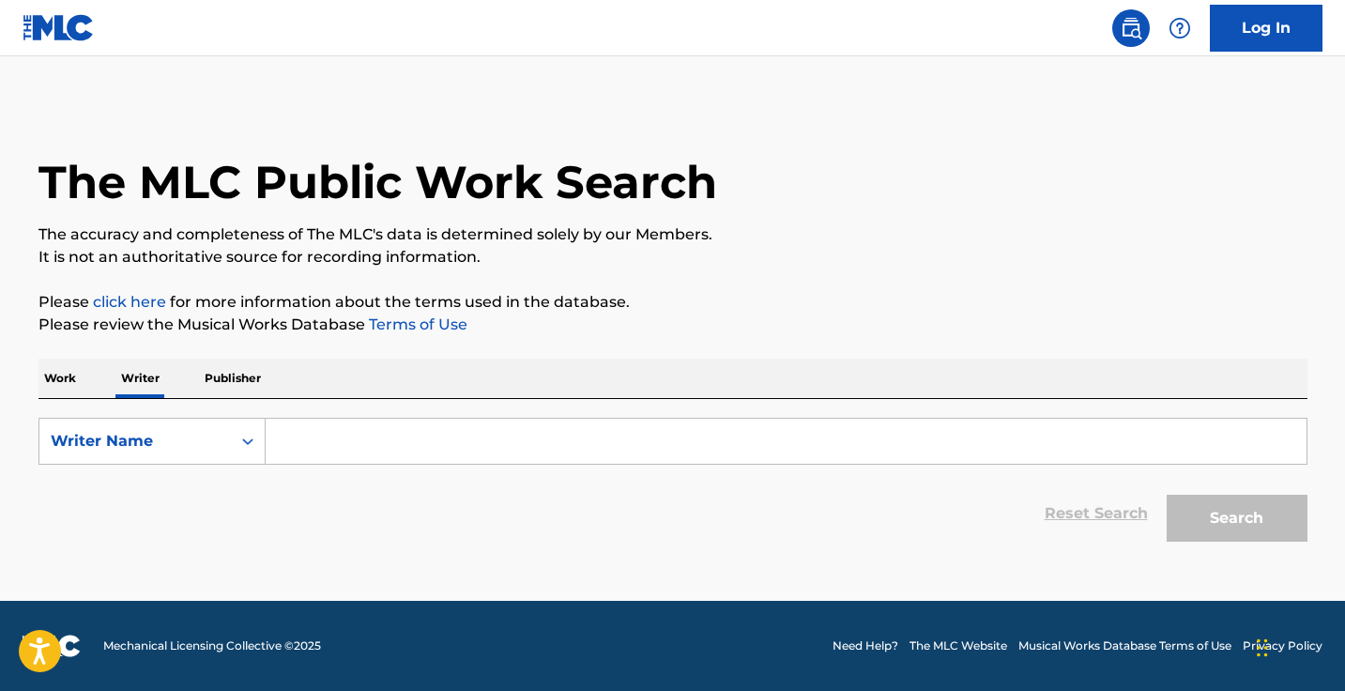
click at [368, 447] on input "Search Form" at bounding box center [786, 441] width 1041 height 45
paste input "Igor Loncar"
type input "Igor Loncar"
click at [1236, 518] on button "Search" at bounding box center [1236, 518] width 141 height 47
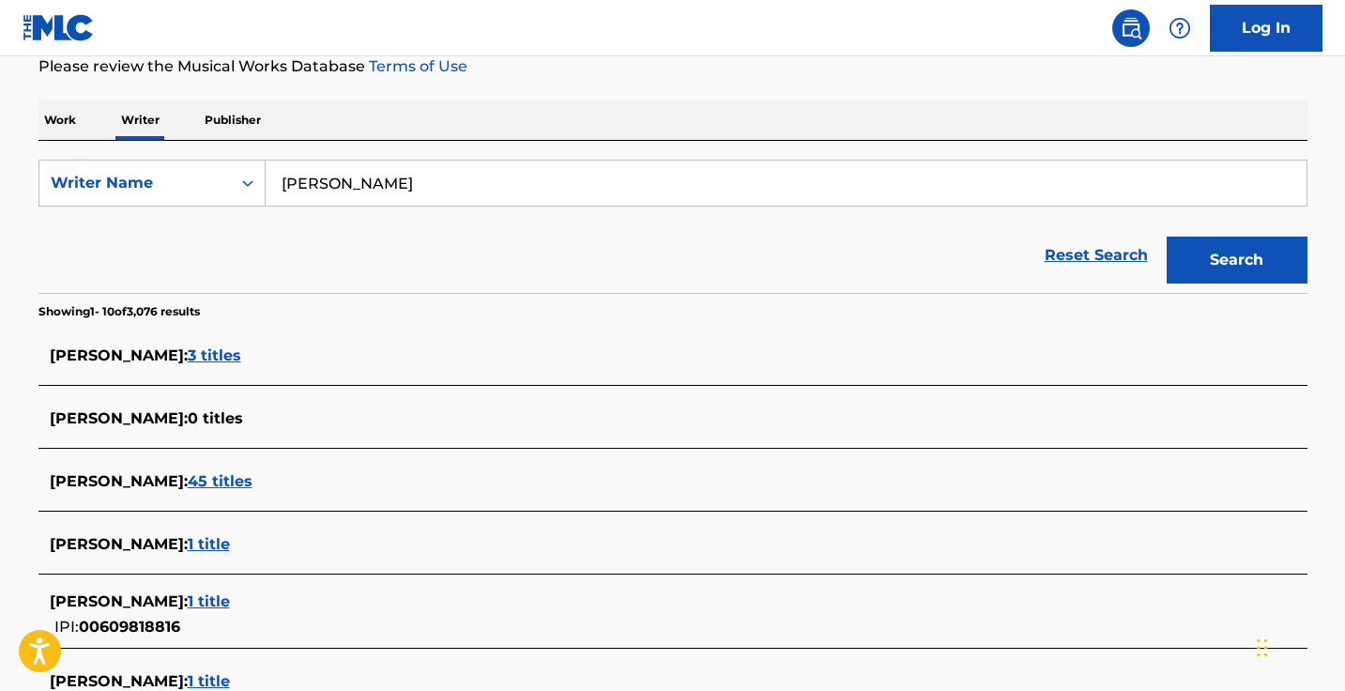
scroll to position [317, 0]
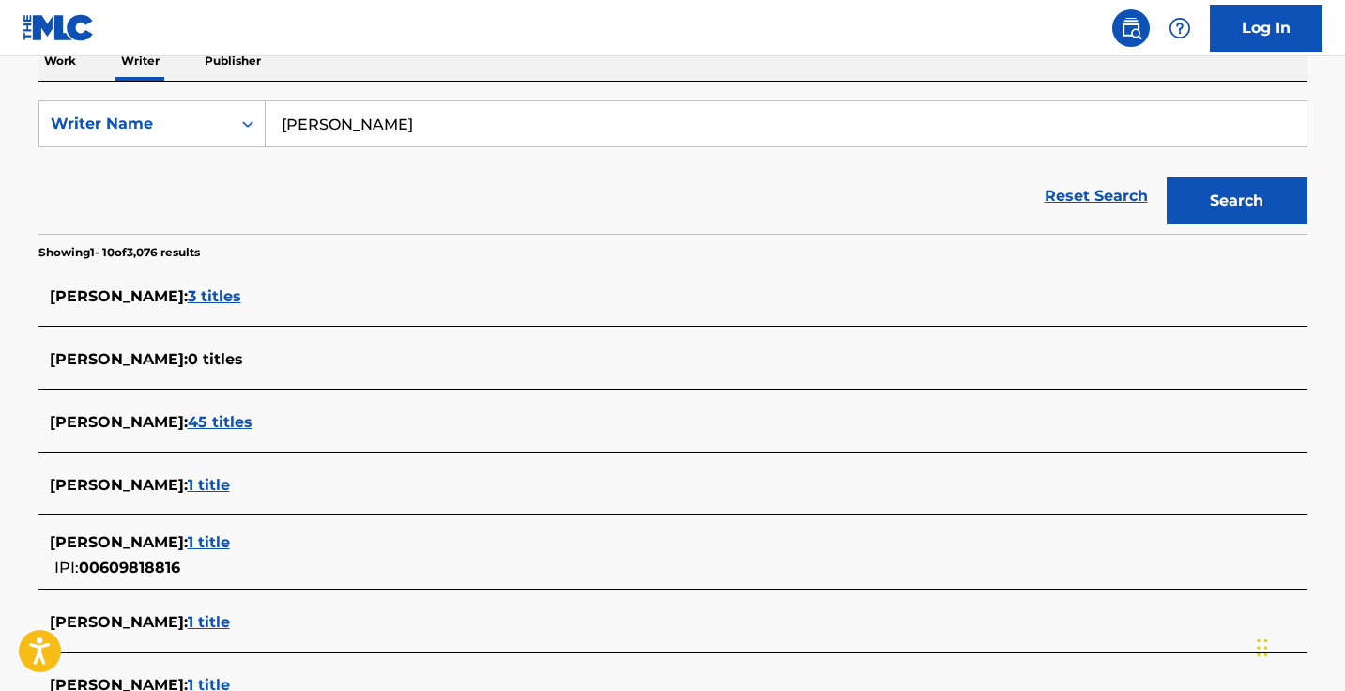
click at [215, 286] on div "TOM LONCAR : 3 titles" at bounding box center [648, 296] width 1197 height 23
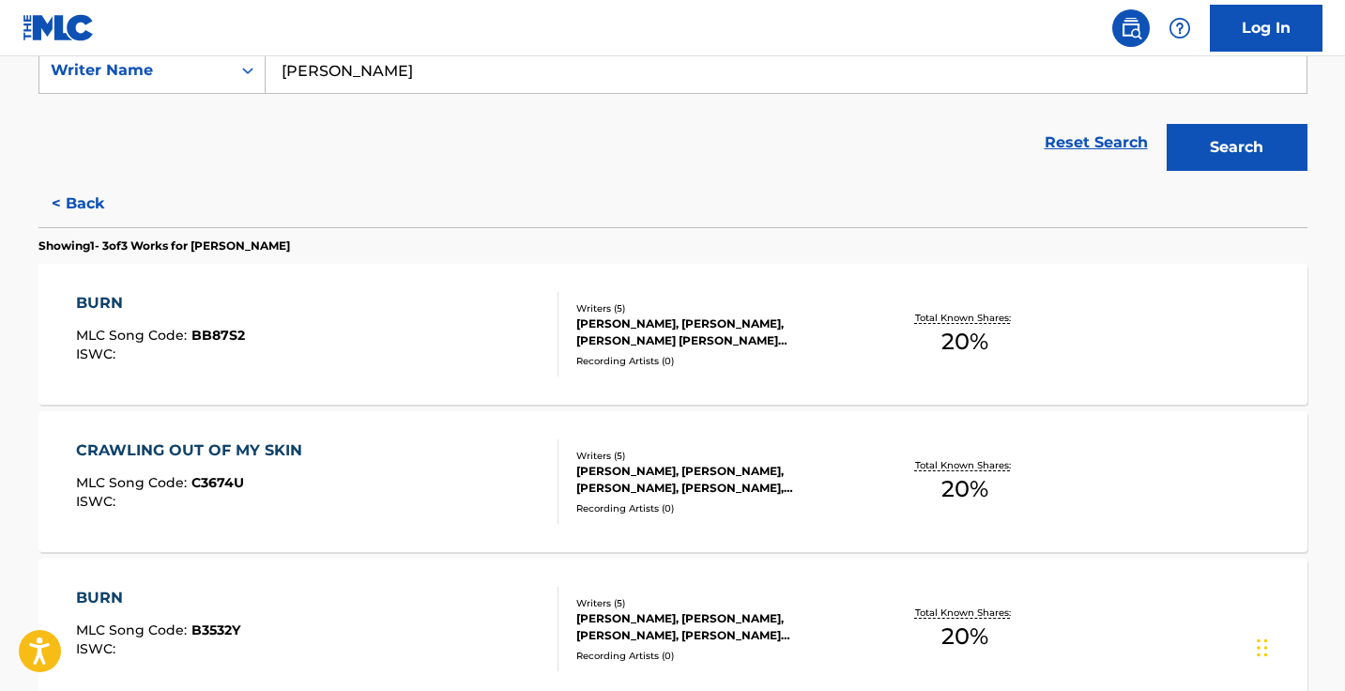
scroll to position [376, 0]
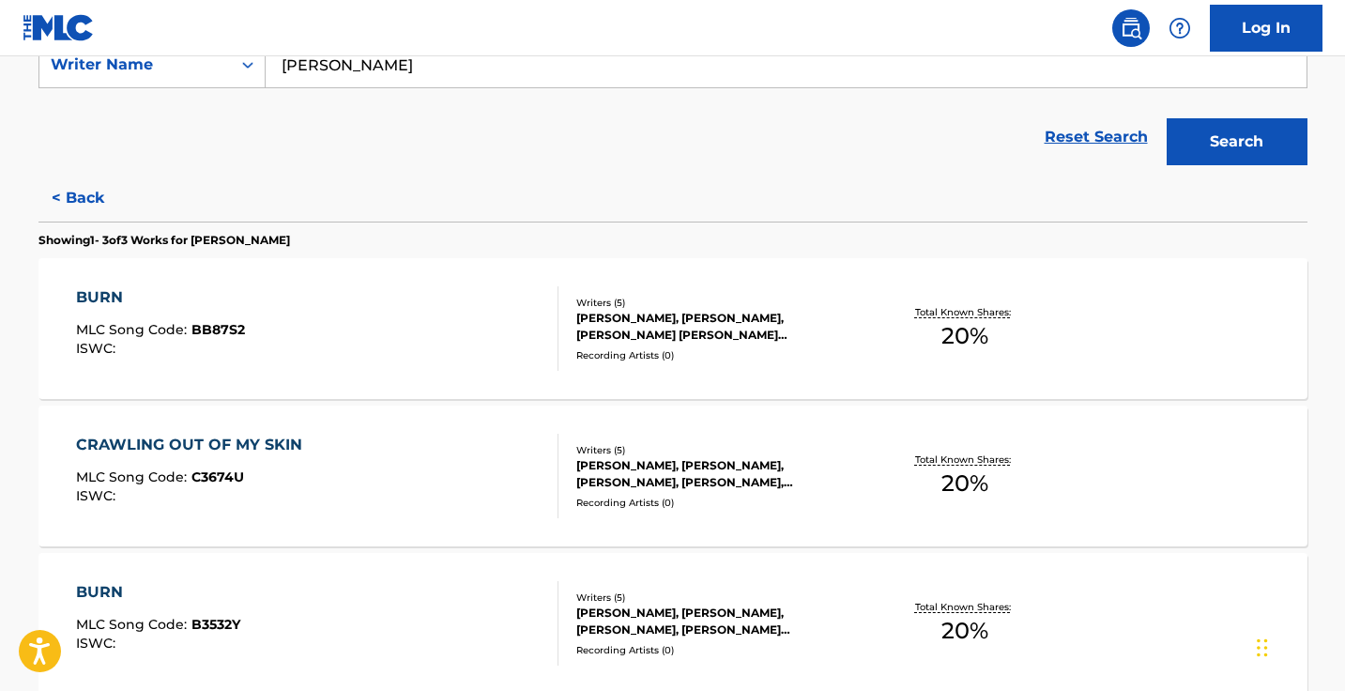
click at [90, 190] on button "< Back" at bounding box center [94, 198] width 113 height 47
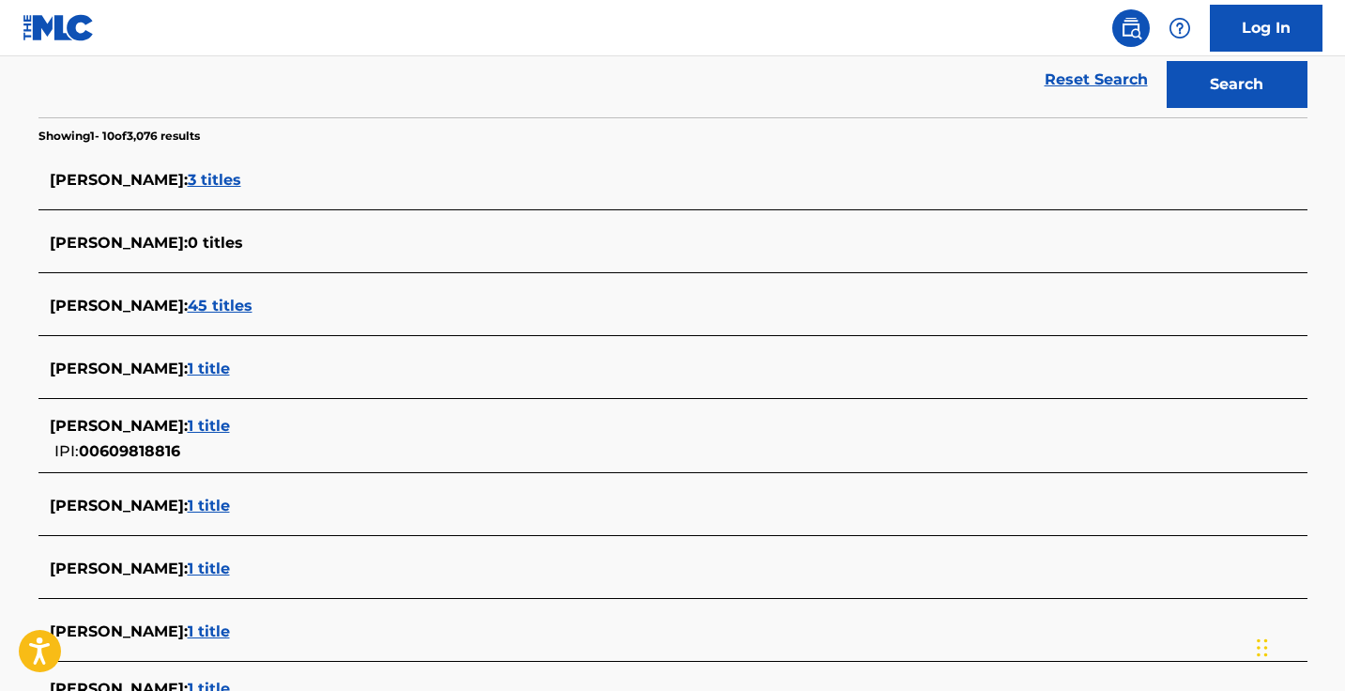
scroll to position [464, 0]
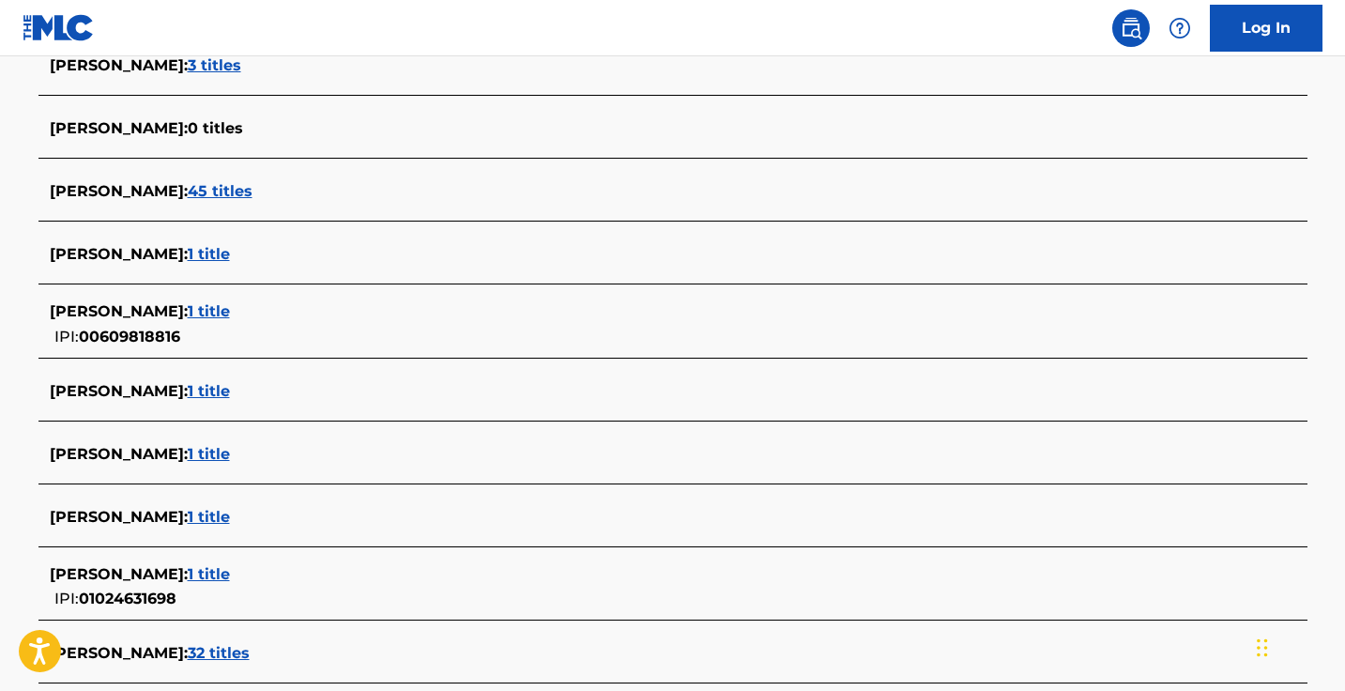
click at [188, 302] on span "1 title" at bounding box center [209, 311] width 42 height 18
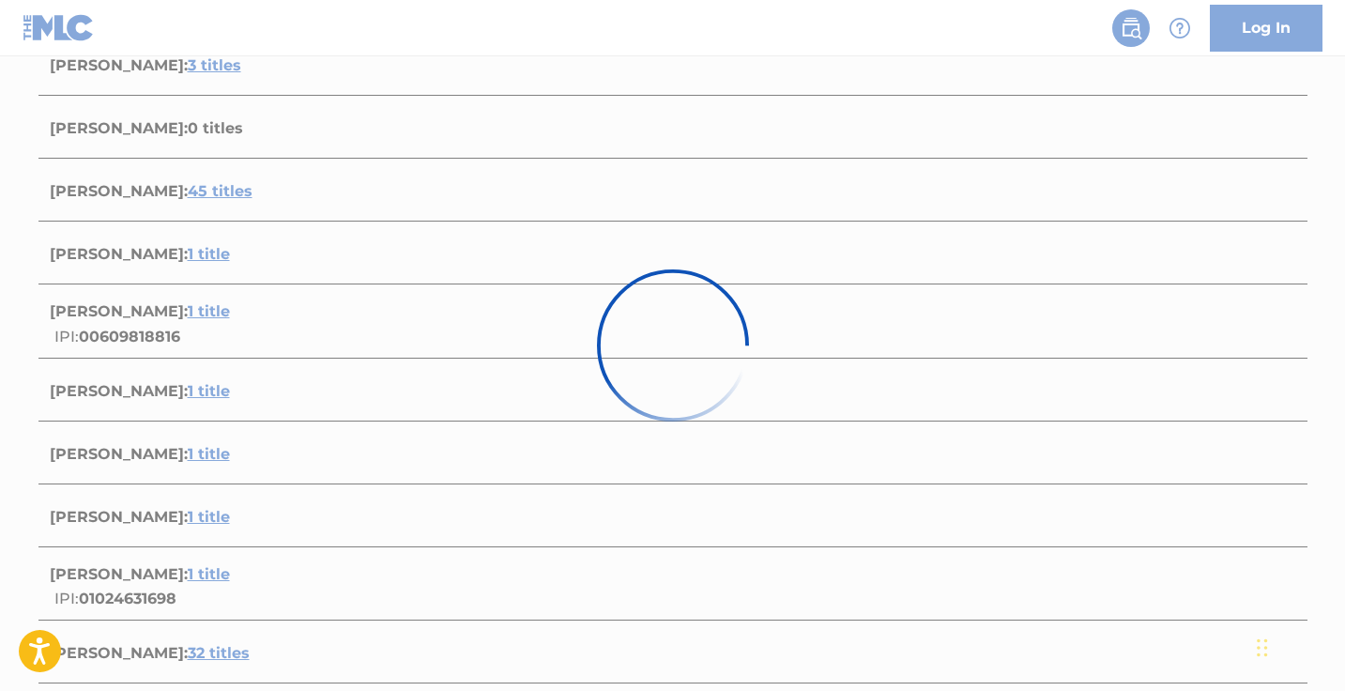
scroll to position [272, 0]
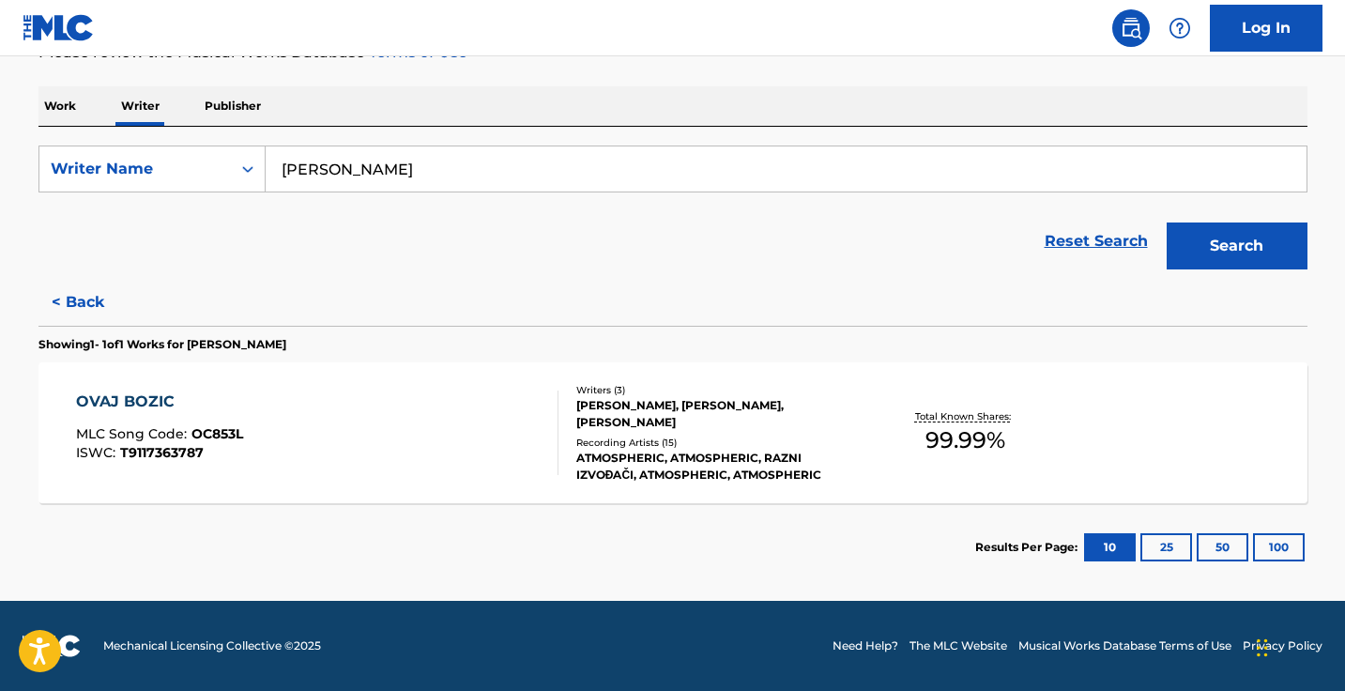
click at [94, 299] on button "< Back" at bounding box center [94, 302] width 113 height 47
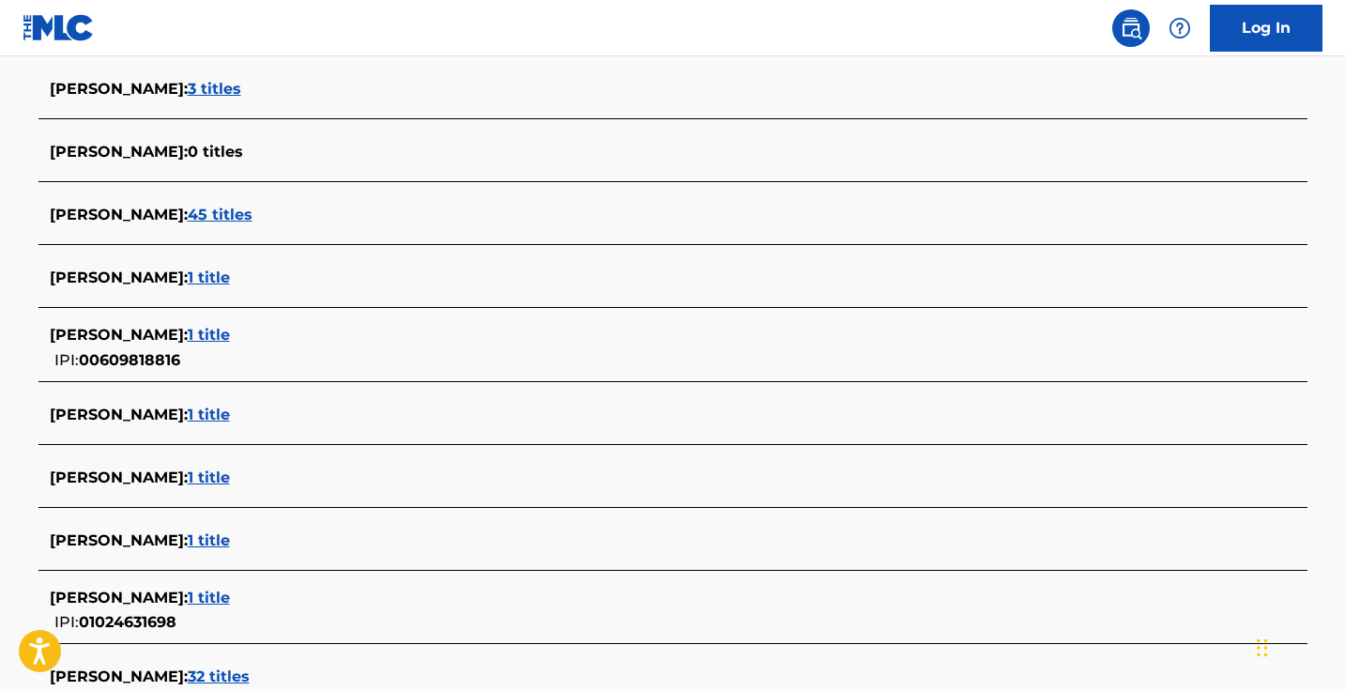
click at [197, 414] on span "1 title" at bounding box center [209, 414] width 42 height 18
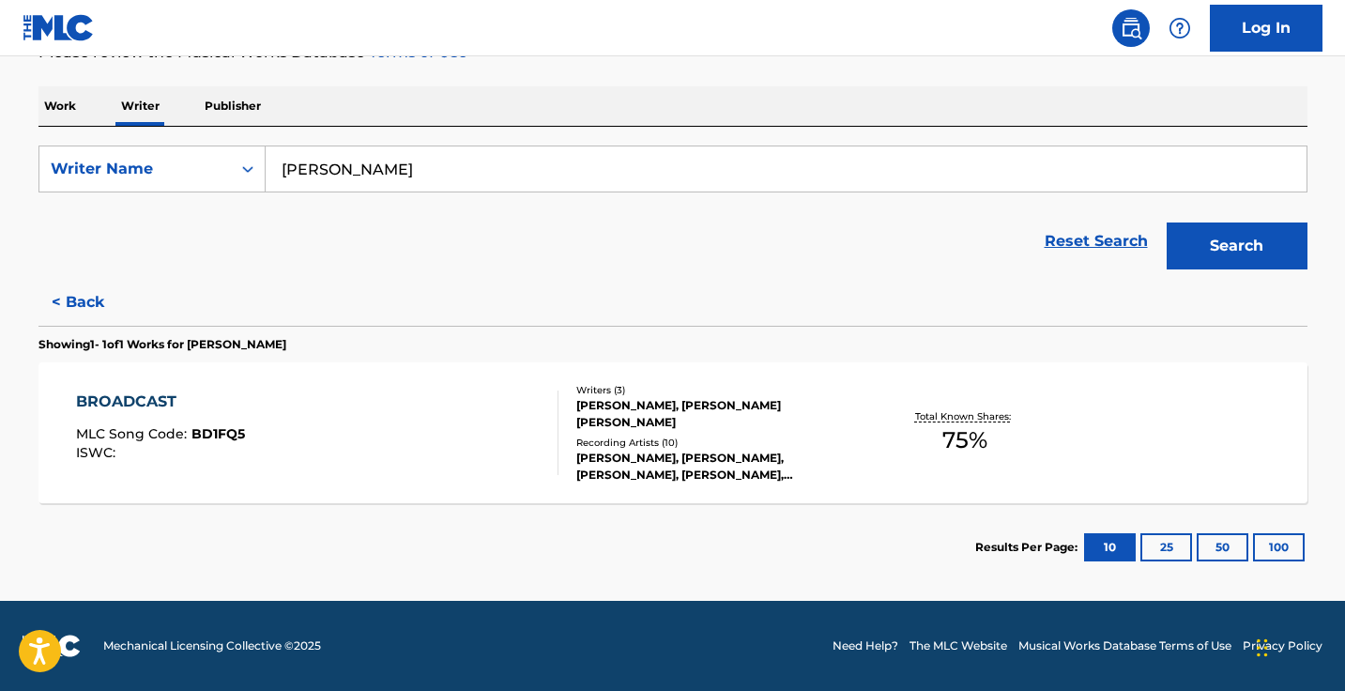
click at [96, 298] on button "< Back" at bounding box center [94, 302] width 113 height 47
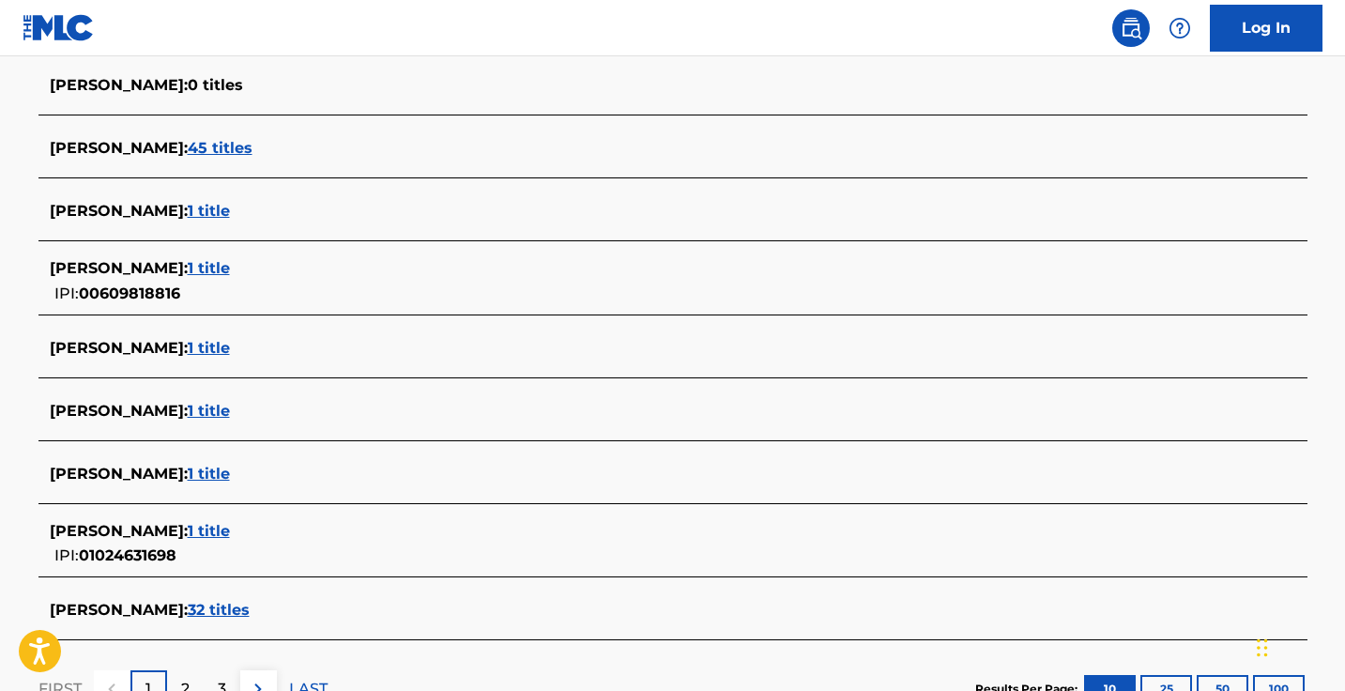
scroll to position [642, 0]
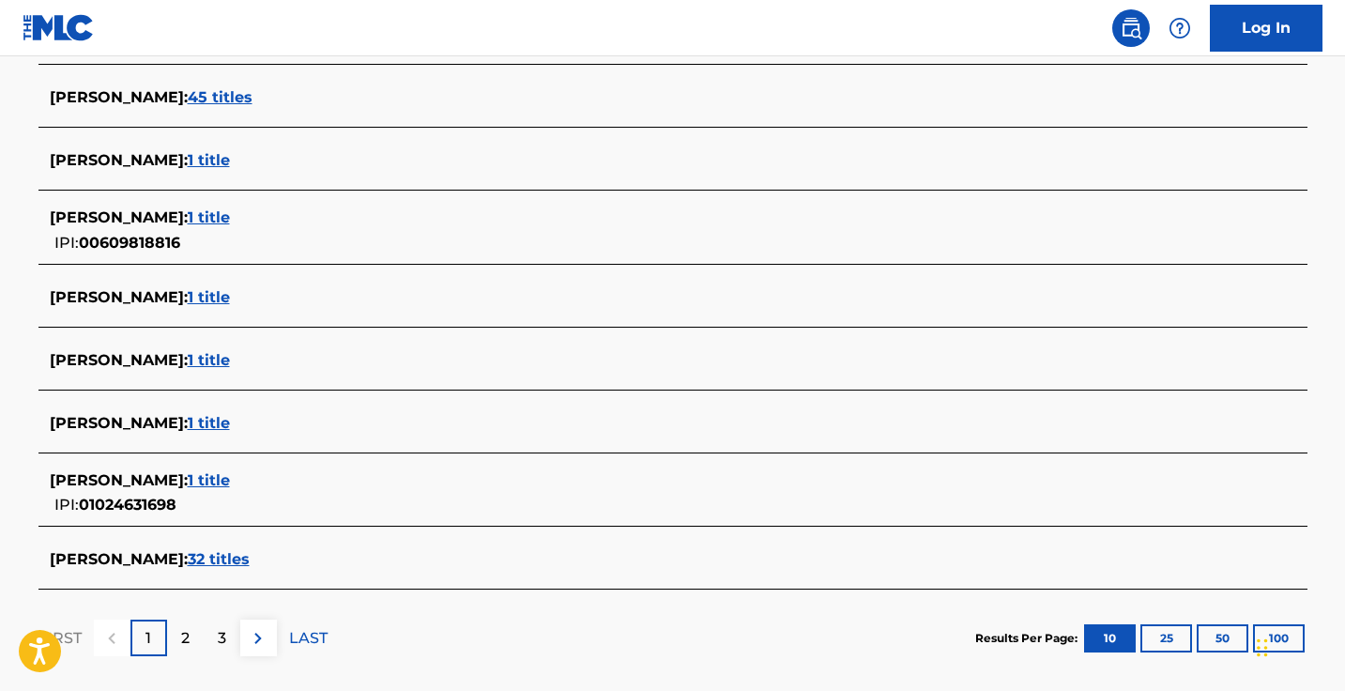
click at [212, 466] on div "IGOR LONCAR : 1 title IPI: 01024631698" at bounding box center [672, 493] width 1269 height 67
click at [201, 476] on span "1 title" at bounding box center [209, 480] width 42 height 18
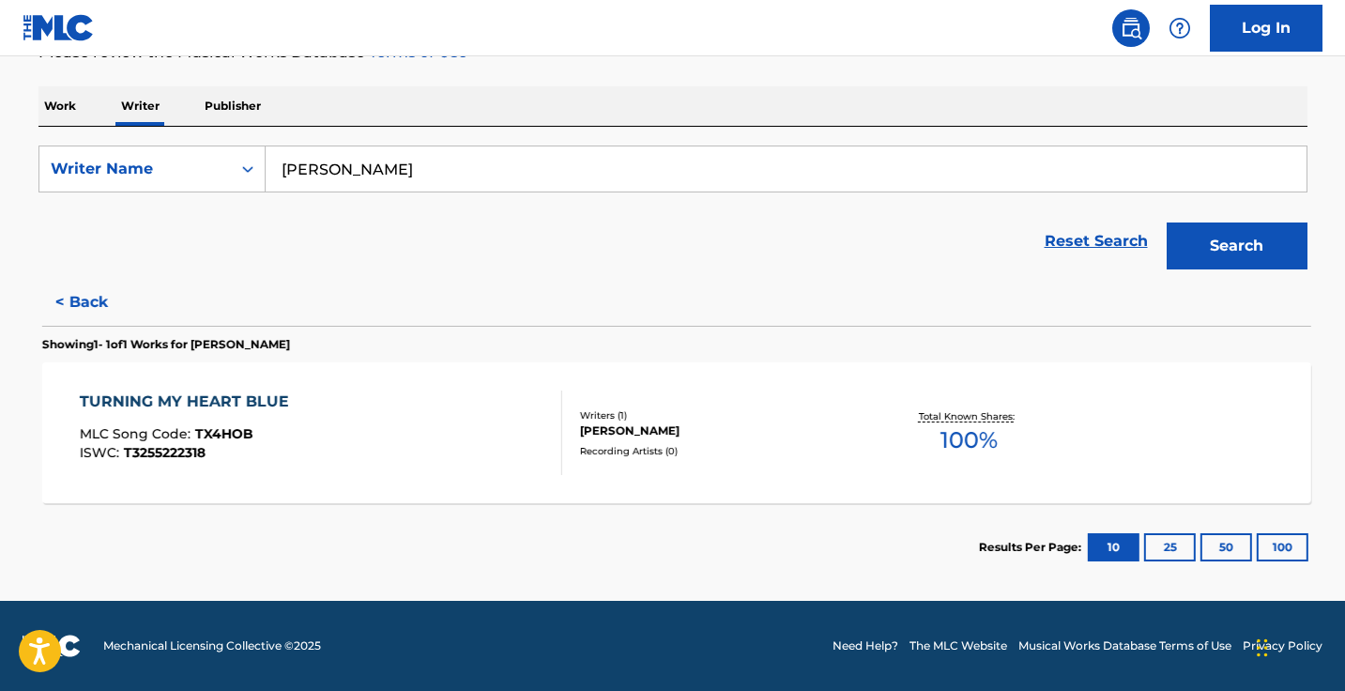
scroll to position [272, 0]
click at [93, 295] on button "< Back" at bounding box center [94, 302] width 113 height 47
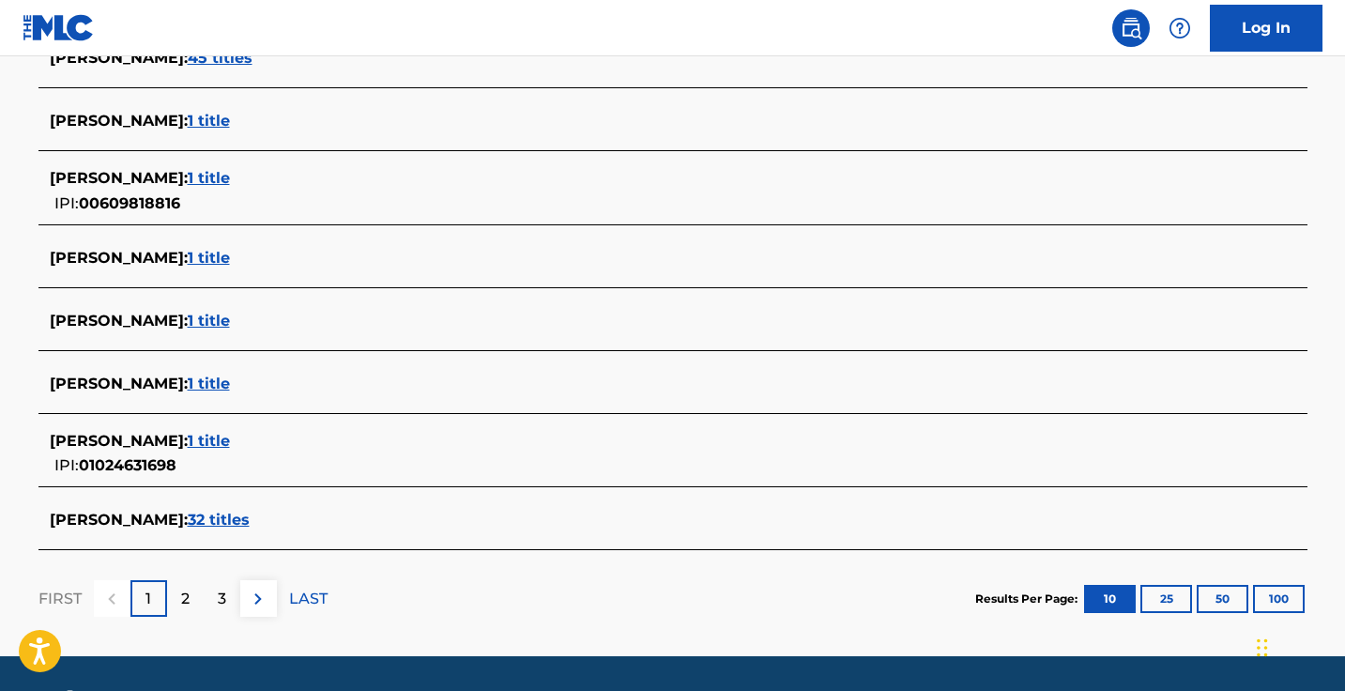
click at [267, 610] on button at bounding box center [258, 598] width 37 height 37
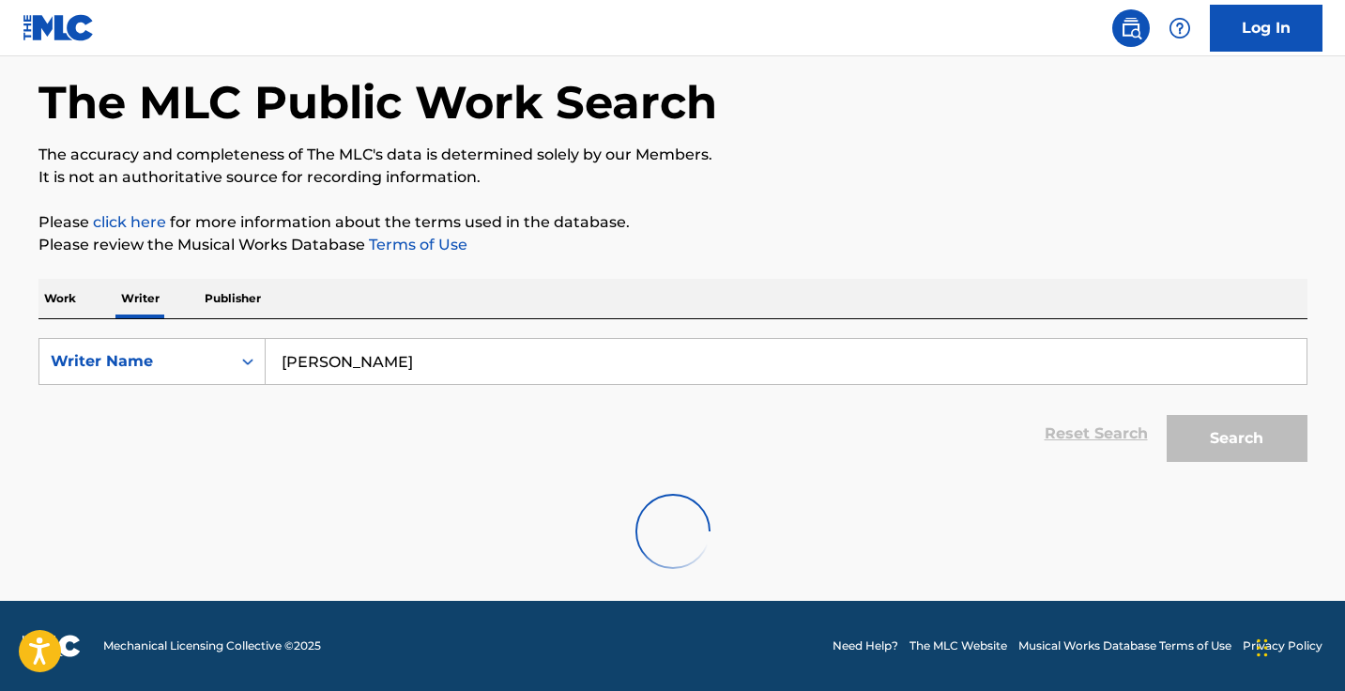
scroll to position [80, 0]
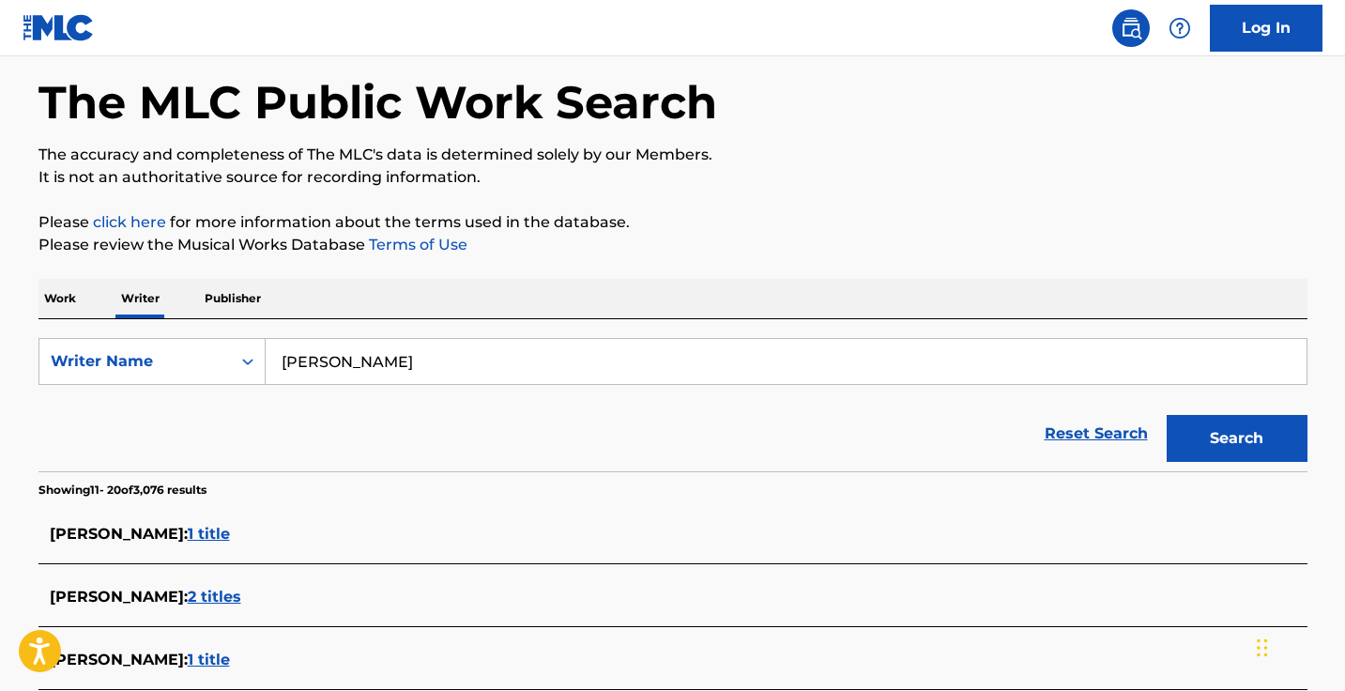
click at [82, 302] on div "Work Writer Publisher" at bounding box center [672, 298] width 1269 height 39
drag, startPoint x: 416, startPoint y: 344, endPoint x: 425, endPoint y: 365, distance: 22.7
click at [425, 365] on input "Igor Loncar" at bounding box center [786, 361] width 1041 height 45
click at [56, 285] on p "Work" at bounding box center [59, 298] width 43 height 39
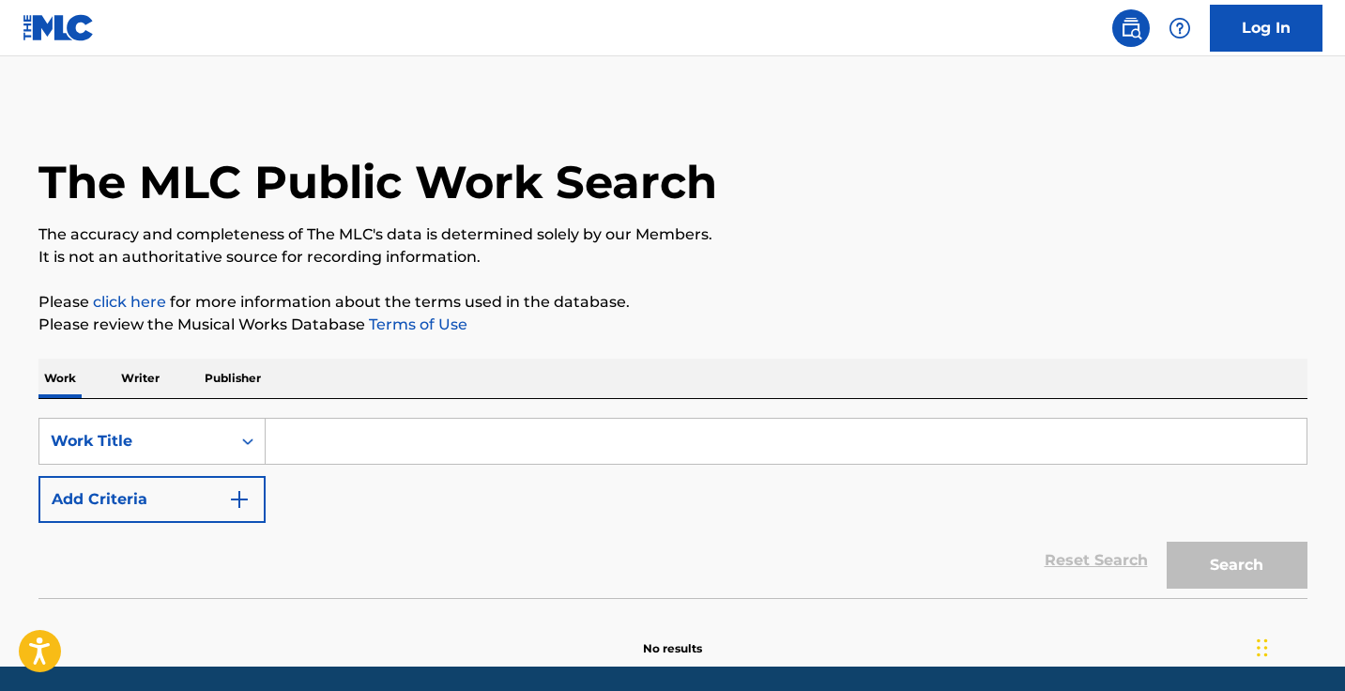
click at [246, 509] on img "Search Form" at bounding box center [239, 499] width 23 height 23
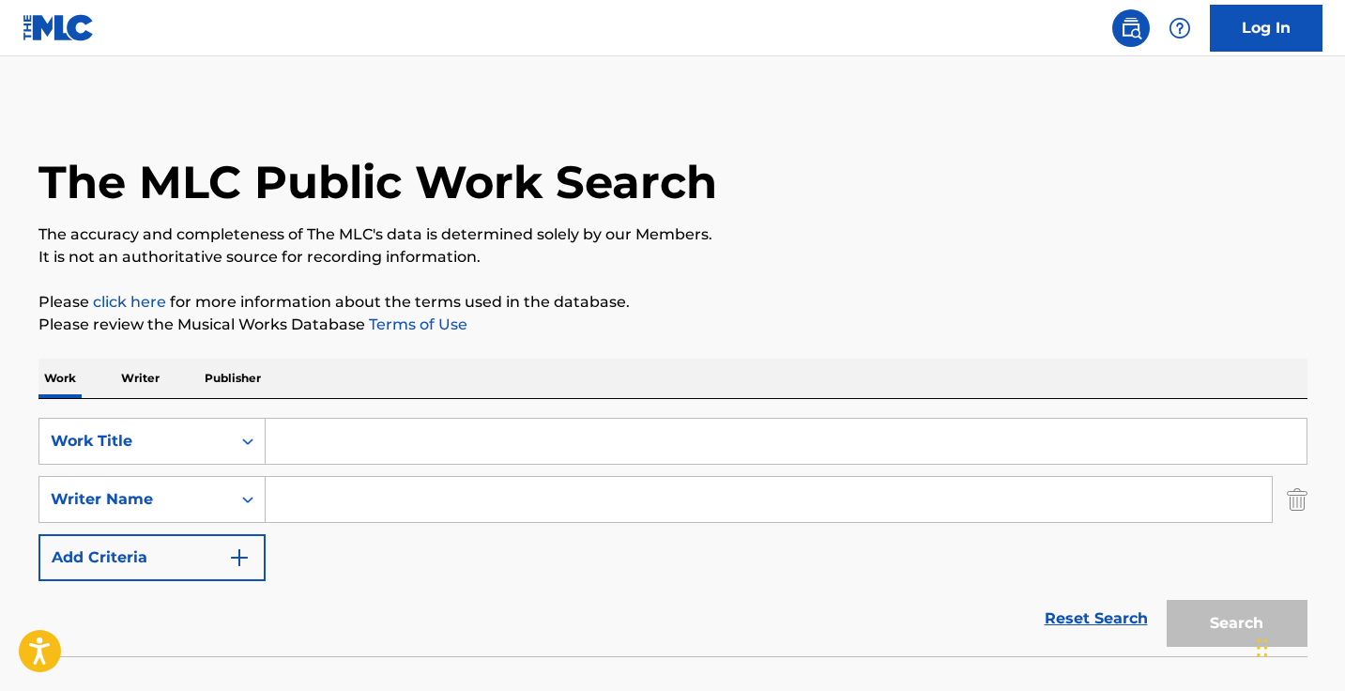
click at [387, 509] on input "Search Form" at bounding box center [769, 499] width 1006 height 45
paste input "Igor Loncar"
type input "Igor Loncar"
click at [404, 435] on input "Search Form" at bounding box center [786, 441] width 1041 height 45
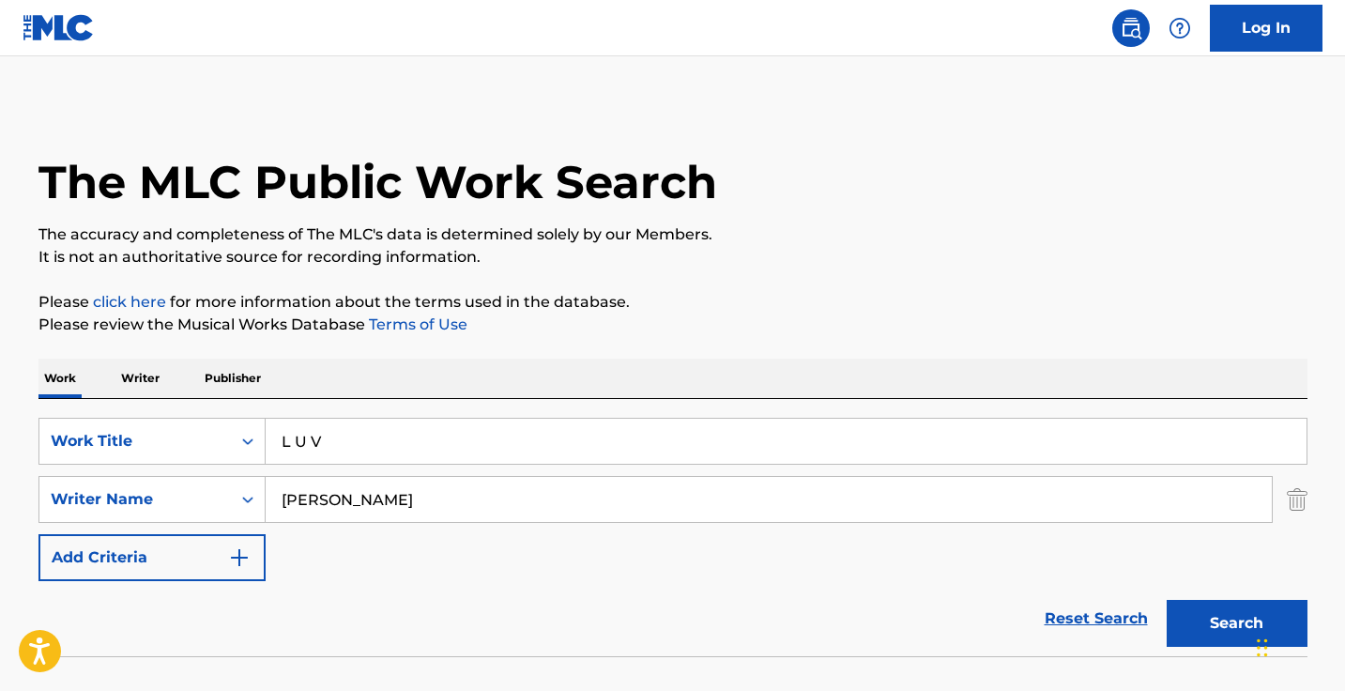
click at [1236, 623] on button "Search" at bounding box center [1236, 623] width 141 height 47
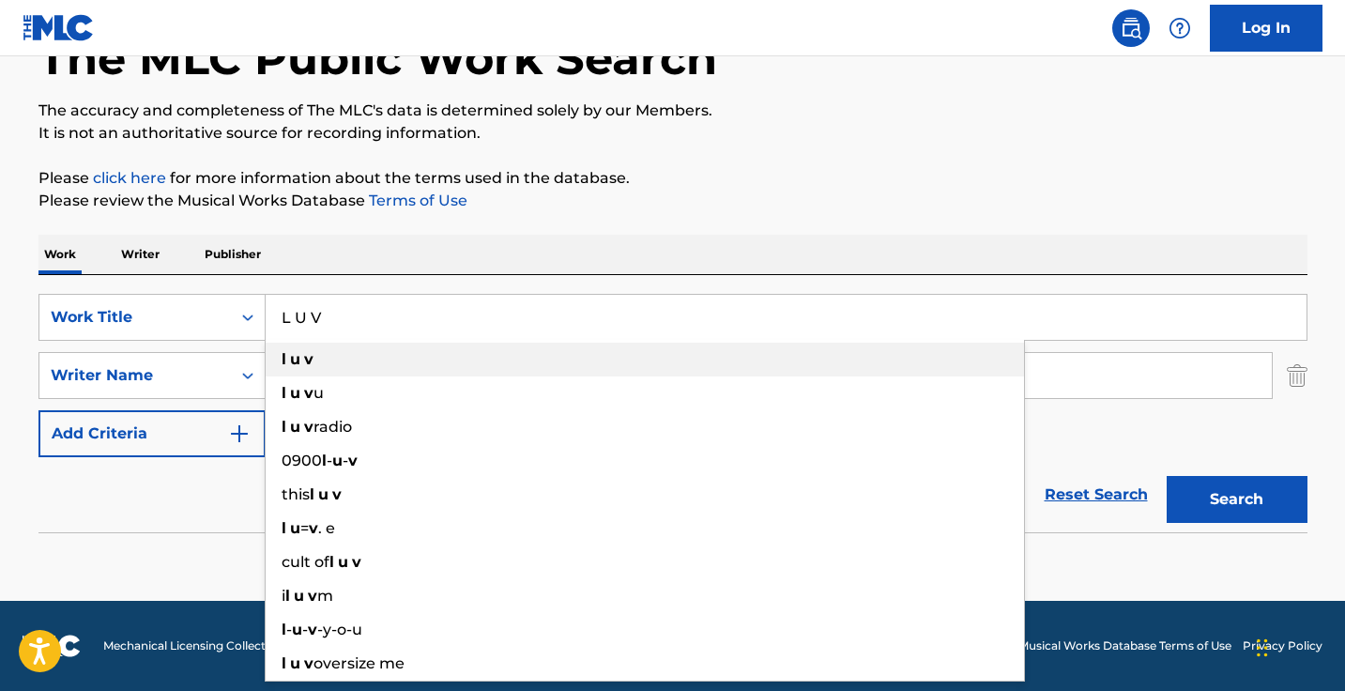
scroll to position [124, 0]
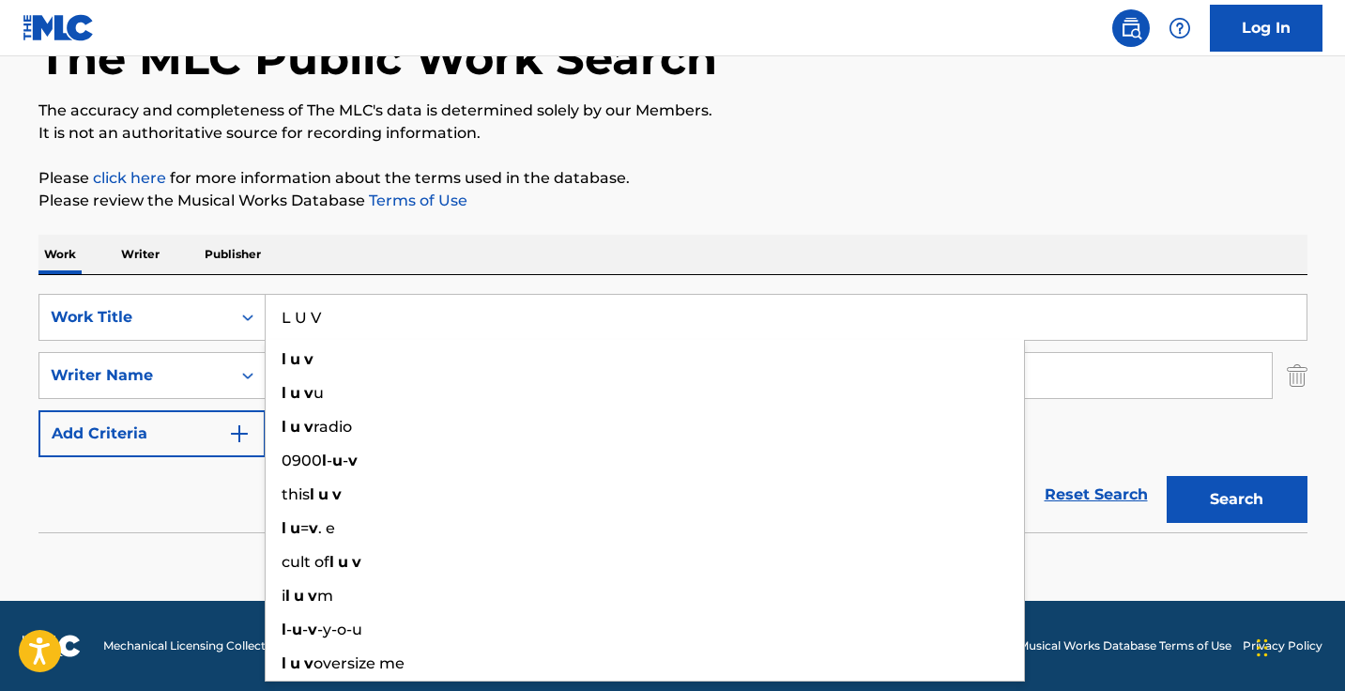
click at [311, 309] on input "L U V" at bounding box center [786, 317] width 1041 height 45
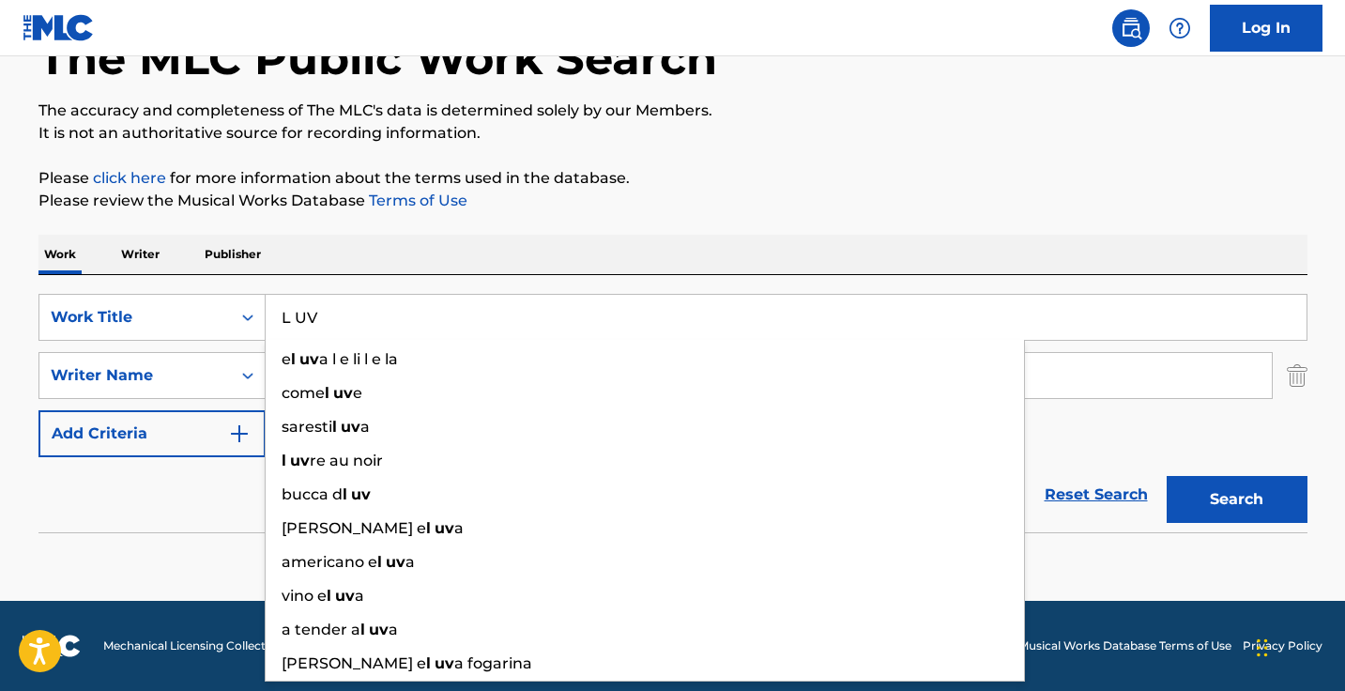
click at [296, 312] on input "L UV" at bounding box center [786, 317] width 1041 height 45
click at [1236, 499] on button "Search" at bounding box center [1236, 499] width 141 height 47
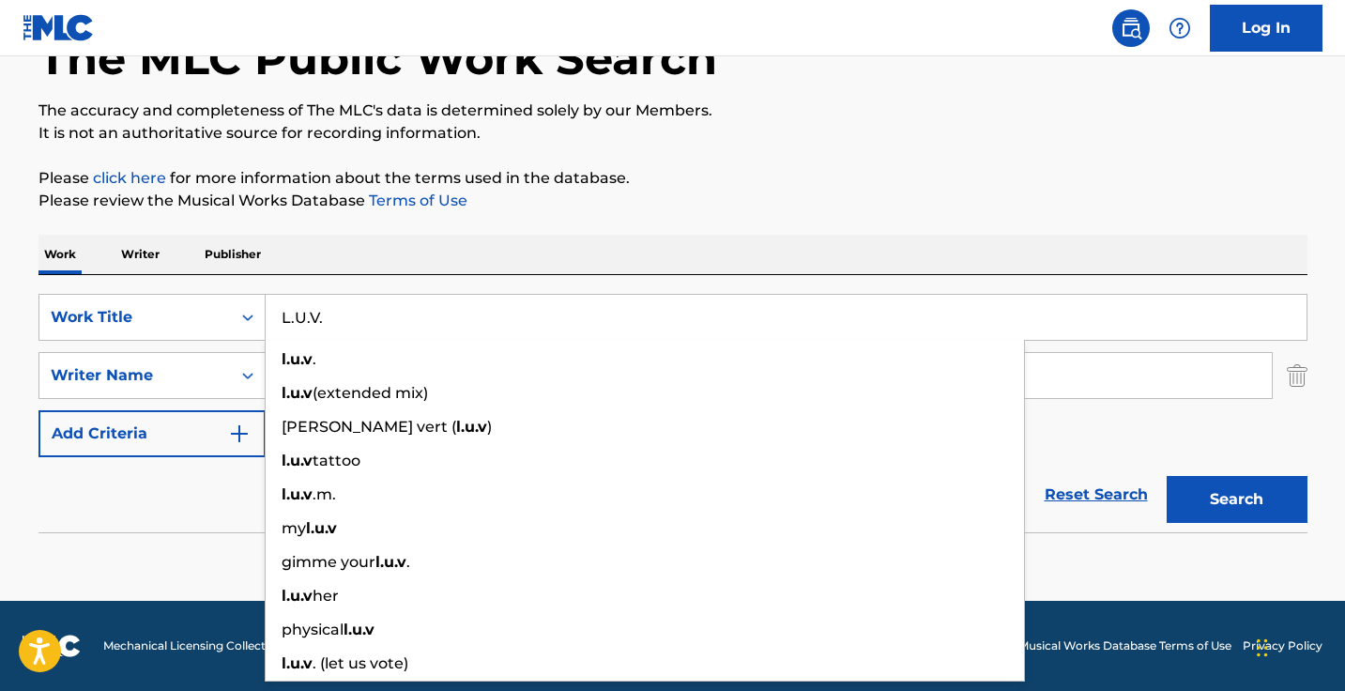
click at [1236, 499] on button "Search" at bounding box center [1236, 499] width 141 height 47
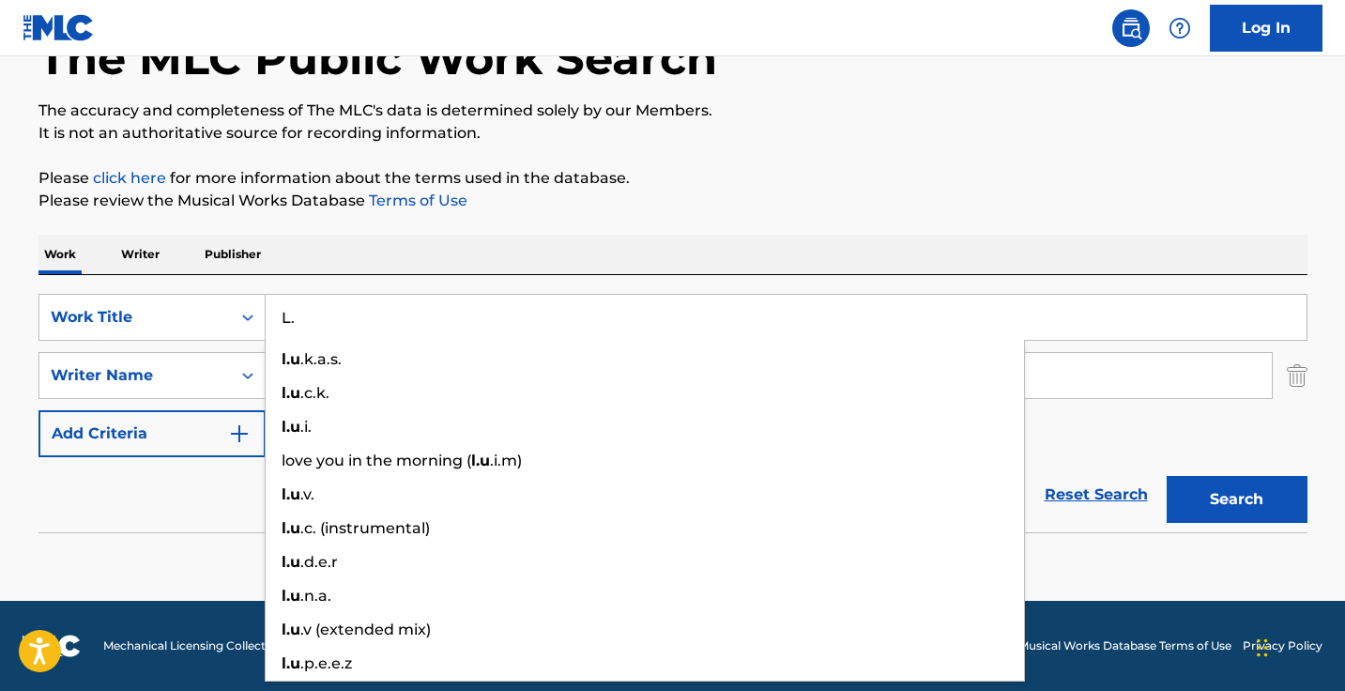
type input "L"
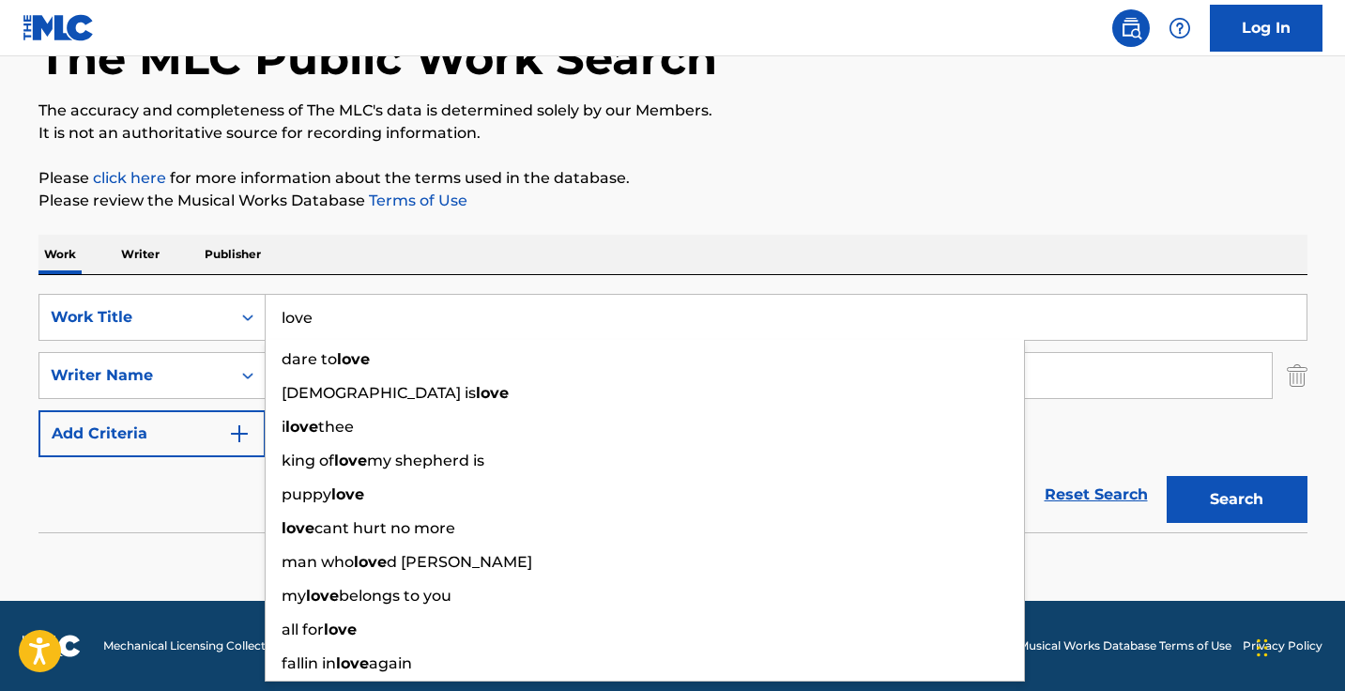
click at [1236, 499] on button "Search" at bounding box center [1236, 499] width 141 height 47
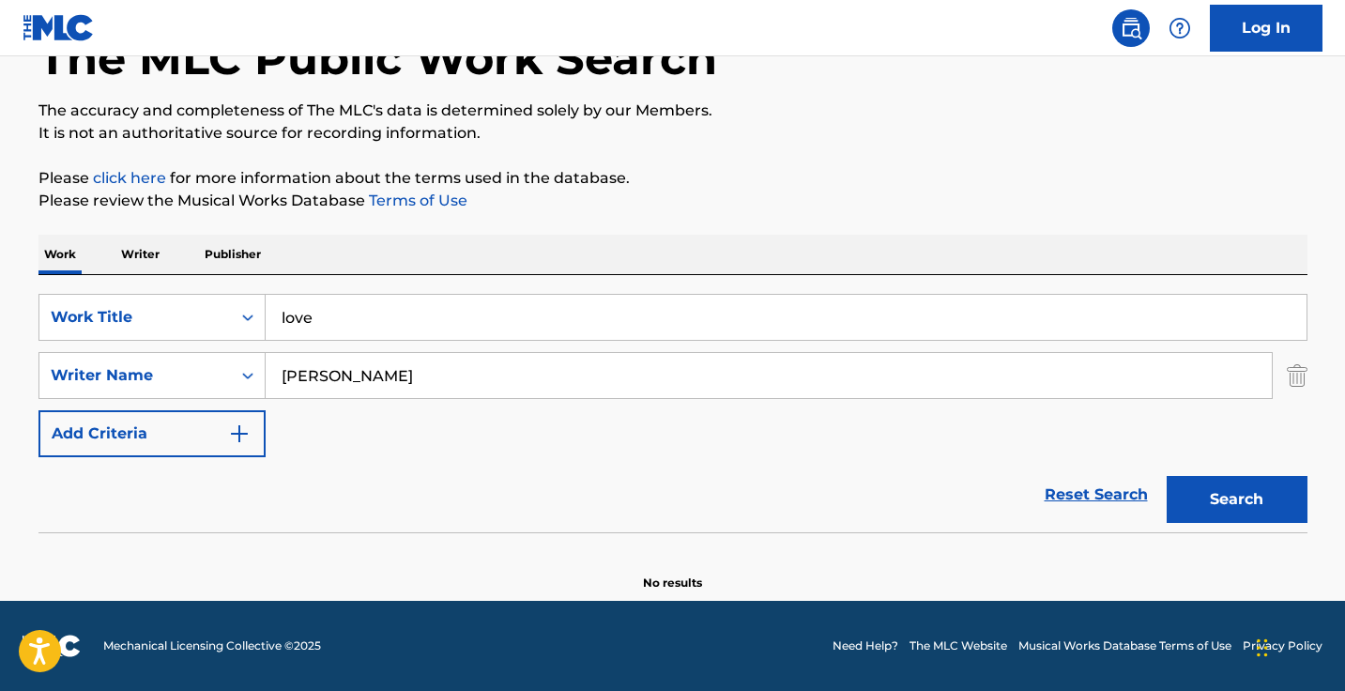
click at [1236, 499] on button "Search" at bounding box center [1236, 499] width 141 height 47
click at [424, 338] on input "love" at bounding box center [786, 317] width 1041 height 45
paste input "Sneak Away With M"
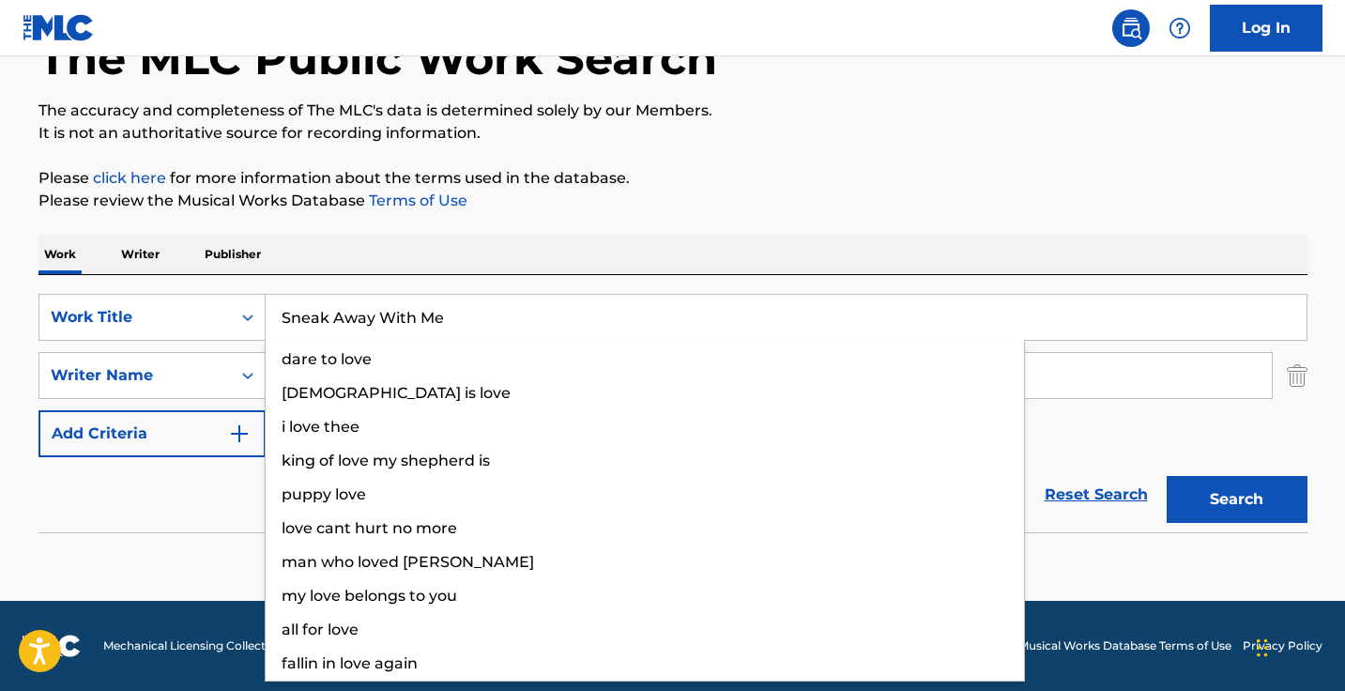
click at [1236, 499] on button "Search" at bounding box center [1236, 499] width 141 height 47
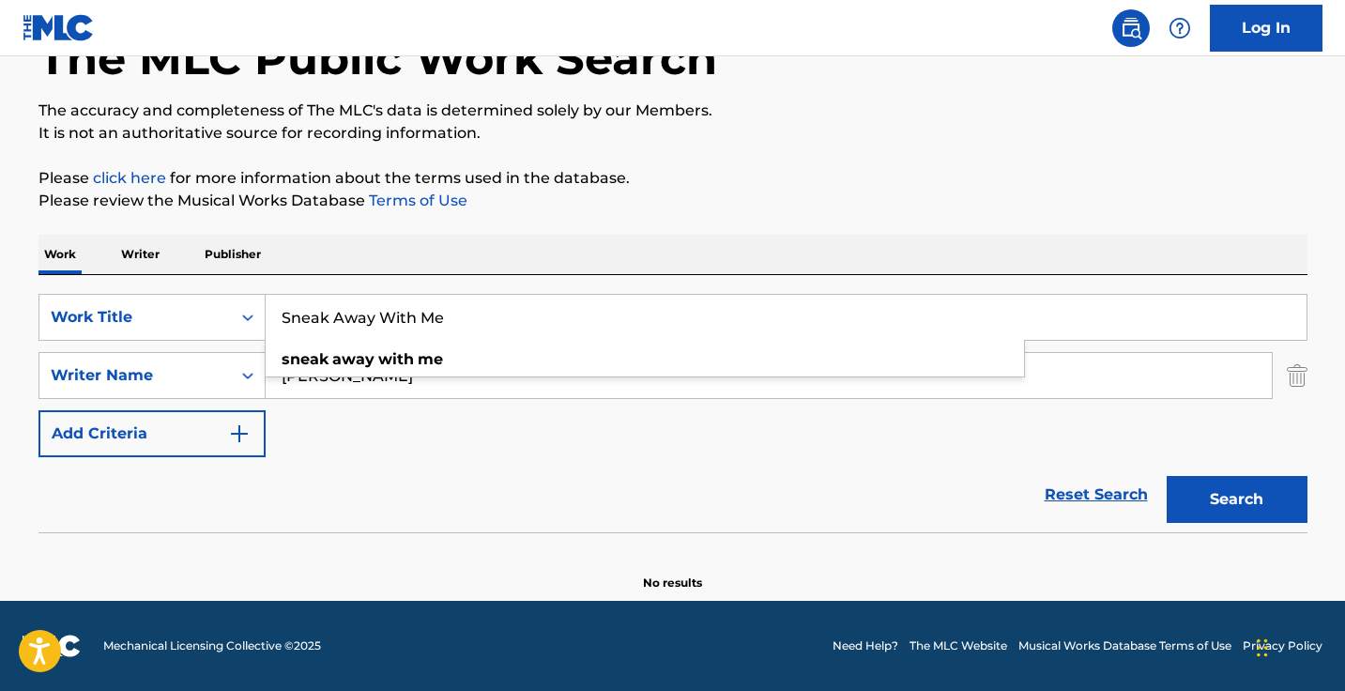
click at [504, 314] on input "Sneak Away With Me" at bounding box center [786, 317] width 1041 height 45
paste input "Woman Like You"
click at [1236, 499] on button "Search" at bounding box center [1236, 499] width 141 height 47
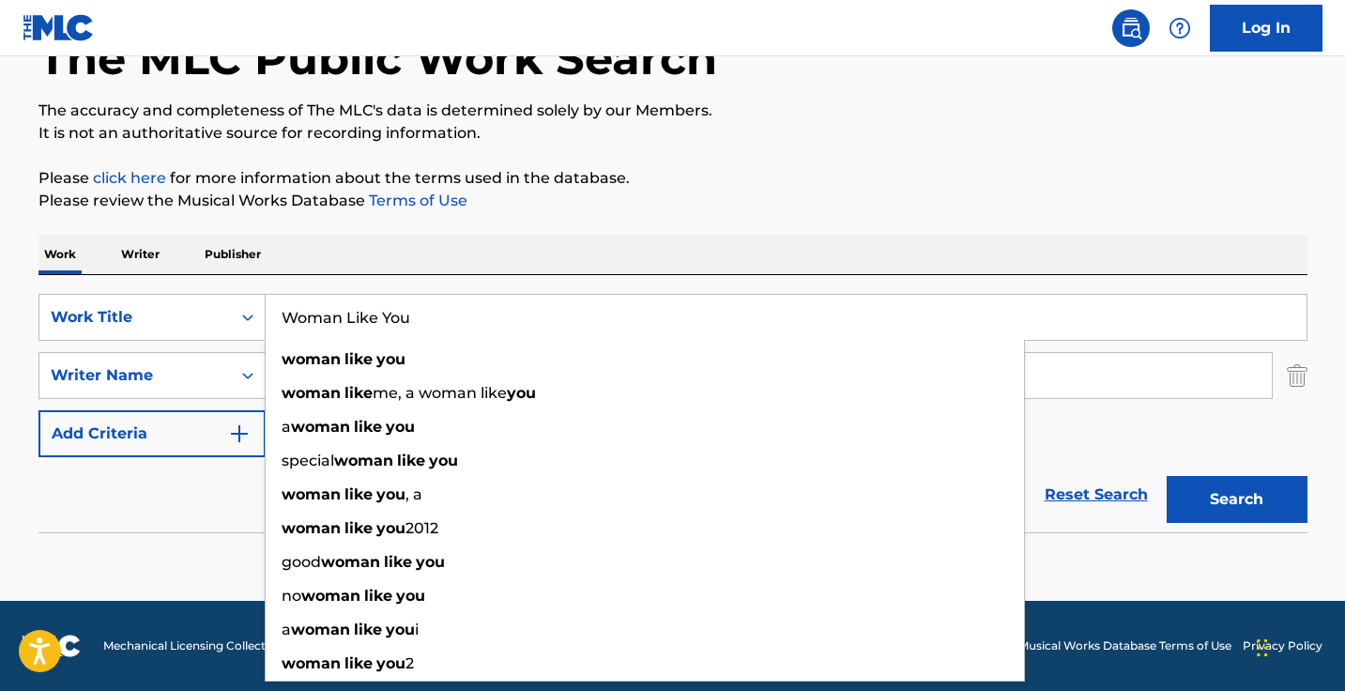
click at [1246, 489] on button "Search" at bounding box center [1236, 499] width 141 height 47
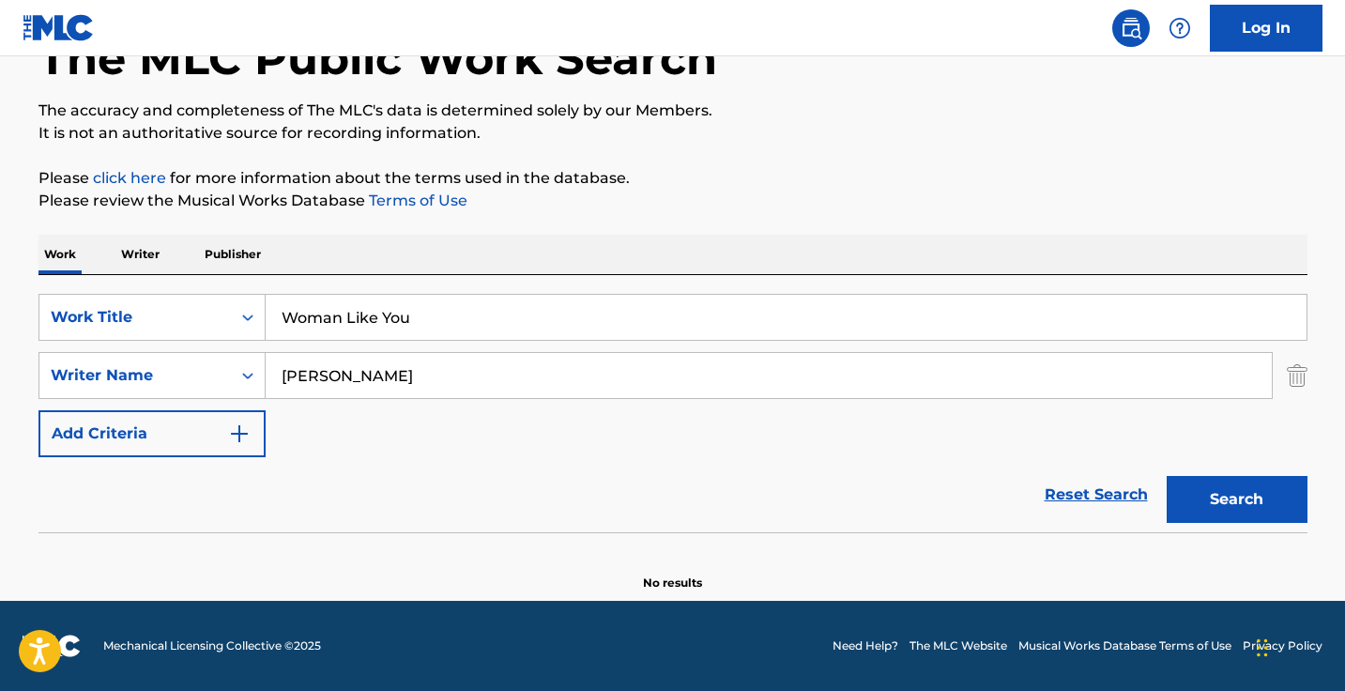
click at [452, 309] on input "Woman Like You" at bounding box center [786, 317] width 1041 height 45
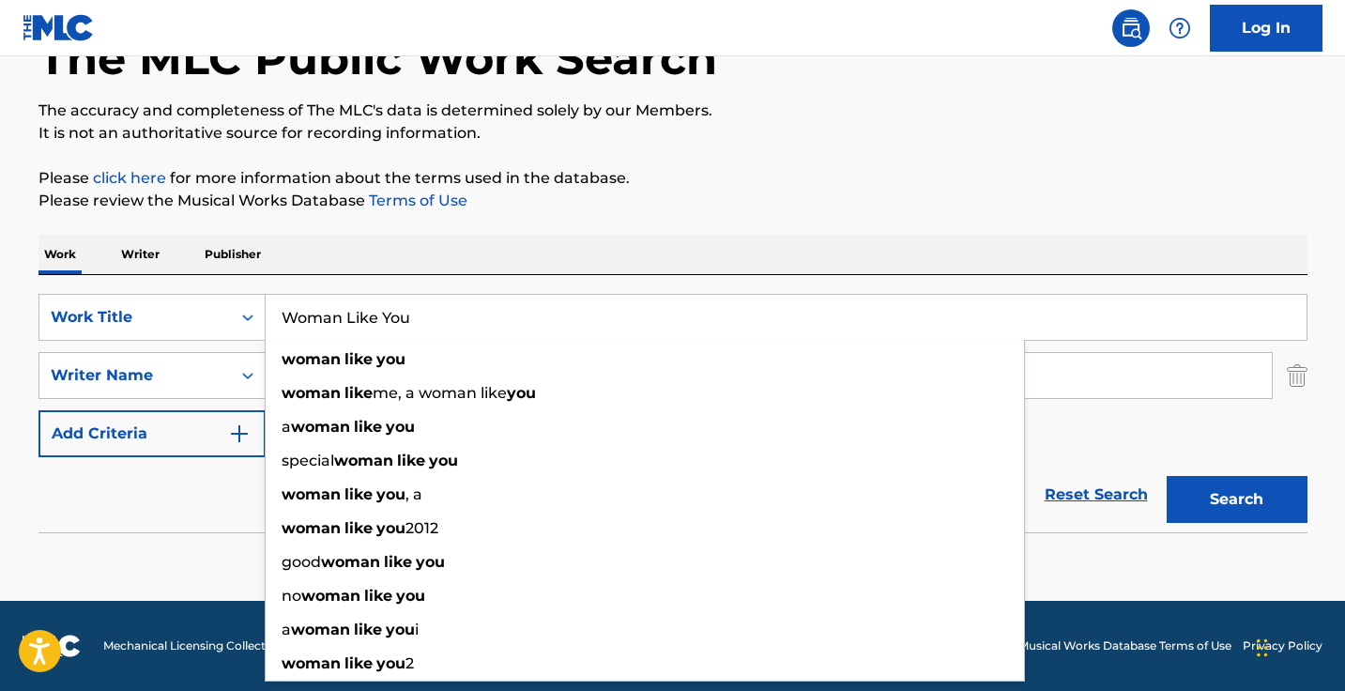
paste input "Anthony Santos vs Frank Reyes"
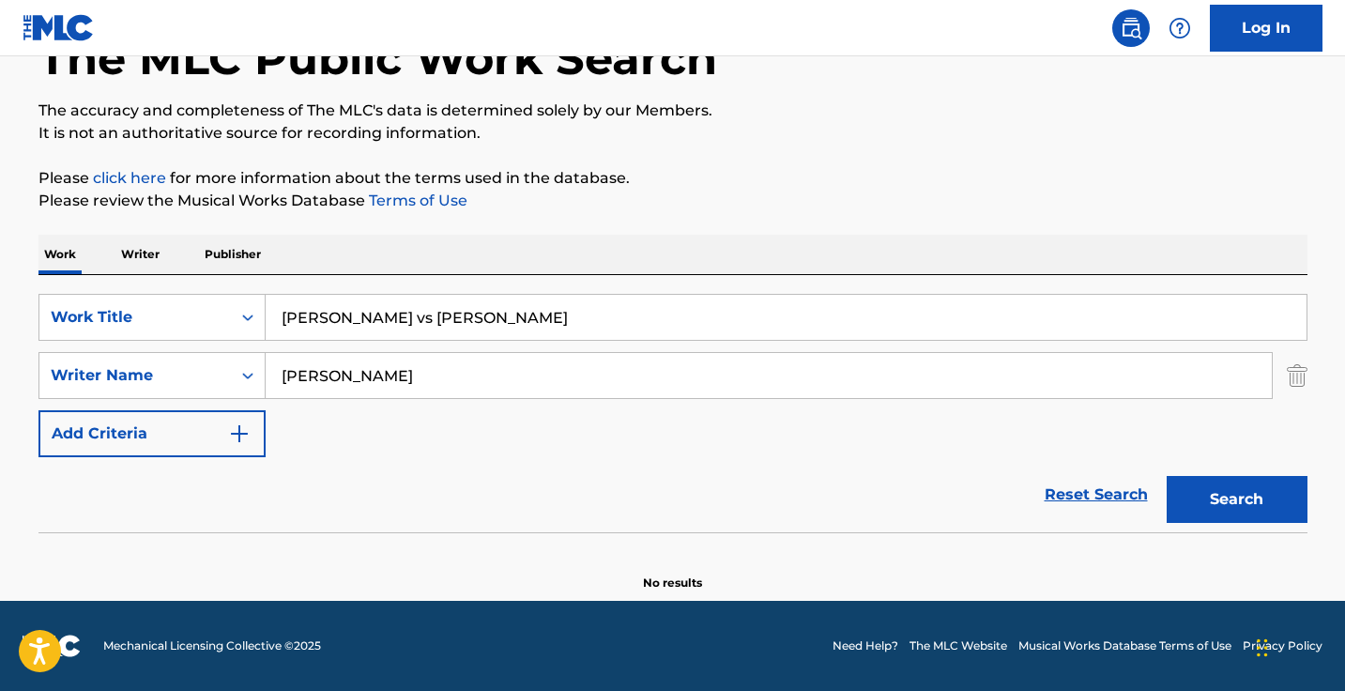
type input "Anthony Santos vs Frank Reyes"
click at [512, 242] on div "Work Writer Publisher" at bounding box center [672, 254] width 1269 height 39
click at [508, 389] on input "Igor Loncar" at bounding box center [769, 375] width 1006 height 45
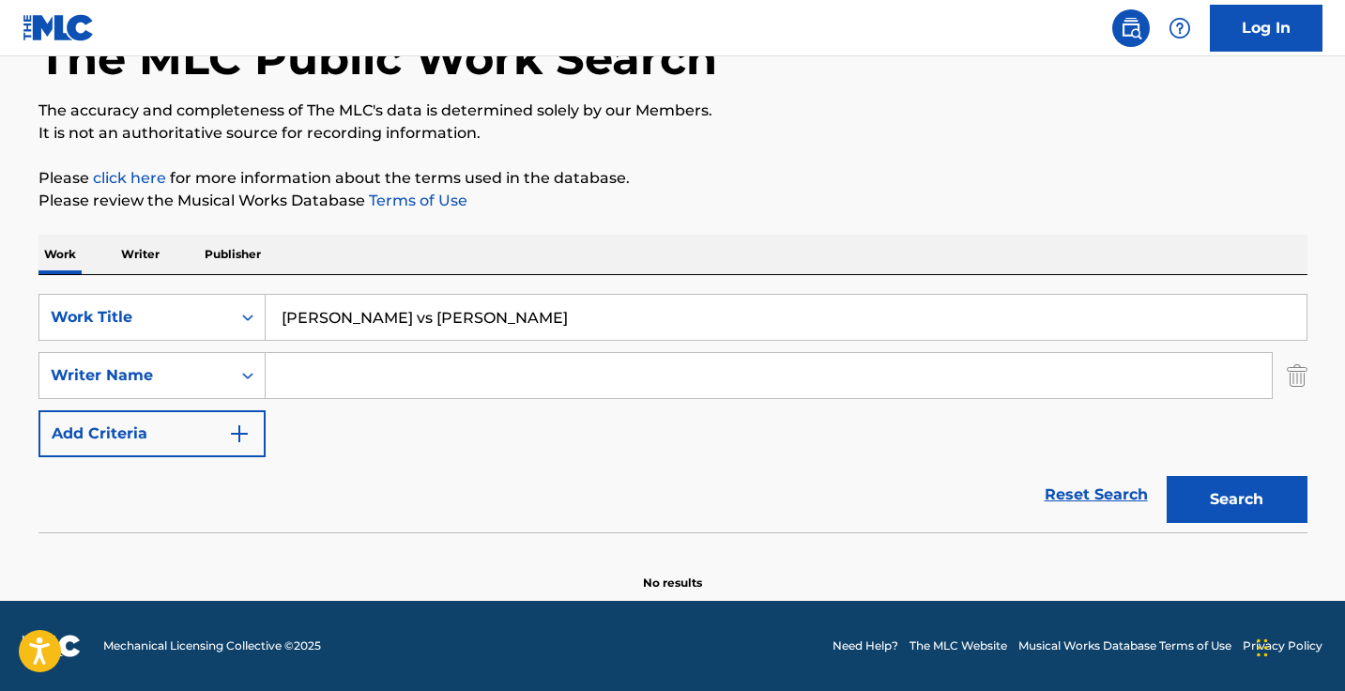
click at [1236, 499] on button "Search" at bounding box center [1236, 499] width 141 height 47
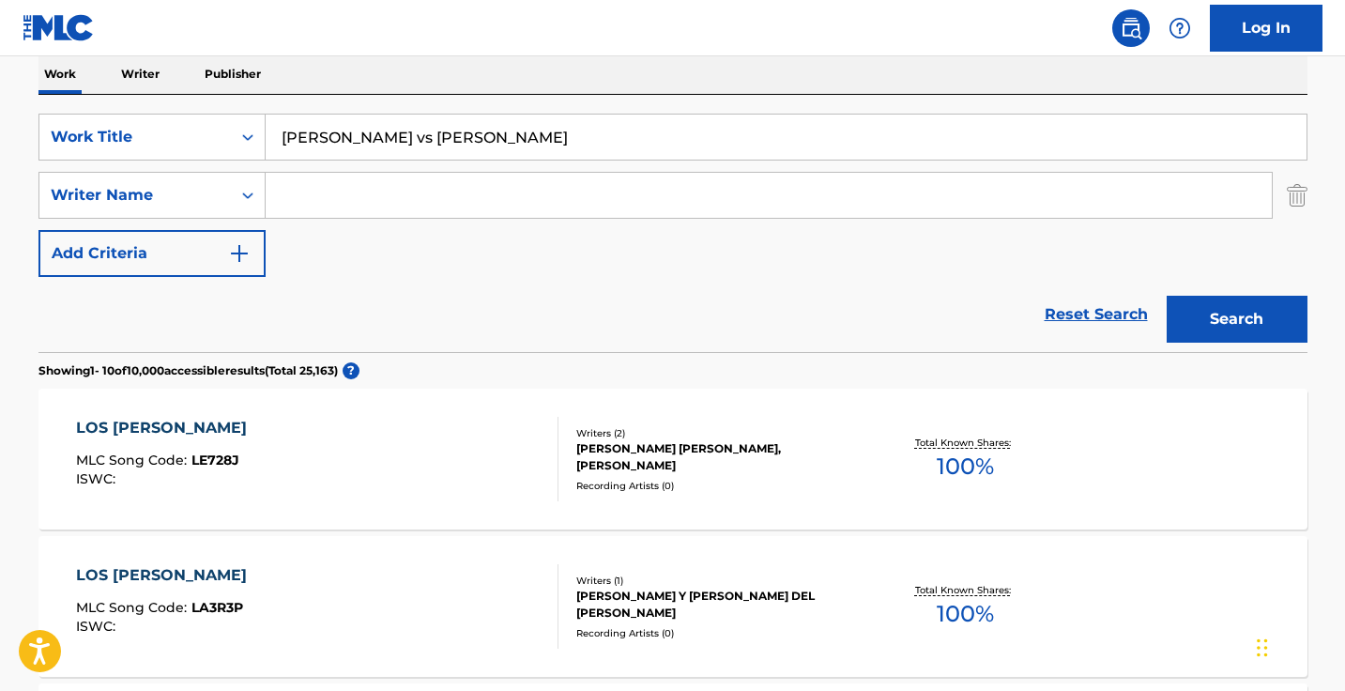
scroll to position [362, 0]
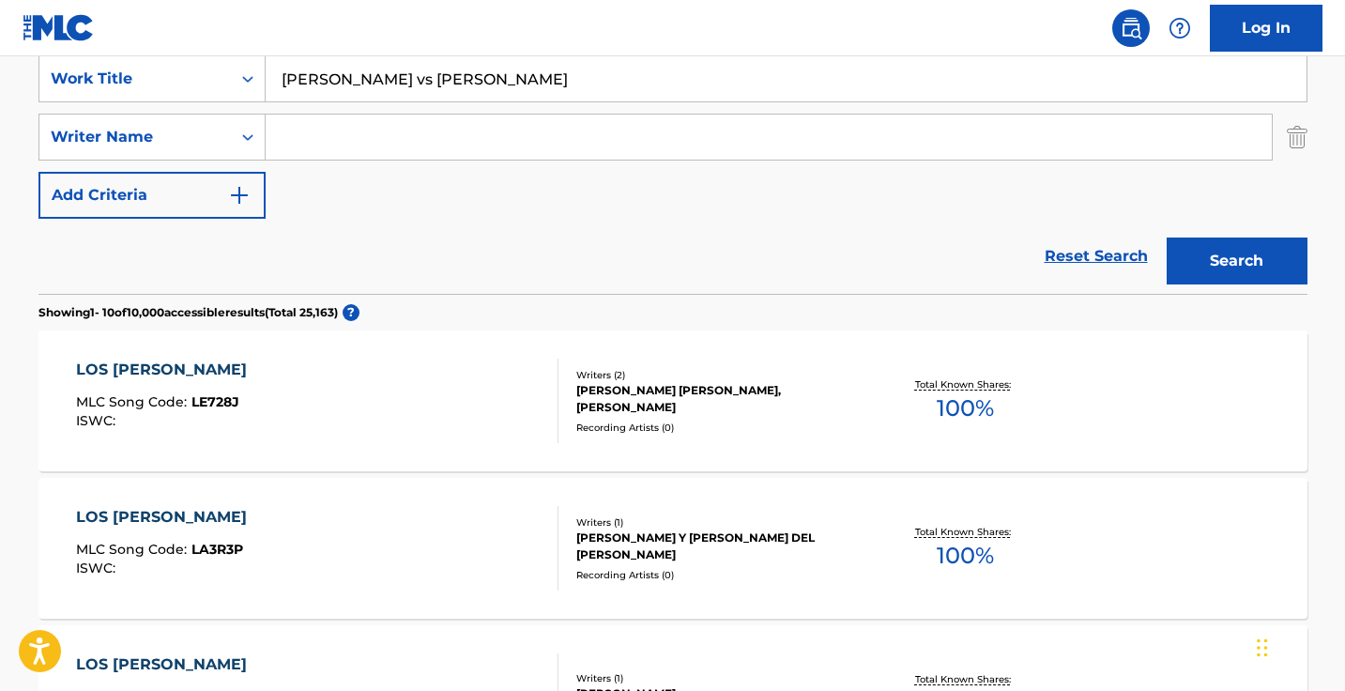
click at [576, 74] on input "Anthony Santos vs Frank Reyes" at bounding box center [786, 78] width 1041 height 45
paste input "I'm a Bad Man"
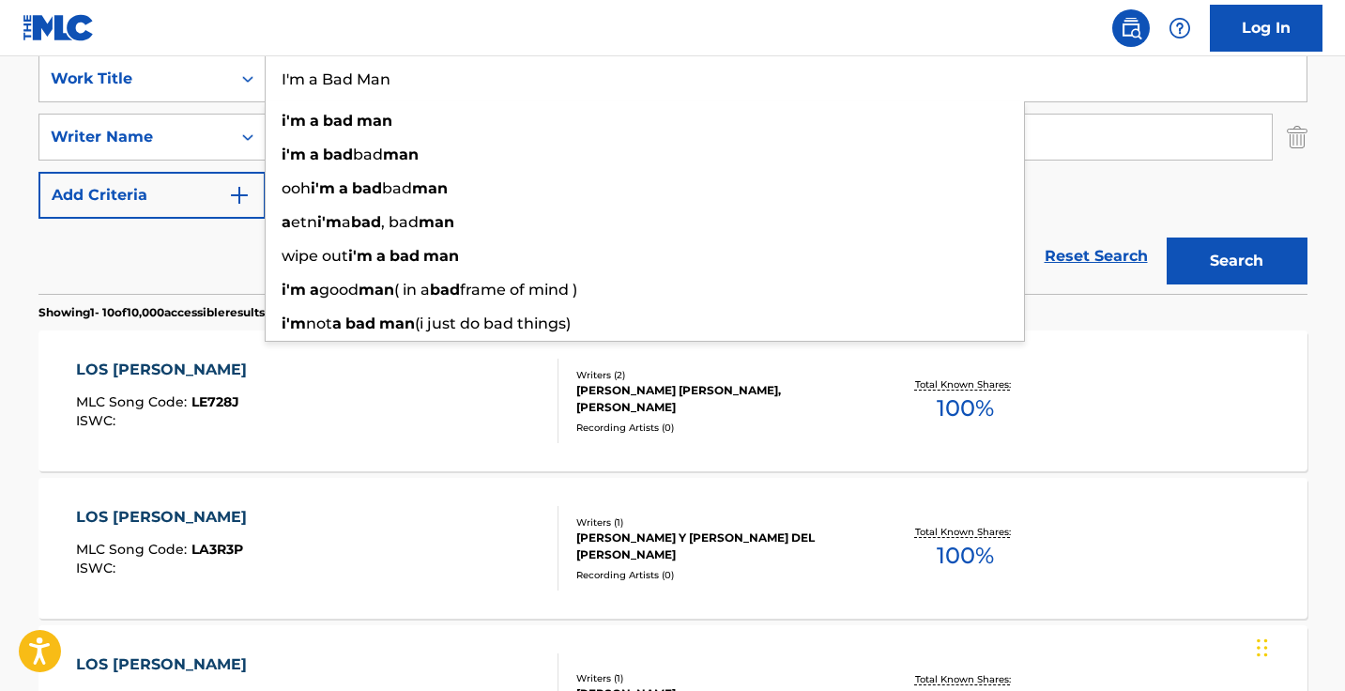
type input "I'm a Bad Man"
click at [1236, 261] on button "Search" at bounding box center [1236, 260] width 141 height 47
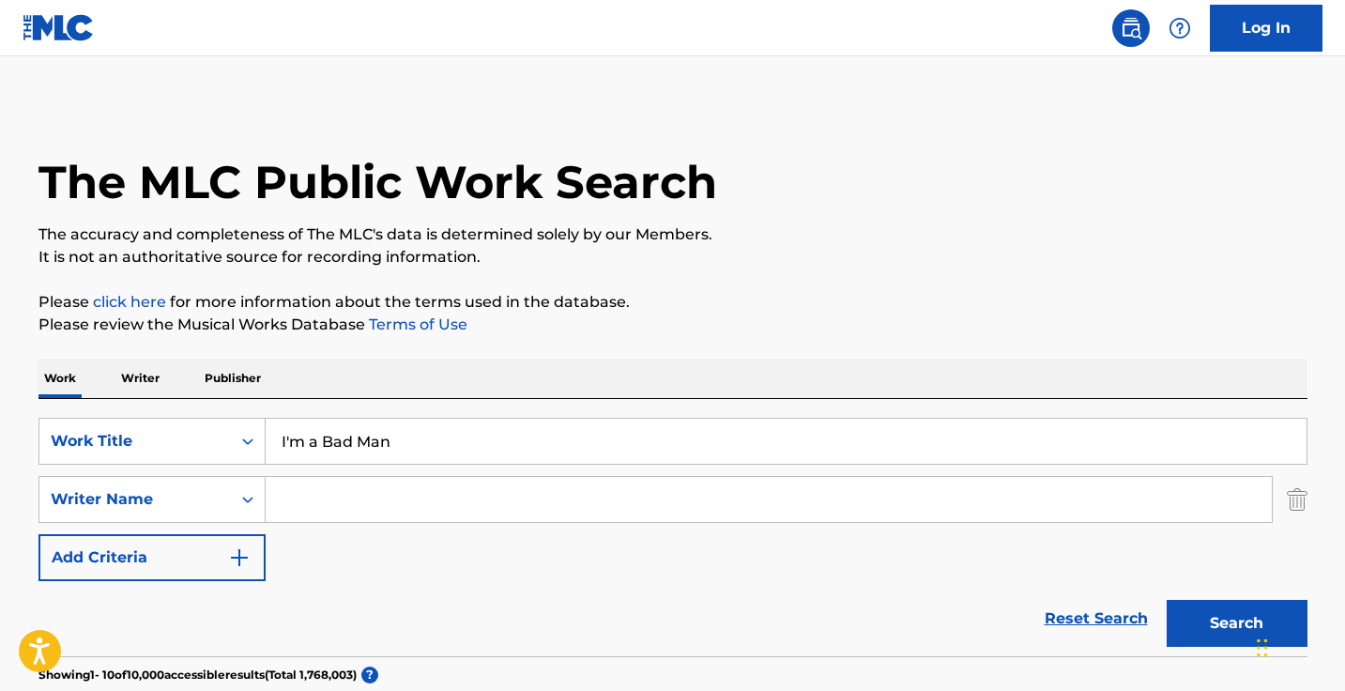
scroll to position [-1, 0]
click at [527, 490] on input "Search Form" at bounding box center [769, 499] width 1006 height 45
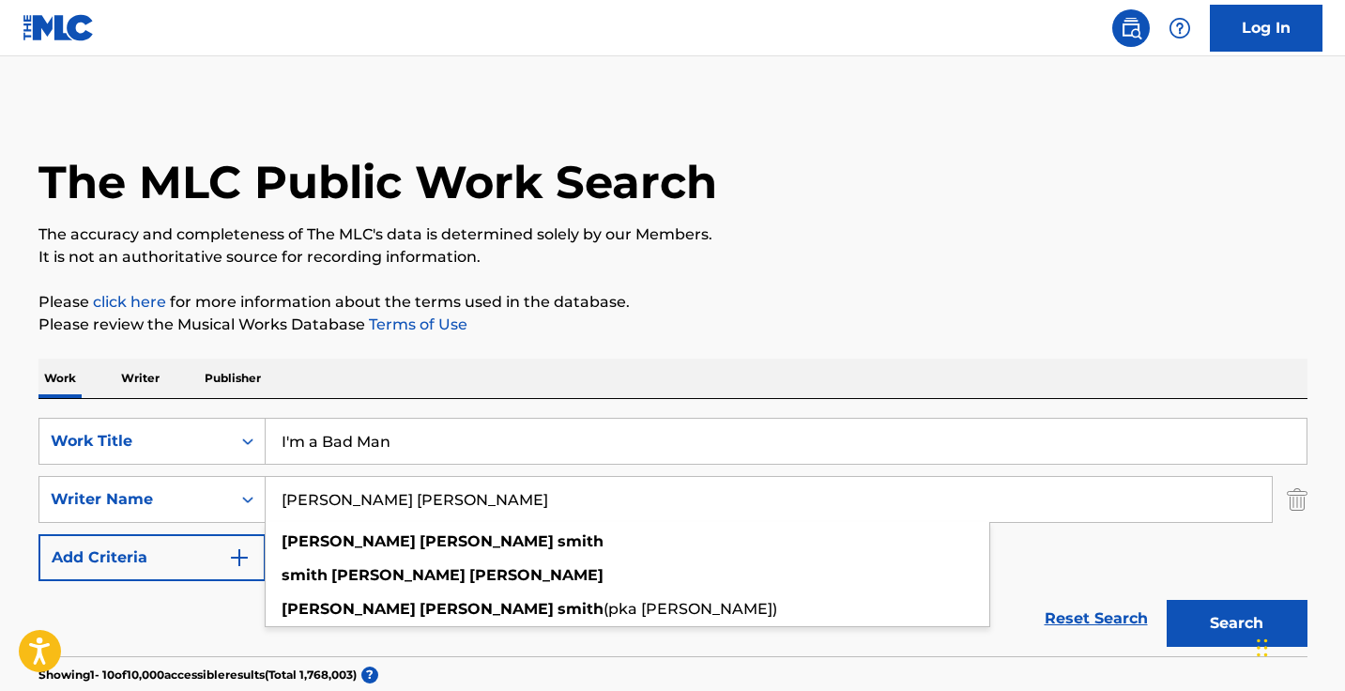
click at [1236, 623] on button "Search" at bounding box center [1236, 623] width 141 height 47
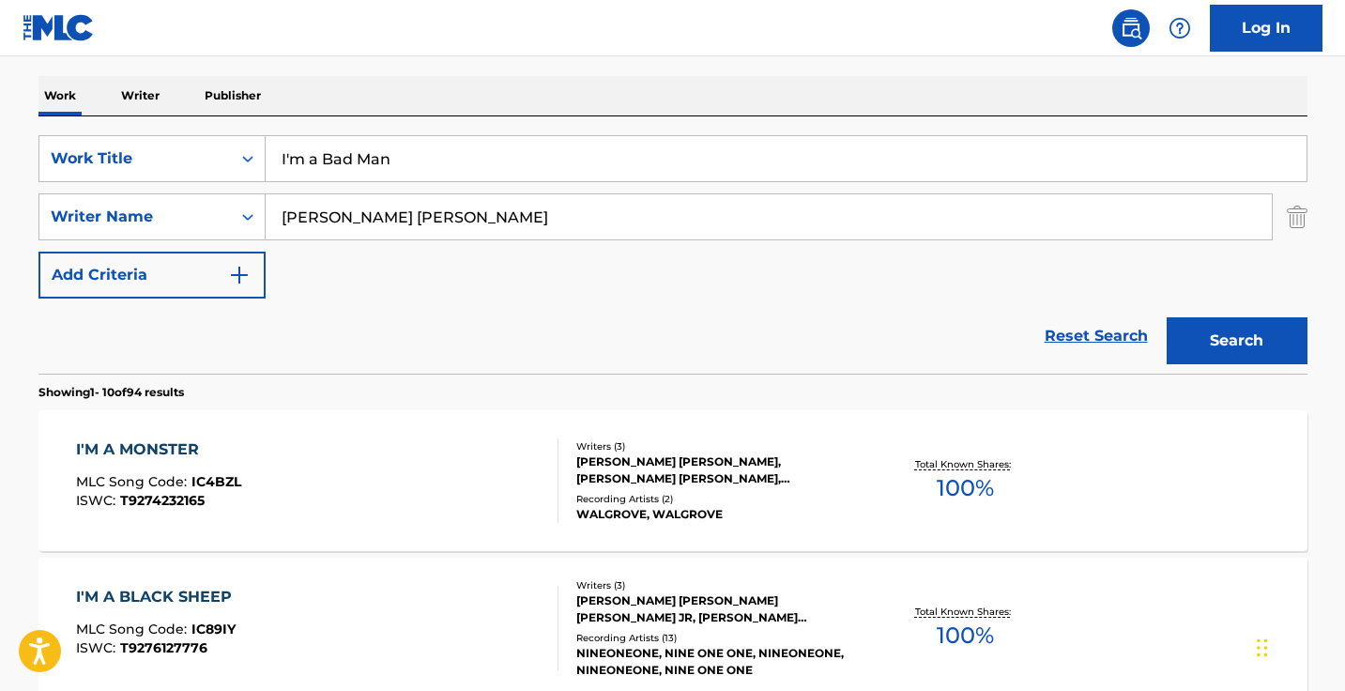
scroll to position [289, 0]
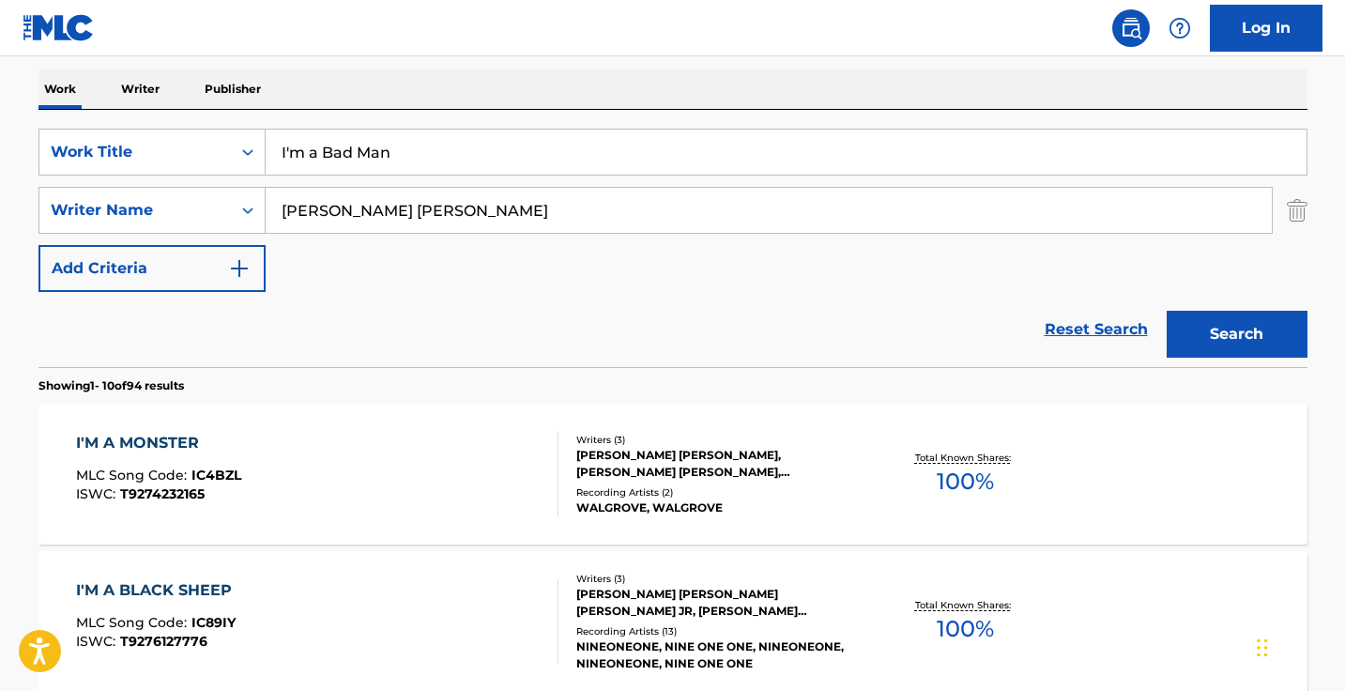
drag, startPoint x: 599, startPoint y: 214, endPoint x: 269, endPoint y: 191, distance: 330.2
click at [270, 191] on input "michael dennis smith" at bounding box center [769, 210] width 1006 height 45
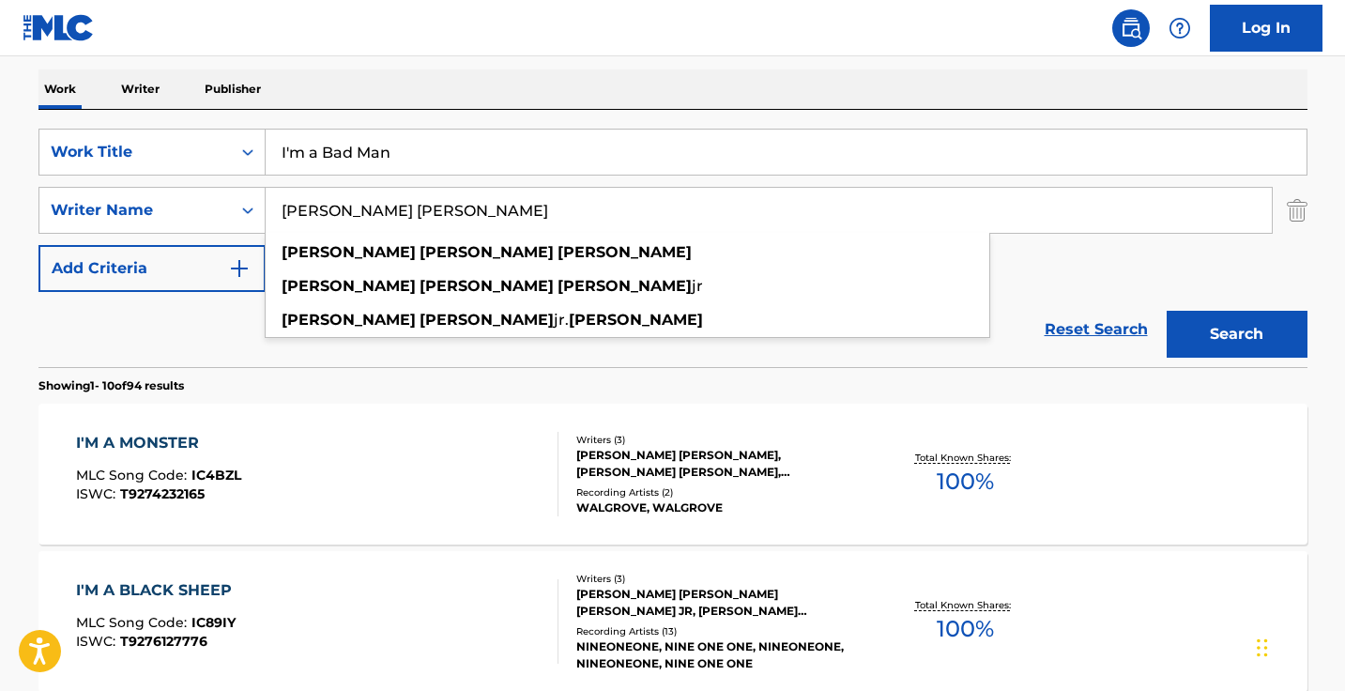
click at [1236, 334] on button "Search" at bounding box center [1236, 334] width 141 height 47
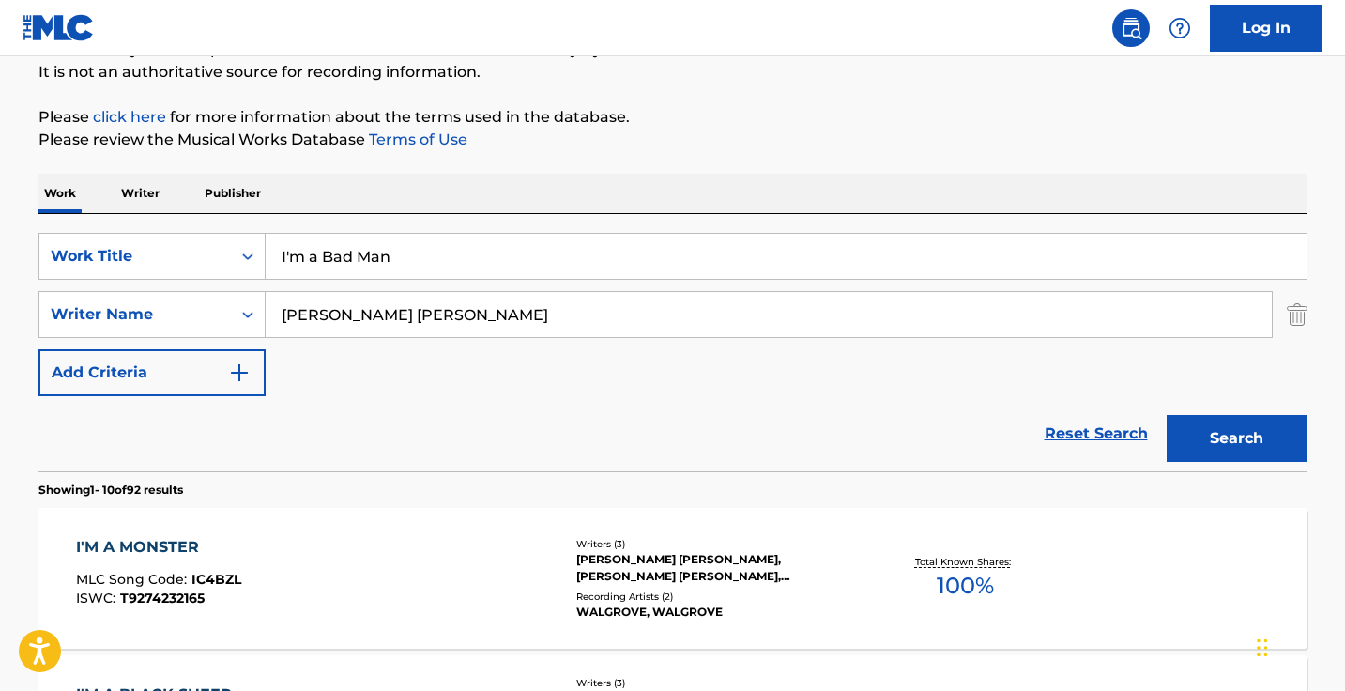
click at [479, 323] on input "Tony lee stafford" at bounding box center [769, 314] width 1006 height 45
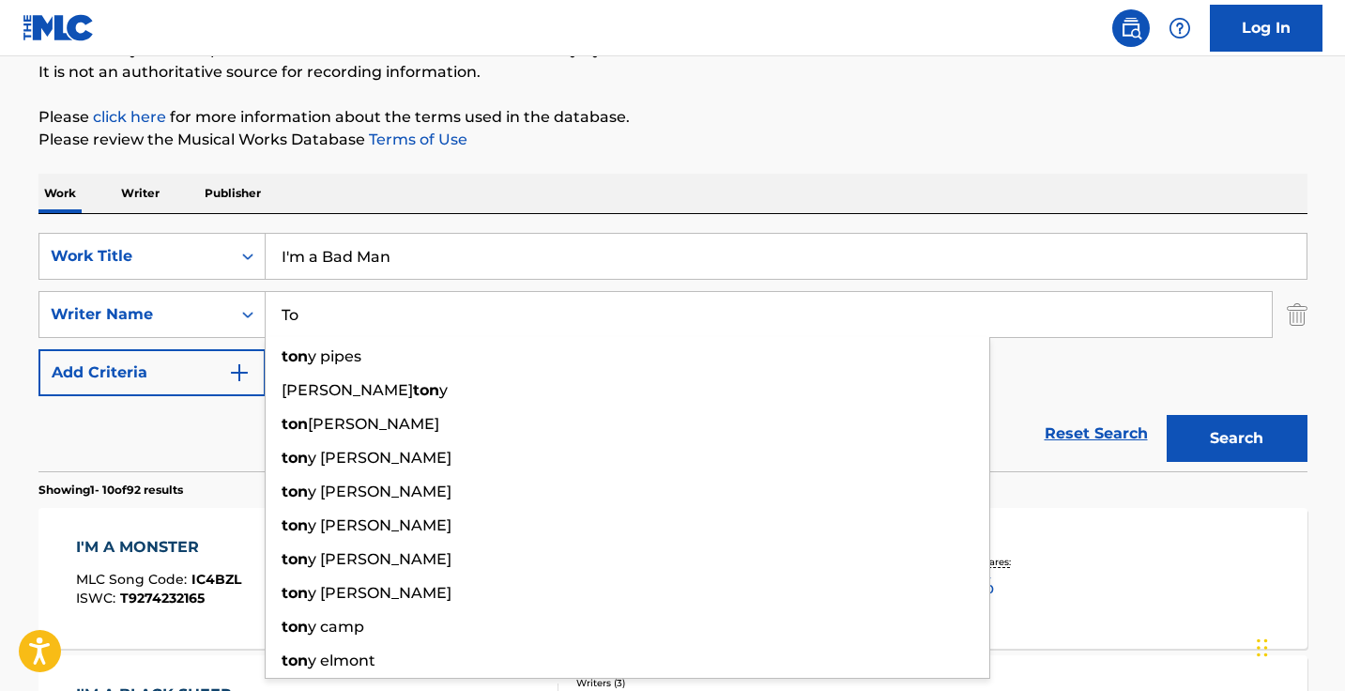
type input "T"
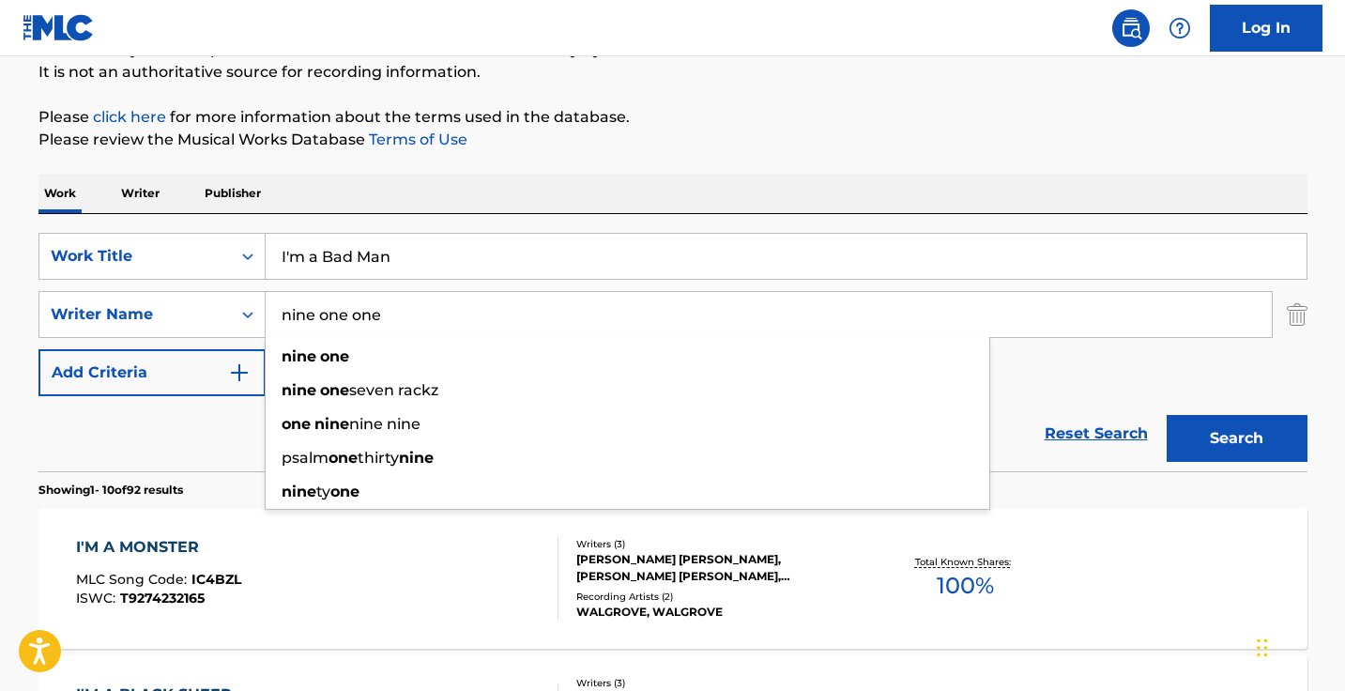
click at [1236, 438] on button "Search" at bounding box center [1236, 438] width 141 height 47
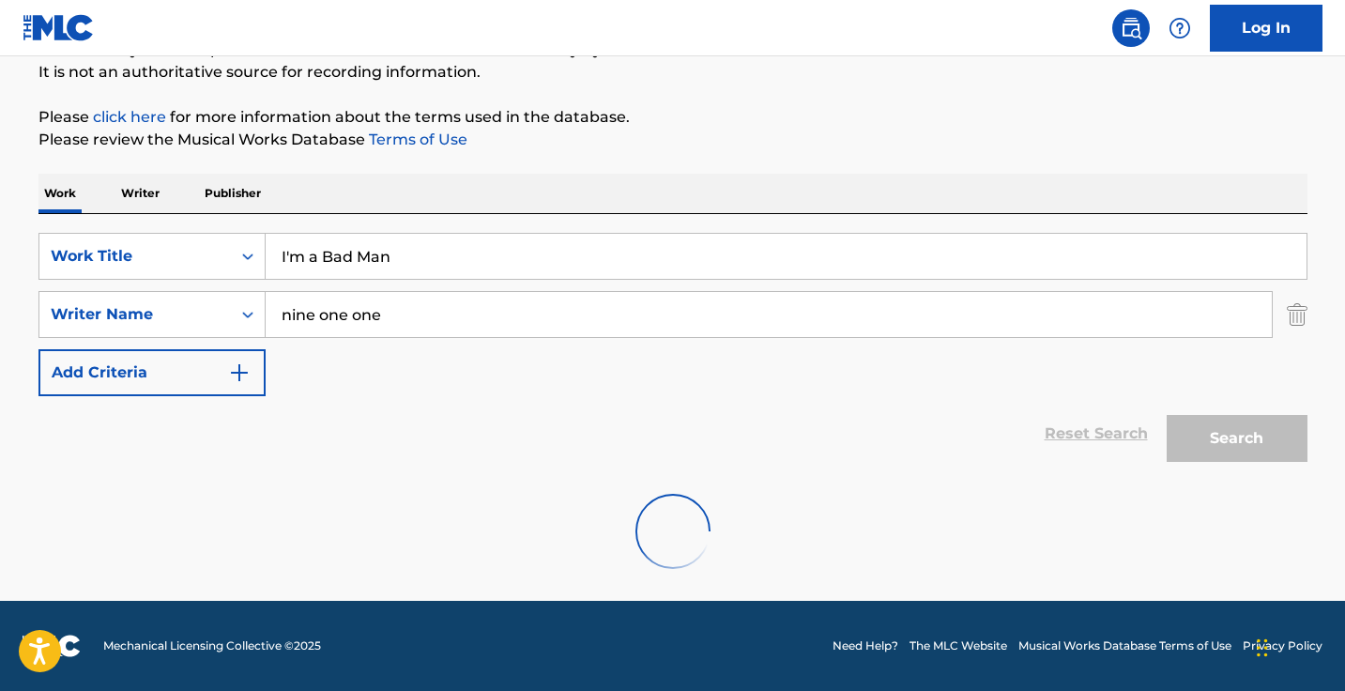
scroll to position [124, 0]
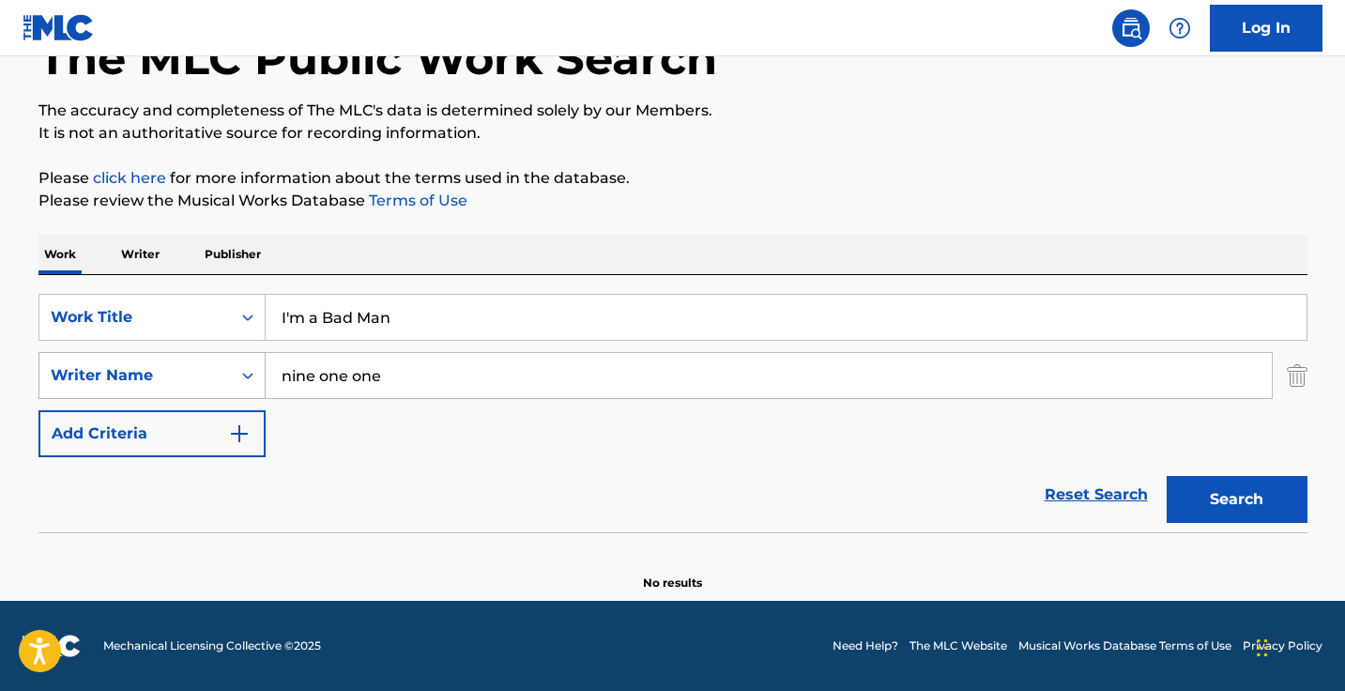
drag, startPoint x: 472, startPoint y: 380, endPoint x: 238, endPoint y: 380, distance: 233.7
click at [238, 380] on div "SearchWithCriteriab617b9cd-3b0a-4f50-a0ae-e136736e7c1b Writer Name nine one one" at bounding box center [672, 375] width 1269 height 47
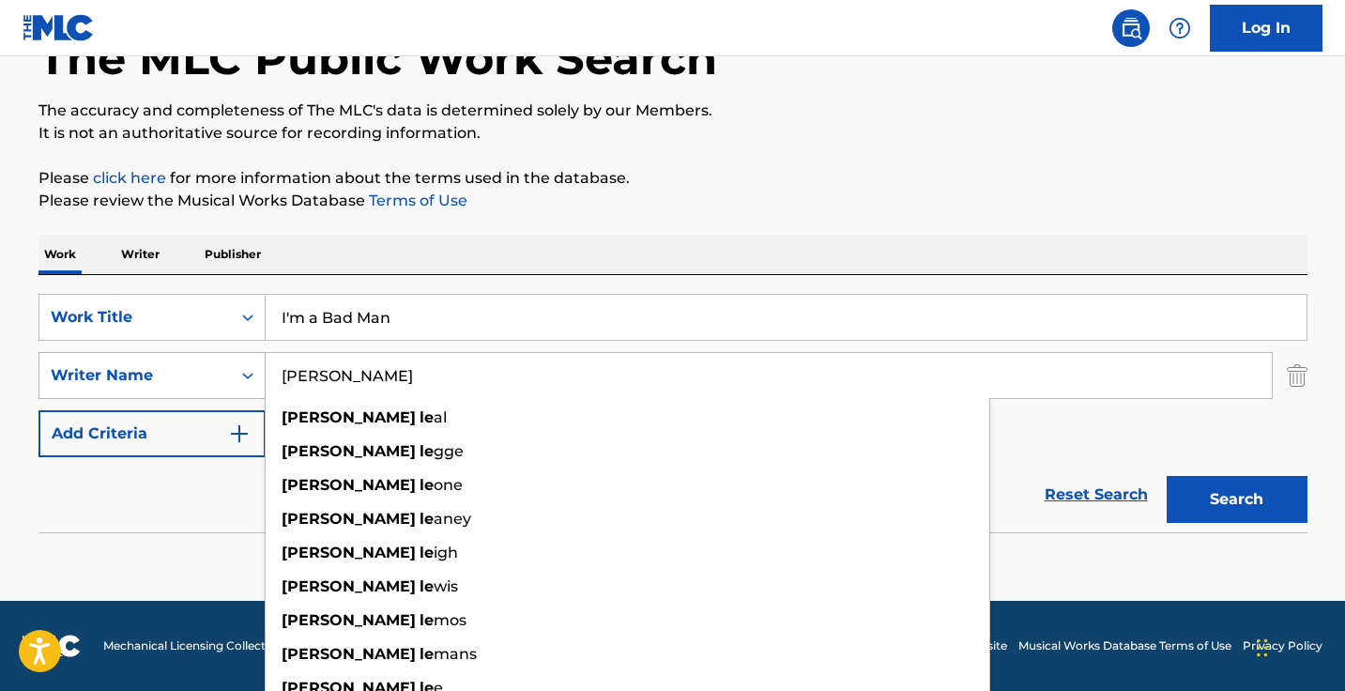
click at [1236, 499] on button "Search" at bounding box center [1236, 499] width 141 height 47
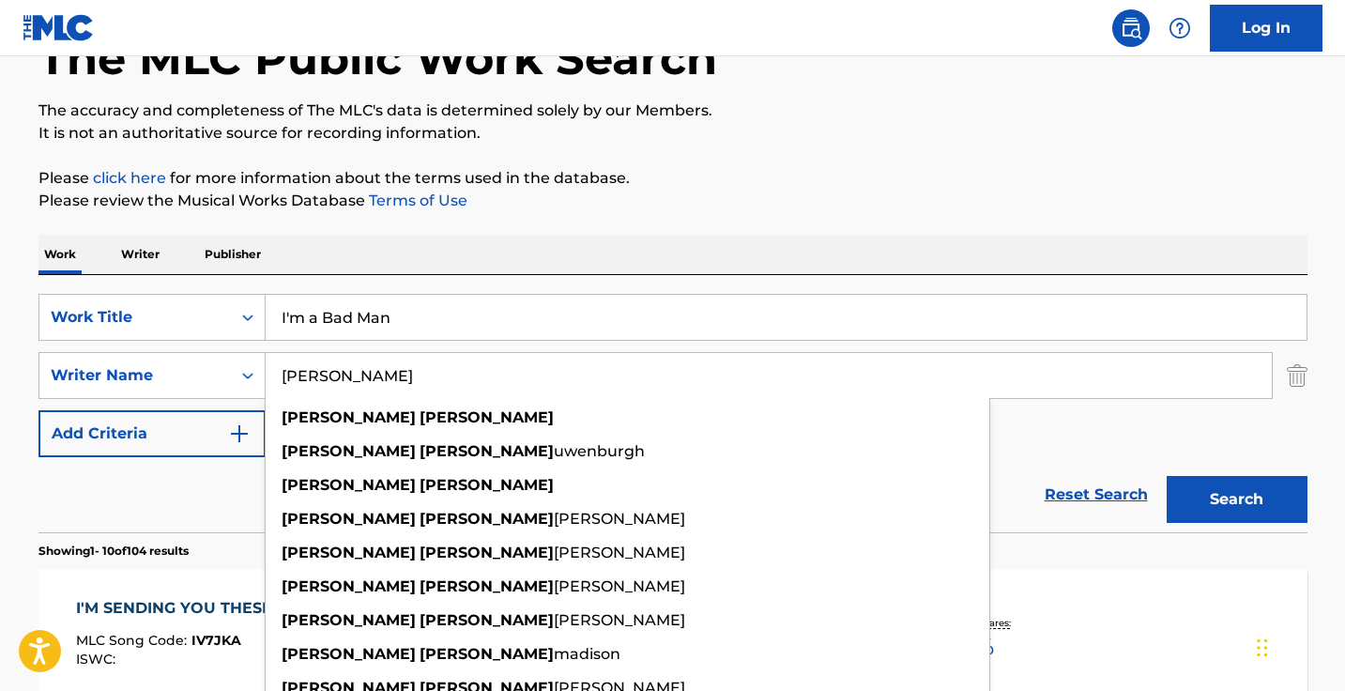
click at [158, 522] on div "Reset Search Search" at bounding box center [672, 494] width 1269 height 75
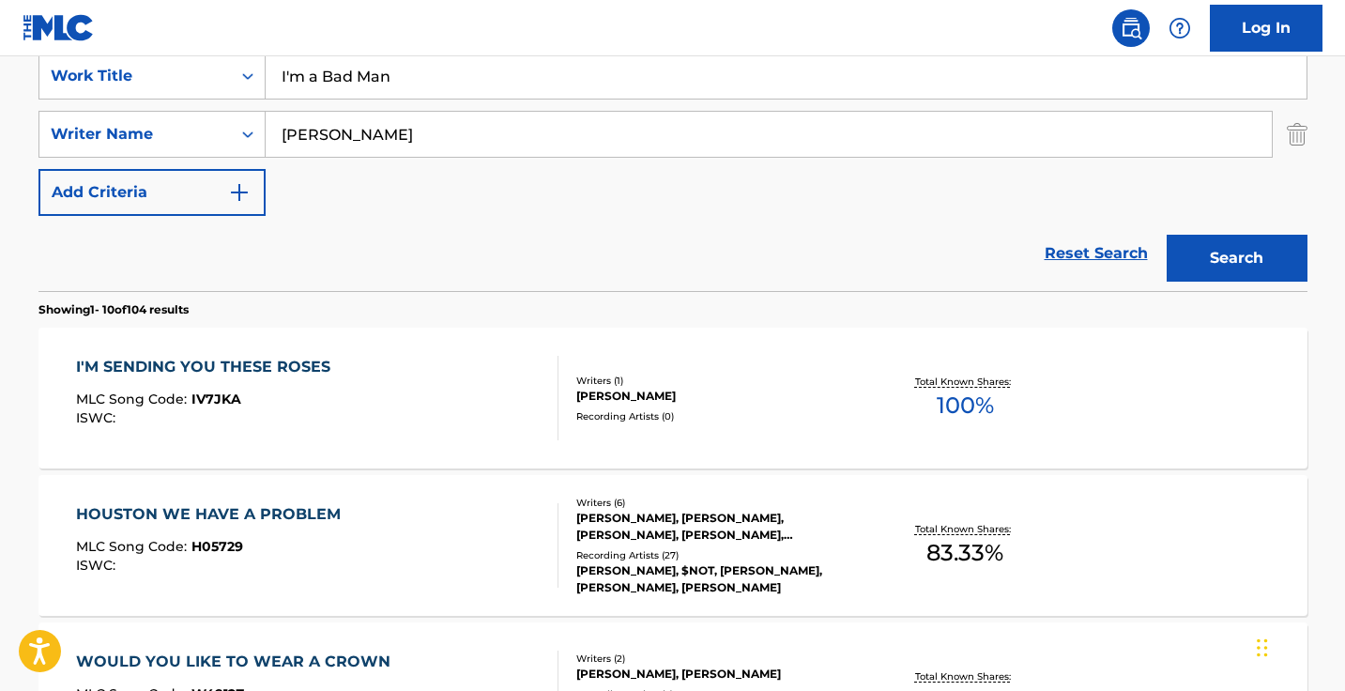
scroll to position [437, 0]
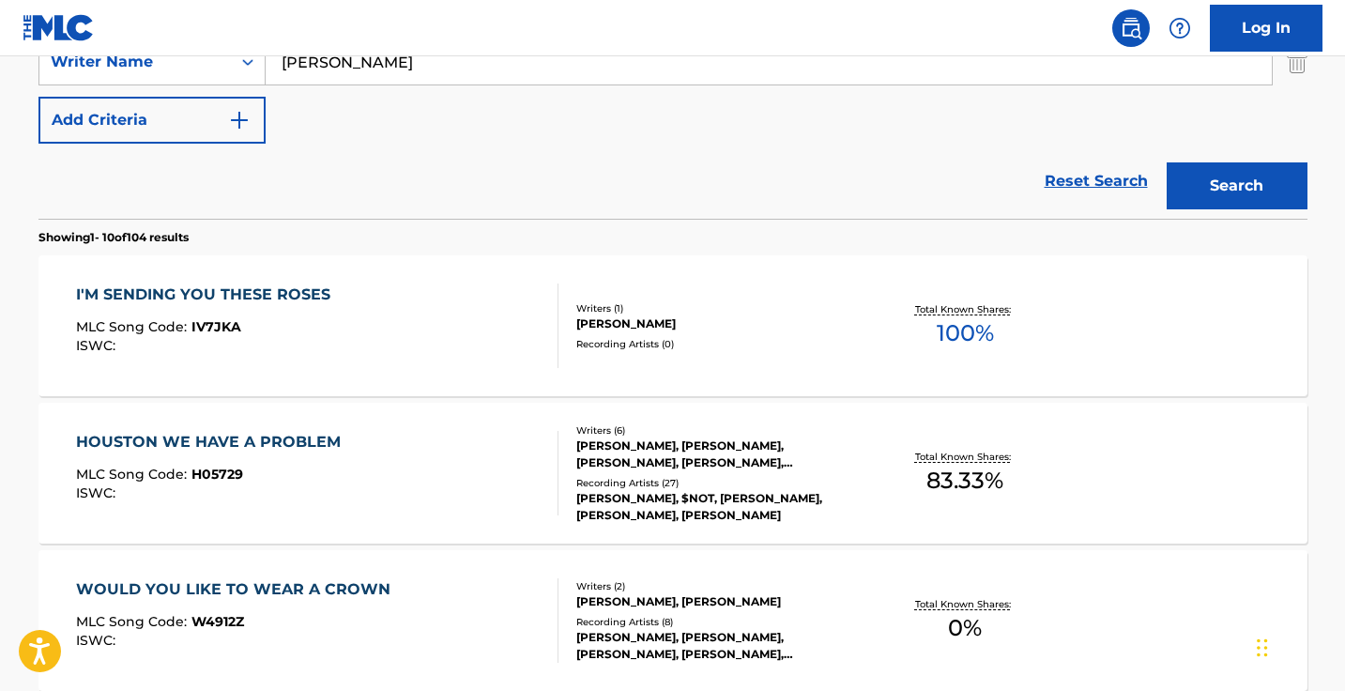
click at [429, 70] on input "tony lee" at bounding box center [769, 61] width 1006 height 45
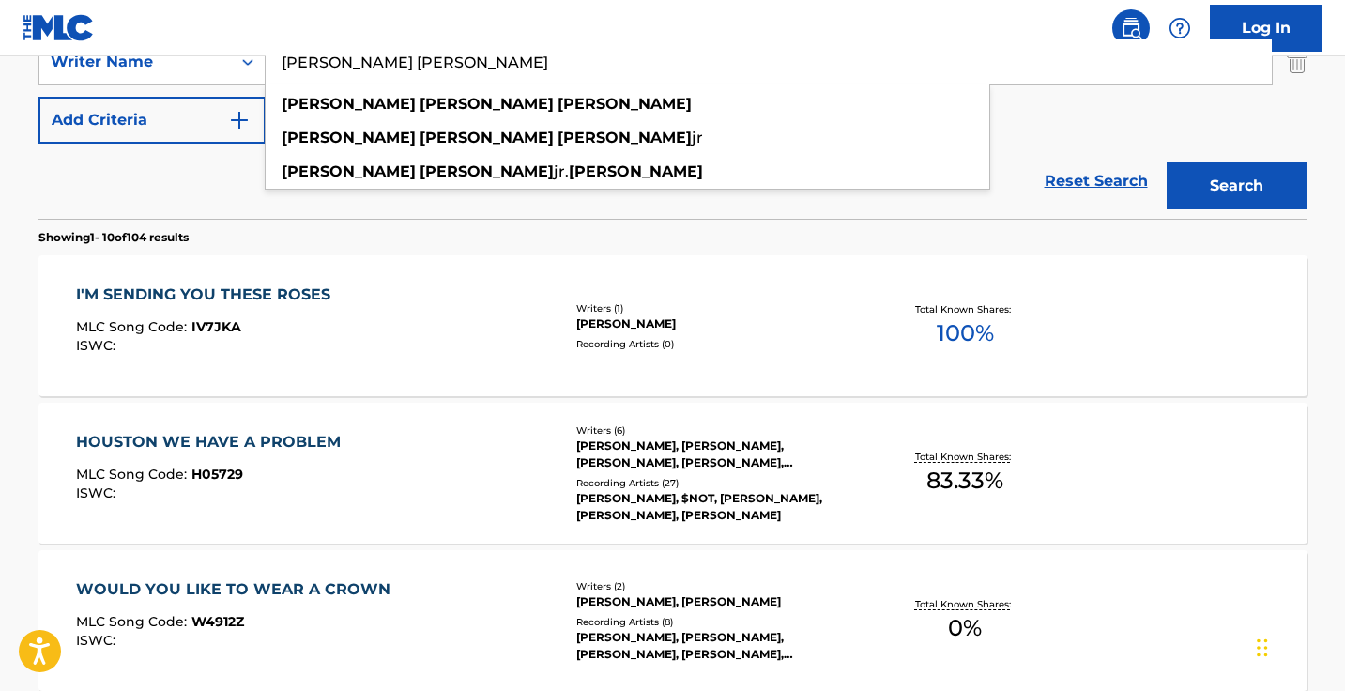
type input "tony lee stafford"
click at [1236, 186] on button "Search" at bounding box center [1236, 185] width 141 height 47
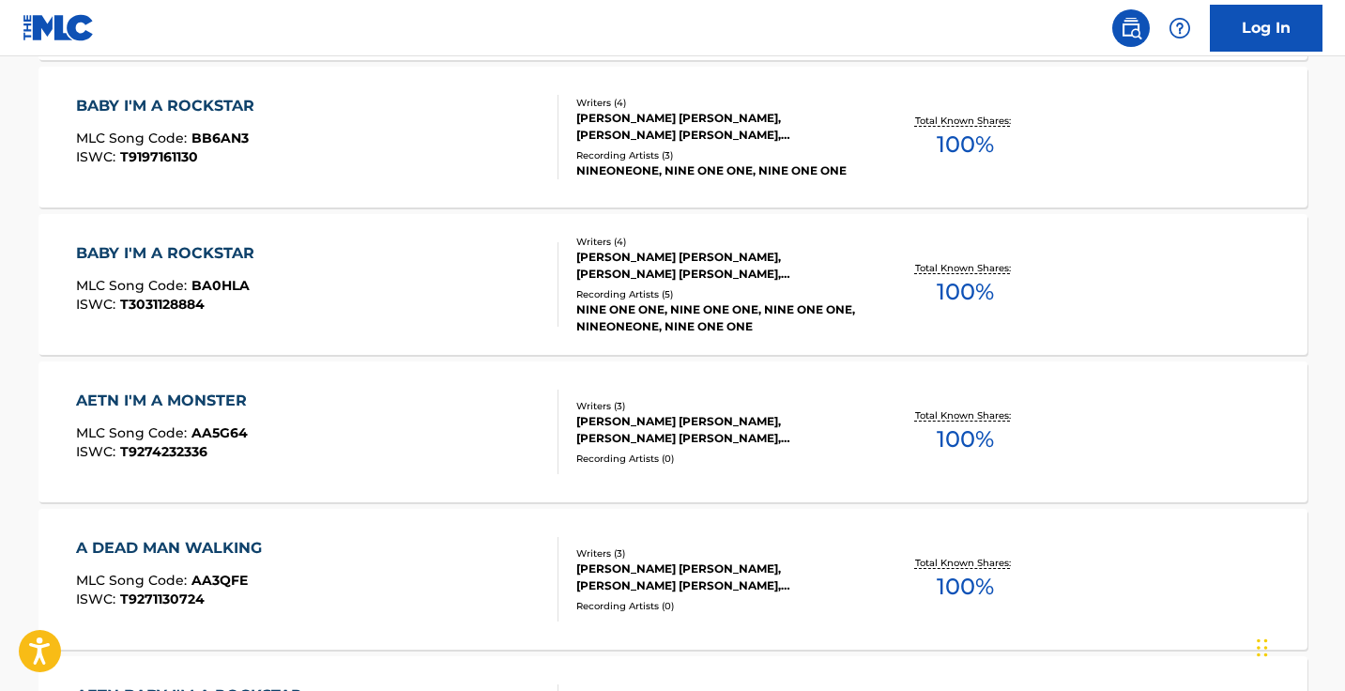
scroll to position [928, 0]
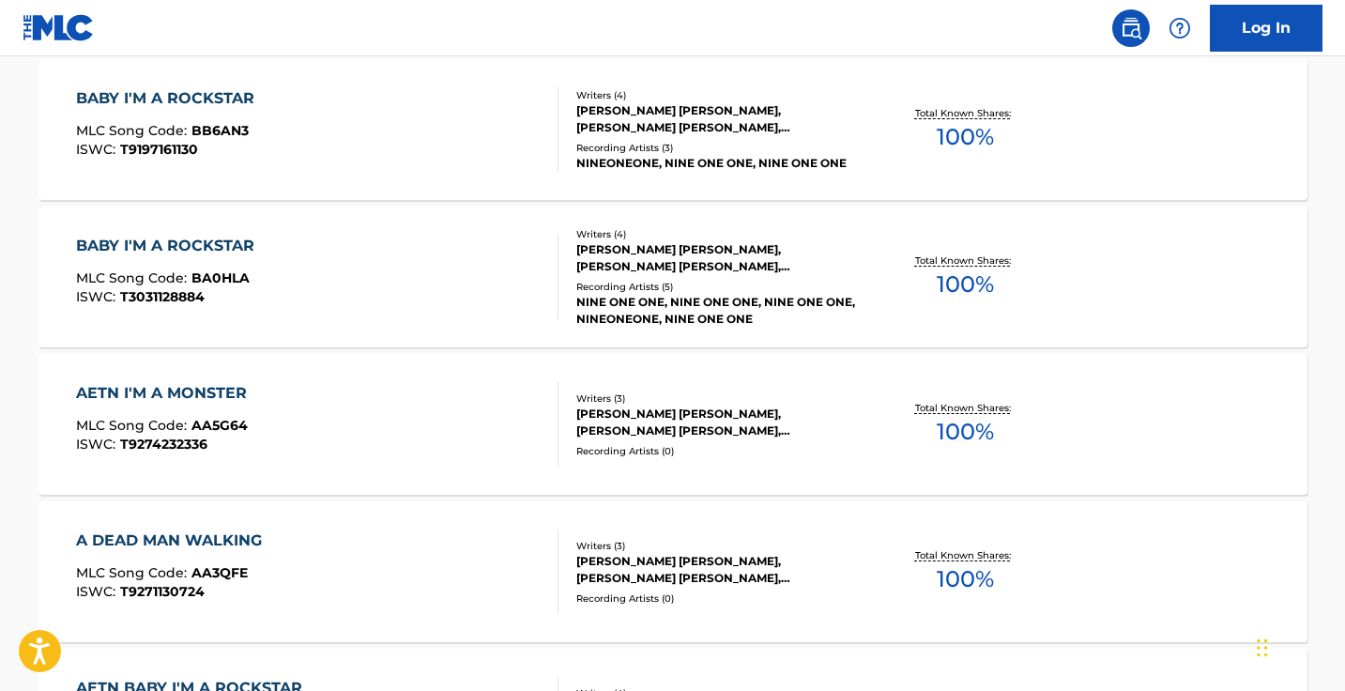
click at [452, 440] on div "AETN I'M A MONSTER MLC Song Code : AA5G64 ISWC : T9274232336" at bounding box center [317, 424] width 482 height 84
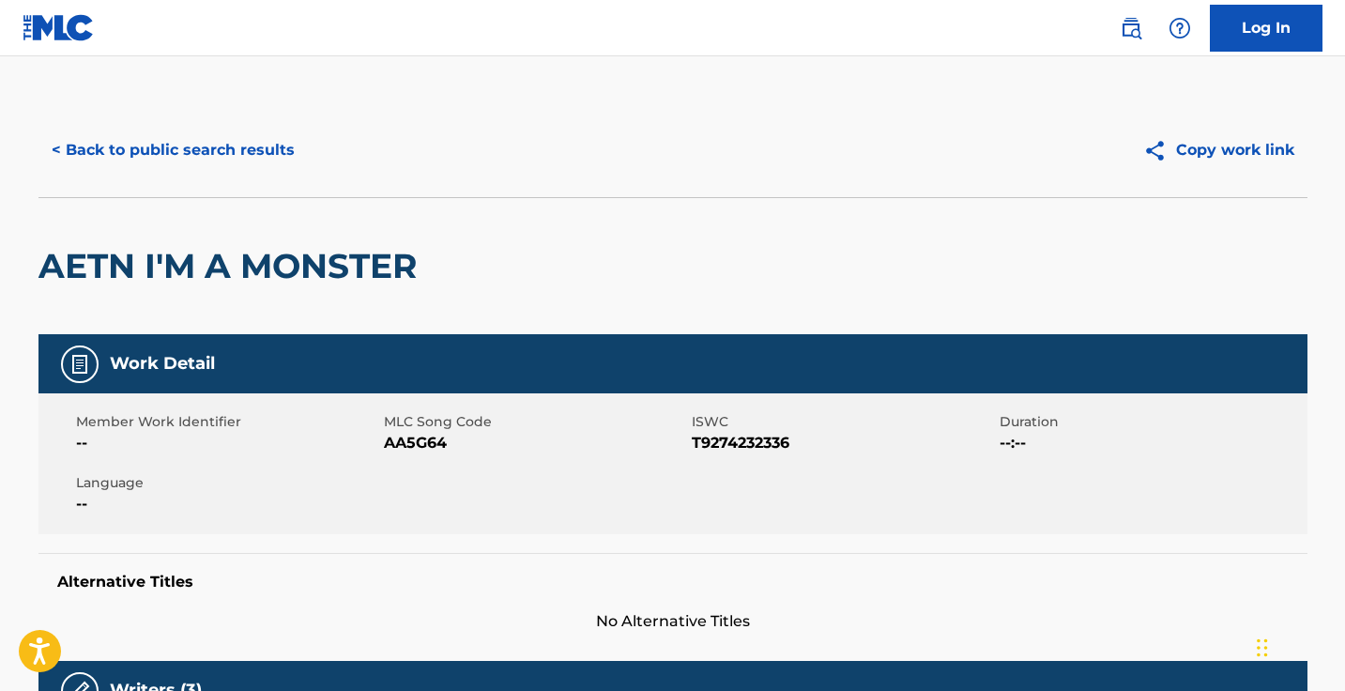
click at [207, 146] on button "< Back to public search results" at bounding box center [172, 150] width 269 height 47
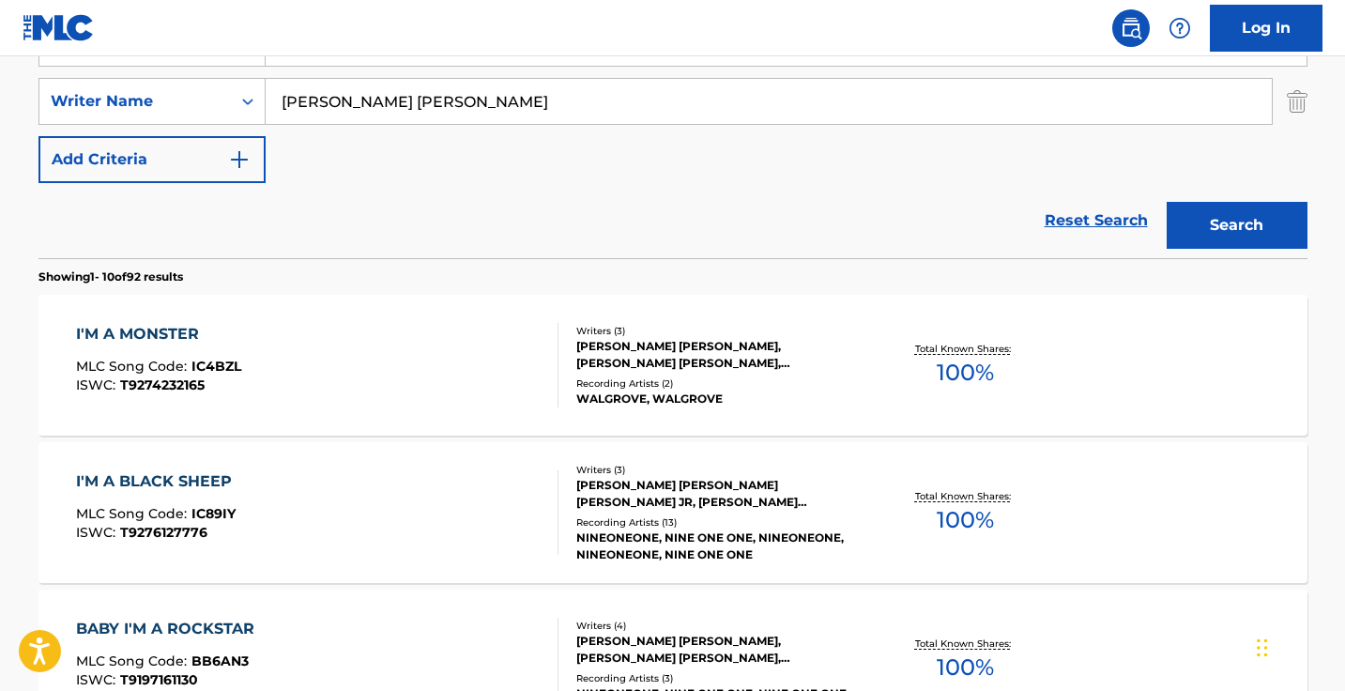
scroll to position [400, 0]
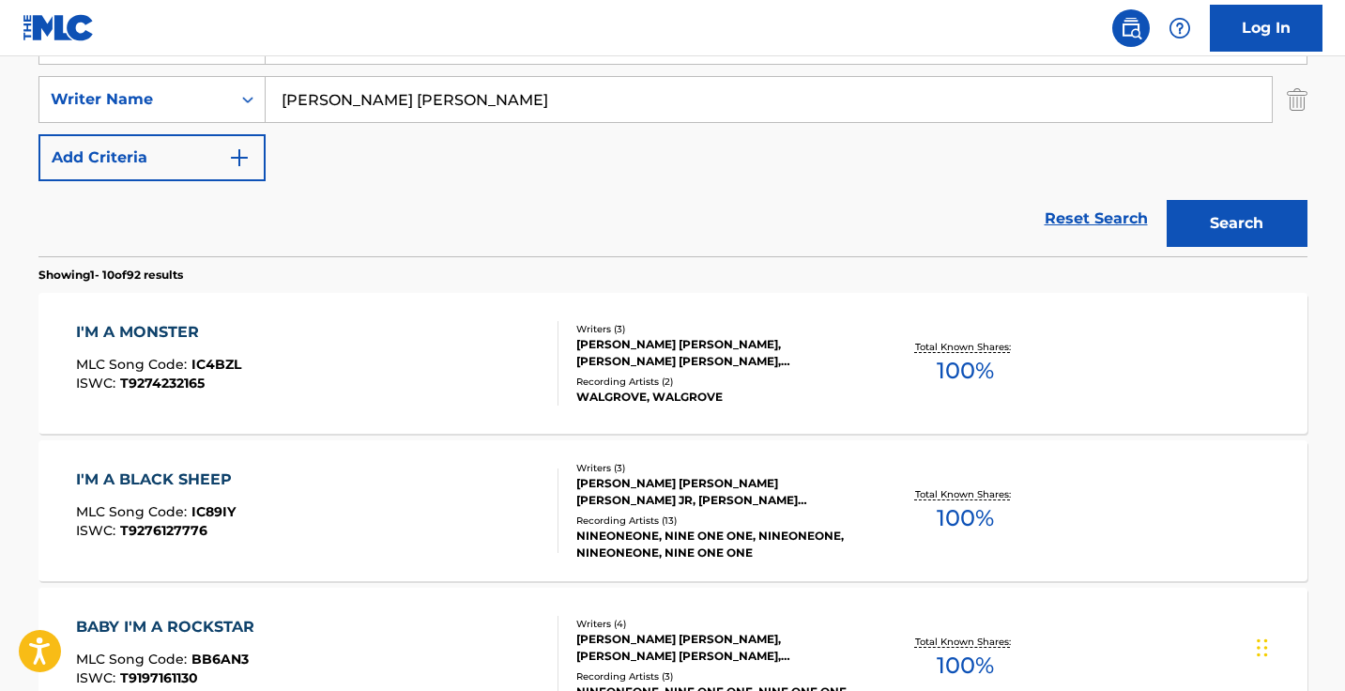
click at [438, 505] on div "I'M A BLACK SHEEP MLC Song Code : IC89IY ISWC : T9276127776" at bounding box center [317, 510] width 482 height 84
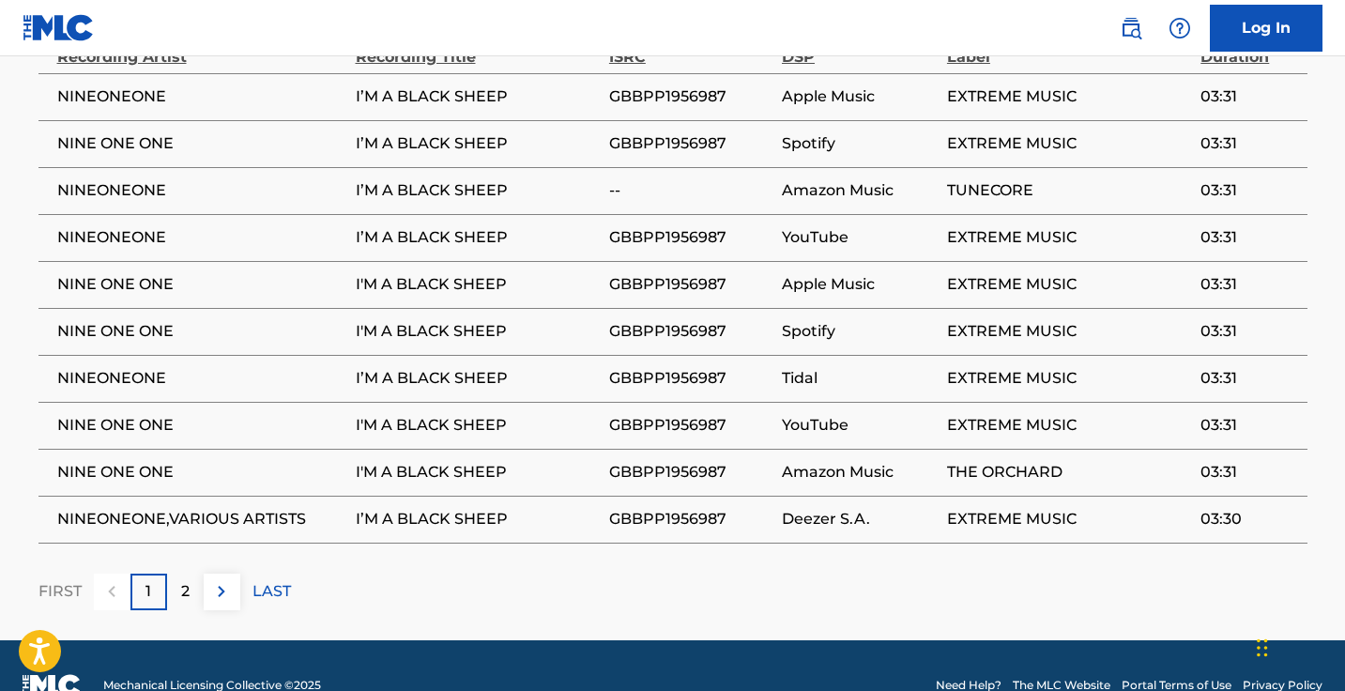
click at [220, 580] on img at bounding box center [221, 591] width 23 height 23
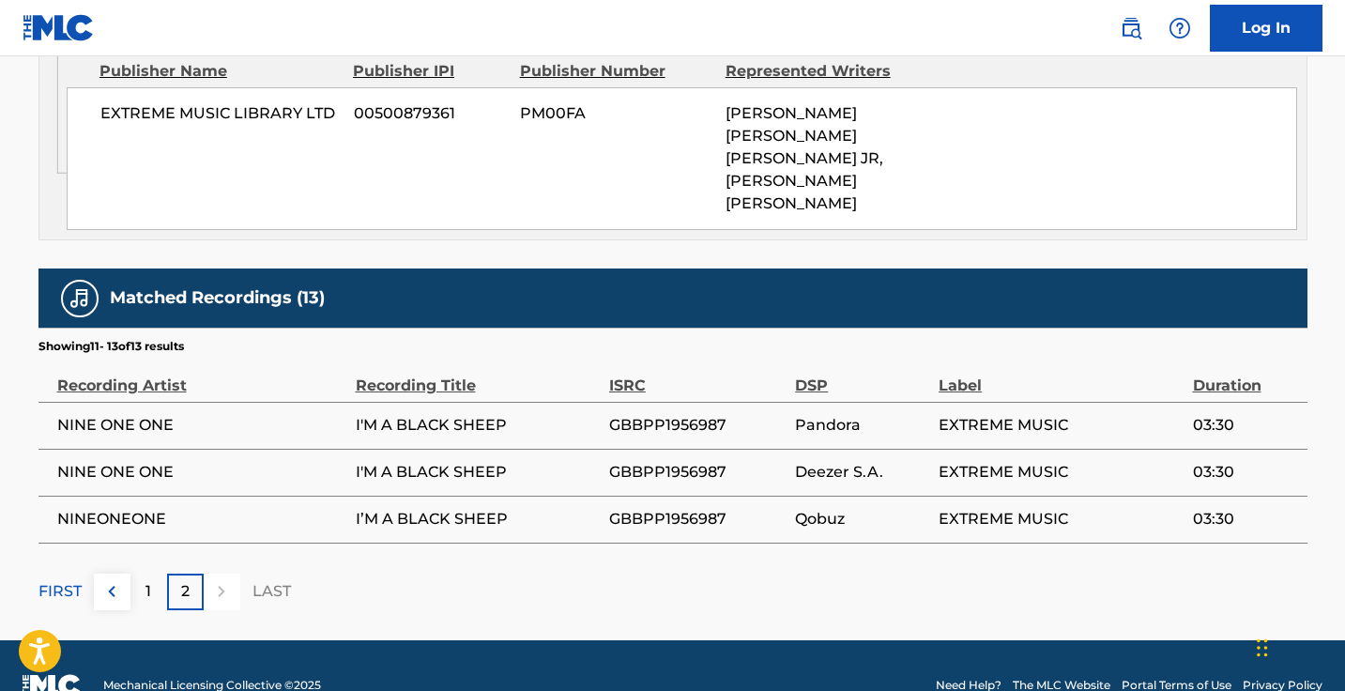
click at [53, 580] on p "FIRST" at bounding box center [59, 591] width 43 height 23
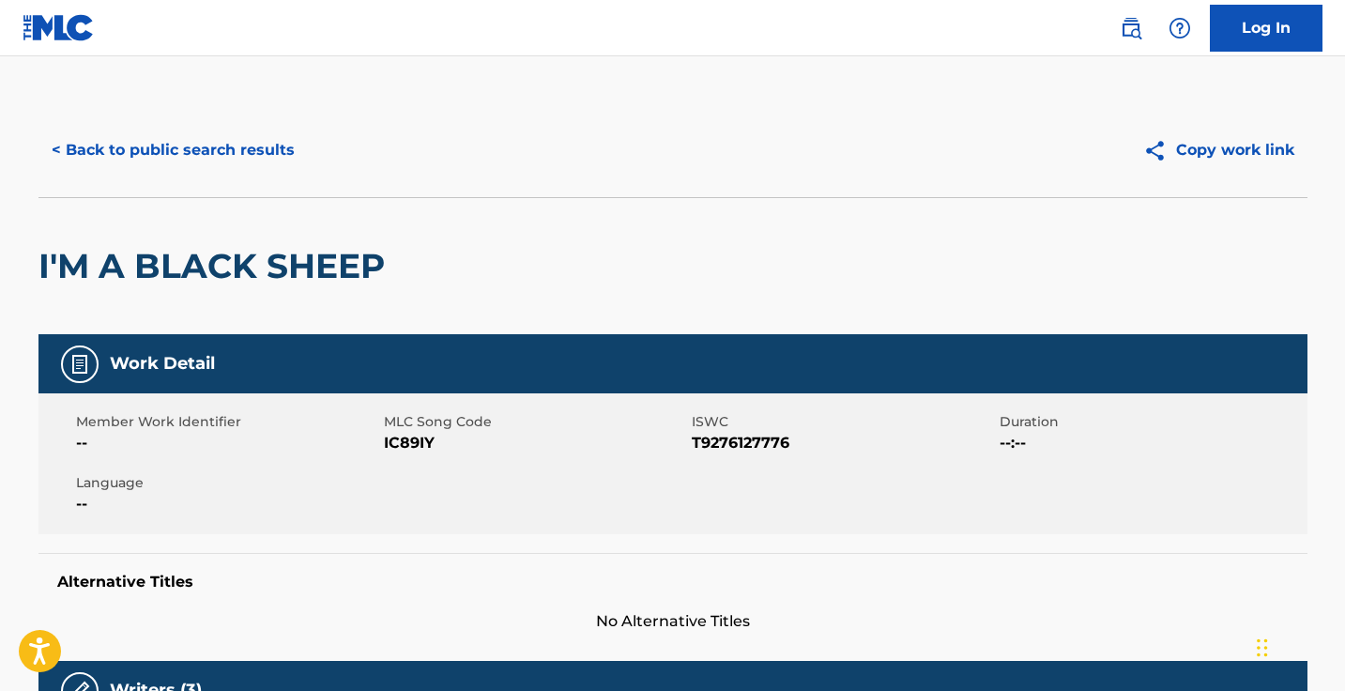
click at [162, 158] on button "< Back to public search results" at bounding box center [172, 150] width 269 height 47
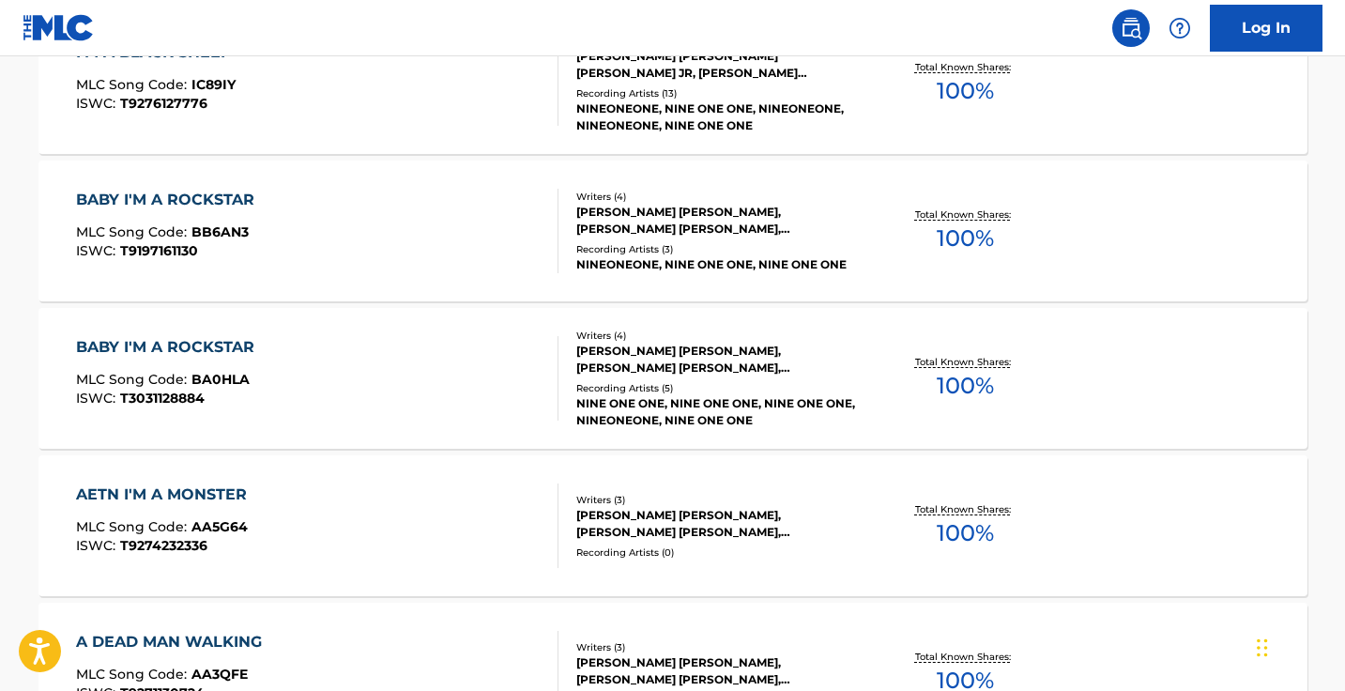
scroll to position [852, 0]
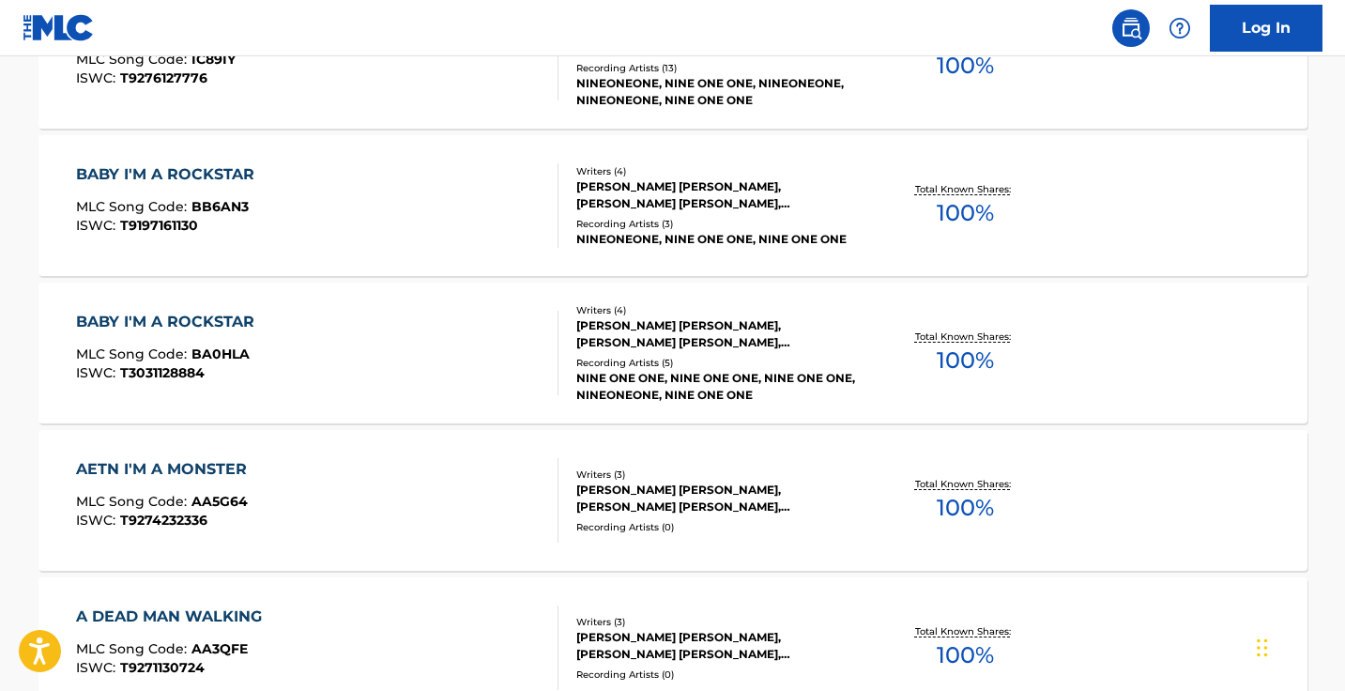
click at [419, 541] on div "AETN I'M A MONSTER MLC Song Code : AA5G64 ISWC : T9274232336" at bounding box center [317, 500] width 482 height 84
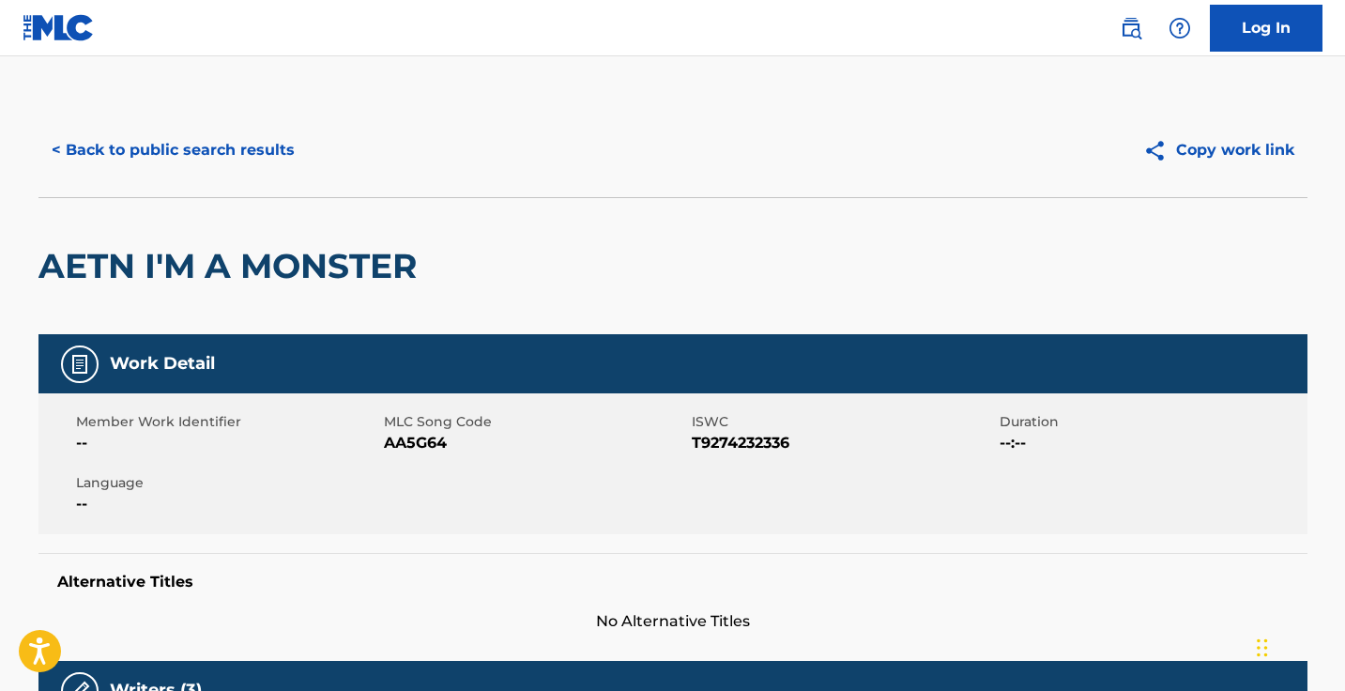
click at [270, 151] on button "< Back to public search results" at bounding box center [172, 150] width 269 height 47
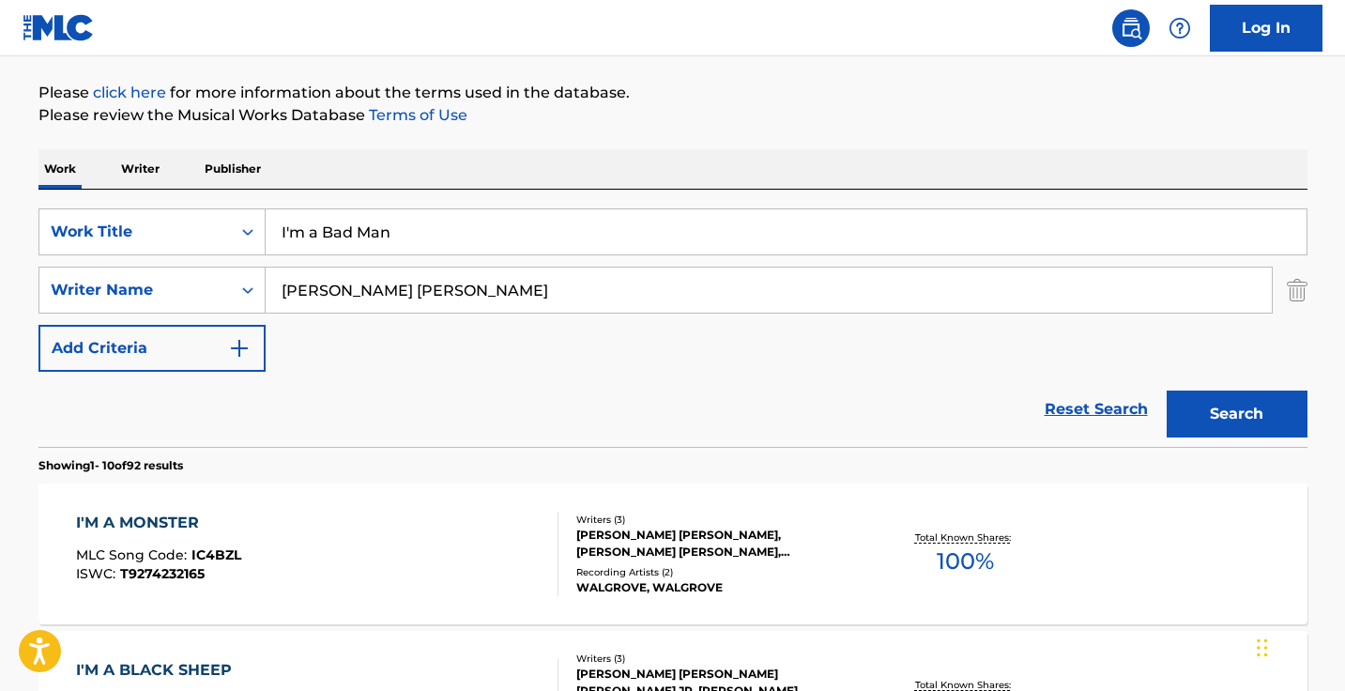
scroll to position [216, 0]
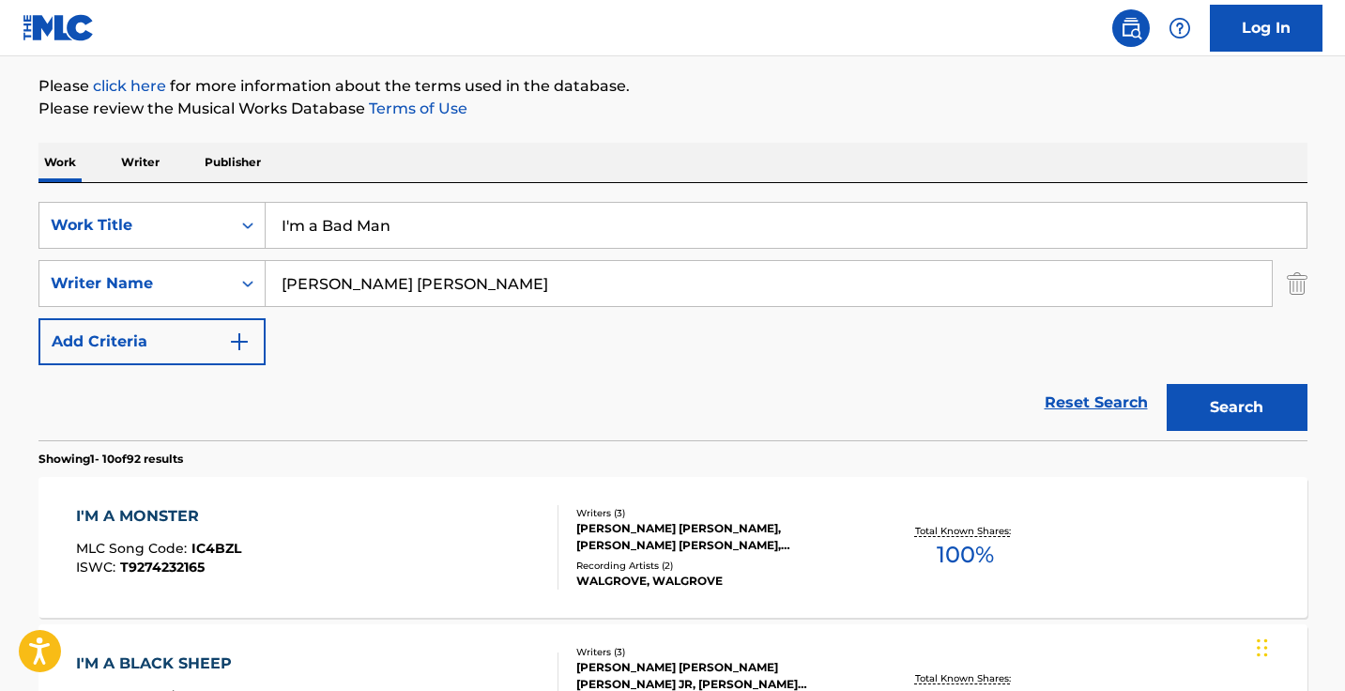
click at [475, 287] on input "tony lee stafford" at bounding box center [769, 283] width 1006 height 45
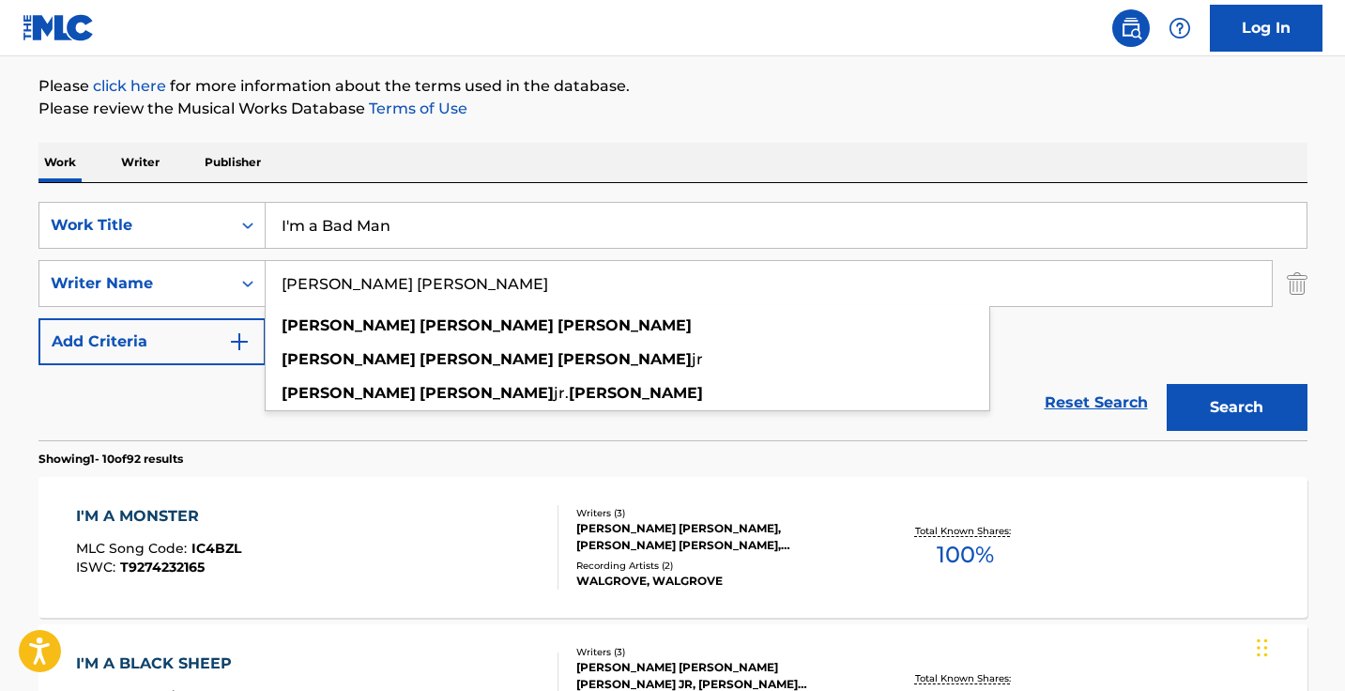
click at [475, 287] on input "tony lee stafford" at bounding box center [769, 283] width 1006 height 45
paste input ""Profugos De Nuevo Leon""
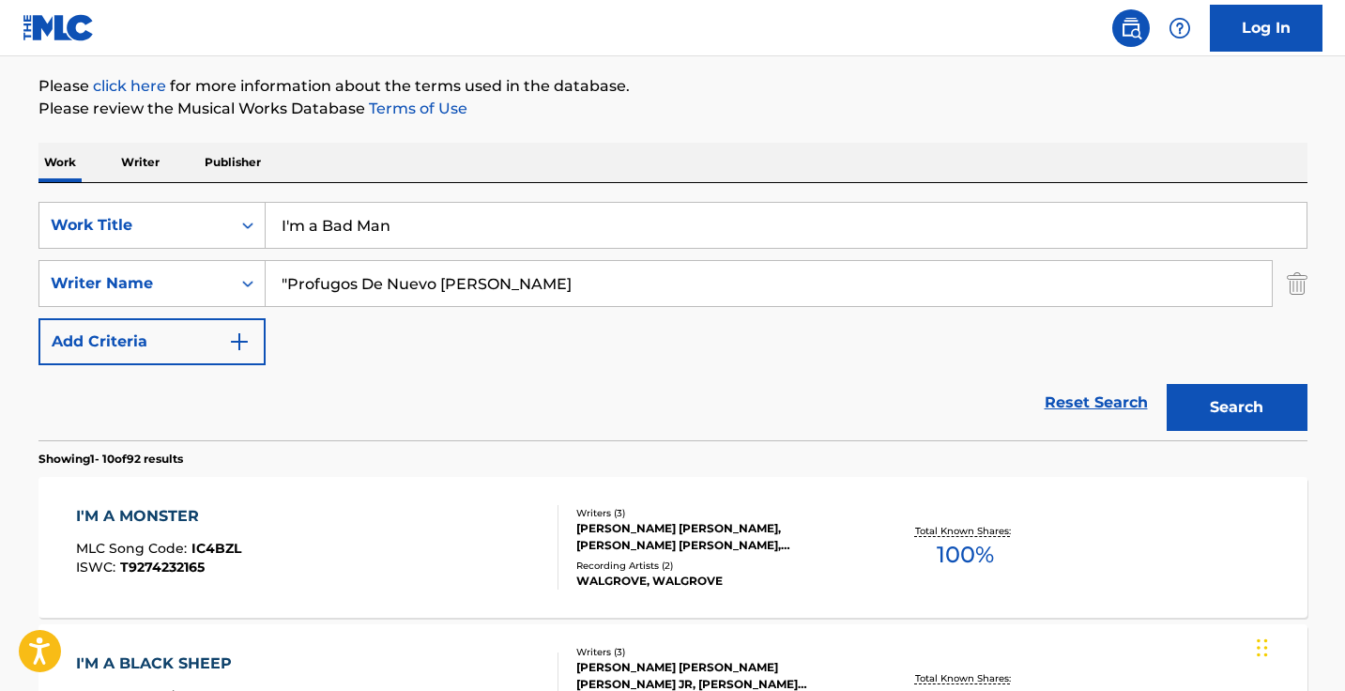
click at [283, 280] on input ""Profugos De Nuevo Leon" at bounding box center [769, 283] width 1006 height 45
click at [285, 277] on input ""Profugos De Nuevo Leon" at bounding box center [769, 283] width 1006 height 45
type input "Profugos De Nuevo Leon"
click at [495, 221] on input "I'm a Bad Man" at bounding box center [786, 225] width 1041 height 45
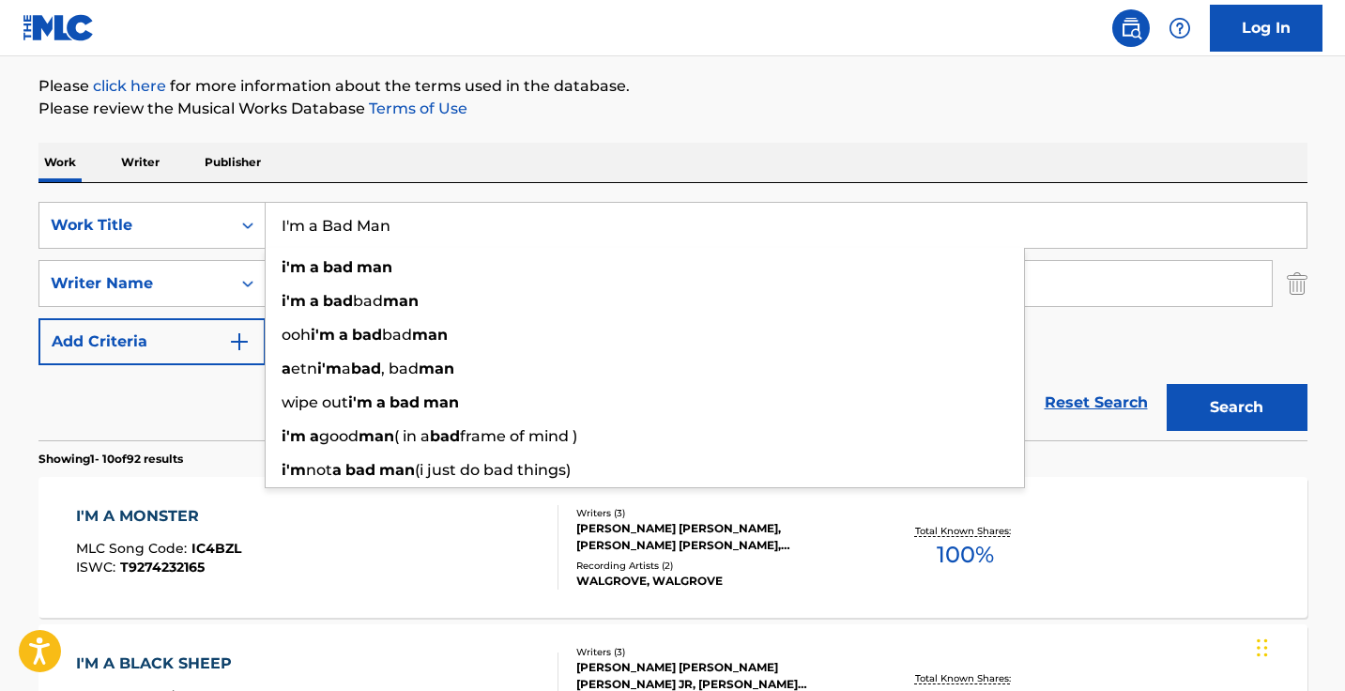
click at [495, 221] on input "I'm a Bad Man" at bounding box center [786, 225] width 1041 height 45
paste input "Arturo El De Culiac"
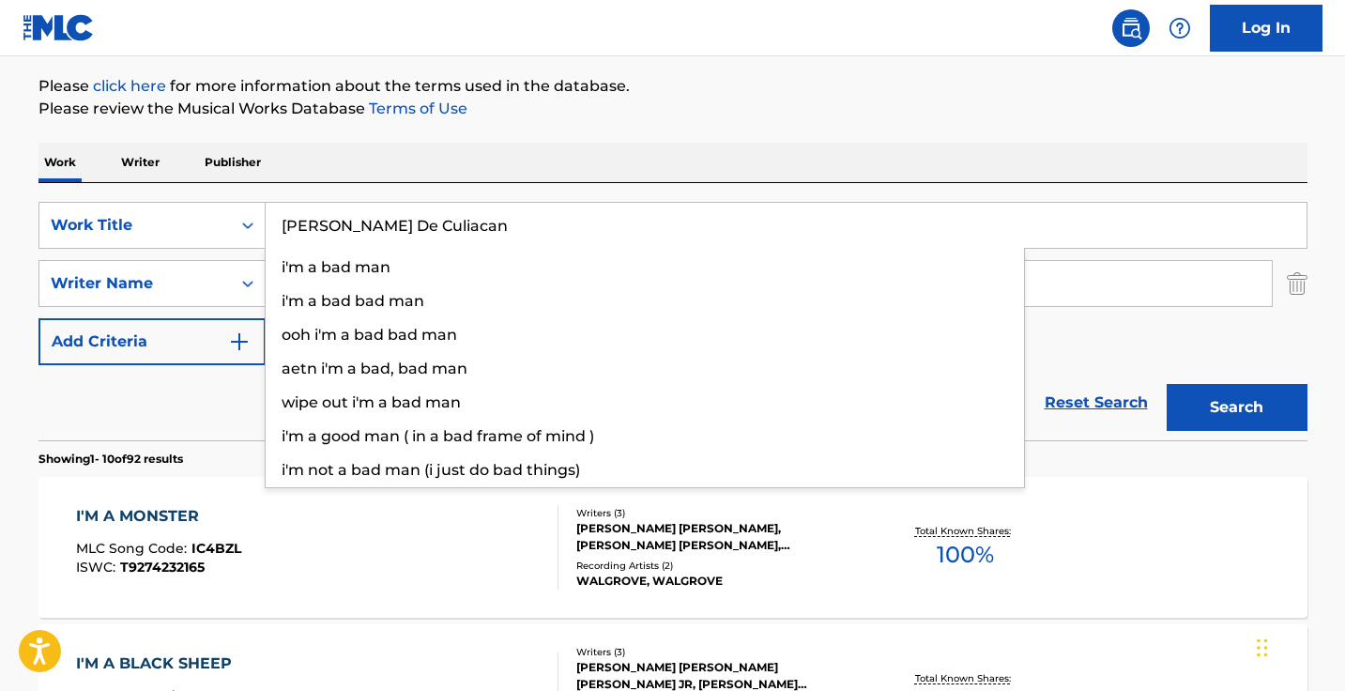
type input "Arturo El De Culiacan"
click at [1236, 407] on button "Search" at bounding box center [1236, 407] width 141 height 47
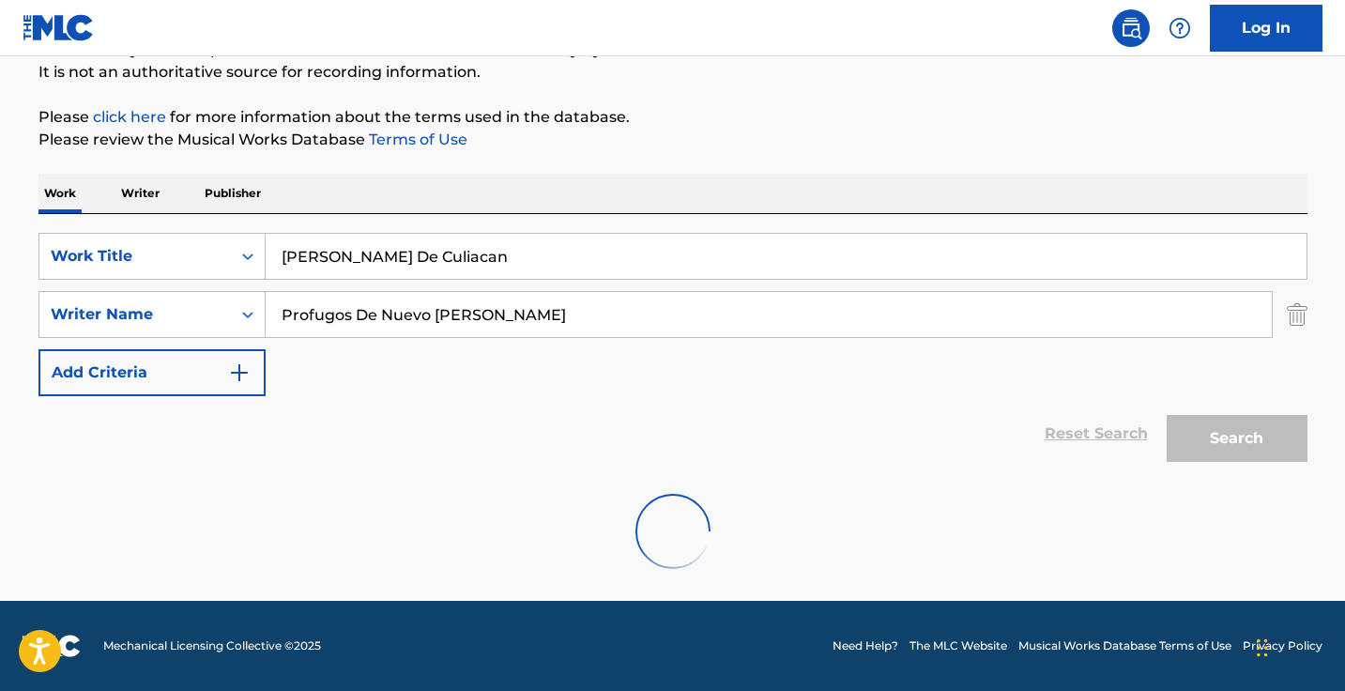
scroll to position [124, 0]
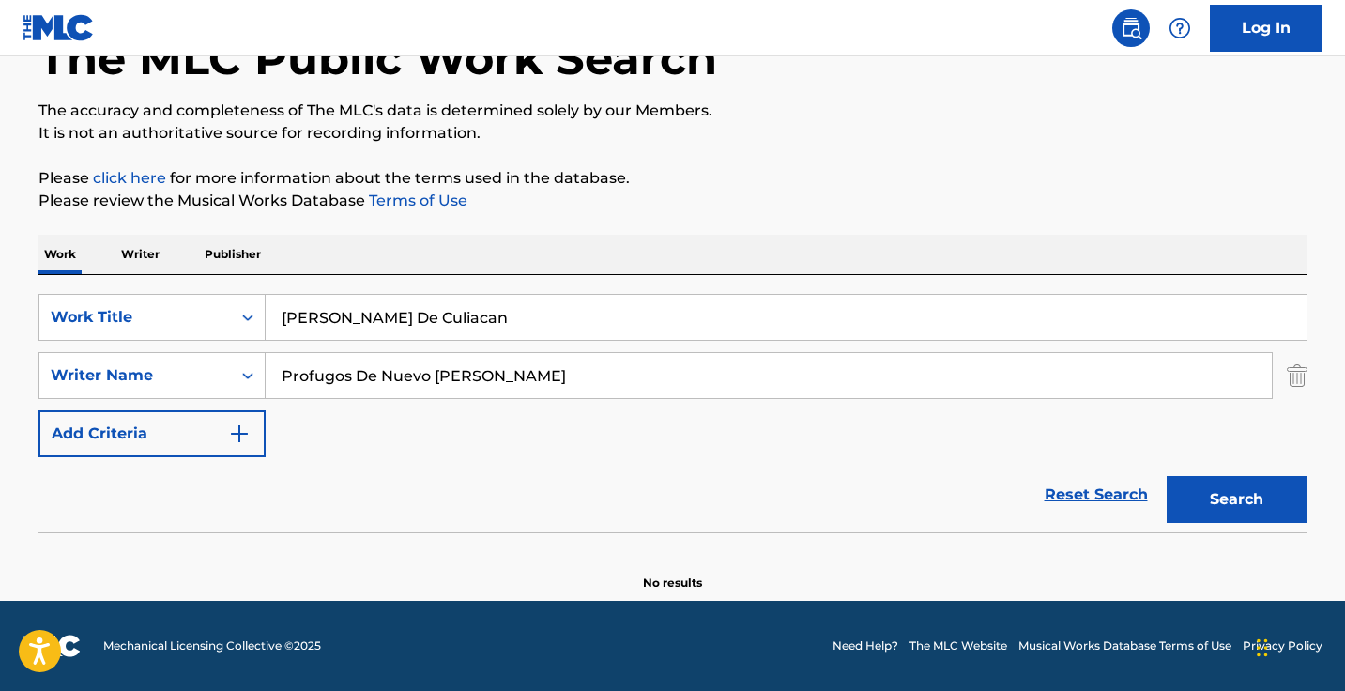
click at [526, 381] on input "Profugos De Nuevo Leon" at bounding box center [769, 375] width 1006 height 45
click at [1236, 499] on button "Search" at bounding box center [1236, 499] width 141 height 47
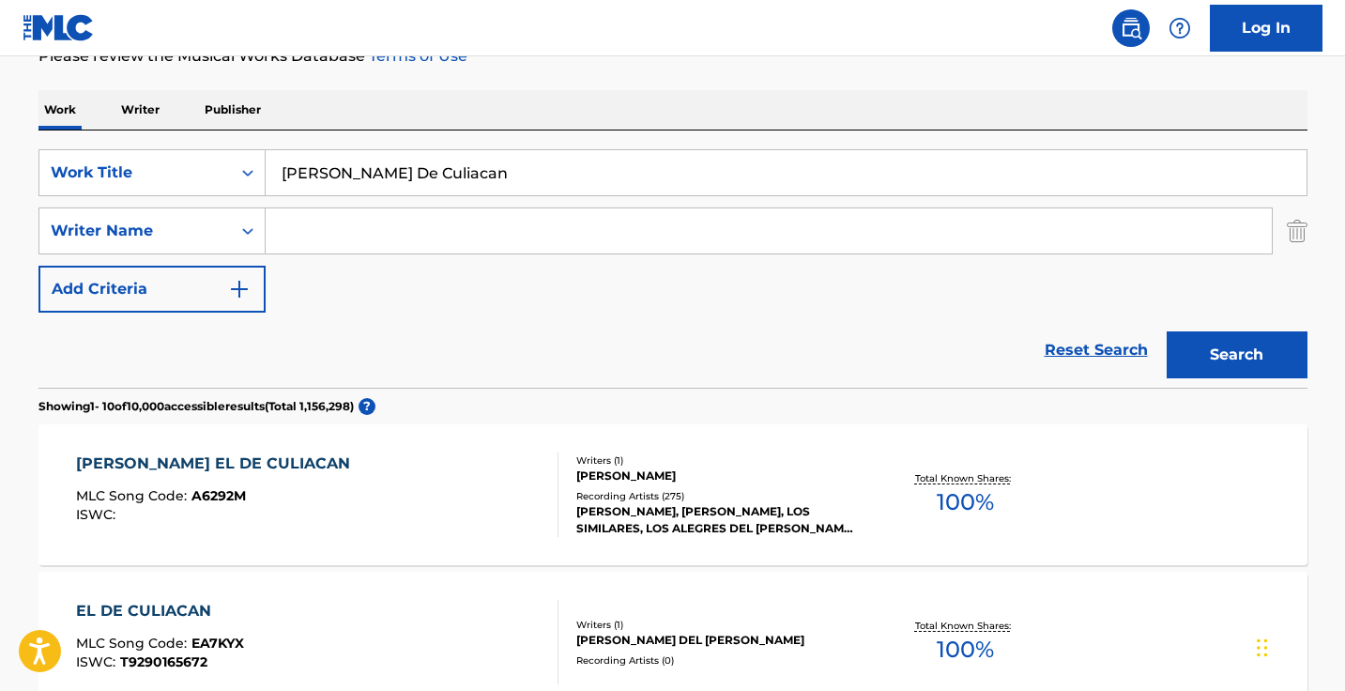
scroll to position [264, 0]
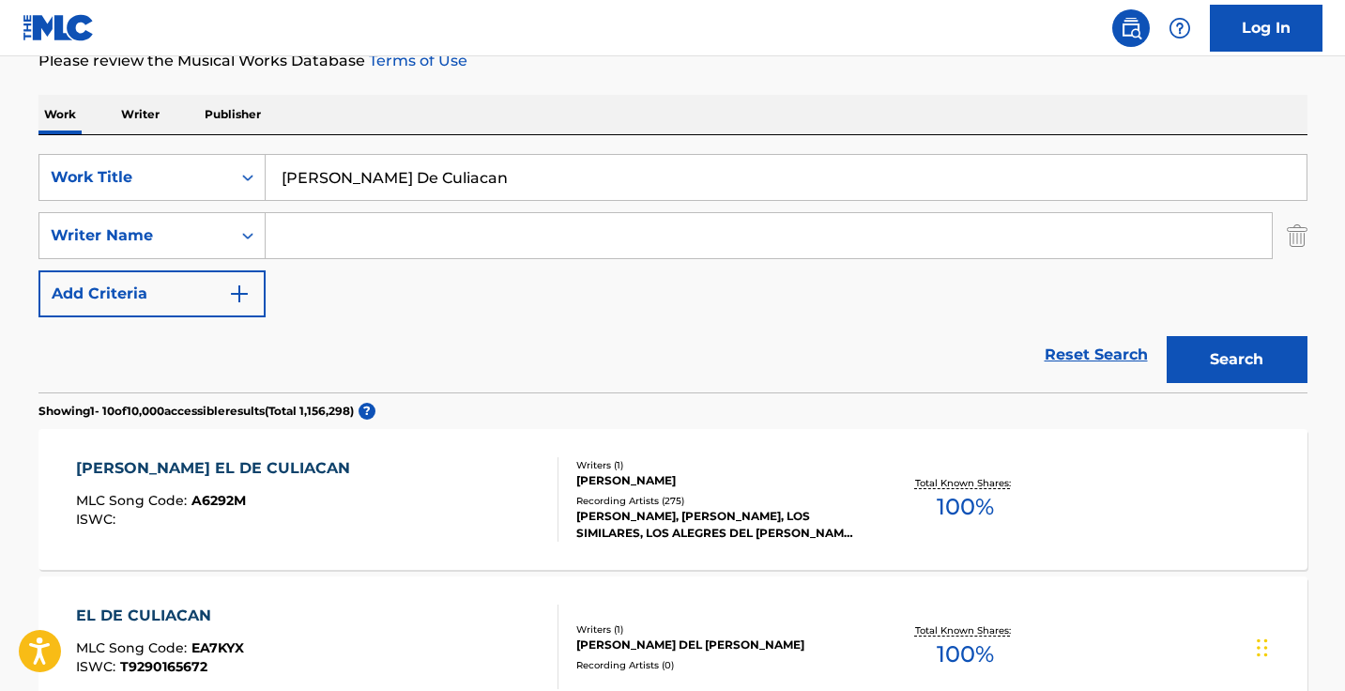
click at [516, 494] on div "ARTURO EL DE CULIACAN MLC Song Code : A6292M ISWC :" at bounding box center [317, 499] width 482 height 84
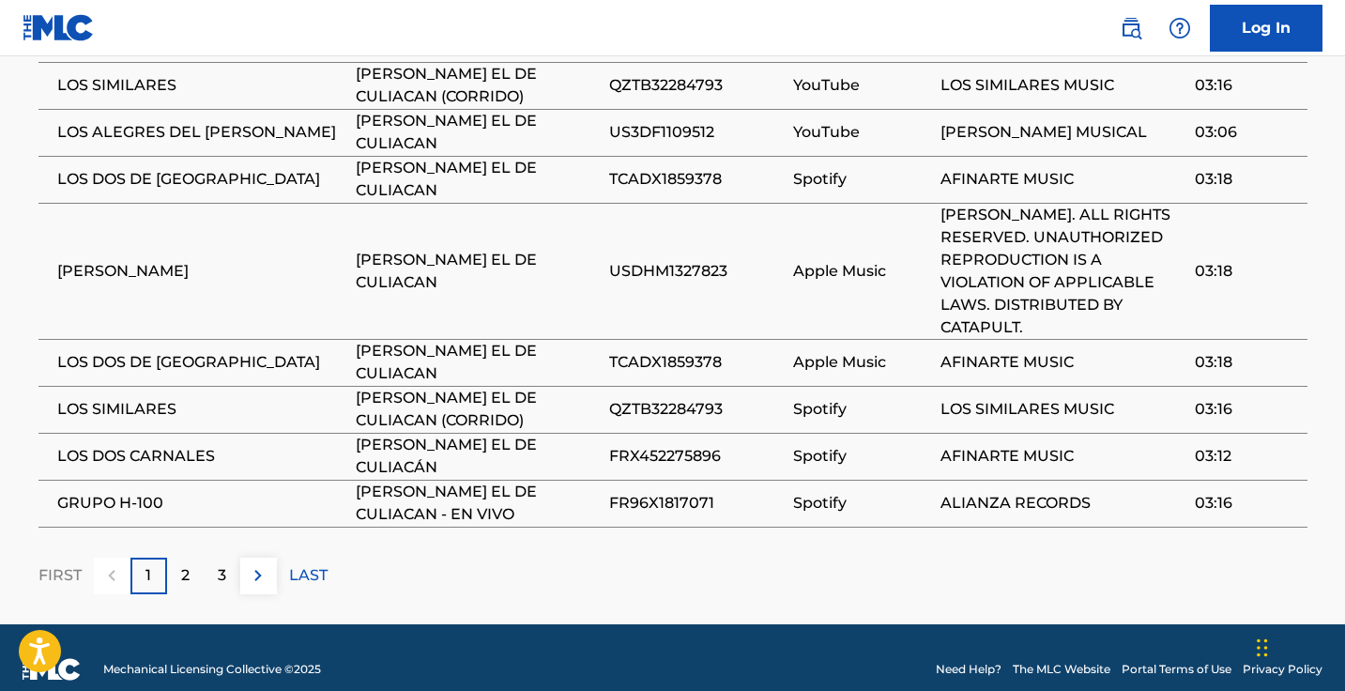
click at [266, 564] on img at bounding box center [258, 575] width 23 height 23
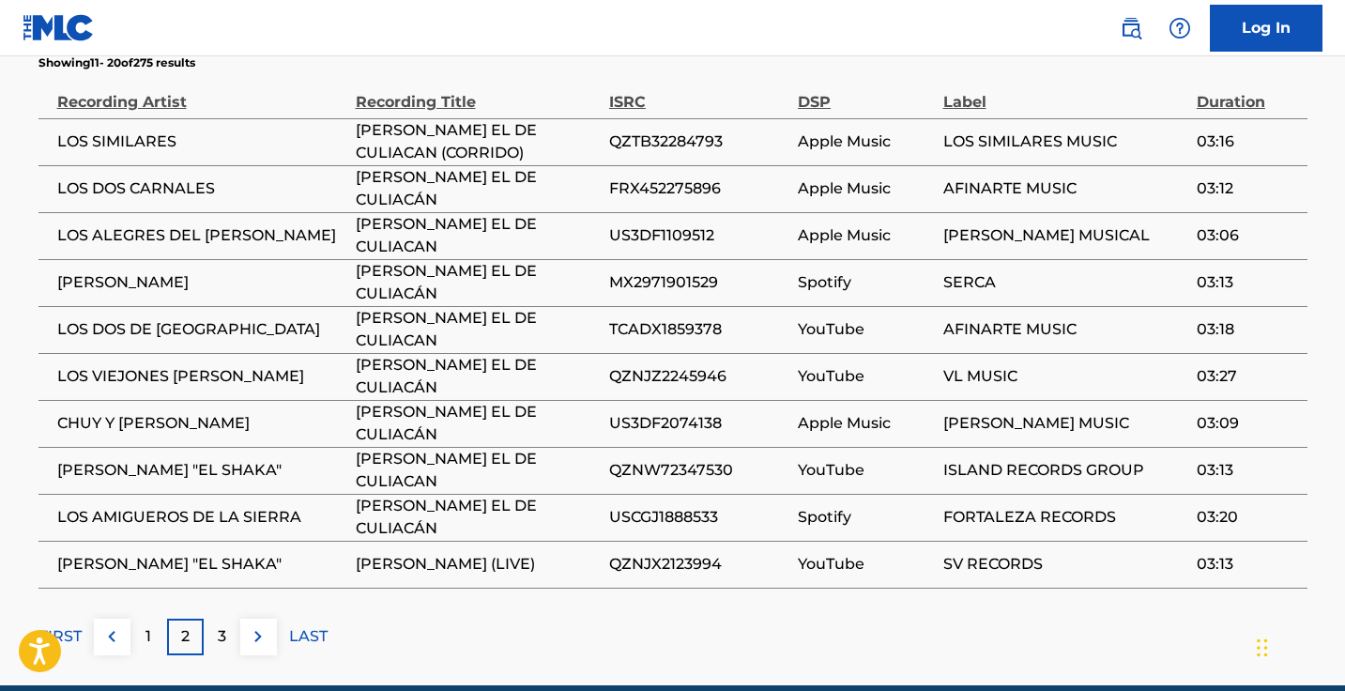
scroll to position [1280, 0]
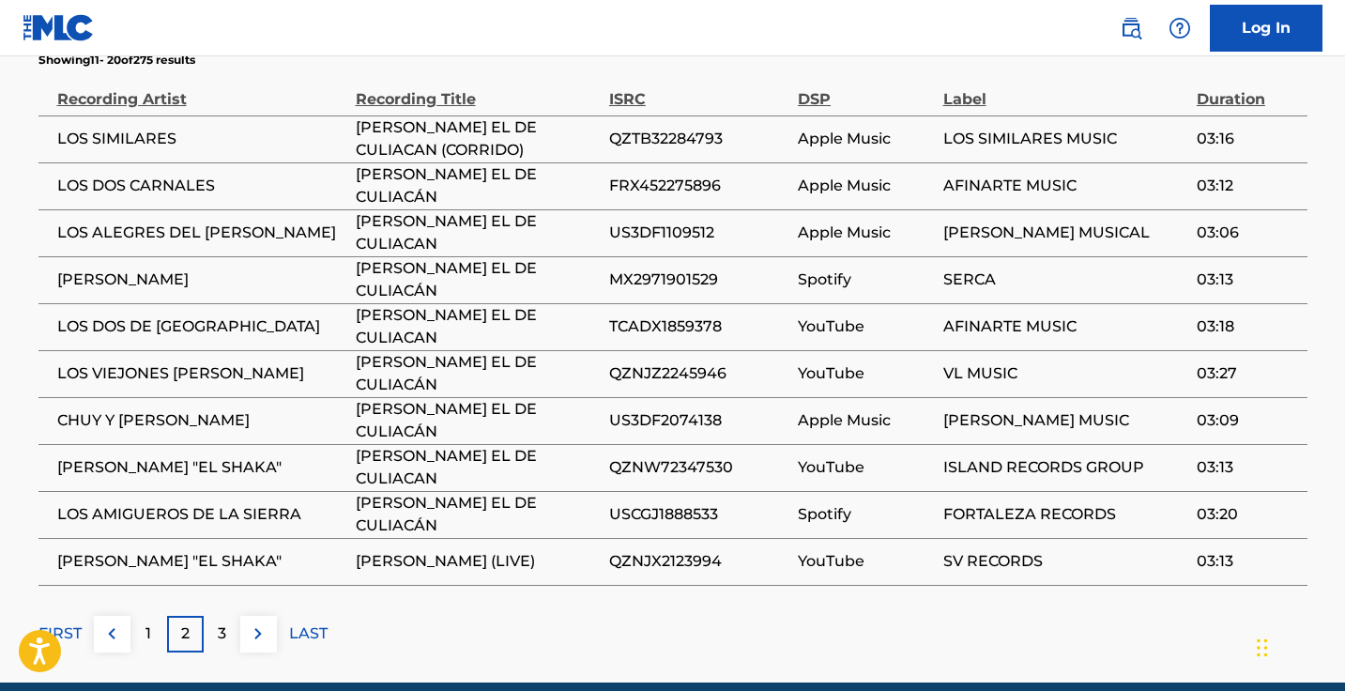
click at [263, 622] on img at bounding box center [258, 633] width 23 height 23
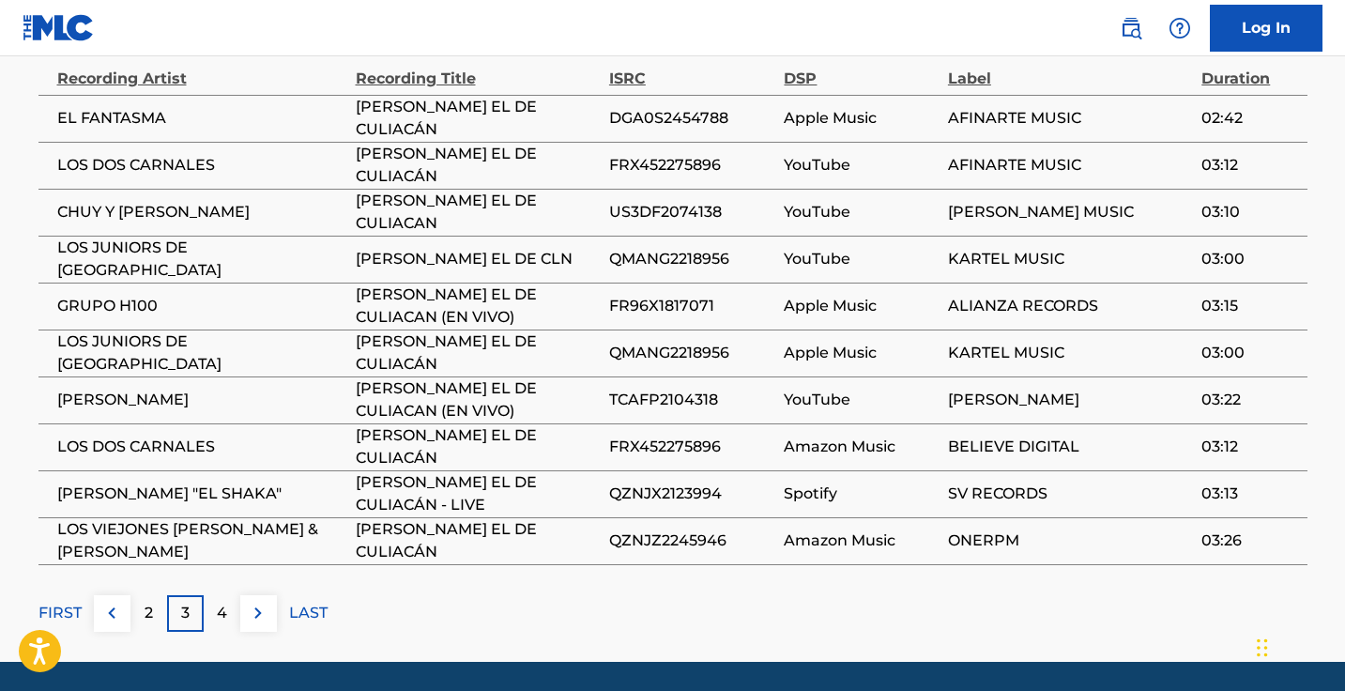
scroll to position [1305, 0]
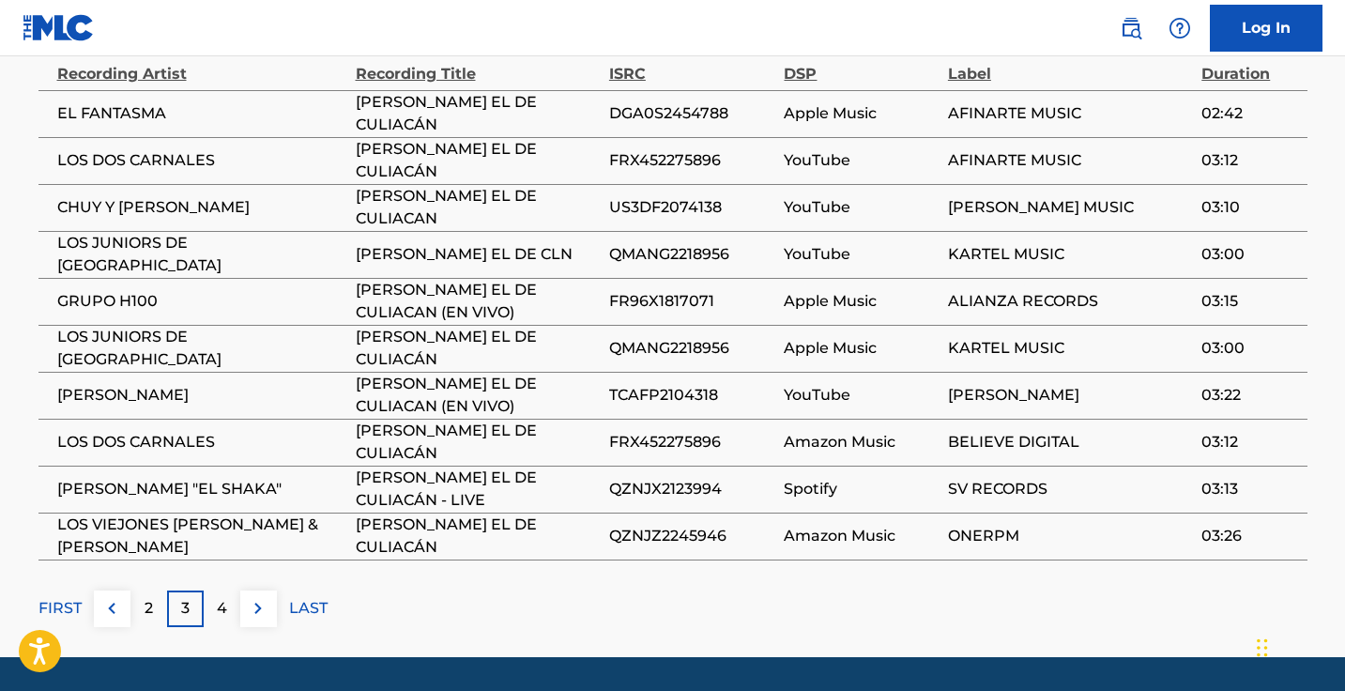
click at [264, 598] on button at bounding box center [258, 608] width 37 height 37
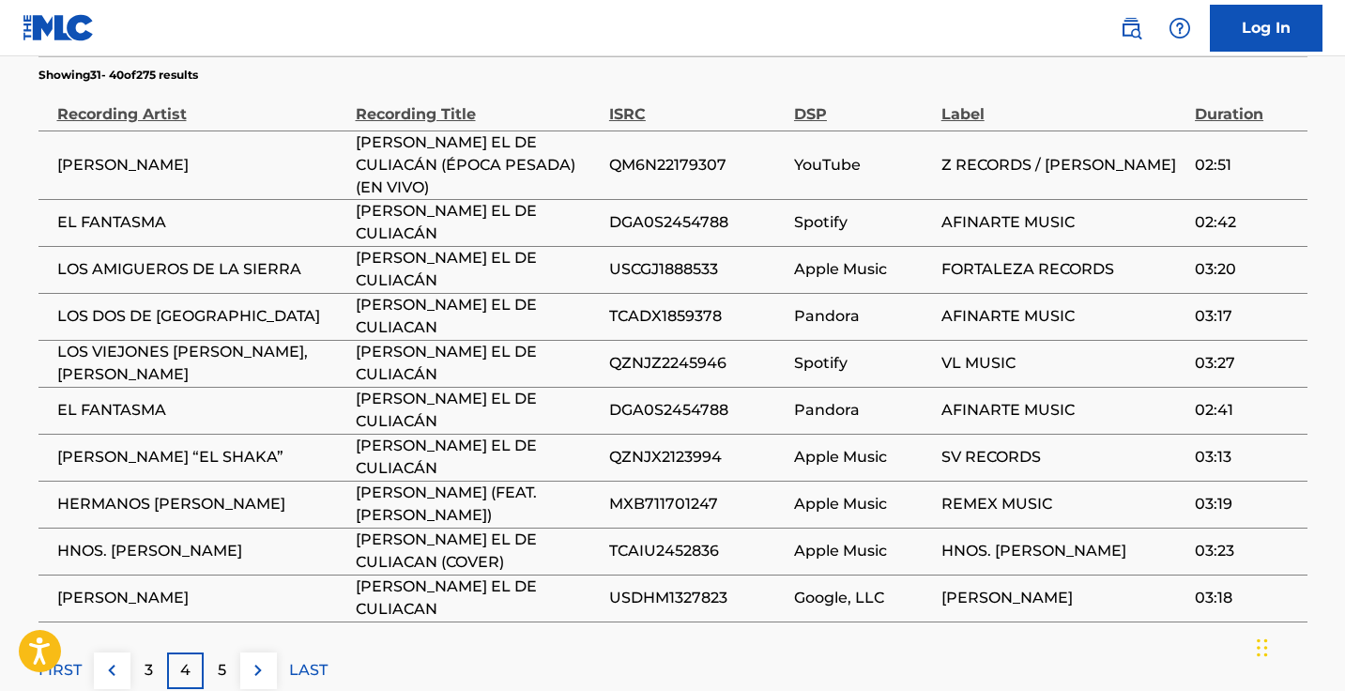
scroll to position [1277, 0]
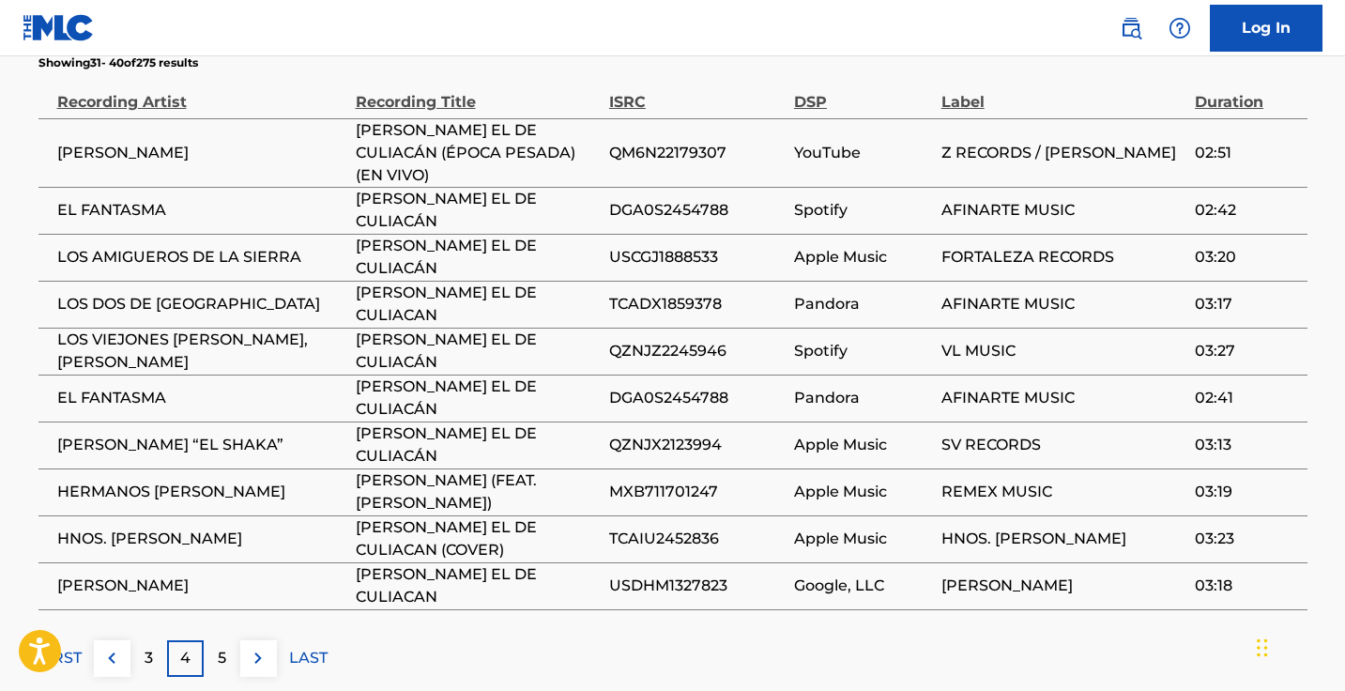
click at [264, 647] on img at bounding box center [258, 658] width 23 height 23
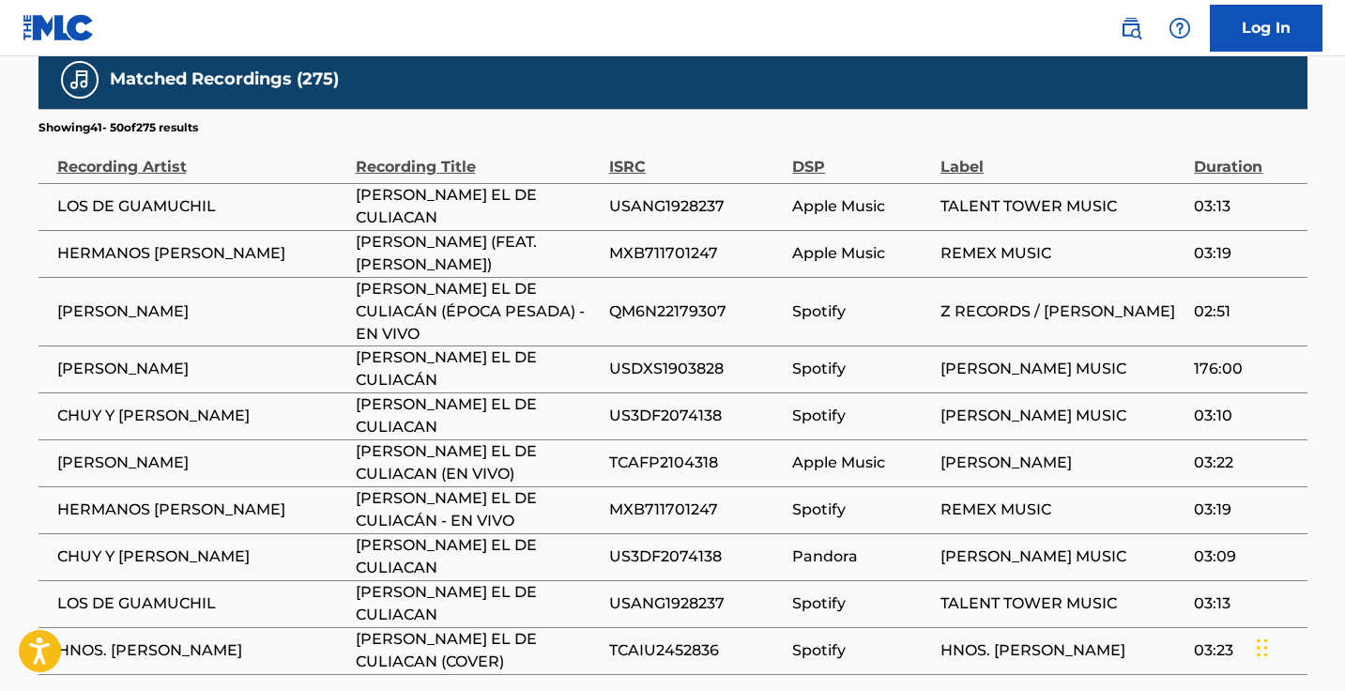
scroll to position [1215, 0]
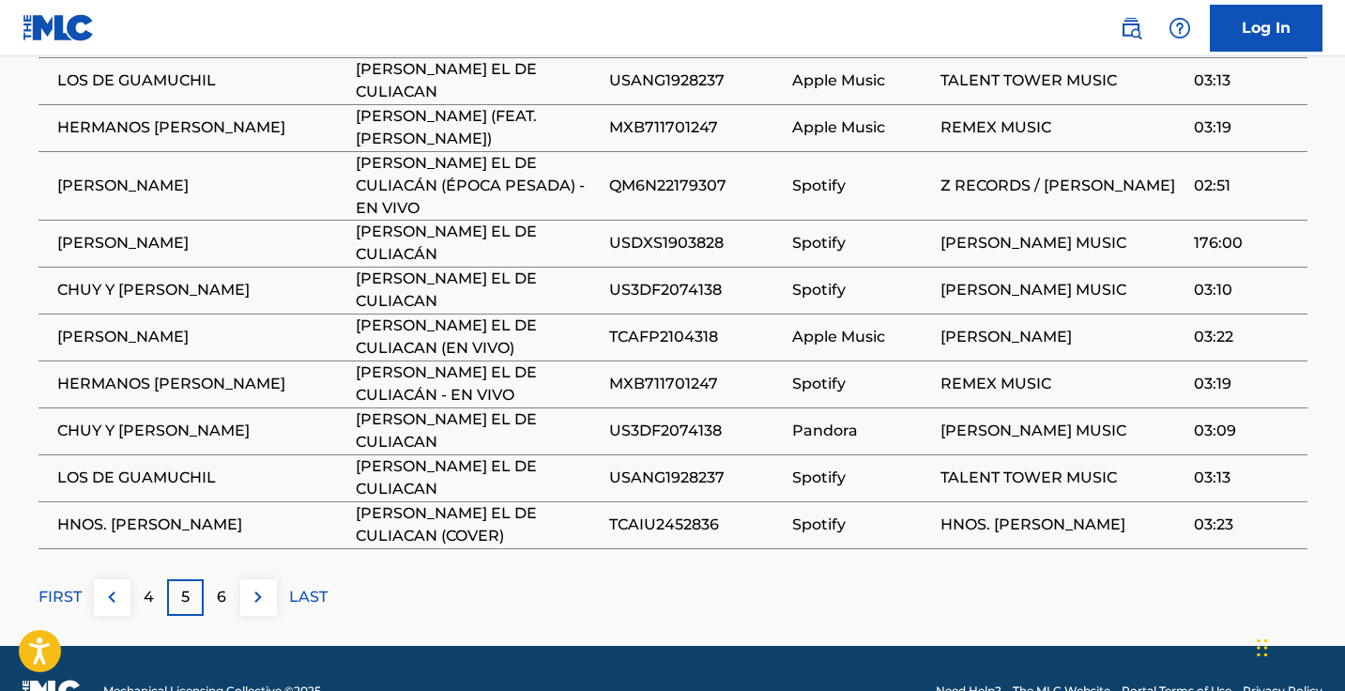
click at [265, 586] on img at bounding box center [258, 597] width 23 height 23
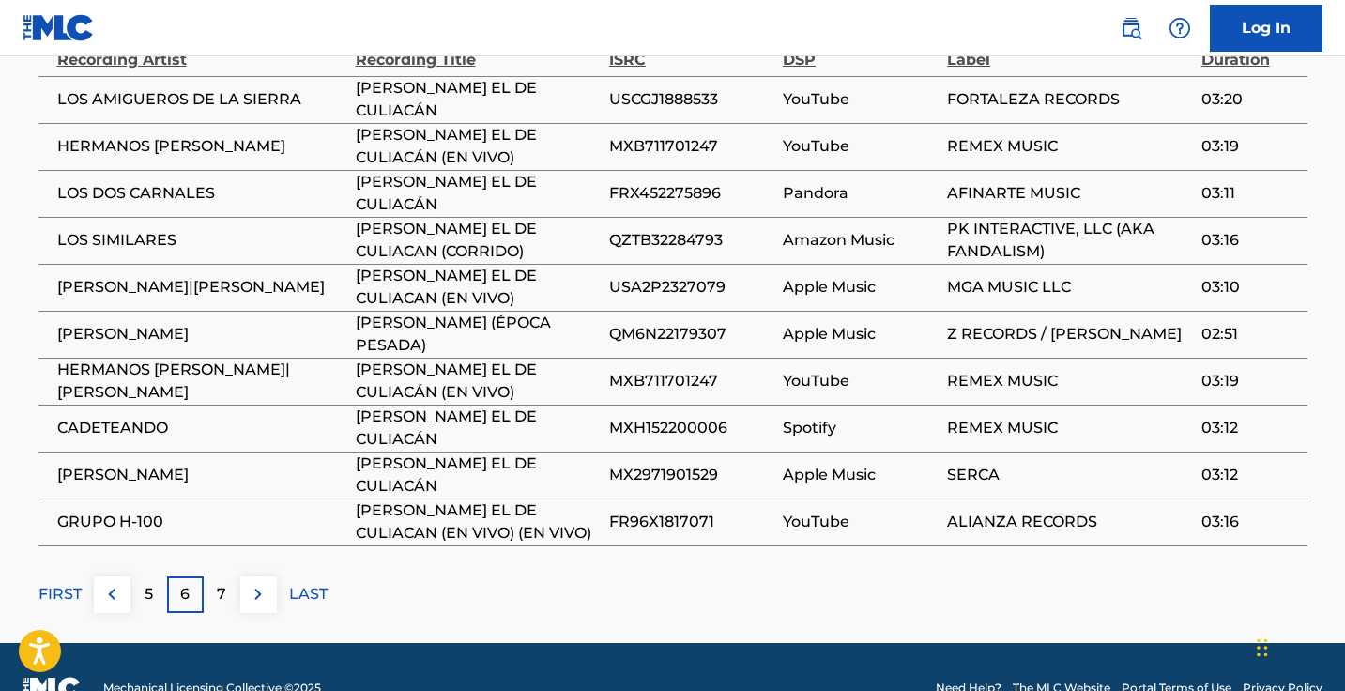
click at [259, 583] on img at bounding box center [258, 594] width 23 height 23
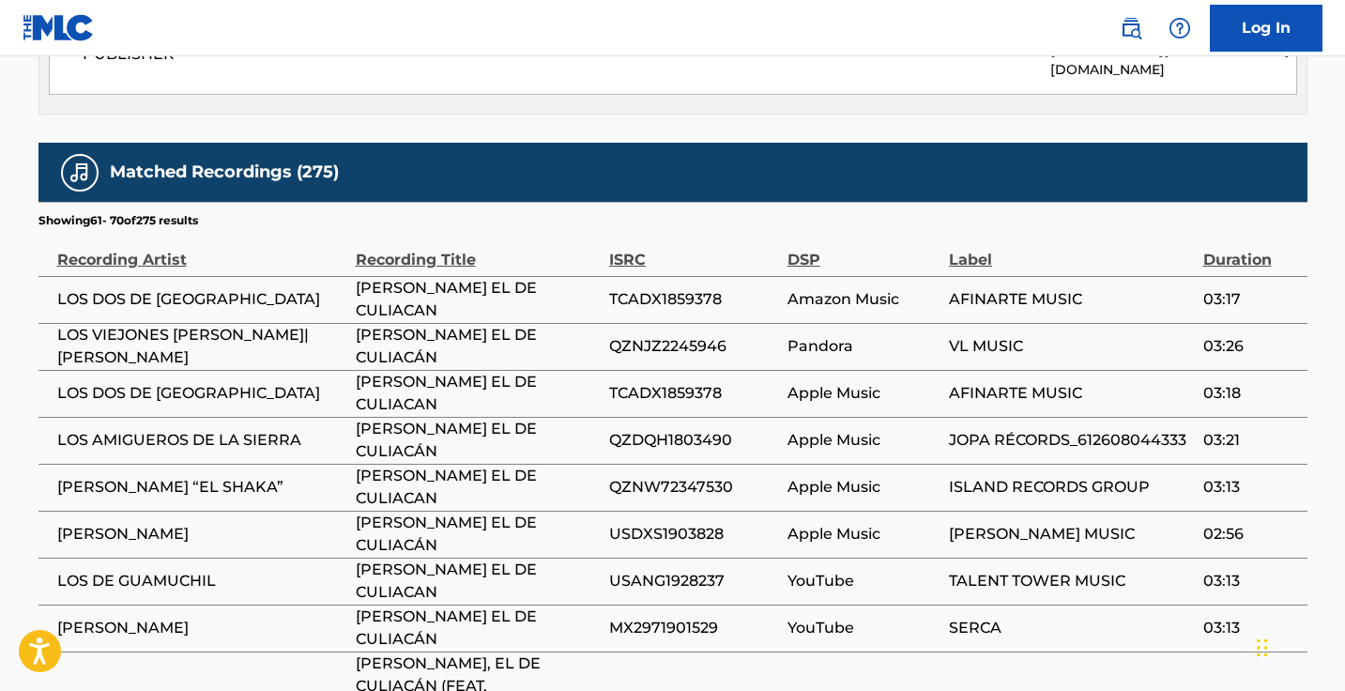
scroll to position [1173, 0]
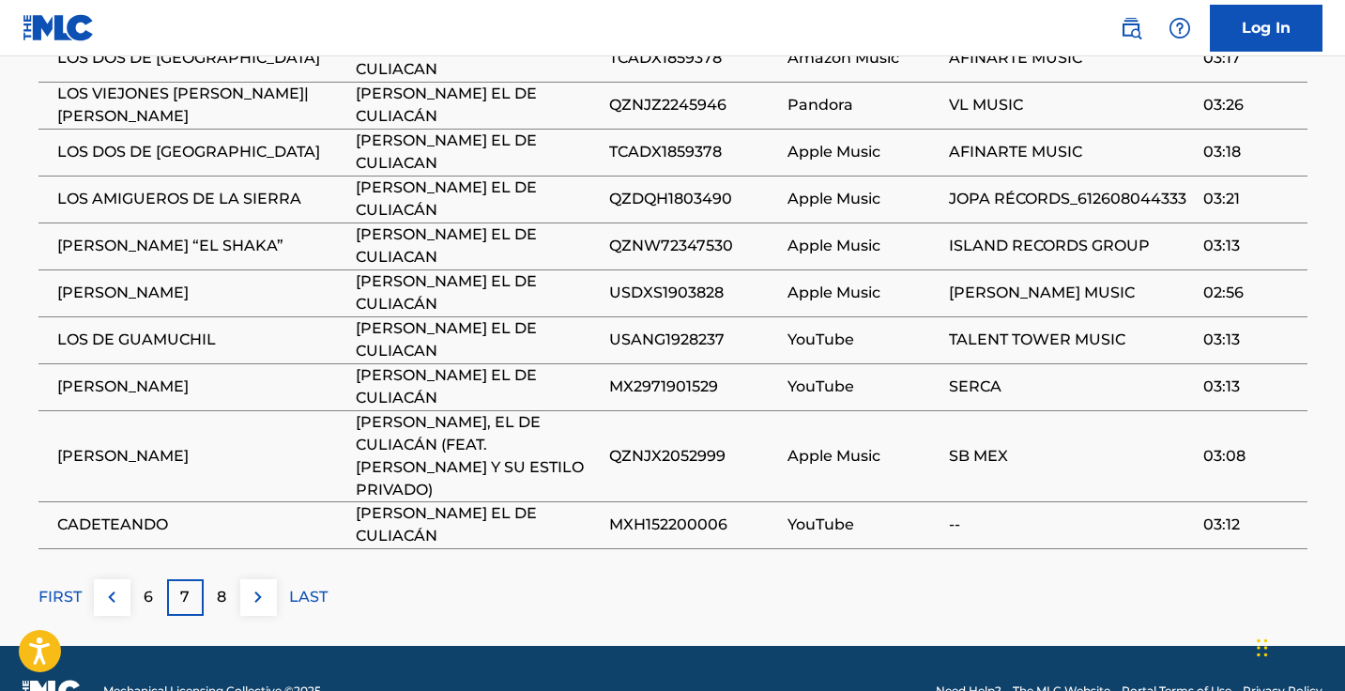
click at [248, 586] on img at bounding box center [258, 597] width 23 height 23
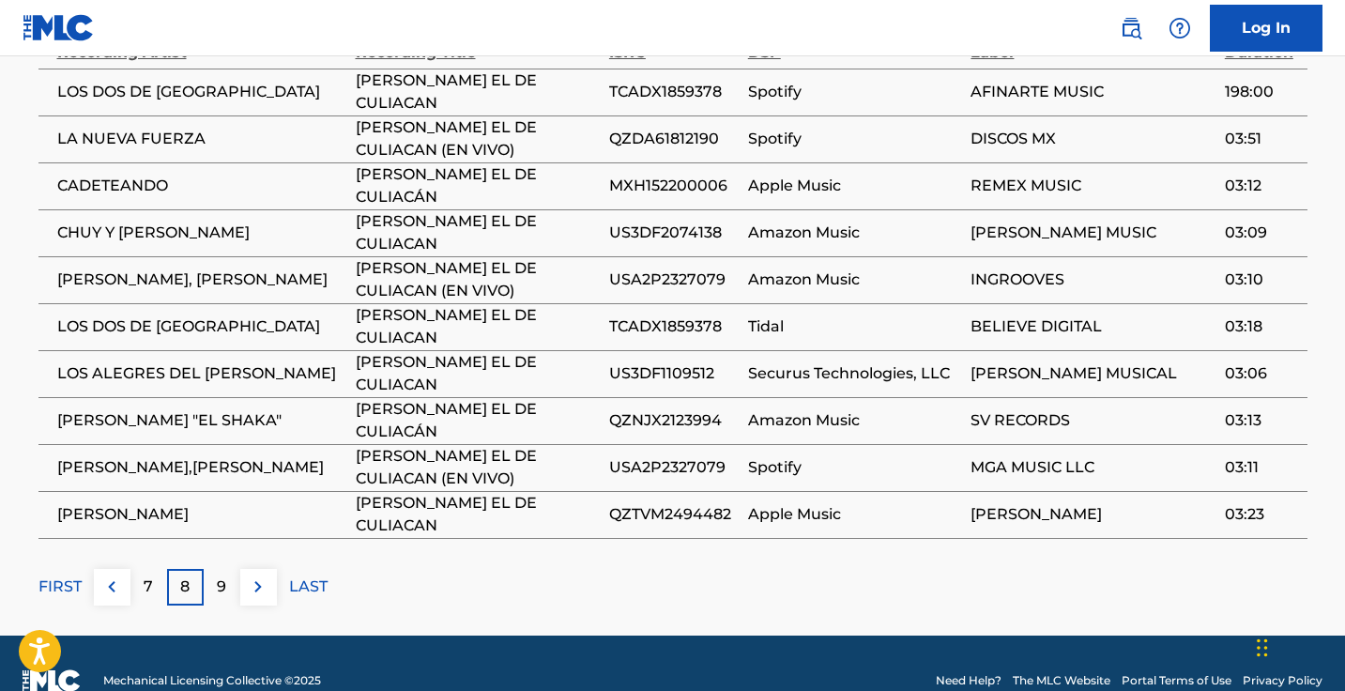
click at [258, 575] on button at bounding box center [258, 587] width 37 height 37
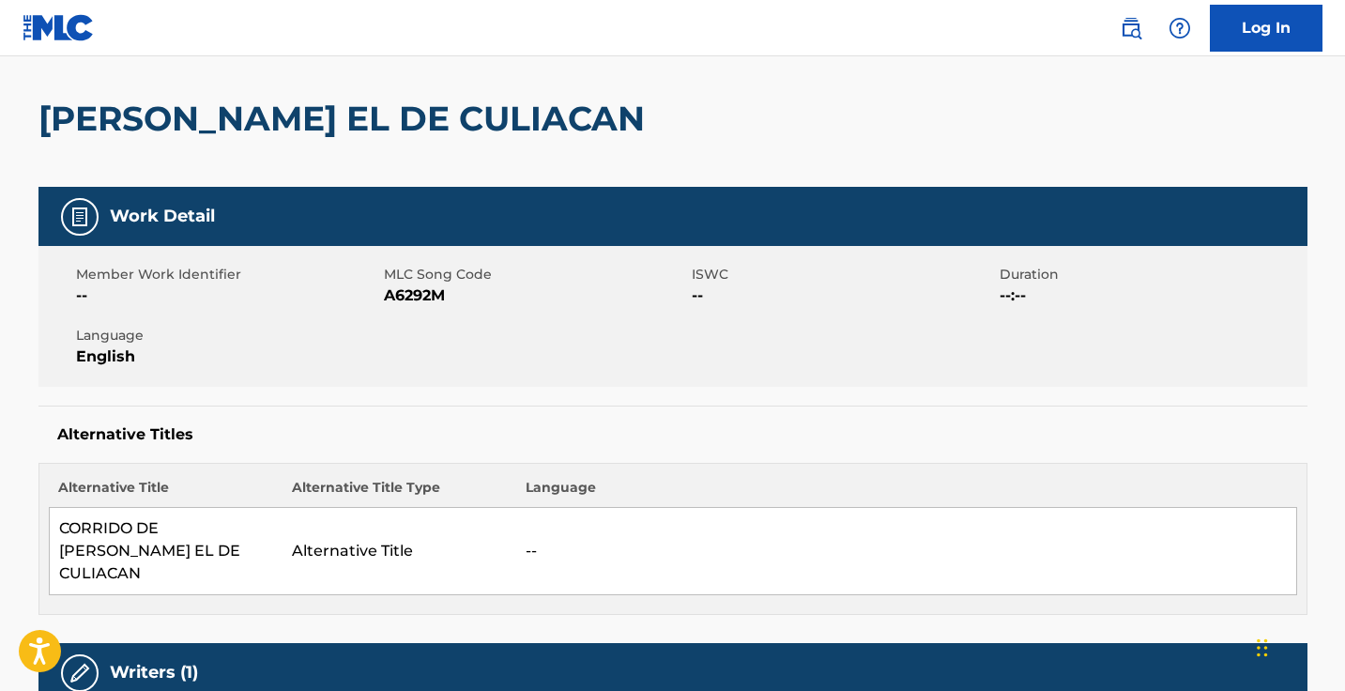
scroll to position [0, 0]
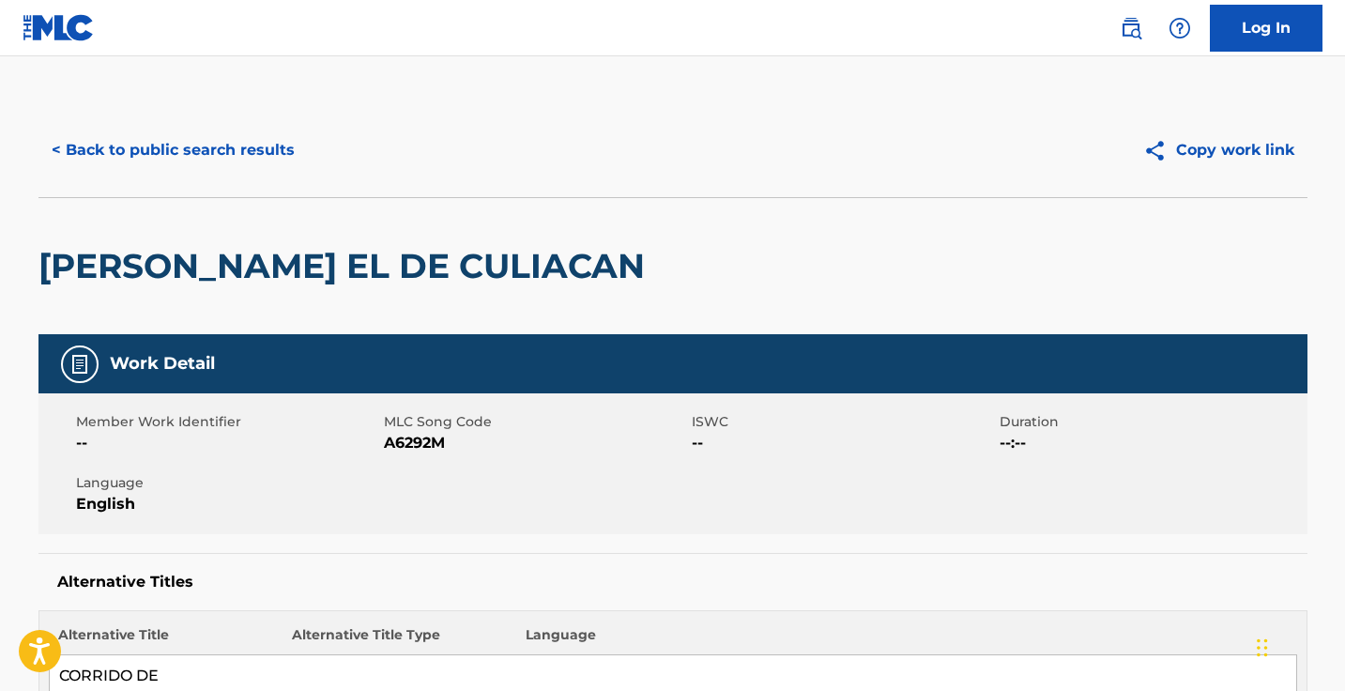
click at [228, 144] on button "< Back to public search results" at bounding box center [172, 150] width 269 height 47
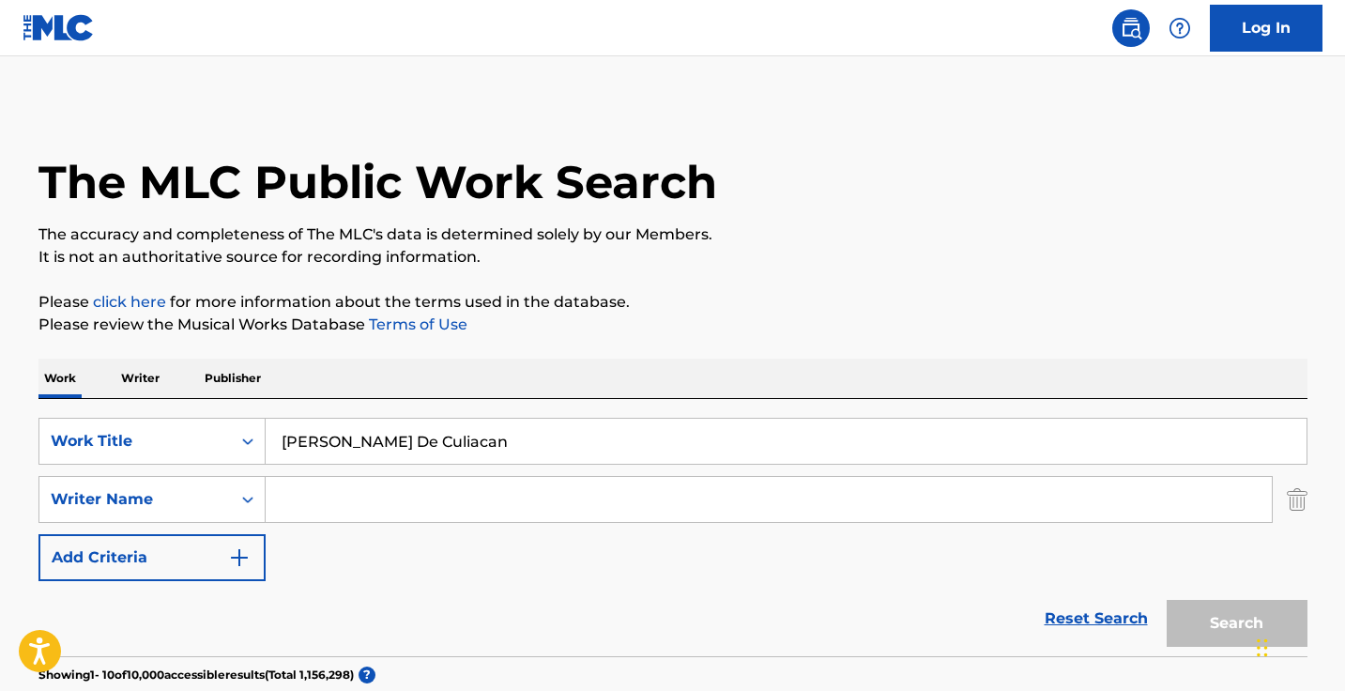
scroll to position [264, 0]
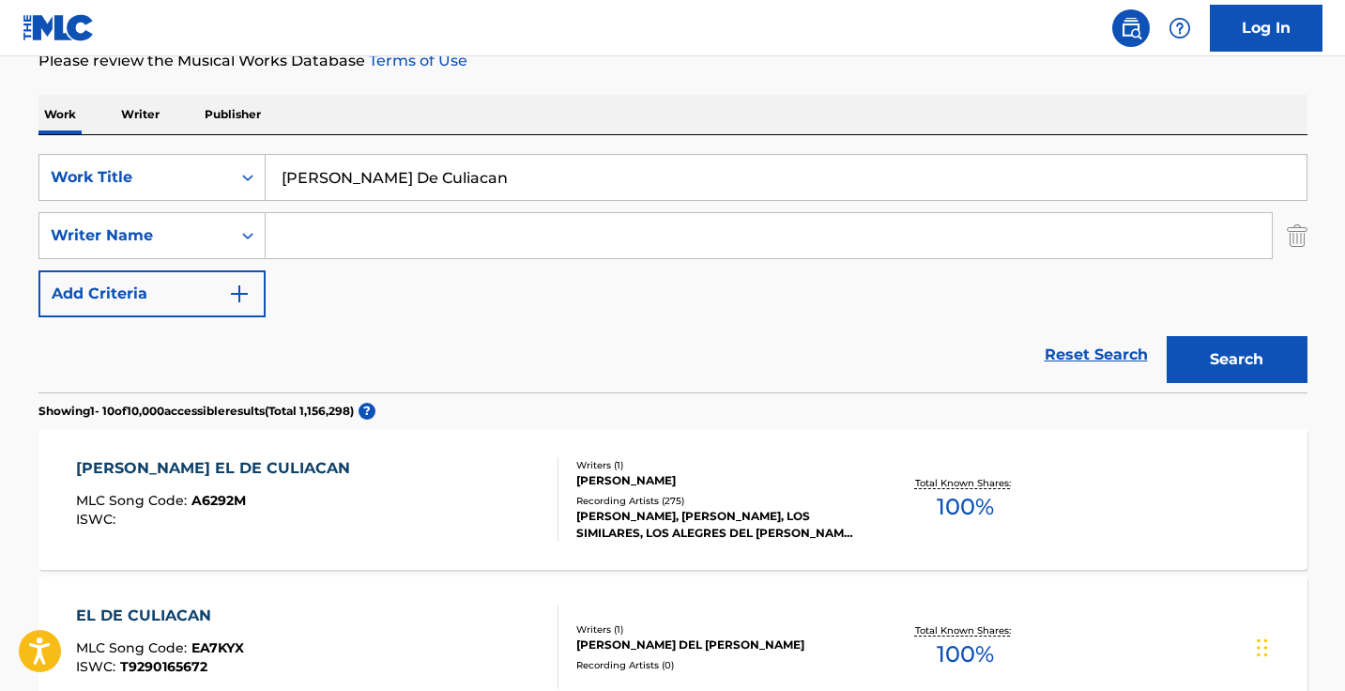
click at [154, 124] on p "Writer" at bounding box center [140, 114] width 50 height 39
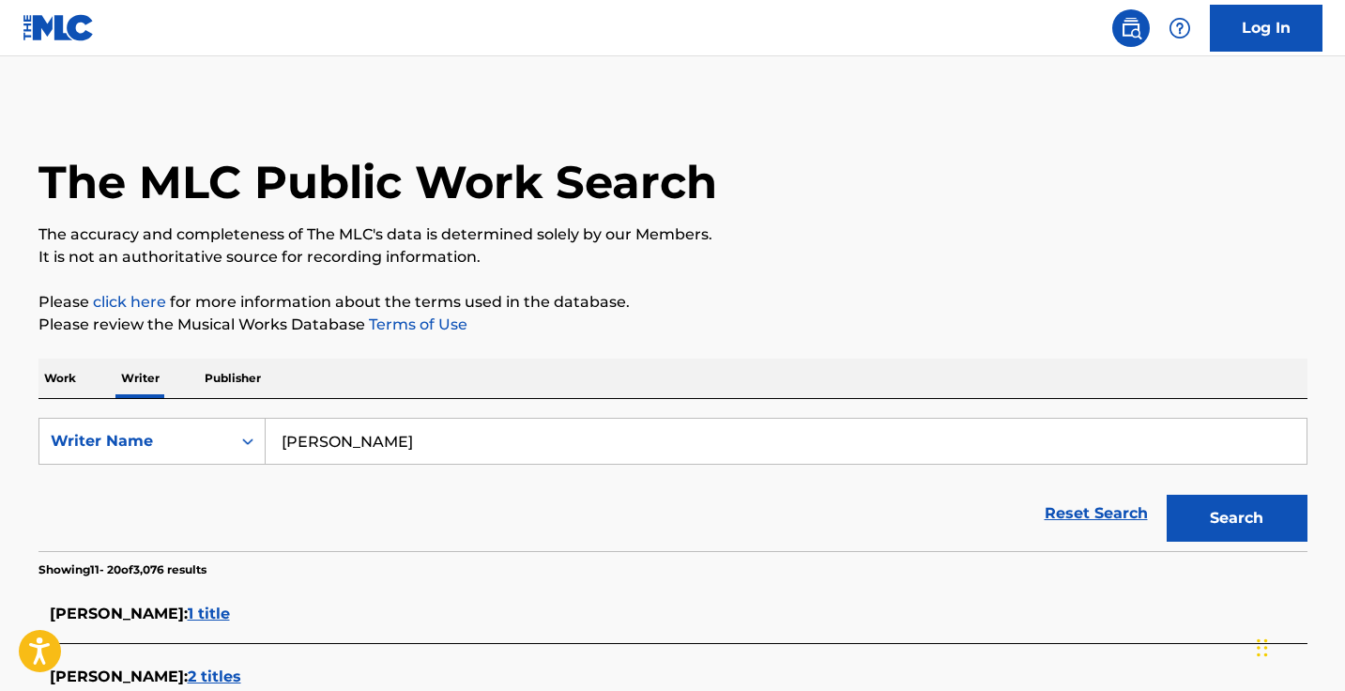
click at [374, 432] on input "Igor Loncar" at bounding box center [786, 441] width 1041 height 45
type input "jemel green"
click at [1236, 518] on button "Search" at bounding box center [1236, 518] width 141 height 47
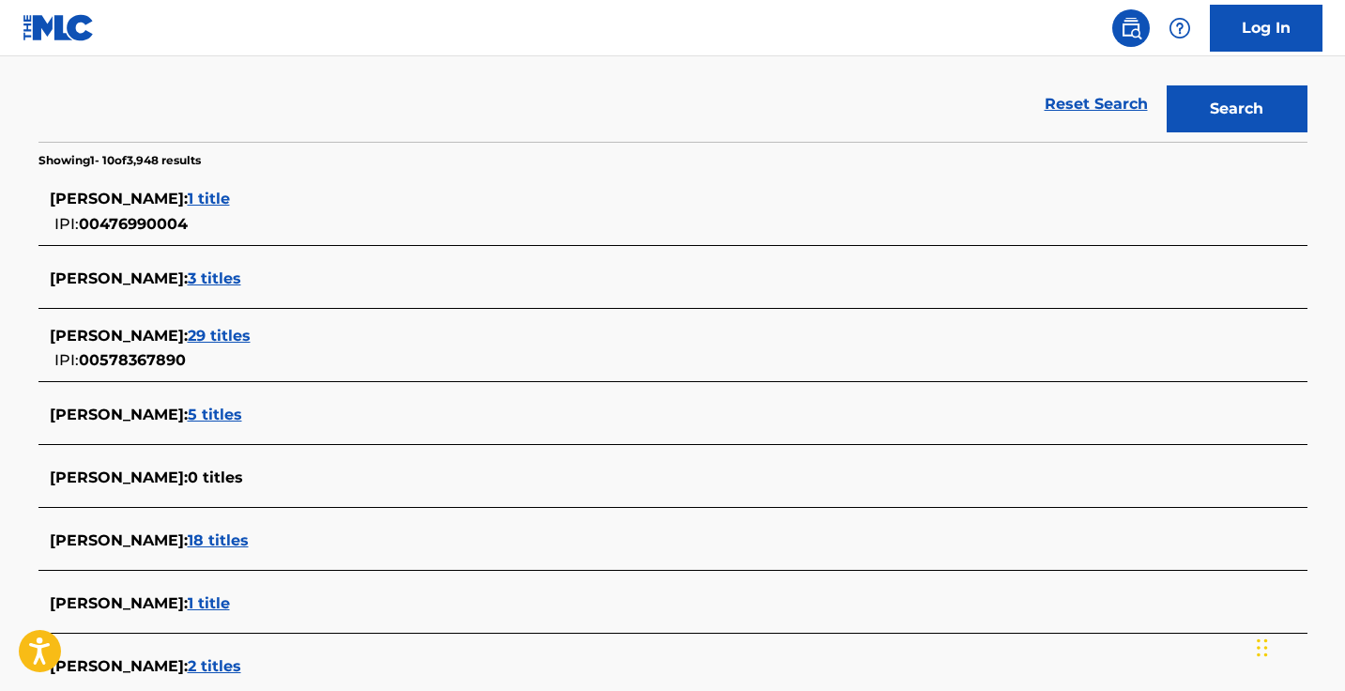
scroll to position [438, 0]
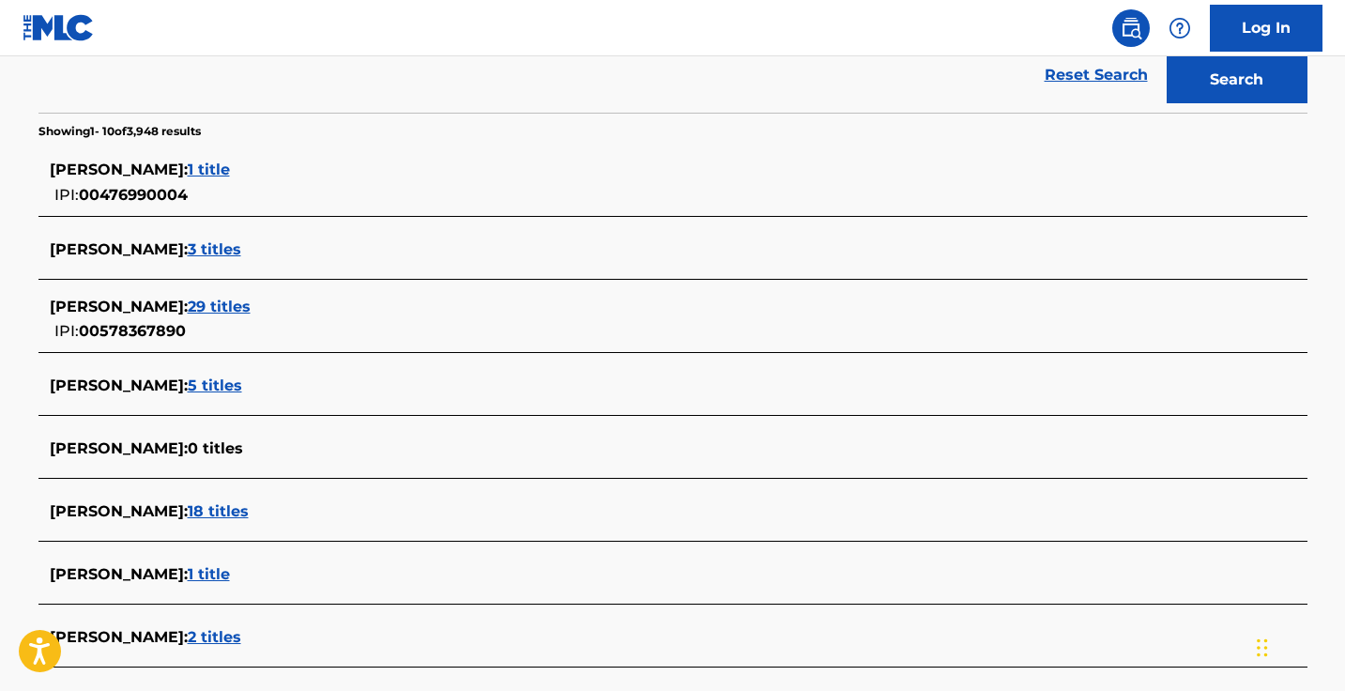
click at [210, 509] on span "18 titles" at bounding box center [218, 511] width 61 height 18
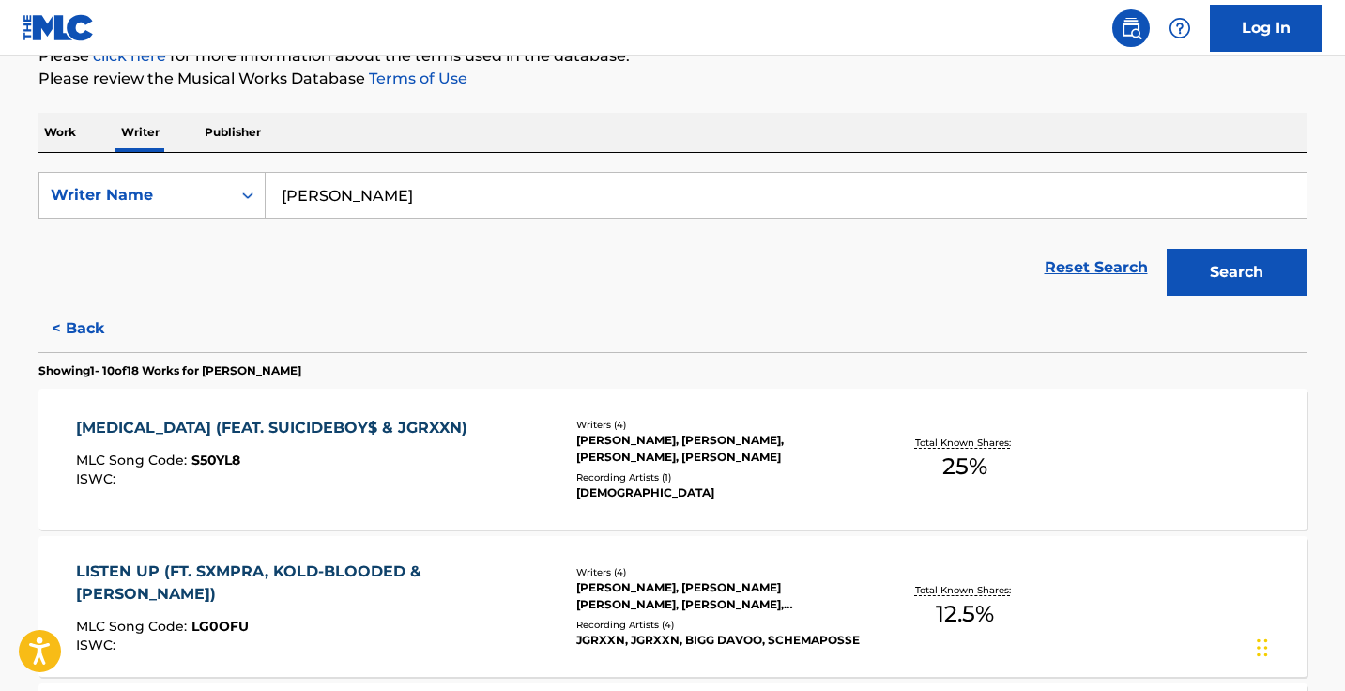
scroll to position [15, 0]
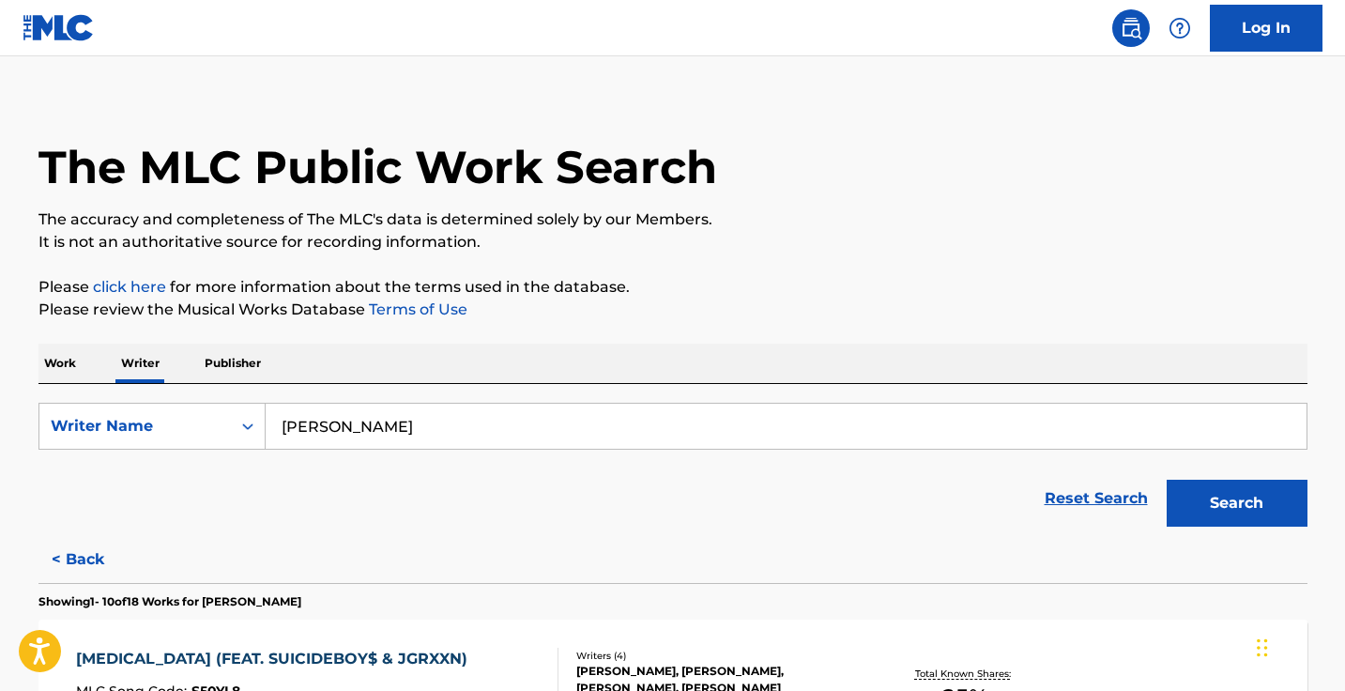
click at [55, 363] on p "Work" at bounding box center [59, 362] width 43 height 39
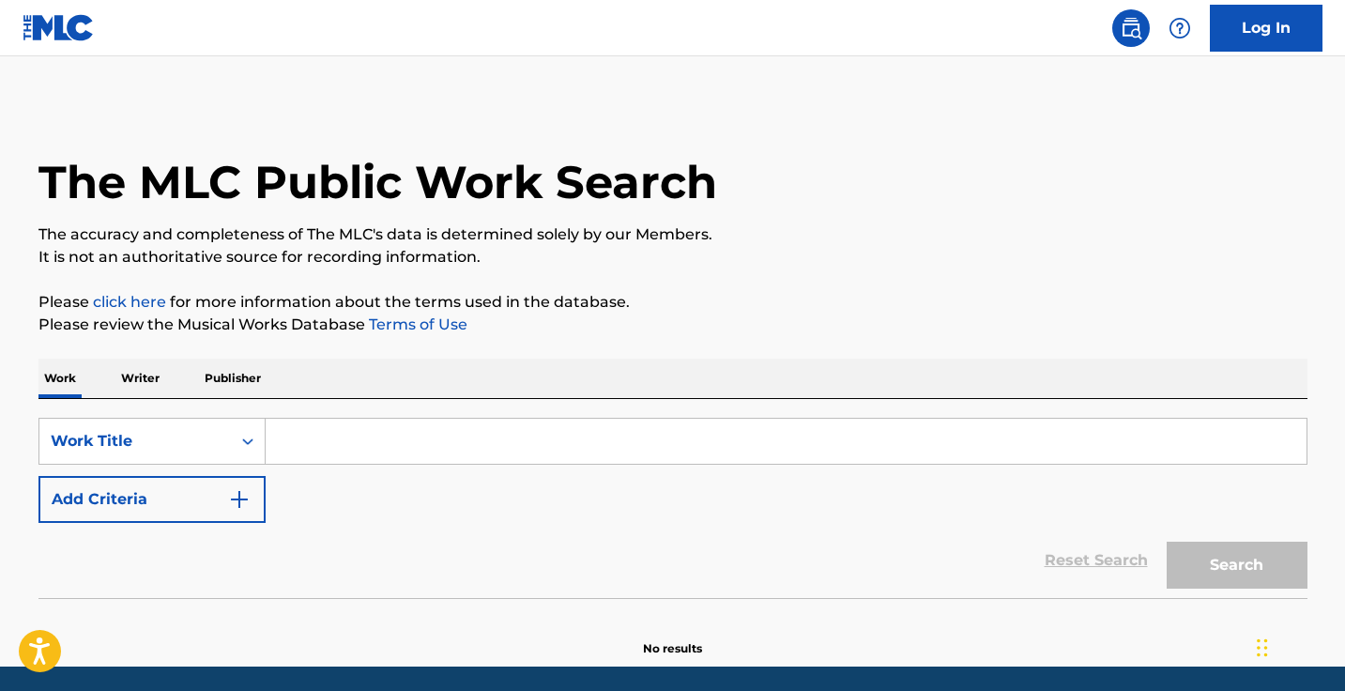
click at [372, 452] on input "Search Form" at bounding box center [786, 441] width 1041 height 45
paste input "93 Get Yo Scrilla"
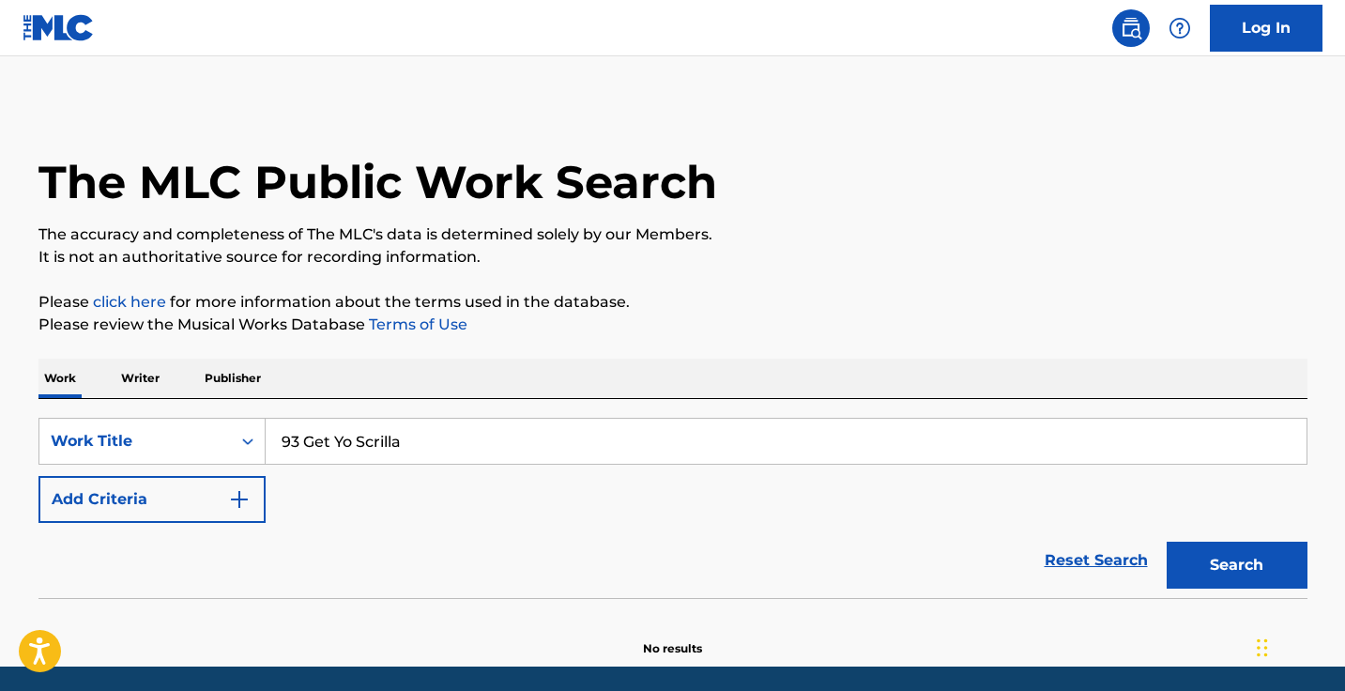
type input "93 Get Yo Scrilla"
click at [201, 513] on button "Add Criteria" at bounding box center [151, 499] width 227 height 47
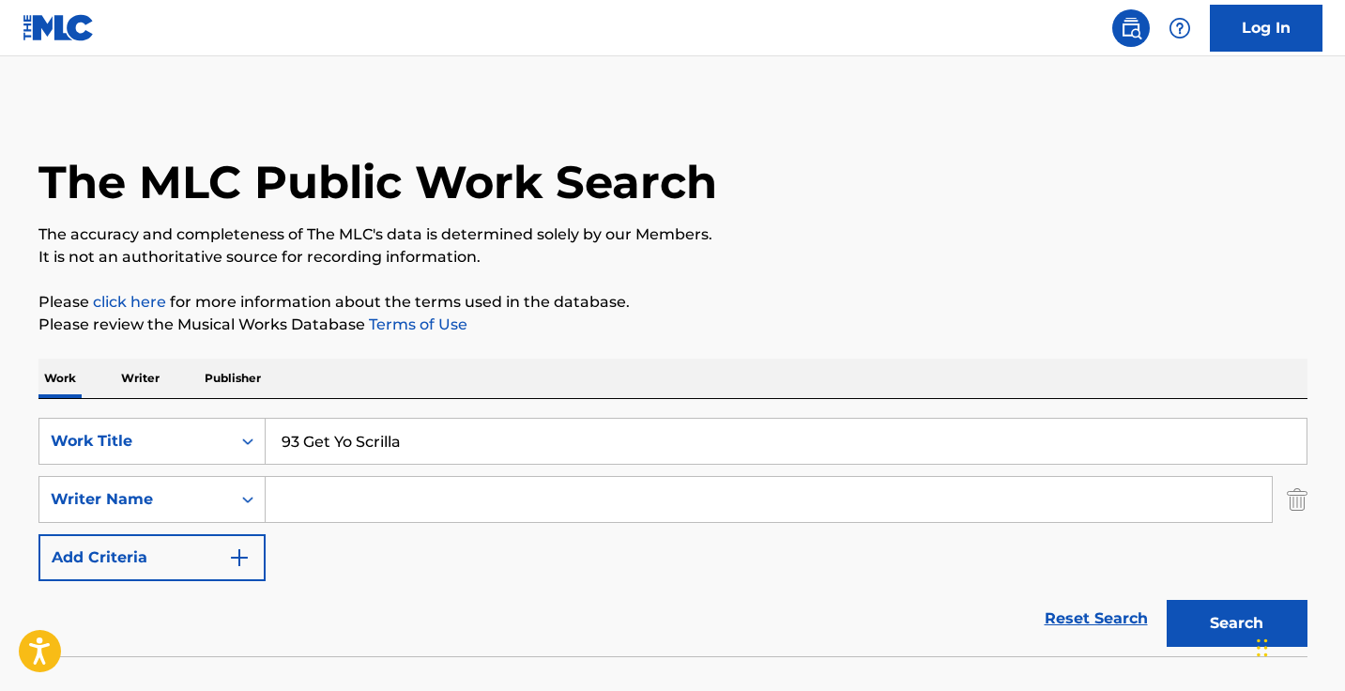
click at [341, 510] on input "Search Form" at bounding box center [769, 499] width 1006 height 45
click at [1236, 623] on button "Search" at bounding box center [1236, 623] width 141 height 47
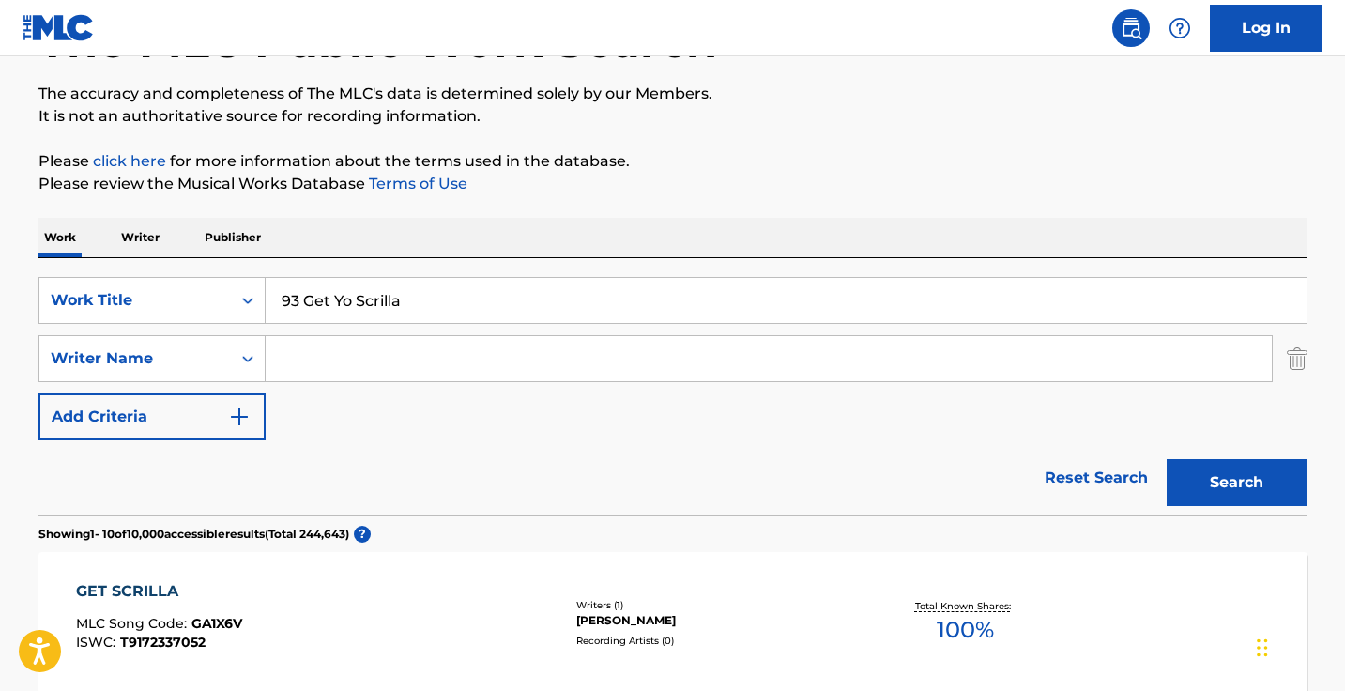
scroll to position [223, 0]
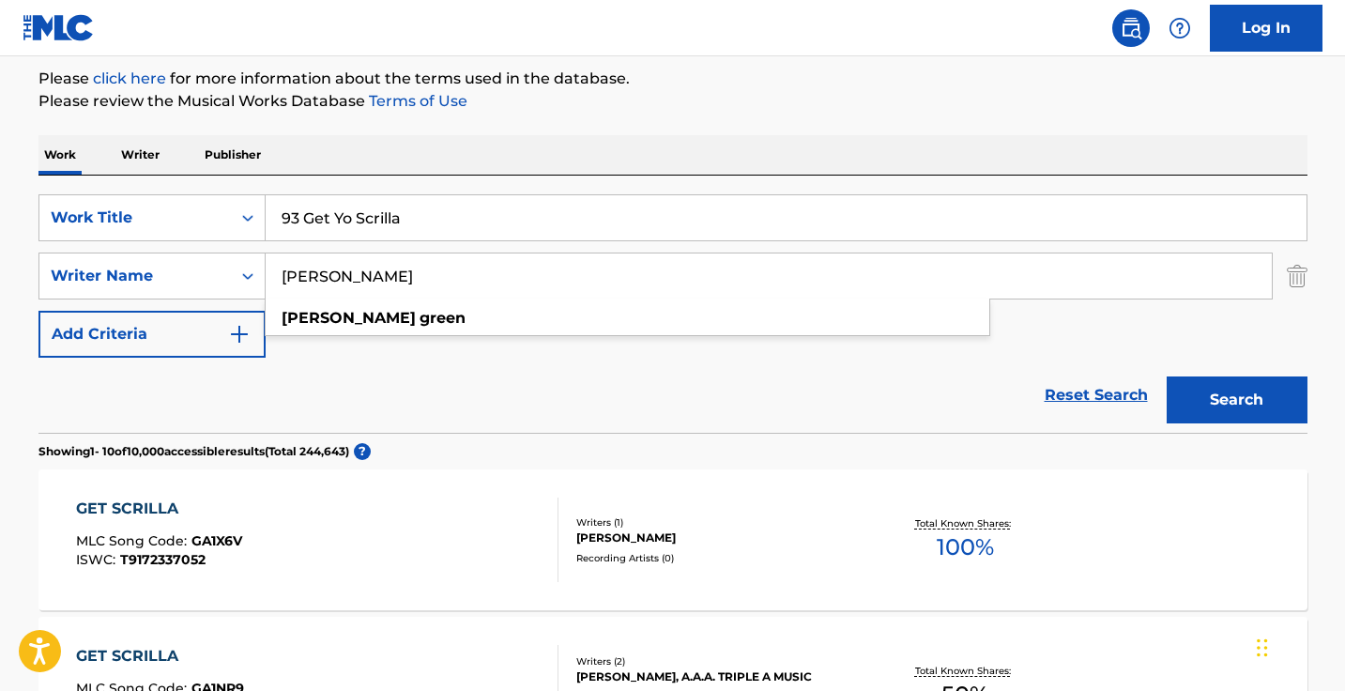
type input "jemel green"
click at [1236, 400] on button "Search" at bounding box center [1236, 399] width 141 height 47
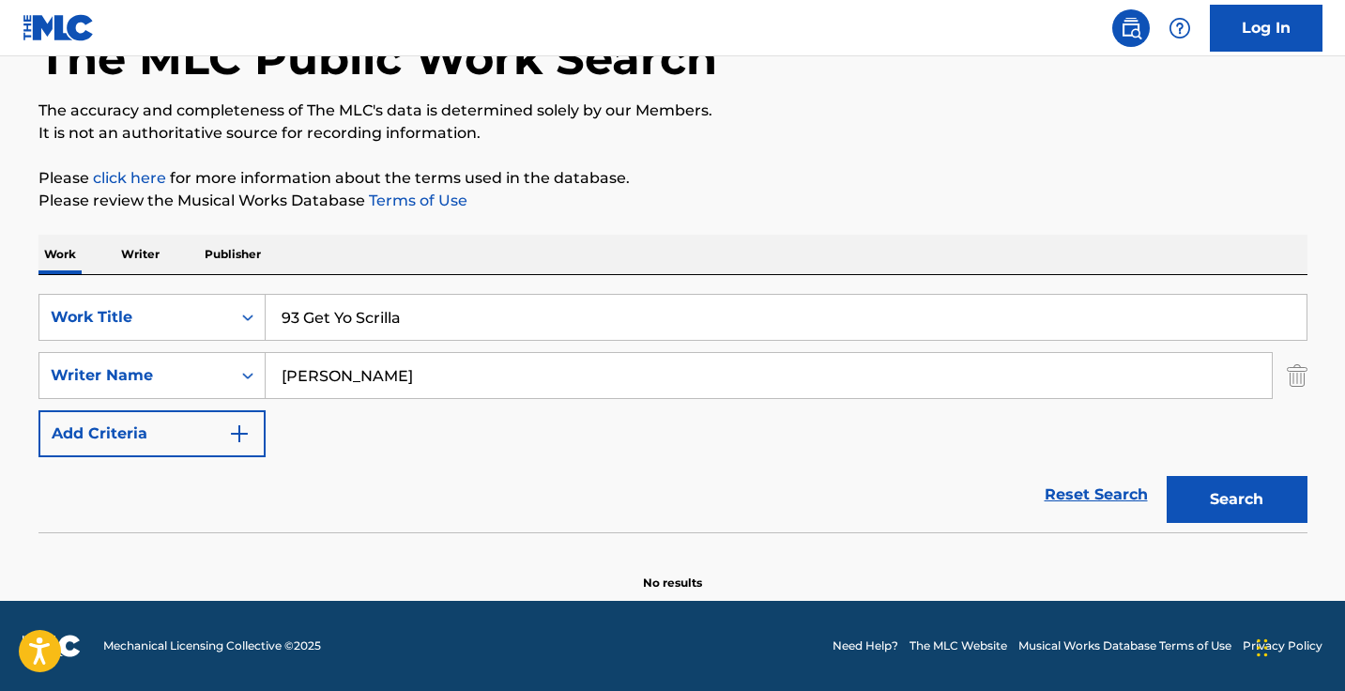
scroll to position [124, 0]
drag, startPoint x: 571, startPoint y: 310, endPoint x: 271, endPoint y: 302, distance: 299.4
click at [271, 302] on input "93 Get Yo Scrilla" at bounding box center [786, 317] width 1041 height 45
paste input "Da Juice"
type input "Da Juice"
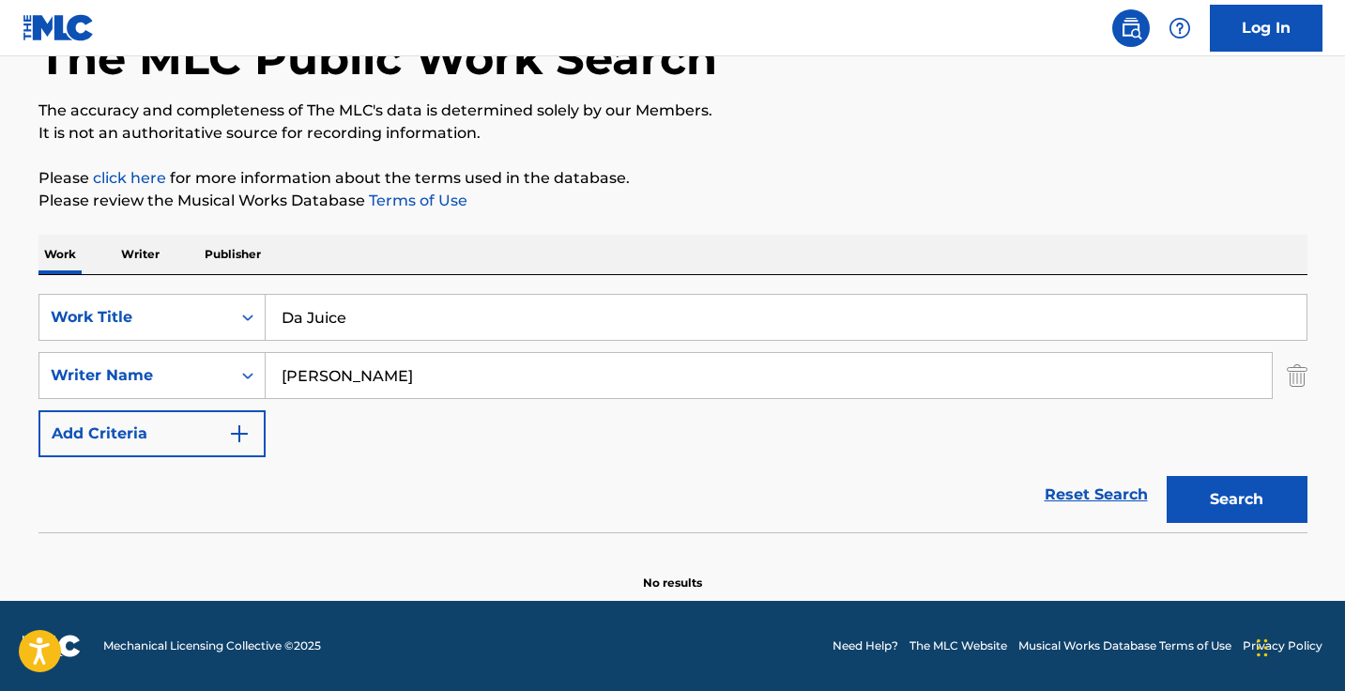
click at [1236, 499] on button "Search" at bounding box center [1236, 499] width 141 height 47
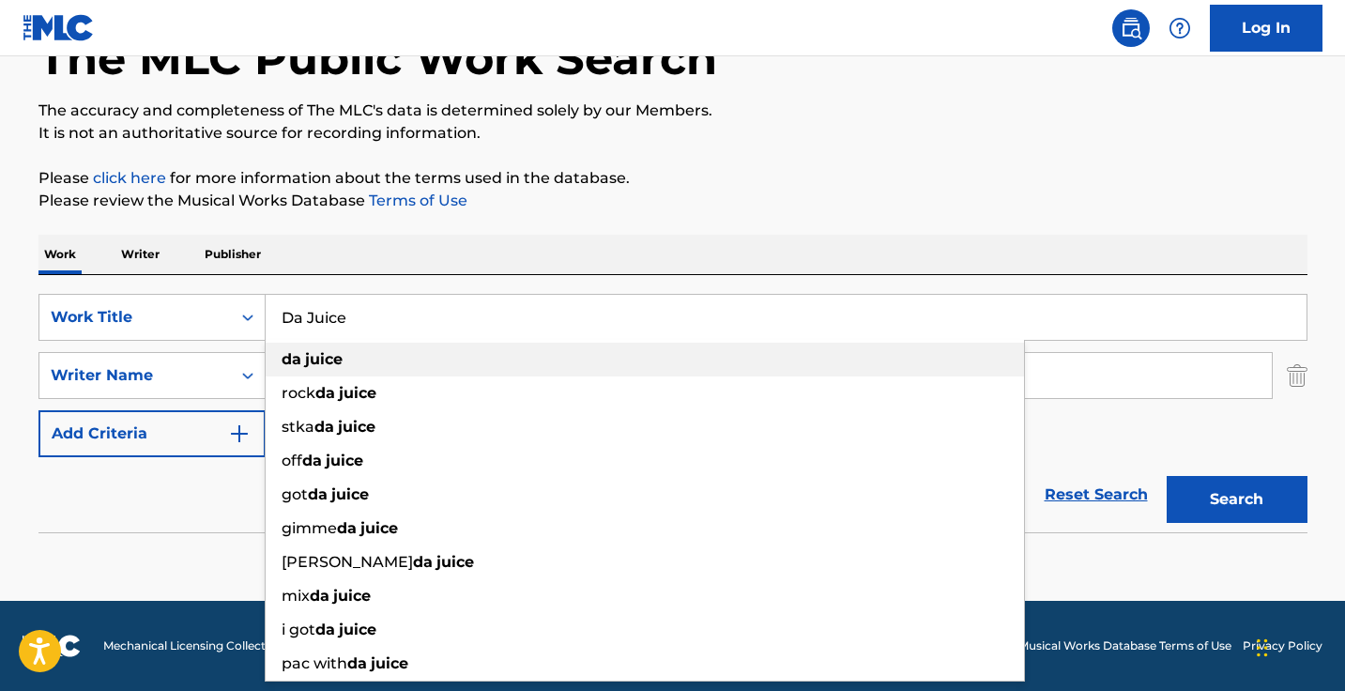
click at [778, 218] on div "The MLC Public Work Search The accuracy and completeness of The MLC's data is d…" at bounding box center [673, 285] width 1314 height 612
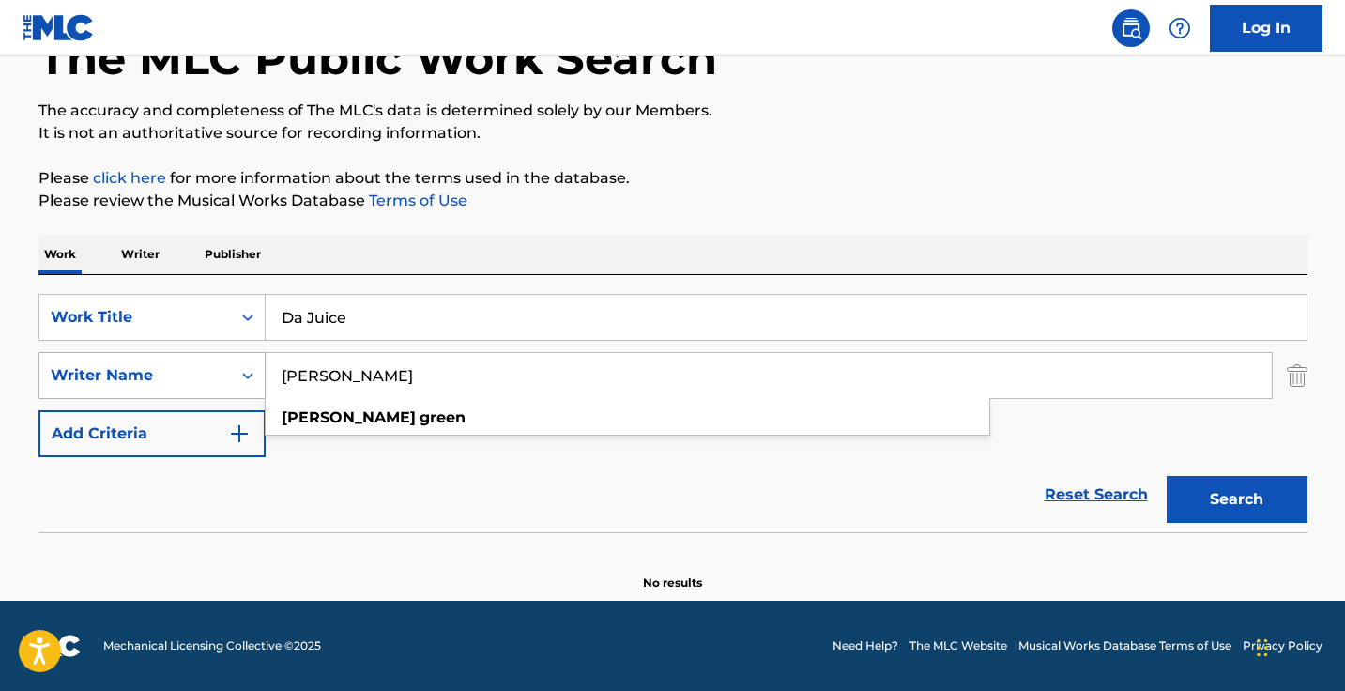
drag, startPoint x: 431, startPoint y: 374, endPoint x: 264, endPoint y: 374, distance: 167.0
click at [264, 374] on div "SearchWithCriteriab617b9cd-3b0a-4f50-a0ae-e136736e7c1b Writer Name jemel green …" at bounding box center [672, 375] width 1269 height 47
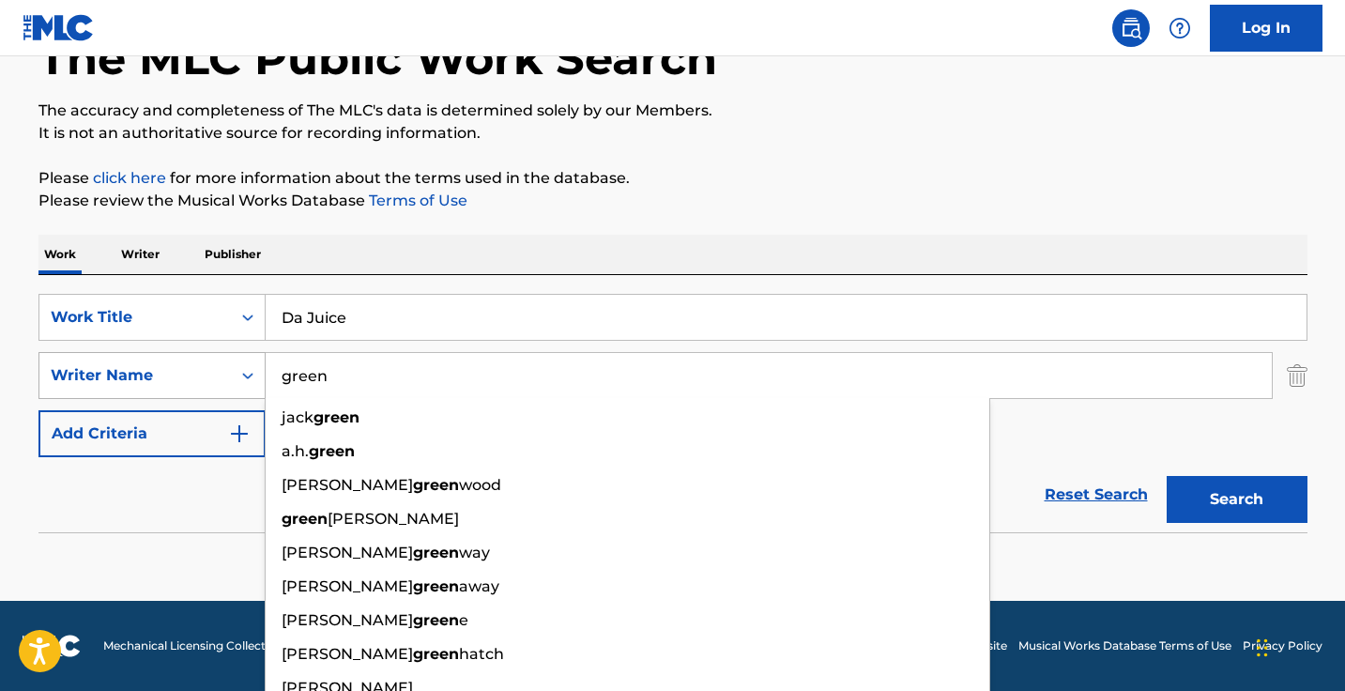
type input "green"
click at [1236, 499] on button "Search" at bounding box center [1236, 499] width 141 height 47
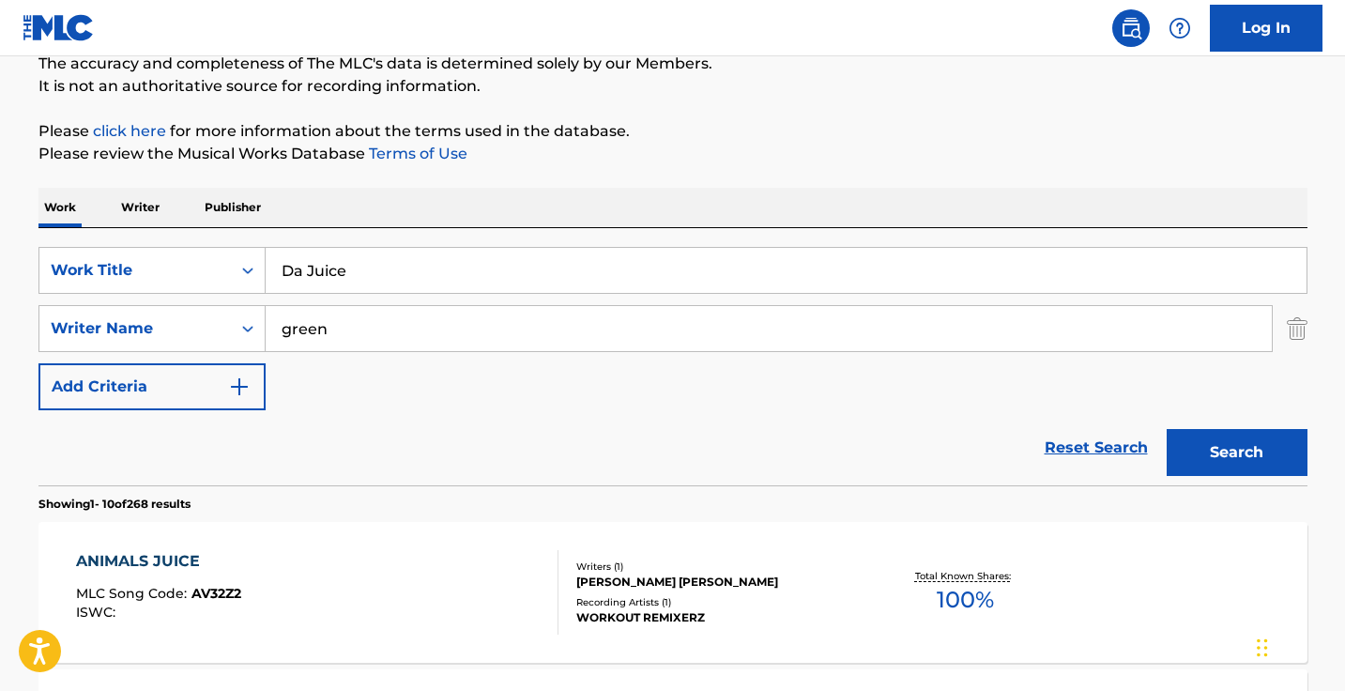
scroll to position [229, 0]
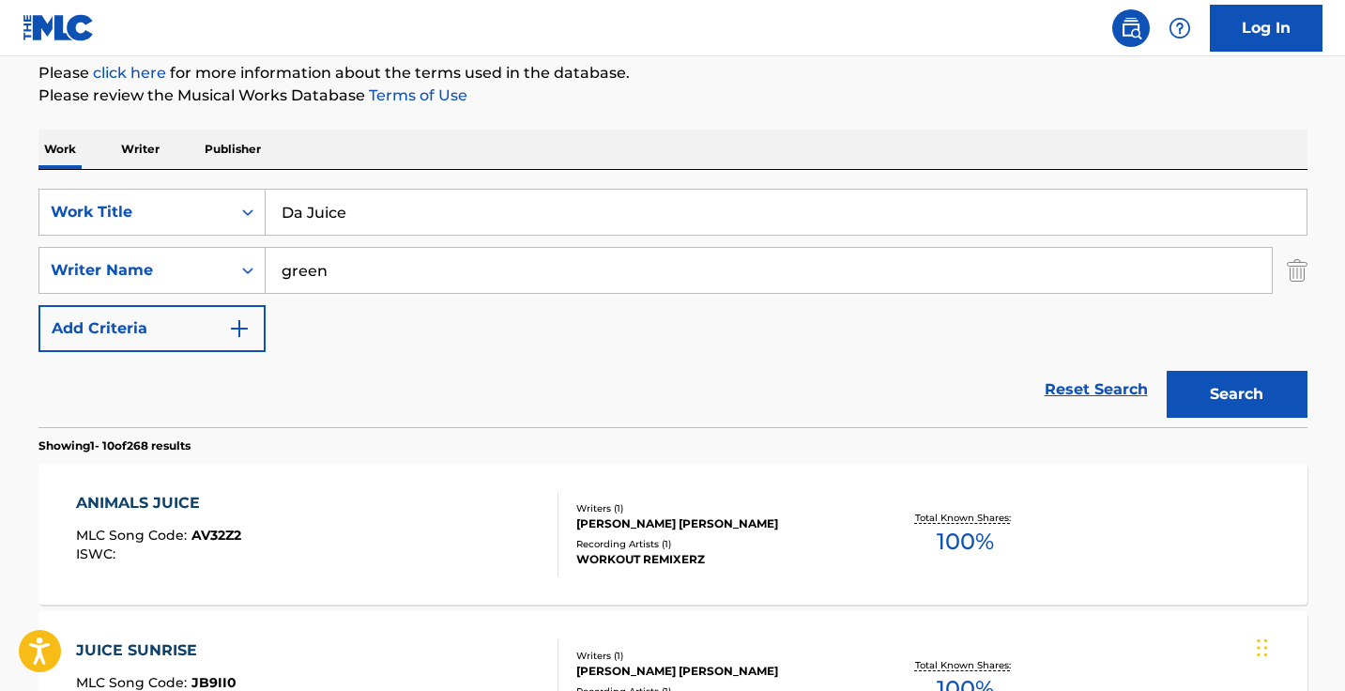
click at [426, 197] on input "Da Juice" at bounding box center [786, 212] width 1041 height 45
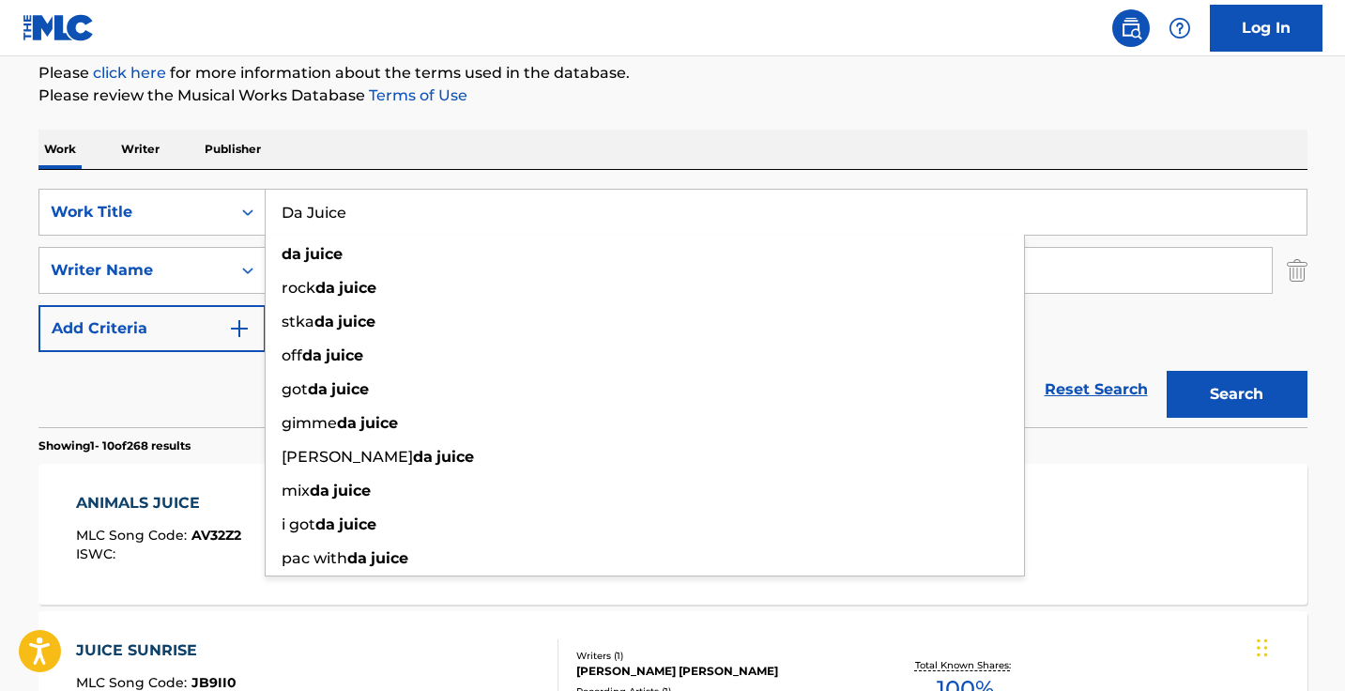
click at [426, 197] on input "Da Juice" at bounding box center [786, 212] width 1041 height 45
paste input "Fya To Yo Chest"
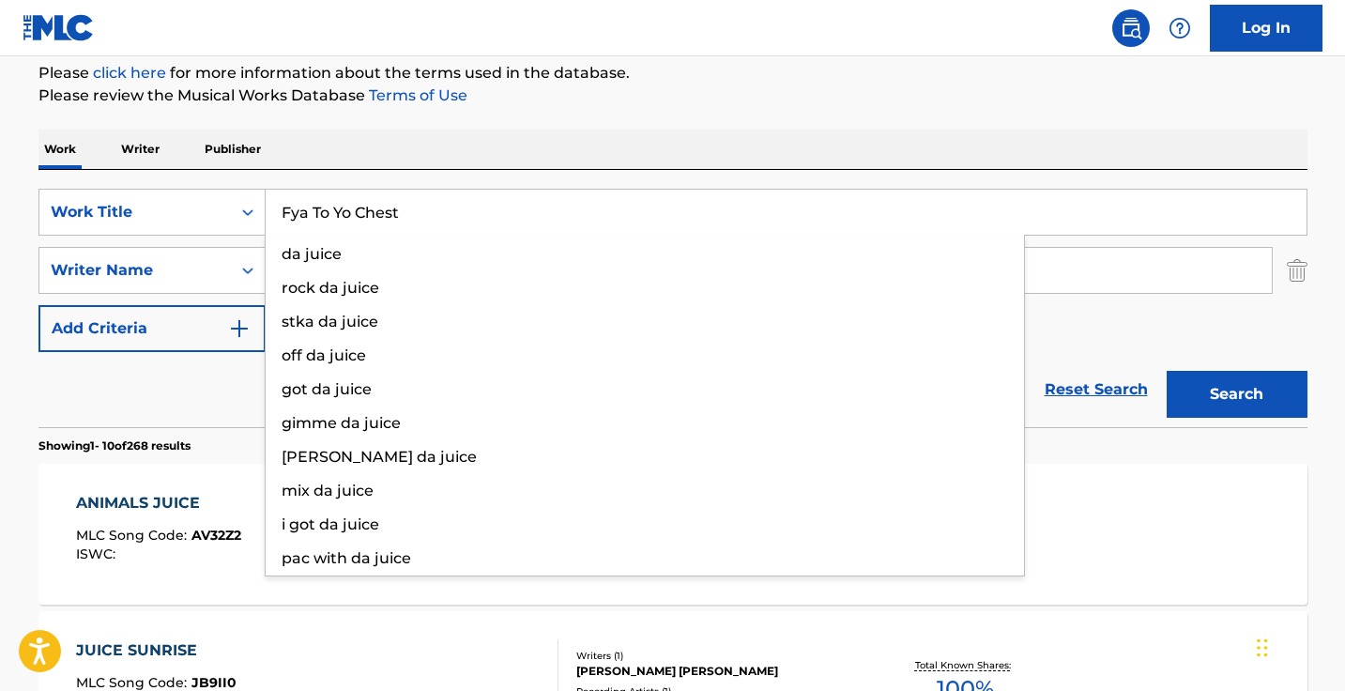
type input "Fya To Yo Chest"
click at [1236, 394] on button "Search" at bounding box center [1236, 394] width 141 height 47
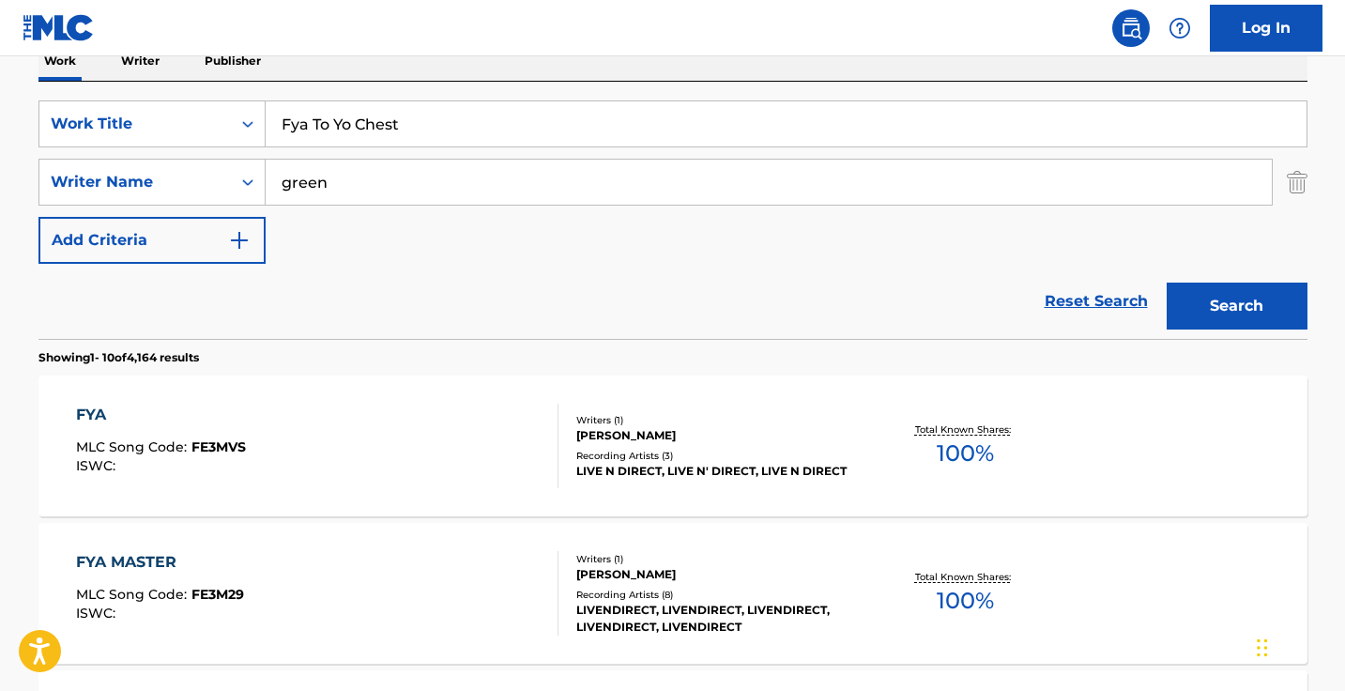
scroll to position [253, 0]
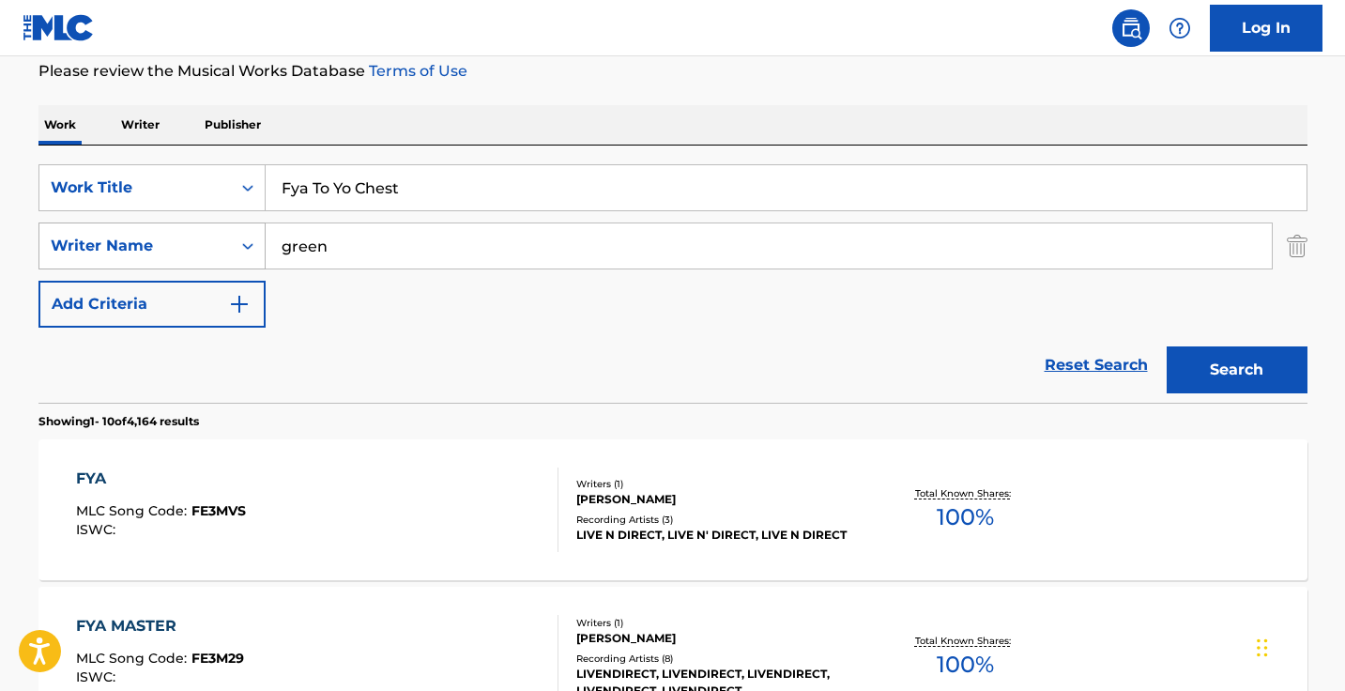
drag, startPoint x: 435, startPoint y: 259, endPoint x: 212, endPoint y: 228, distance: 225.5
click at [212, 228] on div "SearchWithCriteriab617b9cd-3b0a-4f50-a0ae-e136736e7c1b Writer Name green" at bounding box center [672, 245] width 1269 height 47
click at [1236, 370] on button "Search" at bounding box center [1236, 369] width 141 height 47
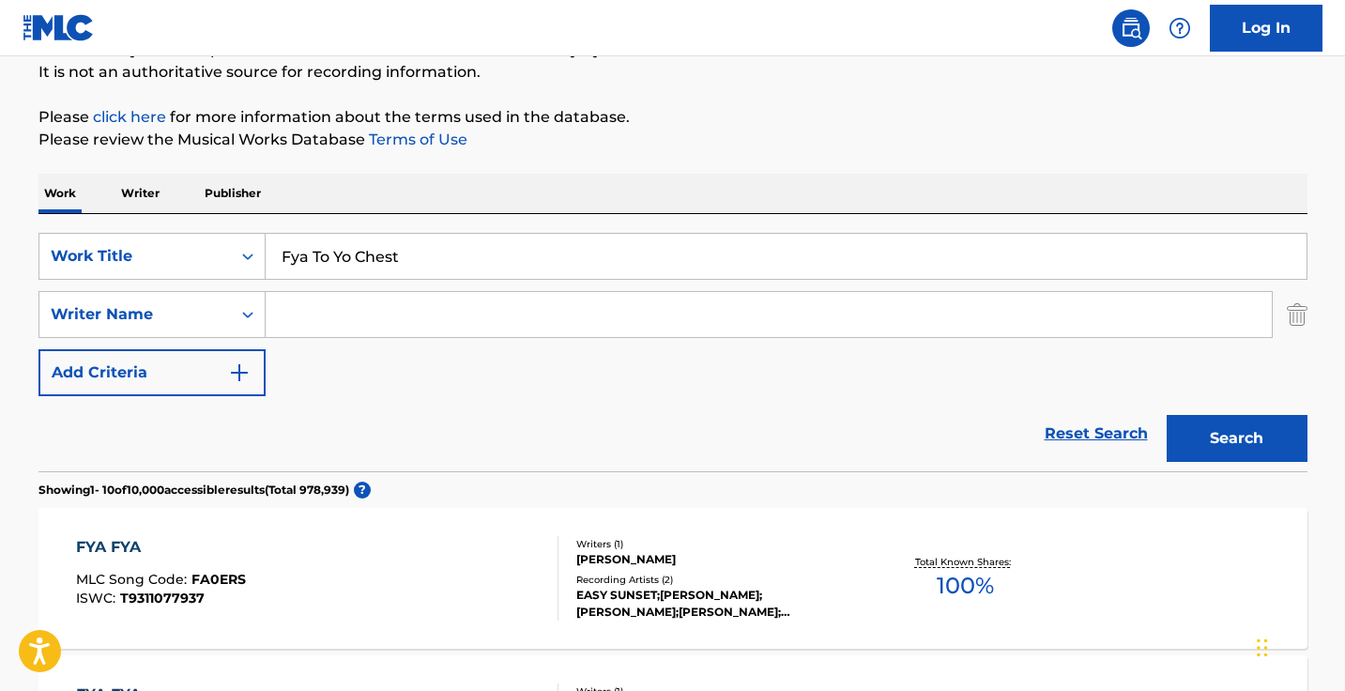
click at [417, 234] on div "Fya To Yo Chest" at bounding box center [787, 256] width 1042 height 47
click at [417, 234] on input "Fya To Yo Chest" at bounding box center [786, 256] width 1041 height 45
click at [417, 257] on input "Fya To Yo Chest" at bounding box center [786, 256] width 1041 height 45
paste input "Here We Go Again"
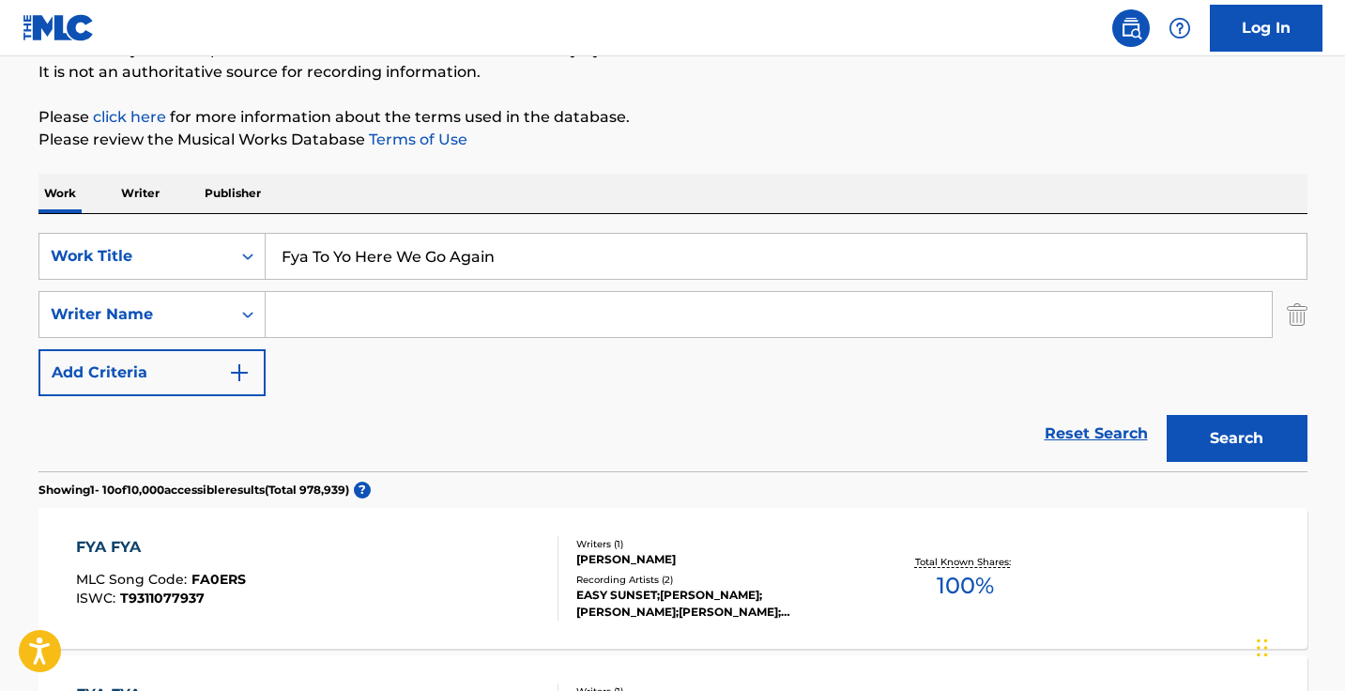
click at [417, 257] on input "Fya To Yo Here We Go Again" at bounding box center [786, 256] width 1041 height 45
paste input "Search Form"
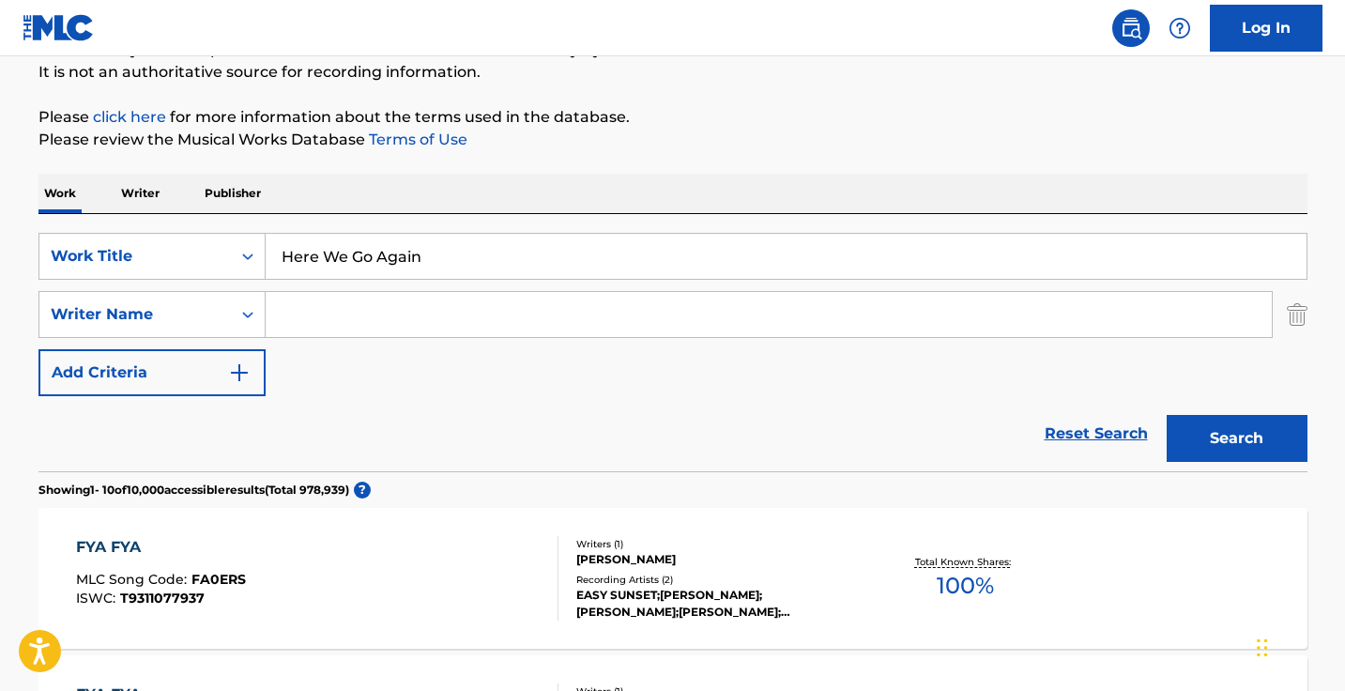
type input "Here We Go Again"
click at [1236, 438] on button "Search" at bounding box center [1236, 438] width 141 height 47
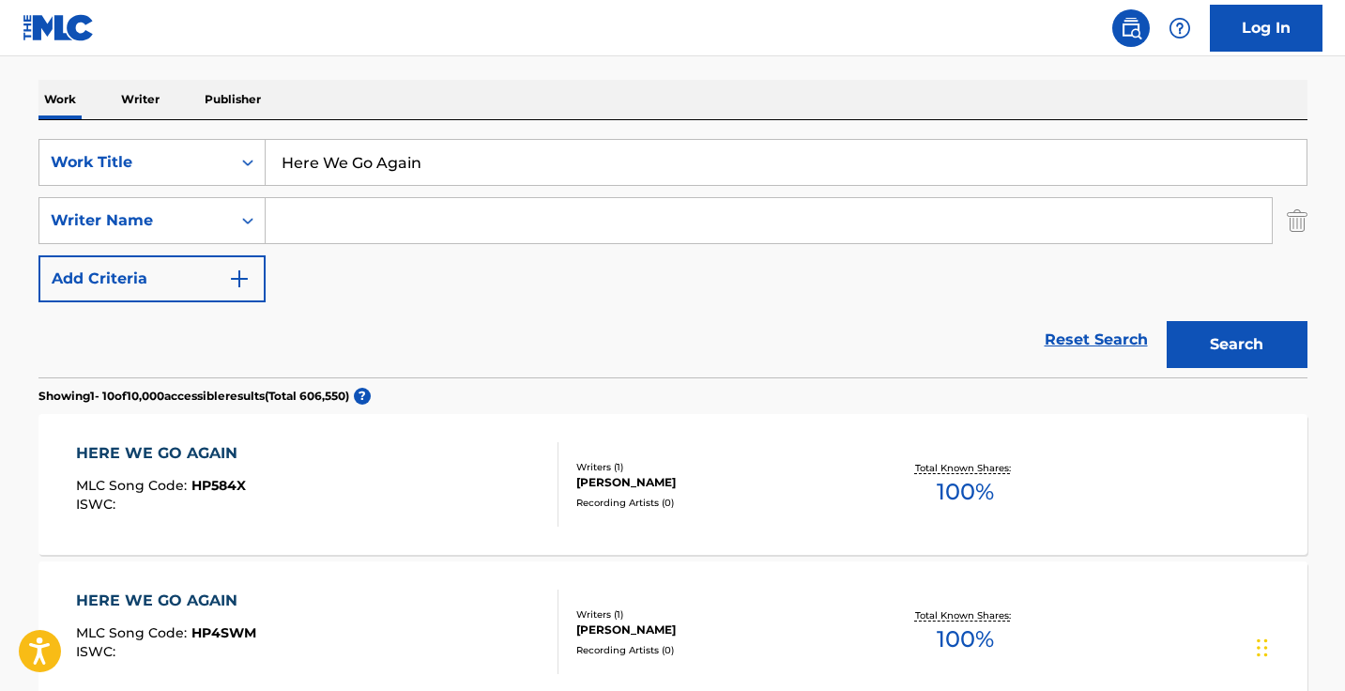
scroll to position [308, 0]
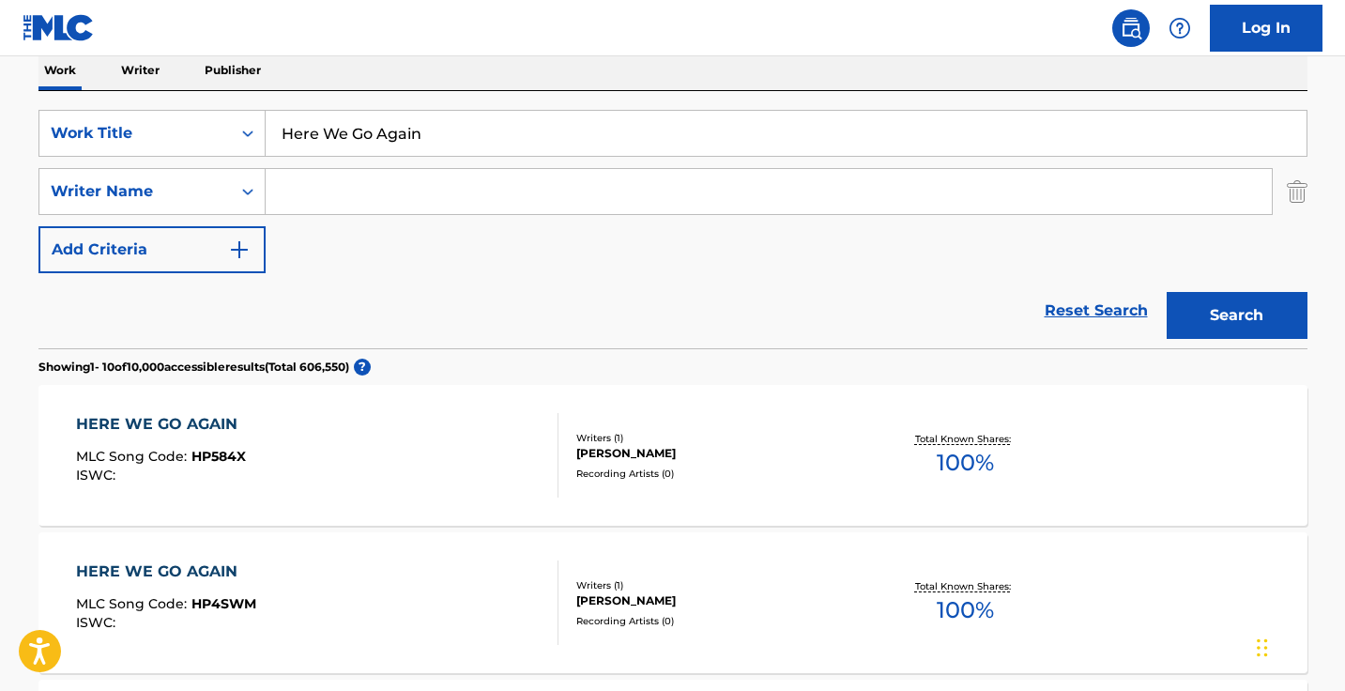
click at [450, 207] on input "Search Form" at bounding box center [769, 191] width 1006 height 45
click at [1236, 315] on button "Search" at bounding box center [1236, 315] width 141 height 47
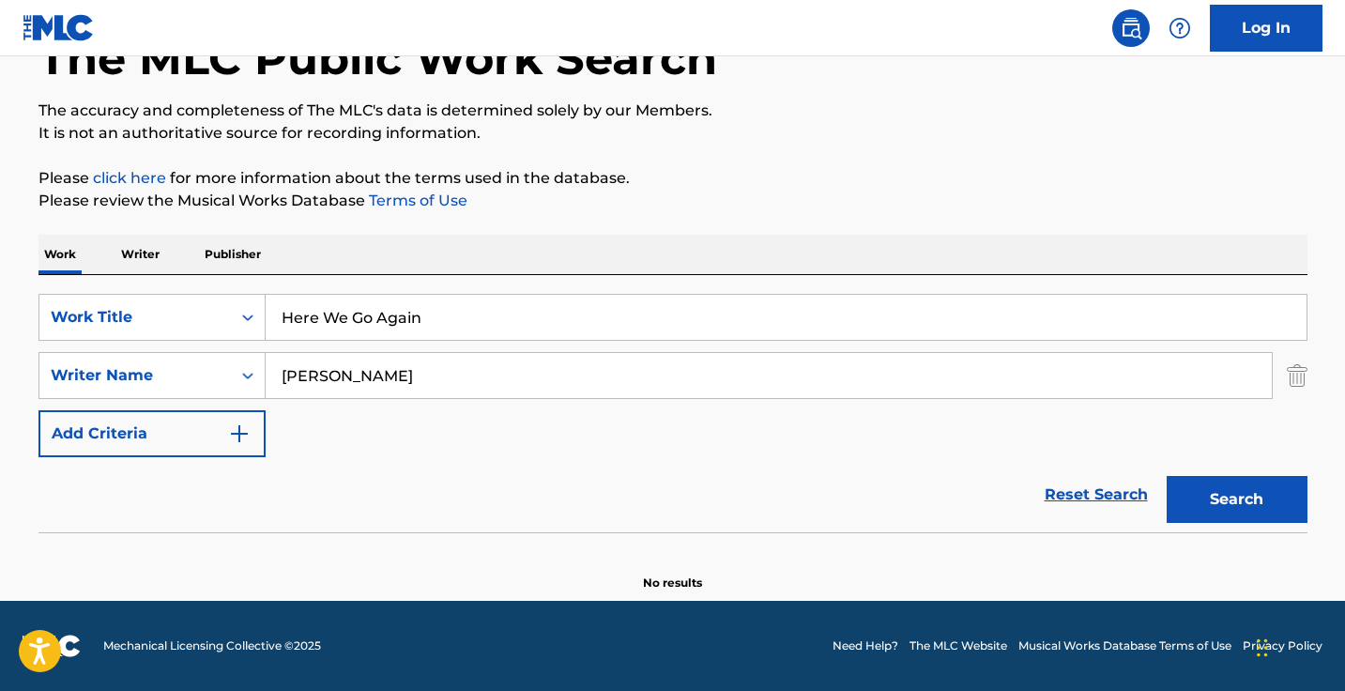
scroll to position [124, 0]
click at [315, 377] on input "jemel green" at bounding box center [769, 375] width 1006 height 45
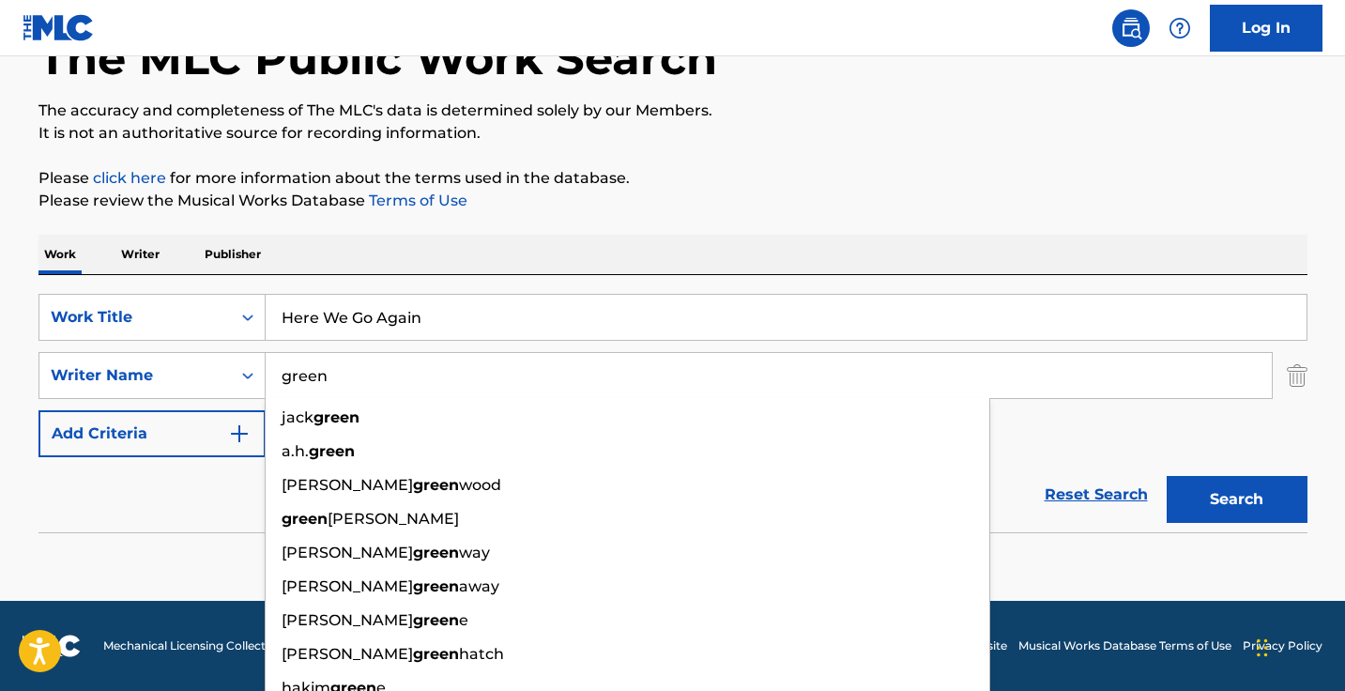
click at [1236, 499] on button "Search" at bounding box center [1236, 499] width 141 height 47
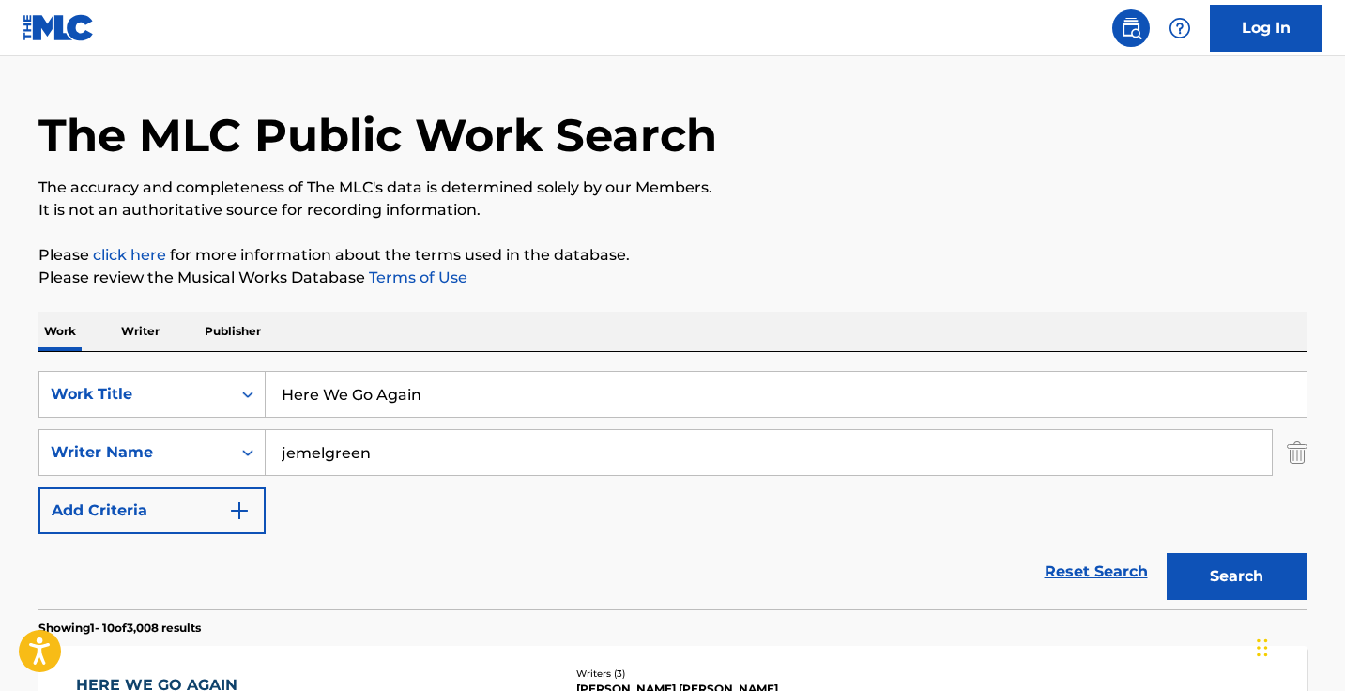
scroll to position [46, 0]
click at [1236, 577] on button "Search" at bounding box center [1236, 577] width 141 height 47
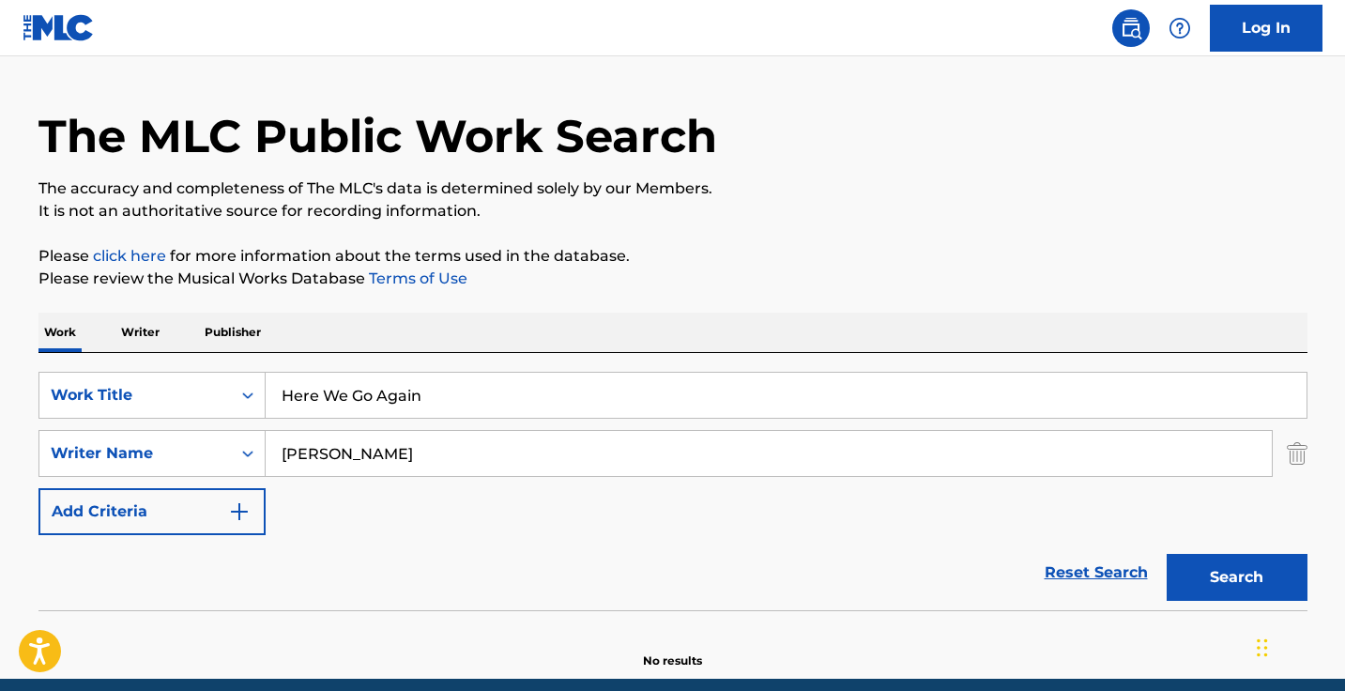
click at [1236, 577] on button "Search" at bounding box center [1236, 577] width 141 height 47
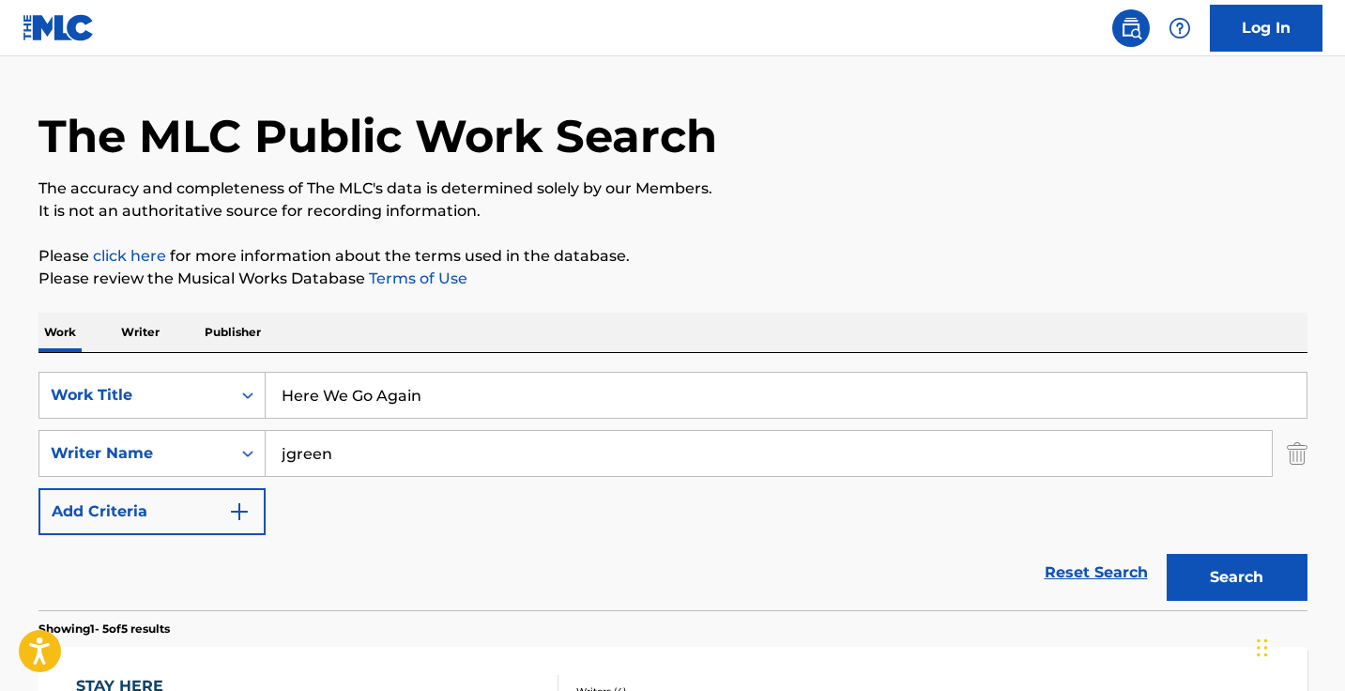
click at [1236, 577] on button "Search" at bounding box center [1236, 577] width 141 height 47
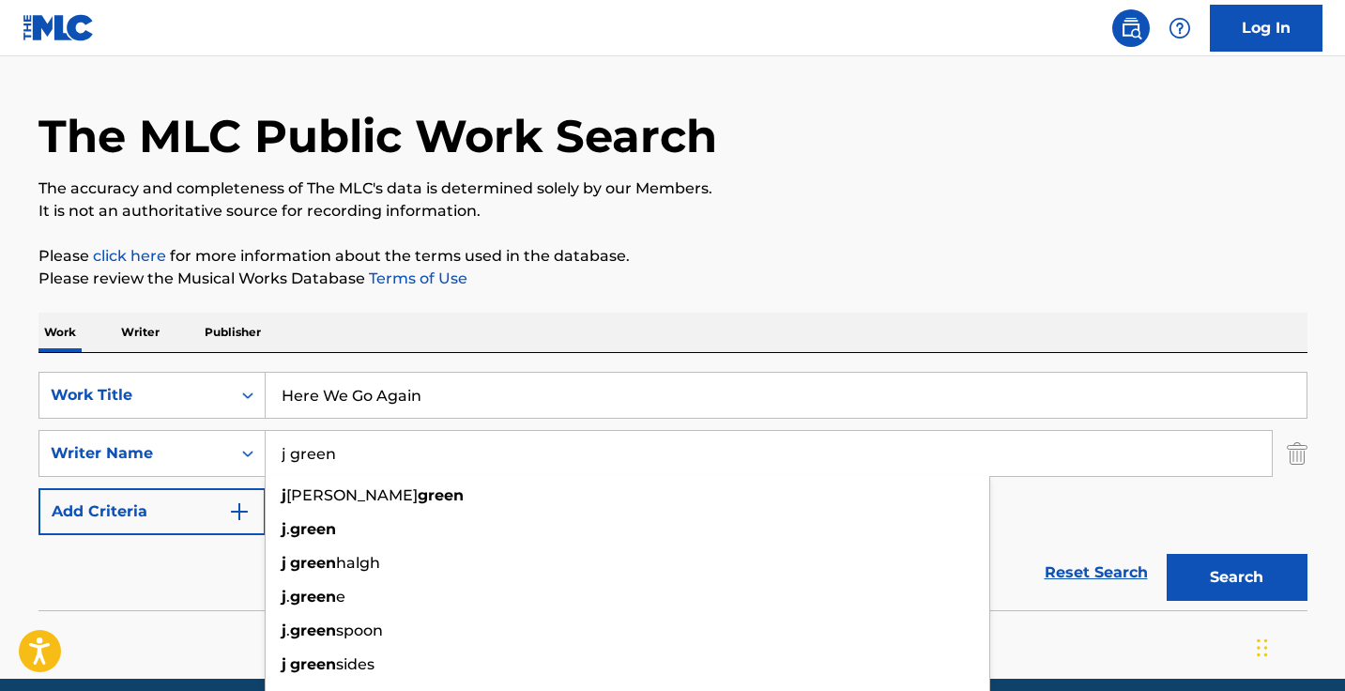
click at [1236, 577] on button "Search" at bounding box center [1236, 577] width 141 height 47
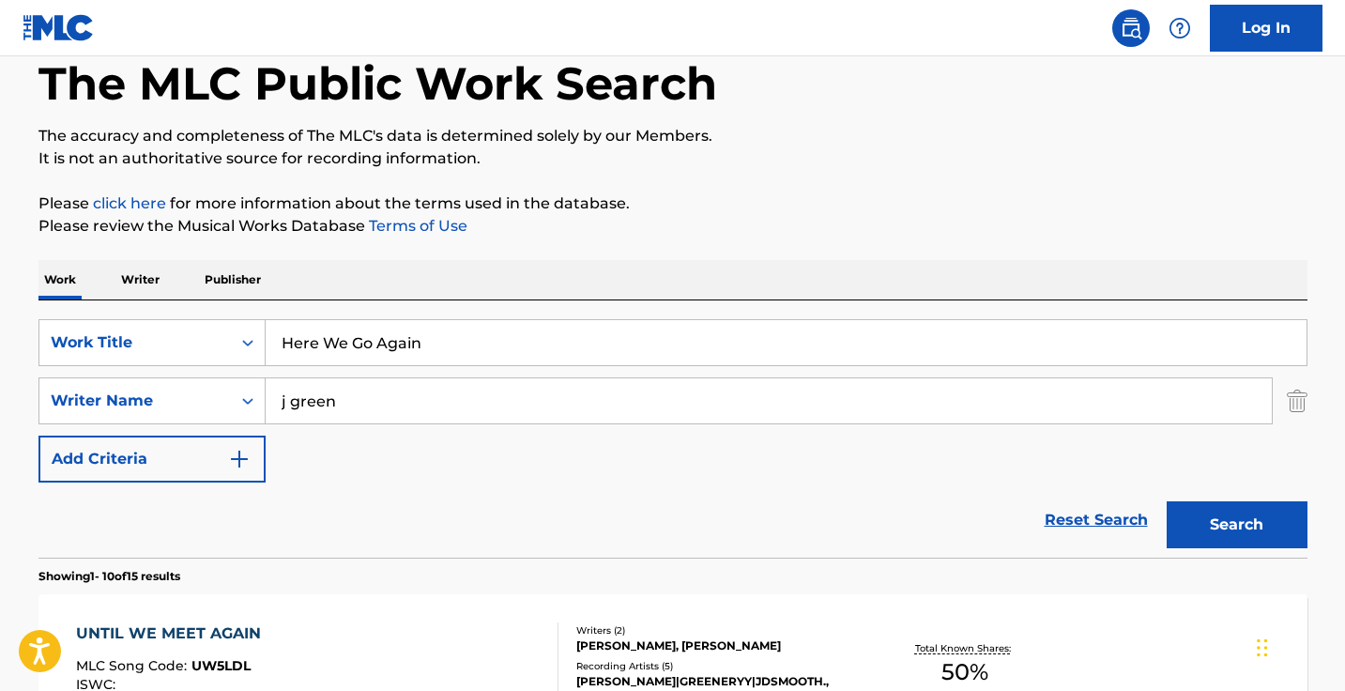
scroll to position [179, 0]
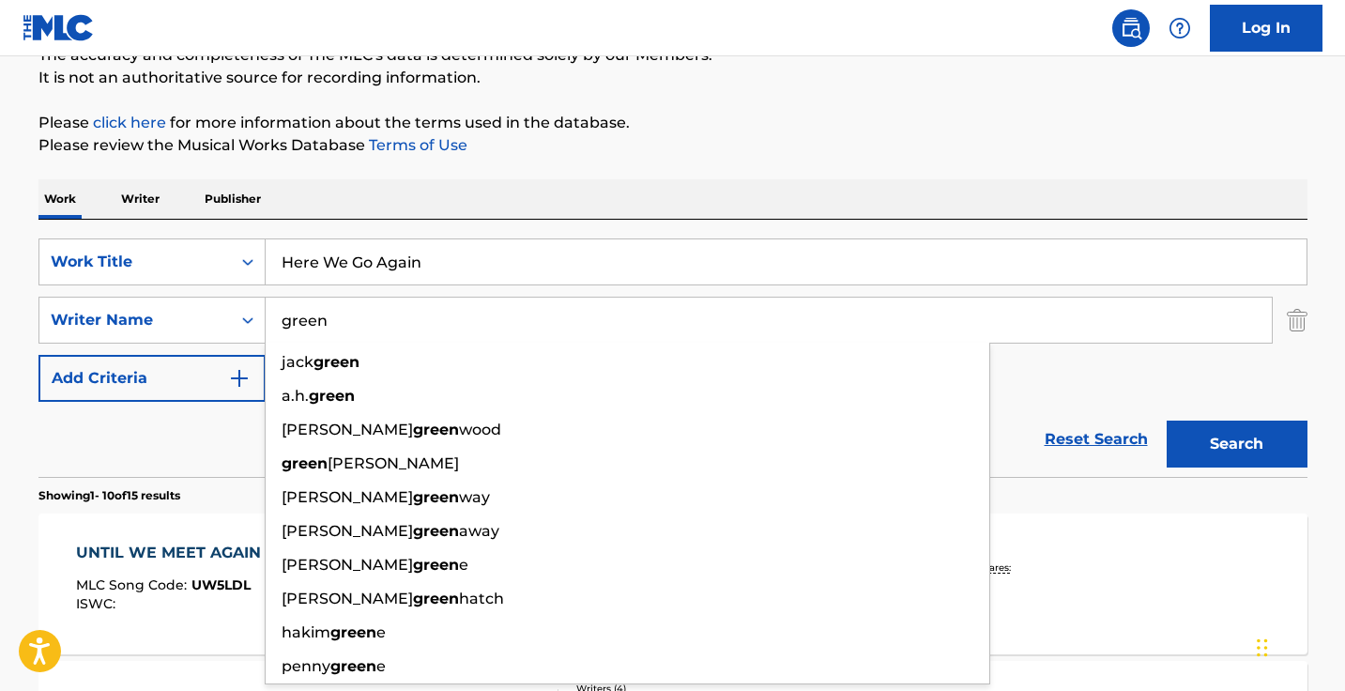
type input "green"
click at [1236, 444] on button "Search" at bounding box center [1236, 443] width 141 height 47
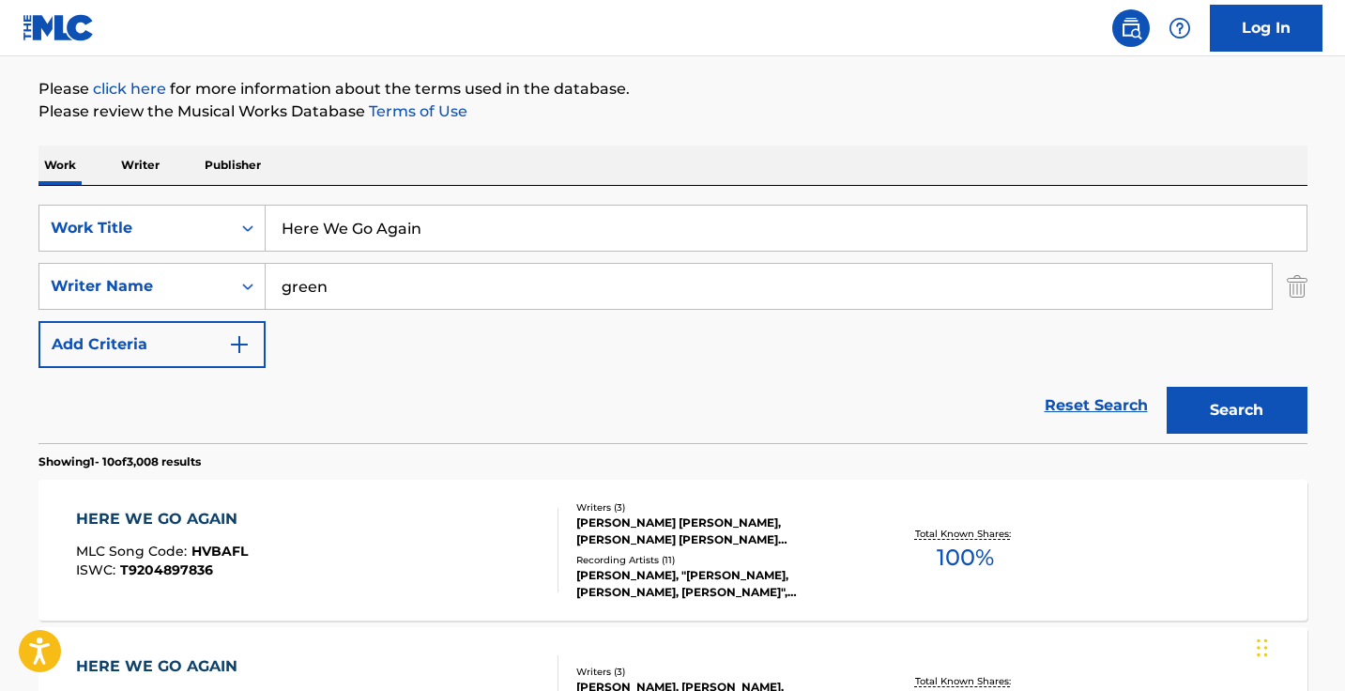
scroll to position [218, 0]
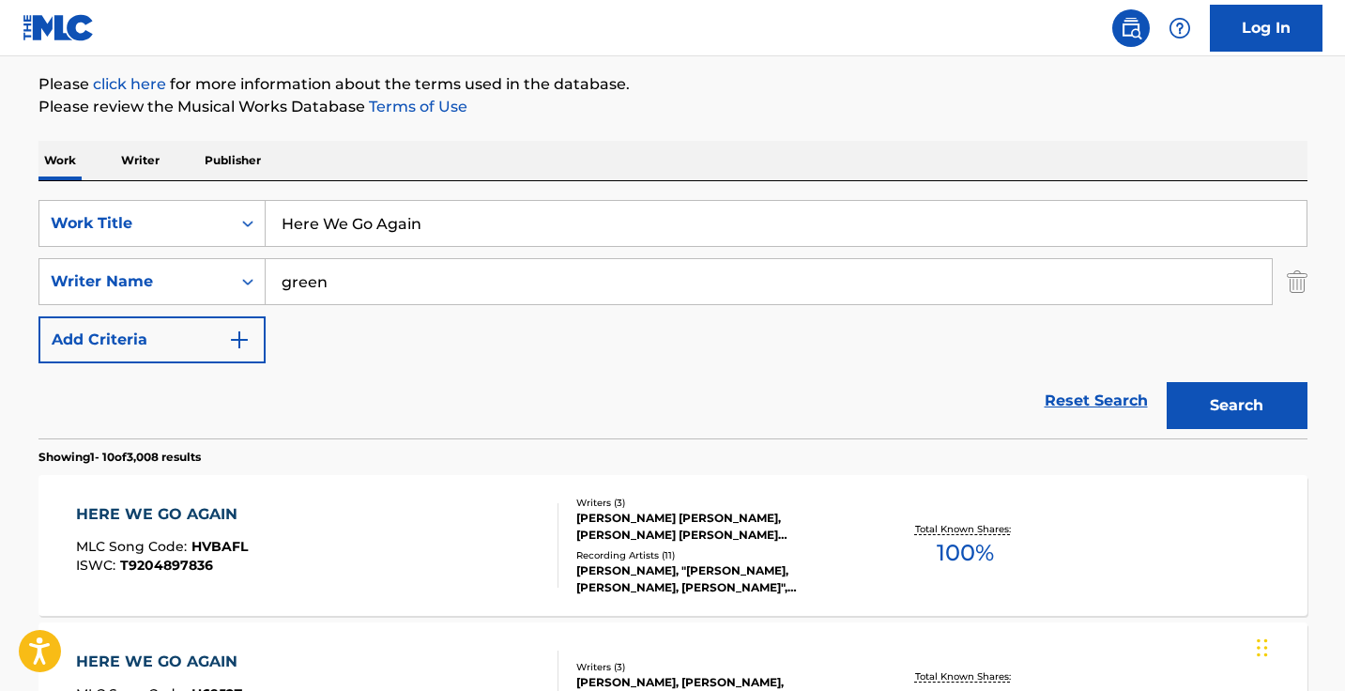
click at [451, 512] on div "HERE WE GO AGAIN MLC Song Code : HVBAFL ISWC : T9204897836" at bounding box center [317, 545] width 482 height 84
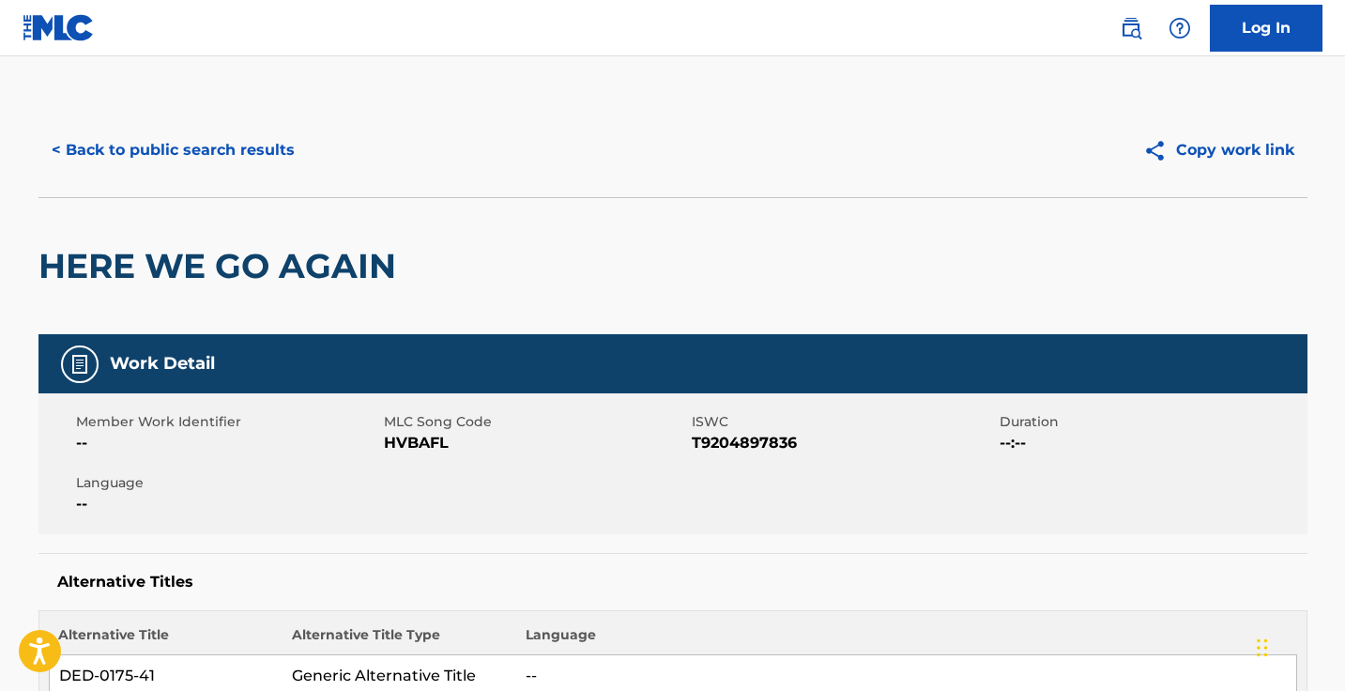
click at [185, 128] on button "< Back to public search results" at bounding box center [172, 150] width 269 height 47
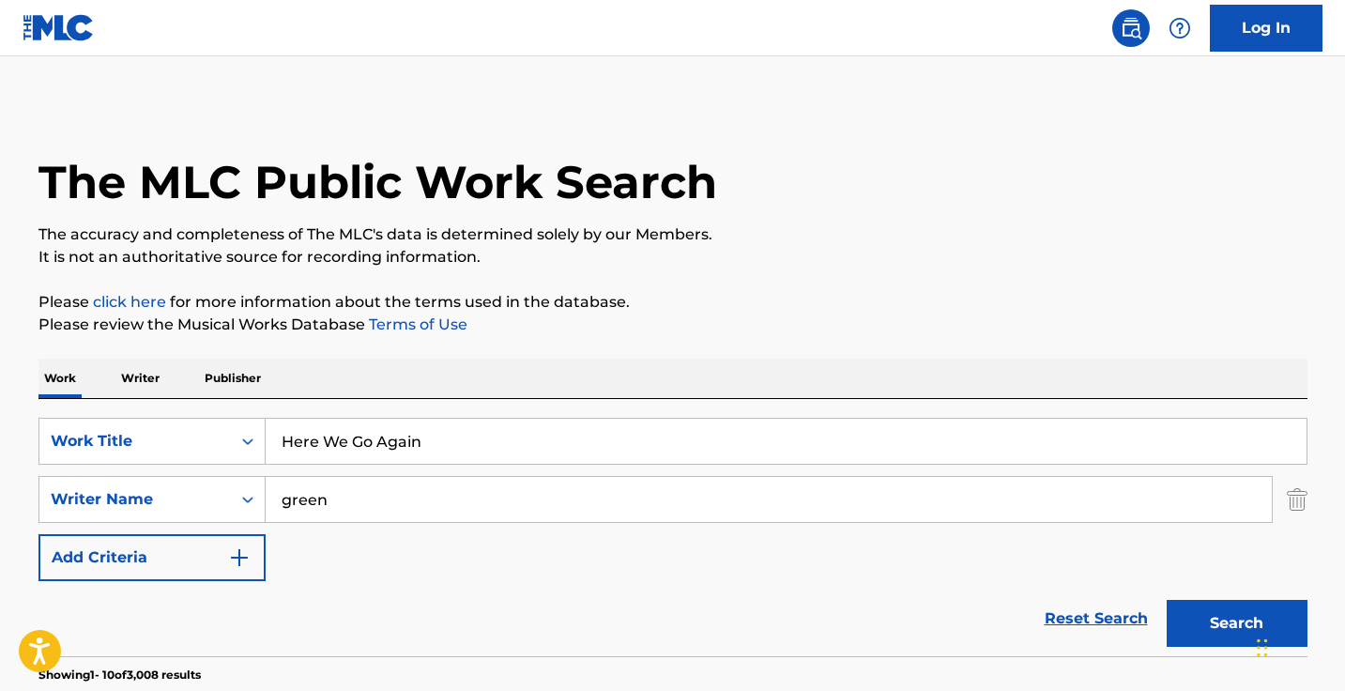
click at [414, 419] on input "Here We Go Again" at bounding box center [786, 441] width 1041 height 45
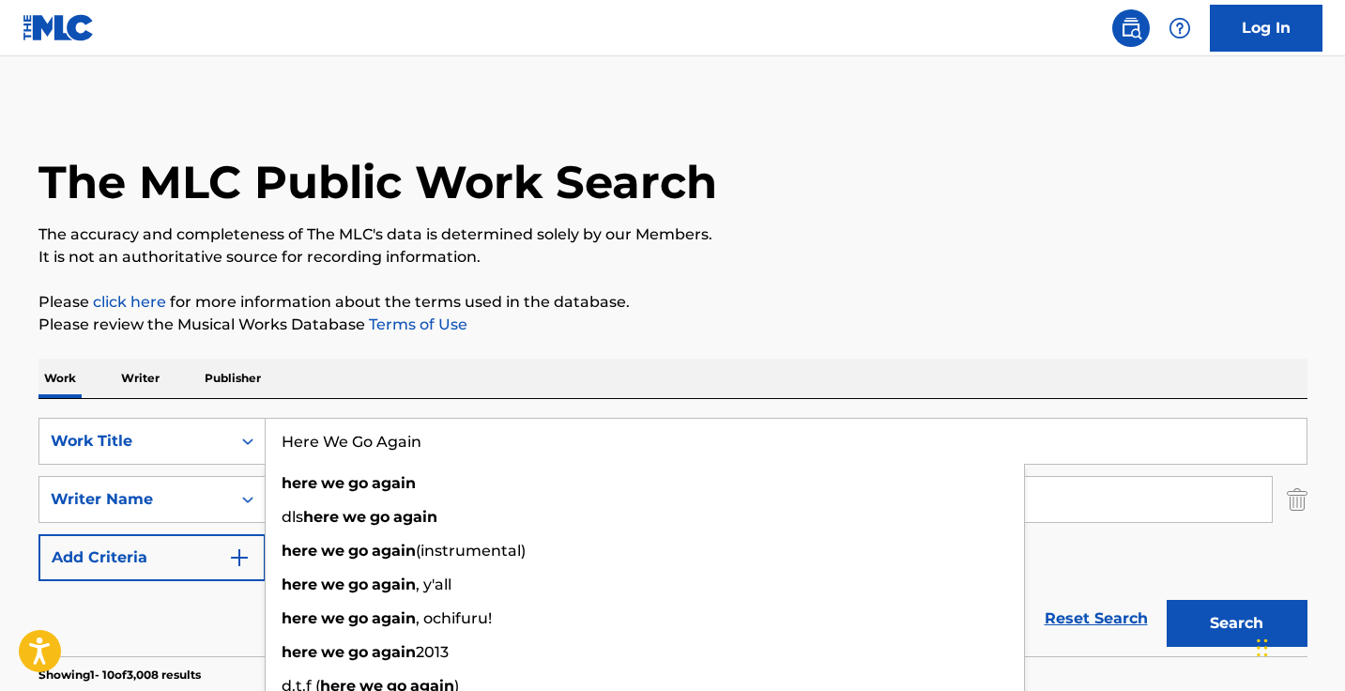
click at [414, 419] on input "Here We Go Again" at bounding box center [786, 441] width 1041 height 45
paste input "On a 5th"
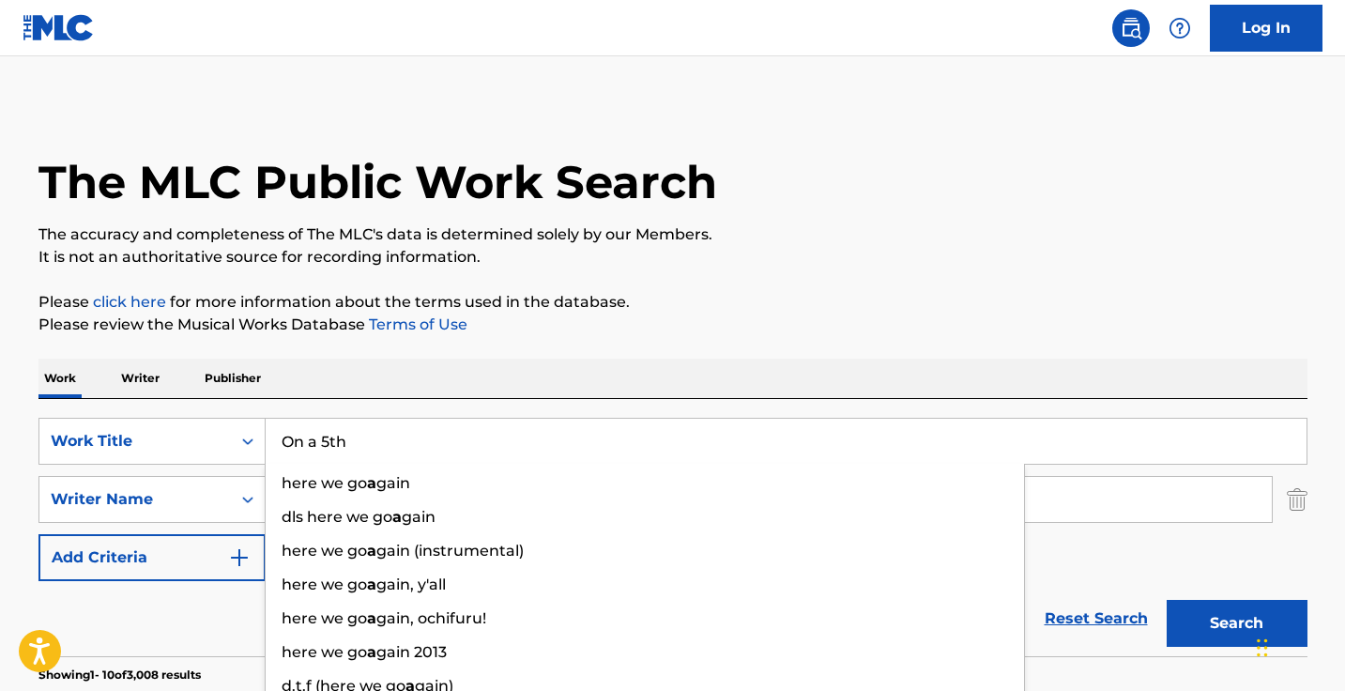
type input "On a 5th"
click at [1236, 623] on button "Search" at bounding box center [1236, 623] width 141 height 47
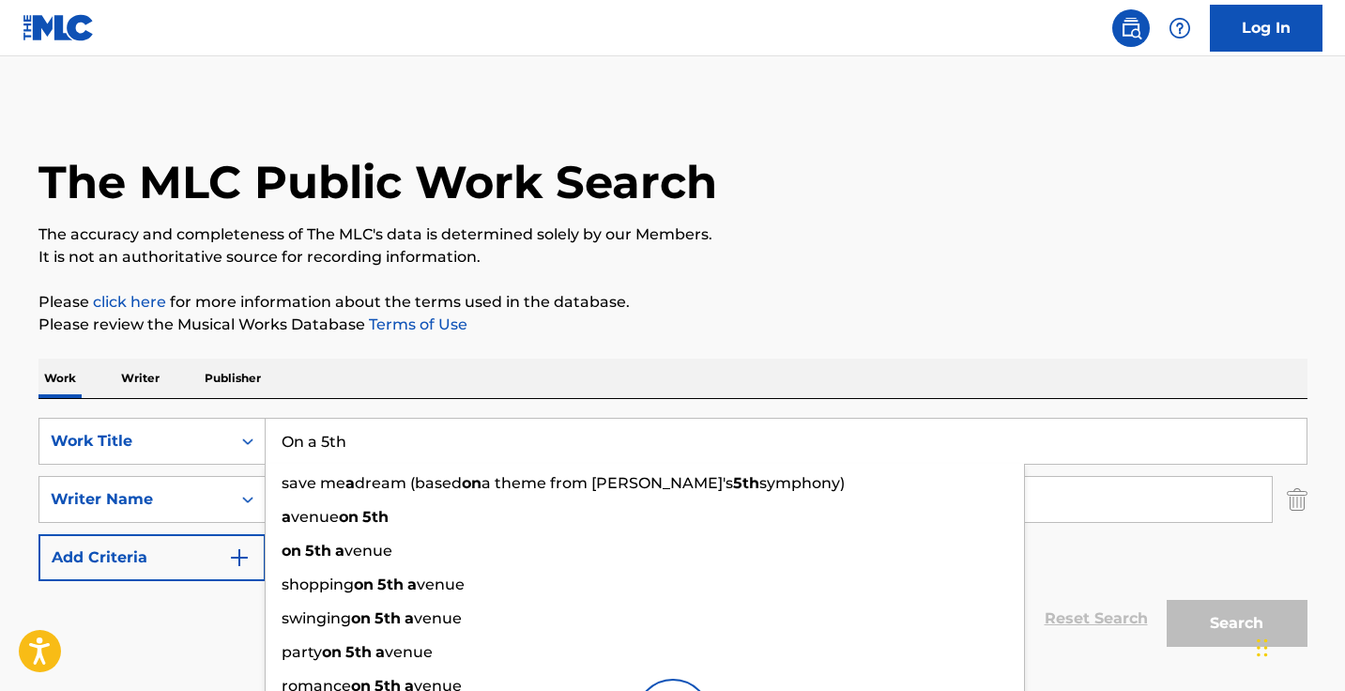
click at [570, 360] on div "Work Writer Publisher" at bounding box center [672, 377] width 1269 height 39
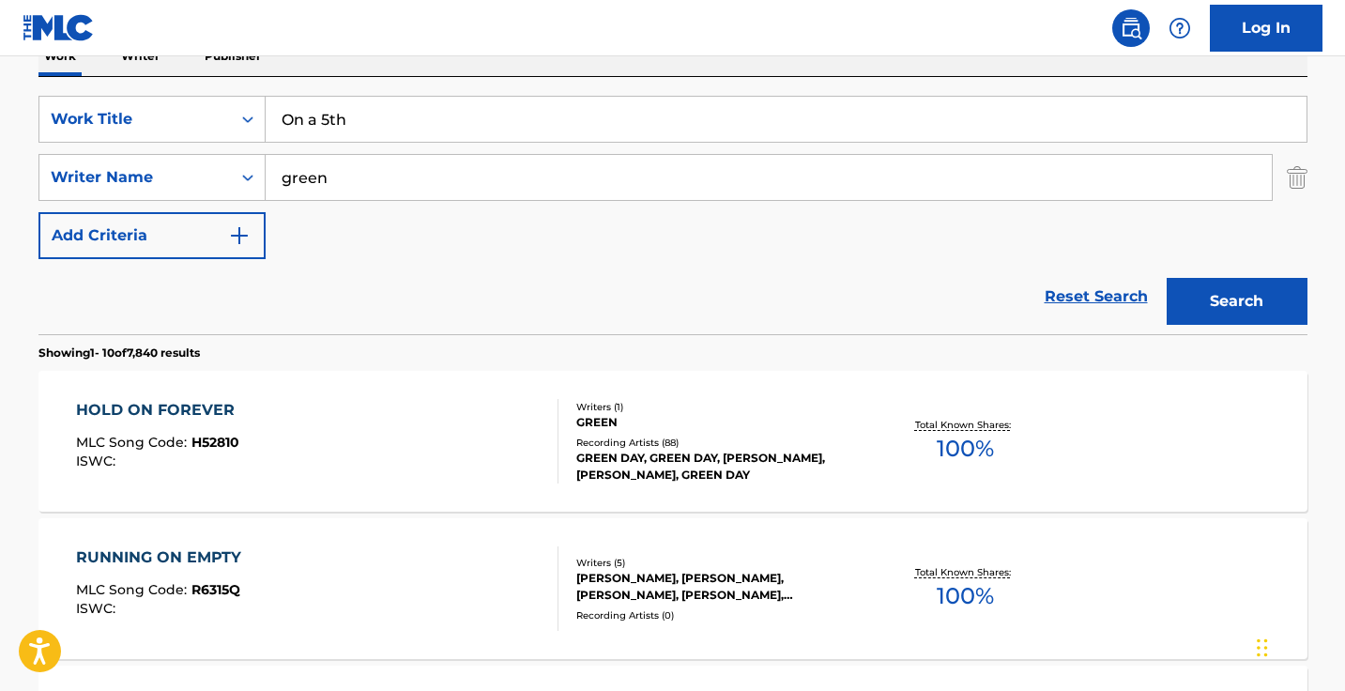
scroll to position [343, 0]
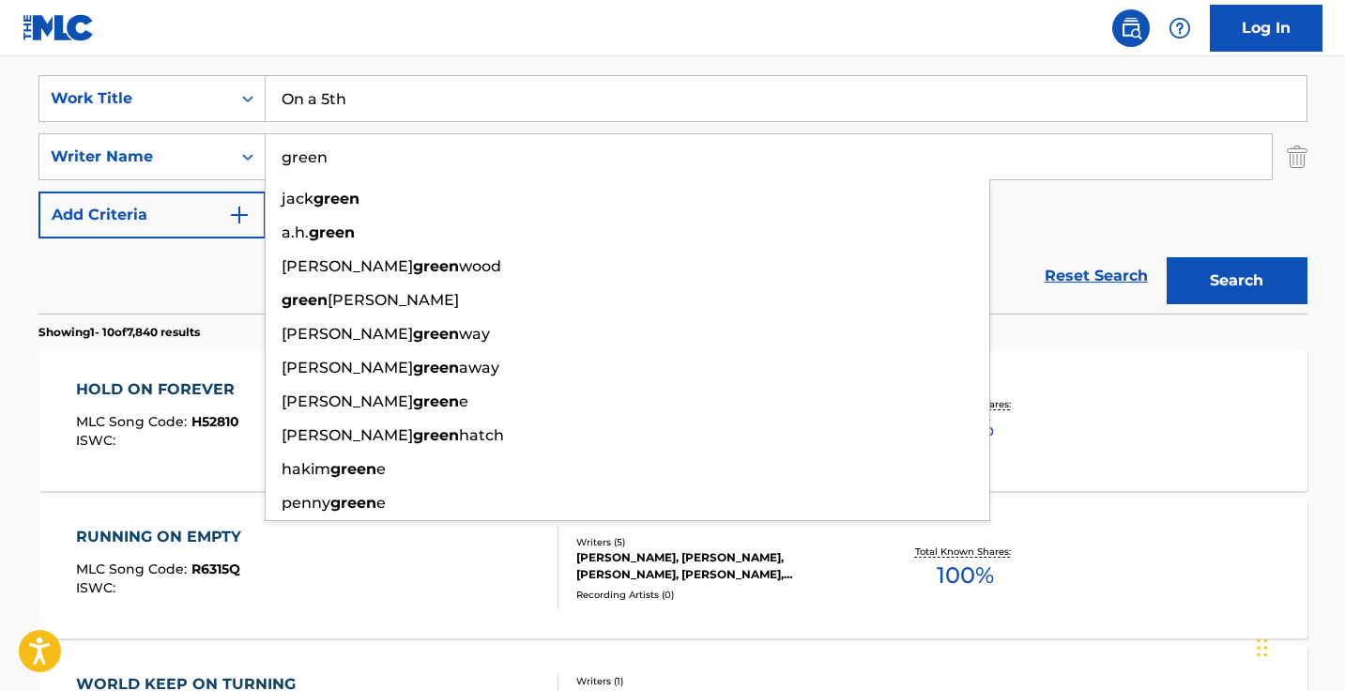
click at [282, 157] on input "green" at bounding box center [769, 156] width 1006 height 45
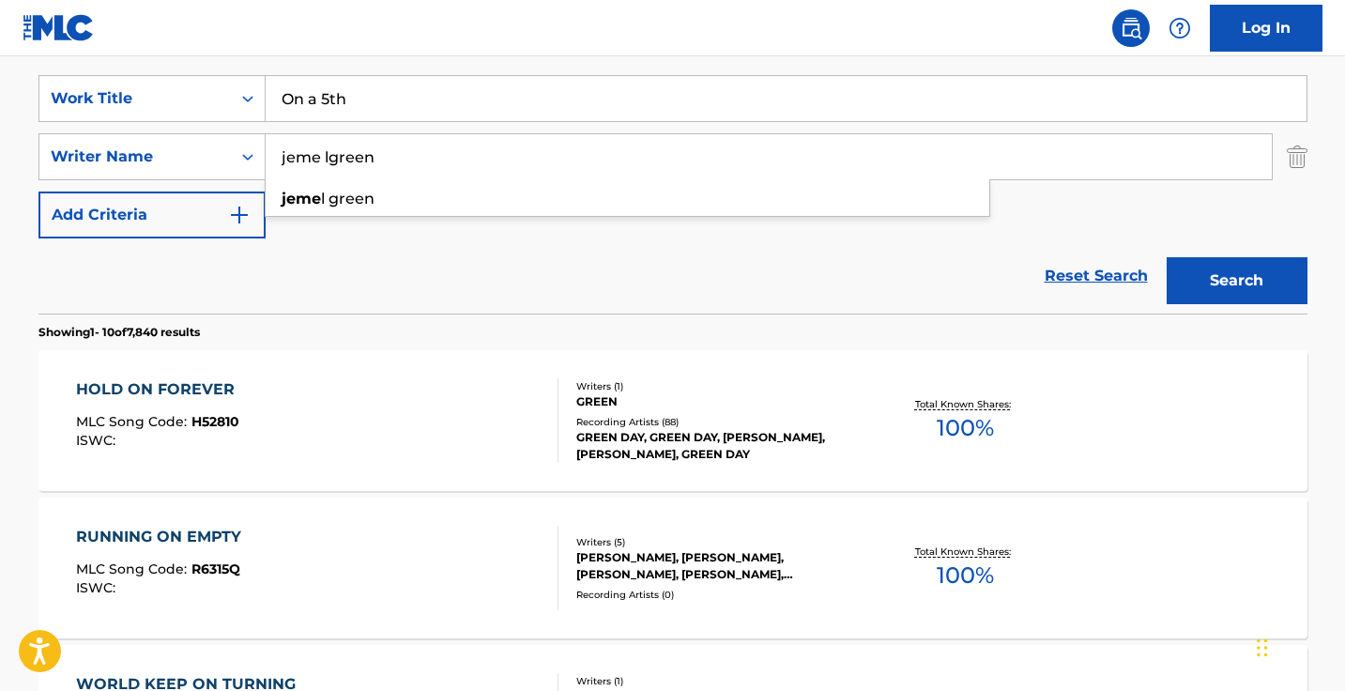
click at [1236, 281] on button "Search" at bounding box center [1236, 280] width 141 height 47
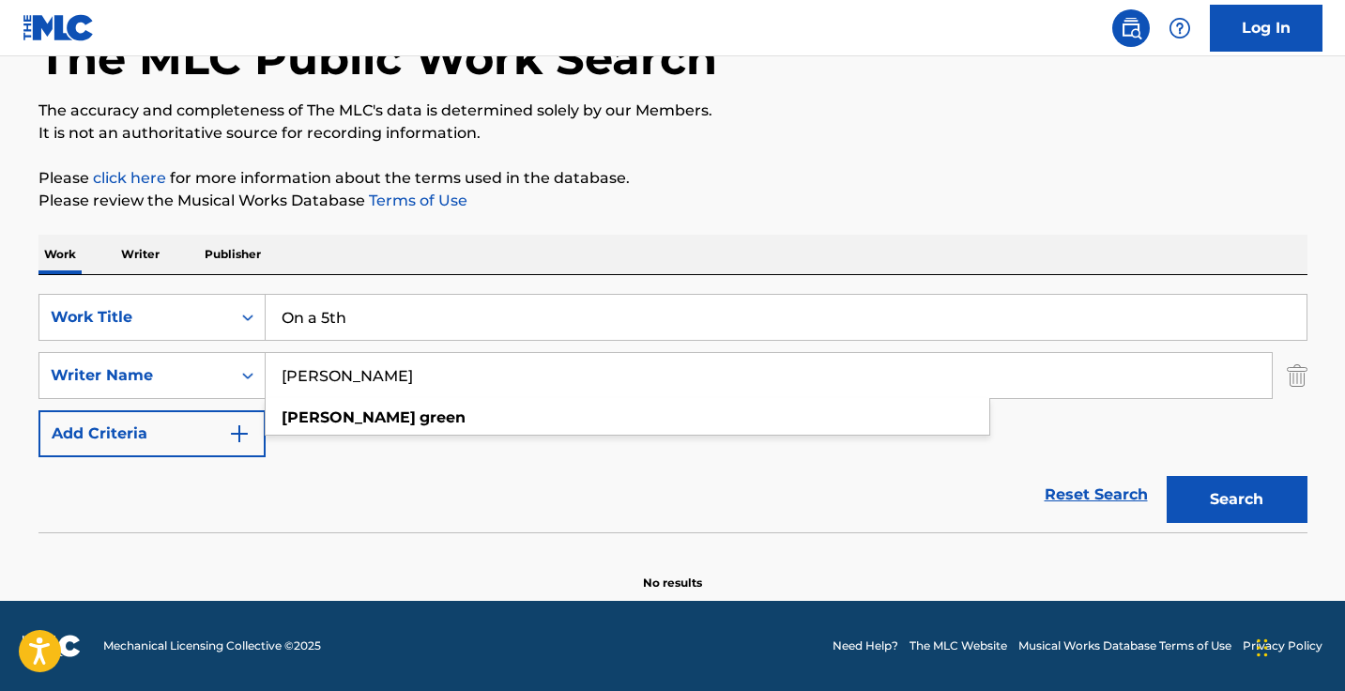
click at [1236, 499] on button "Search" at bounding box center [1236, 499] width 141 height 47
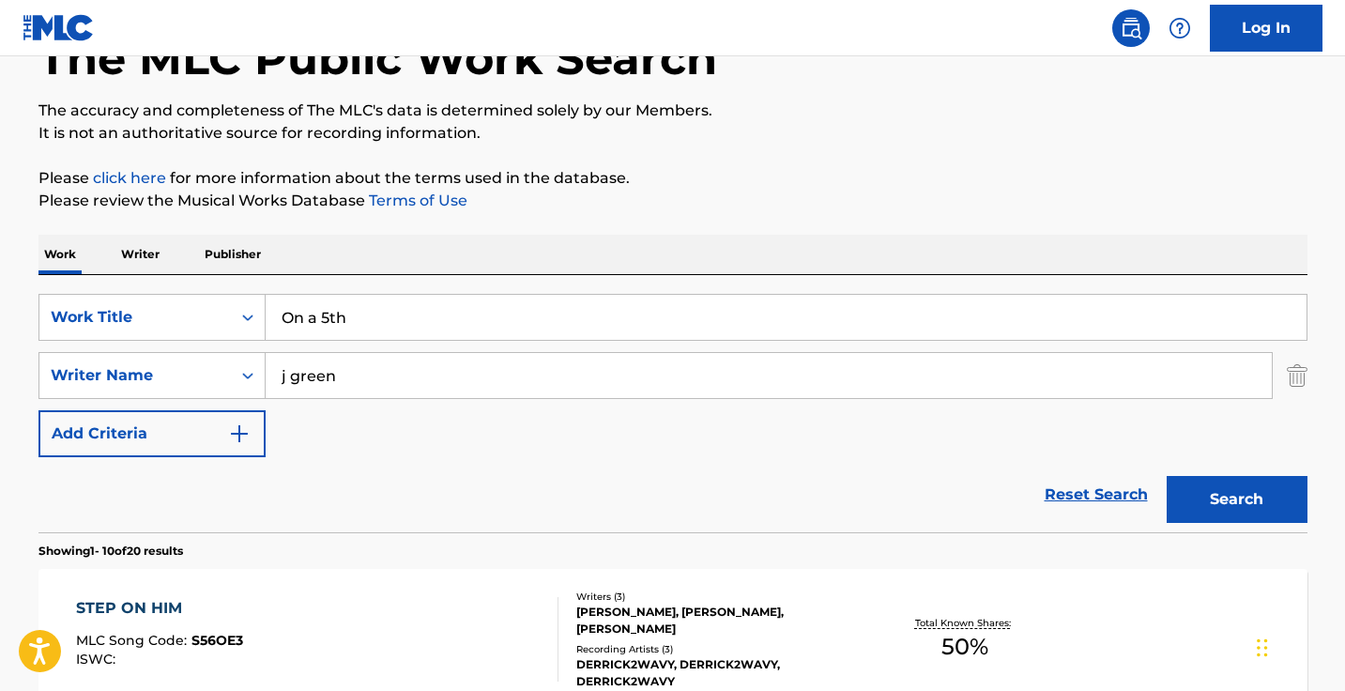
click at [1236, 499] on button "Search" at bounding box center [1236, 499] width 141 height 47
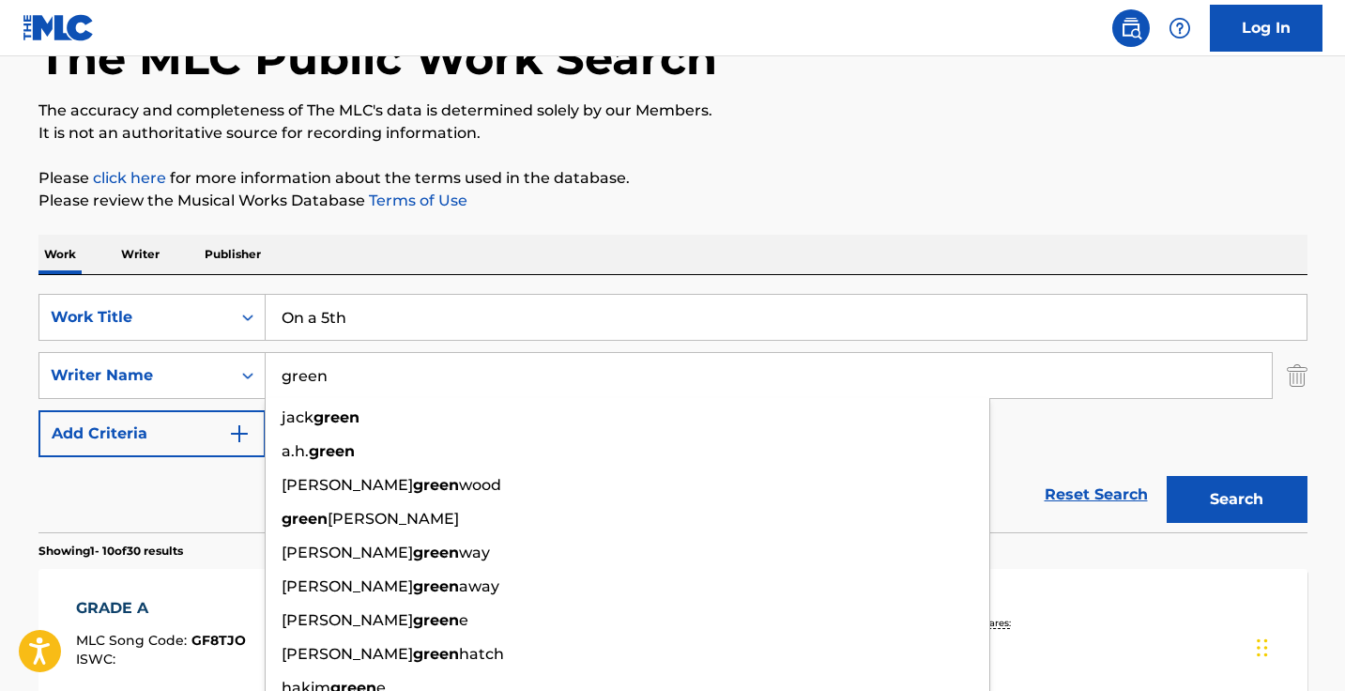
type input "green"
click at [1236, 499] on button "Search" at bounding box center [1236, 499] width 141 height 47
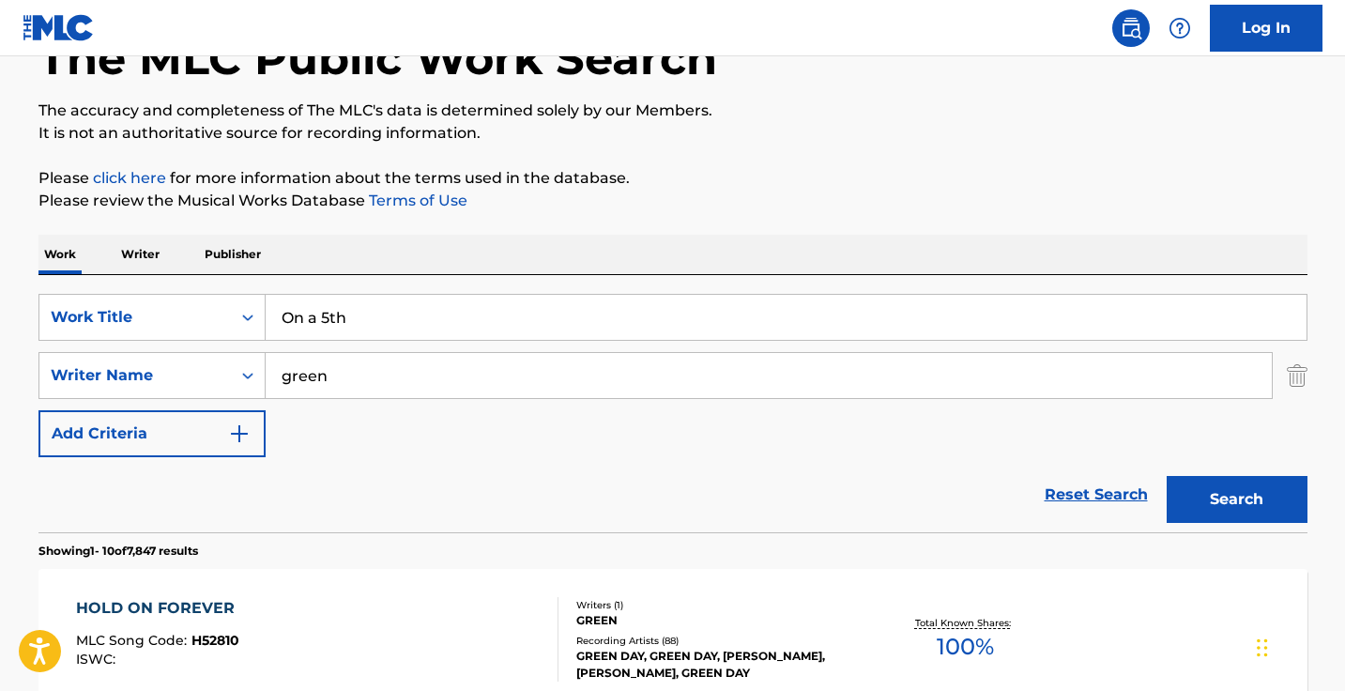
click at [350, 321] on input "On a 5th" at bounding box center [786, 317] width 1041 height 45
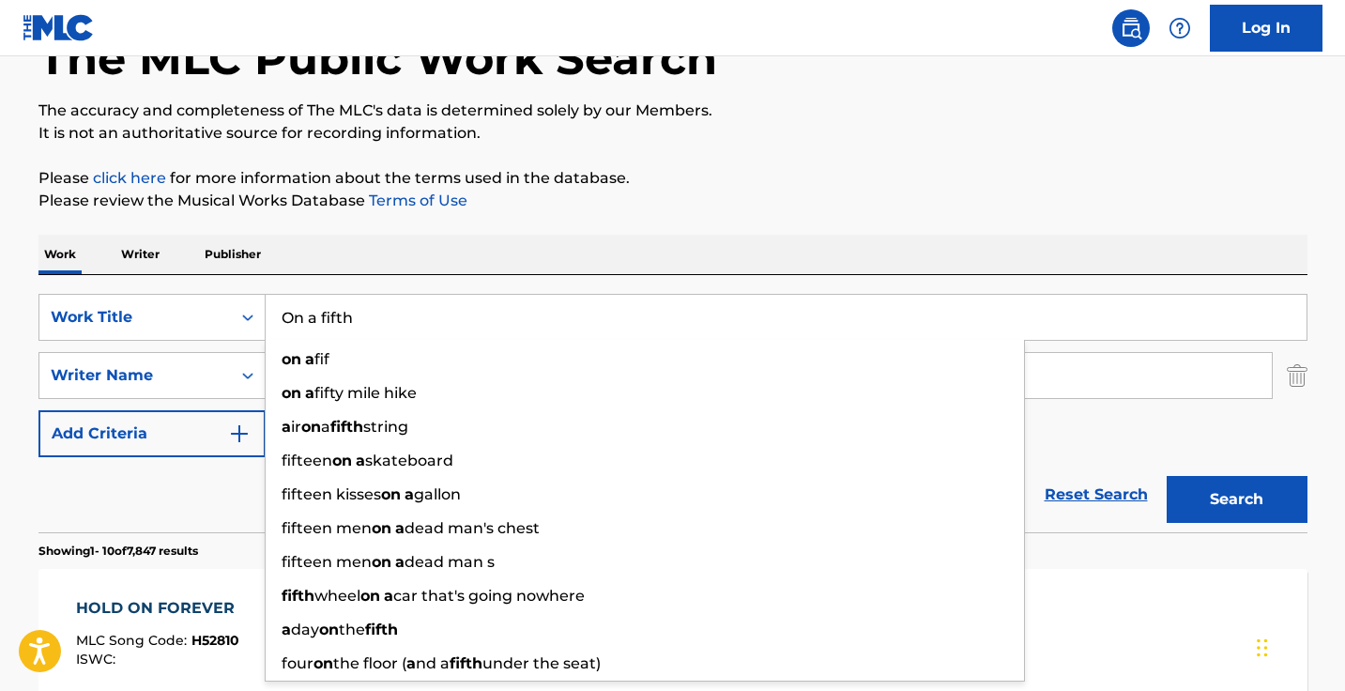
click at [1236, 499] on button "Search" at bounding box center [1236, 499] width 141 height 47
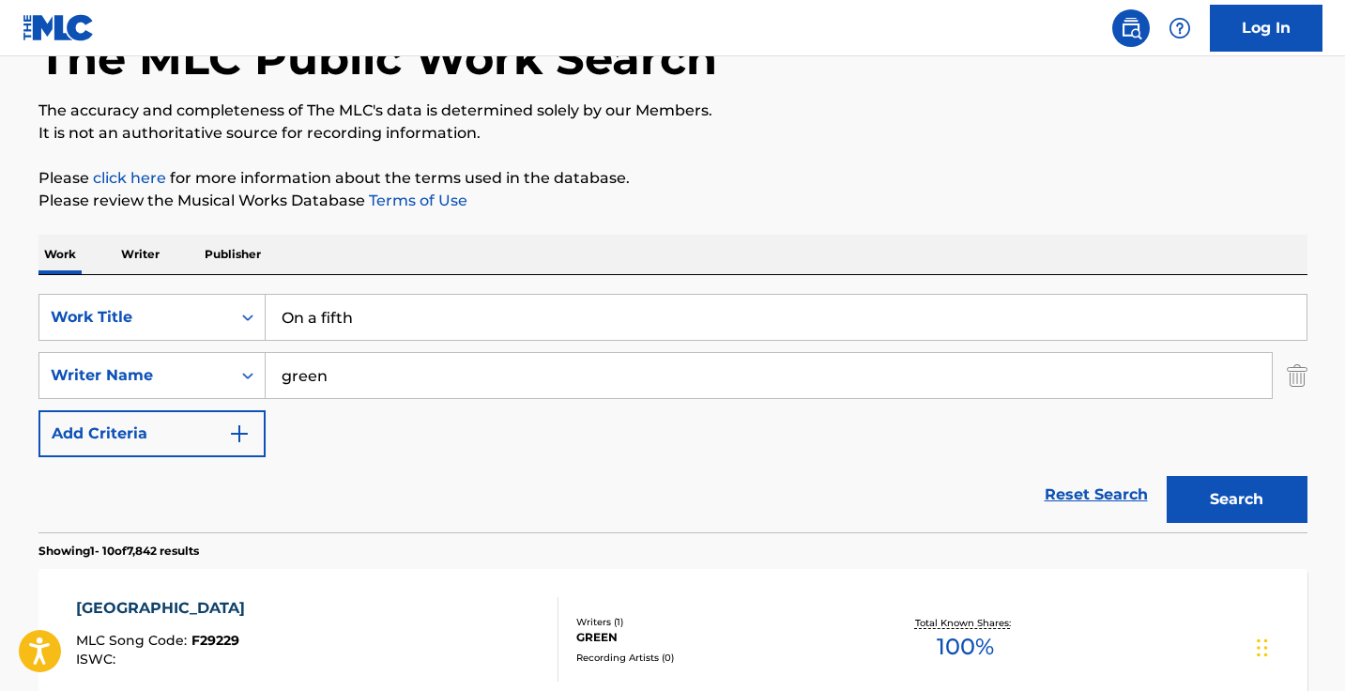
click at [433, 252] on div "Work Writer Publisher" at bounding box center [672, 254] width 1269 height 39
click at [389, 321] on input "On a fifth" at bounding box center [786, 317] width 1041 height 45
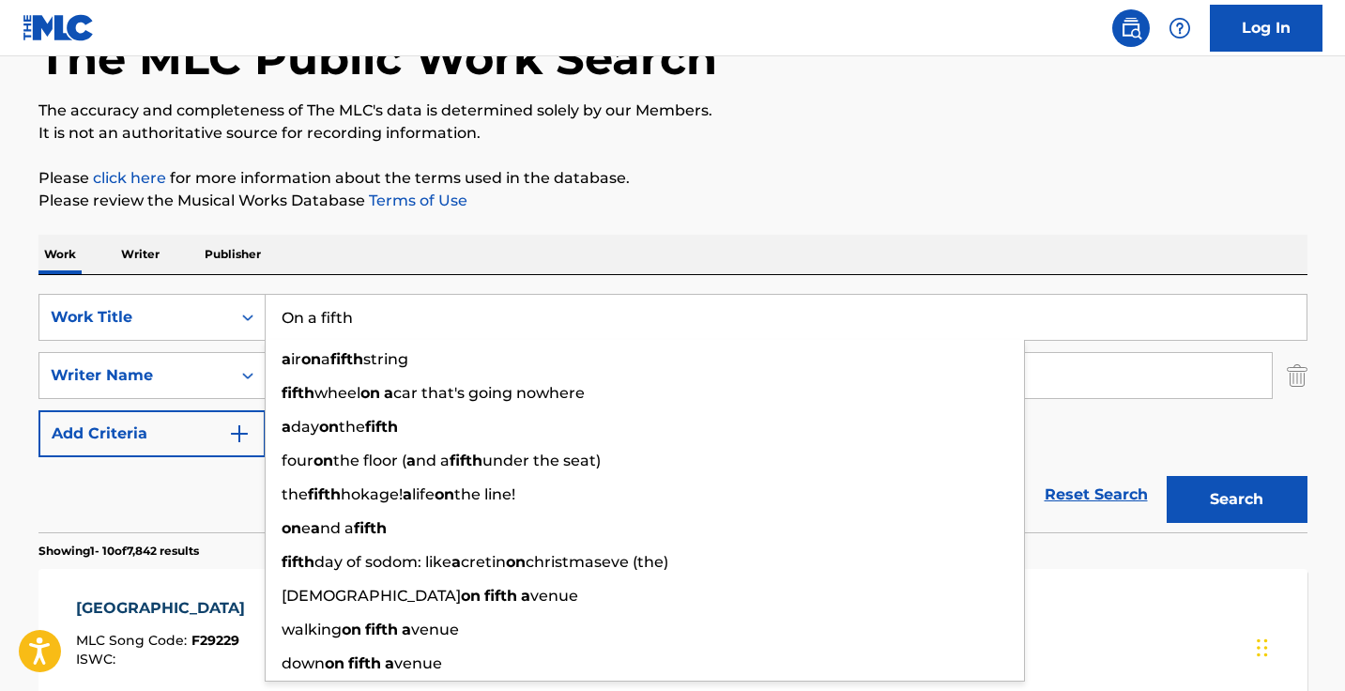
click at [389, 321] on input "On a fifth" at bounding box center [786, 317] width 1041 height 45
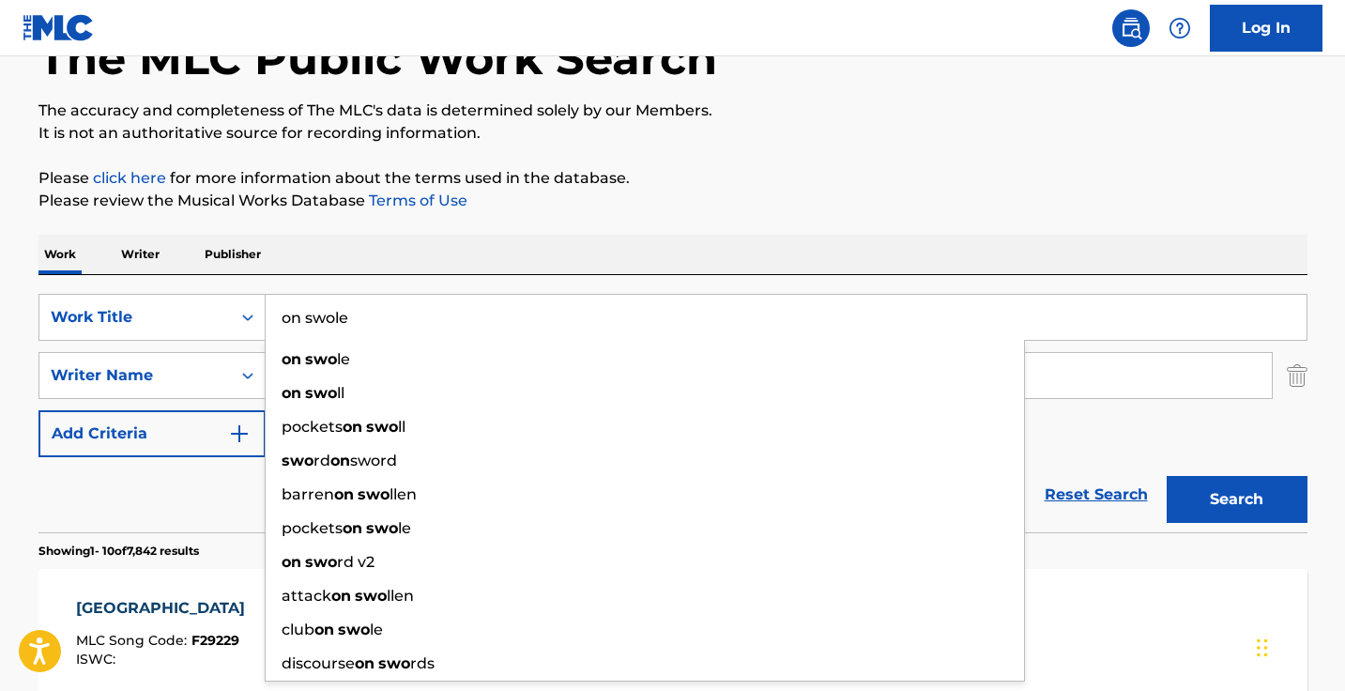
type input "on swole"
click at [1236, 499] on button "Search" at bounding box center [1236, 499] width 141 height 47
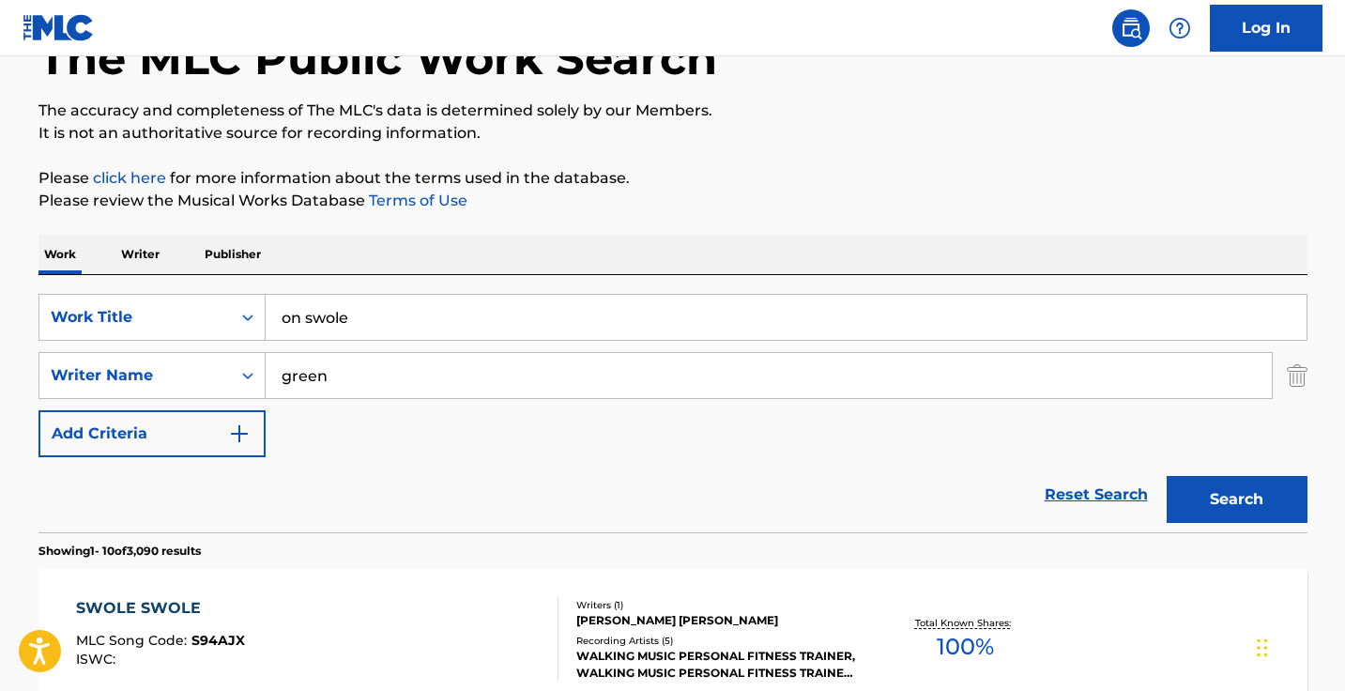
click at [129, 497] on div "Reset Search Search" at bounding box center [672, 494] width 1269 height 75
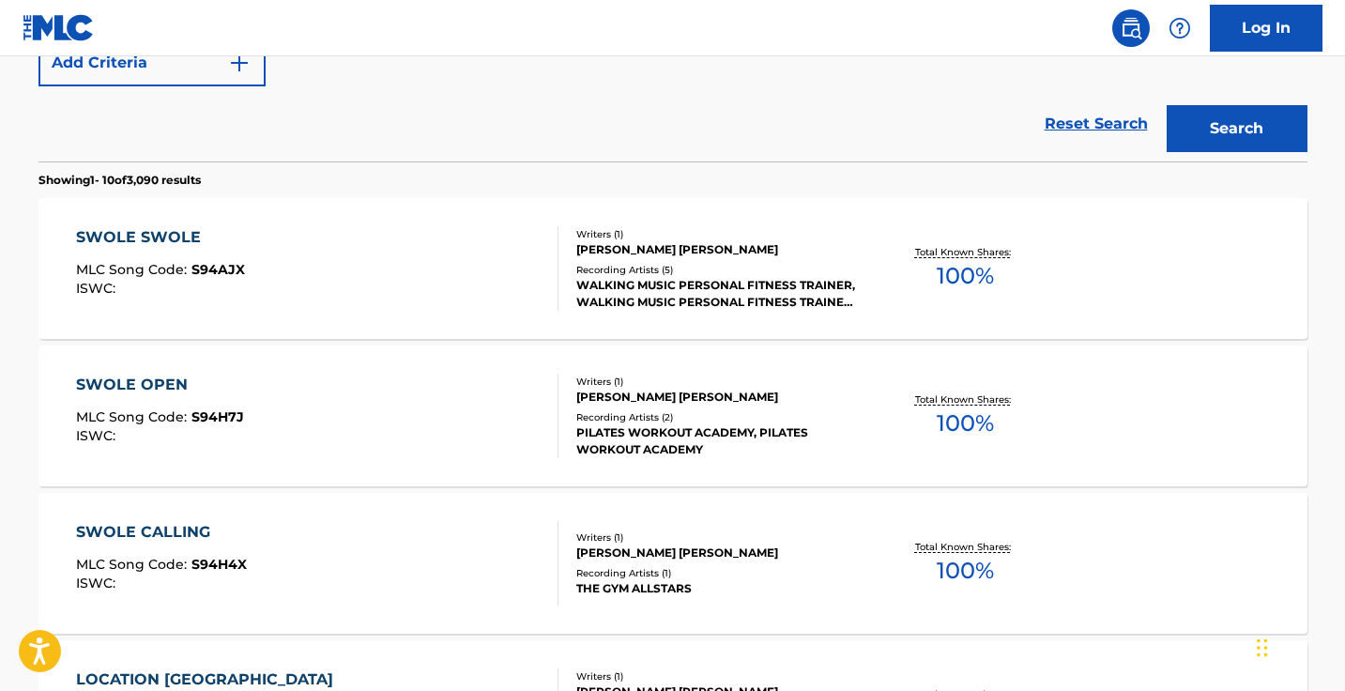
scroll to position [229, 0]
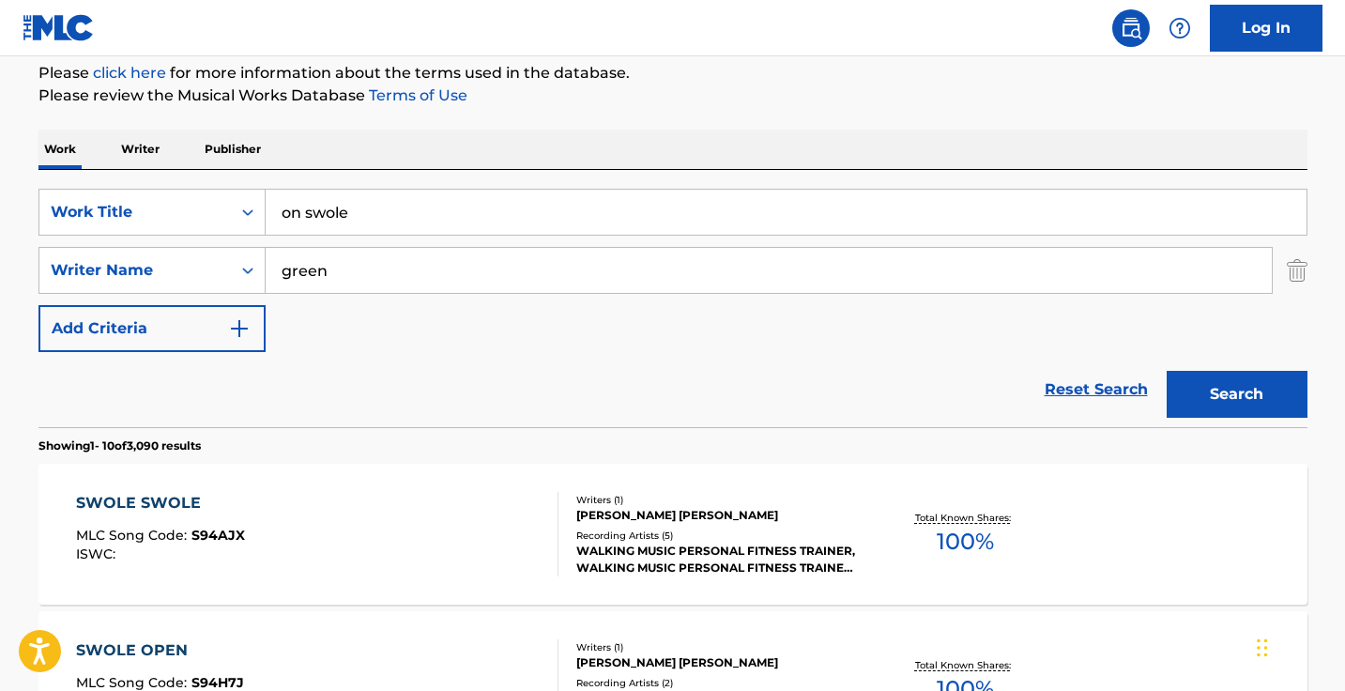
click at [282, 271] on input "green" at bounding box center [769, 270] width 1006 height 45
click at [1236, 394] on button "Search" at bounding box center [1236, 394] width 141 height 47
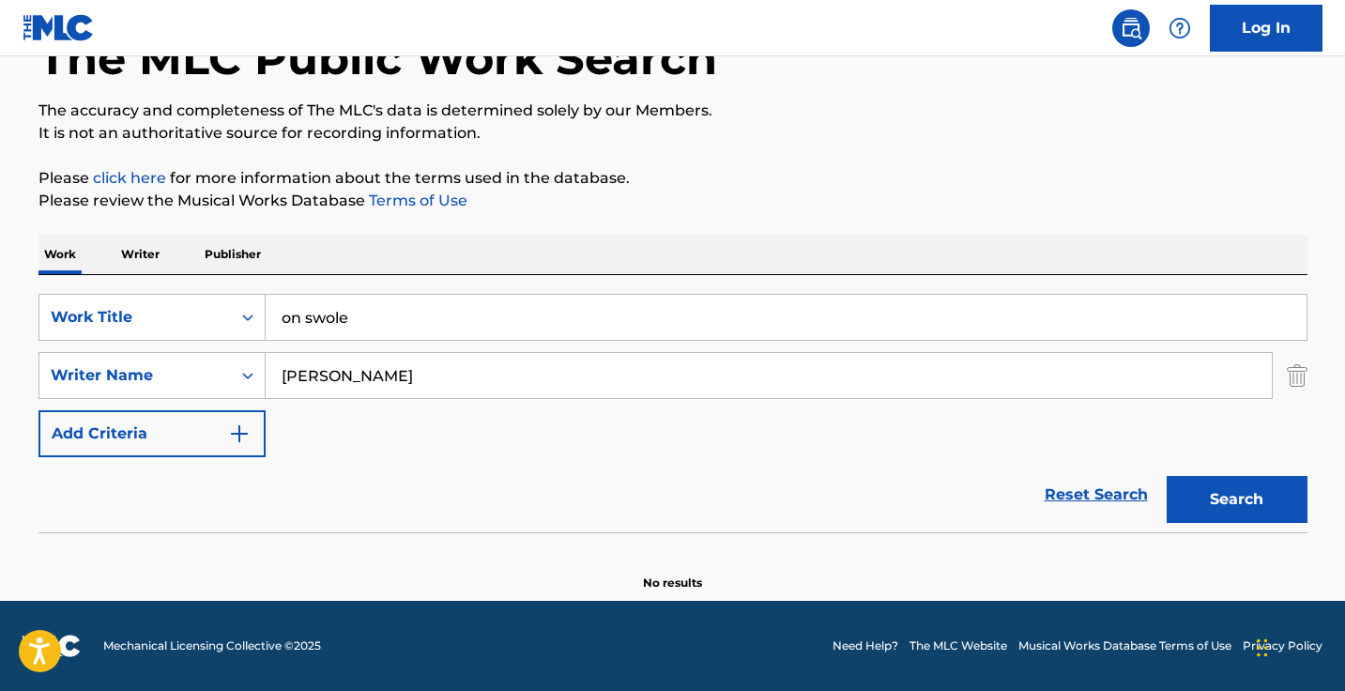
scroll to position [124, 0]
drag, startPoint x: 327, startPoint y: 382, endPoint x: 304, endPoint y: 377, distance: 23.0
click at [304, 377] on input "jemel green" at bounding box center [769, 375] width 1006 height 45
click at [1236, 499] on button "Search" at bounding box center [1236, 499] width 141 height 47
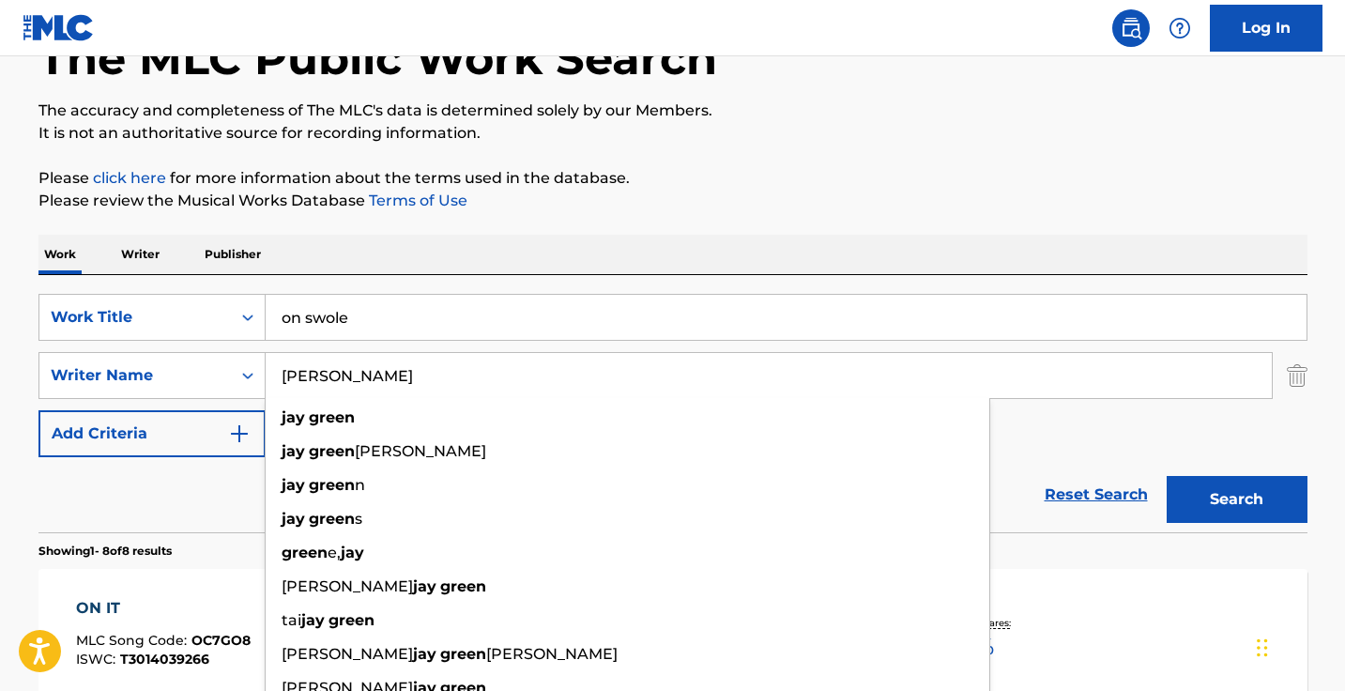
click at [1236, 499] on button "Search" at bounding box center [1236, 499] width 141 height 47
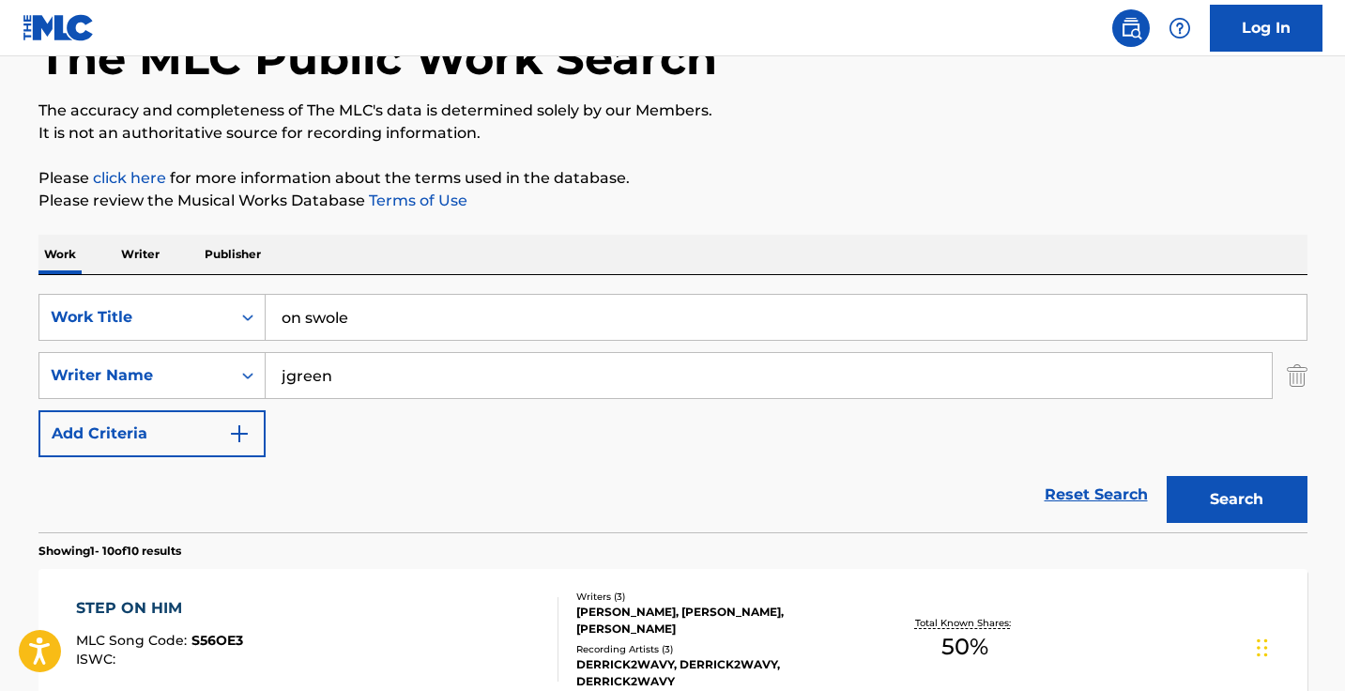
click at [1236, 499] on button "Search" at bounding box center [1236, 499] width 141 height 47
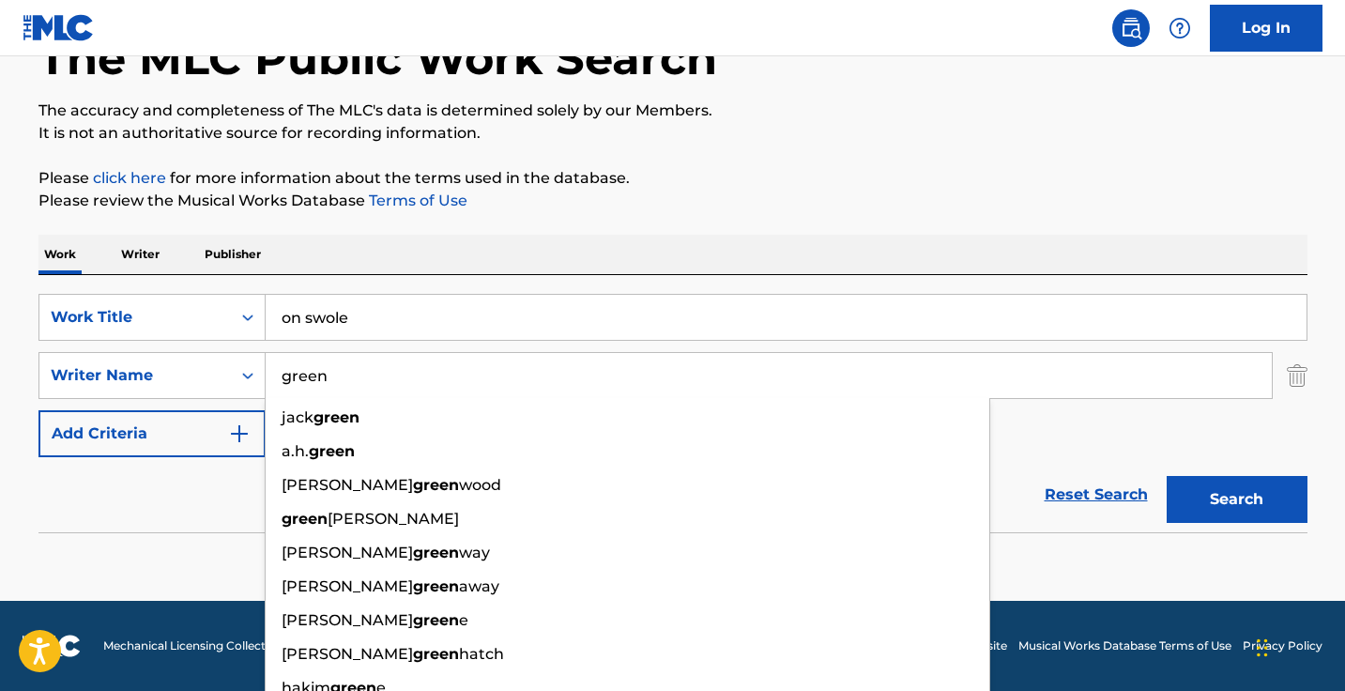
type input "green"
click at [1236, 499] on button "Search" at bounding box center [1236, 499] width 141 height 47
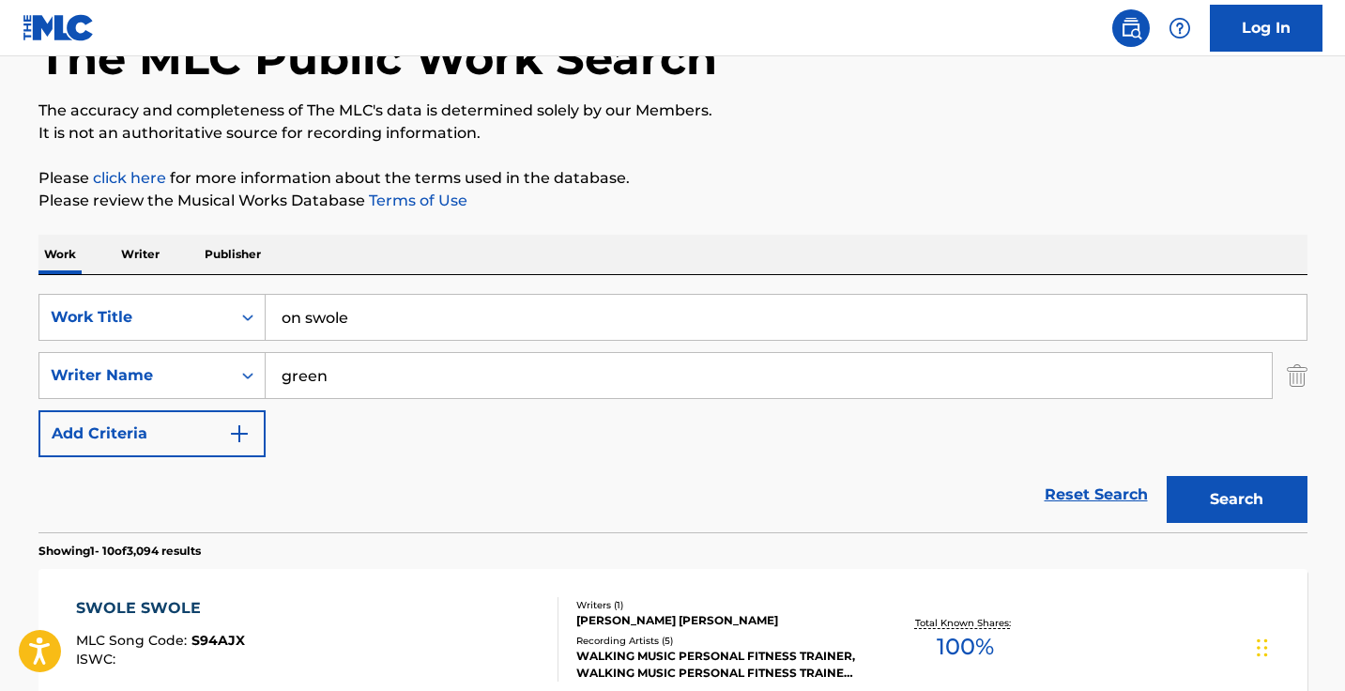
click at [364, 309] on input "on swole" at bounding box center [786, 317] width 1041 height 45
paste input "OneFifteen"
type input "OneFifteen"
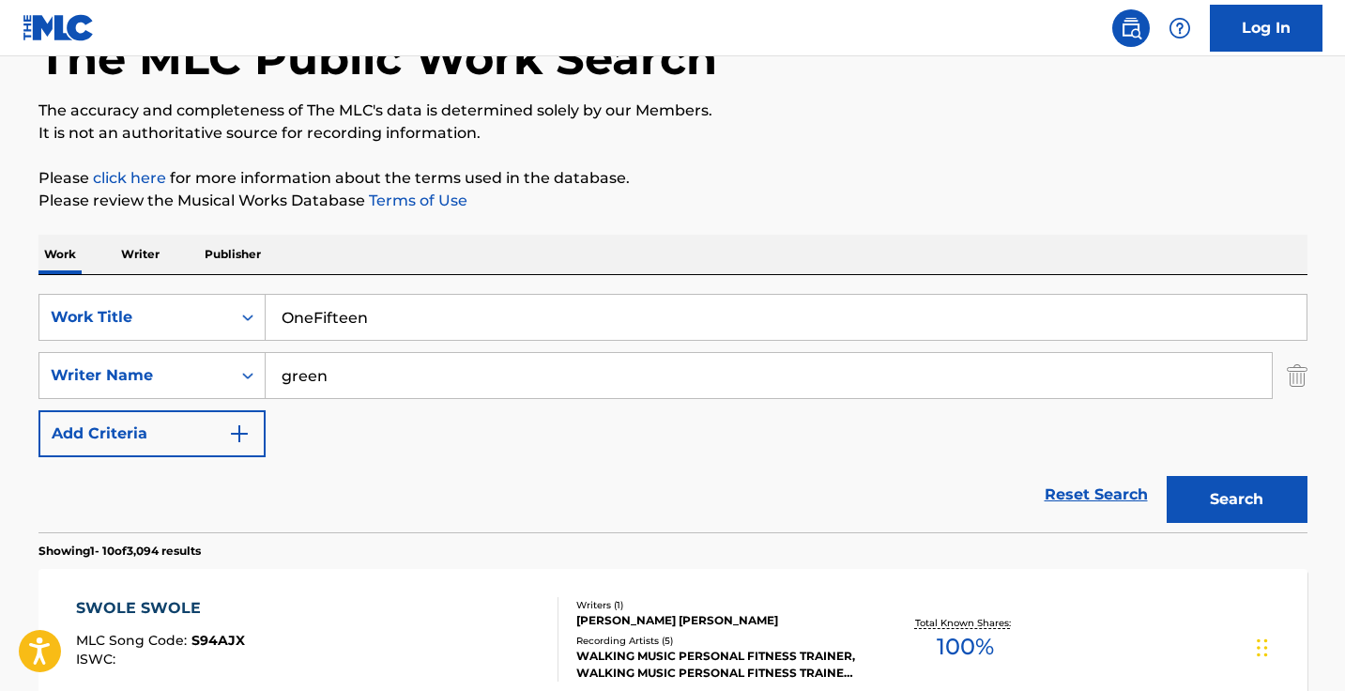
click at [1236, 499] on button "Search" at bounding box center [1236, 499] width 141 height 47
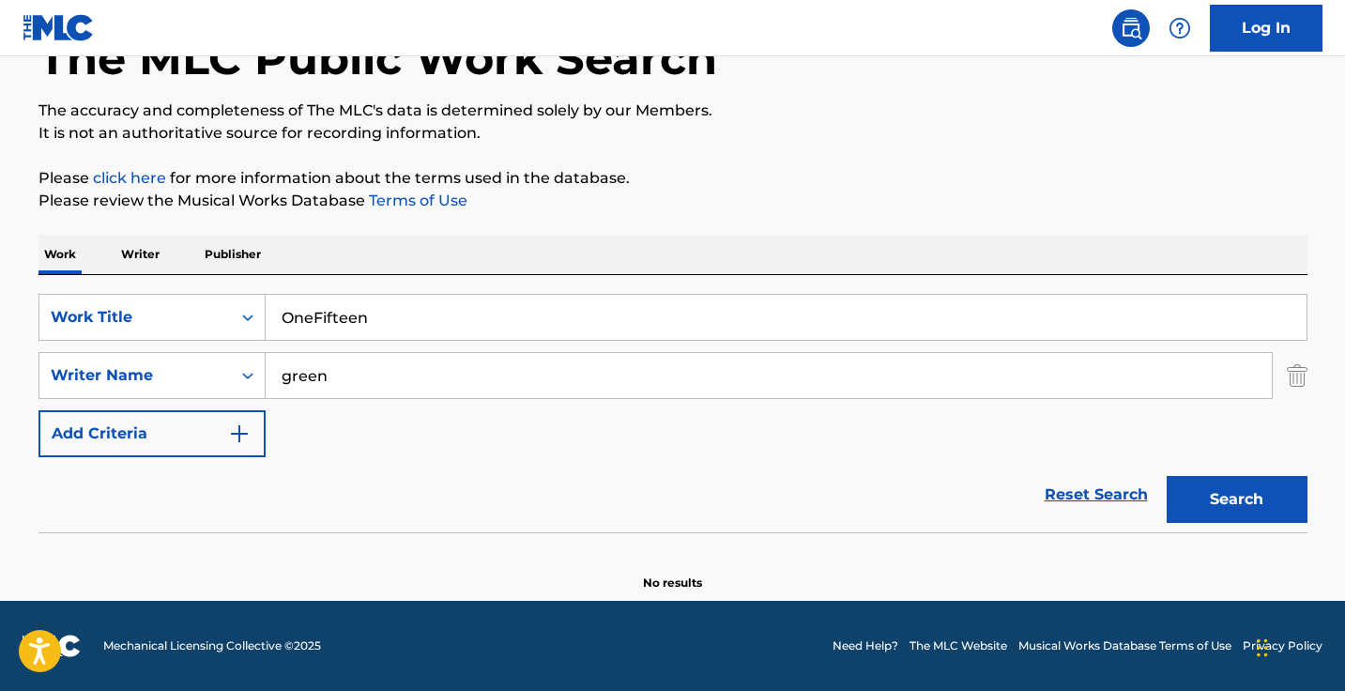
click at [282, 368] on input "green" at bounding box center [769, 375] width 1006 height 45
type input "jemel green"
click at [1236, 499] on button "Search" at bounding box center [1236, 499] width 141 height 47
click at [315, 321] on input "OneFifteen" at bounding box center [786, 317] width 1041 height 45
click at [1236, 499] on button "Search" at bounding box center [1236, 499] width 141 height 47
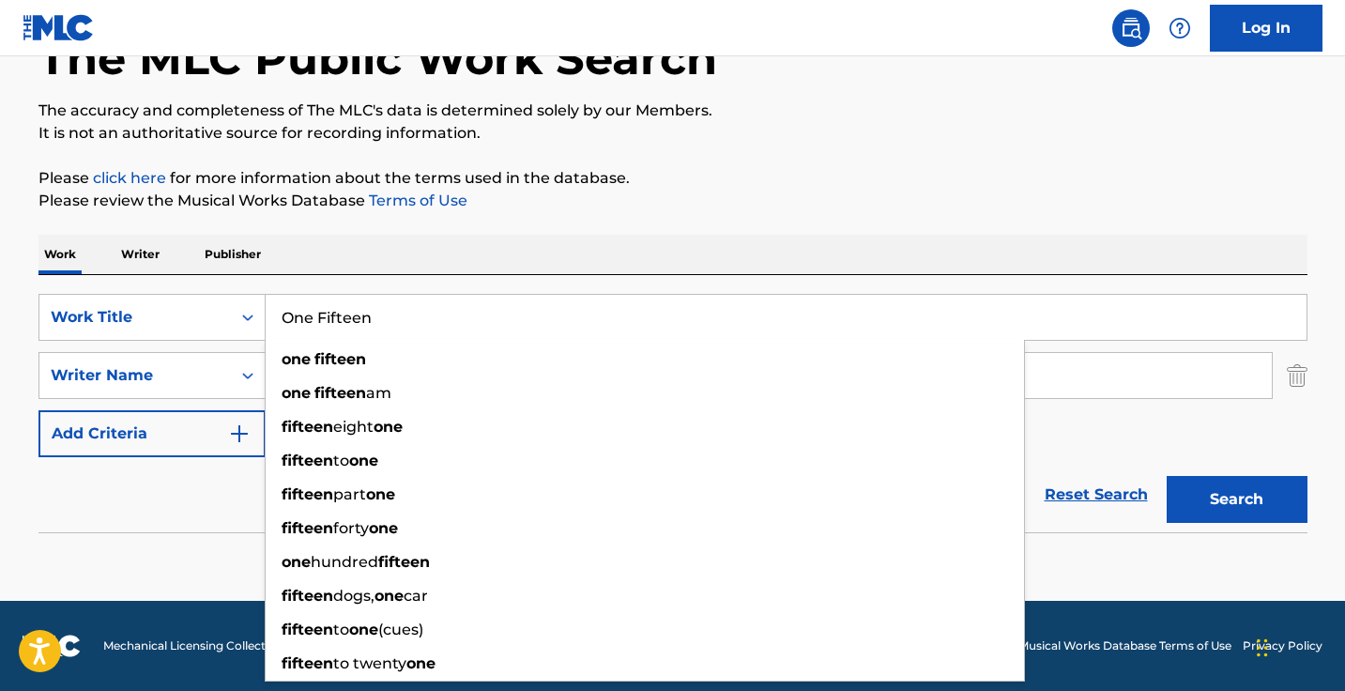
click at [397, 316] on input "One Fifteen" at bounding box center [786, 317] width 1041 height 45
click at [462, 258] on div "Work Writer Publisher" at bounding box center [672, 254] width 1269 height 39
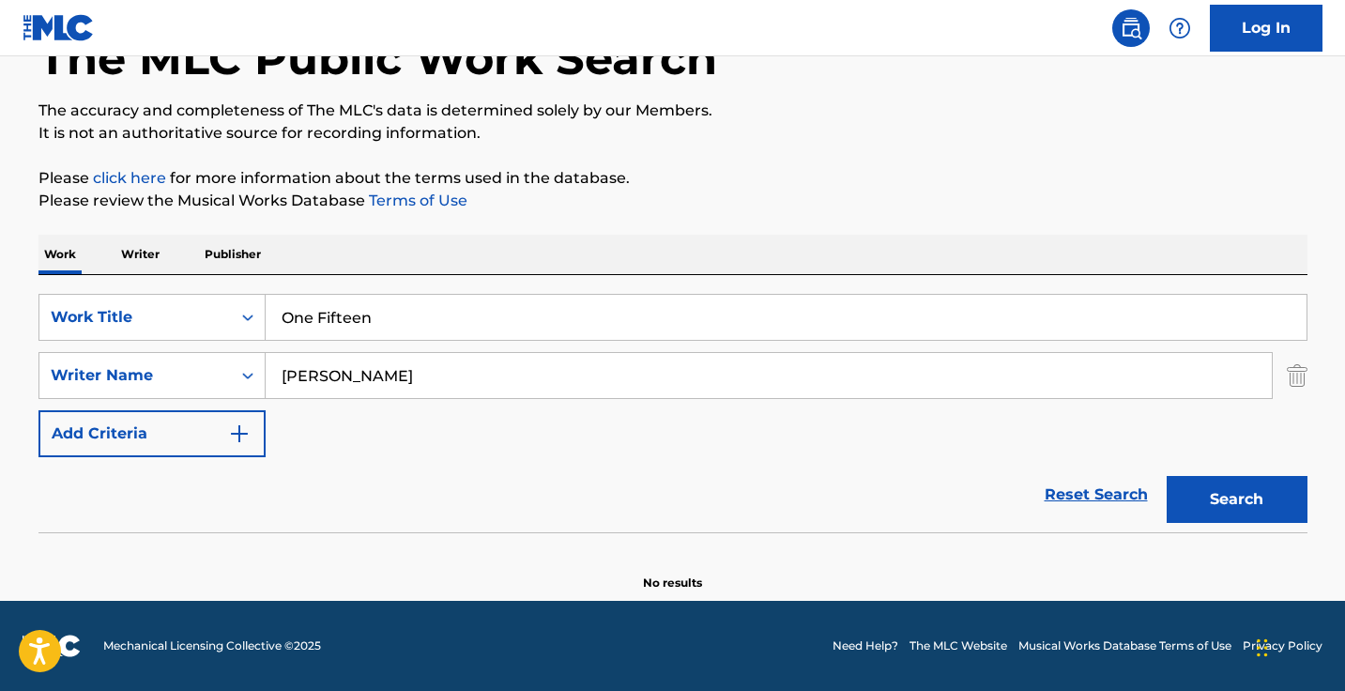
drag, startPoint x: 456, startPoint y: 321, endPoint x: 130, endPoint y: 288, distance: 328.2
click at [130, 288] on div "SearchWithCriteria37014038-111d-4cf6-896e-e08acc6cbd0a Work Title One Fifteen S…" at bounding box center [672, 403] width 1269 height 257
type input "1:15"
click at [1236, 499] on button "Search" at bounding box center [1236, 499] width 141 height 47
click at [298, 379] on input "jemel green" at bounding box center [769, 375] width 1006 height 45
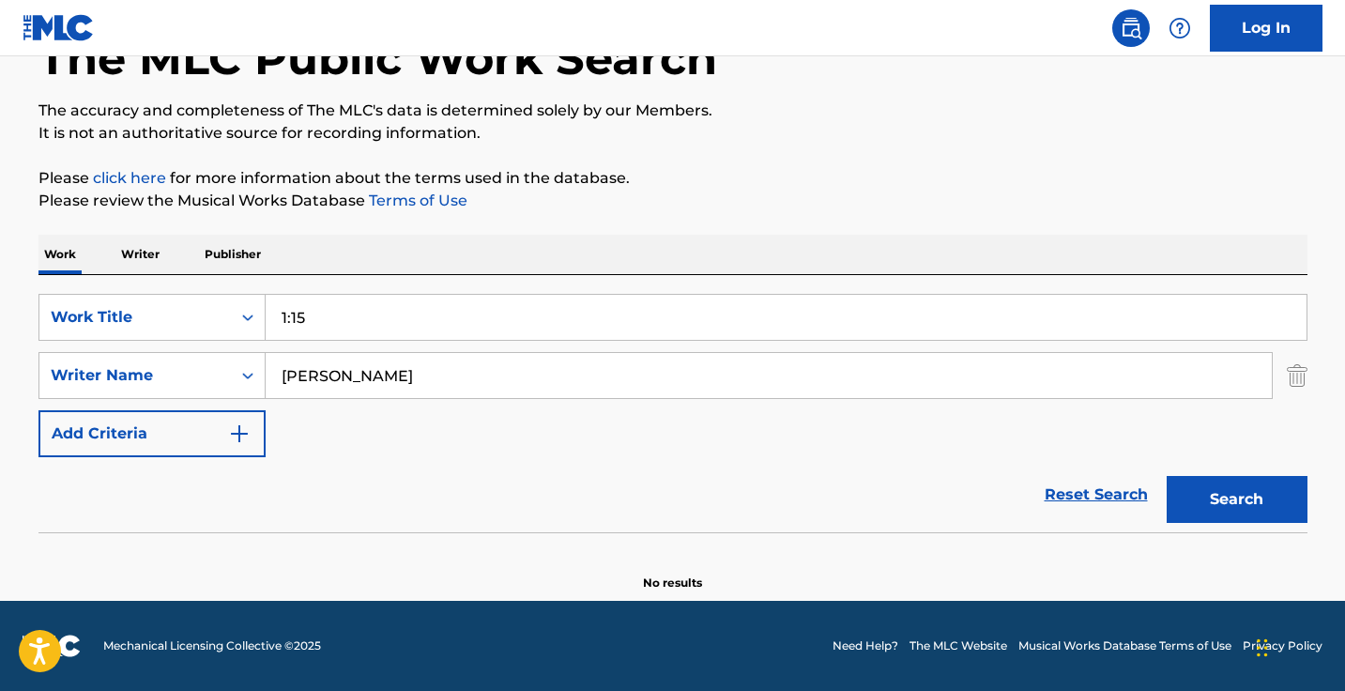
click at [298, 379] on input "jemel green" at bounding box center [769, 375] width 1006 height 45
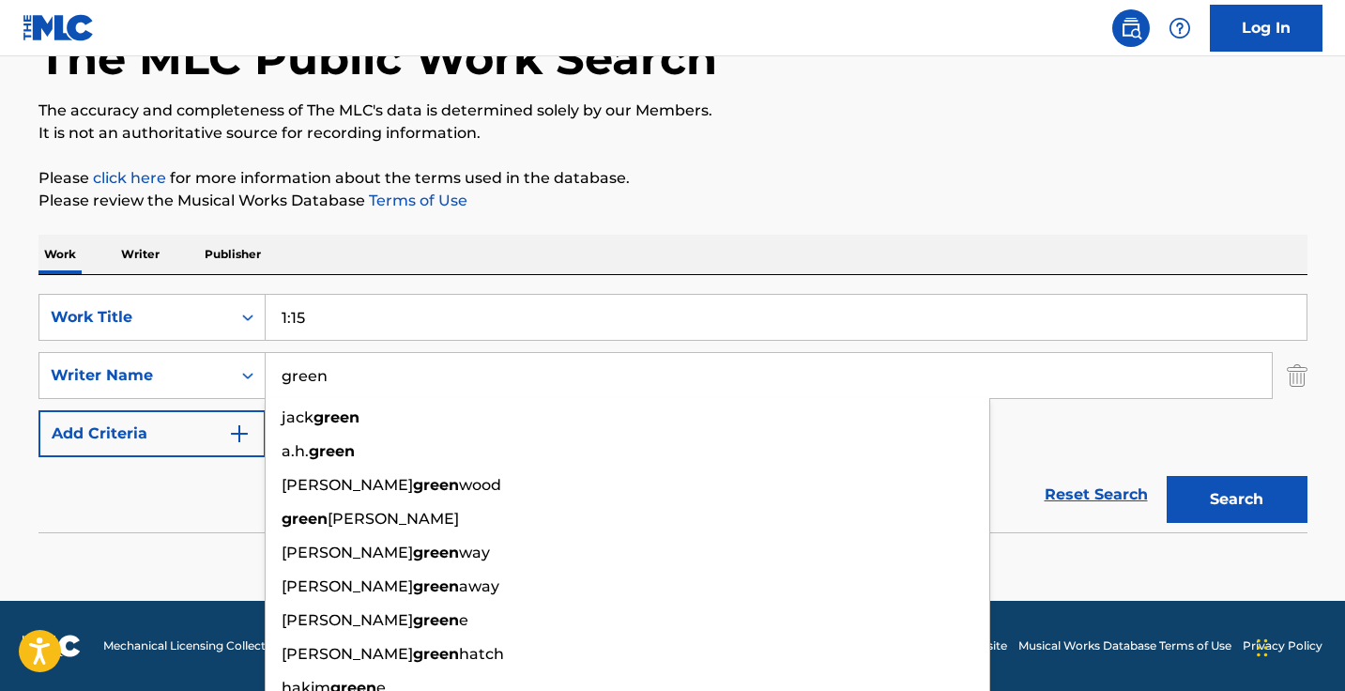
type input "green"
click at [1236, 499] on button "Search" at bounding box center [1236, 499] width 141 height 47
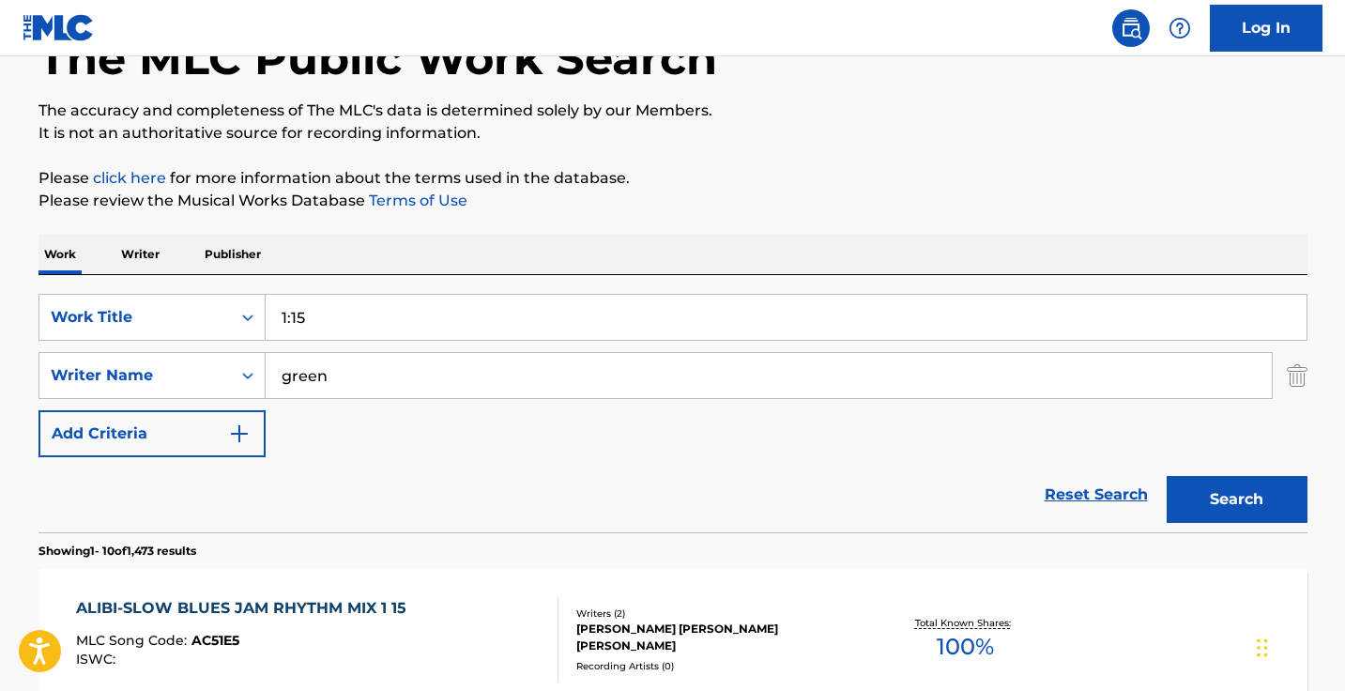
click at [291, 316] on input "1:15" at bounding box center [786, 317] width 1041 height 45
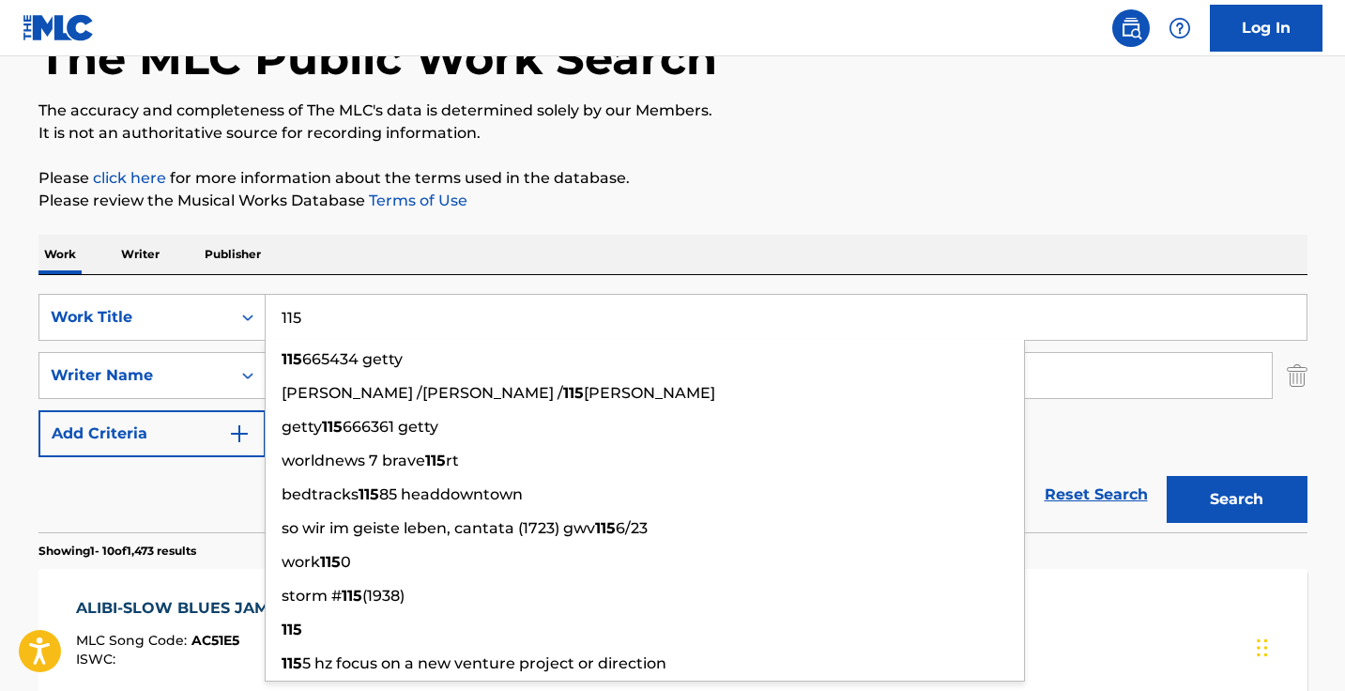
click at [1236, 499] on button "Search" at bounding box center [1236, 499] width 141 height 47
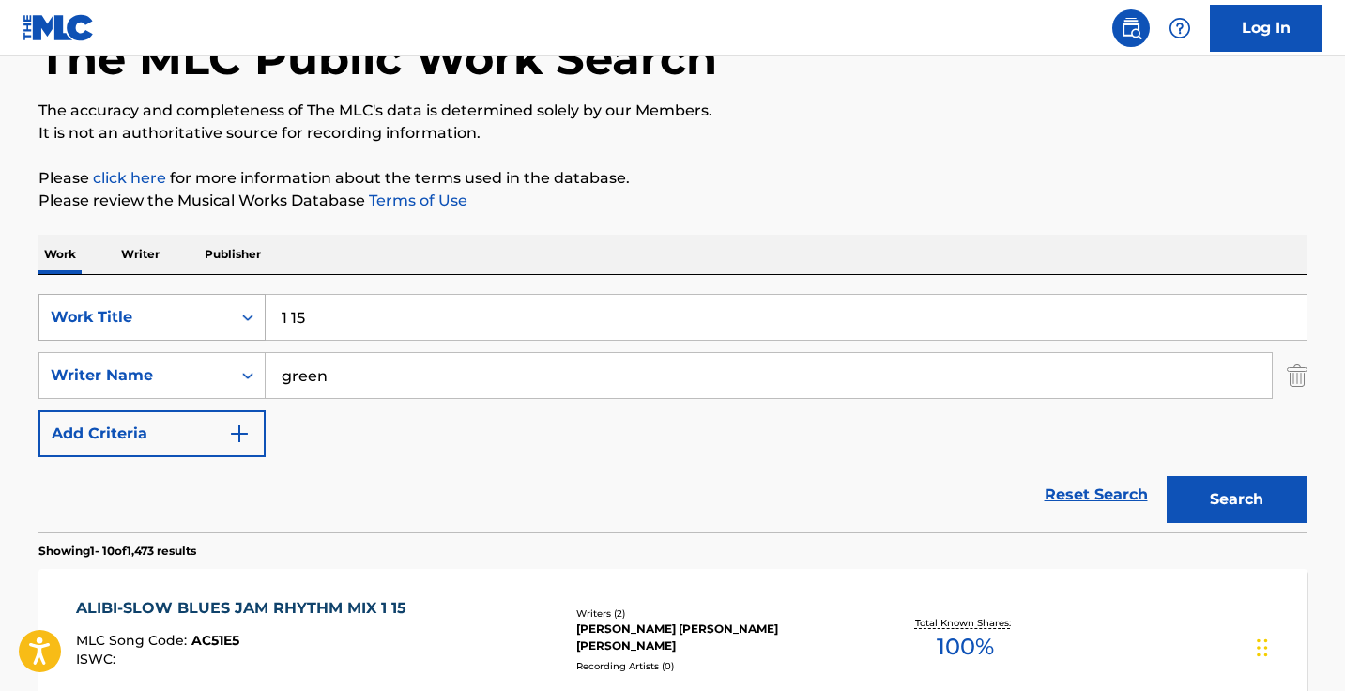
drag, startPoint x: 343, startPoint y: 322, endPoint x: 252, endPoint y: 309, distance: 92.0
click at [295, 322] on input "1 15" at bounding box center [786, 317] width 1041 height 45
type input "1"
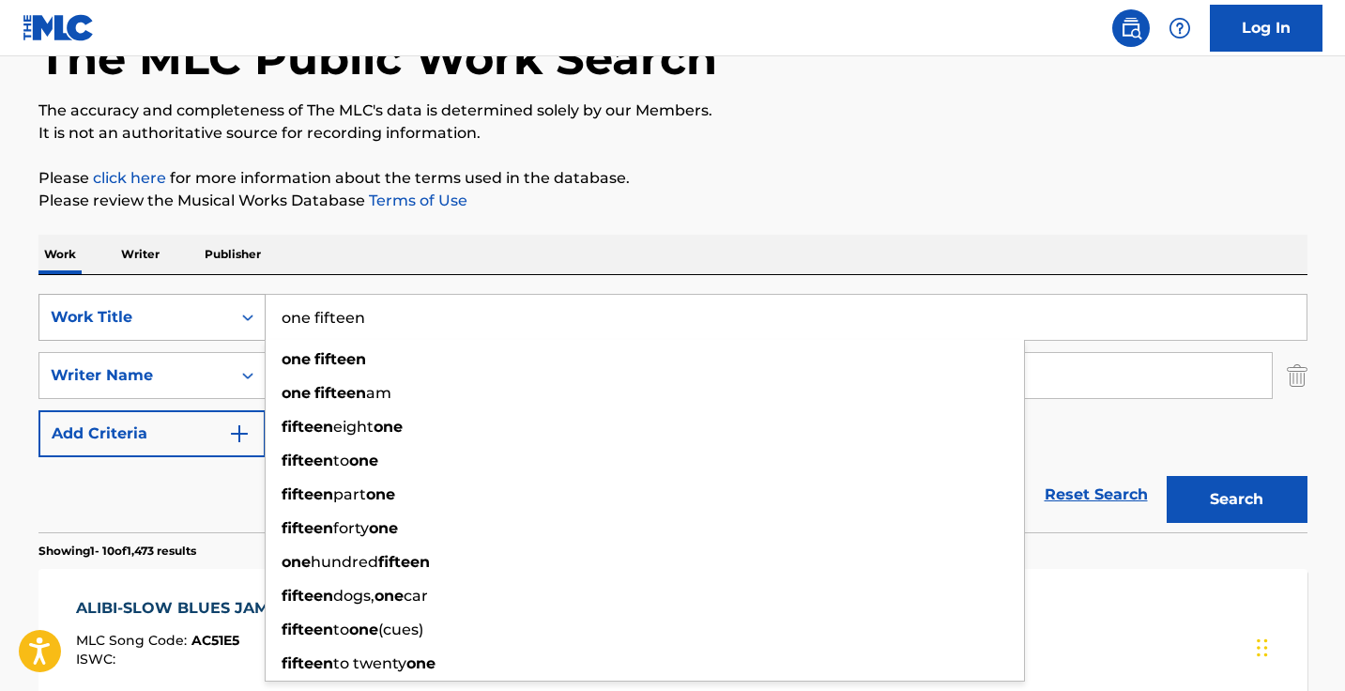
click at [1236, 499] on button "Search" at bounding box center [1236, 499] width 141 height 47
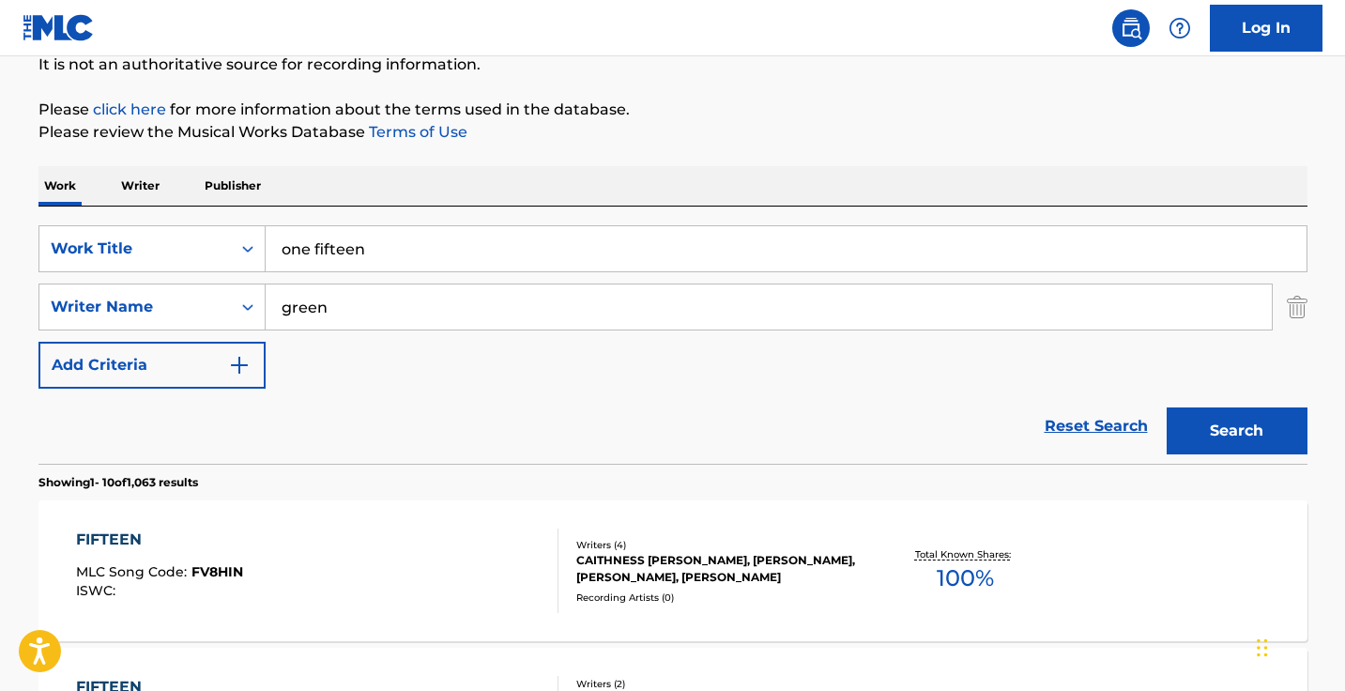
scroll to position [203, 0]
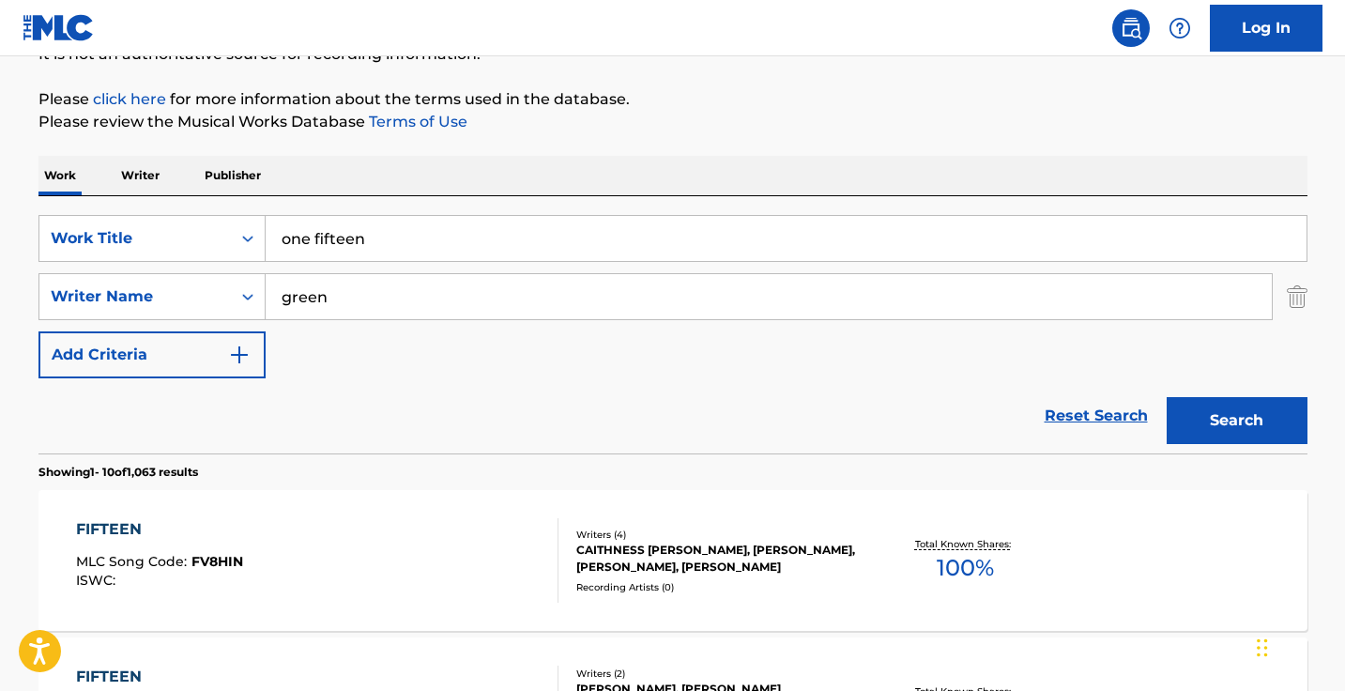
click at [313, 247] on input "one fifteen" at bounding box center [786, 238] width 1041 height 45
type input "onefifteen"
click at [1236, 420] on button "Search" at bounding box center [1236, 420] width 141 height 47
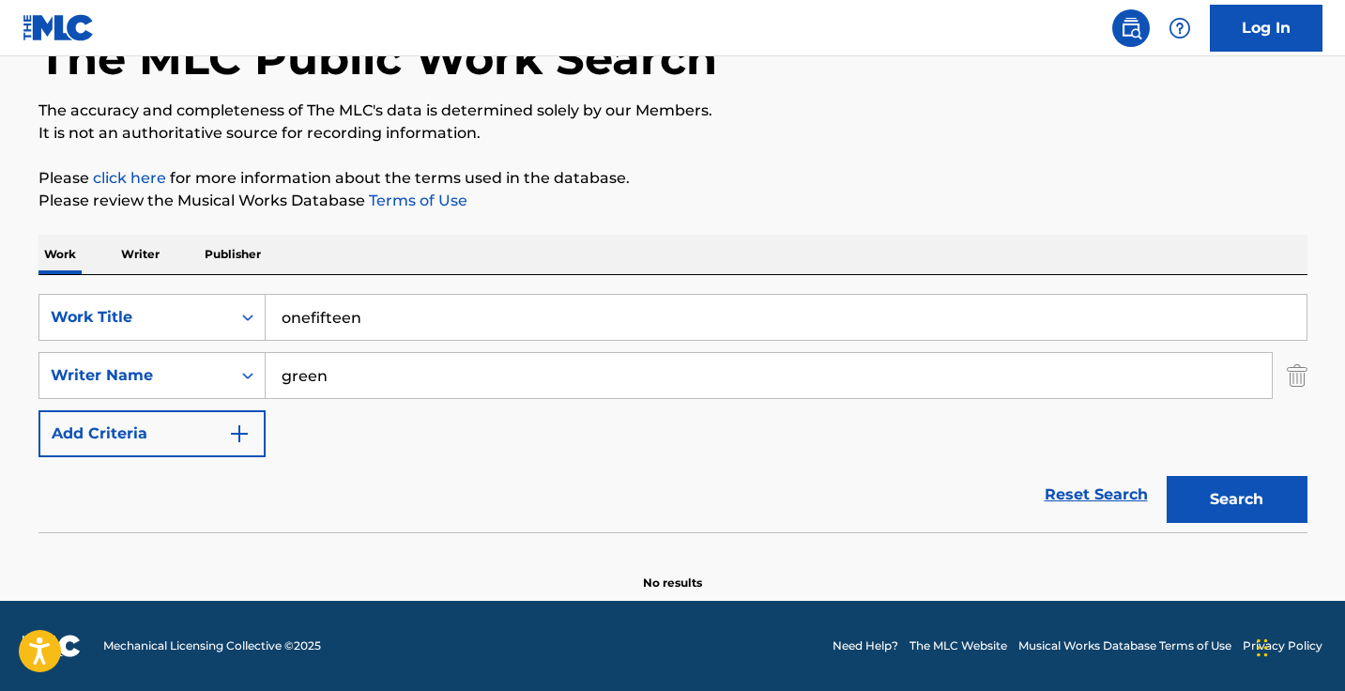
scroll to position [124, 0]
drag, startPoint x: 376, startPoint y: 324, endPoint x: 153, endPoint y: 314, distance: 223.5
click at [154, 317] on div "SearchWithCriteria37014038-111d-4cf6-896e-e08acc6cbd0a Work Title onefifteen" at bounding box center [672, 317] width 1269 height 47
paste input "Reincarnate"
type input "Reincarnate"
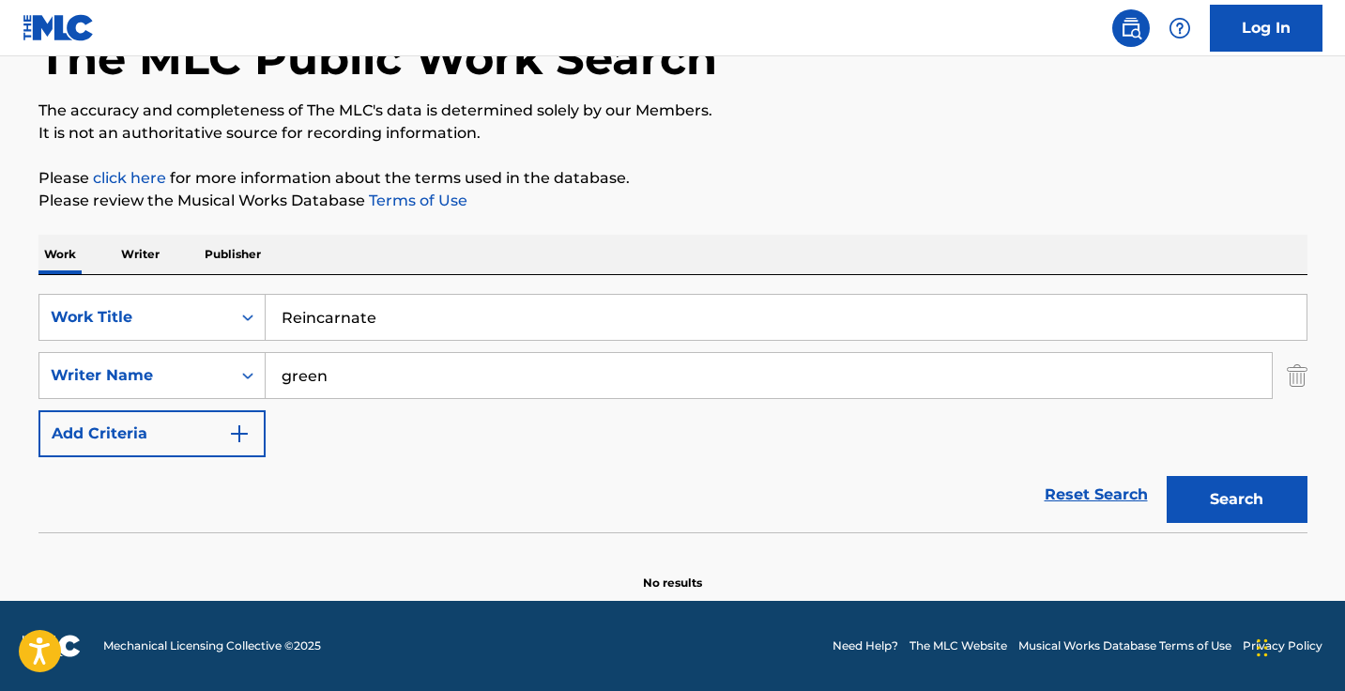
click at [1236, 499] on button "Search" at bounding box center [1236, 499] width 141 height 47
click at [419, 368] on input "green" at bounding box center [769, 375] width 1006 height 45
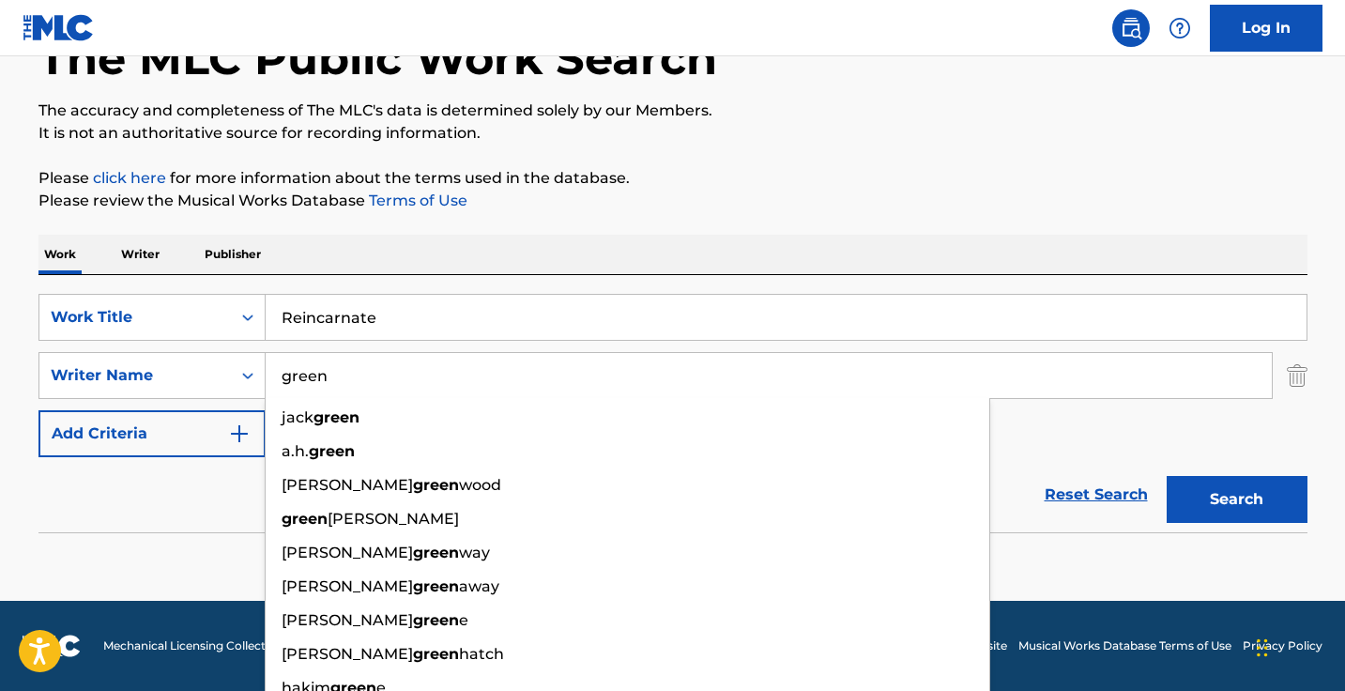
click at [419, 368] on input "green" at bounding box center [769, 375] width 1006 height 45
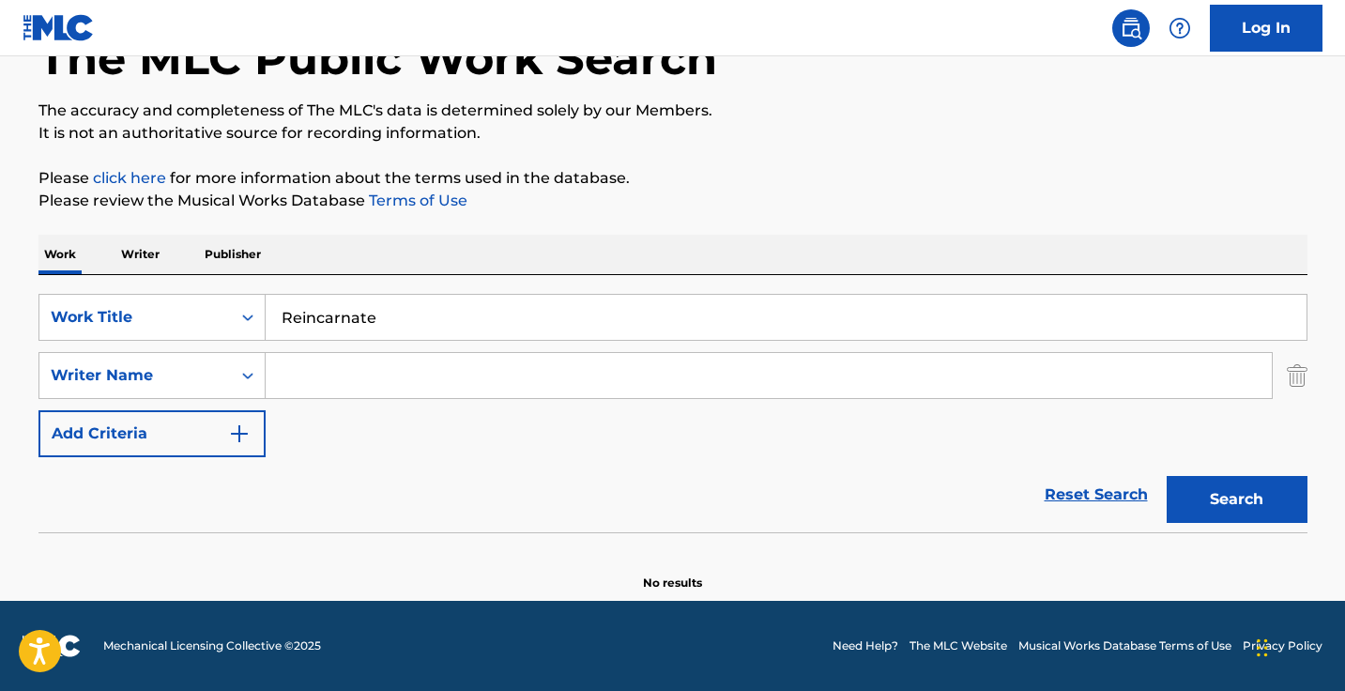
click at [1236, 499] on button "Search" at bounding box center [1236, 499] width 141 height 47
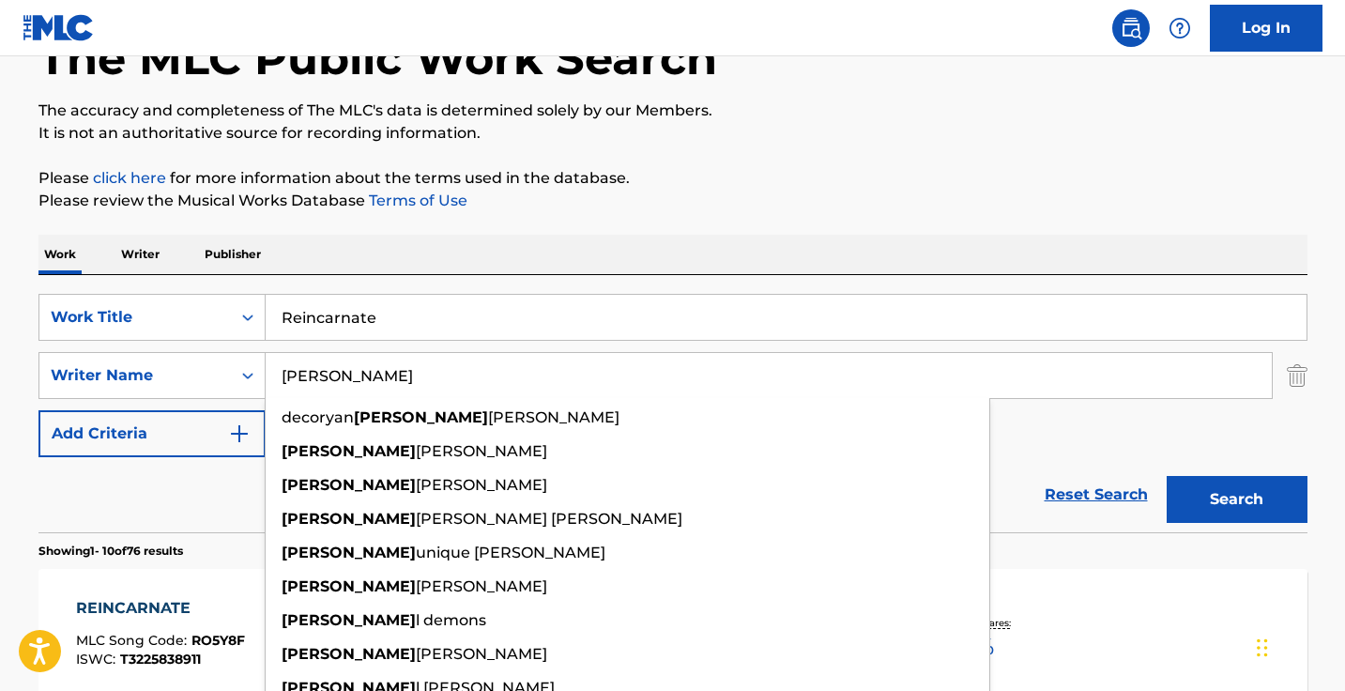
click at [1236, 499] on button "Search" at bounding box center [1236, 499] width 141 height 47
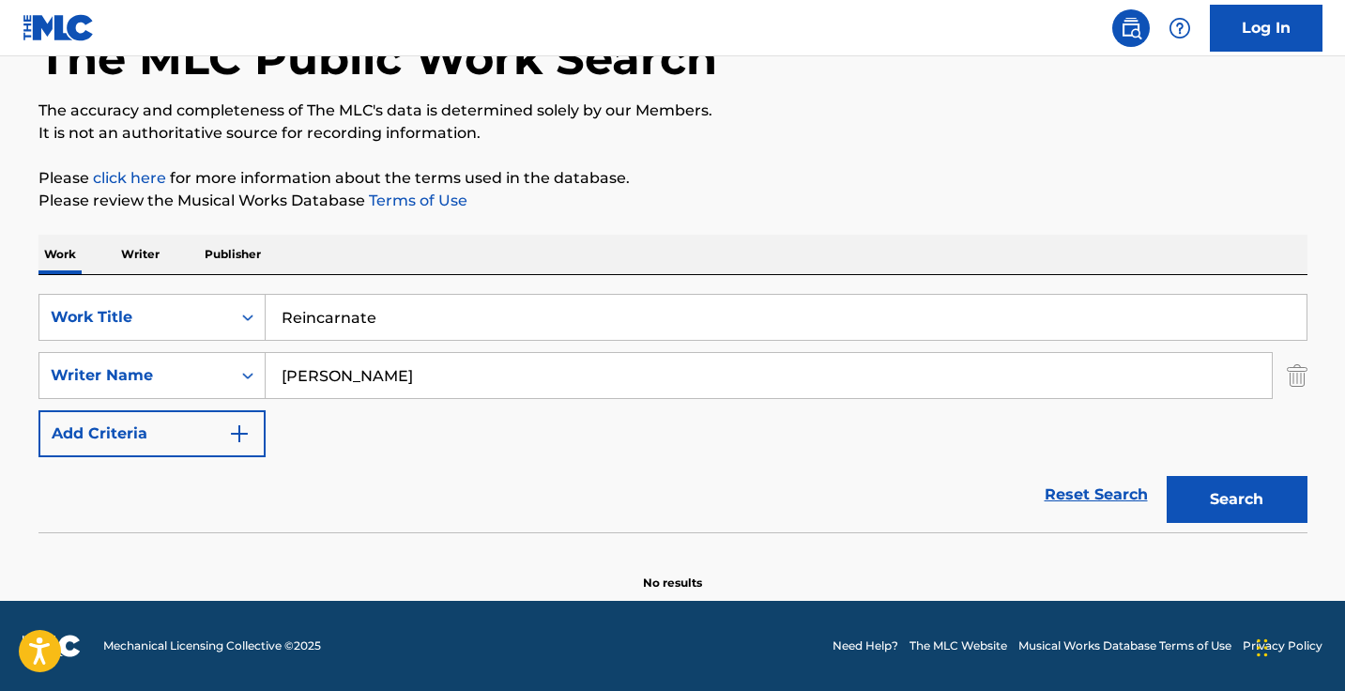
click at [429, 376] on input "jemel" at bounding box center [769, 375] width 1006 height 45
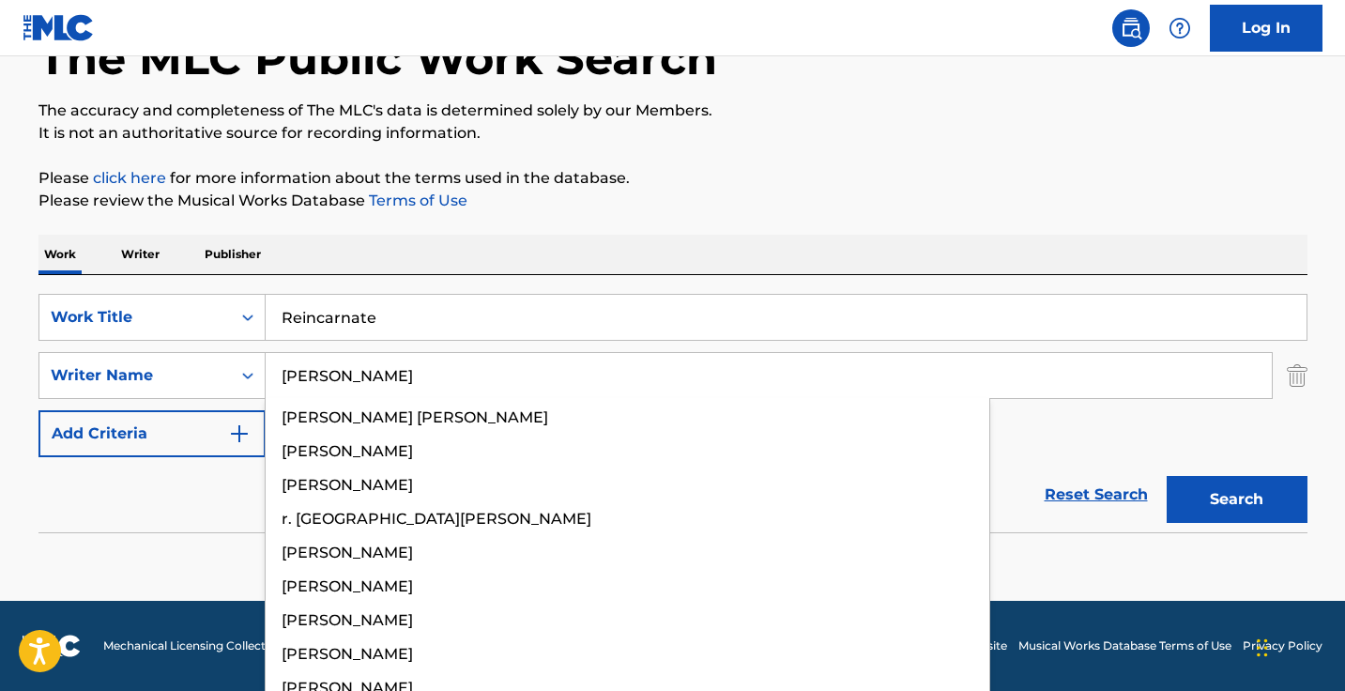
click at [1236, 499] on button "Search" at bounding box center [1236, 499] width 141 height 47
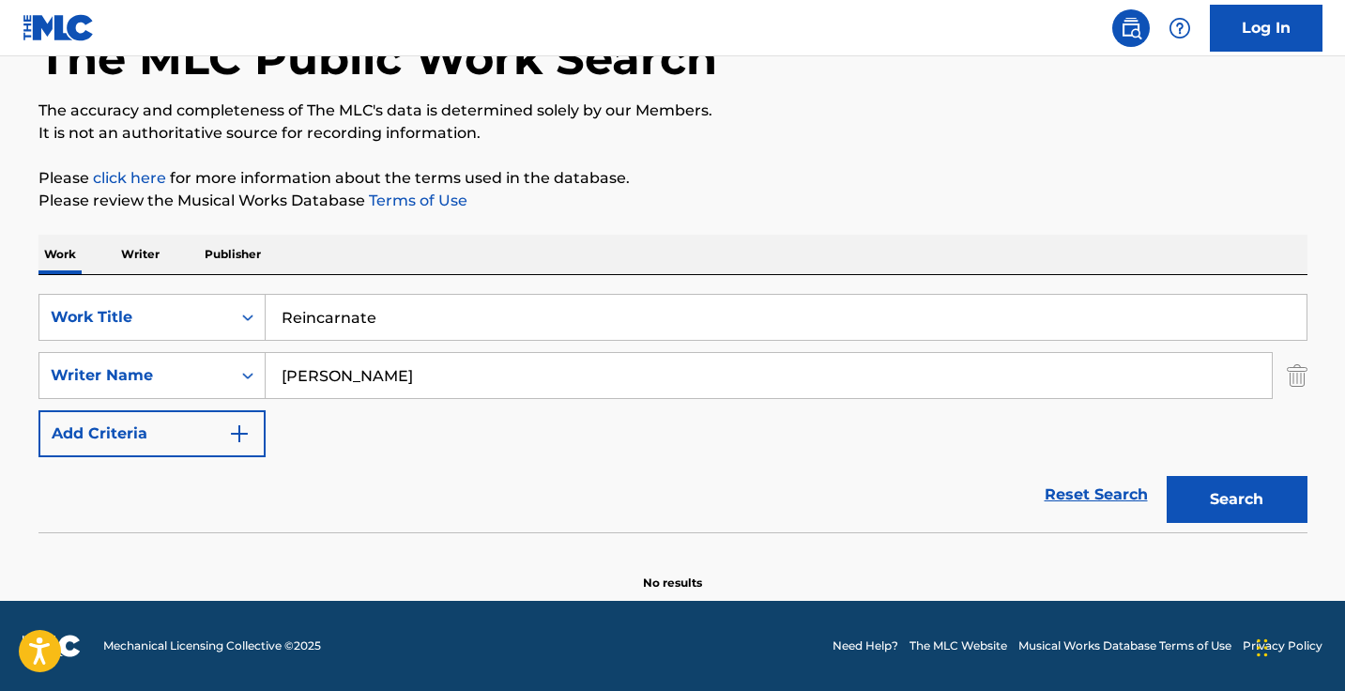
click at [429, 376] on input "jamel" at bounding box center [769, 375] width 1006 height 45
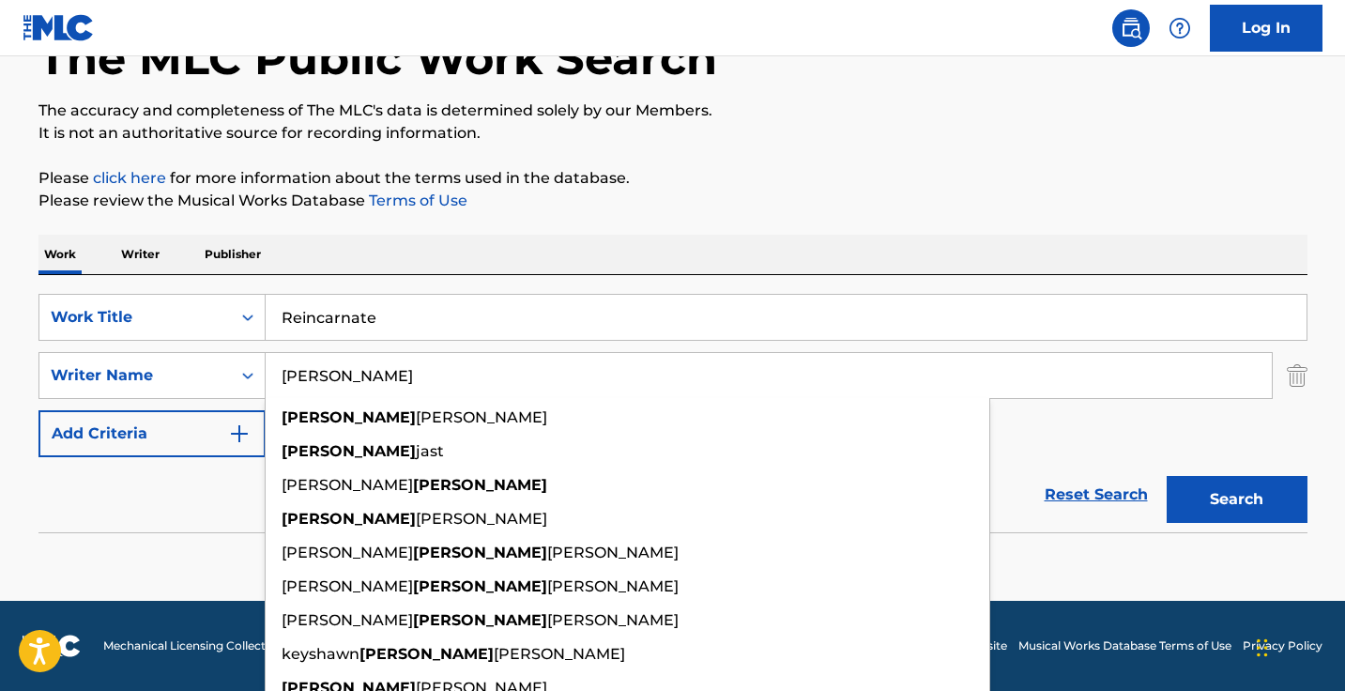
click at [1236, 499] on button "Search" at bounding box center [1236, 499] width 141 height 47
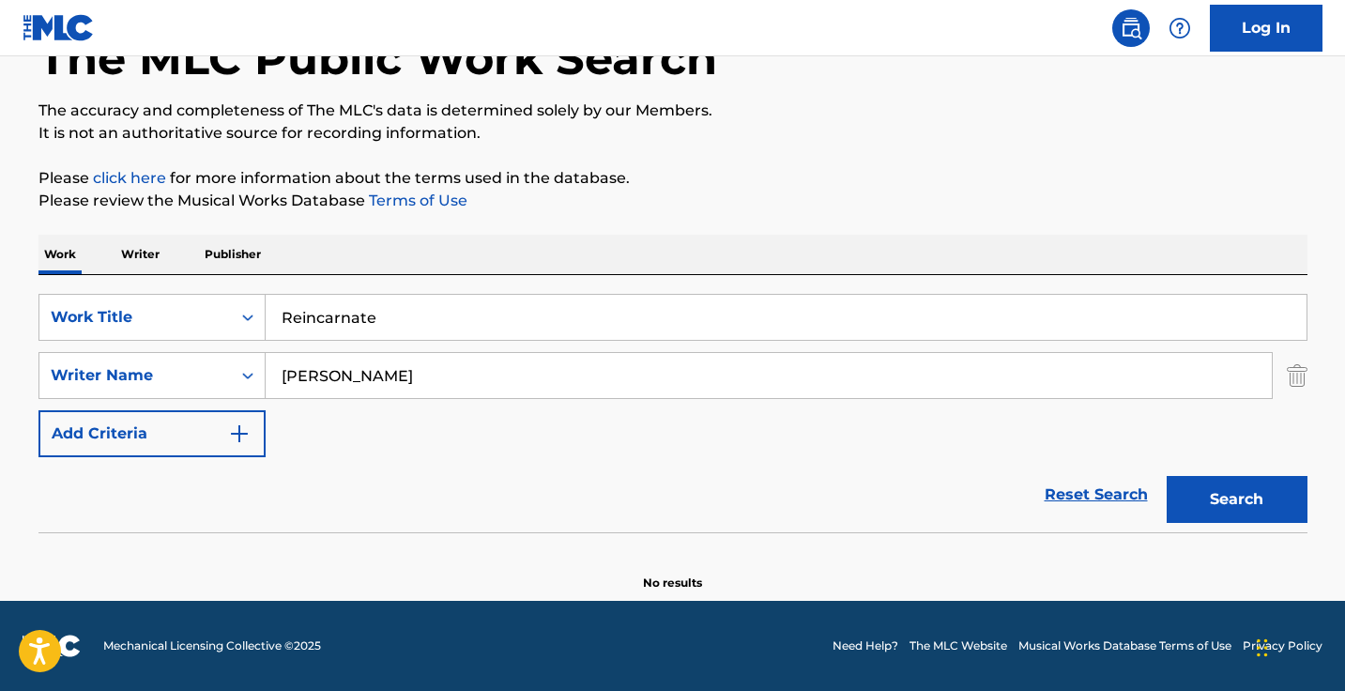
click at [429, 376] on input "jamal" at bounding box center [769, 375] width 1006 height 45
type input "g"
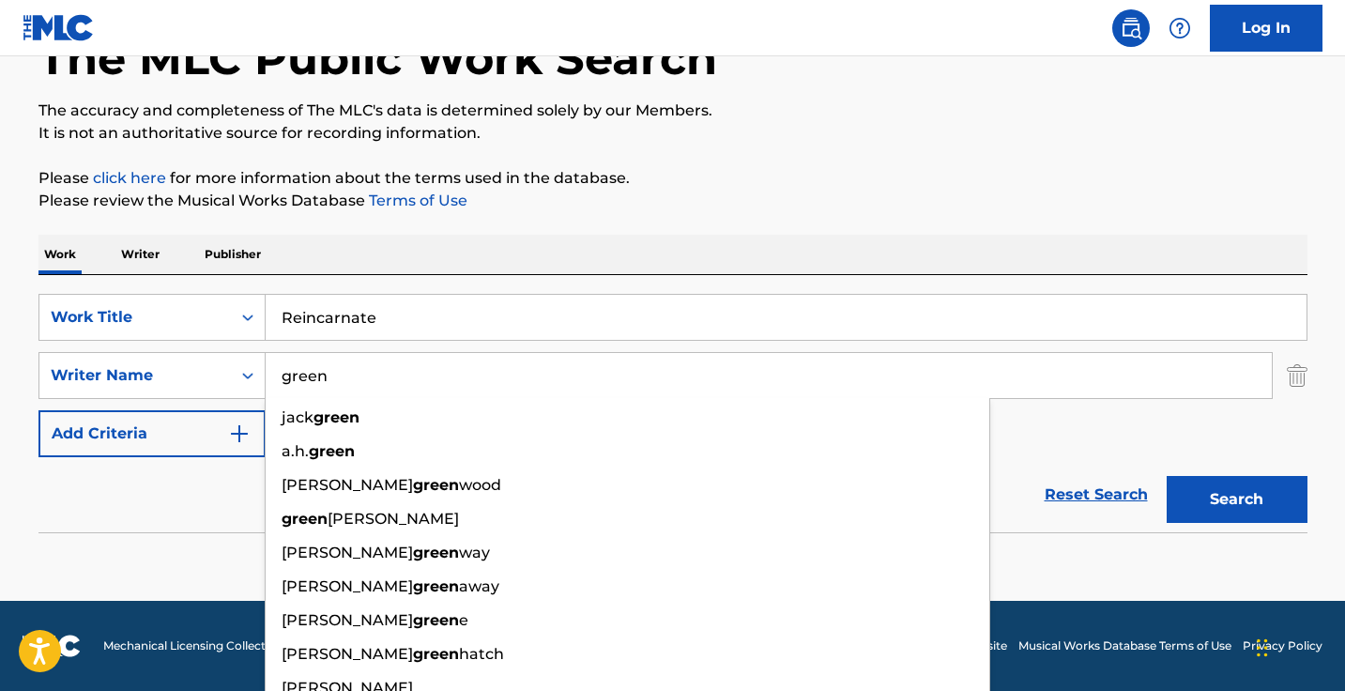
type input "green"
click at [1236, 499] on button "Search" at bounding box center [1236, 499] width 141 height 47
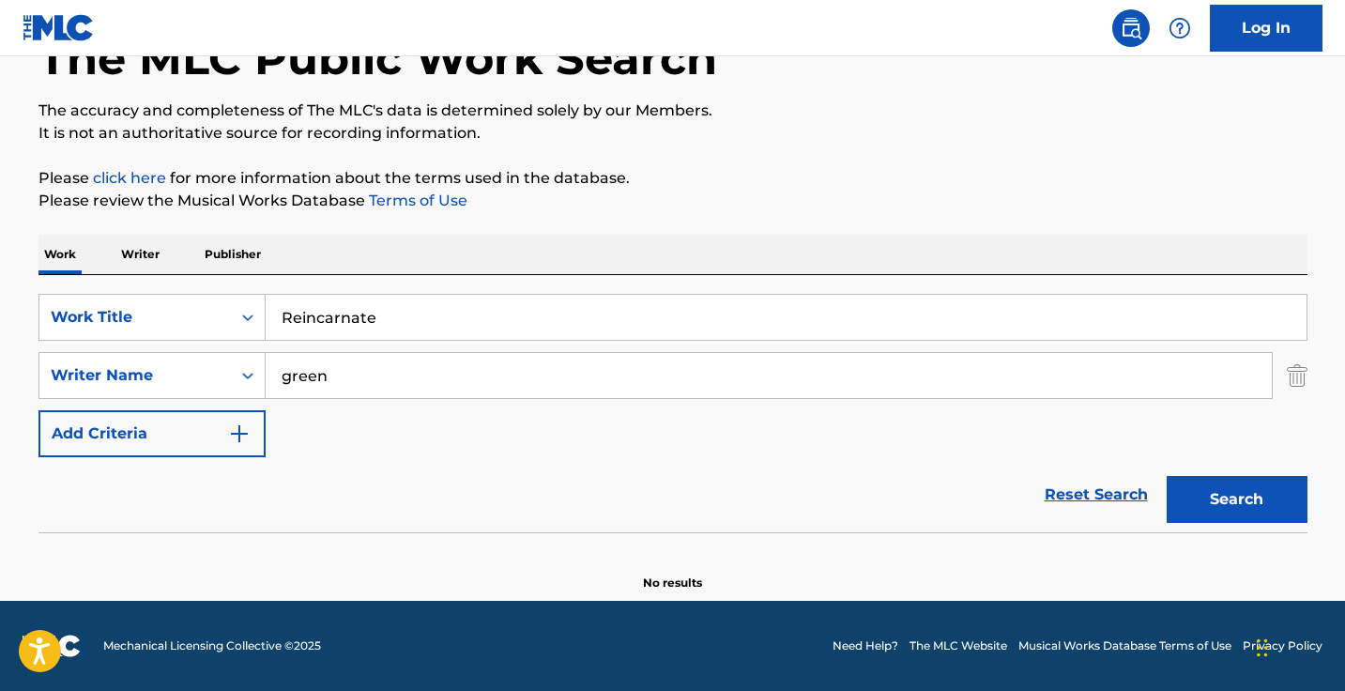
click at [347, 325] on input "Reincarnate" at bounding box center [786, 317] width 1041 height 45
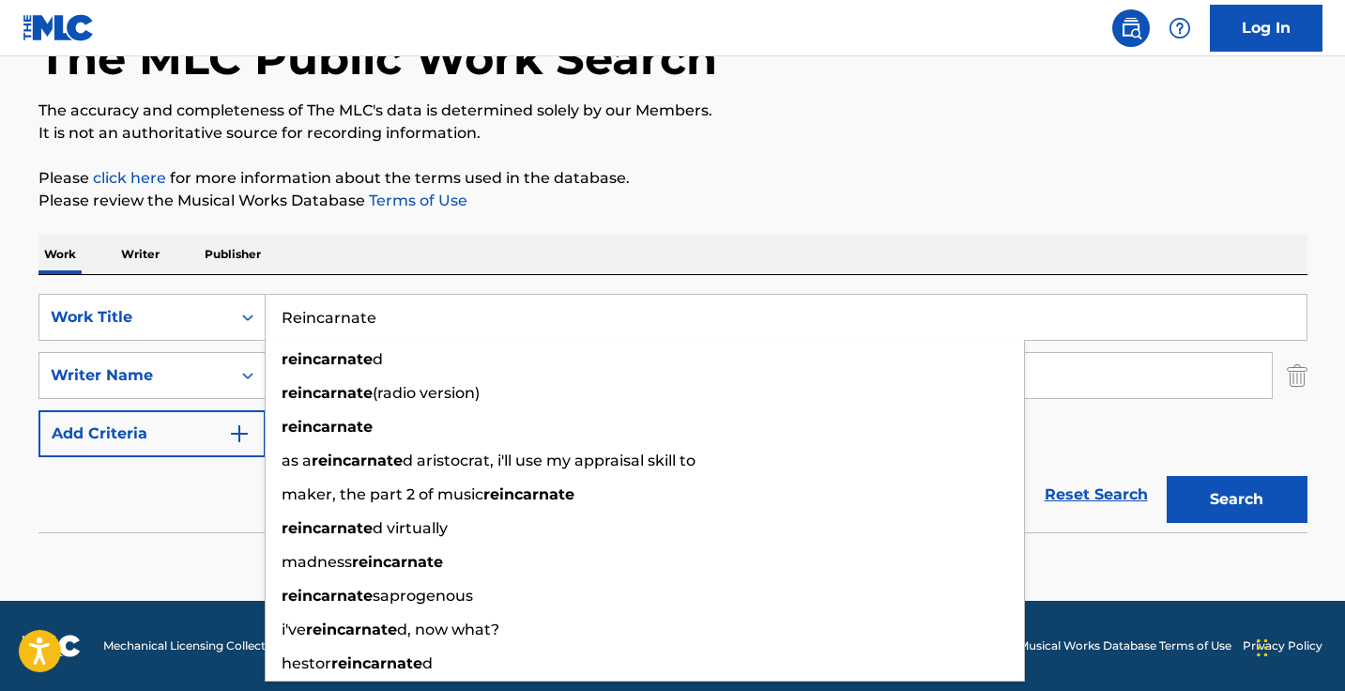
paste input "S.V.P."
click at [1236, 499] on button "Search" at bounding box center [1236, 499] width 141 height 47
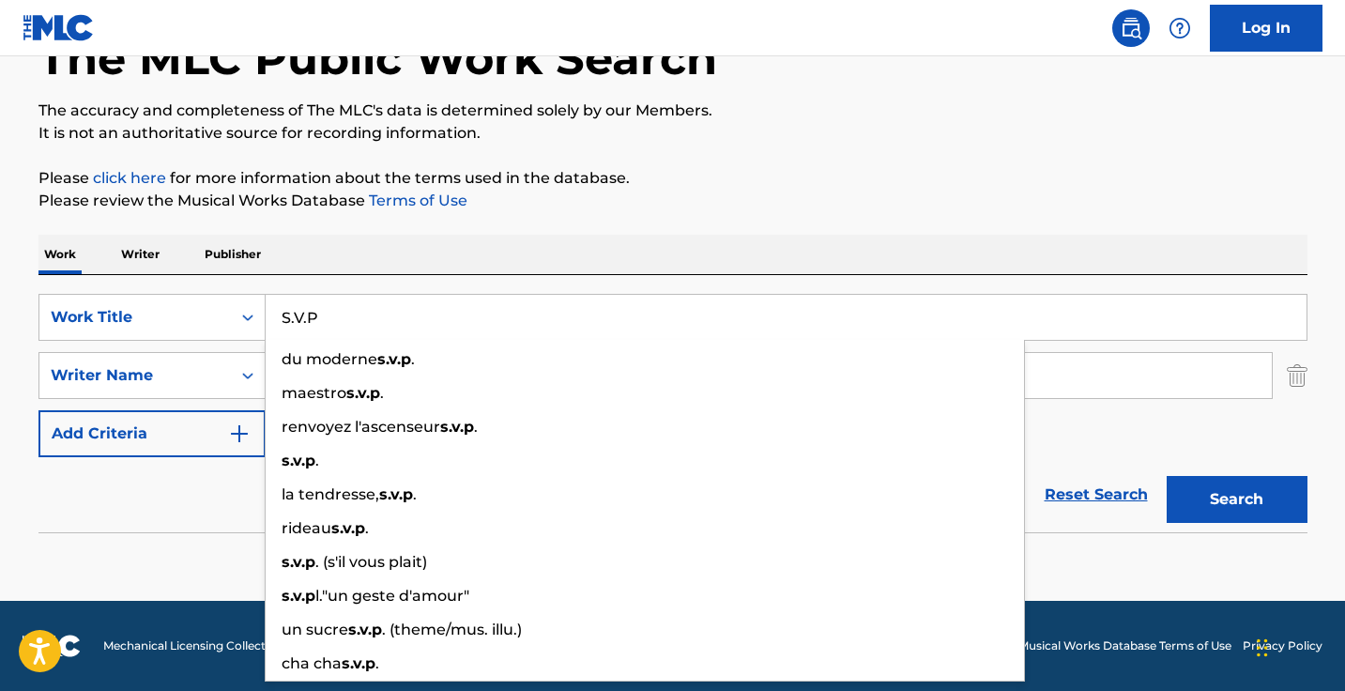
click at [309, 312] on input "S.V.P" at bounding box center [786, 317] width 1041 height 45
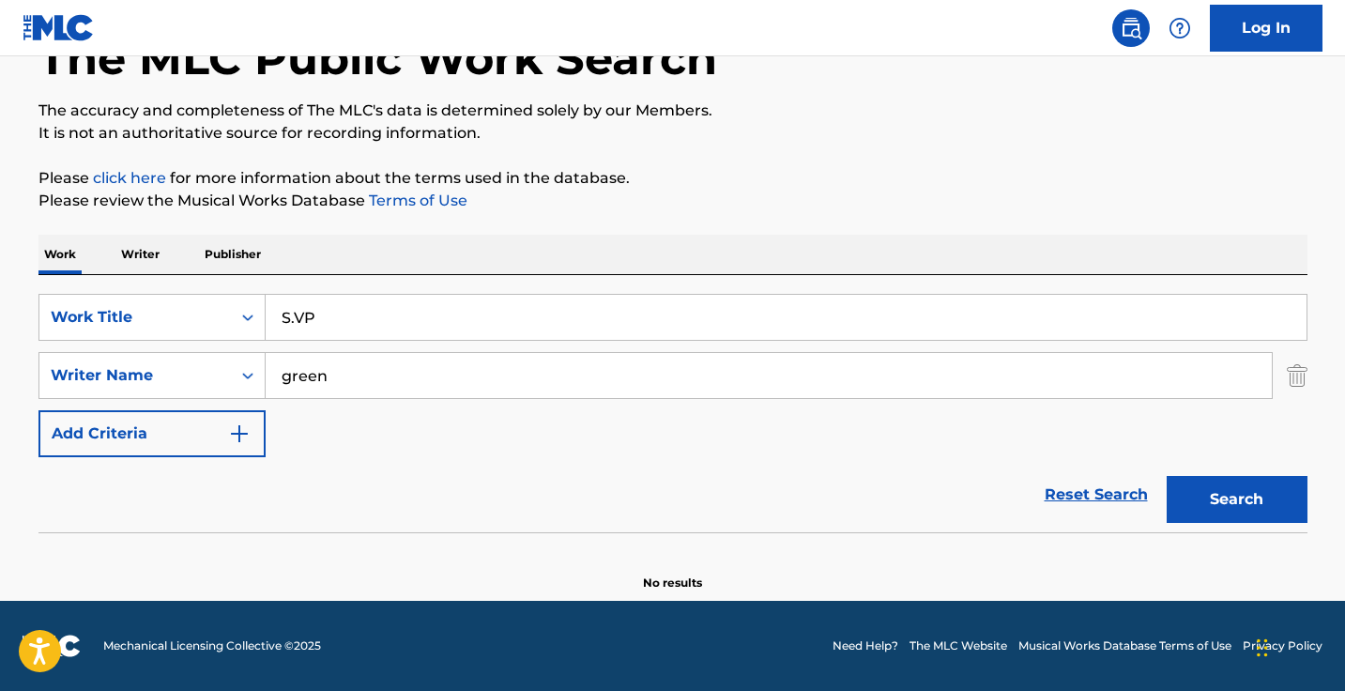
click at [297, 313] on input "S.VP" at bounding box center [786, 317] width 1041 height 45
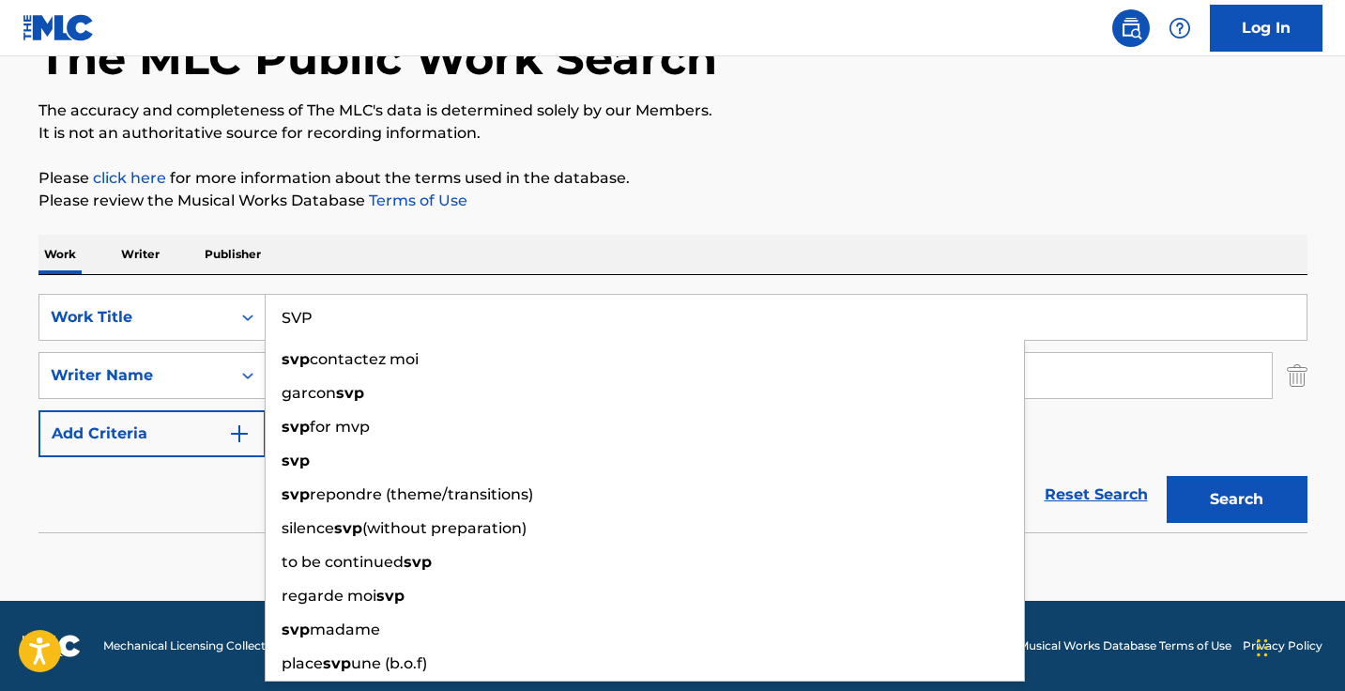
click at [1236, 499] on button "Search" at bounding box center [1236, 499] width 141 height 47
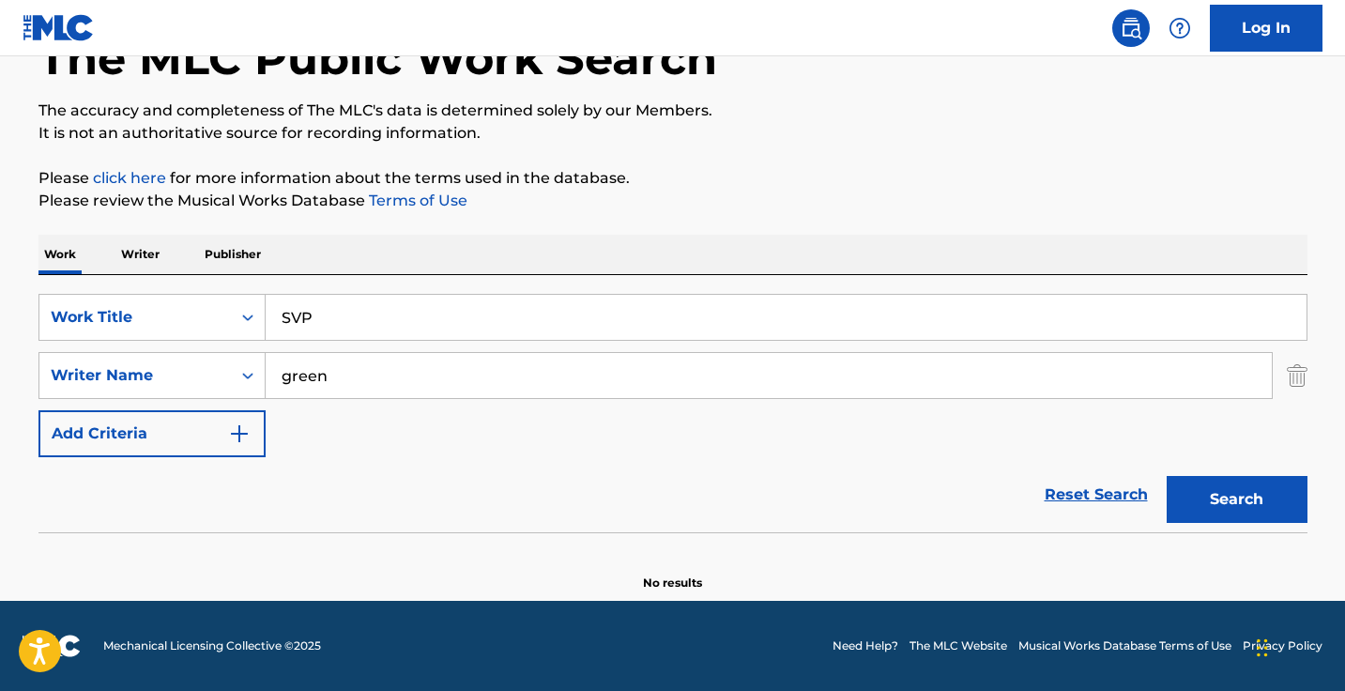
click at [390, 335] on input "SVP" at bounding box center [786, 317] width 1041 height 45
paste input "Words You Hear On a Sinking Ship (ALT) [feat. Lil Peep]"
drag, startPoint x: 720, startPoint y: 322, endPoint x: 556, endPoint y: 318, distance: 164.3
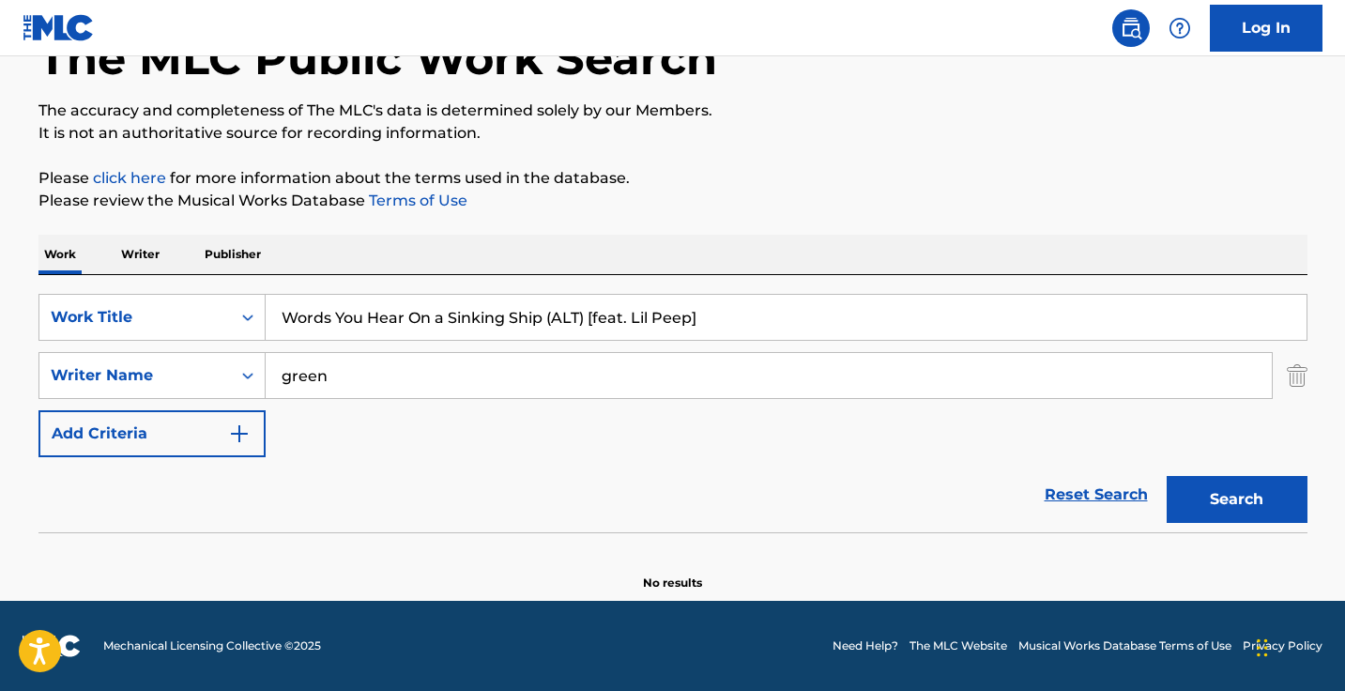
click at [556, 318] on input "Words You Hear On a Sinking Ship (ALT) [feat. Lil Peep]" at bounding box center [786, 317] width 1041 height 45
type input "Words You Hear On a Sinking Ship"
click at [1236, 499] on button "Search" at bounding box center [1236, 499] width 141 height 47
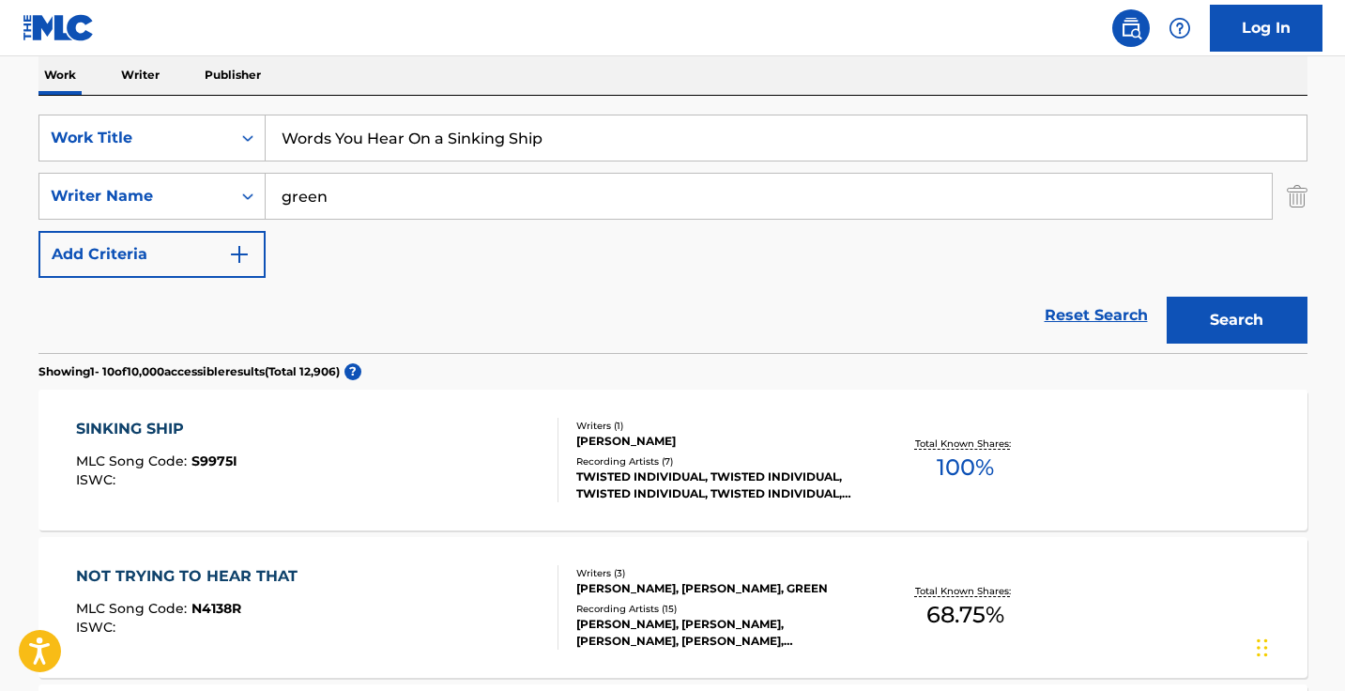
scroll to position [325, 0]
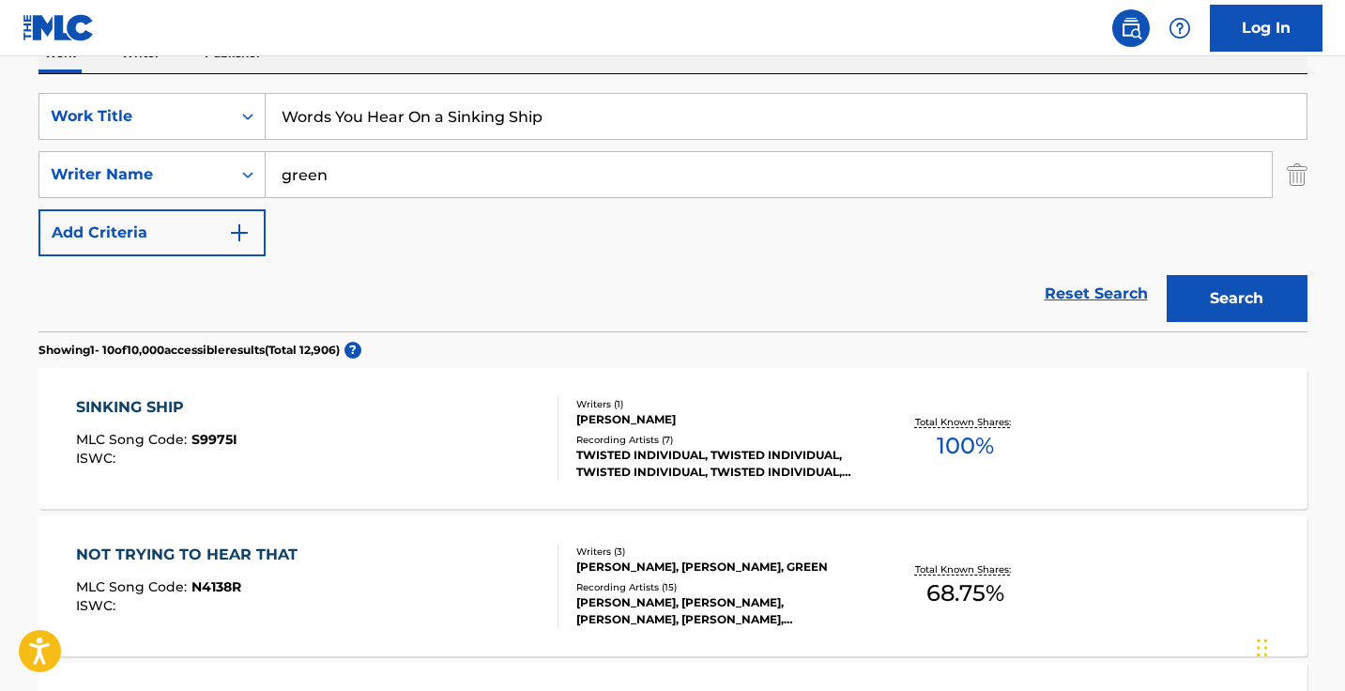
click at [350, 179] on input "green" at bounding box center [769, 174] width 1006 height 45
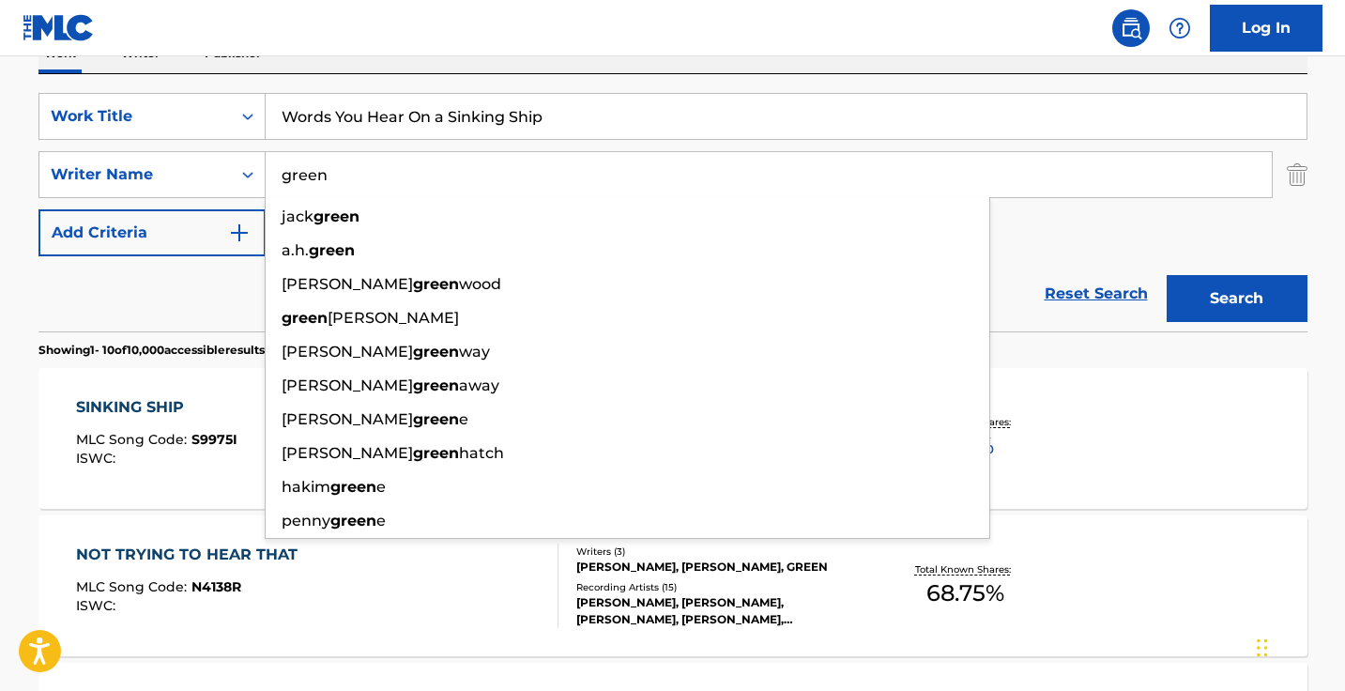
click at [350, 179] on input "green" at bounding box center [769, 174] width 1006 height 45
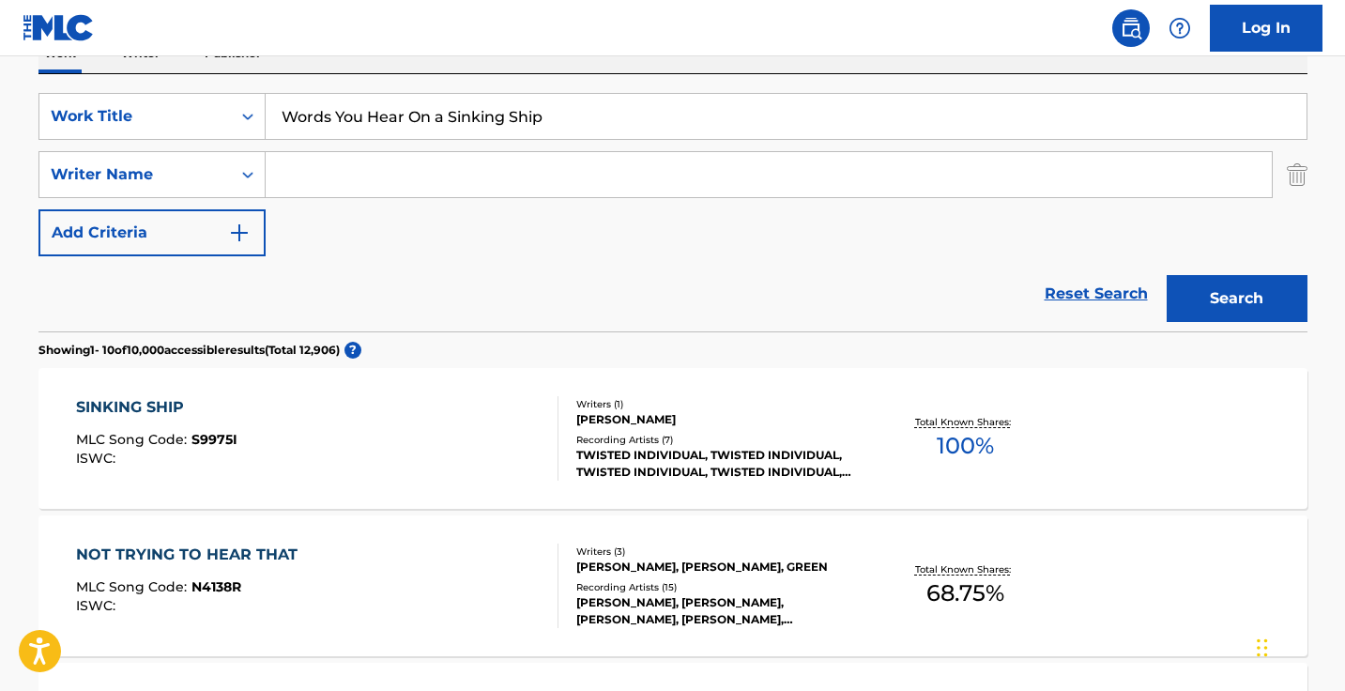
click at [1236, 298] on button "Search" at bounding box center [1236, 298] width 141 height 47
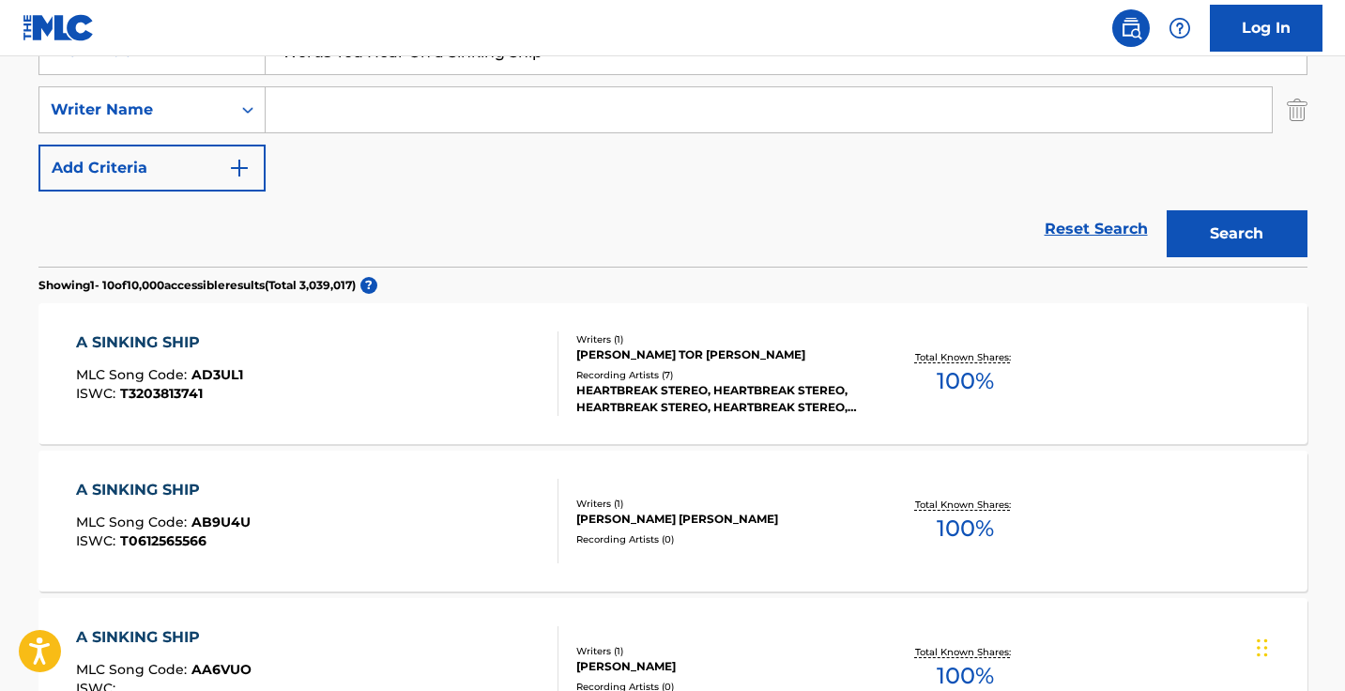
scroll to position [357, 0]
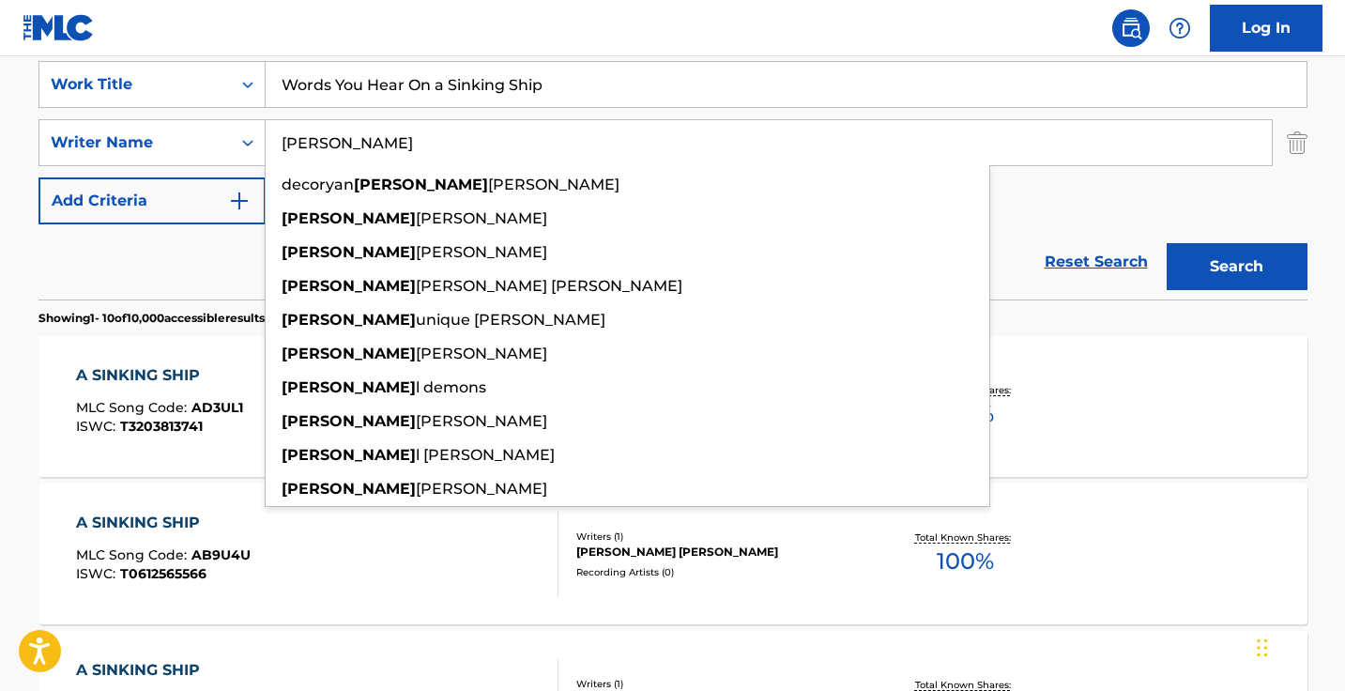
click at [1236, 267] on button "Search" at bounding box center [1236, 266] width 141 height 47
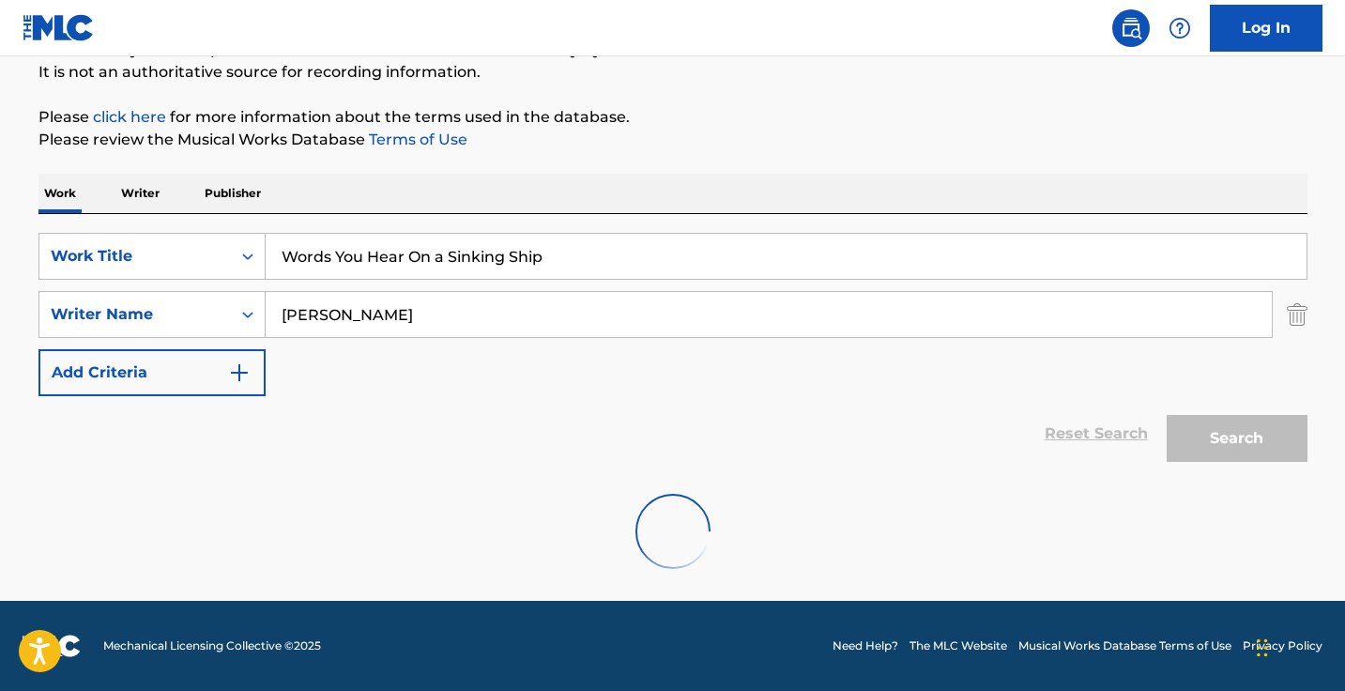
scroll to position [185, 0]
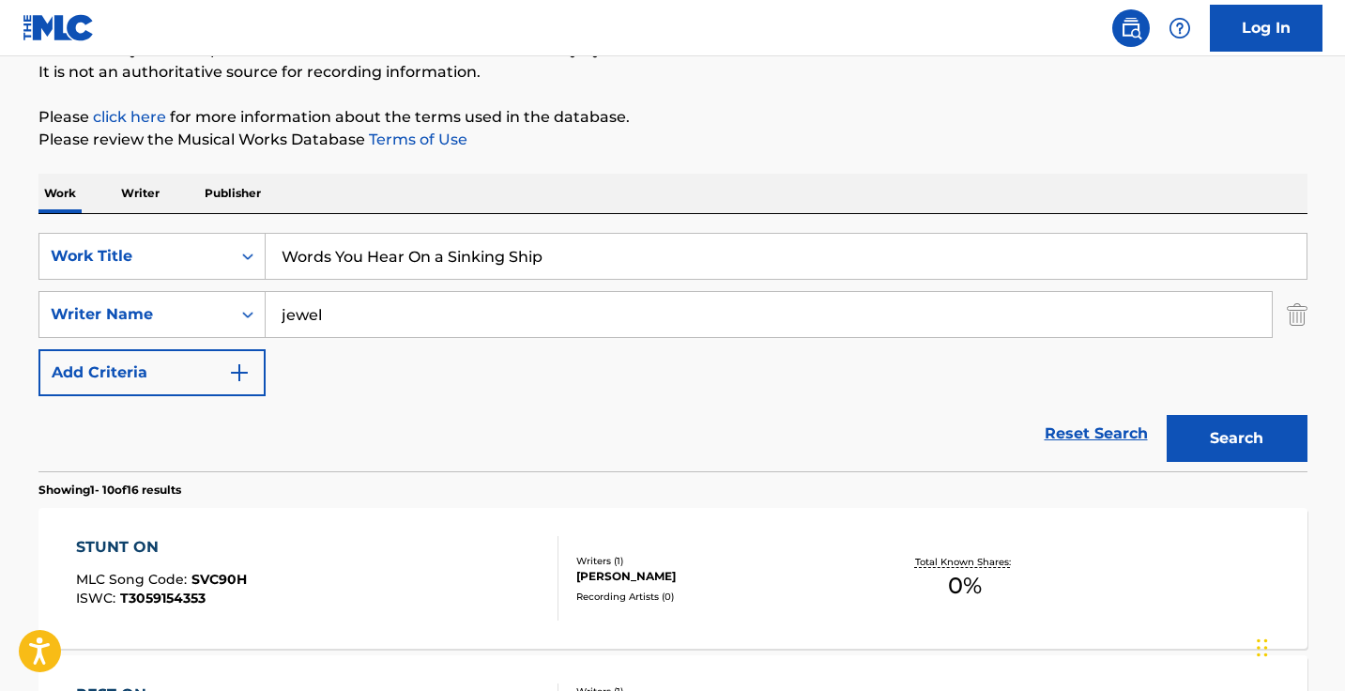
drag, startPoint x: 465, startPoint y: 122, endPoint x: 466, endPoint y: 204, distance: 81.7
click at [466, 204] on div "Work Writer Publisher" at bounding box center [672, 193] width 1269 height 39
click at [414, 317] on input "jewel" at bounding box center [769, 314] width 1006 height 45
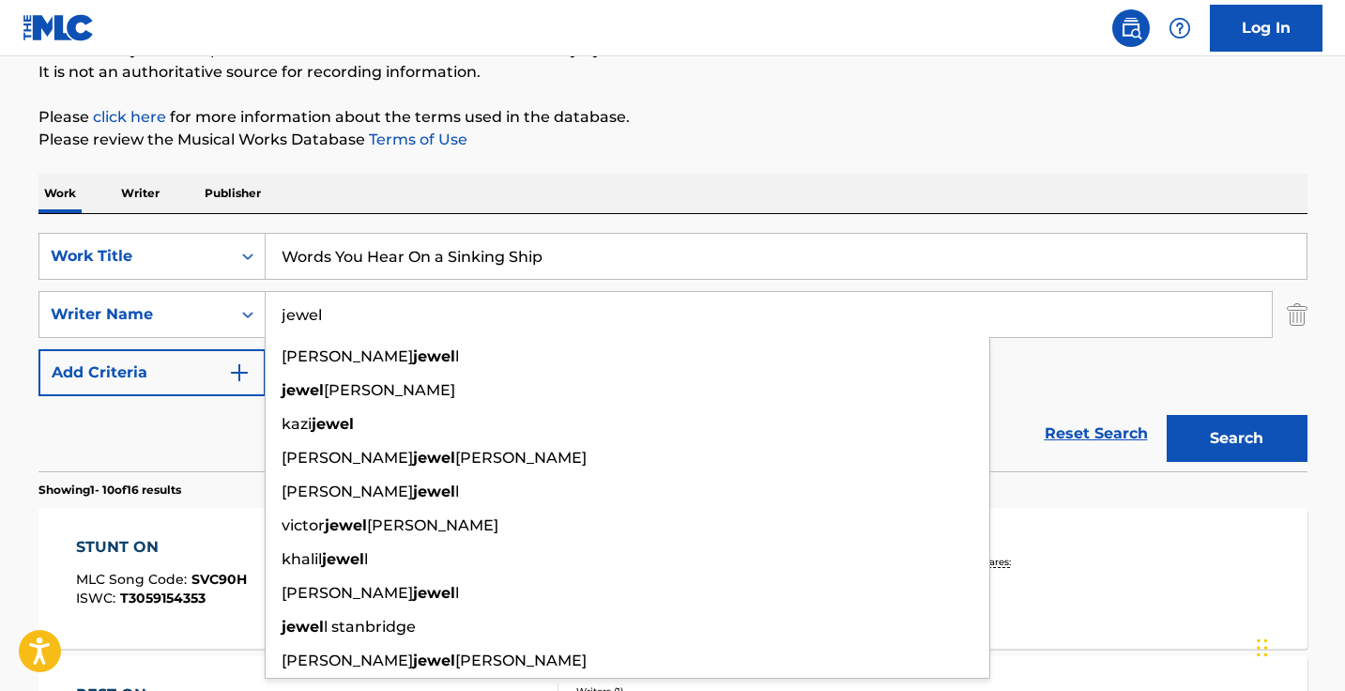
click at [414, 317] on input "jewel" at bounding box center [769, 314] width 1006 height 45
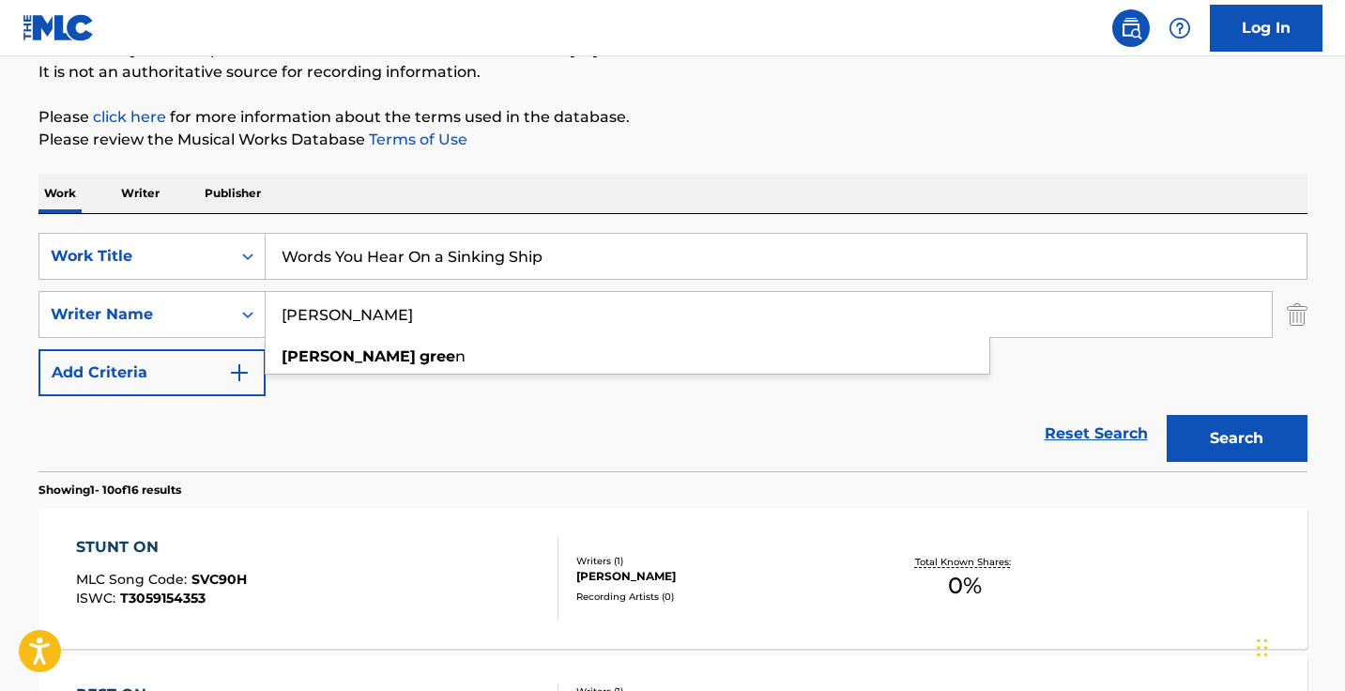
type input "jemel green"
click at [1236, 438] on button "Search" at bounding box center [1236, 438] width 141 height 47
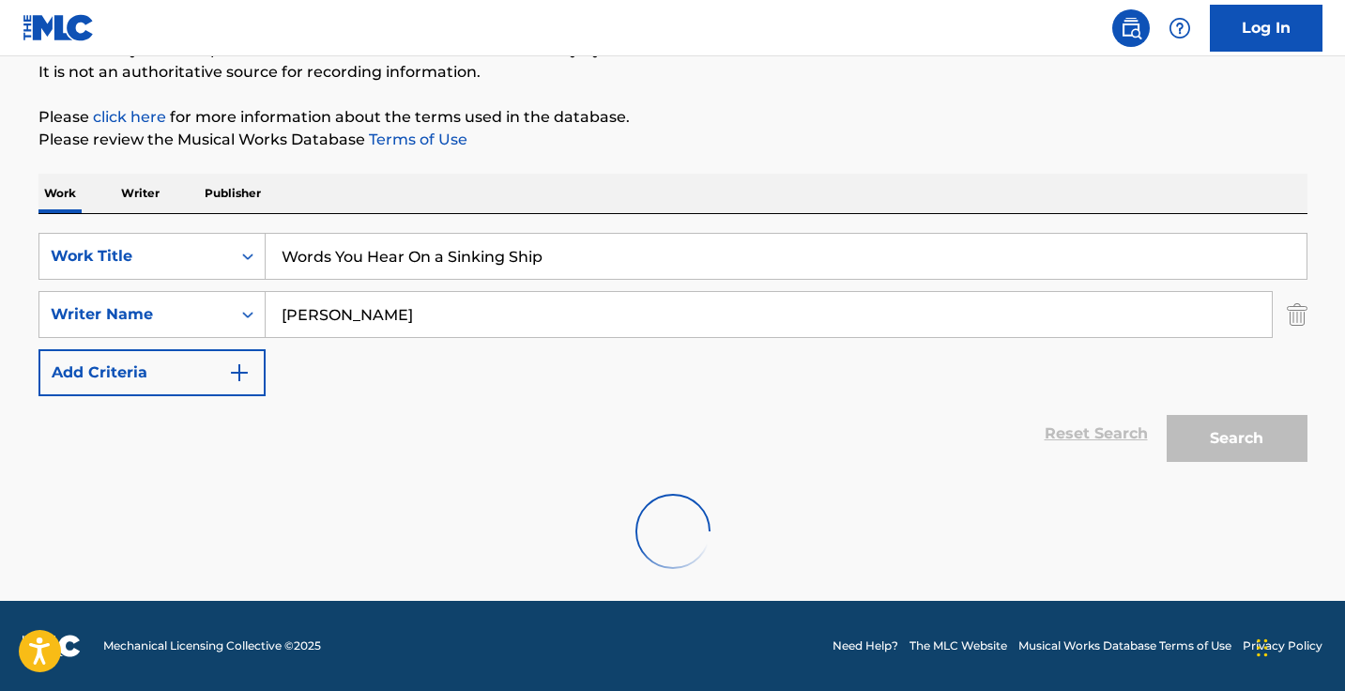
scroll to position [124, 0]
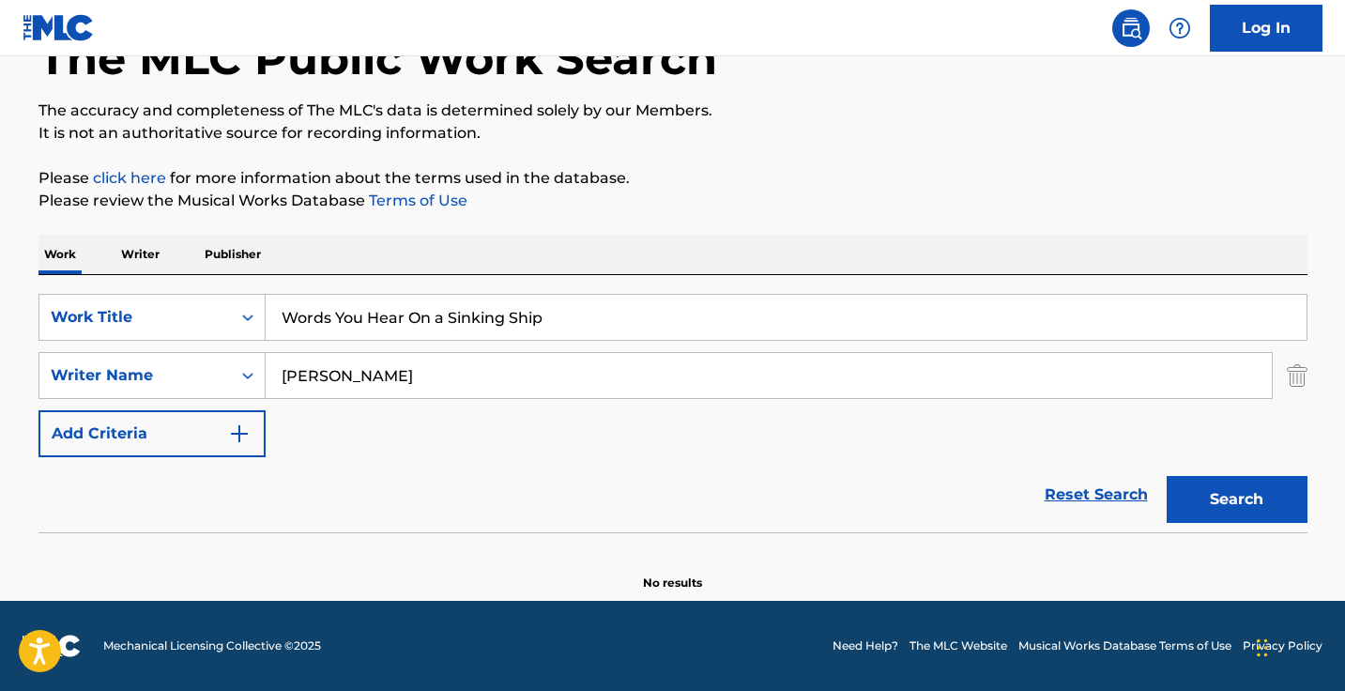
click at [435, 299] on input "Words You Hear On a Sinking Ship" at bounding box center [786, 317] width 1041 height 45
paste input "SLug Do"
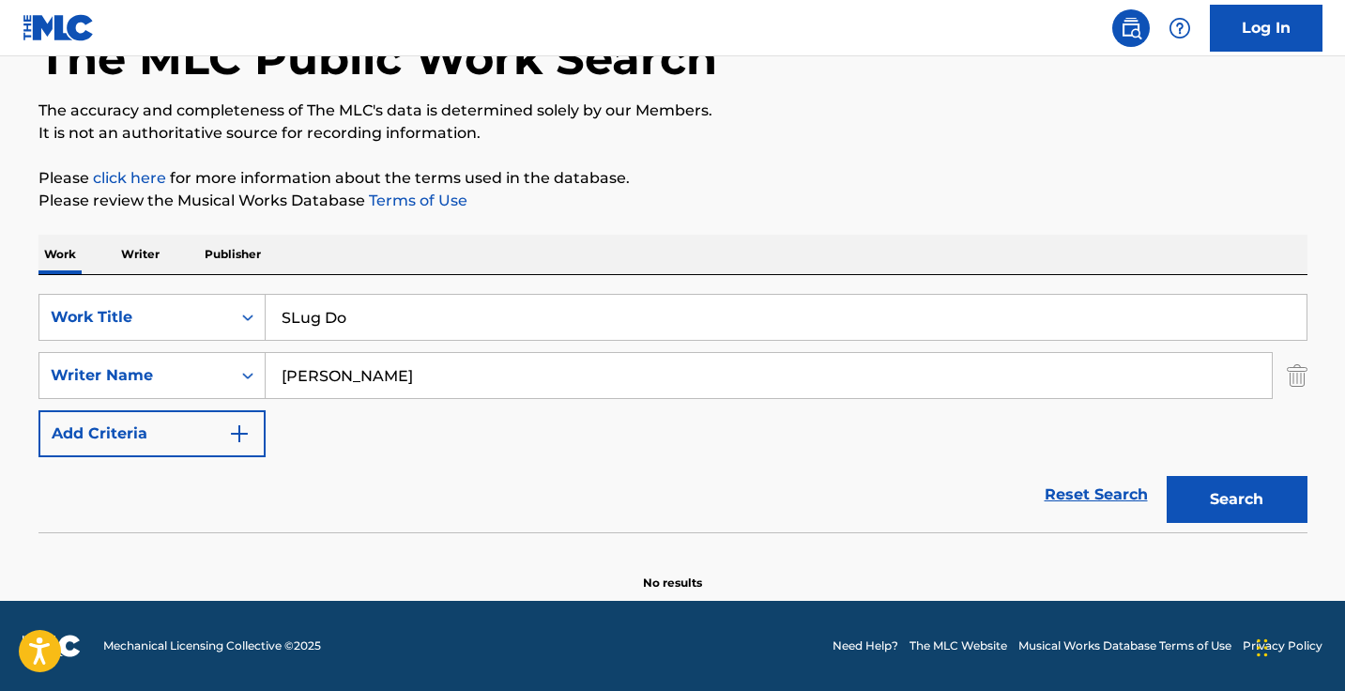
type input "SLug Do"
click at [1236, 499] on button "Search" at bounding box center [1236, 499] width 141 height 47
click at [307, 363] on input "jemel green" at bounding box center [769, 375] width 1006 height 45
type input "green"
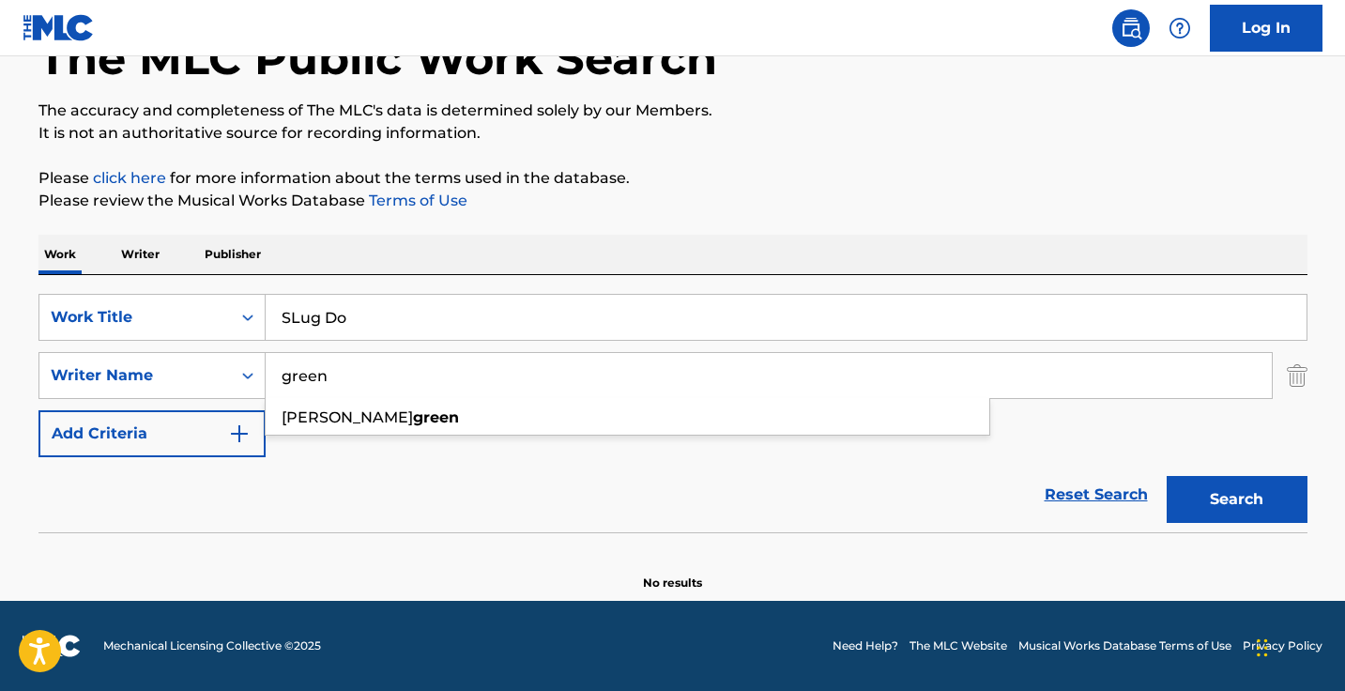
click at [1236, 499] on button "Search" at bounding box center [1236, 499] width 141 height 47
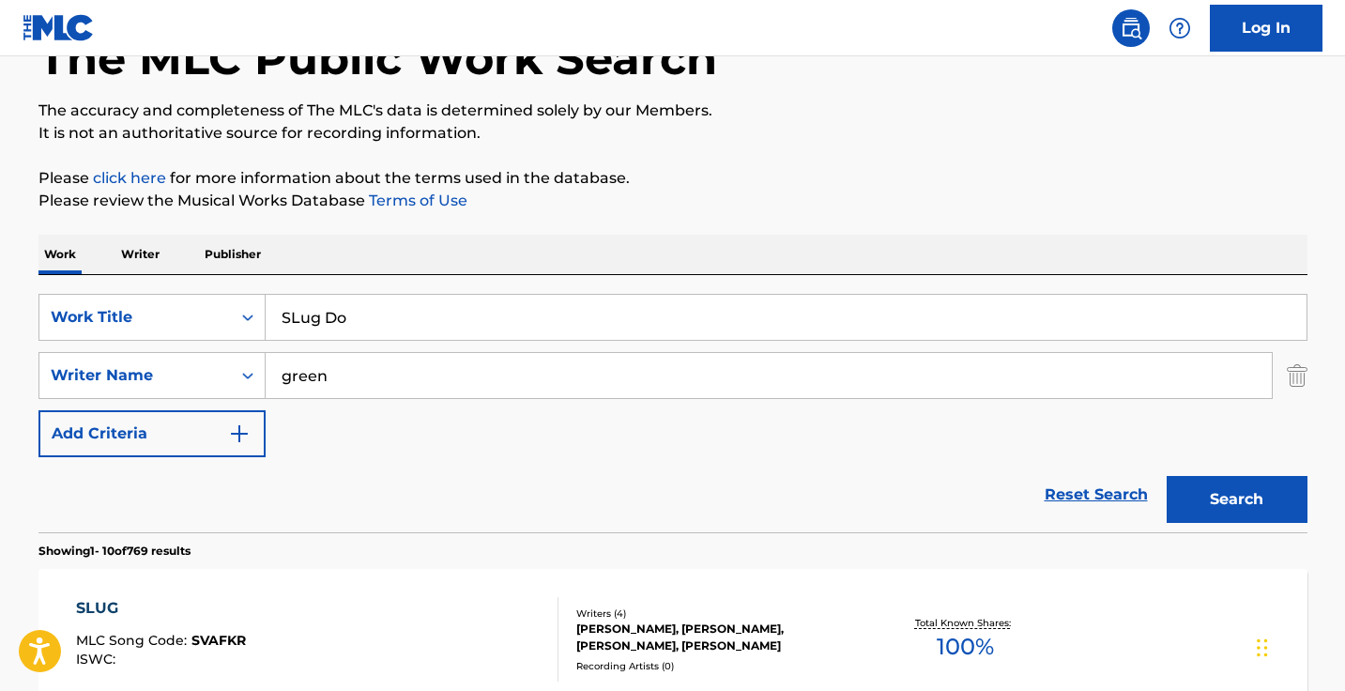
click at [465, 307] on input "SLug Do" at bounding box center [786, 317] width 1041 height 45
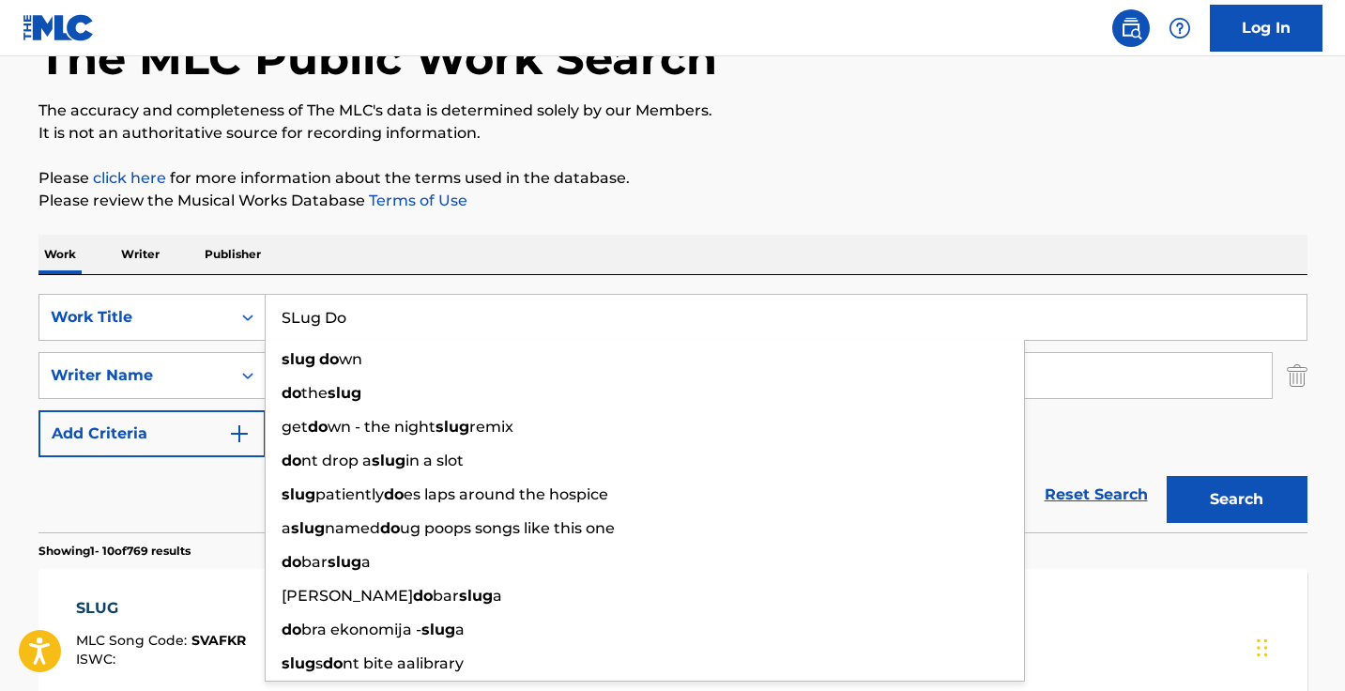
click at [465, 307] on input "SLug Do" at bounding box center [786, 317] width 1041 height 45
paste input "Deathwish (ALT) [feat. Lil Peep]"
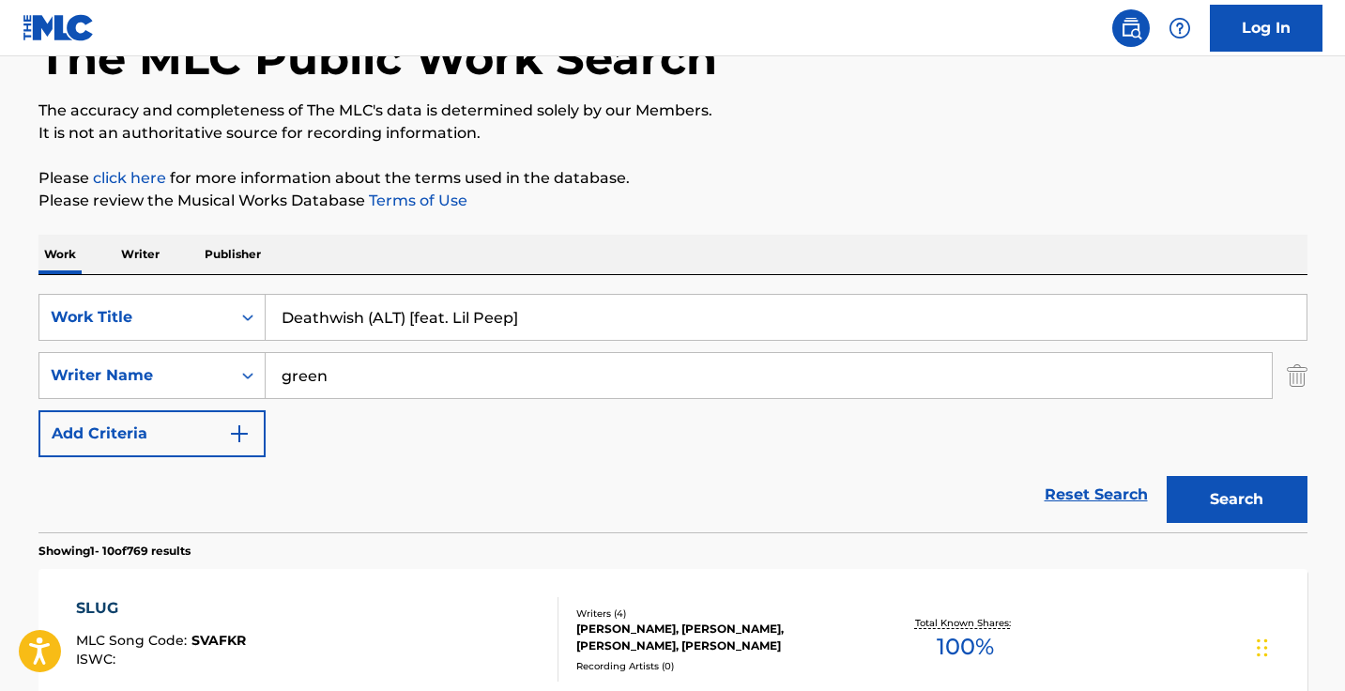
type input "Deathwish (ALT) [feat. Lil Peep]"
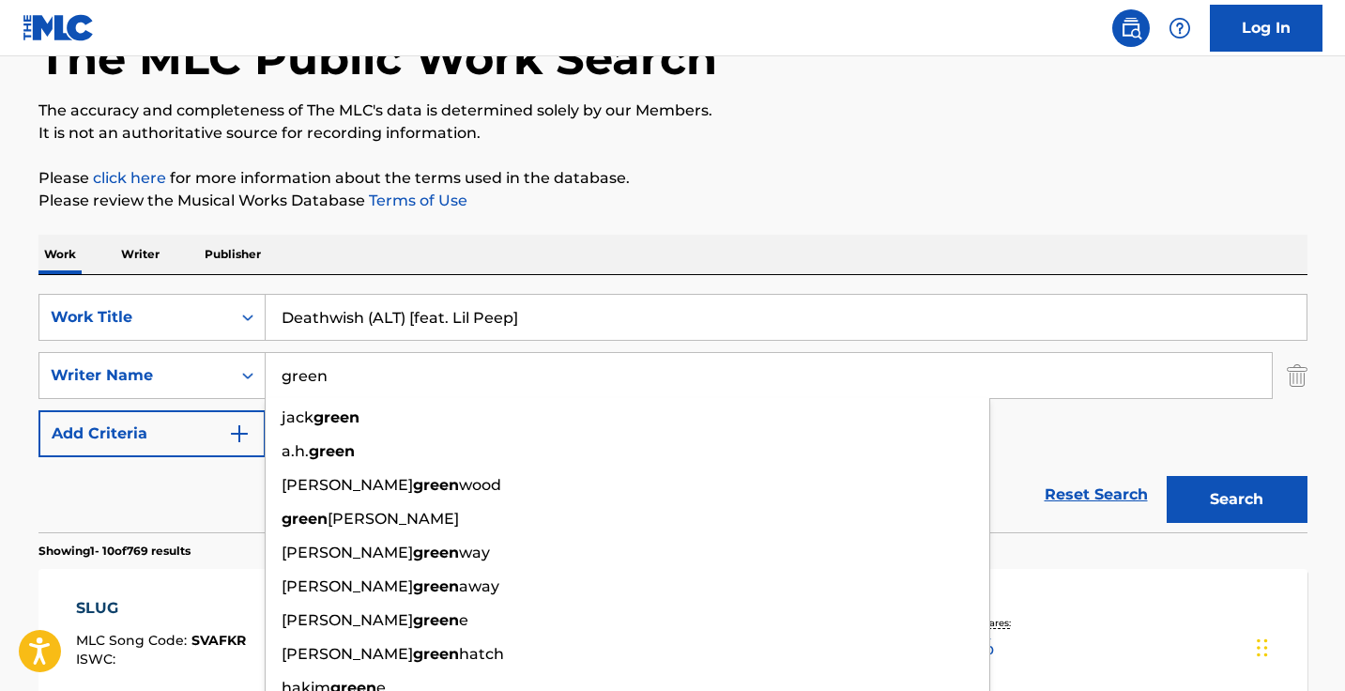
drag, startPoint x: 548, startPoint y: 387, endPoint x: 335, endPoint y: 327, distance: 221.3
click at [335, 327] on div "SearchWithCriteria37014038-111d-4cf6-896e-e08acc6cbd0a Work Title Deathwish (AL…" at bounding box center [672, 375] width 1269 height 163
click at [1236, 499] on button "Search" at bounding box center [1236, 499] width 141 height 47
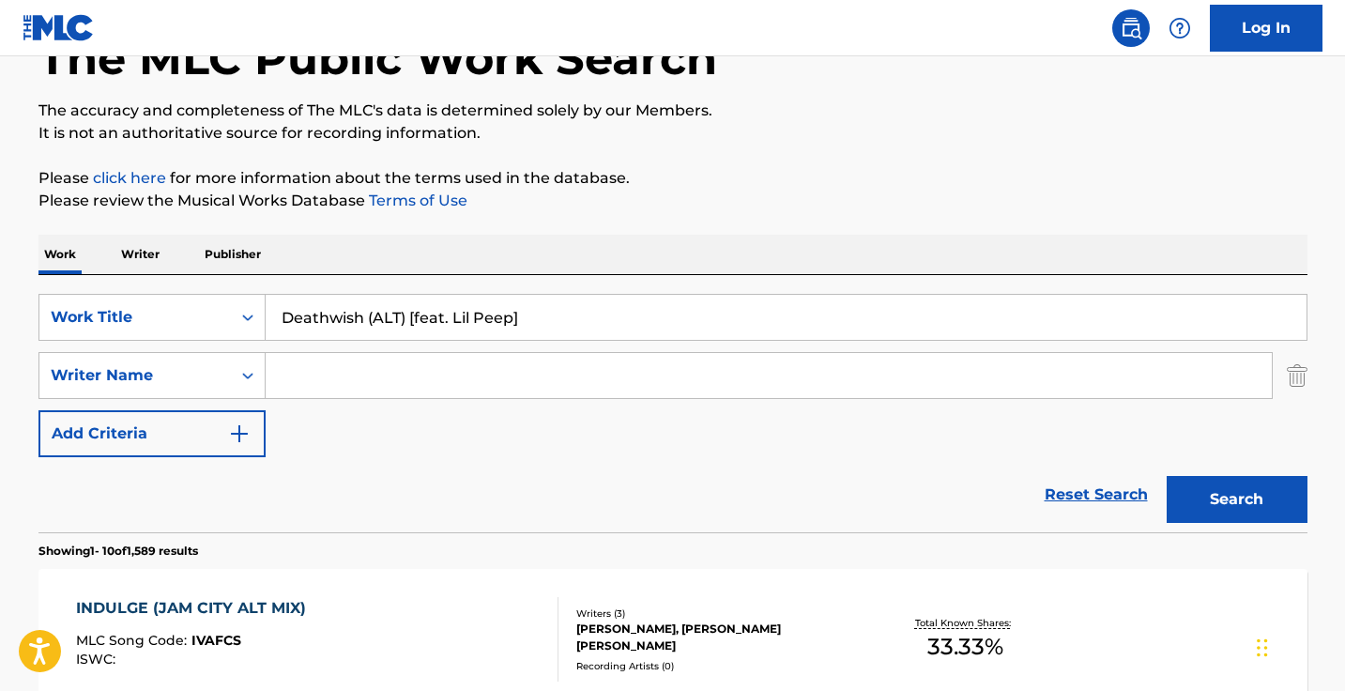
click at [1236, 499] on button "Search" at bounding box center [1236, 499] width 141 height 47
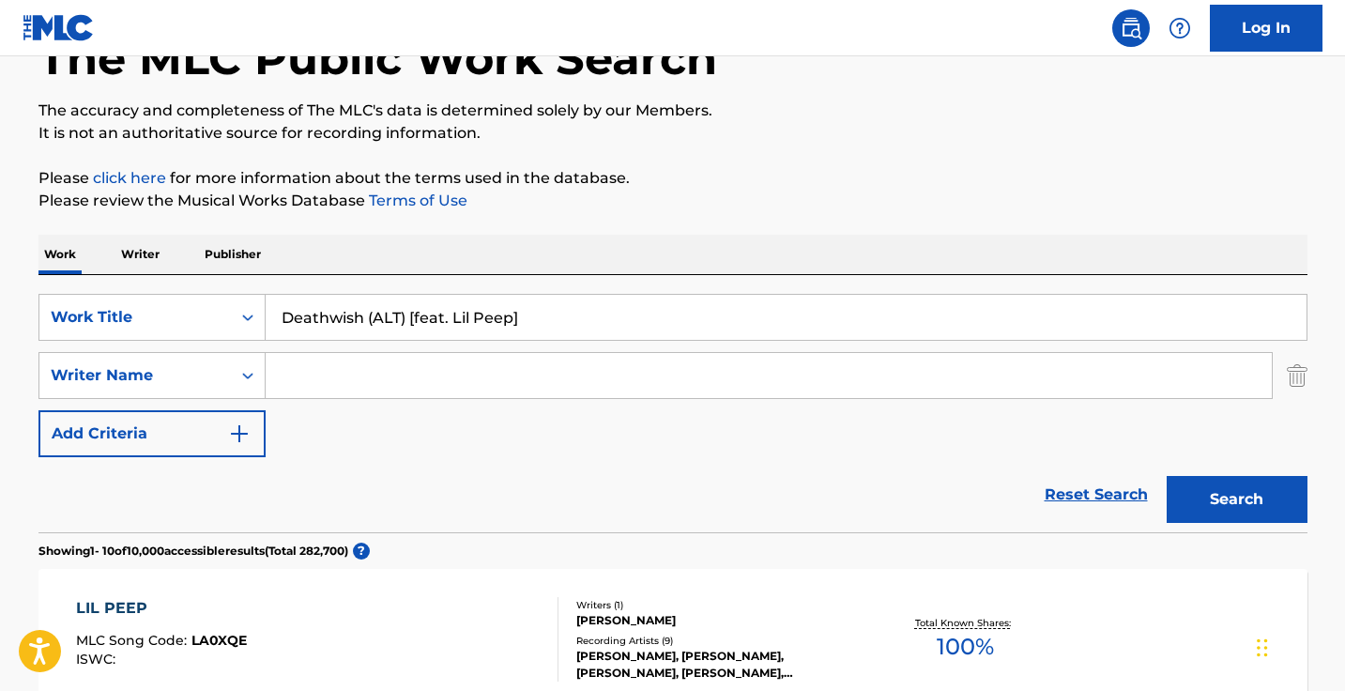
drag, startPoint x: 565, startPoint y: 324, endPoint x: 366, endPoint y: 313, distance: 199.2
click at [366, 313] on input "Deathwish (ALT) [feat. Lil Peep]" at bounding box center [786, 317] width 1041 height 45
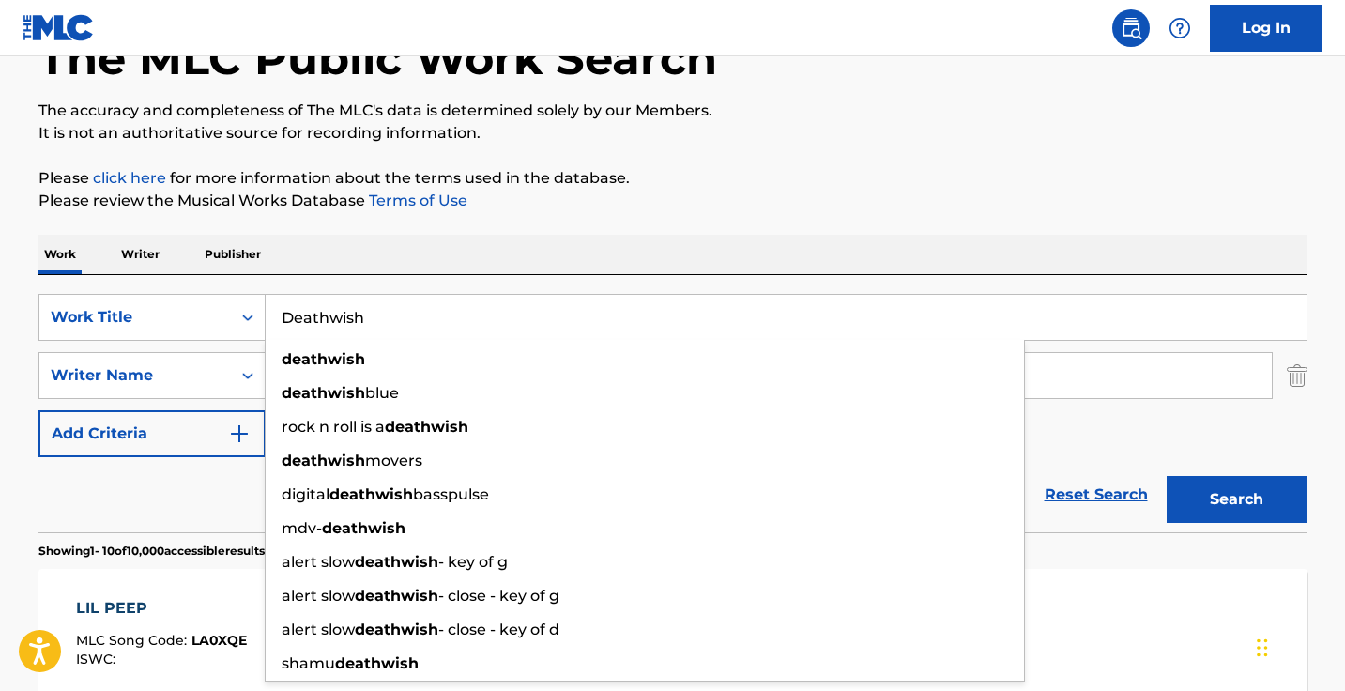
click at [1236, 499] on button "Search" at bounding box center [1236, 499] width 141 height 47
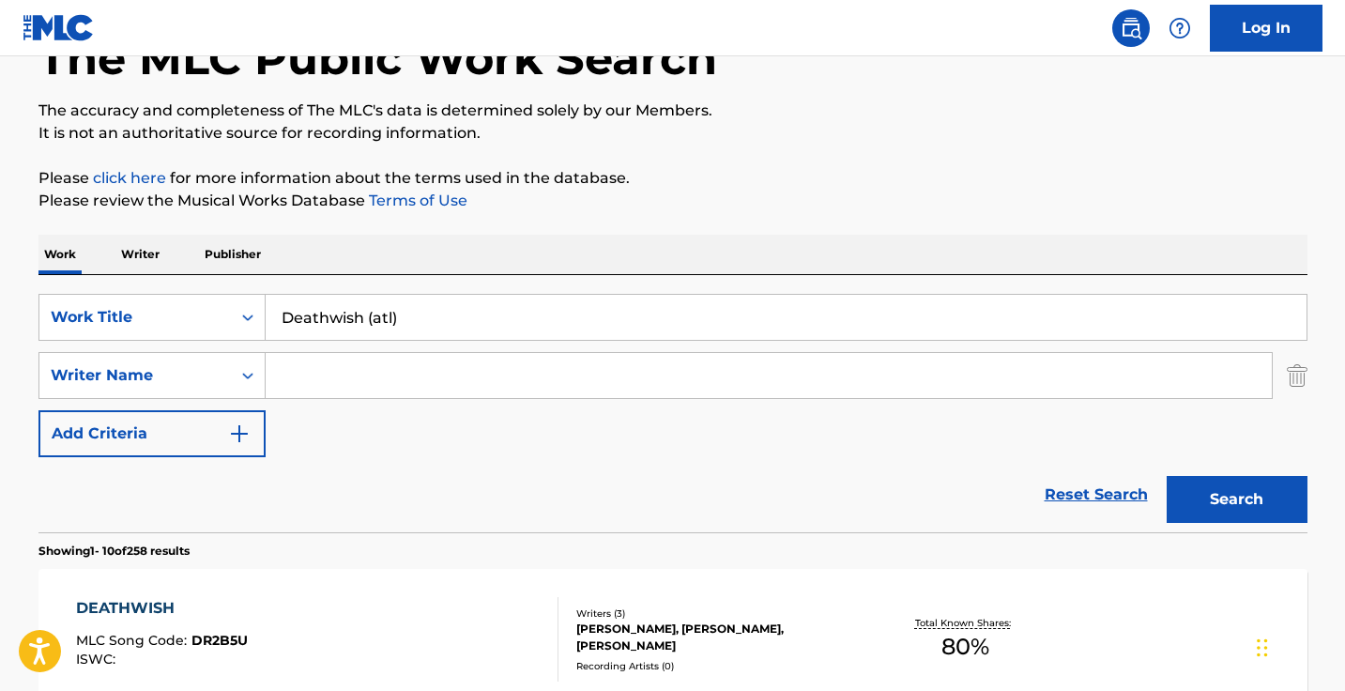
click at [1236, 499] on button "Search" at bounding box center [1236, 499] width 141 height 47
drag, startPoint x: 548, startPoint y: 329, endPoint x: 184, endPoint y: 310, distance: 364.6
click at [184, 310] on div "SearchWithCriteria37014038-111d-4cf6-896e-e08acc6cbd0a Work Title Deathwish (at…" at bounding box center [672, 317] width 1269 height 47
paste input "Words You Hear On a Sinking Ship (ALT) [feat. Lil Peep]"
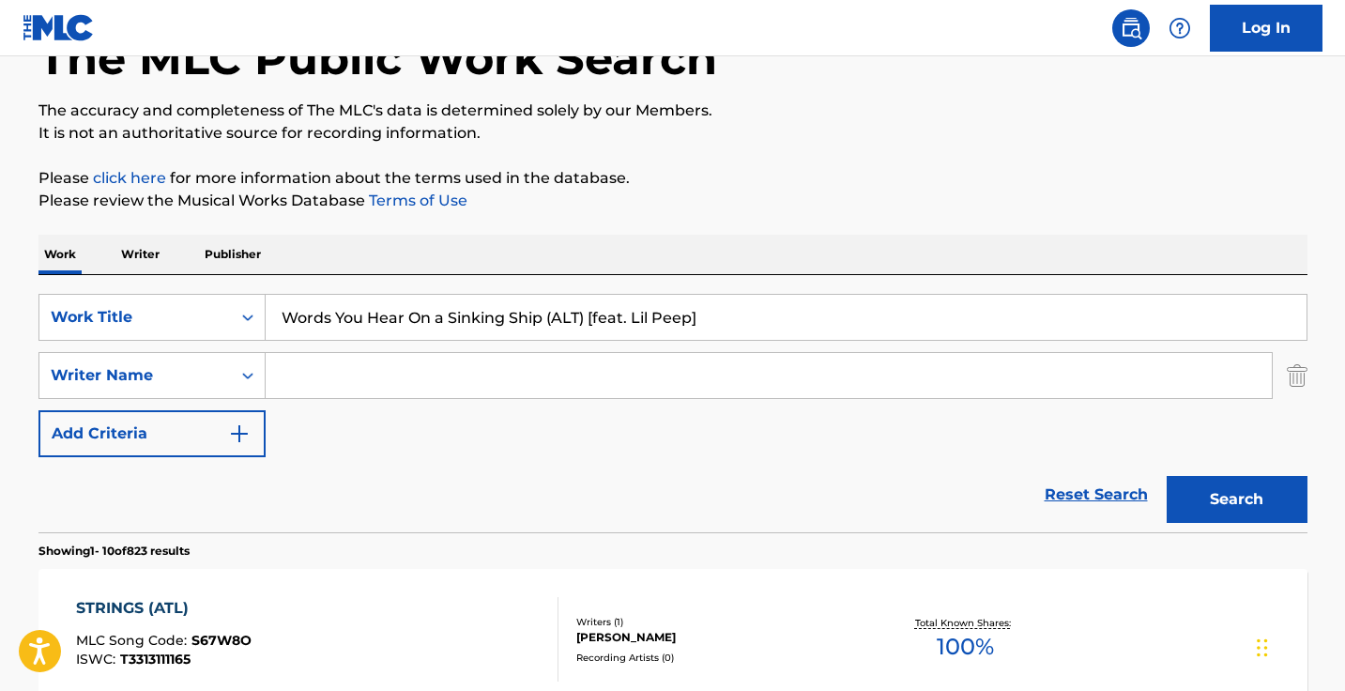
drag, startPoint x: 708, startPoint y: 324, endPoint x: 586, endPoint y: 324, distance: 122.0
click at [586, 324] on input "Words You Hear On a Sinking Ship (ALT) [feat. Lil Peep]" at bounding box center [786, 317] width 1041 height 45
click at [1236, 499] on button "Search" at bounding box center [1236, 499] width 141 height 47
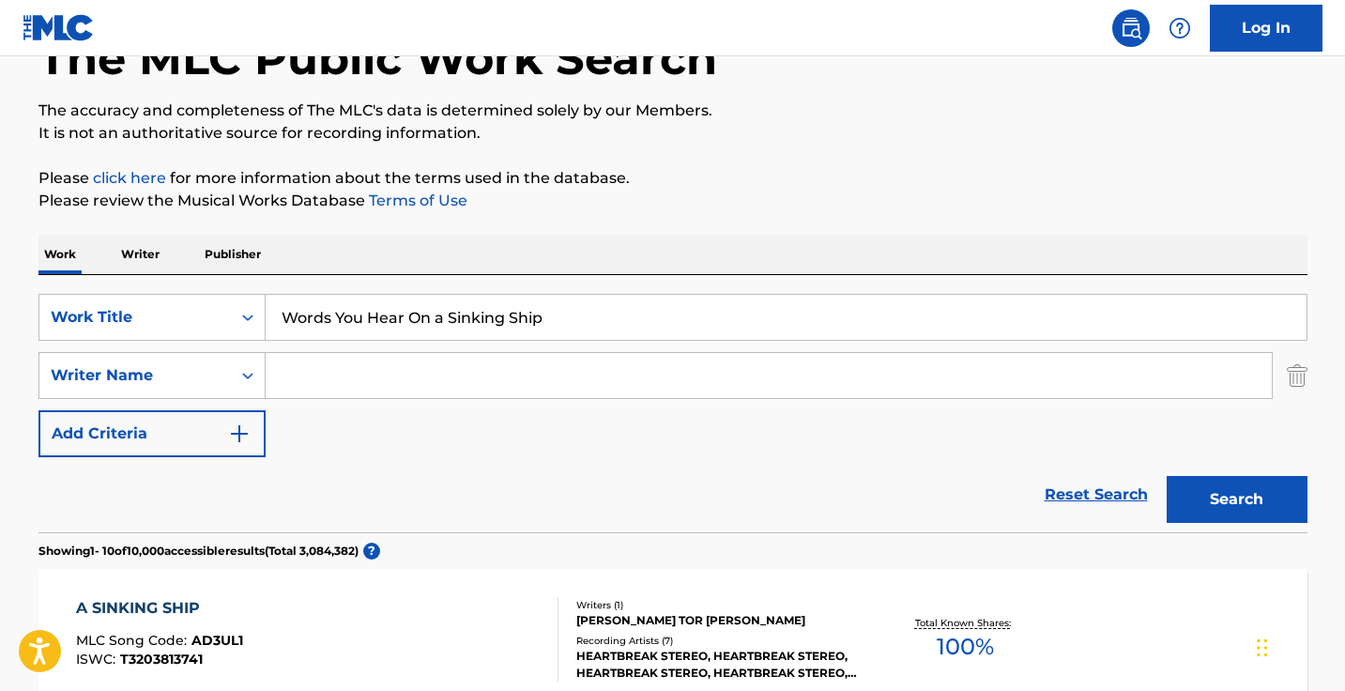
click at [1236, 499] on button "Search" at bounding box center [1236, 499] width 141 height 47
click at [585, 310] on input "Words You Hear On a Sinking Ship" at bounding box center [786, 317] width 1041 height 45
paste input "Now That I Found You (ALT) [feat. Lil Peep]"
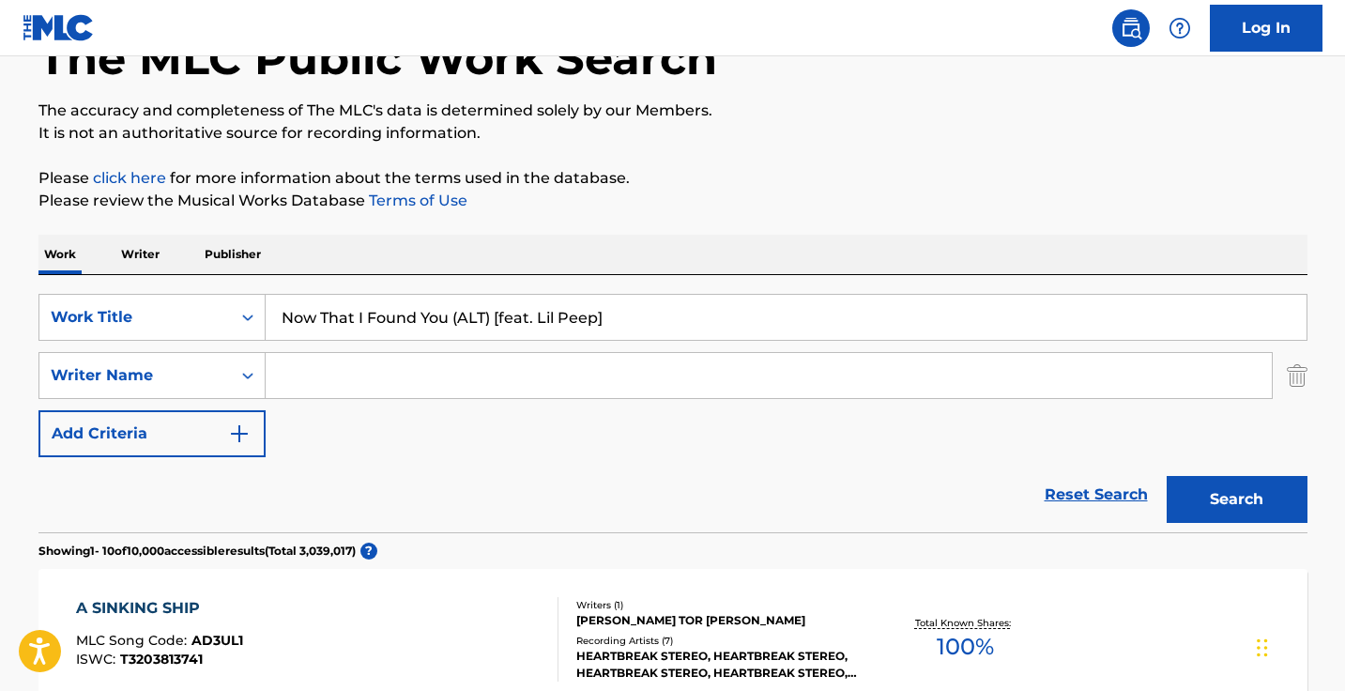
click at [1236, 499] on button "Search" at bounding box center [1236, 499] width 141 height 47
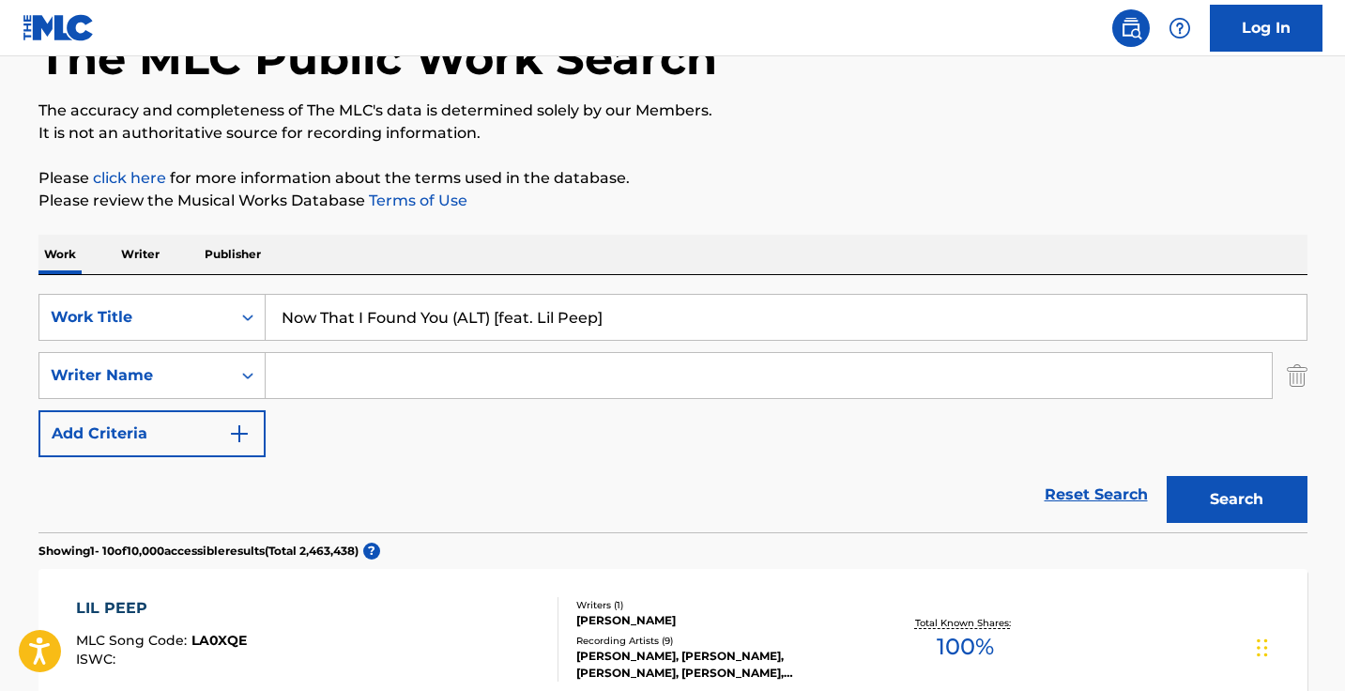
drag, startPoint x: 640, startPoint y: 317, endPoint x: 454, endPoint y: 318, distance: 185.8
click at [454, 318] on input "Now That I Found You (ALT) [feat. Lil Peep]" at bounding box center [786, 317] width 1041 height 45
type input "Now That I Found You"
click at [1236, 499] on button "Search" at bounding box center [1236, 499] width 141 height 47
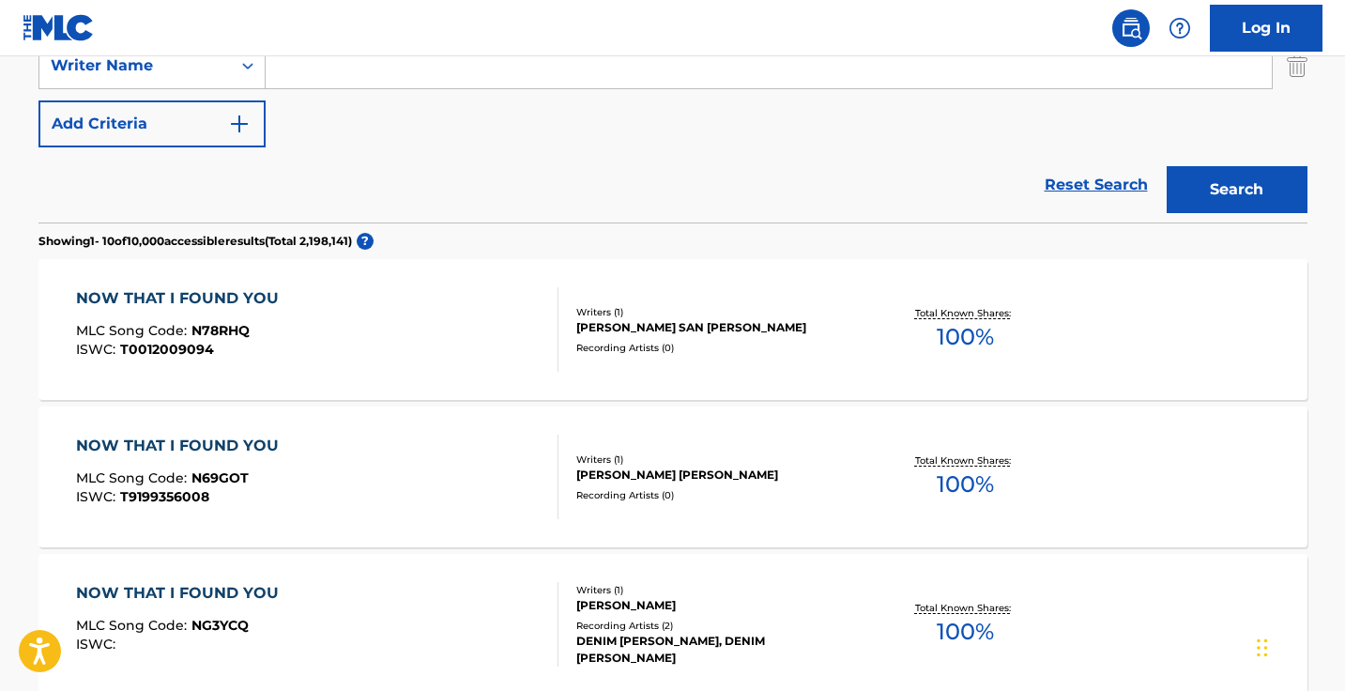
scroll to position [412, 0]
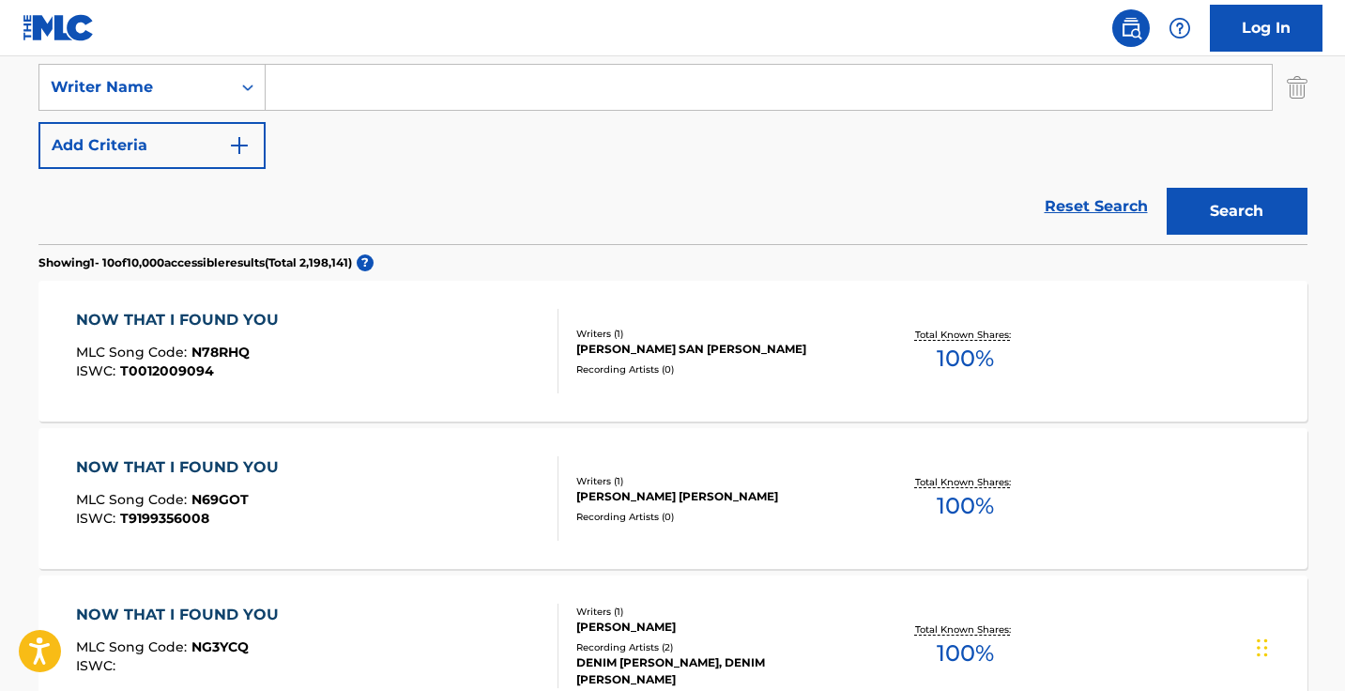
click at [455, 108] on input "Search Form" at bounding box center [769, 87] width 1006 height 45
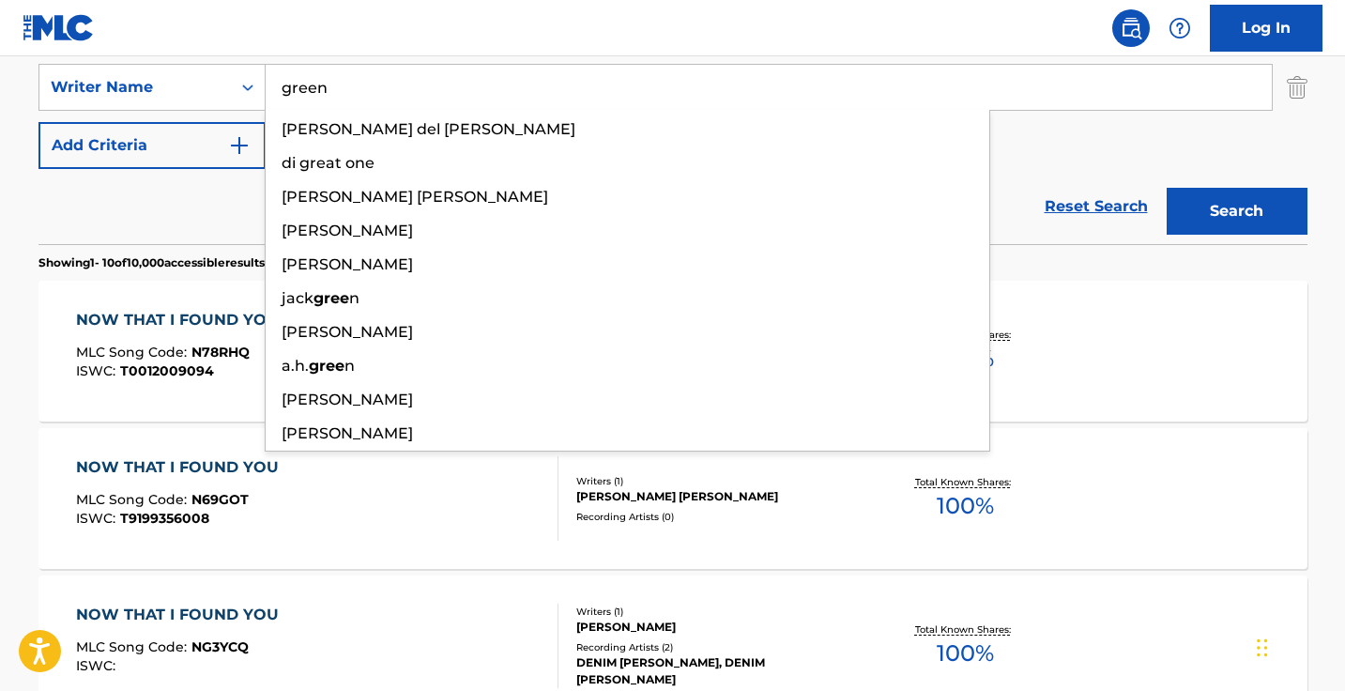
click at [1236, 211] on button "Search" at bounding box center [1236, 211] width 141 height 47
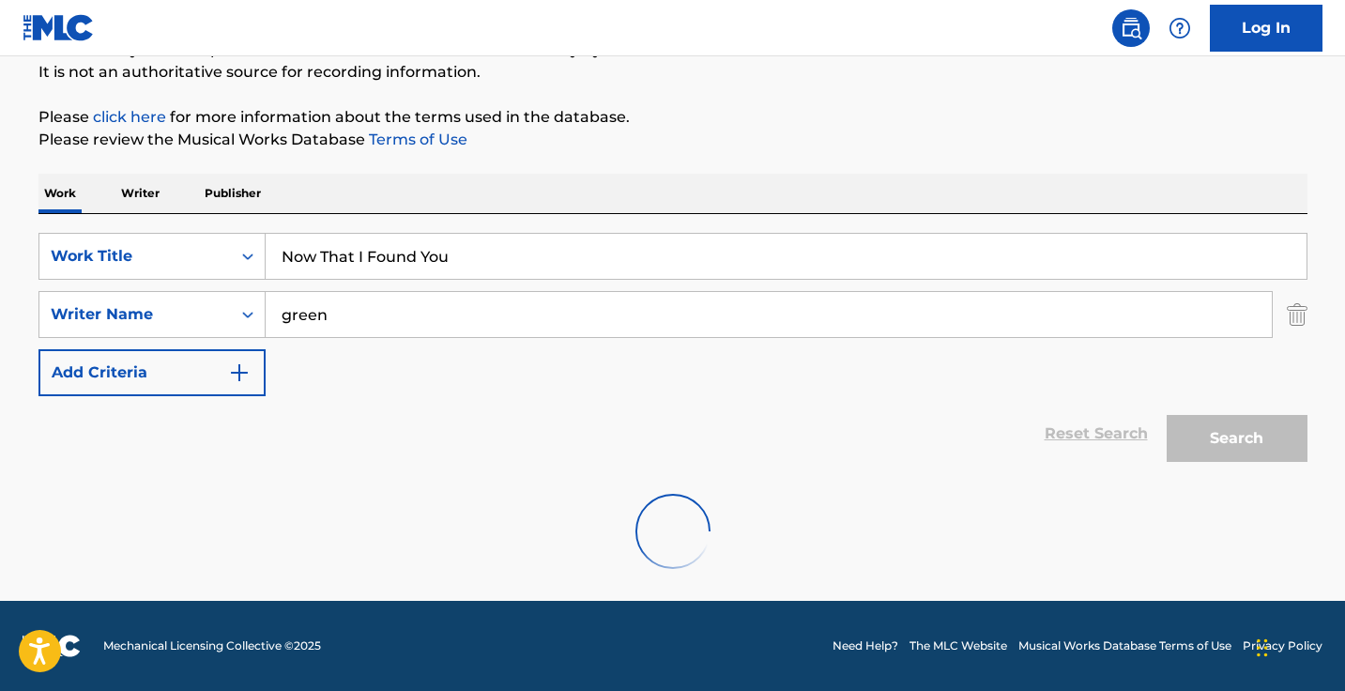
scroll to position [185, 0]
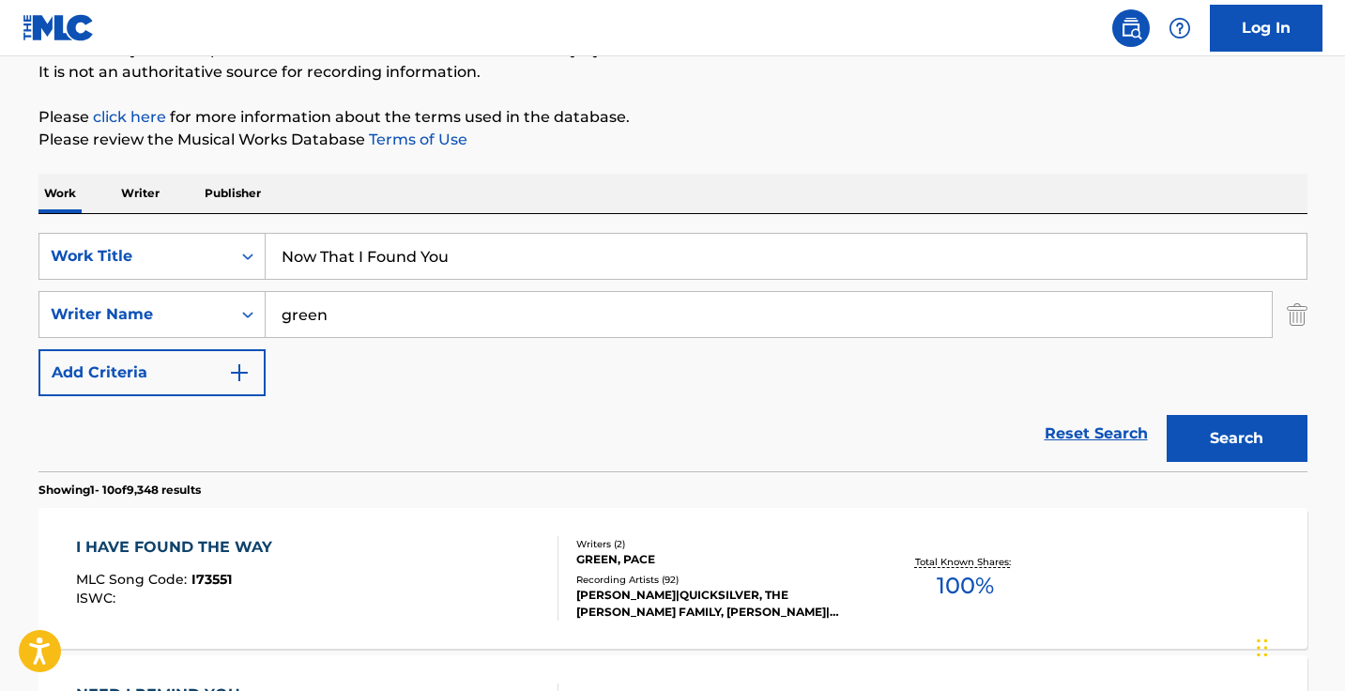
click at [396, 326] on input "green" at bounding box center [769, 314] width 1006 height 45
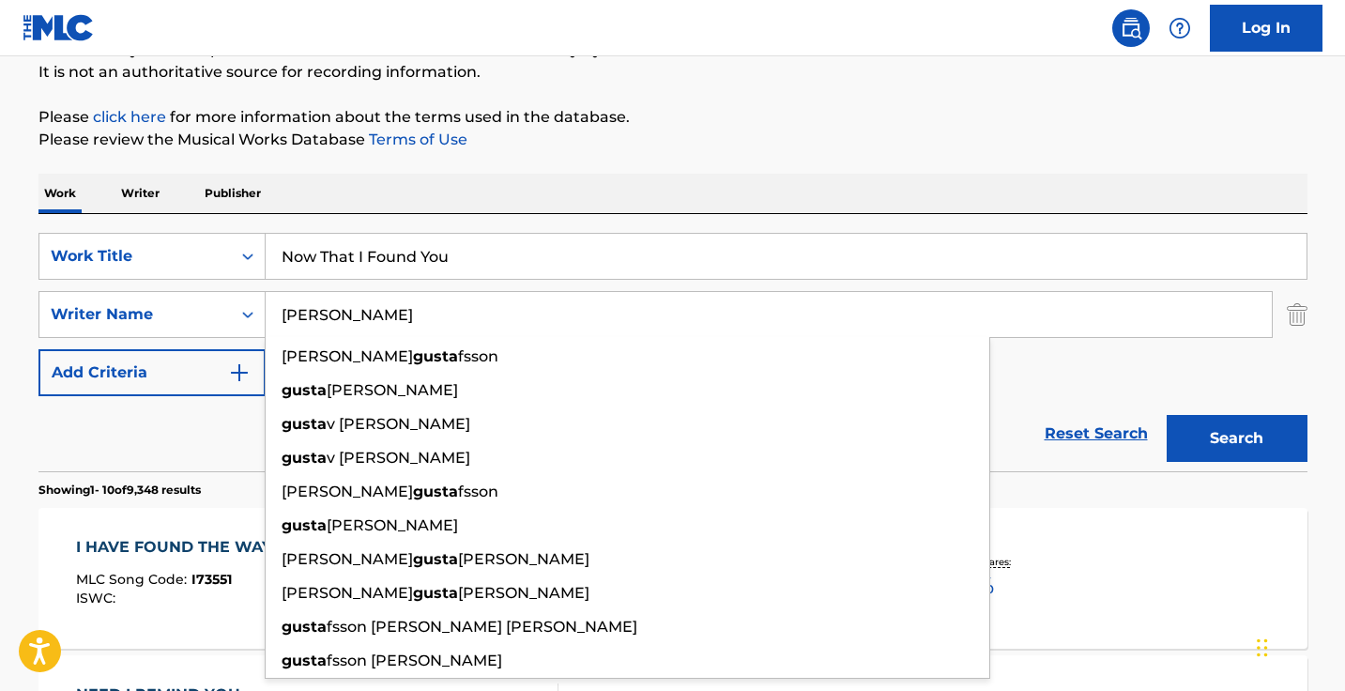
click at [1236, 438] on button "Search" at bounding box center [1236, 438] width 141 height 47
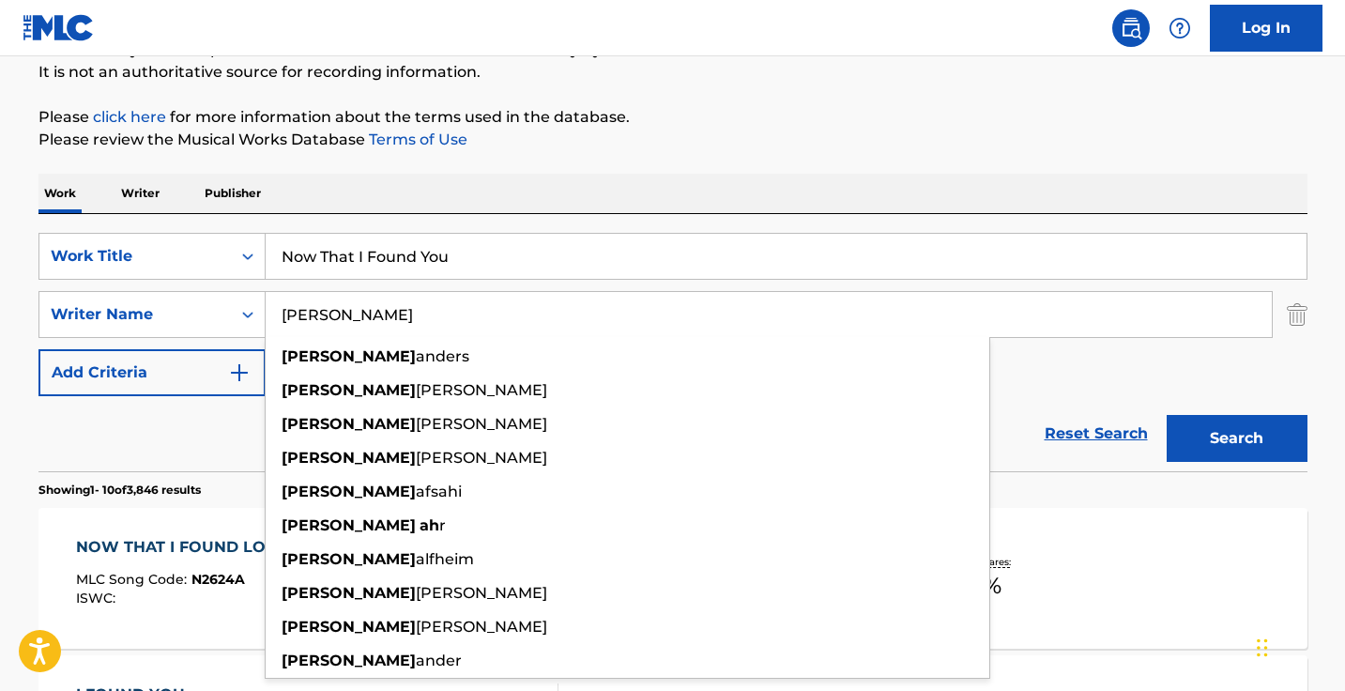
click at [1236, 438] on button "Search" at bounding box center [1236, 438] width 141 height 47
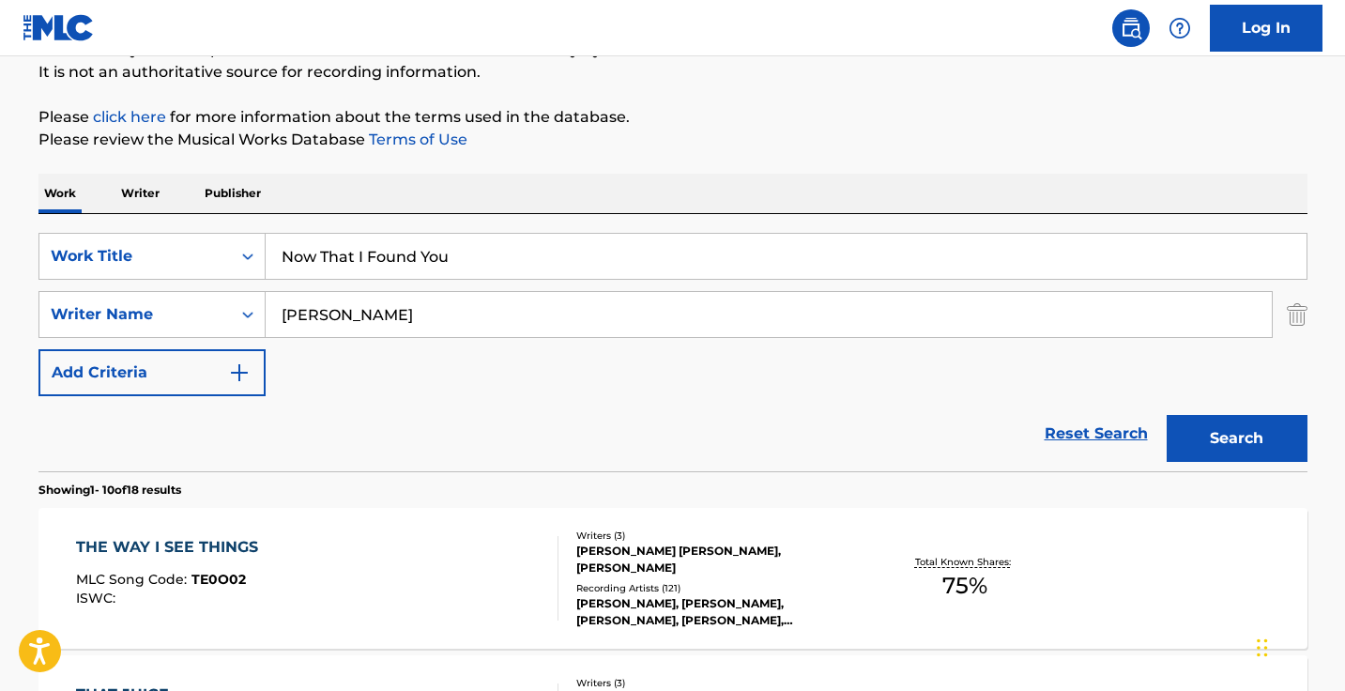
click at [1072, 361] on div "SearchWithCriteria37014038-111d-4cf6-896e-e08acc6cbd0a Work Title Now That I Fo…" at bounding box center [672, 314] width 1269 height 163
click at [559, 312] on input "gustav ahr" at bounding box center [769, 314] width 1006 height 45
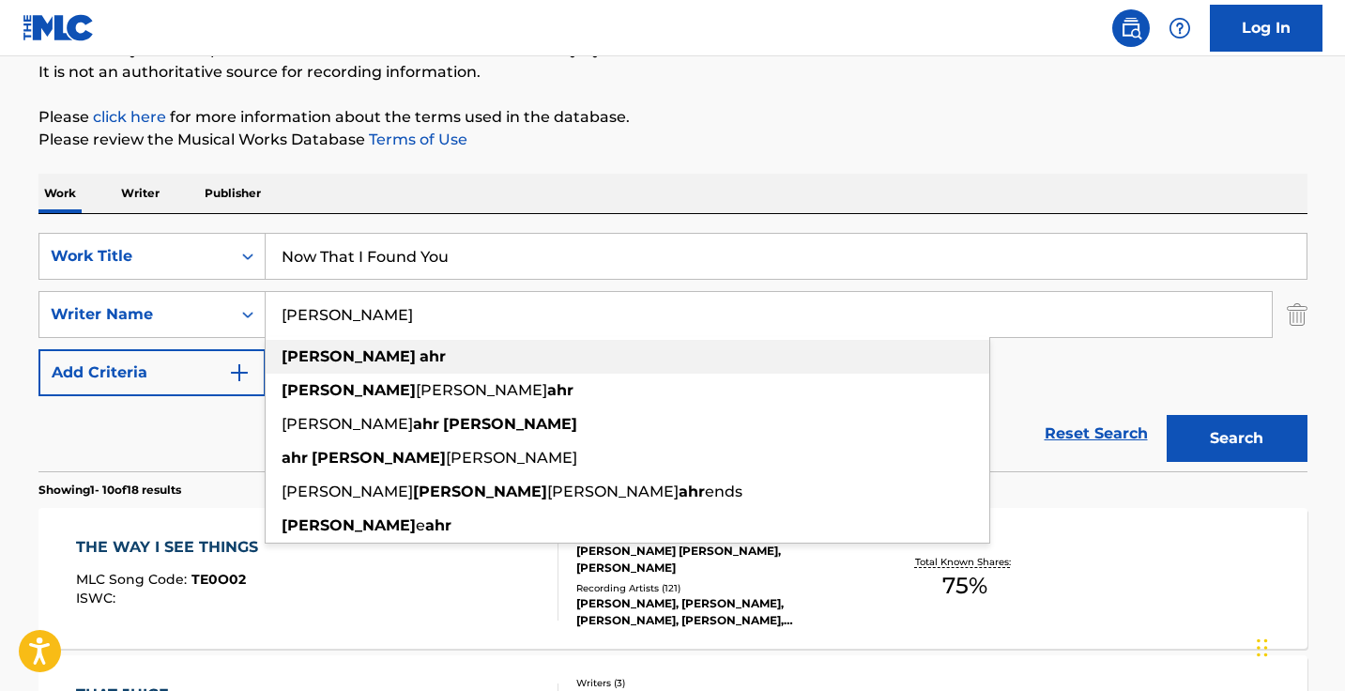
click at [489, 387] on div "gustav elijah ahr" at bounding box center [628, 390] width 724 height 34
type input "gustav elijah ahr"
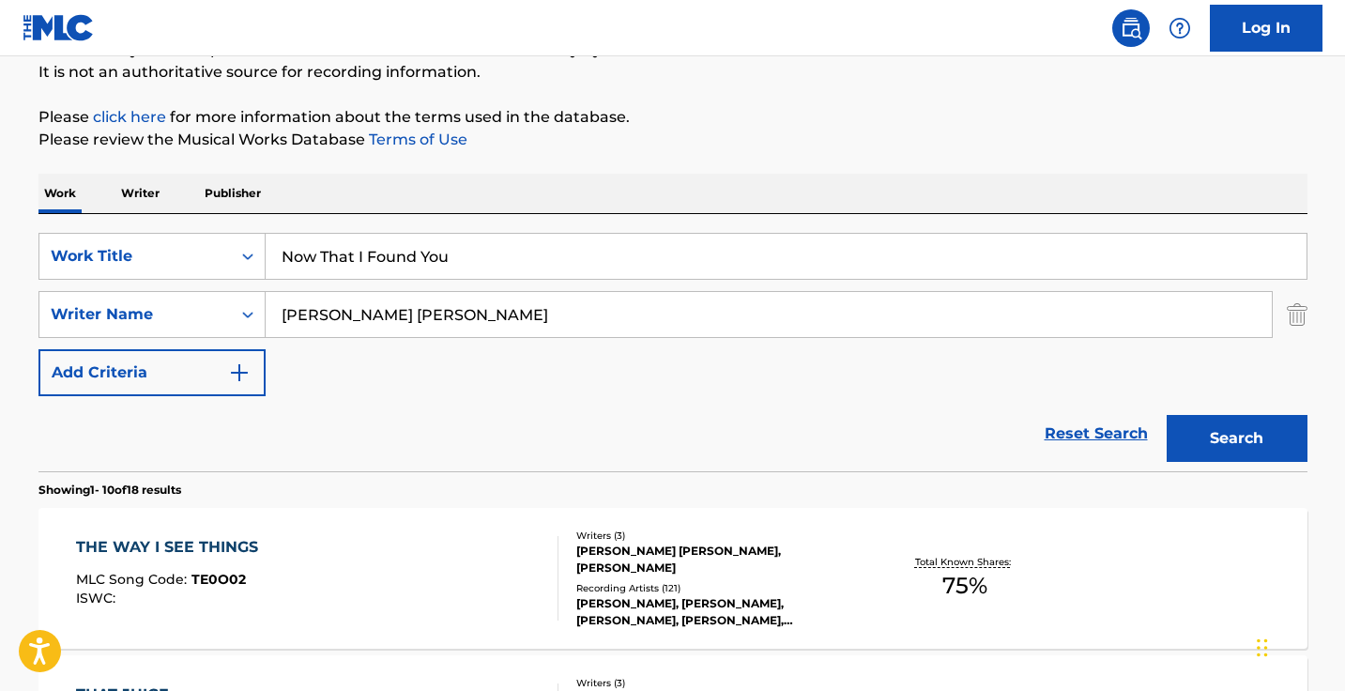
click at [1236, 438] on button "Search" at bounding box center [1236, 438] width 141 height 47
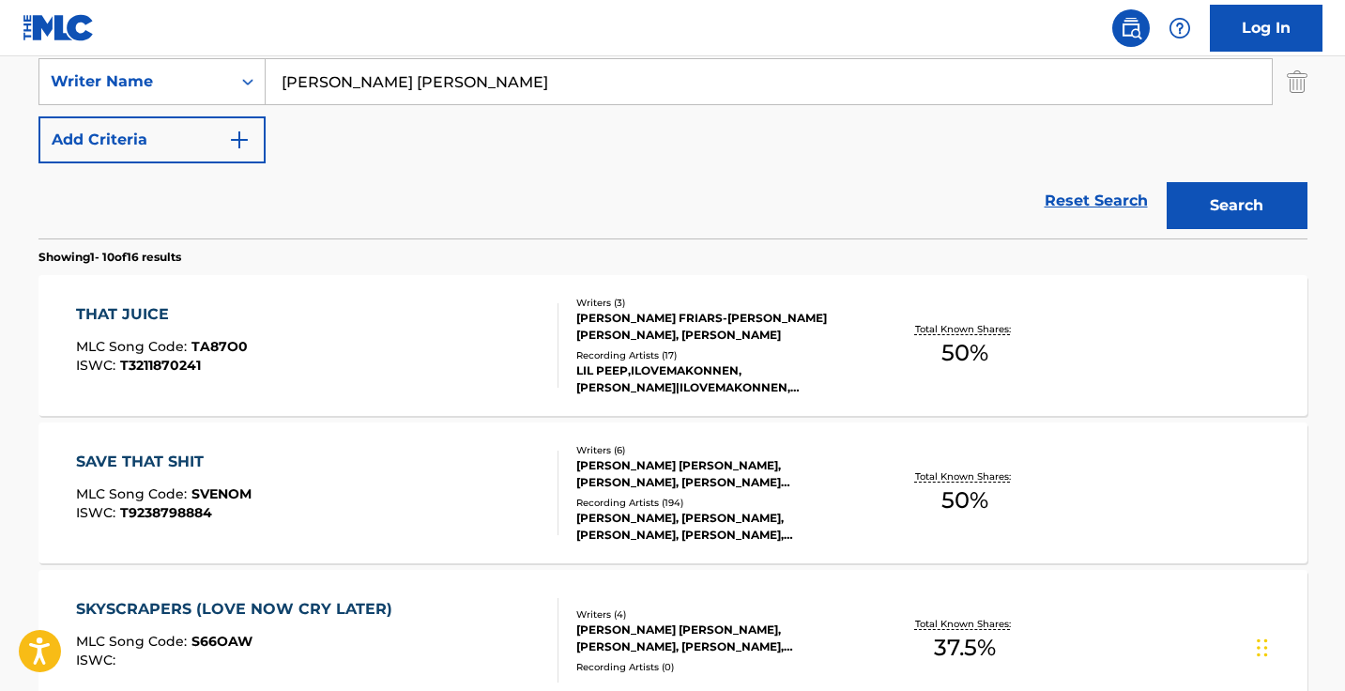
scroll to position [364, 0]
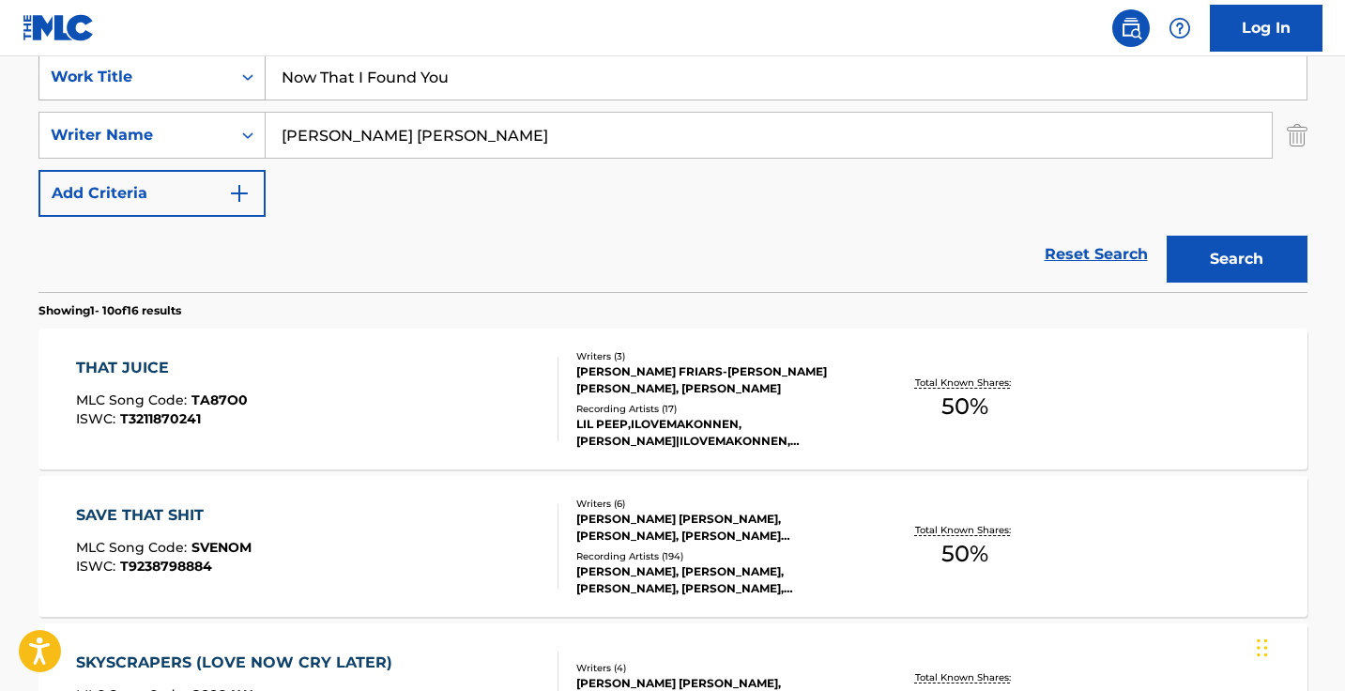
drag, startPoint x: 510, startPoint y: 89, endPoint x: 175, endPoint y: 67, distance: 334.8
click at [177, 68] on div "SearchWithCriteria37014038-111d-4cf6-896e-e08acc6cbd0a Work Title Now That I Fo…" at bounding box center [672, 76] width 1269 height 47
paste input "Lost In Da Wind"
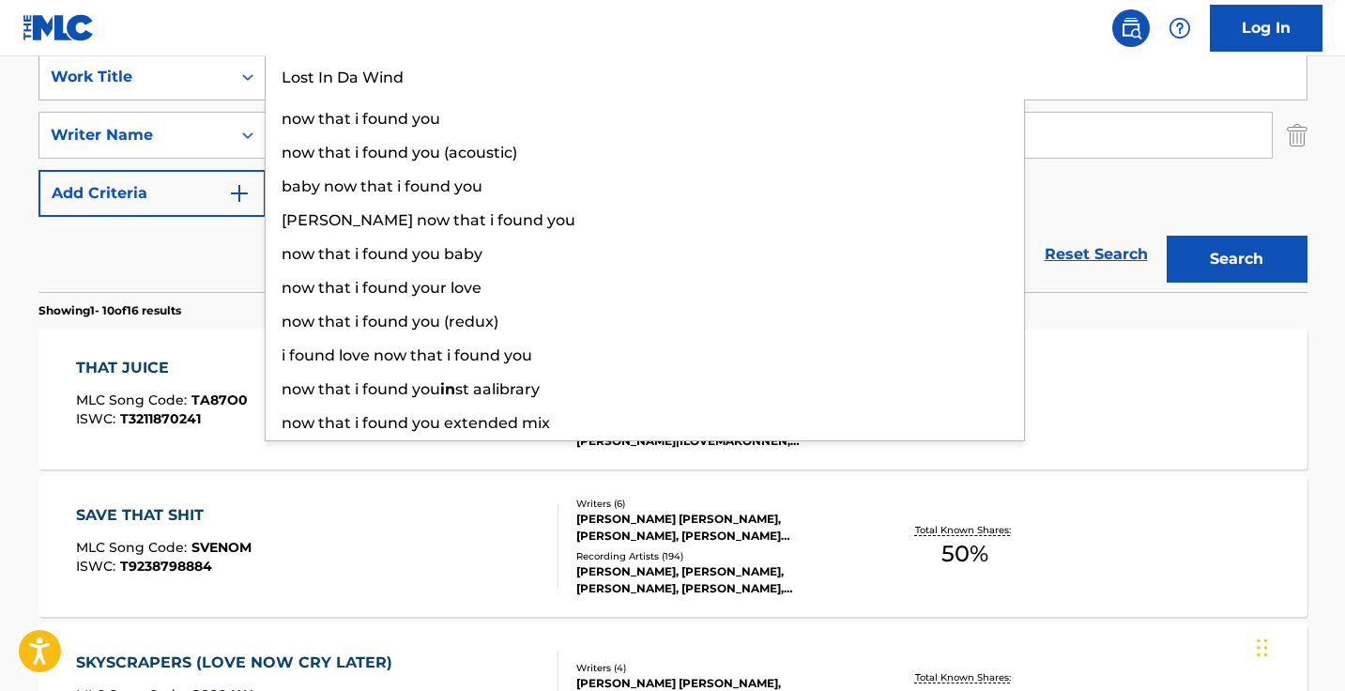
type input "Lost In Da Wind"
click at [1236, 259] on button "Search" at bounding box center [1236, 259] width 141 height 47
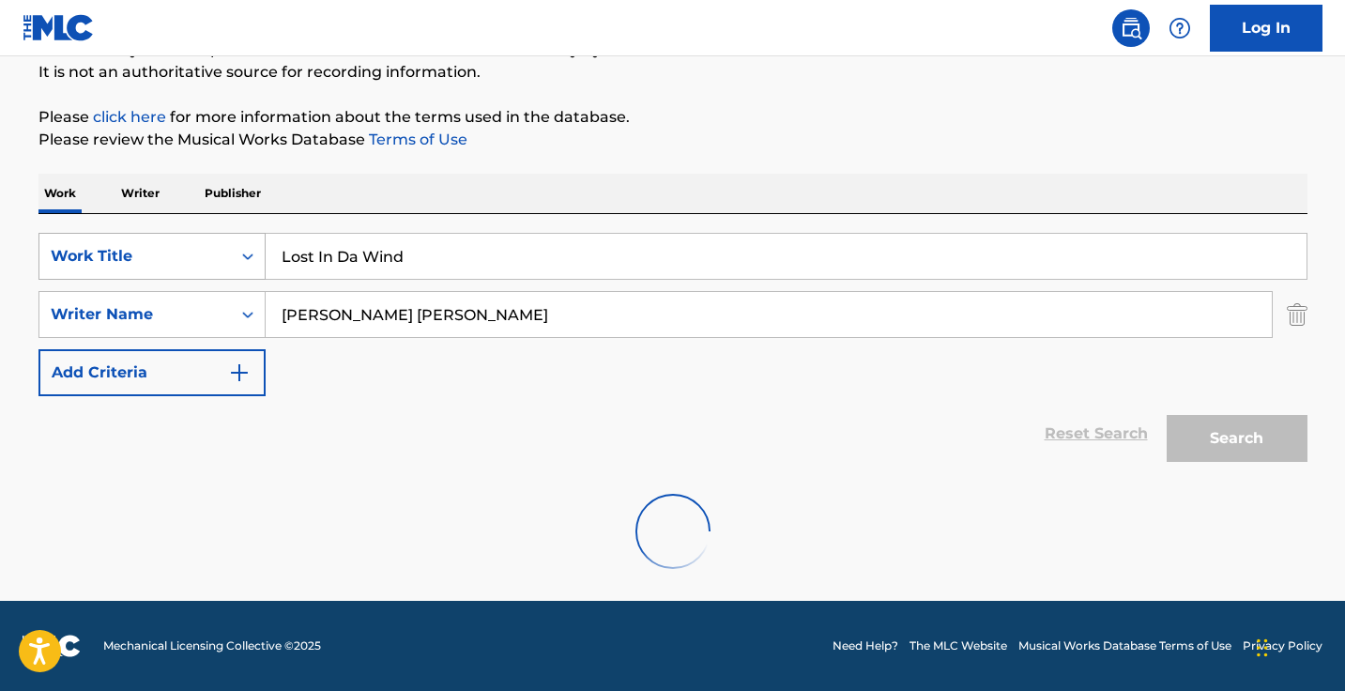
scroll to position [185, 0]
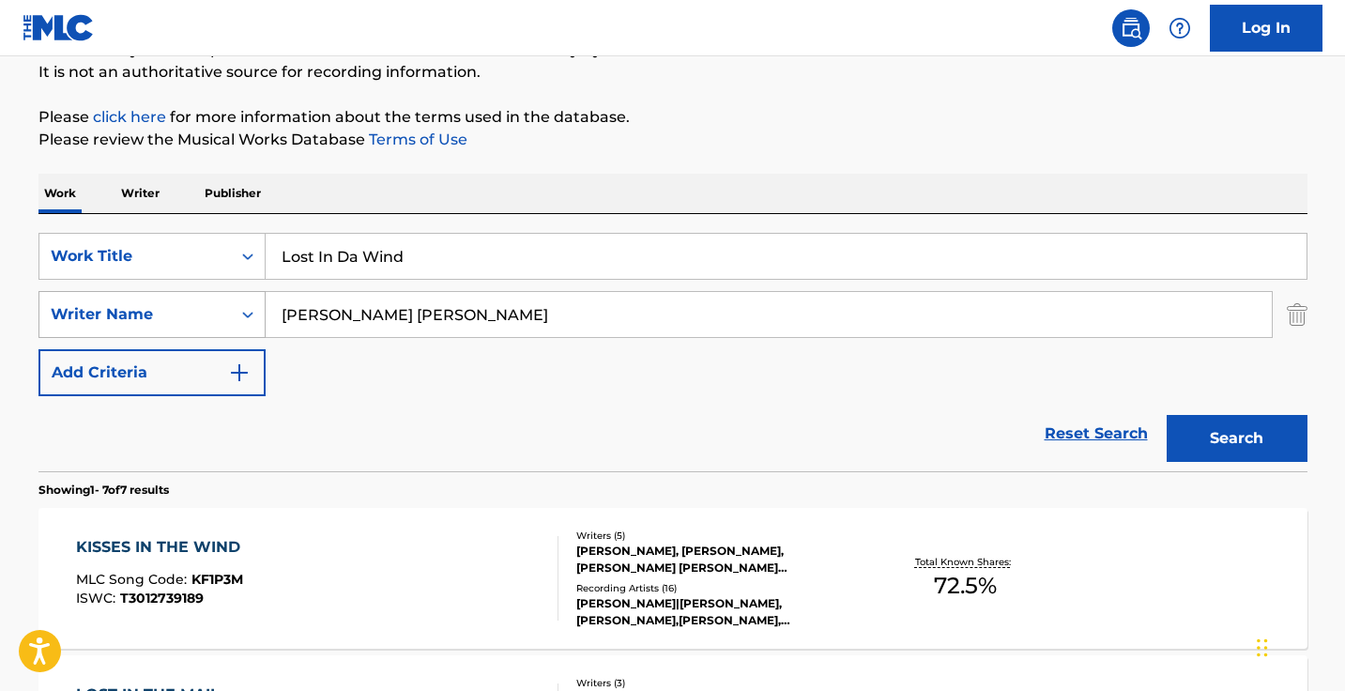
drag, startPoint x: 433, startPoint y: 318, endPoint x: 231, endPoint y: 292, distance: 203.5
click at [231, 292] on div "SearchWithCriteriab617b9cd-3b0a-4f50-a0ae-e136736e7c1b Writer Name gustav elija…" at bounding box center [672, 314] width 1269 height 47
click at [1236, 438] on button "Search" at bounding box center [1236, 438] width 141 height 47
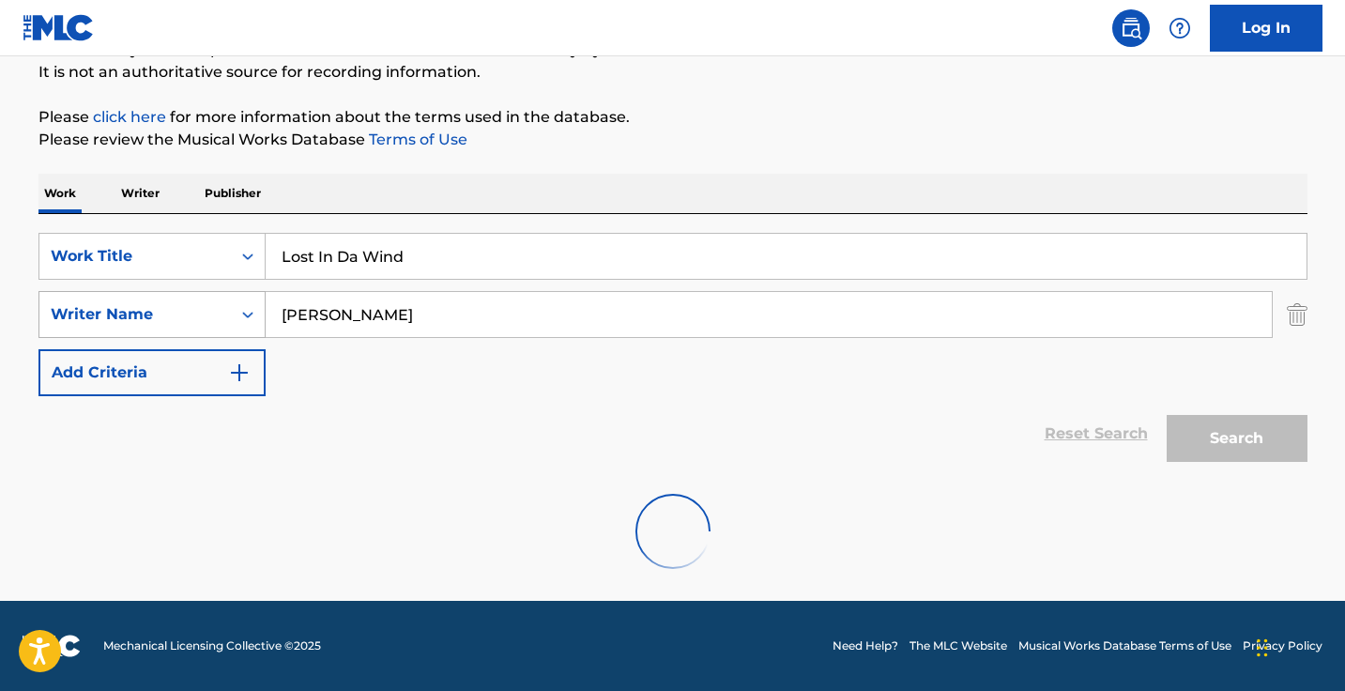
scroll to position [124, 0]
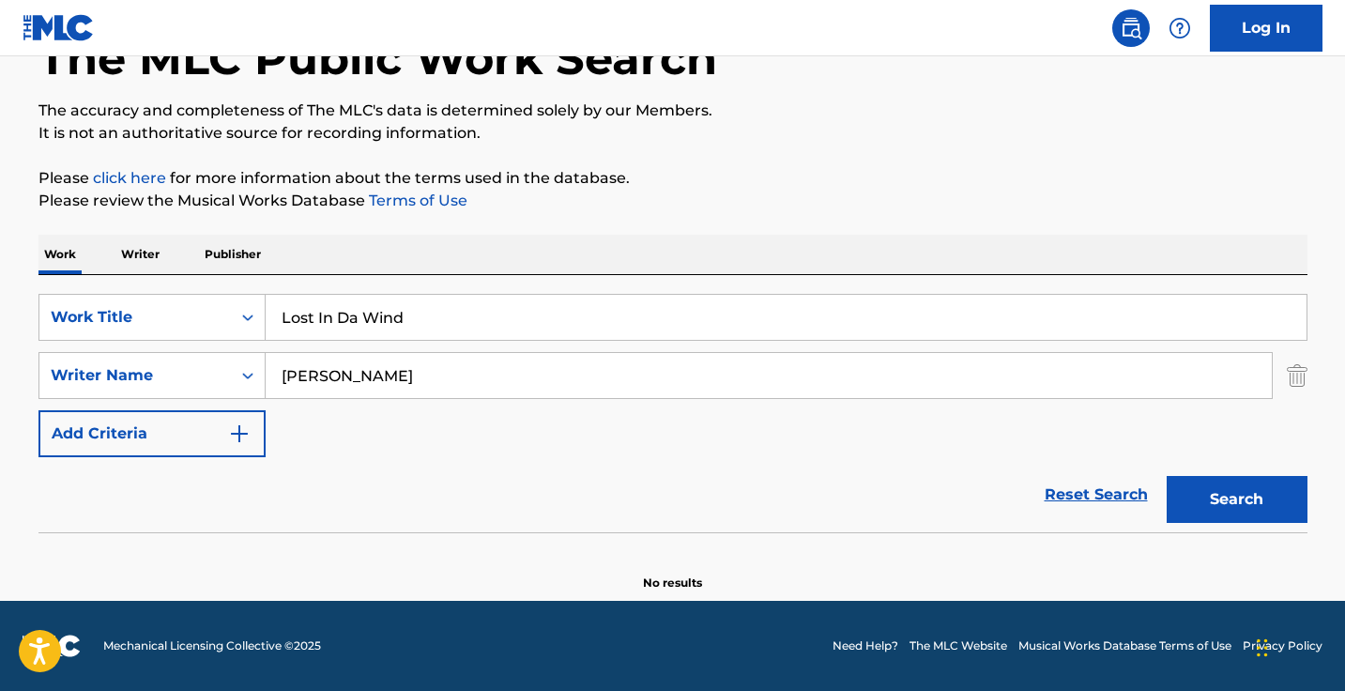
click at [314, 367] on input "jemel green" at bounding box center [769, 375] width 1006 height 45
type input "green"
click at [1236, 499] on button "Search" at bounding box center [1236, 499] width 141 height 47
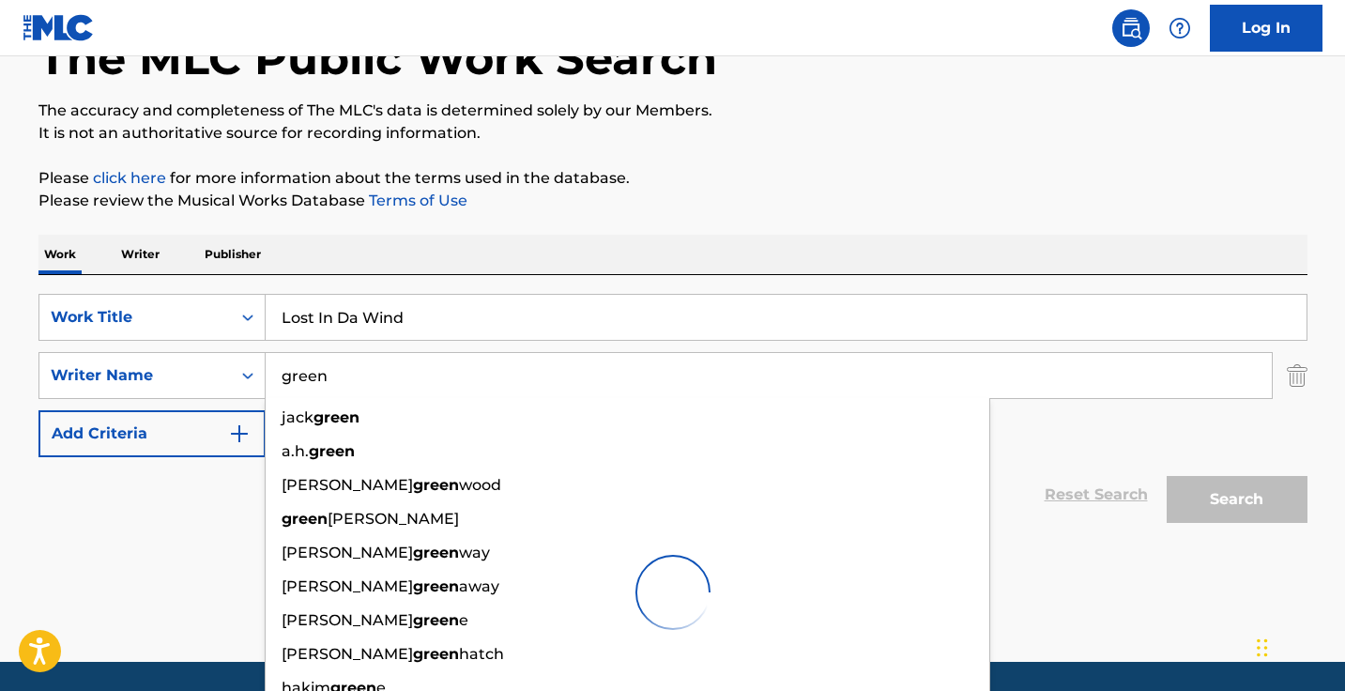
click at [1074, 450] on div "SearchWithCriteria37014038-111d-4cf6-896e-e08acc6cbd0a Work Title Lost In Da Wi…" at bounding box center [672, 375] width 1269 height 163
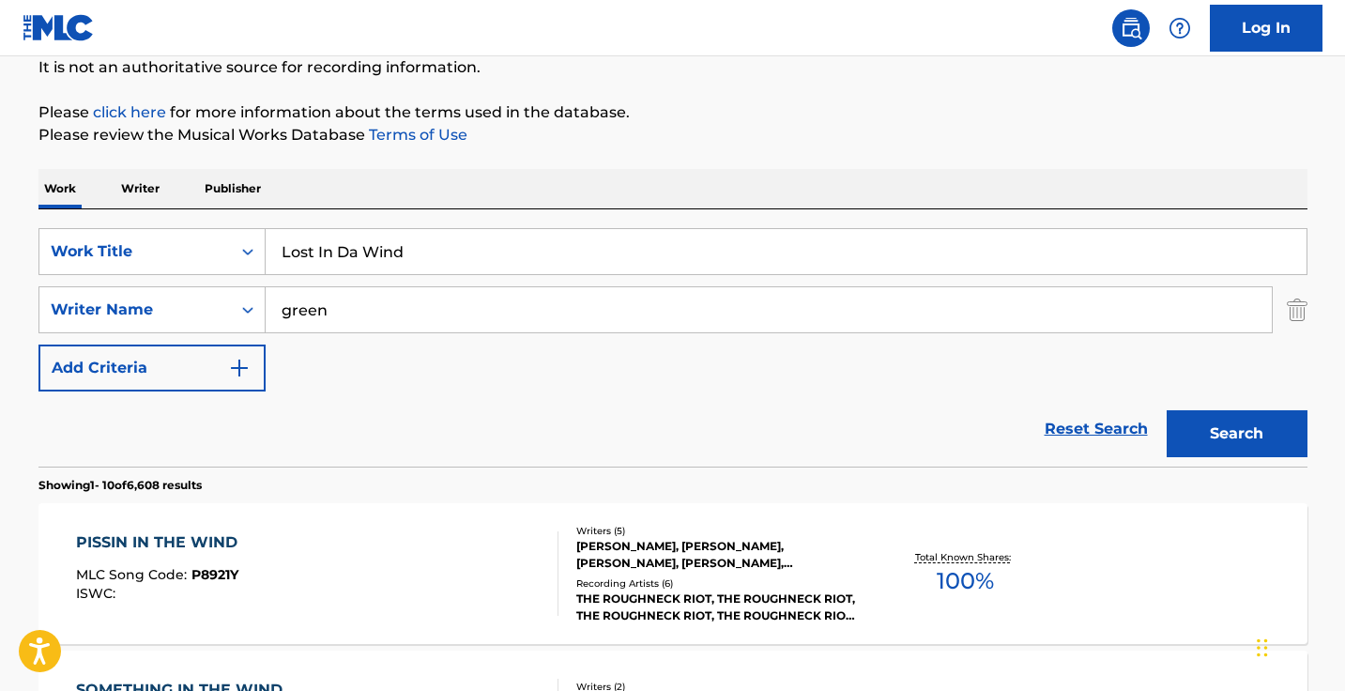
scroll to position [224, 0]
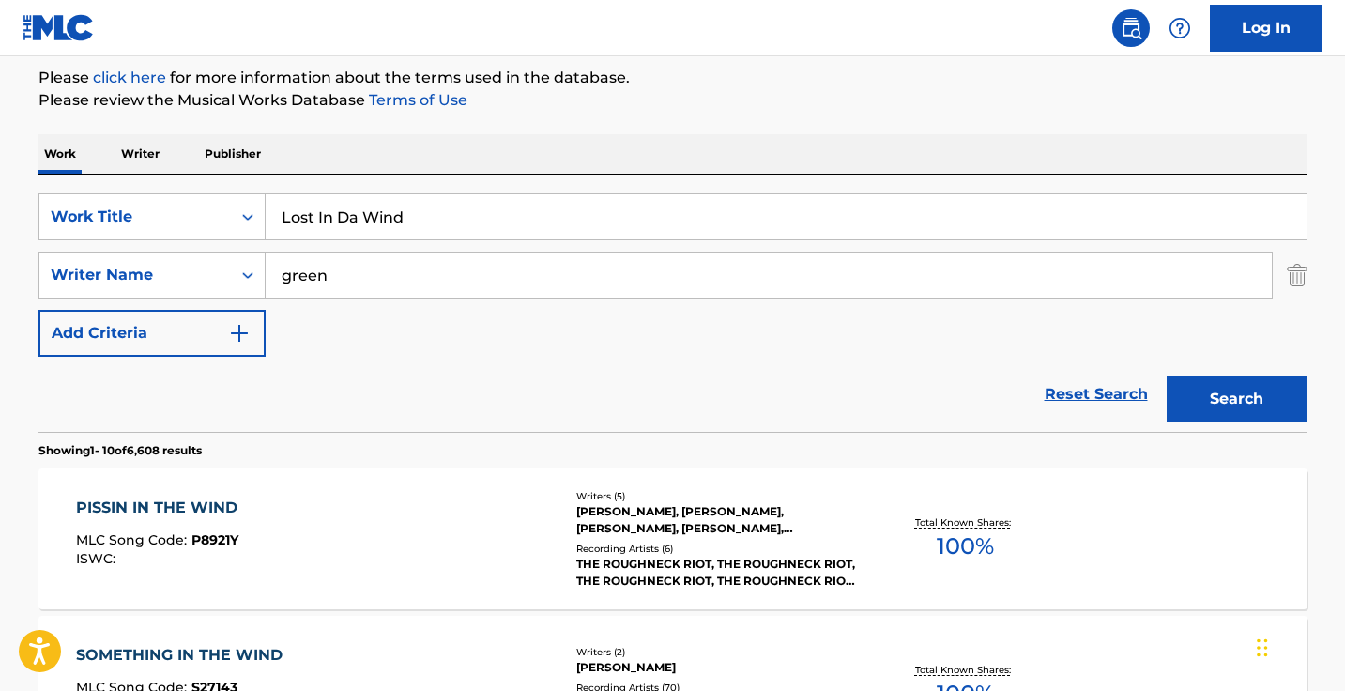
click at [474, 276] on input "green" at bounding box center [769, 274] width 1006 height 45
click at [1236, 399] on button "Search" at bounding box center [1236, 398] width 141 height 47
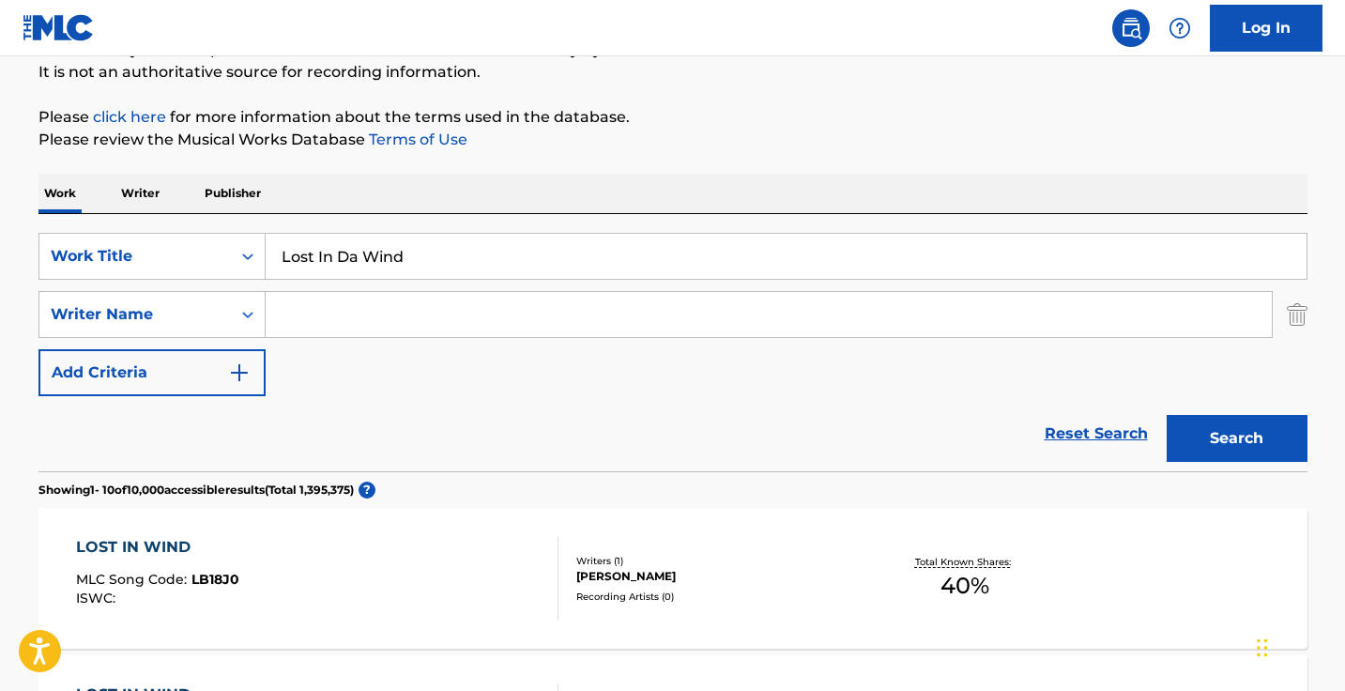
click at [348, 253] on input "Lost In Da Wind" at bounding box center [786, 256] width 1041 height 45
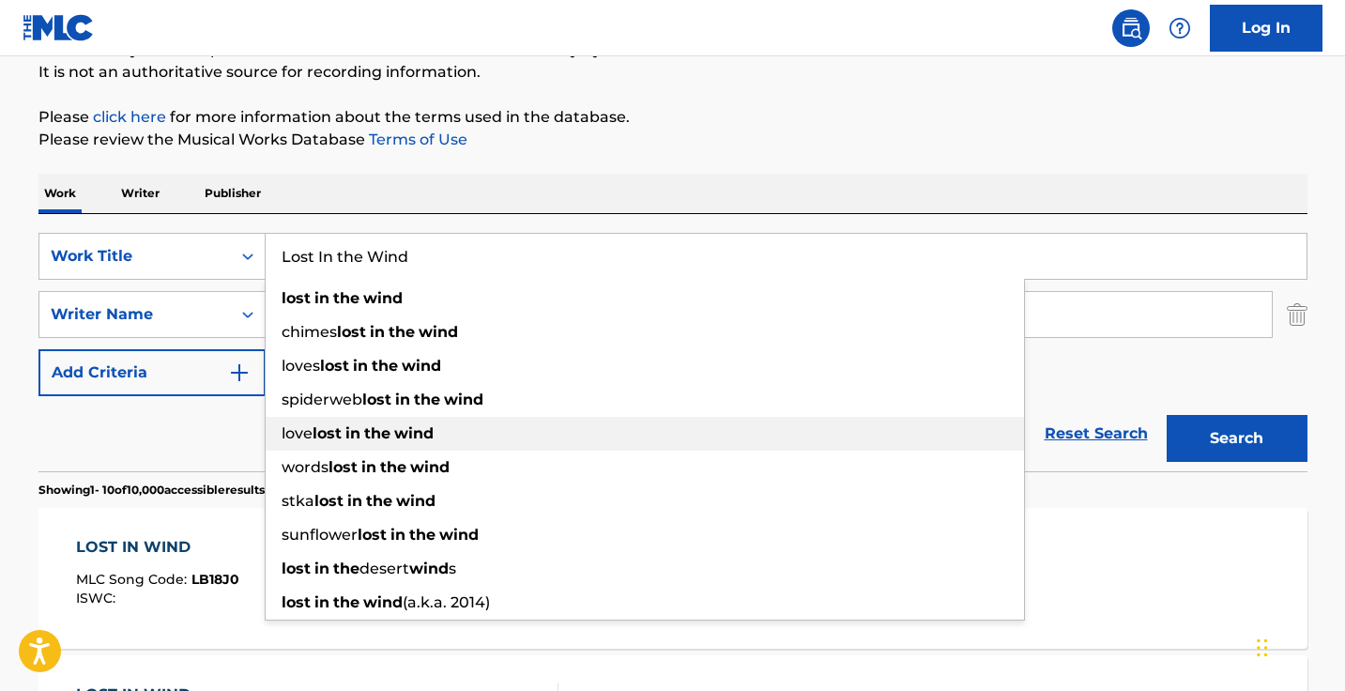
type input "Lost In the Wind"
drag, startPoint x: 229, startPoint y: 458, endPoint x: 243, endPoint y: 438, distance: 24.2
click at [228, 458] on div "Reset Search Search" at bounding box center [672, 433] width 1269 height 75
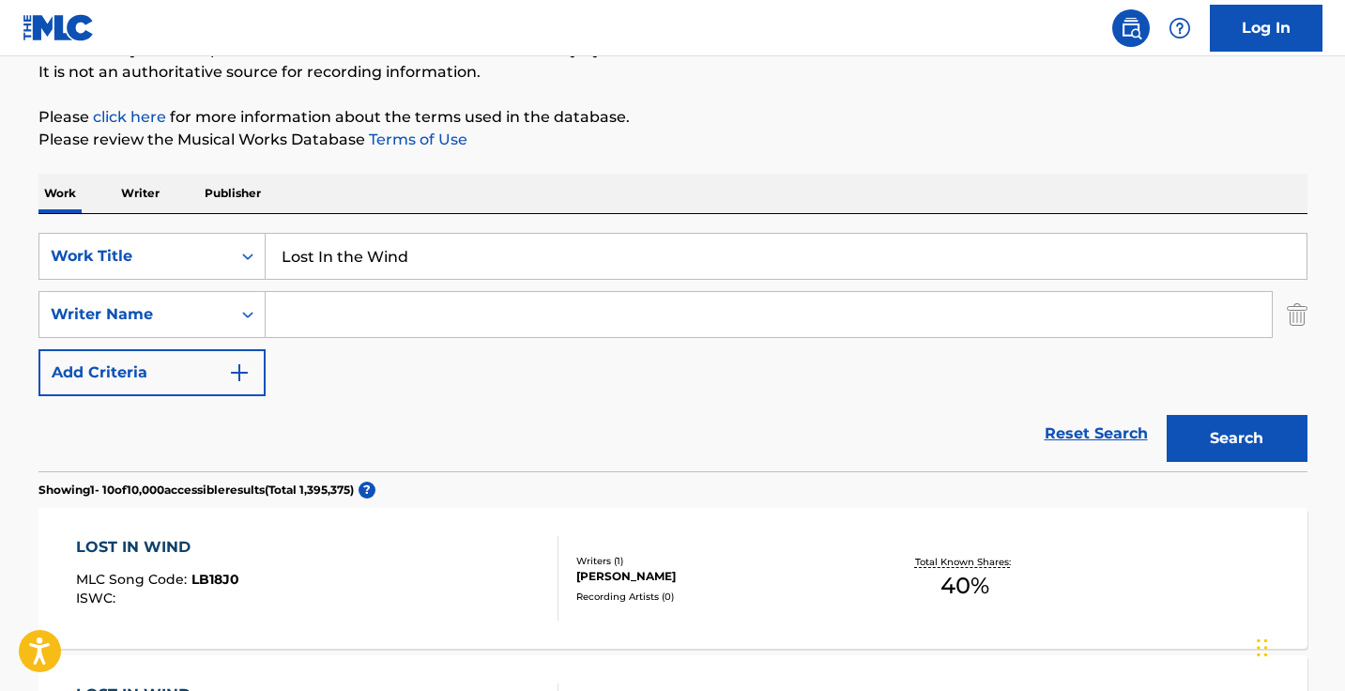
click at [412, 292] on input "Search Form" at bounding box center [769, 314] width 1006 height 45
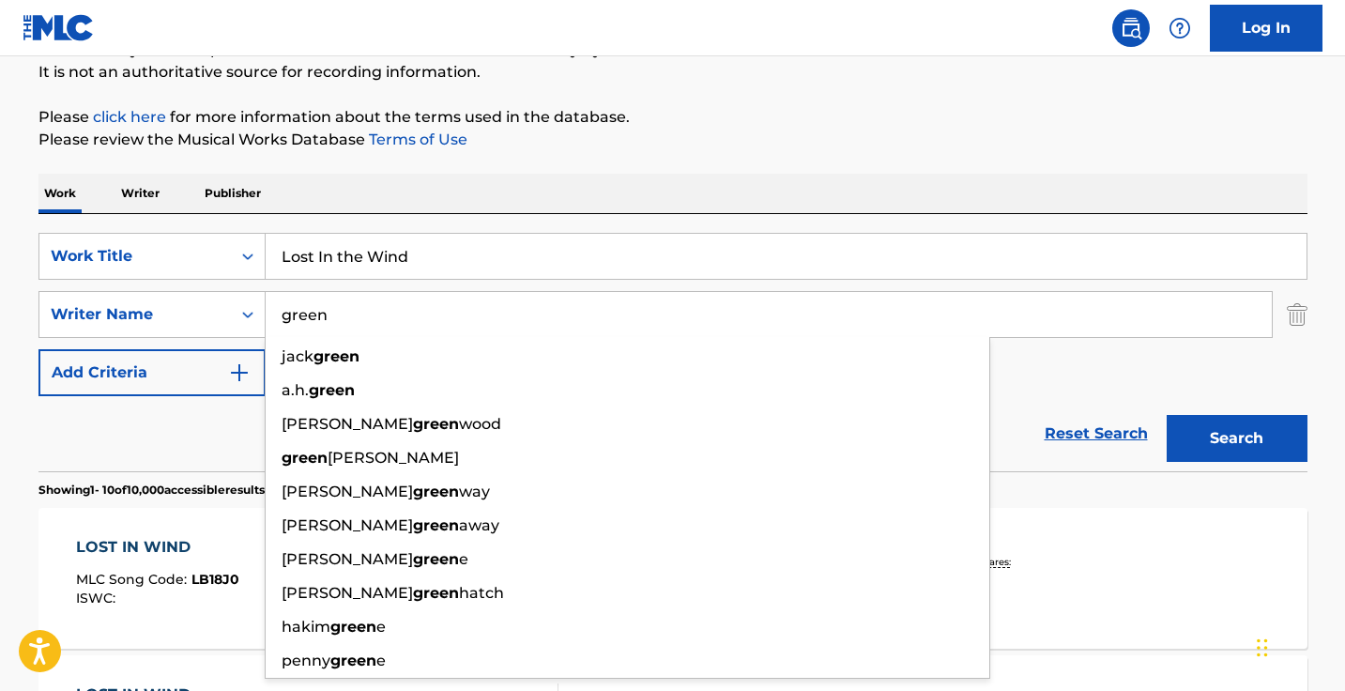
click at [1236, 438] on button "Search" at bounding box center [1236, 438] width 141 height 47
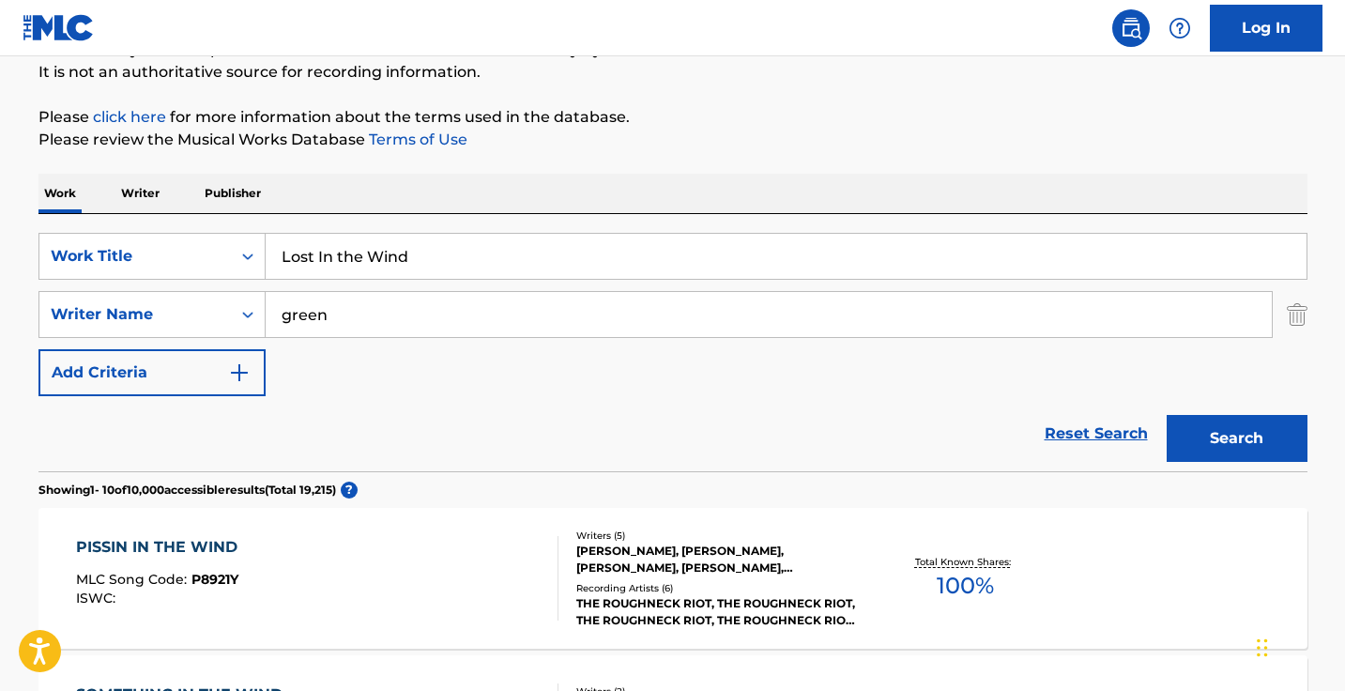
click at [282, 311] on input "green" at bounding box center [769, 314] width 1006 height 45
type input "jemel green"
click at [1236, 438] on button "Search" at bounding box center [1236, 438] width 141 height 47
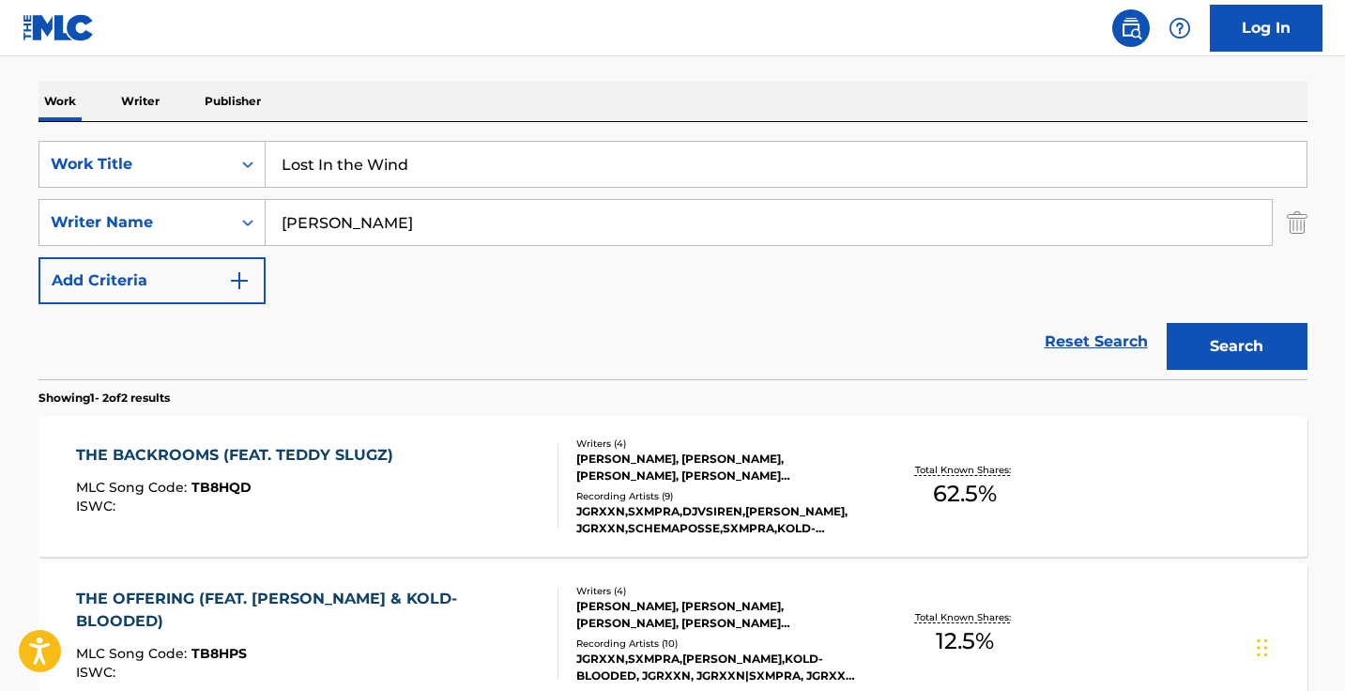
scroll to position [236, 0]
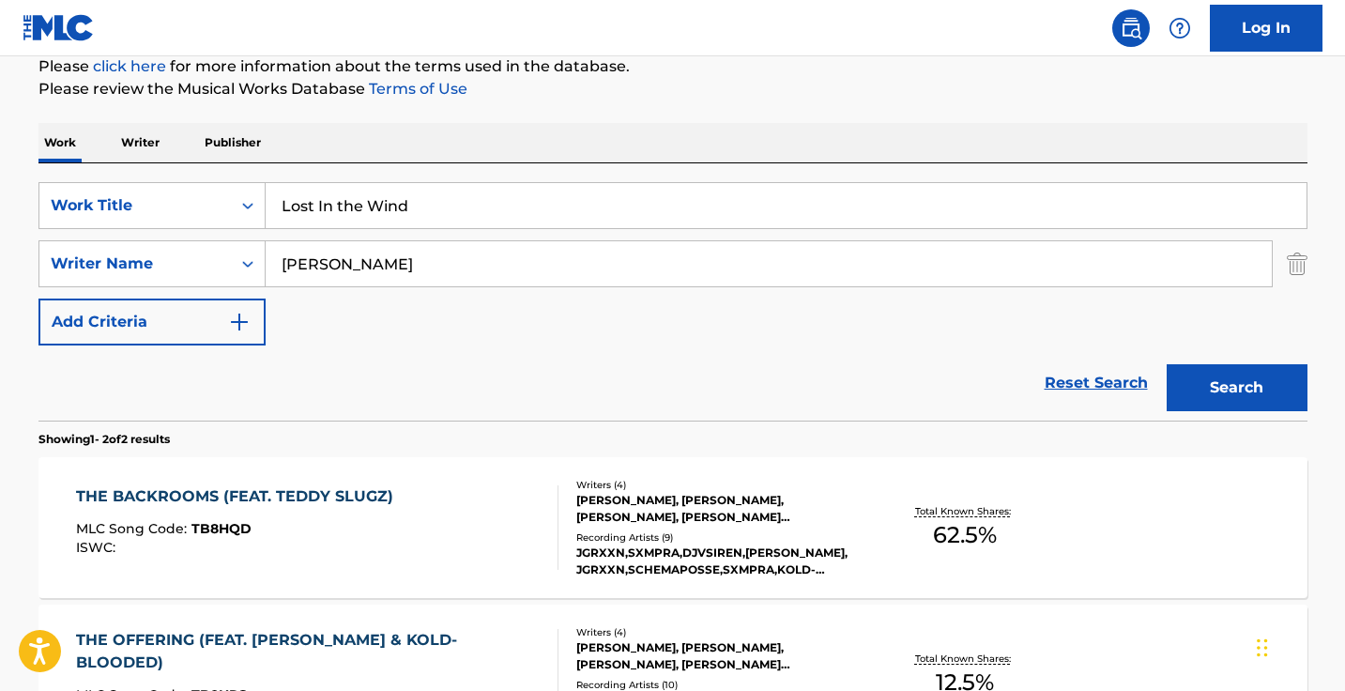
click at [478, 195] on input "Lost In the Wind" at bounding box center [786, 205] width 1041 height 45
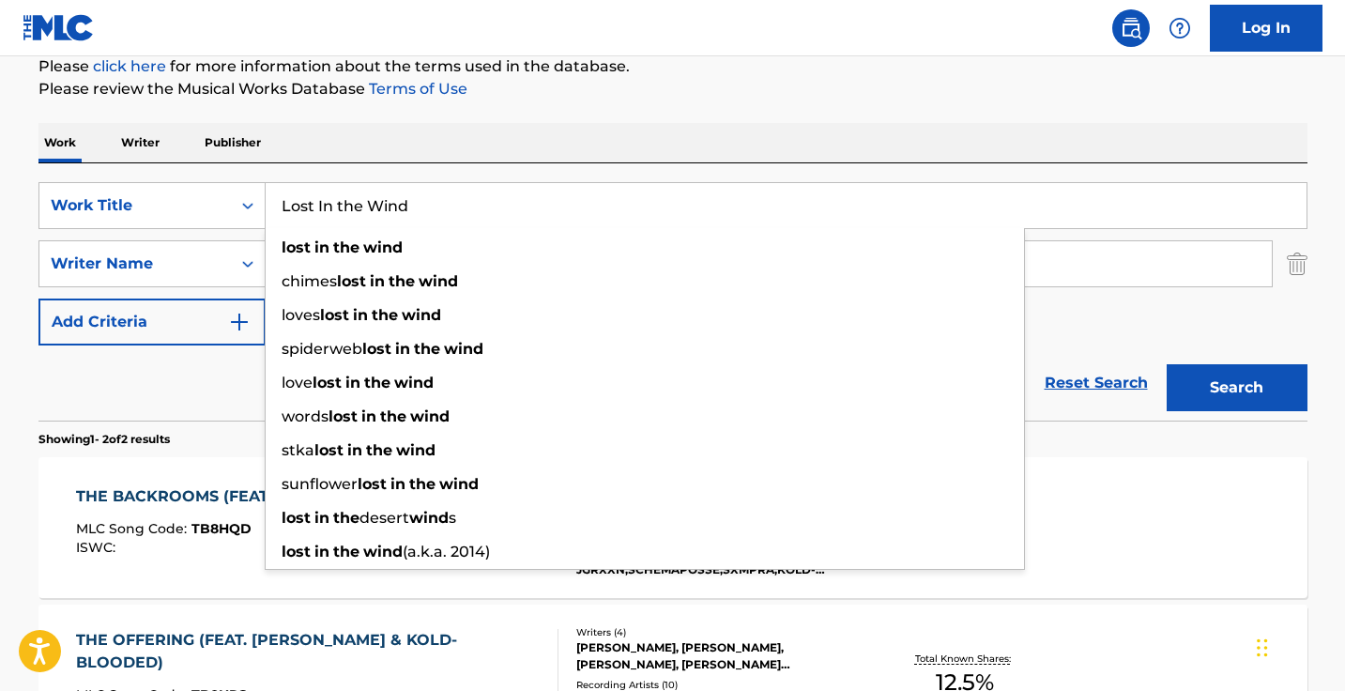
click at [478, 195] on input "Lost In the Wind" at bounding box center [786, 205] width 1041 height 45
paste input "They Sayin Wassup"
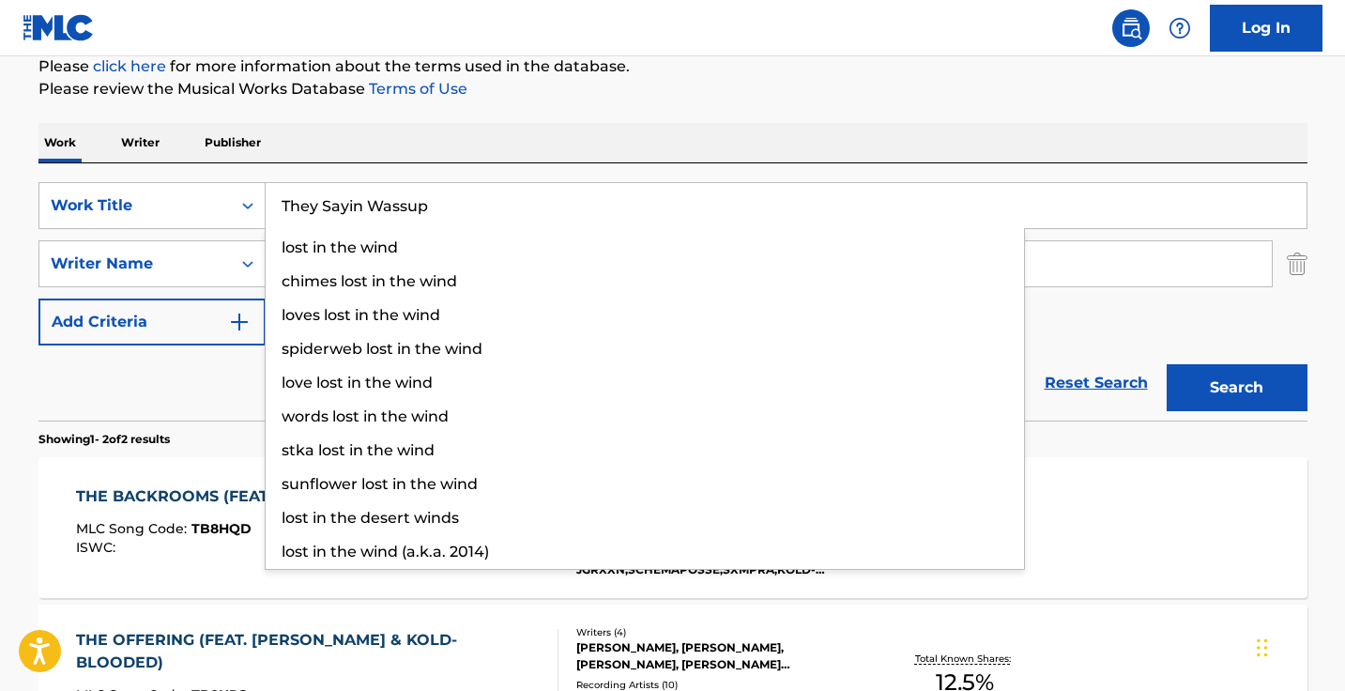
type input "They Sayin Wassup"
click at [1236, 388] on button "Search" at bounding box center [1236, 387] width 141 height 47
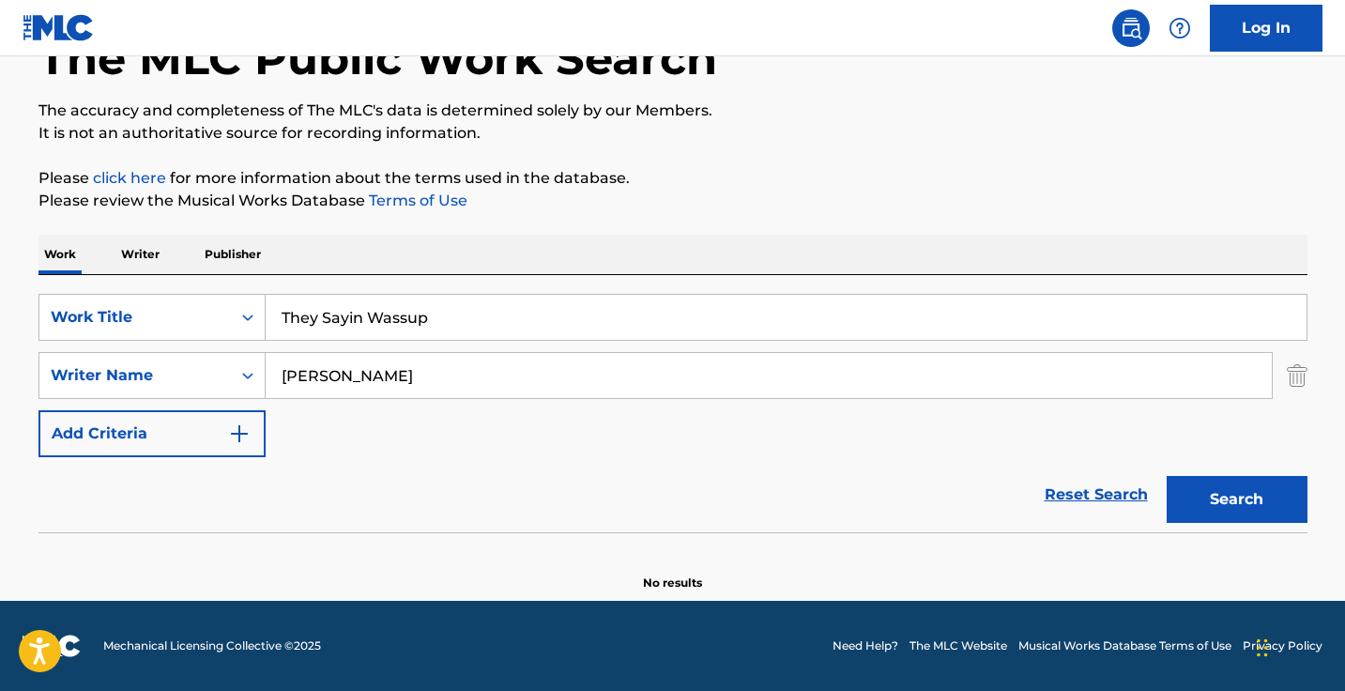
scroll to position [124, 0]
click at [359, 373] on input "jemel green" at bounding box center [769, 375] width 1006 height 45
click at [310, 383] on input "jemel green" at bounding box center [769, 375] width 1006 height 45
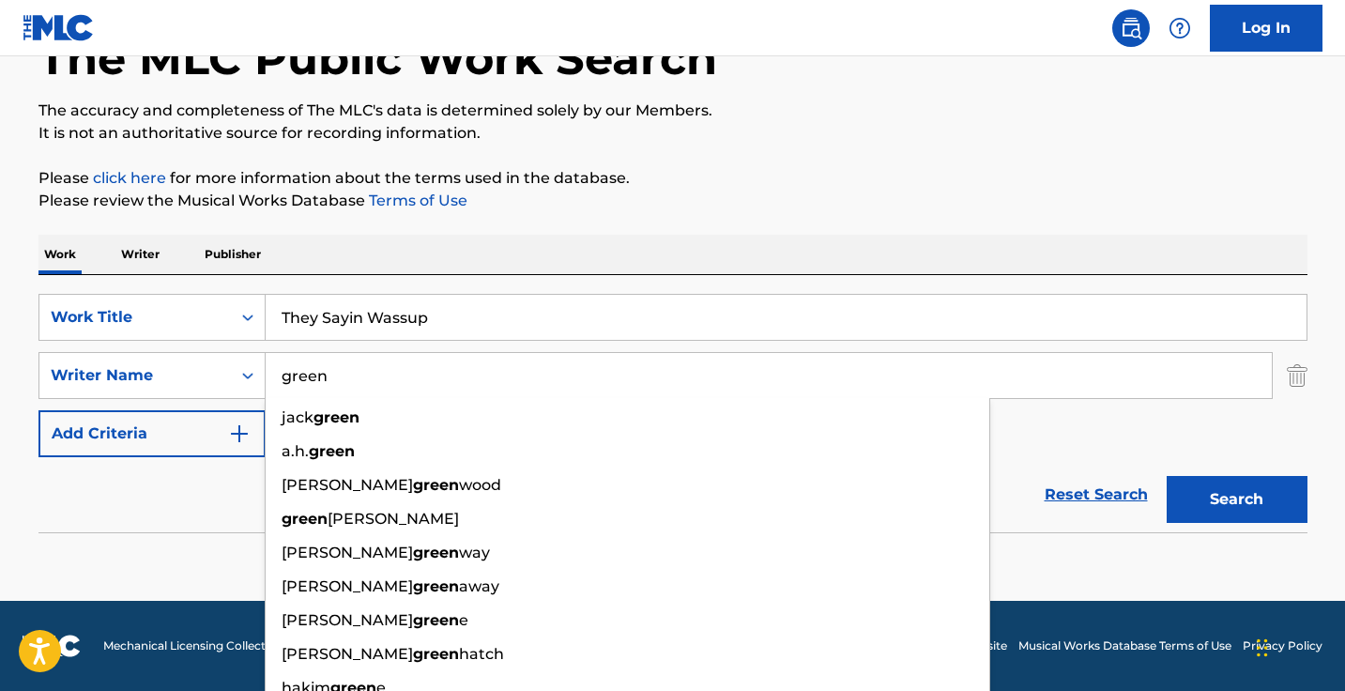
type input "green"
click at [1236, 499] on button "Search" at bounding box center [1236, 499] width 141 height 47
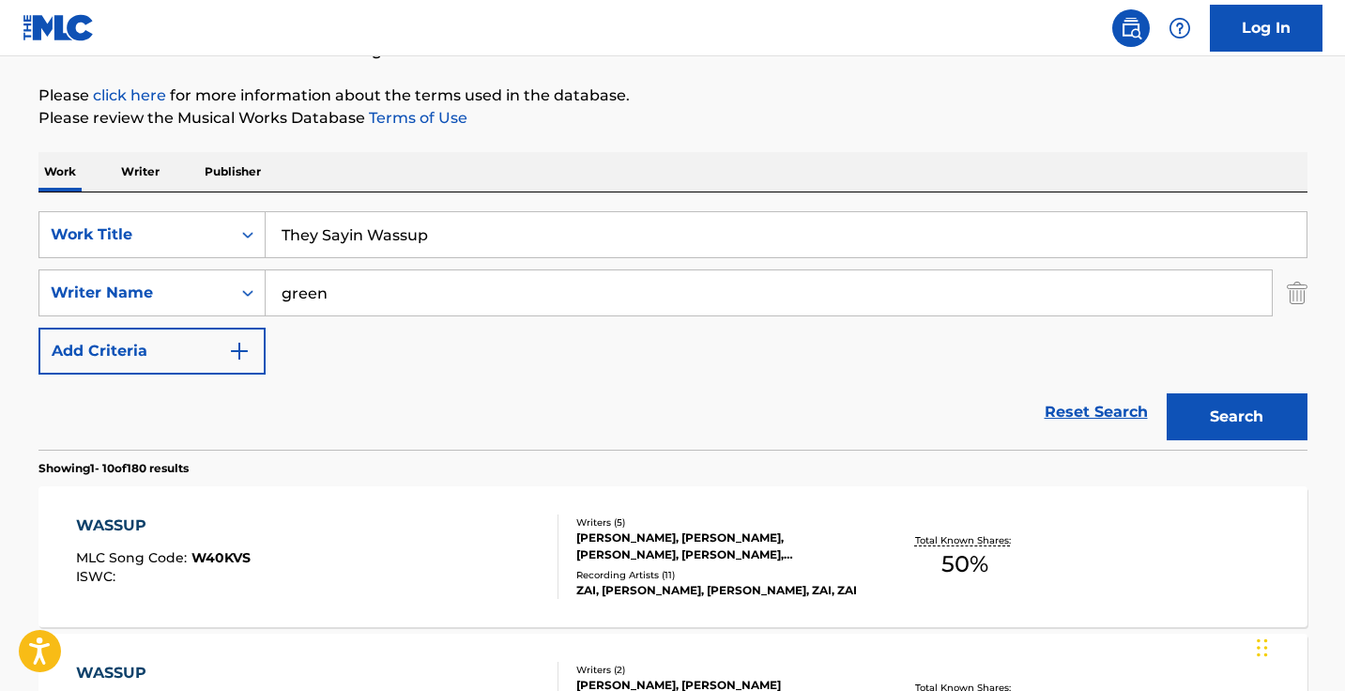
scroll to position [296, 0]
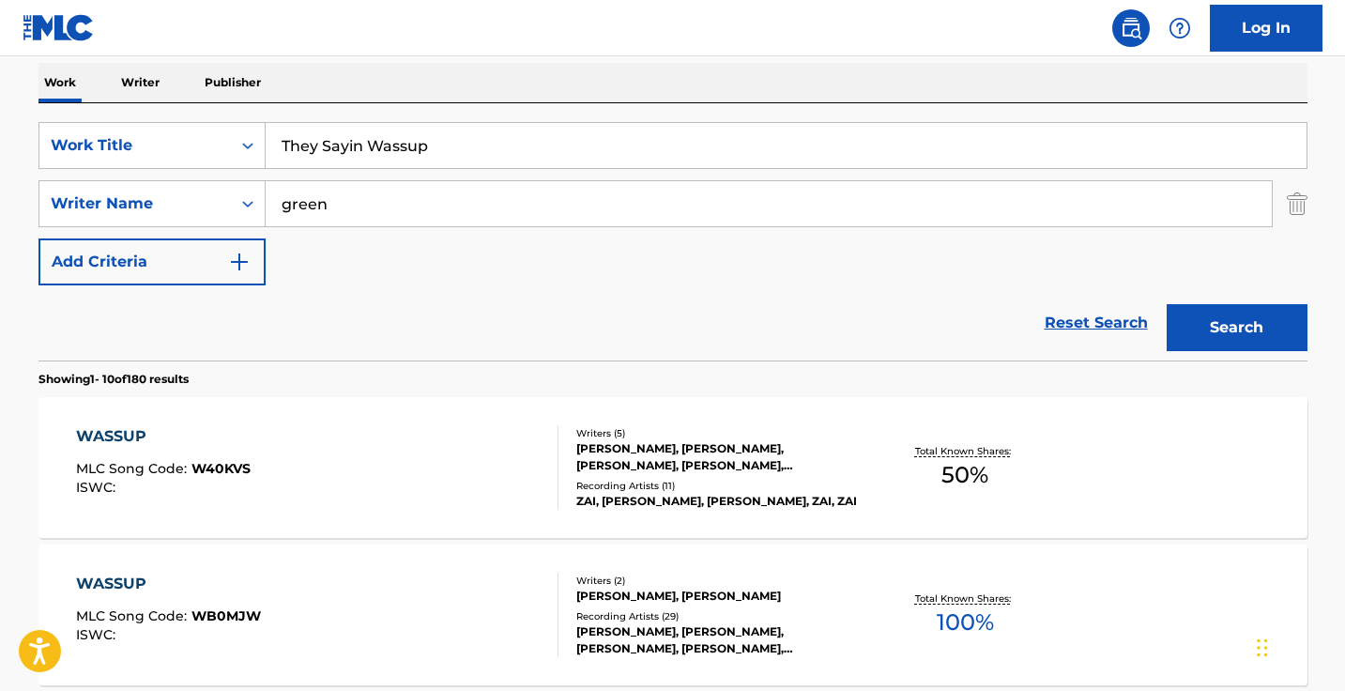
click at [391, 143] on input "They Sayin Wassup" at bounding box center [786, 145] width 1041 height 45
paste input "Say You Got"
type input "Say You Got"
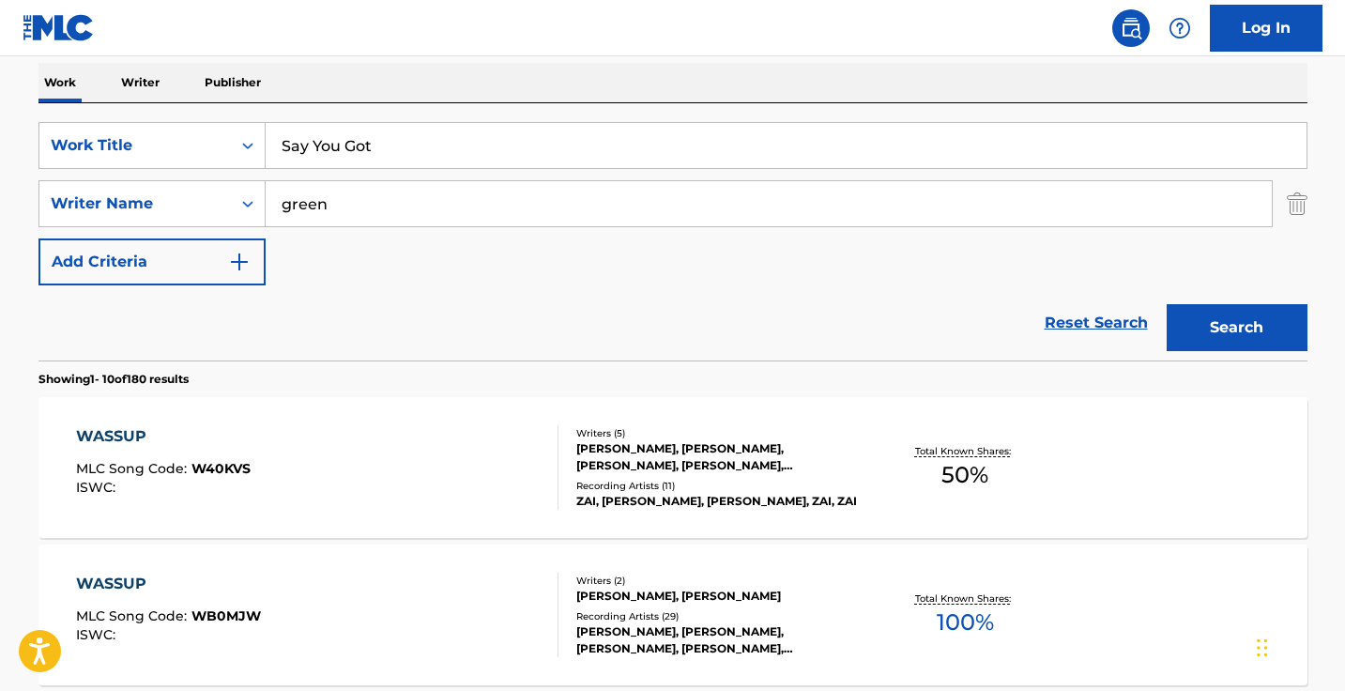
click at [1236, 328] on button "Search" at bounding box center [1236, 327] width 141 height 47
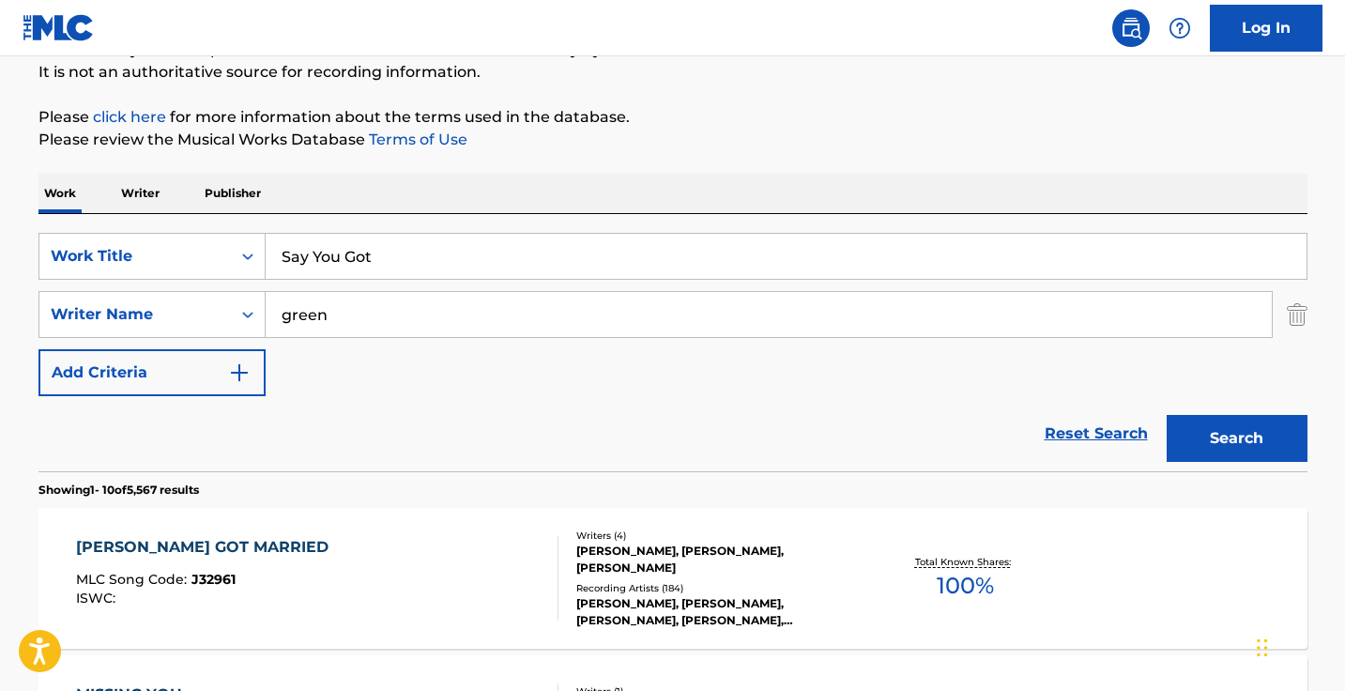
click at [288, 314] on input "green" at bounding box center [769, 314] width 1006 height 45
type input "jemel green"
click at [1236, 438] on button "Search" at bounding box center [1236, 438] width 141 height 47
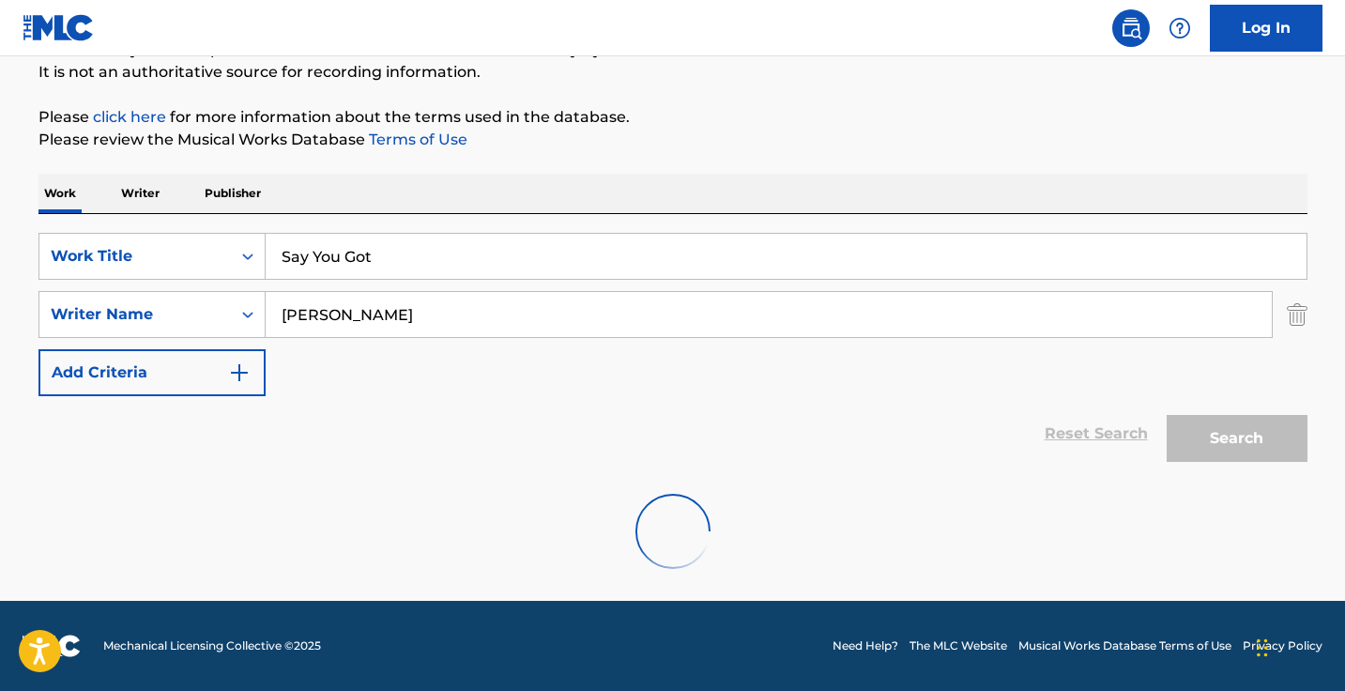
scroll to position [124, 0]
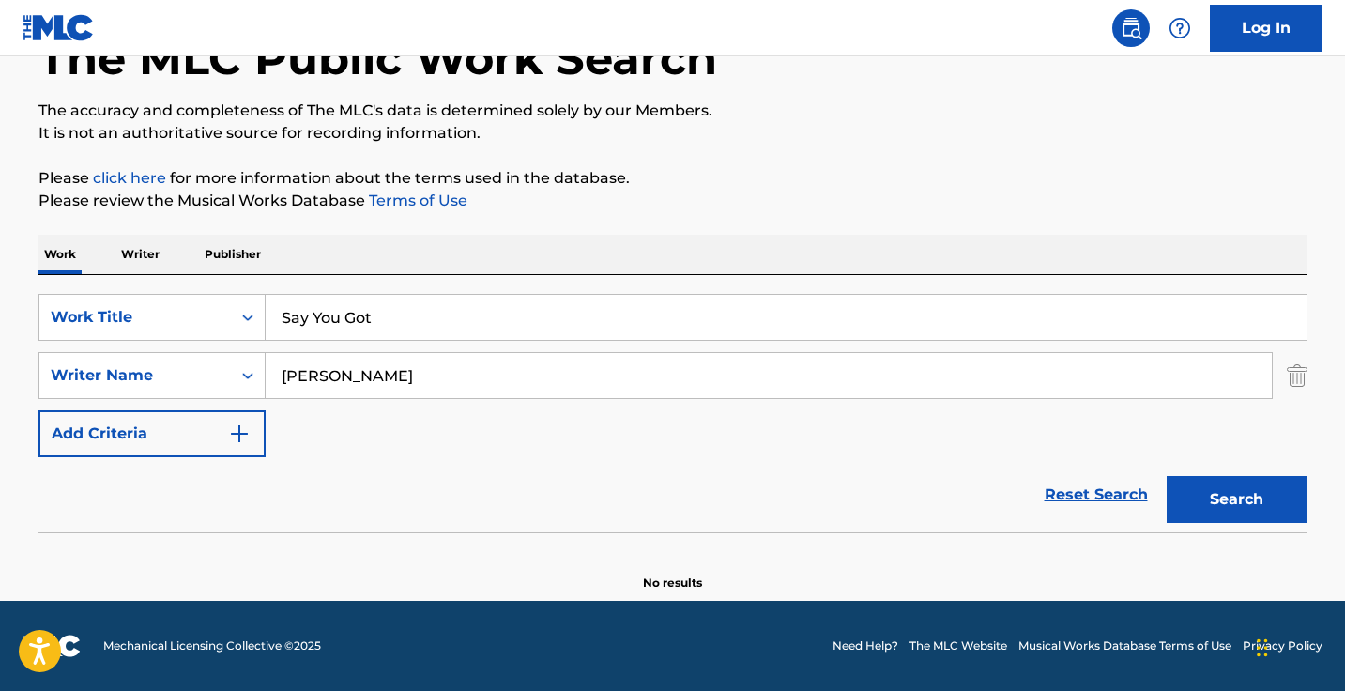
click at [133, 252] on p "Writer" at bounding box center [140, 254] width 50 height 39
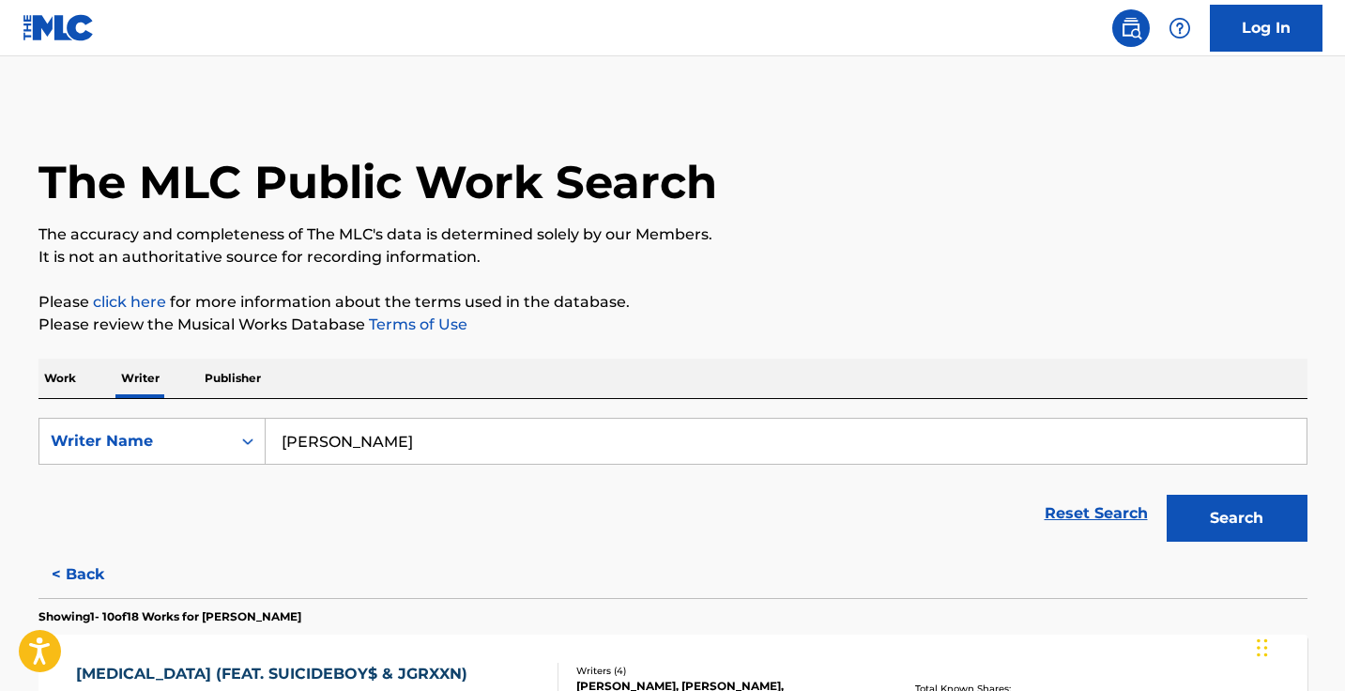
click at [407, 443] on input "jemel green" at bounding box center [786, 441] width 1041 height 45
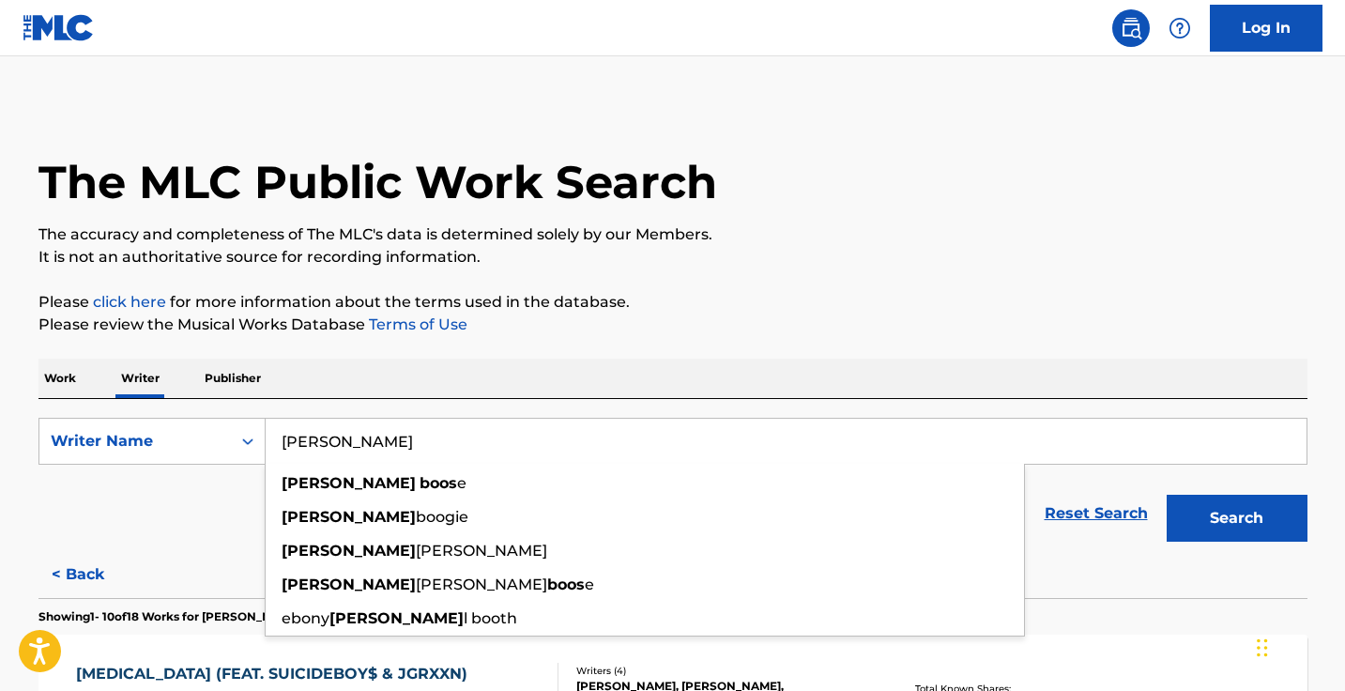
click at [1236, 518] on button "Search" at bounding box center [1236, 518] width 141 height 47
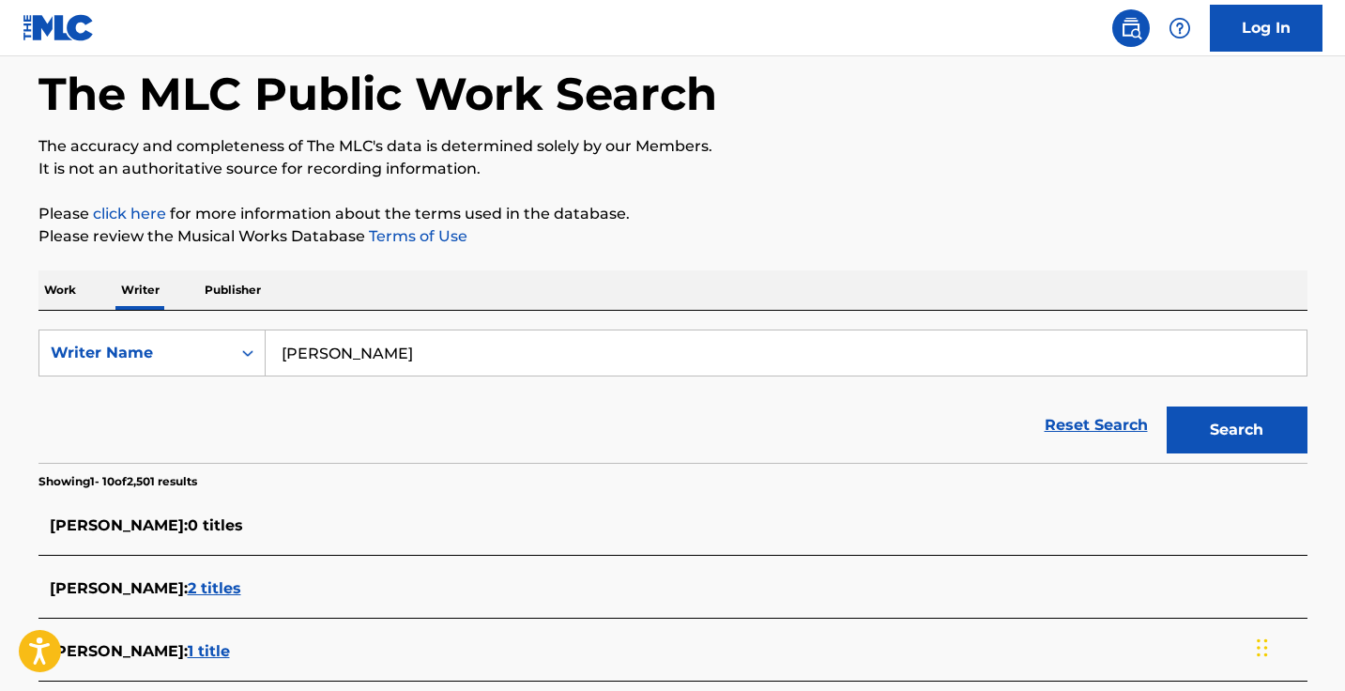
scroll to position [267, 0]
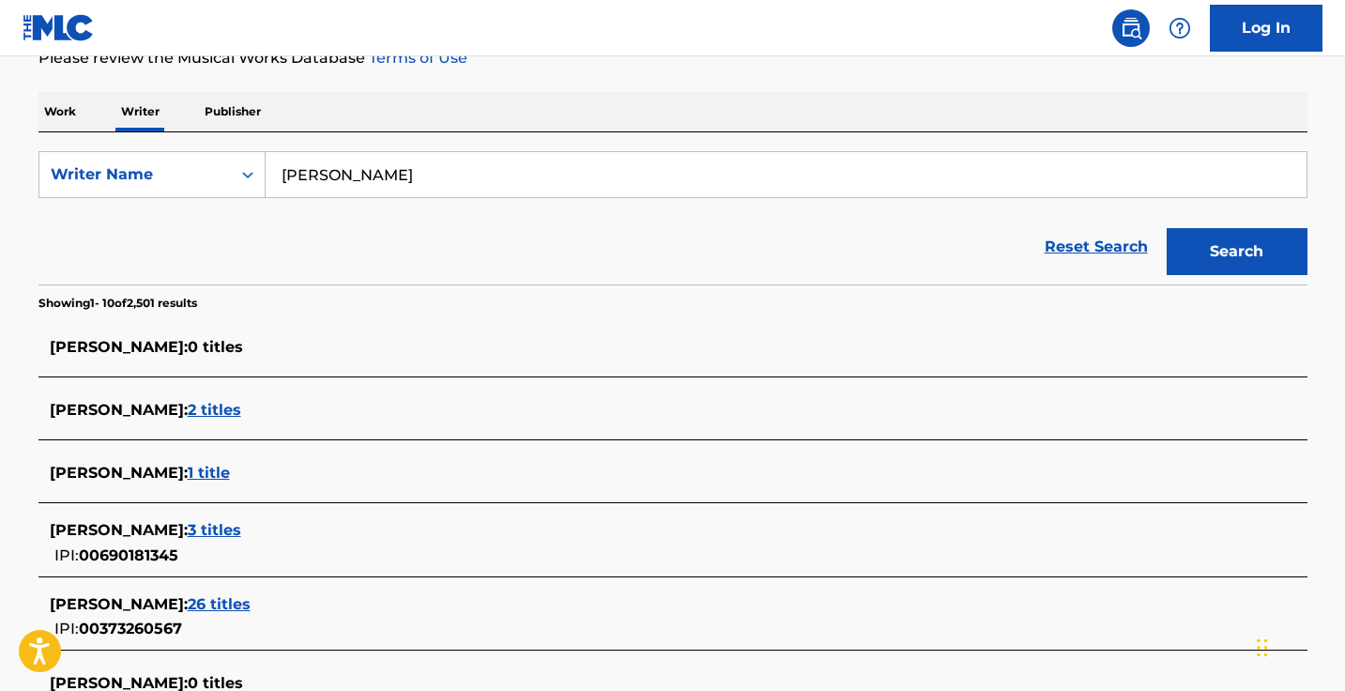
click at [378, 172] on input "shane boose" at bounding box center [786, 174] width 1041 height 45
click at [1236, 251] on button "Search" at bounding box center [1236, 251] width 141 height 47
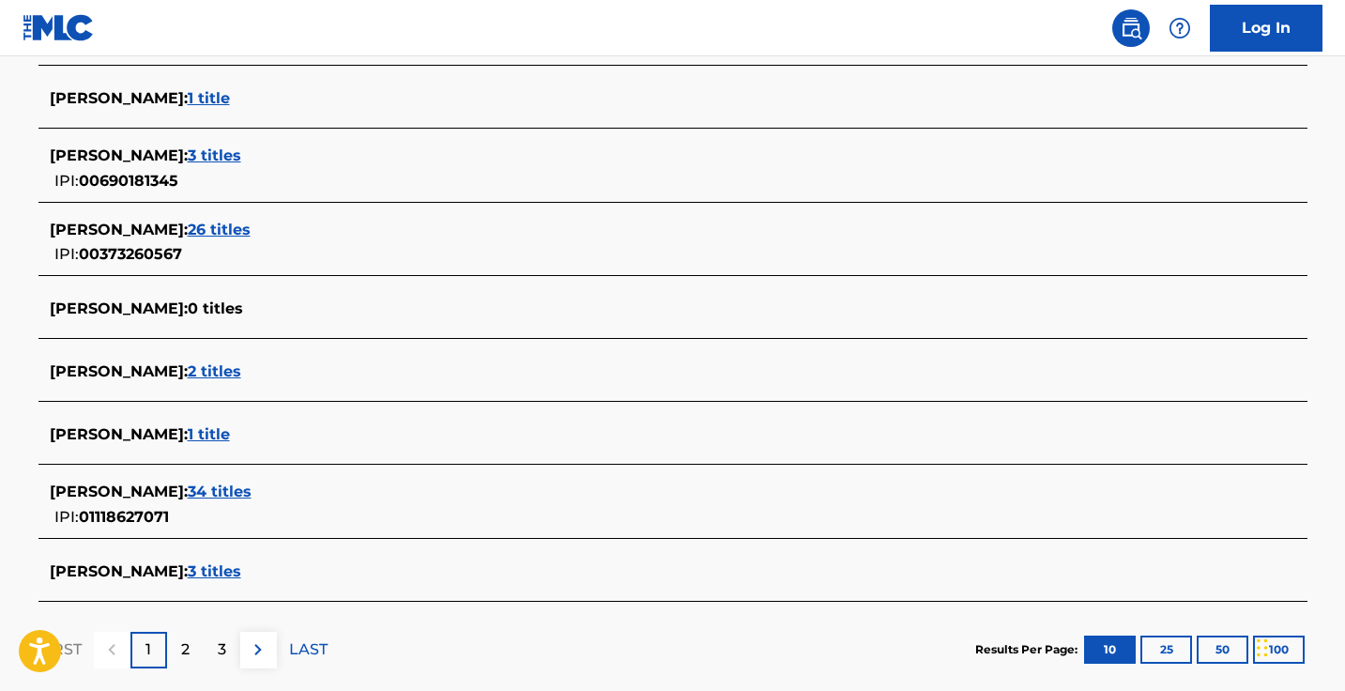
scroll to position [642, 0]
click at [222, 493] on span "34 titles" at bounding box center [220, 490] width 64 height 18
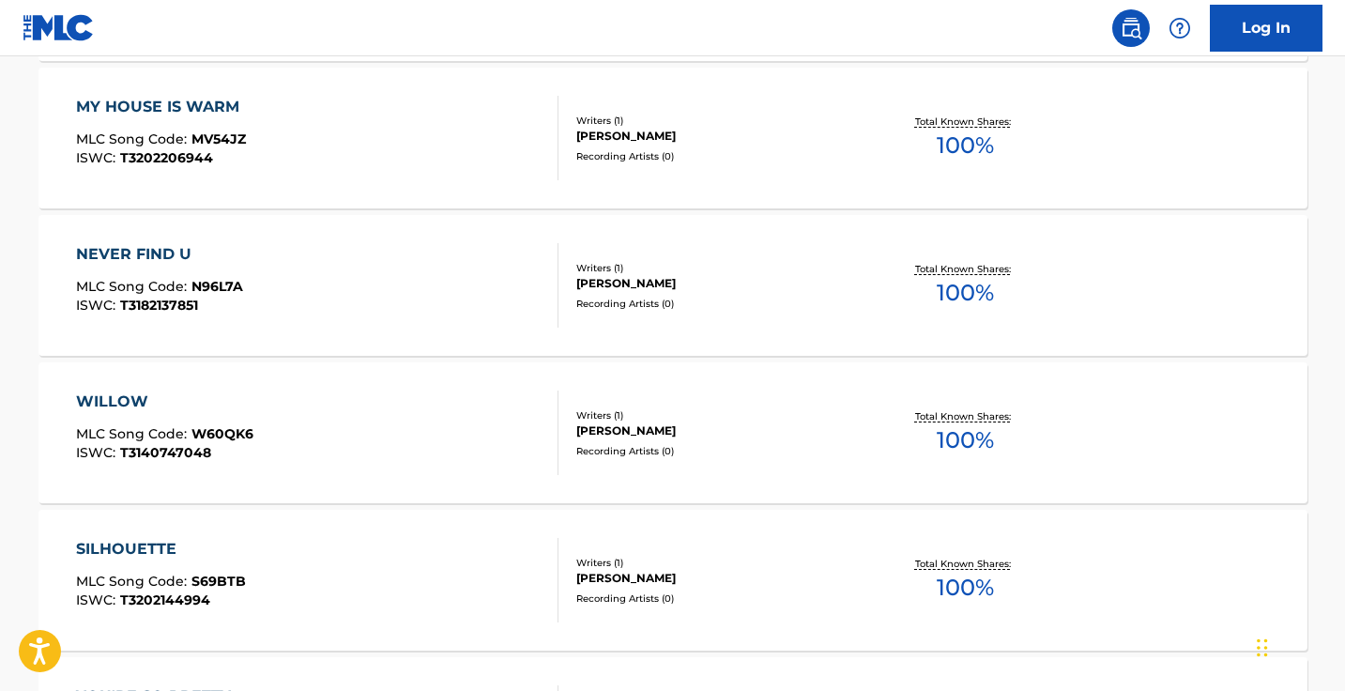
scroll to position [1011, 0]
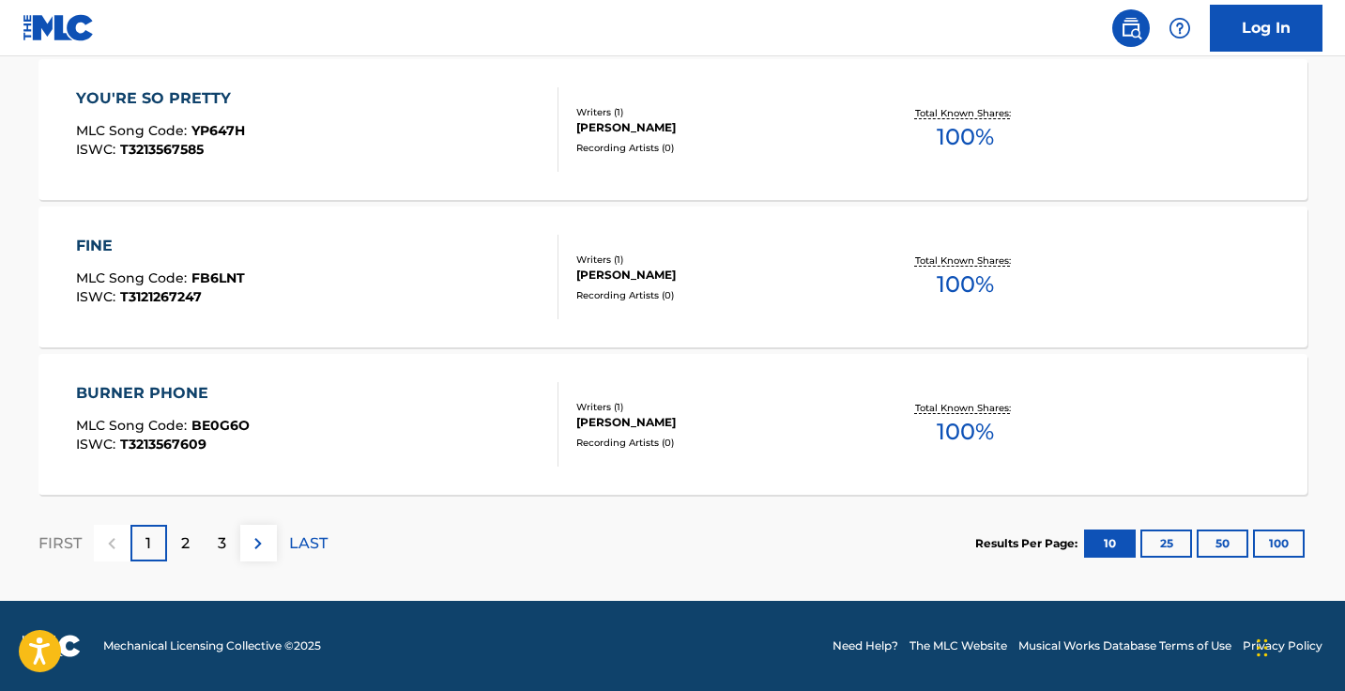
click at [188, 544] on p "2" at bounding box center [185, 543] width 8 height 23
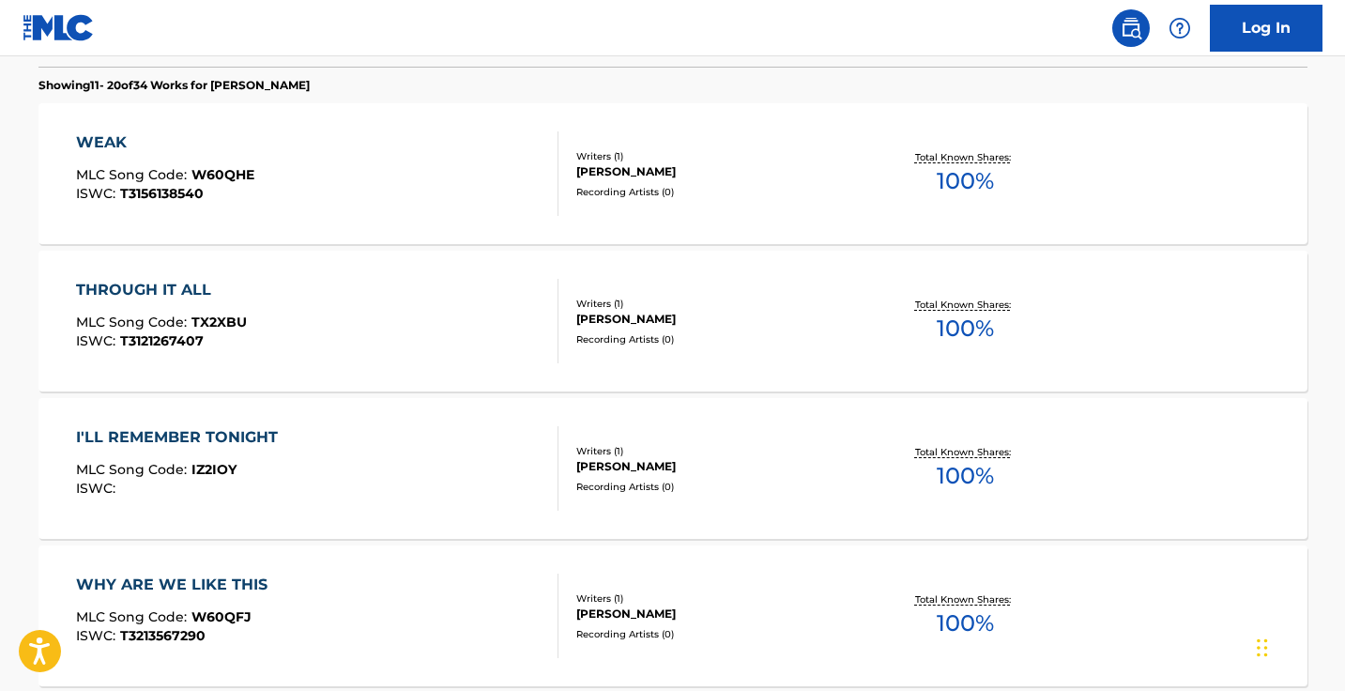
scroll to position [730, 0]
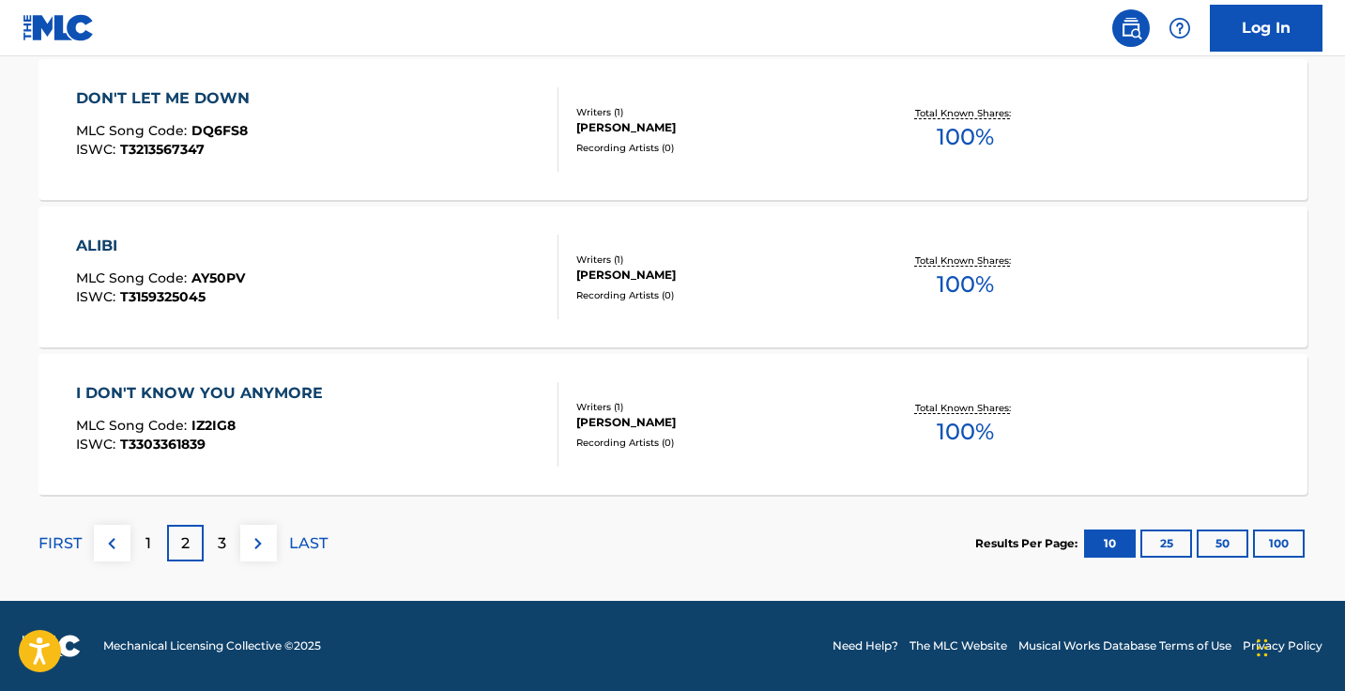
click at [267, 550] on img at bounding box center [258, 543] width 23 height 23
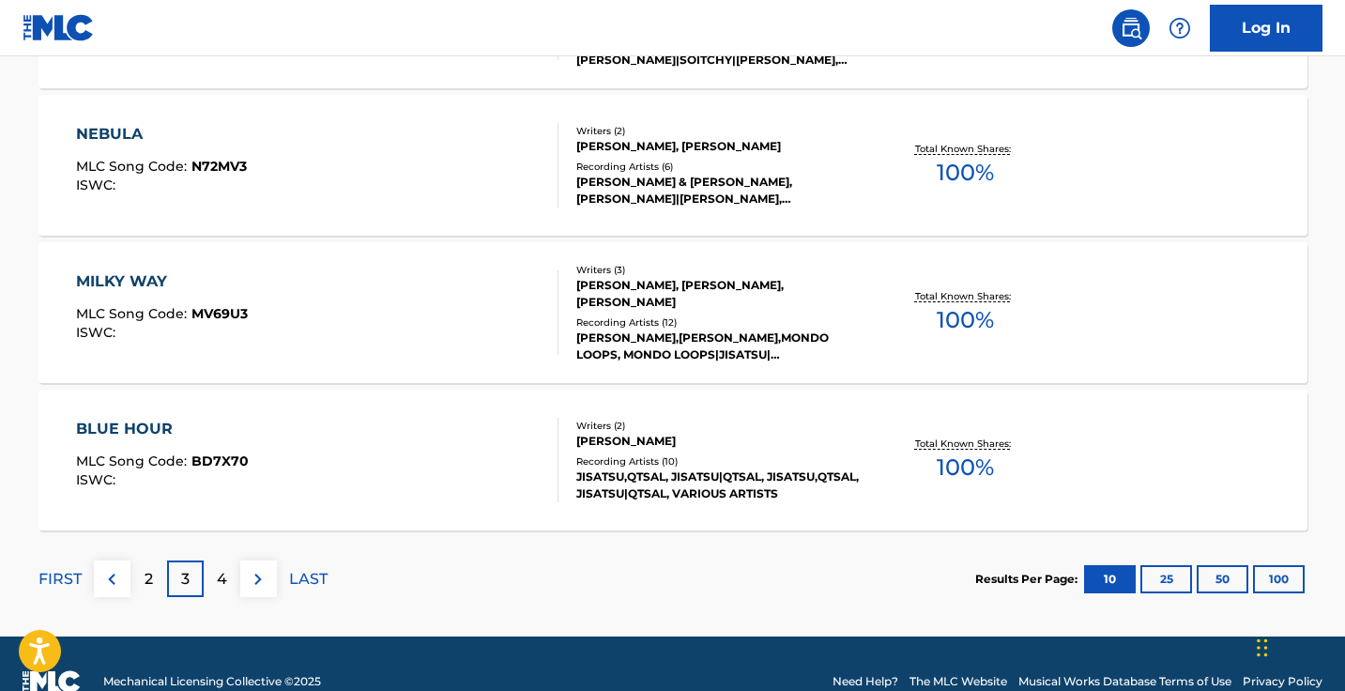
scroll to position [1565, 0]
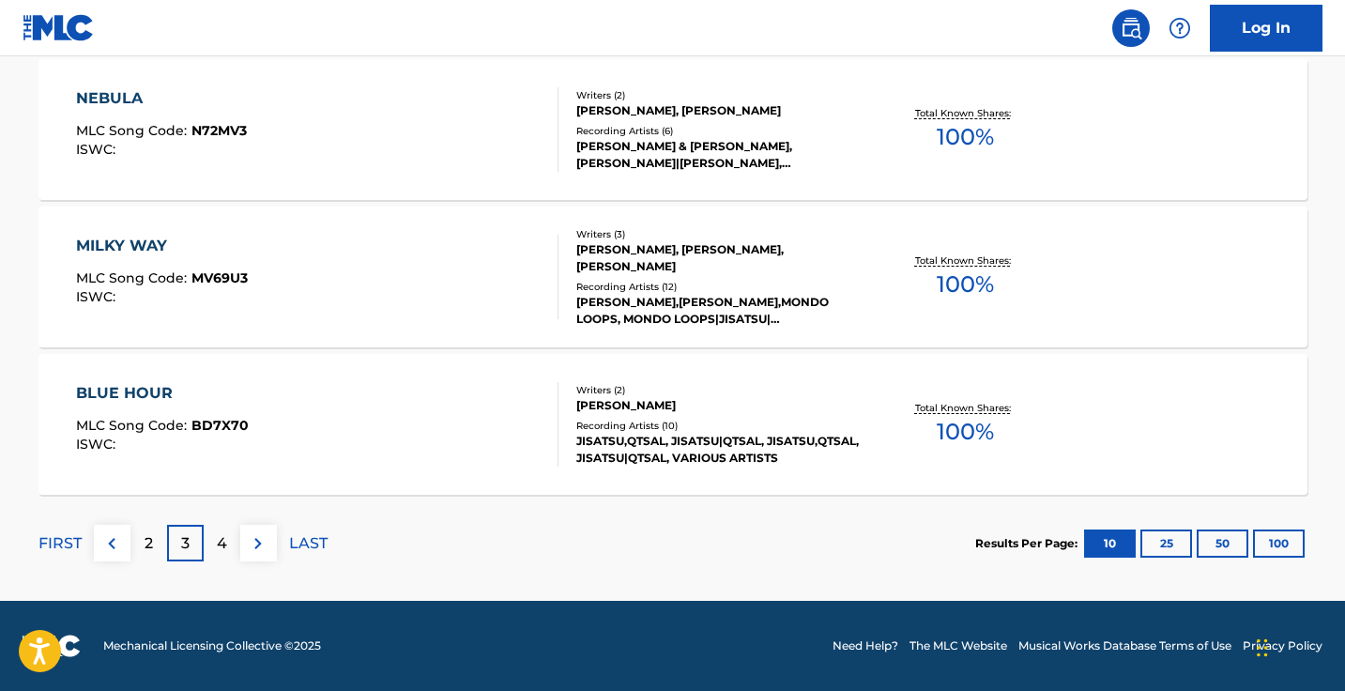
click at [255, 539] on img at bounding box center [258, 543] width 23 height 23
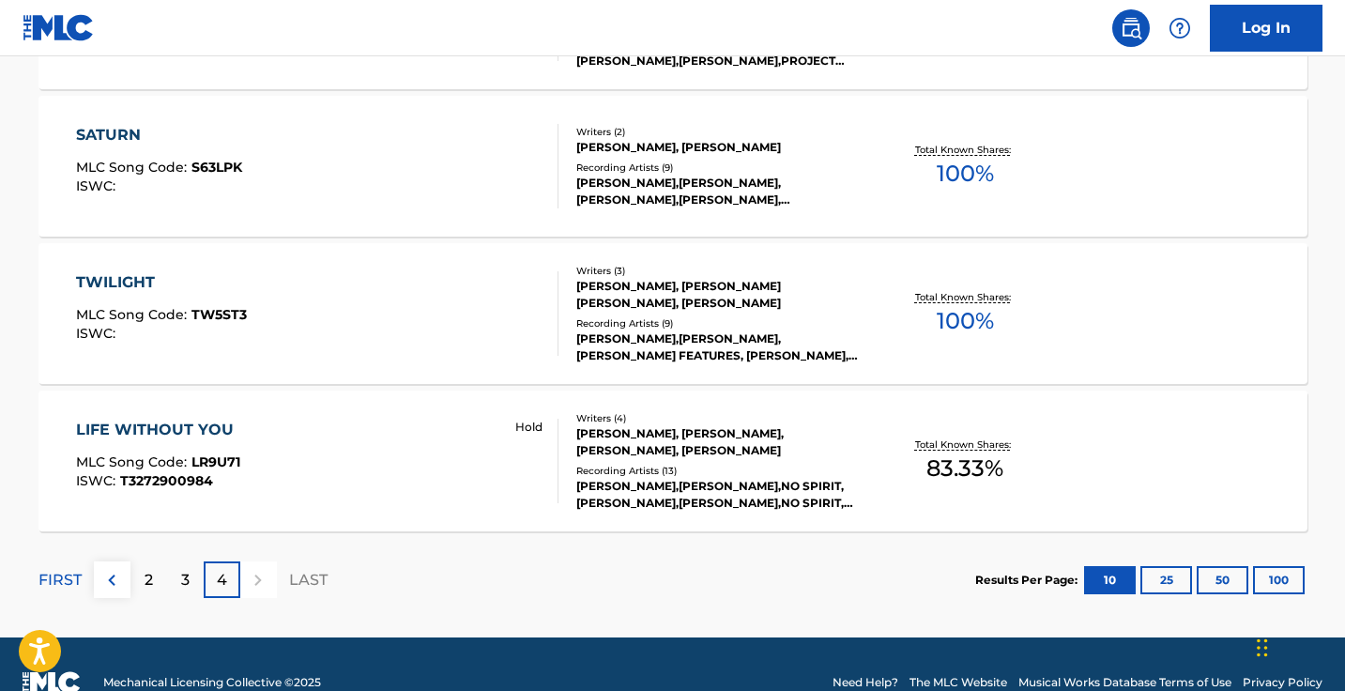
scroll to position [698, 0]
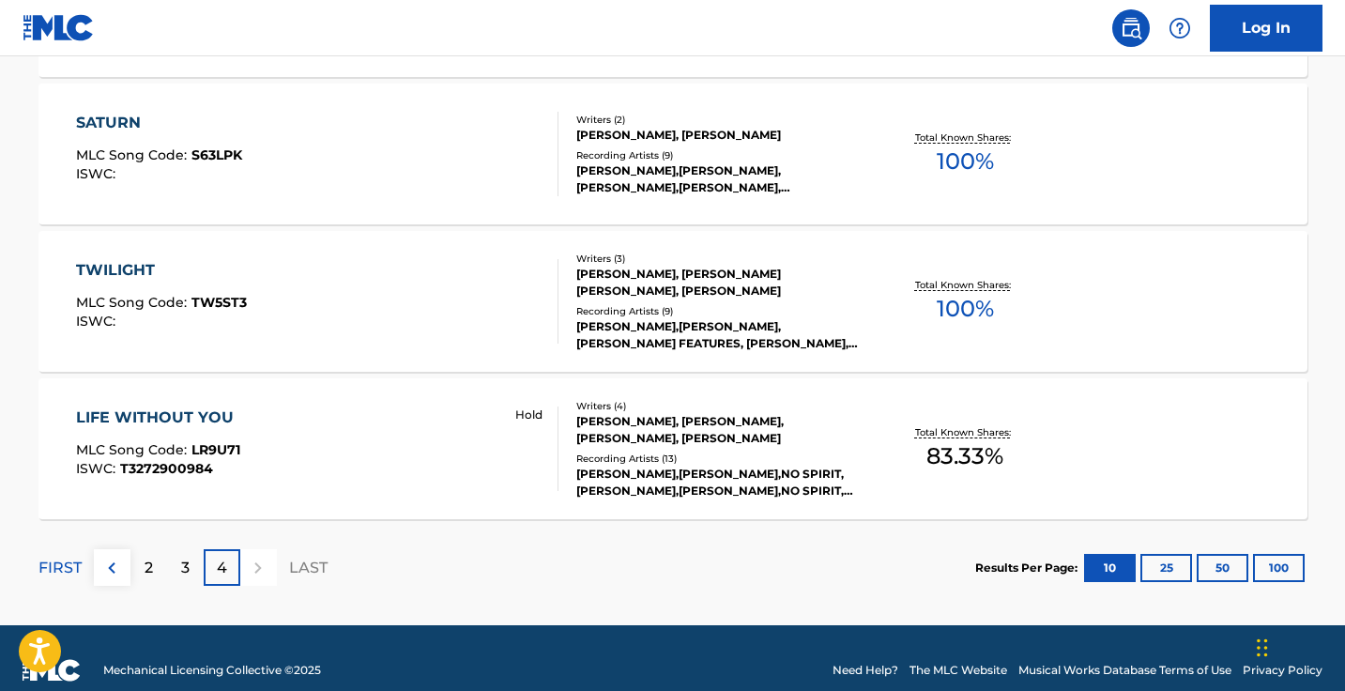
click at [73, 568] on p "FIRST" at bounding box center [59, 567] width 43 height 23
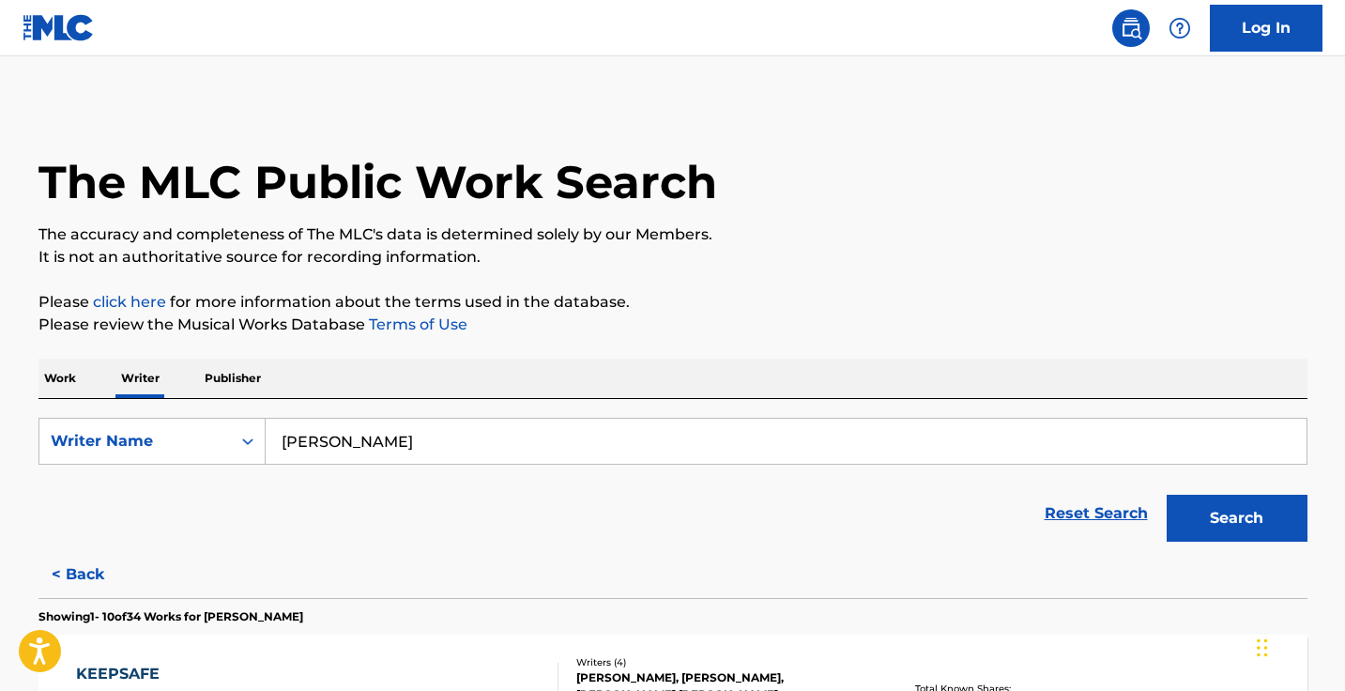
scroll to position [0, 0]
click at [448, 444] on input "shane michael boose" at bounding box center [786, 441] width 1041 height 45
paste input "Punch The Brakes"
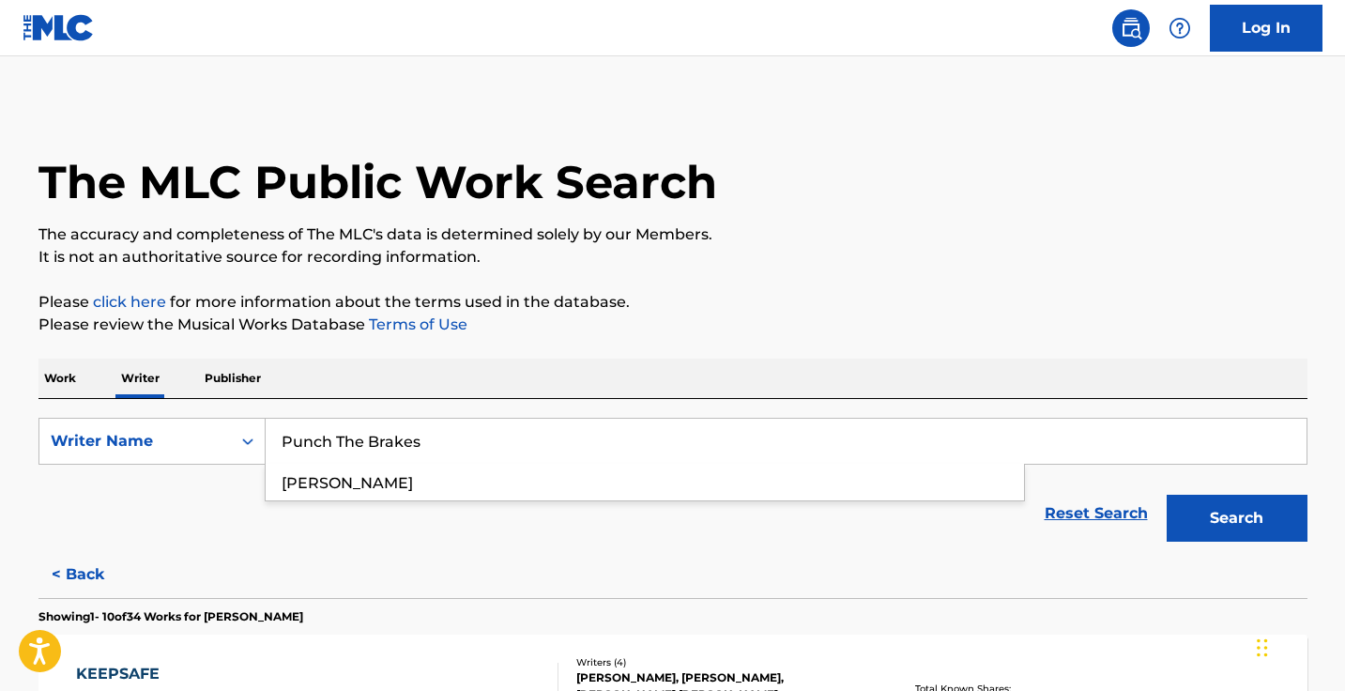
type input "Punch The Brakes"
click at [1236, 518] on button "Search" at bounding box center [1236, 518] width 141 height 47
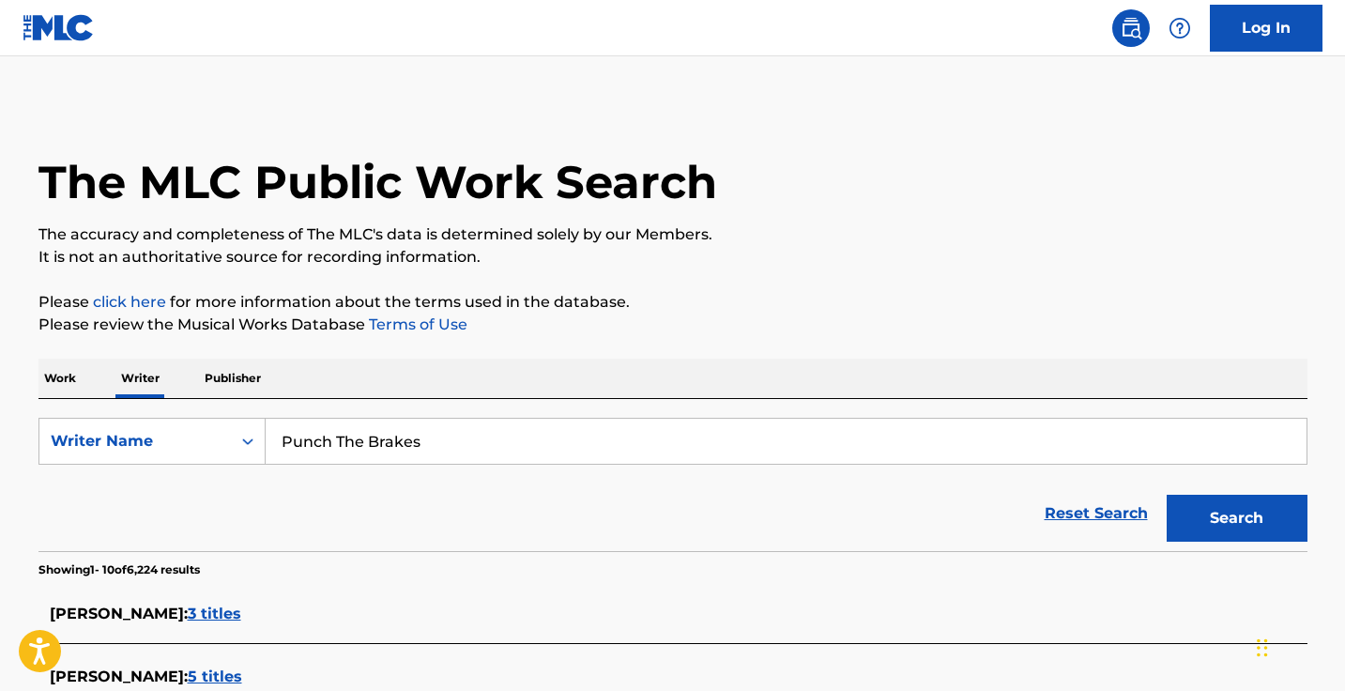
click at [74, 373] on p "Work" at bounding box center [59, 377] width 43 height 39
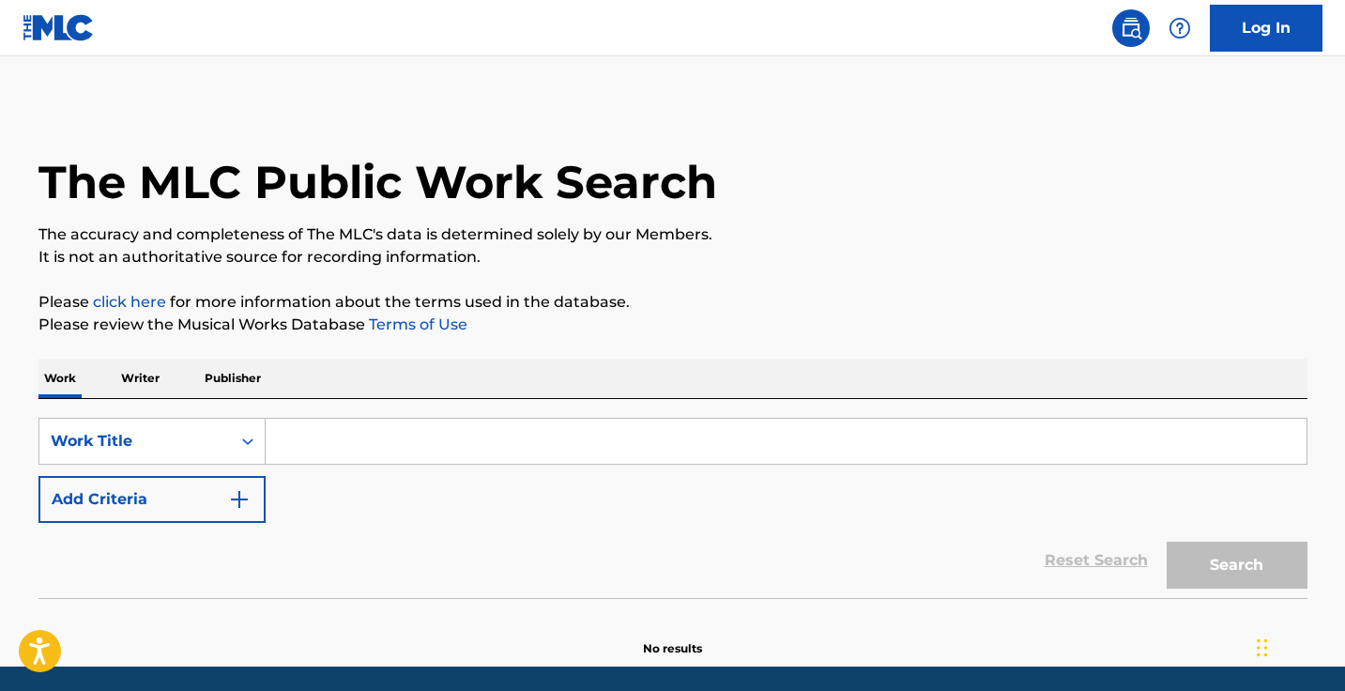
click at [391, 433] on input "Search Form" at bounding box center [786, 441] width 1041 height 45
paste input "Punch The Brakes"
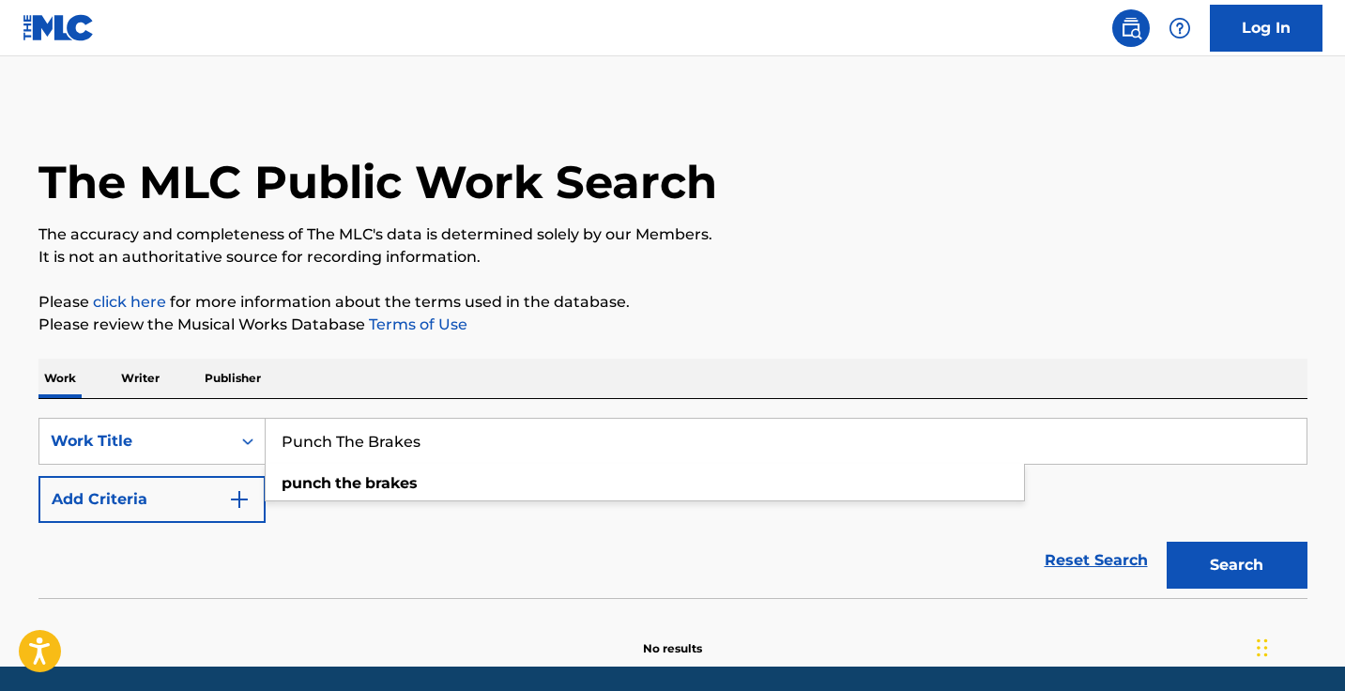
click at [337, 480] on strong "the" at bounding box center [348, 483] width 26 height 18
type input "punch the brakes"
click at [1236, 565] on button "Search" at bounding box center [1236, 564] width 141 height 47
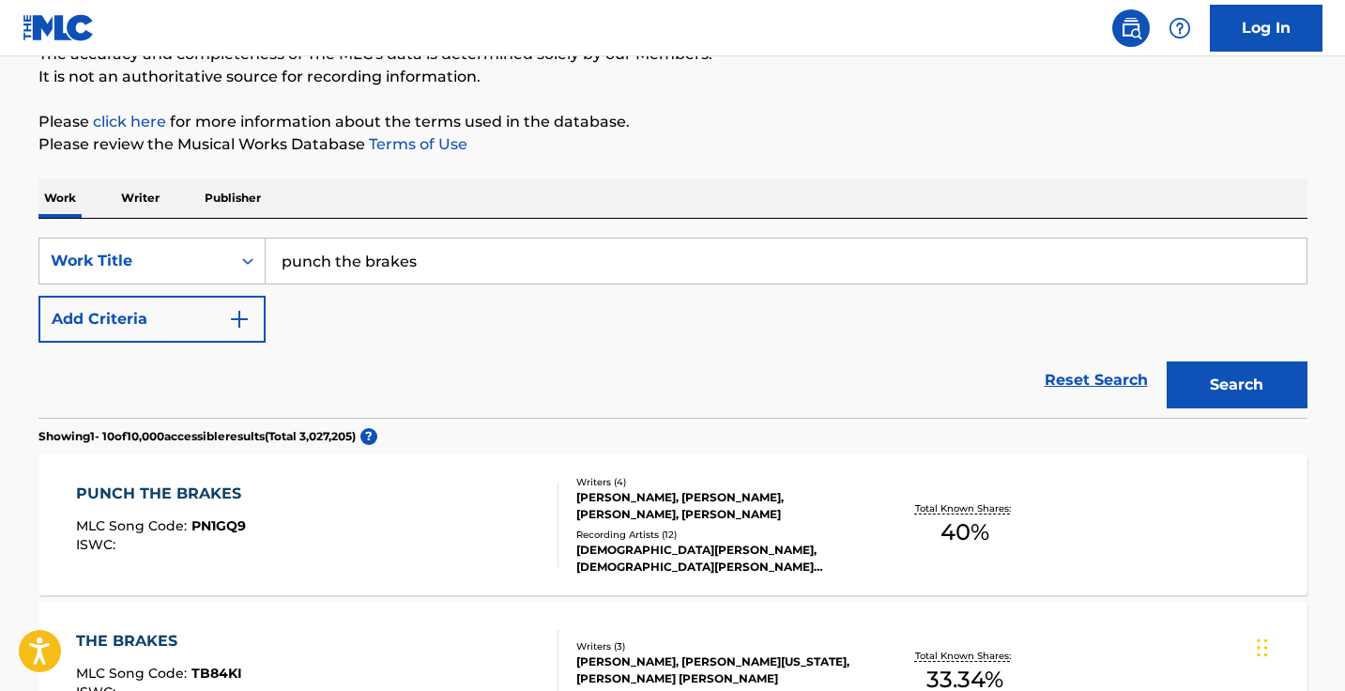
scroll to position [188, 0]
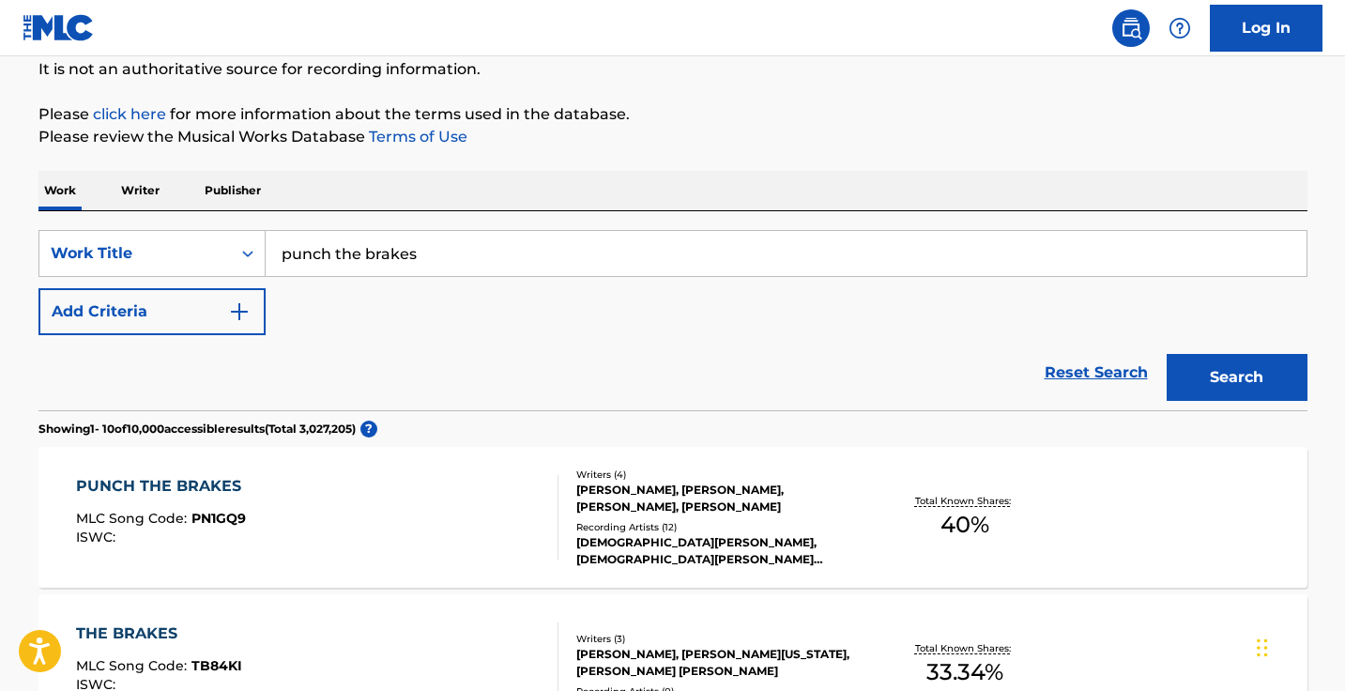
click at [411, 515] on div "PUNCH THE BRAKES MLC Song Code : PN1GQ9 ISWC :" at bounding box center [317, 517] width 482 height 84
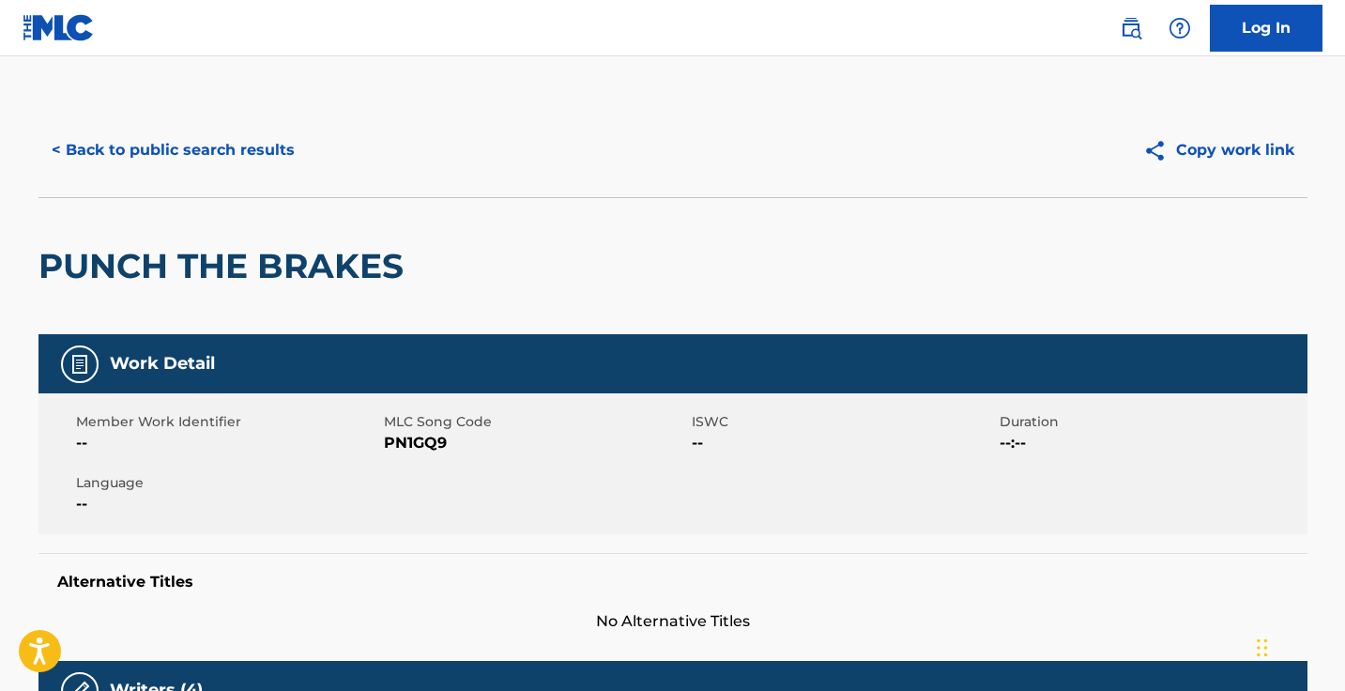
click at [426, 443] on span "PN1GQ9" at bounding box center [535, 443] width 303 height 23
copy span "PN1GQ9"
click at [266, 121] on div "< Back to public search results Copy work link" at bounding box center [672, 150] width 1269 height 94
click at [266, 139] on button "< Back to public search results" at bounding box center [172, 150] width 269 height 47
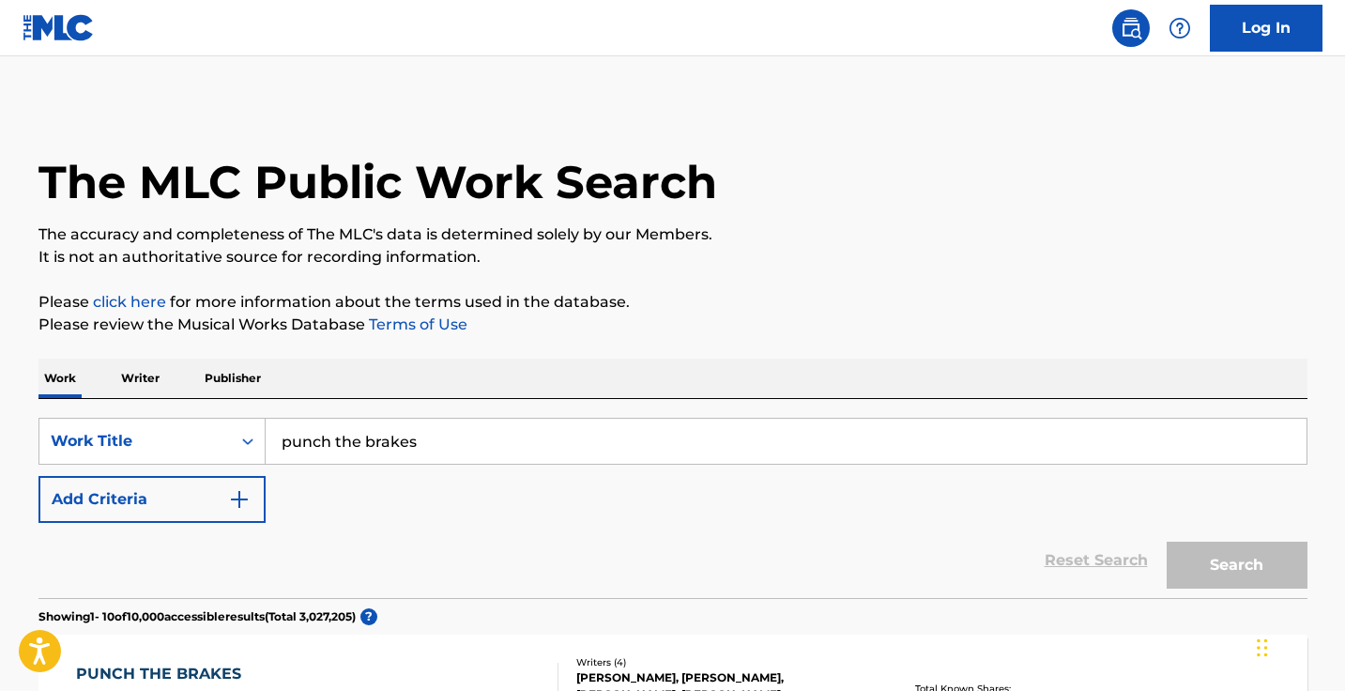
scroll to position [188, 0]
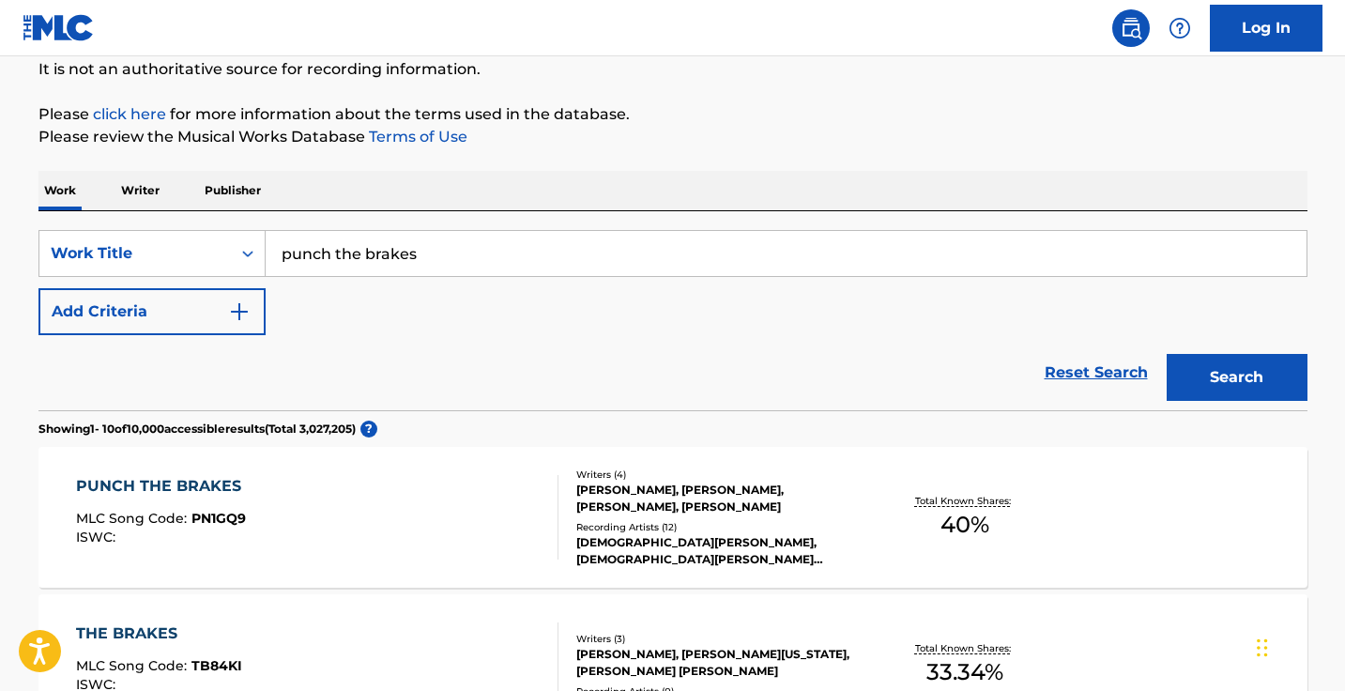
click at [195, 343] on div "Reset Search Search" at bounding box center [672, 372] width 1269 height 75
click at [199, 328] on button "Add Criteria" at bounding box center [151, 311] width 227 height 47
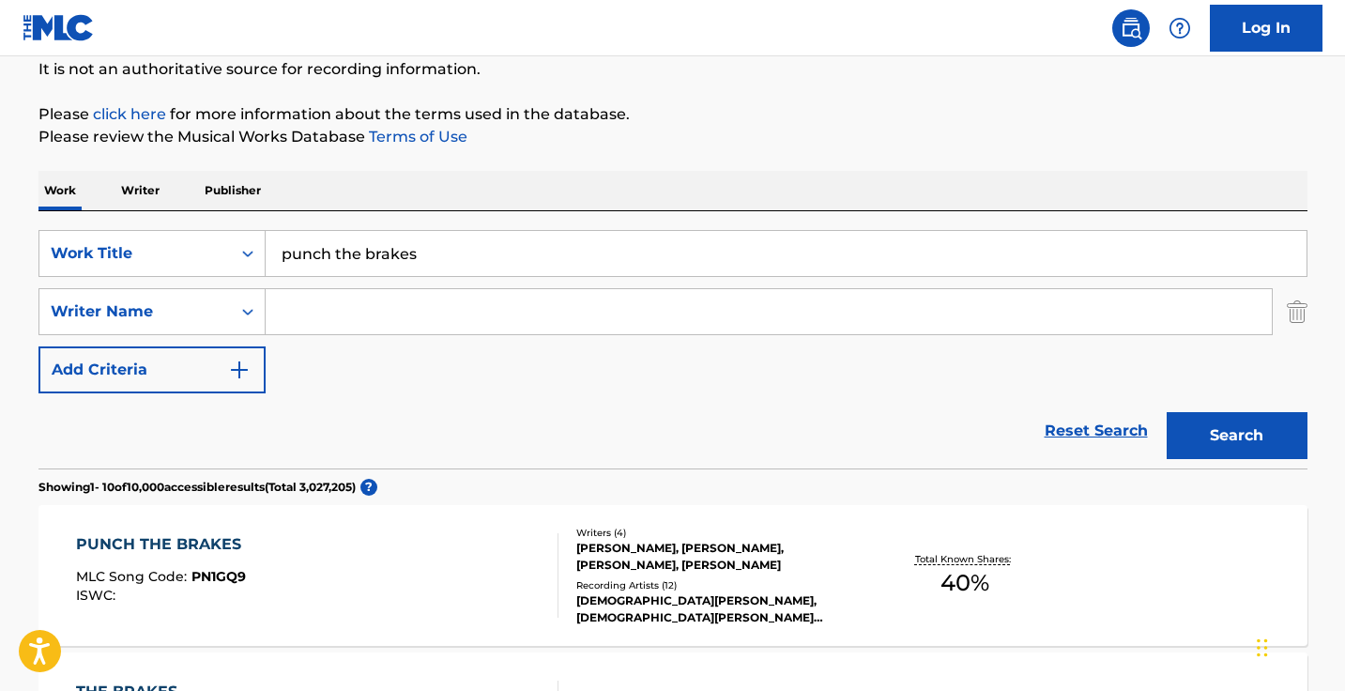
click at [348, 328] on input "Search Form" at bounding box center [769, 311] width 1006 height 45
drag, startPoint x: 423, startPoint y: 329, endPoint x: 167, endPoint y: 258, distance: 265.9
click at [167, 262] on div "SearchWithCriteria37014038-111d-4cf6-896e-e08acc6cbd0a Work Title punch the bra…" at bounding box center [672, 311] width 1269 height 163
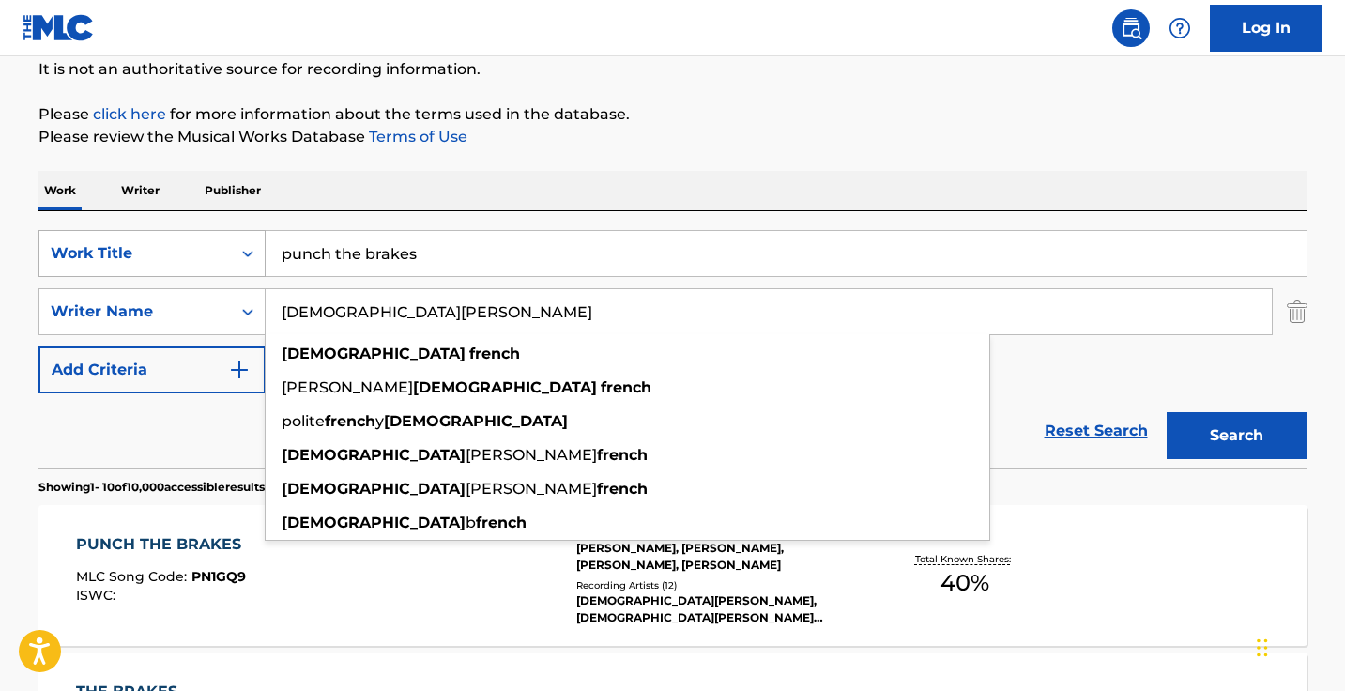
type input "christian French"
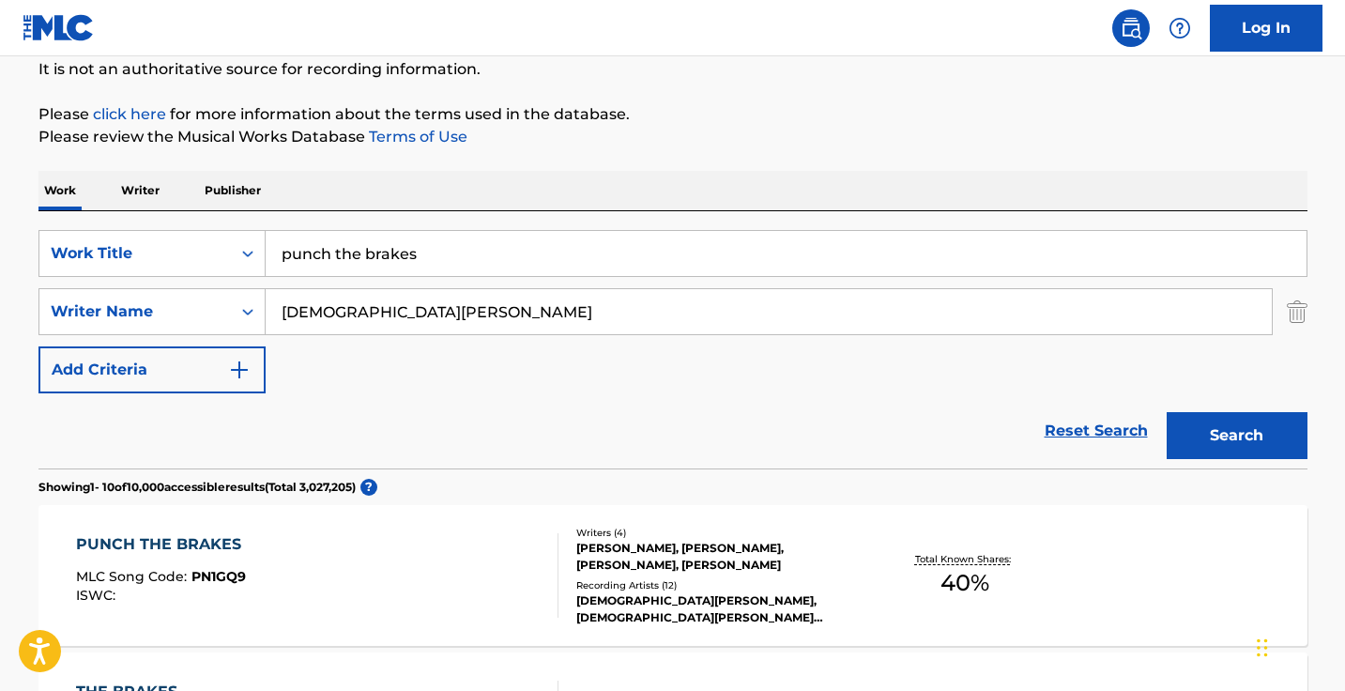
drag, startPoint x: 201, startPoint y: 262, endPoint x: 459, endPoint y: 236, distance: 259.4
click at [459, 236] on input "punch the brakes" at bounding box center [786, 253] width 1041 height 45
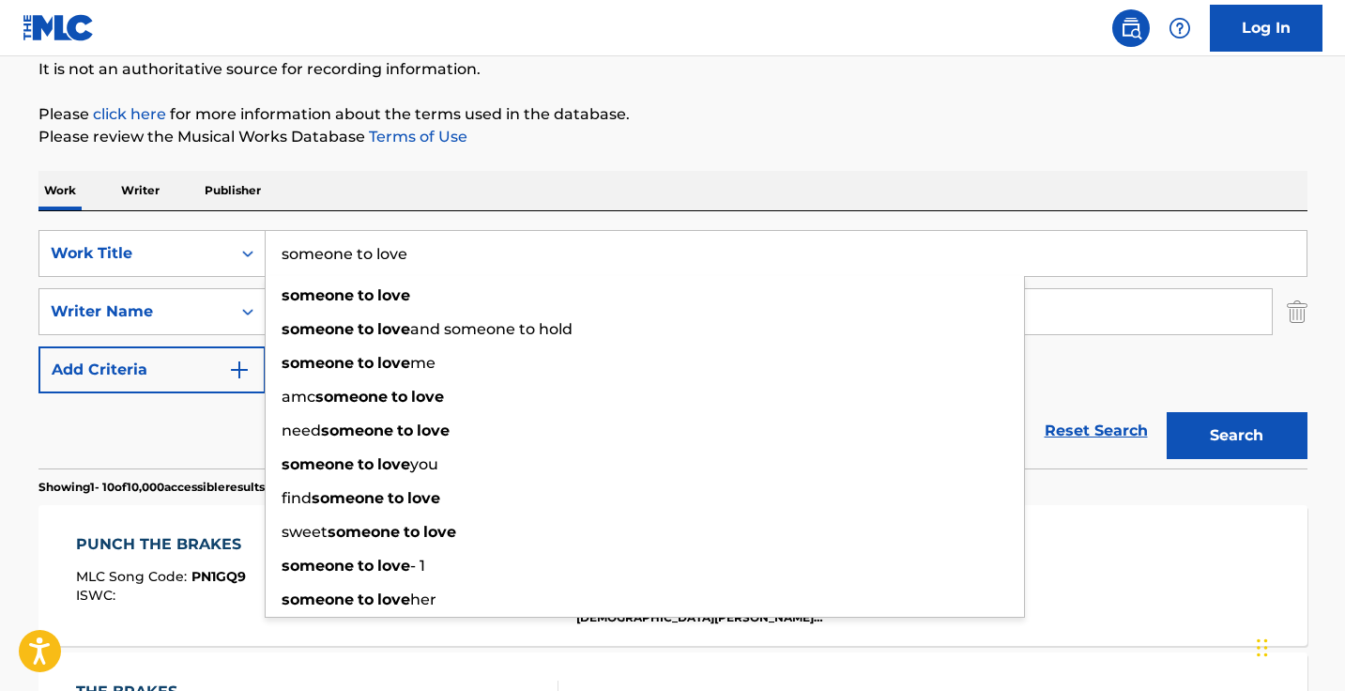
type input "someone to love"
click at [1236, 435] on button "Search" at bounding box center [1236, 435] width 141 height 47
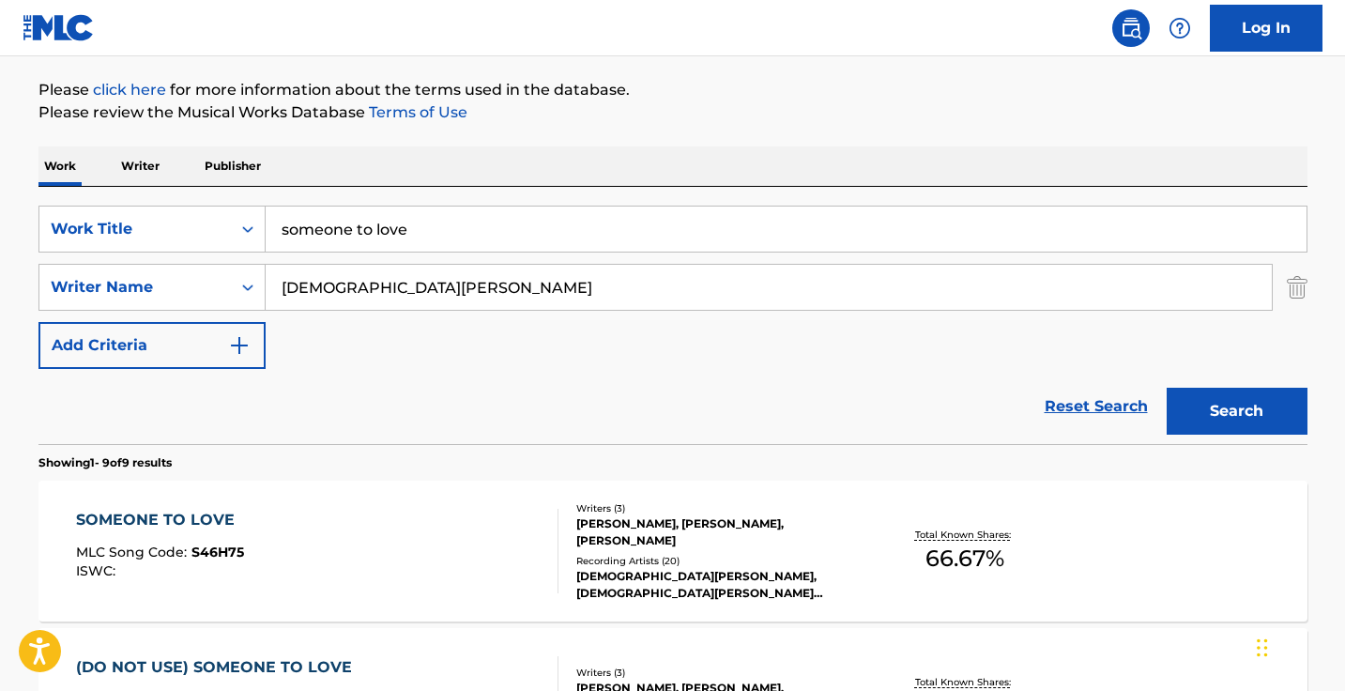
scroll to position [310, 0]
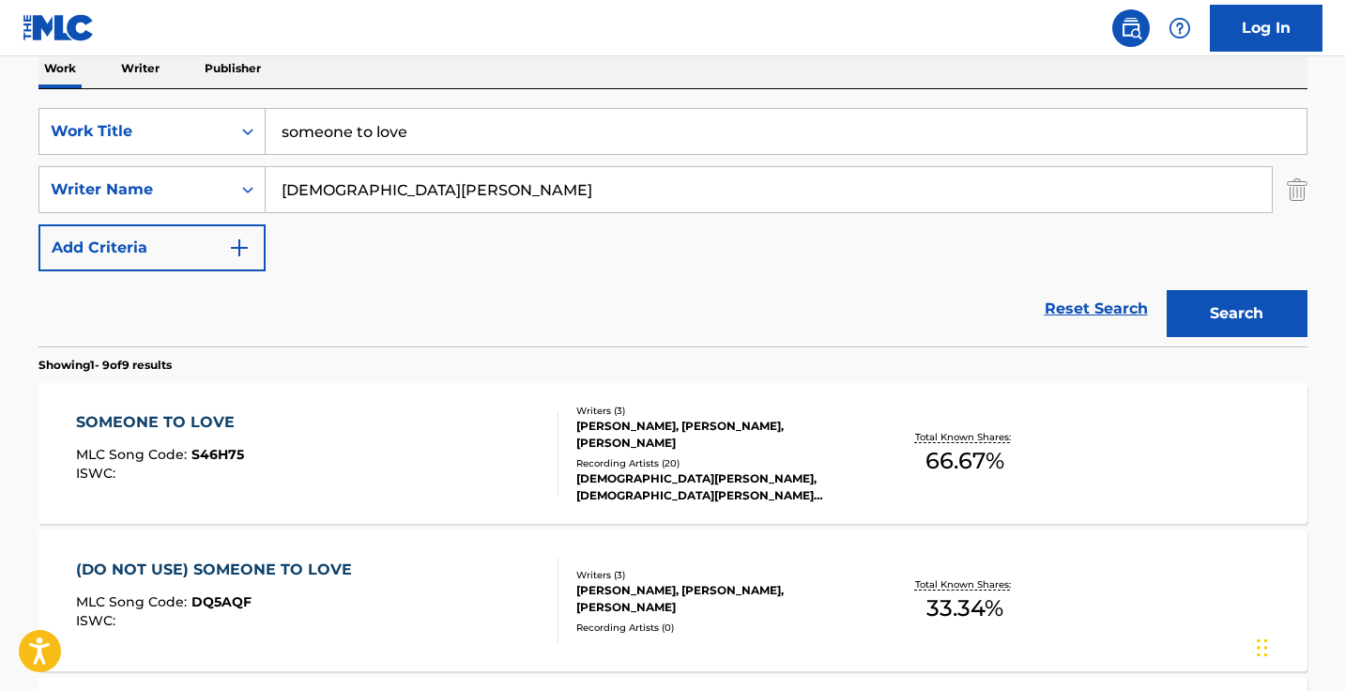
click at [457, 435] on div "SOMEONE TO LOVE MLC Song Code : S46H75 ISWC :" at bounding box center [317, 453] width 482 height 84
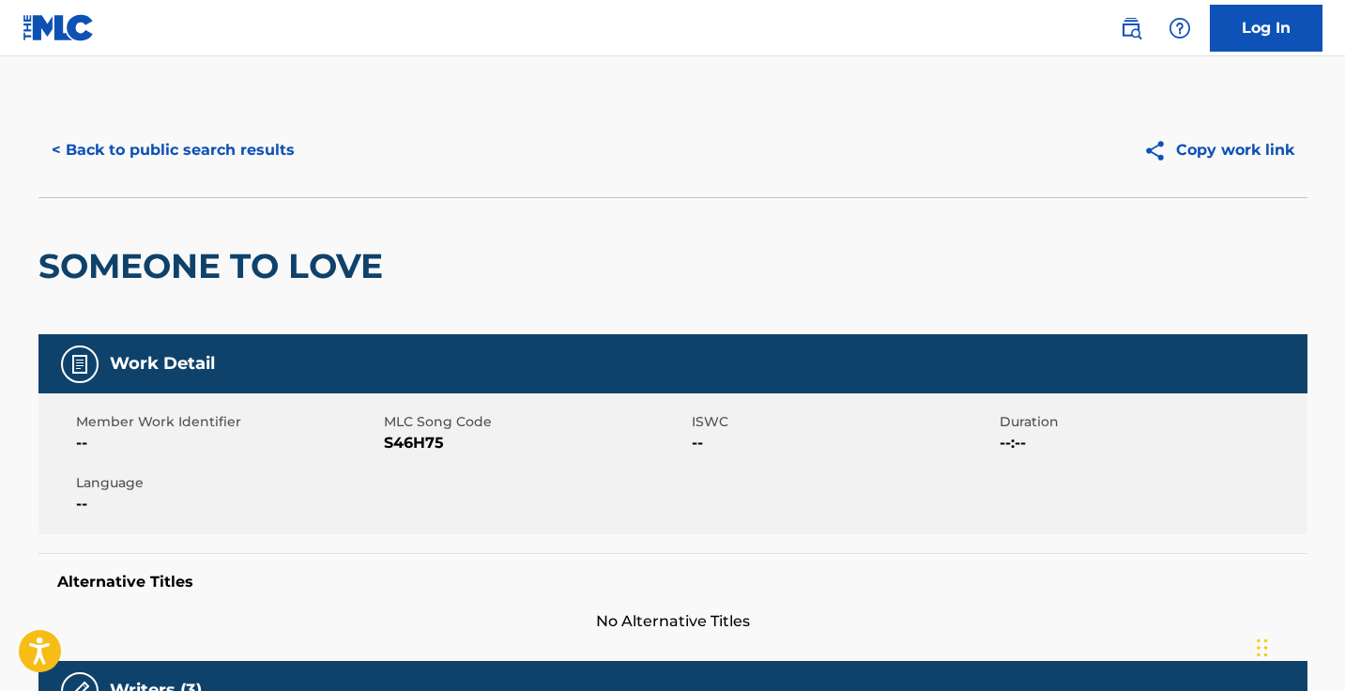
click at [429, 444] on span "S46H75" at bounding box center [535, 443] width 303 height 23
copy span "S46H75"
click at [244, 155] on button "< Back to public search results" at bounding box center [172, 150] width 269 height 47
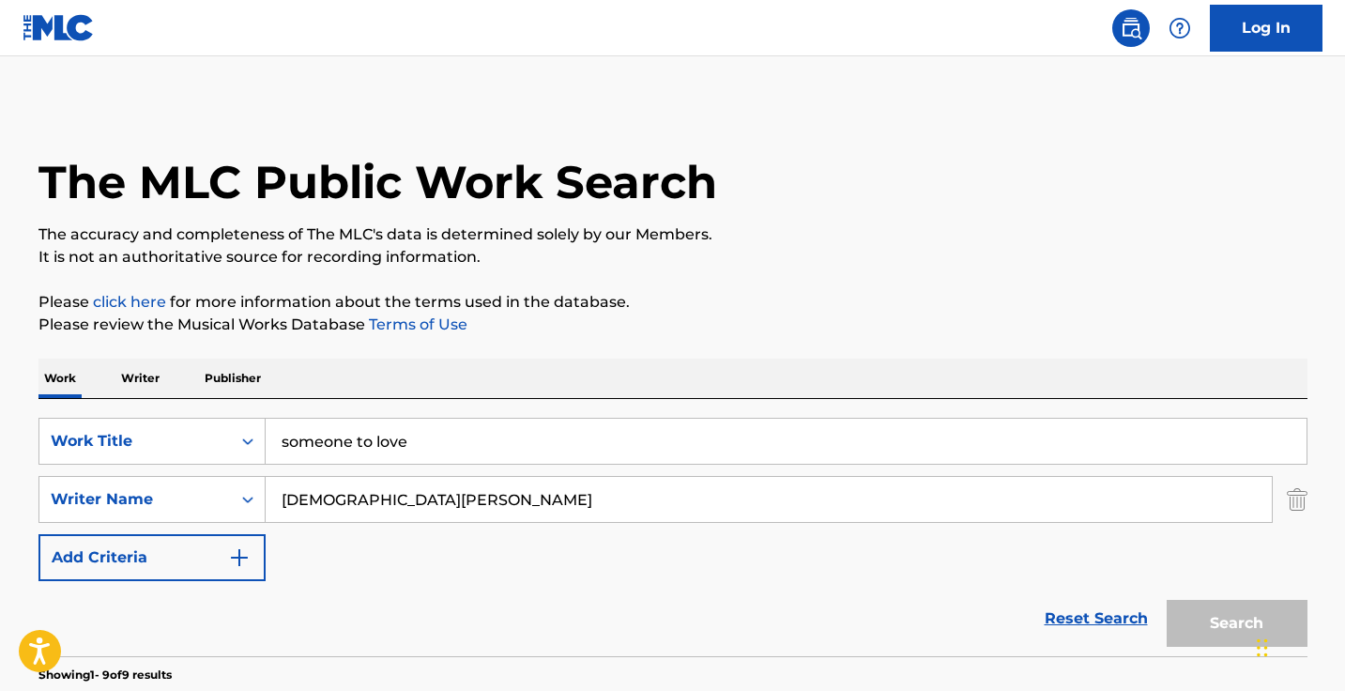
scroll to position [310, 0]
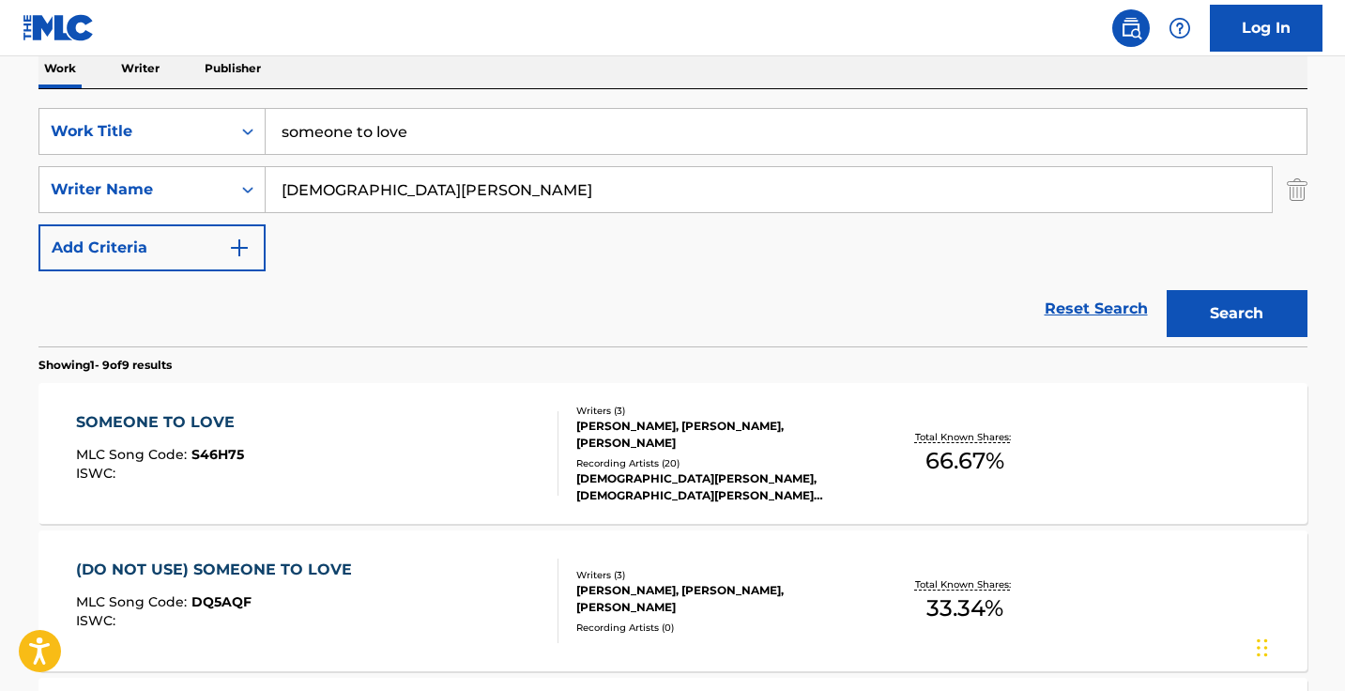
click at [496, 199] on input "christian French" at bounding box center [769, 189] width 1006 height 45
click at [503, 155] on div "SearchWithCriteria37014038-111d-4cf6-896e-e08acc6cbd0a Work Title someone to lo…" at bounding box center [672, 189] width 1269 height 163
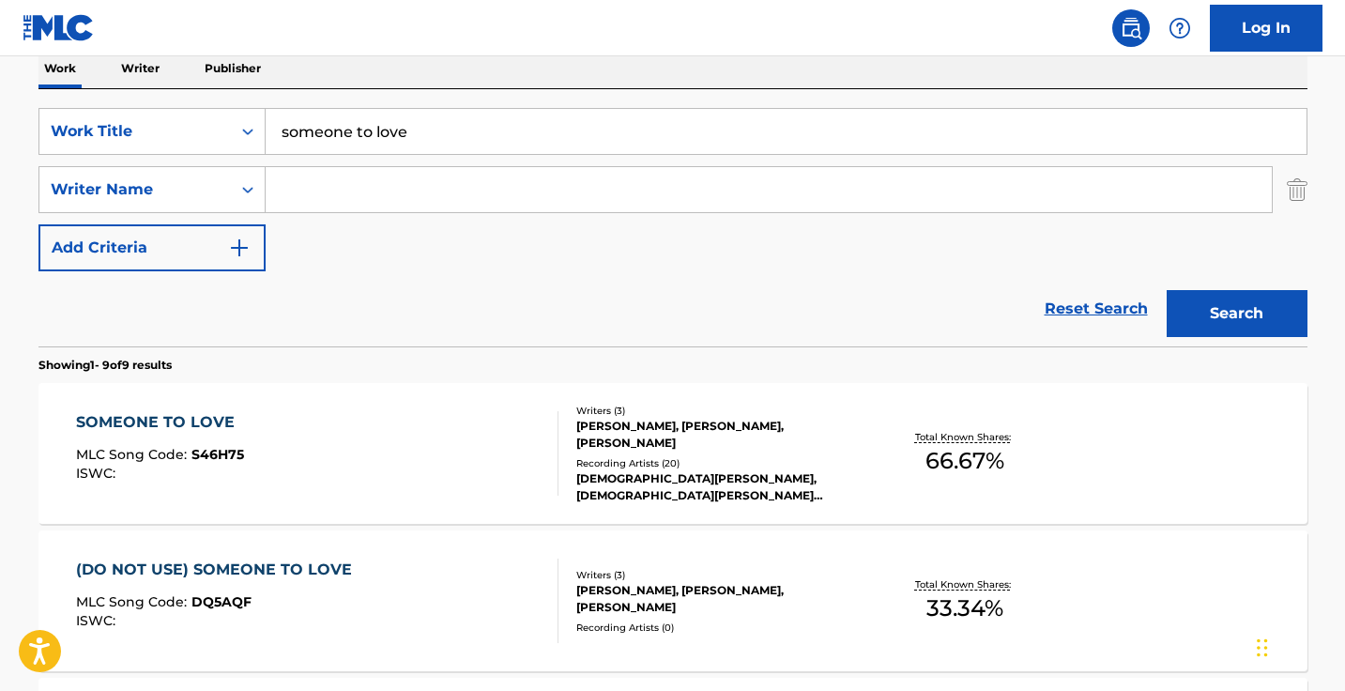
click at [508, 130] on input "someone to love" at bounding box center [786, 131] width 1041 height 45
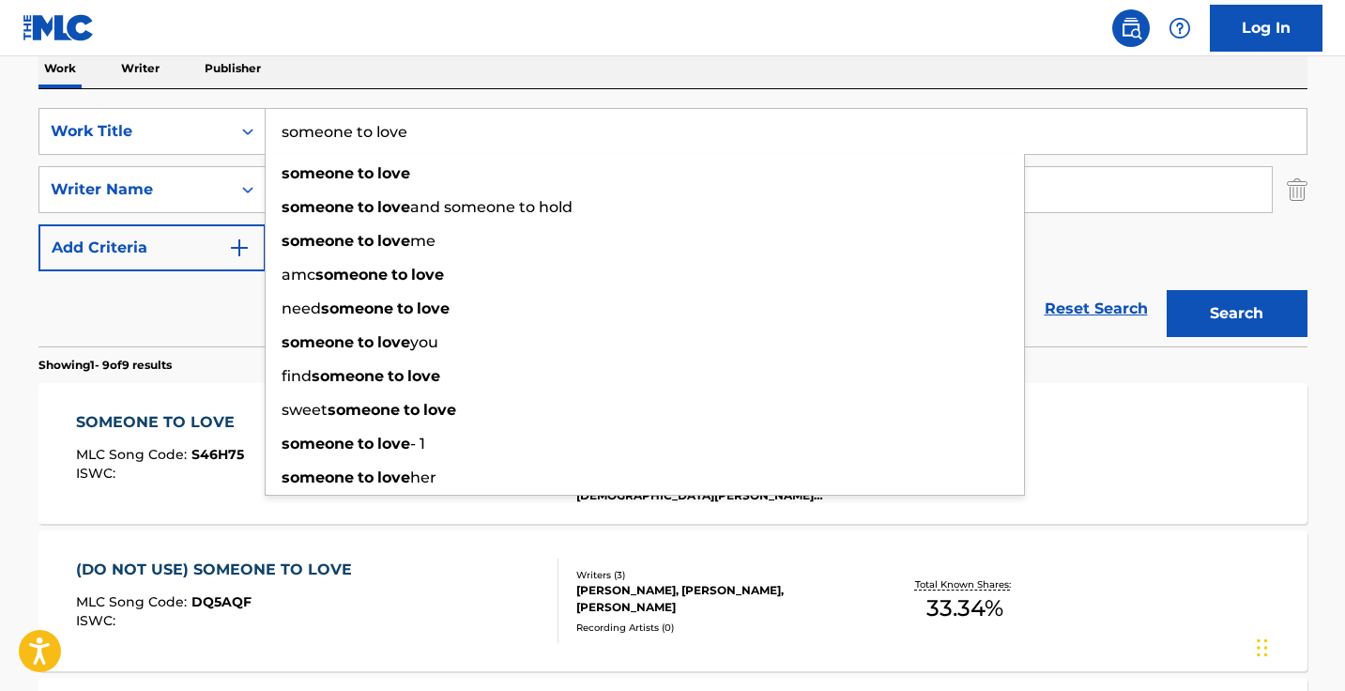
click at [508, 130] on input "someone to love" at bounding box center [786, 131] width 1041 height 45
paste input "Se Olvidó De Olvidarla"
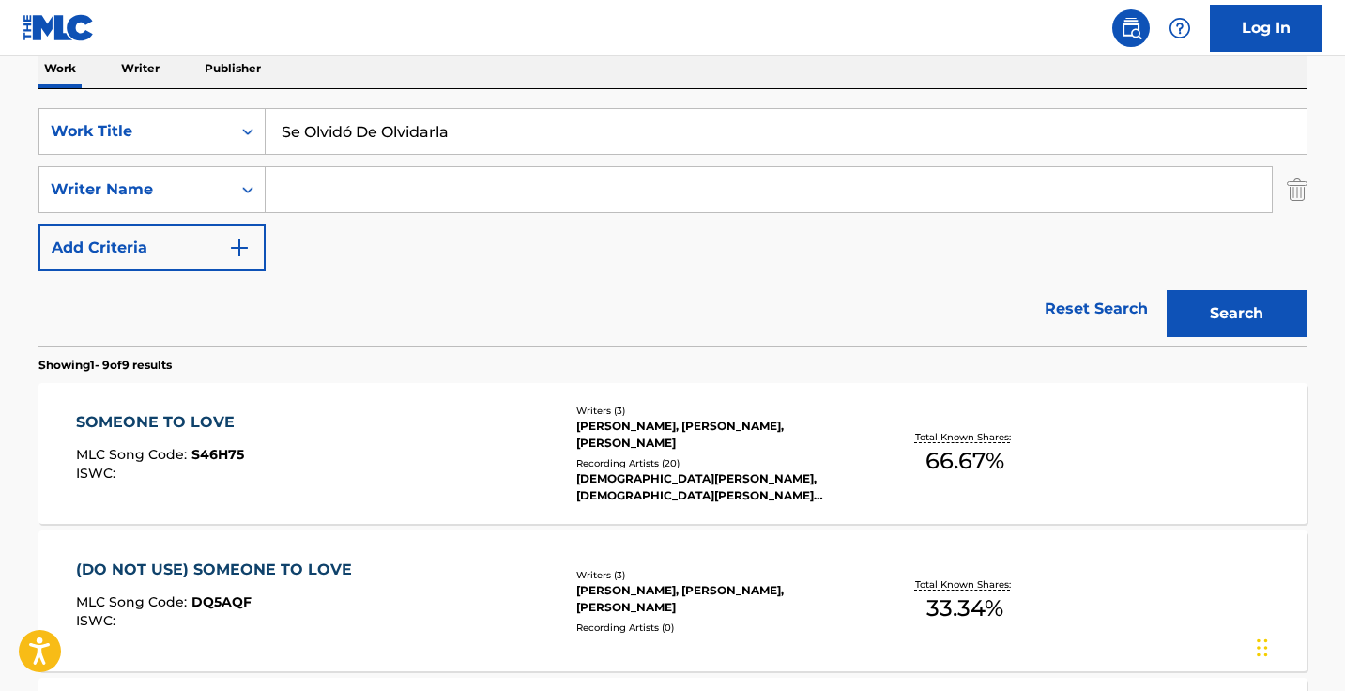
click at [1236, 313] on button "Search" at bounding box center [1236, 313] width 141 height 47
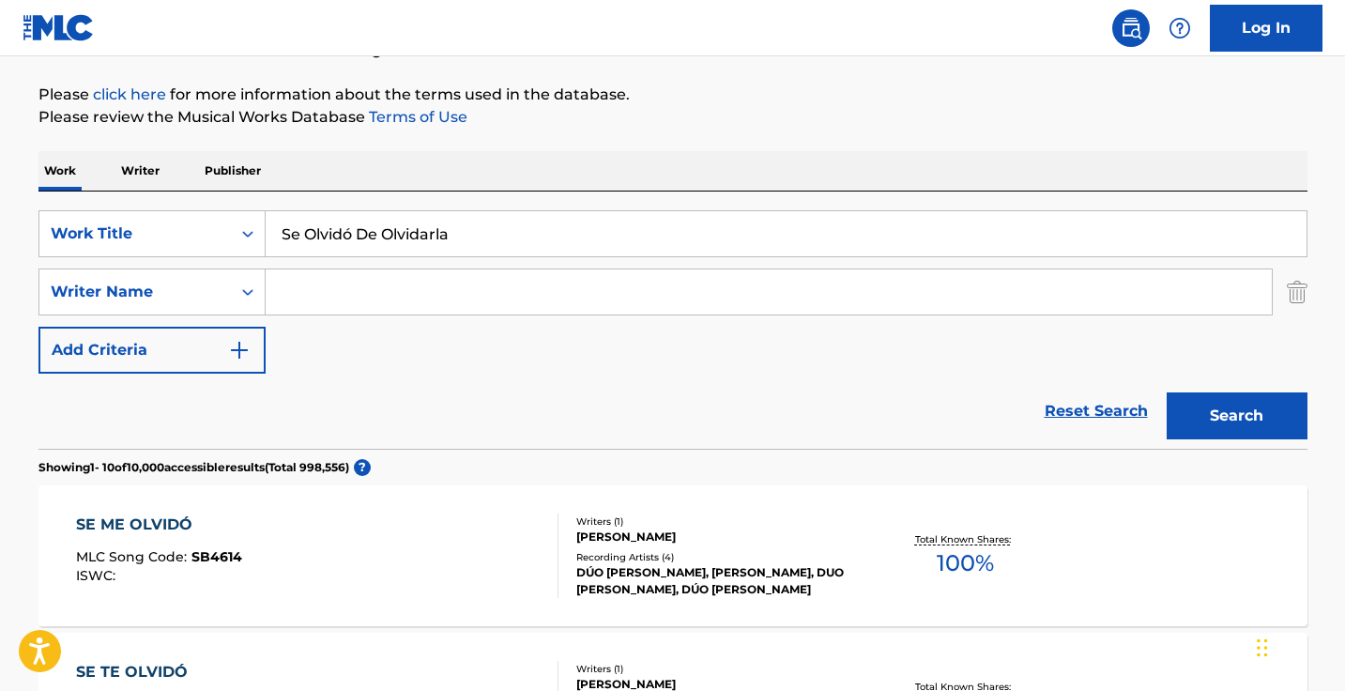
scroll to position [40, 0]
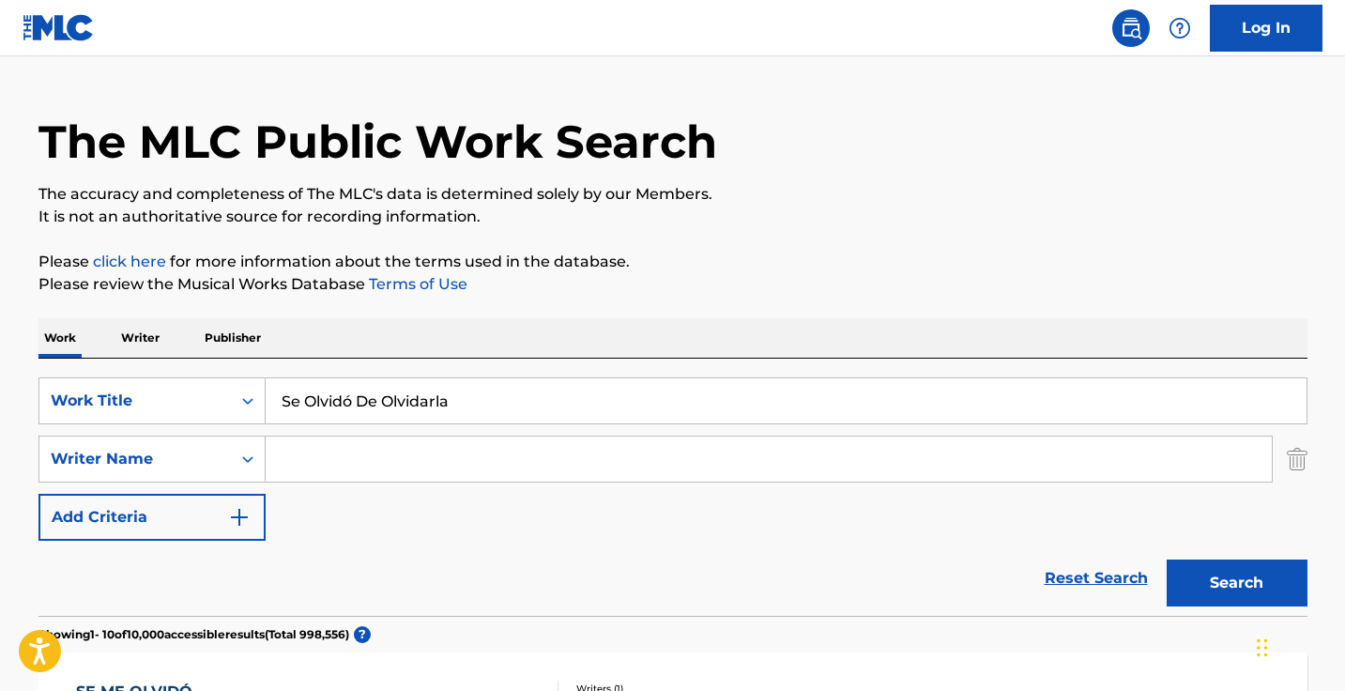
drag, startPoint x: 488, startPoint y: 416, endPoint x: 155, endPoint y: 291, distance: 355.7
type input "he forgot to forget her"
click at [1236, 583] on button "Search" at bounding box center [1236, 582] width 141 height 47
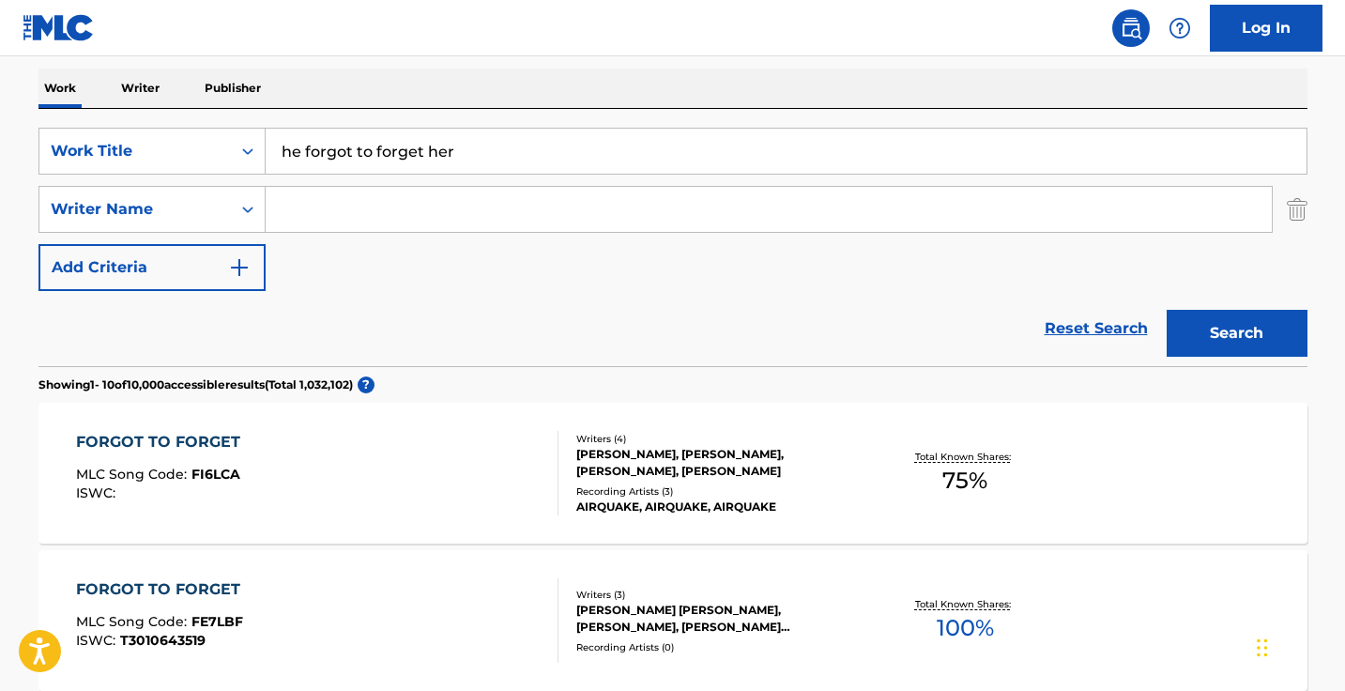
scroll to position [90, 0]
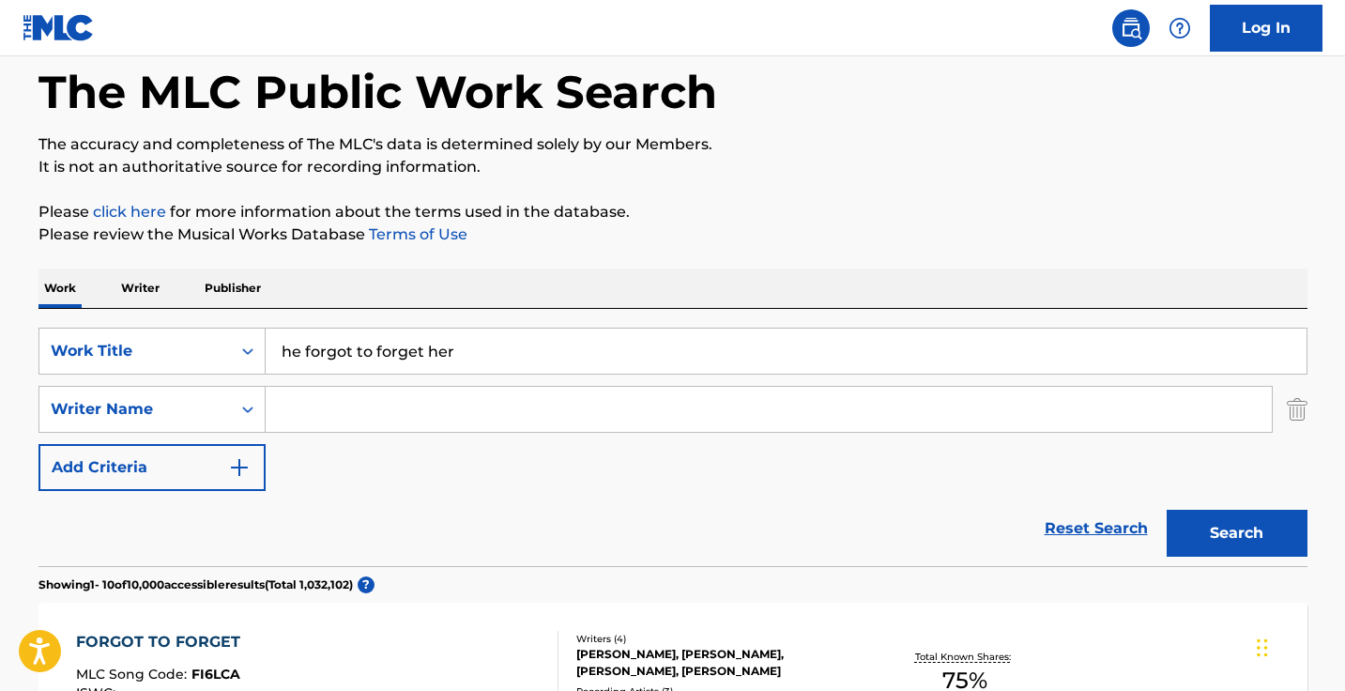
click at [157, 291] on p "Writer" at bounding box center [140, 287] width 50 height 39
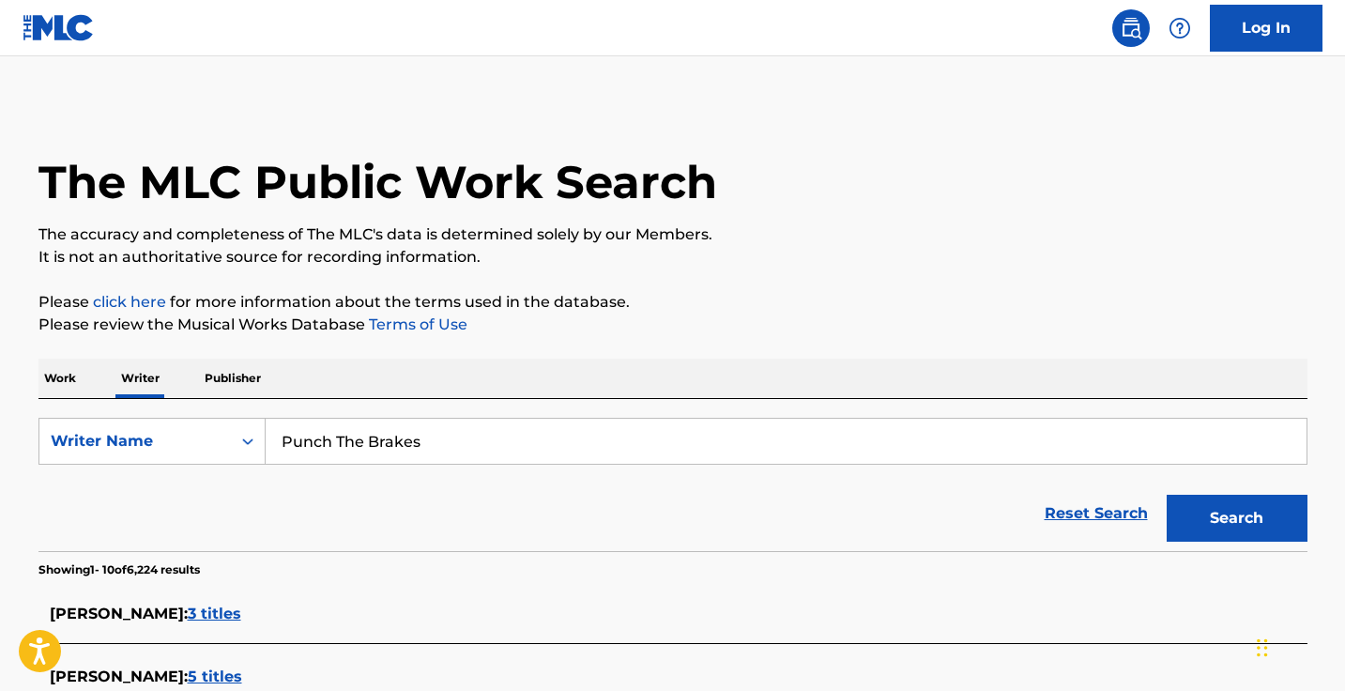
click at [424, 437] on input "Punch The Brakes" at bounding box center [786, 441] width 1041 height 45
paste input "rofugos De Nuevo Leon"
type input "Profugos De Nuevo Leon"
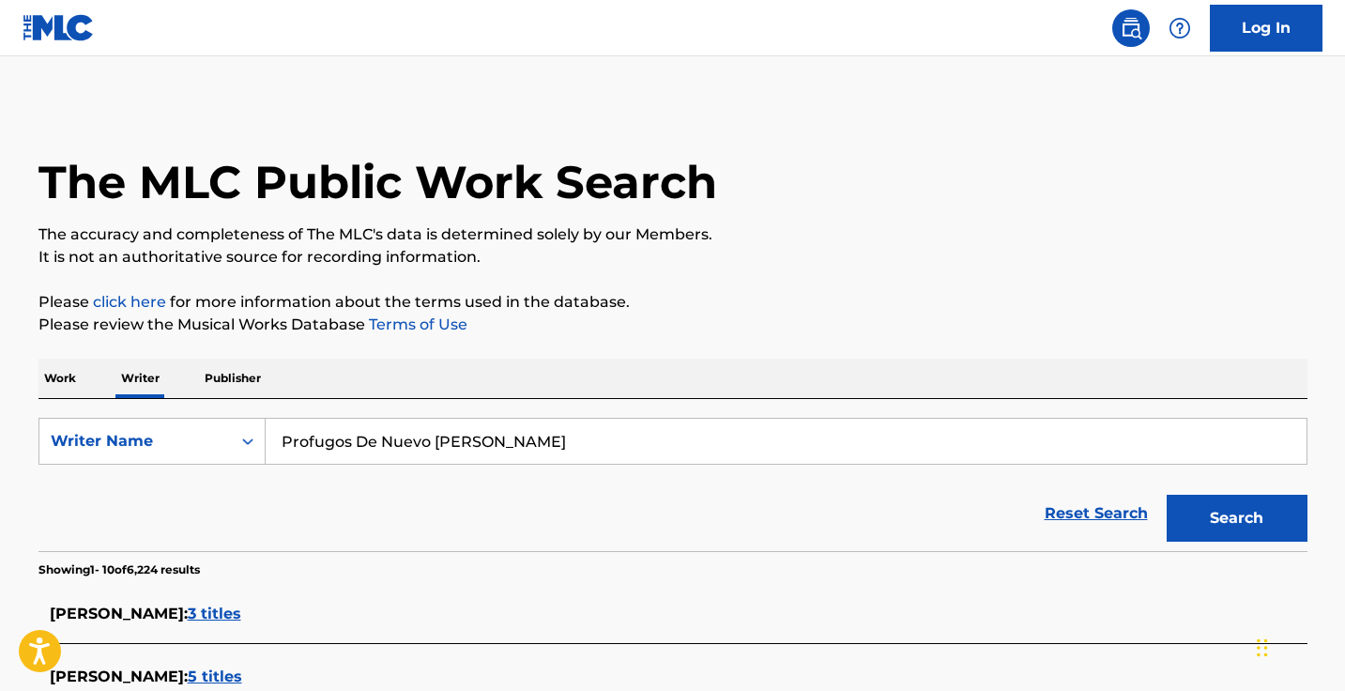
click at [1236, 518] on button "Search" at bounding box center [1236, 518] width 141 height 47
click at [69, 375] on p "Work" at bounding box center [59, 377] width 43 height 39
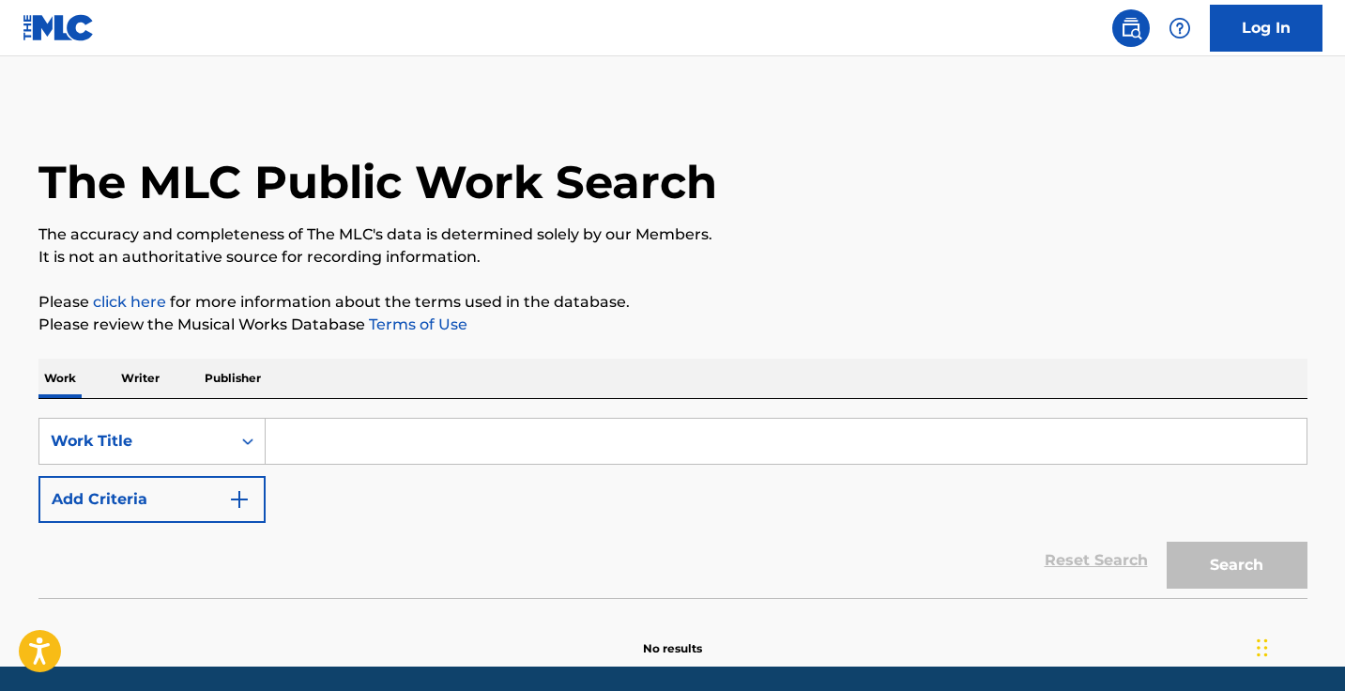
click at [465, 439] on input "Search Form" at bounding box center [786, 441] width 1041 height 45
paste input "El Amo"
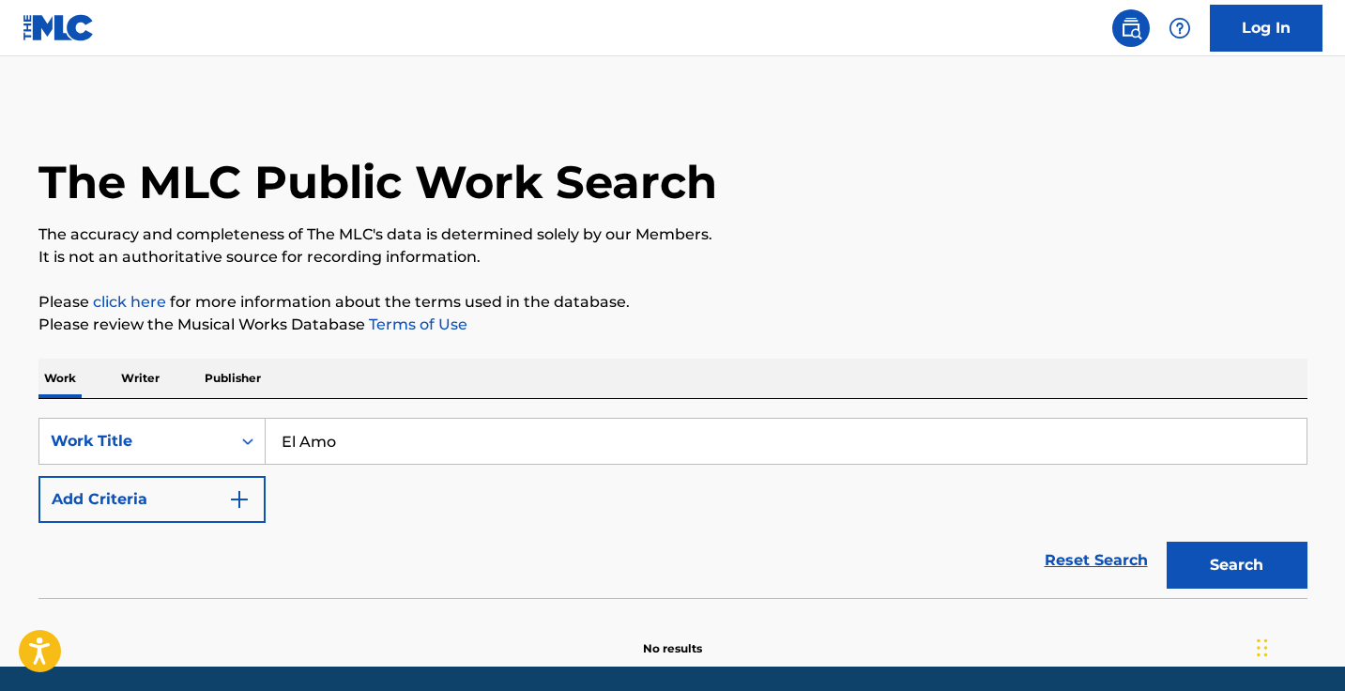
click at [1236, 565] on button "Search" at bounding box center [1236, 564] width 141 height 47
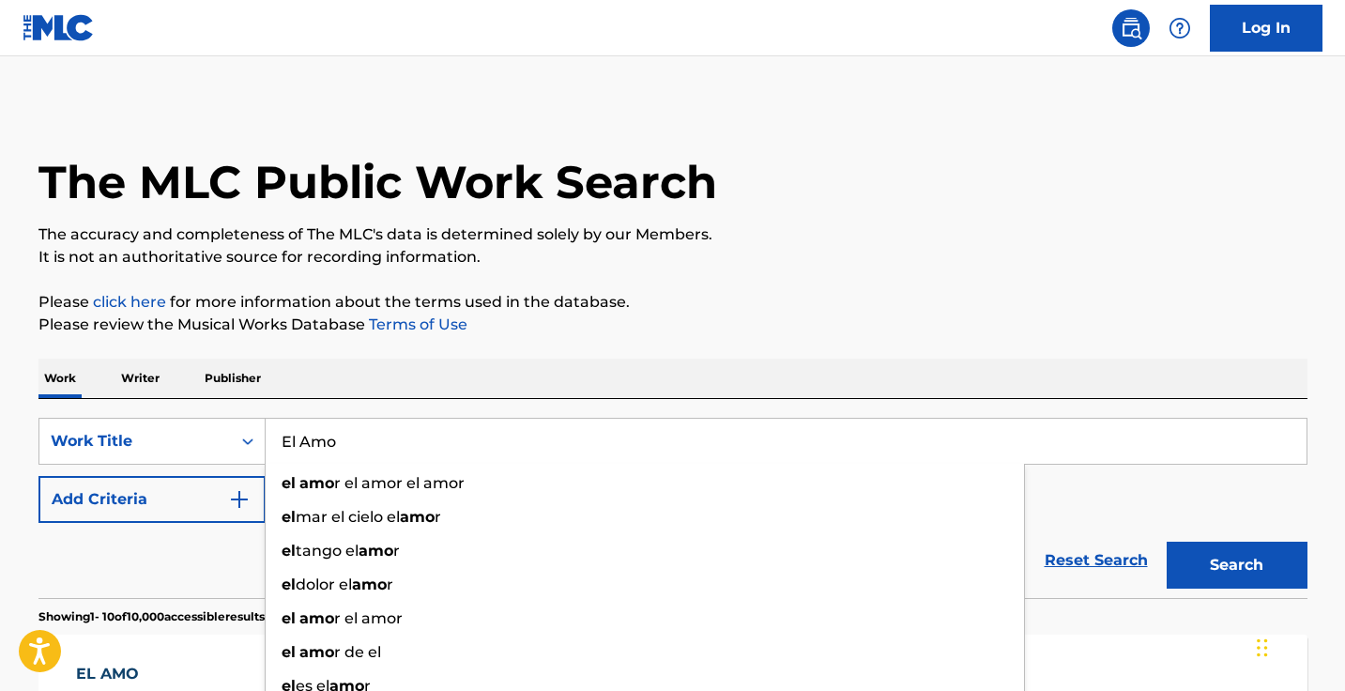
click at [599, 388] on div "Work Writer Publisher" at bounding box center [672, 377] width 1269 height 39
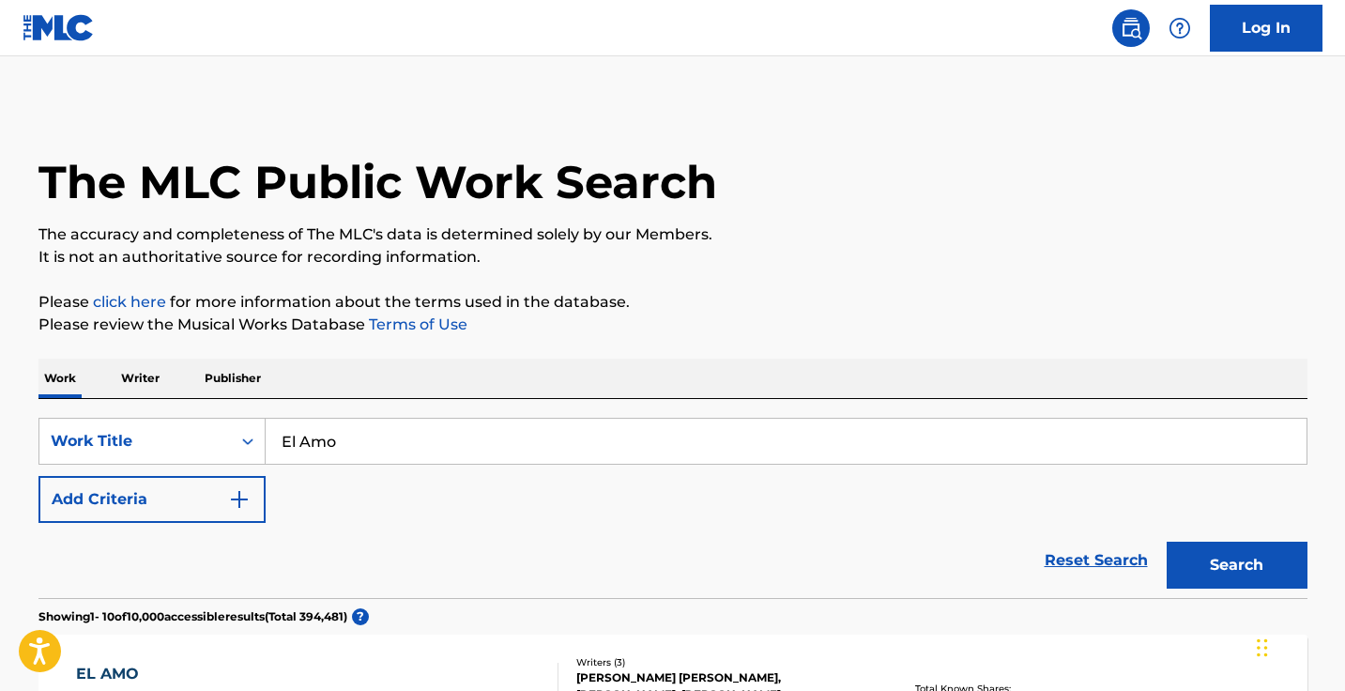
click at [474, 447] on input "El Amo" at bounding box center [786, 441] width 1041 height 45
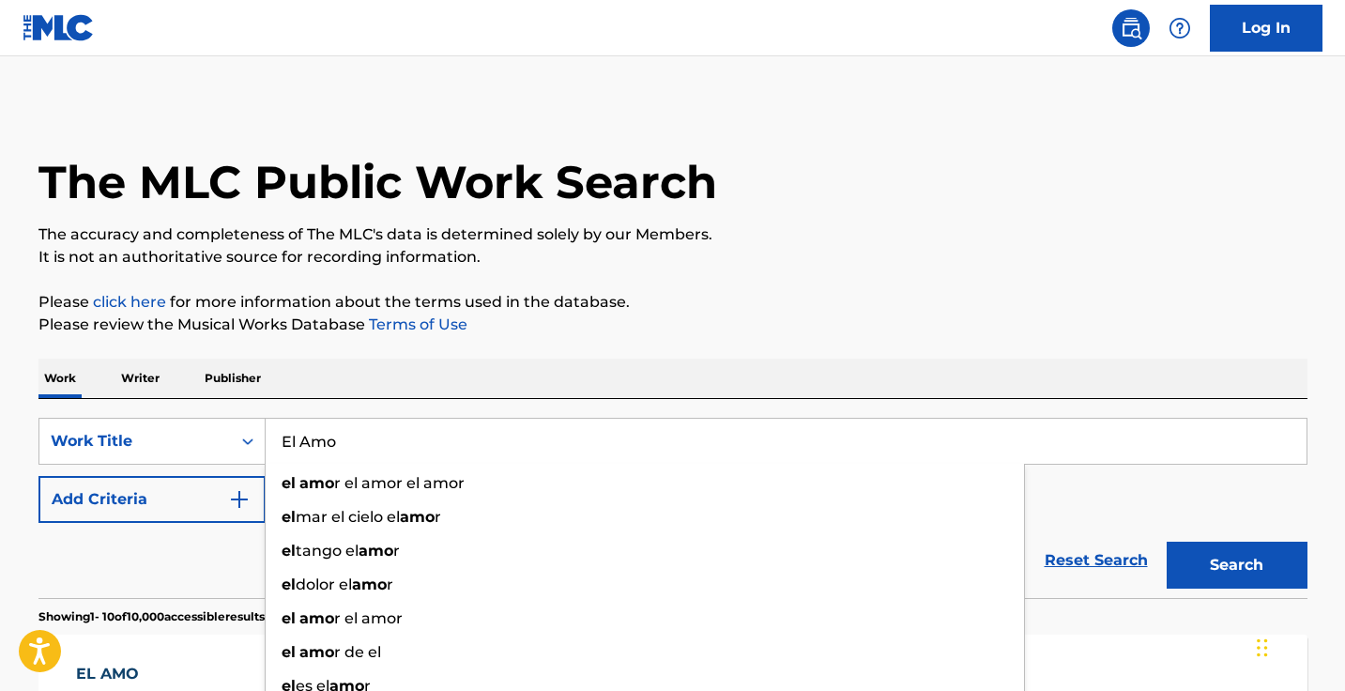
paste input "QZTB72219667"
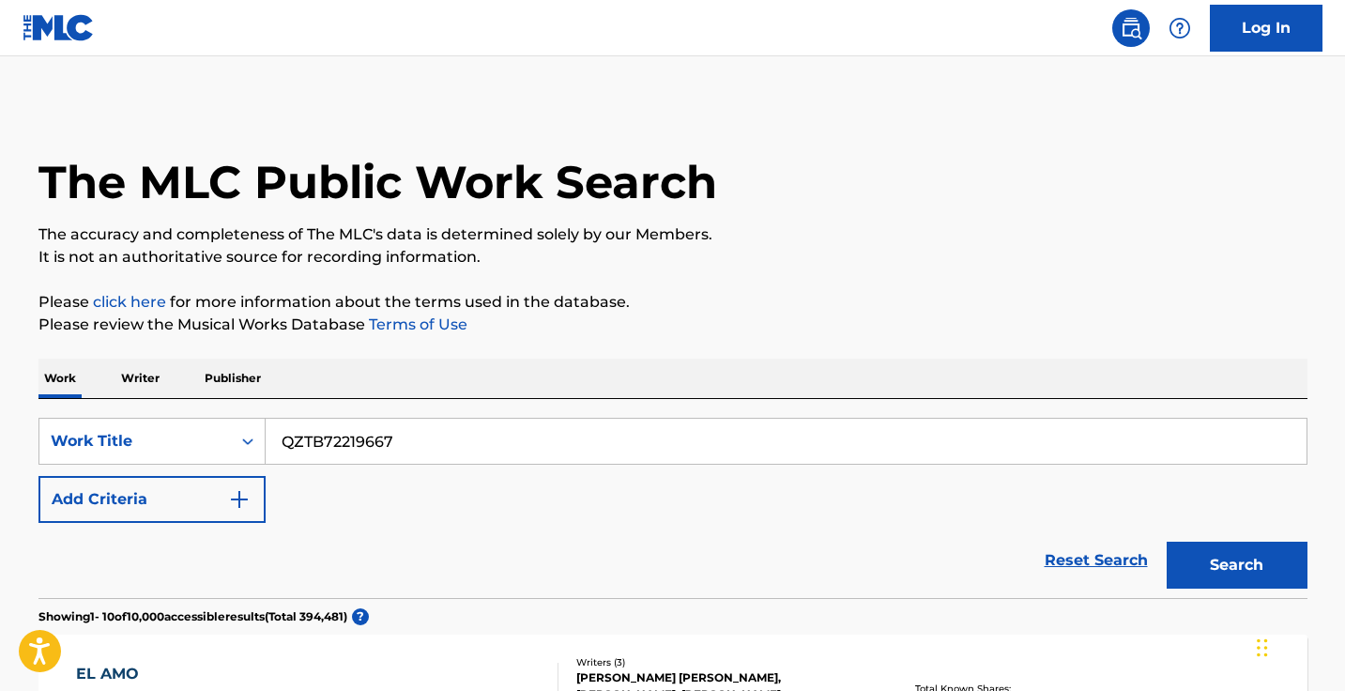
click at [536, 432] on input "QZTB72219667" at bounding box center [786, 441] width 1041 height 45
paste input "Arturo El De Culiacan"
type input "Arturo El De Culiacan"
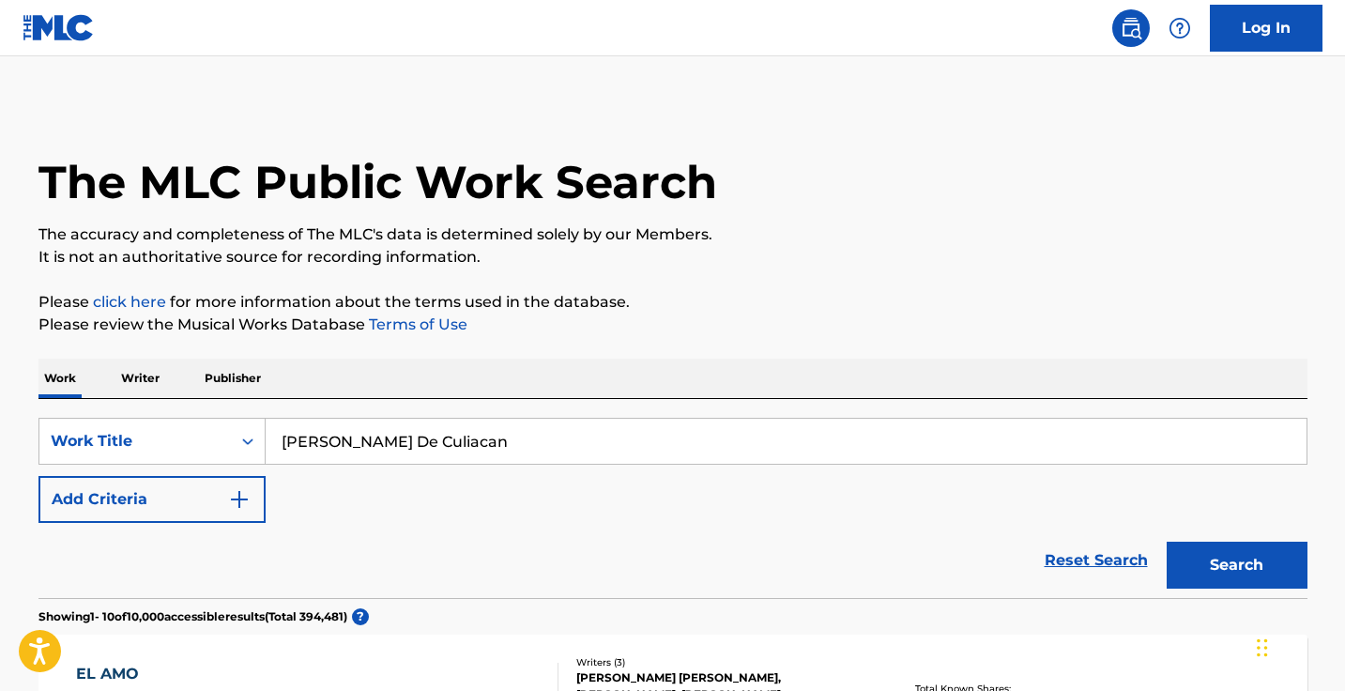
click at [1236, 565] on button "Search" at bounding box center [1236, 564] width 141 height 47
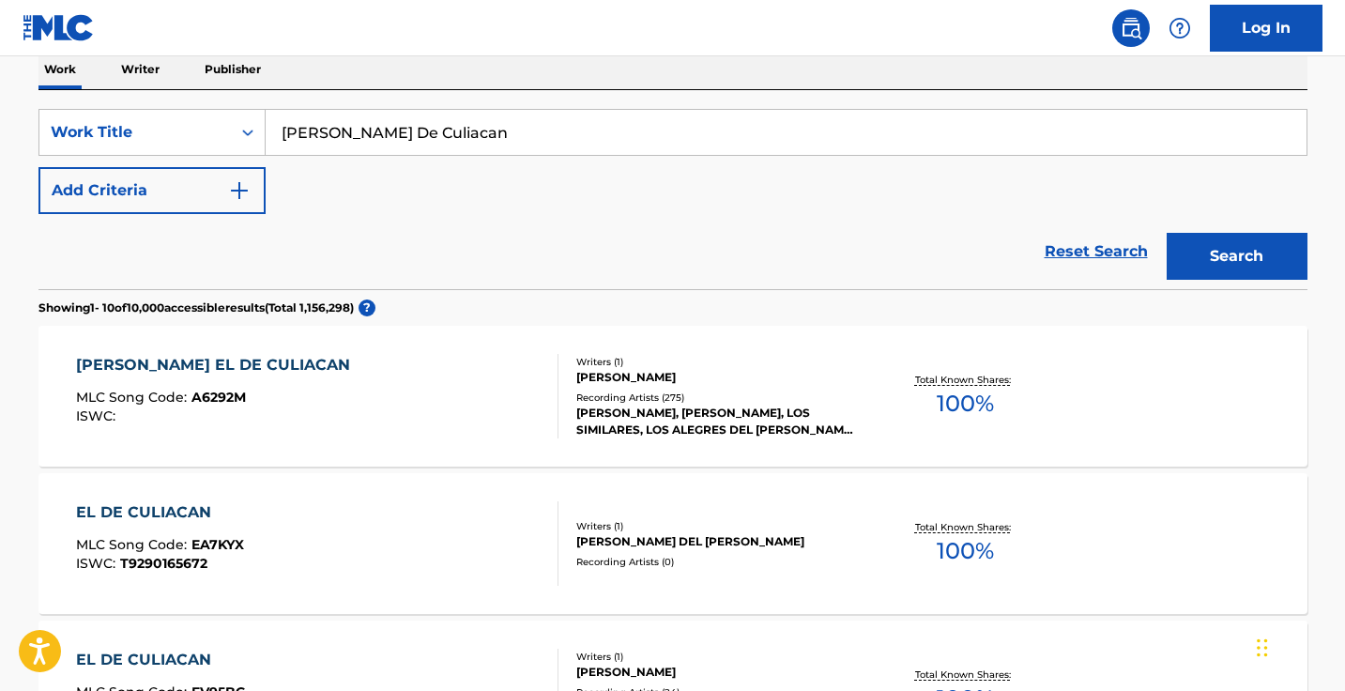
scroll to position [320, 0]
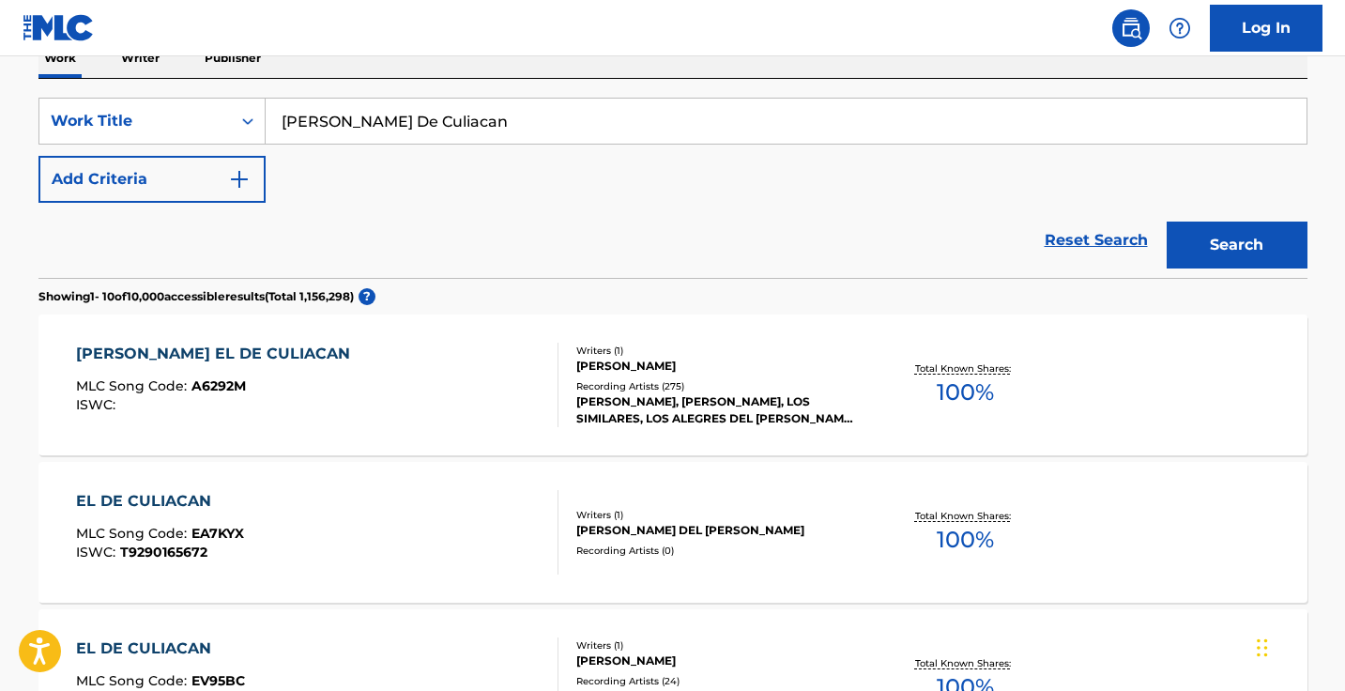
click at [274, 418] on div "ARTURO EL DE CULIACAN MLC Song Code : A6292M ISWC :" at bounding box center [217, 385] width 283 height 84
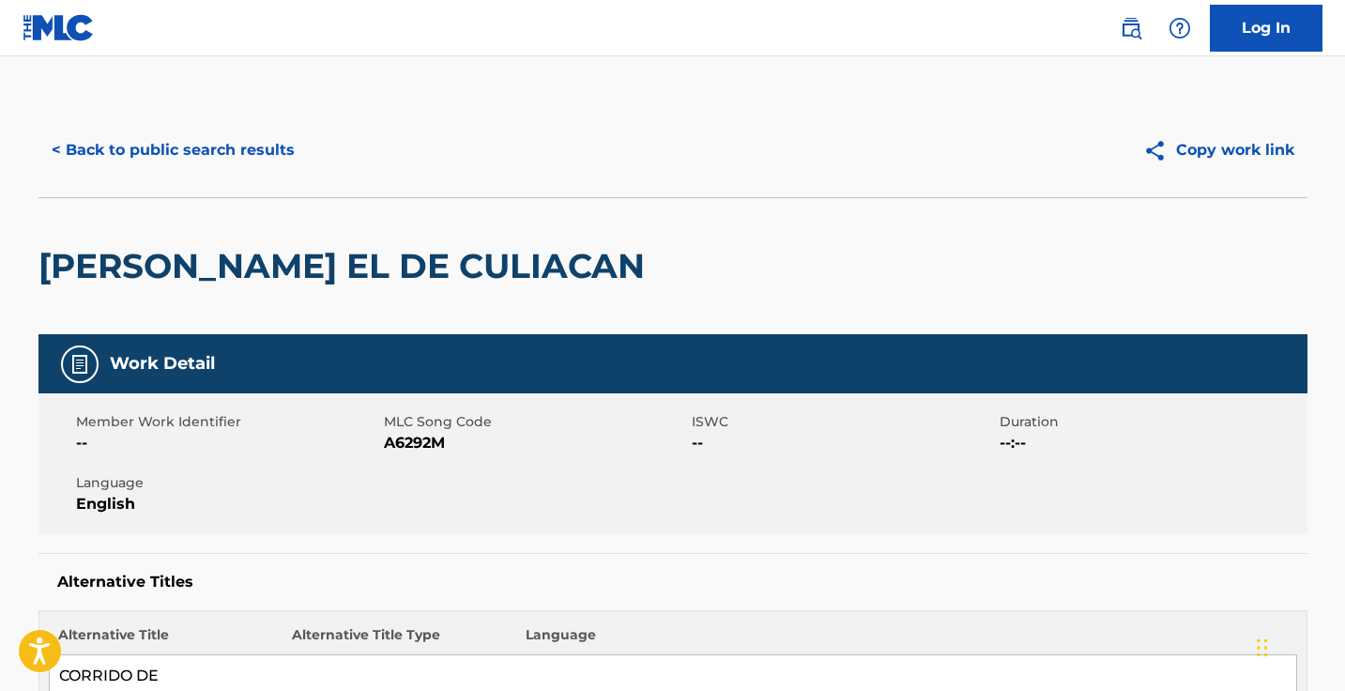
click at [425, 427] on span "MLC Song Code" at bounding box center [535, 422] width 303 height 20
click at [424, 438] on span "A6292M" at bounding box center [535, 443] width 303 height 23
copy span "A6292M"
click at [248, 147] on button "< Back to public search results" at bounding box center [172, 150] width 269 height 47
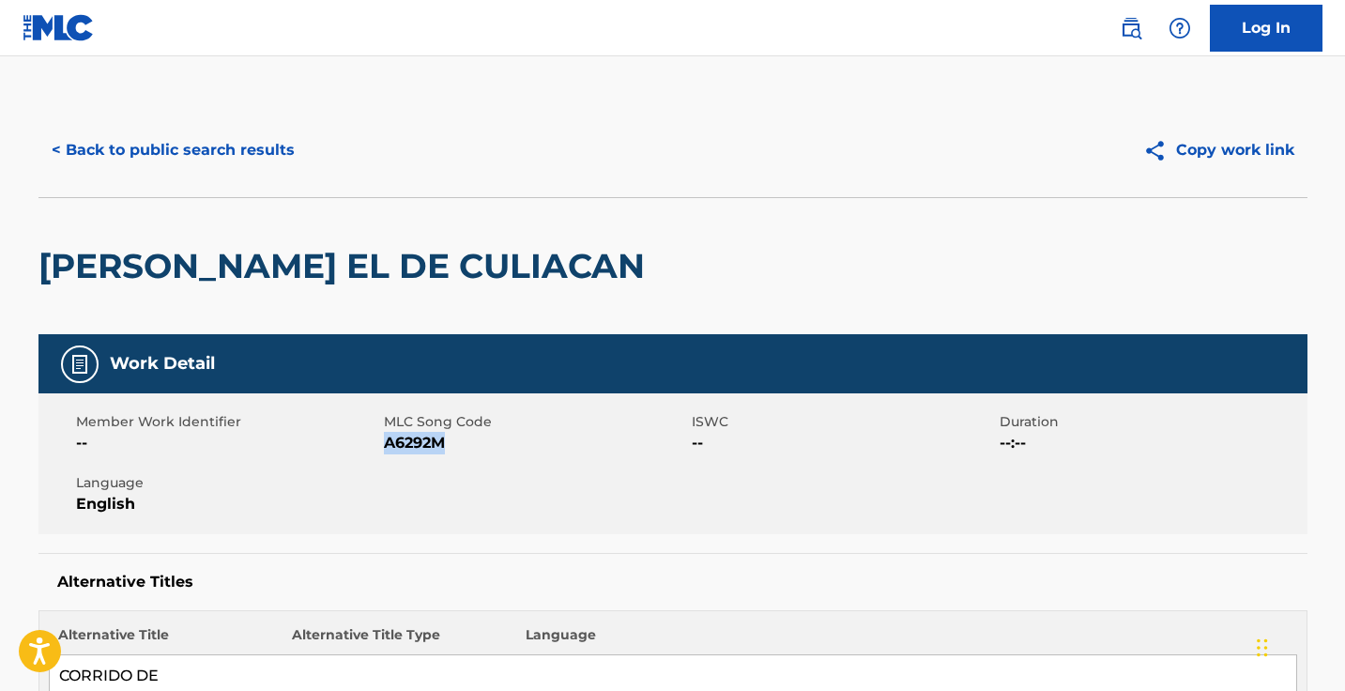
scroll to position [320, 0]
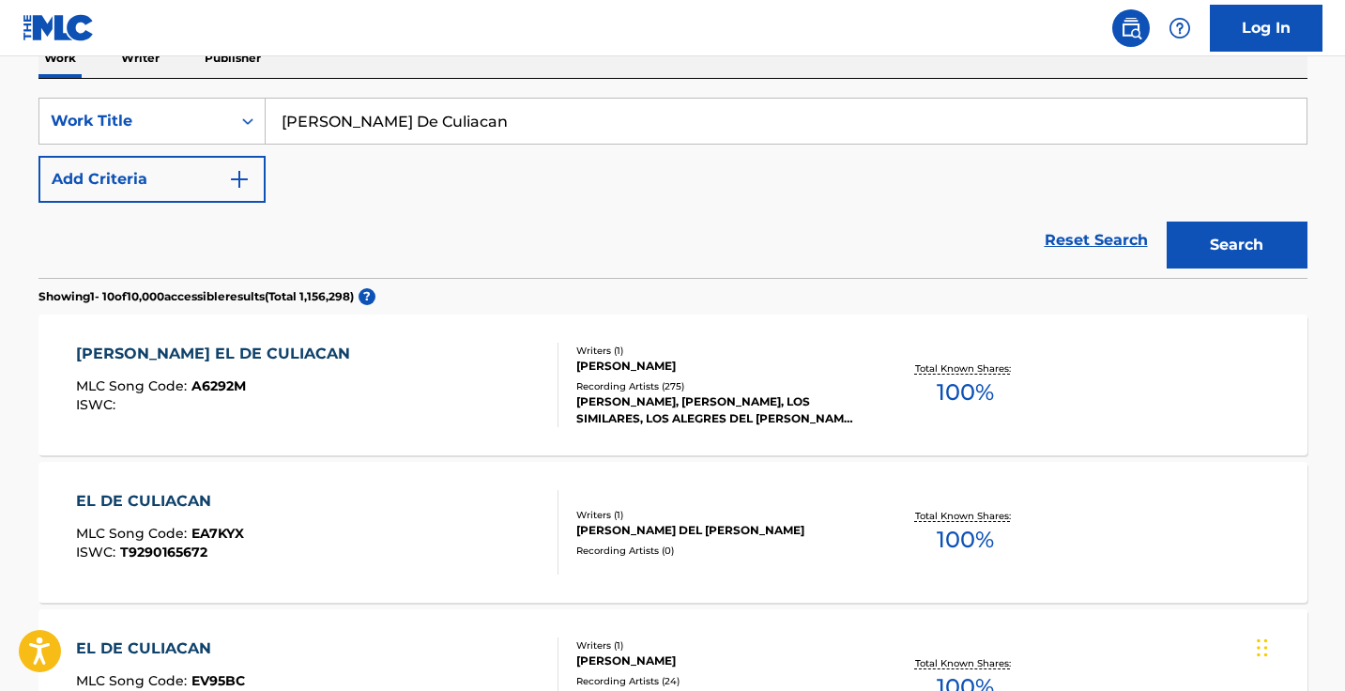
click at [516, 122] on input "Arturo El De Culiacan" at bounding box center [786, 121] width 1041 height 45
paste input "El Amo"
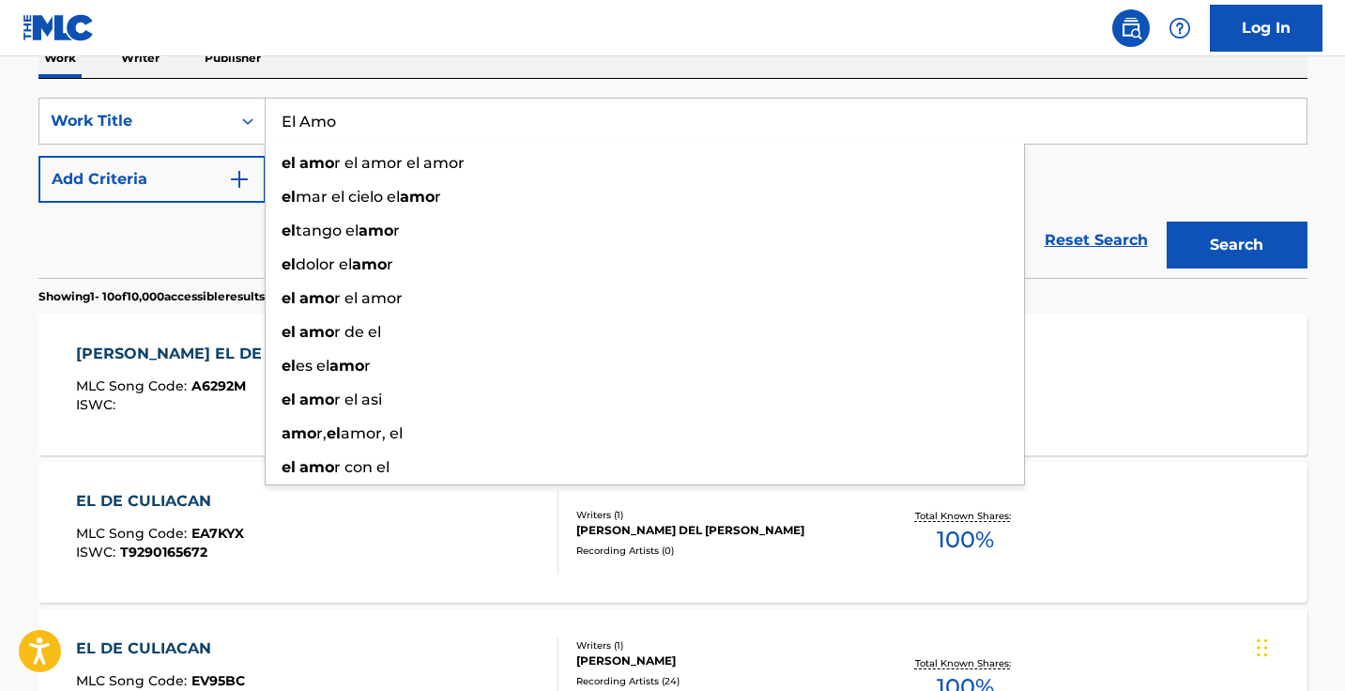
type input "El Amo"
click at [1236, 245] on button "Search" at bounding box center [1236, 244] width 141 height 47
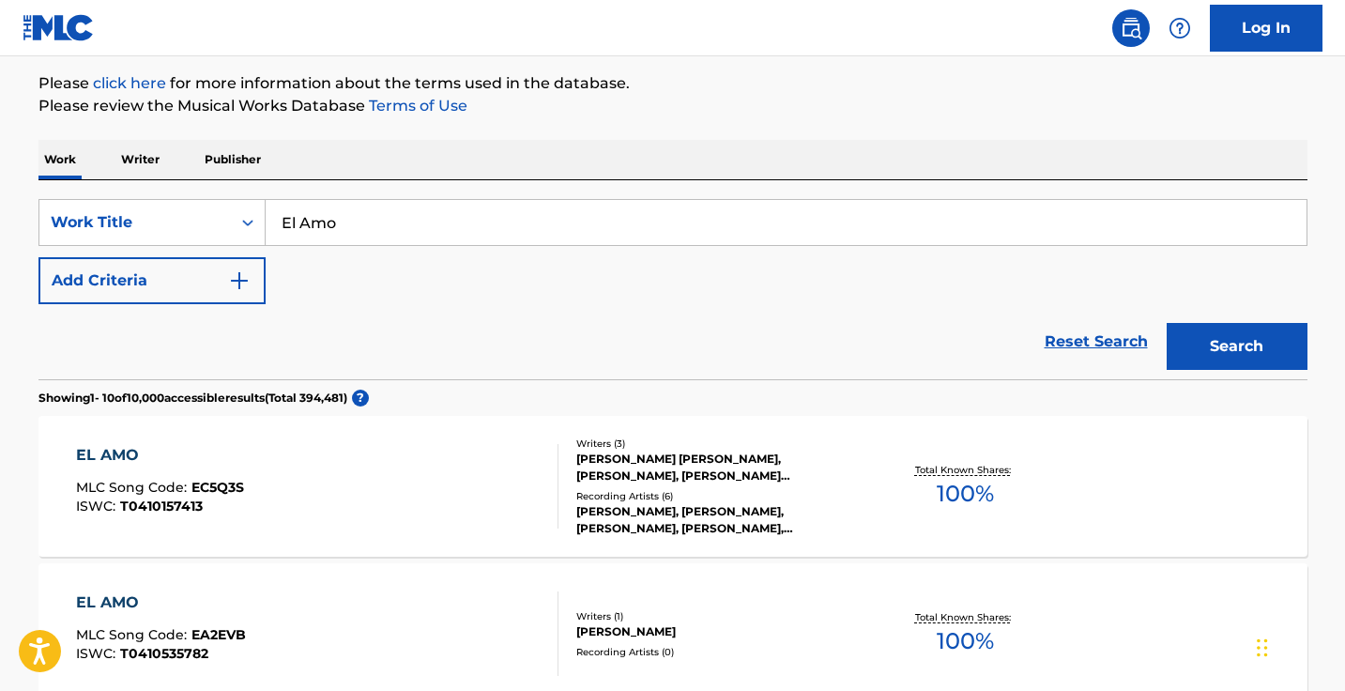
scroll to position [273, 0]
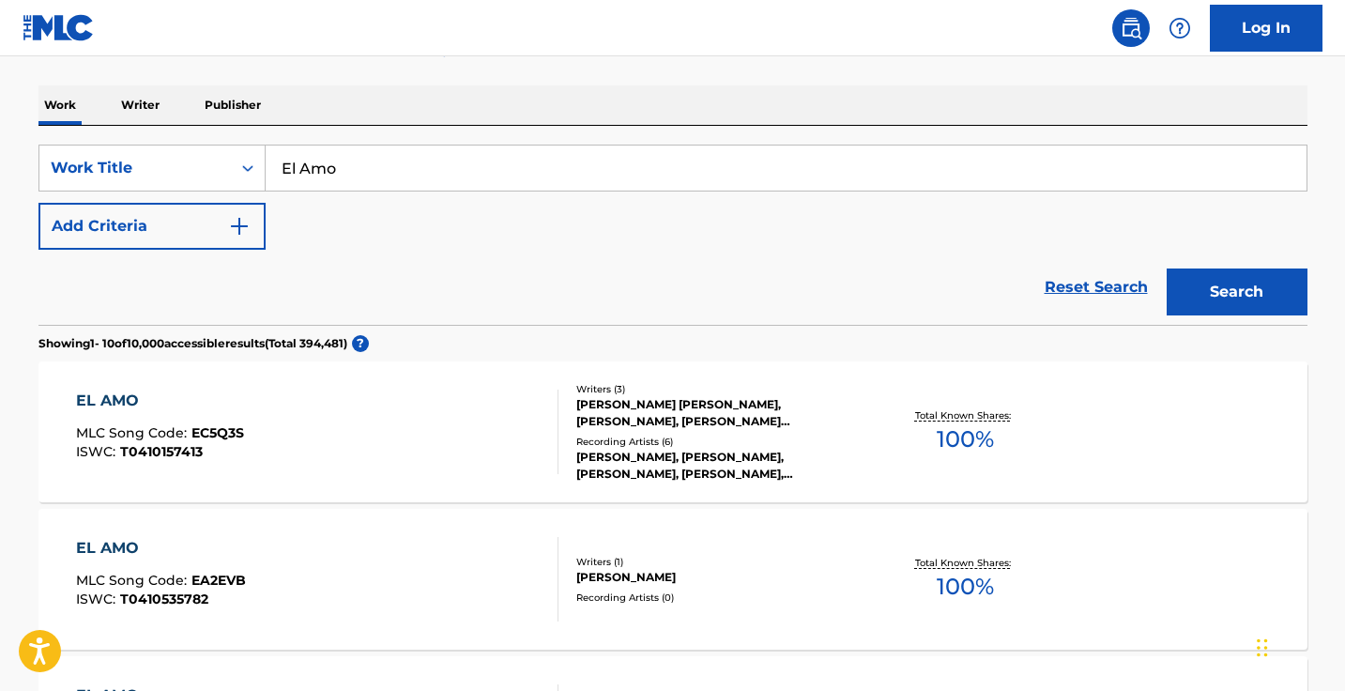
click at [521, 424] on div "EL AMO MLC Song Code : EC5Q3S ISWC : T0410157413" at bounding box center [317, 431] width 482 height 84
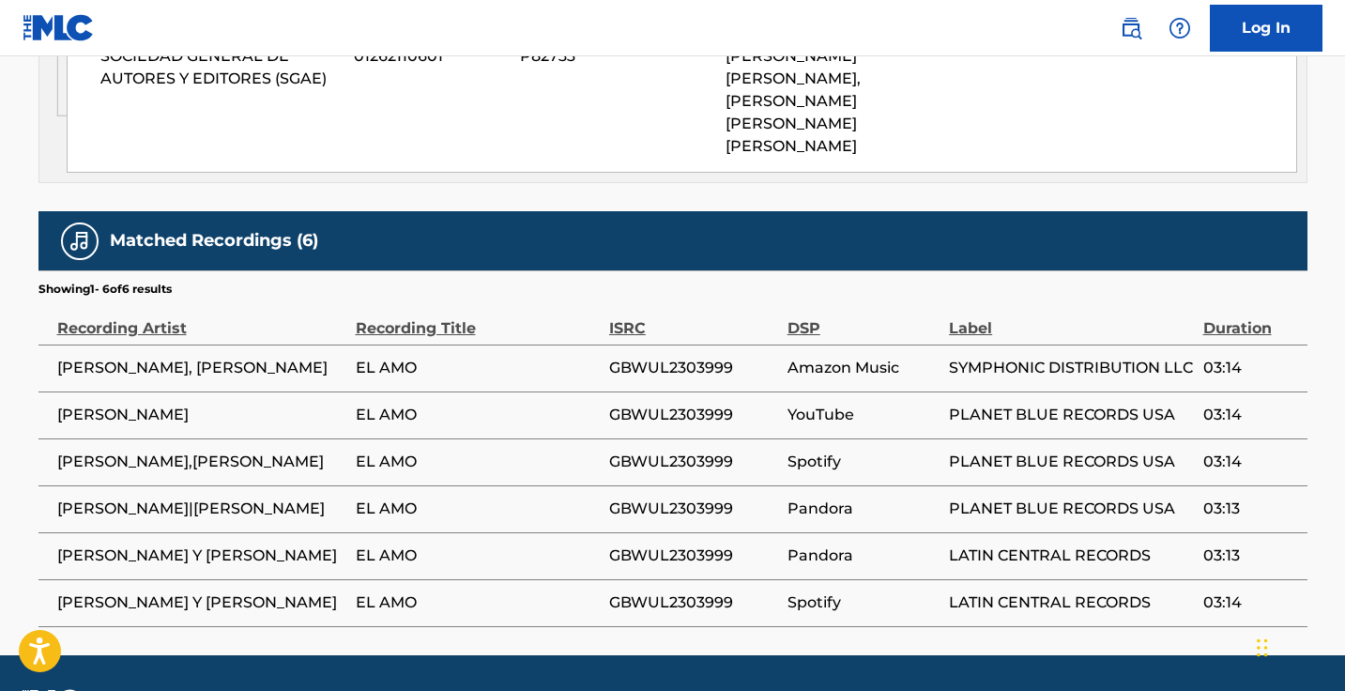
scroll to position [1120, 0]
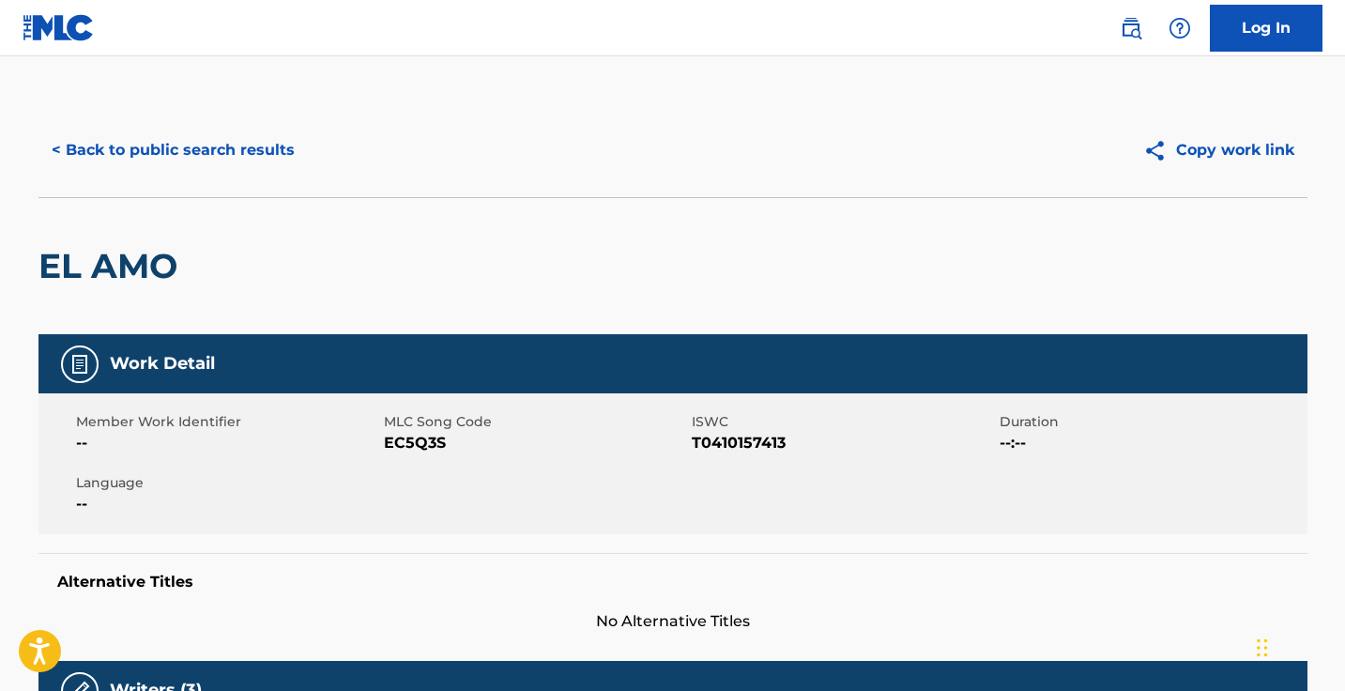
click at [169, 150] on button "< Back to public search results" at bounding box center [172, 150] width 269 height 47
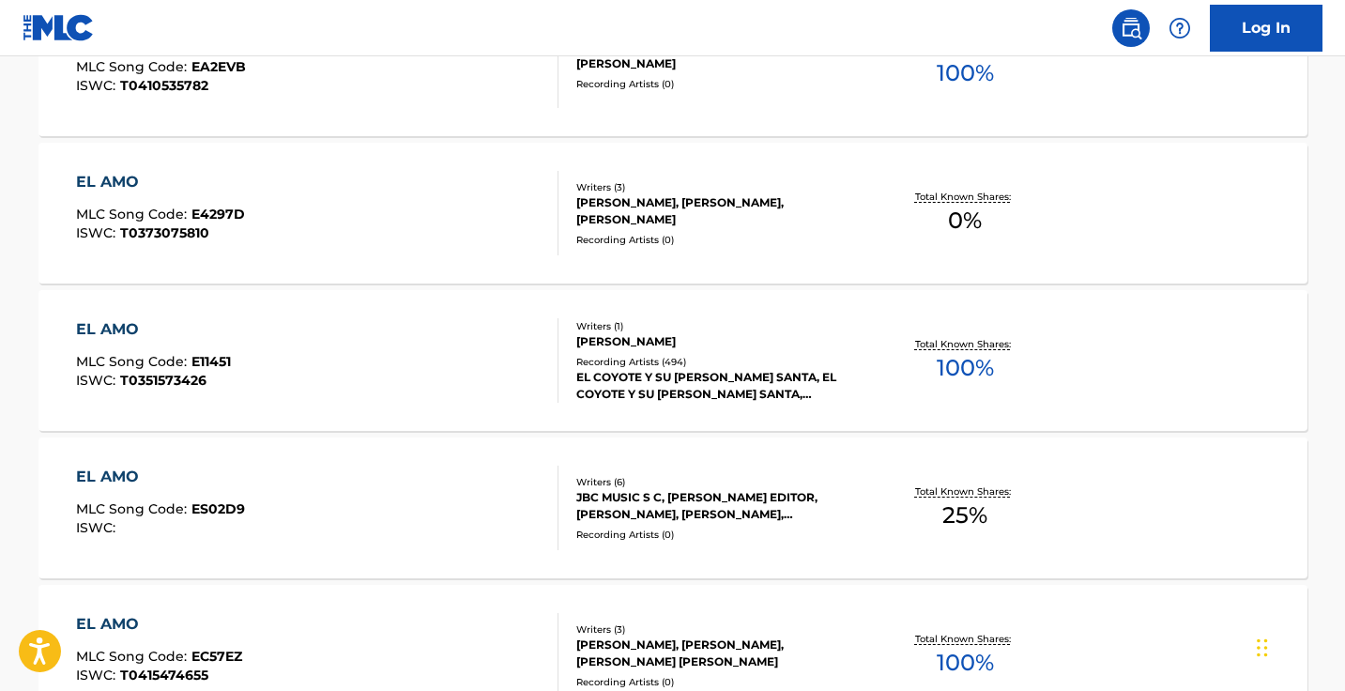
scroll to position [787, 0]
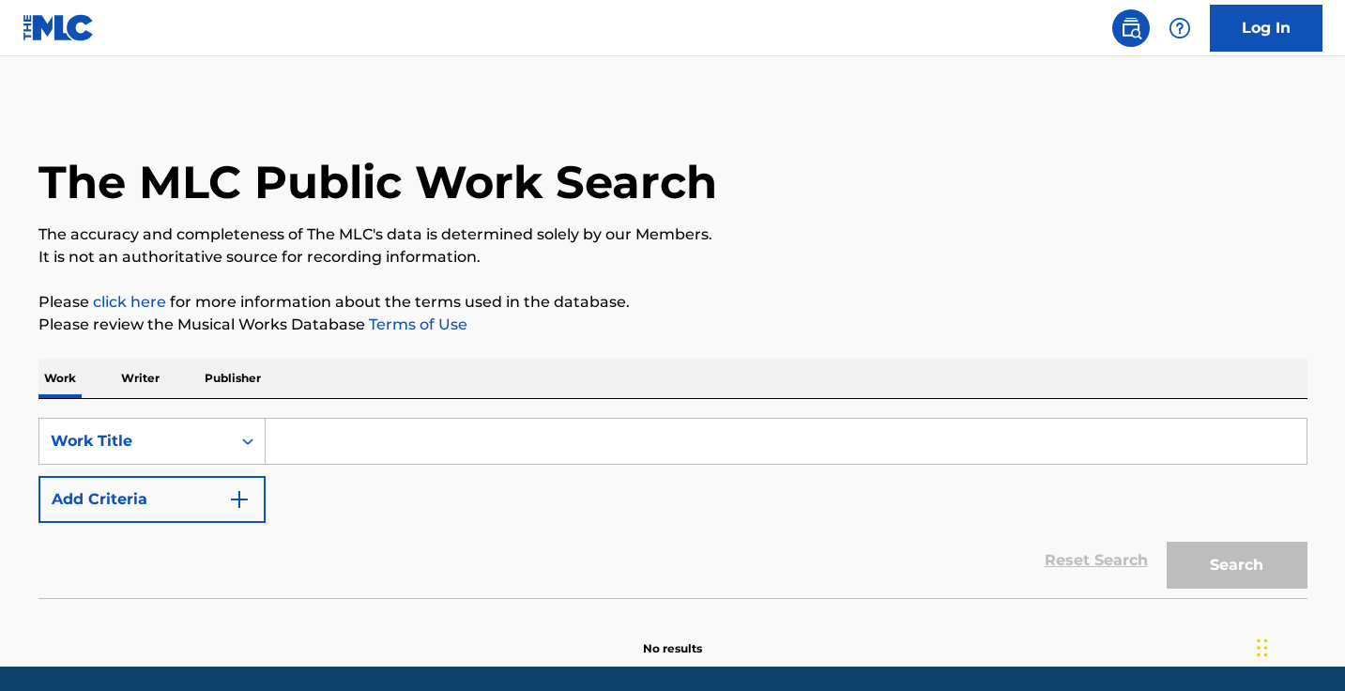
click at [389, 437] on input "Search Form" at bounding box center [786, 441] width 1041 height 45
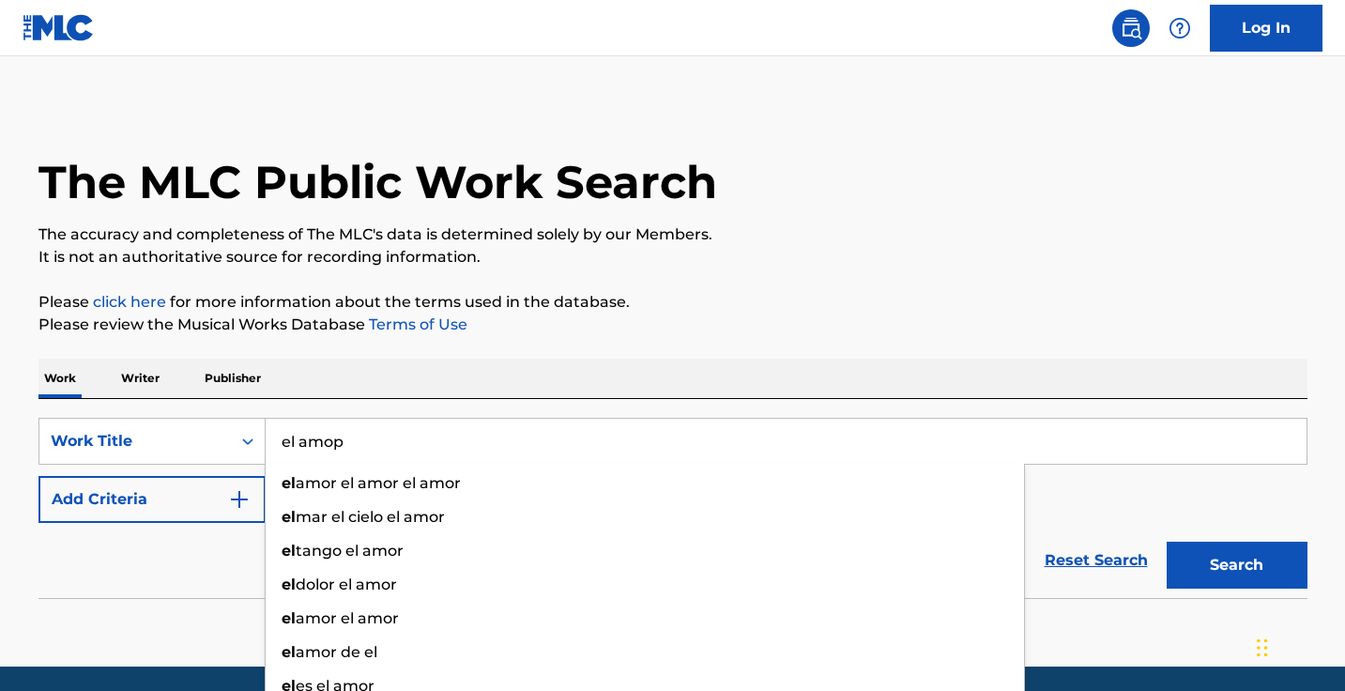
click at [1236, 565] on button "Search" at bounding box center [1236, 564] width 141 height 47
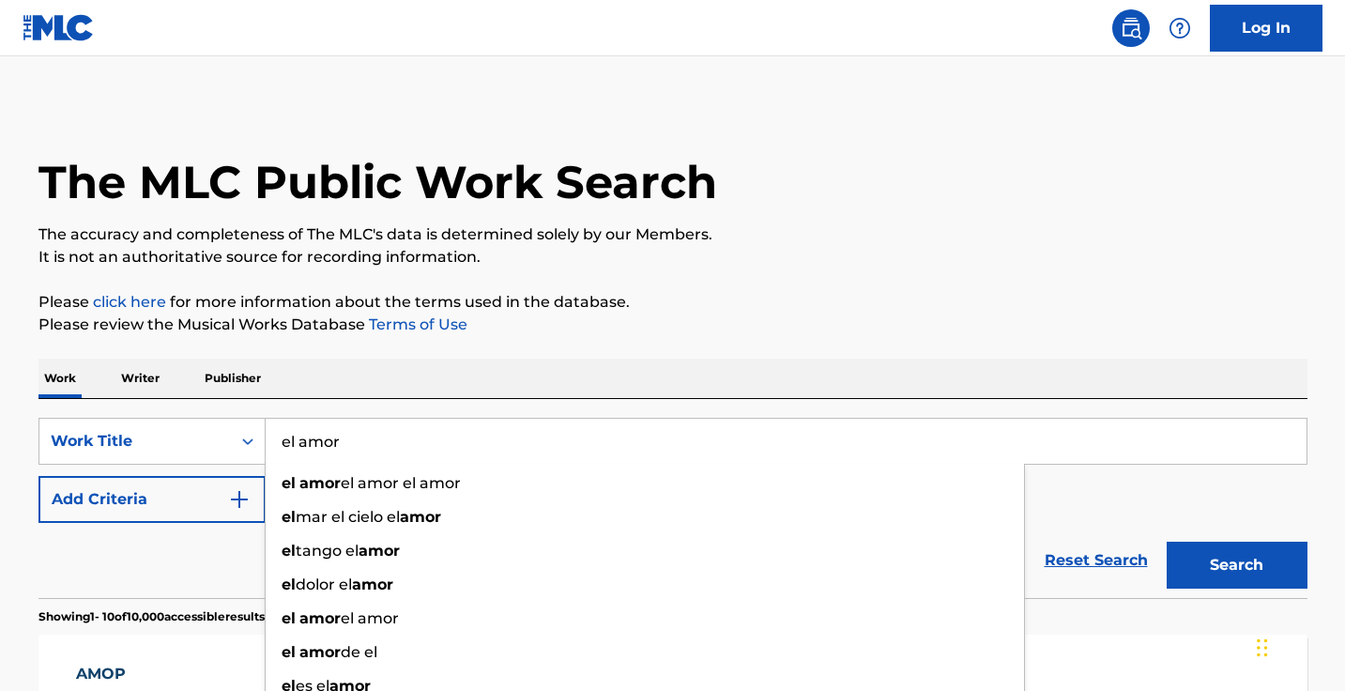
drag, startPoint x: 389, startPoint y: 437, endPoint x: 457, endPoint y: 449, distance: 68.5
click at [457, 449] on input "el amor" at bounding box center [786, 441] width 1041 height 45
type input "el amo"
click at [1236, 565] on button "Search" at bounding box center [1236, 564] width 141 height 47
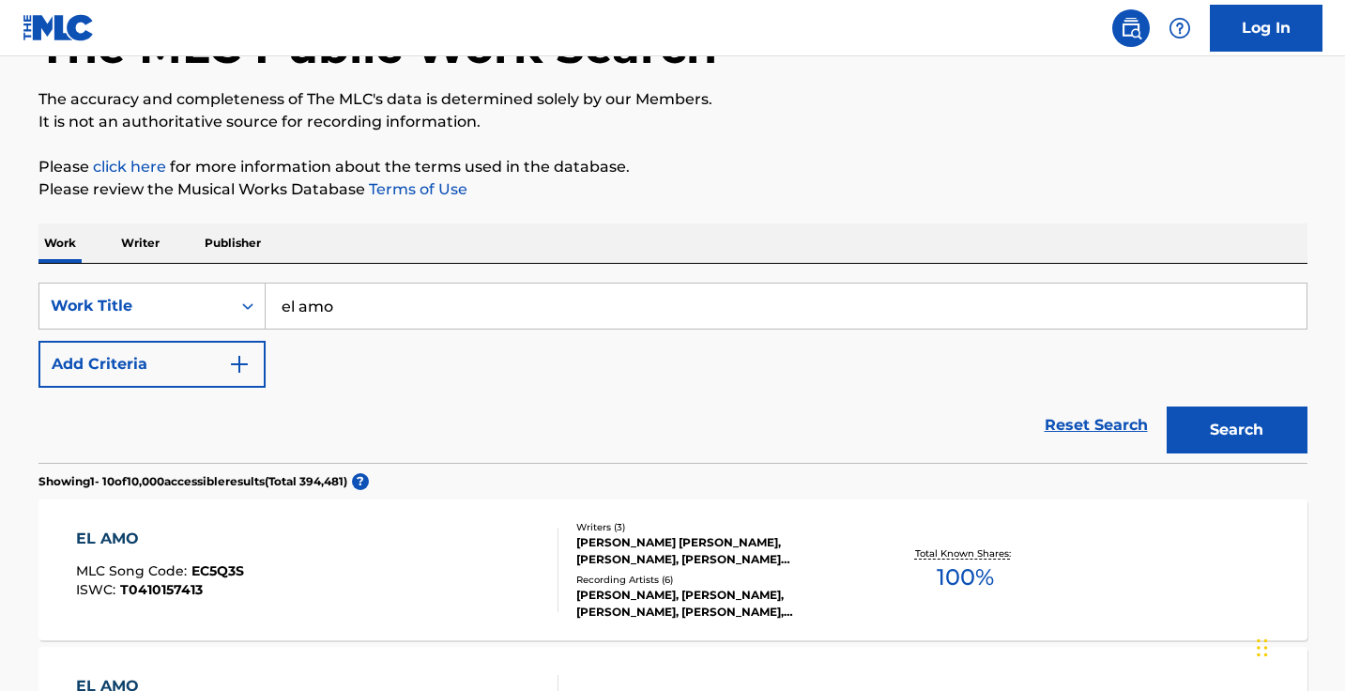
scroll to position [247, 0]
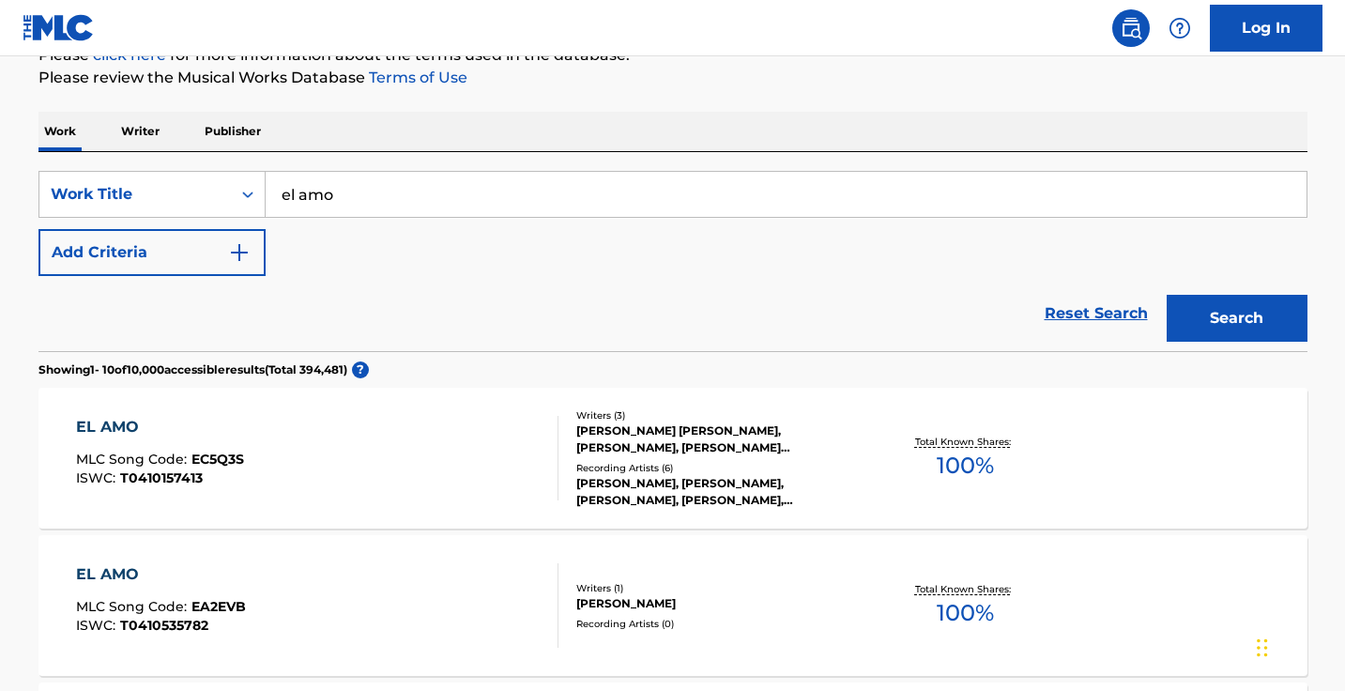
click at [245, 254] on img "Search Form" at bounding box center [239, 252] width 23 height 23
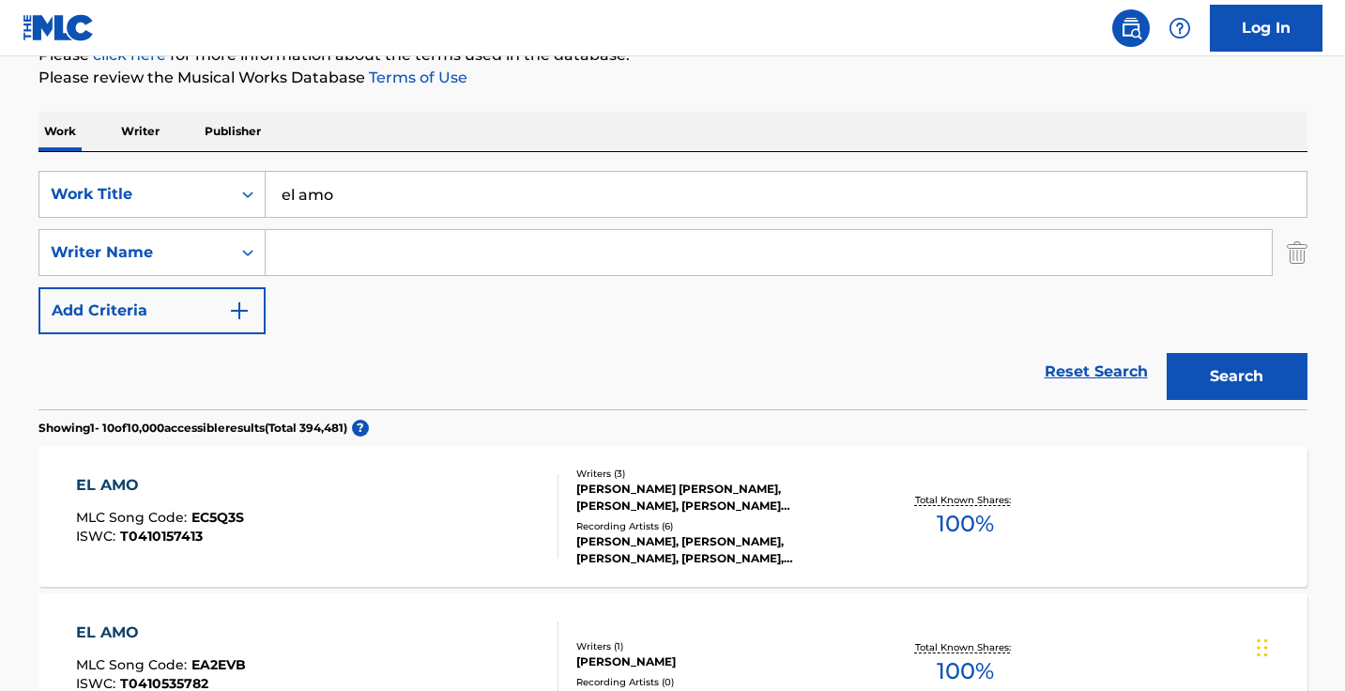
click at [326, 254] on input "Search Form" at bounding box center [769, 252] width 1006 height 45
click at [1236, 376] on button "Search" at bounding box center [1236, 376] width 141 height 47
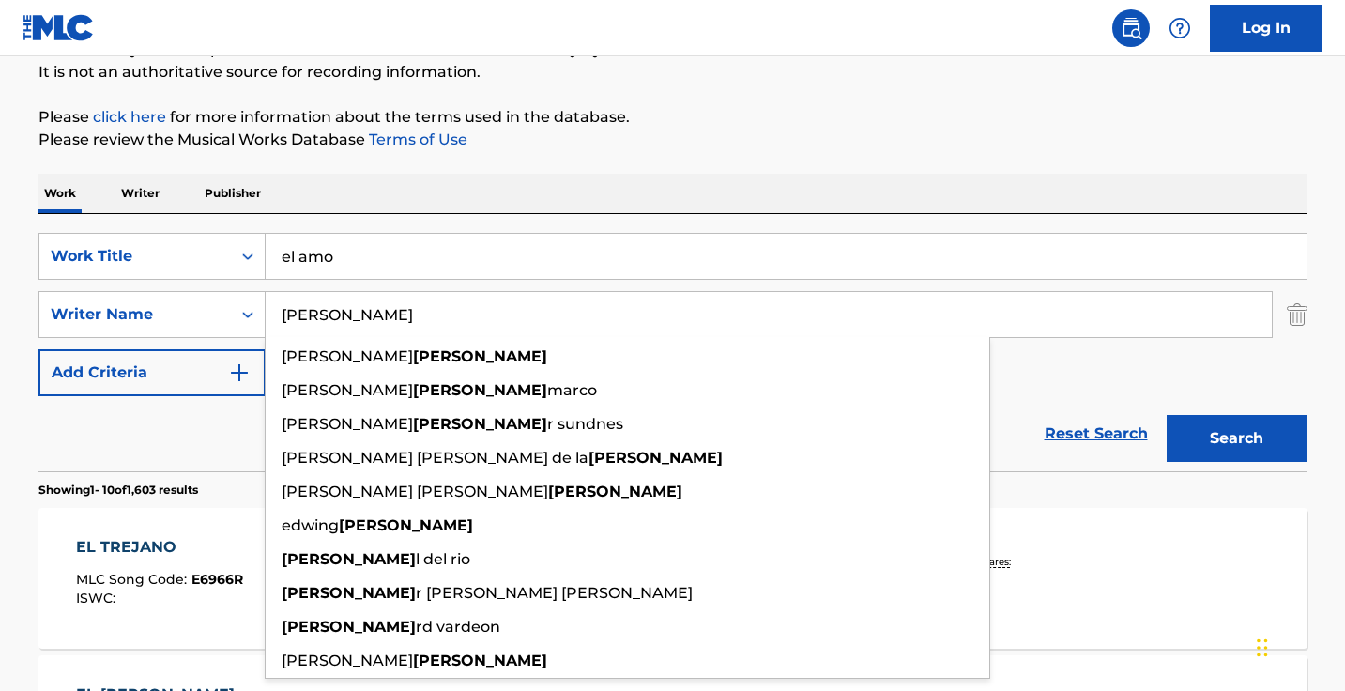
drag, startPoint x: 264, startPoint y: 354, endPoint x: 178, endPoint y: 485, distance: 156.7
click at [178, 485] on p "Showing 1 - 10 of 1,603 results" at bounding box center [118, 489] width 160 height 17
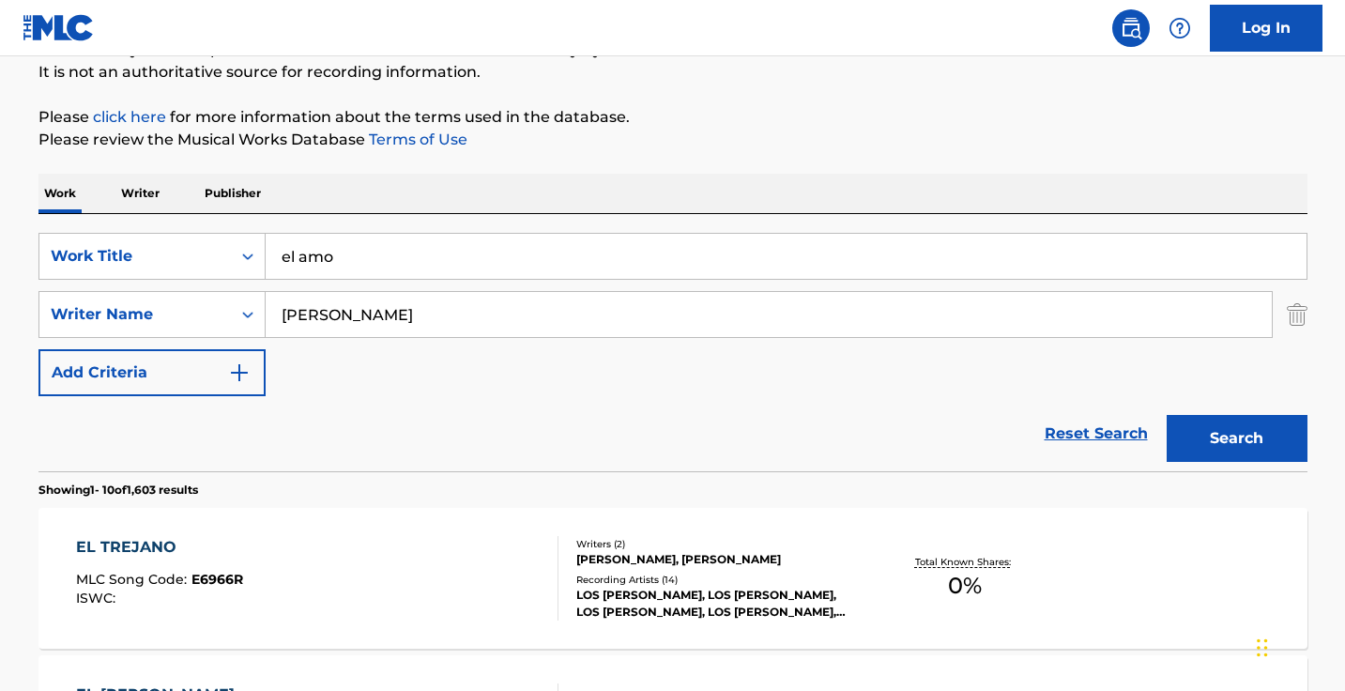
click at [406, 336] on input "[PERSON_NAME]" at bounding box center [769, 314] width 1006 height 45
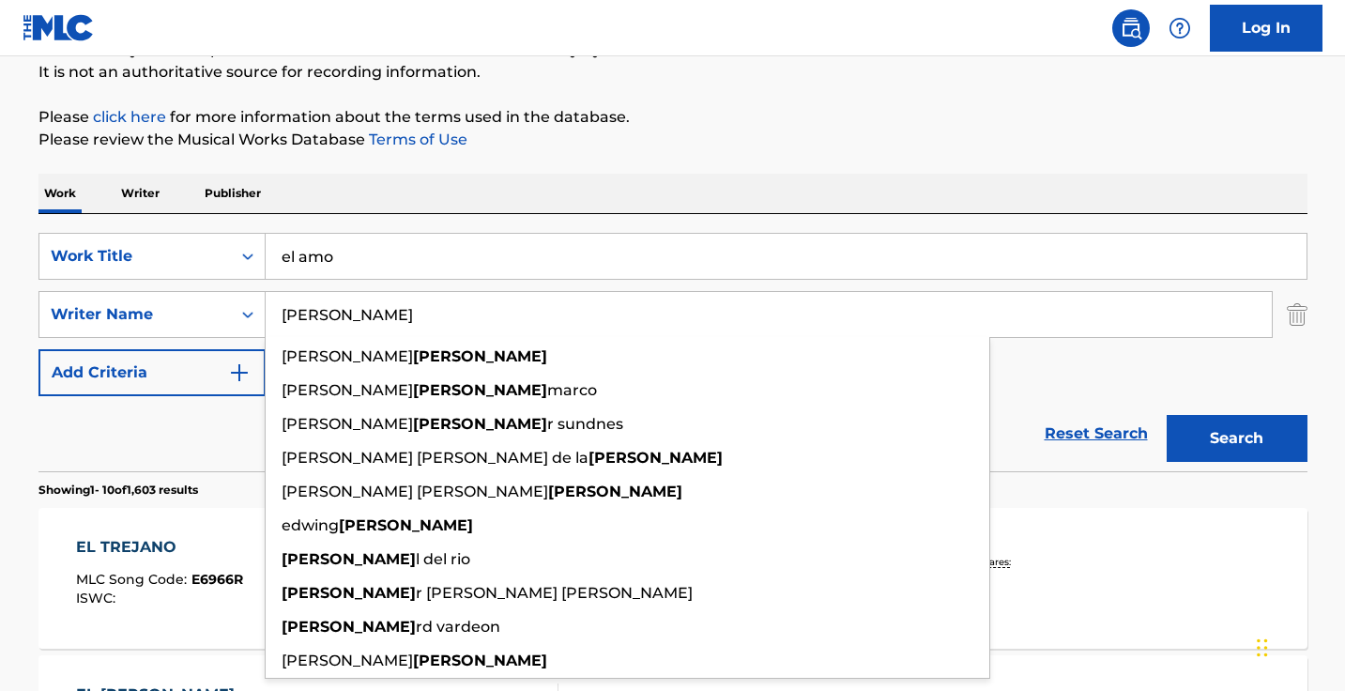
click at [406, 336] on input "[PERSON_NAME]" at bounding box center [769, 314] width 1006 height 45
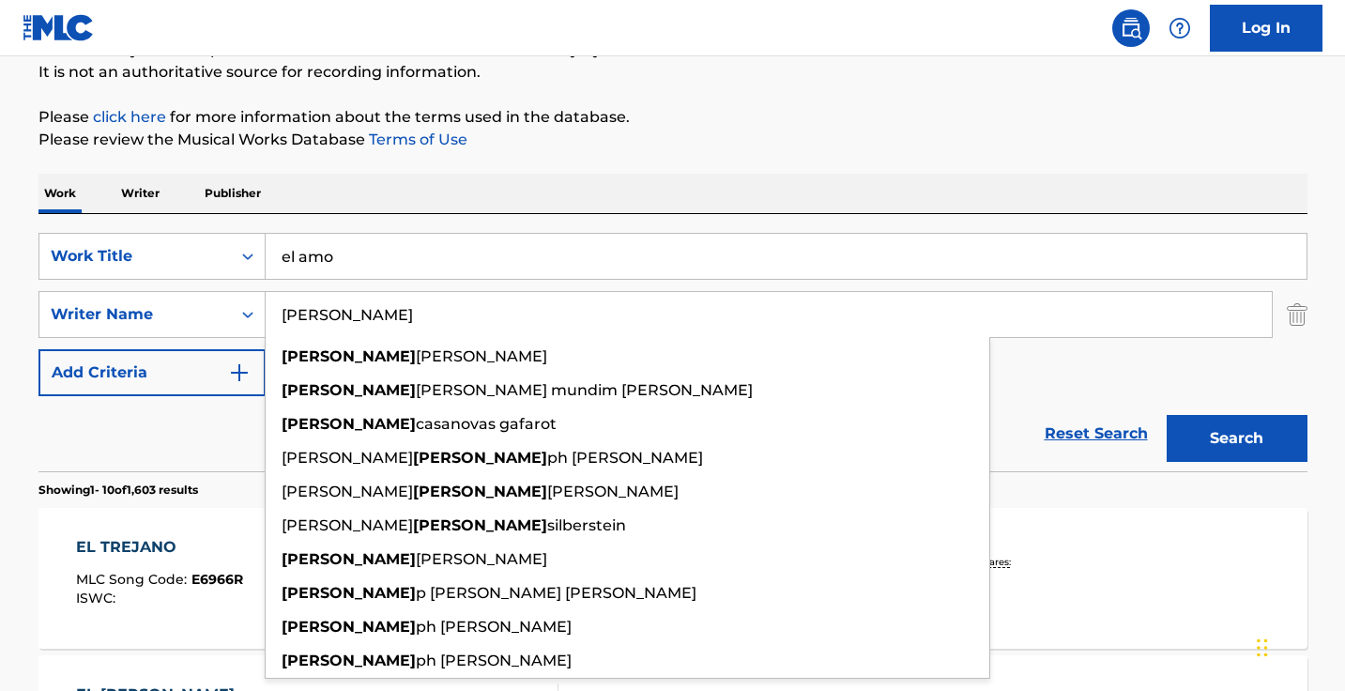
click at [1236, 438] on button "Search" at bounding box center [1236, 438] width 141 height 47
click at [483, 303] on input "[PERSON_NAME]" at bounding box center [769, 314] width 1006 height 45
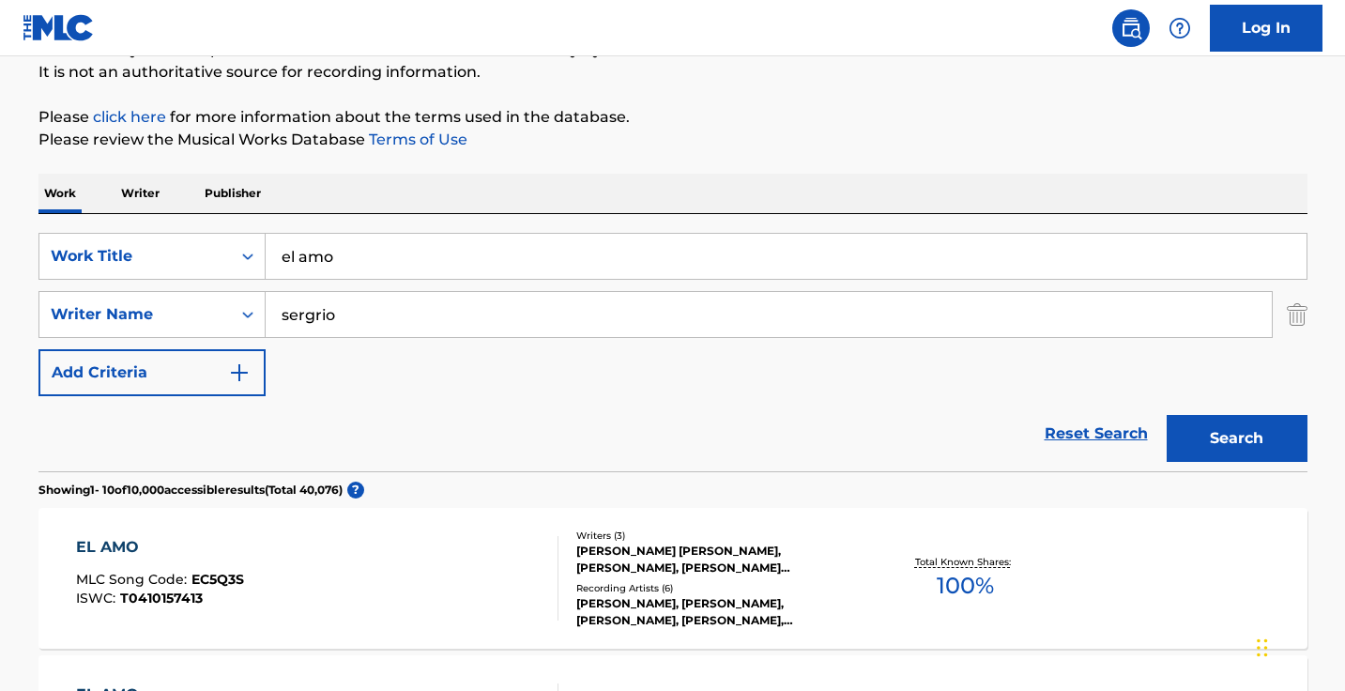
click at [1236, 438] on button "Search" at bounding box center [1236, 438] width 141 height 47
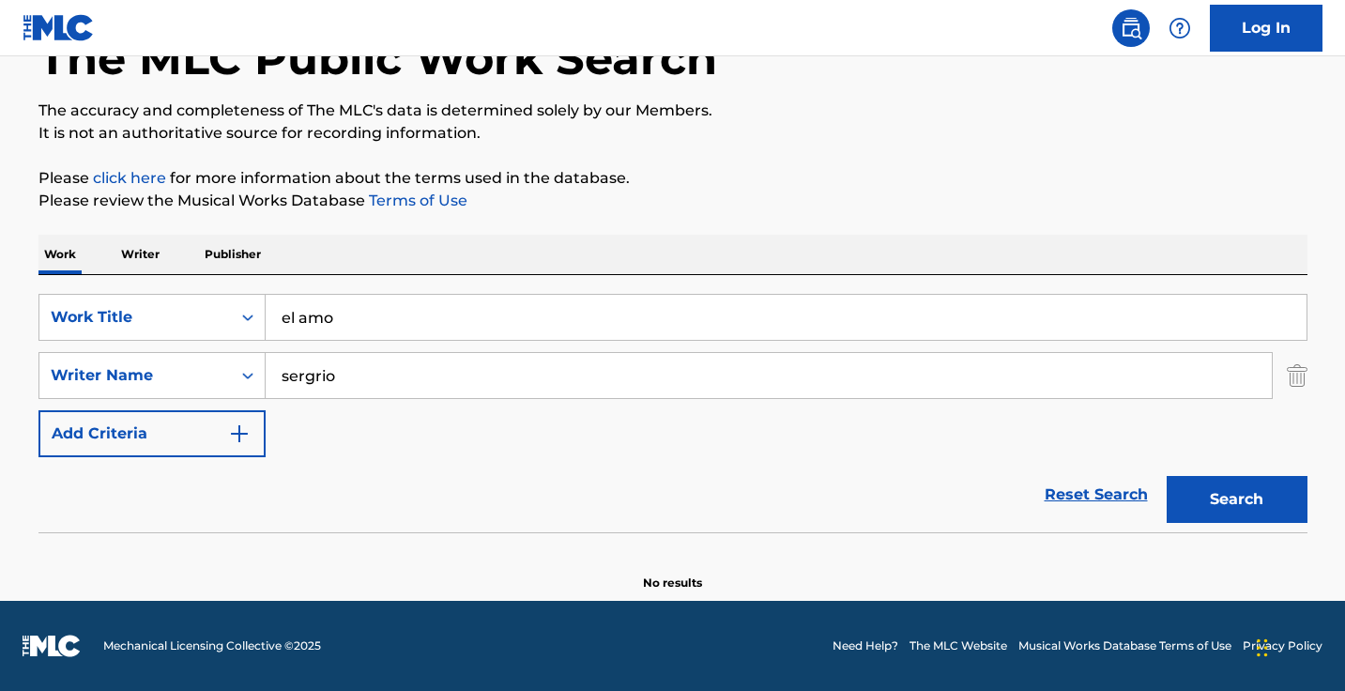
click at [466, 360] on input "sergrio" at bounding box center [769, 375] width 1006 height 45
click at [466, 373] on input "sergrio" at bounding box center [769, 375] width 1006 height 45
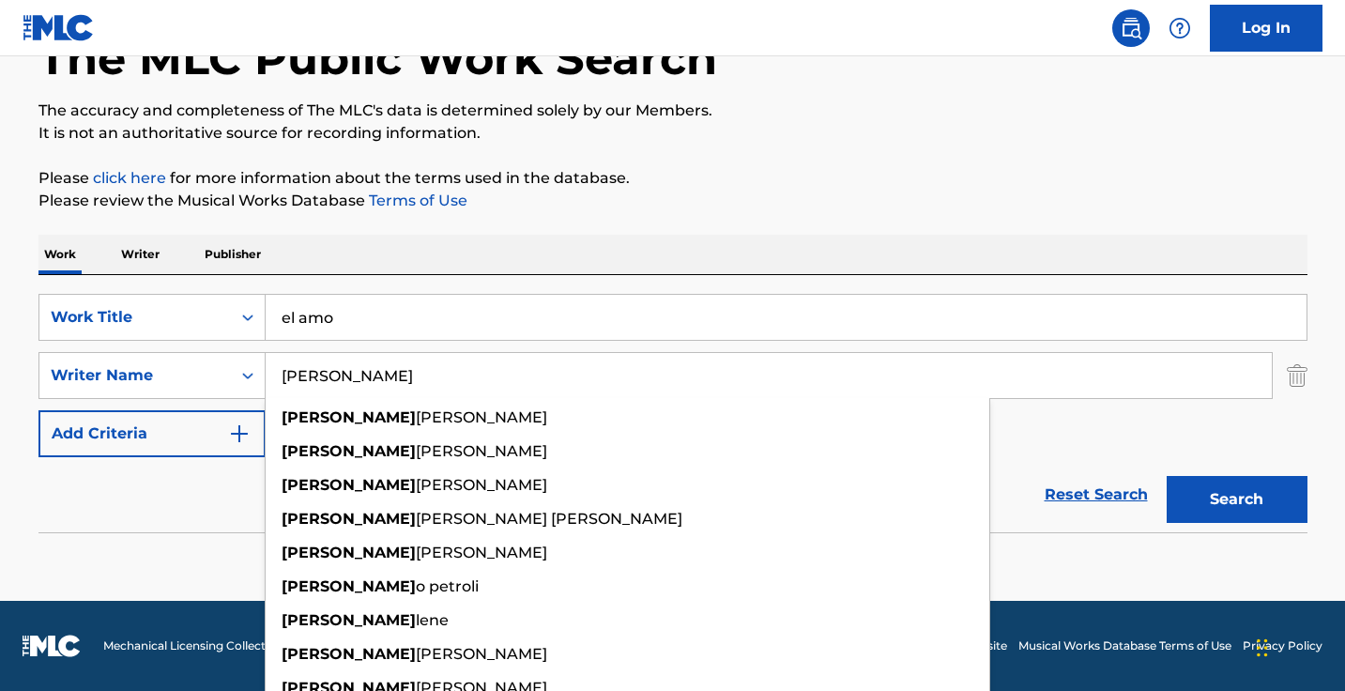
click at [1236, 499] on button "Search" at bounding box center [1236, 499] width 141 height 47
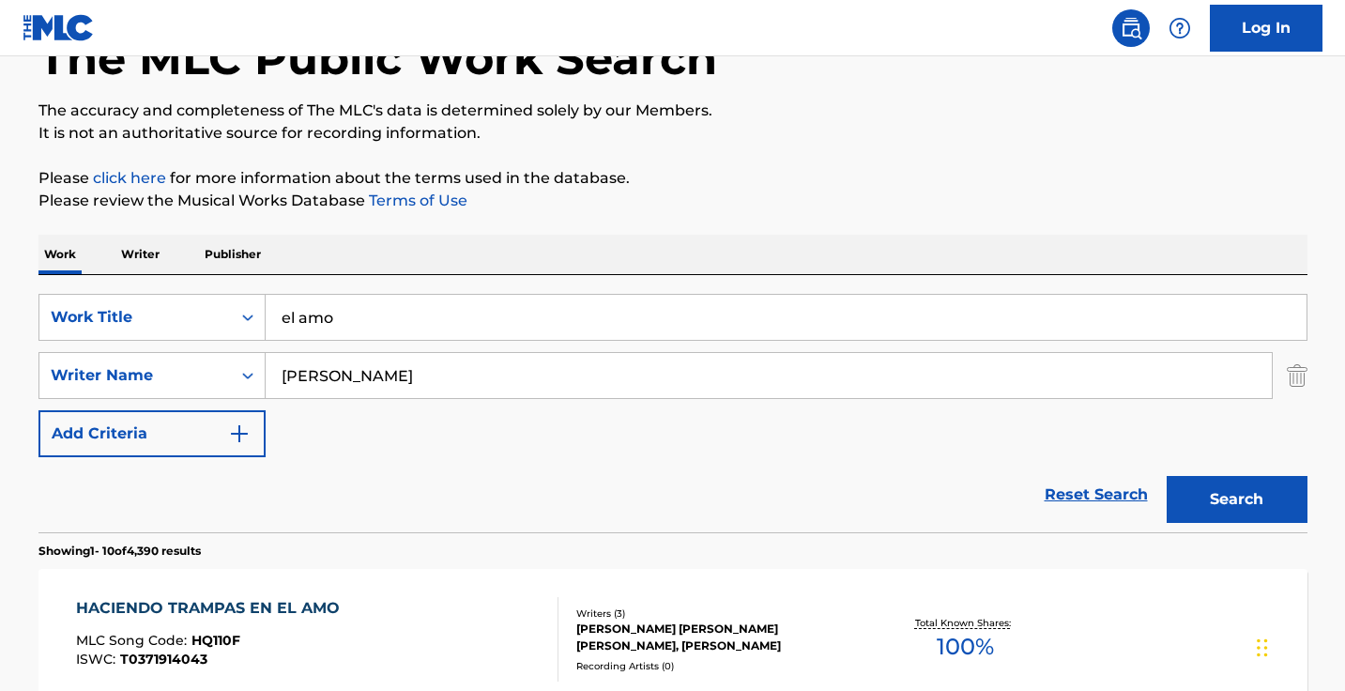
click at [364, 373] on input "[PERSON_NAME]" at bounding box center [769, 375] width 1006 height 45
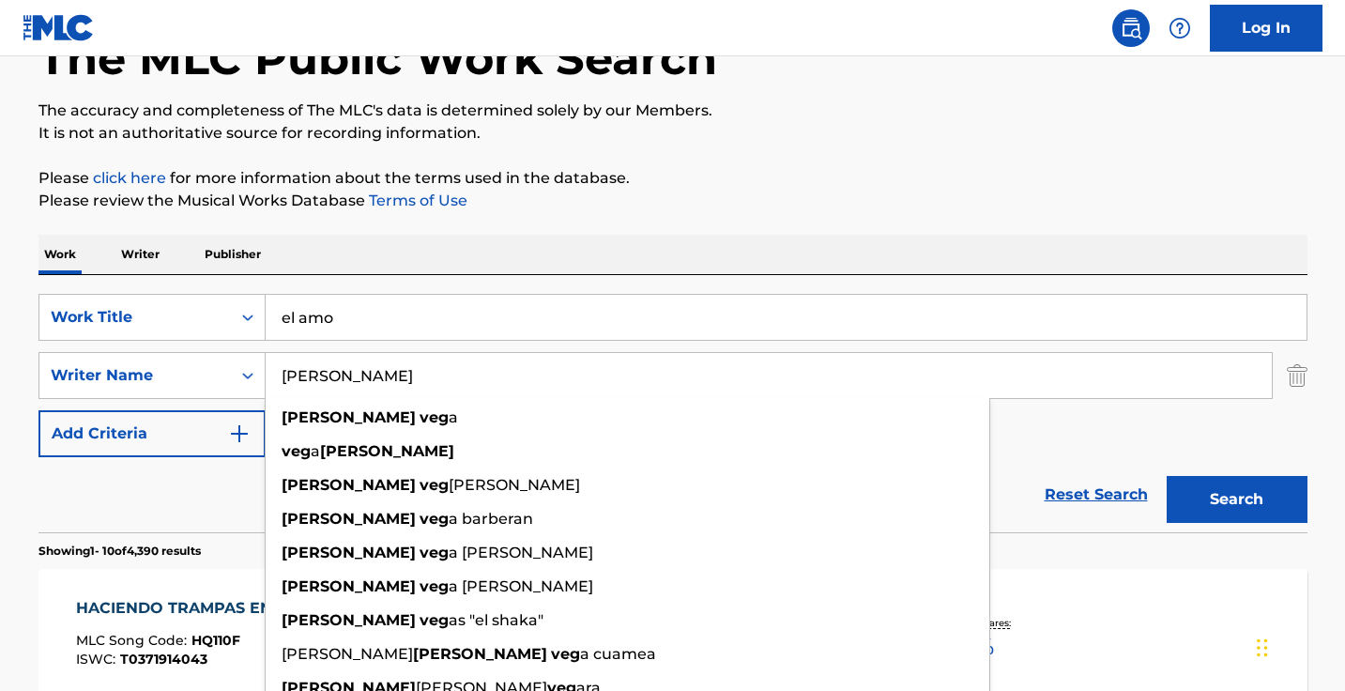
type input "[PERSON_NAME]"
click at [1236, 499] on button "Search" at bounding box center [1236, 499] width 141 height 47
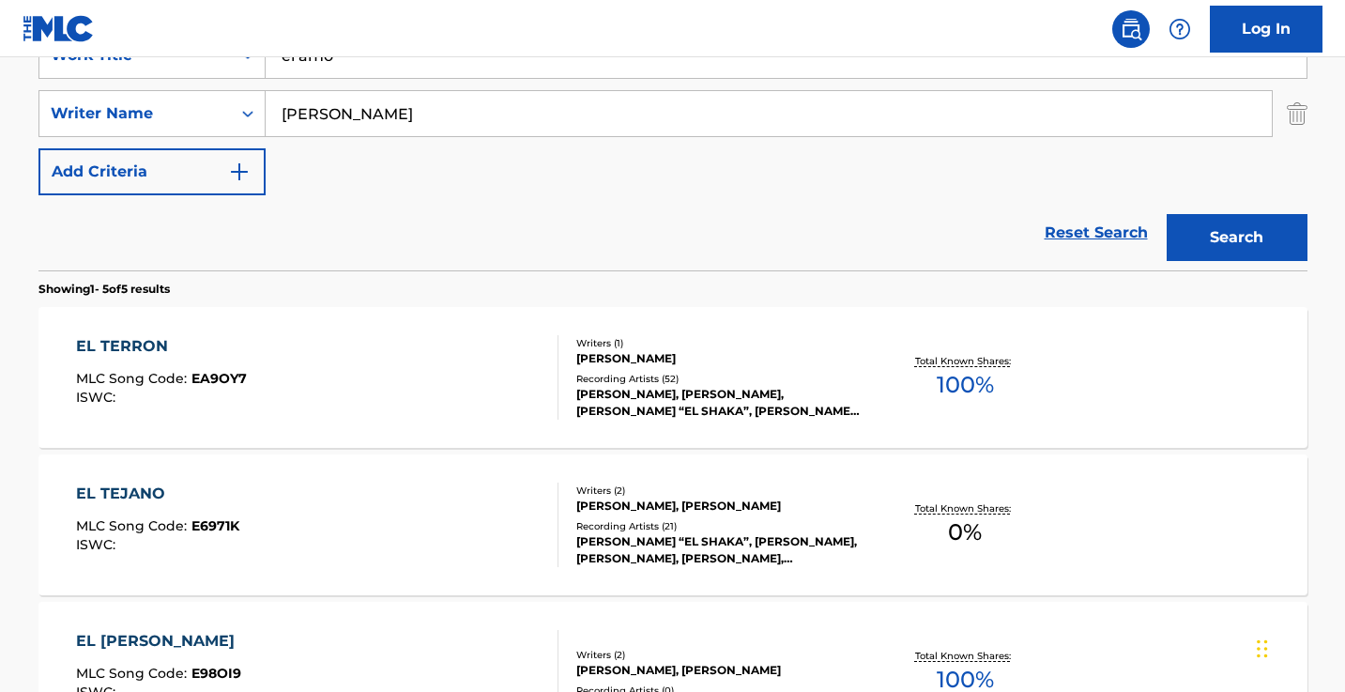
scroll to position [353, 0]
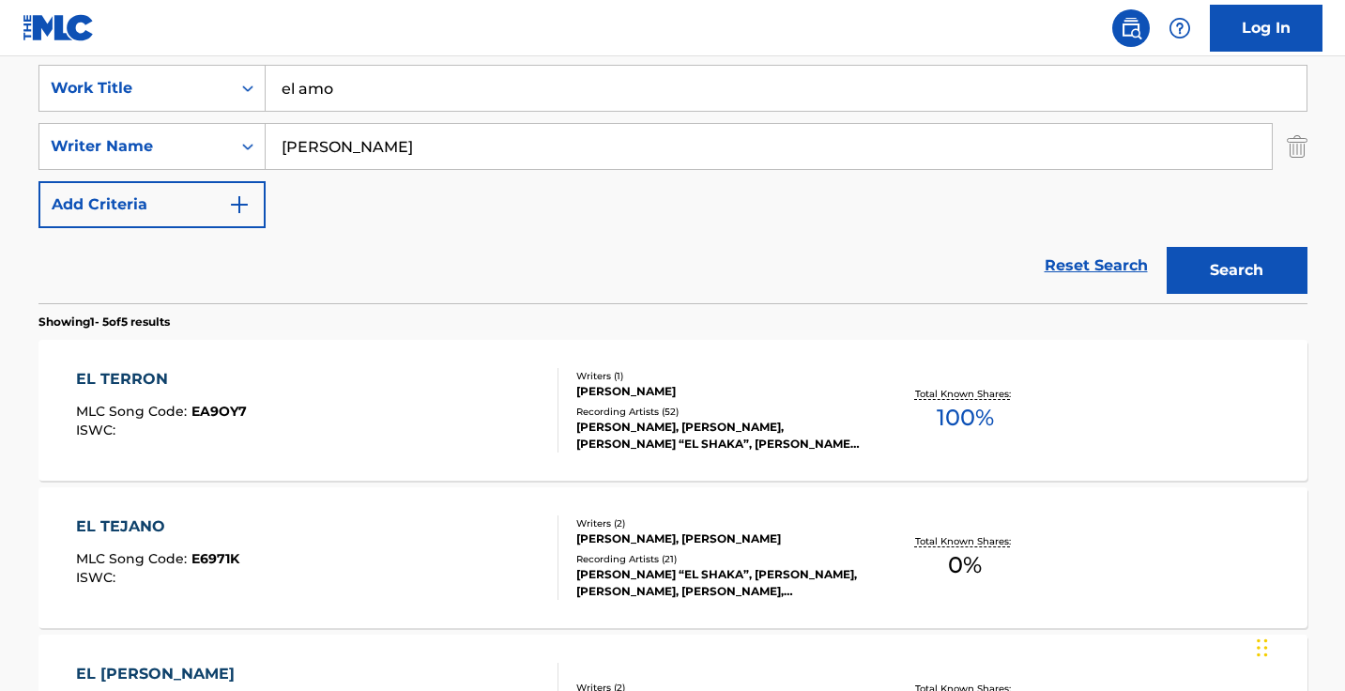
click at [357, 95] on input "el amo" at bounding box center [786, 88] width 1041 height 45
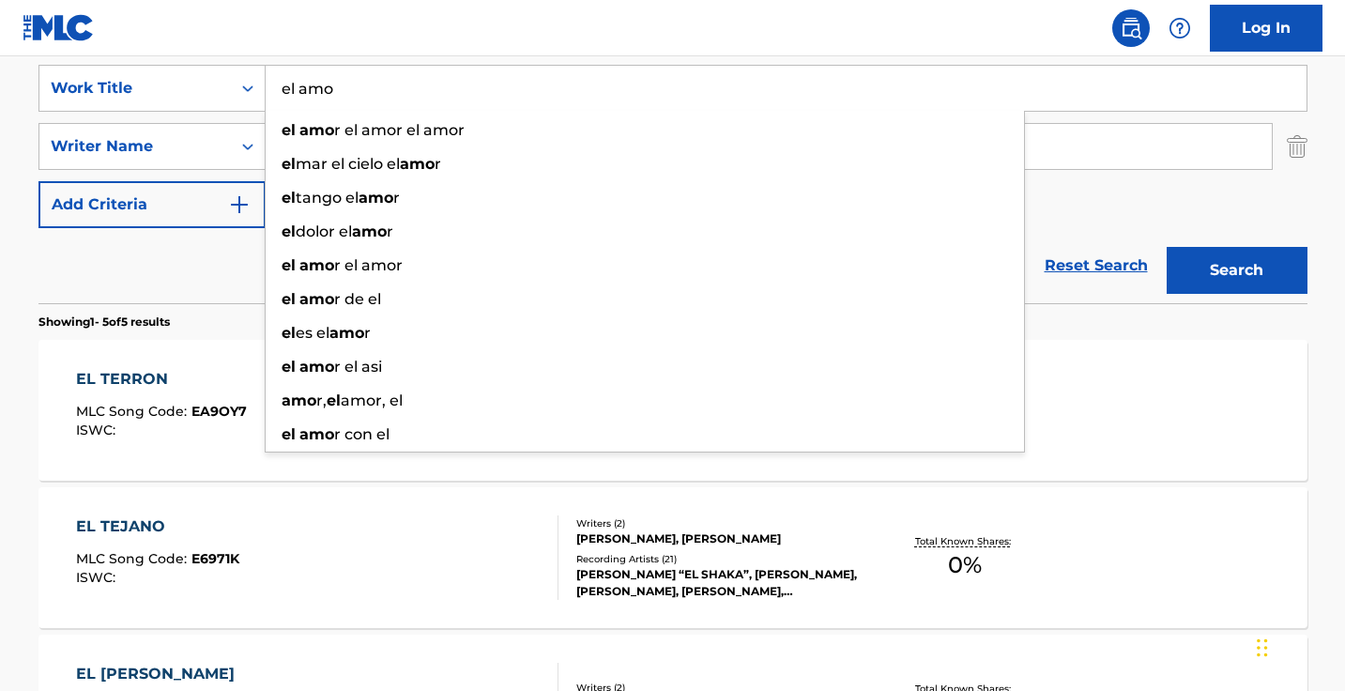
click at [357, 95] on input "el amo" at bounding box center [786, 88] width 1041 height 45
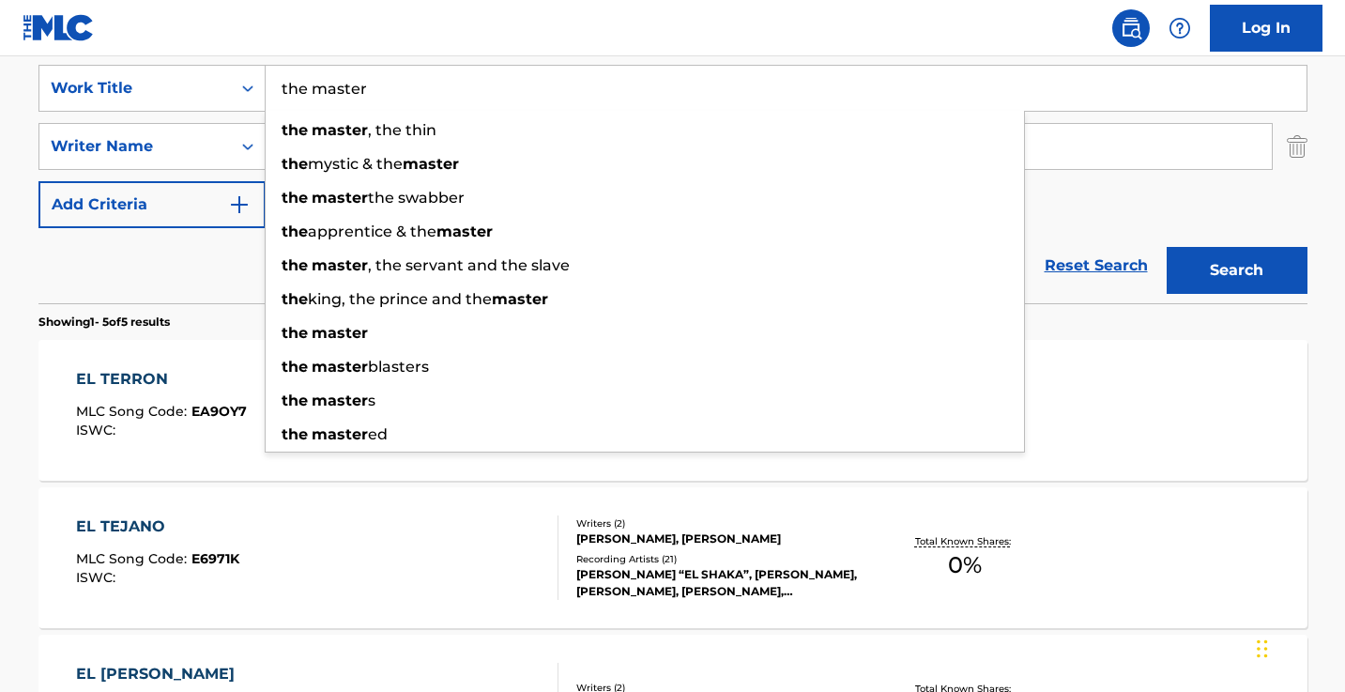
click at [1236, 270] on button "Search" at bounding box center [1236, 270] width 141 height 47
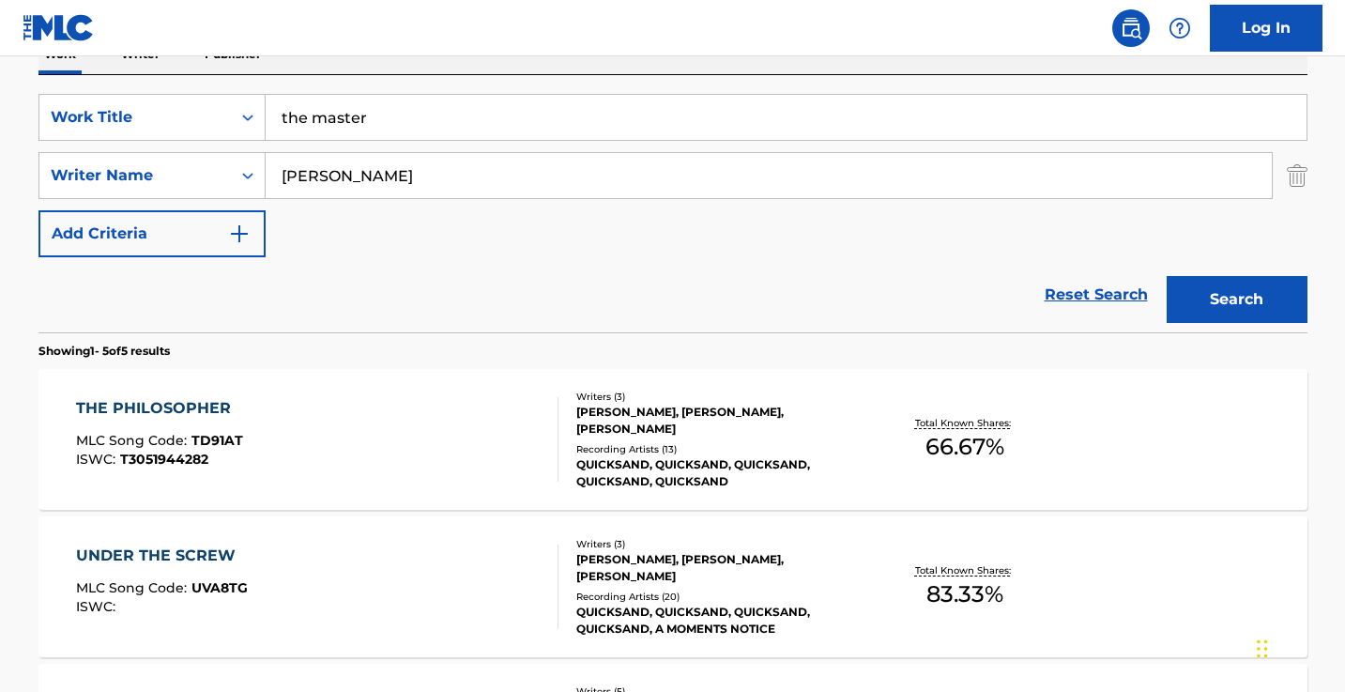
scroll to position [307, 0]
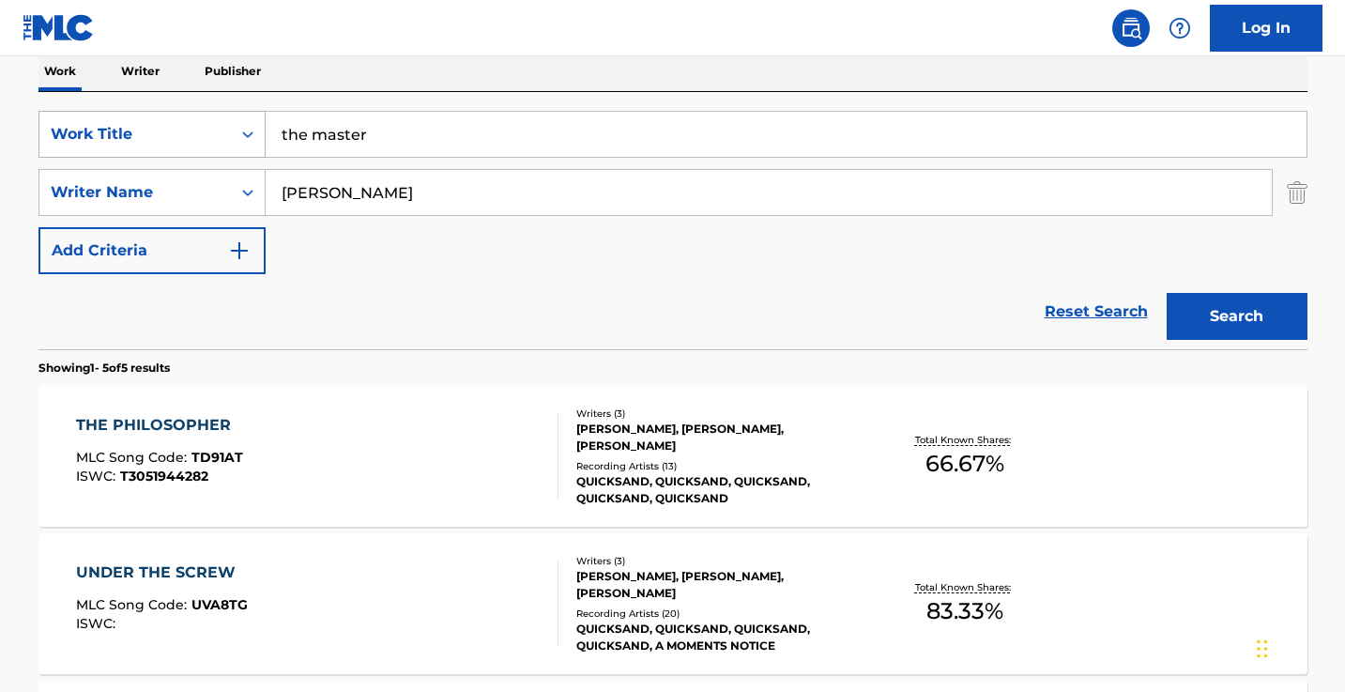
drag, startPoint x: 426, startPoint y: 127, endPoint x: 254, endPoint y: 127, distance: 171.7
click at [254, 127] on div "SearchWithCriteriab90ea190-b78a-454d-bfb4-2810541c7626 Work Title the master" at bounding box center [672, 134] width 1269 height 47
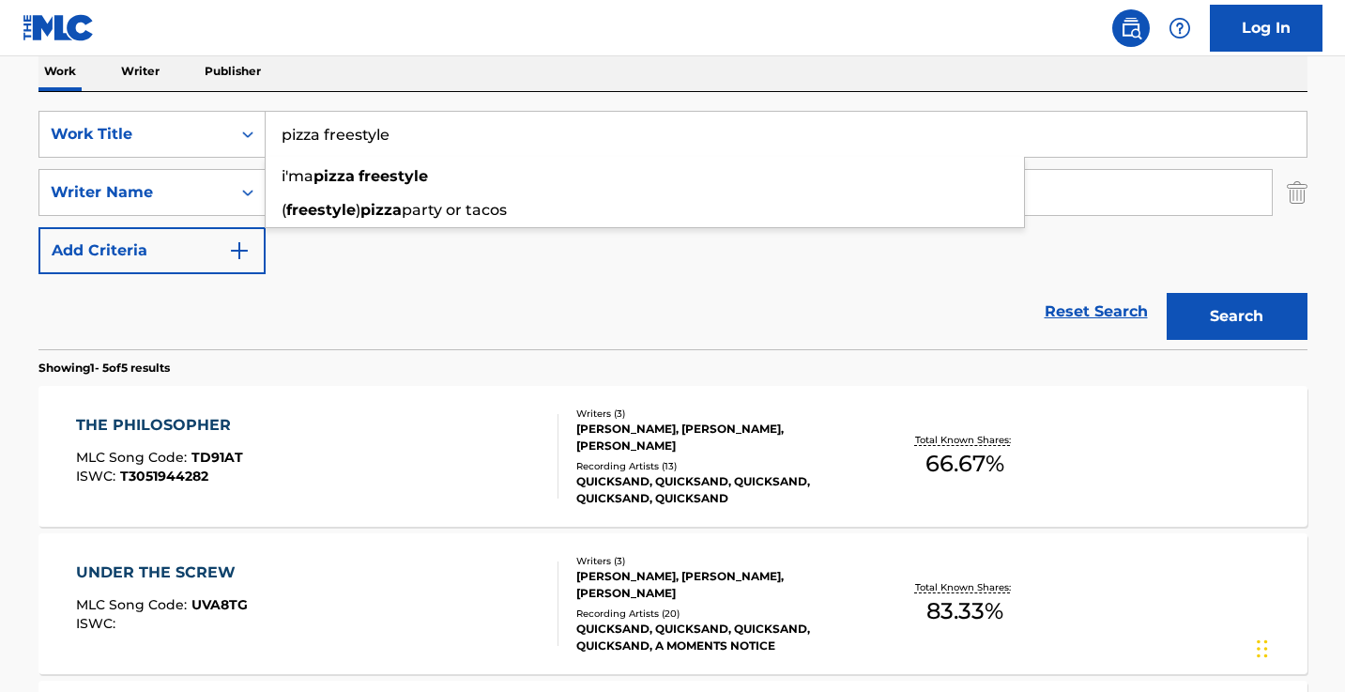
type input "pizza freestyle"
click at [376, 276] on div "Reset Search Search" at bounding box center [672, 311] width 1269 height 75
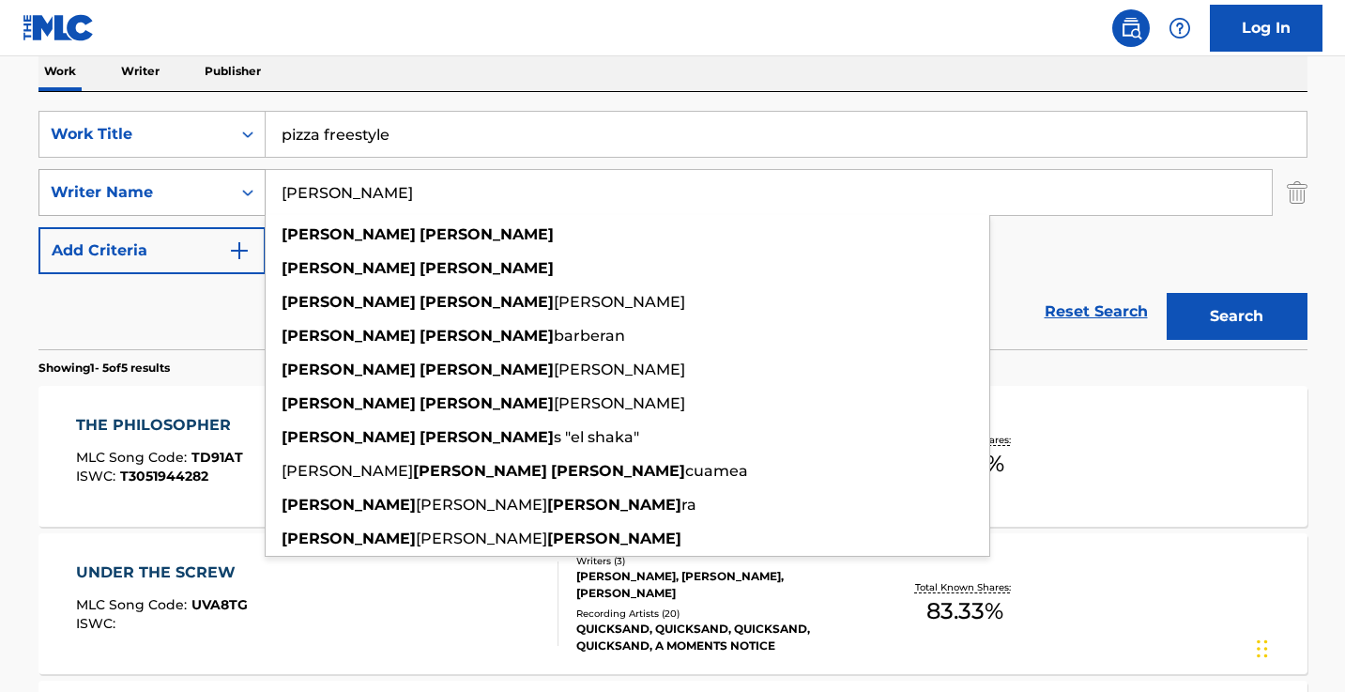
drag, startPoint x: 412, startPoint y: 208, endPoint x: 190, endPoint y: 179, distance: 224.3
click at [193, 179] on div "SearchWithCriteria37786b80-5869-4c21-b36a-c425e3740a21 Writer Name [PERSON_NAME…" at bounding box center [672, 192] width 1269 height 47
click at [1236, 316] on button "Search" at bounding box center [1236, 316] width 141 height 47
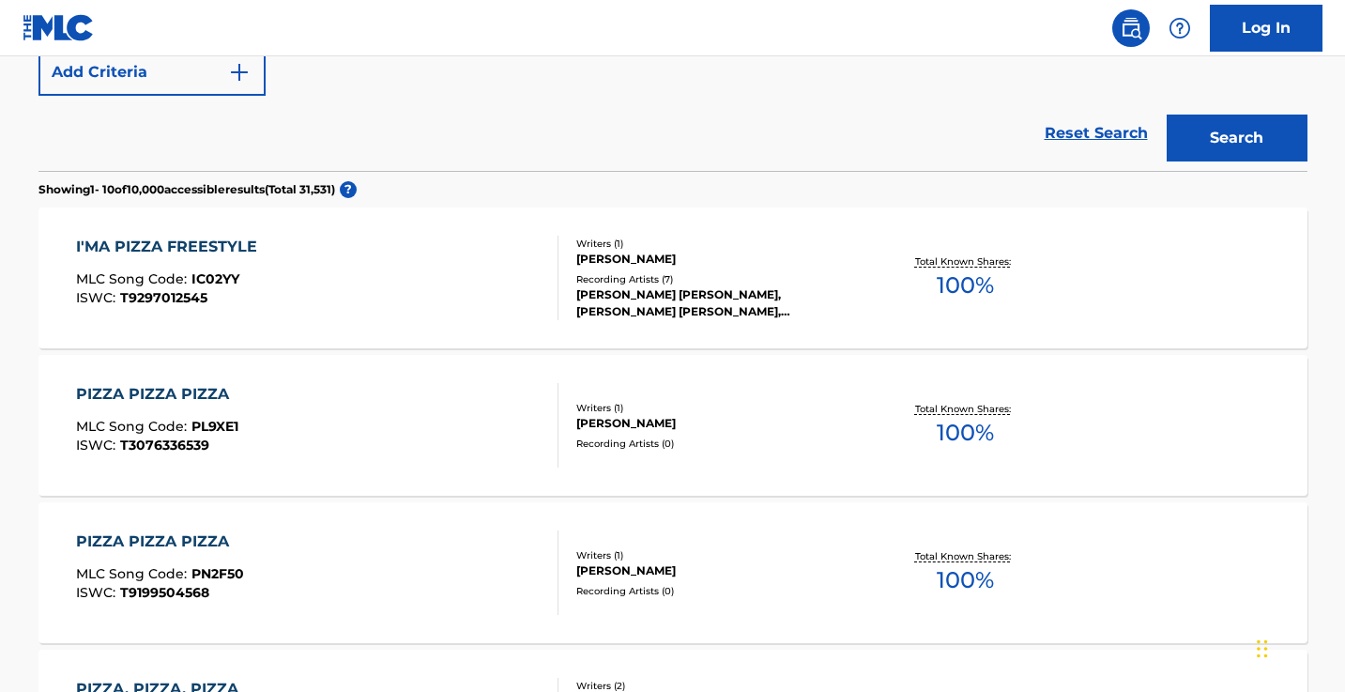
scroll to position [300, 0]
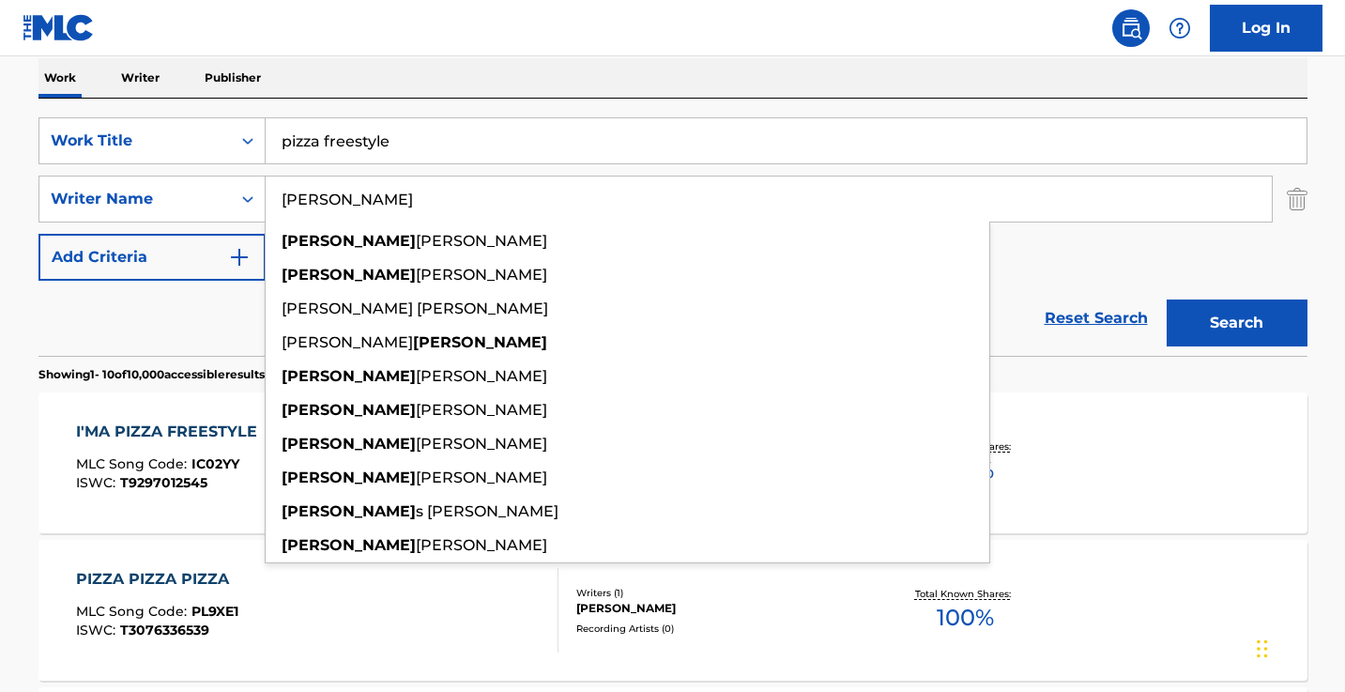
click at [1236, 323] on button "Search" at bounding box center [1236, 322] width 141 height 47
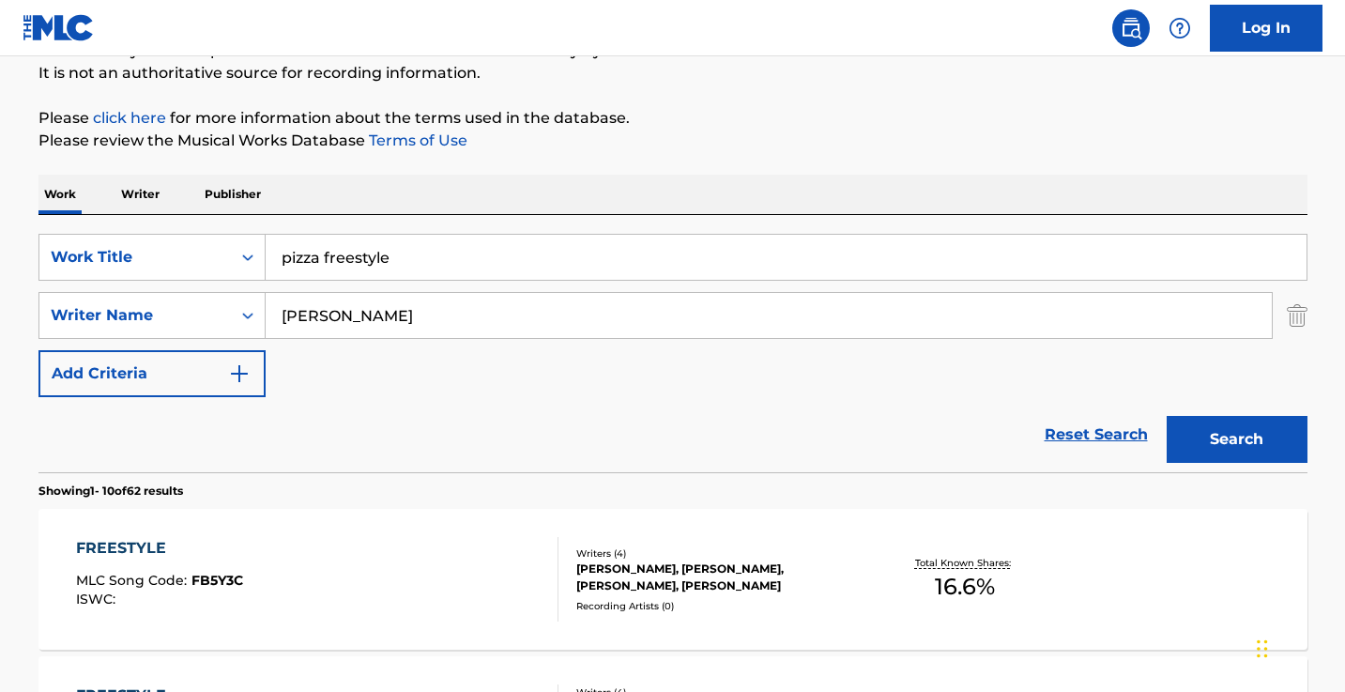
click at [470, 302] on input "[PERSON_NAME]" at bounding box center [769, 315] width 1006 height 45
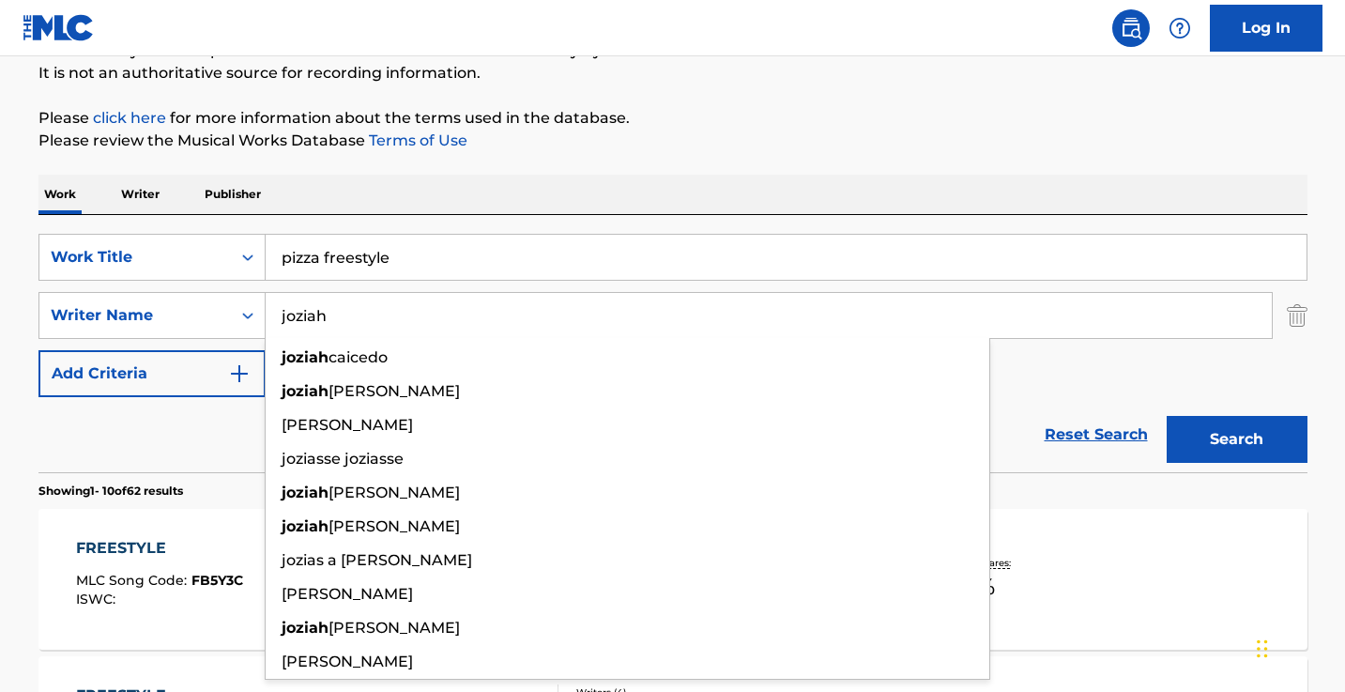
click at [1236, 439] on button "Search" at bounding box center [1236, 439] width 141 height 47
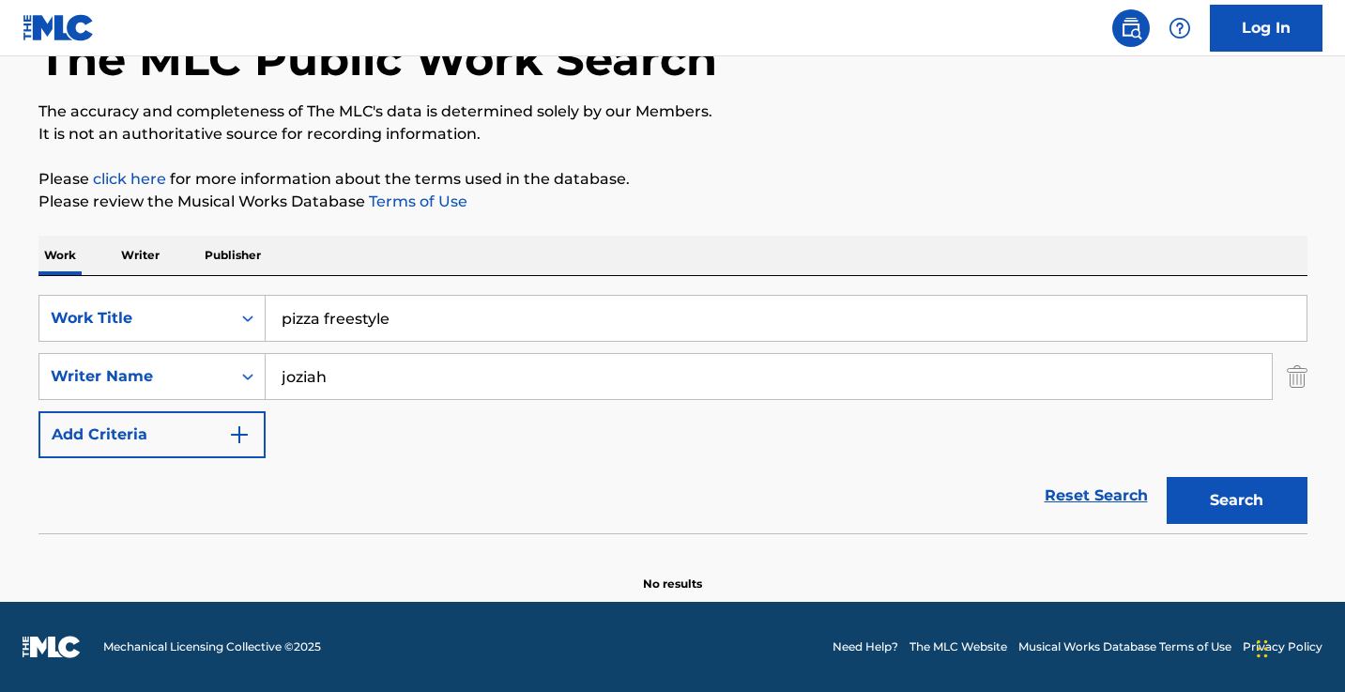
scroll to position [123, 0]
click at [409, 375] on input "joziah" at bounding box center [769, 376] width 1006 height 45
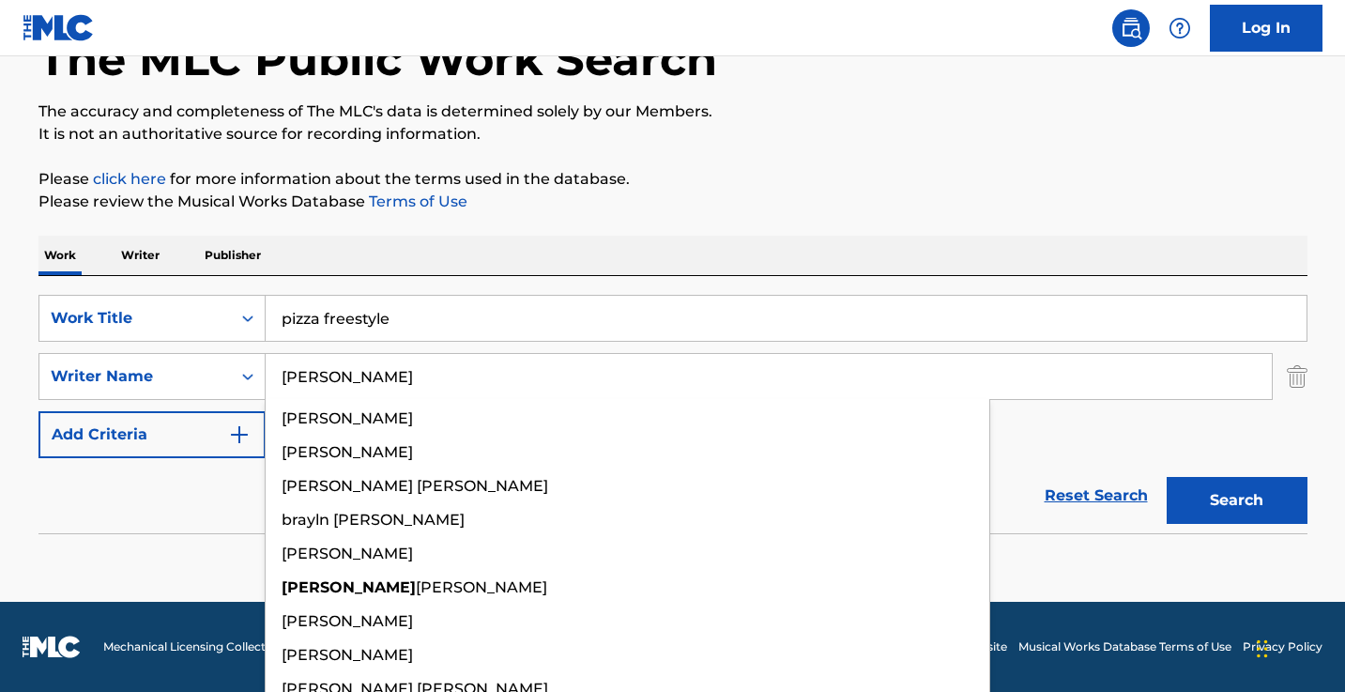
click at [1236, 500] on button "Search" at bounding box center [1236, 500] width 141 height 47
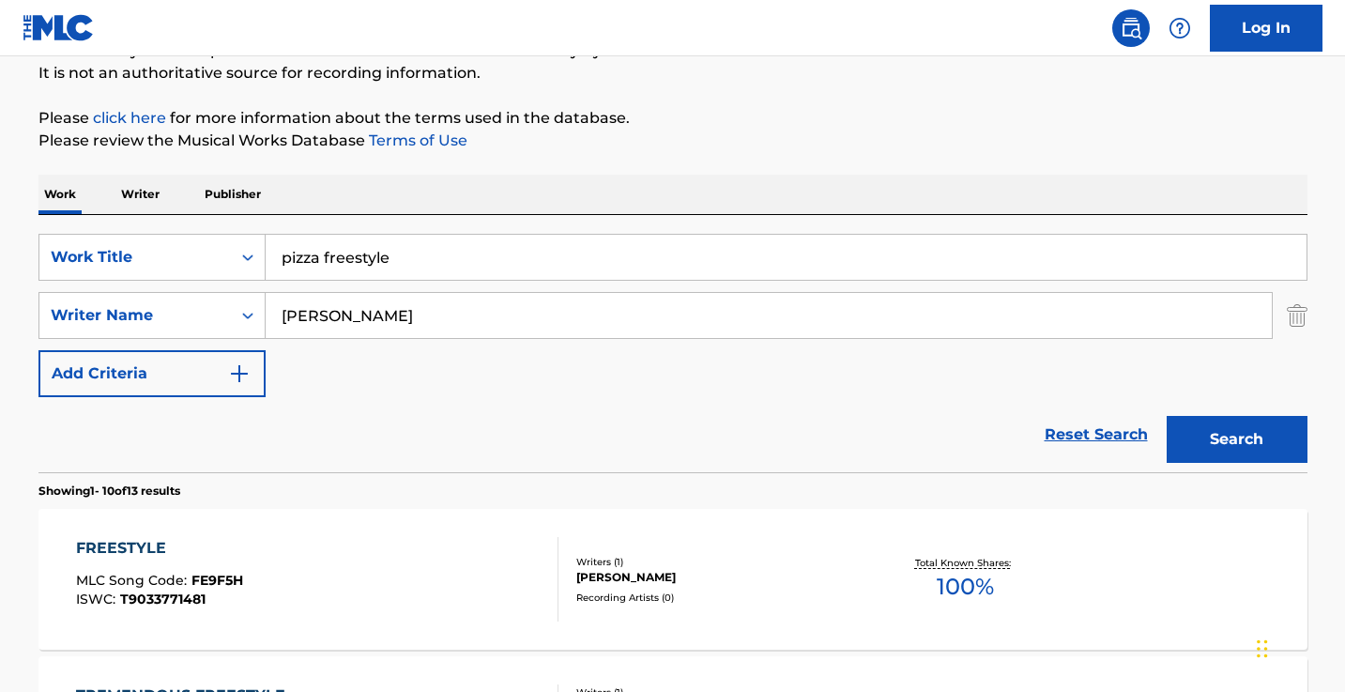
scroll to position [275, 0]
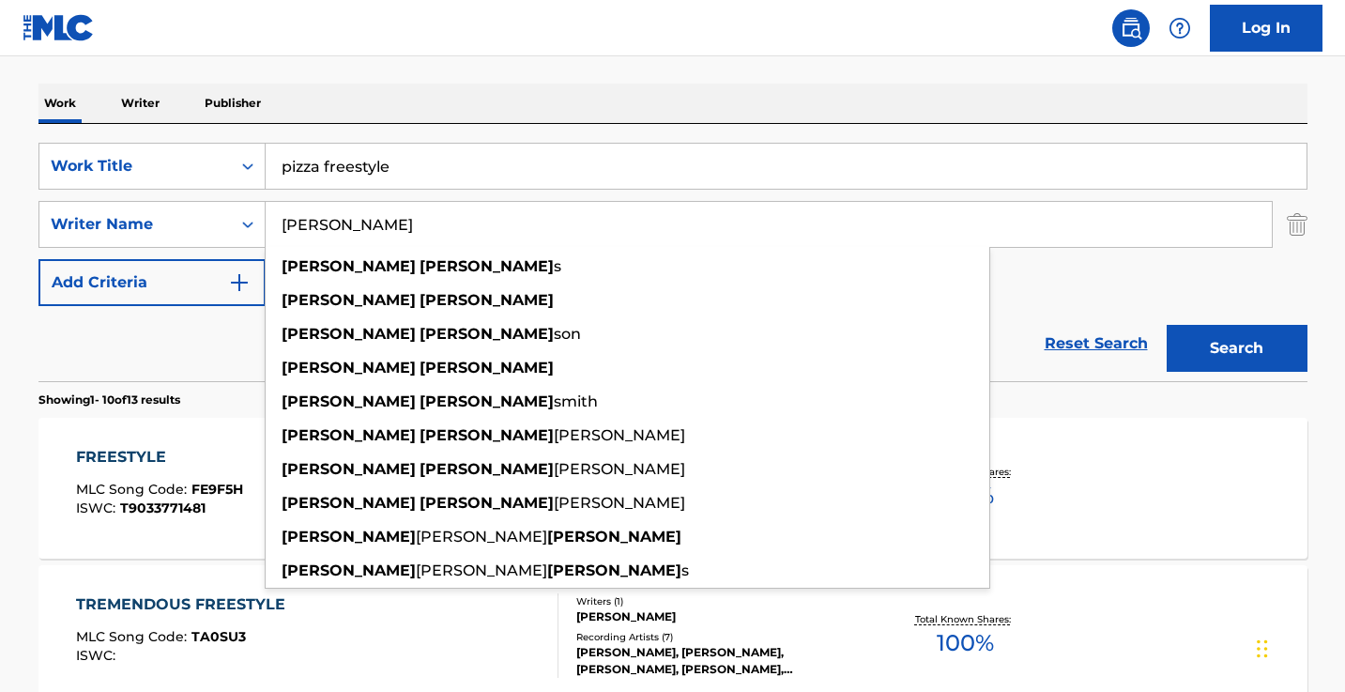
type input "[PERSON_NAME]"
click at [1236, 348] on button "Search" at bounding box center [1236, 348] width 141 height 47
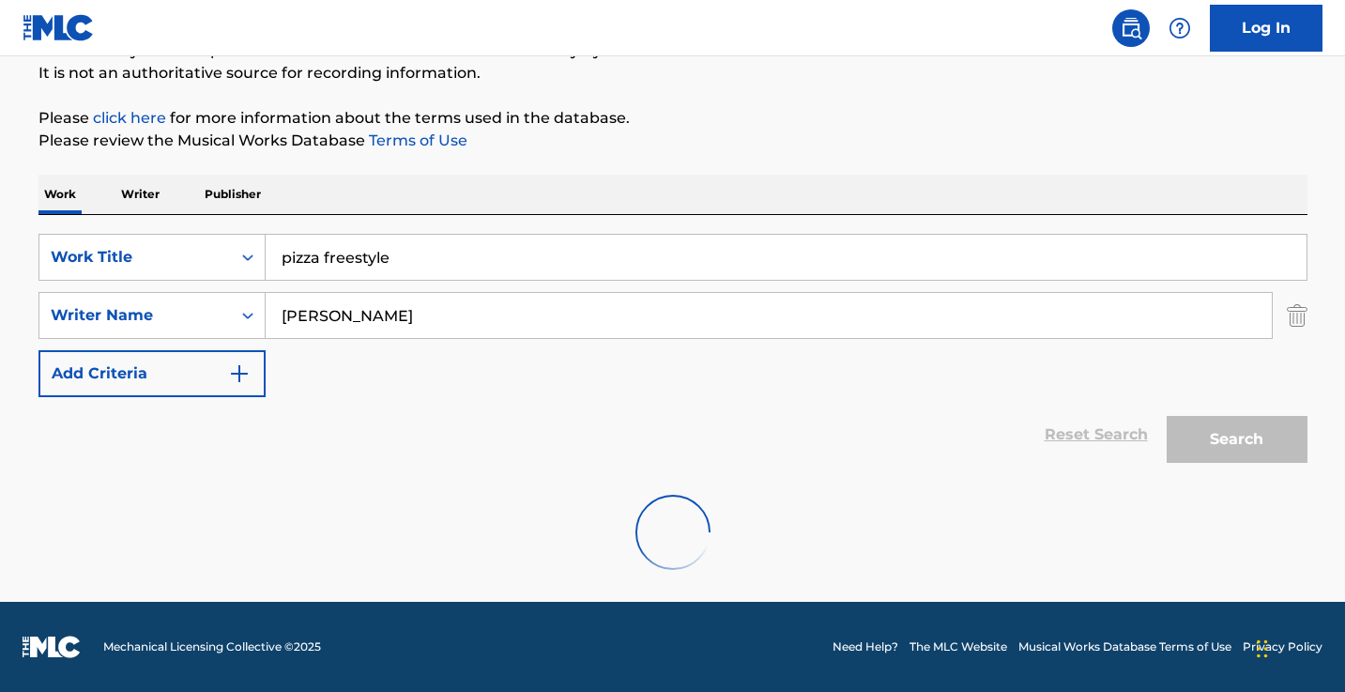
scroll to position [123, 0]
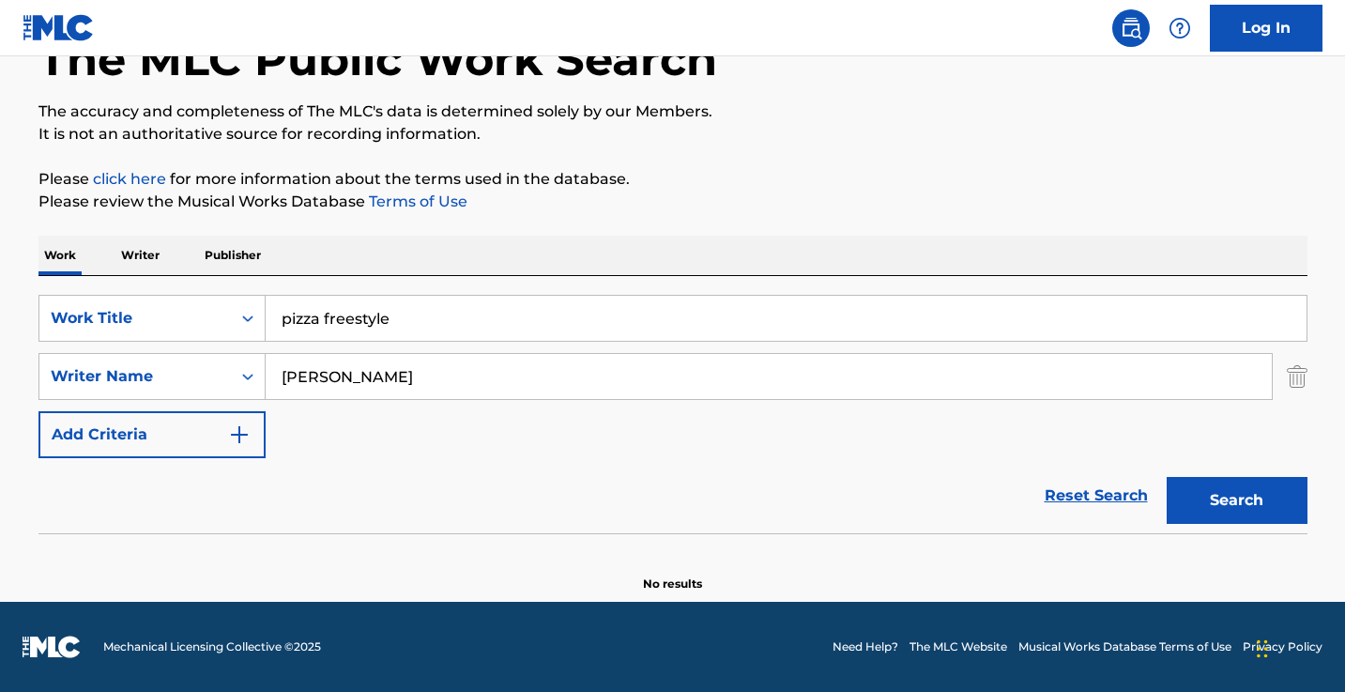
click at [142, 251] on p "Writer" at bounding box center [140, 255] width 50 height 39
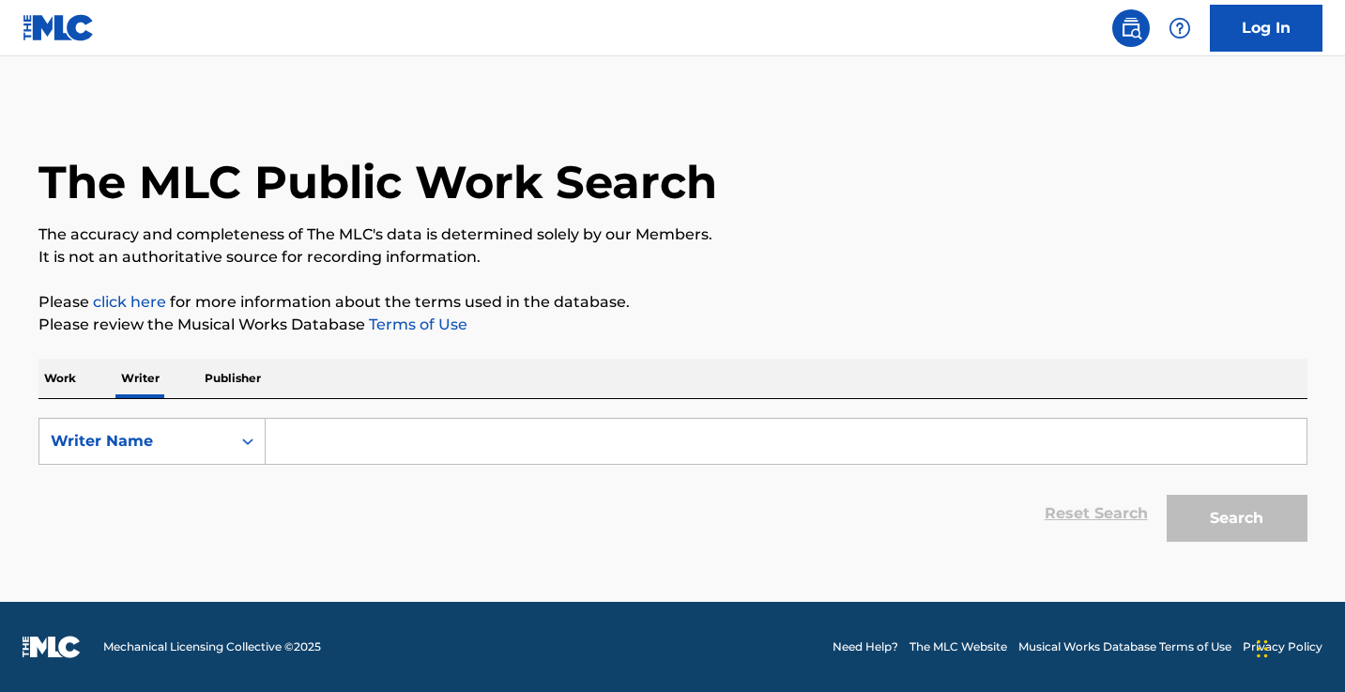
click at [347, 446] on input "Search Form" at bounding box center [786, 441] width 1041 height 45
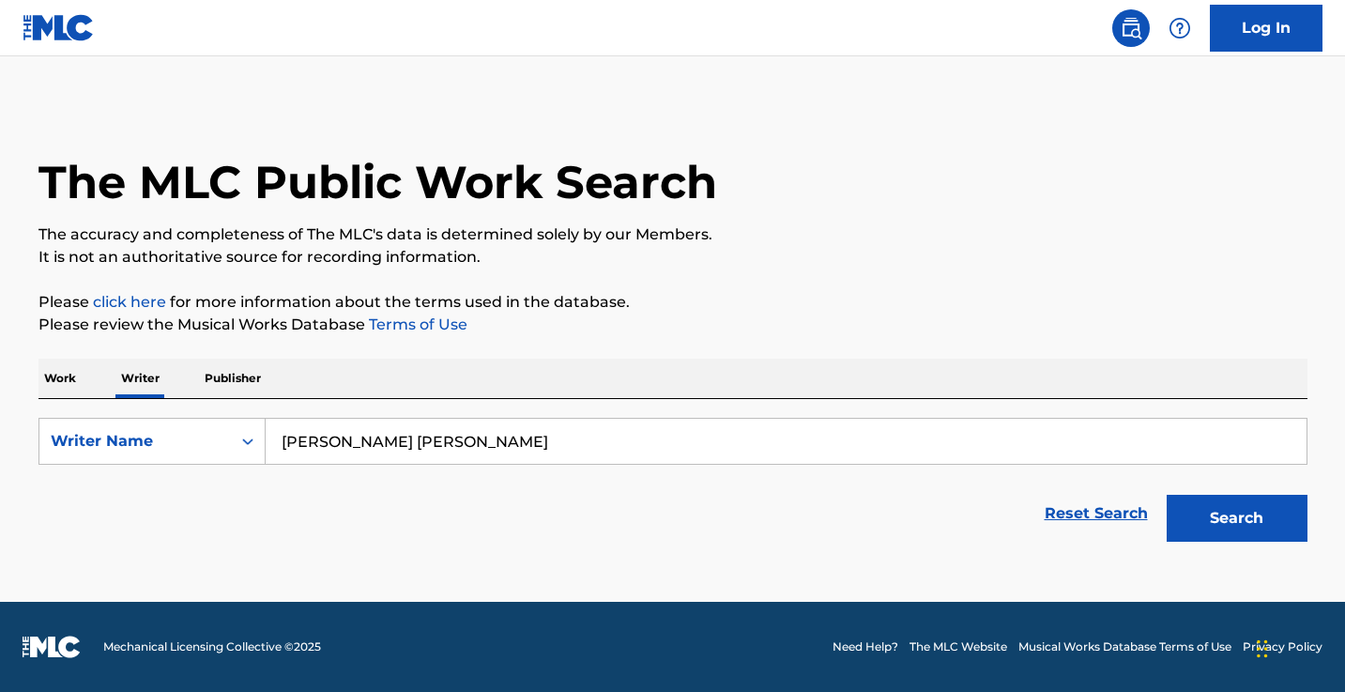
click at [1236, 518] on button "Search" at bounding box center [1236, 518] width 141 height 47
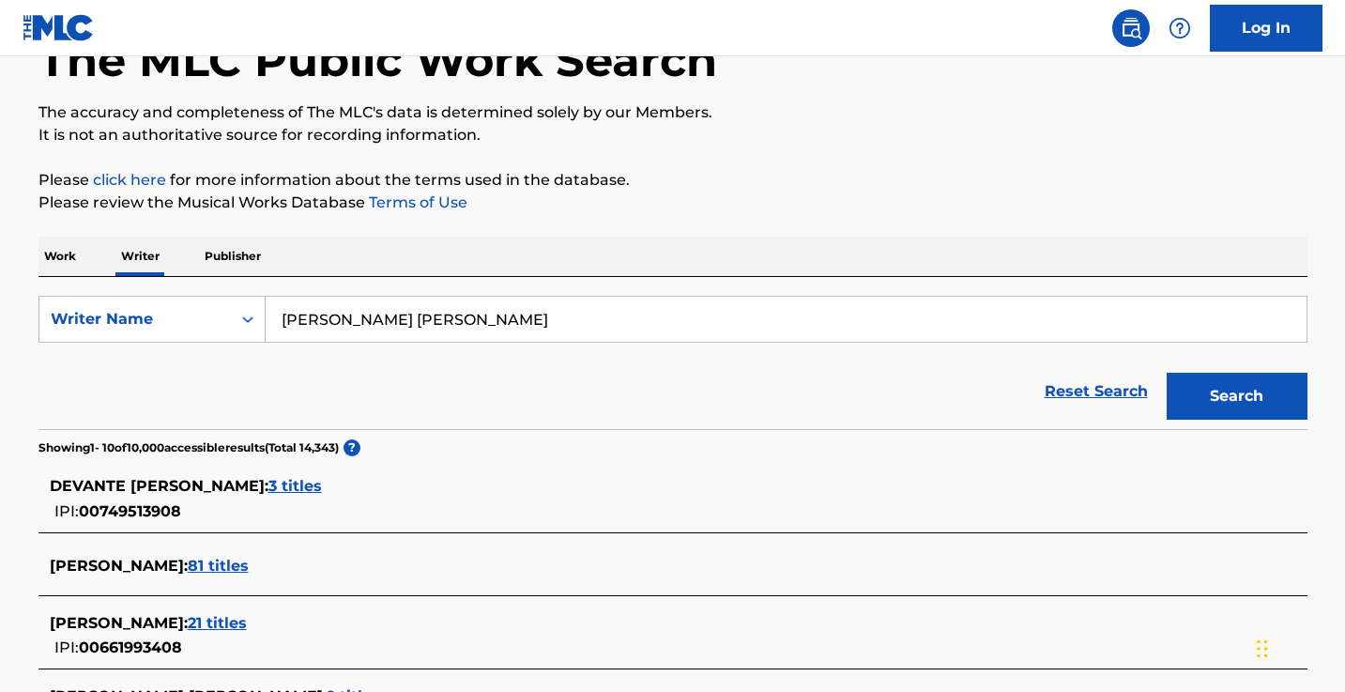
scroll to position [216, 0]
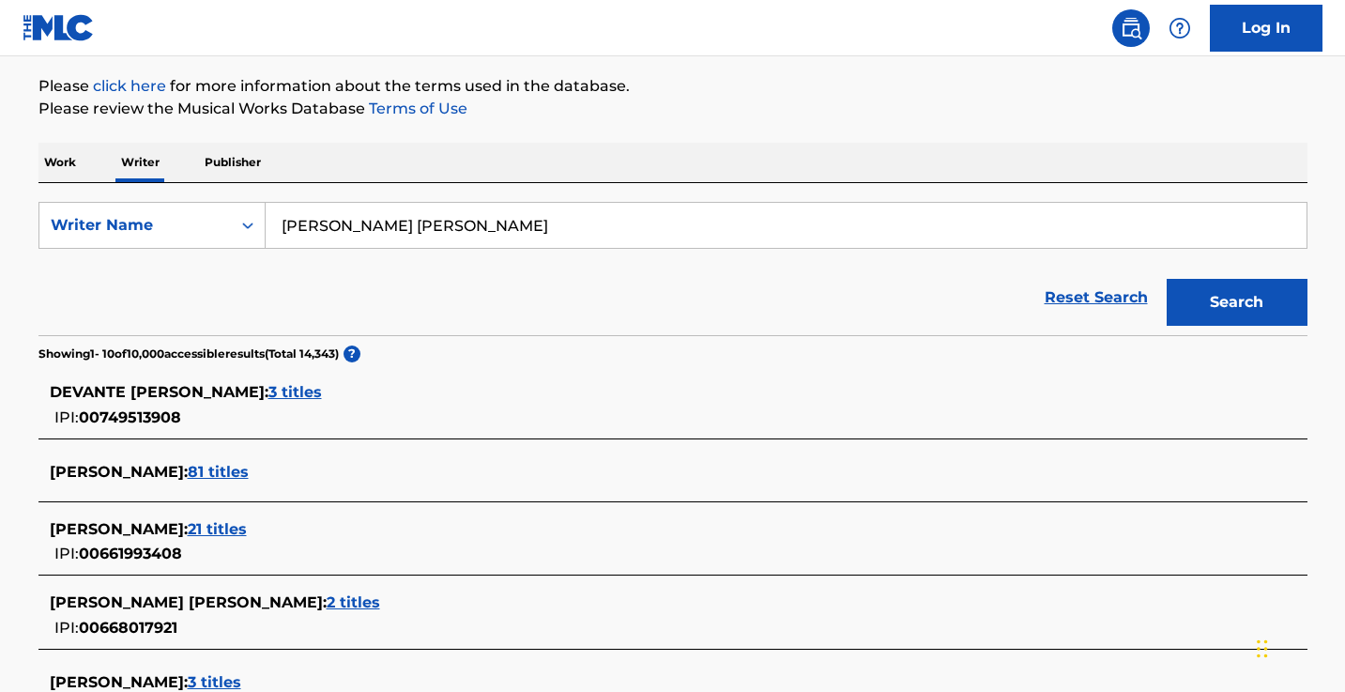
click at [211, 531] on span "21 titles" at bounding box center [217, 529] width 59 height 18
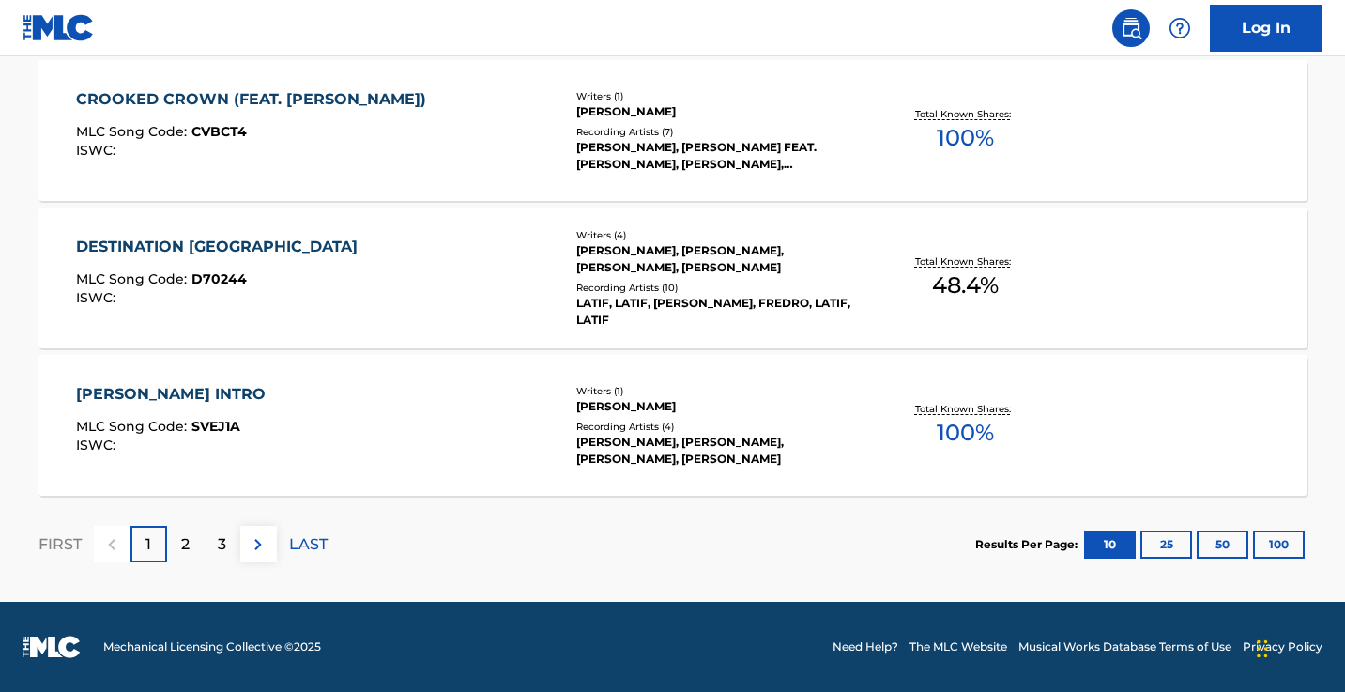
scroll to position [1606, 0]
click at [251, 545] on img at bounding box center [258, 544] width 23 height 23
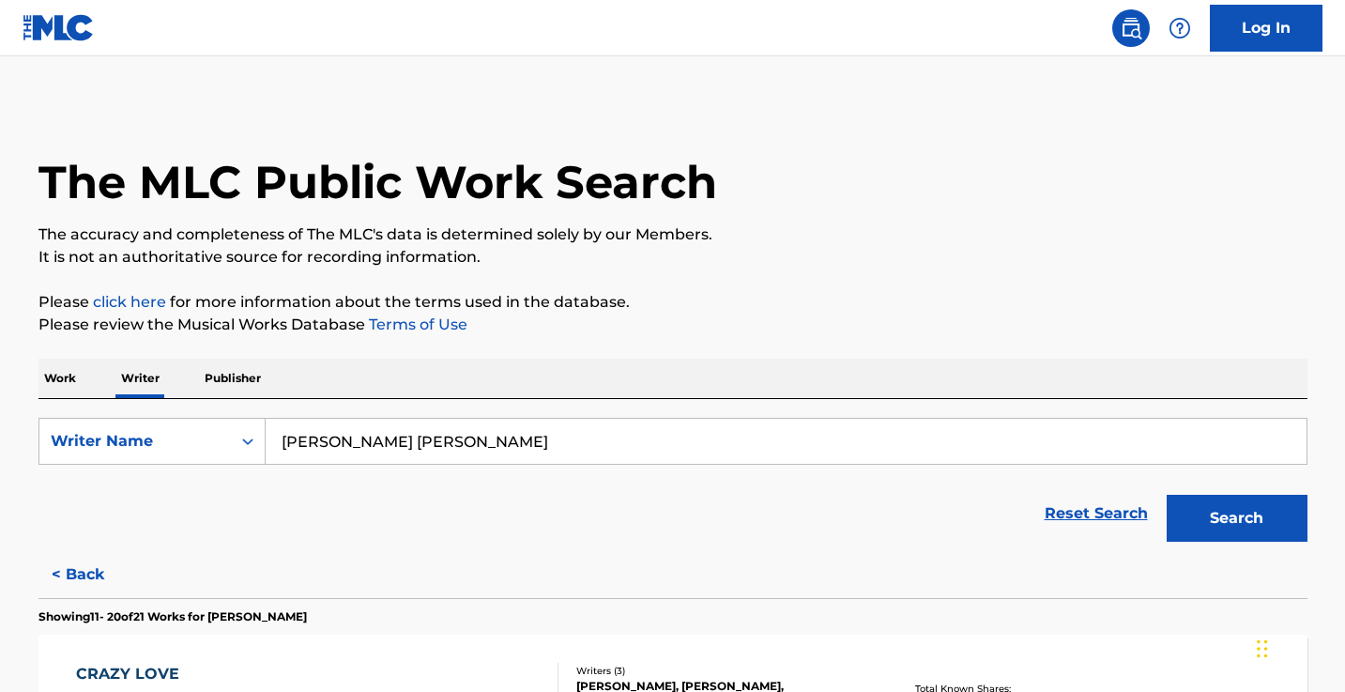
scroll to position [0, 0]
click at [83, 563] on button "< Back" at bounding box center [94, 574] width 113 height 47
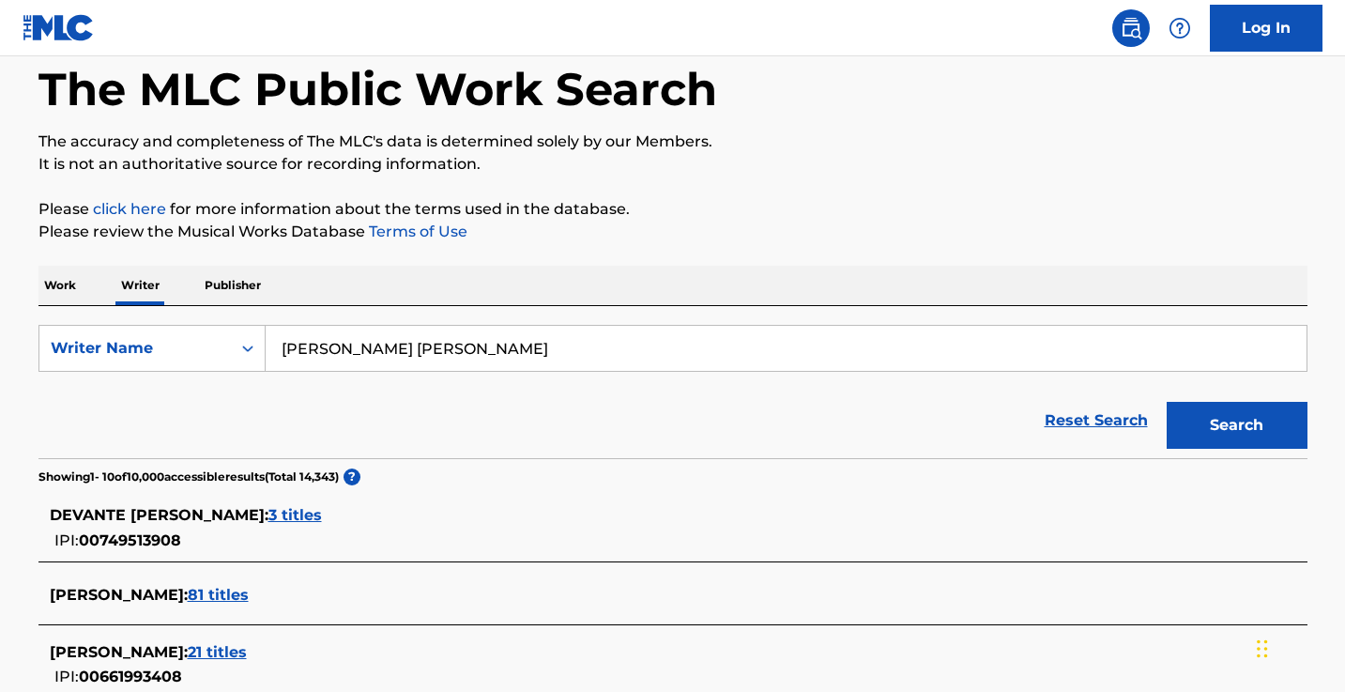
scroll to position [195, 0]
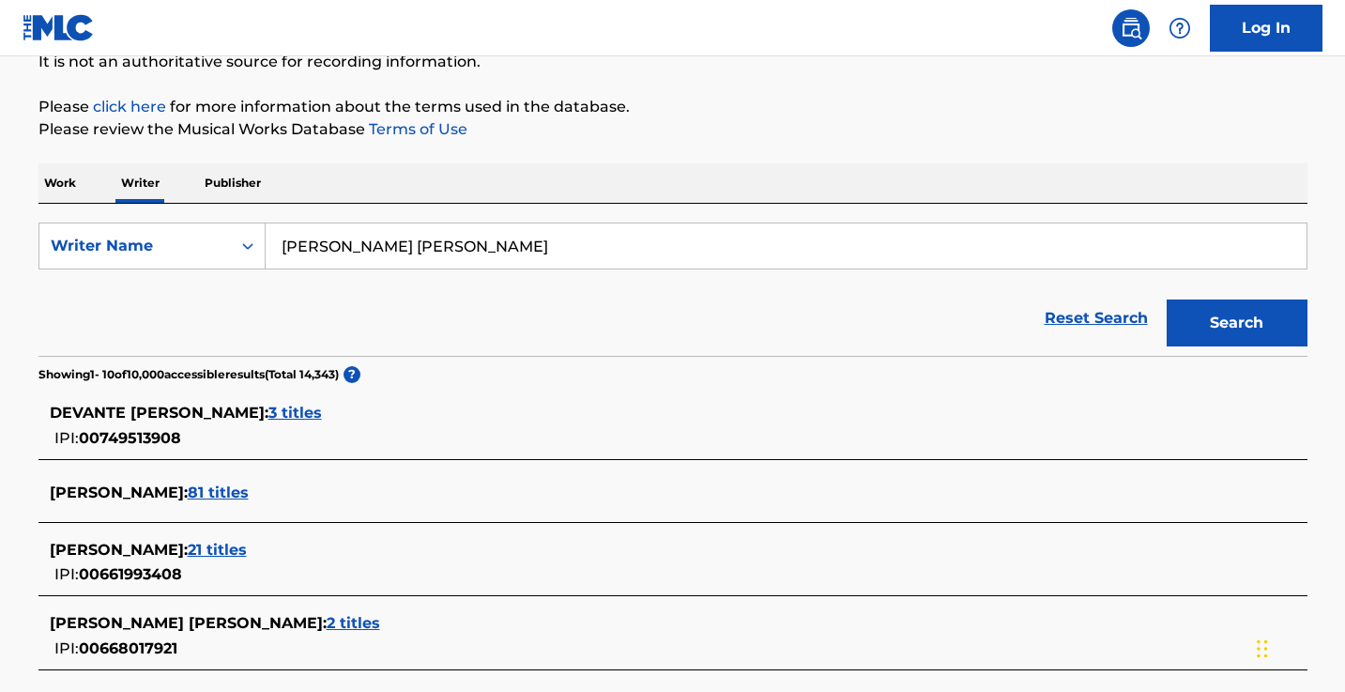
click at [207, 494] on span "81 titles" at bounding box center [218, 492] width 61 height 18
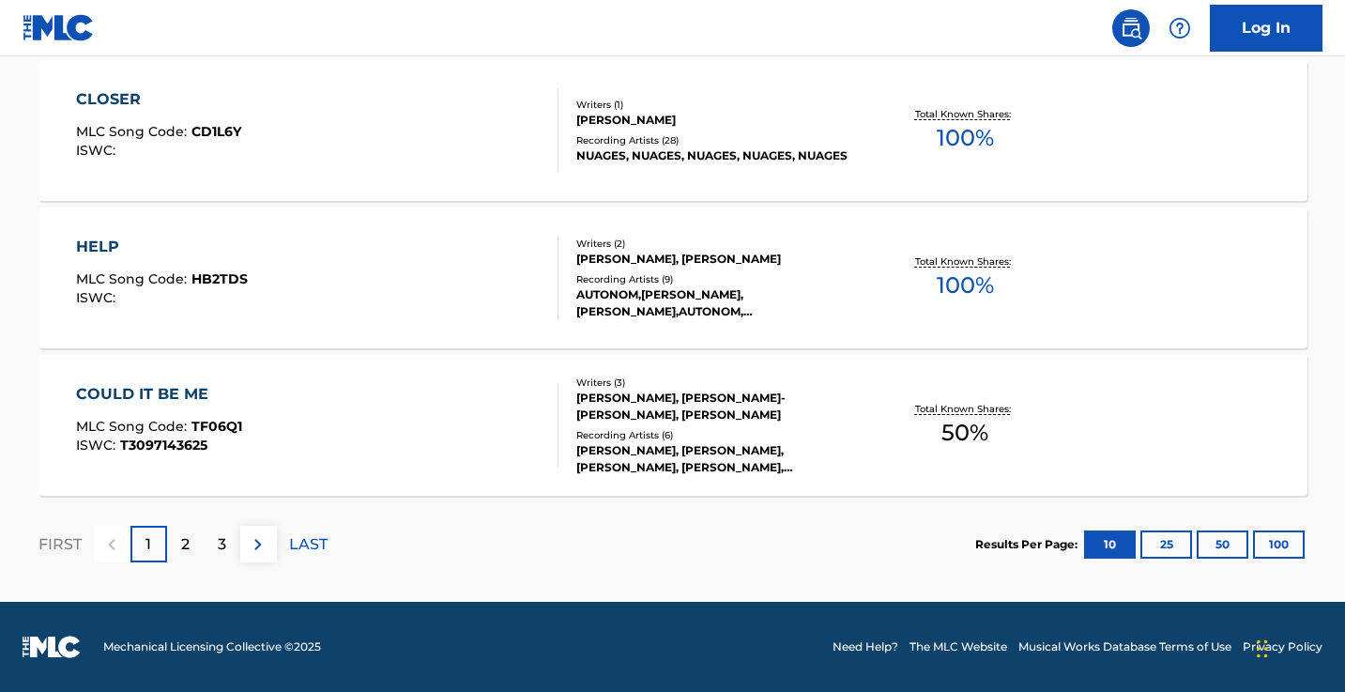
click at [222, 539] on p "3" at bounding box center [222, 544] width 8 height 23
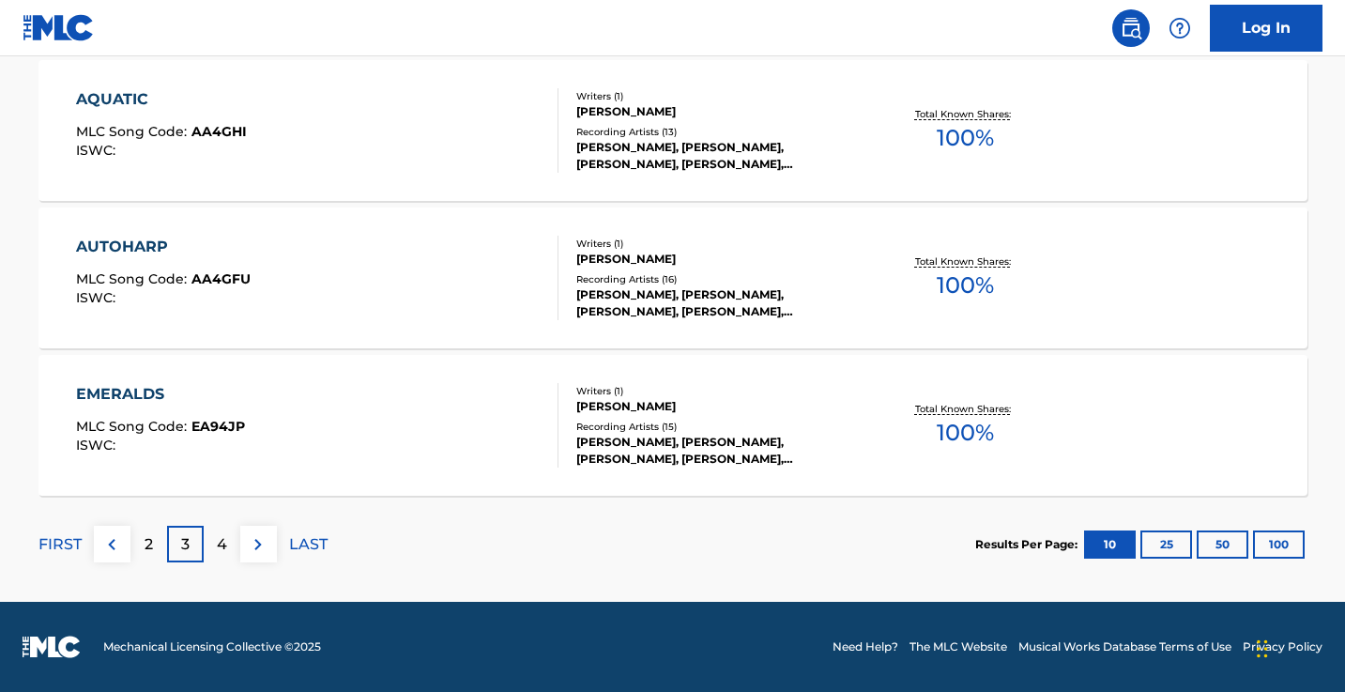
click at [54, 539] on p "FIRST" at bounding box center [59, 544] width 43 height 23
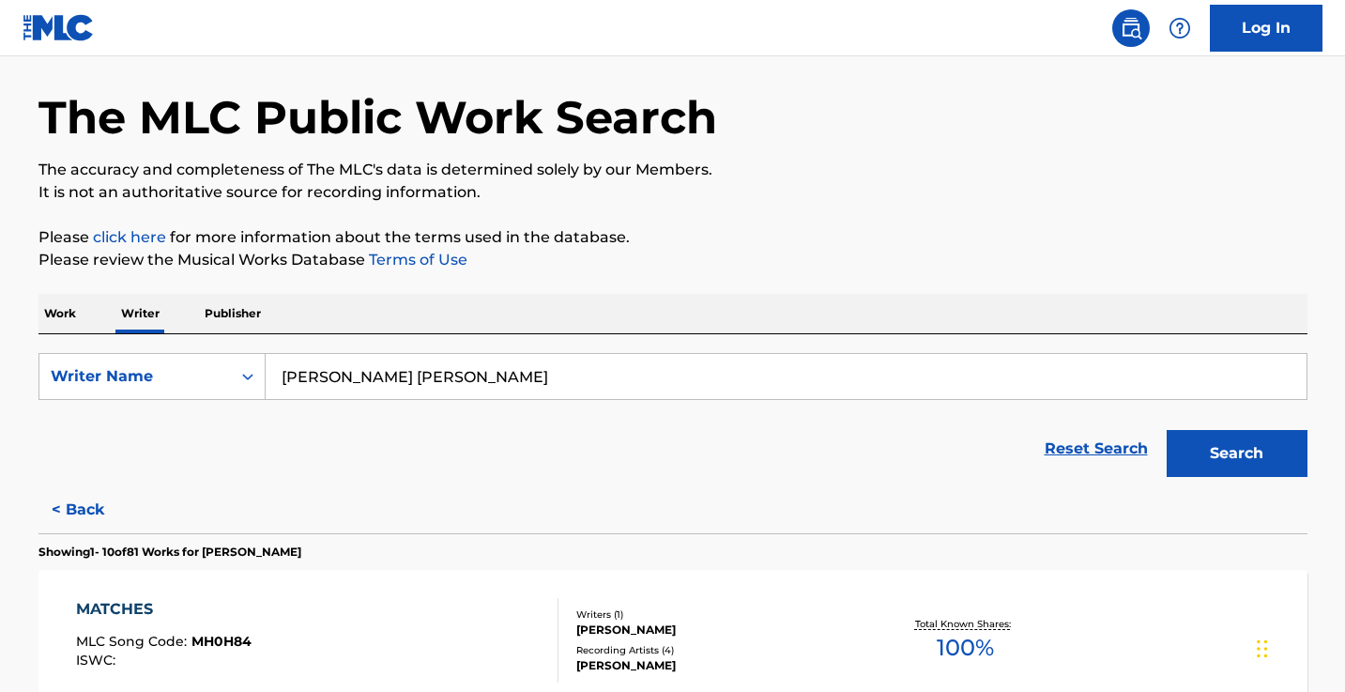
click at [67, 526] on button "< Back" at bounding box center [94, 509] width 113 height 47
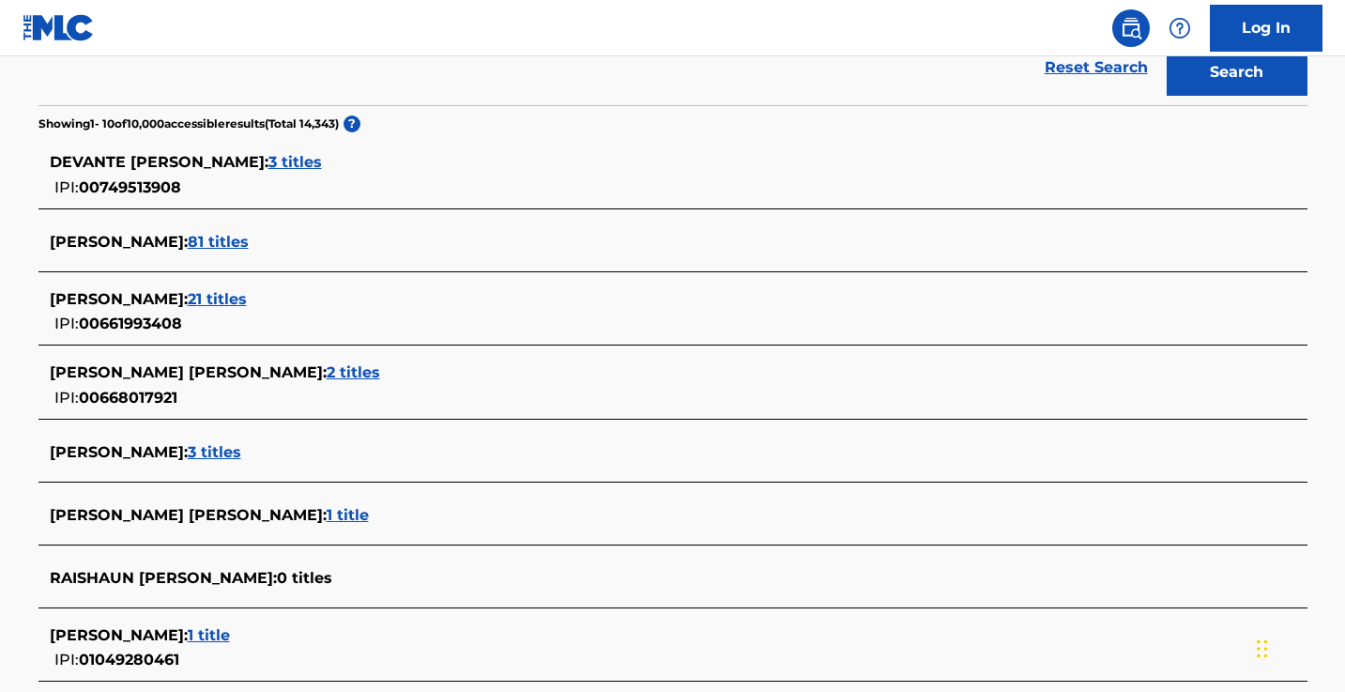
scroll to position [480, 0]
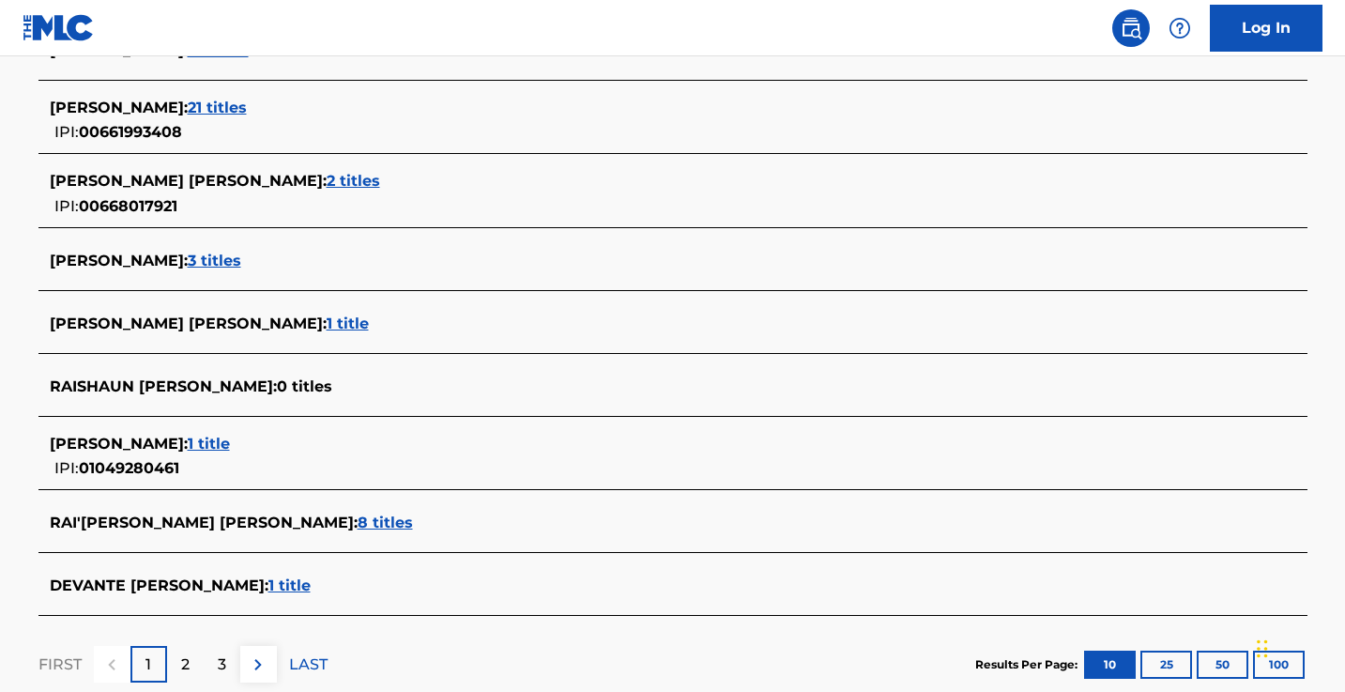
click at [219, 439] on span "1 title" at bounding box center [209, 443] width 42 height 18
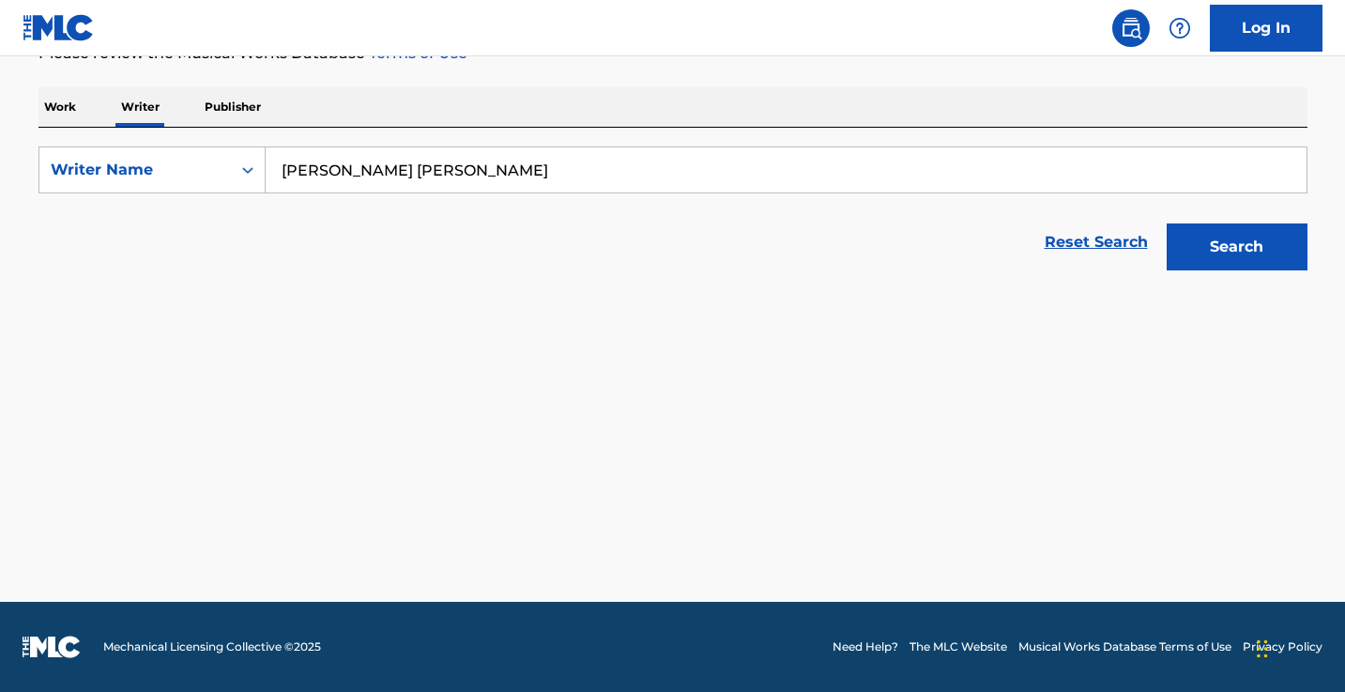
scroll to position [271, 0]
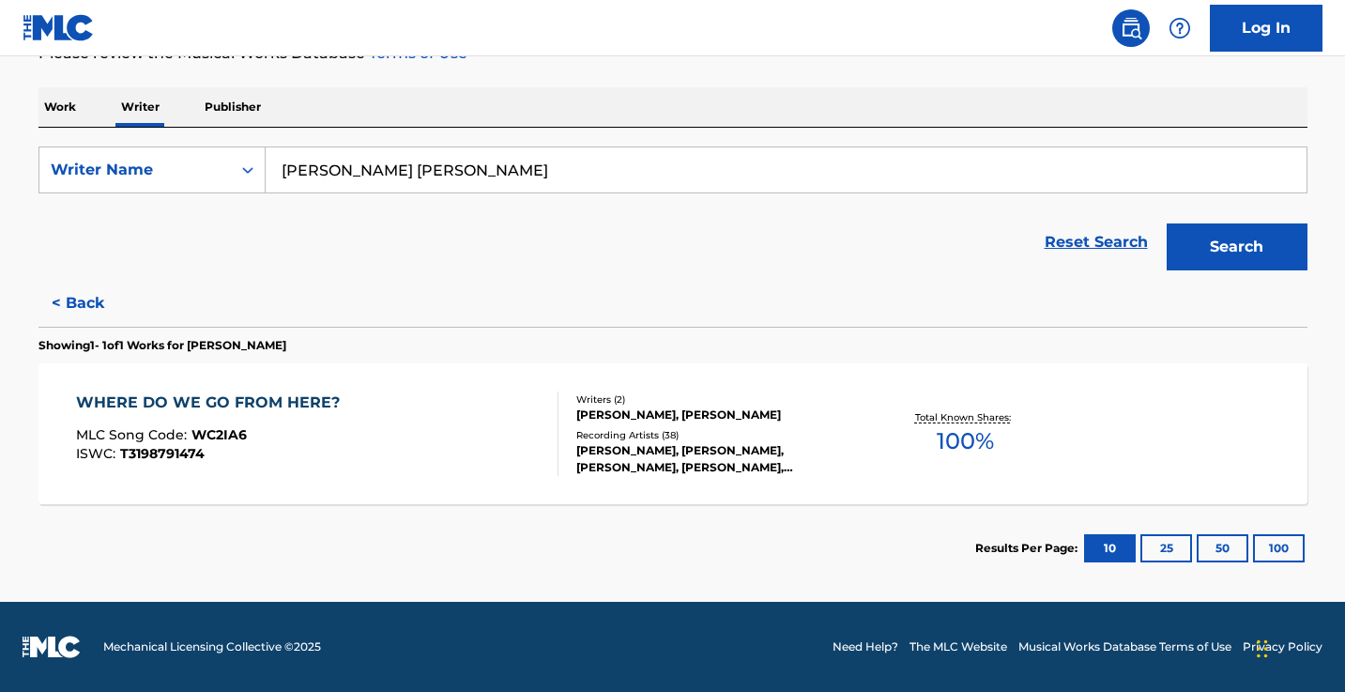
click at [82, 303] on button "< Back" at bounding box center [94, 303] width 113 height 47
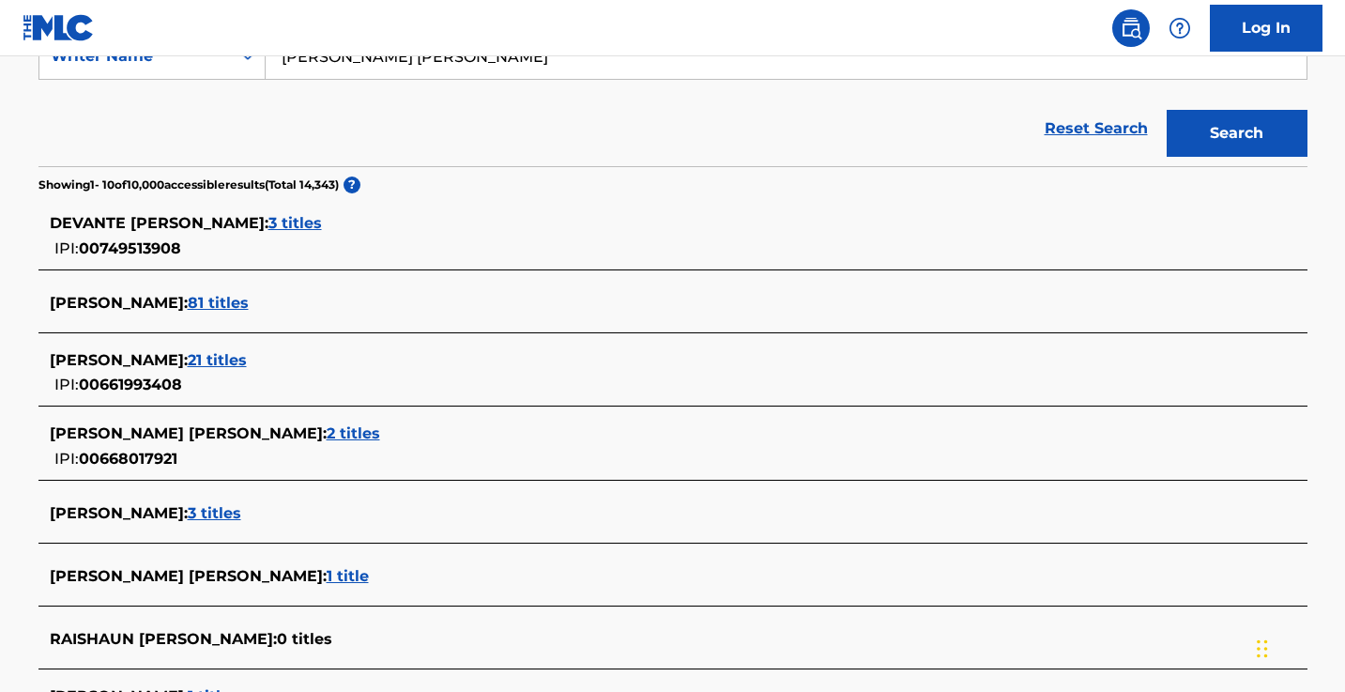
scroll to position [322, 0]
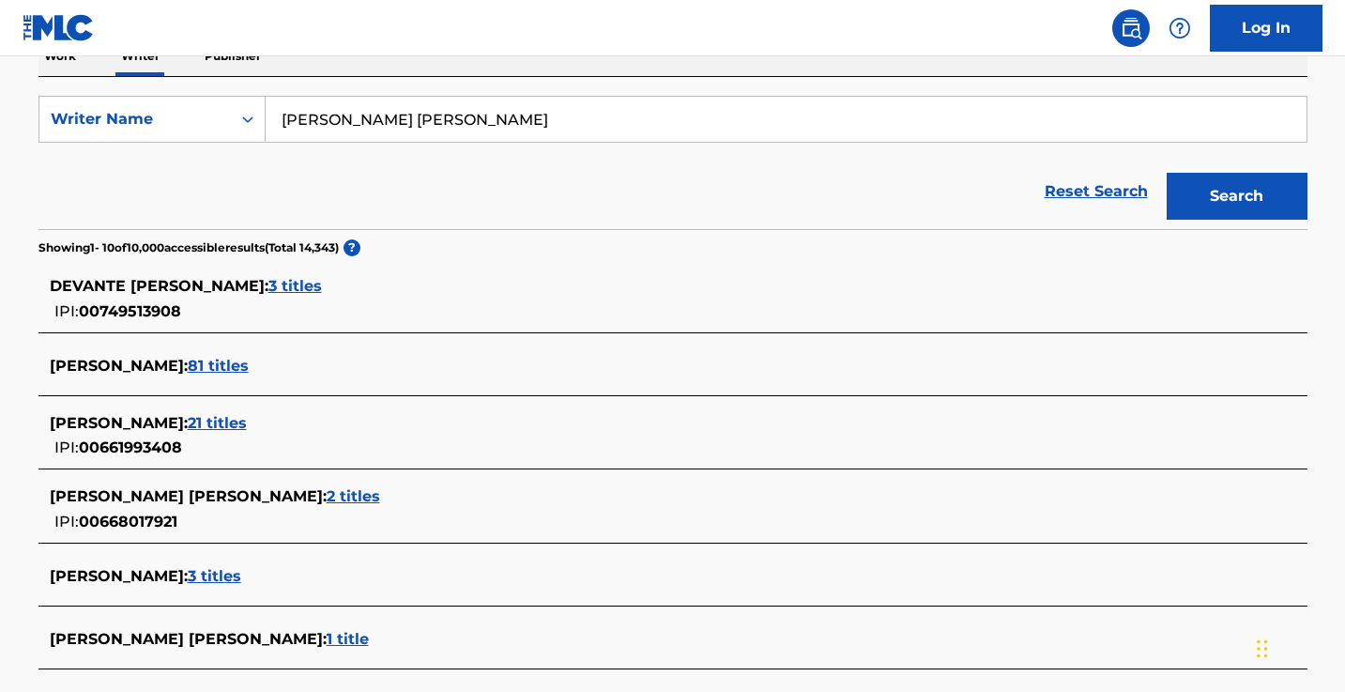
click at [513, 125] on input "[PERSON_NAME] [PERSON_NAME]" at bounding box center [786, 119] width 1041 height 45
click at [1236, 196] on button "Search" at bounding box center [1236, 196] width 141 height 47
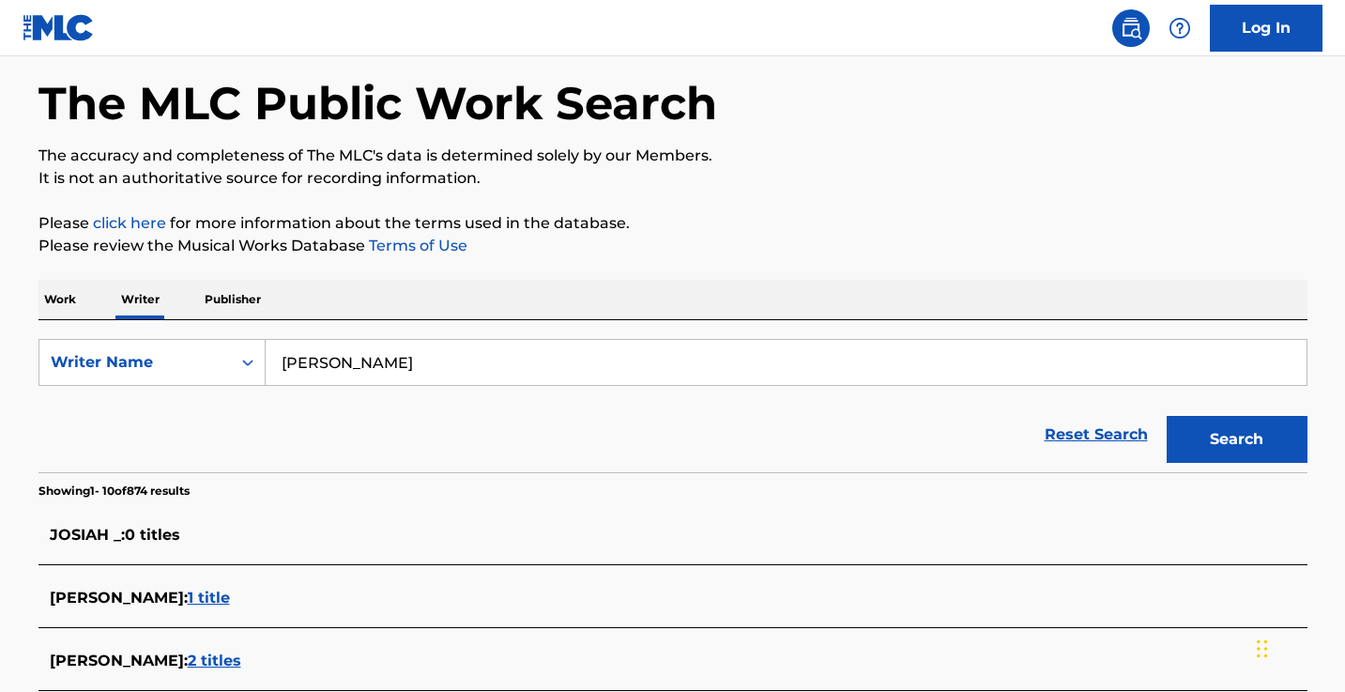
click at [306, 367] on input "Josiah keyes" at bounding box center [786, 362] width 1041 height 45
click at [1236, 439] on button "Search" at bounding box center [1236, 439] width 141 height 47
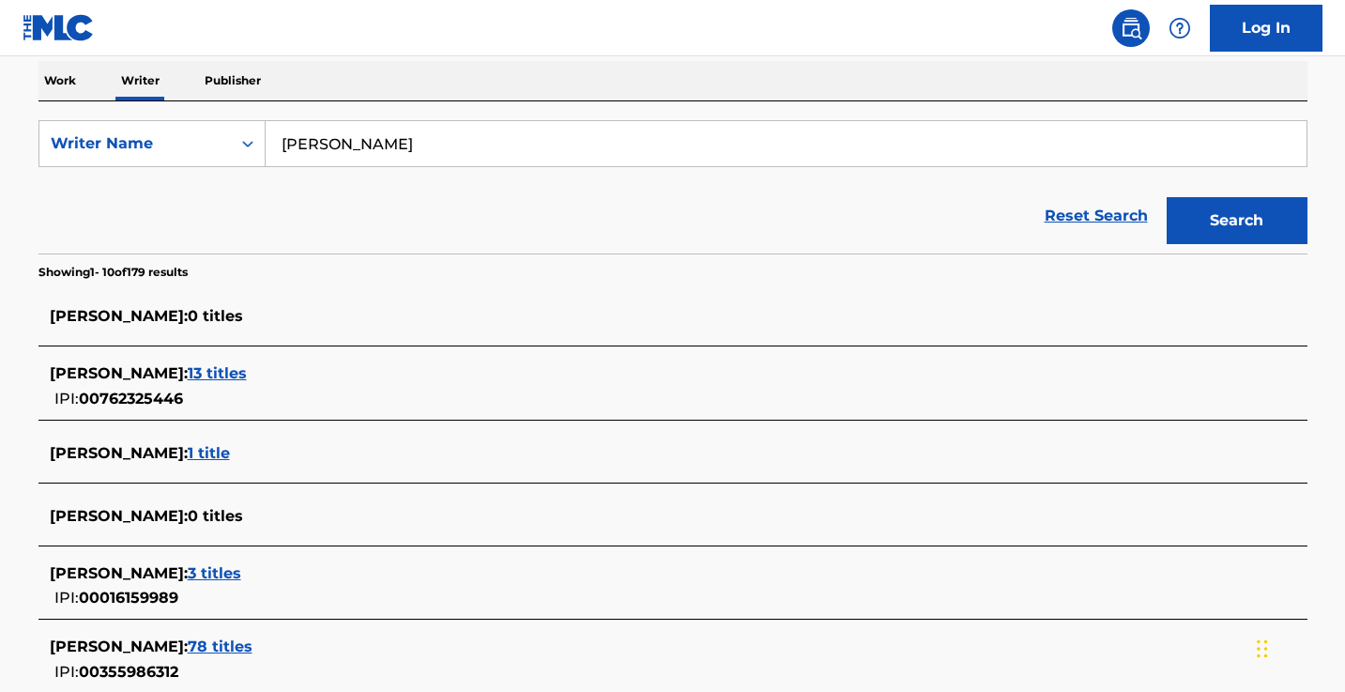
scroll to position [273, 0]
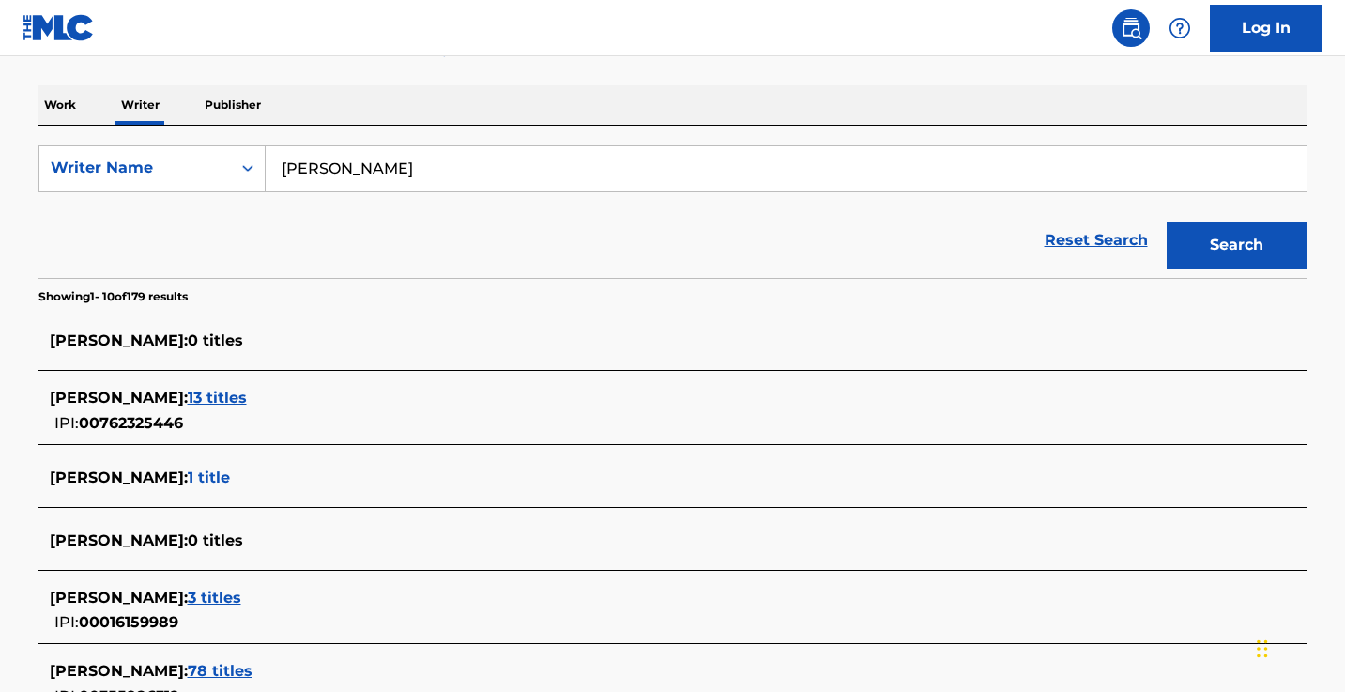
click at [327, 170] on input "Joziah keyes" at bounding box center [786, 167] width 1041 height 45
click at [1236, 245] on button "Search" at bounding box center [1236, 244] width 141 height 47
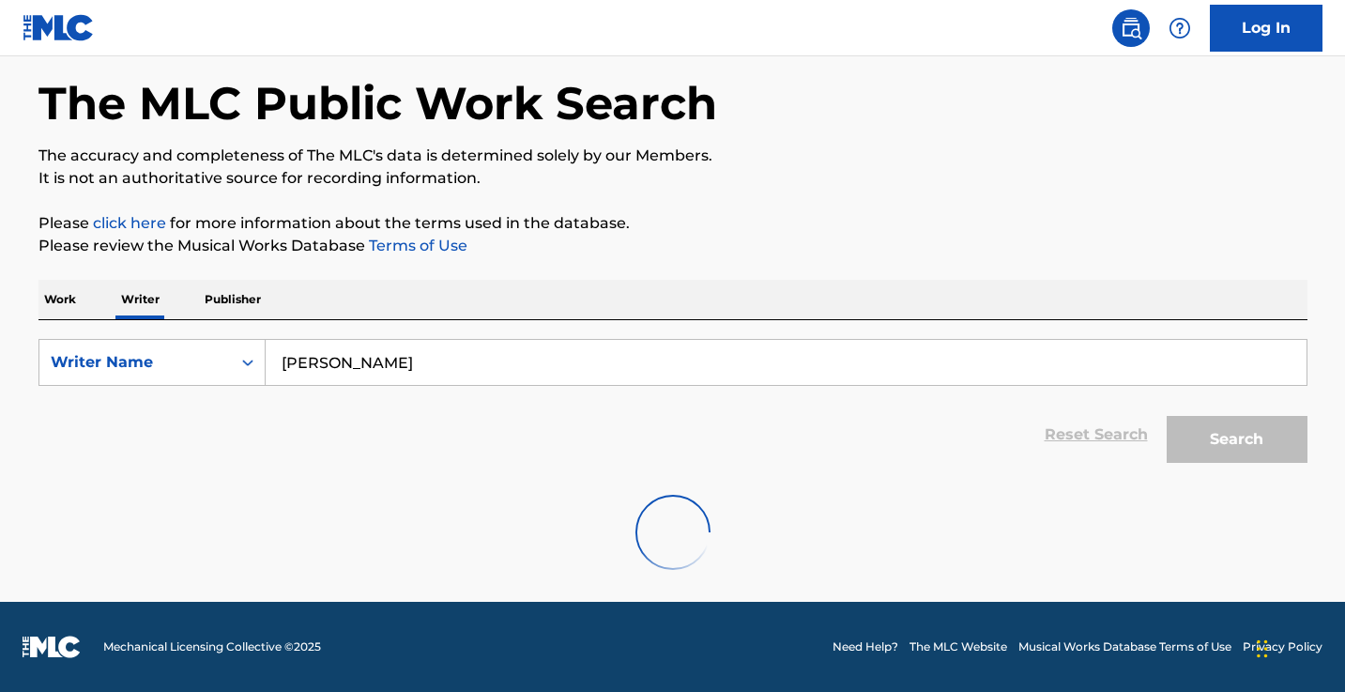
scroll to position [79, 0]
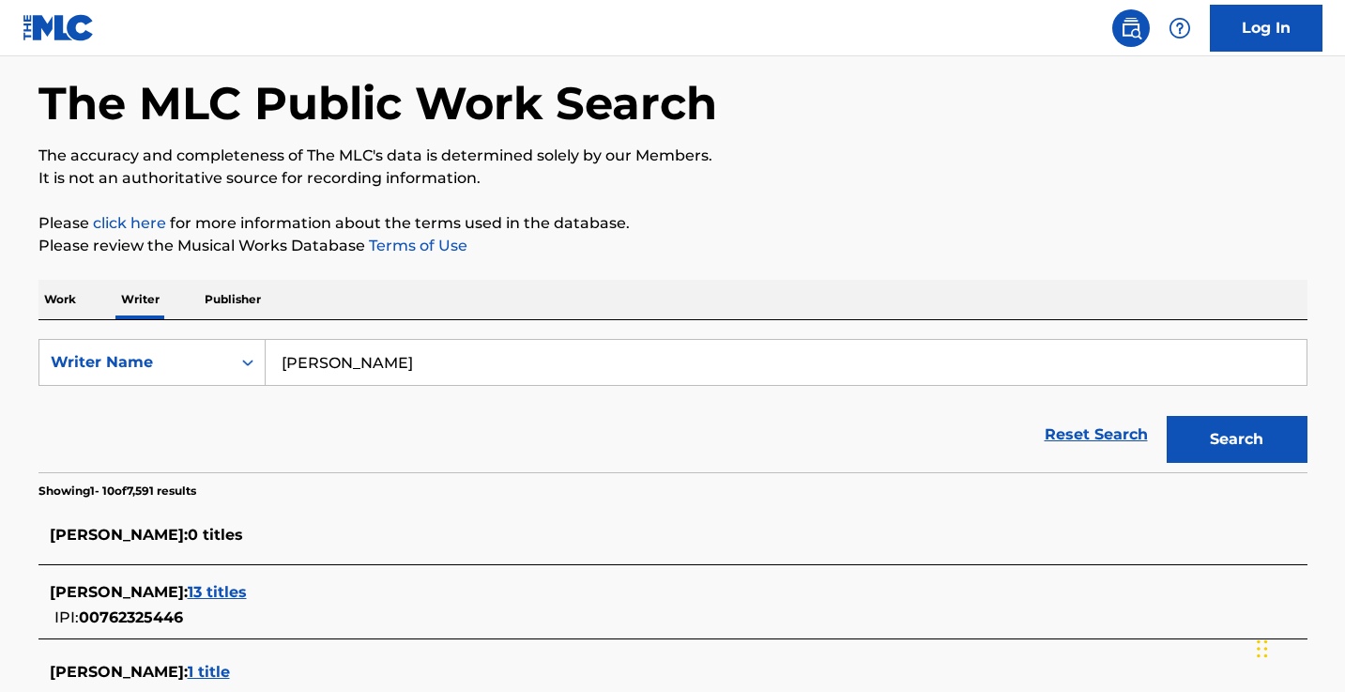
type input "Joziah Lucas keyes"
drag, startPoint x: 327, startPoint y: 170, endPoint x: 387, endPoint y: 467, distance: 303.5
click at [387, 467] on div "Reset Search Search" at bounding box center [672, 434] width 1269 height 75
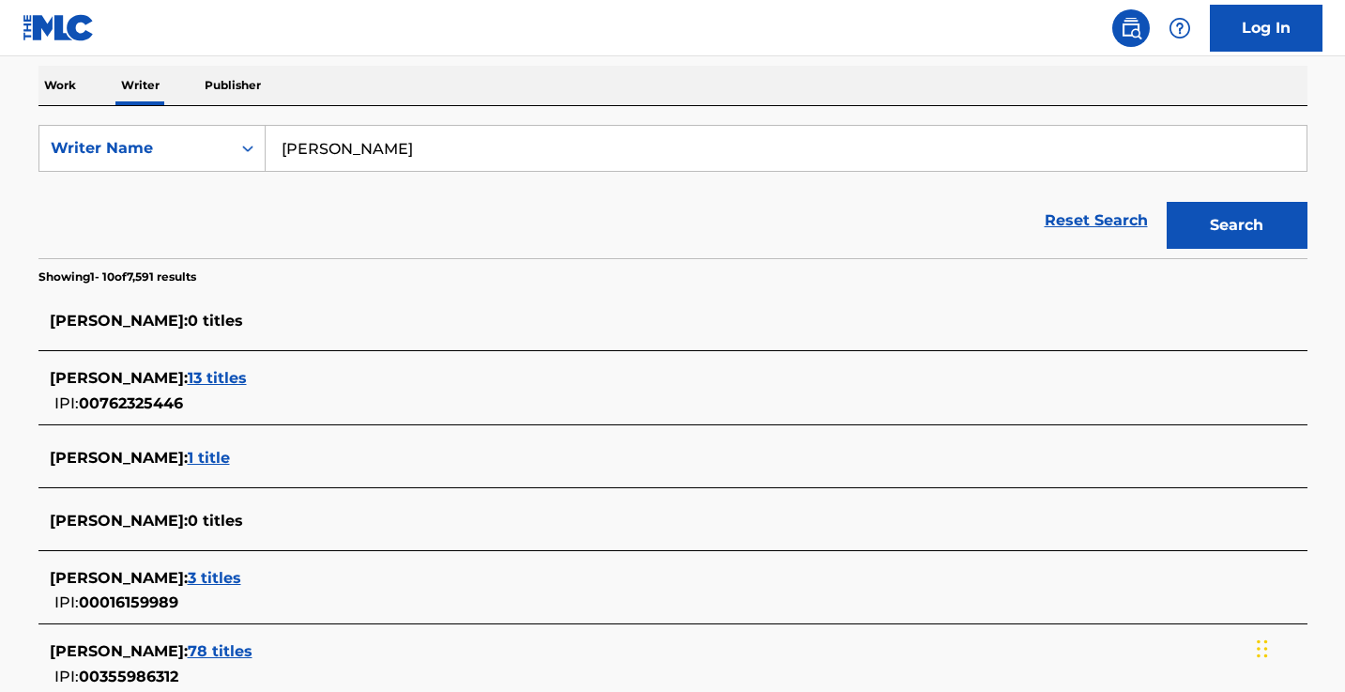
scroll to position [216, 0]
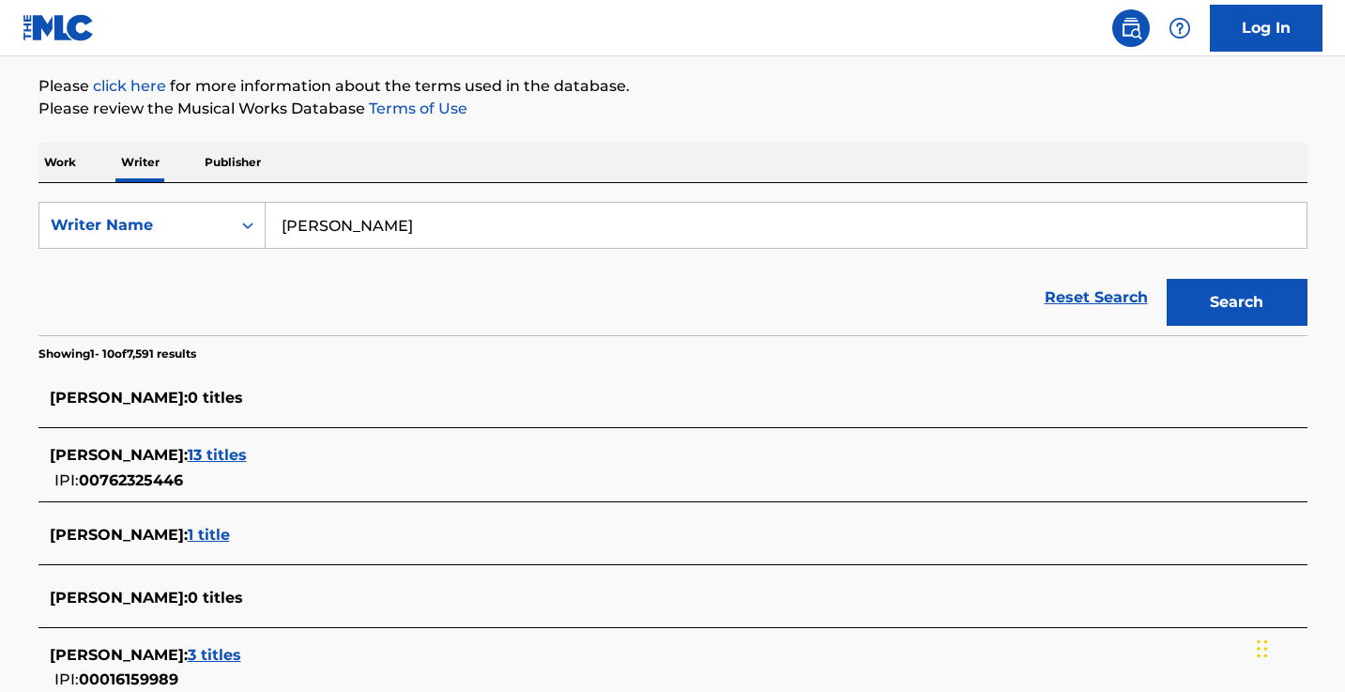
drag, startPoint x: 461, startPoint y: 206, endPoint x: 482, endPoint y: 226, distance: 29.2
click at [482, 226] on input "Joziah Lucas keyes" at bounding box center [786, 225] width 1041 height 45
click at [74, 160] on p "Work" at bounding box center [59, 162] width 43 height 39
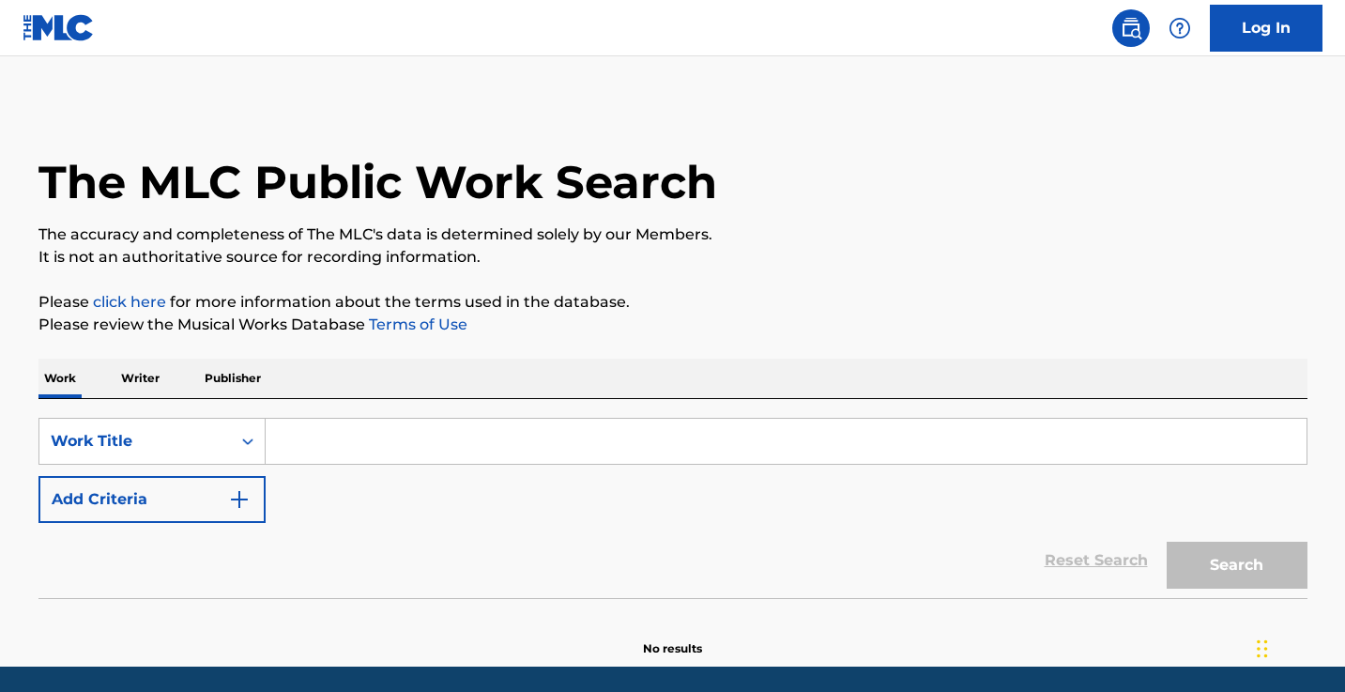
click at [242, 476] on button "Add Criteria" at bounding box center [151, 499] width 227 height 47
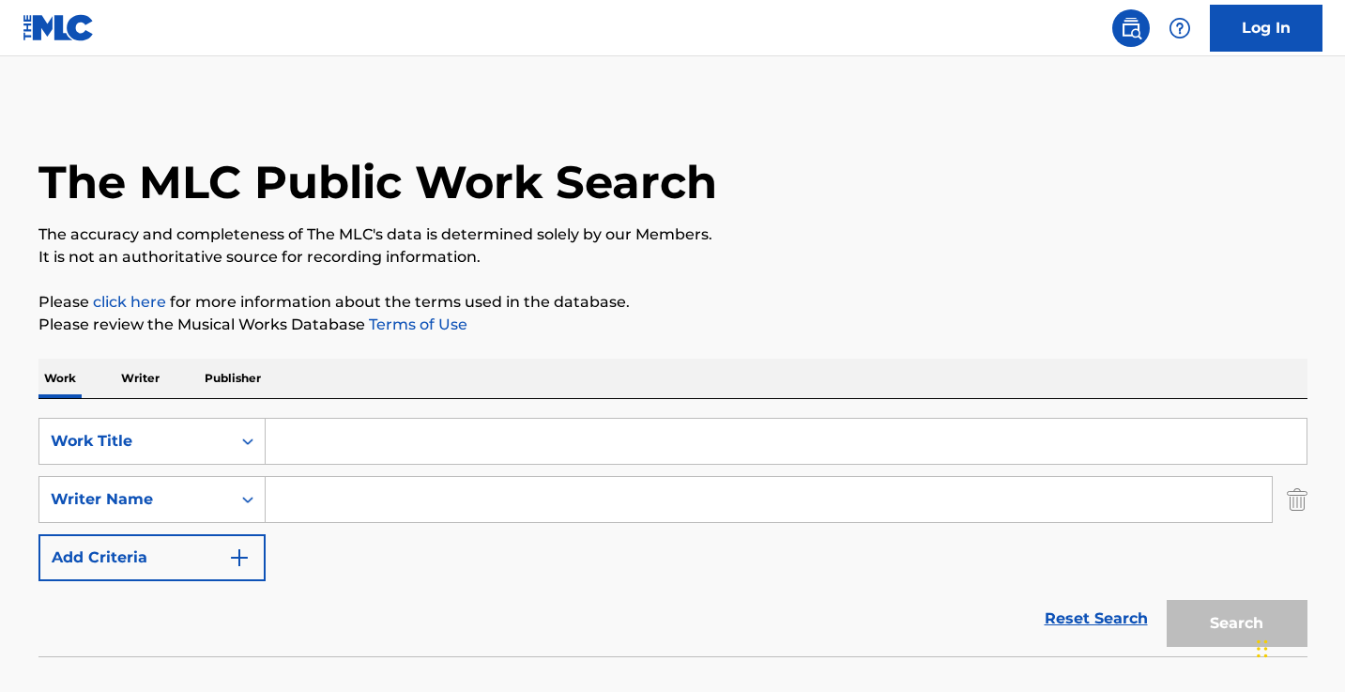
click at [325, 498] on input "Search Form" at bounding box center [769, 499] width 1006 height 45
paste input "Joziah Lucas keyes"
type input "Joziah Lucas keyes"
click at [390, 436] on input "Search Form" at bounding box center [786, 441] width 1041 height 45
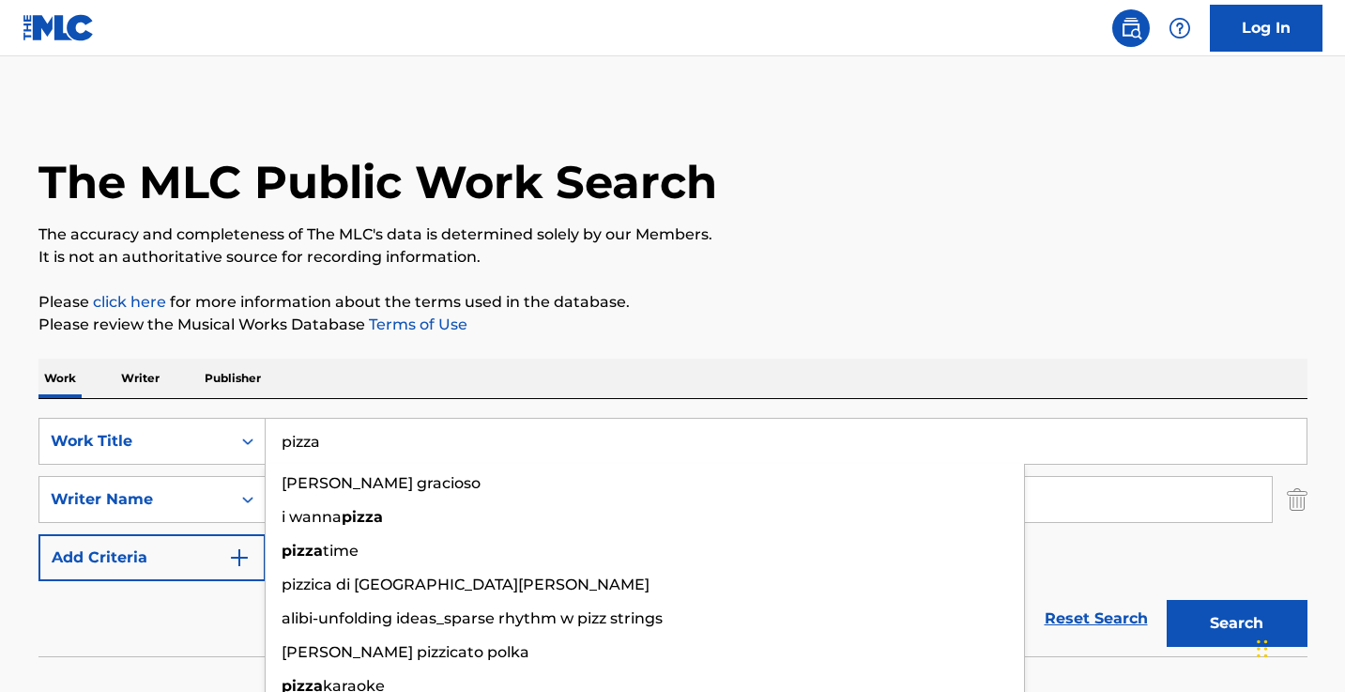
click at [1236, 623] on button "Search" at bounding box center [1236, 623] width 141 height 47
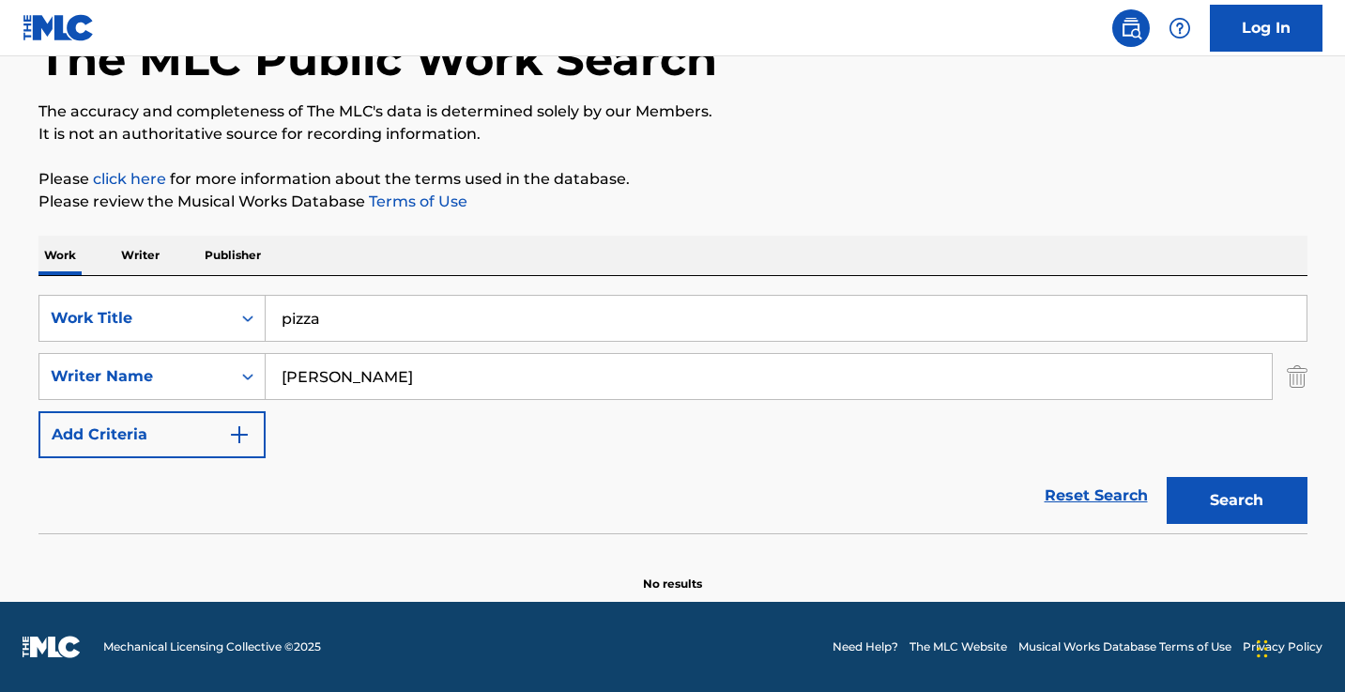
scroll to position [123, 0]
click at [496, 263] on div "Work Writer Publisher" at bounding box center [672, 255] width 1269 height 39
click at [492, 315] on input "pizza" at bounding box center [786, 318] width 1041 height 45
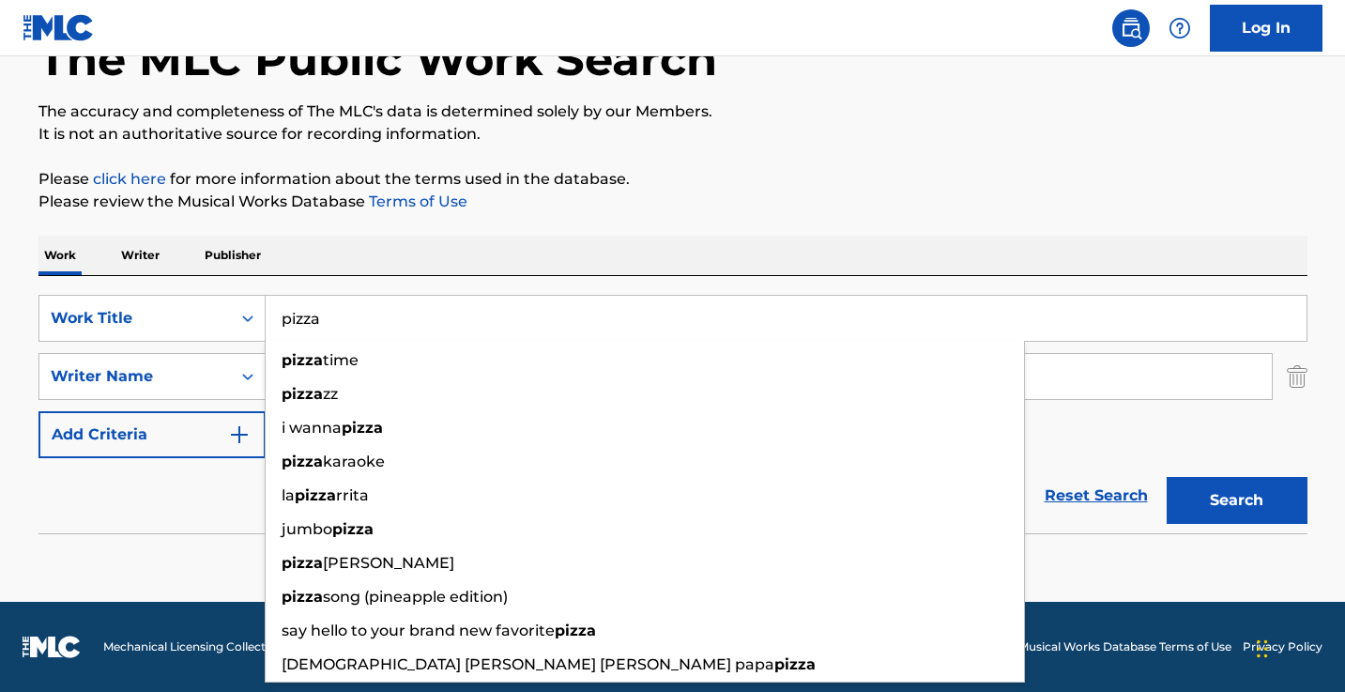
click at [492, 315] on input "pizza" at bounding box center [786, 318] width 1041 height 45
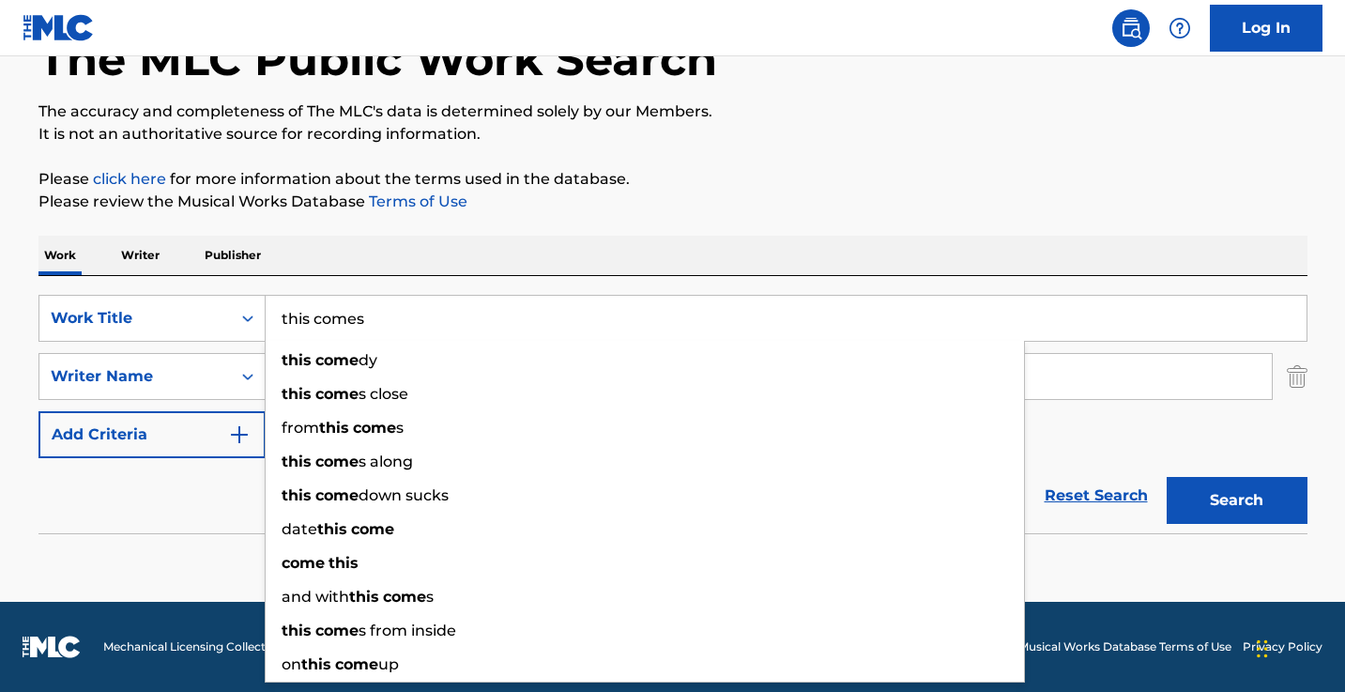
click at [1236, 500] on button "Search" at bounding box center [1236, 500] width 141 height 47
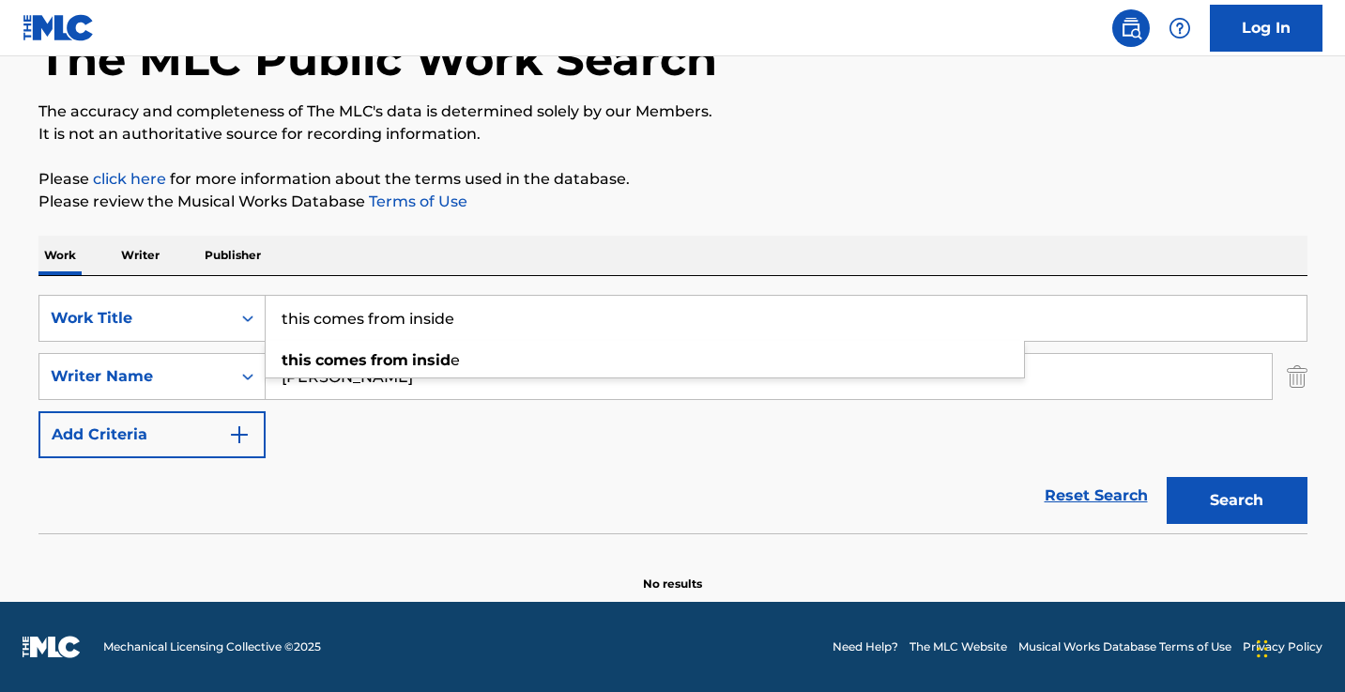
click at [1236, 500] on button "Search" at bounding box center [1236, 500] width 141 height 47
click at [563, 297] on input "this comes from inside" at bounding box center [786, 318] width 1041 height 45
paste input "This Comes From Inside, It's Been So Long (JJOZlAH JERSEY REMIX)"
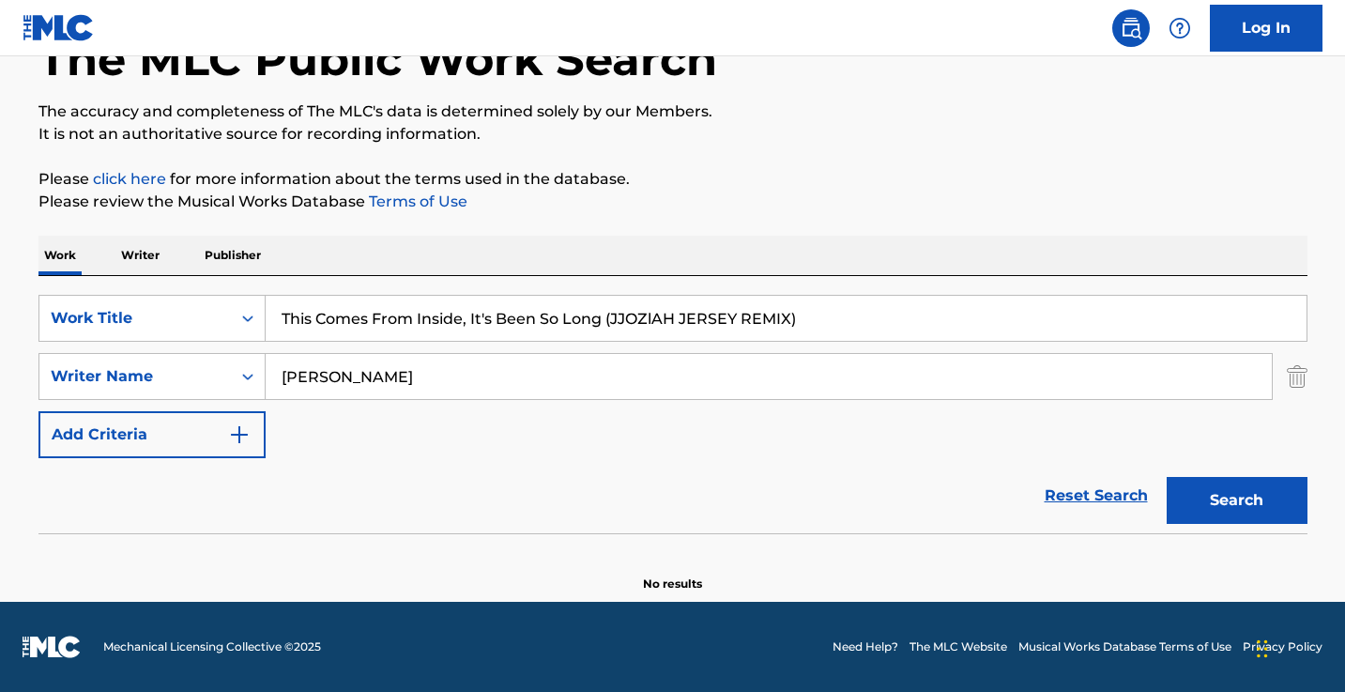
drag, startPoint x: 802, startPoint y: 321, endPoint x: 613, endPoint y: 322, distance: 189.6
click at [613, 322] on input "This Comes From Inside, It's Been So Long (JJOZlAH JERSEY REMIX)" at bounding box center [786, 318] width 1041 height 45
type input "This Comes From Inside, It's Been So Long"
click at [1236, 500] on button "Search" at bounding box center [1236, 500] width 141 height 47
drag, startPoint x: 555, startPoint y: 377, endPoint x: 109, endPoint y: 370, distance: 445.8
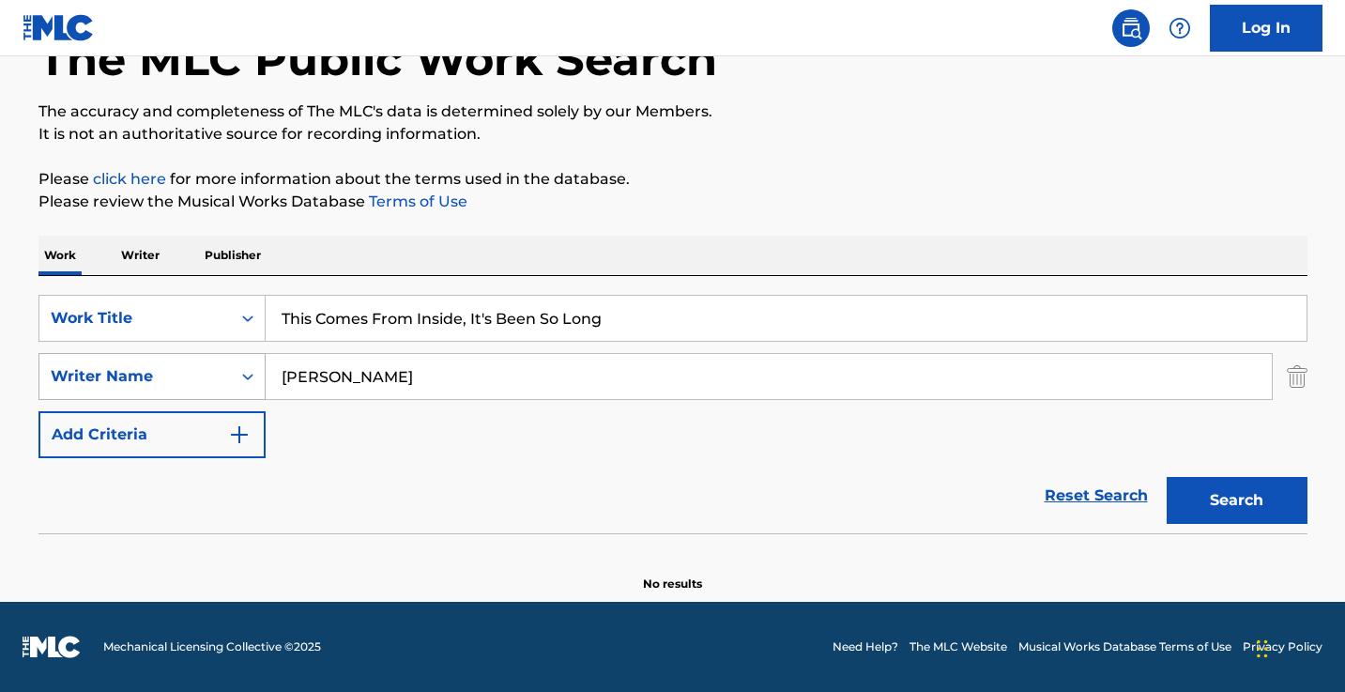
click at [113, 370] on div "SearchWithCriteria37786b80-5869-4c21-b36a-c425e3740a21 Writer Name Joziah Lucas…" at bounding box center [672, 376] width 1269 height 47
click at [1236, 500] on button "Search" at bounding box center [1236, 500] width 141 height 47
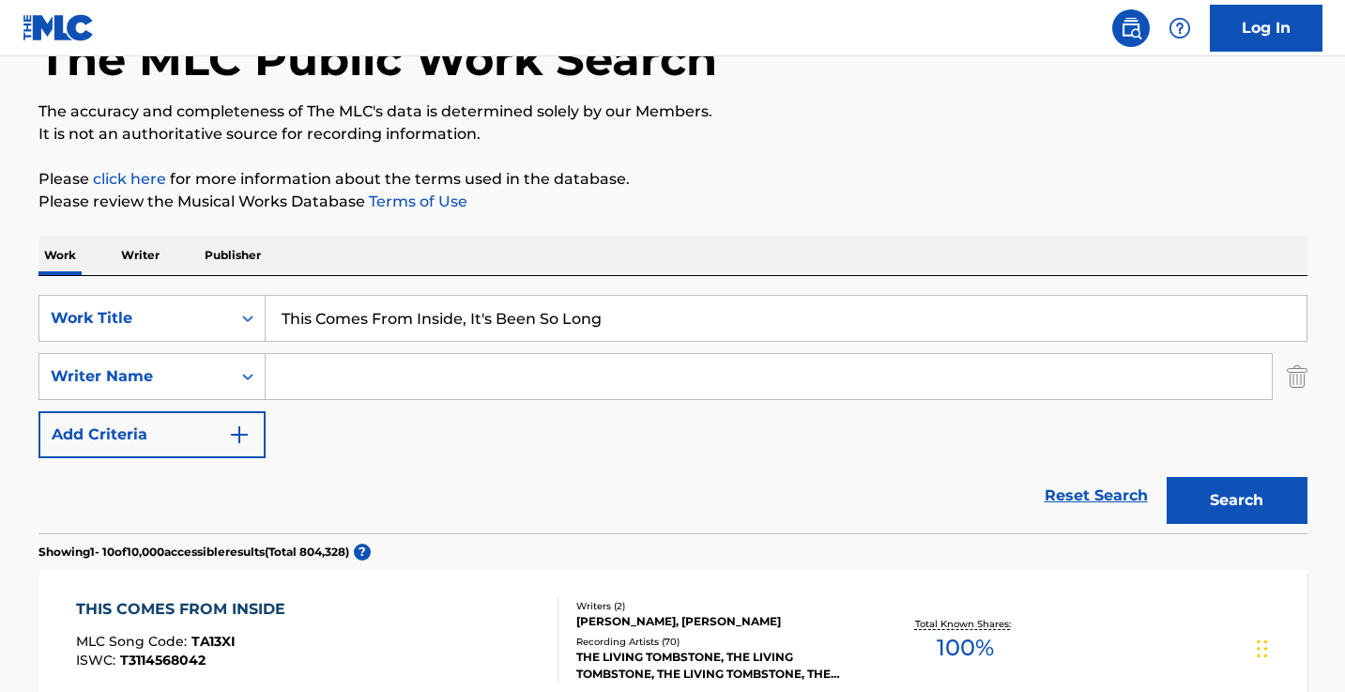
click at [363, 314] on input "This Comes From Inside, It's Been So Long" at bounding box center [786, 318] width 1041 height 45
paste input "New Day"
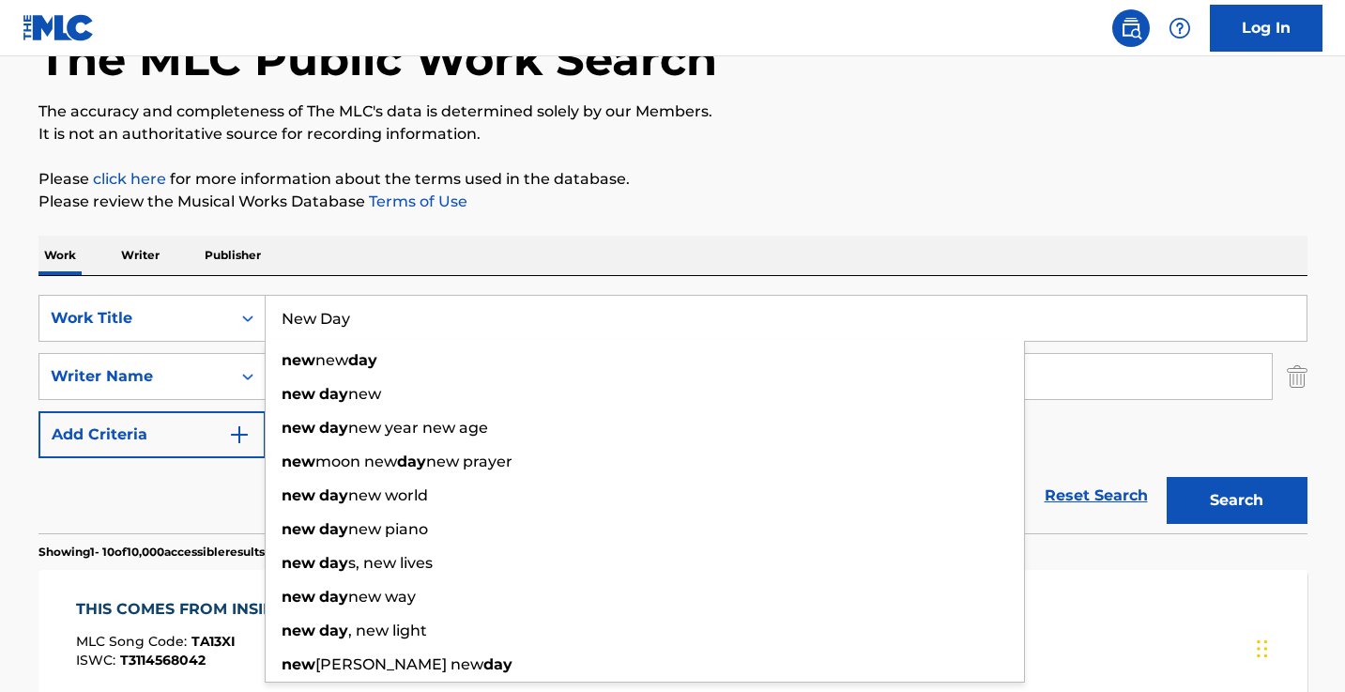
type input "New Day"
click at [665, 195] on p "Please review the Musical Works Database Terms of Use" at bounding box center [672, 201] width 1269 height 23
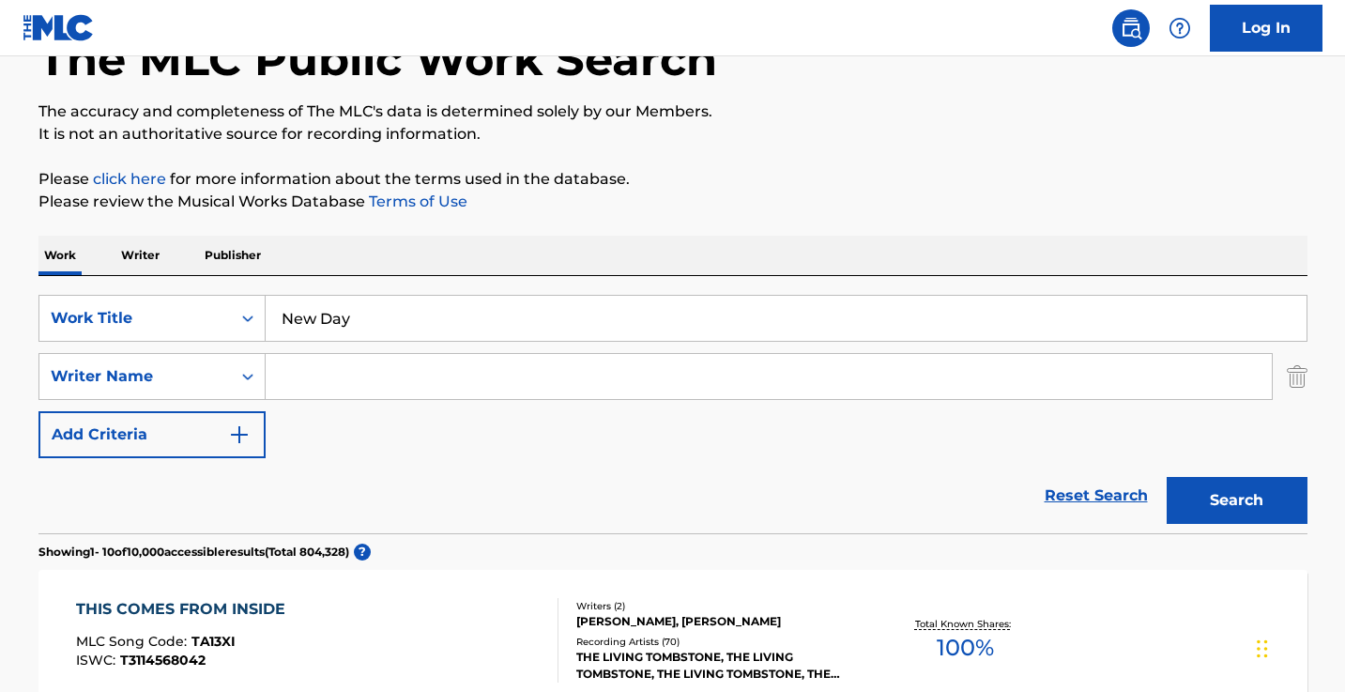
click at [569, 359] on input "Search Form" at bounding box center [769, 376] width 1006 height 45
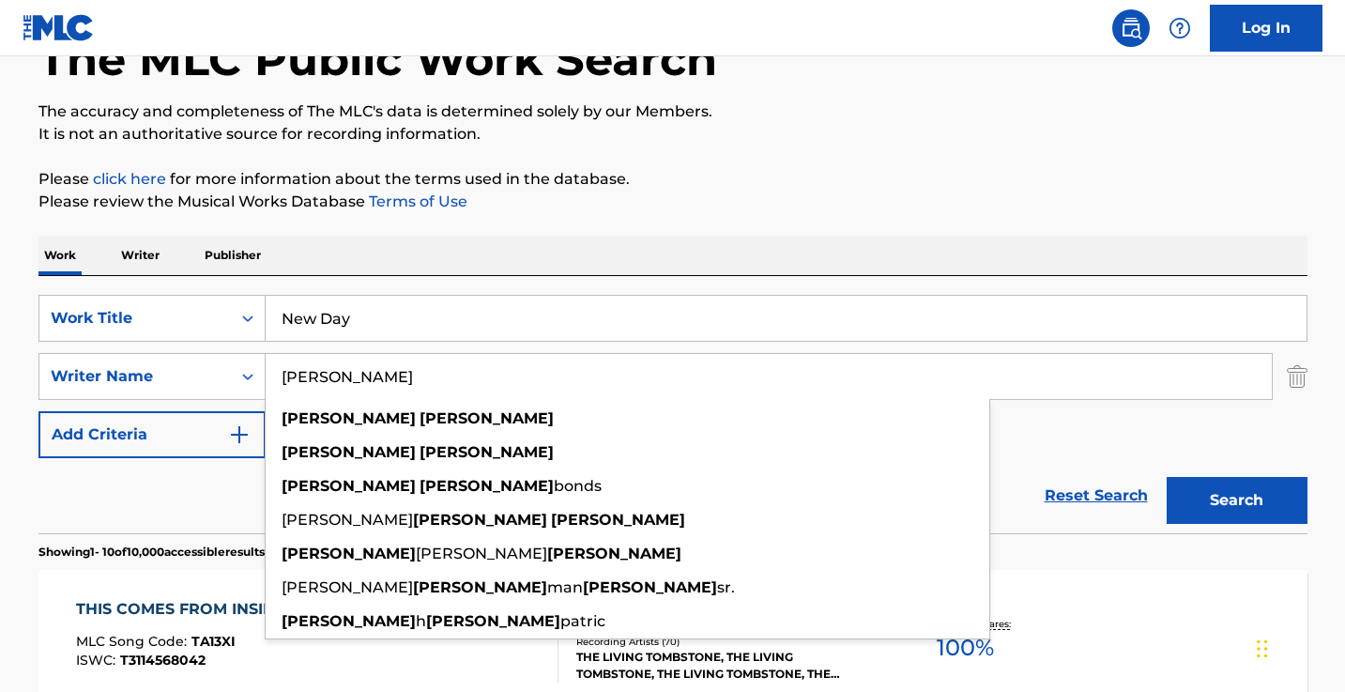
click at [1236, 500] on button "Search" at bounding box center [1236, 500] width 141 height 47
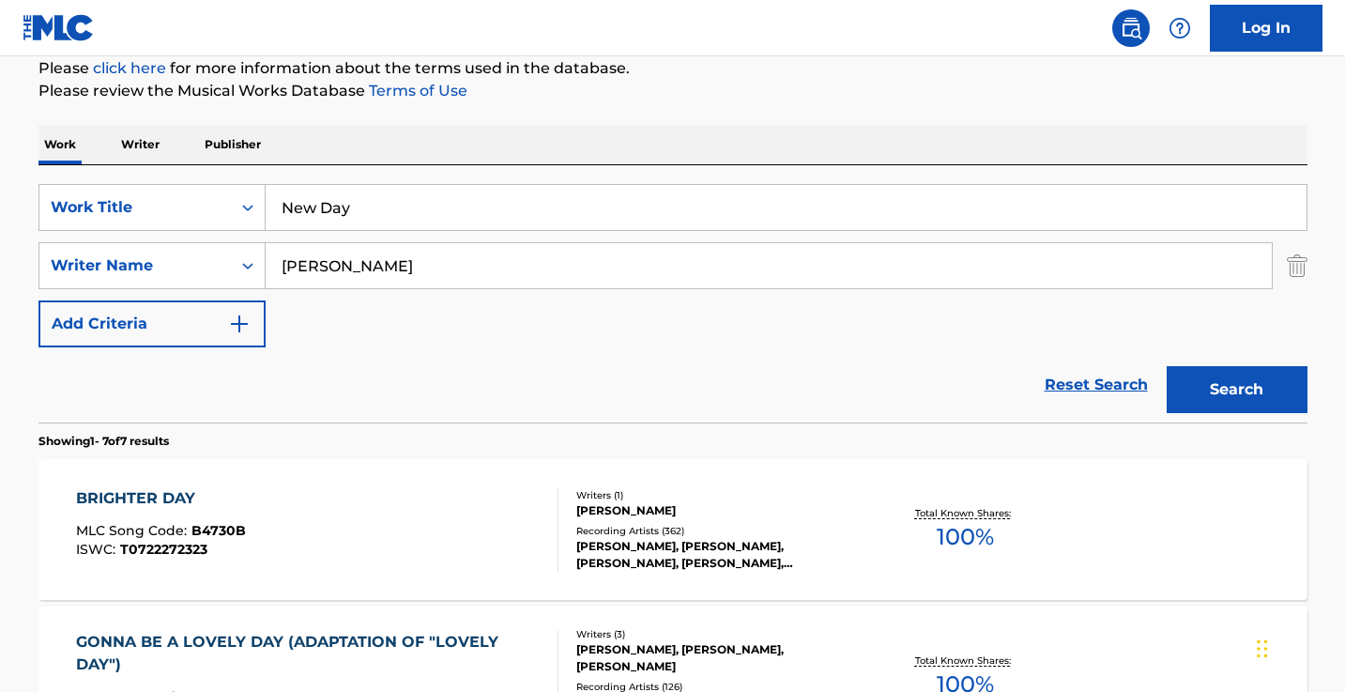
scroll to position [394, 0]
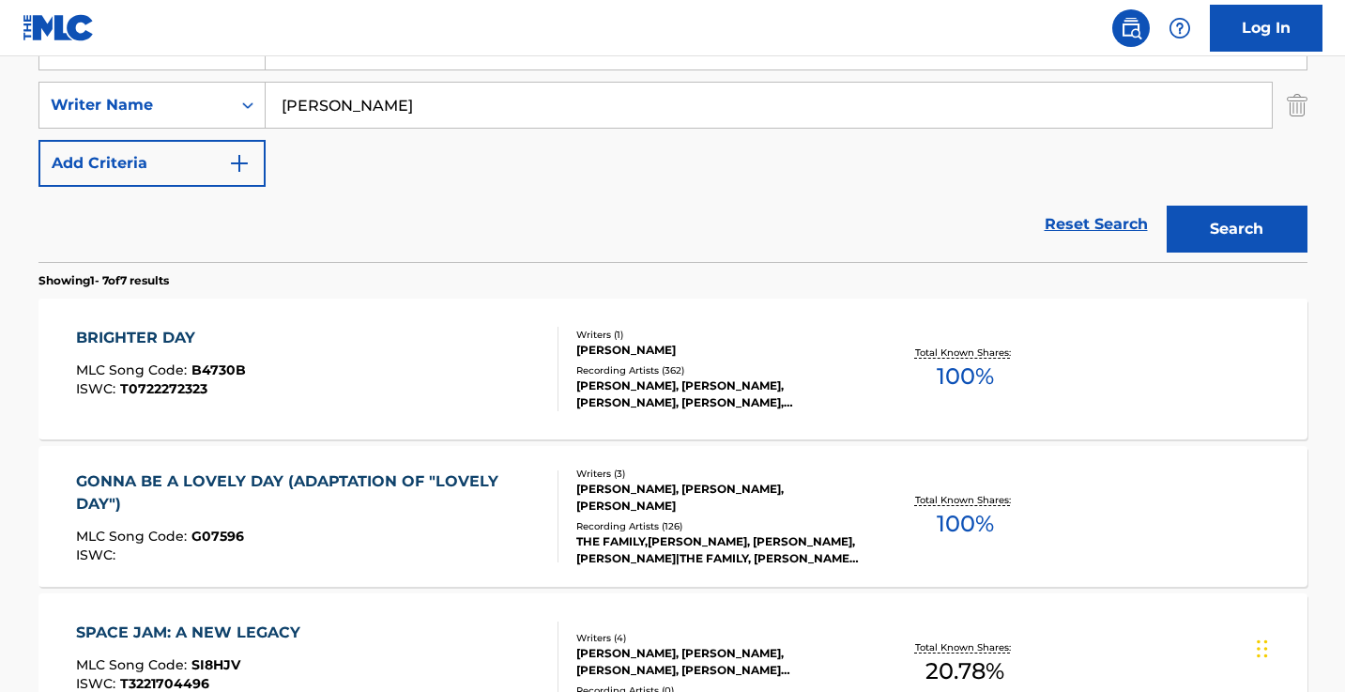
click at [414, 98] on input "kirk franklin" at bounding box center [769, 105] width 1006 height 45
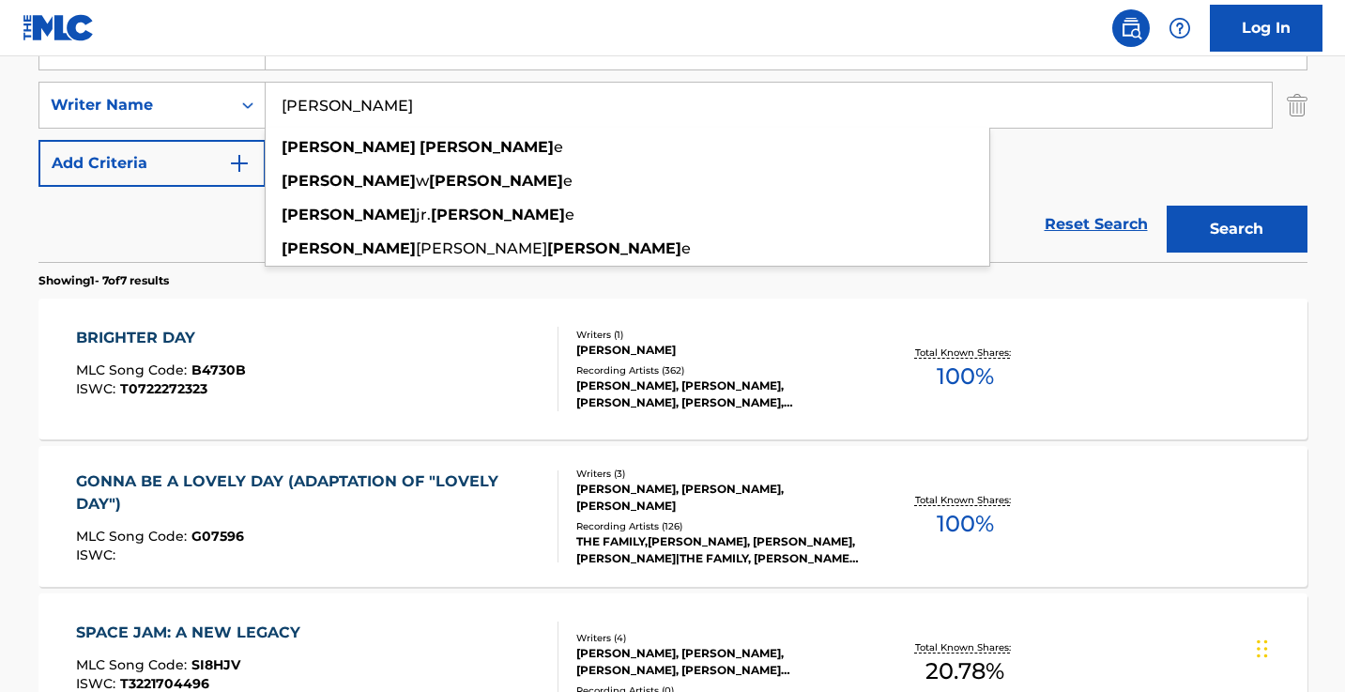
type input "adam blackstone"
click at [1236, 229] on button "Search" at bounding box center [1236, 229] width 141 height 47
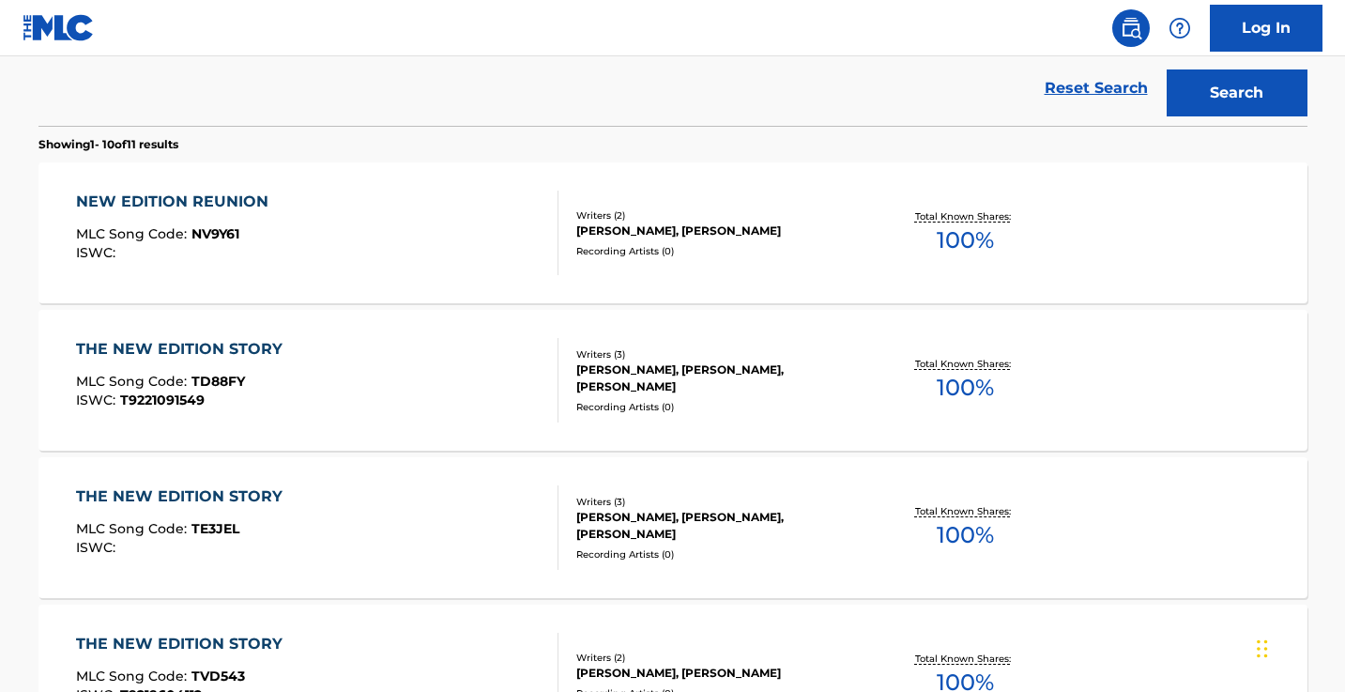
scroll to position [353, 0]
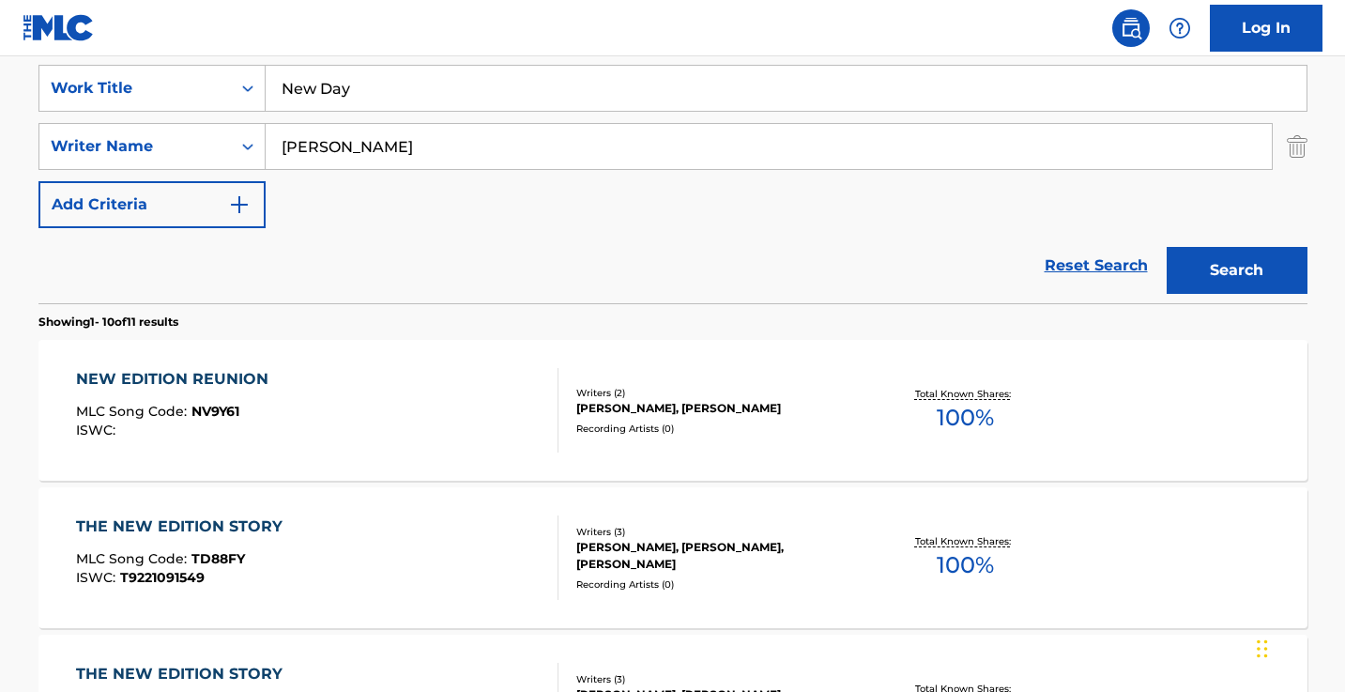
click at [430, 103] on input "New Day" at bounding box center [786, 88] width 1041 height 45
paste input "Amongst the Stars"
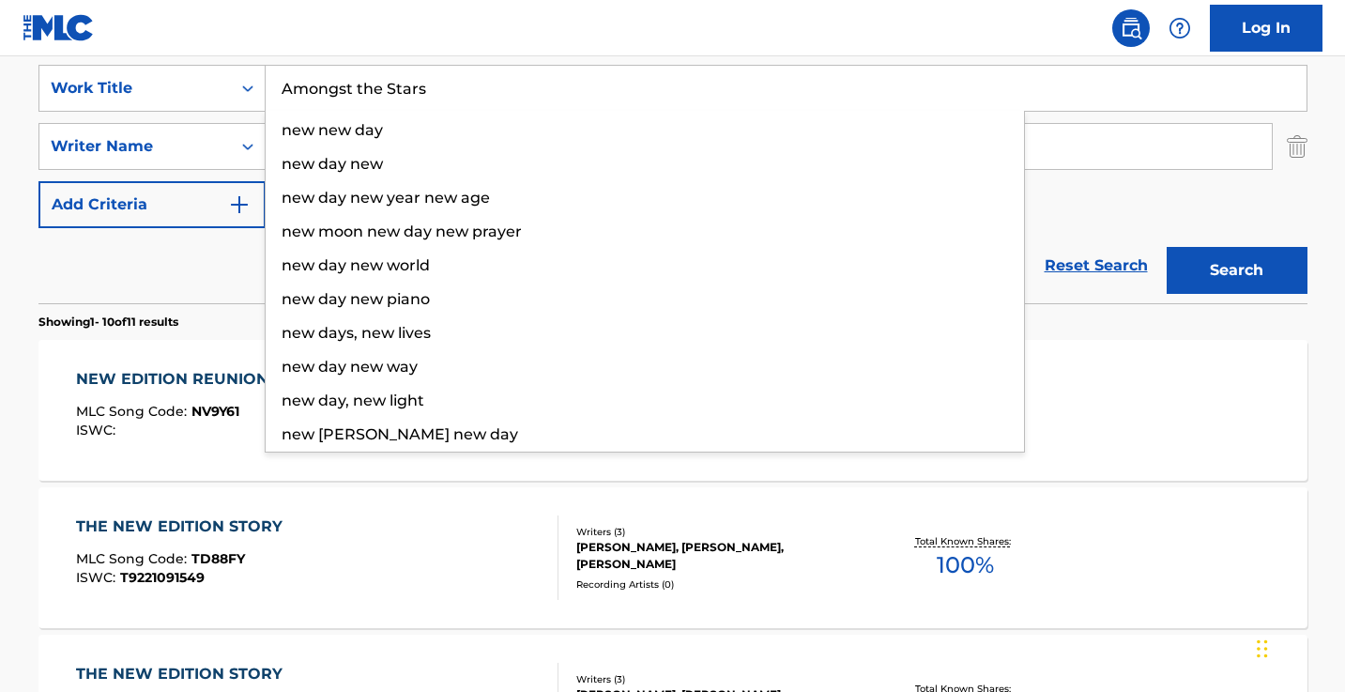
type input "Amongst the Stars"
click at [1236, 270] on button "Search" at bounding box center [1236, 270] width 141 height 47
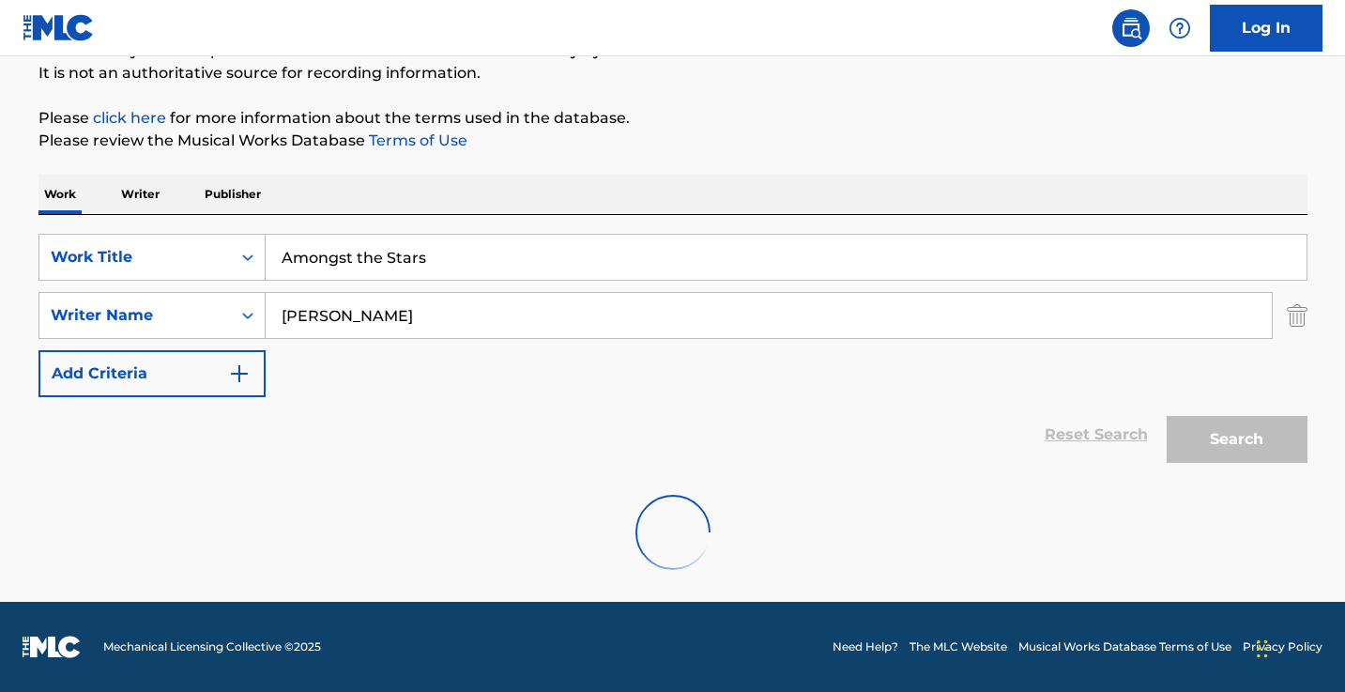
scroll to position [184, 0]
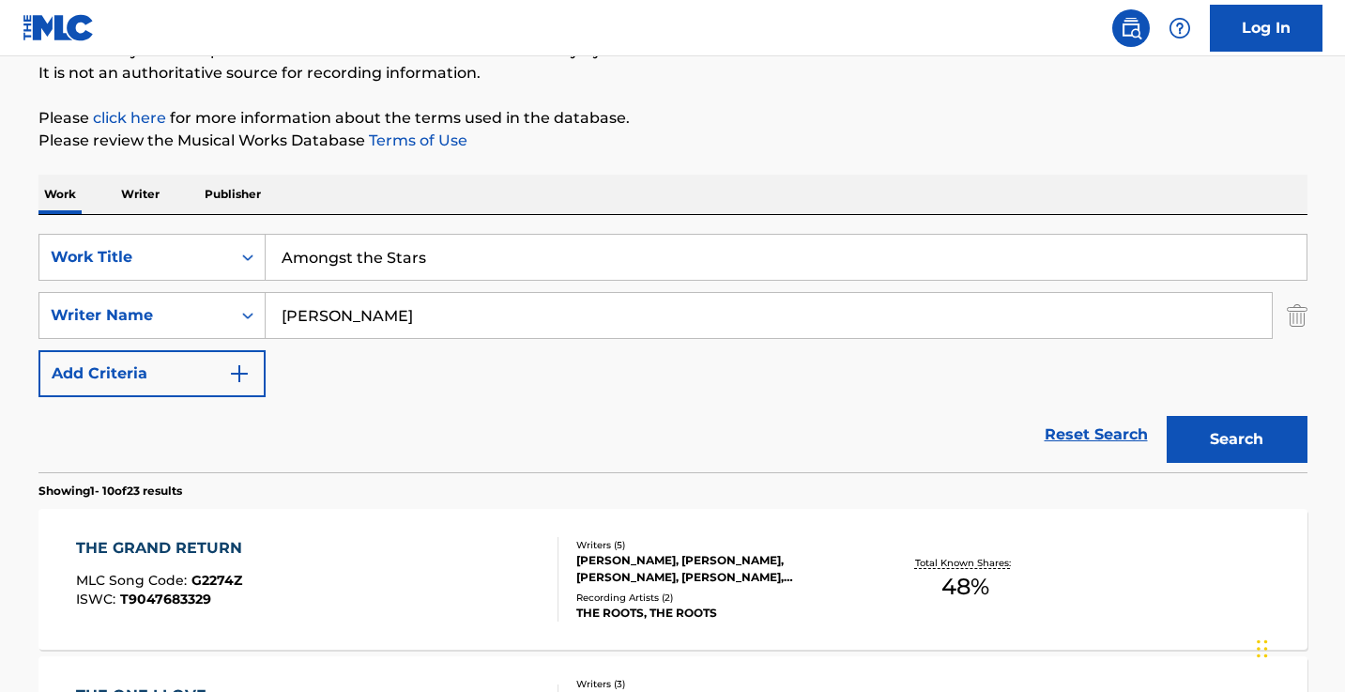
click at [430, 306] on input "adam blackstone" at bounding box center [769, 315] width 1006 height 45
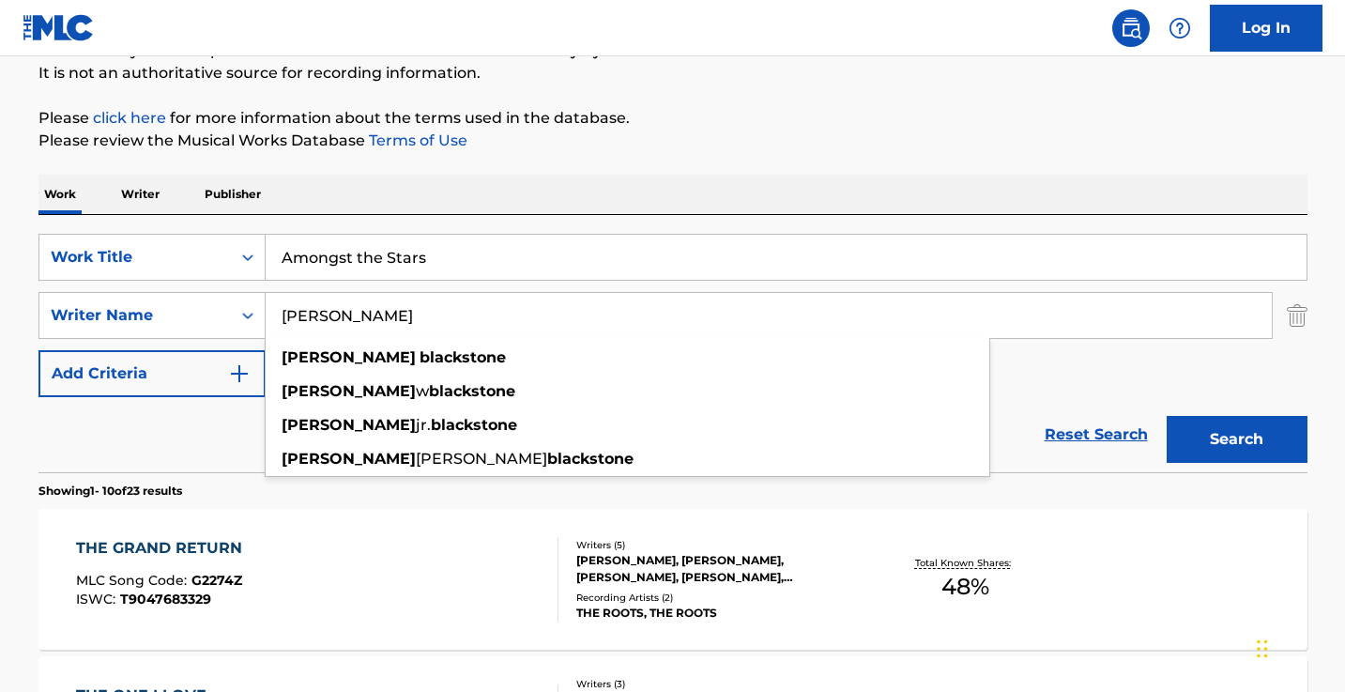
click at [430, 306] on input "adam blackstone" at bounding box center [769, 315] width 1006 height 45
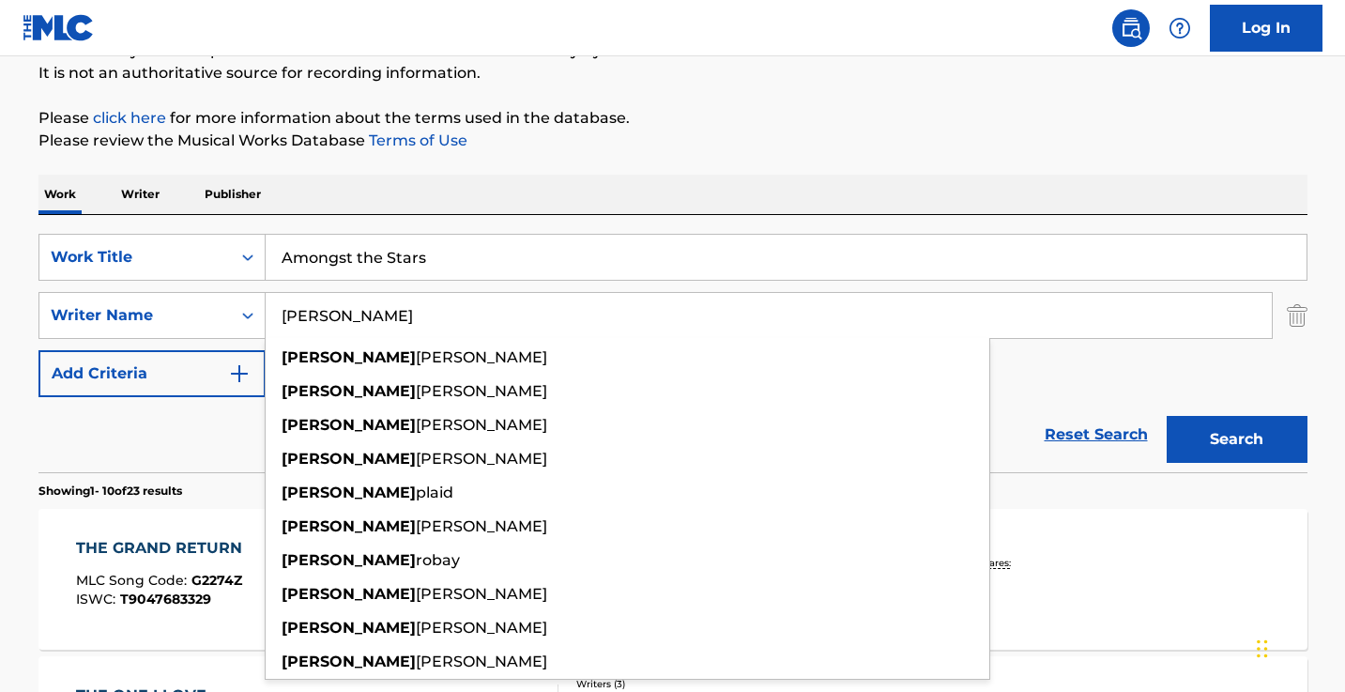
click at [1236, 439] on button "Search" at bounding box center [1236, 439] width 141 height 47
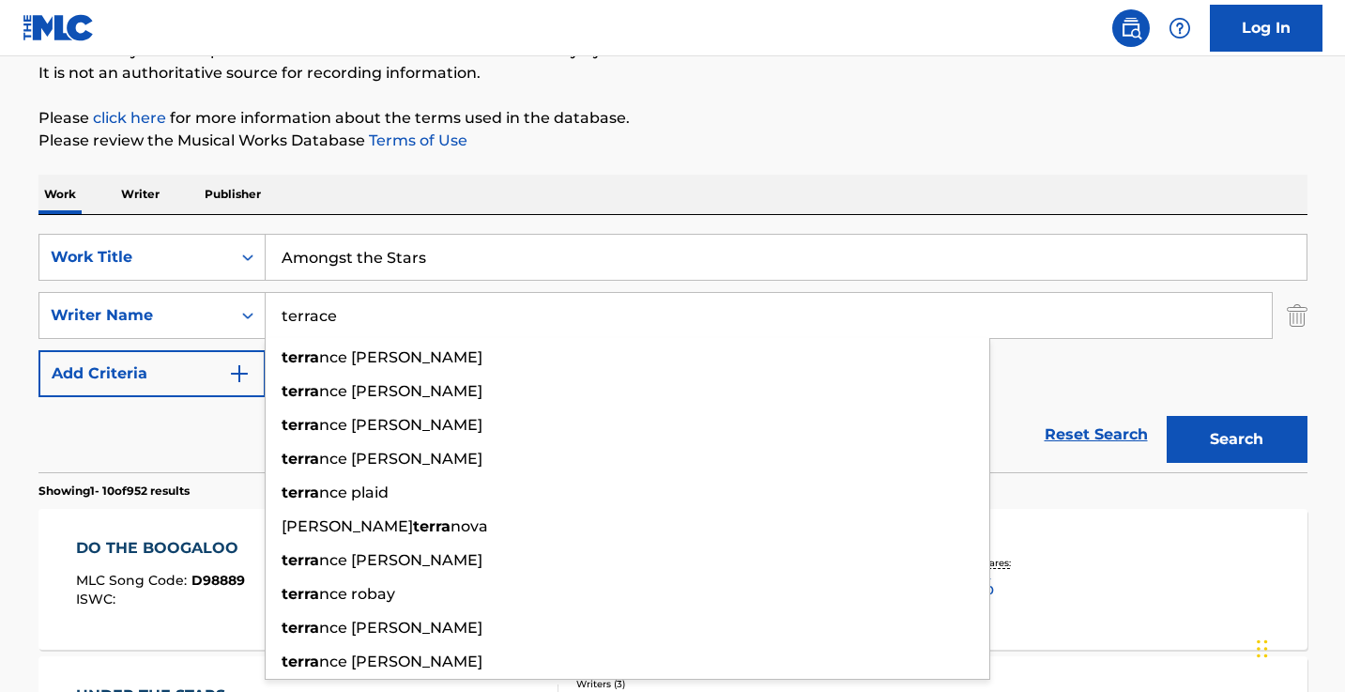
type input "terrace"
click at [1236, 439] on button "Search" at bounding box center [1236, 439] width 141 height 47
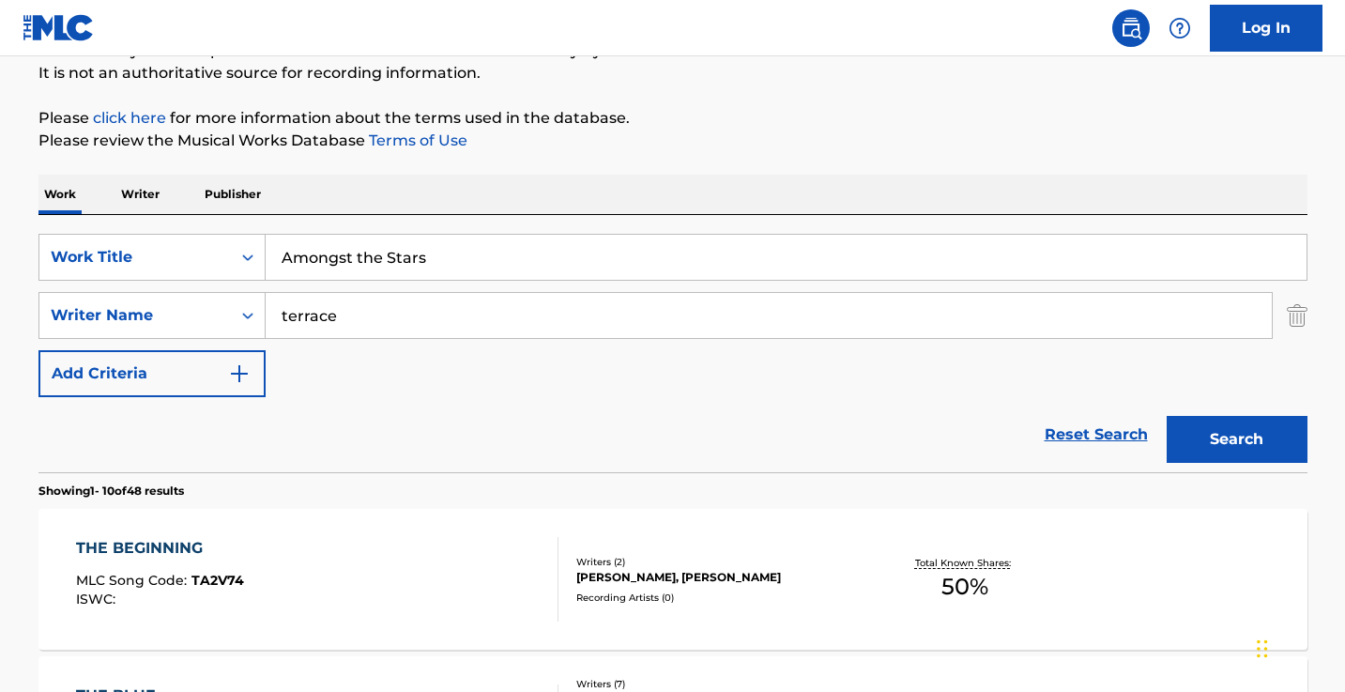
click at [733, 175] on div "Work Writer Publisher" at bounding box center [672, 194] width 1269 height 39
click at [547, 312] on input "terrace" at bounding box center [769, 315] width 1006 height 45
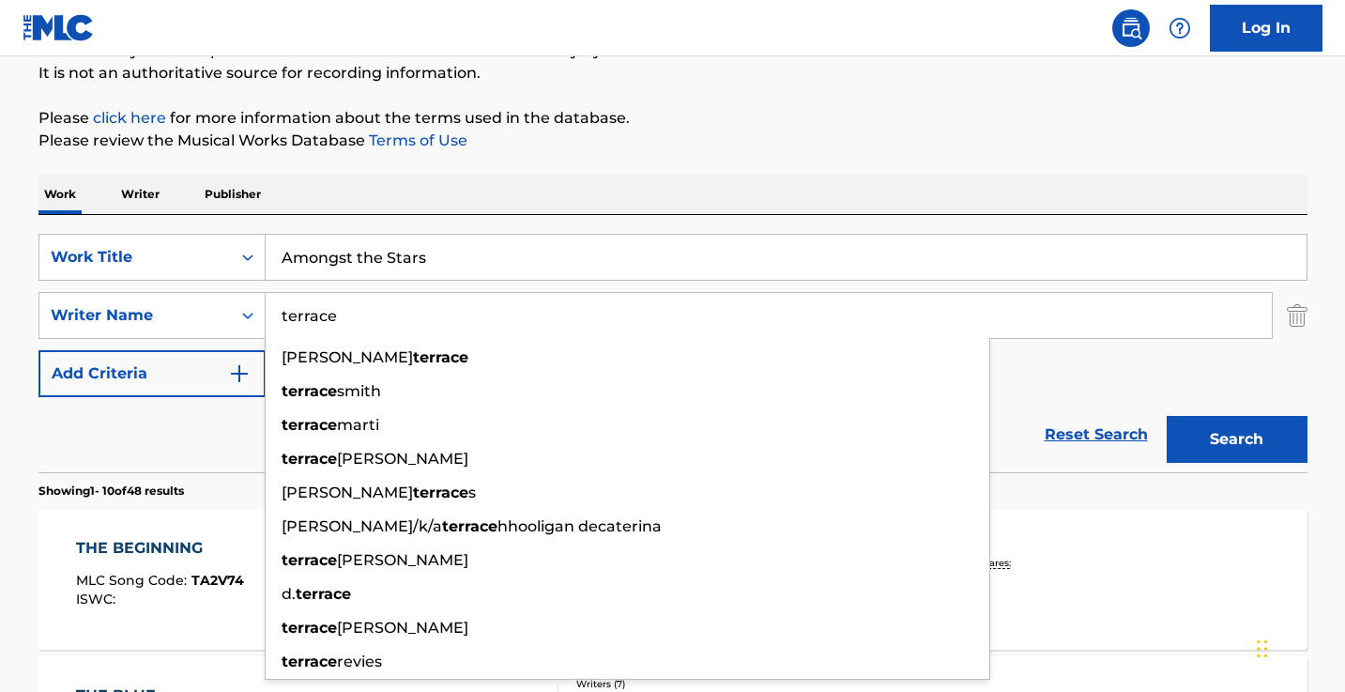
click at [547, 312] on input "terrace" at bounding box center [769, 315] width 1006 height 45
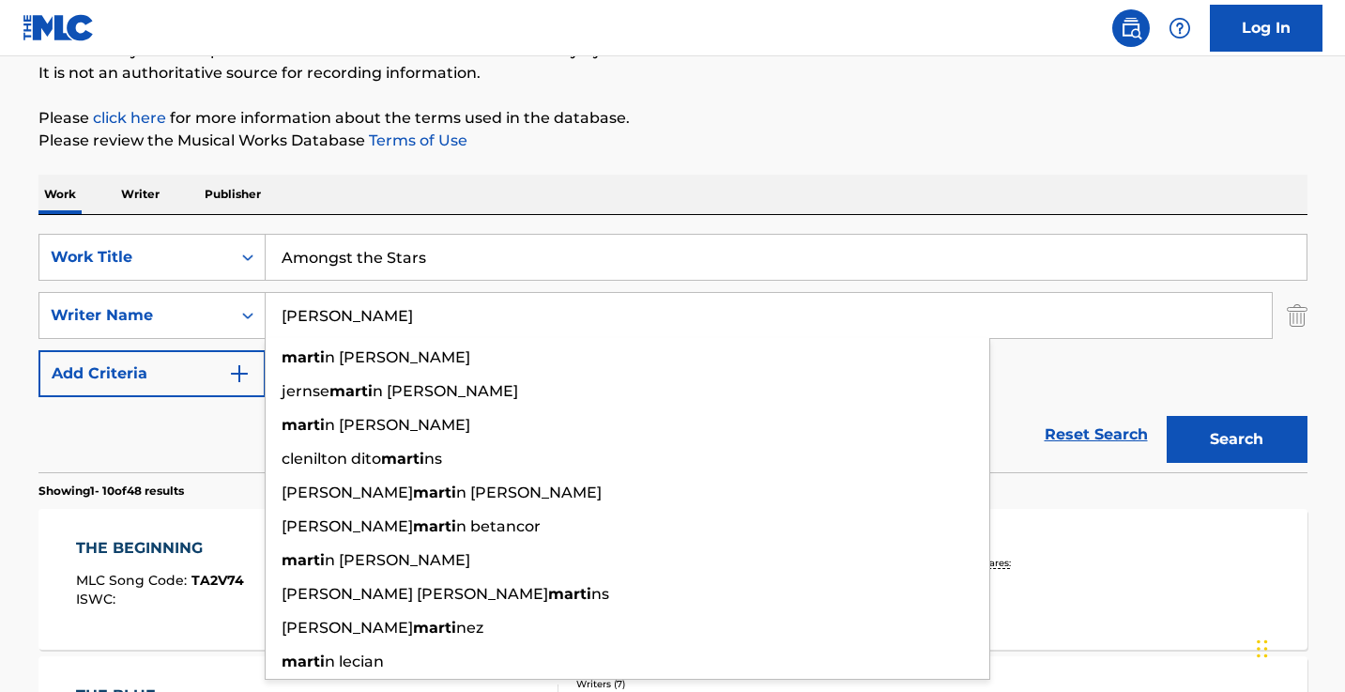
click at [1236, 439] on button "Search" at bounding box center [1236, 439] width 141 height 47
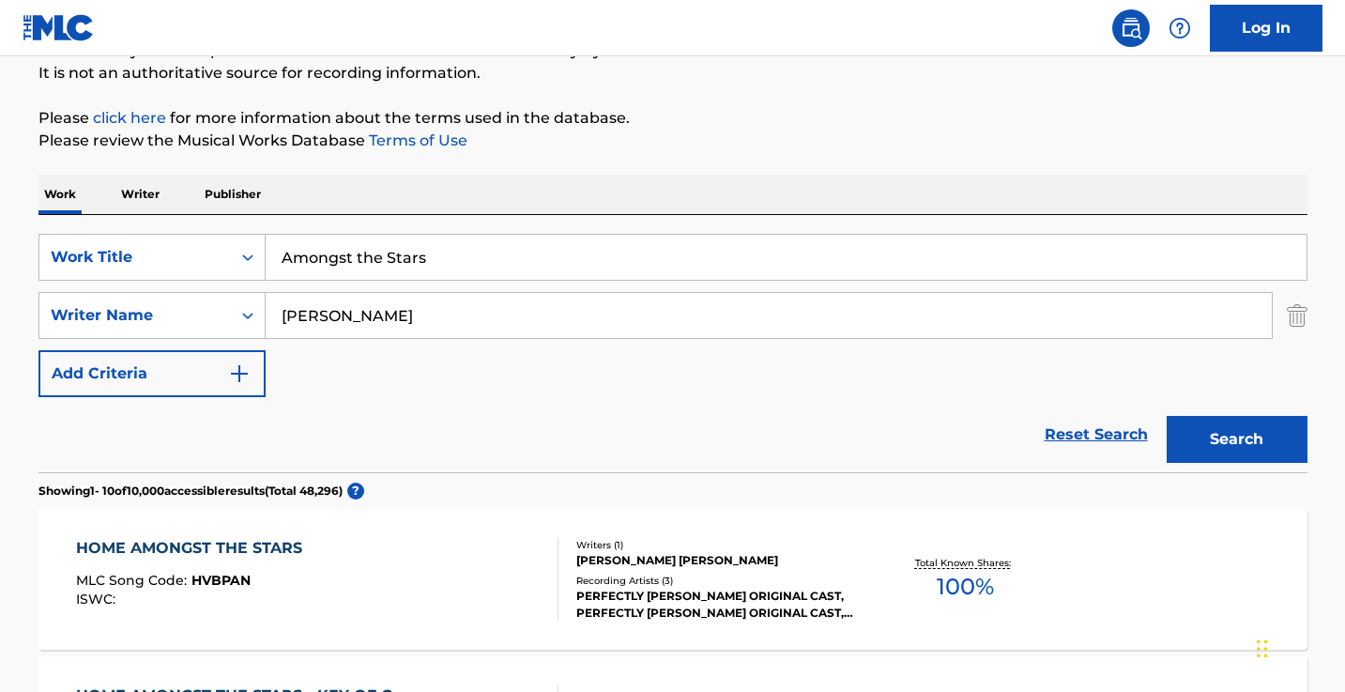
type input "Martin"
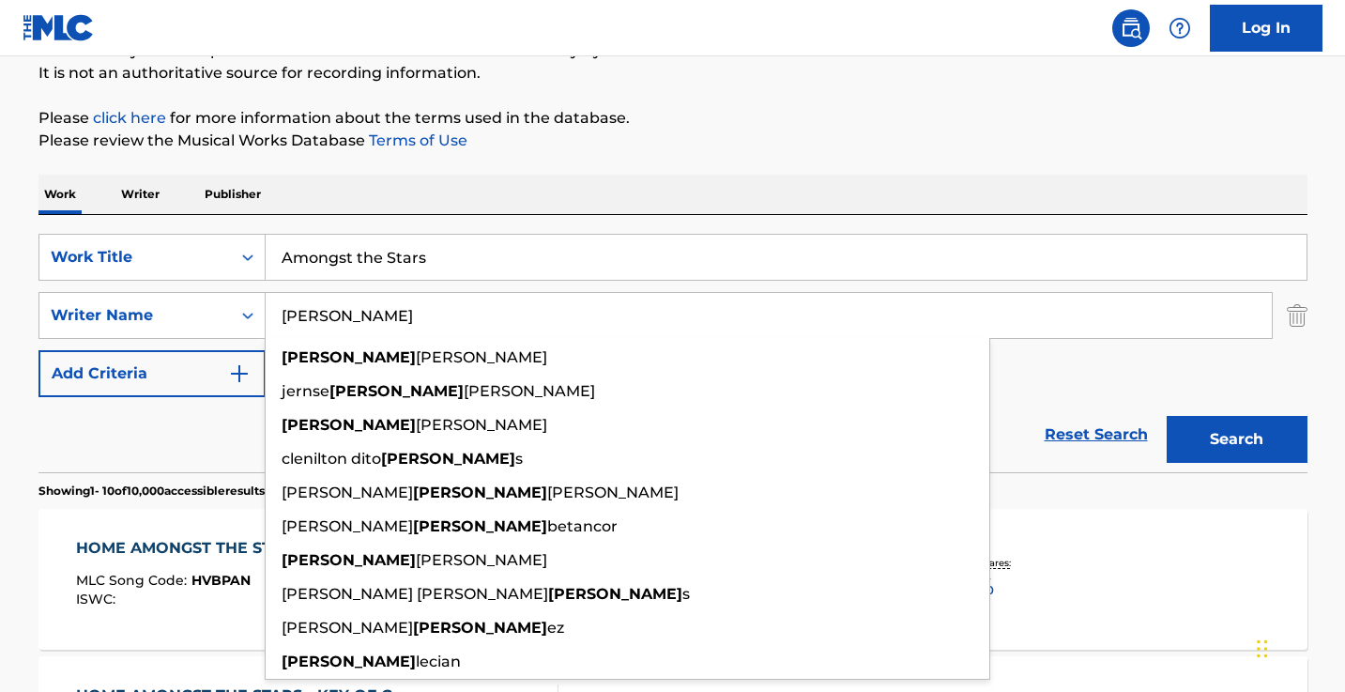
click at [540, 316] on input "Martin" at bounding box center [769, 315] width 1006 height 45
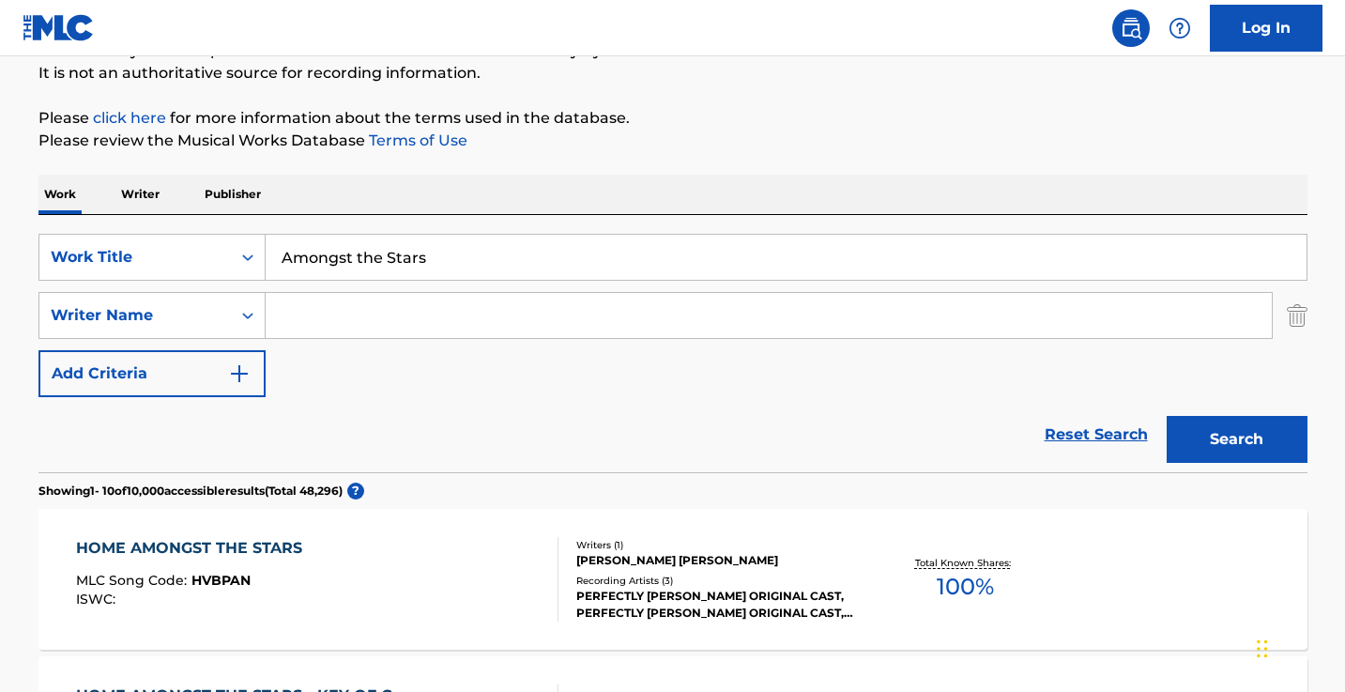
click at [1236, 439] on button "Search" at bounding box center [1236, 439] width 141 height 47
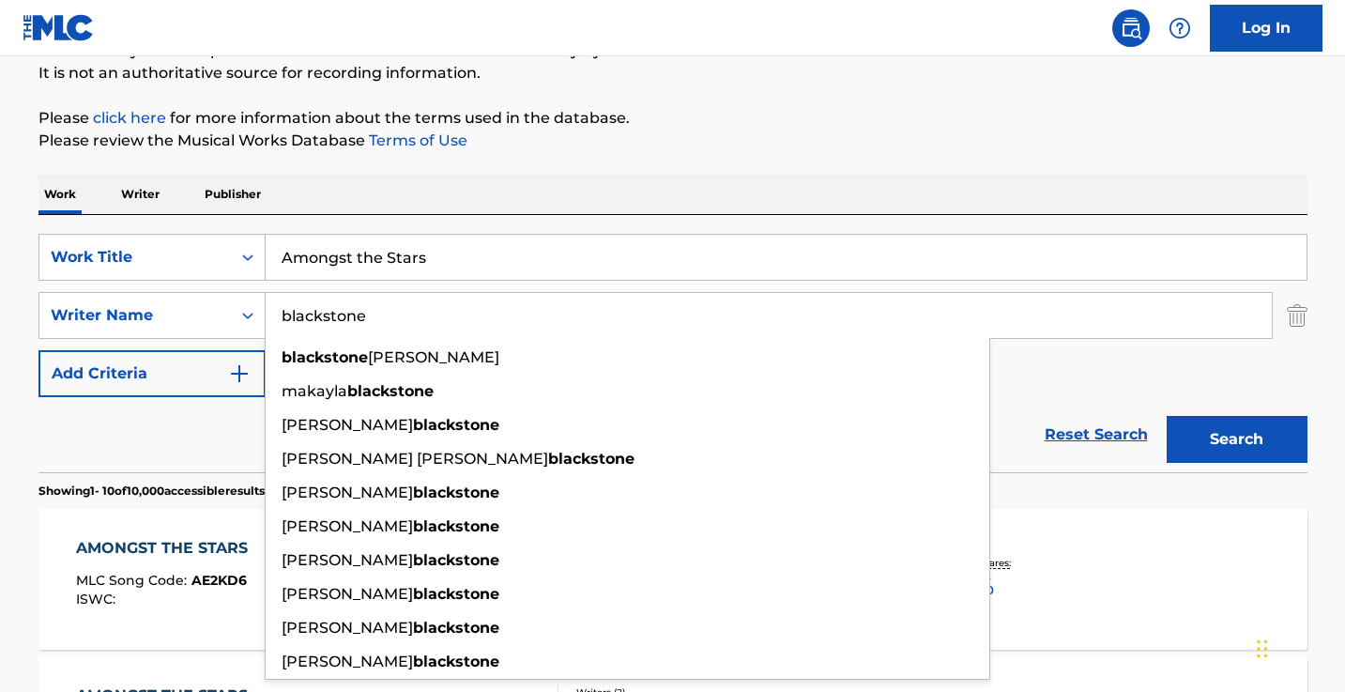
click at [1236, 439] on button "Search" at bounding box center [1236, 439] width 141 height 47
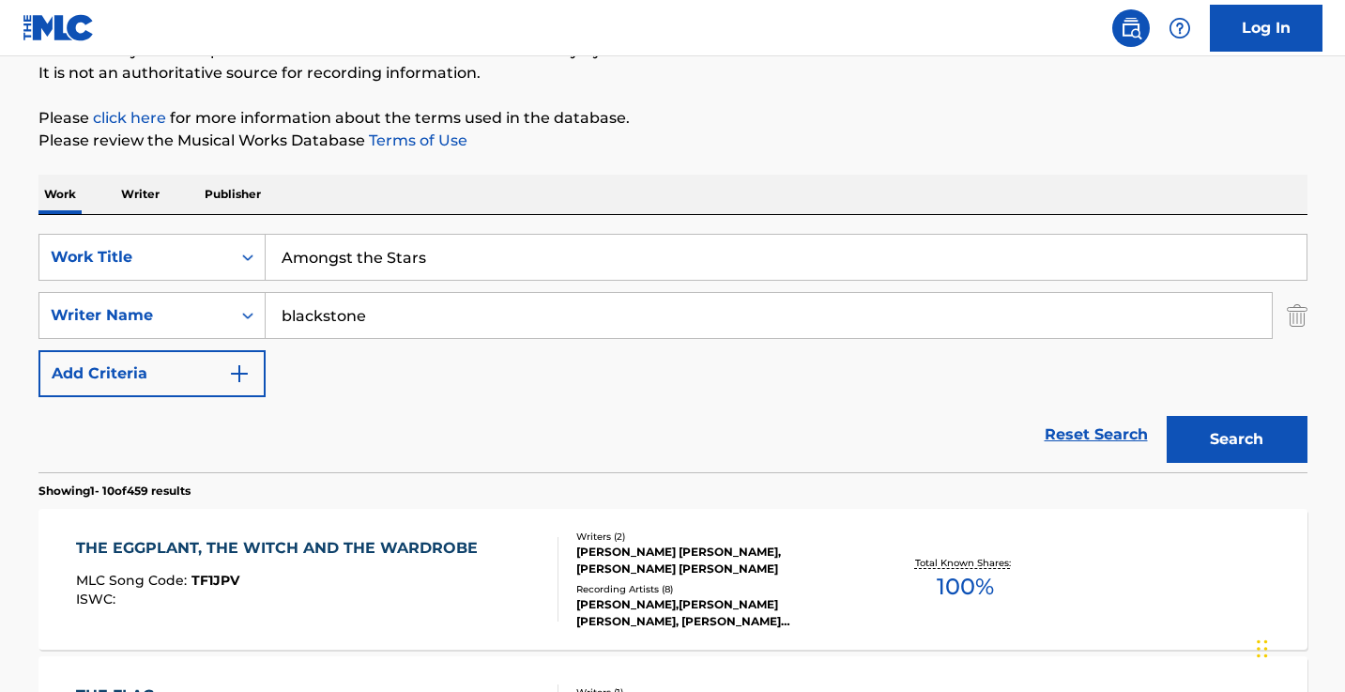
click at [279, 306] on input "blackstone" at bounding box center [769, 315] width 1006 height 45
click at [1236, 439] on button "Search" at bounding box center [1236, 439] width 141 height 47
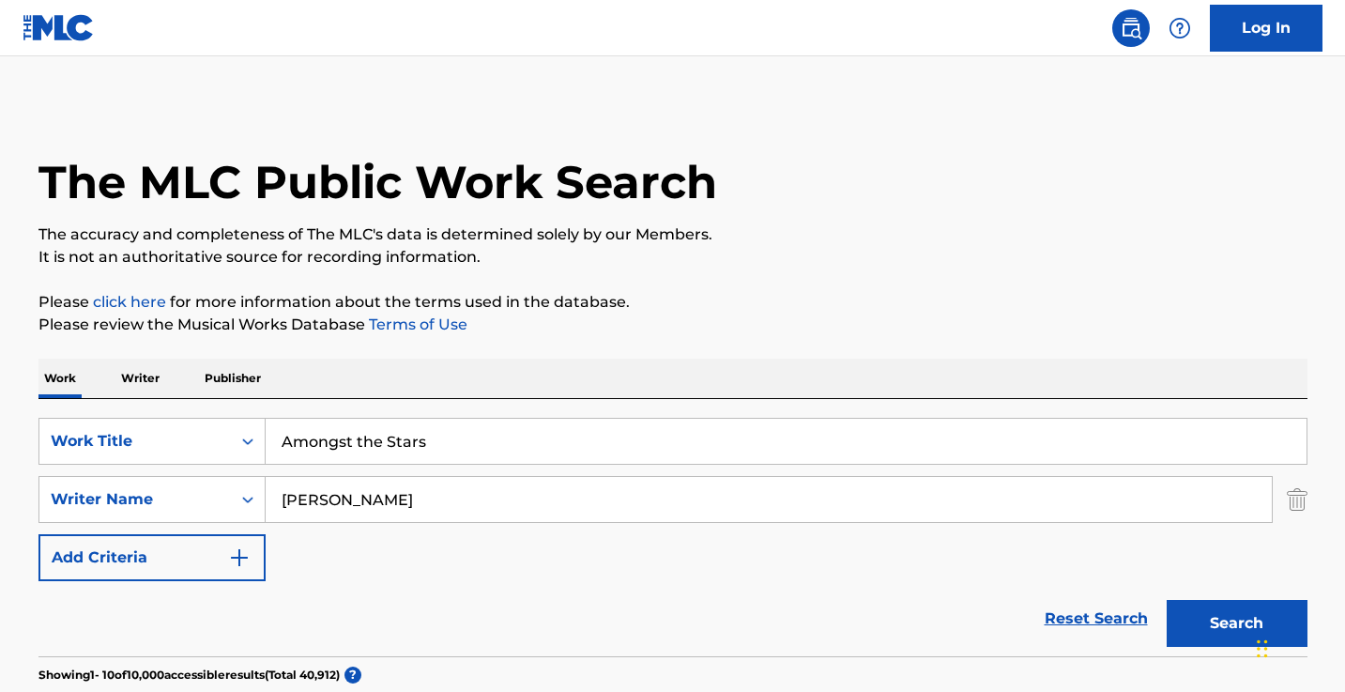
scroll to position [0, 0]
click at [361, 499] on input "[PERSON_NAME]" at bounding box center [769, 499] width 1006 height 45
paste input "Profugos De Nuevo Leon"
type input "Profugos De Nuevo Leon"
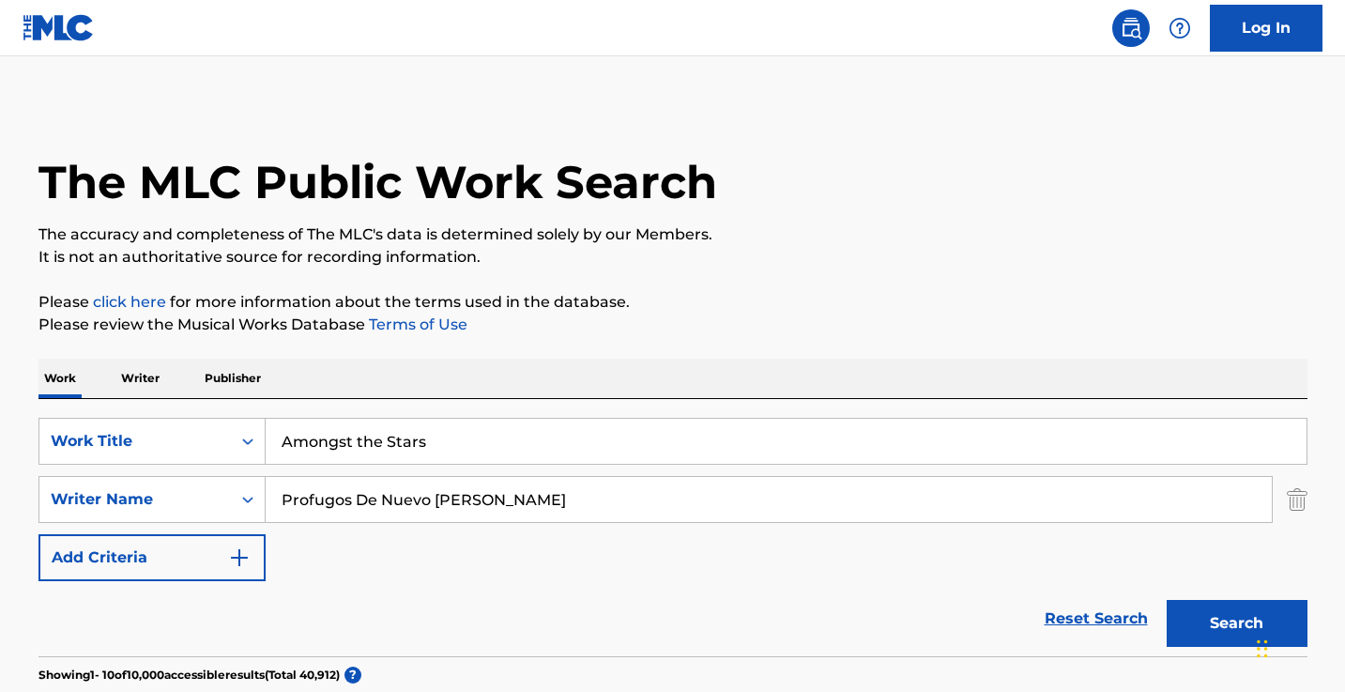
click at [455, 446] on input "Amongst the Stars" at bounding box center [786, 441] width 1041 height 45
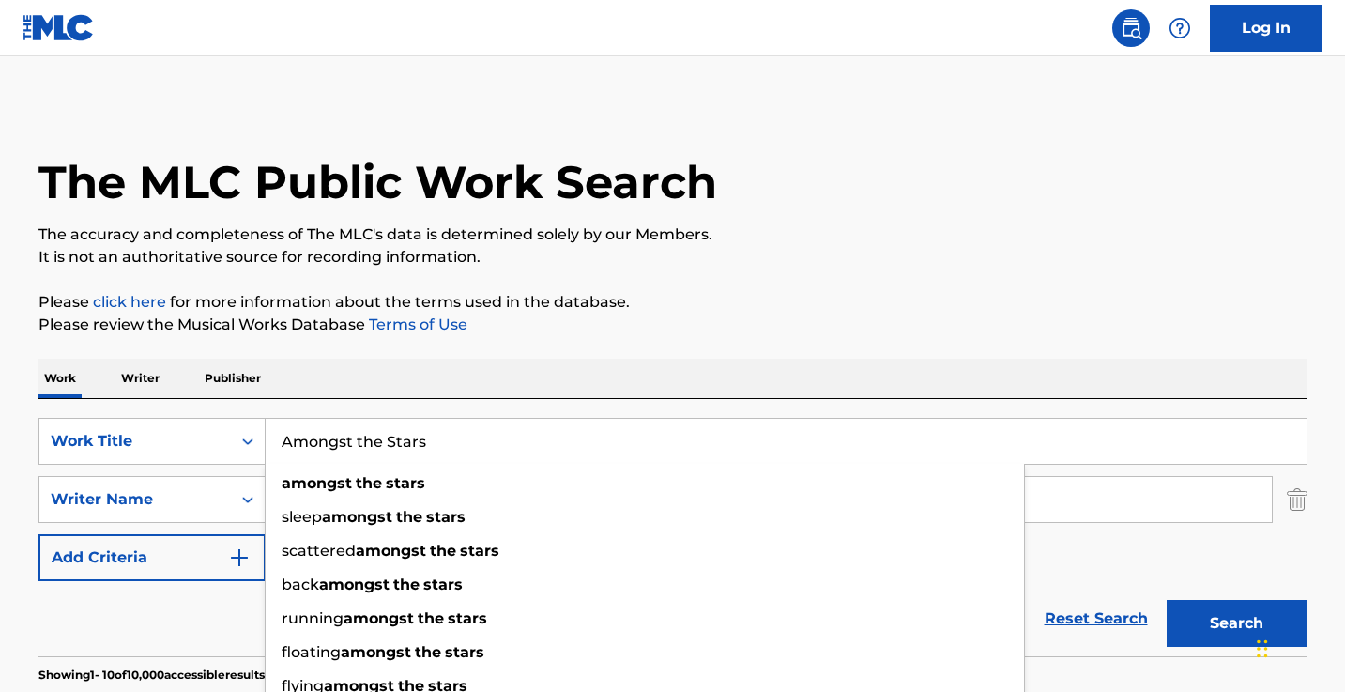
click at [455, 446] on input "Amongst the Stars" at bounding box center [786, 441] width 1041 height 45
paste input "unque Te Enamore"
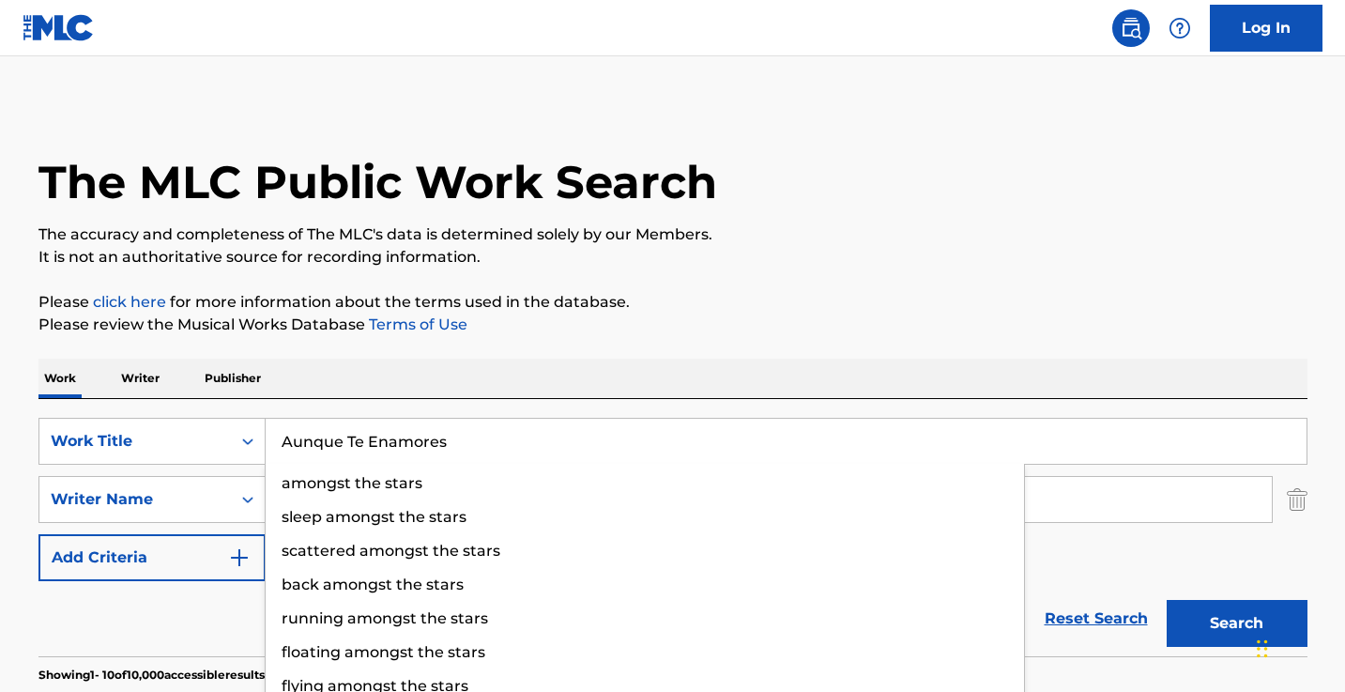
type input "Aunque Te Enamores"
click at [1236, 623] on button "Search" at bounding box center [1236, 623] width 141 height 47
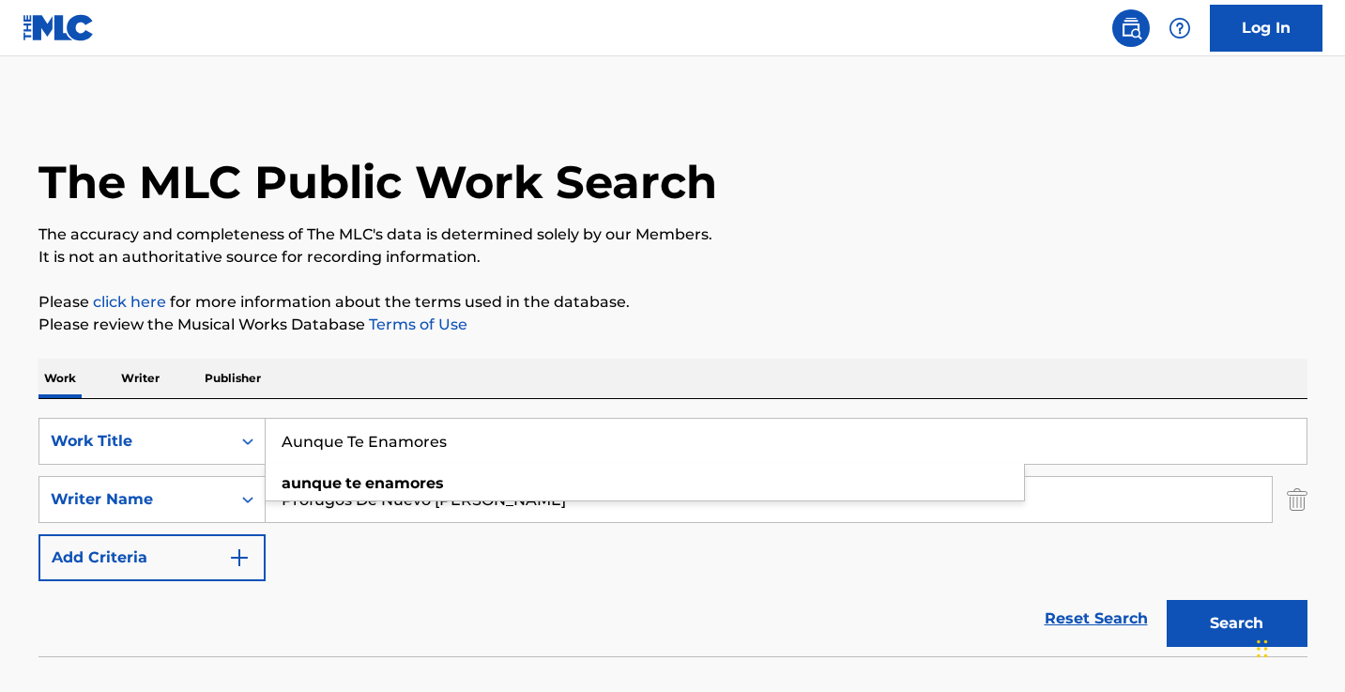
click at [568, 386] on div "Work Writer Publisher" at bounding box center [672, 377] width 1269 height 39
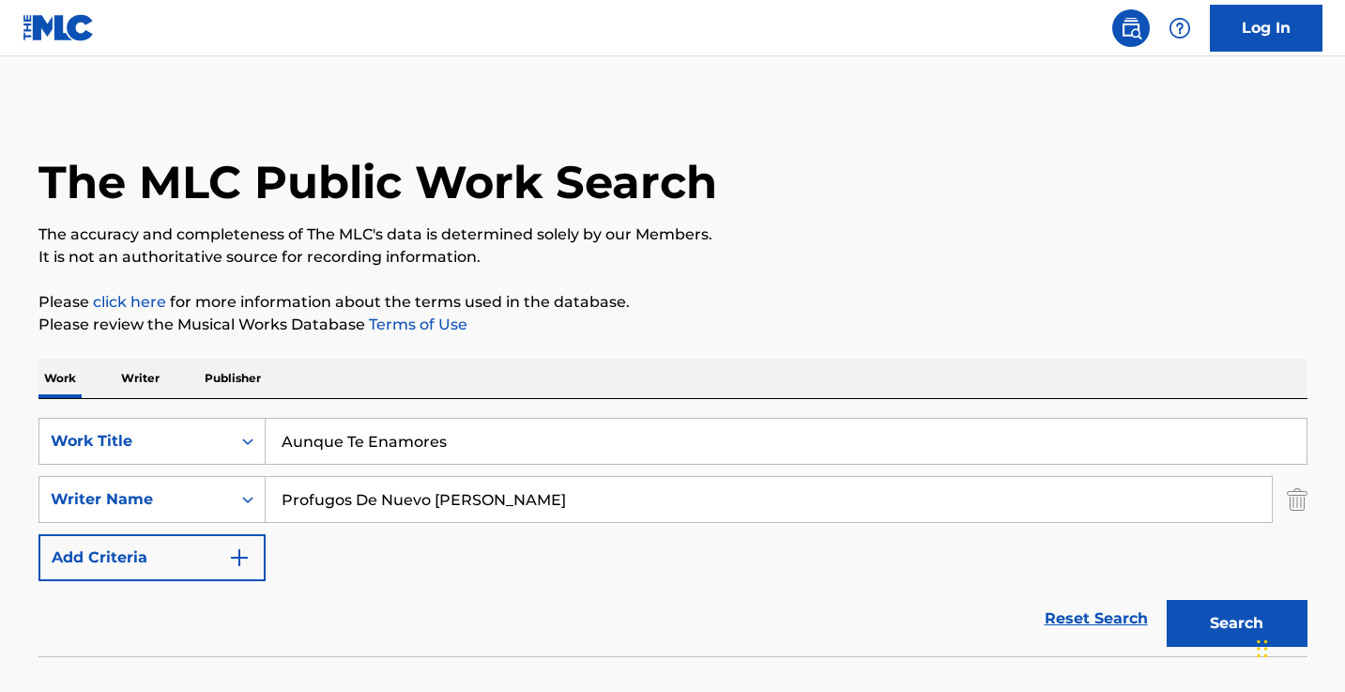
click at [413, 510] on input "Profugos De Nuevo Leon" at bounding box center [769, 499] width 1006 height 45
type input "jgrxxn"
click at [1236, 623] on button "Search" at bounding box center [1236, 623] width 141 height 47
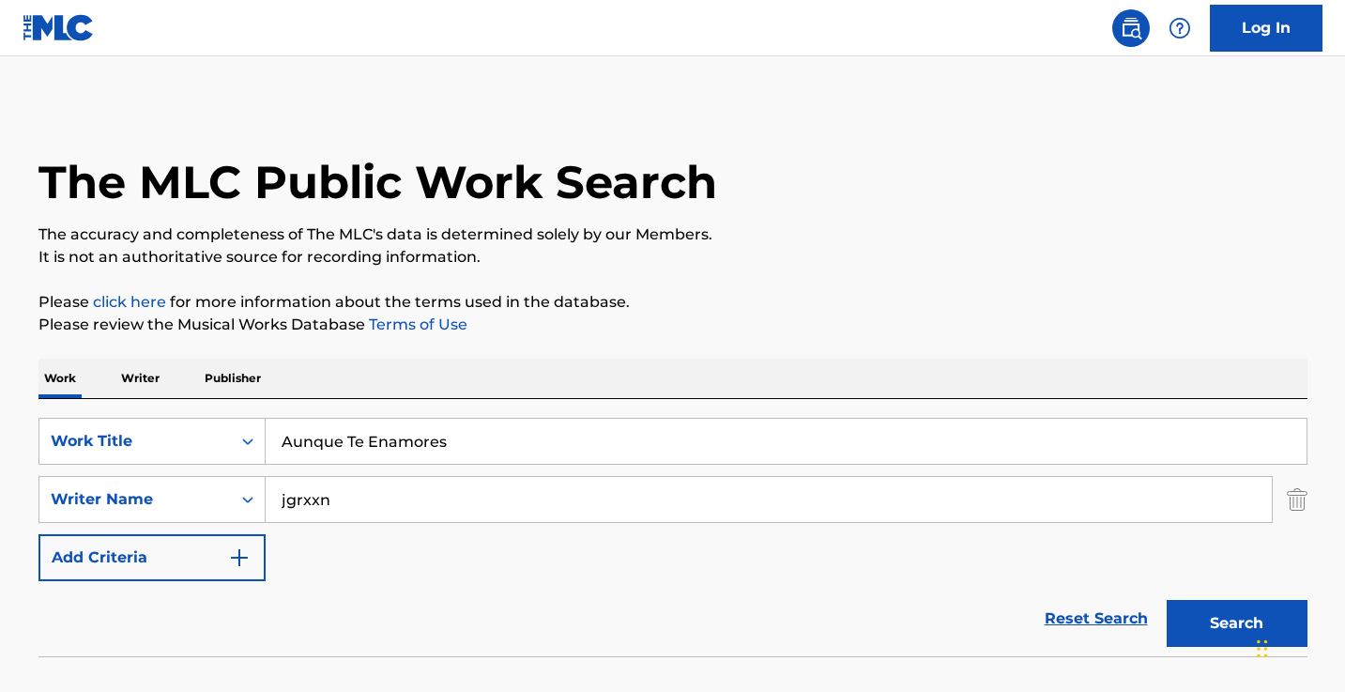
drag, startPoint x: 526, startPoint y: 446, endPoint x: 197, endPoint y: 405, distance: 330.9
click at [197, 408] on div "SearchWithCriteriab90ea190-b78a-454d-bfb4-2810541c7626 Work Title Aunque Te Ena…" at bounding box center [672, 527] width 1269 height 257
click at [1236, 623] on button "Search" at bounding box center [1236, 623] width 141 height 47
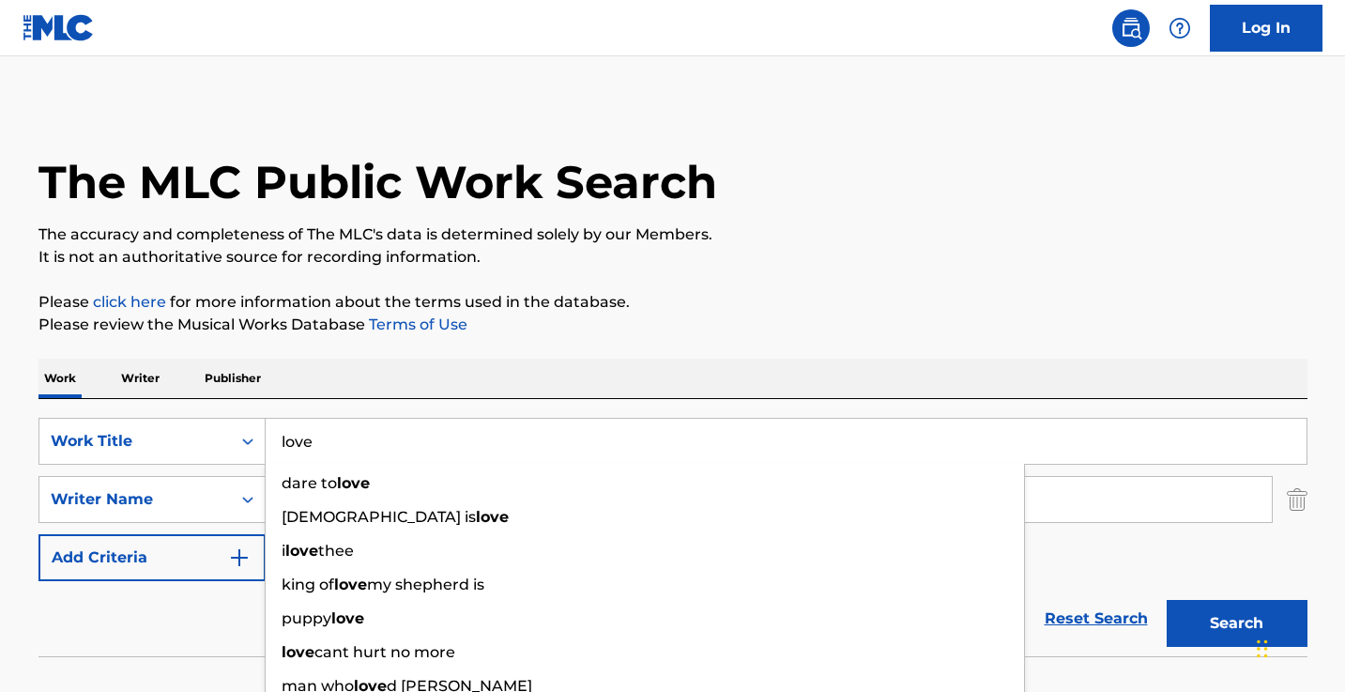
click at [460, 366] on div "Work Writer Publisher" at bounding box center [672, 377] width 1269 height 39
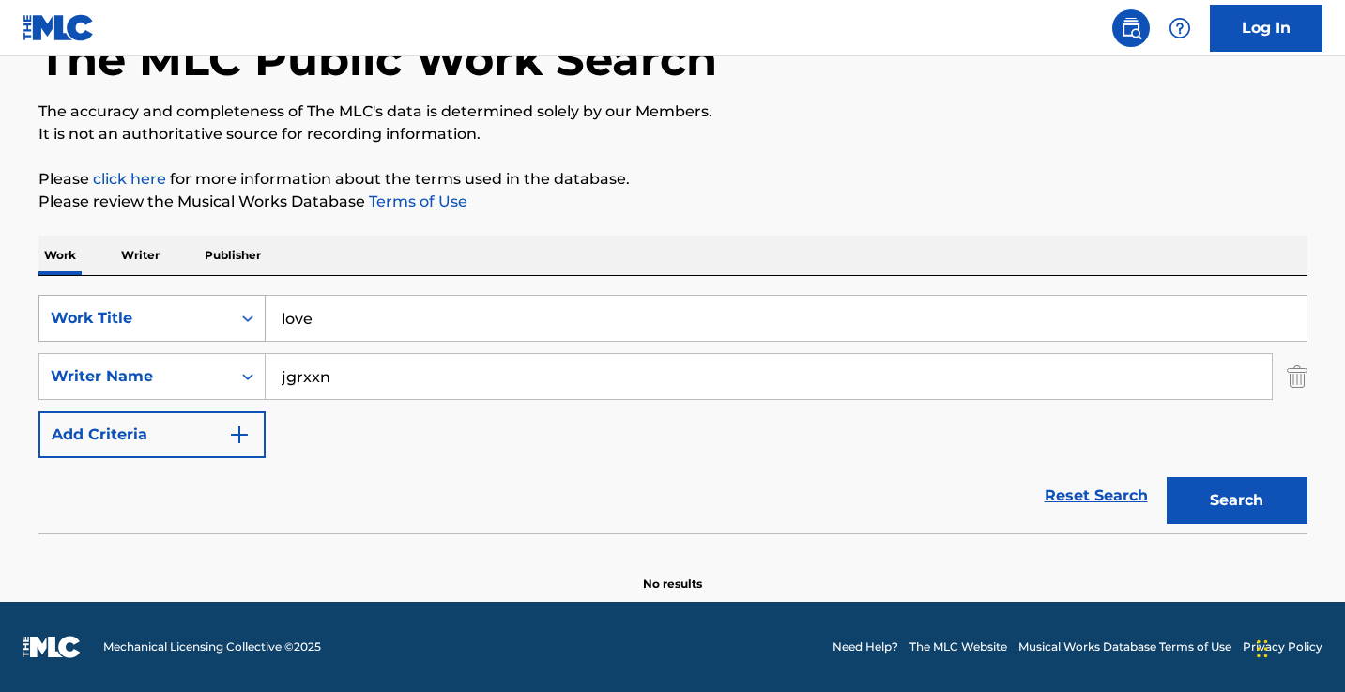
scroll to position [123, 0]
click at [463, 337] on input "love" at bounding box center [786, 318] width 1041 height 45
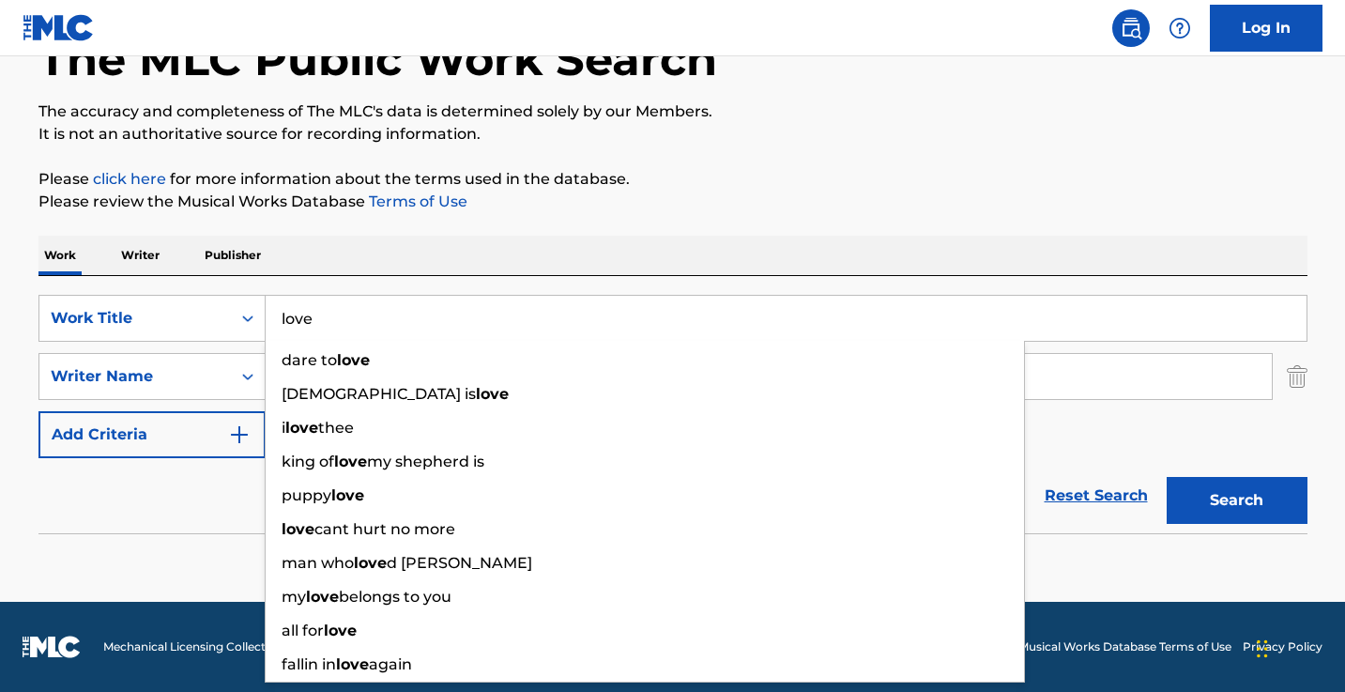
click at [463, 337] on input "love" at bounding box center [786, 318] width 1041 height 45
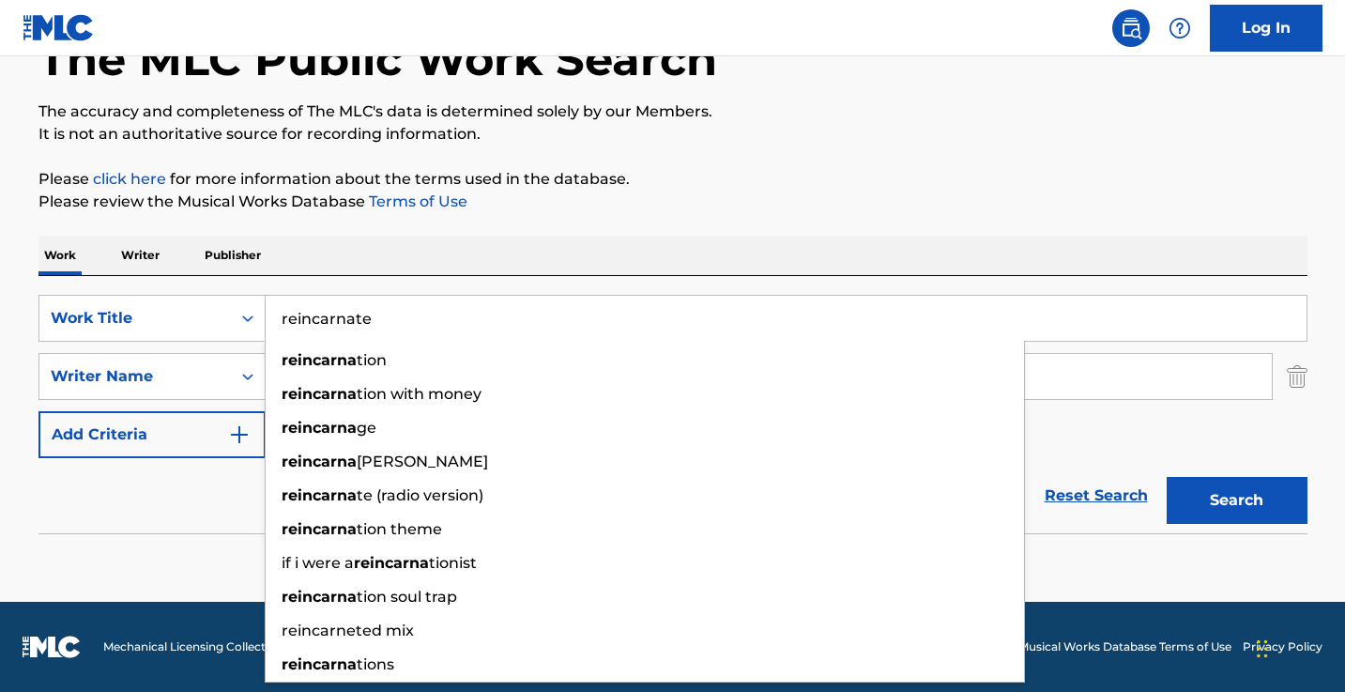
type input "reincarnate"
click at [1236, 500] on button "Search" at bounding box center [1236, 500] width 141 height 47
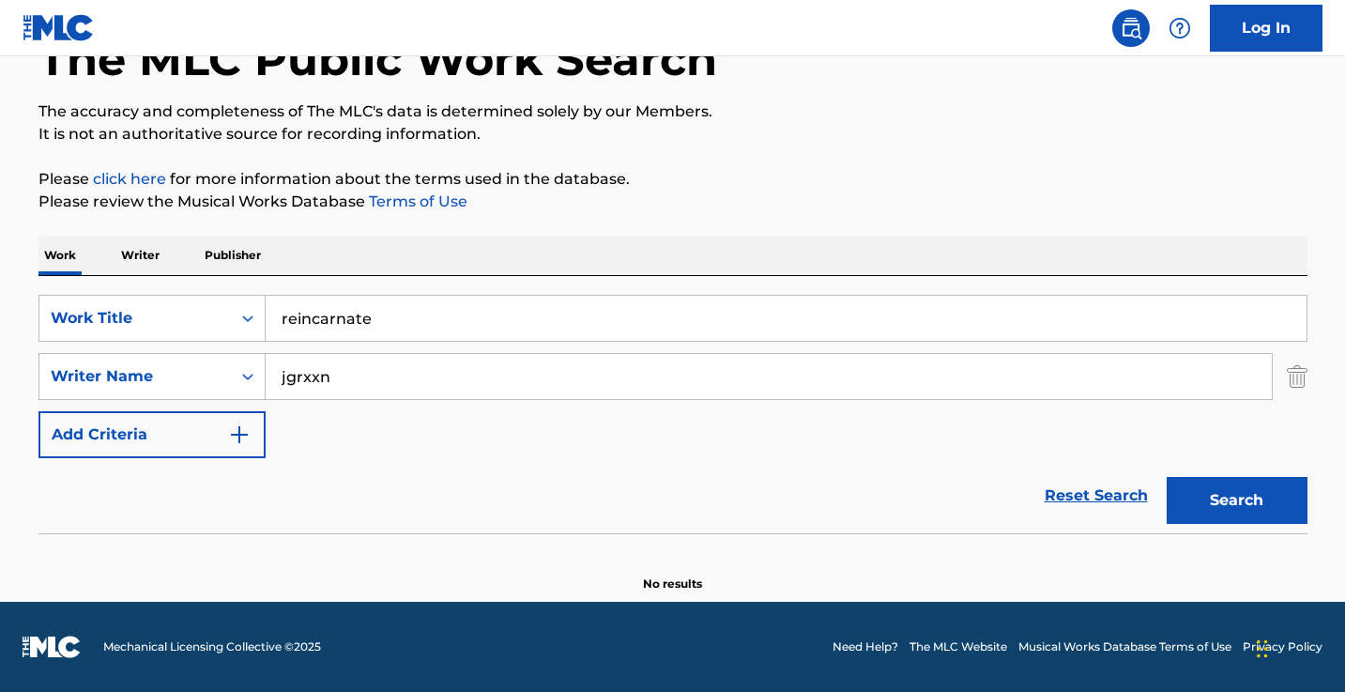
click at [350, 395] on input "jgrxxn" at bounding box center [769, 376] width 1006 height 45
click at [143, 249] on p "Writer" at bounding box center [140, 255] width 50 height 39
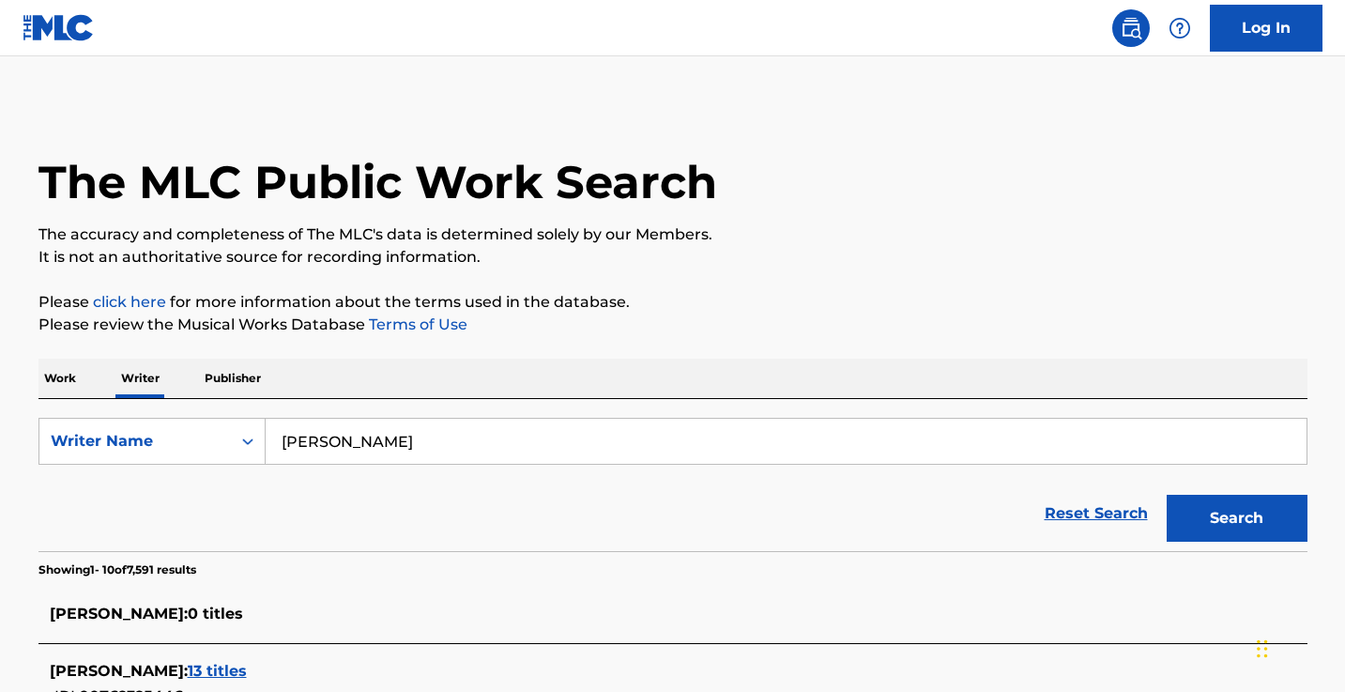
click at [429, 428] on input "Joziah Lucas keyes" at bounding box center [786, 441] width 1041 height 45
paste input "jgrxxn"
click at [1236, 518] on button "Search" at bounding box center [1236, 518] width 141 height 47
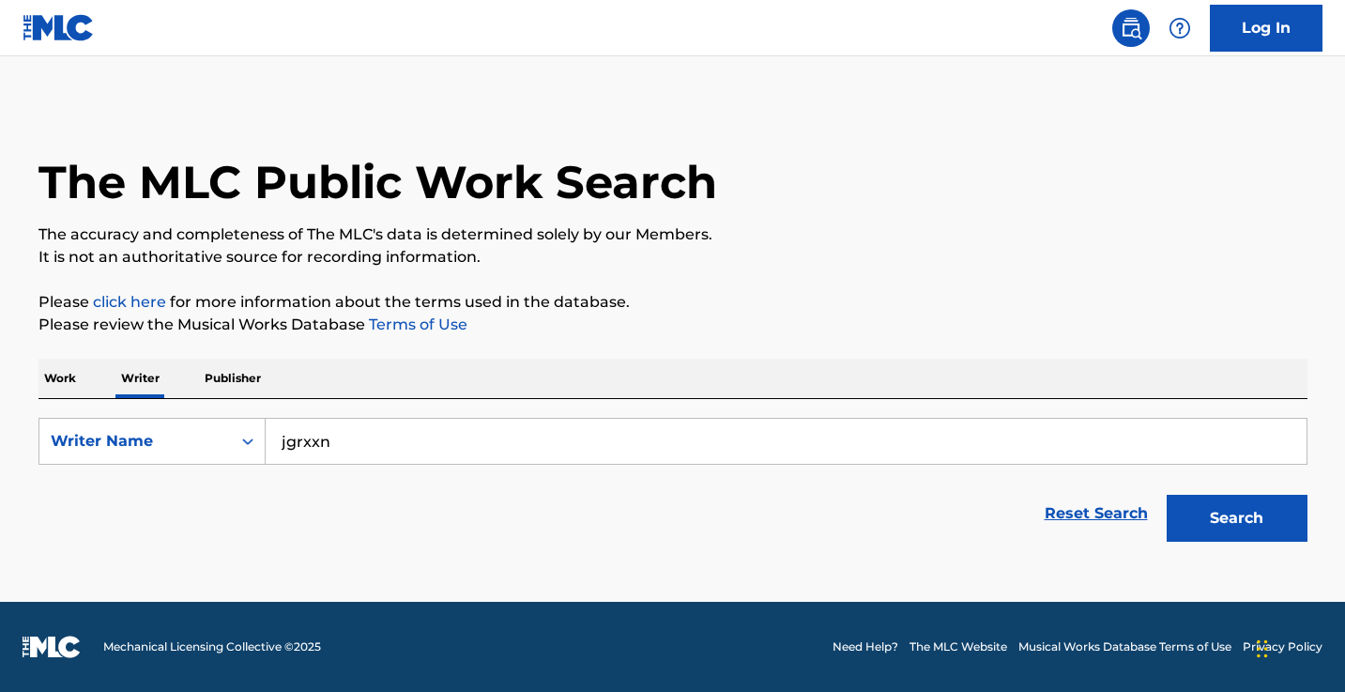
click at [426, 435] on input "jgrxxn" at bounding box center [786, 441] width 1041 height 45
click at [1236, 518] on button "Search" at bounding box center [1236, 518] width 141 height 47
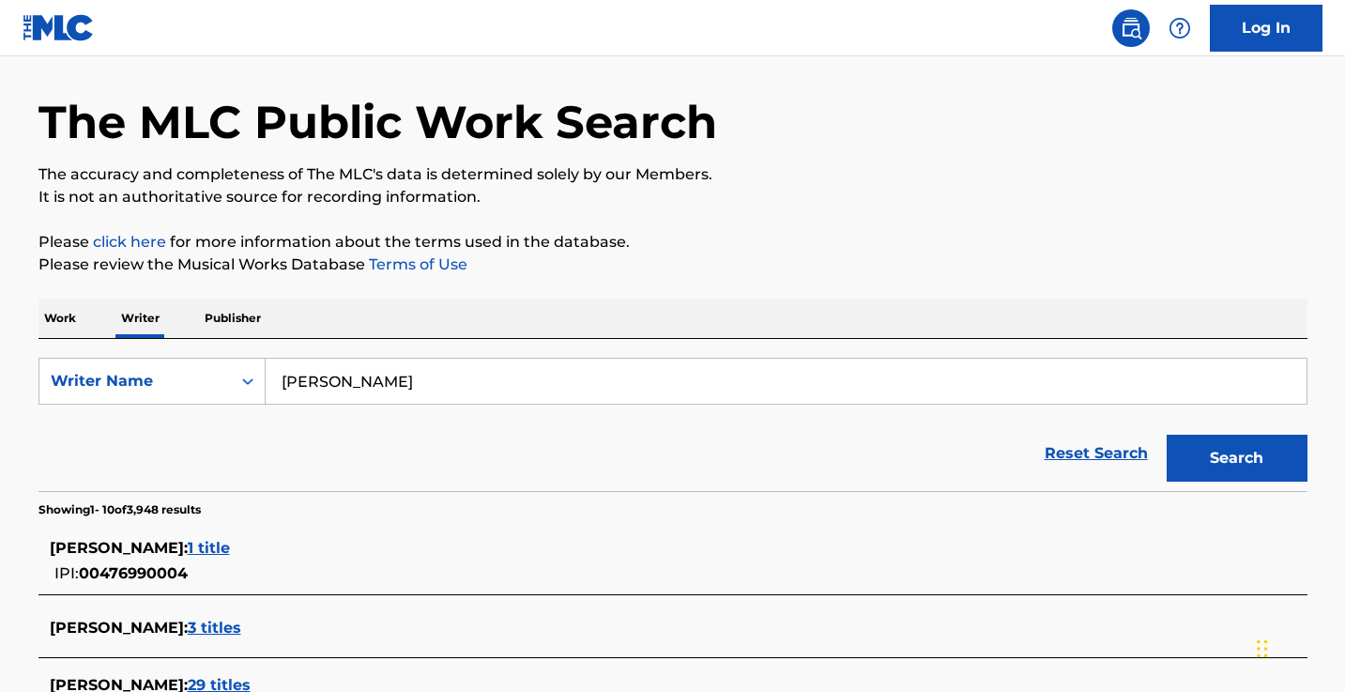
scroll to position [155, 0]
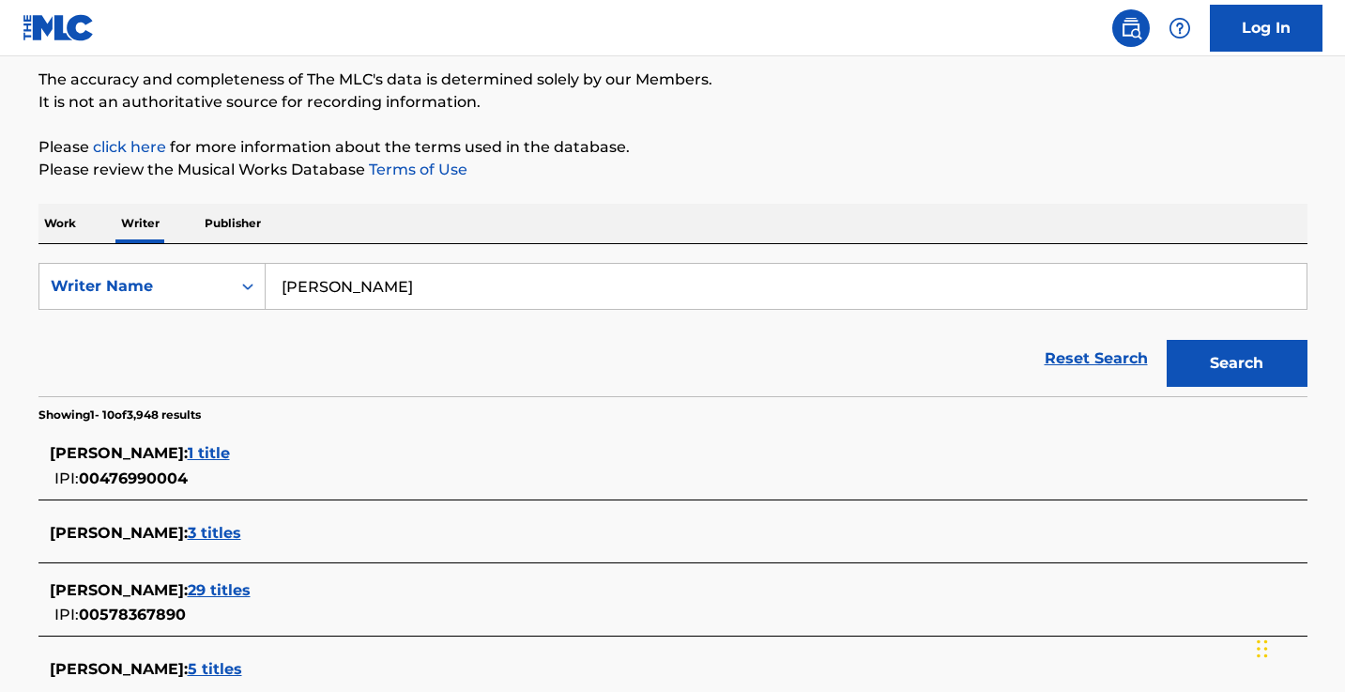
click at [394, 293] on input "jemel green" at bounding box center [786, 286] width 1041 height 45
type input "doehla"
click at [1236, 363] on button "Search" at bounding box center [1236, 363] width 141 height 47
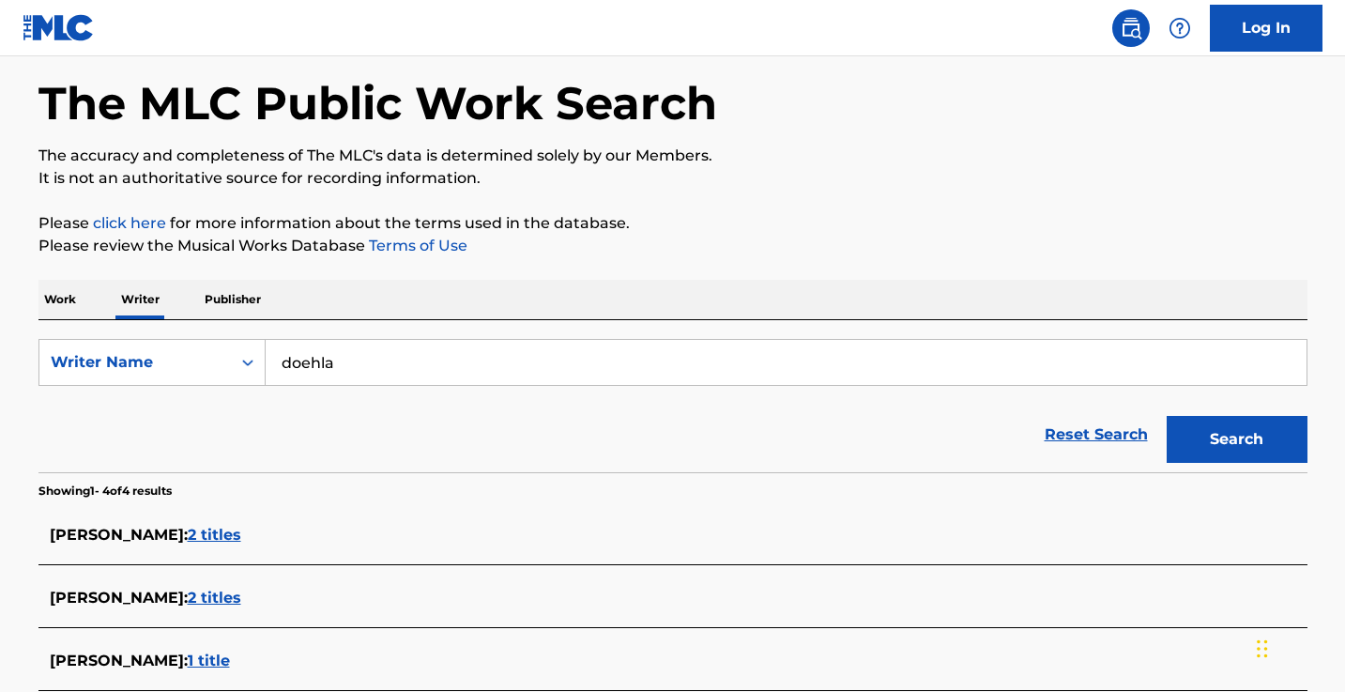
scroll to position [130, 0]
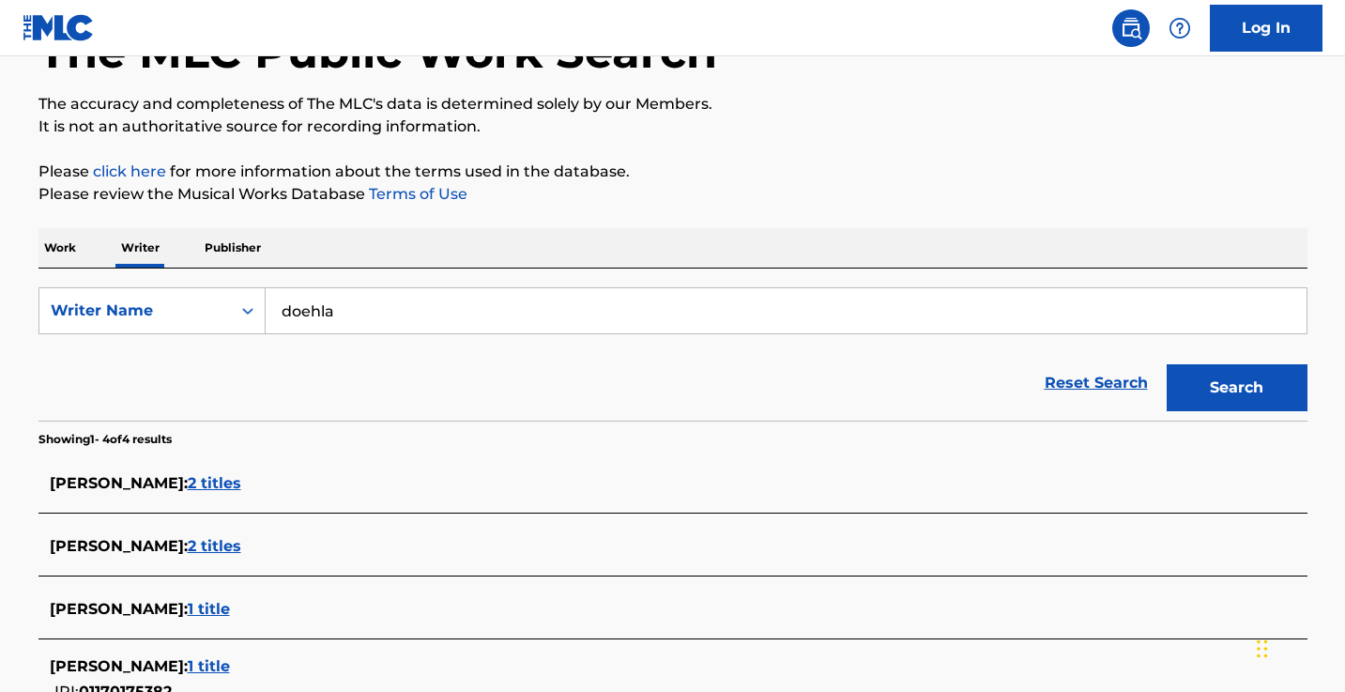
click at [196, 487] on span "2 titles" at bounding box center [214, 483] width 53 height 18
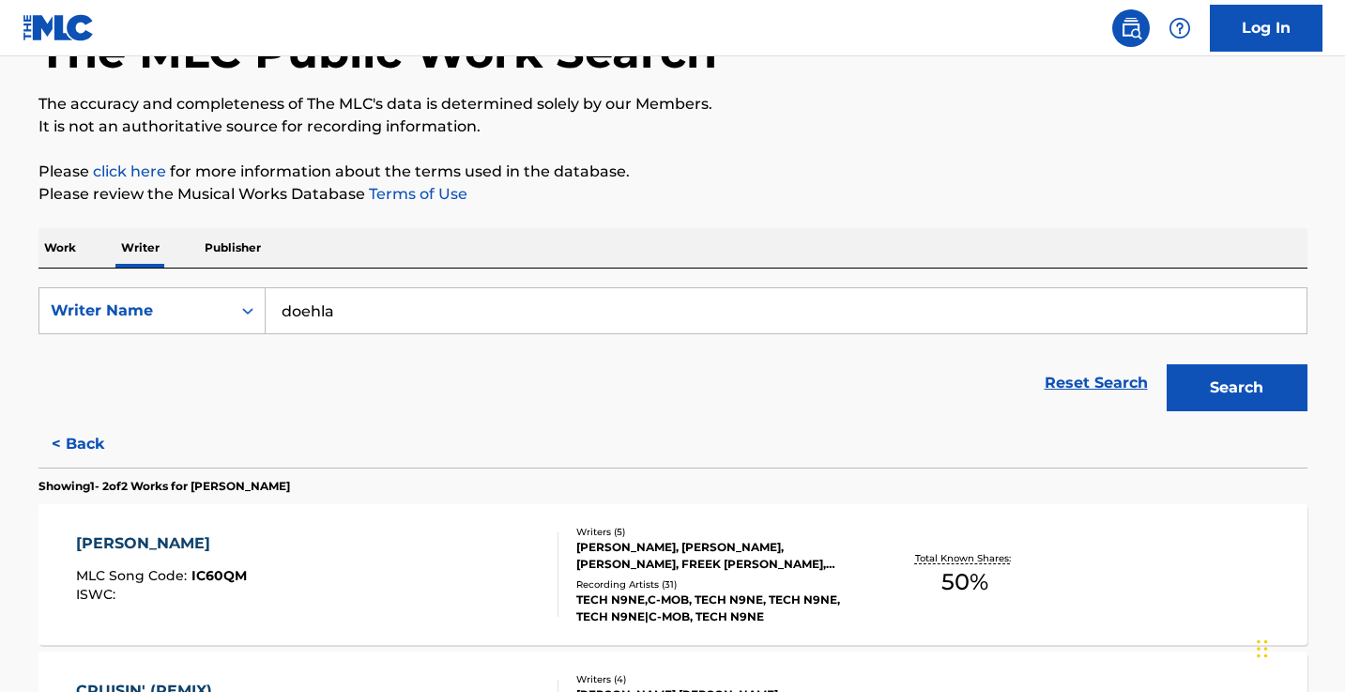
scroll to position [293, 0]
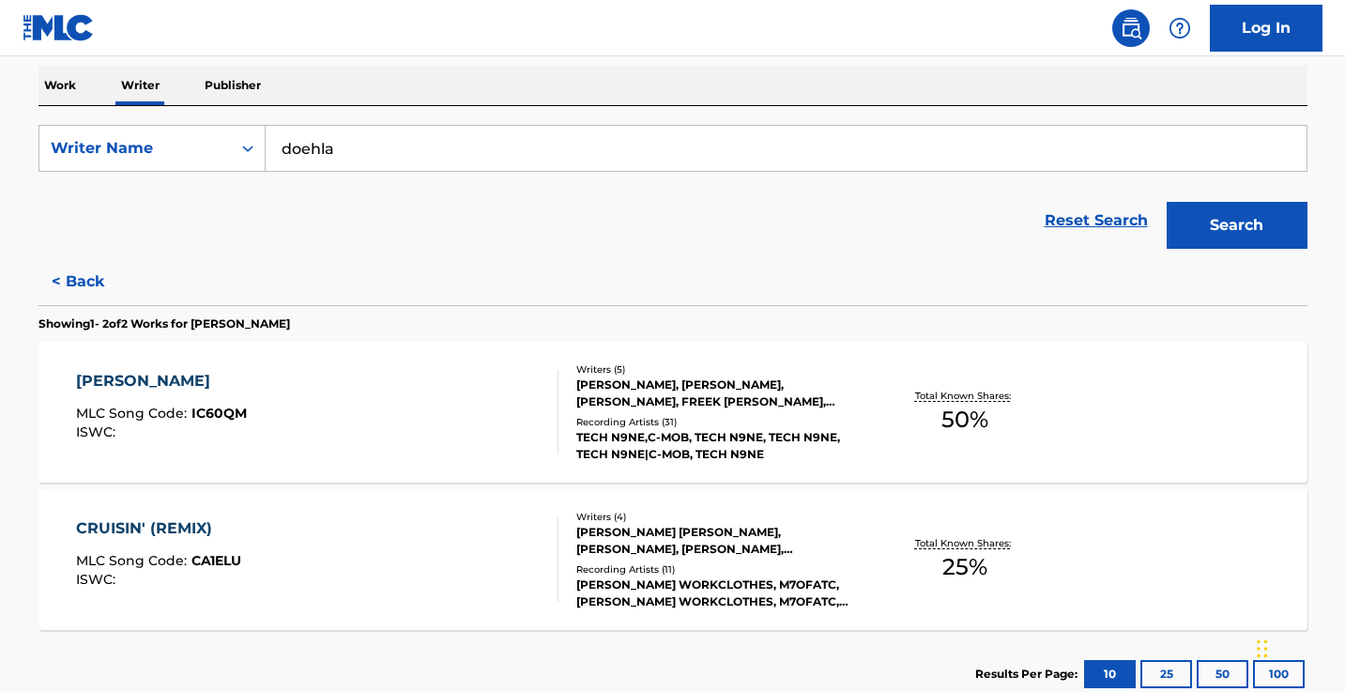
click at [96, 281] on button "< Back" at bounding box center [94, 281] width 113 height 47
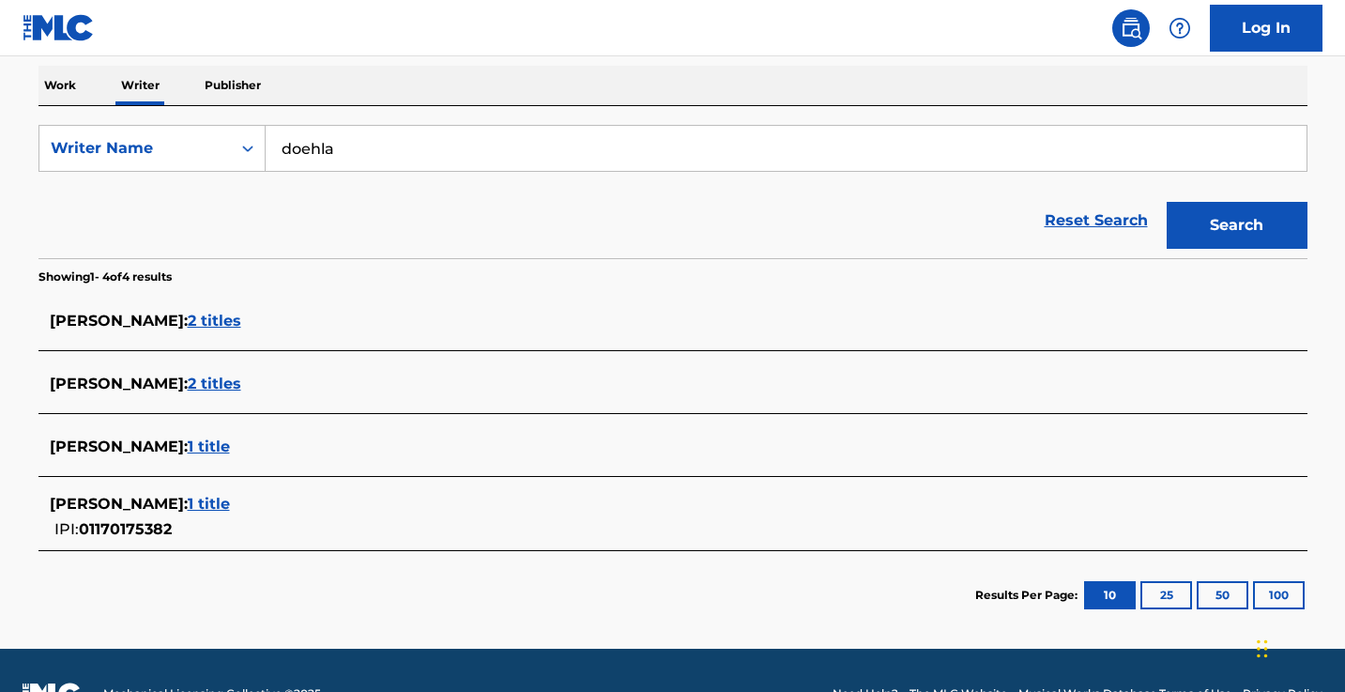
click at [241, 378] on span "2 titles" at bounding box center [214, 383] width 53 height 18
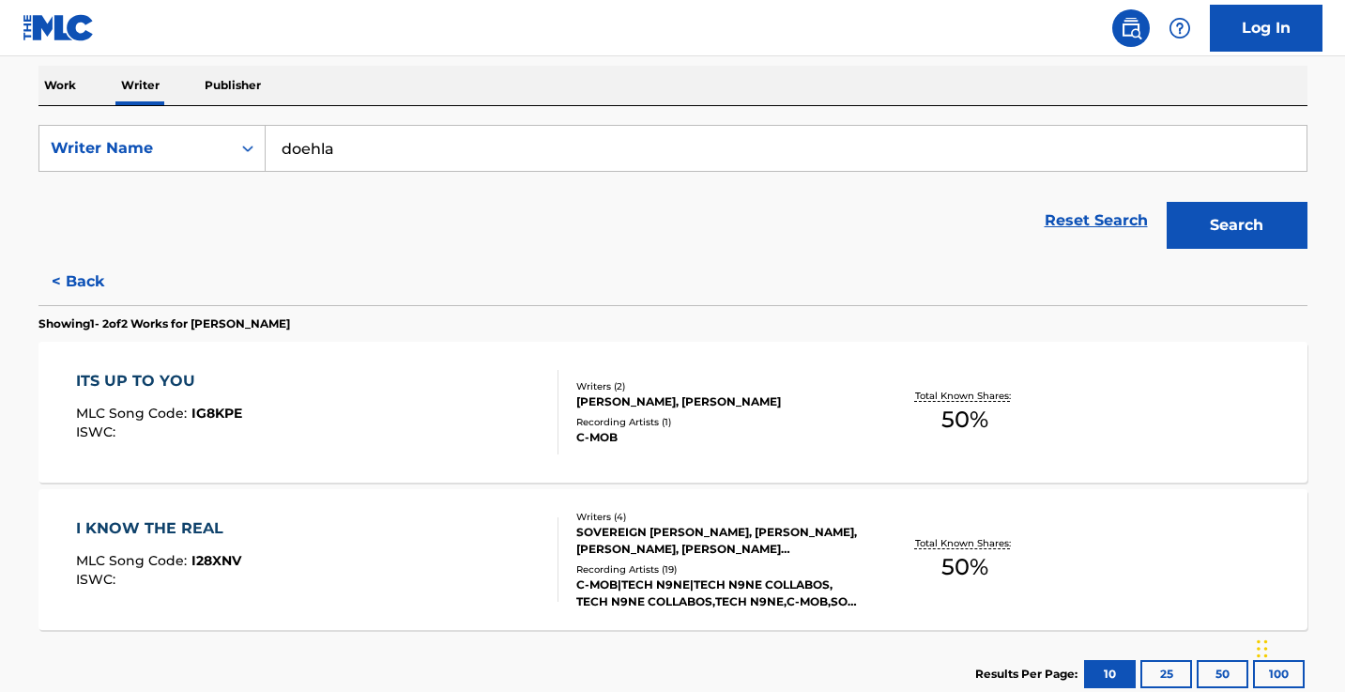
click at [93, 276] on button "< Back" at bounding box center [94, 281] width 113 height 47
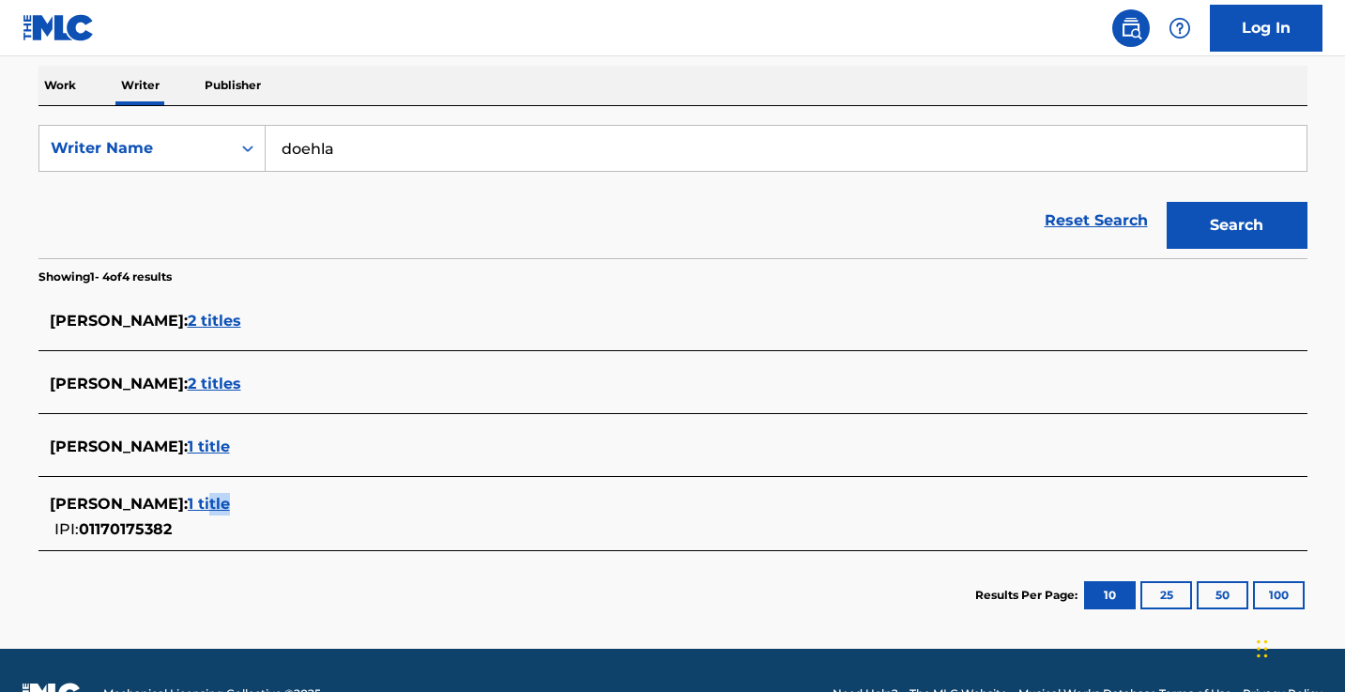
click at [267, 511] on div "CHRISTOPHER DOEHLA : 1 title" at bounding box center [648, 504] width 1197 height 23
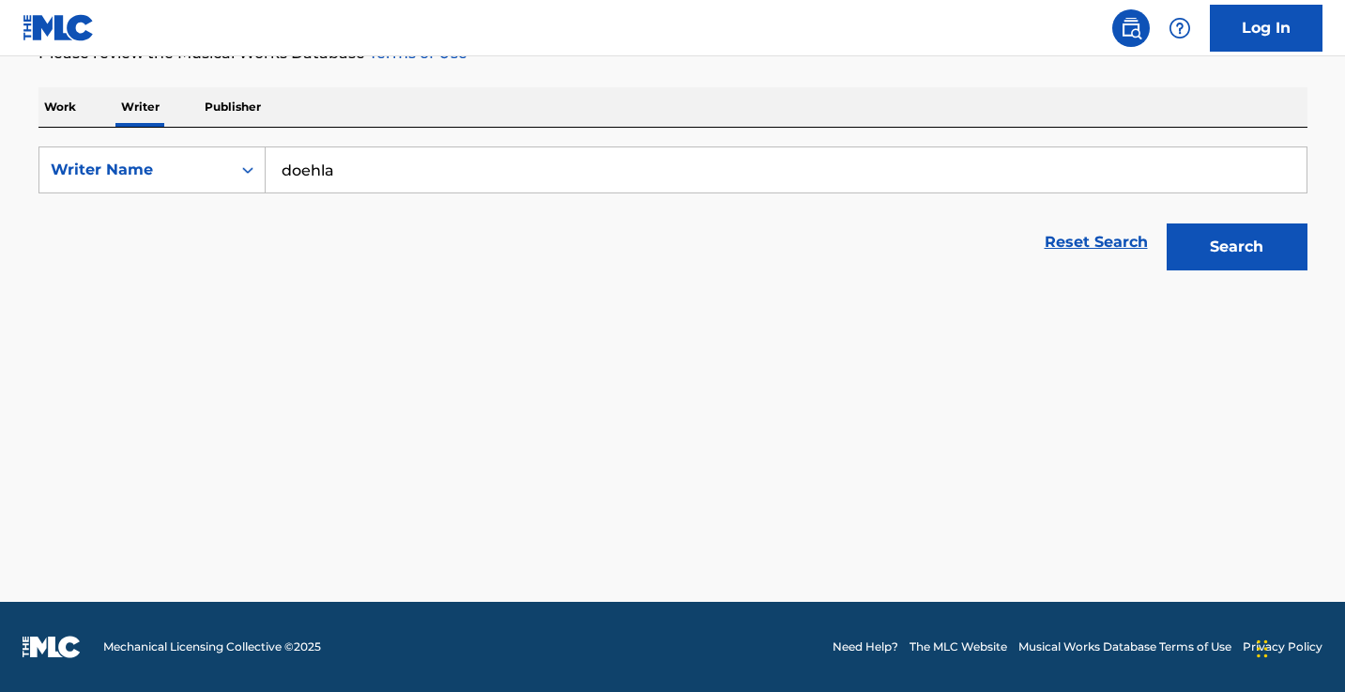
scroll to position [271, 0]
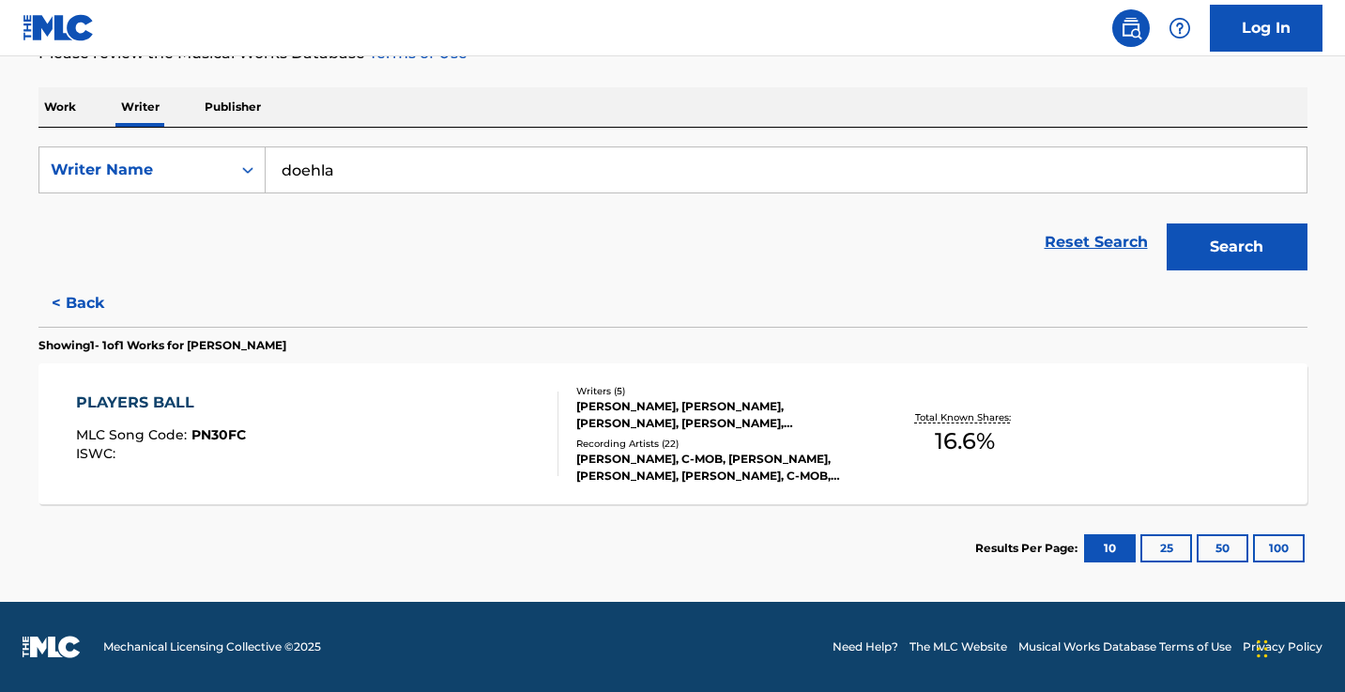
click at [83, 302] on button "< Back" at bounding box center [94, 303] width 113 height 47
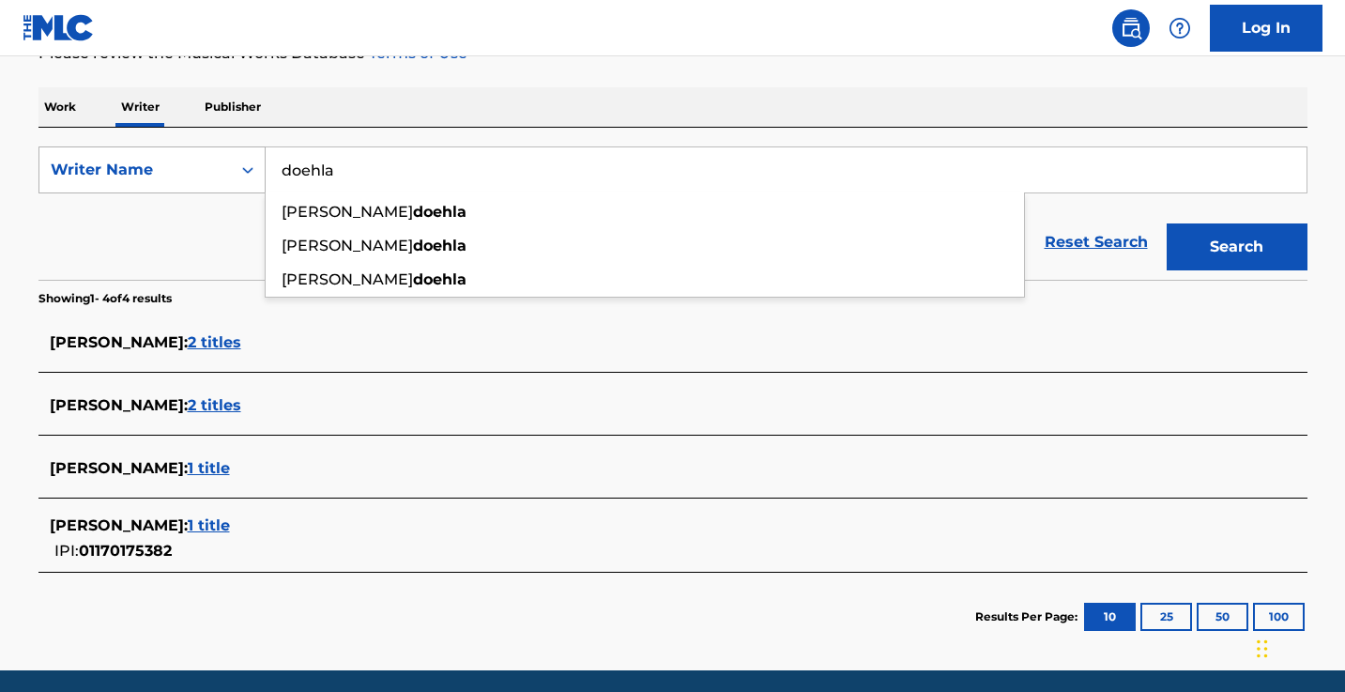
drag, startPoint x: 356, startPoint y: 170, endPoint x: 193, endPoint y: 169, distance: 162.3
click at [194, 170] on div "SearchWithCriteria84e0f95e-9055-4182-87a0-868f2ffe811d Writer Name doehla finn …" at bounding box center [672, 169] width 1269 height 47
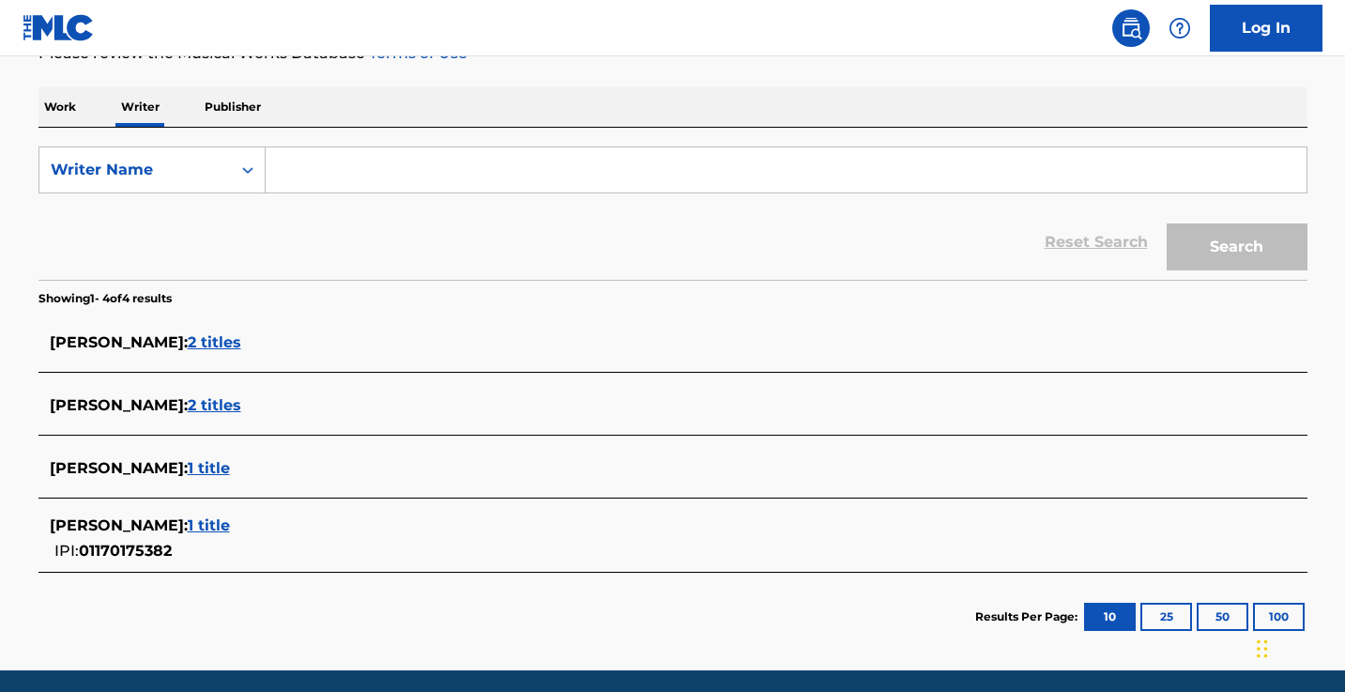
click at [72, 103] on p "Work" at bounding box center [59, 106] width 43 height 39
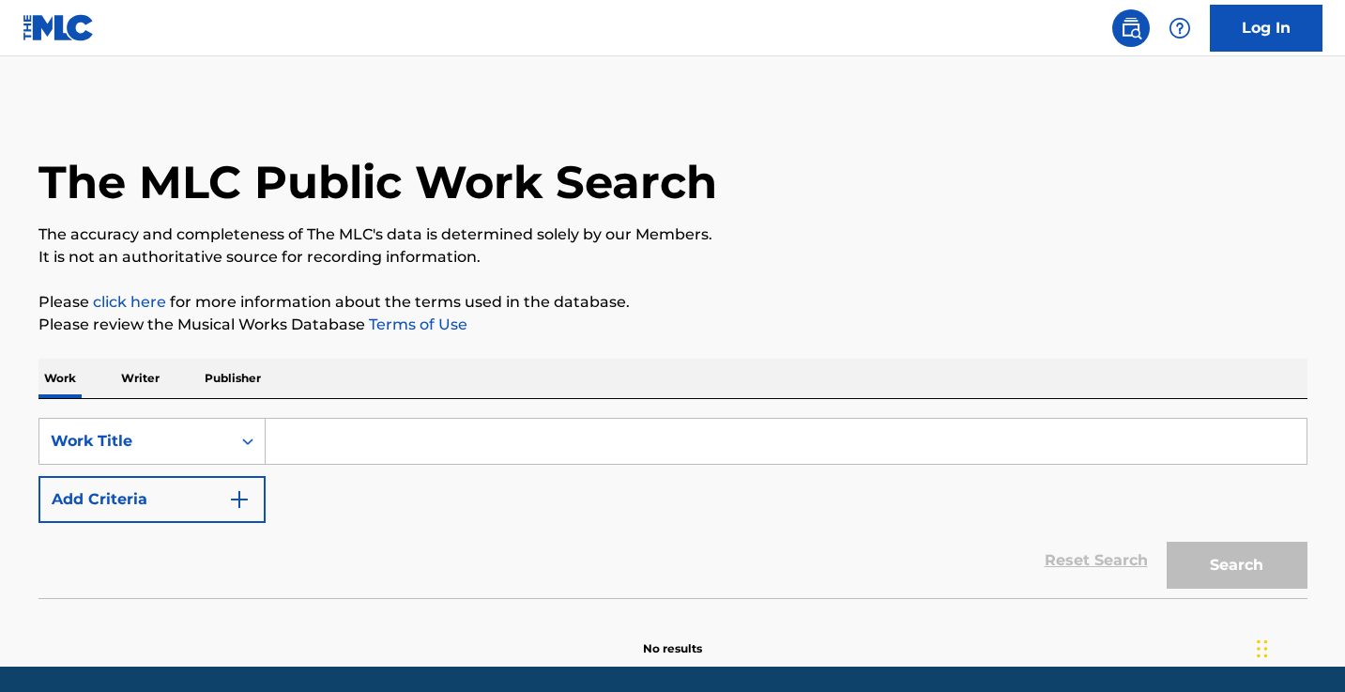
click at [248, 493] on img "Search Form" at bounding box center [239, 499] width 23 height 23
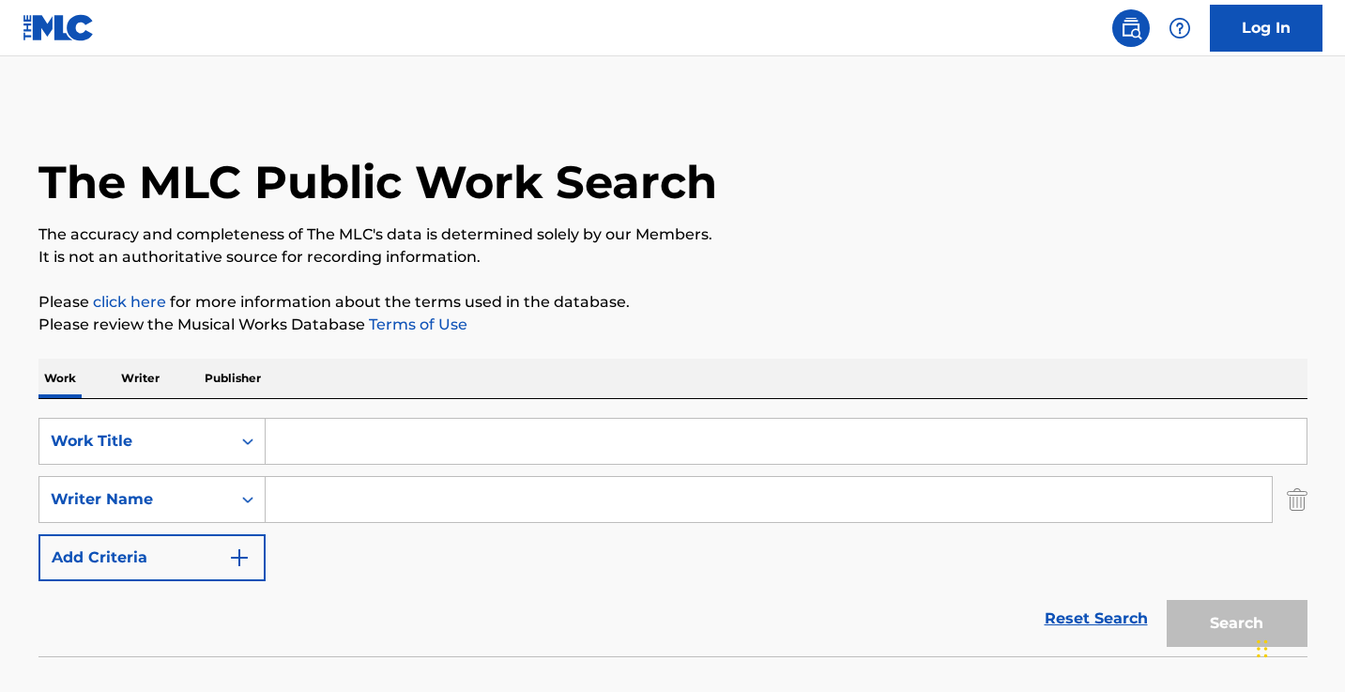
click at [343, 493] on input "Search Form" at bounding box center [769, 499] width 1006 height 45
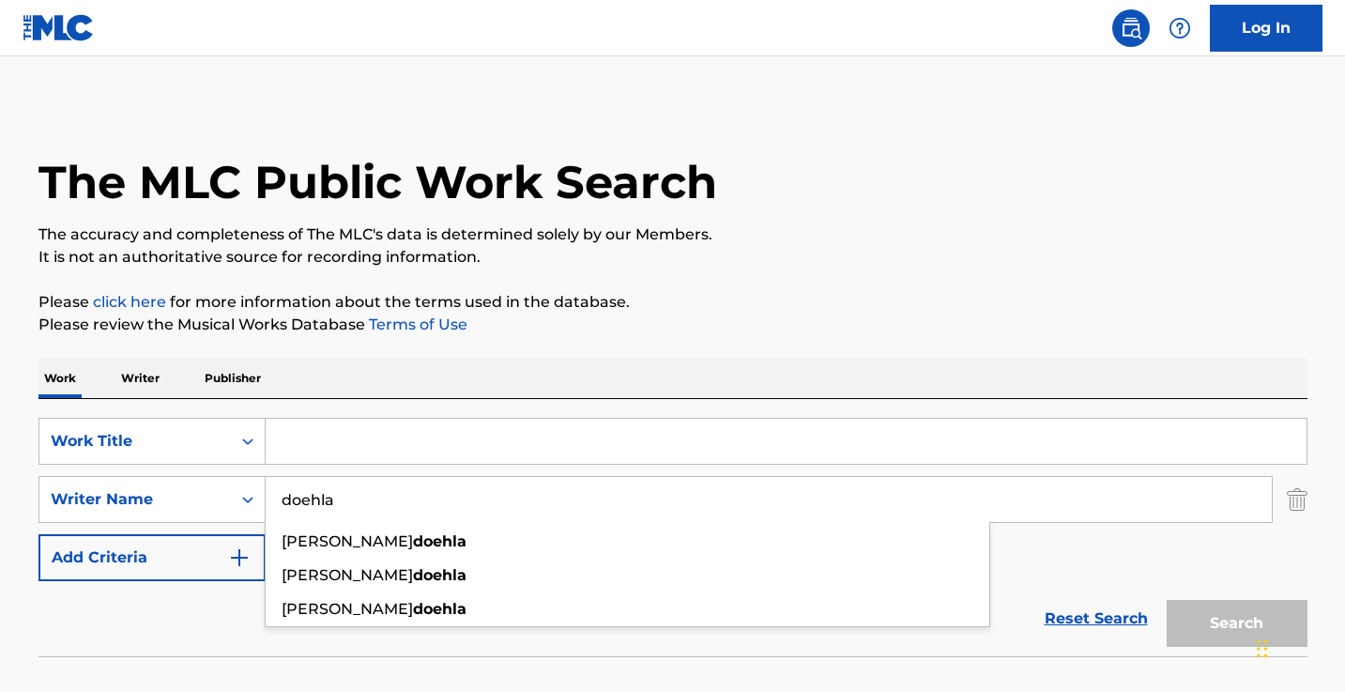
type input "doehla"
click at [322, 439] on input "Search Form" at bounding box center [786, 441] width 1041 height 45
paste input "What I Said"
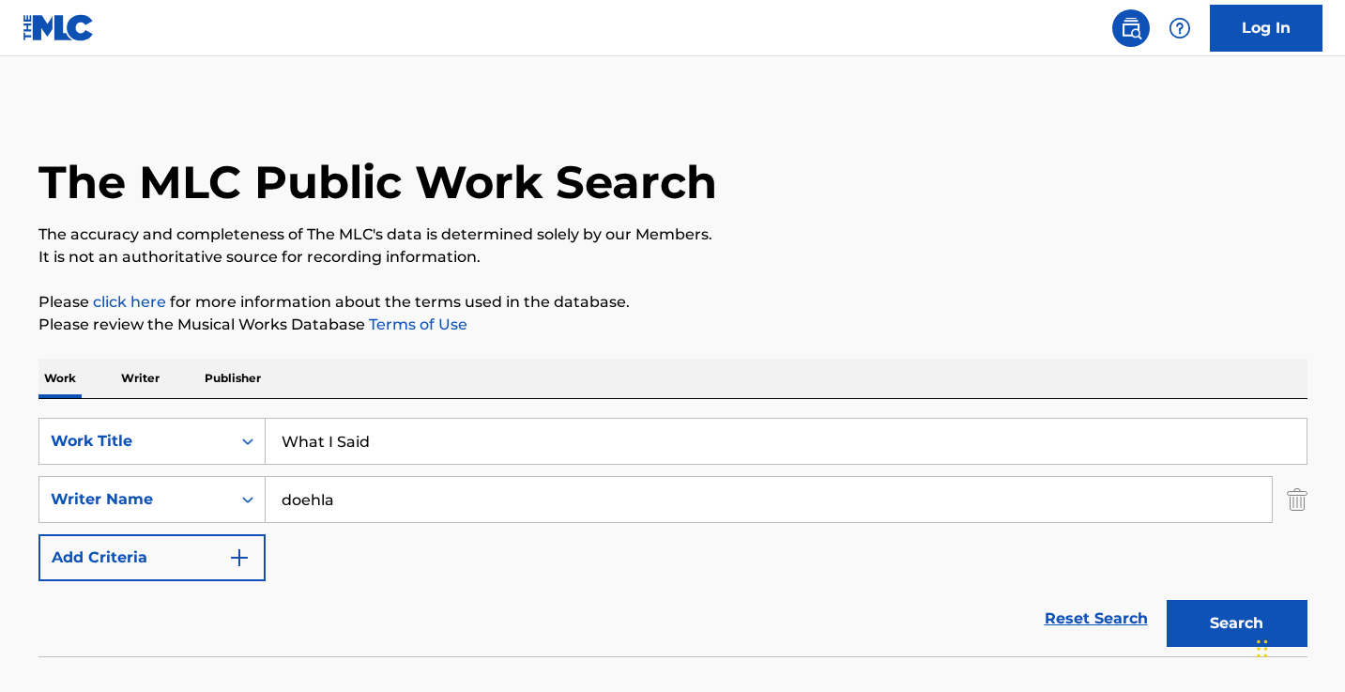
click at [1236, 623] on button "Search" at bounding box center [1236, 623] width 141 height 47
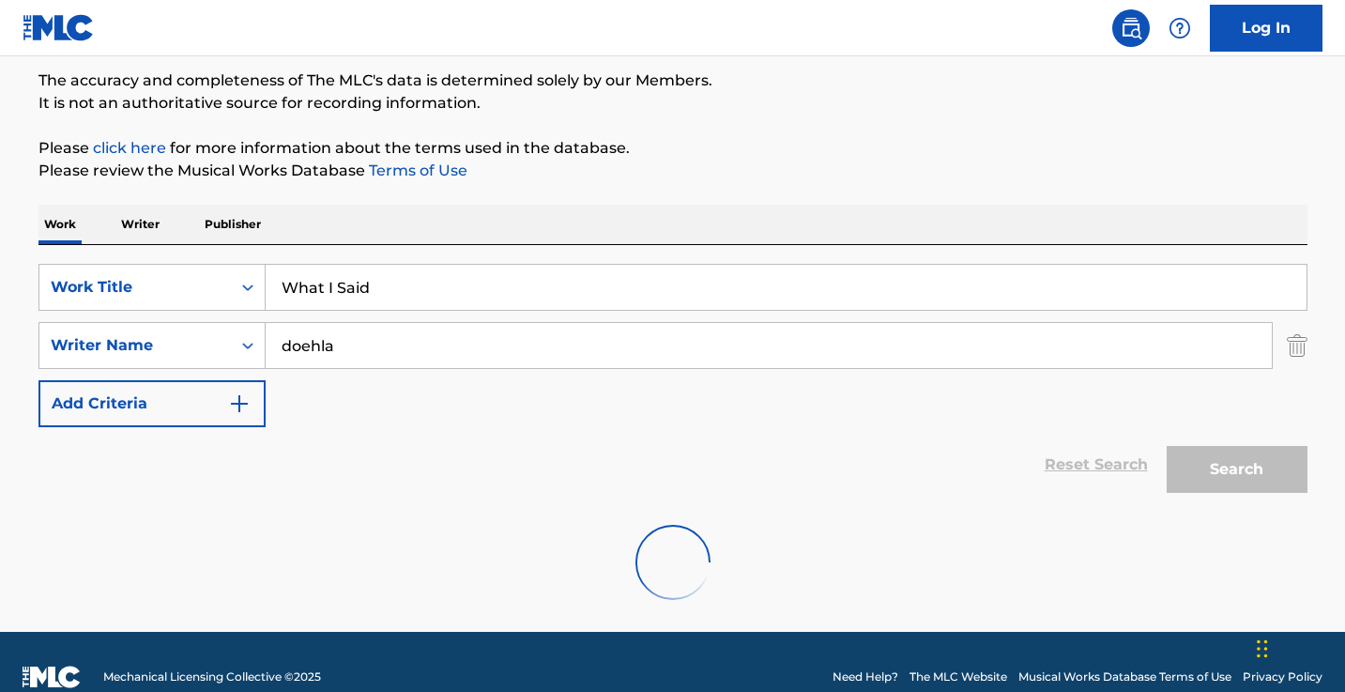
scroll to position [184, 0]
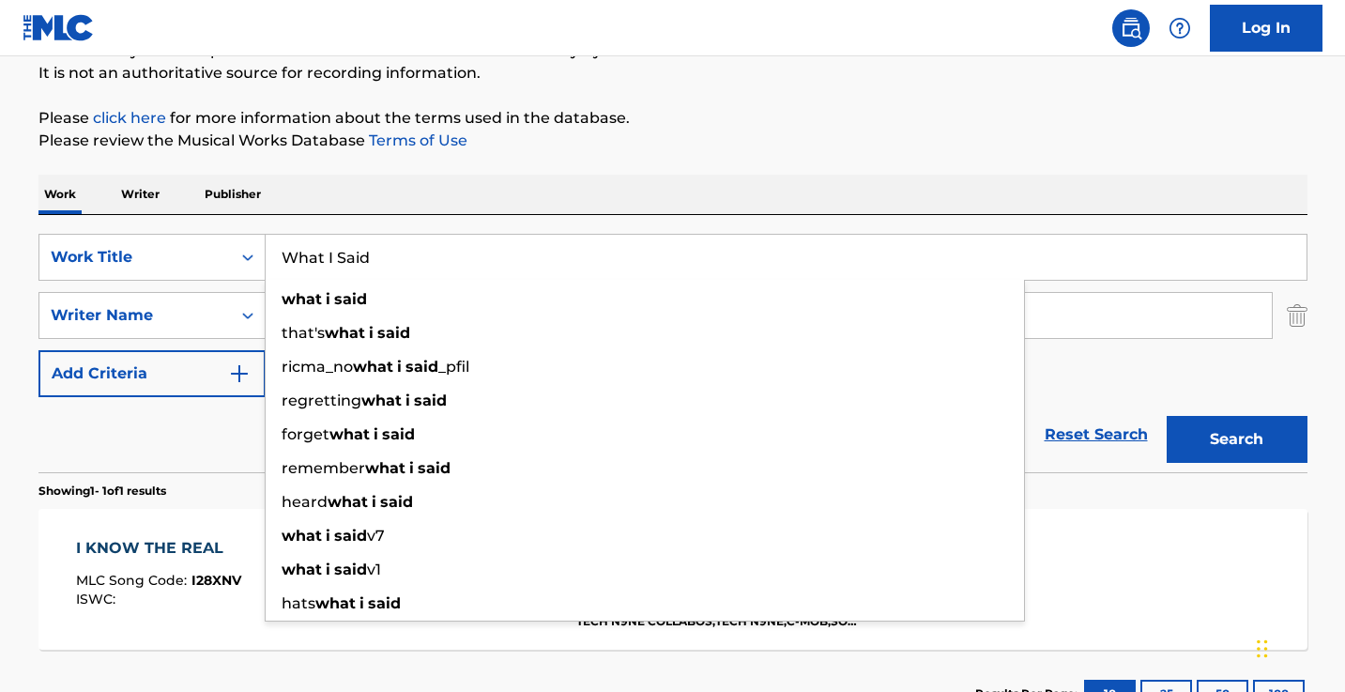
click at [164, 439] on div "Reset Search Search" at bounding box center [672, 434] width 1269 height 75
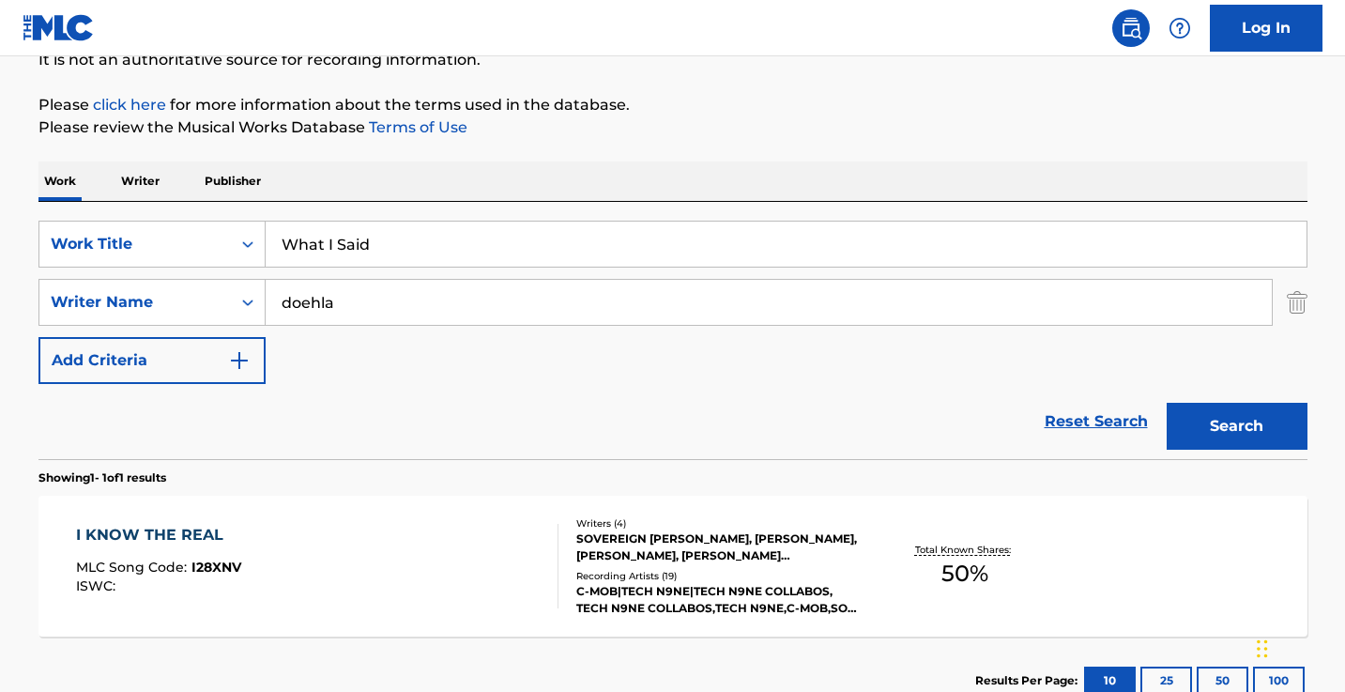
scroll to position [199, 0]
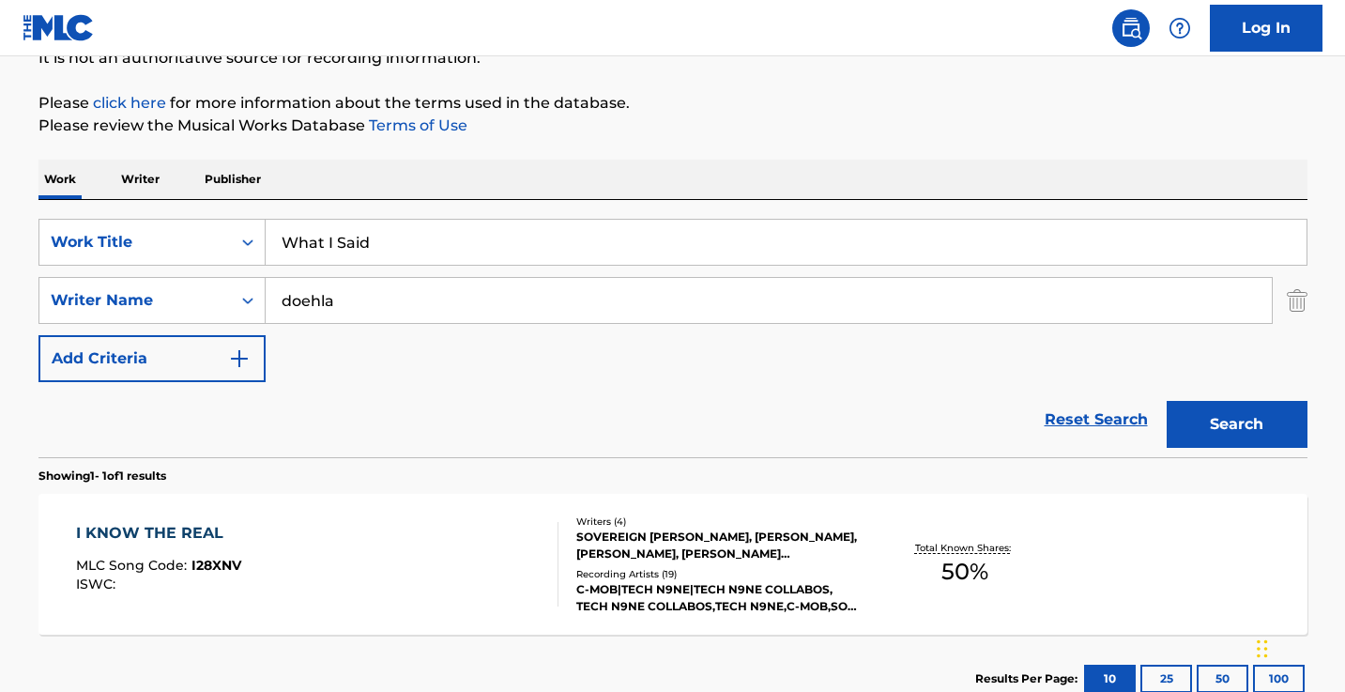
click at [419, 247] on input "What I Said" at bounding box center [786, 242] width 1041 height 45
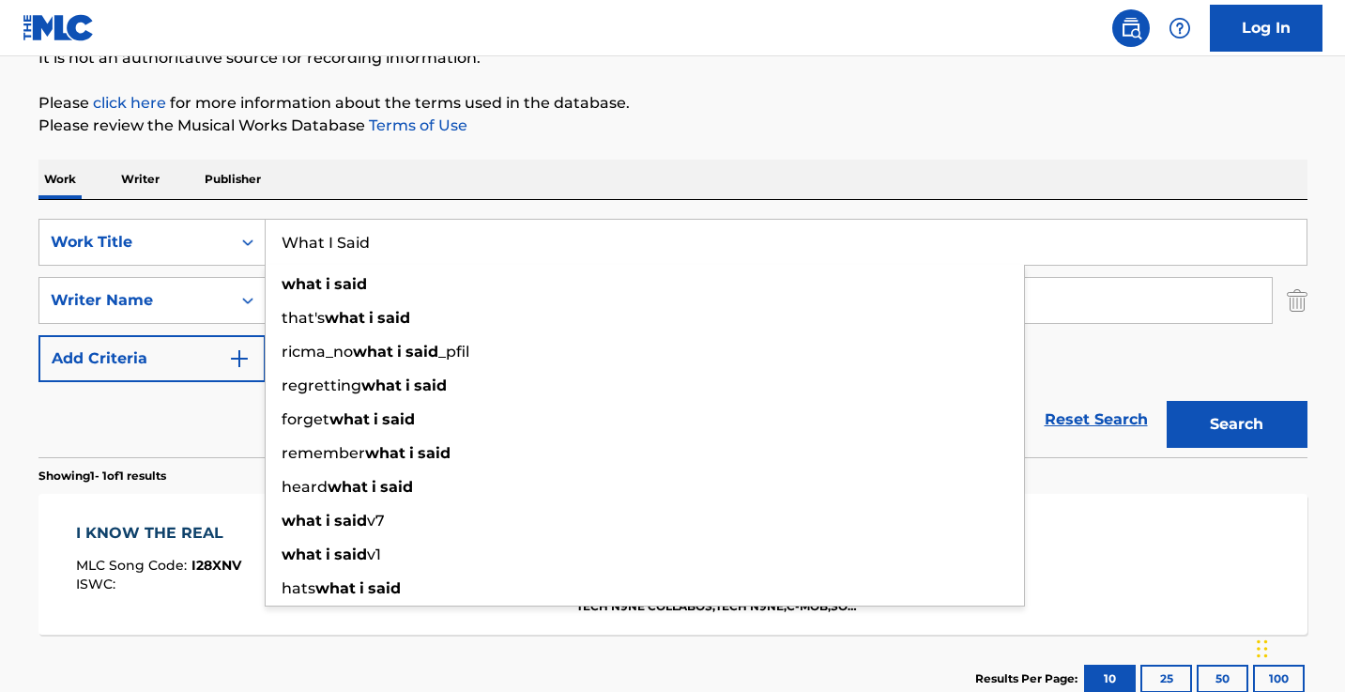
paste input "Trust None"
click at [1236, 424] on button "Search" at bounding box center [1236, 424] width 141 height 47
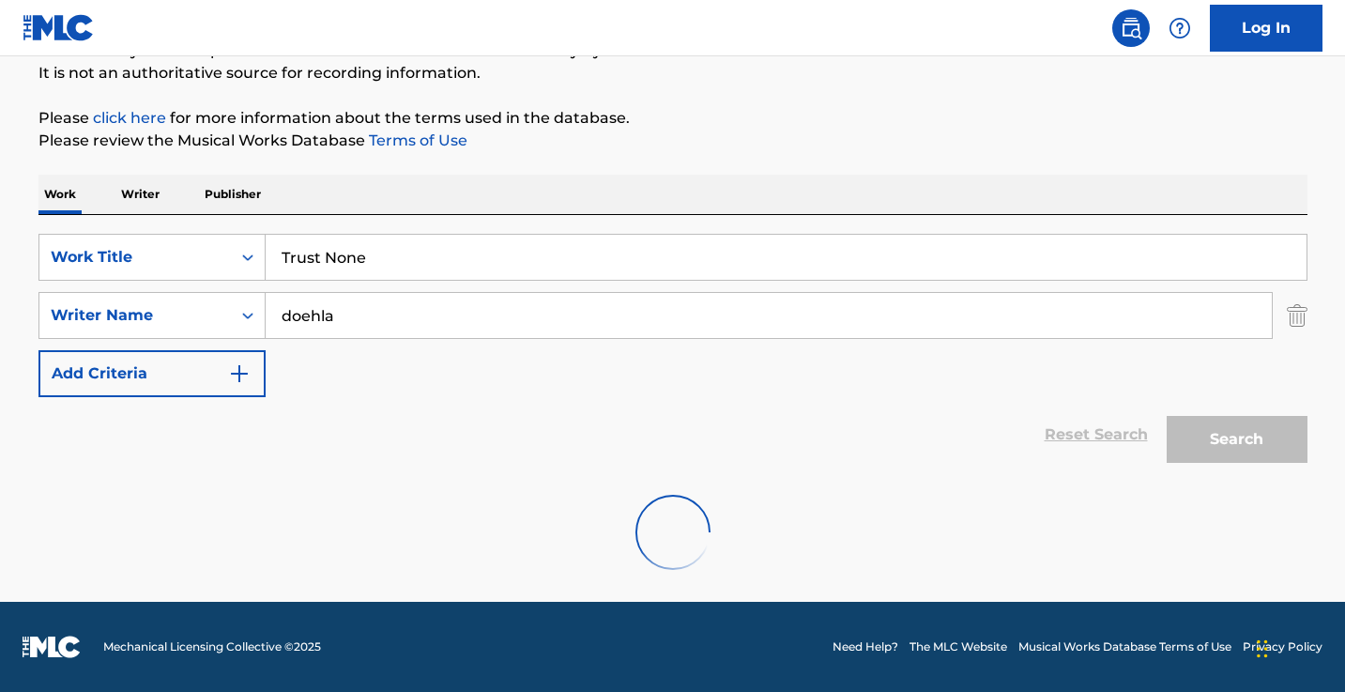
scroll to position [123, 0]
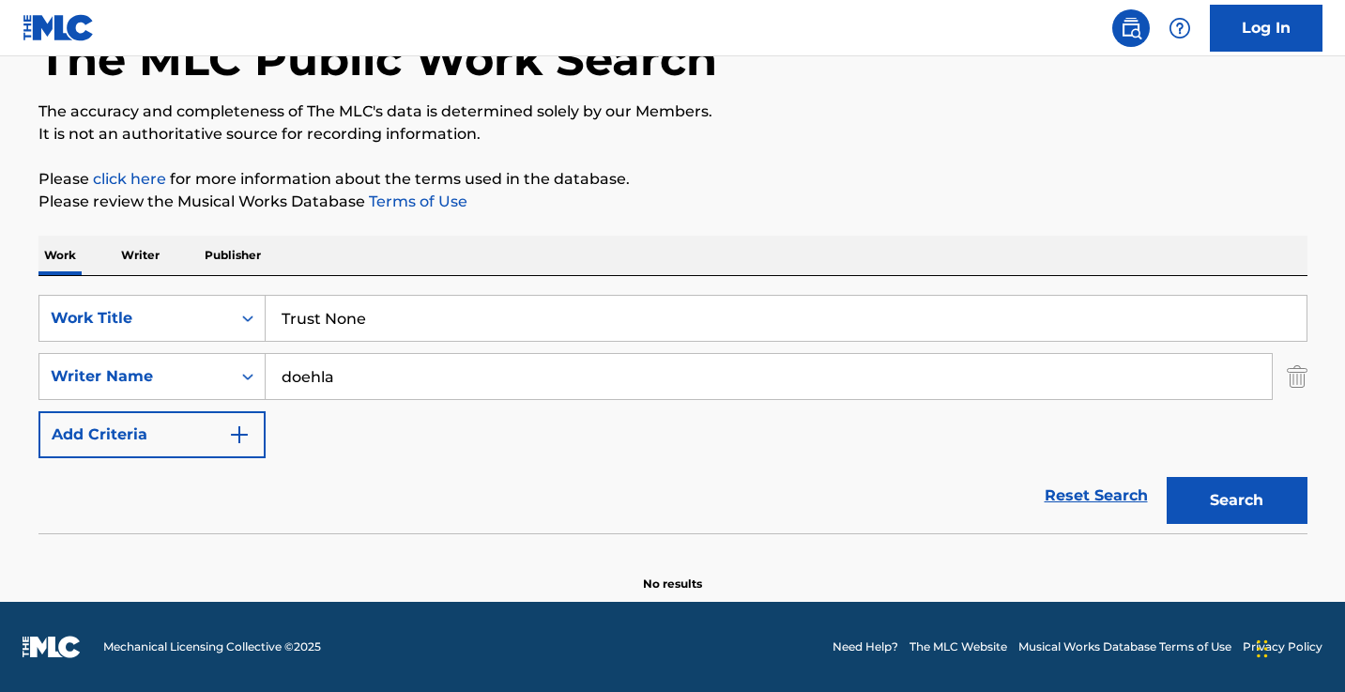
click at [343, 319] on input "Trust None" at bounding box center [786, 318] width 1041 height 45
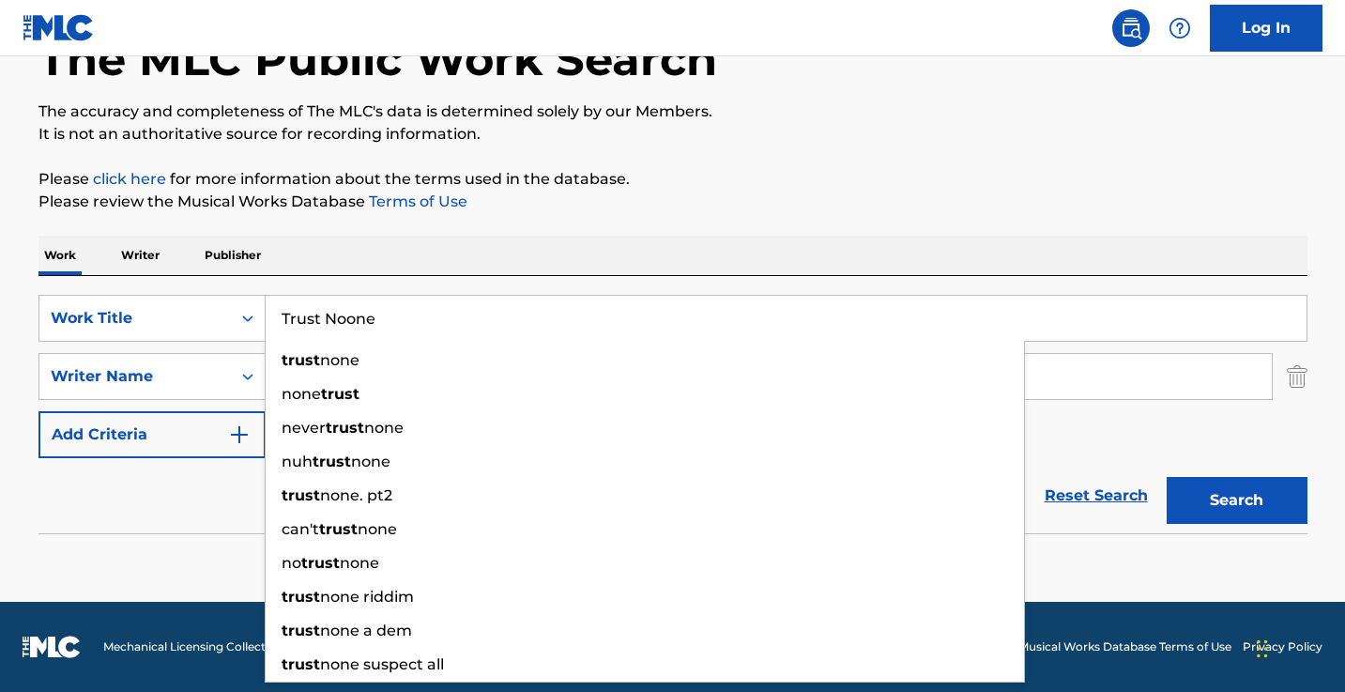
click at [1236, 500] on button "Search" at bounding box center [1236, 500] width 141 height 47
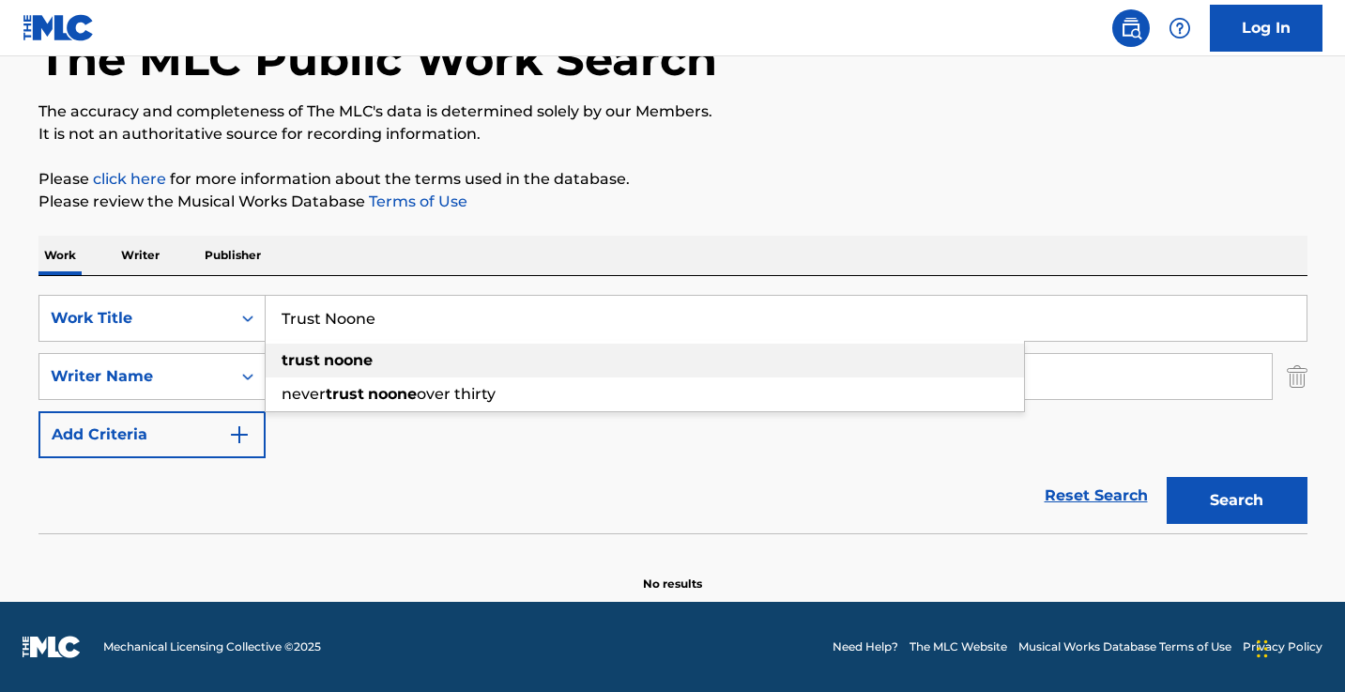
click at [406, 362] on div "trust noone" at bounding box center [645, 360] width 758 height 34
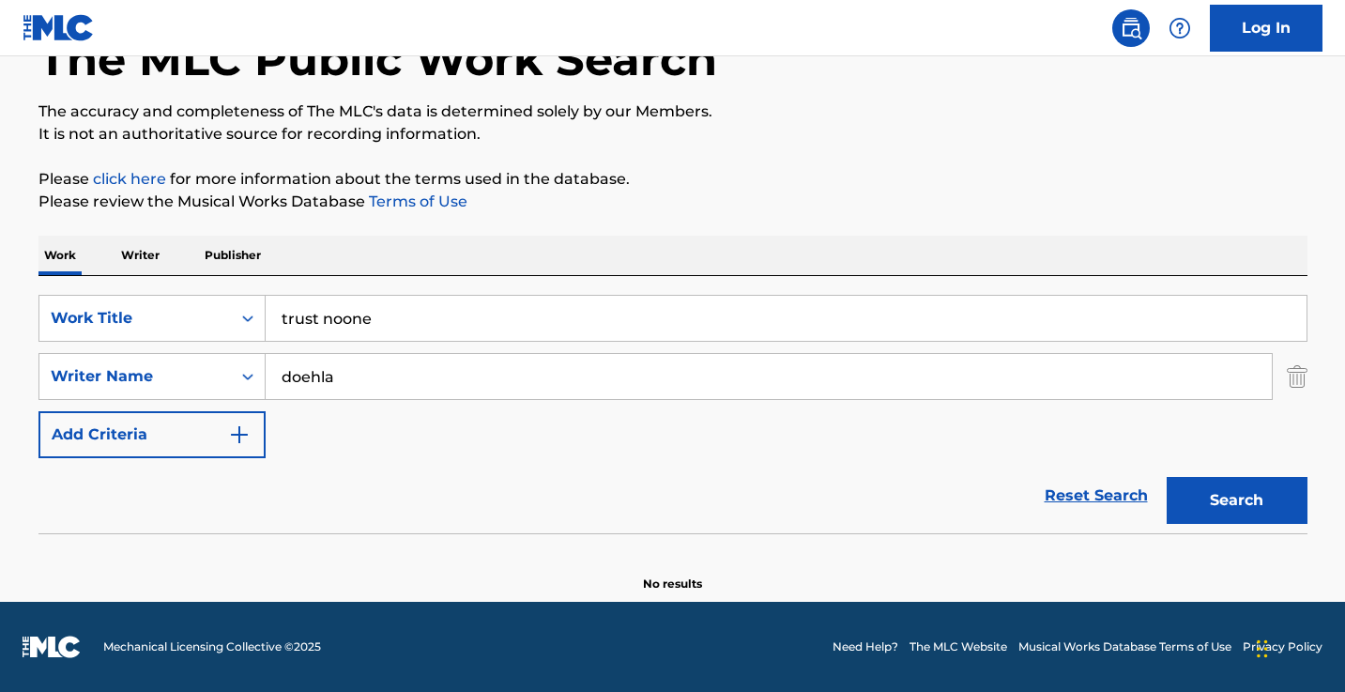
click at [1236, 500] on button "Search" at bounding box center [1236, 500] width 141 height 47
click at [450, 333] on input "trust noone" at bounding box center [786, 318] width 1041 height 45
paste input "5 Minutos"
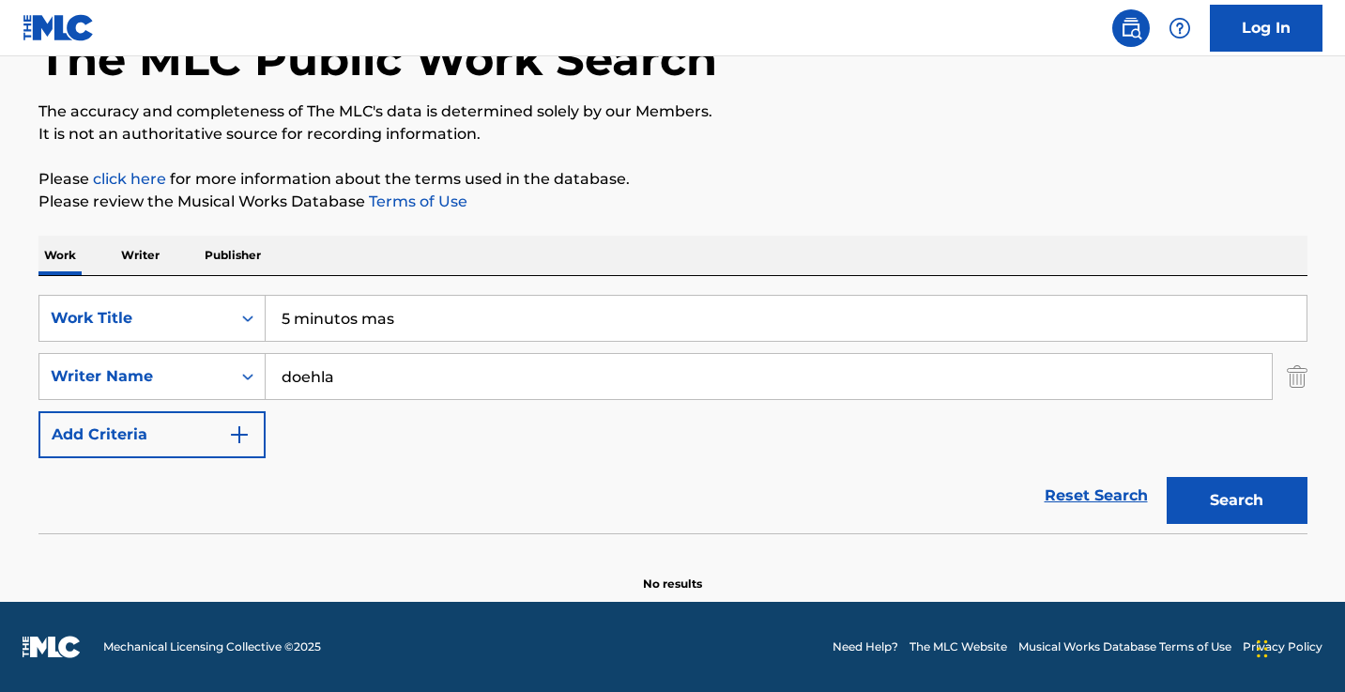
click at [412, 377] on input "doehla" at bounding box center [769, 376] width 1006 height 45
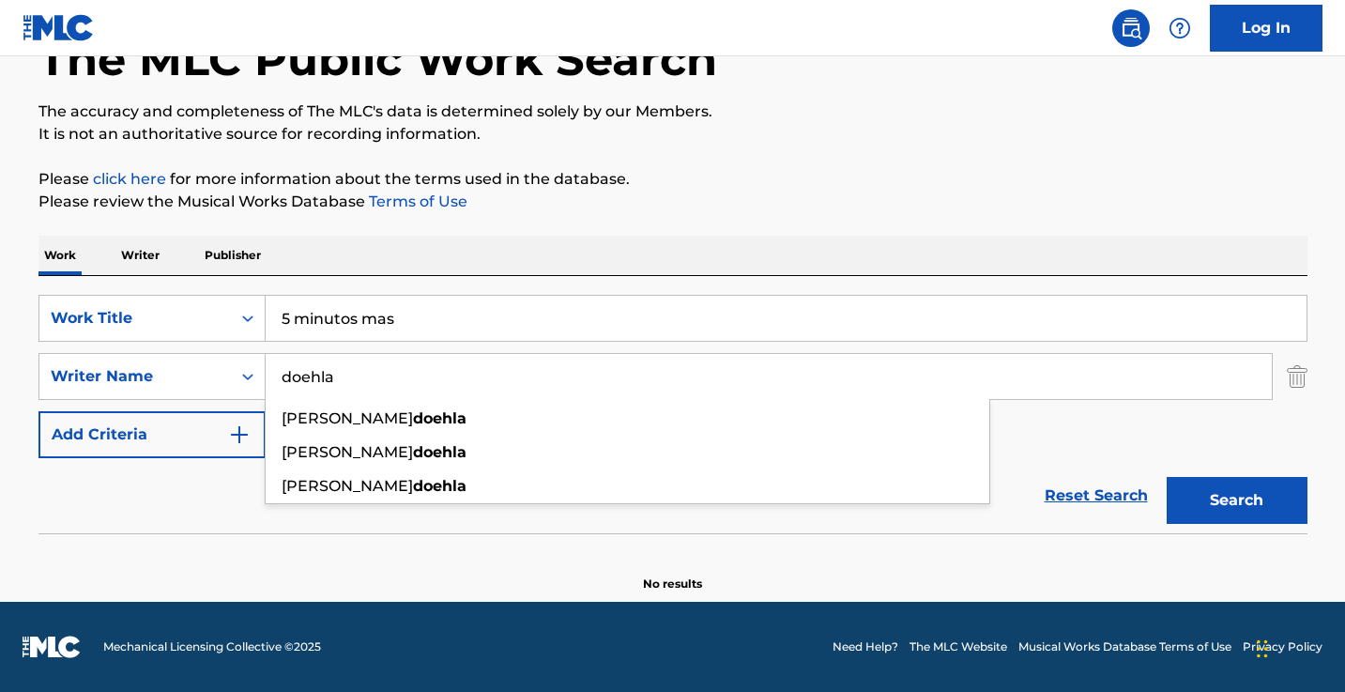
click at [463, 318] on input "5 minutos mas" at bounding box center [786, 318] width 1041 height 45
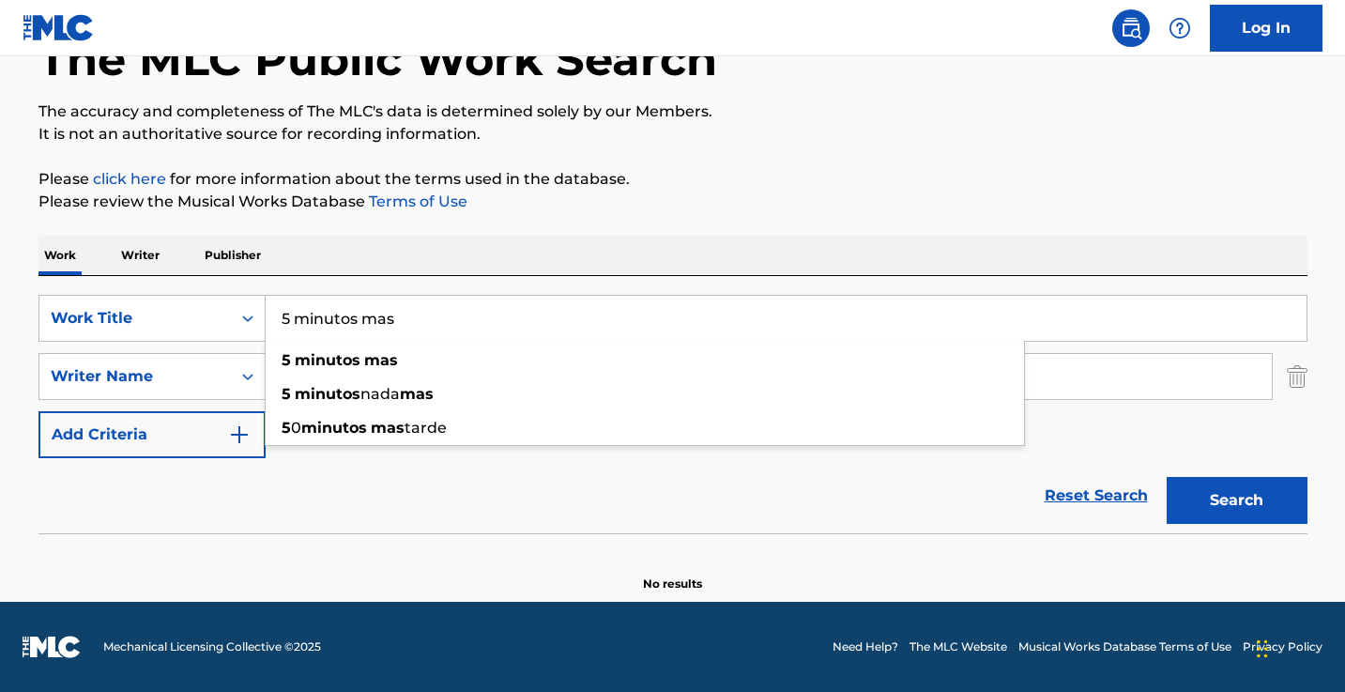
click at [463, 318] on input "5 minutos mas" at bounding box center [786, 318] width 1041 height 45
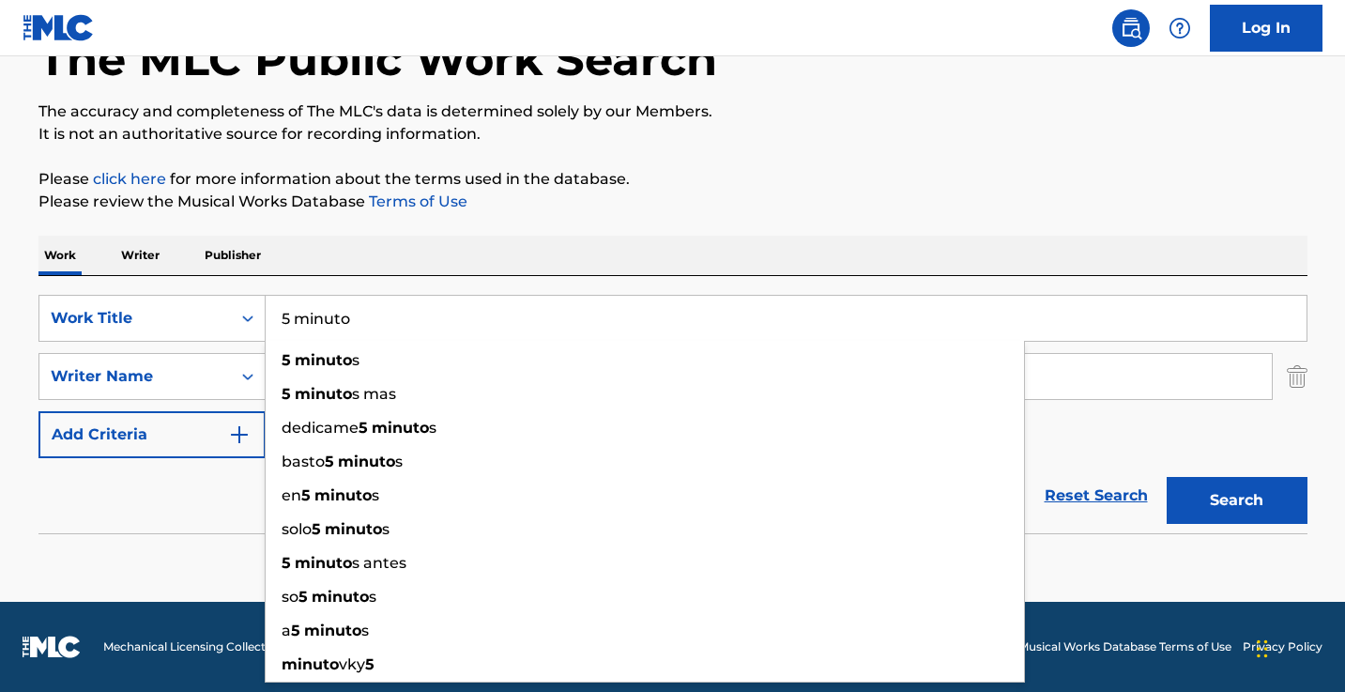
type input "5 minuto"
click at [551, 210] on p "Please review the Musical Works Database Terms of Use" at bounding box center [672, 201] width 1269 height 23
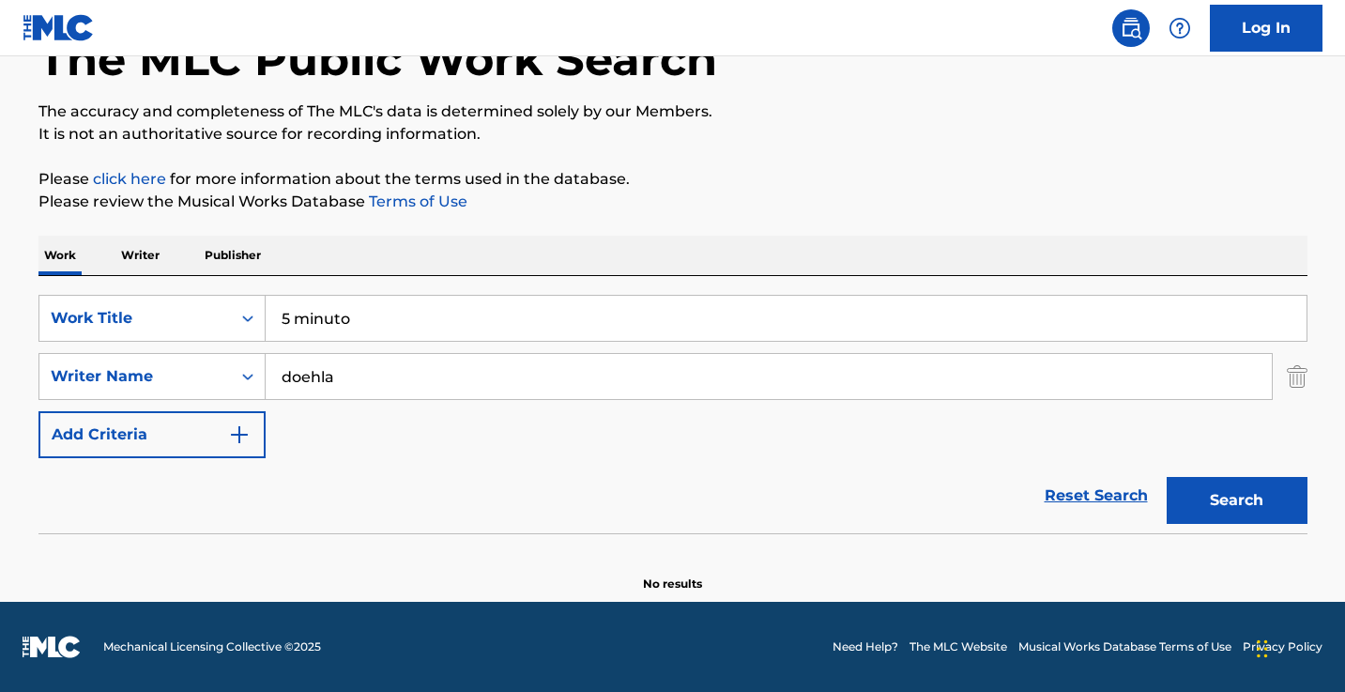
click at [461, 362] on input "doehla" at bounding box center [769, 376] width 1006 height 45
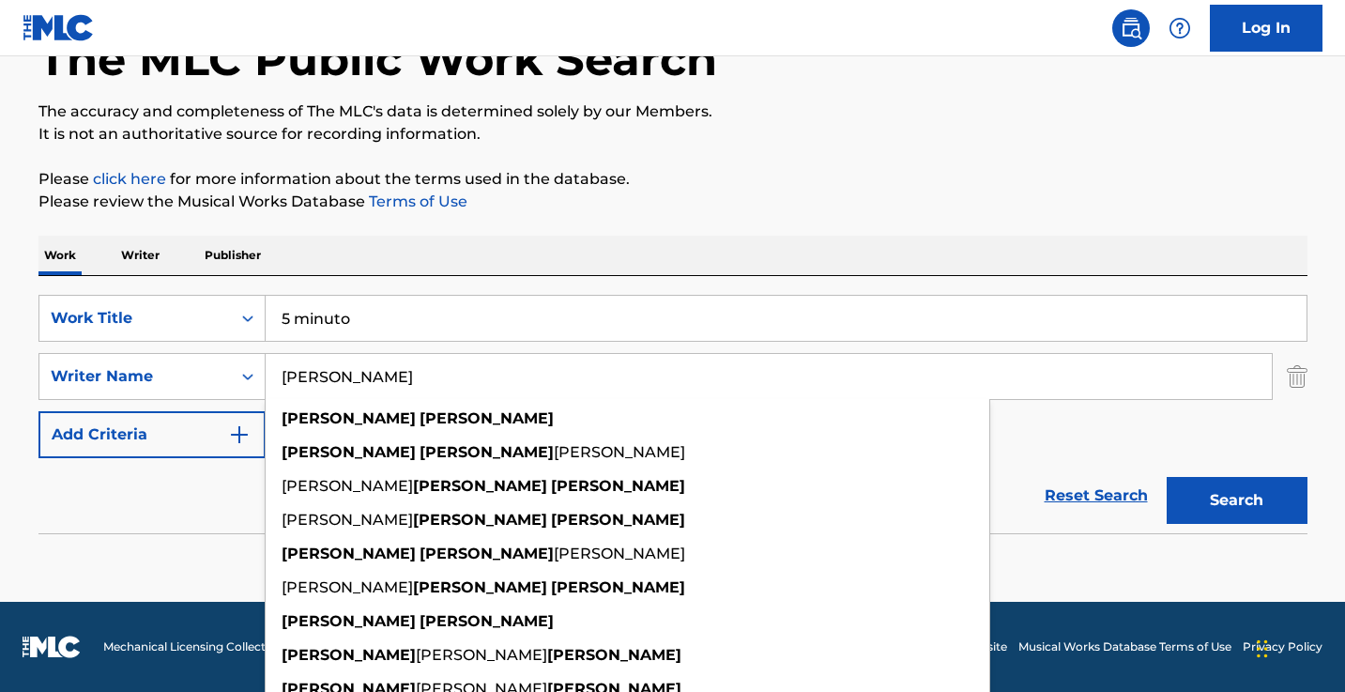
type input "christopher lopez"
click at [1236, 500] on button "Search" at bounding box center [1236, 500] width 141 height 47
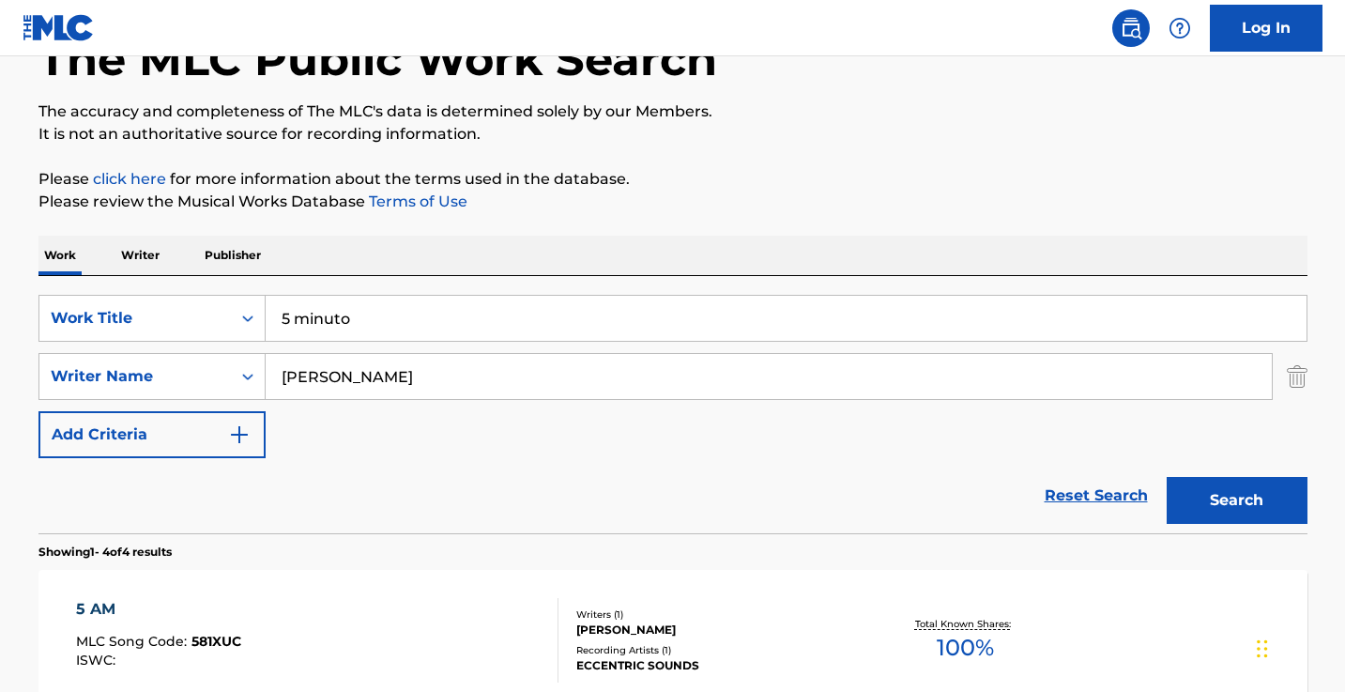
click at [396, 301] on input "5 minuto" at bounding box center [786, 318] width 1041 height 45
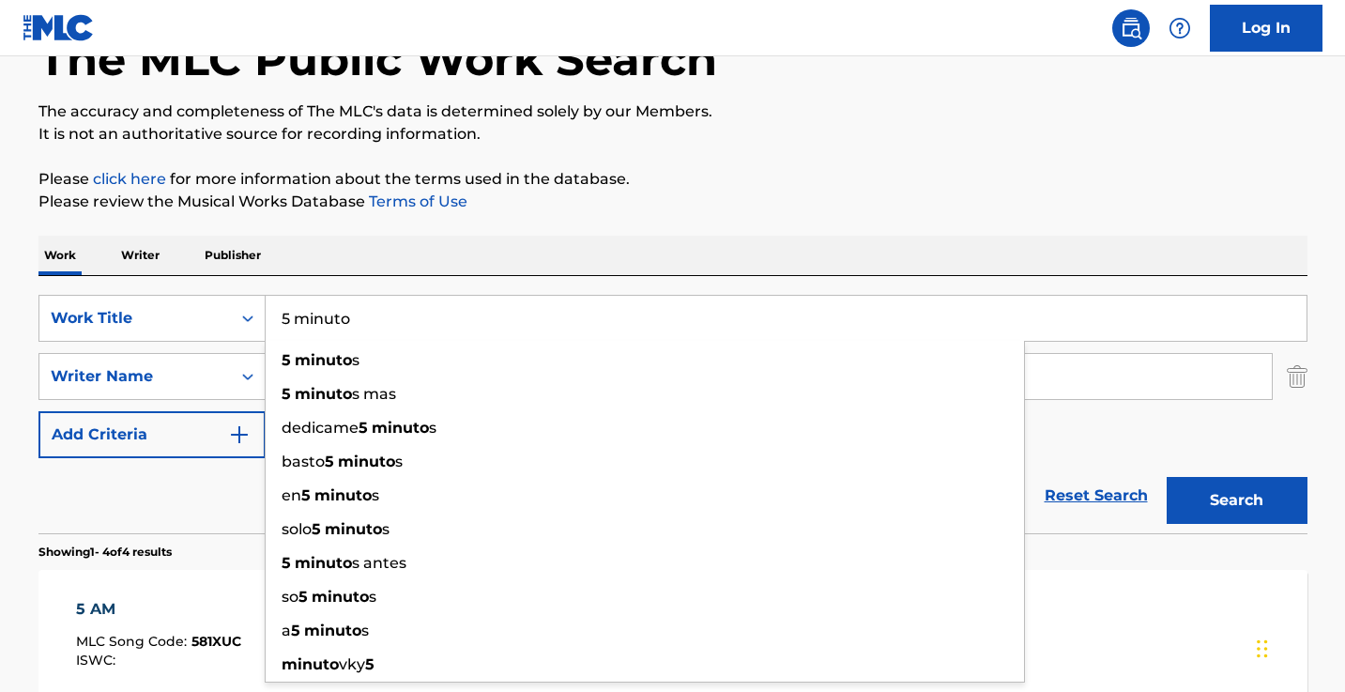
click at [382, 327] on input "5 minuto" at bounding box center [786, 318] width 1041 height 45
type input "5 minutos"
click at [1236, 500] on button "Search" at bounding box center [1236, 500] width 141 height 47
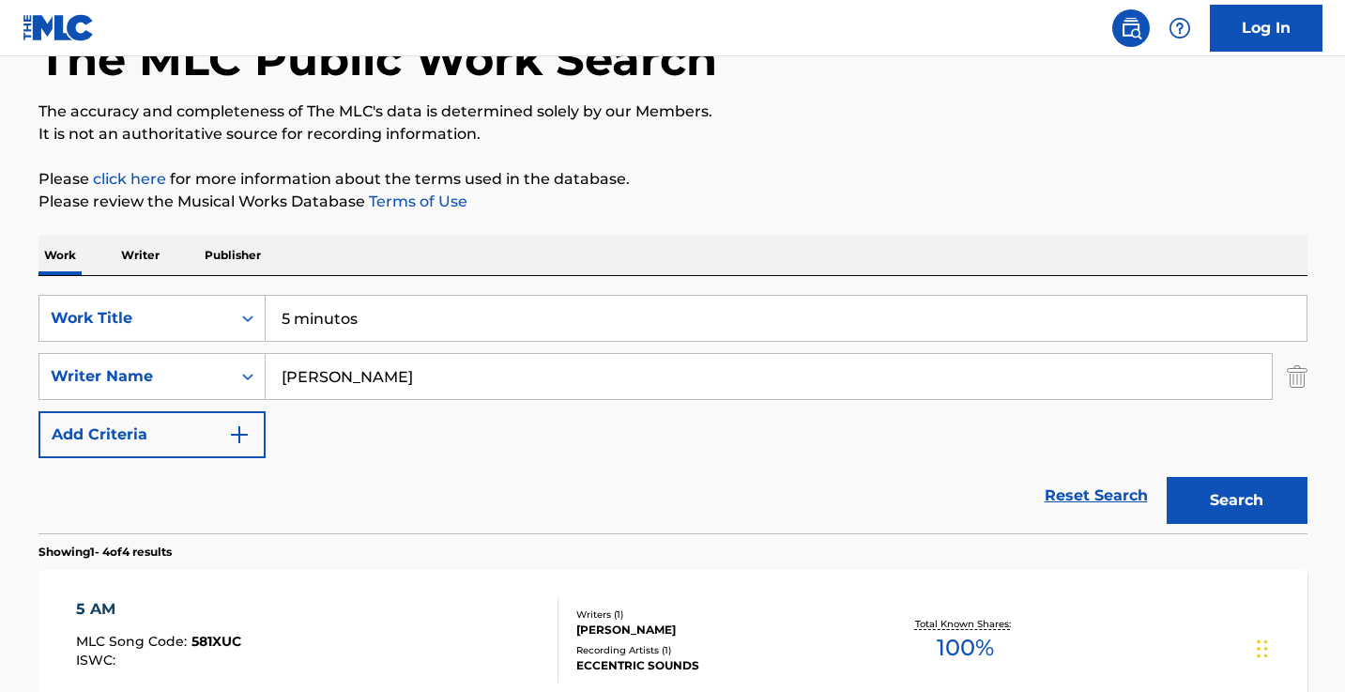
click at [507, 360] on input "christopher lopez" at bounding box center [769, 376] width 1006 height 45
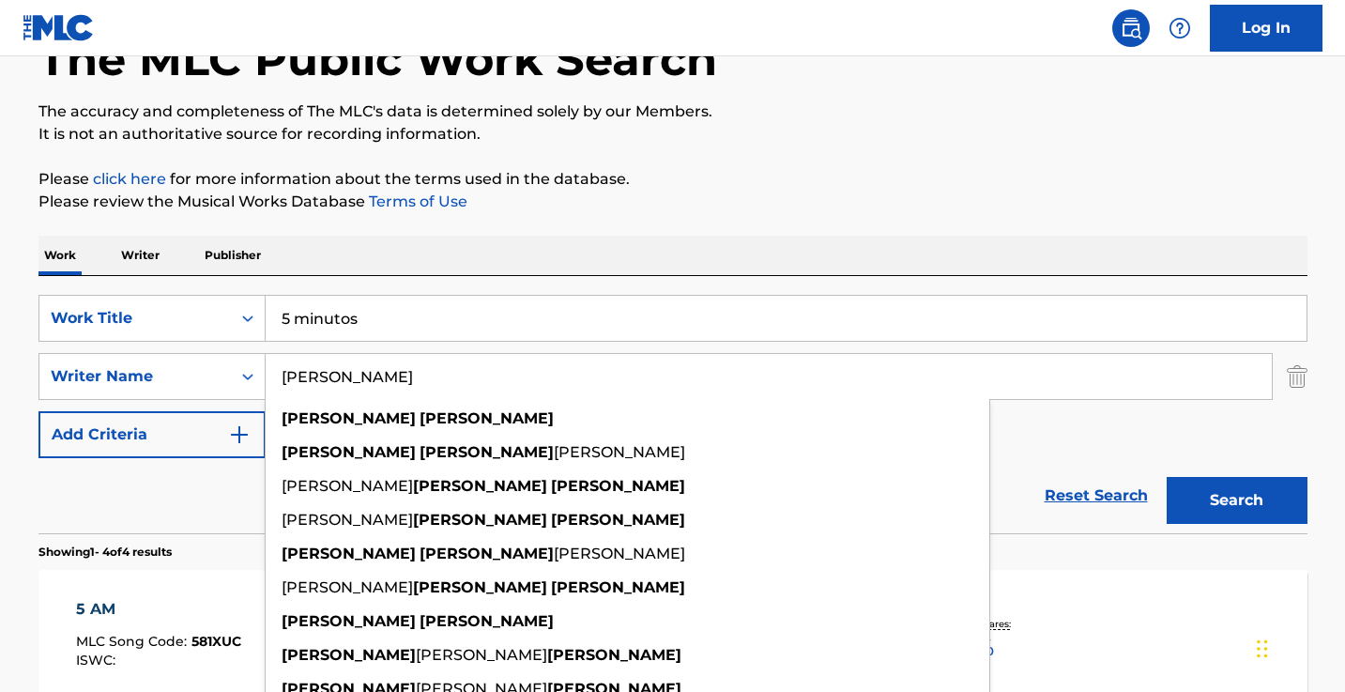
click at [507, 360] on input "christopher lopez" at bounding box center [769, 376] width 1006 height 45
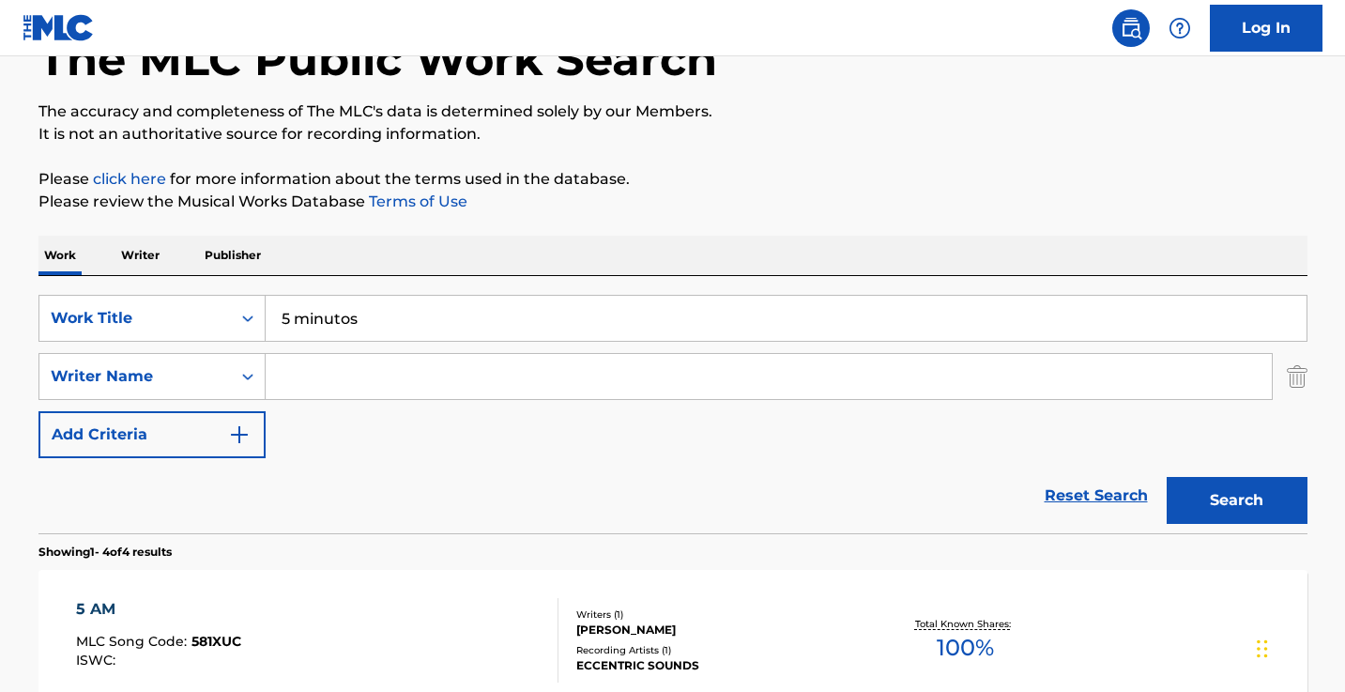
click at [1236, 500] on button "Search" at bounding box center [1236, 500] width 141 height 47
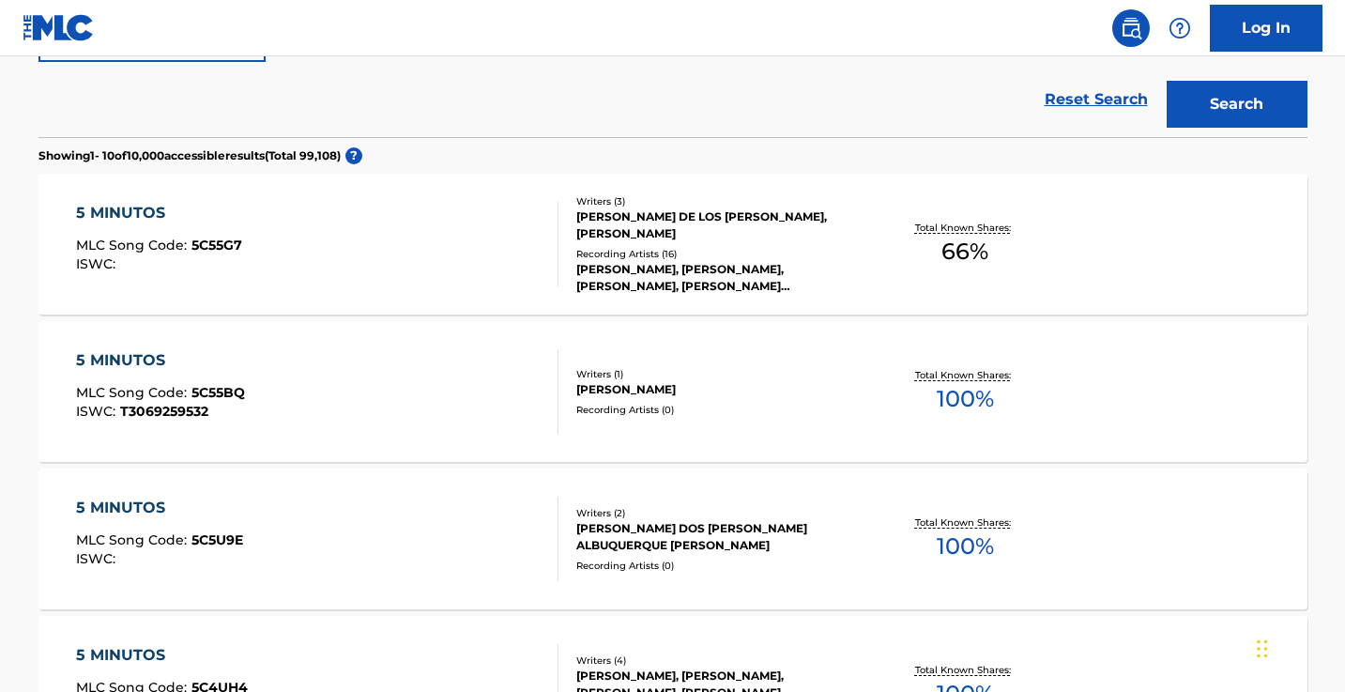
scroll to position [209, 0]
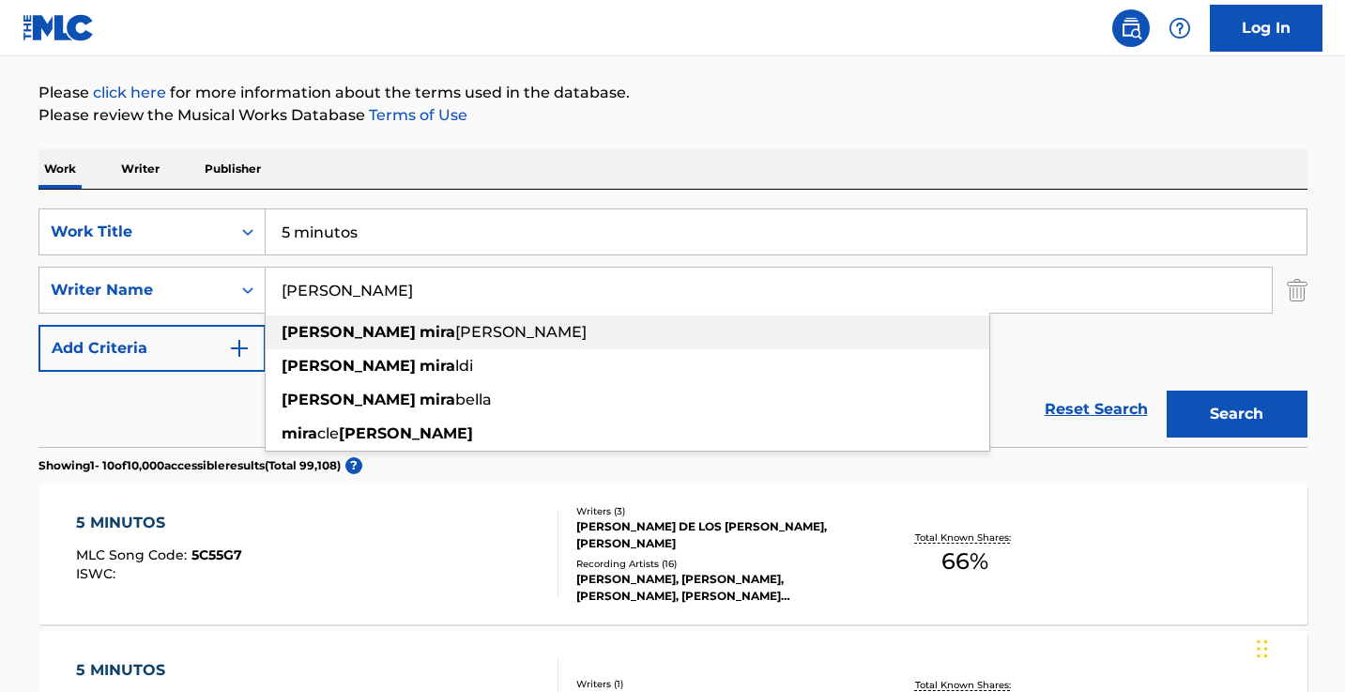
click at [441, 324] on div "mike mira montes" at bounding box center [628, 332] width 724 height 34
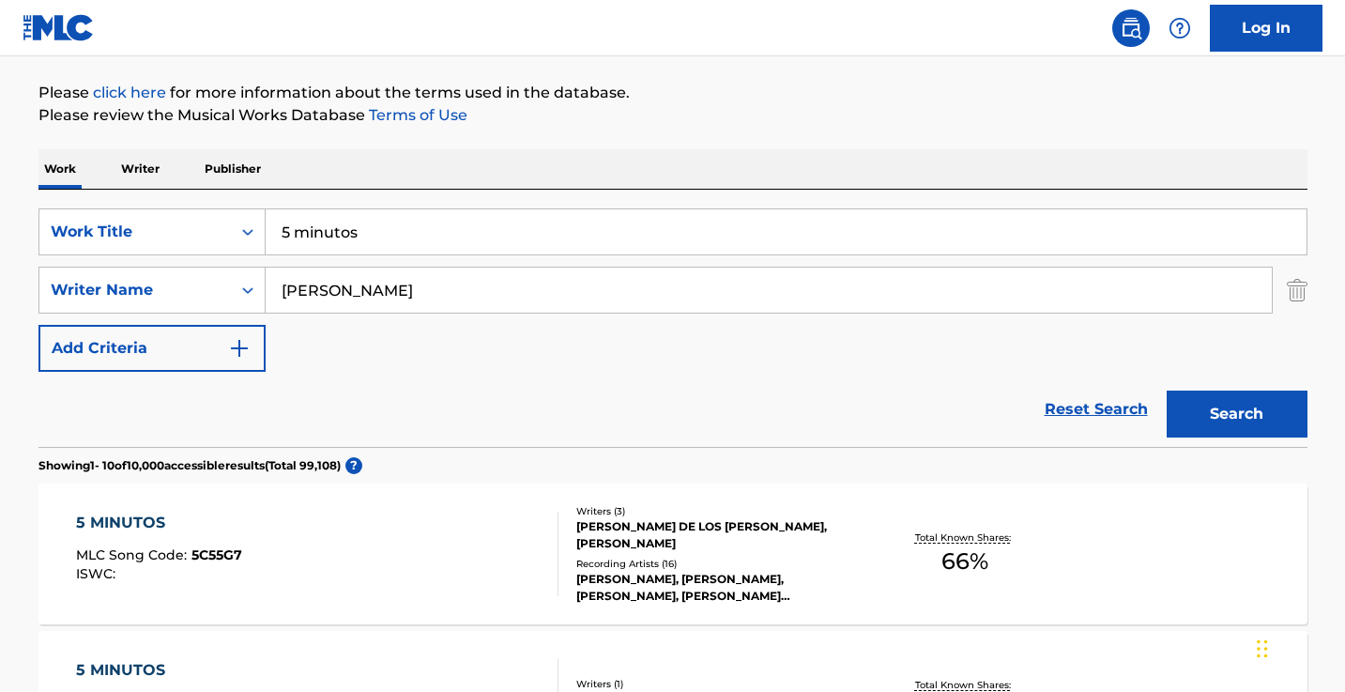
click at [1236, 414] on button "Search" at bounding box center [1236, 413] width 141 height 47
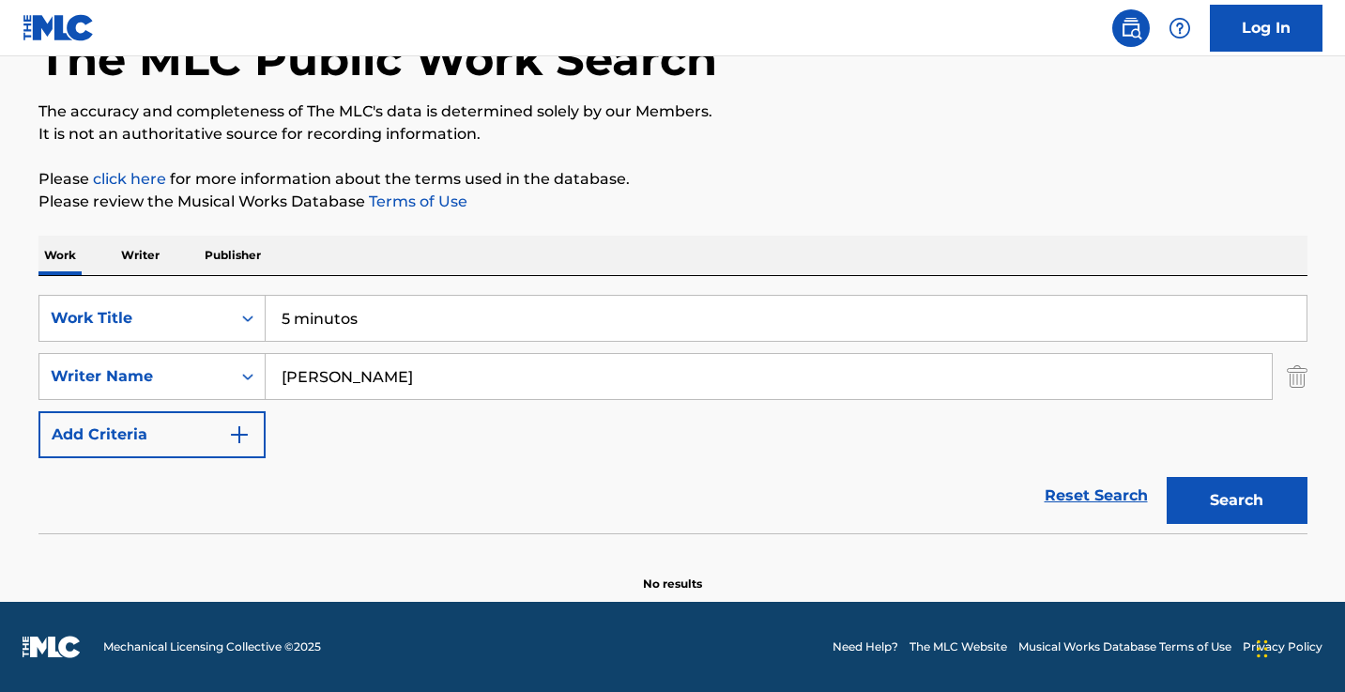
scroll to position [123, 0]
drag, startPoint x: 462, startPoint y: 362, endPoint x: 493, endPoint y: 388, distance: 40.0
click at [493, 388] on input "mike miramontes" at bounding box center [769, 376] width 1006 height 45
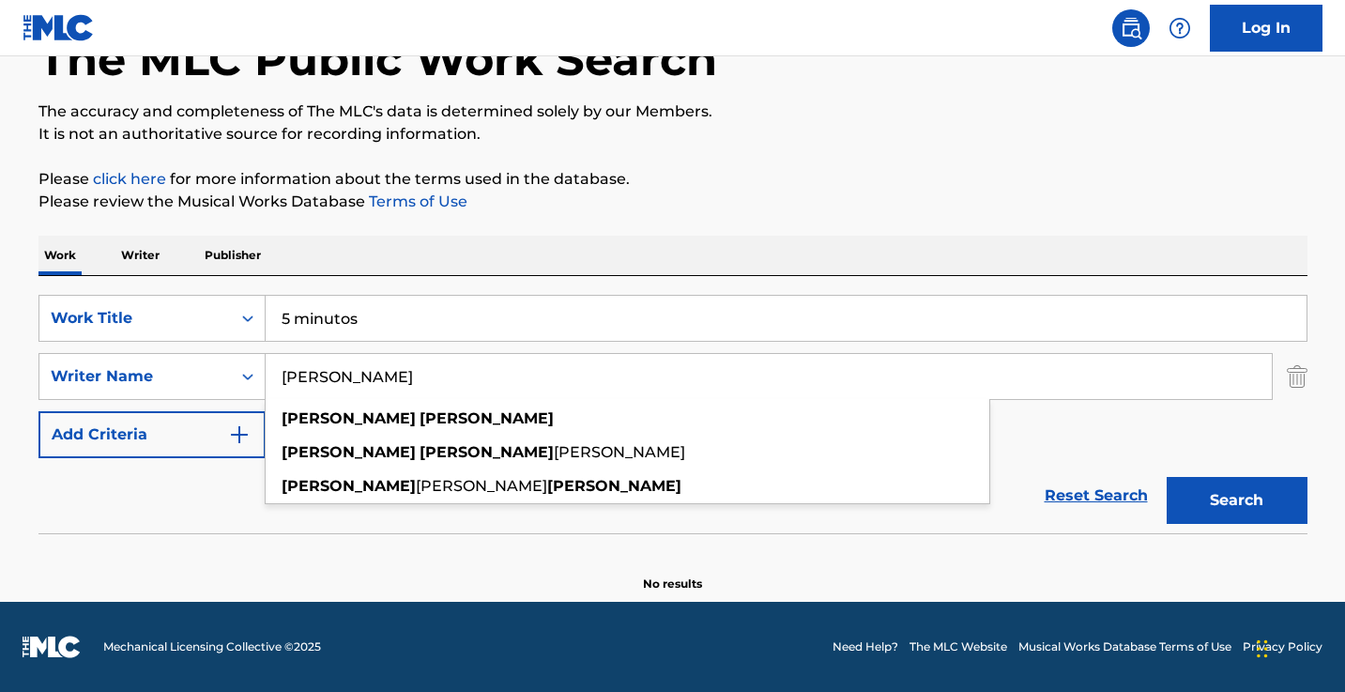
type input "cristopher lopez"
click at [1236, 500] on button "Search" at bounding box center [1236, 500] width 141 height 47
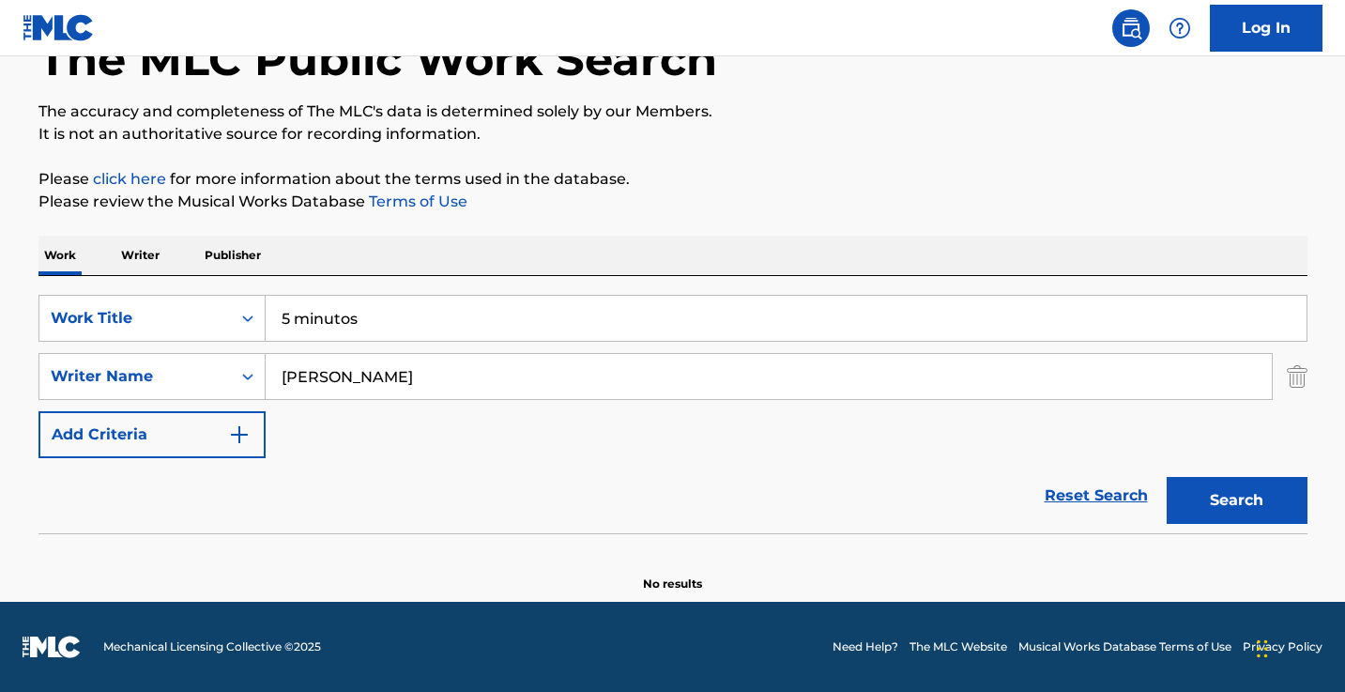
click at [420, 322] on input "5 minutos" at bounding box center [786, 318] width 1041 height 45
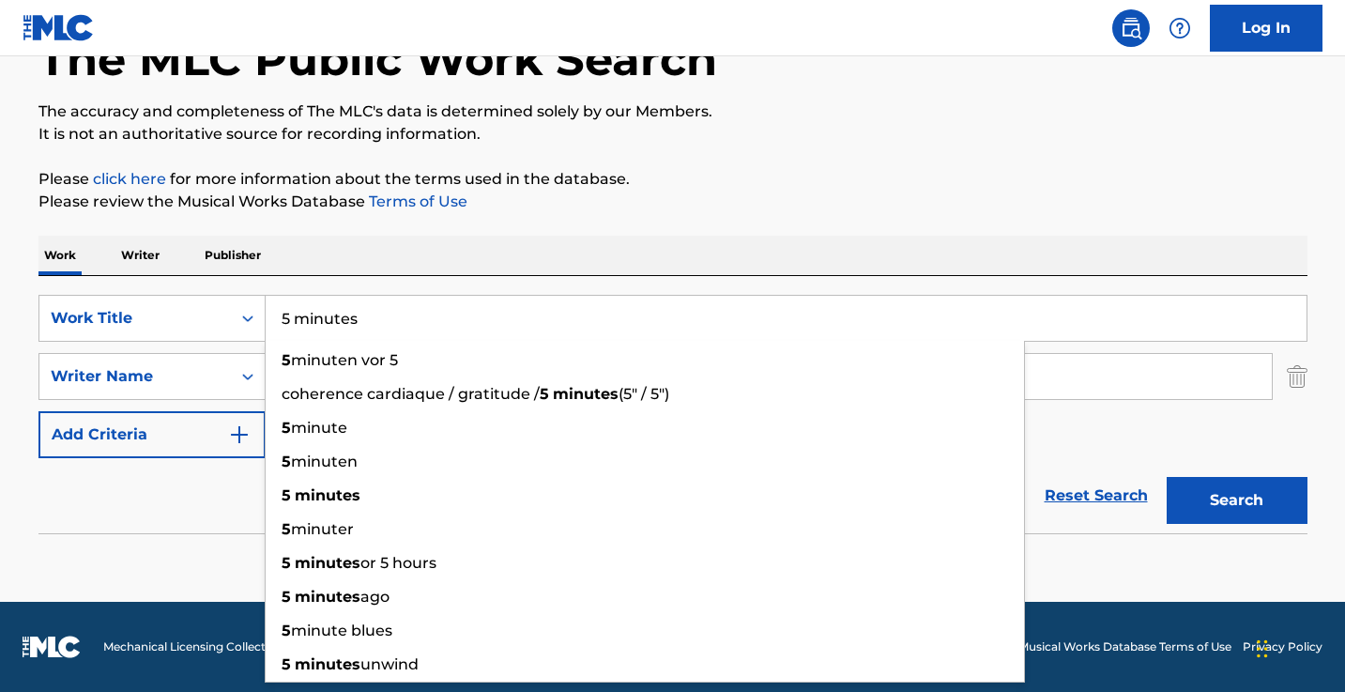
click at [1236, 500] on button "Search" at bounding box center [1236, 500] width 141 height 47
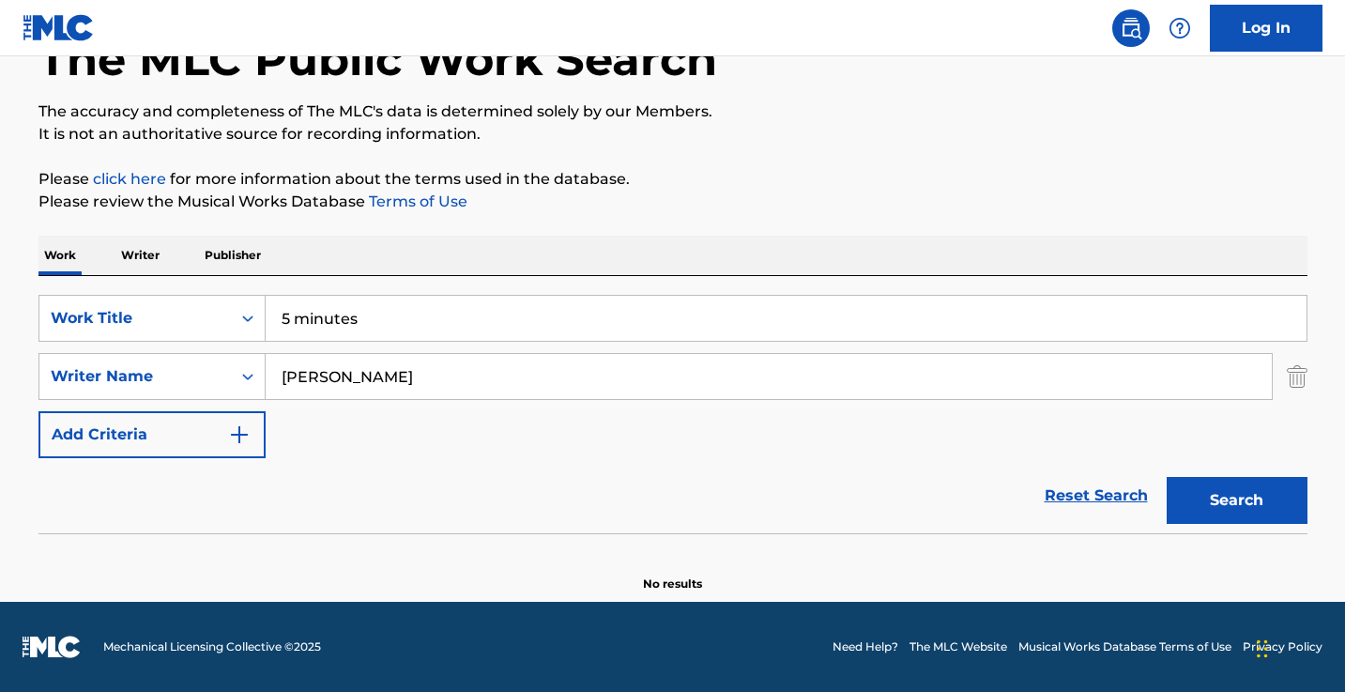
click at [280, 317] on input "5 minutes" at bounding box center [786, 318] width 1041 height 45
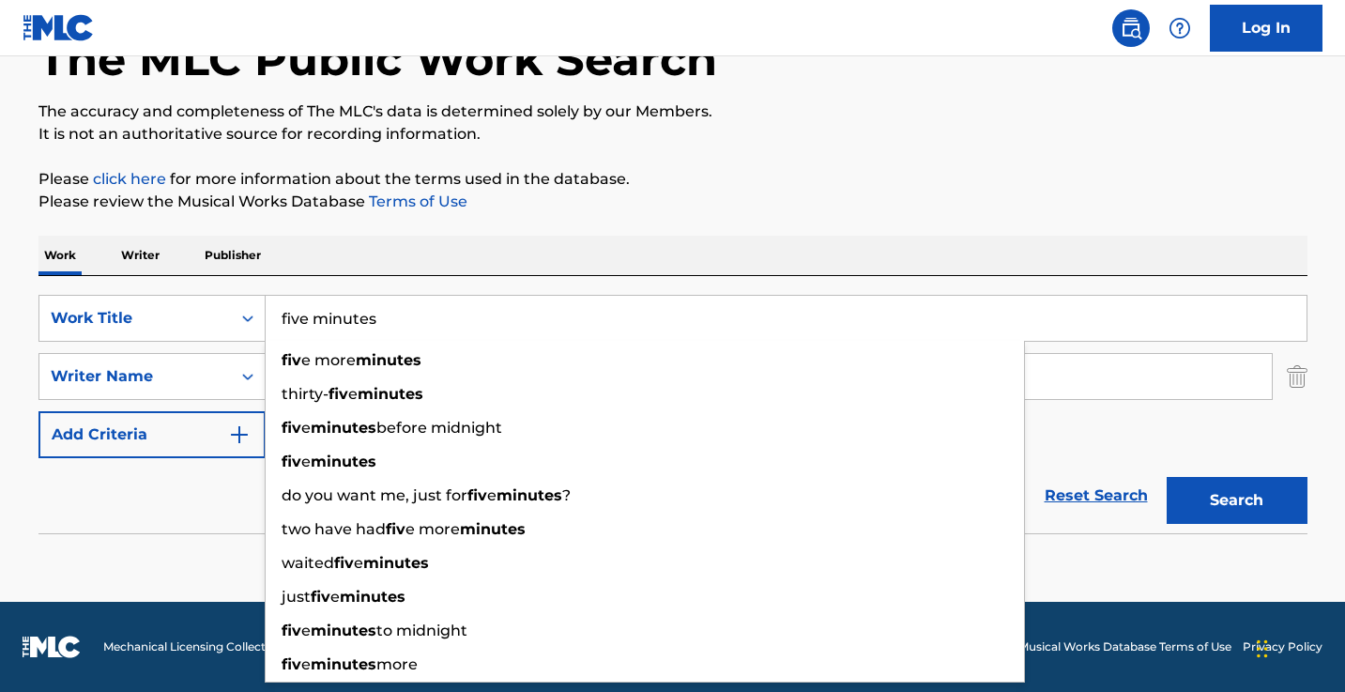
click at [1236, 500] on button "Search" at bounding box center [1236, 500] width 141 height 47
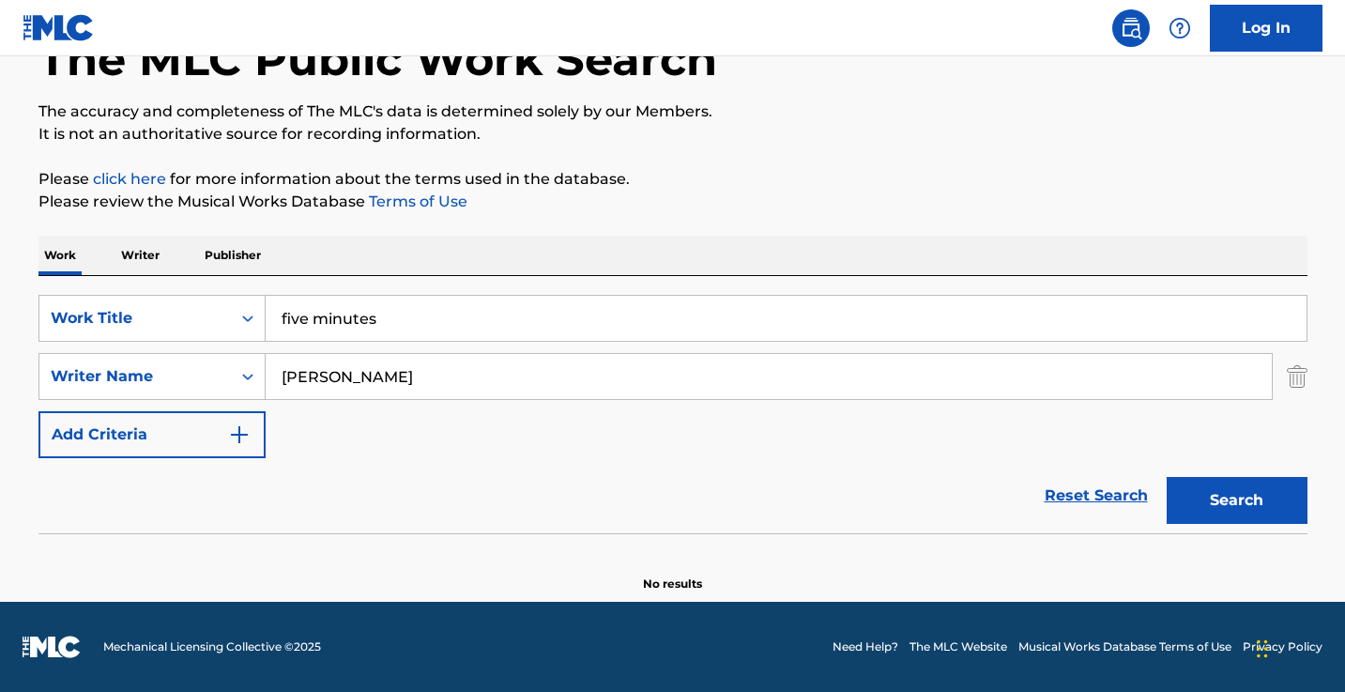
click at [364, 323] on input "five minutes" at bounding box center [786, 318] width 1041 height 45
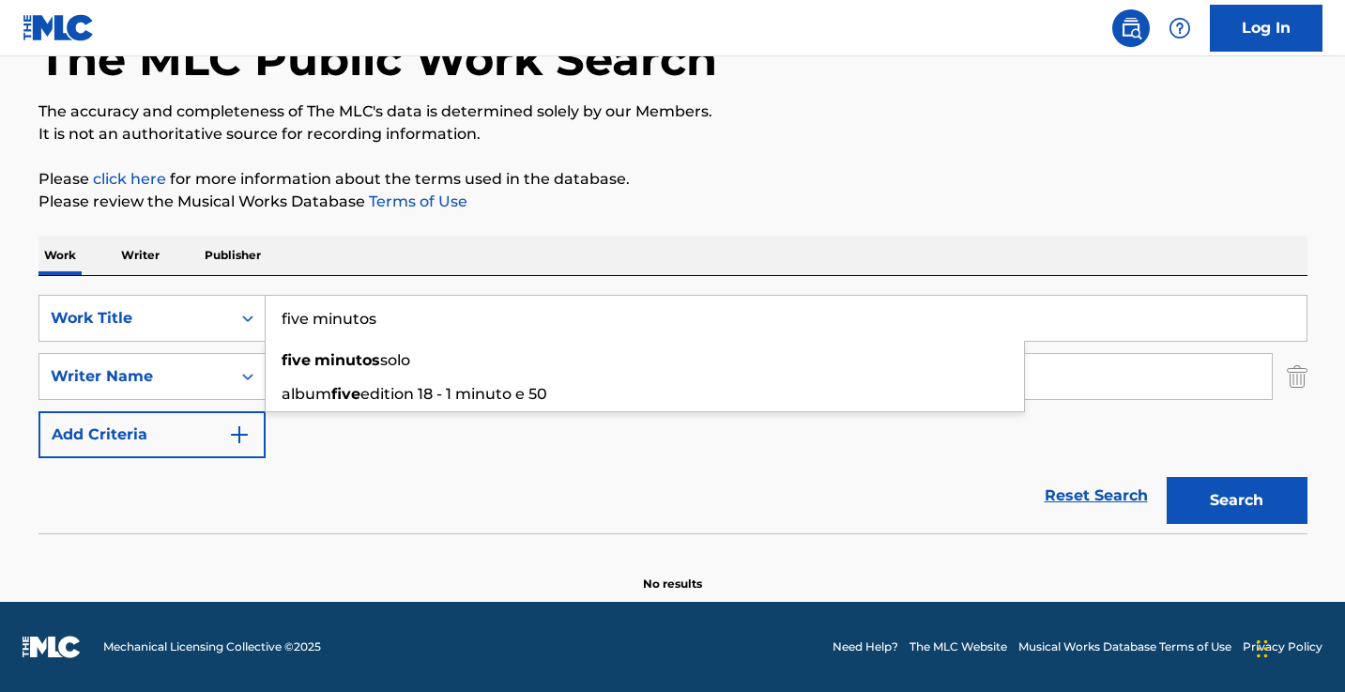
click at [1236, 500] on button "Search" at bounding box center [1236, 500] width 141 height 47
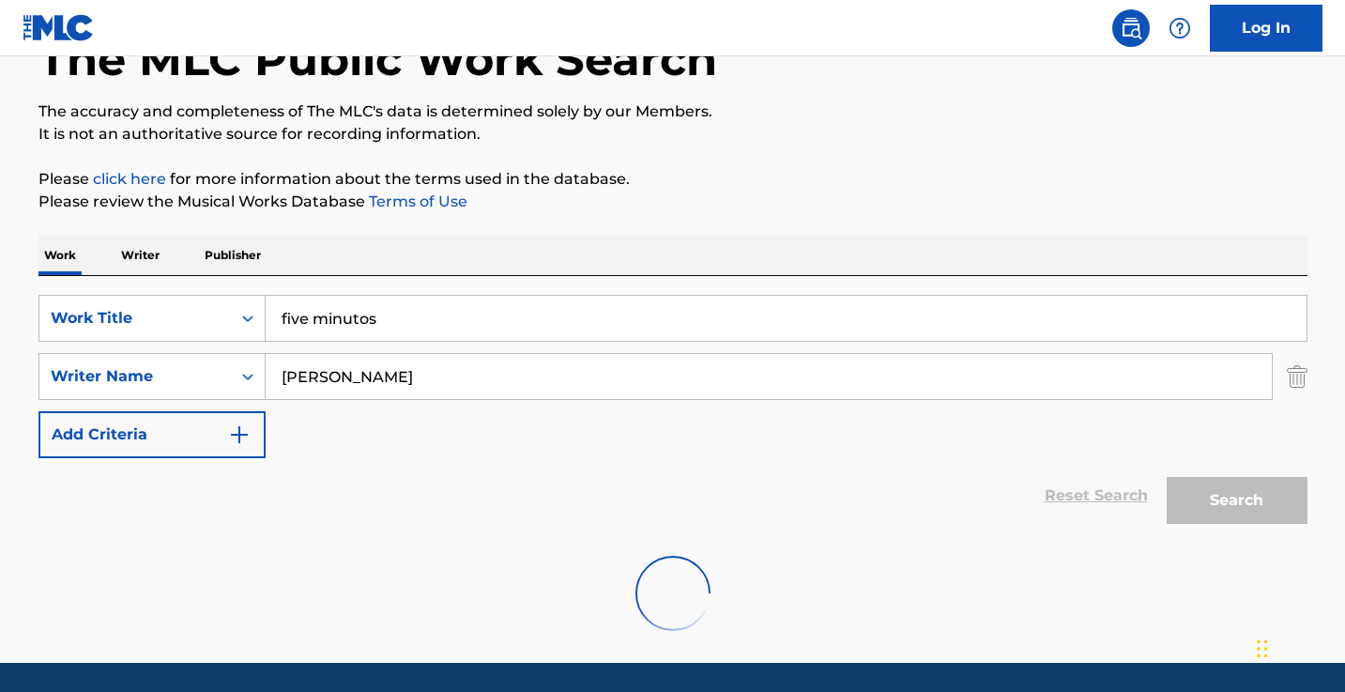
click at [300, 316] on input "five minutos" at bounding box center [786, 318] width 1041 height 45
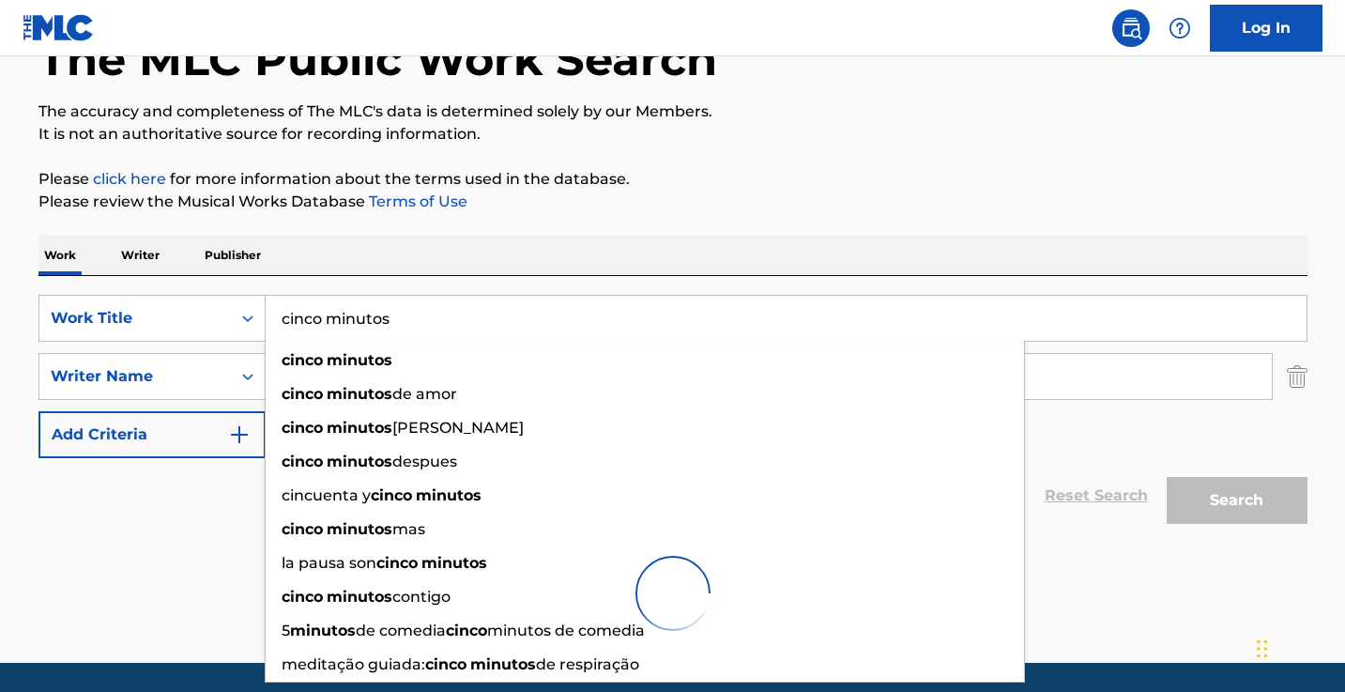
type input "cinco minutos"
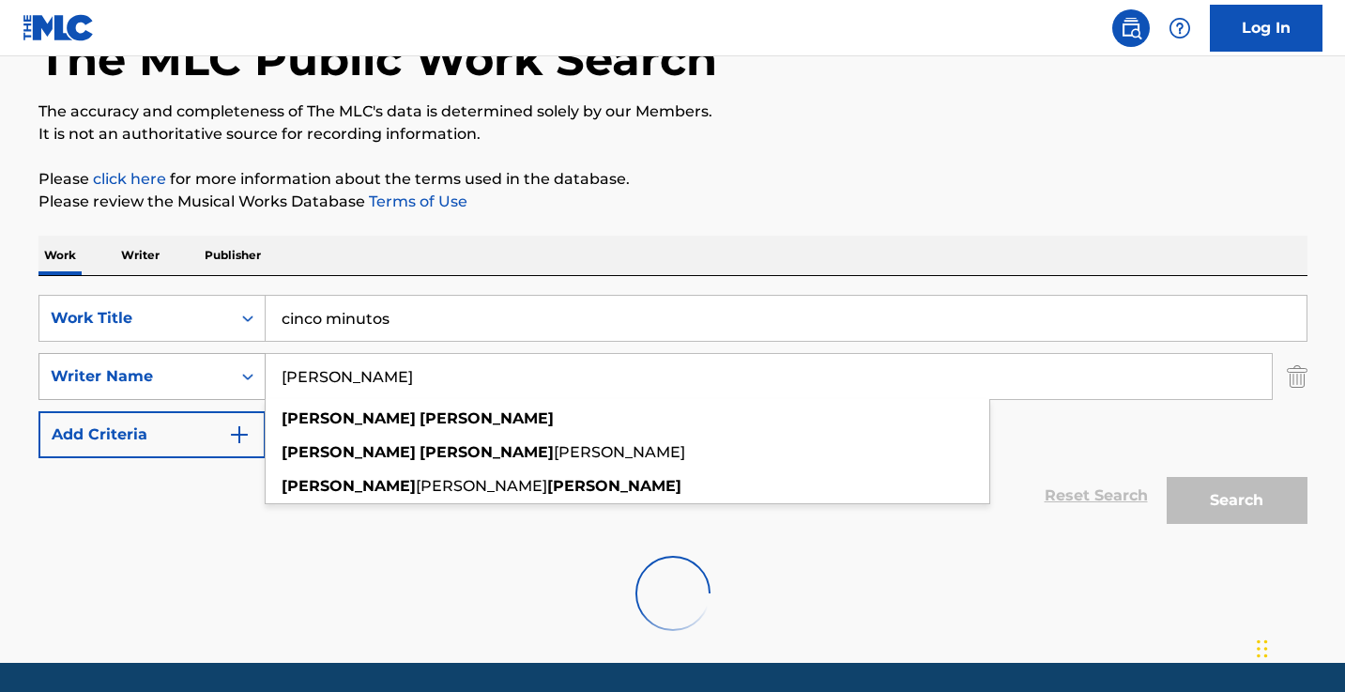
drag, startPoint x: 536, startPoint y: 393, endPoint x: 252, endPoint y: 368, distance: 284.5
click at [252, 368] on div "SearchWithCriteria37786b80-5869-4c21-b36a-c425e3740a21 Writer Name cristopher l…" at bounding box center [672, 376] width 1269 height 47
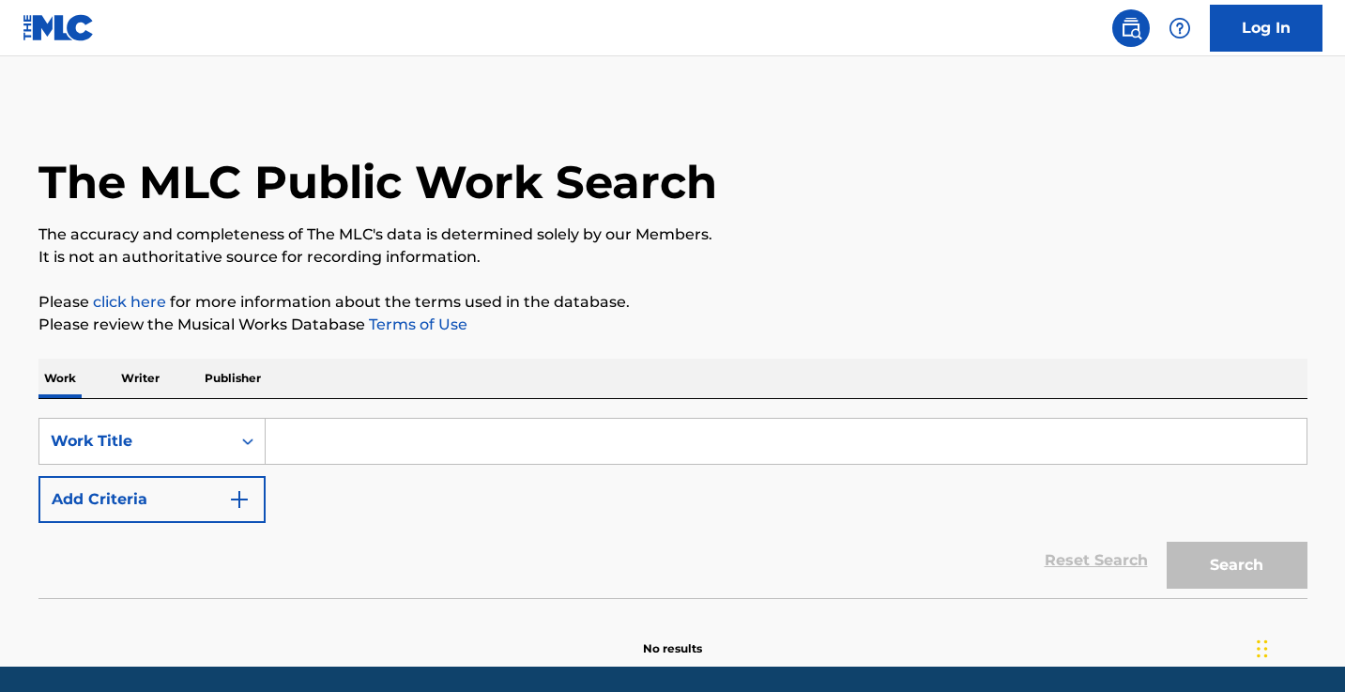
click at [235, 493] on img "Search Form" at bounding box center [239, 499] width 23 height 23
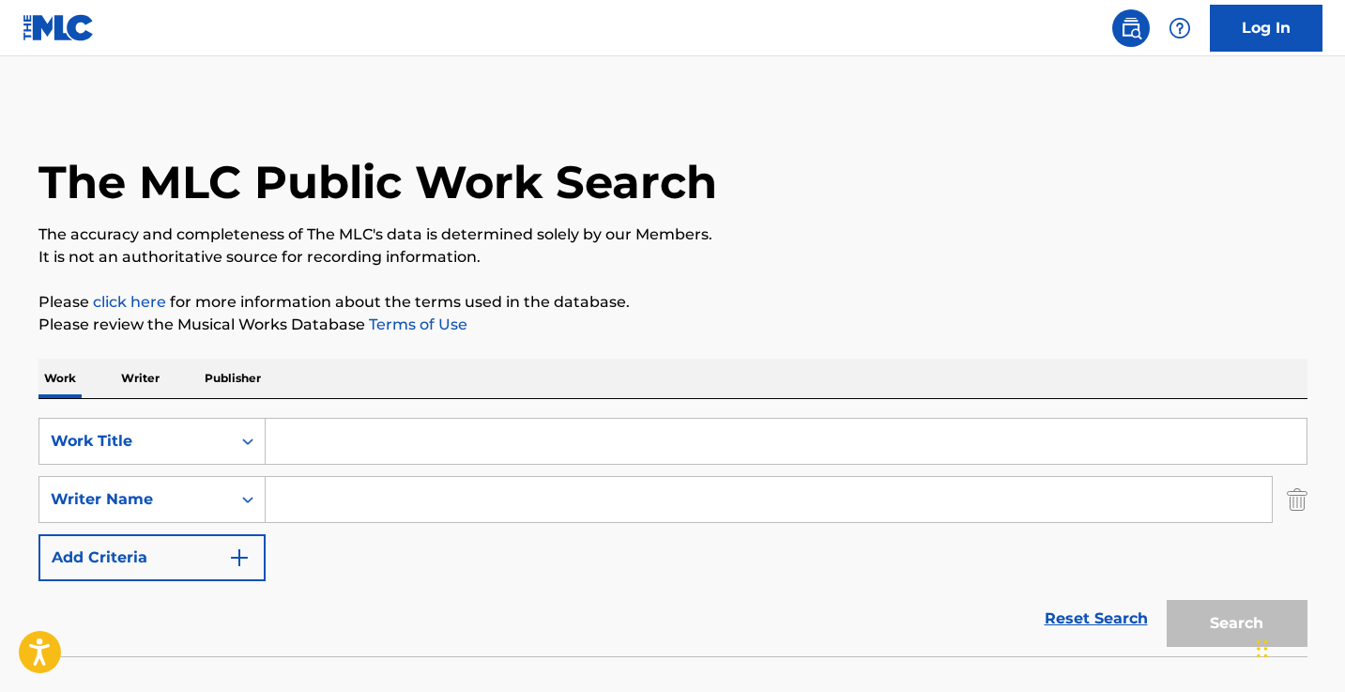
click at [343, 493] on input "Search Form" at bounding box center [769, 499] width 1006 height 45
paste input "[PERSON_NAME]"
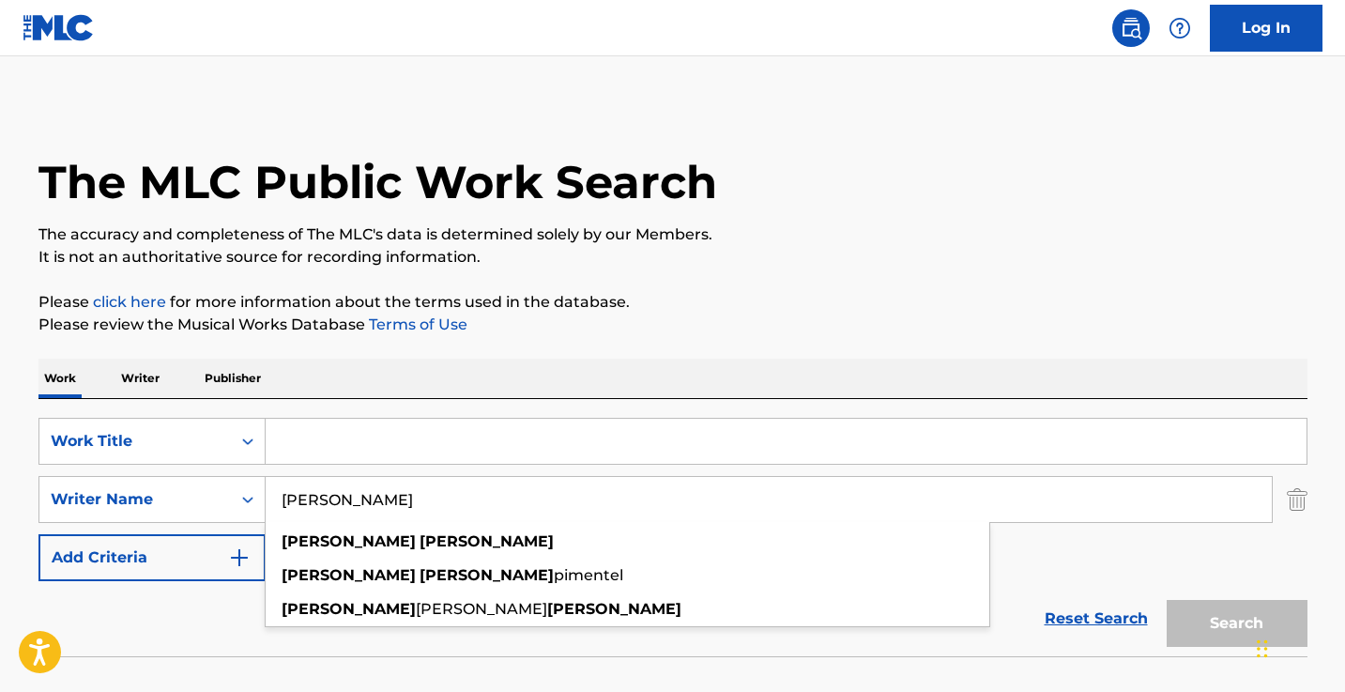
type input "[PERSON_NAME]"
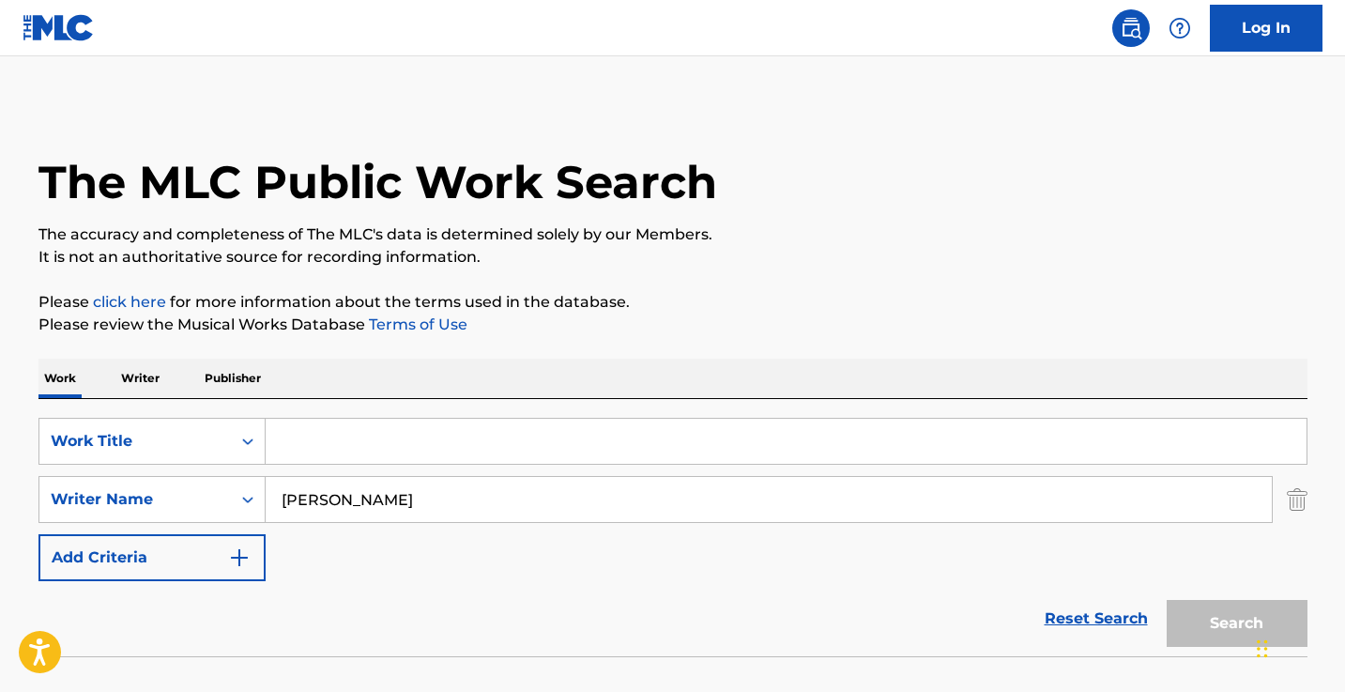
click at [384, 443] on input "Search Form" at bounding box center [786, 441] width 1041 height 45
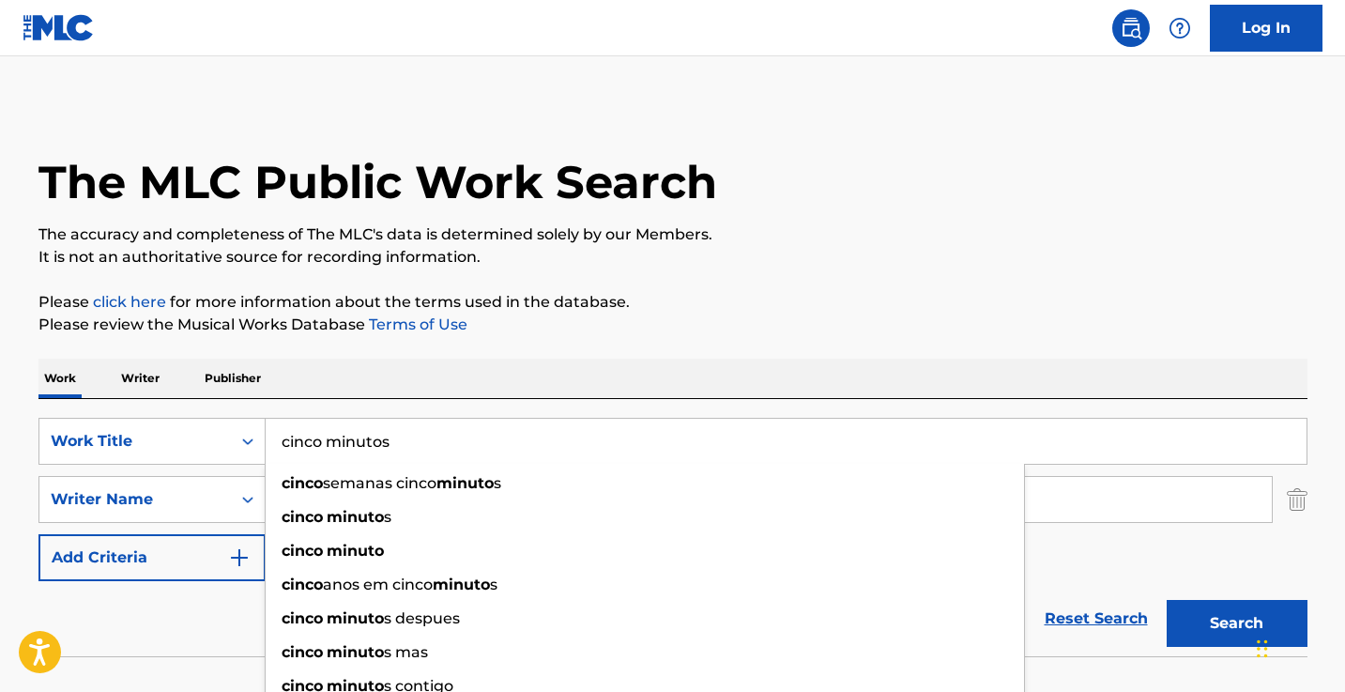
click at [1236, 623] on button "Search" at bounding box center [1236, 623] width 141 height 47
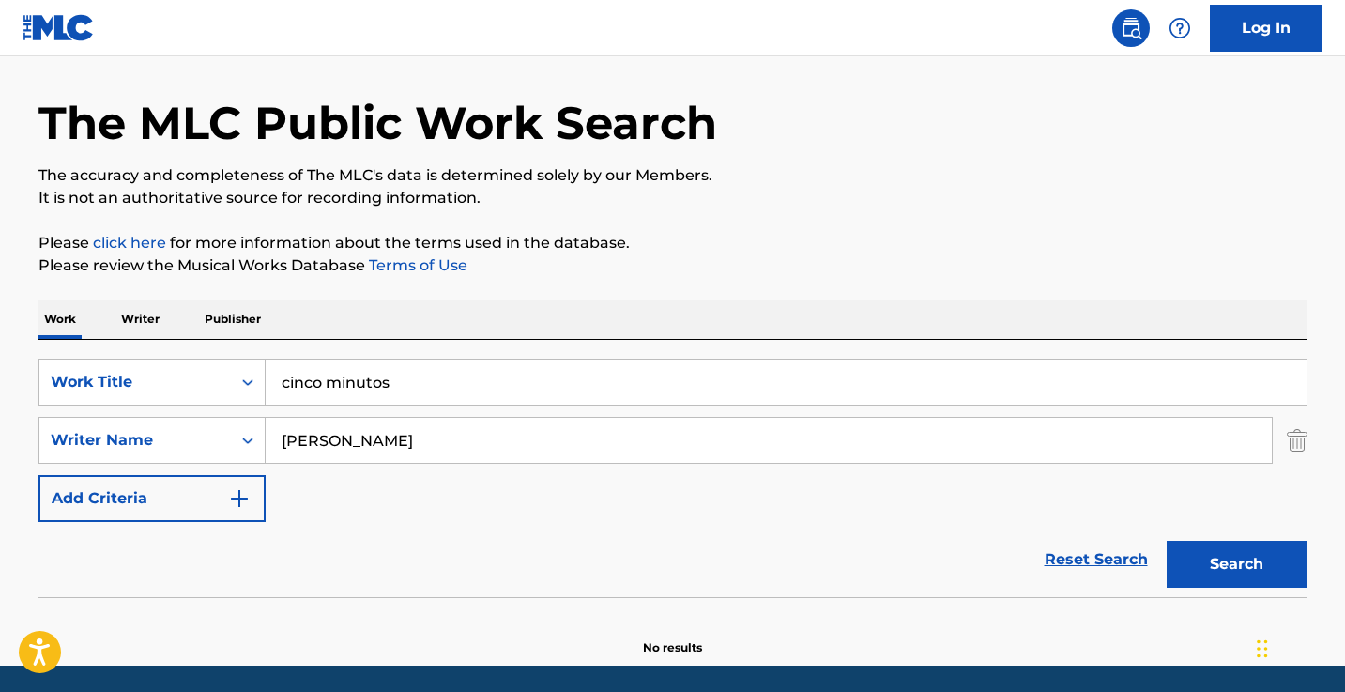
scroll to position [87, 0]
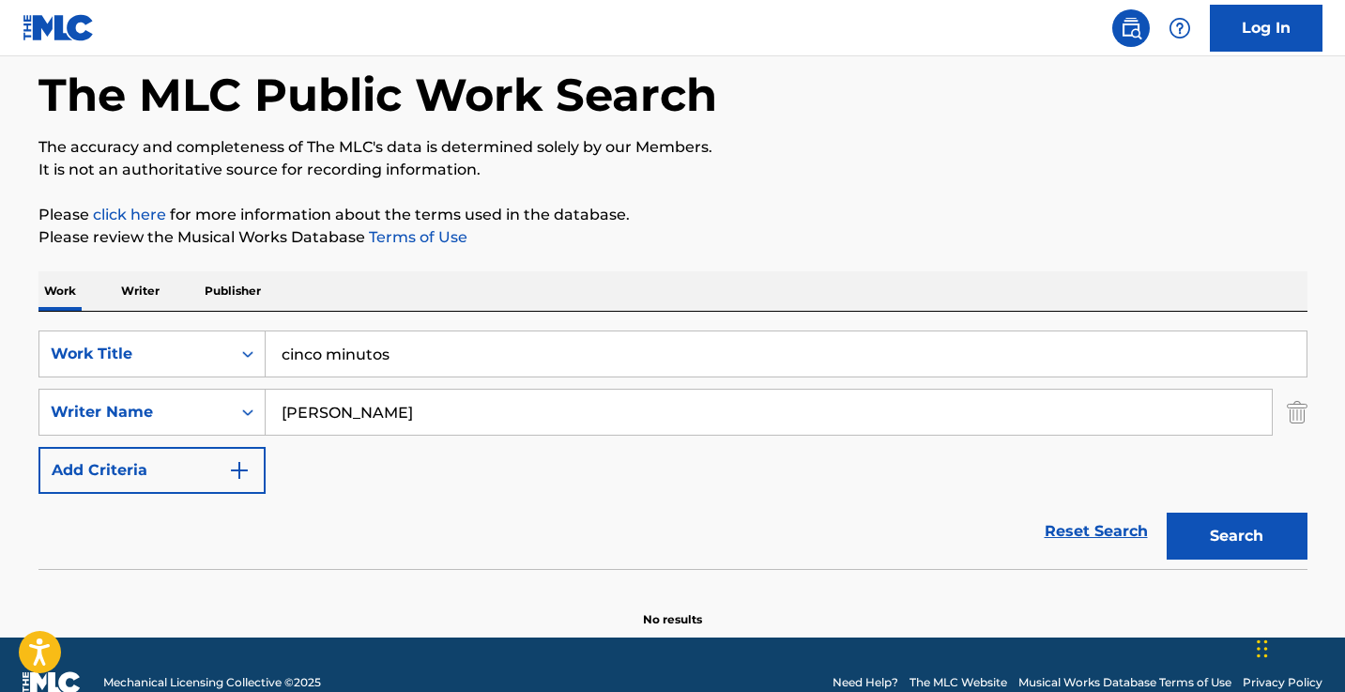
click at [311, 358] on input "cinco minutos" at bounding box center [786, 353] width 1041 height 45
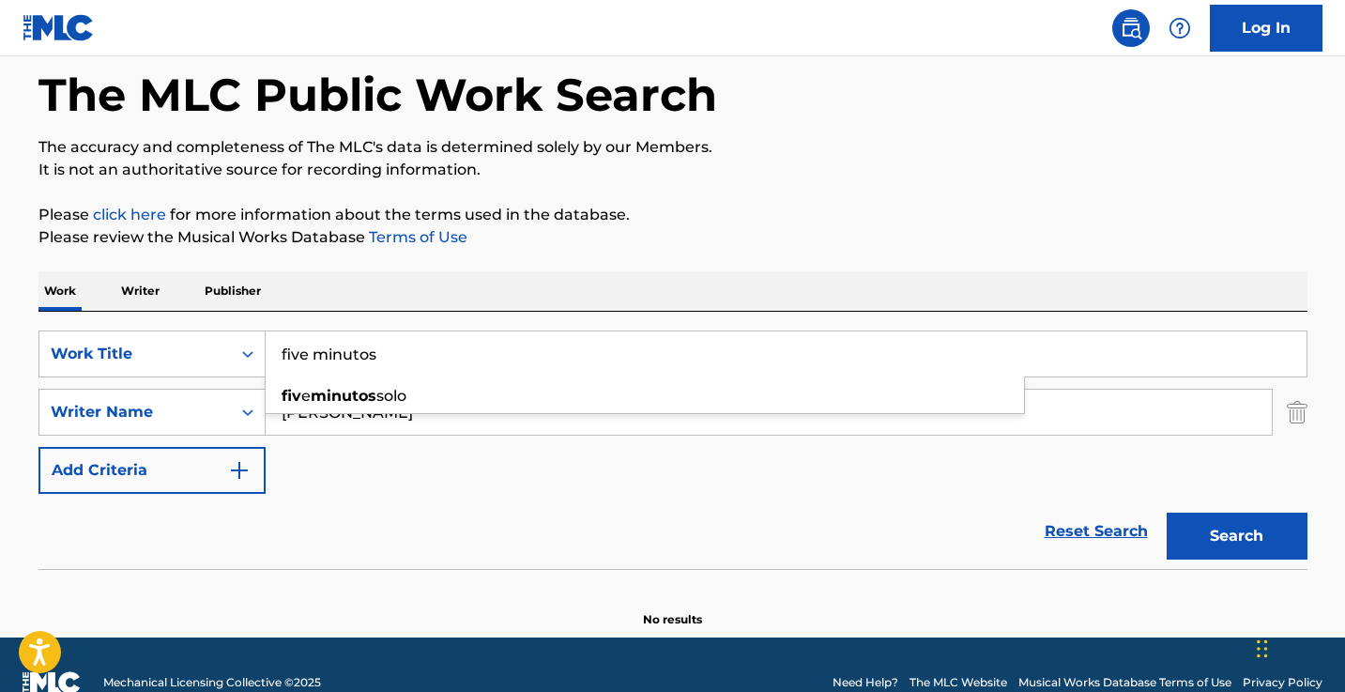
click at [1236, 536] on button "Search" at bounding box center [1236, 535] width 141 height 47
click at [304, 351] on input "five minutos" at bounding box center [786, 353] width 1041 height 45
click at [312, 355] on input "five5minutos" at bounding box center [786, 353] width 1041 height 45
click at [292, 357] on input "5minutos" at bounding box center [786, 353] width 1041 height 45
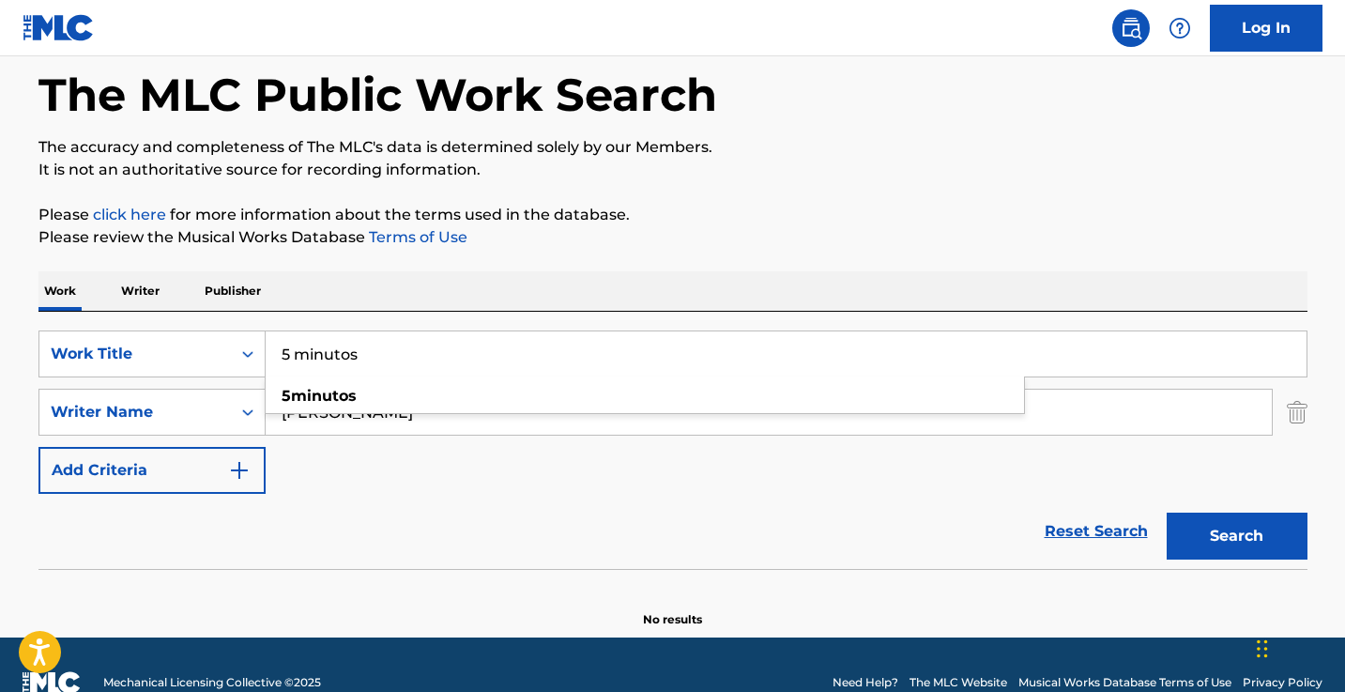
type input "5 minutos"
click at [1236, 536] on button "Search" at bounding box center [1236, 535] width 141 height 47
click at [517, 421] on input "[PERSON_NAME]" at bounding box center [769, 411] width 1006 height 45
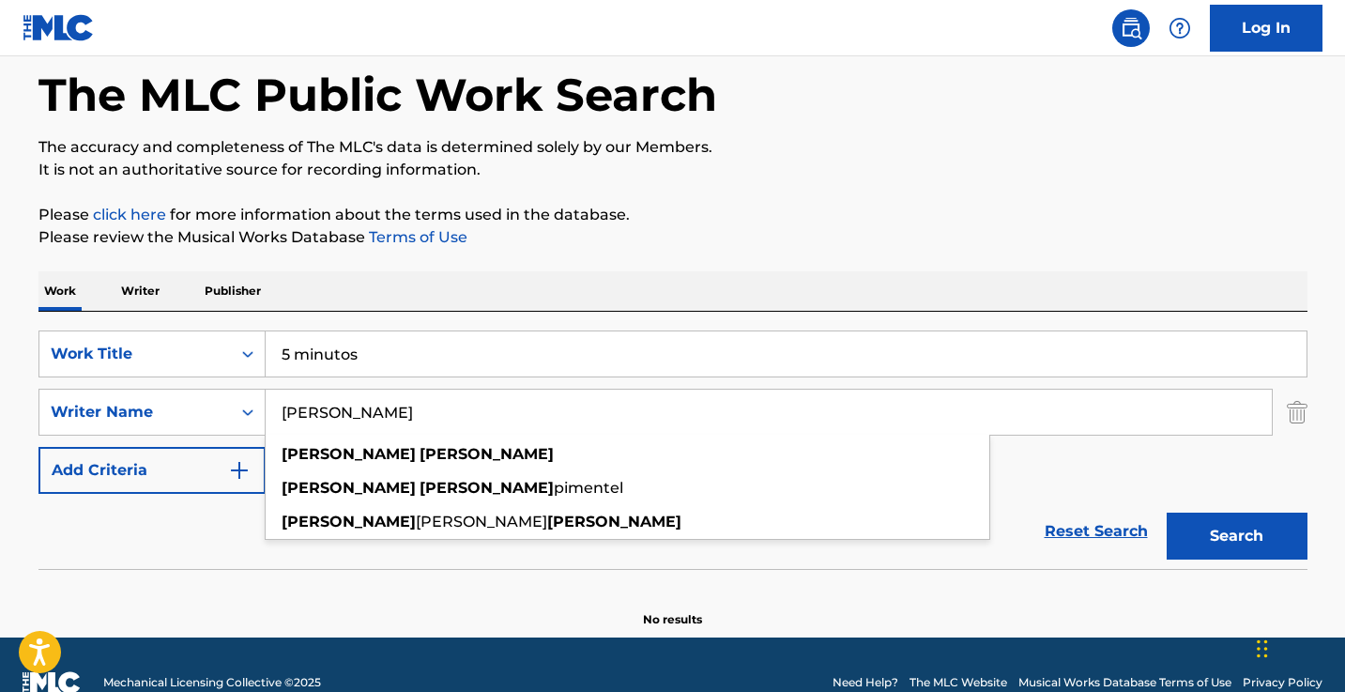
click at [517, 421] on input "[PERSON_NAME]" at bounding box center [769, 411] width 1006 height 45
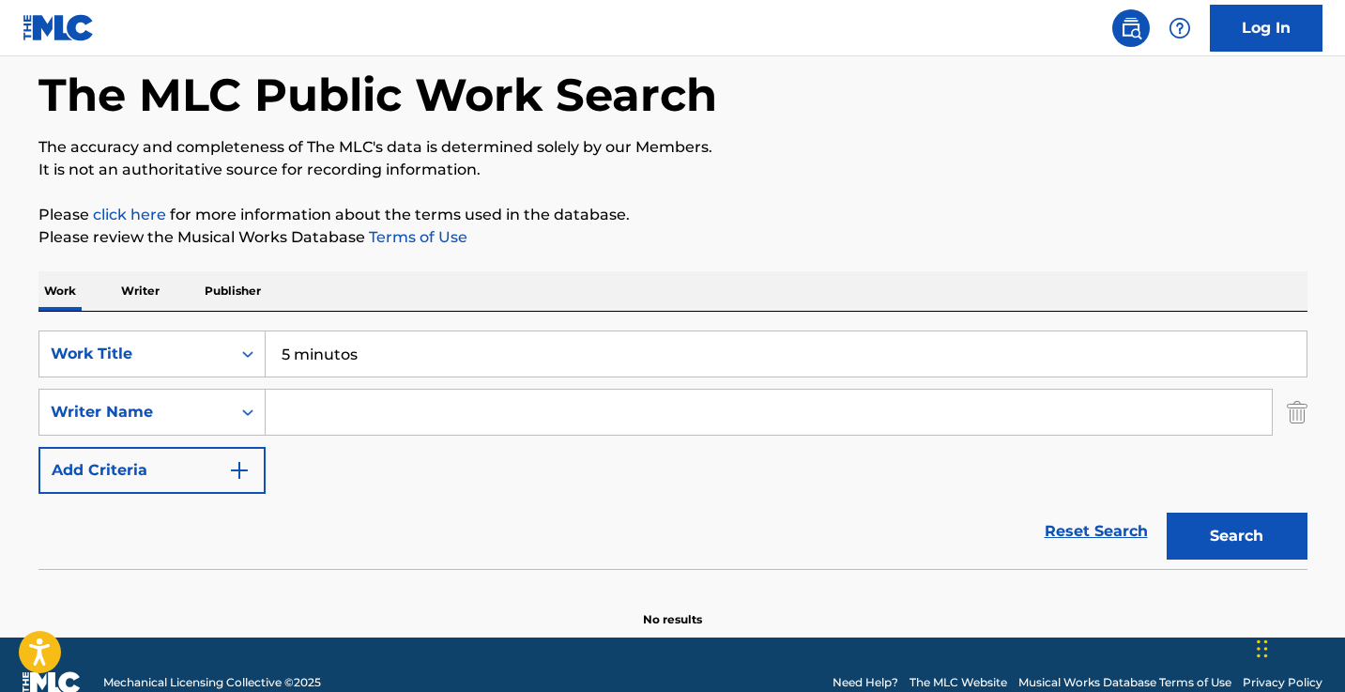
click at [1236, 536] on button "Search" at bounding box center [1236, 535] width 141 height 47
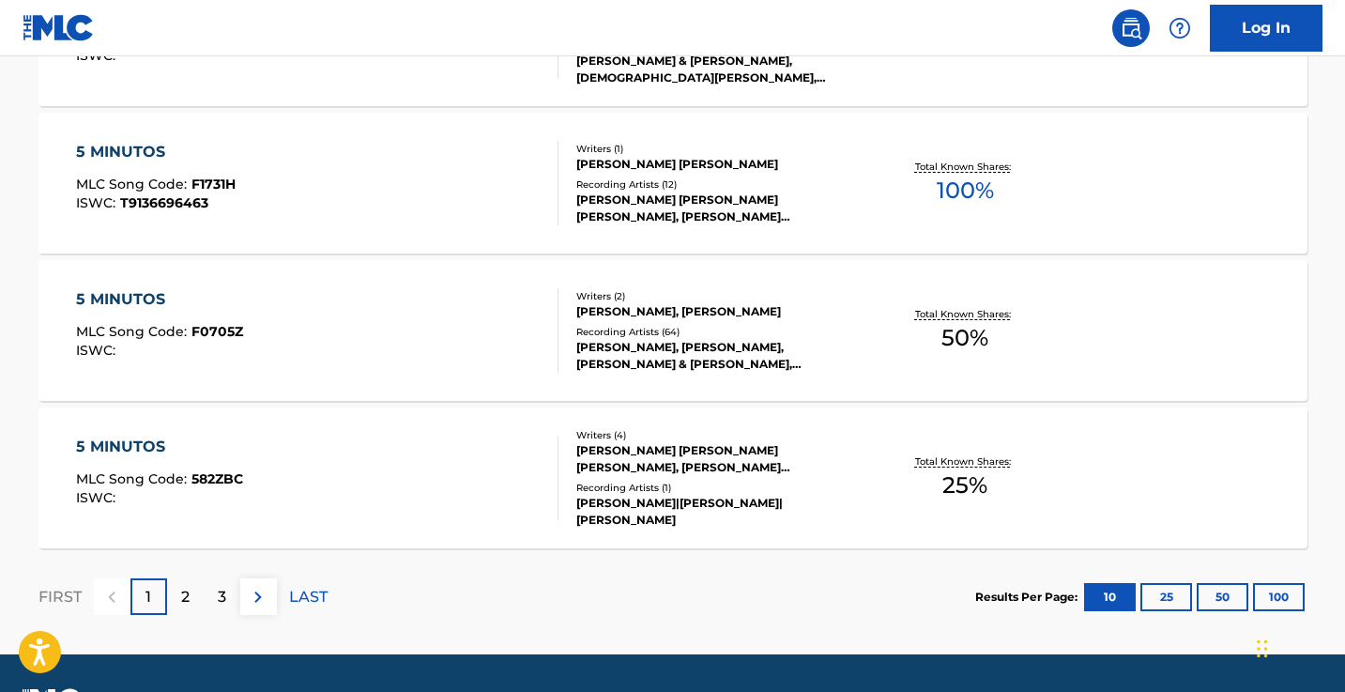
click at [263, 607] on img at bounding box center [258, 597] width 23 height 23
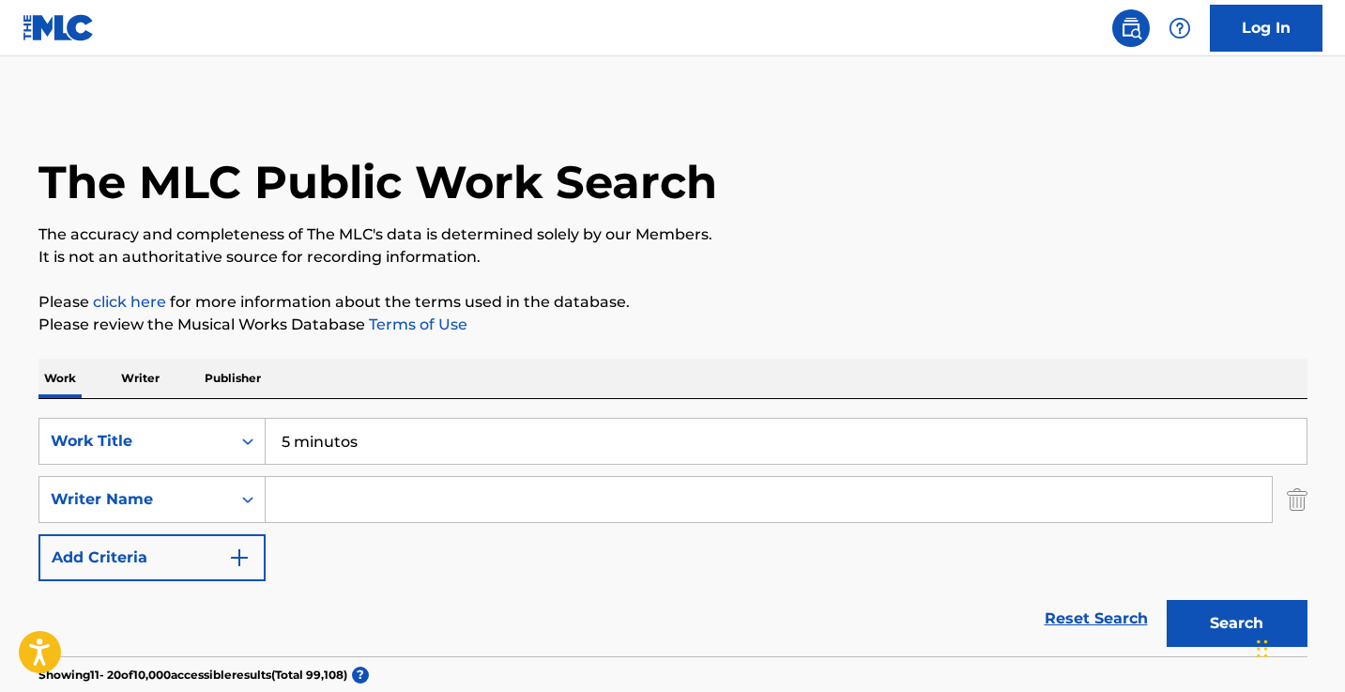
scroll to position [0, 0]
click at [373, 450] on input "5 minutos" at bounding box center [786, 441] width 1041 height 45
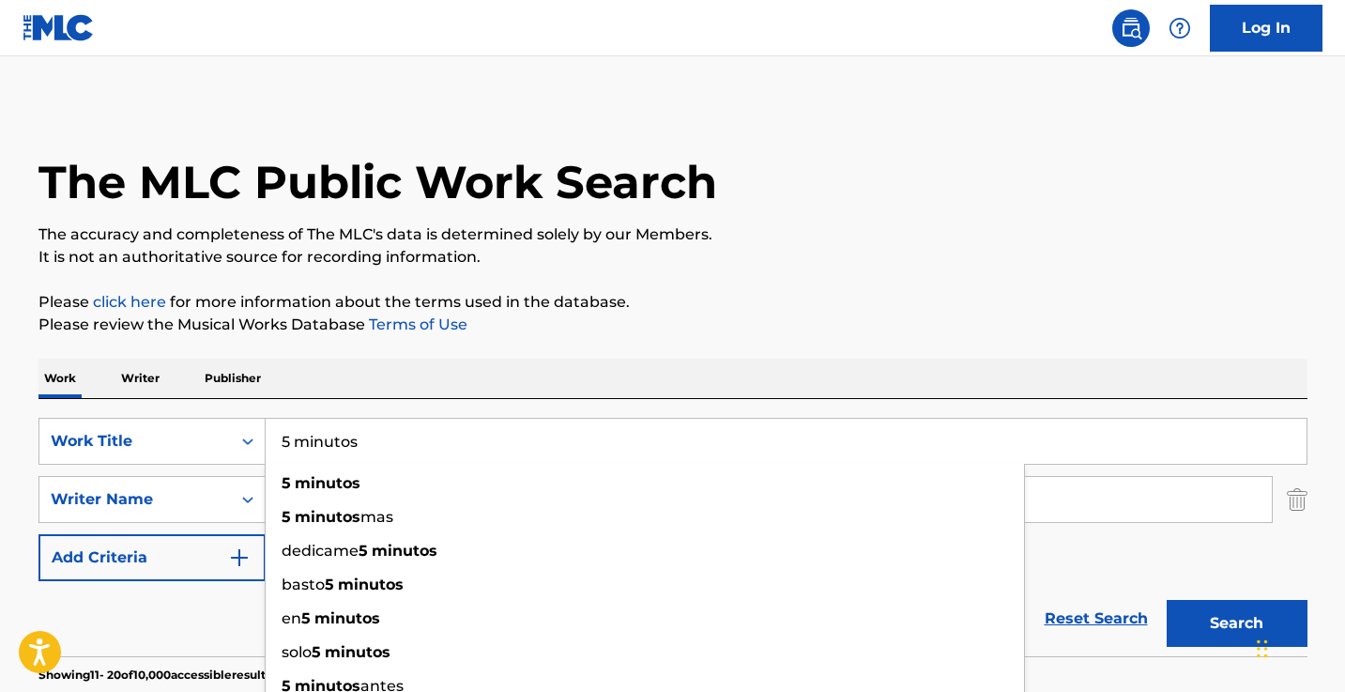
paste input "Apoco No Recuerda"
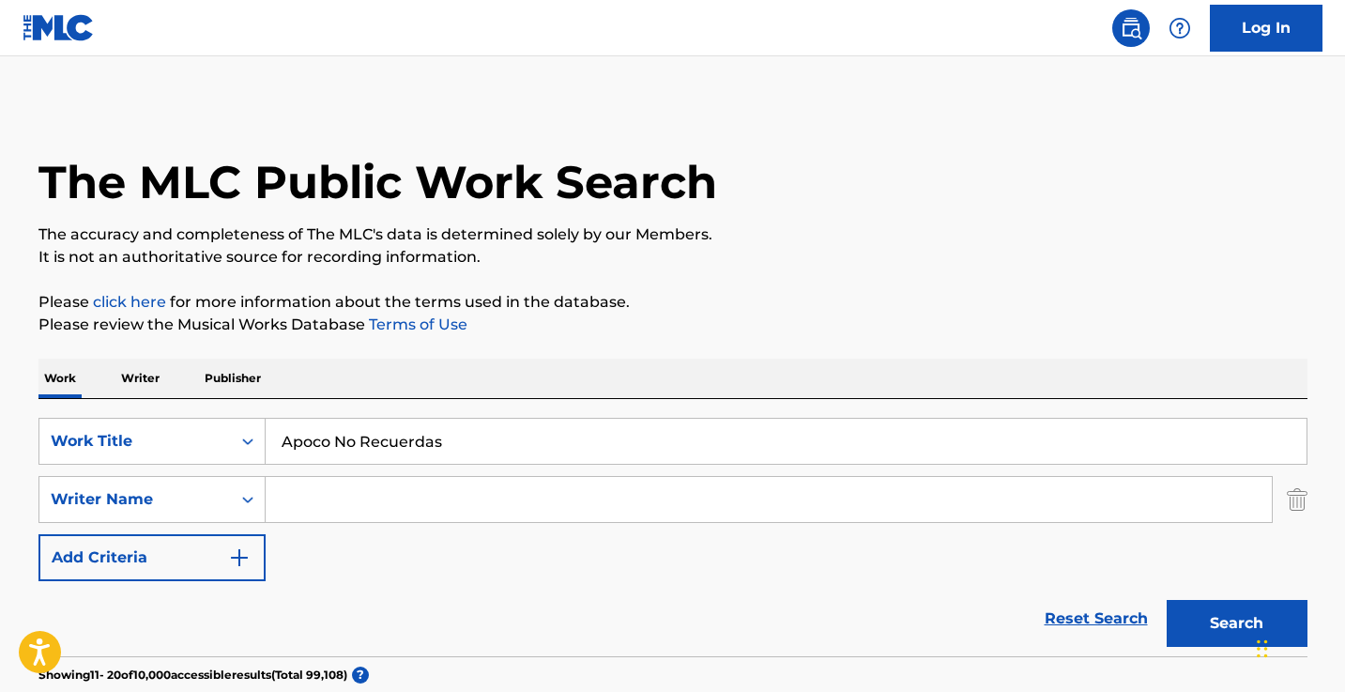
type input "Apoco No Recuerdas"
click at [1236, 623] on button "Search" at bounding box center [1236, 623] width 141 height 47
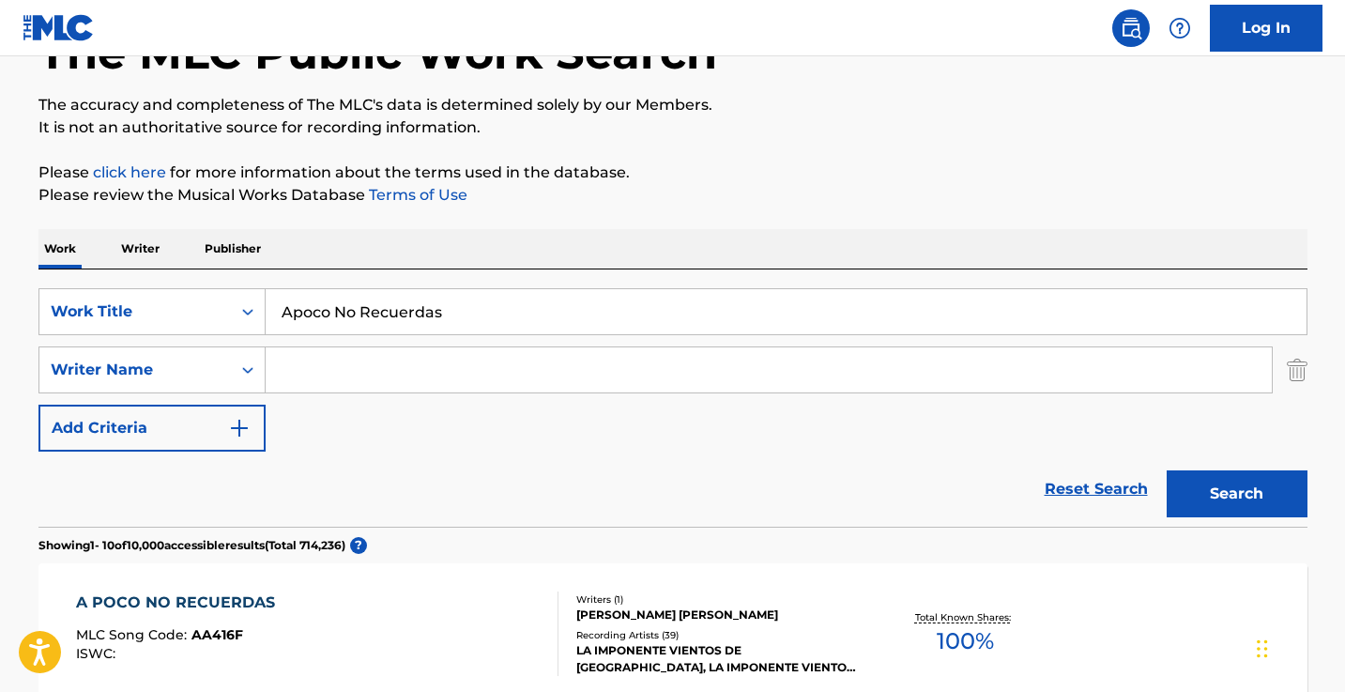
click at [584, 361] on input "Search Form" at bounding box center [769, 369] width 1006 height 45
type input "[PERSON_NAME]"
click at [1236, 494] on button "Search" at bounding box center [1236, 493] width 141 height 47
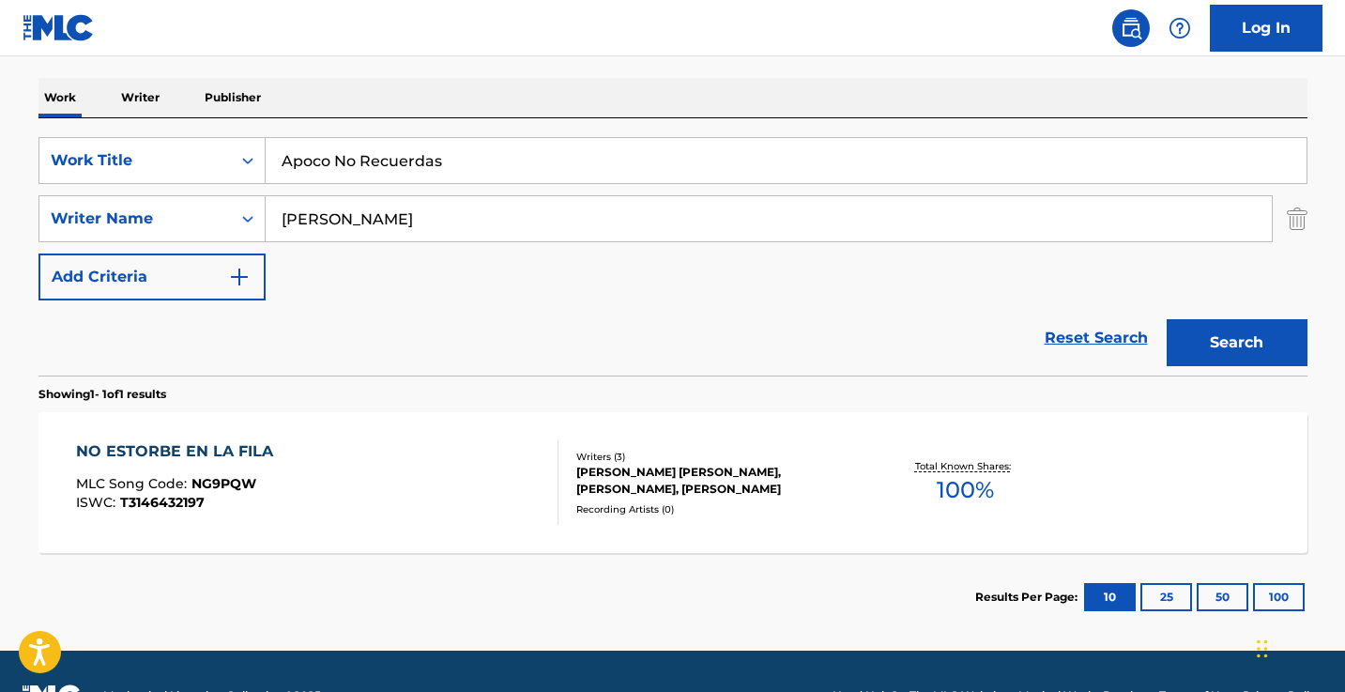
scroll to position [299, 0]
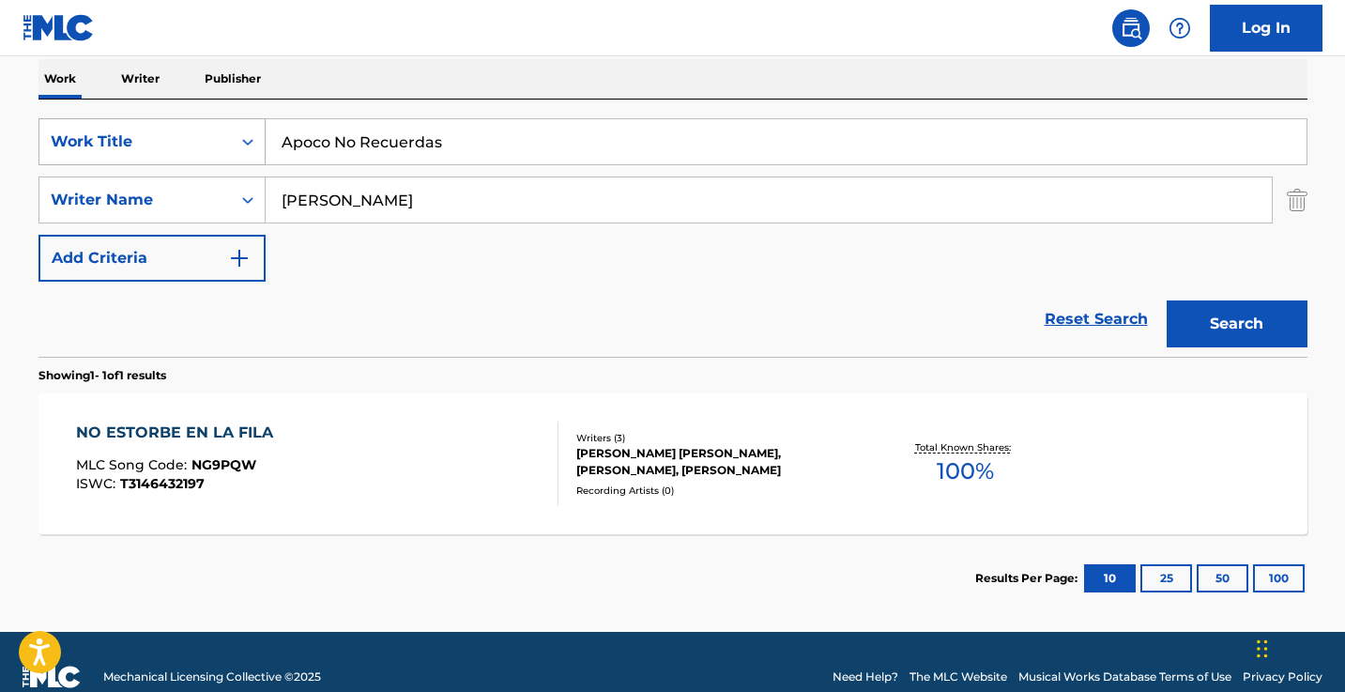
drag, startPoint x: 480, startPoint y: 147, endPoint x: 235, endPoint y: 145, distance: 245.9
click at [235, 145] on div "SearchWithCriteria39019733-4a57-423b-9f10-0ebc9b708ae0 Work Title Apoco No Recu…" at bounding box center [672, 141] width 1269 height 47
click at [1236, 324] on button "Search" at bounding box center [1236, 323] width 141 height 47
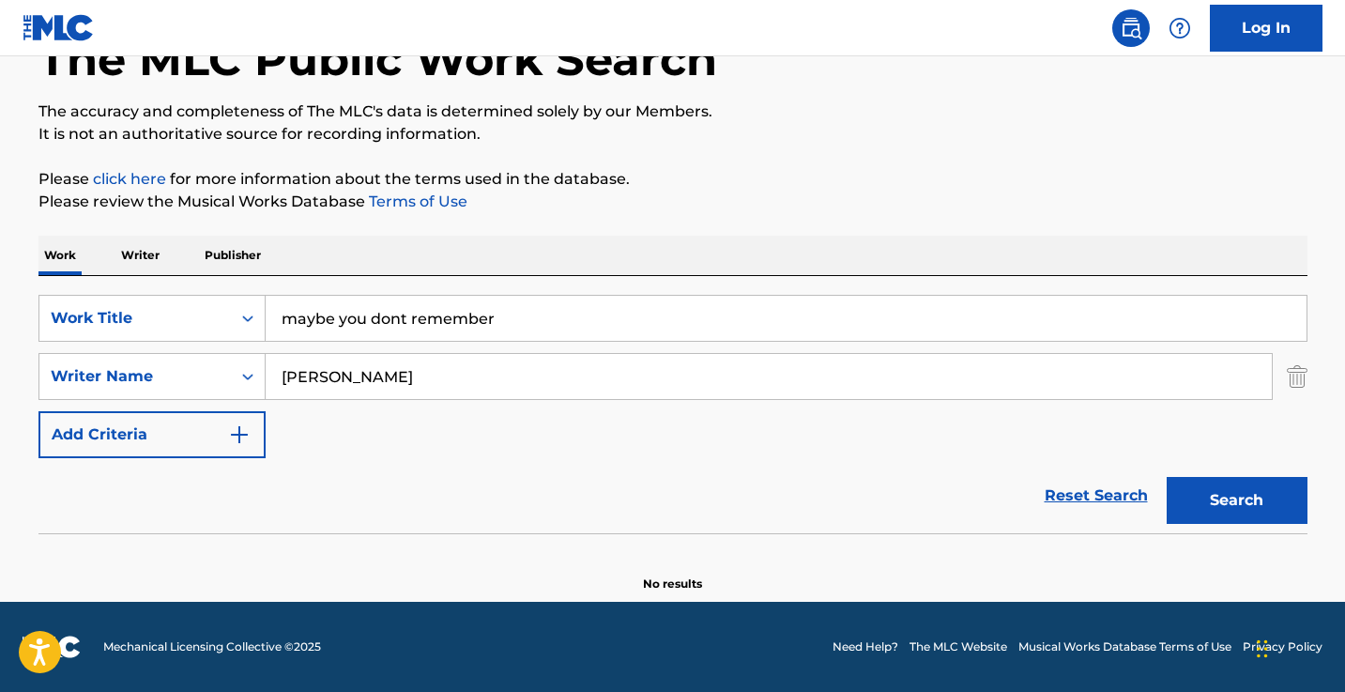
scroll to position [123, 0]
click at [474, 310] on input "maybe you dont remember" at bounding box center [786, 318] width 1041 height 45
paste input "Como Arte De Magia"
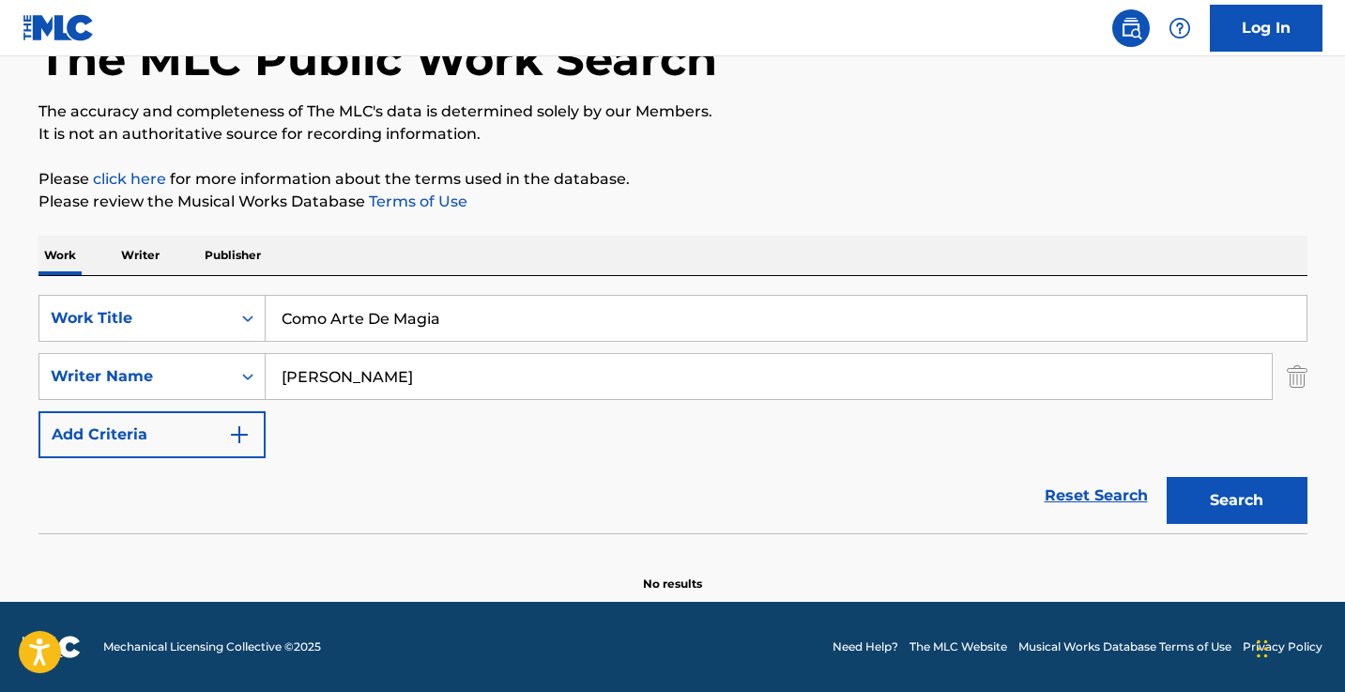
click at [1236, 500] on button "Search" at bounding box center [1236, 500] width 141 height 47
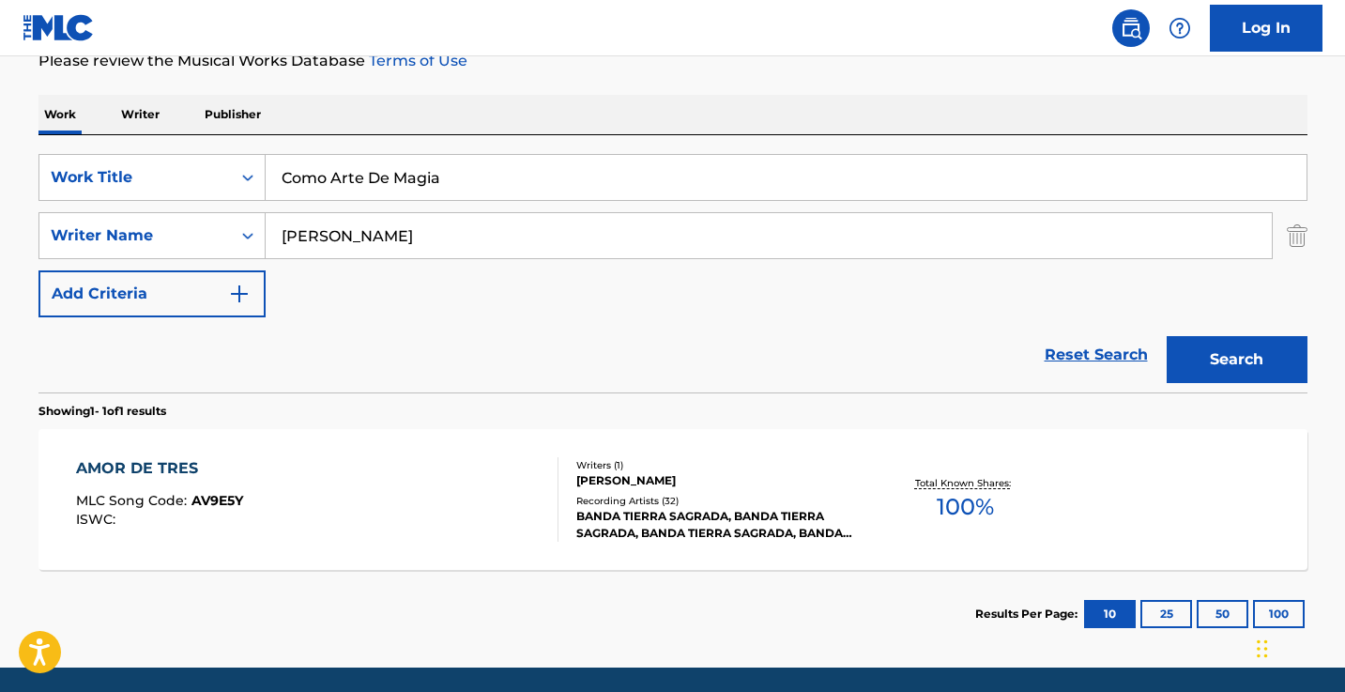
scroll to position [318, 0]
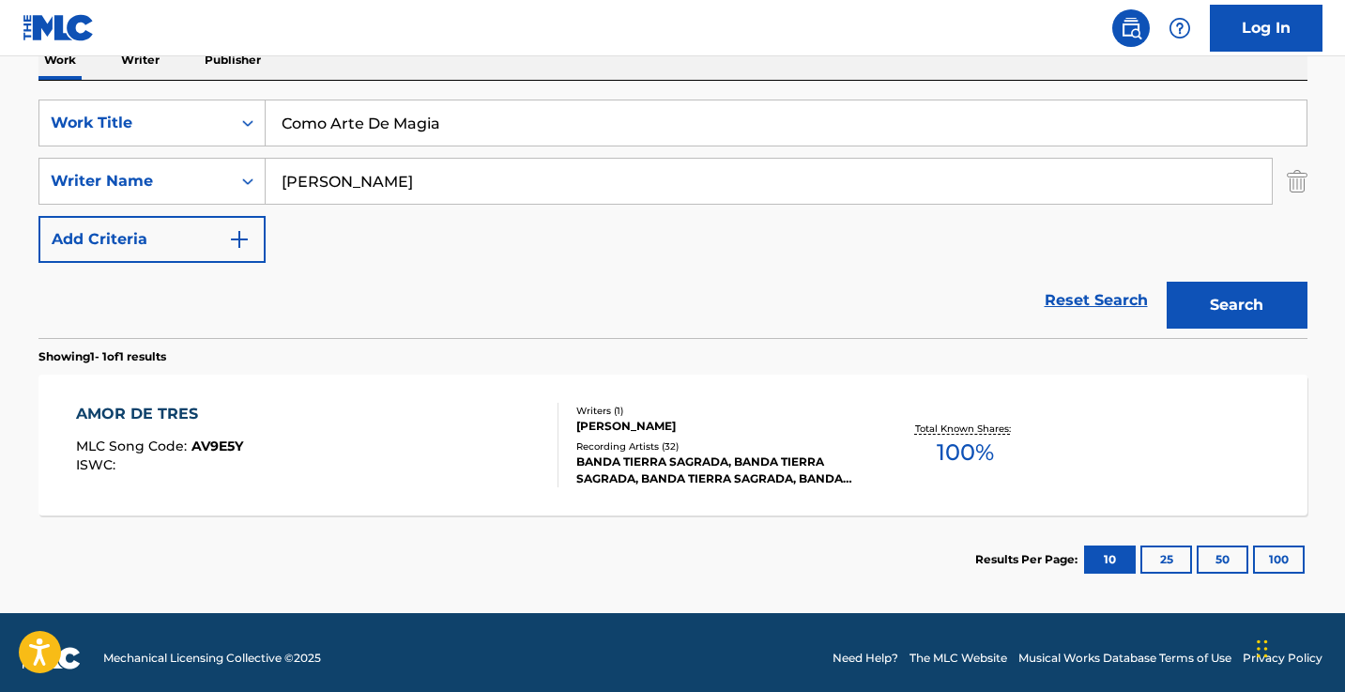
click at [498, 133] on input "Como Arte De Magia" at bounding box center [786, 122] width 1041 height 45
paste input "As an Art of Magic"
type input "As an Art of Magic"
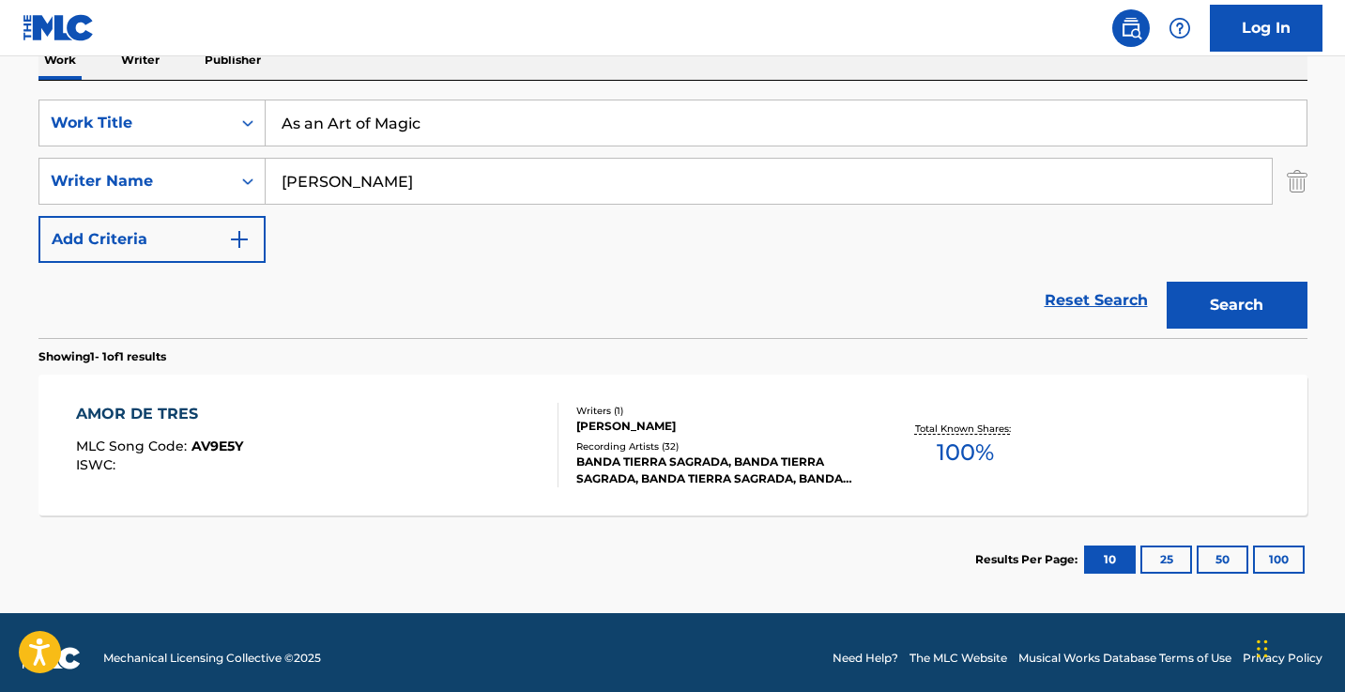
click at [1236, 305] on button "Search" at bounding box center [1236, 305] width 141 height 47
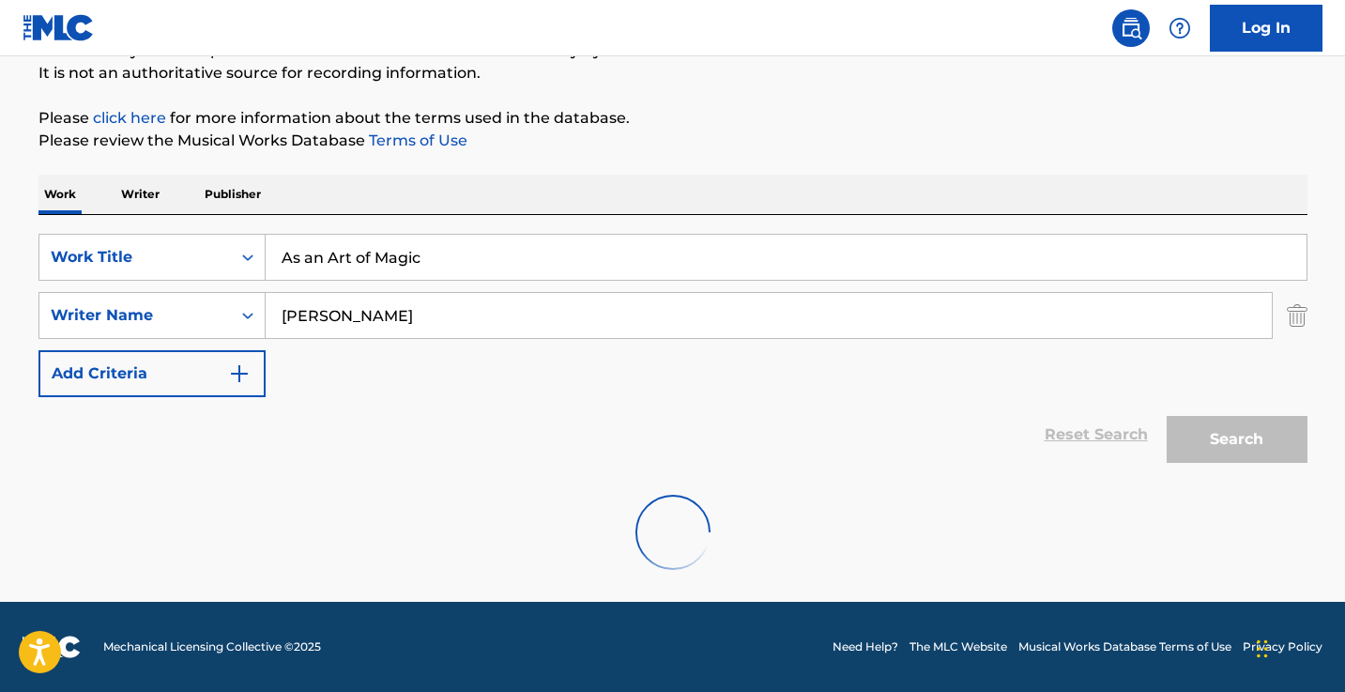
scroll to position [123, 0]
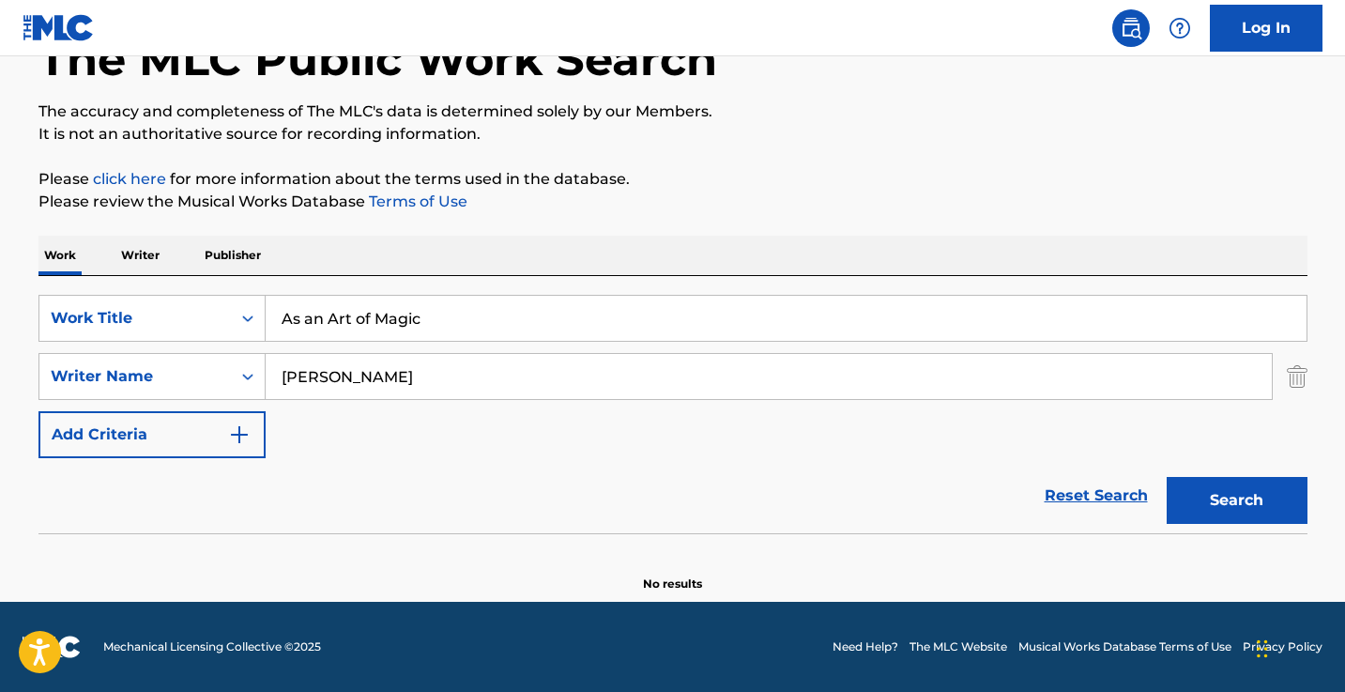
click at [435, 361] on input "[PERSON_NAME]" at bounding box center [769, 376] width 1006 height 45
click at [451, 335] on input "As an Art of Magic" at bounding box center [786, 318] width 1041 height 45
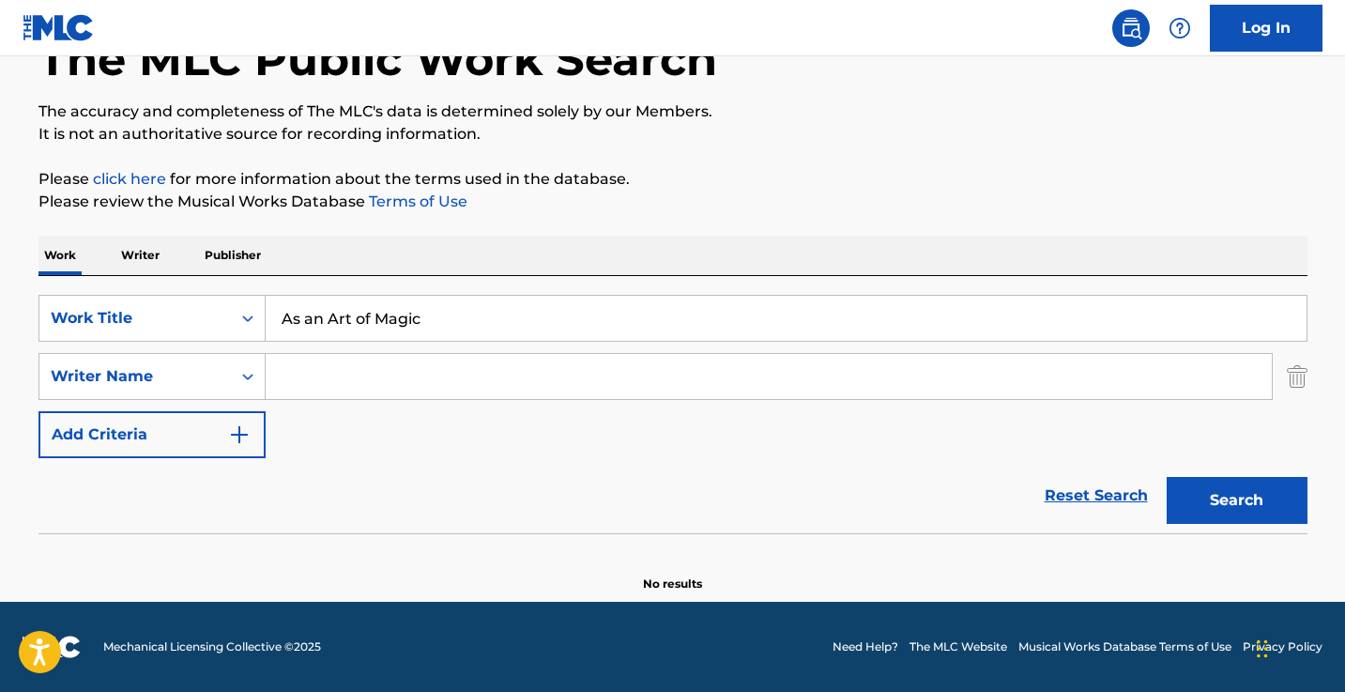
click at [451, 335] on input "As an Art of Magic" at bounding box center [786, 318] width 1041 height 45
paste input "Como Arte De Magia"
type input "Como Arte De Magia"
click at [1236, 500] on button "Search" at bounding box center [1236, 500] width 141 height 47
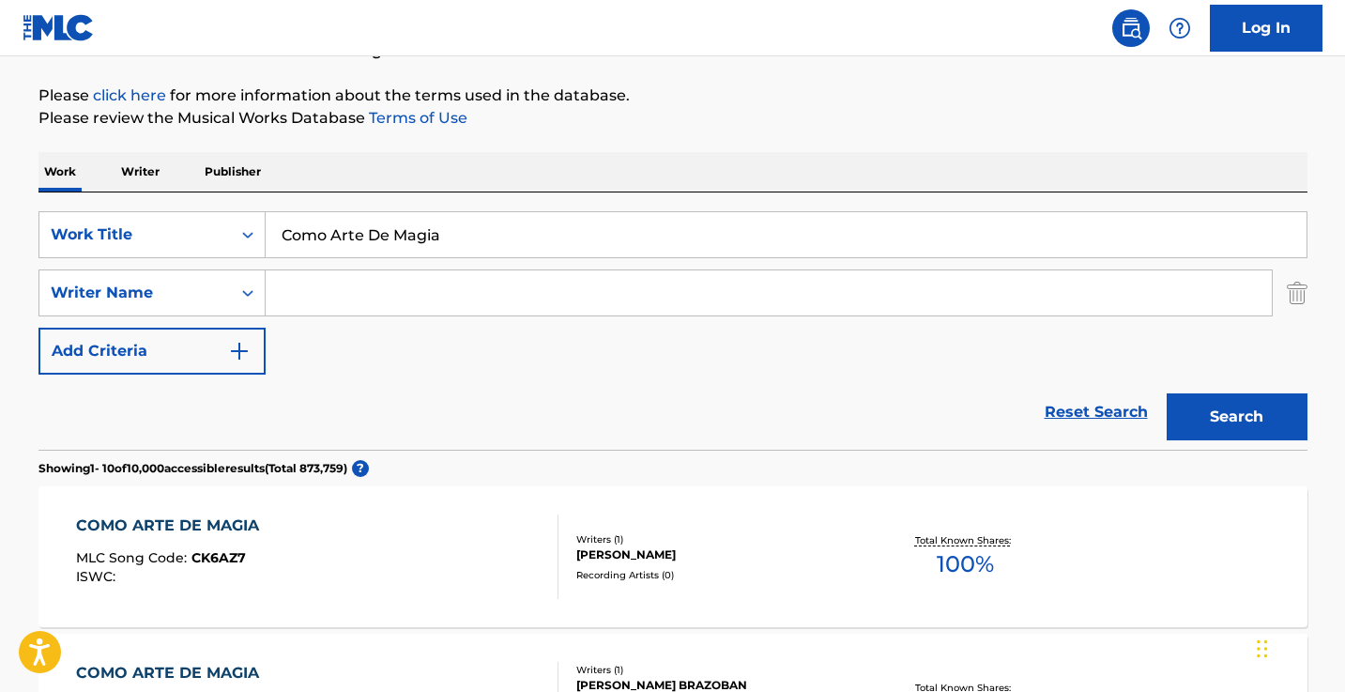
scroll to position [312, 0]
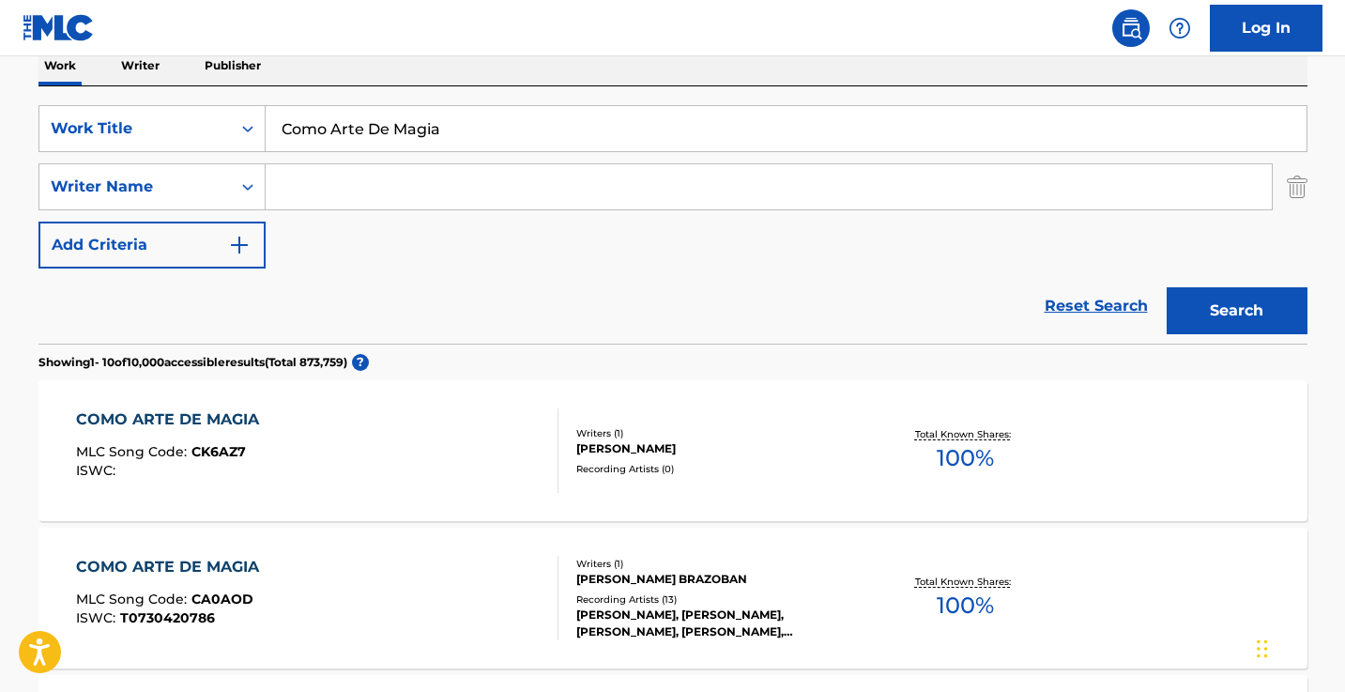
click at [495, 194] on input "Search Form" at bounding box center [769, 186] width 1006 height 45
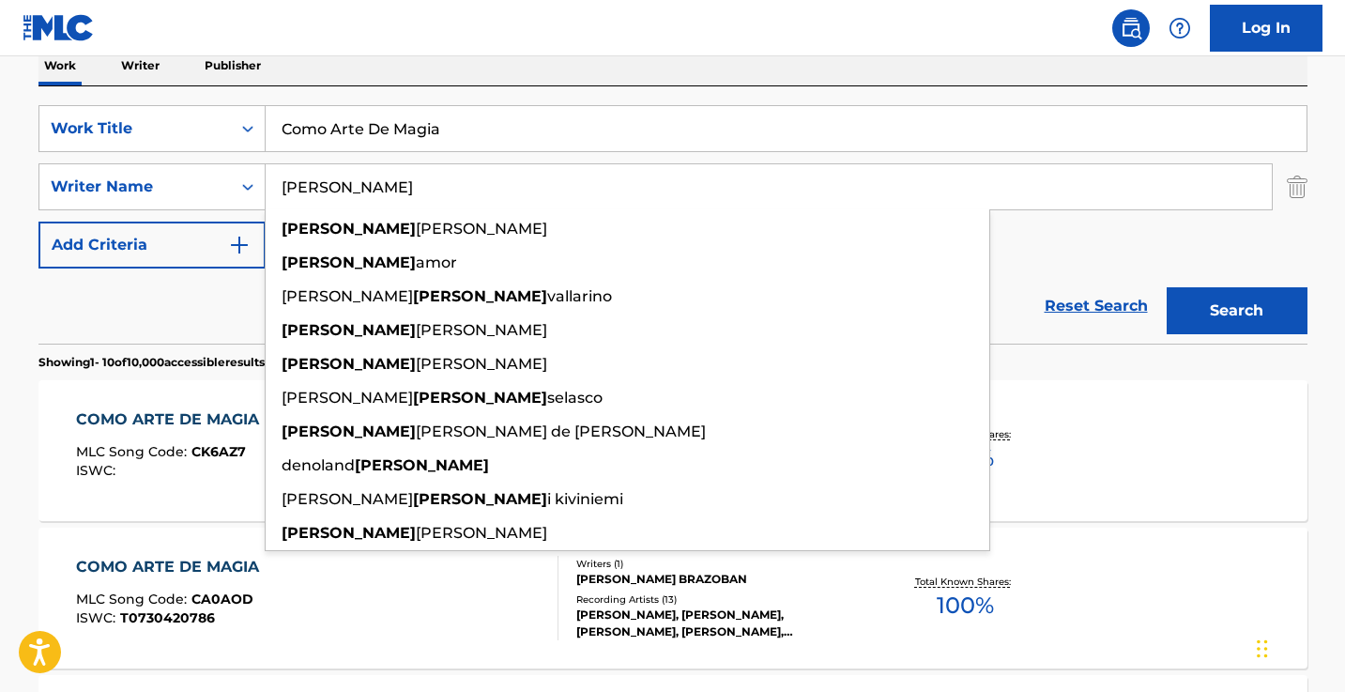
click at [1236, 311] on button "Search" at bounding box center [1236, 310] width 141 height 47
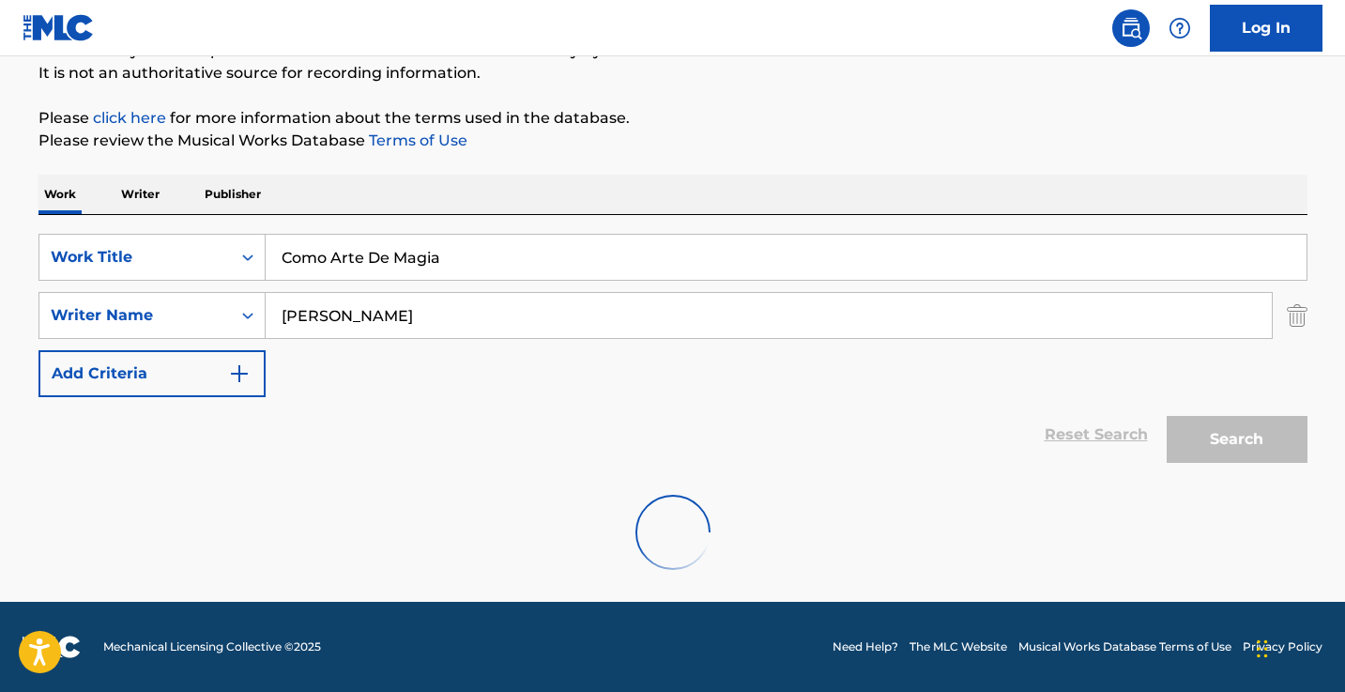
scroll to position [184, 0]
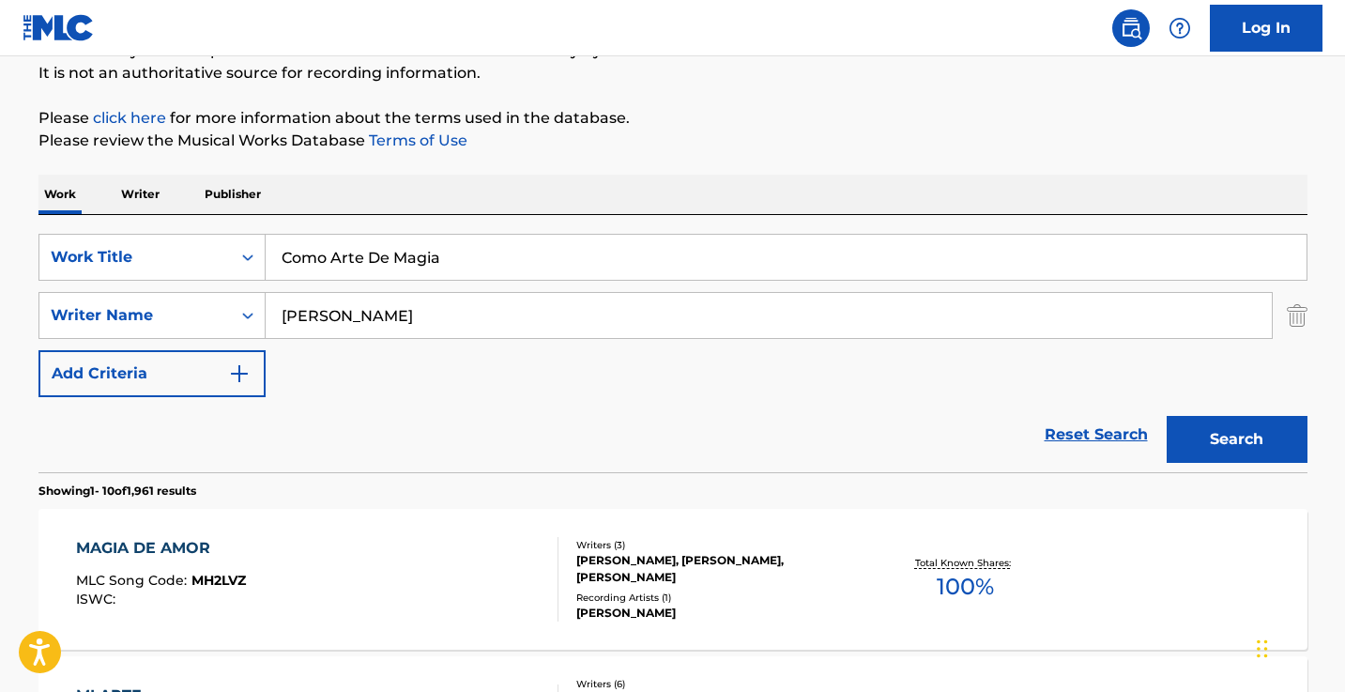
click at [364, 306] on input "[PERSON_NAME]" at bounding box center [769, 315] width 1006 height 45
click at [1236, 439] on button "Search" at bounding box center [1236, 439] width 141 height 47
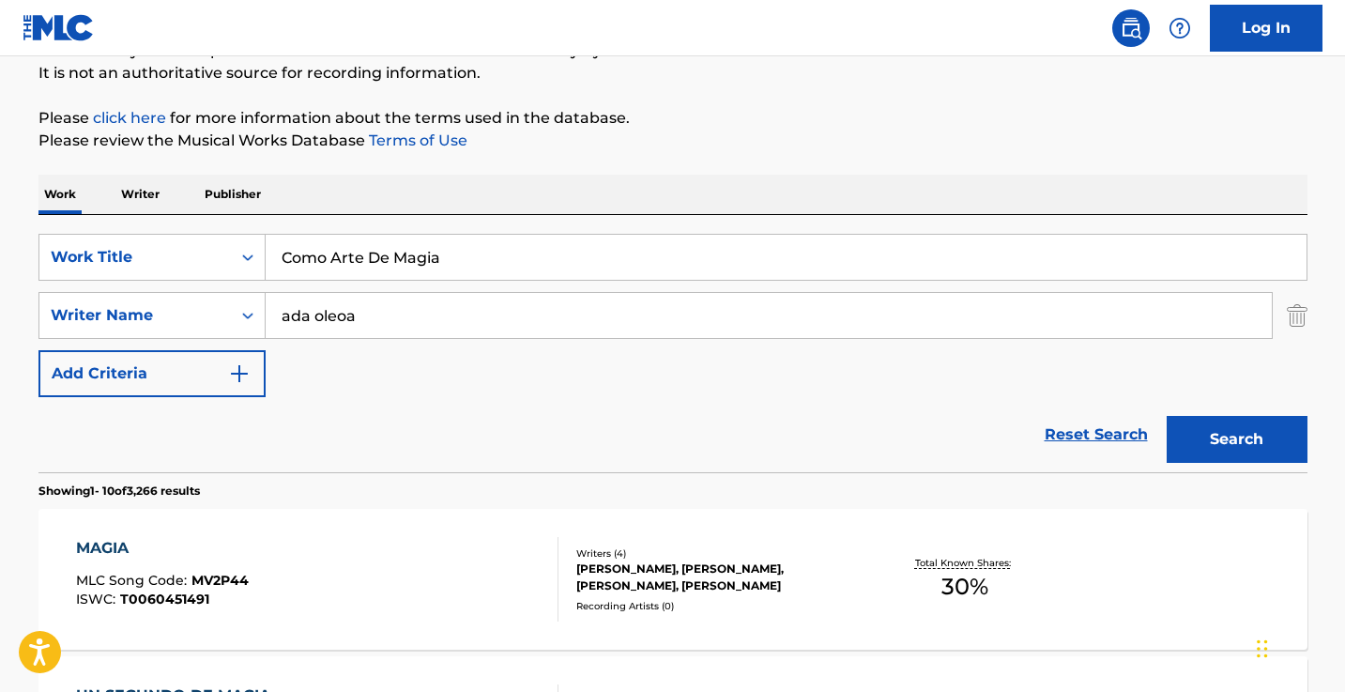
click at [1236, 439] on button "Search" at bounding box center [1236, 439] width 141 height 47
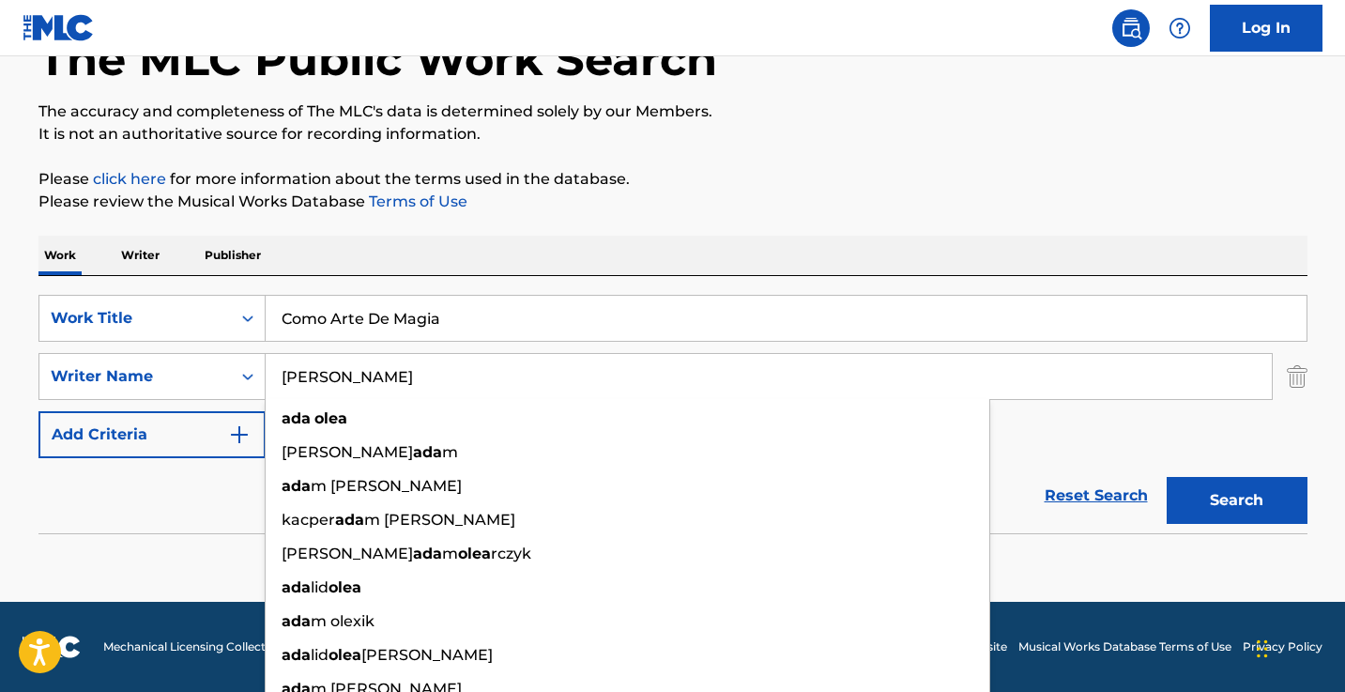
type input "[PERSON_NAME]"
click at [1236, 500] on button "Search" at bounding box center [1236, 500] width 141 height 47
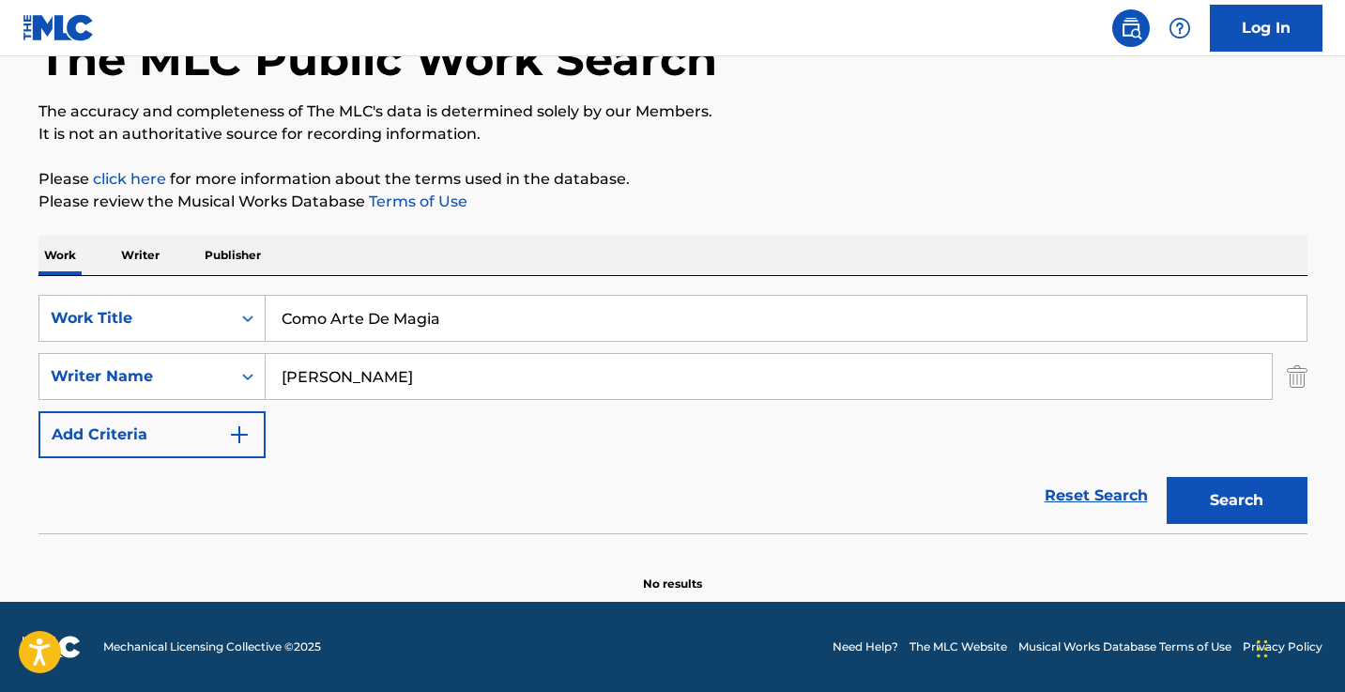
click at [462, 315] on input "Como Arte De Magia" at bounding box center [786, 318] width 1041 height 45
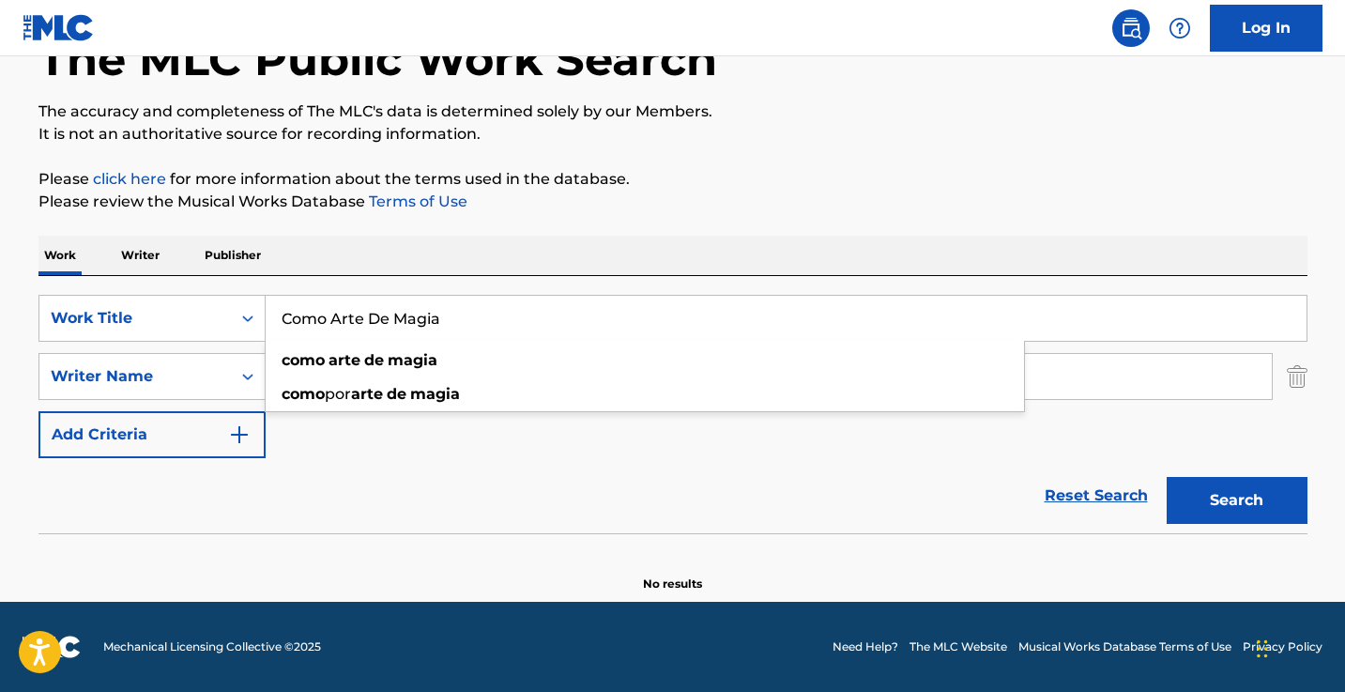
paste input "As an Art of Magic"
type input "As an Art of Magic"
click at [1236, 500] on button "Search" at bounding box center [1236, 500] width 141 height 47
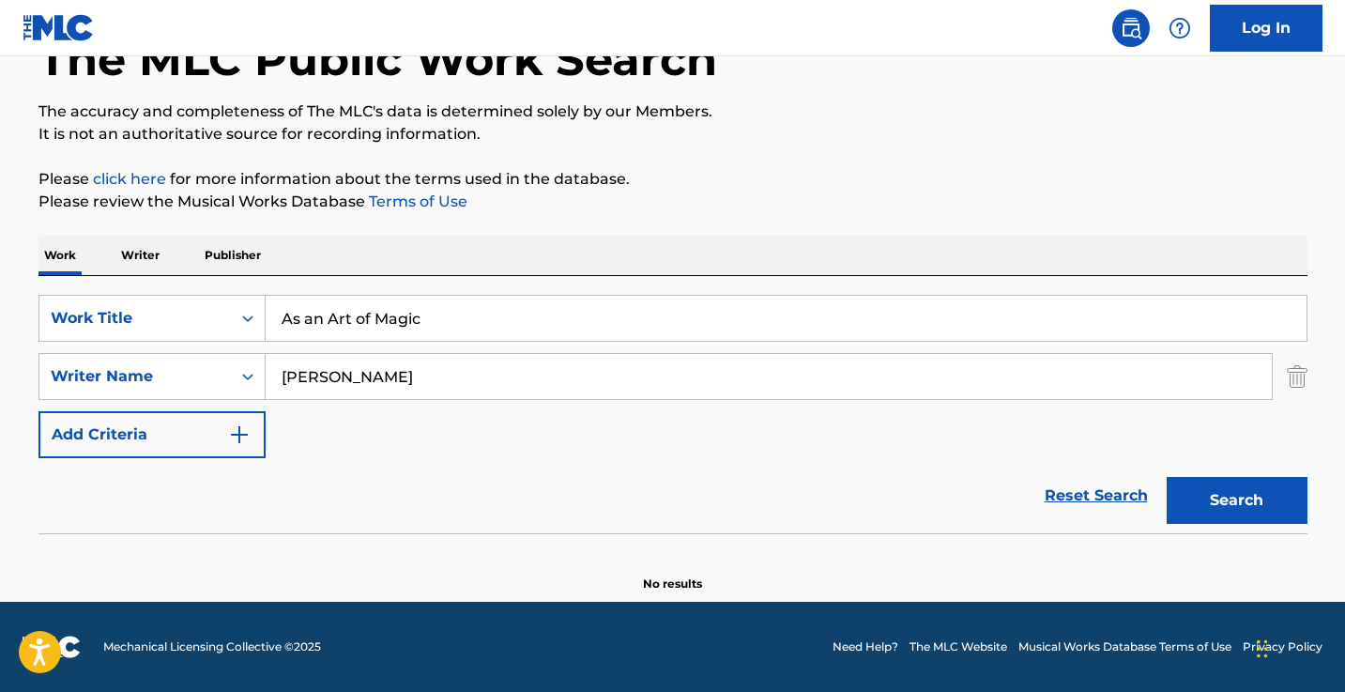
click at [449, 384] on input "[PERSON_NAME]" at bounding box center [769, 376] width 1006 height 45
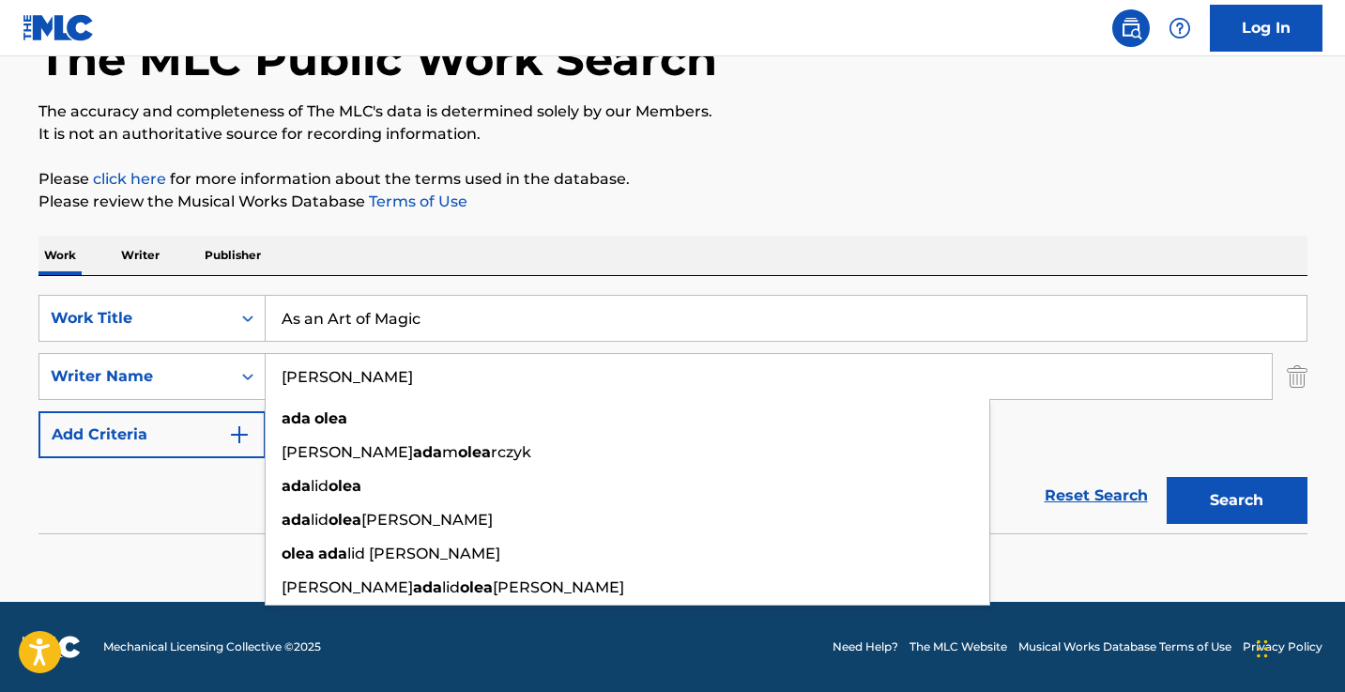
click at [449, 384] on input "[PERSON_NAME]" at bounding box center [769, 376] width 1006 height 45
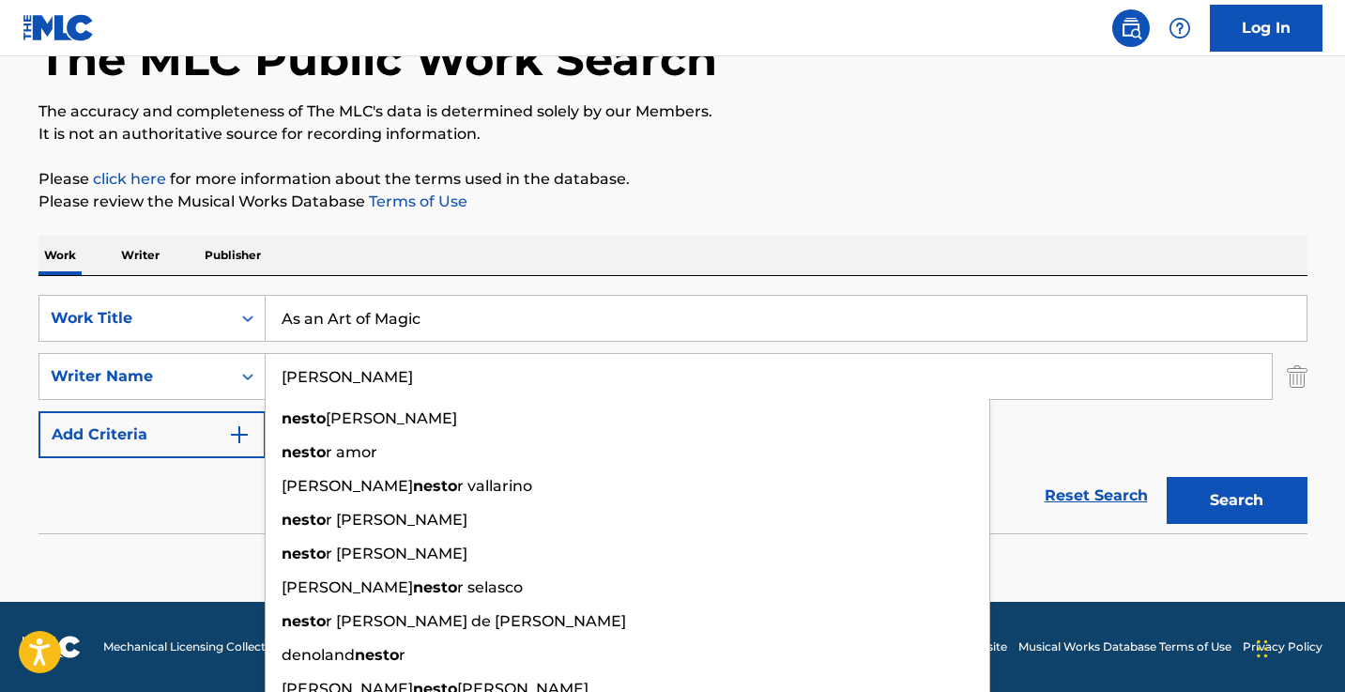
click at [1236, 500] on button "Search" at bounding box center [1236, 500] width 141 height 47
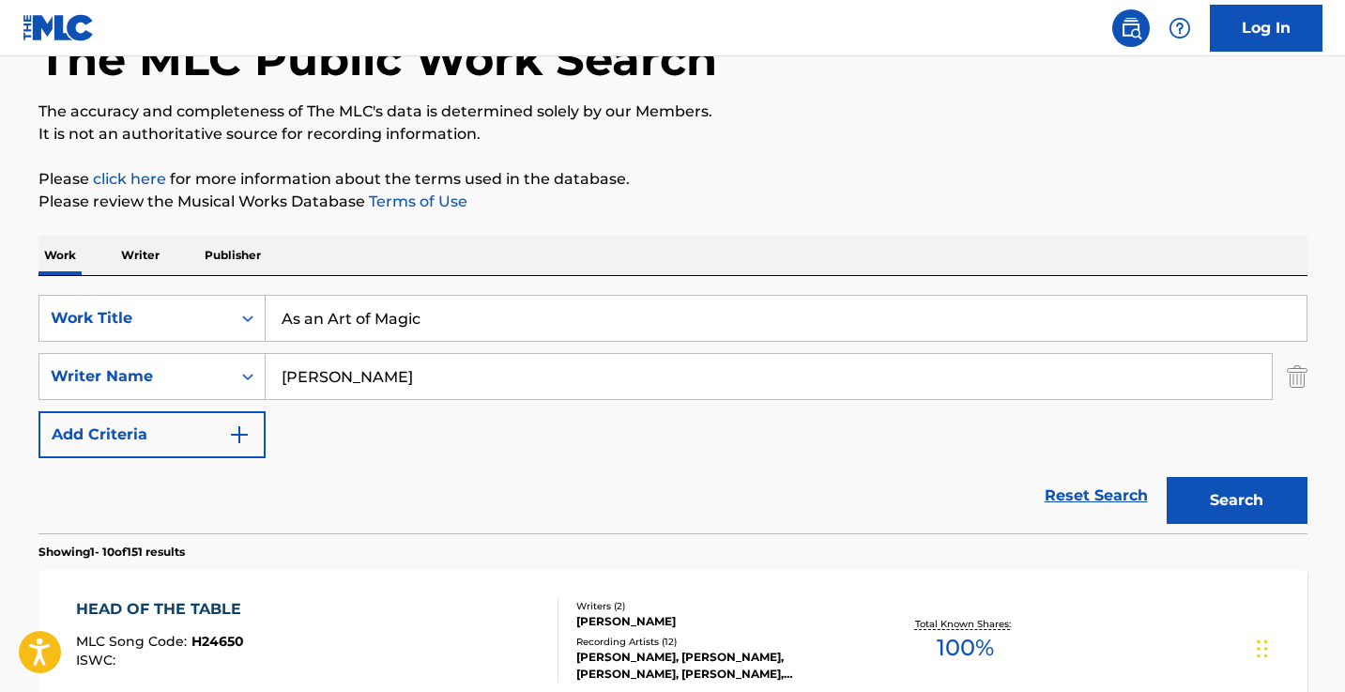
scroll to position [136, 0]
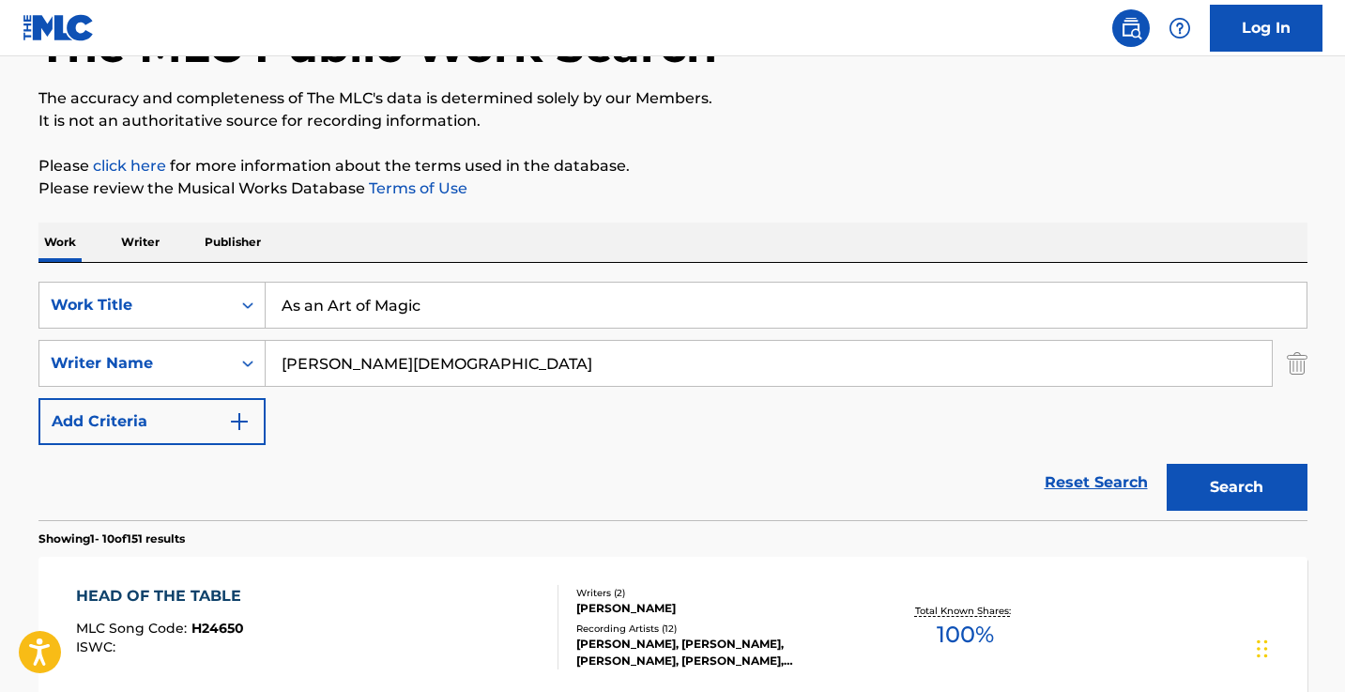
click at [1236, 487] on button "Search" at bounding box center [1236, 487] width 141 height 47
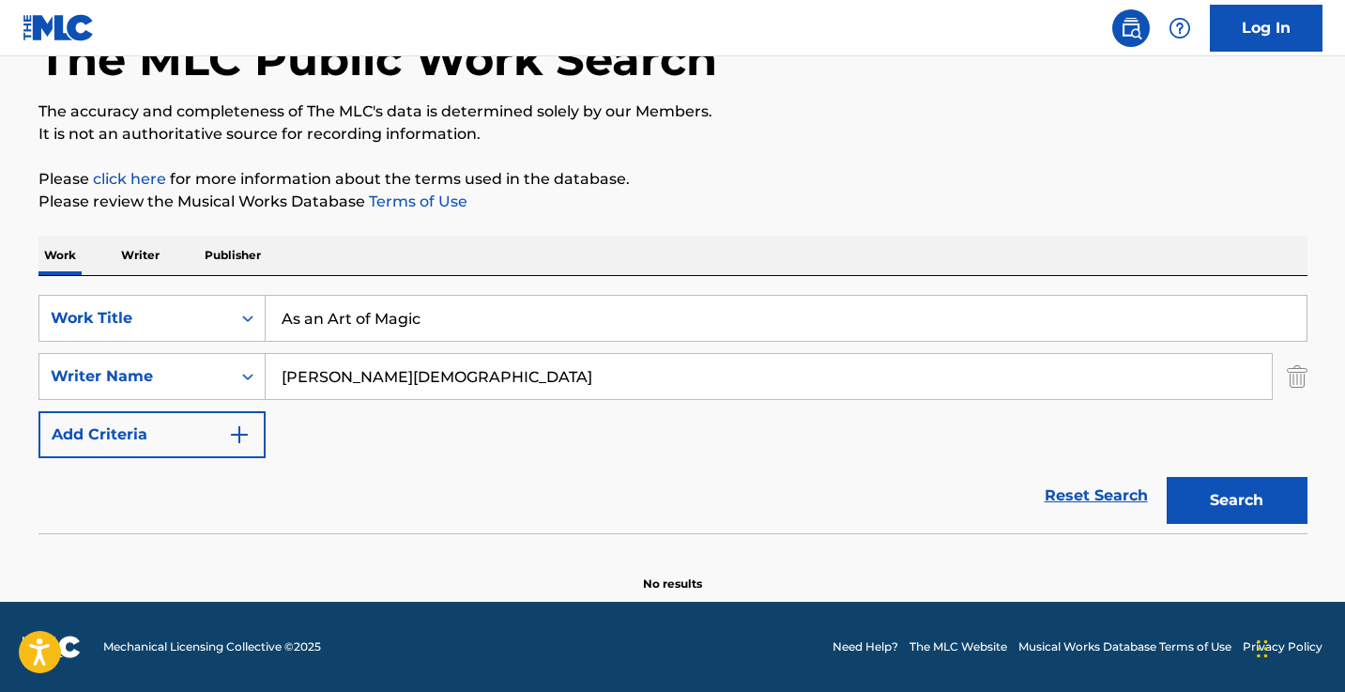
scroll to position [123, 0]
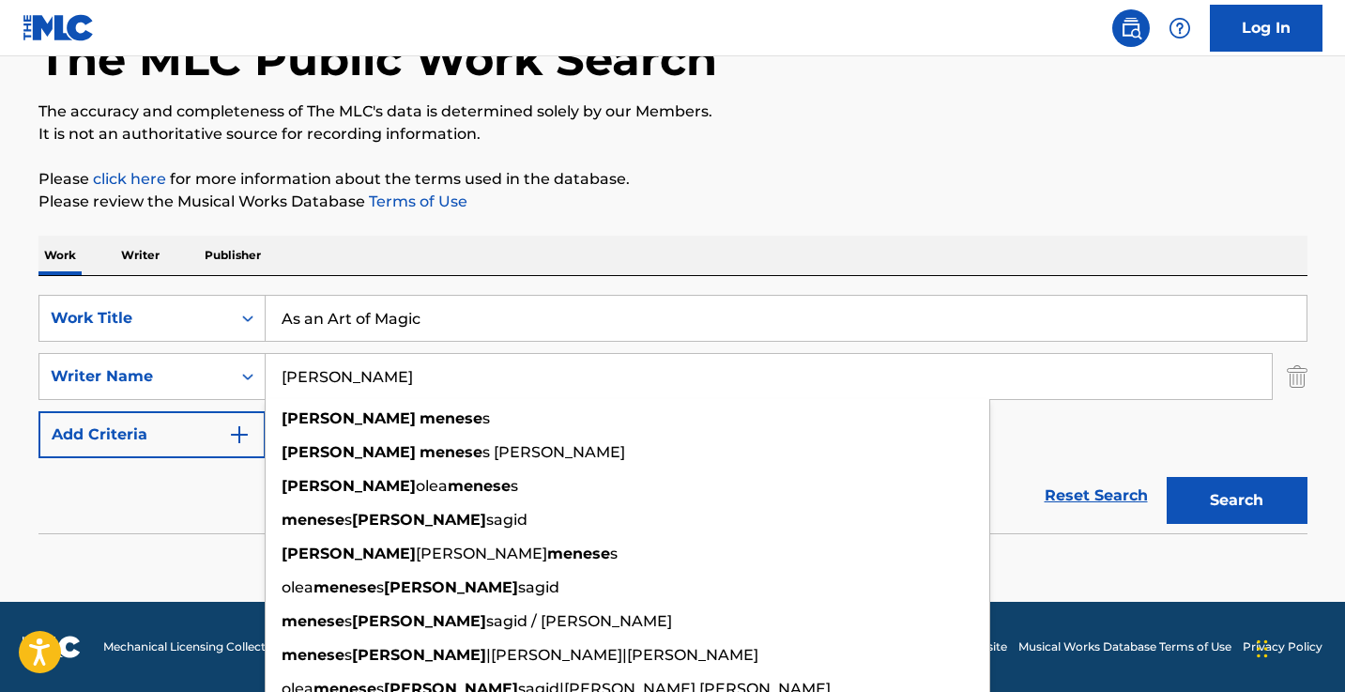
click at [1236, 500] on button "Search" at bounding box center [1236, 500] width 141 height 47
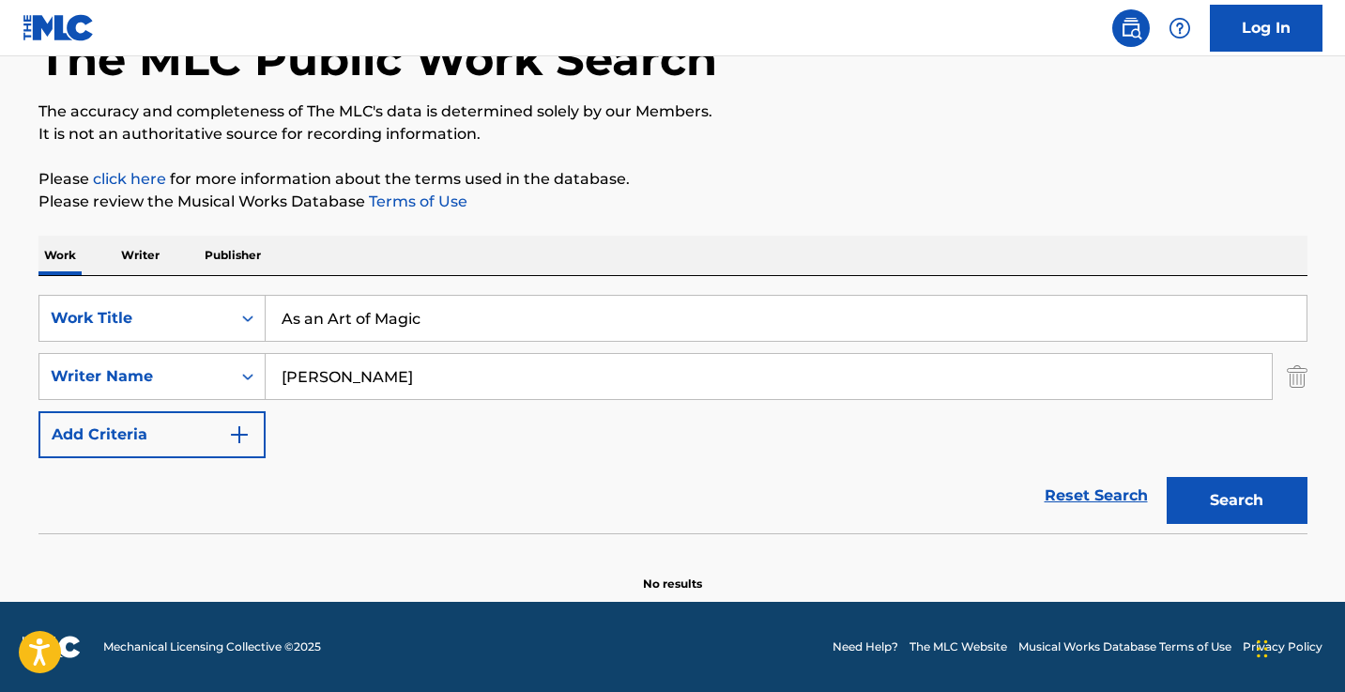
click at [413, 381] on input "[PERSON_NAME]" at bounding box center [769, 376] width 1006 height 45
type input "[PERSON_NAME]"
click at [1236, 500] on button "Search" at bounding box center [1236, 500] width 141 height 47
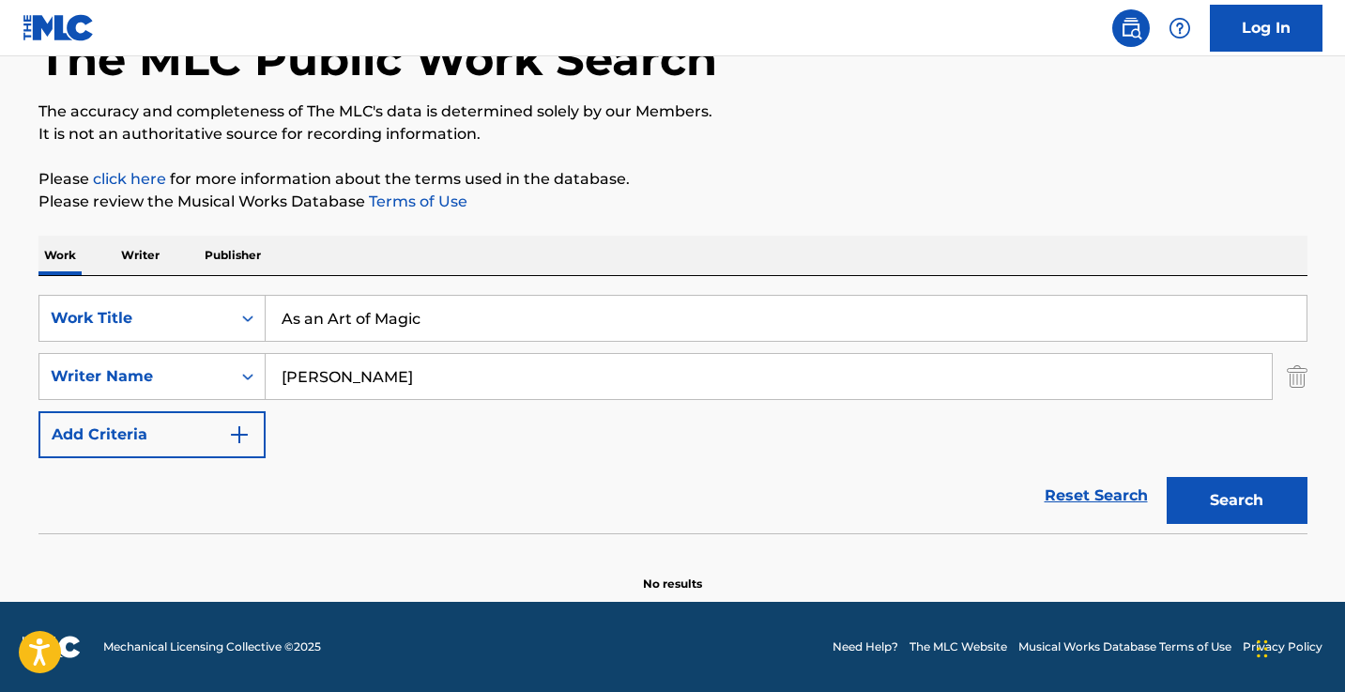
scroll to position [46, 0]
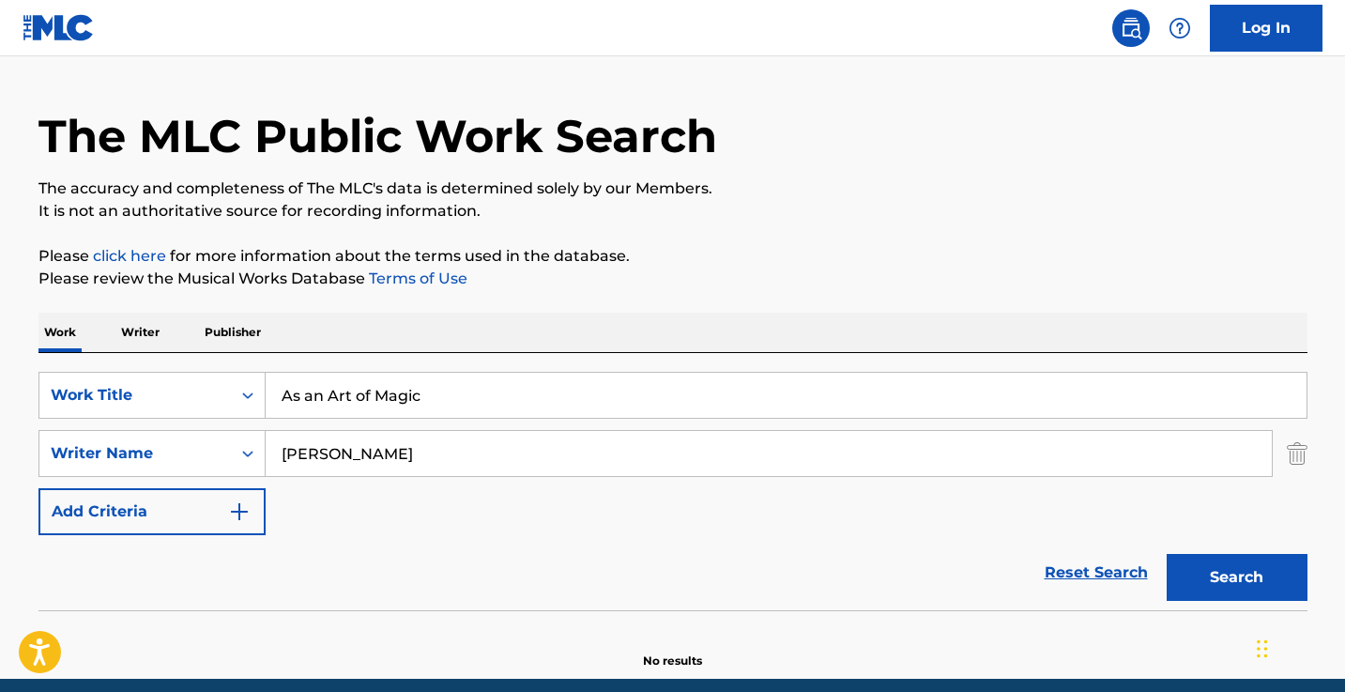
drag, startPoint x: 152, startPoint y: 337, endPoint x: 164, endPoint y: 337, distance: 12.2
click at [152, 337] on p "Writer" at bounding box center [140, 331] width 50 height 39
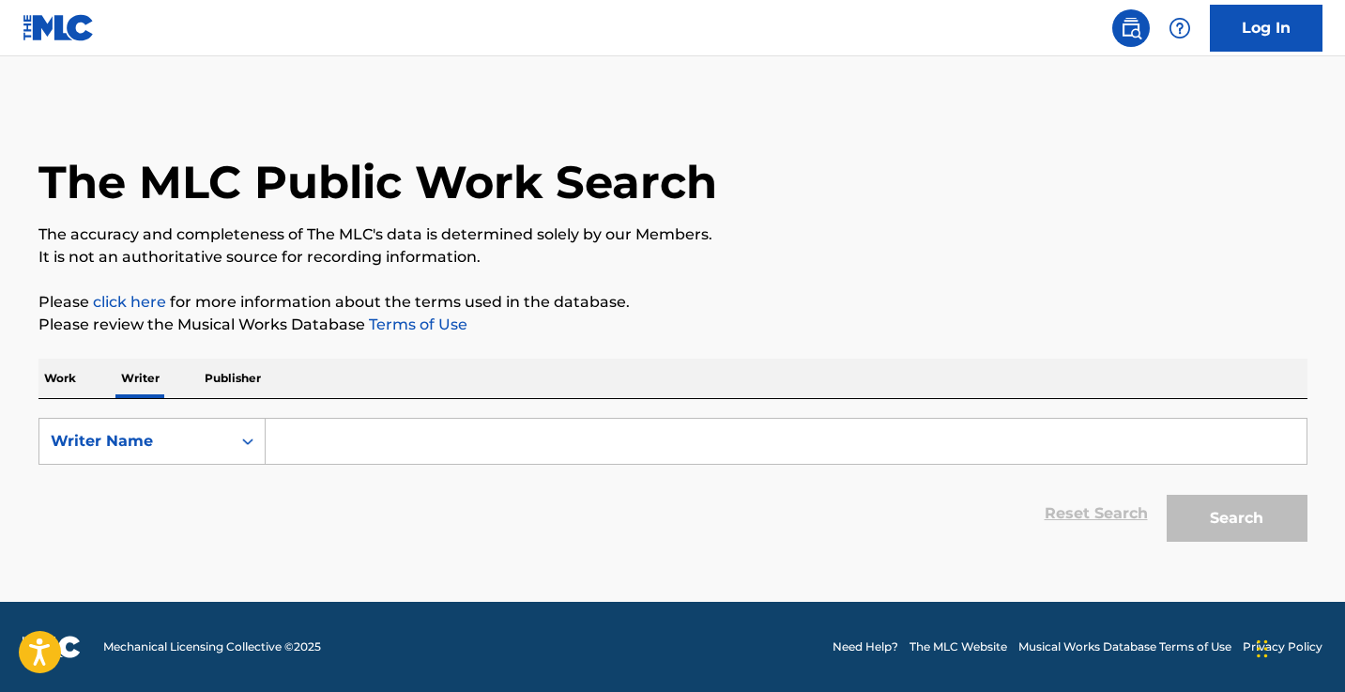
click at [382, 440] on input "Search Form" at bounding box center [786, 441] width 1041 height 45
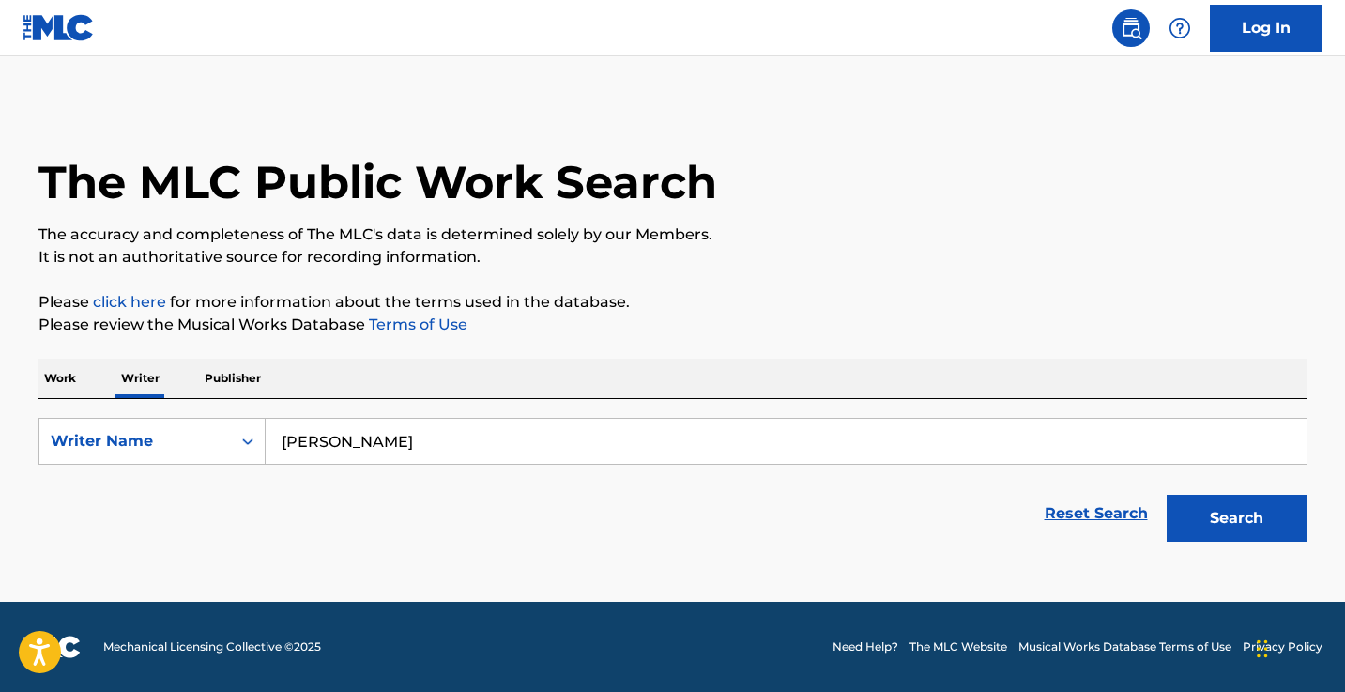
click at [1236, 518] on button "Search" at bounding box center [1236, 518] width 141 height 47
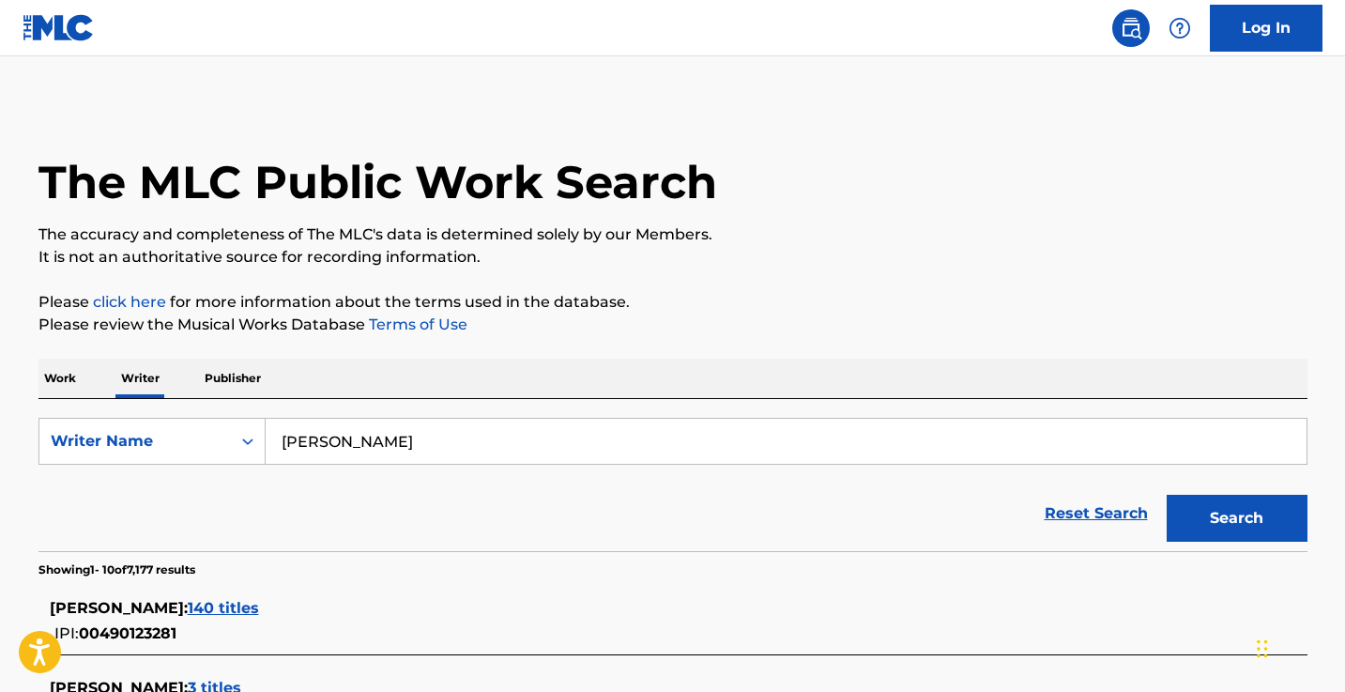
click at [335, 439] on input "[PERSON_NAME]" at bounding box center [786, 441] width 1041 height 45
type input "[PERSON_NAME]"
click at [1236, 518] on button "Search" at bounding box center [1236, 518] width 141 height 47
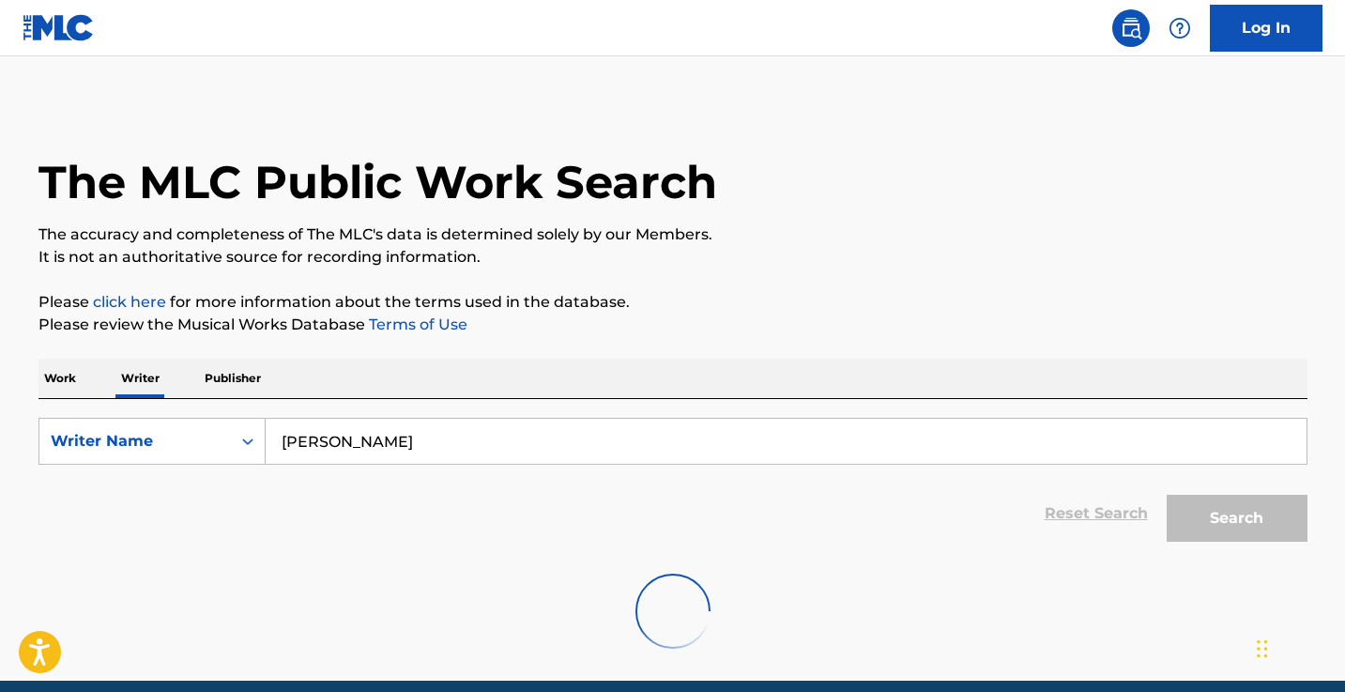
scroll to position [77, 0]
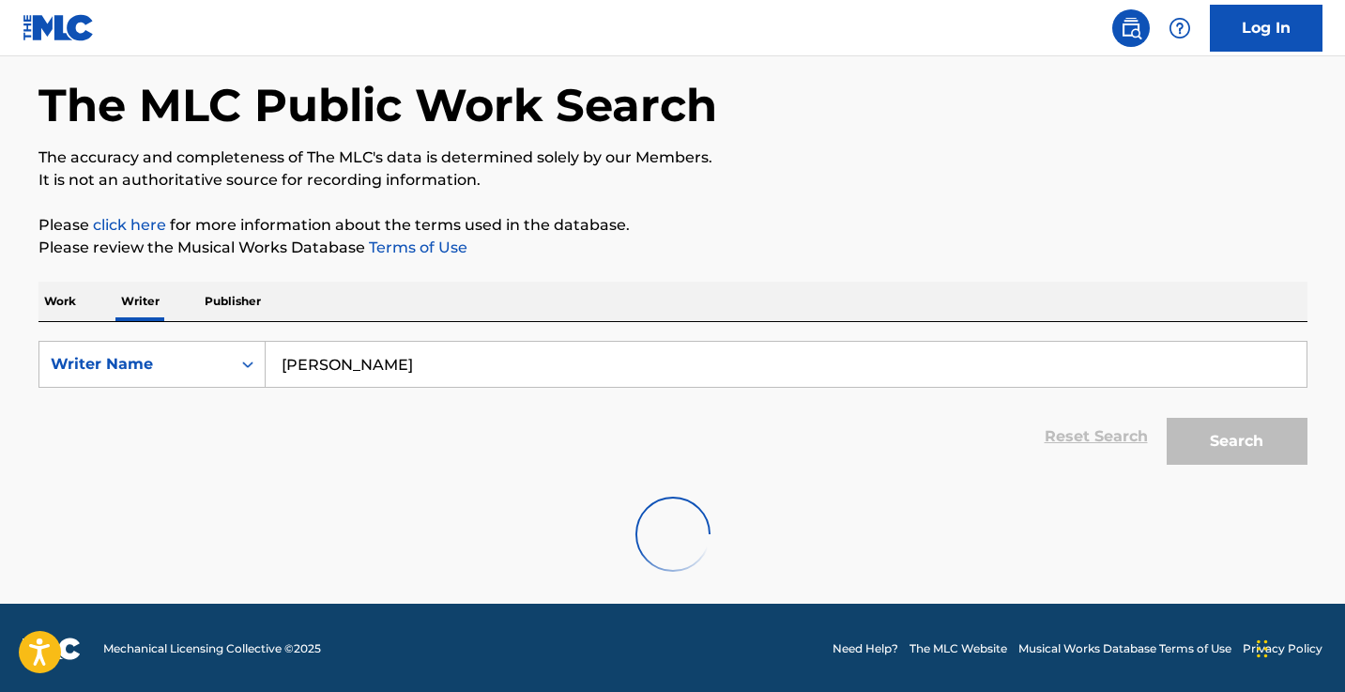
click at [383, 372] on input "[PERSON_NAME]" at bounding box center [786, 364] width 1041 height 45
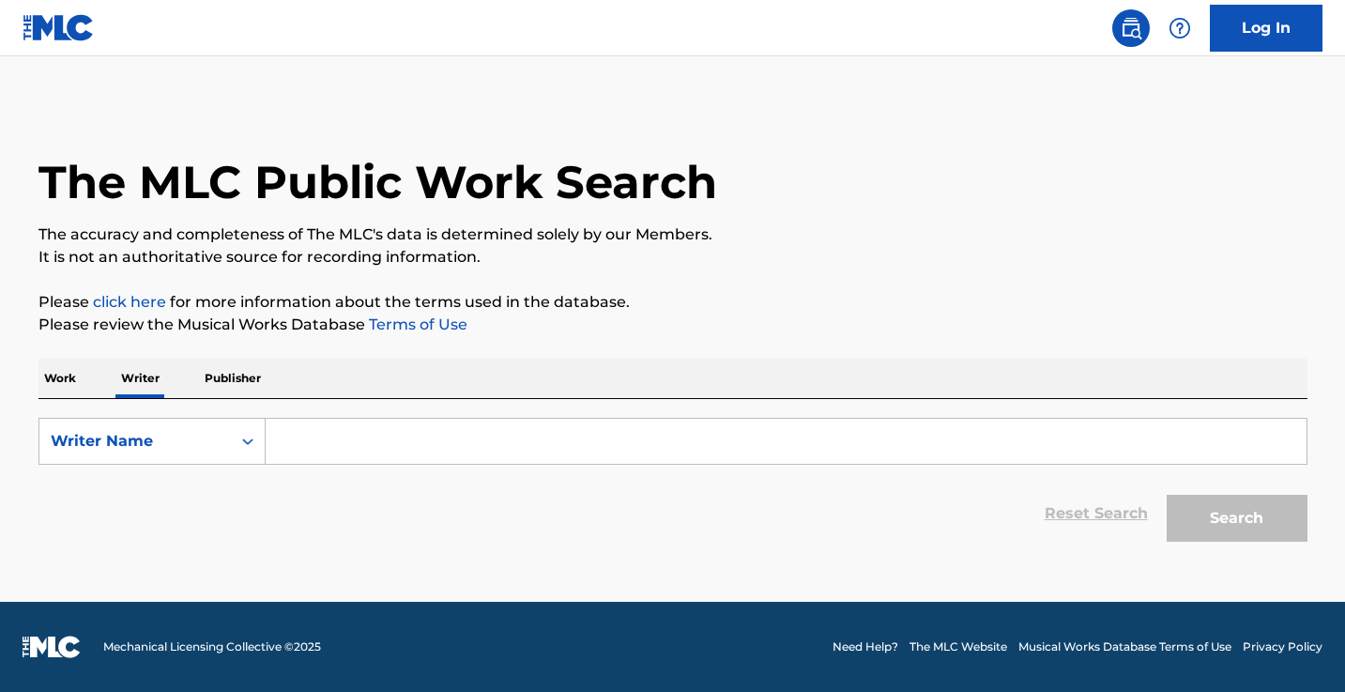
click at [464, 453] on input "Search Form" at bounding box center [786, 441] width 1041 height 45
paste input "[PERSON_NAME]"
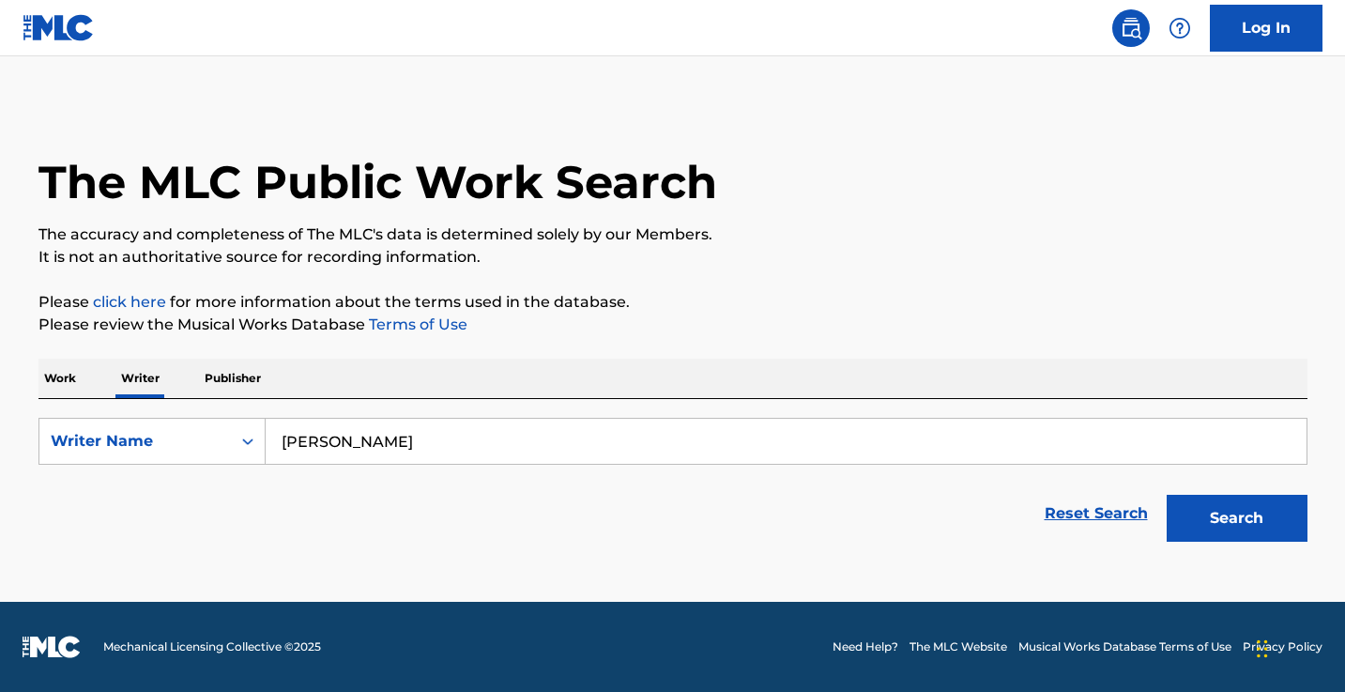
click at [1236, 518] on button "Search" at bounding box center [1236, 518] width 141 height 47
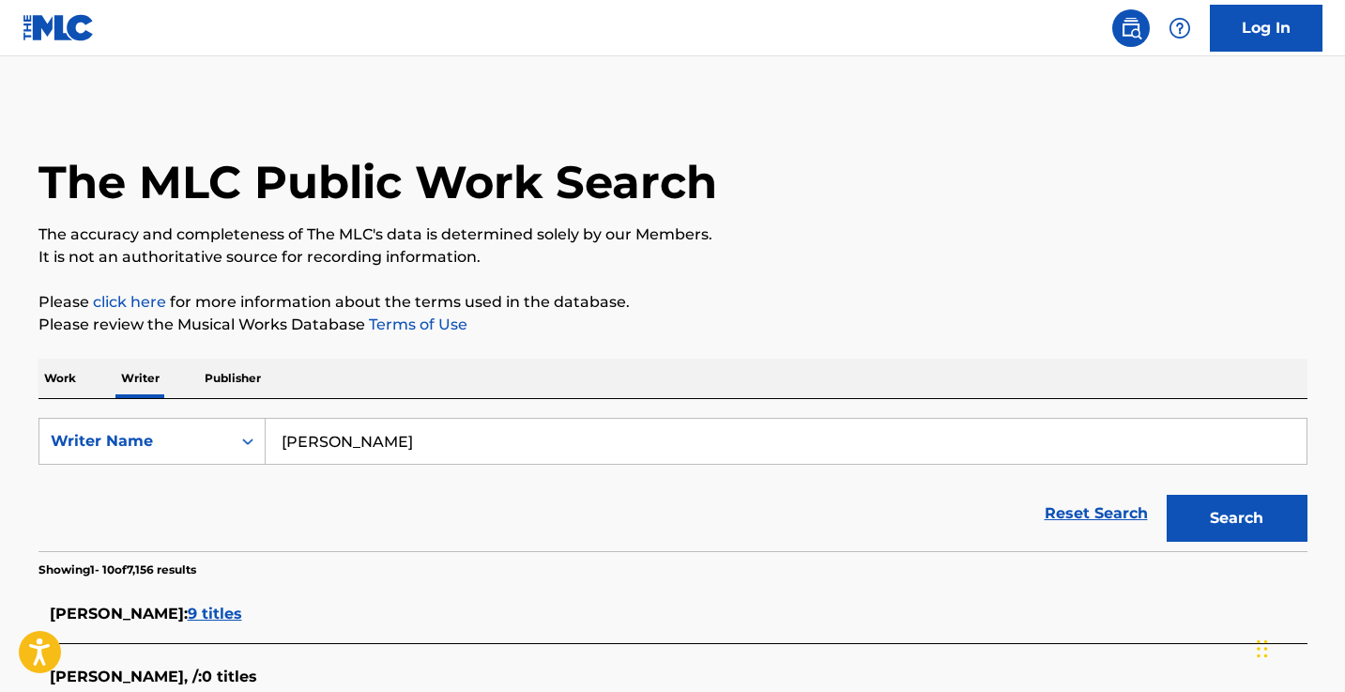
click at [404, 447] on input "[PERSON_NAME]" at bounding box center [786, 441] width 1041 height 45
click at [1236, 518] on button "Search" at bounding box center [1236, 518] width 141 height 47
click at [320, 442] on input "[PERSON_NAME]" at bounding box center [786, 441] width 1041 height 45
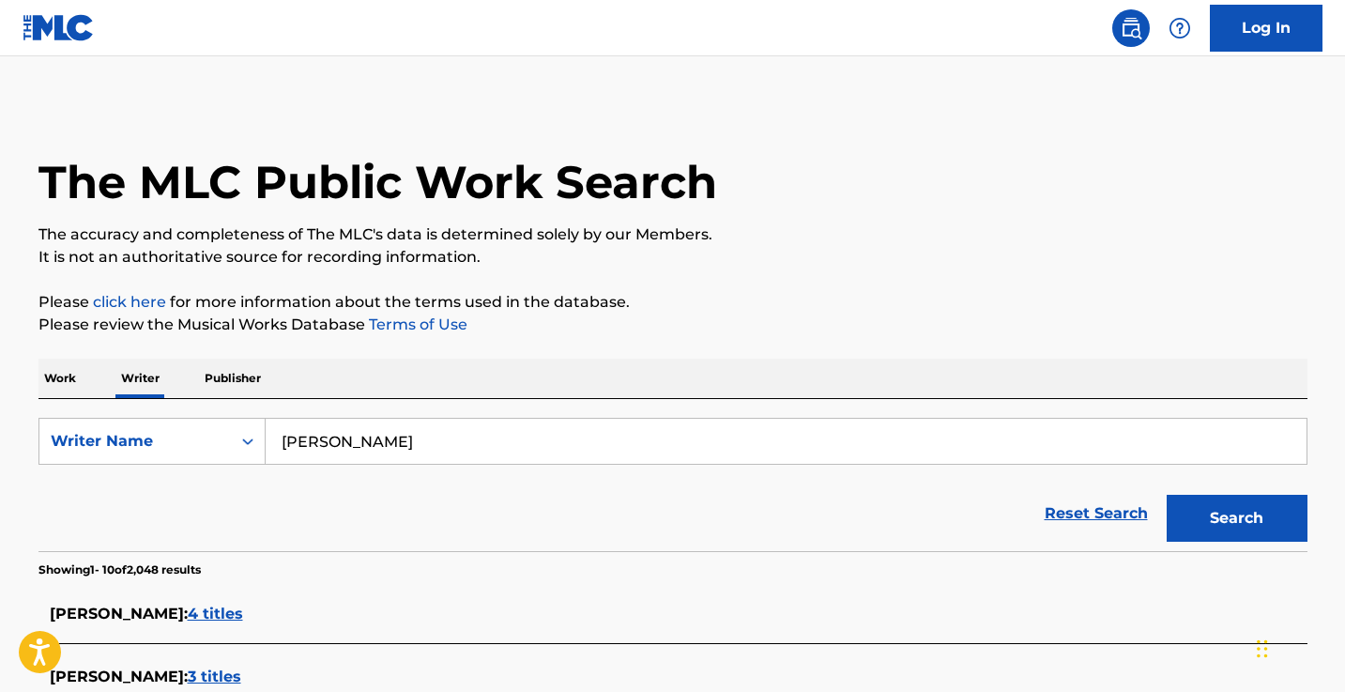
type input "[PERSON_NAME]"
click at [1236, 518] on button "Search" at bounding box center [1236, 518] width 141 height 47
drag, startPoint x: 467, startPoint y: 441, endPoint x: 186, endPoint y: 418, distance: 282.5
click at [191, 419] on div "SearchWithCriteria436b28f3-f3ae-449b-80fe-73b4223d7976 Writer Name [PERSON_NAME]" at bounding box center [672, 441] width 1269 height 47
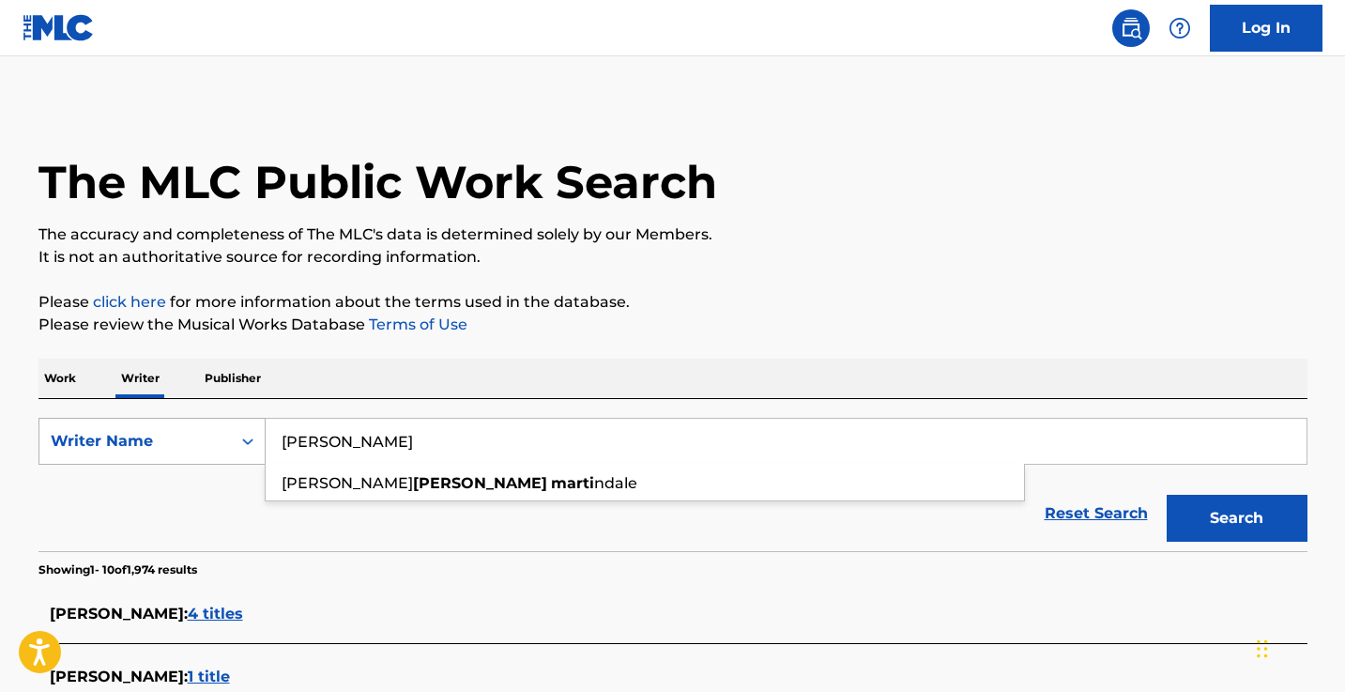
click at [1236, 518] on button "Search" at bounding box center [1236, 518] width 141 height 47
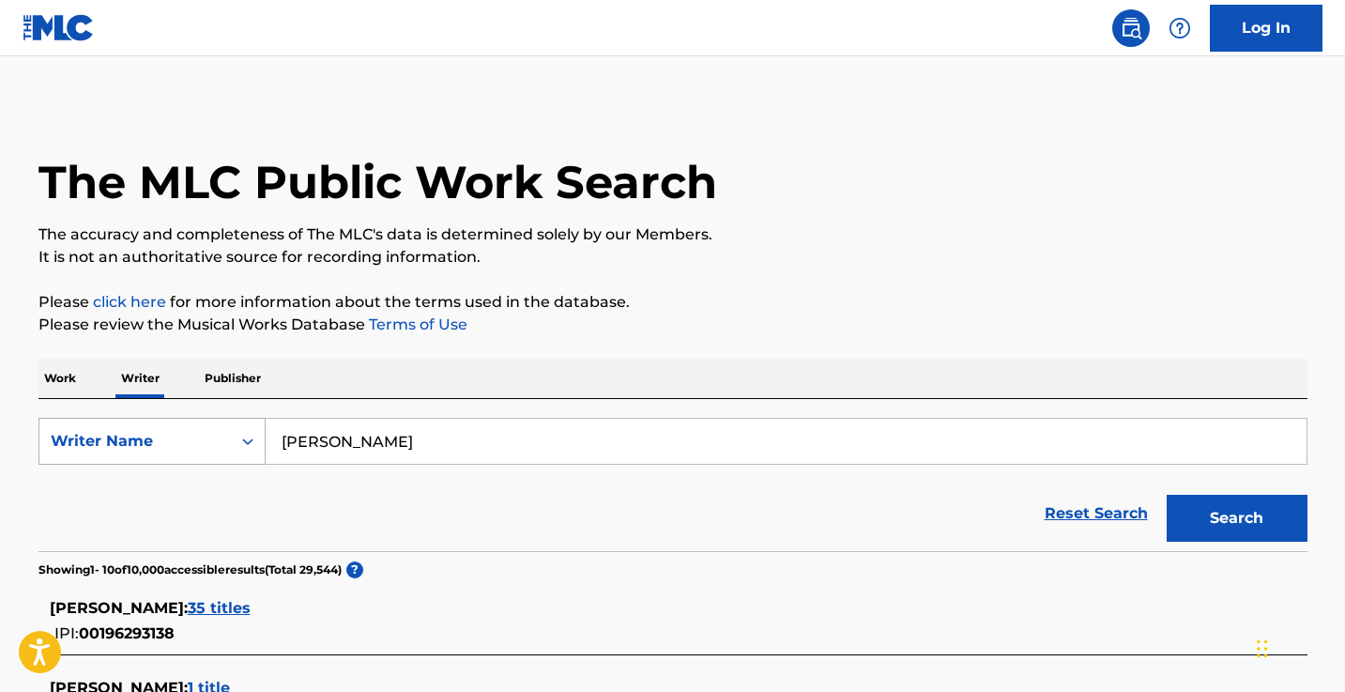
type input "[PERSON_NAME]"
drag, startPoint x: 186, startPoint y: 418, endPoint x: 459, endPoint y: 373, distance: 276.6
click at [459, 373] on div "Work Writer Publisher" at bounding box center [672, 377] width 1269 height 39
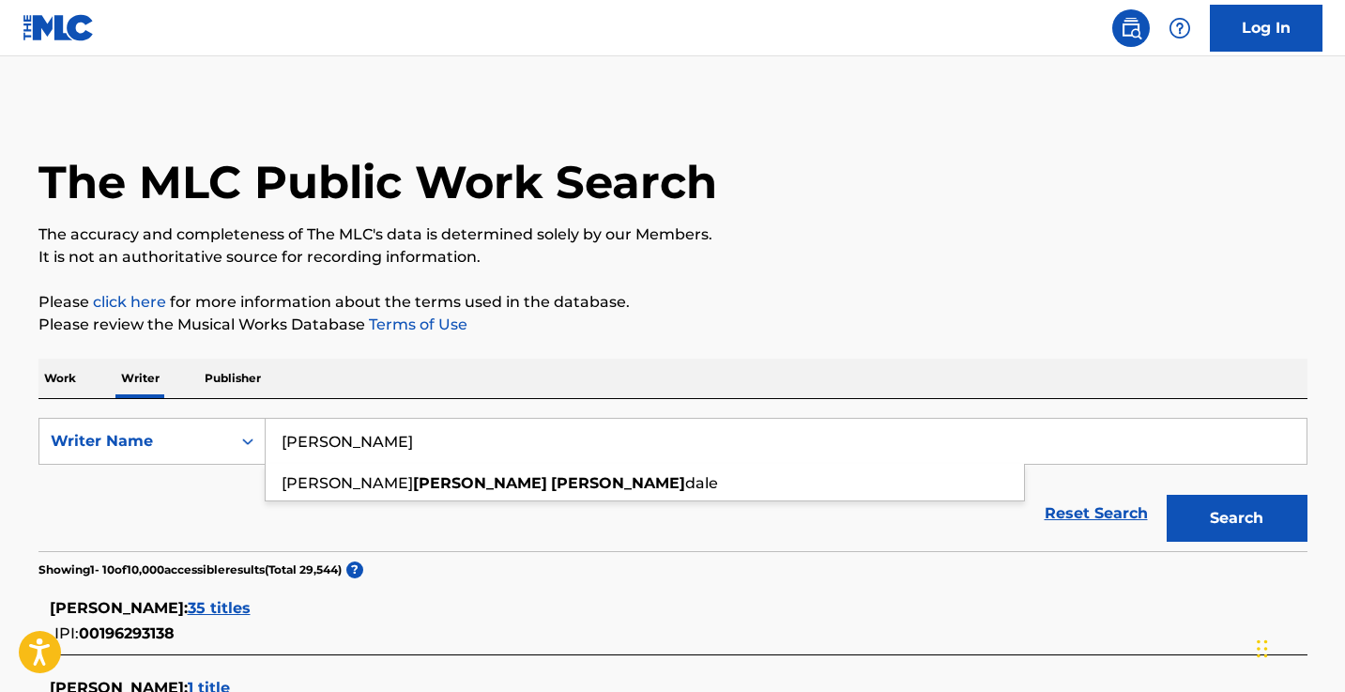
click at [422, 446] on input "[PERSON_NAME]" at bounding box center [786, 441] width 1041 height 45
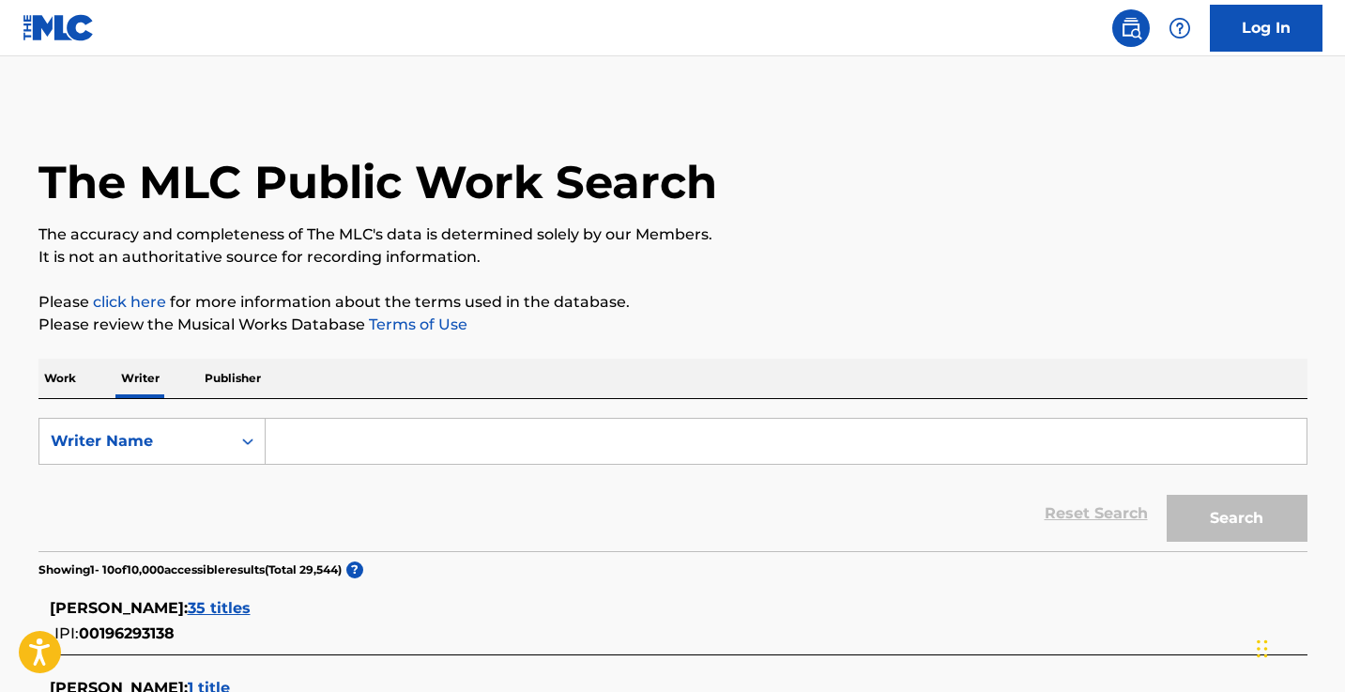
paste input "Miss [PERSON_NAME] [PERSON_NAME] Plays Piano for The First Time"
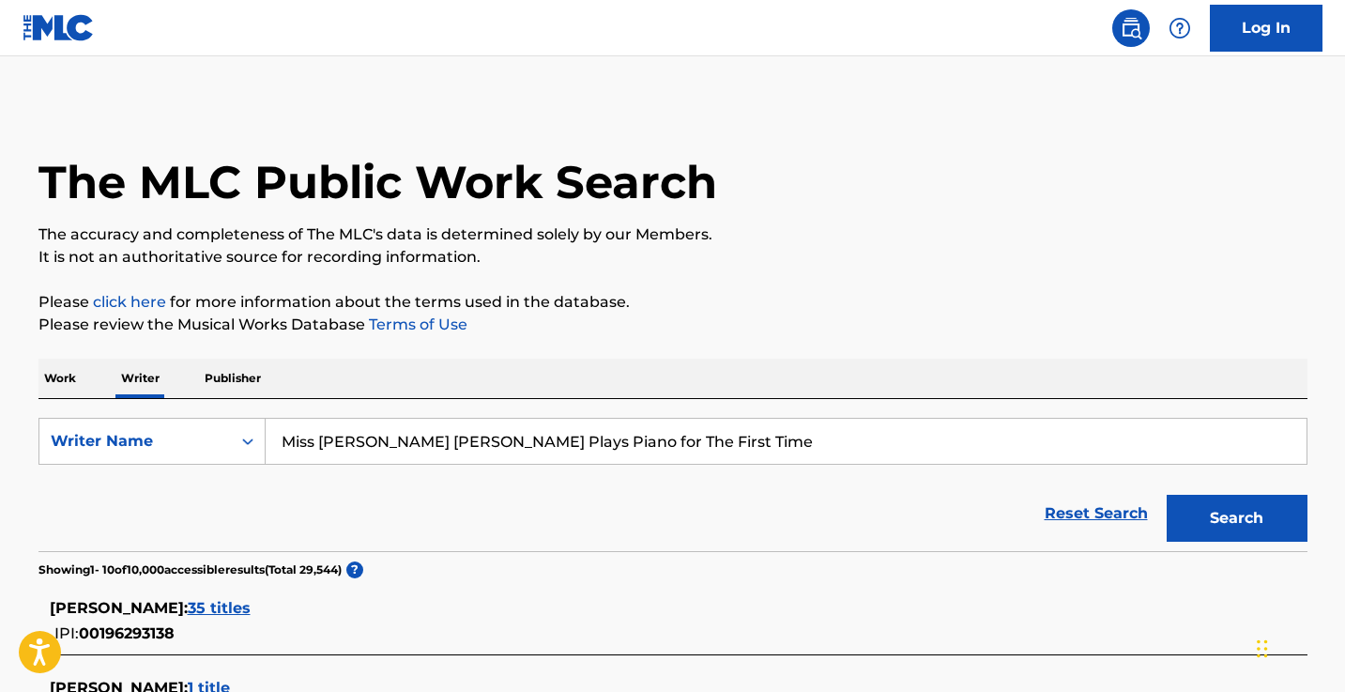
type input "Miss [PERSON_NAME] [PERSON_NAME] Plays Piano for The First Time"
click at [77, 379] on p "Work" at bounding box center [59, 377] width 43 height 39
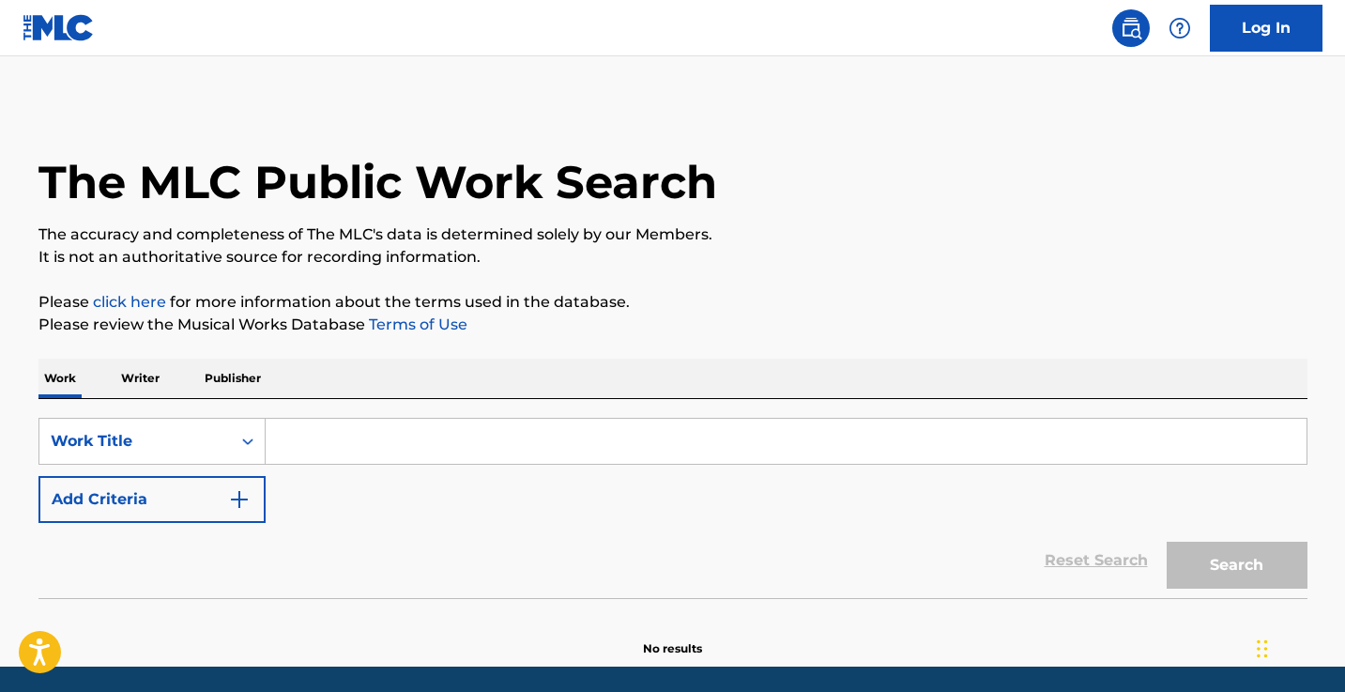
click at [529, 450] on input "Search Form" at bounding box center [786, 441] width 1041 height 45
paste input "Miss [PERSON_NAME] [PERSON_NAME] Plays Piano for The First Time"
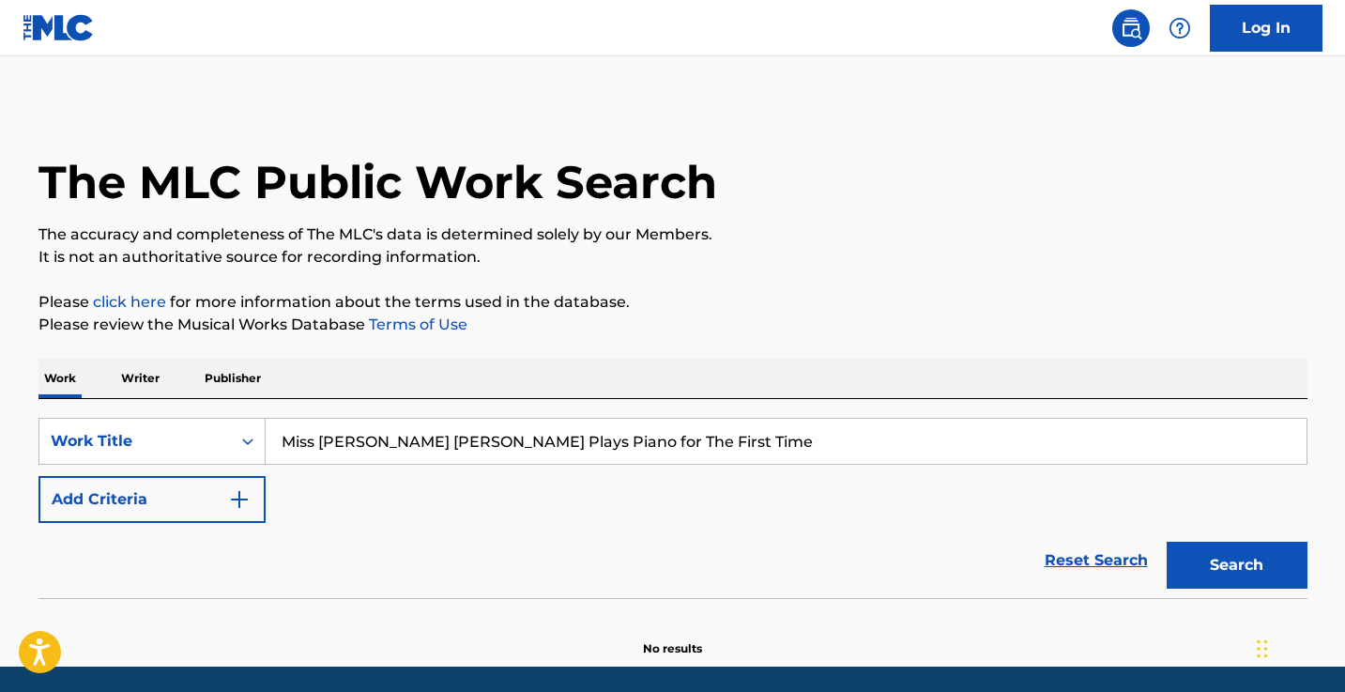
type input "Miss [PERSON_NAME] [PERSON_NAME] Plays Piano for The First Time"
click at [1236, 565] on button "Search" at bounding box center [1236, 564] width 141 height 47
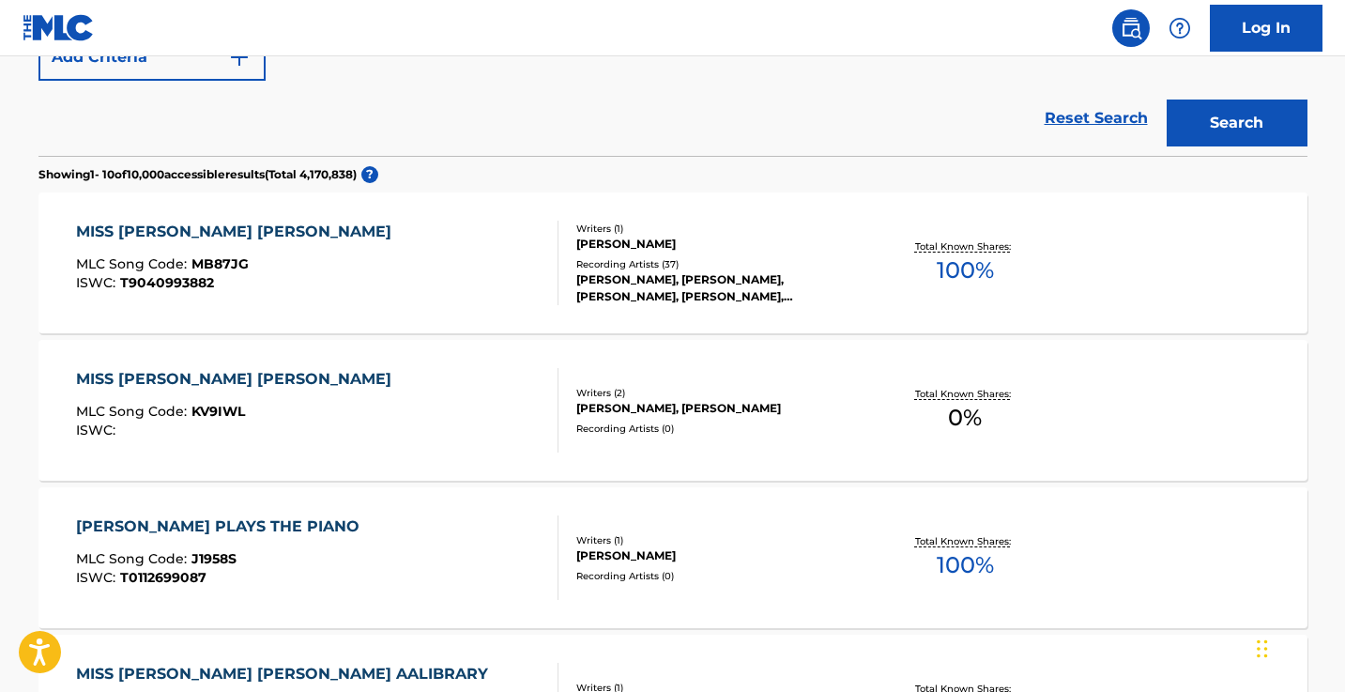
scroll to position [285, 0]
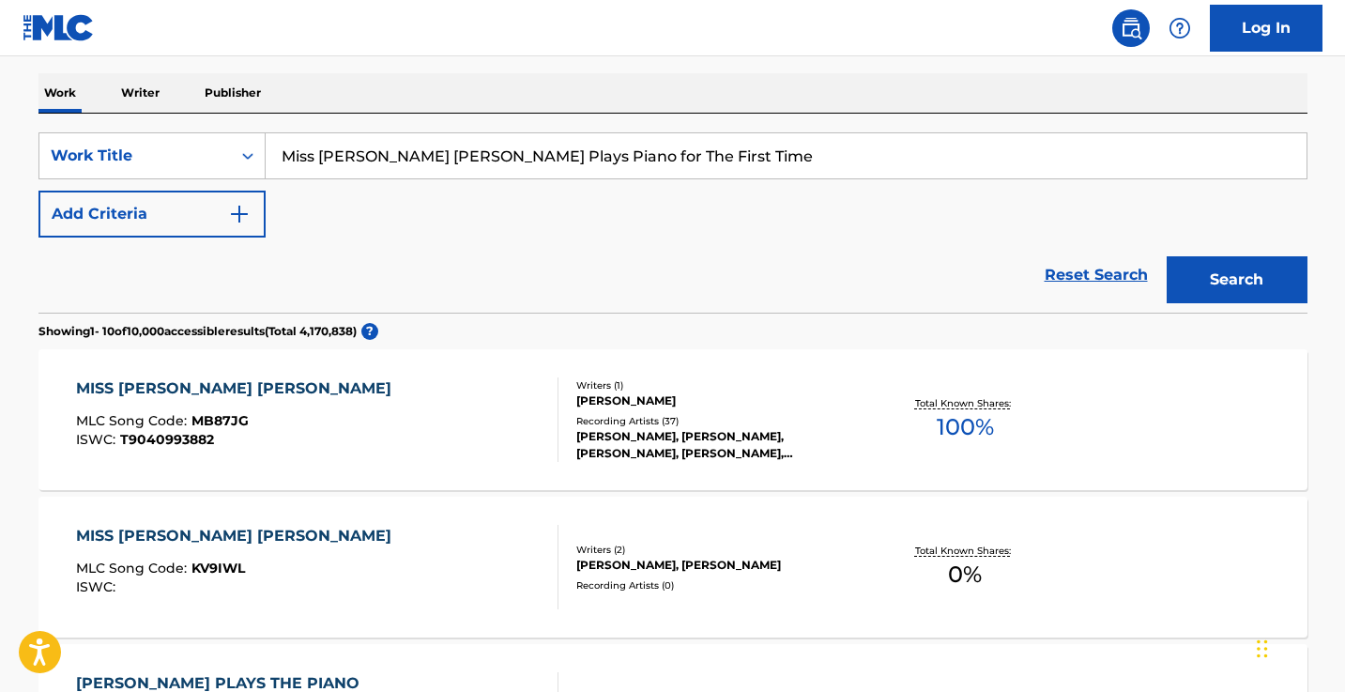
click at [230, 226] on button "Add Criteria" at bounding box center [151, 213] width 227 height 47
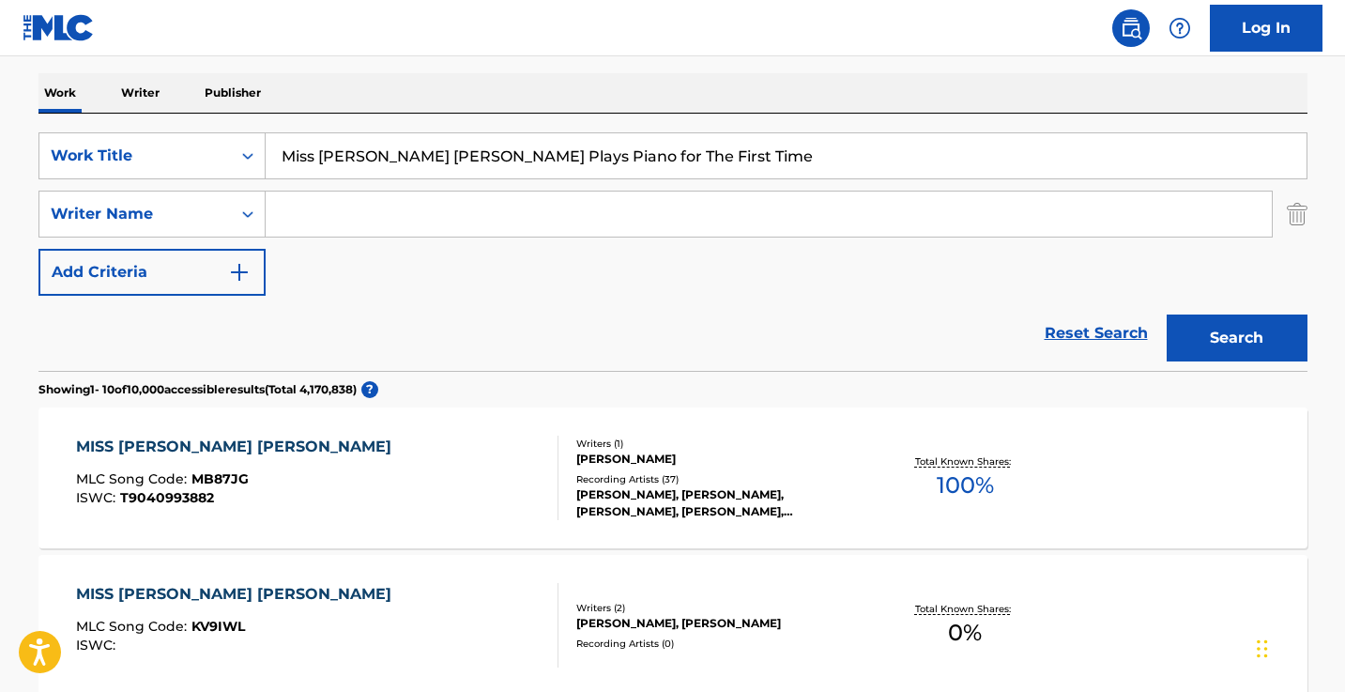
click at [352, 226] on input "Search Form" at bounding box center [769, 213] width 1006 height 45
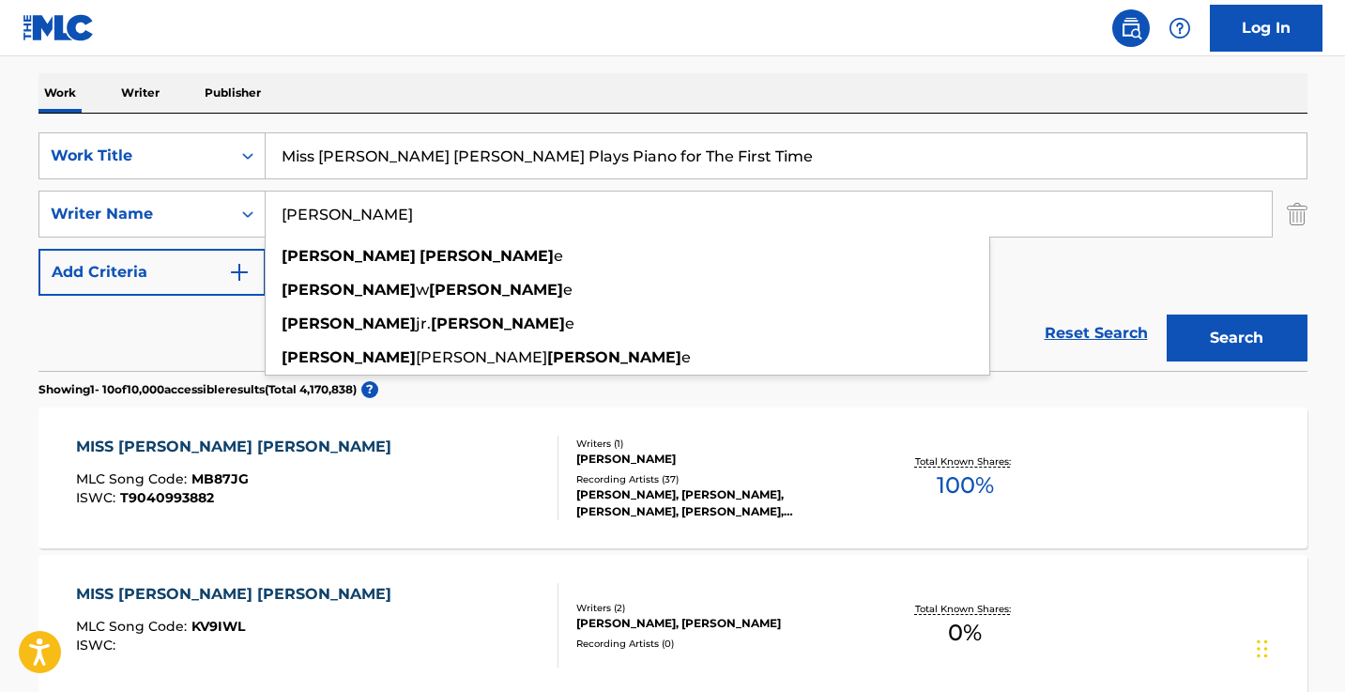
type input "[PERSON_NAME]"
click at [1236, 338] on button "Search" at bounding box center [1236, 337] width 141 height 47
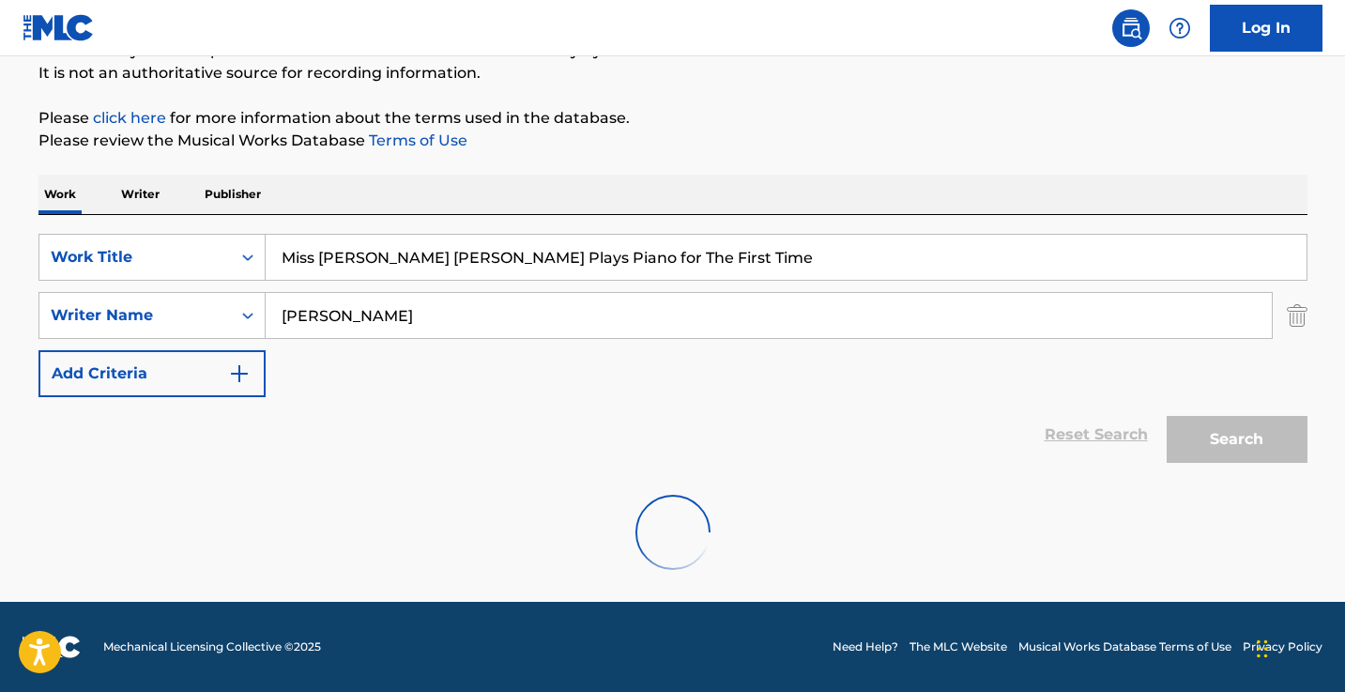
scroll to position [184, 0]
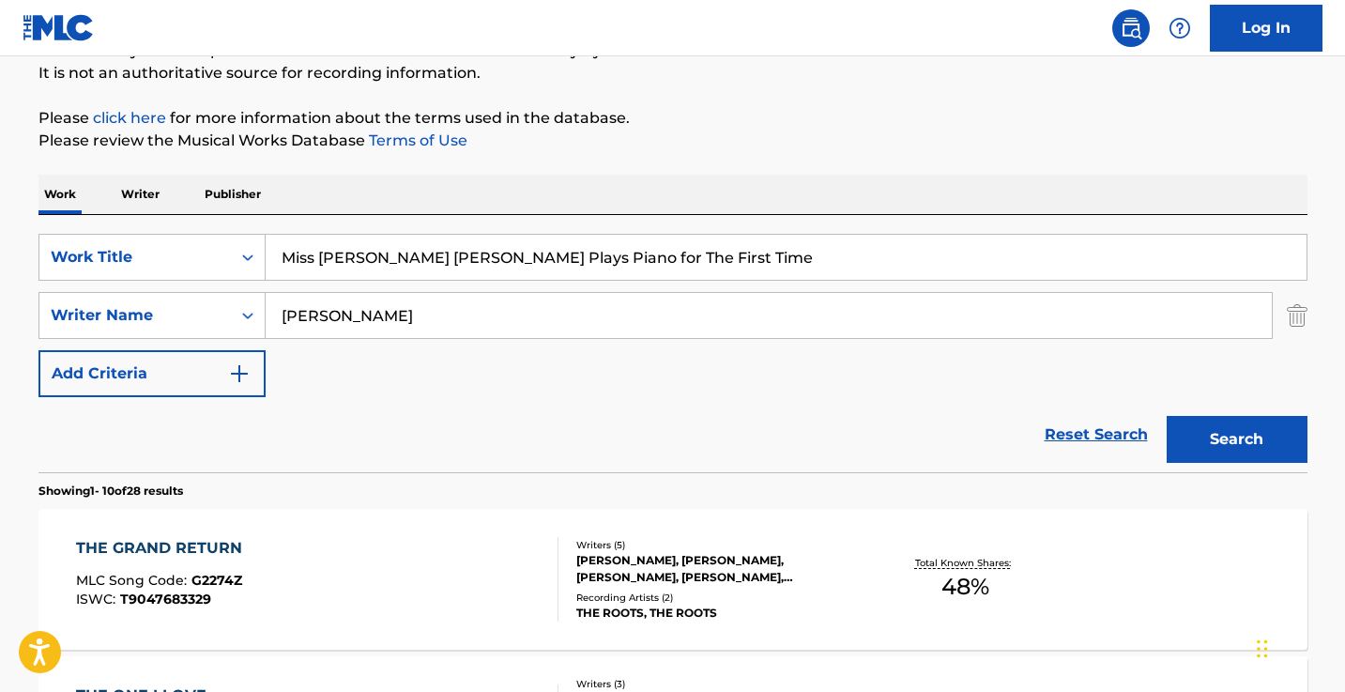
drag, startPoint x: 660, startPoint y: 262, endPoint x: 409, endPoint y: 250, distance: 250.9
click at [409, 250] on input "Miss [PERSON_NAME] [PERSON_NAME] Plays Piano for The First Time" at bounding box center [786, 257] width 1041 height 45
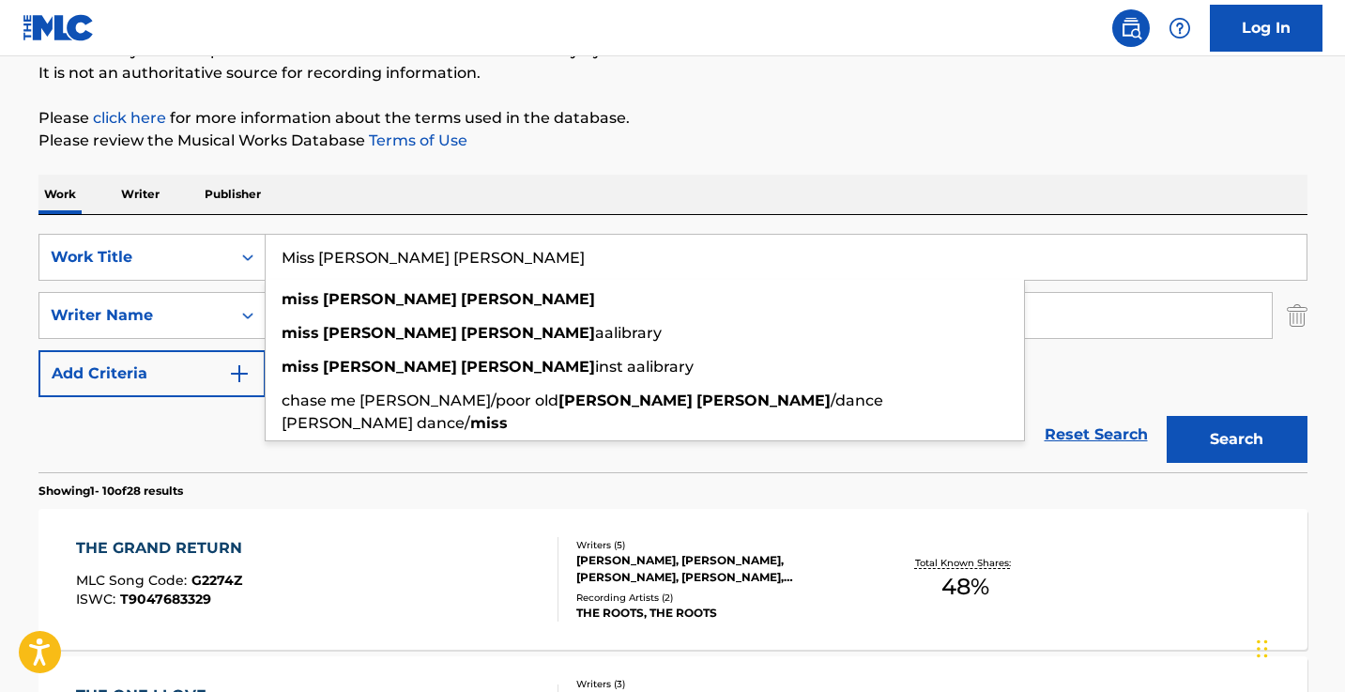
click at [1236, 439] on button "Search" at bounding box center [1236, 439] width 141 height 47
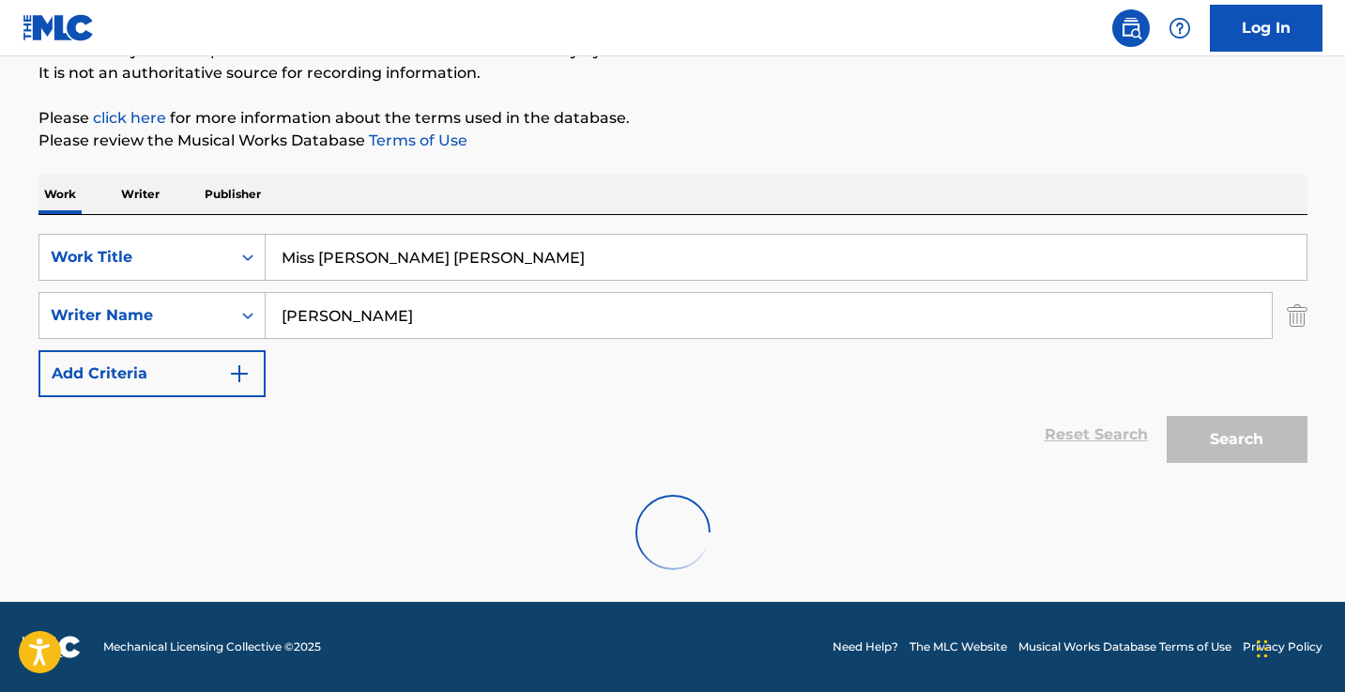
scroll to position [123, 0]
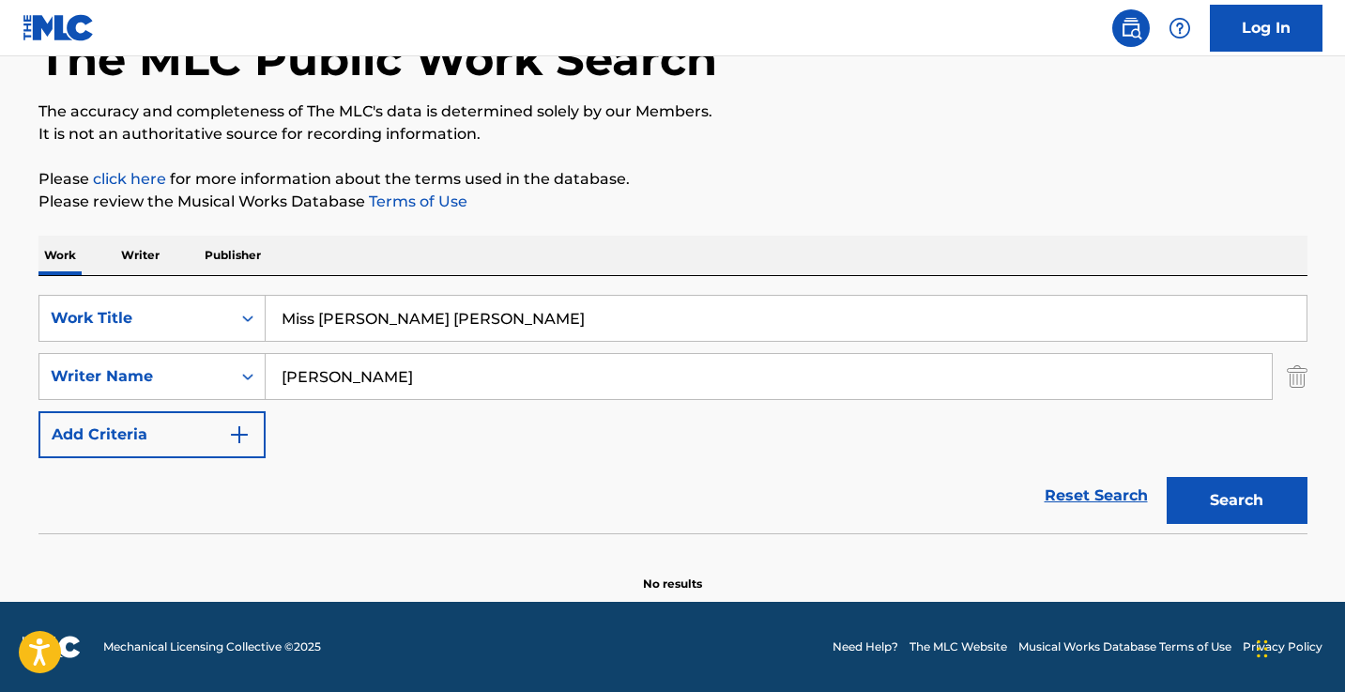
click at [310, 308] on input "Miss [PERSON_NAME] [PERSON_NAME]" at bounding box center [786, 318] width 1041 height 45
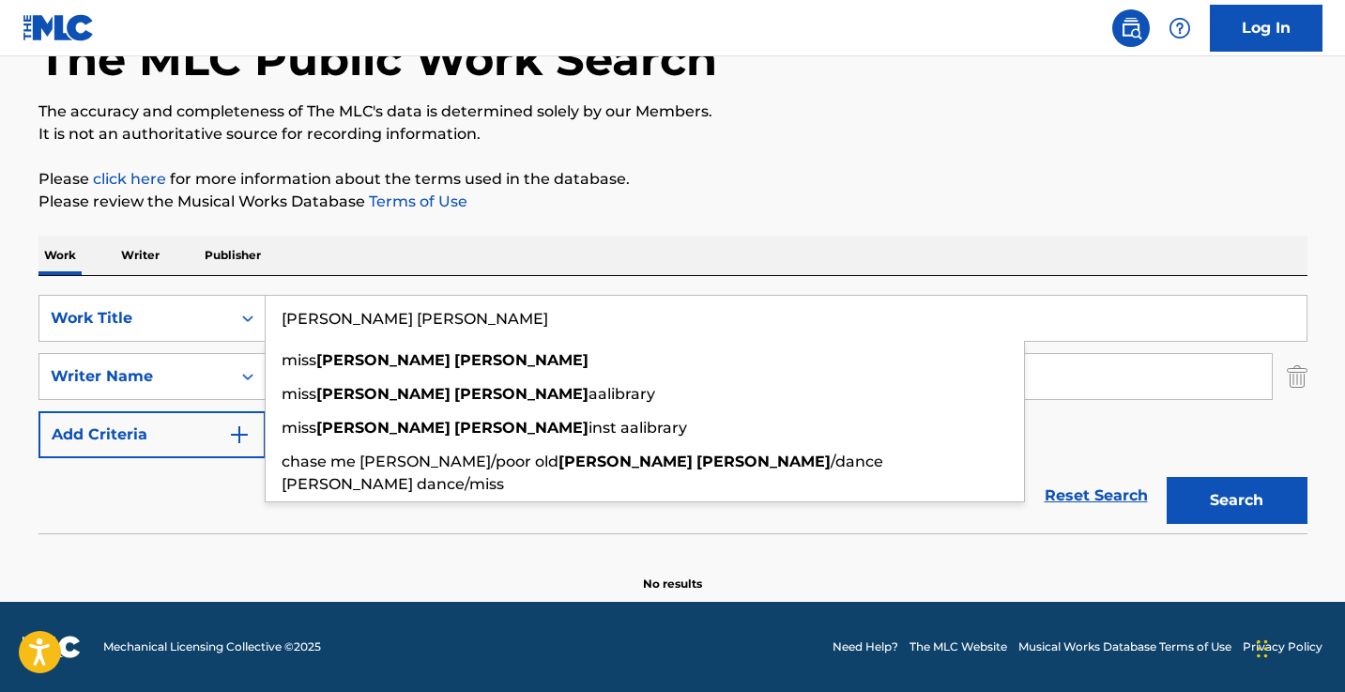
click at [1236, 500] on button "Search" at bounding box center [1236, 500] width 141 height 47
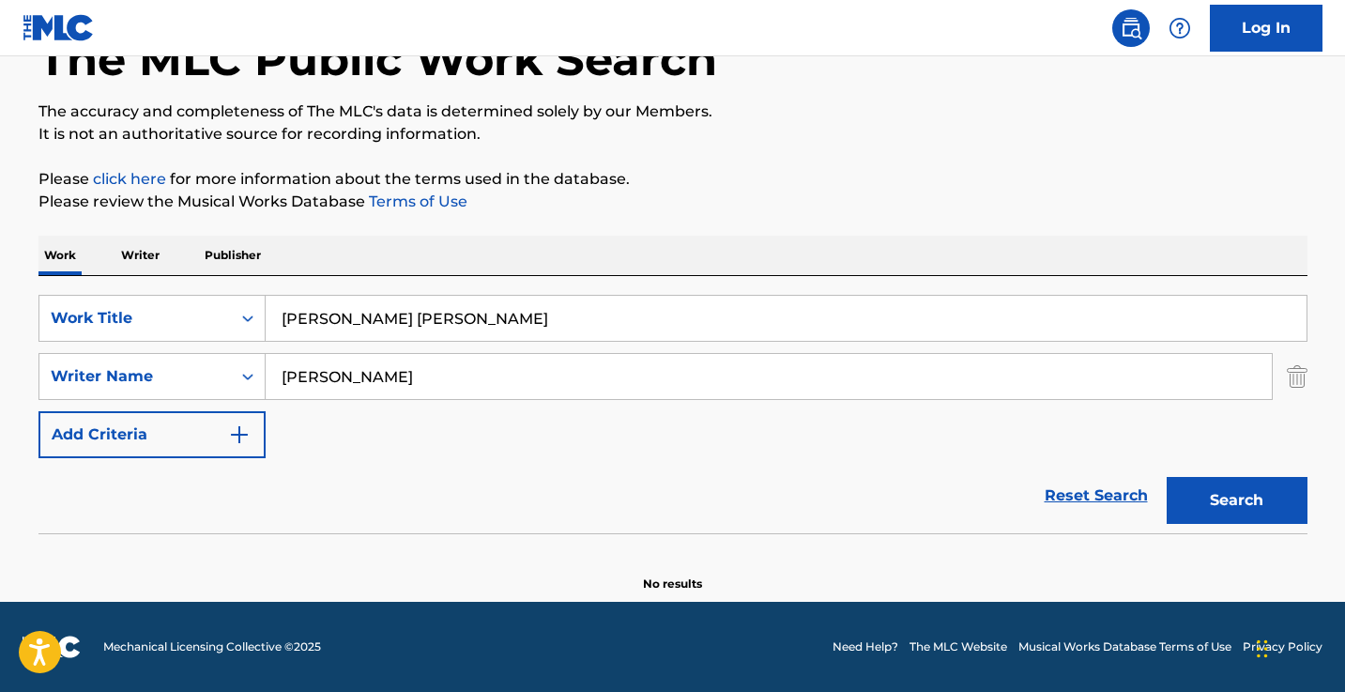
click at [344, 322] on input "[PERSON_NAME] [PERSON_NAME]" at bounding box center [786, 318] width 1041 height 45
type input "L"
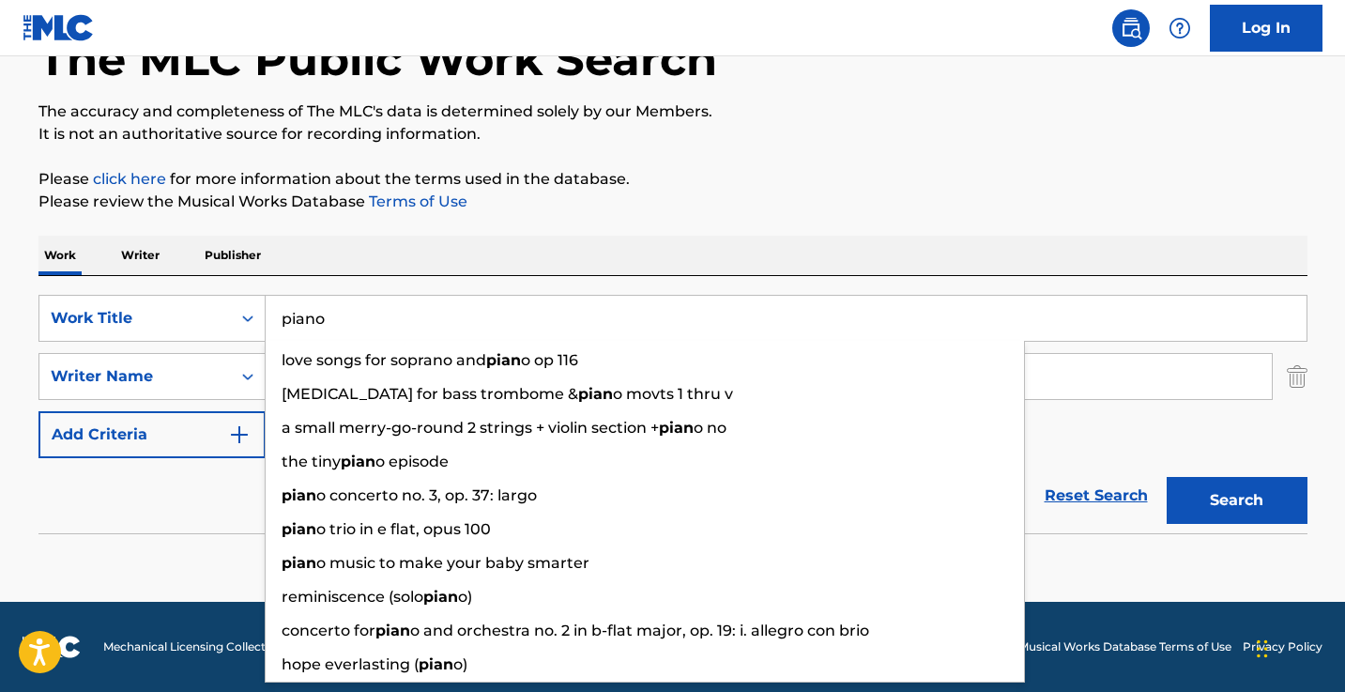
click at [1236, 500] on button "Search" at bounding box center [1236, 500] width 141 height 47
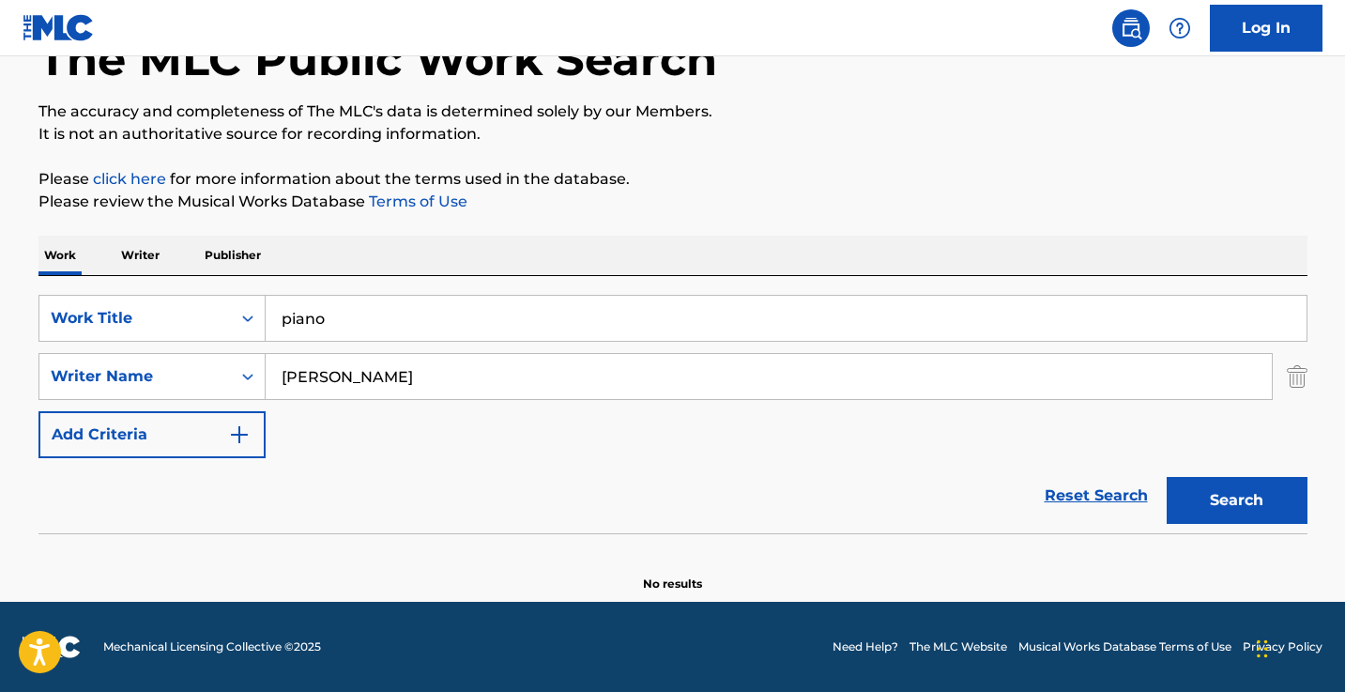
click at [450, 328] on input "piano" at bounding box center [786, 318] width 1041 height 45
paste input "The Elevator Prologue"
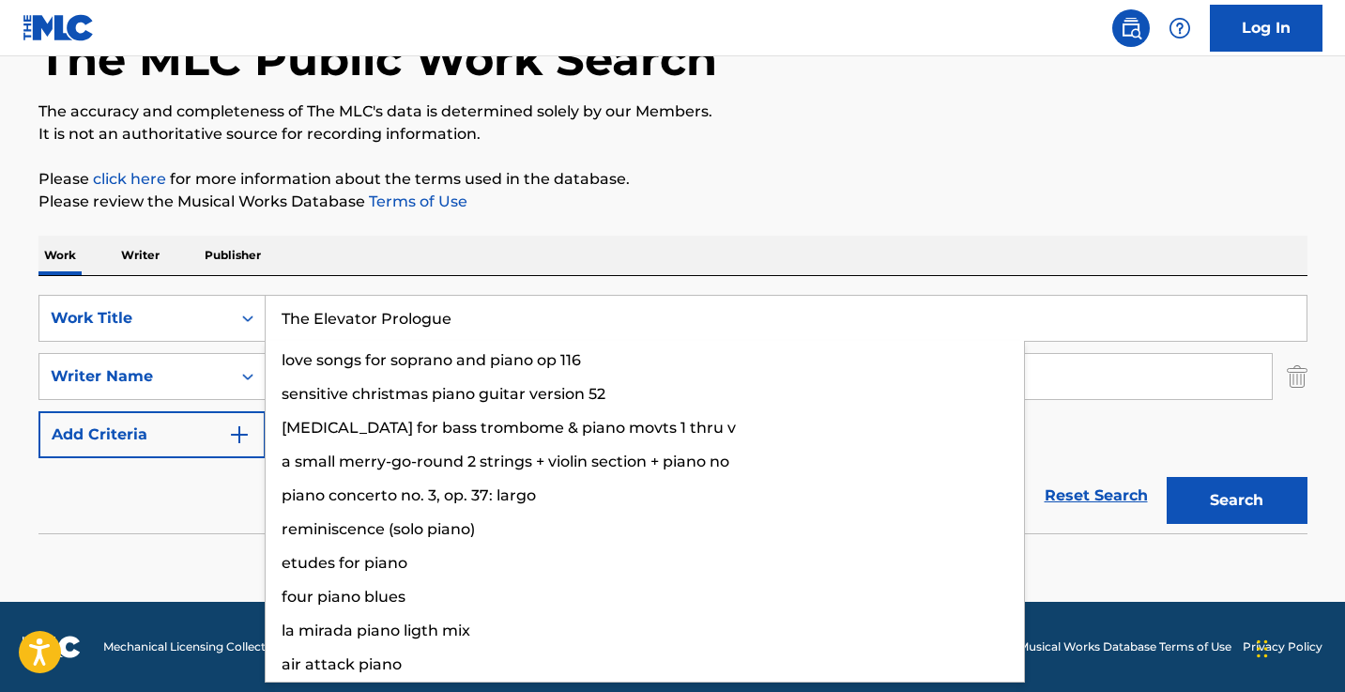
type input "The Elevator Prologue"
click at [1236, 500] on button "Search" at bounding box center [1236, 500] width 141 height 47
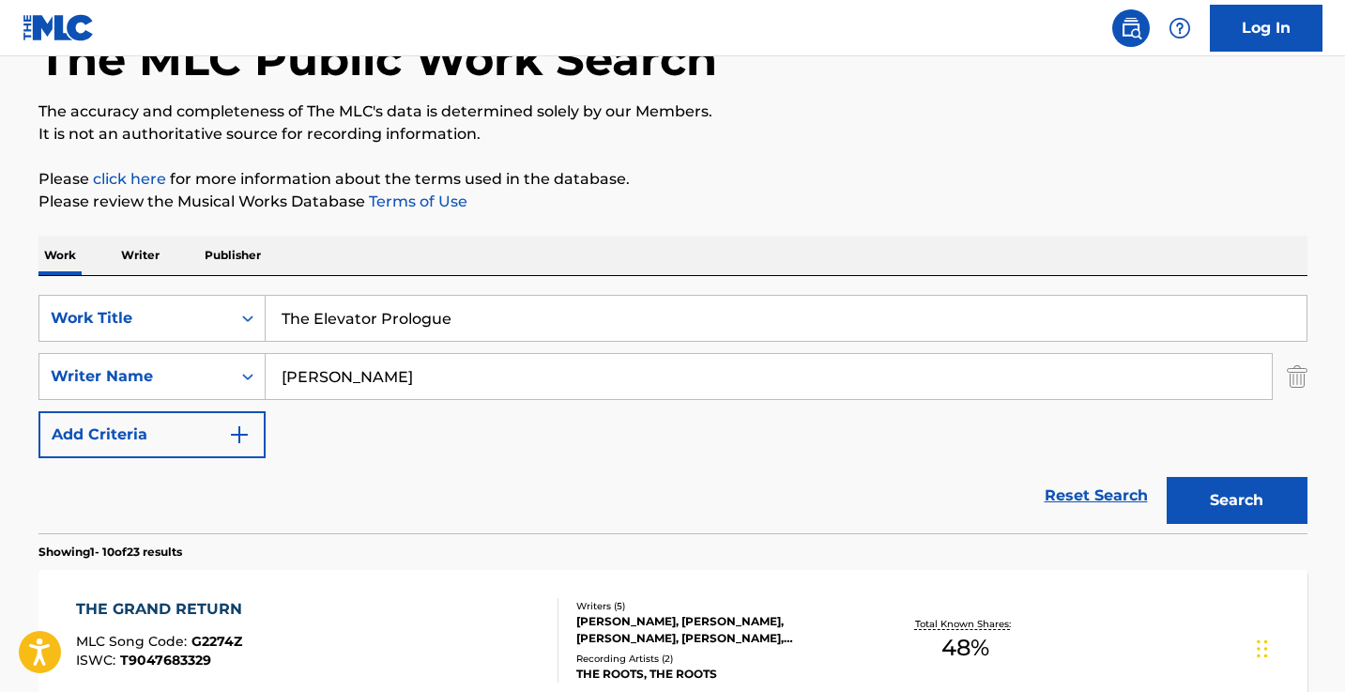
click at [313, 379] on input "[PERSON_NAME]" at bounding box center [769, 376] width 1006 height 45
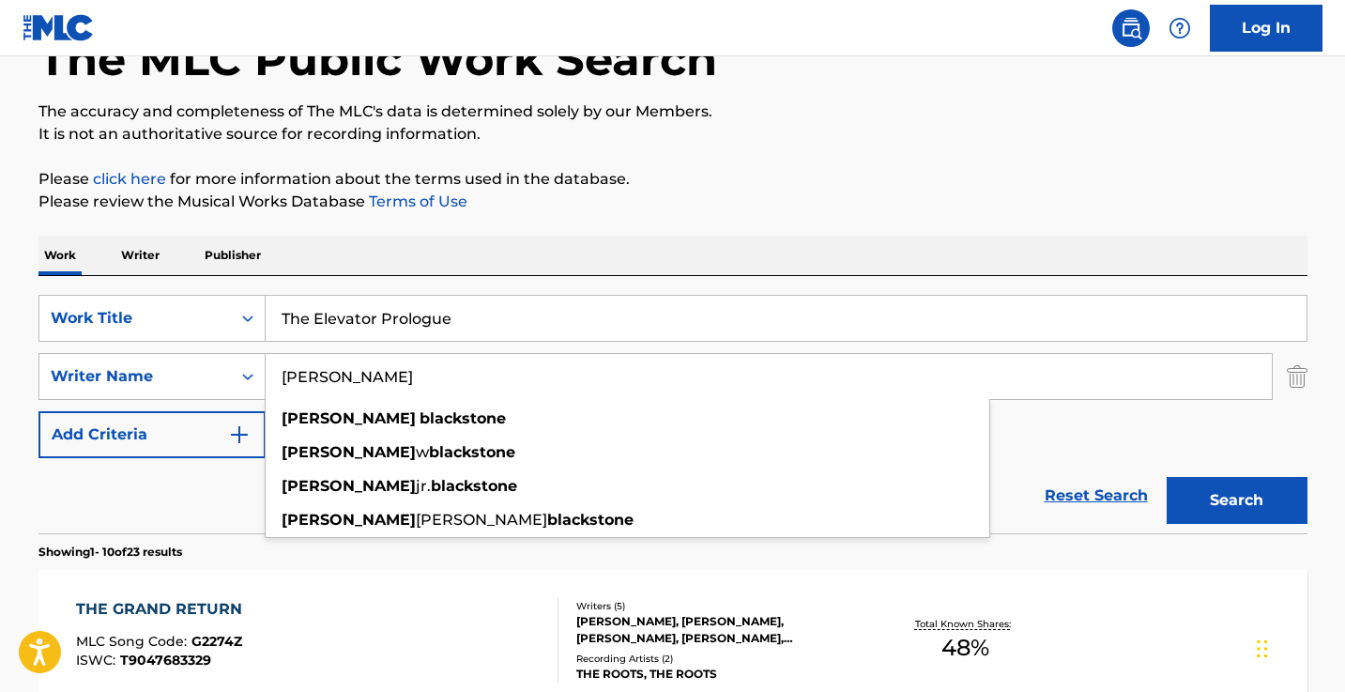
click at [313, 379] on input "[PERSON_NAME]" at bounding box center [769, 376] width 1006 height 45
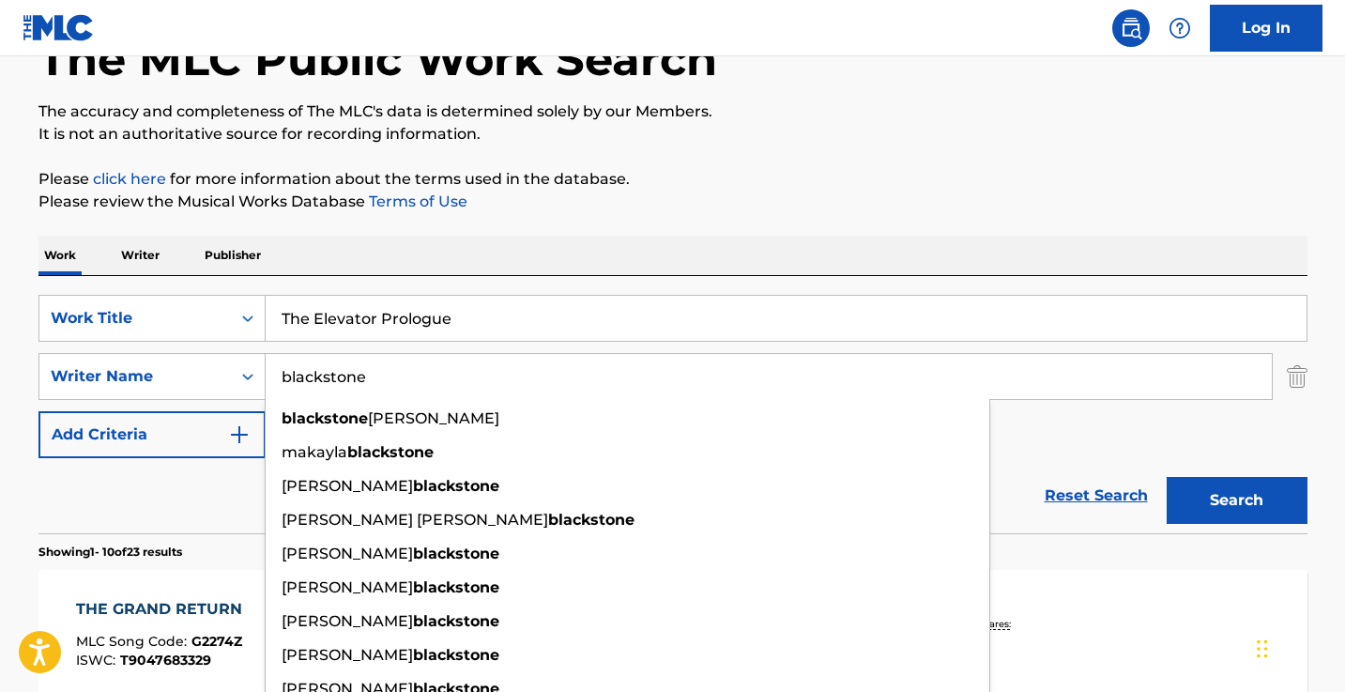
click at [1236, 500] on button "Search" at bounding box center [1236, 500] width 141 height 47
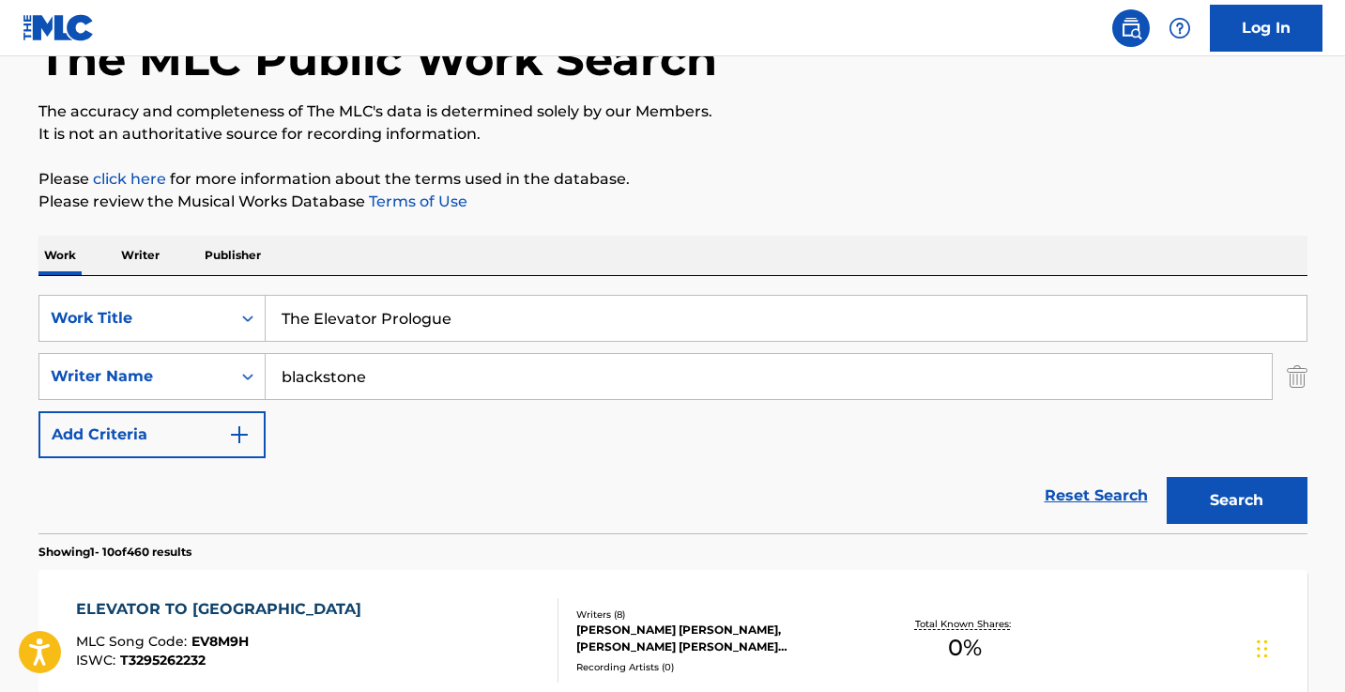
click at [316, 380] on input "blackstone" at bounding box center [769, 376] width 1006 height 45
click at [1236, 500] on button "Search" at bounding box center [1236, 500] width 141 height 47
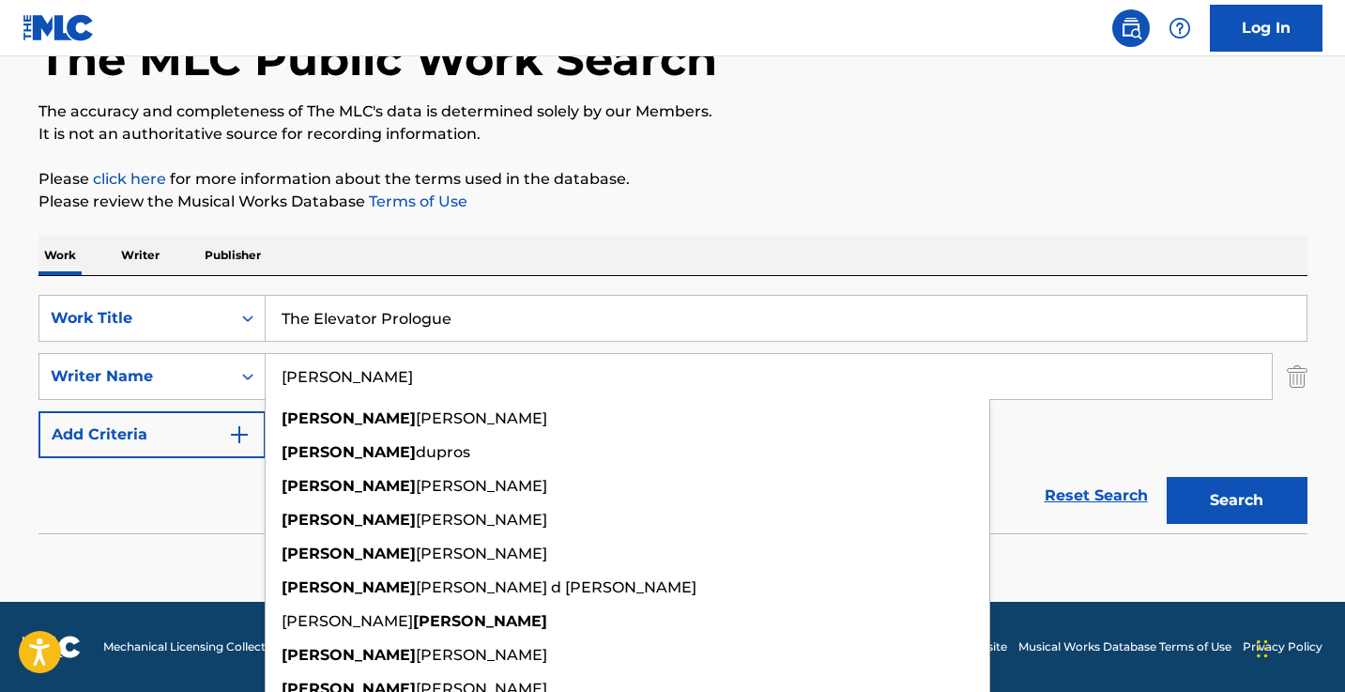
click at [1236, 500] on button "Search" at bounding box center [1236, 500] width 141 height 47
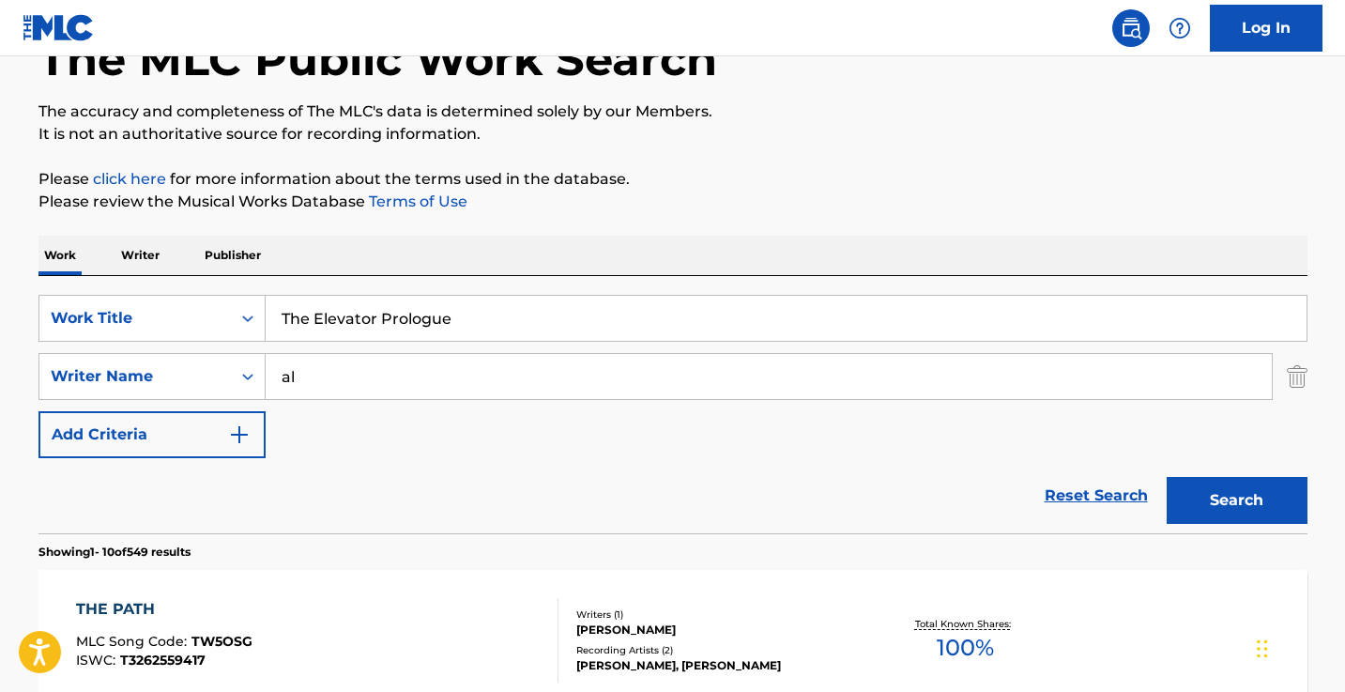
type input "a"
click at [1236, 500] on button "Search" at bounding box center [1236, 500] width 141 height 47
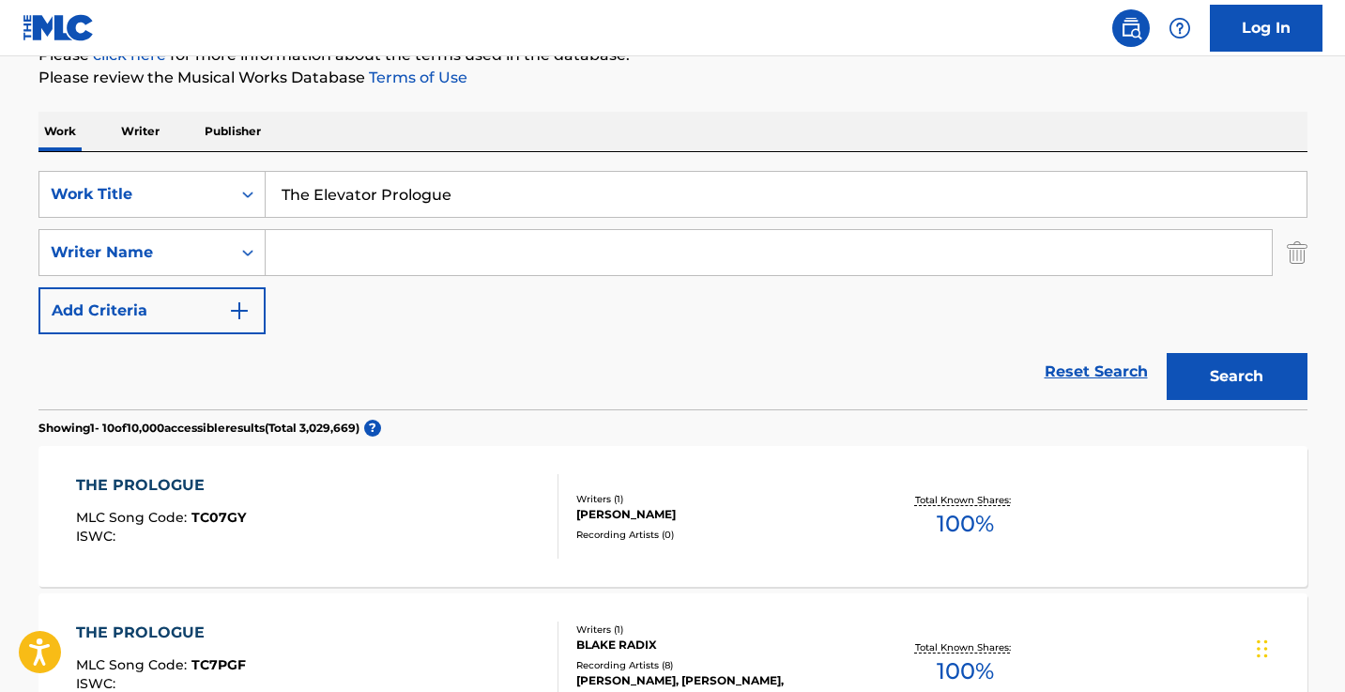
scroll to position [419, 0]
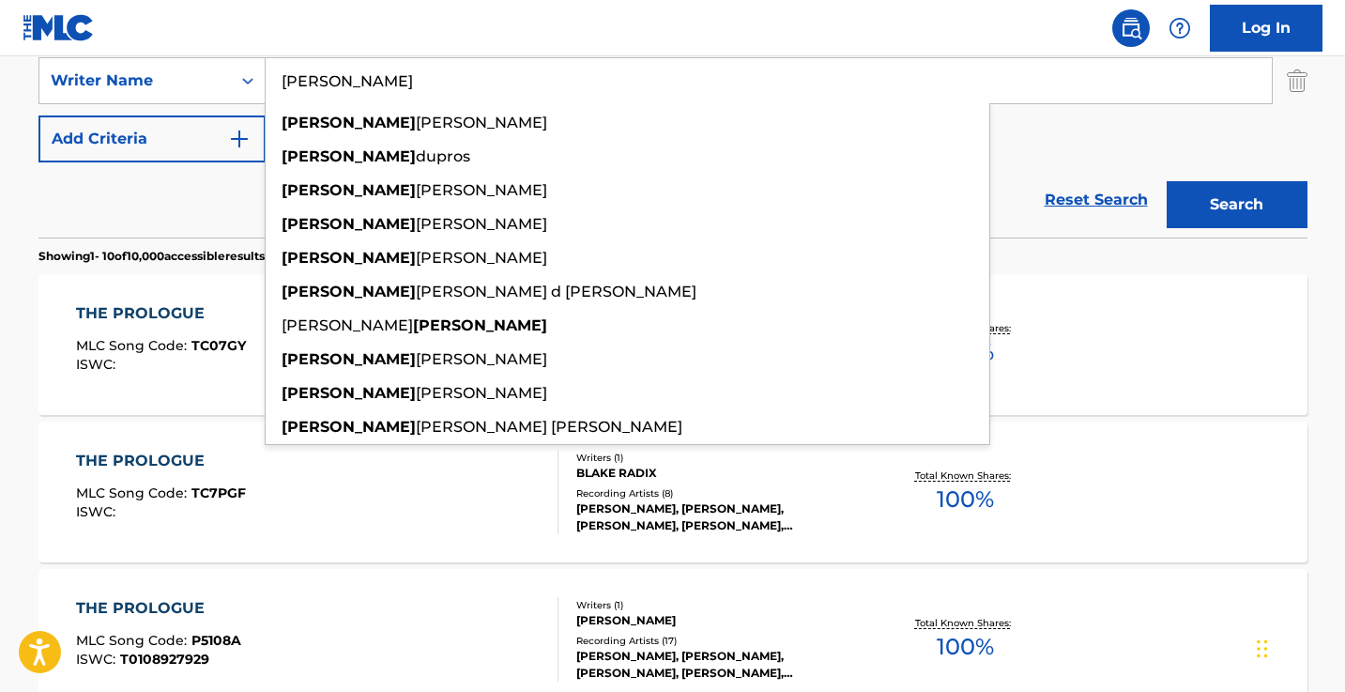
click at [1236, 205] on button "Search" at bounding box center [1236, 204] width 141 height 47
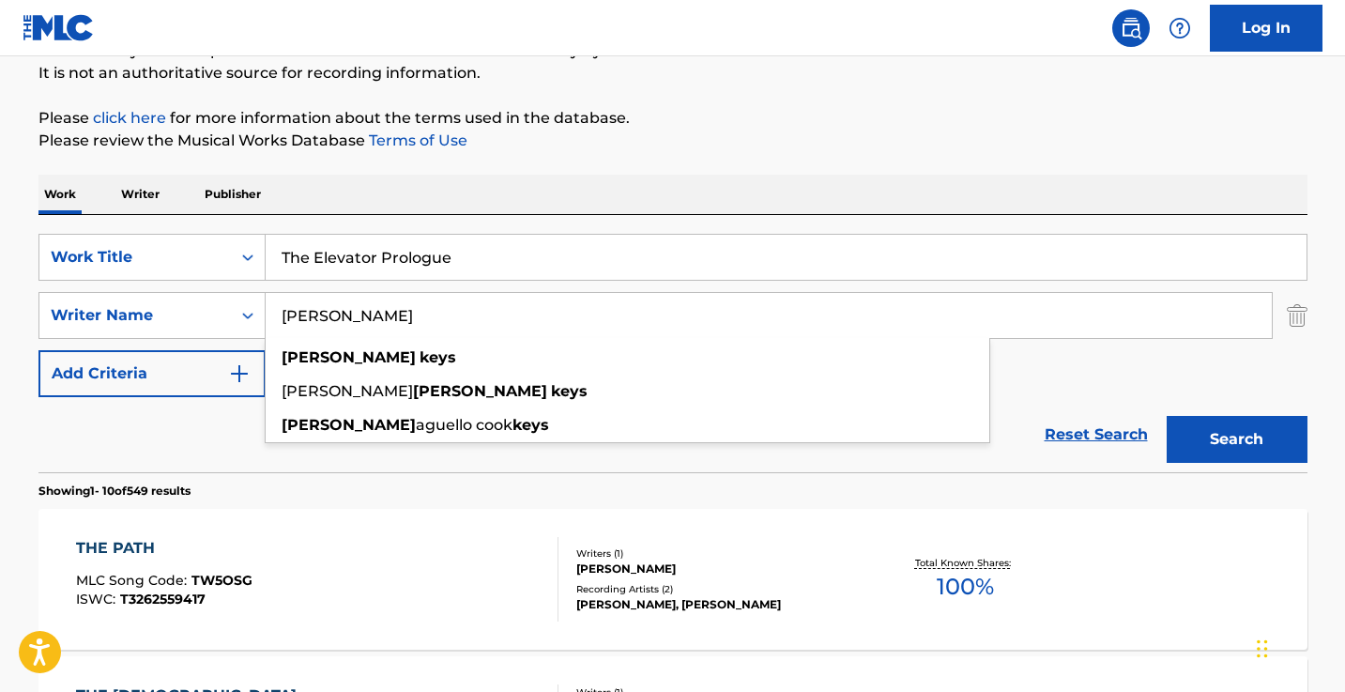
click at [1236, 439] on button "Search" at bounding box center [1236, 439] width 141 height 47
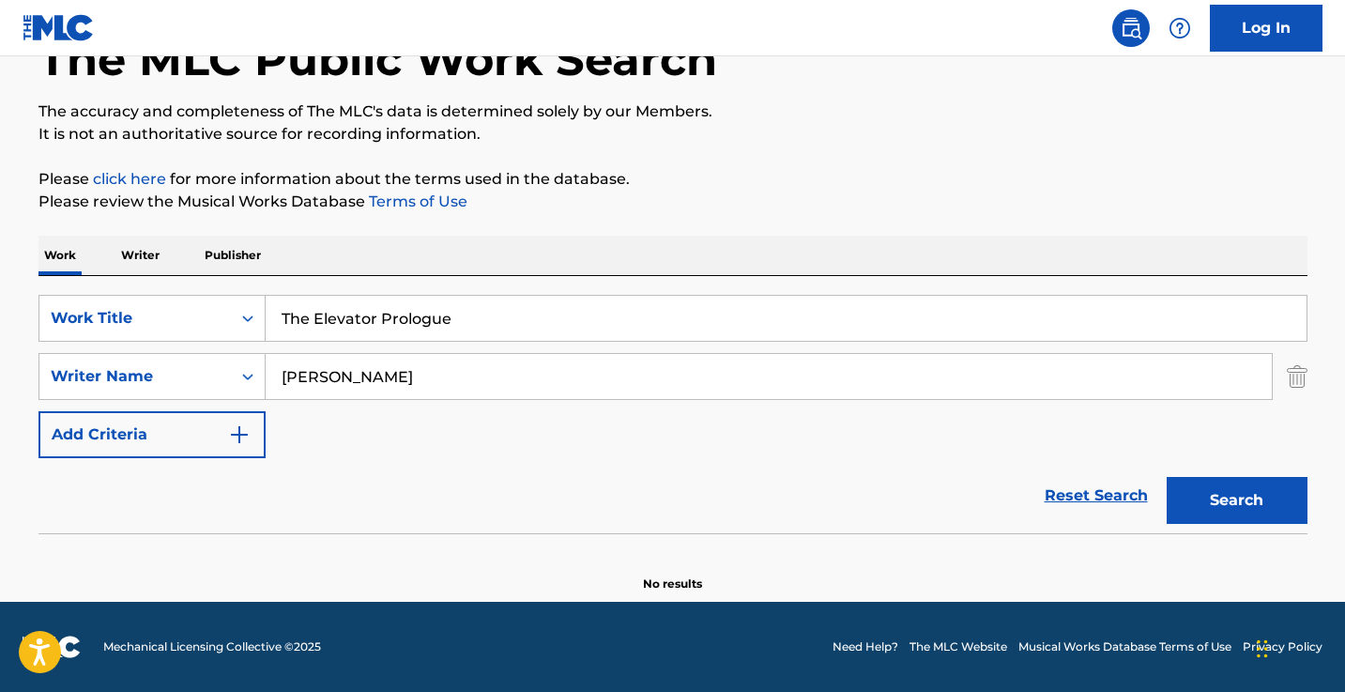
scroll to position [123, 0]
click at [544, 383] on input "[PERSON_NAME]" at bounding box center [769, 376] width 1006 height 45
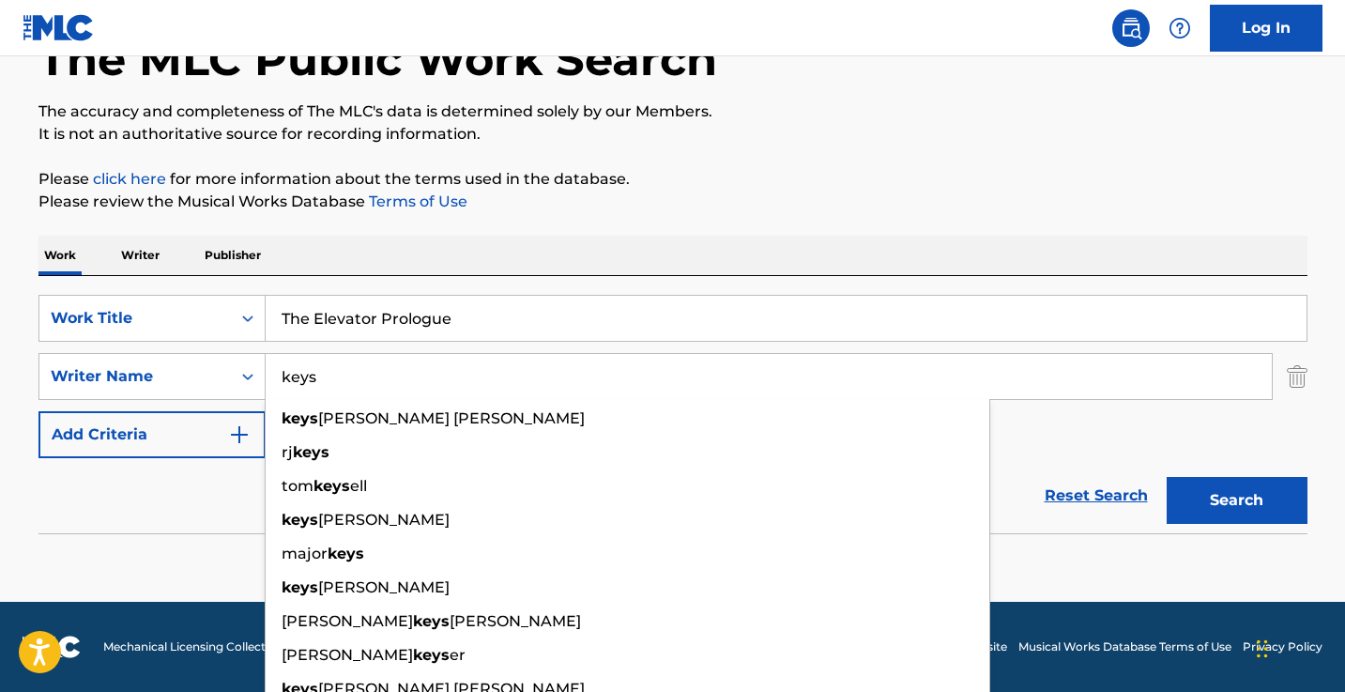
type input "keys"
click at [1236, 500] on button "Search" at bounding box center [1236, 500] width 141 height 47
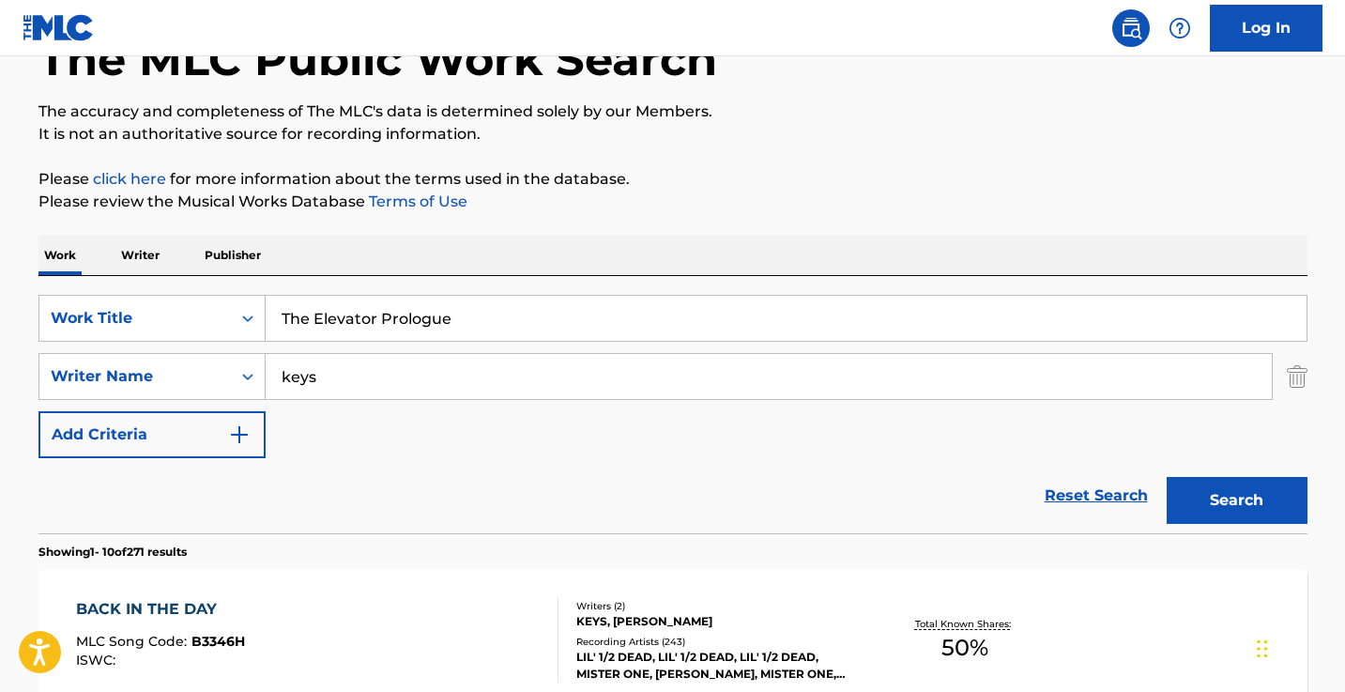
click at [544, 380] on input "keys" at bounding box center [769, 376] width 1006 height 45
click at [156, 255] on p "Writer" at bounding box center [140, 255] width 50 height 39
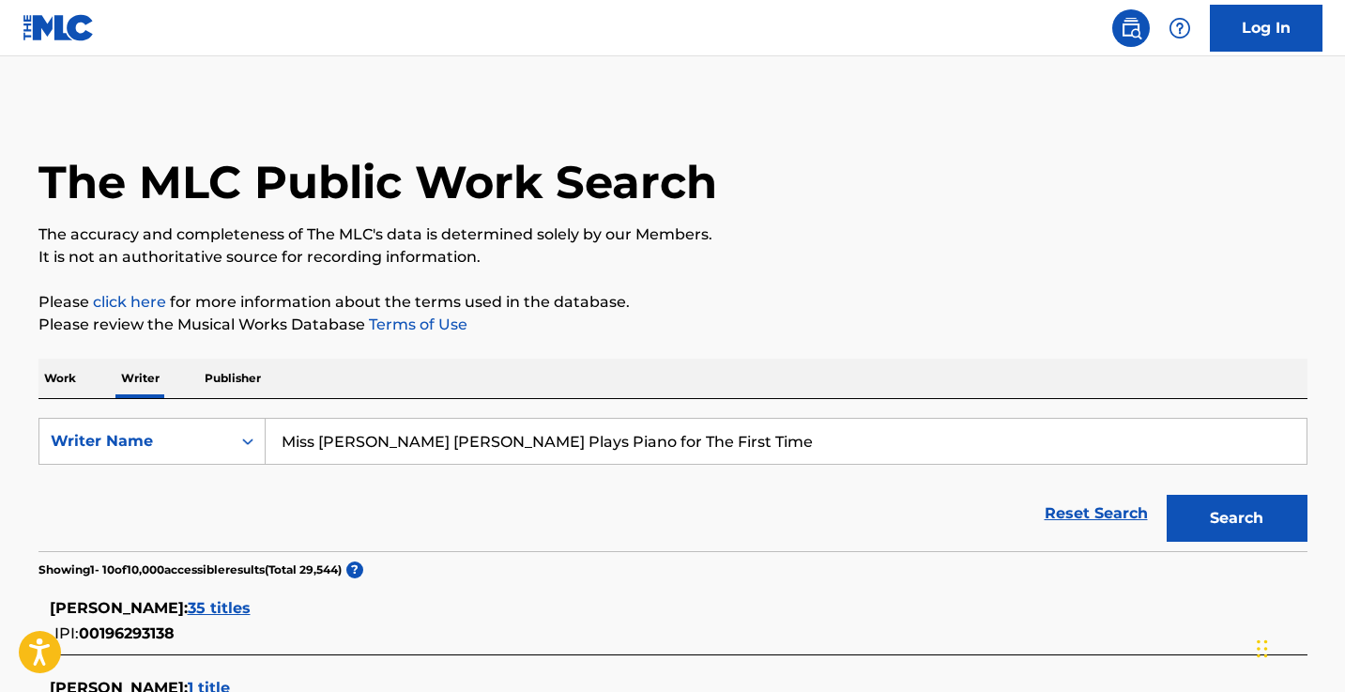
click at [406, 428] on input "Miss [PERSON_NAME] [PERSON_NAME] Plays Piano for The First Time" at bounding box center [786, 441] width 1041 height 45
paste input ""王可鑫""
click at [286, 440] on input ""王可鑫" at bounding box center [786, 441] width 1041 height 45
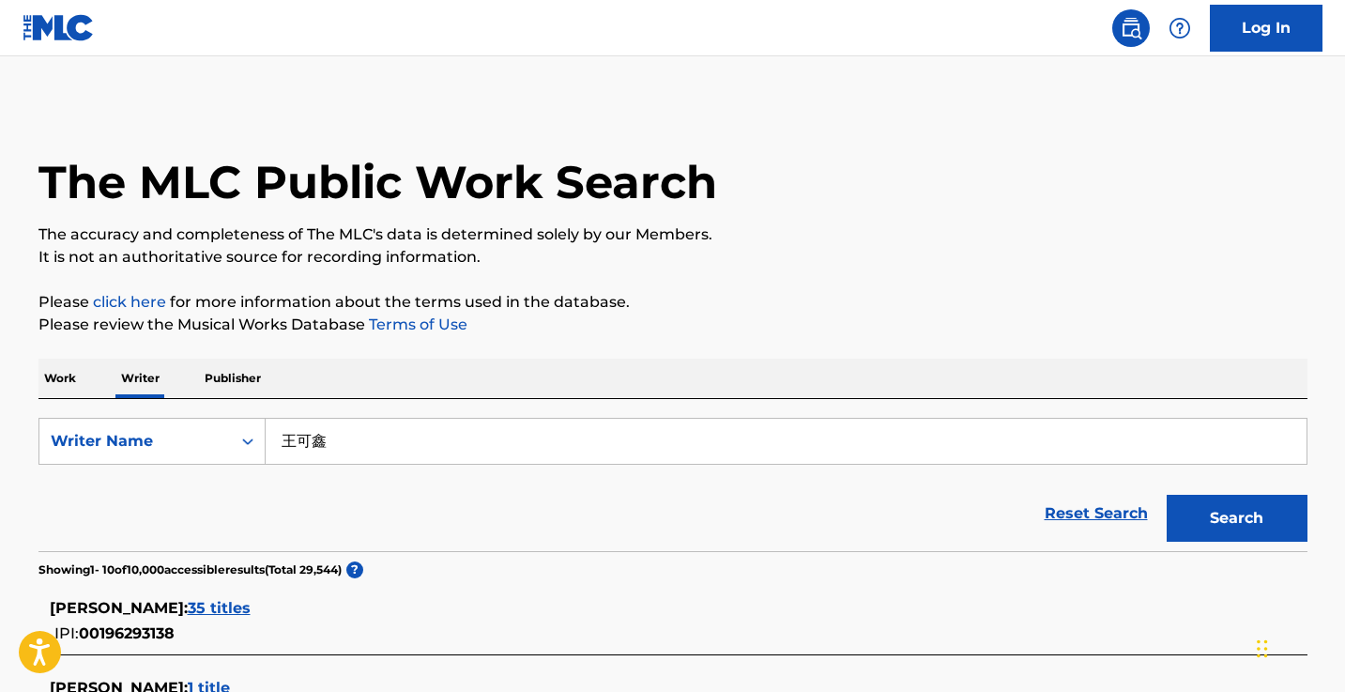
click at [1236, 518] on button "Search" at bounding box center [1236, 518] width 141 height 47
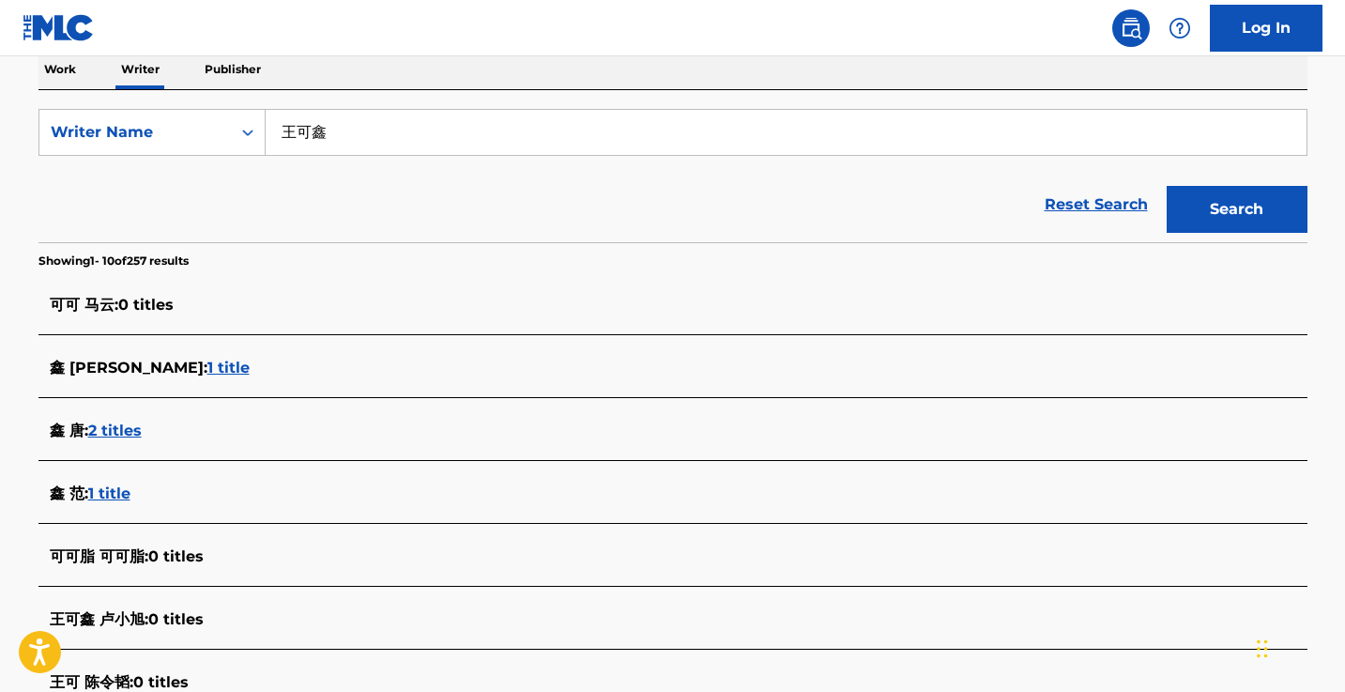
scroll to position [312, 0]
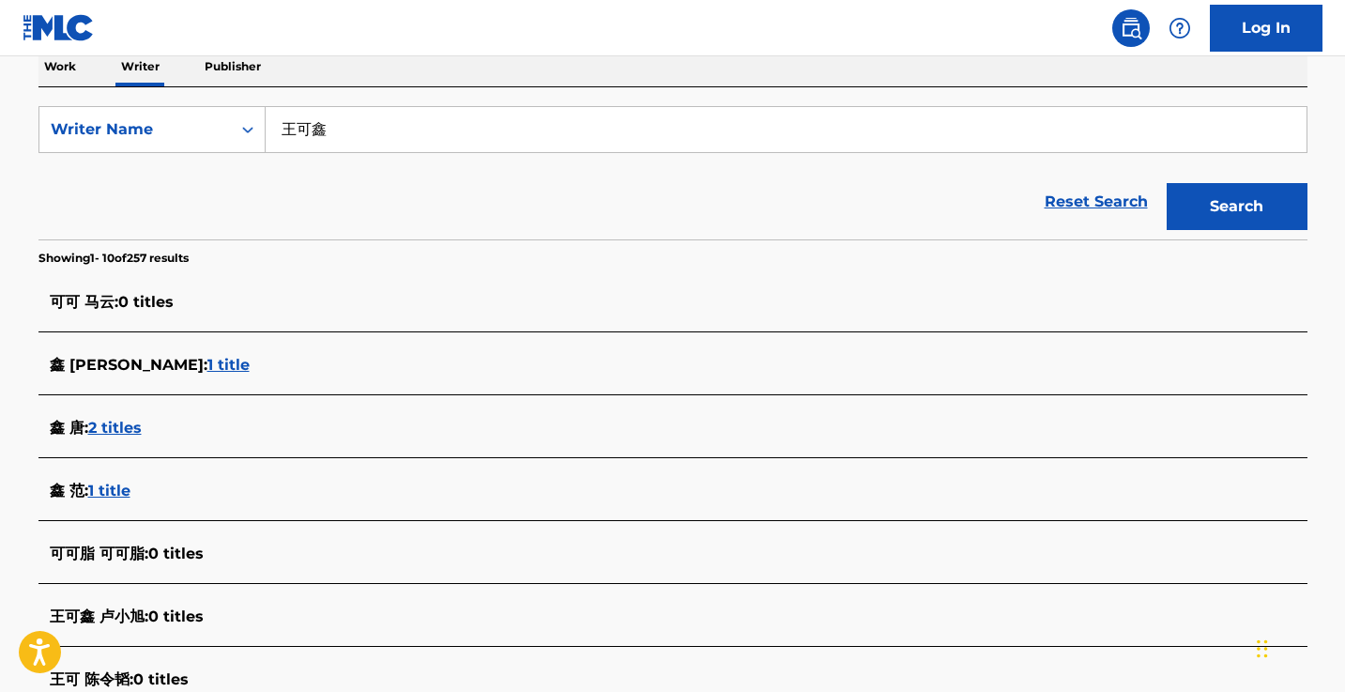
click at [379, 139] on input "王可鑫" at bounding box center [786, 129] width 1041 height 45
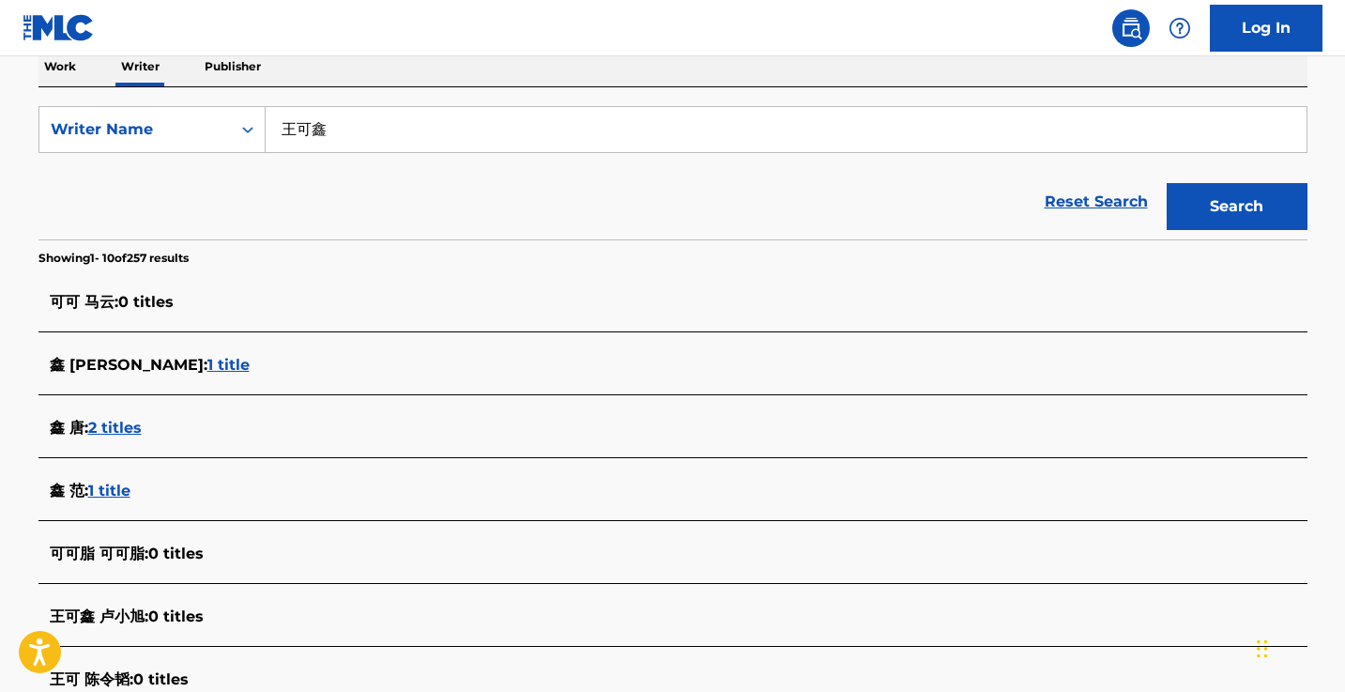
click at [379, 139] on input "王可鑫" at bounding box center [786, 129] width 1041 height 45
paste input "[PERSON_NAME]"
click at [1236, 206] on button "Search" at bounding box center [1236, 206] width 141 height 47
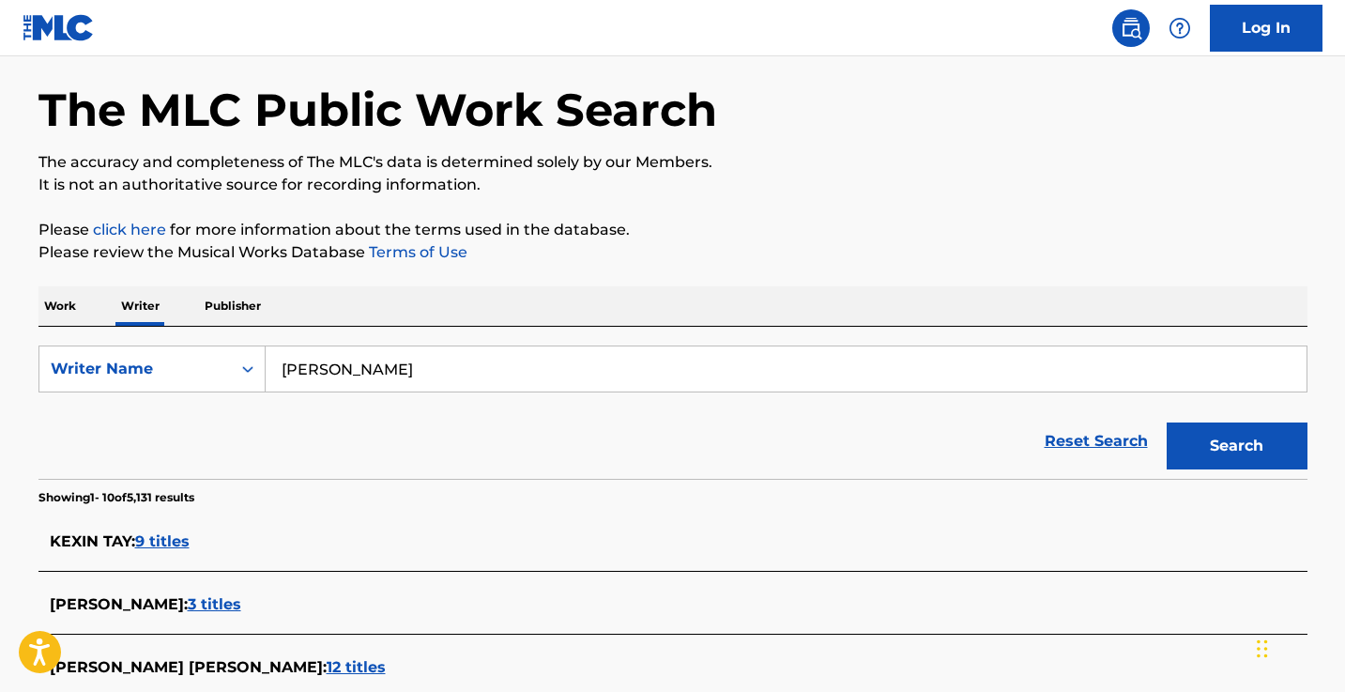
scroll to position [29, 0]
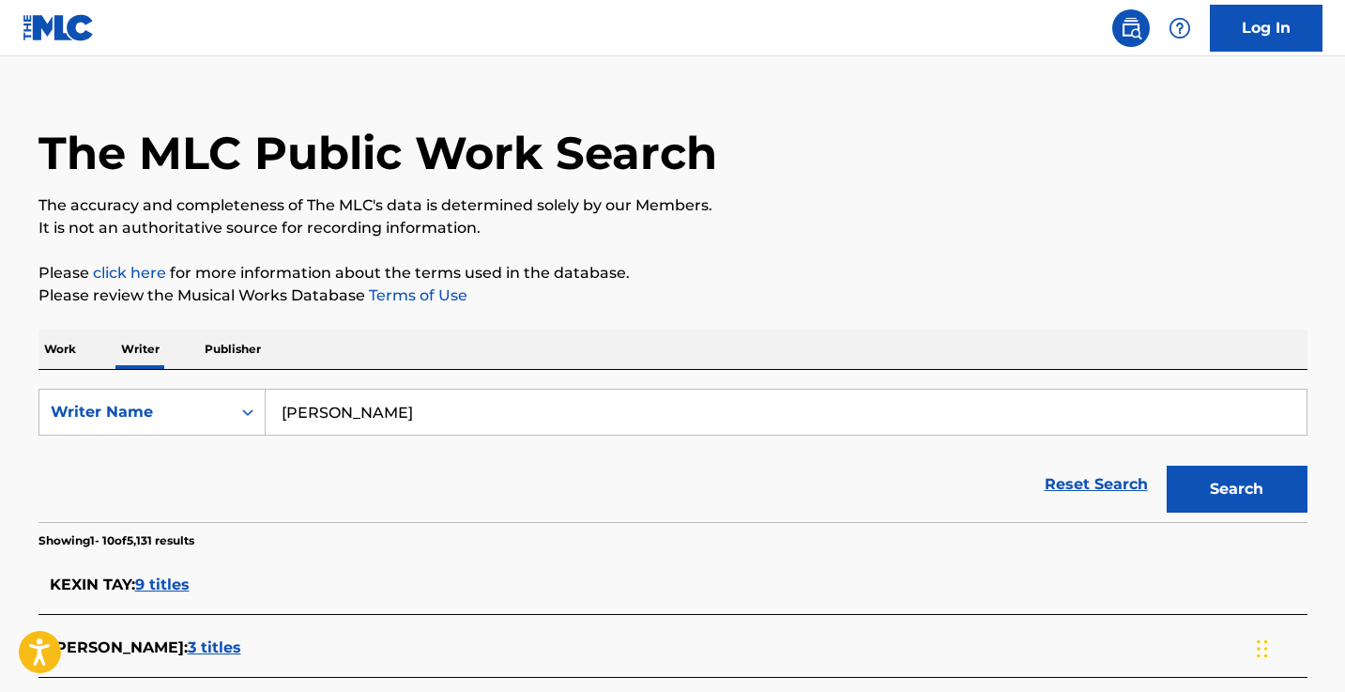
click at [393, 414] on input "[PERSON_NAME]" at bounding box center [786, 411] width 1041 height 45
type input "o"
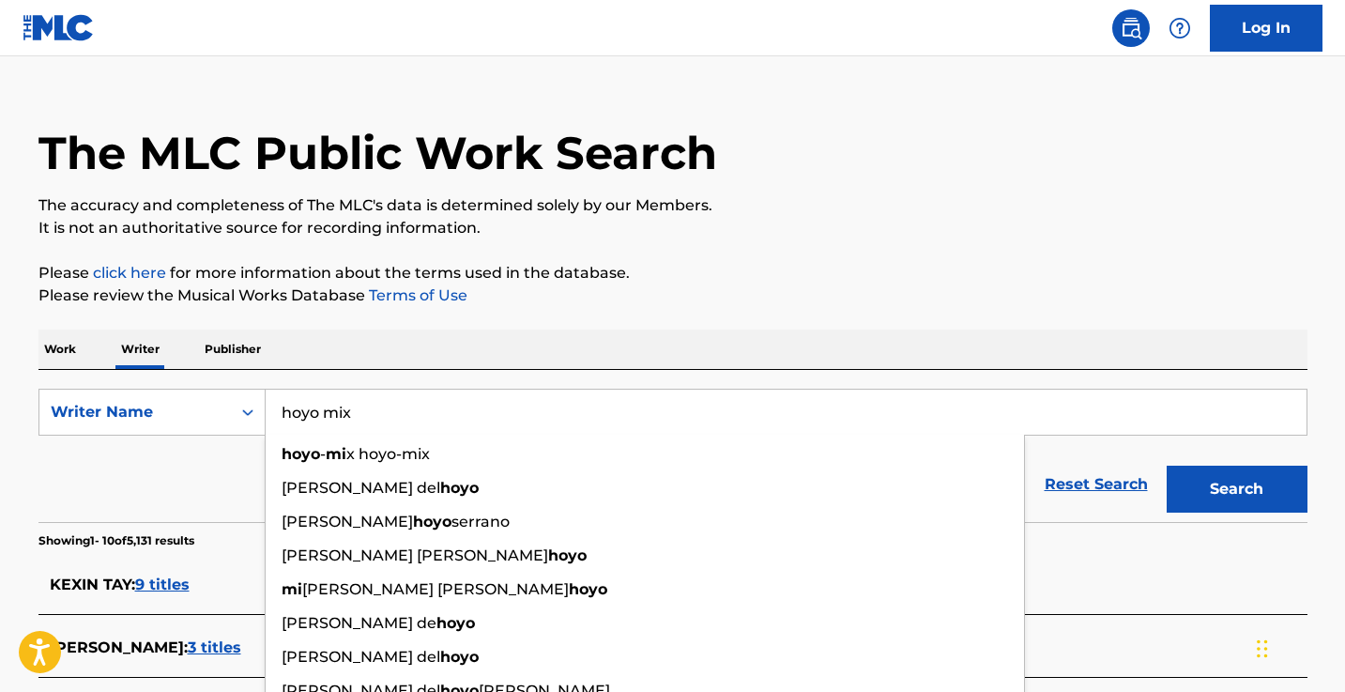
type input "hoyo mix"
click at [1236, 489] on button "Search" at bounding box center [1236, 488] width 141 height 47
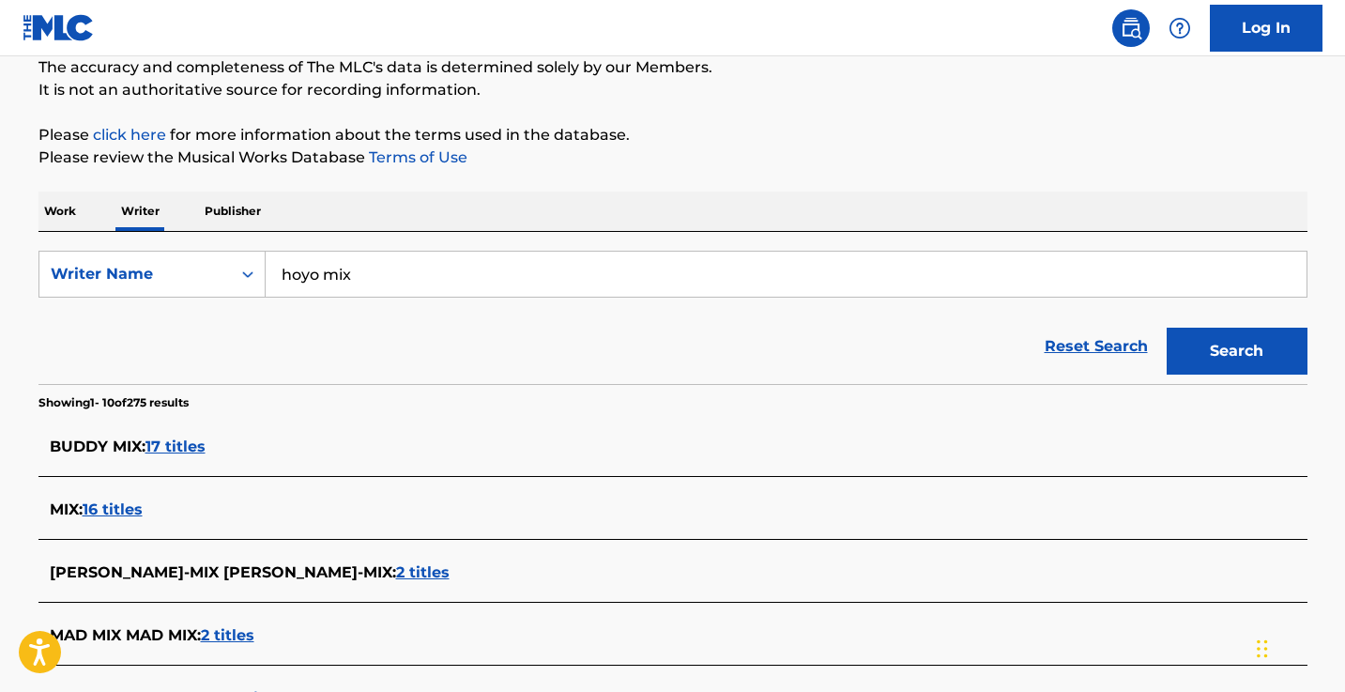
scroll to position [293, 0]
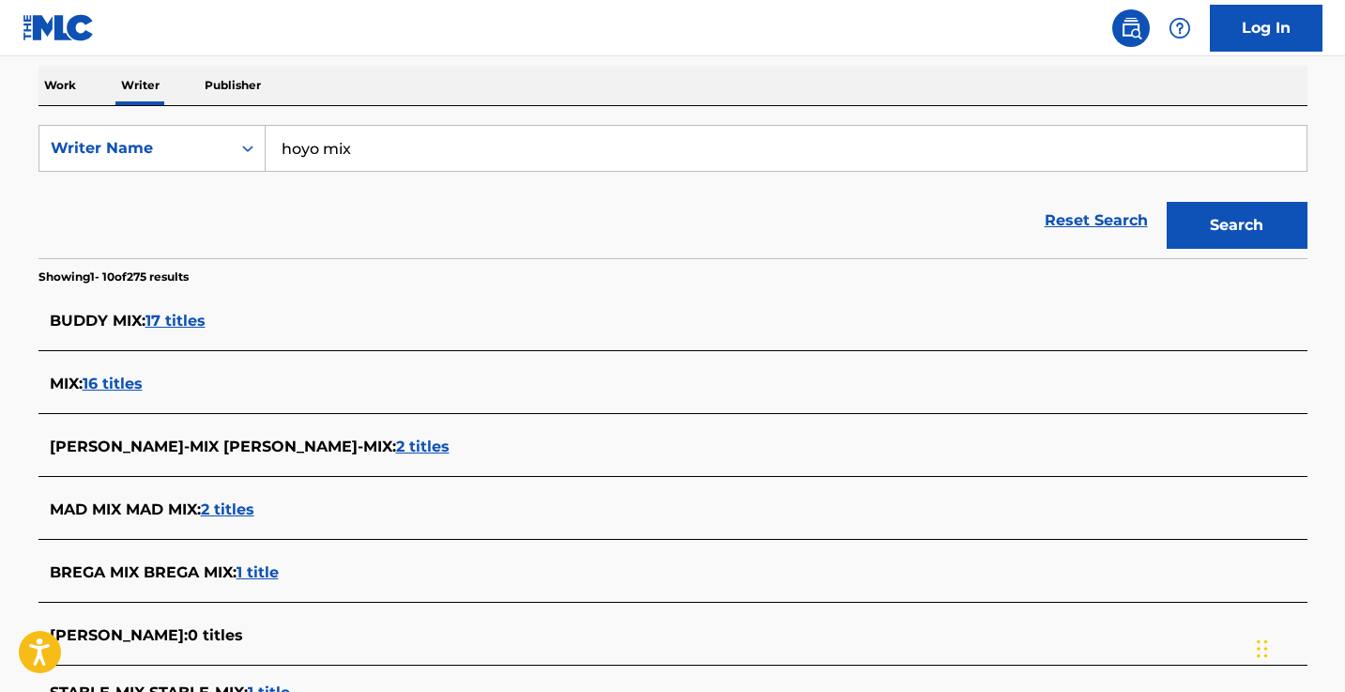
click at [250, 434] on div "HOYO-MIX HOYO-MIX : 2 titles" at bounding box center [672, 448] width 1269 height 44
click at [396, 451] on span "2 titles" at bounding box center [422, 446] width 53 height 18
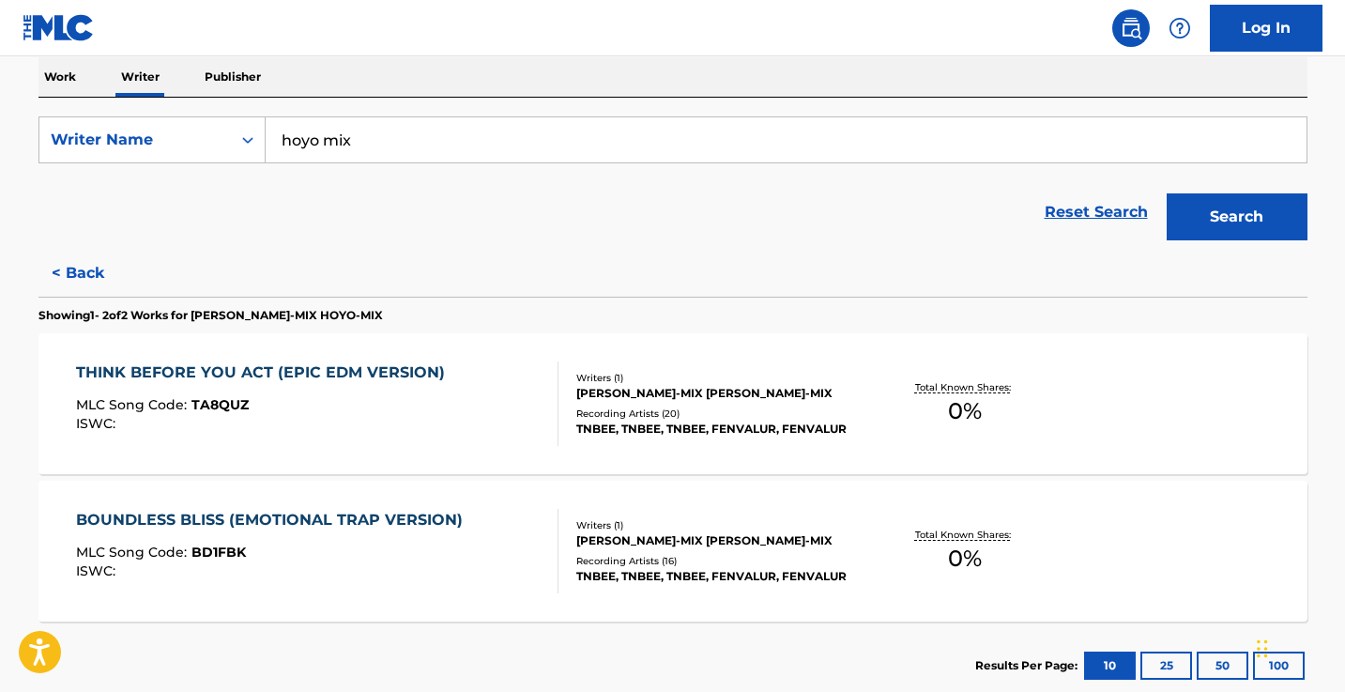
scroll to position [302, 0]
click at [85, 263] on button "< Back" at bounding box center [94, 272] width 113 height 47
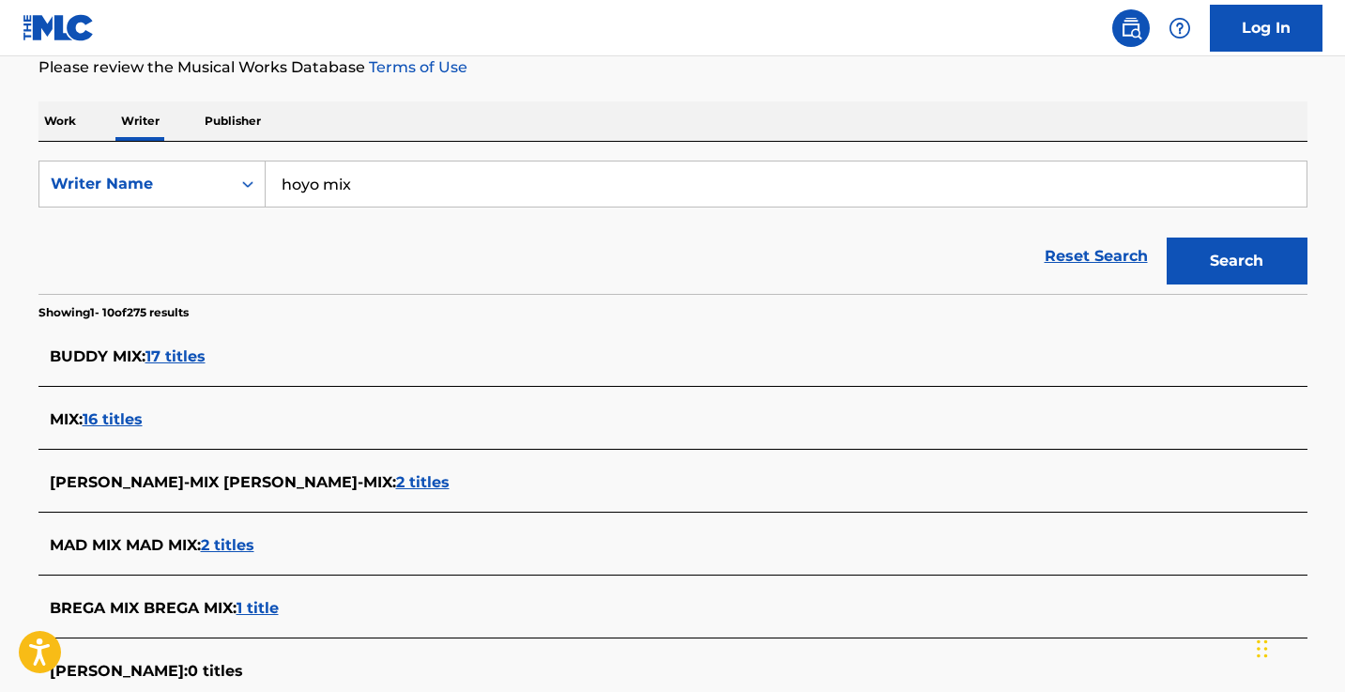
scroll to position [194, 0]
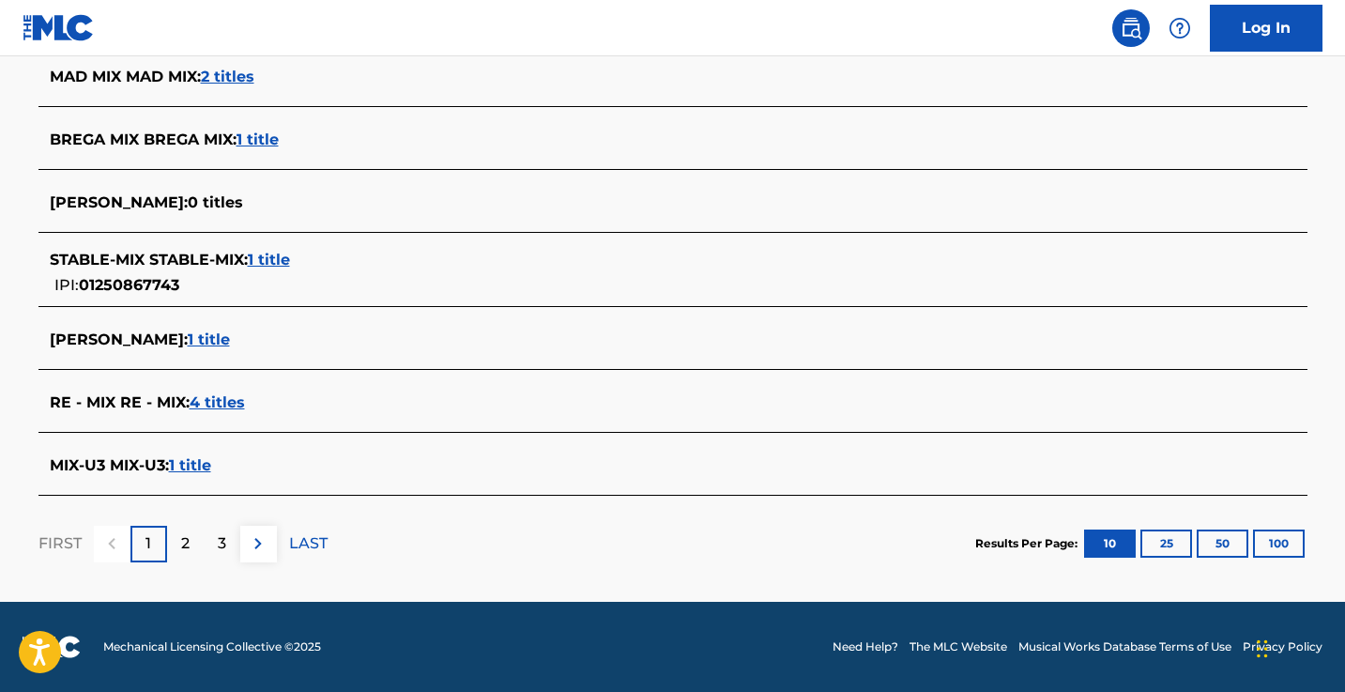
click at [254, 540] on img at bounding box center [258, 543] width 23 height 23
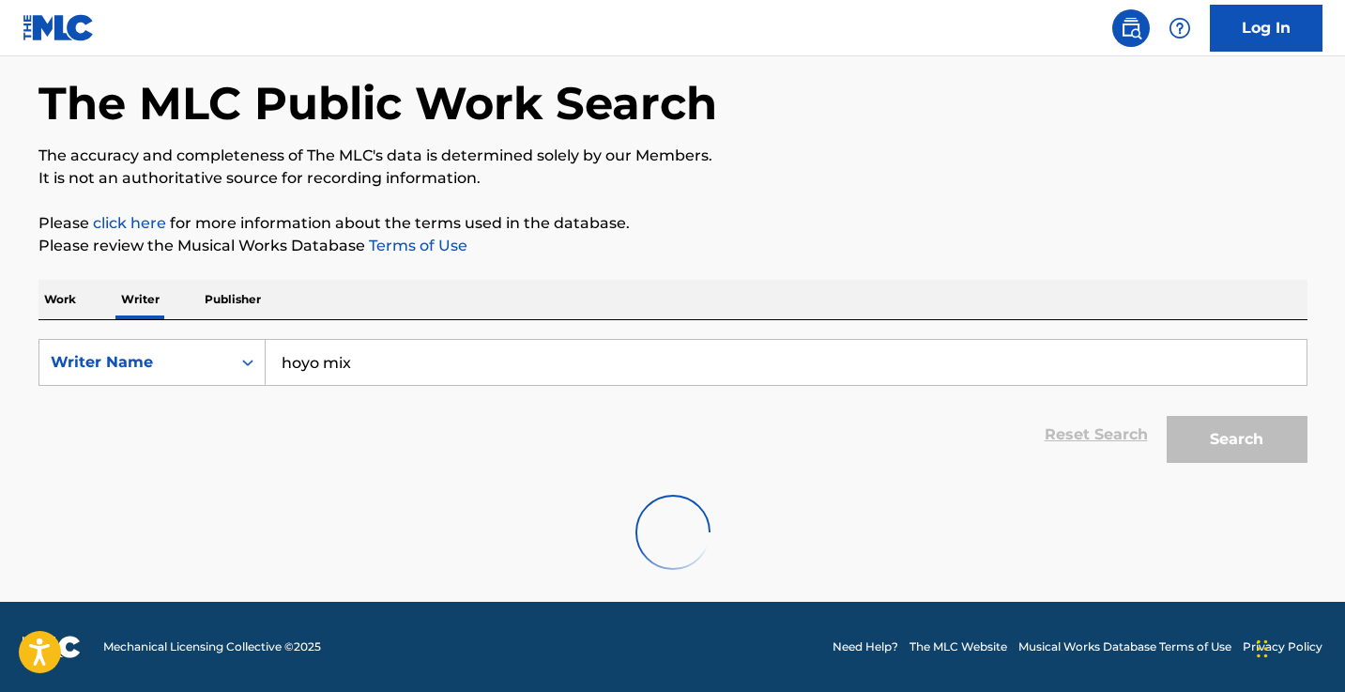
scroll to position [79, 0]
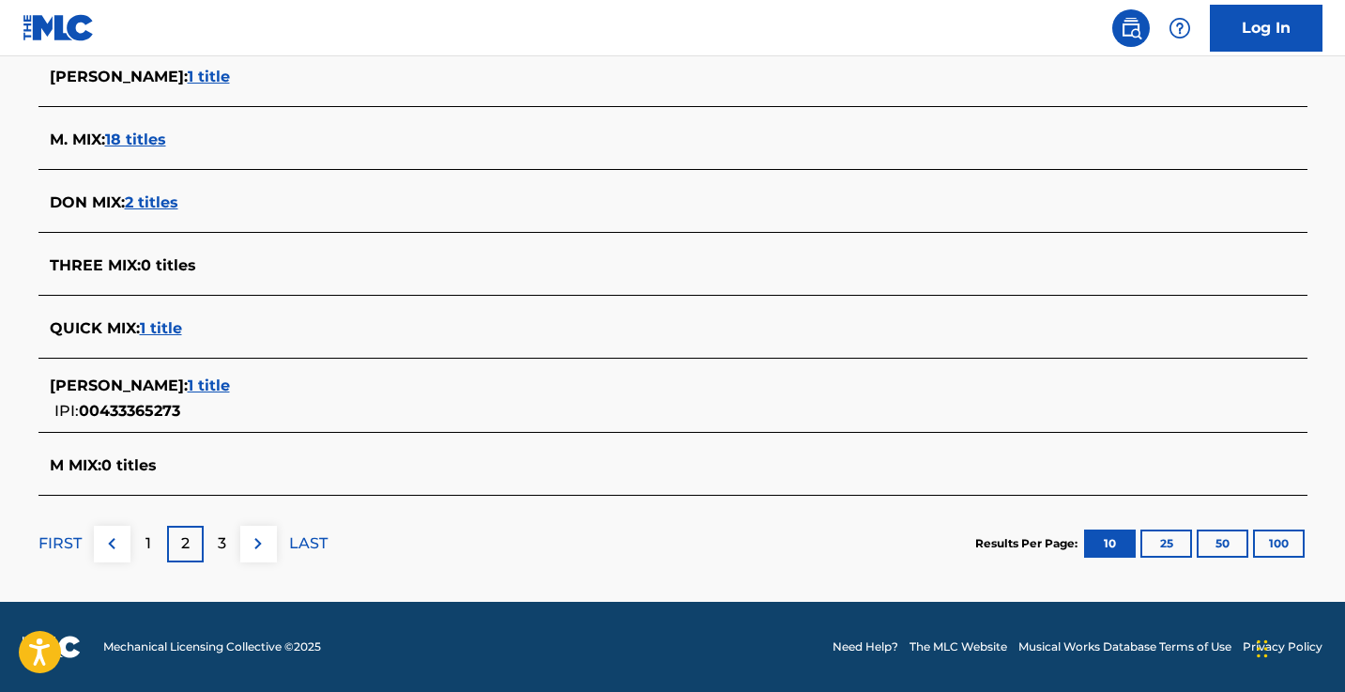
click at [110, 545] on img at bounding box center [111, 543] width 23 height 23
